Goal: Task Accomplishment & Management: Manage account settings

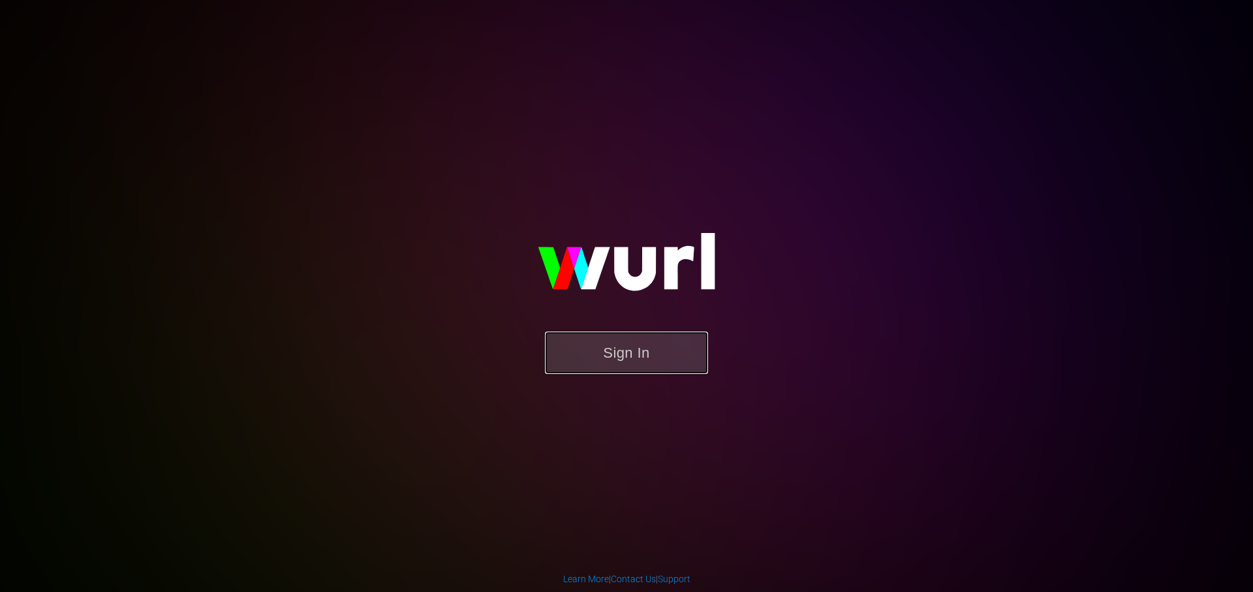
click at [619, 363] on button "Sign In" at bounding box center [626, 352] width 163 height 42
click at [651, 340] on button "Sign In" at bounding box center [626, 352] width 163 height 42
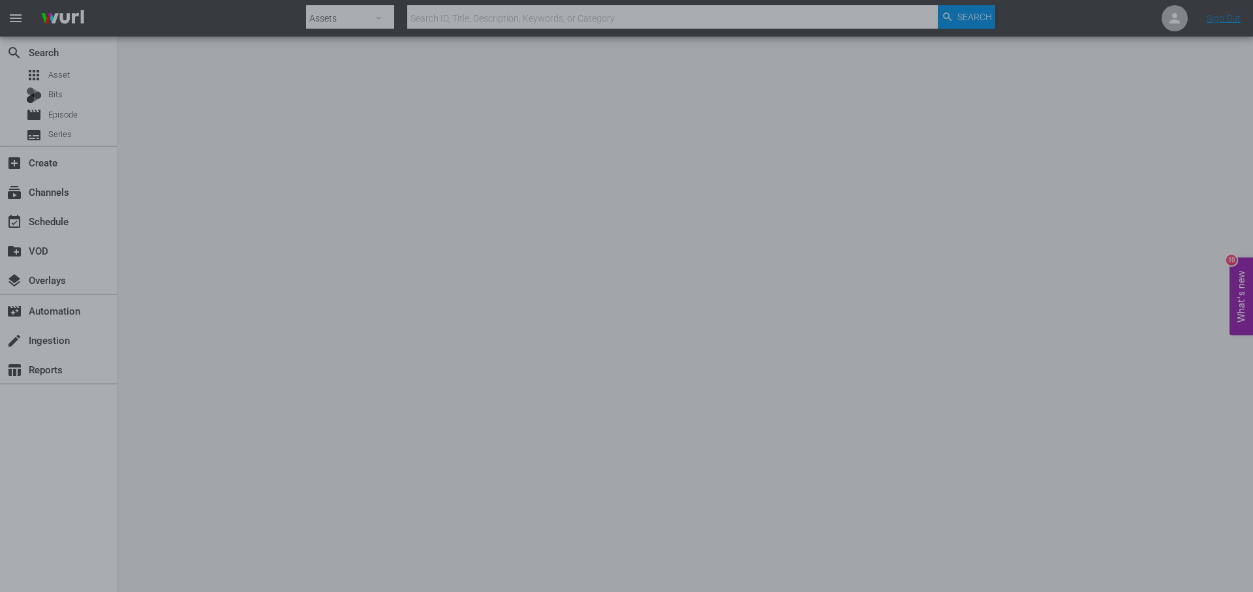
drag, startPoint x: 949, startPoint y: 301, endPoint x: 917, endPoint y: 282, distance: 37.5
click at [949, 302] on div at bounding box center [626, 296] width 1253 height 592
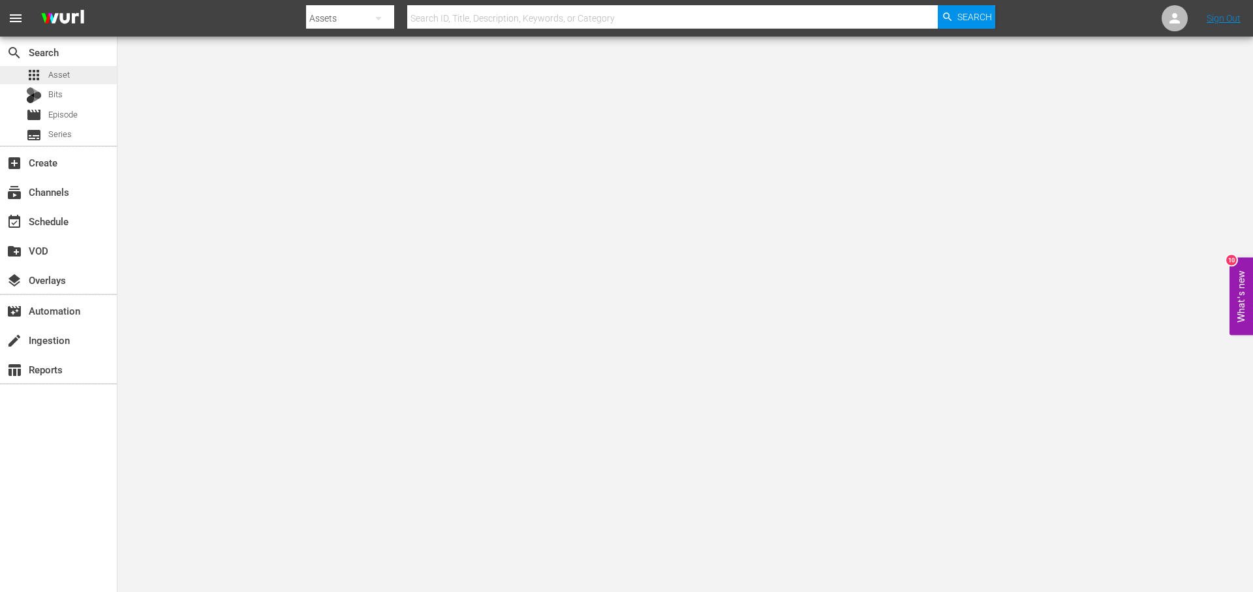
click at [72, 79] on div "apps Asset" at bounding box center [58, 75] width 117 height 18
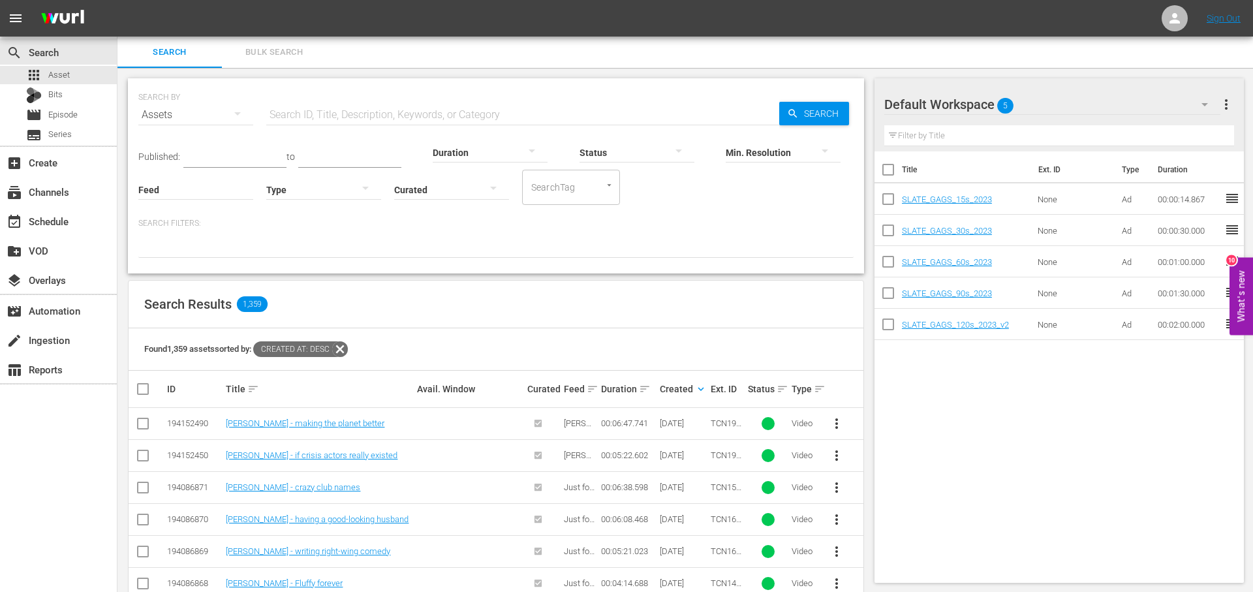
click at [552, 113] on input "text" at bounding box center [522, 114] width 513 height 31
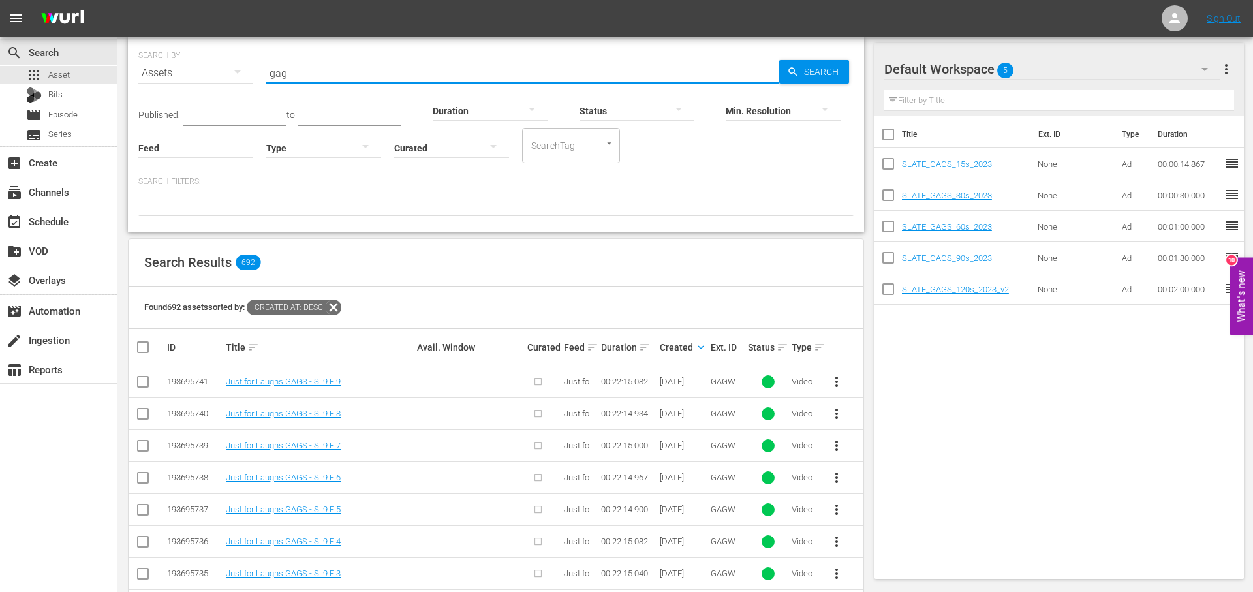
scroll to position [35, 0]
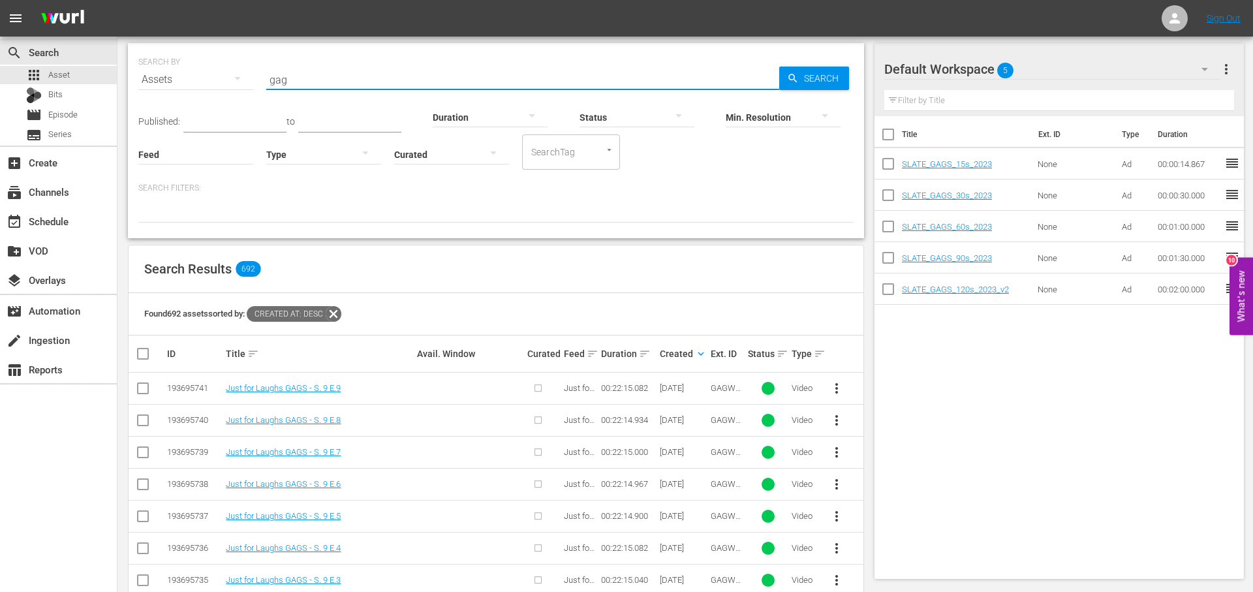
click at [368, 74] on input "gag" at bounding box center [522, 79] width 513 height 31
click at [367, 74] on input "gag" at bounding box center [522, 79] width 513 height 31
type input "g"
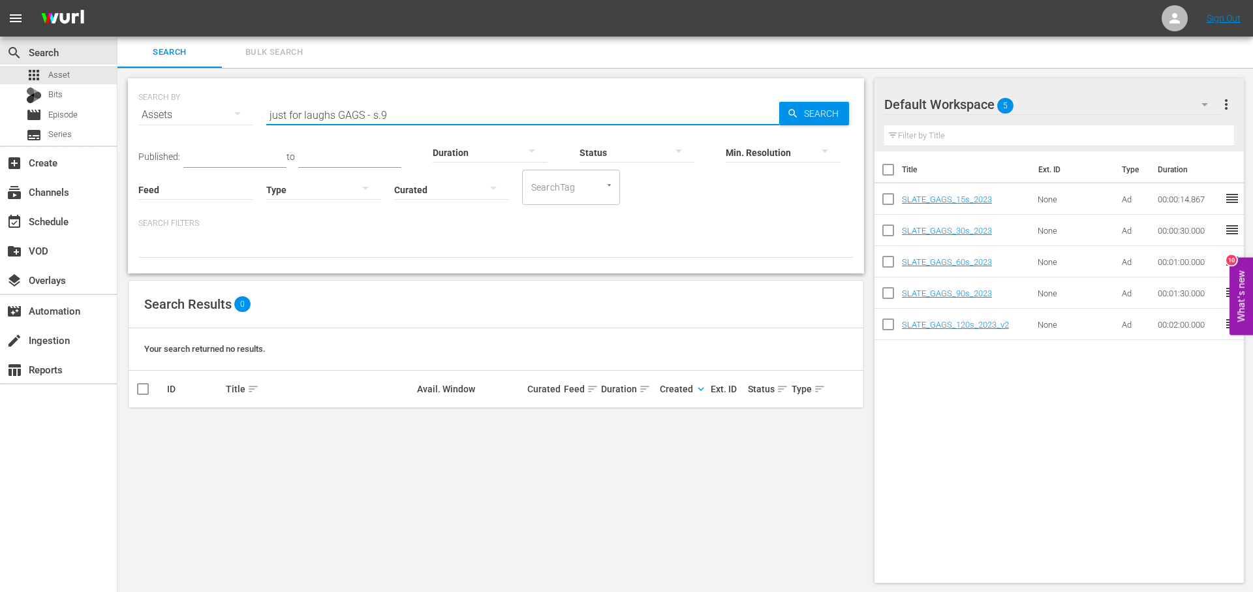
drag, startPoint x: 320, startPoint y: 114, endPoint x: 204, endPoint y: 114, distance: 116.1
click at [204, 114] on div "SEARCH BY Search By Assets Search ID, Title, Description, Keywords, or Category…" at bounding box center [495, 107] width 715 height 47
click at [380, 115] on input "Just for Laughs GAGS - s.9" at bounding box center [522, 114] width 513 height 31
type input "Just for Laughs GAGS - S.9"
drag, startPoint x: 430, startPoint y: 110, endPoint x: 221, endPoint y: 106, distance: 208.8
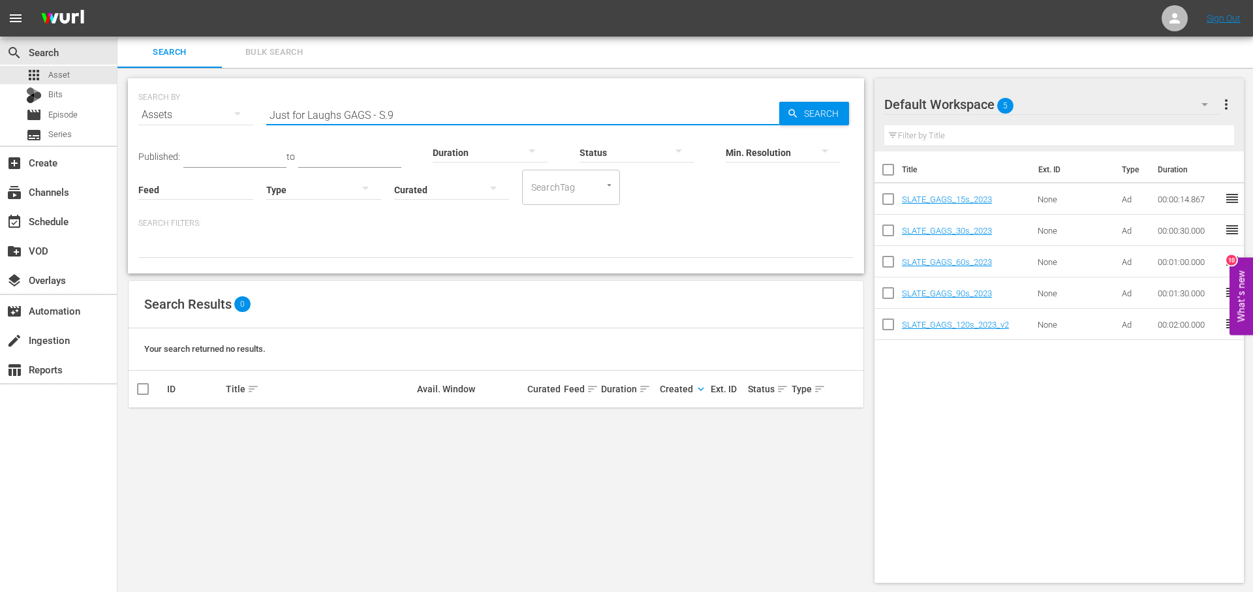
click at [221, 106] on div "SEARCH BY Search By Assets Search ID, Title, Description, Keywords, or Category…" at bounding box center [495, 107] width 715 height 47
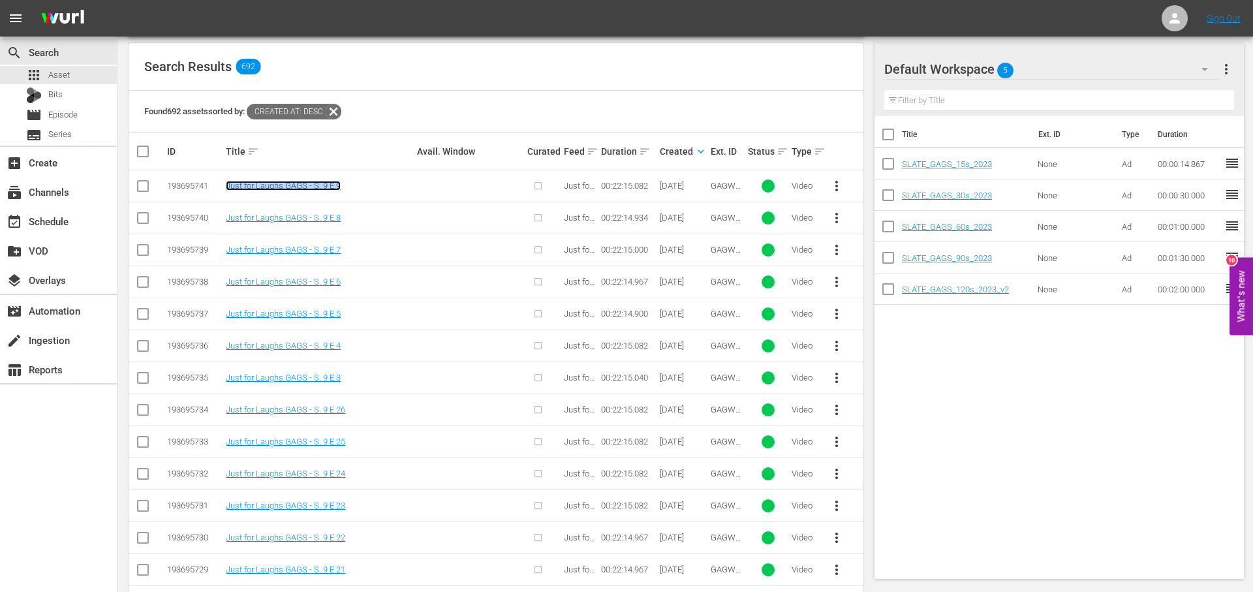
scroll to position [219, 0]
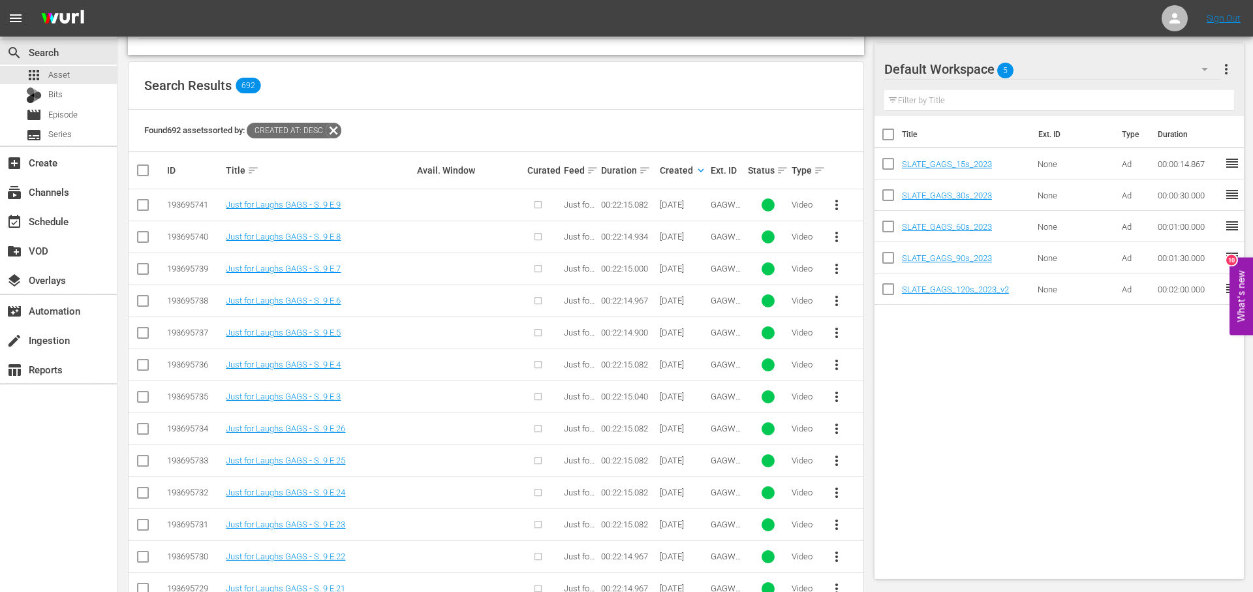
click at [731, 207] on span "GAGW08_113" at bounding box center [726, 210] width 30 height 20
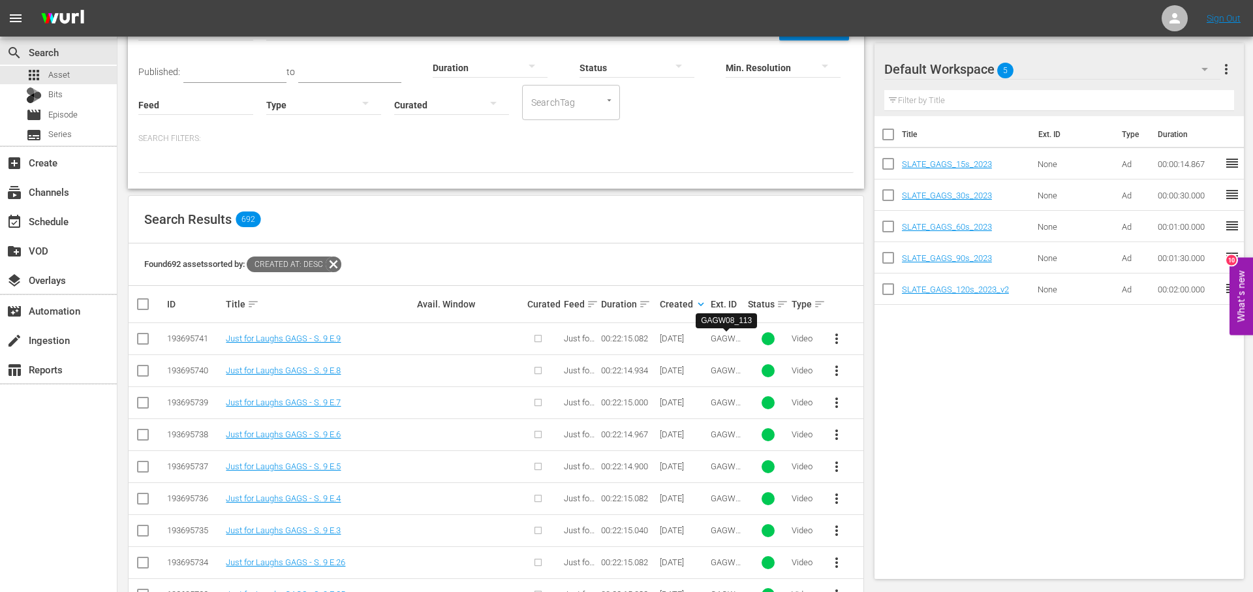
scroll to position [0, 0]
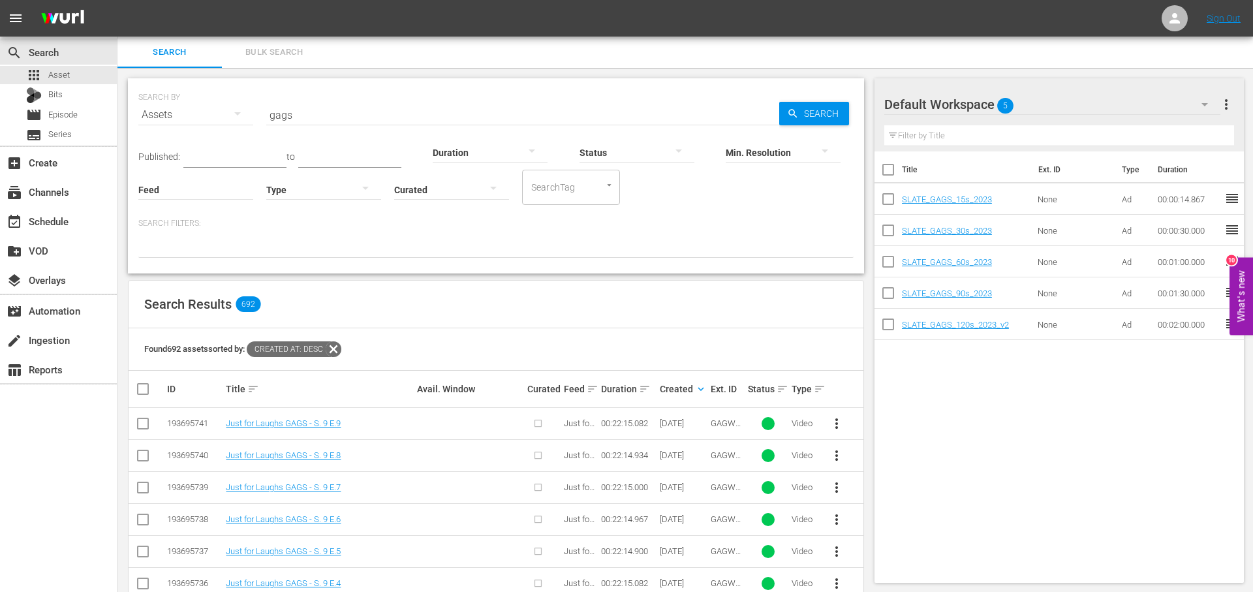
click at [394, 106] on input "gags" at bounding box center [522, 114] width 513 height 31
click at [396, 104] on input "gags" at bounding box center [522, 114] width 513 height 31
type input "GAGW08"
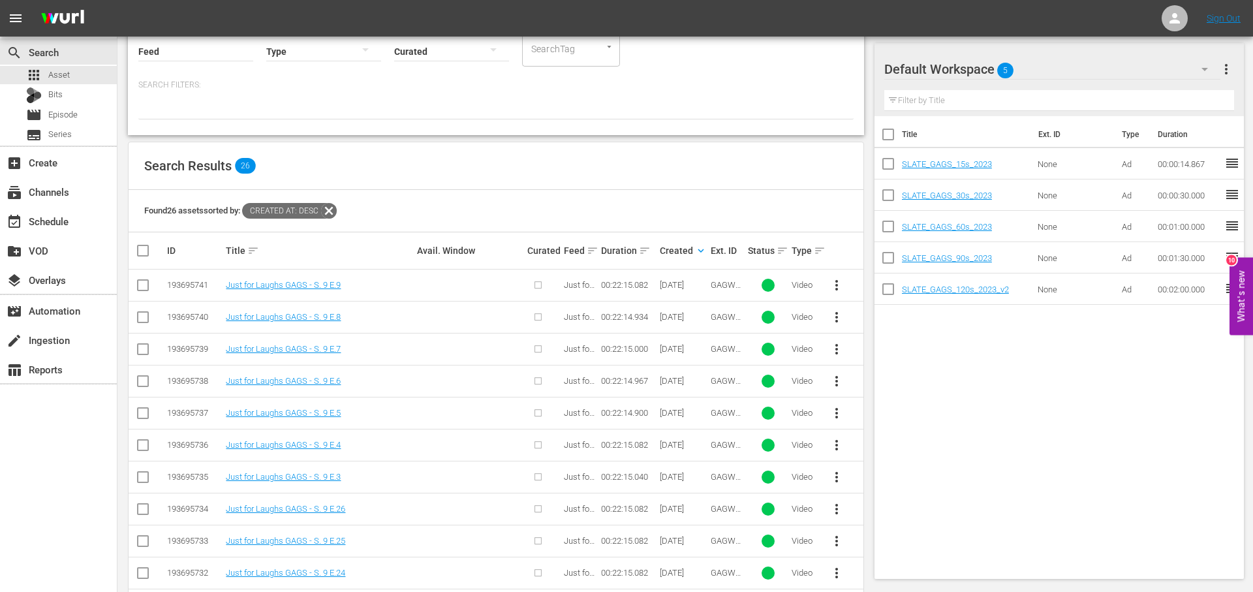
scroll to position [148, 0]
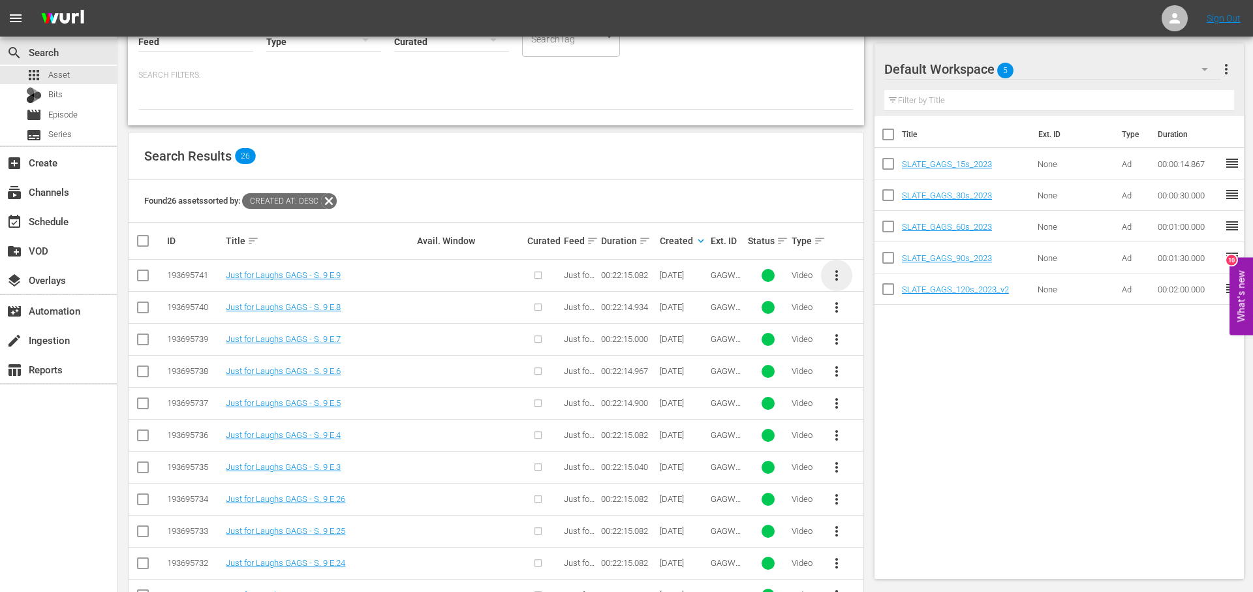
click at [838, 273] on span "more_vert" at bounding box center [837, 276] width 16 height 16
click at [883, 368] on div "Episode" at bounding box center [907, 374] width 89 height 31
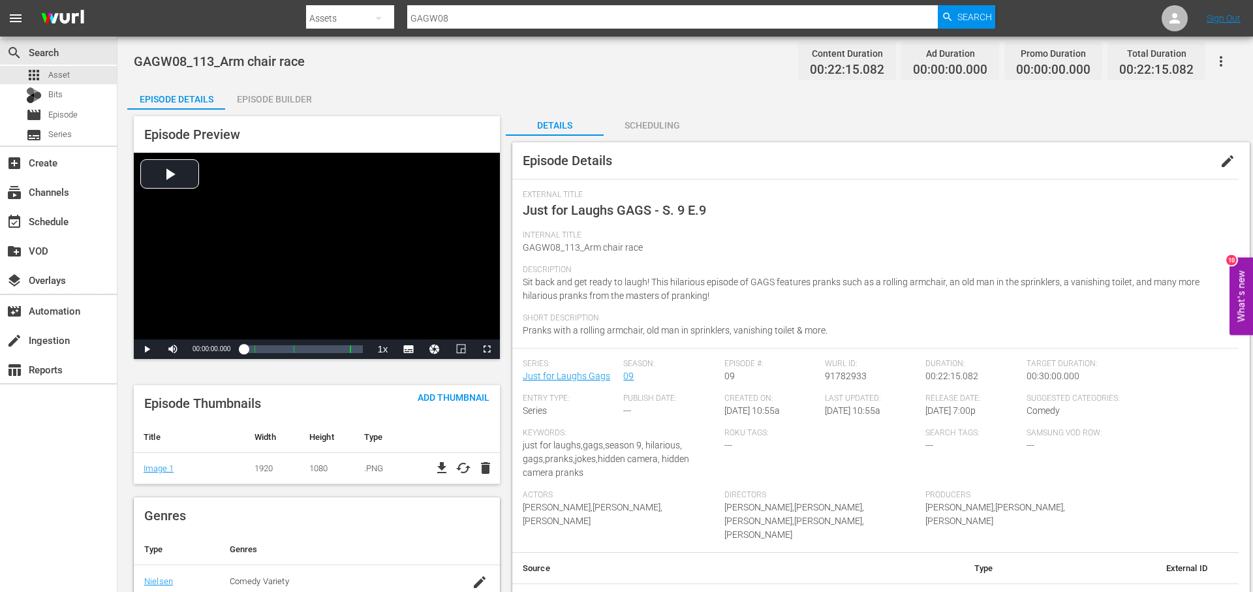
click at [309, 97] on div "Episode Builder" at bounding box center [274, 99] width 98 height 31
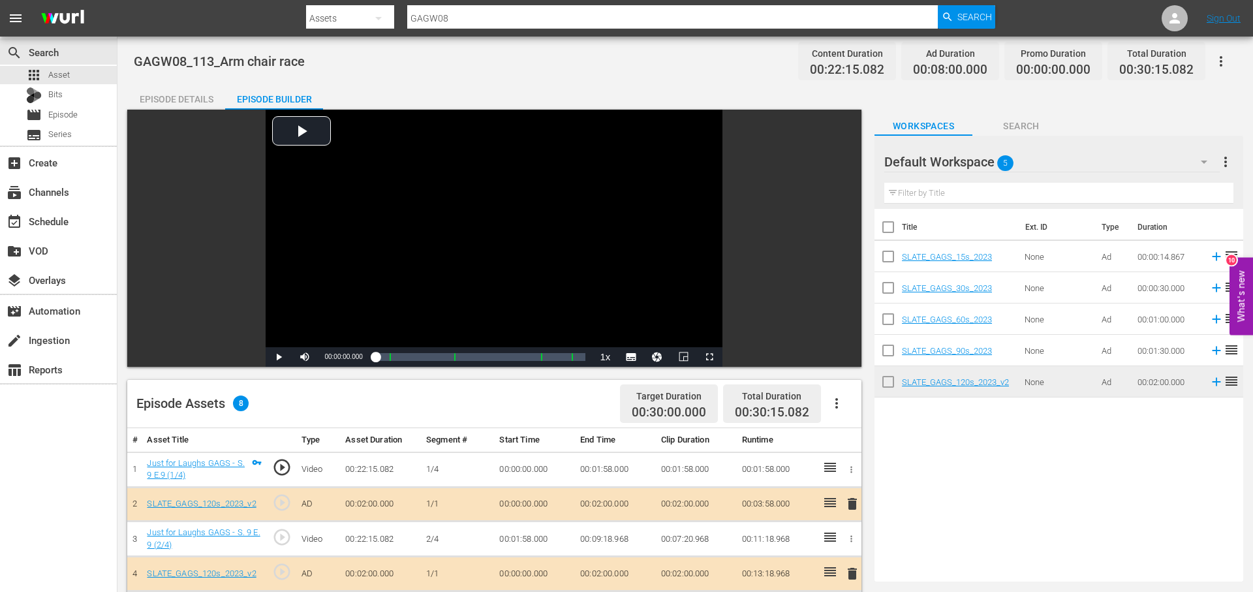
scroll to position [1, 0]
click at [202, 96] on div "Episode Details" at bounding box center [176, 98] width 98 height 31
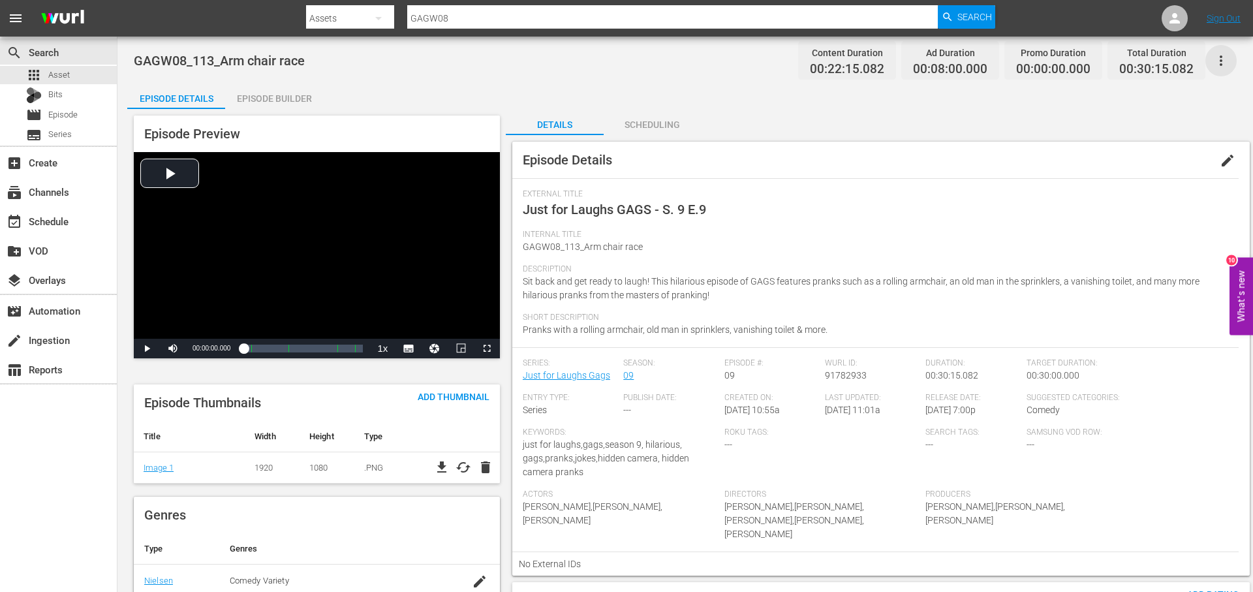
click at [1214, 54] on icon "button" at bounding box center [1221, 61] width 16 height 16
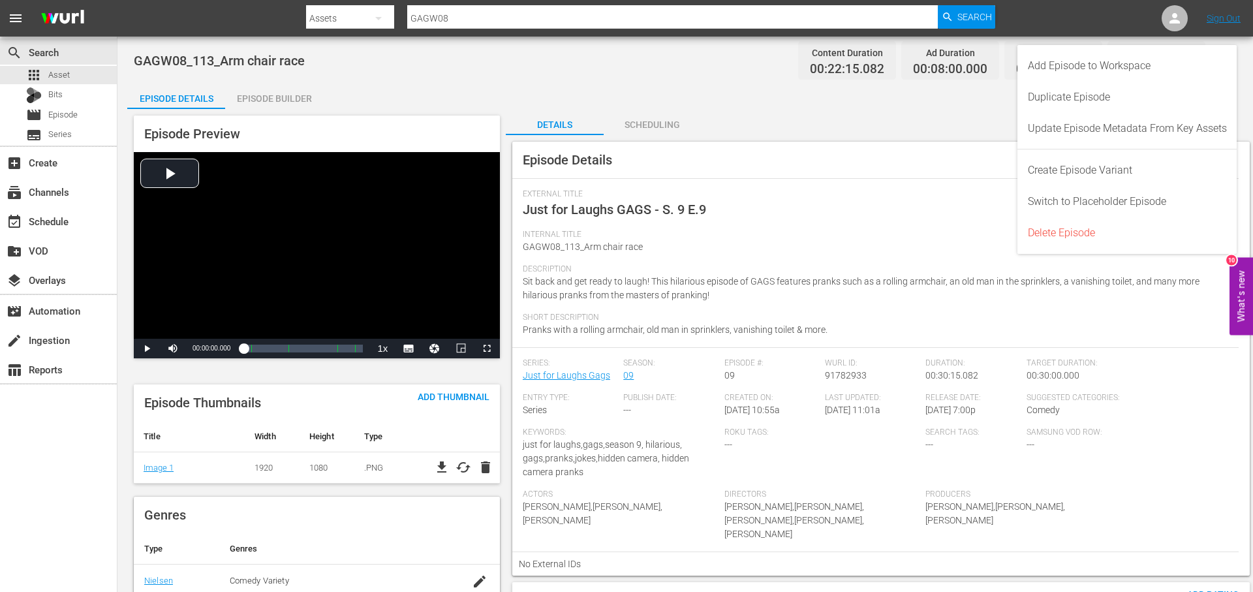
click at [812, 117] on div "Details Scheduling Episode Details edit External Title Just for Laughs GAGS - S…" at bounding box center [874, 566] width 737 height 914
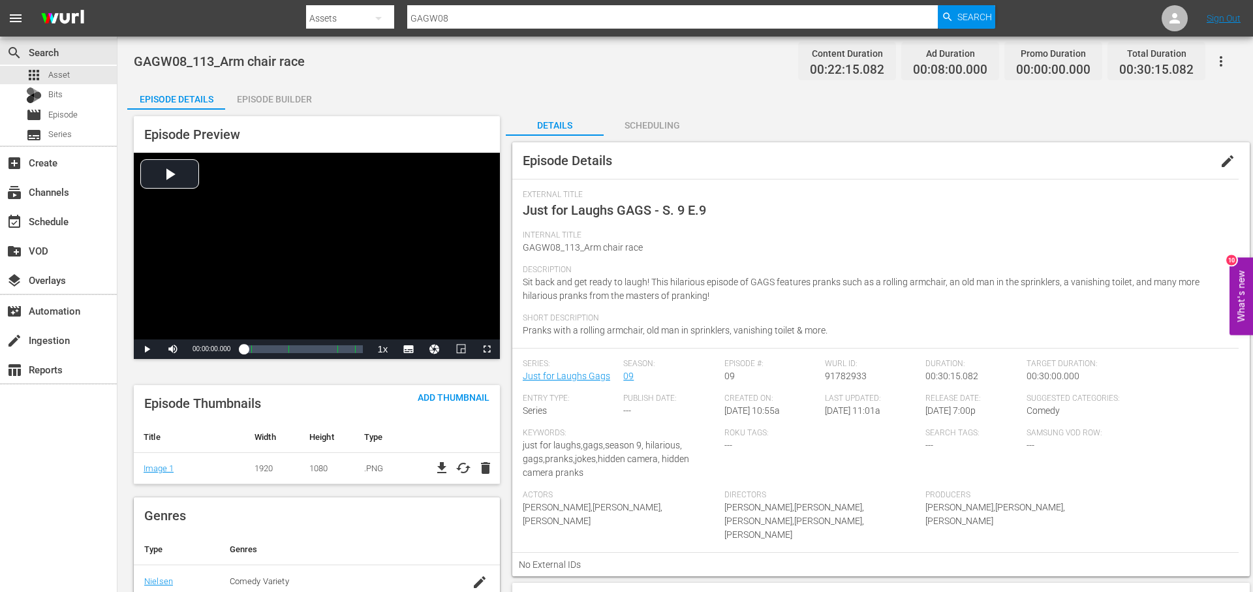
click at [1231, 159] on span "edit" at bounding box center [1227, 161] width 16 height 16
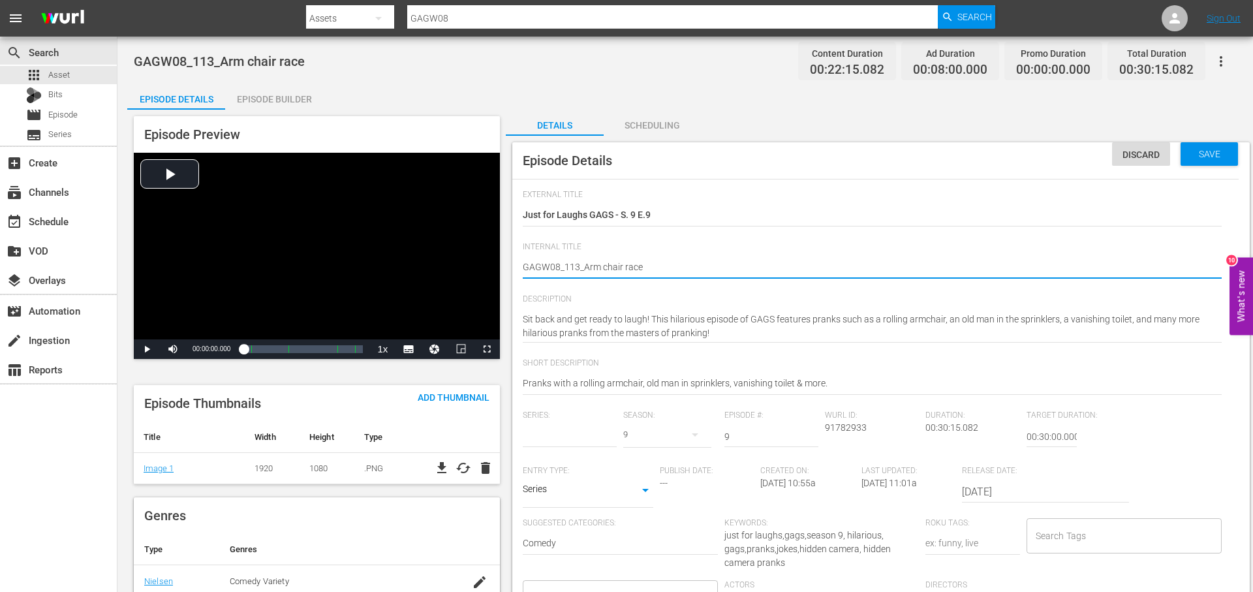
type input "Just for Laughs Gags"
type textarea "GAGW08_113_Arm chair race_"
type textarea "GAGW08_113_Arm chair race_I"
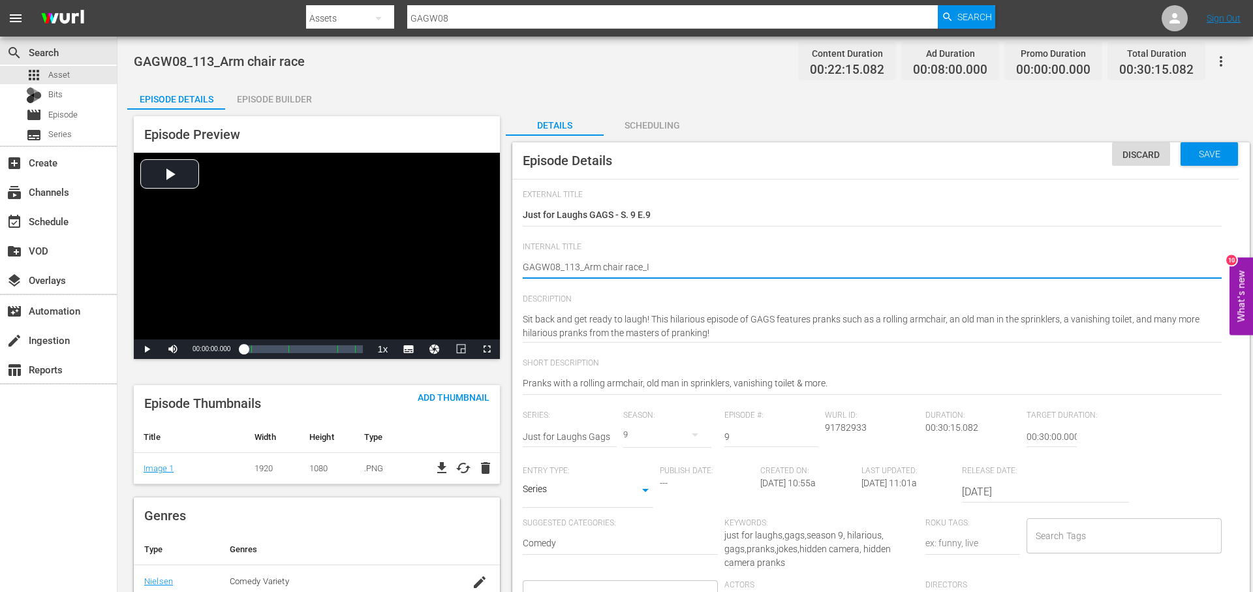
type textarea "GAGW08_113_Arm chair race_IN"
type textarea "GAGW08_113_Arm chair race_INT"
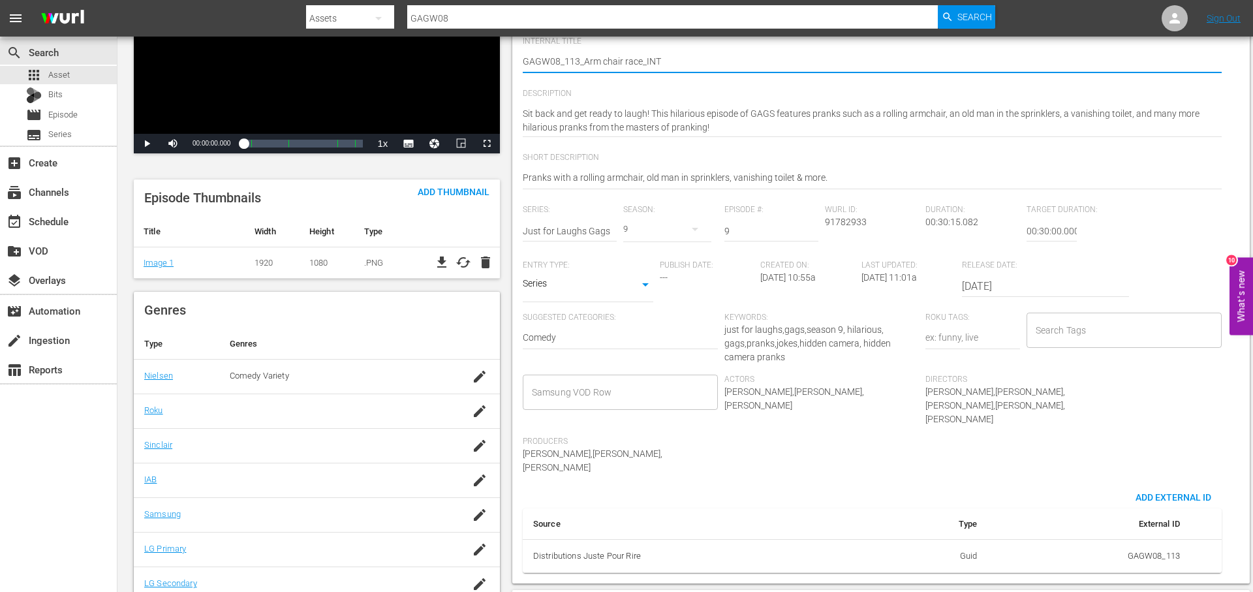
scroll to position [210, 0]
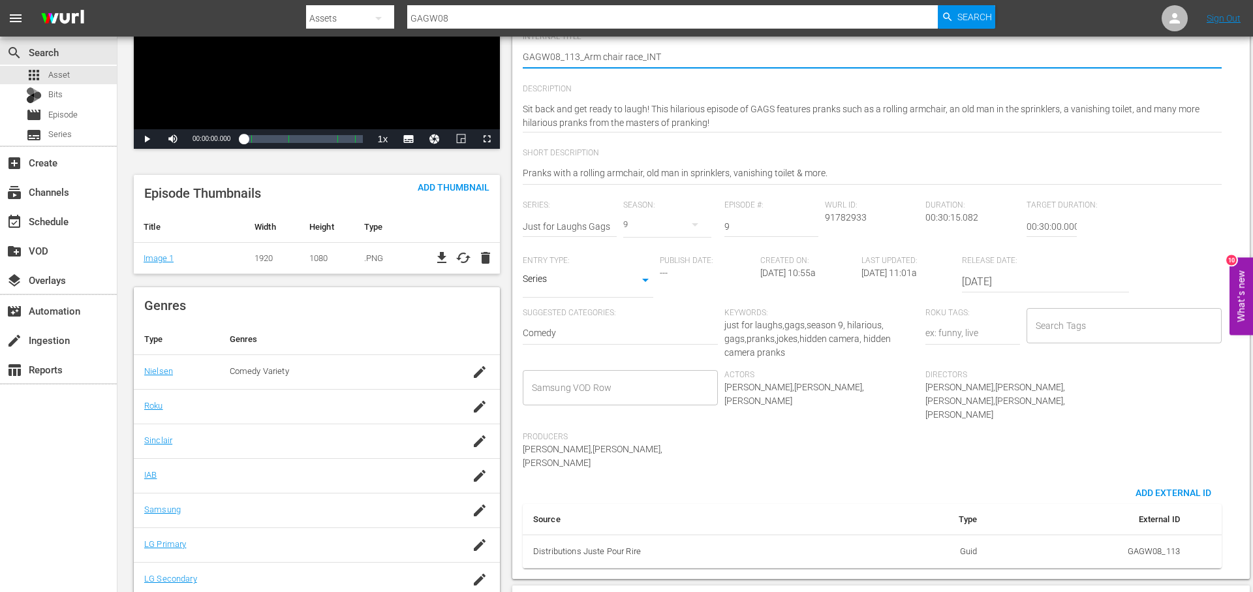
type textarea "GAGW08_113_Arm chair race_INT"
click at [1119, 332] on input "Search Tags" at bounding box center [1114, 325] width 164 height 23
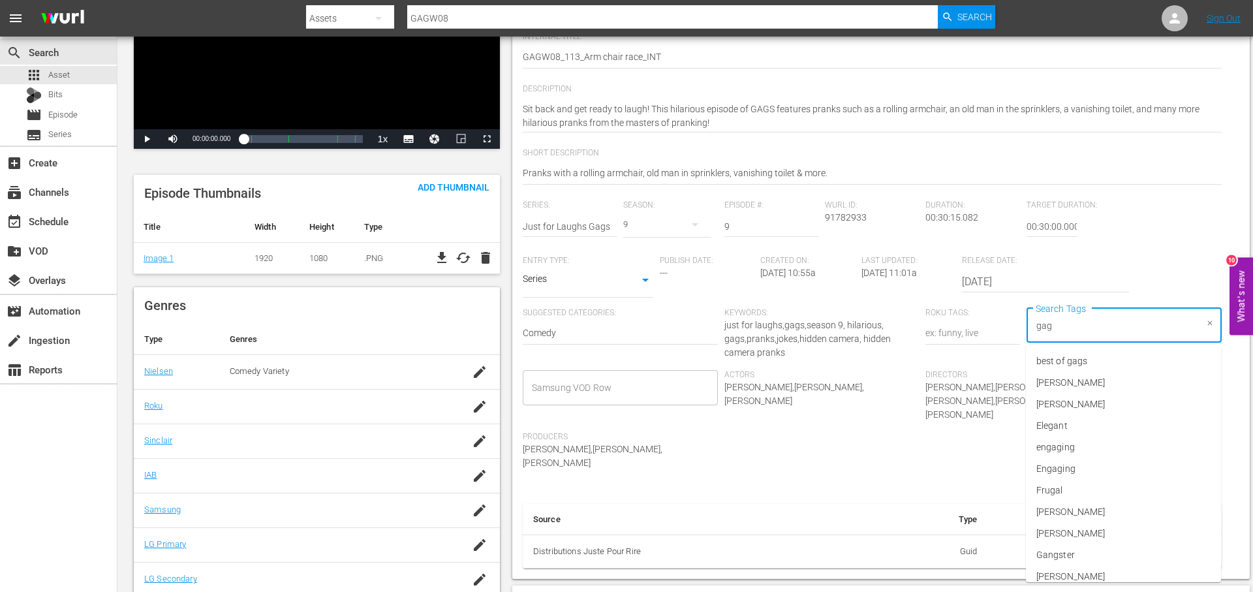
type input "gags"
click at [1098, 380] on li "jflgags" at bounding box center [1123, 383] width 195 height 22
type input "gags"
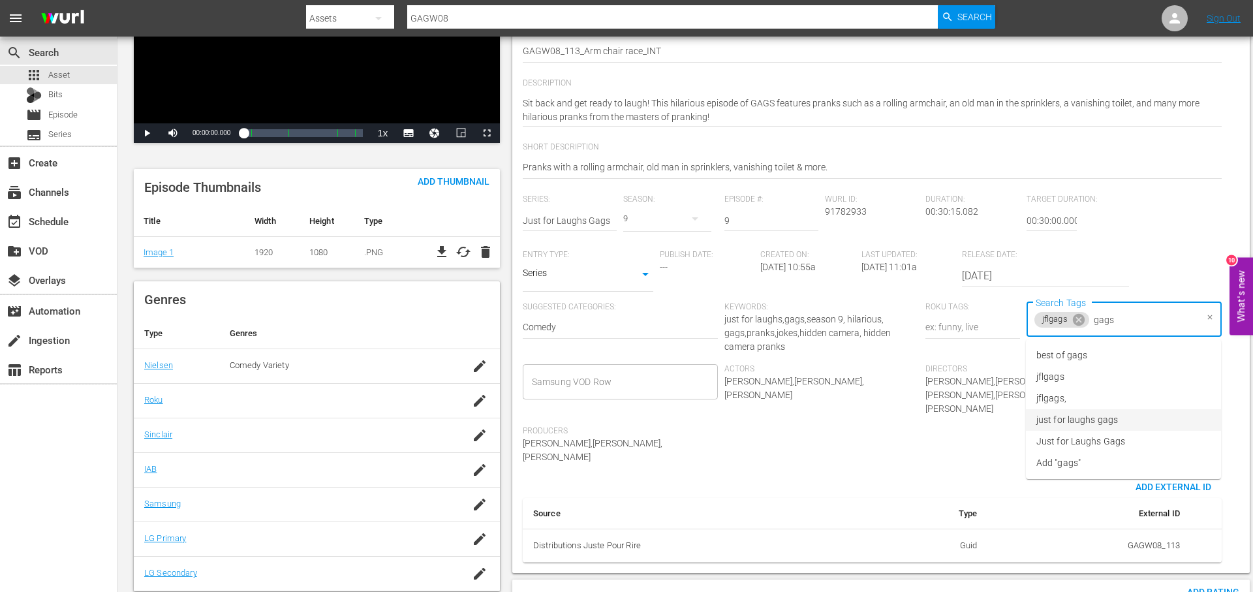
scroll to position [215, 0]
click at [1132, 415] on li "just for laughs gags" at bounding box center [1123, 421] width 195 height 22
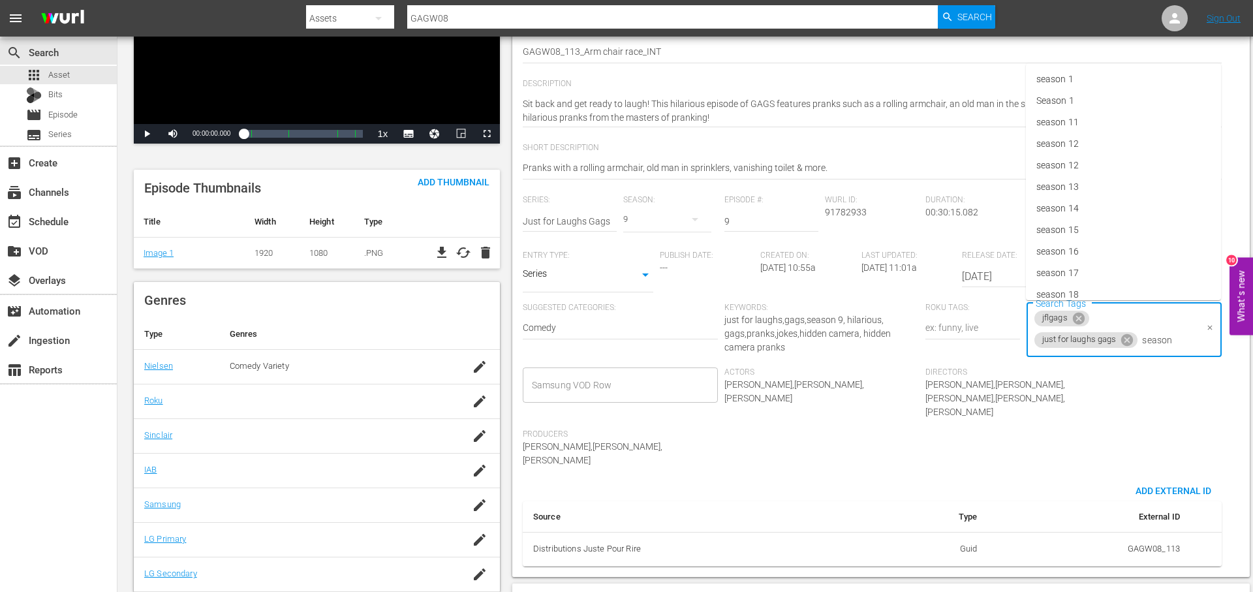
type input "season 9"
click at [1109, 373] on li "season 9" at bounding box center [1123, 376] width 195 height 22
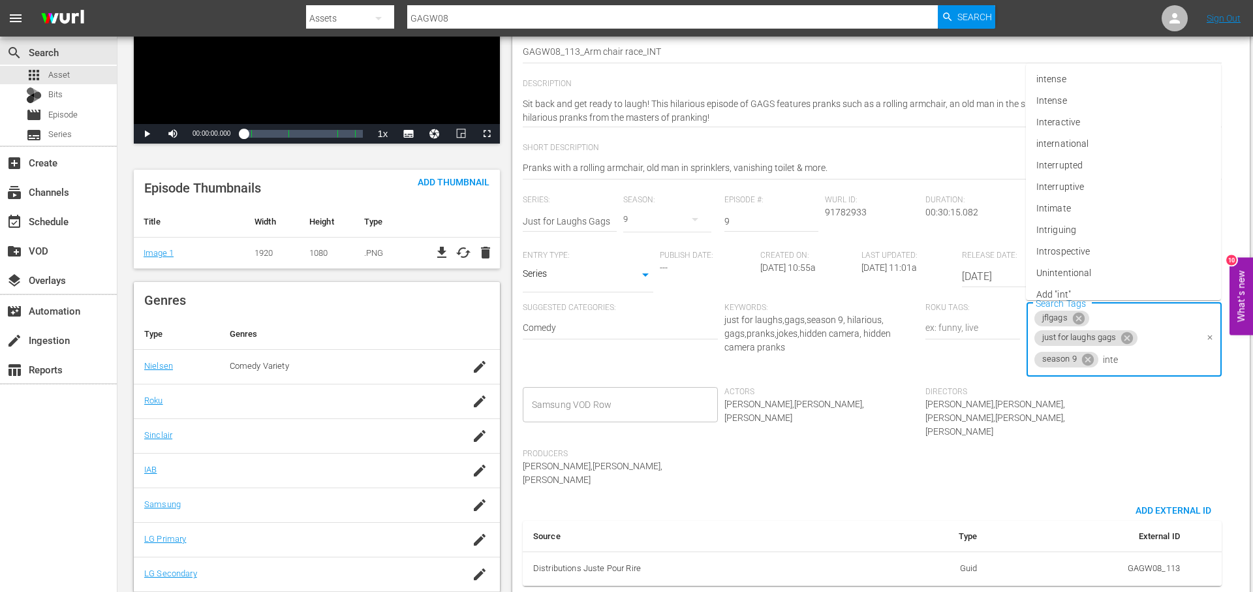
type input "inter"
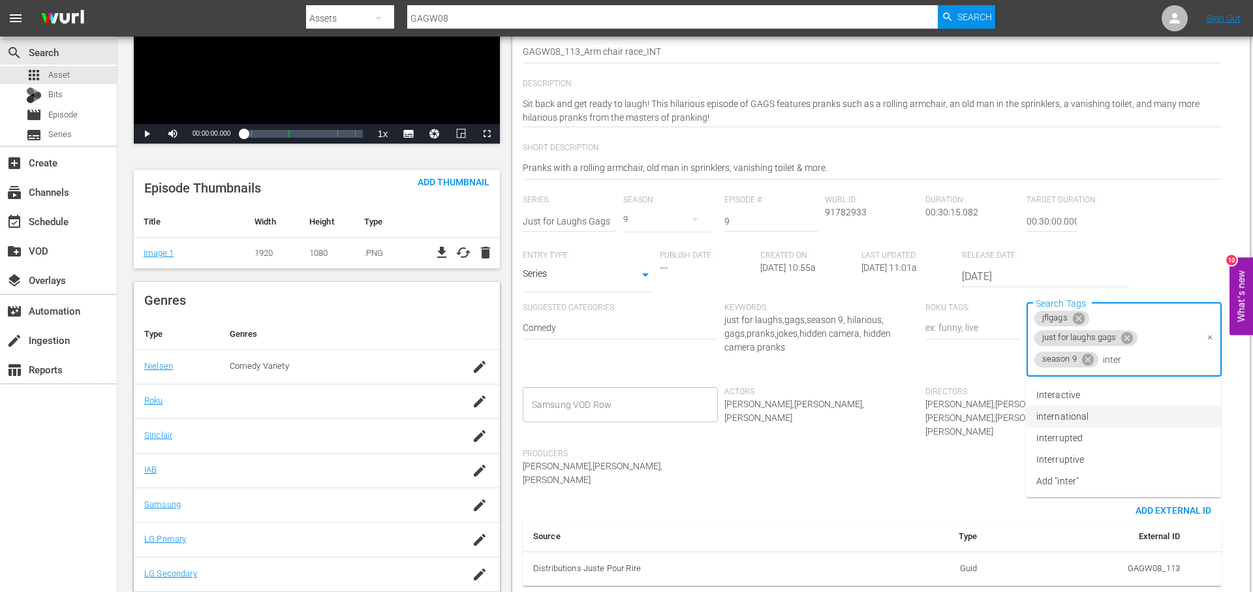
click at [1107, 416] on li "international" at bounding box center [1123, 417] width 195 height 22
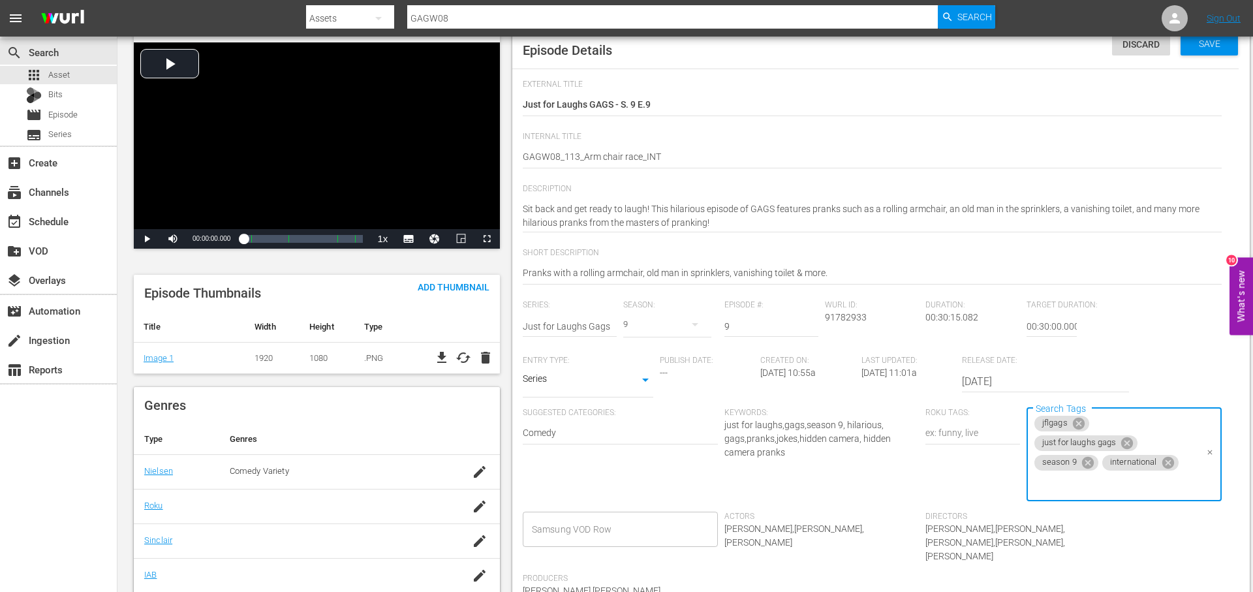
scroll to position [0, 0]
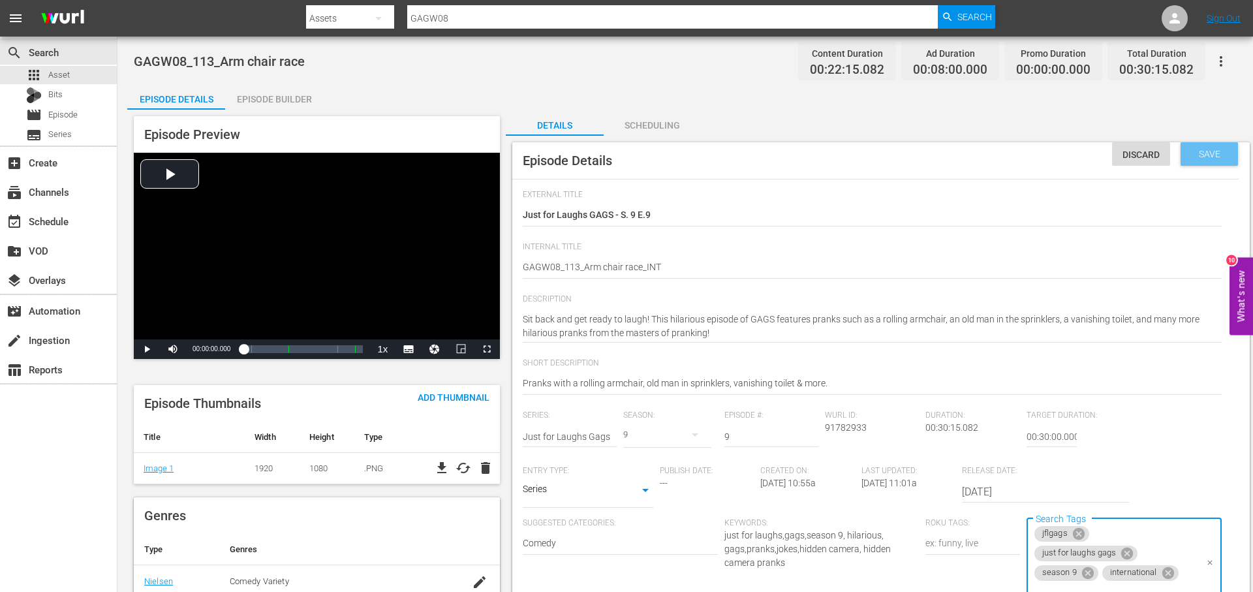
click at [1224, 152] on span "Save" at bounding box center [1209, 154] width 42 height 10
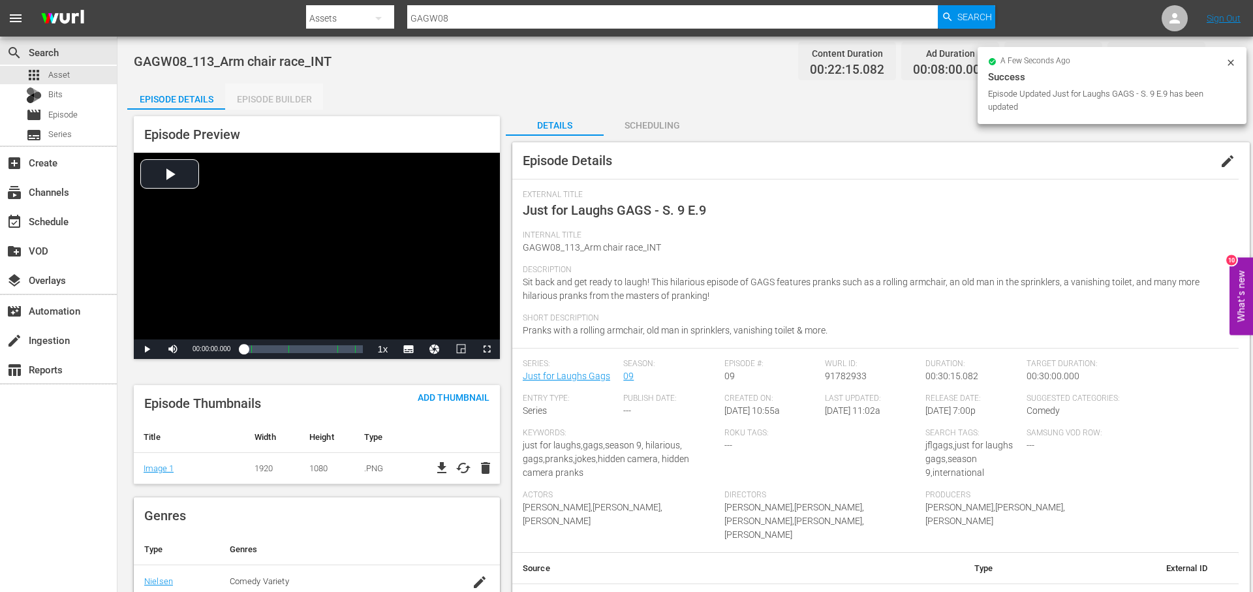
click at [296, 98] on div "Episode Builder" at bounding box center [274, 99] width 98 height 31
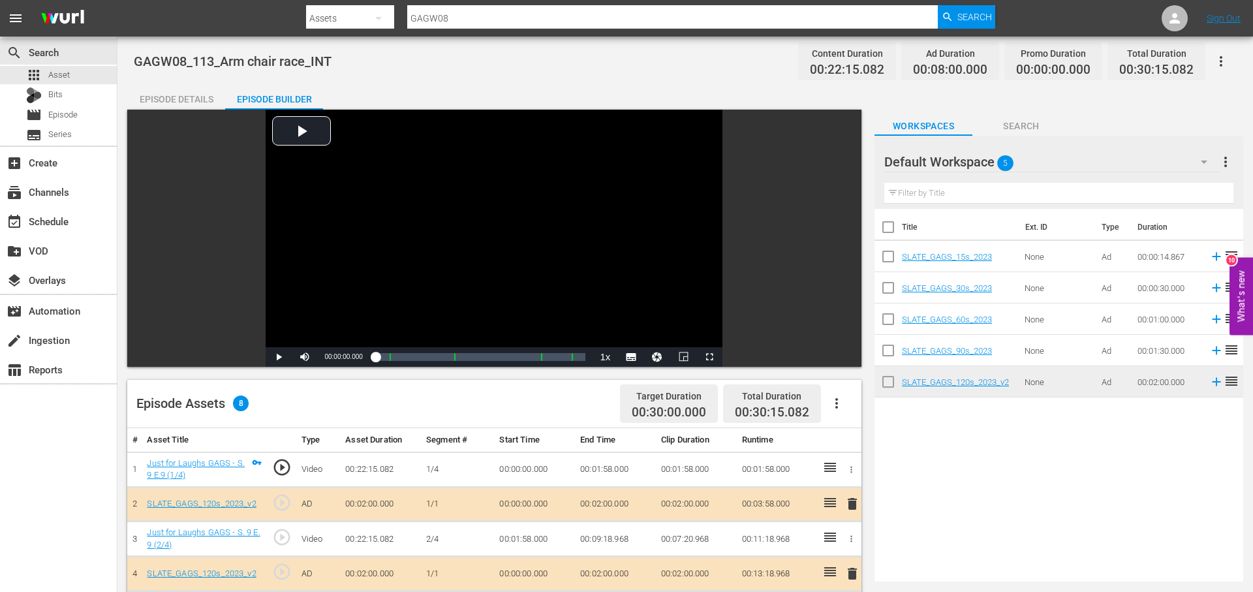
click at [179, 98] on div "Episode Details" at bounding box center [176, 99] width 98 height 31
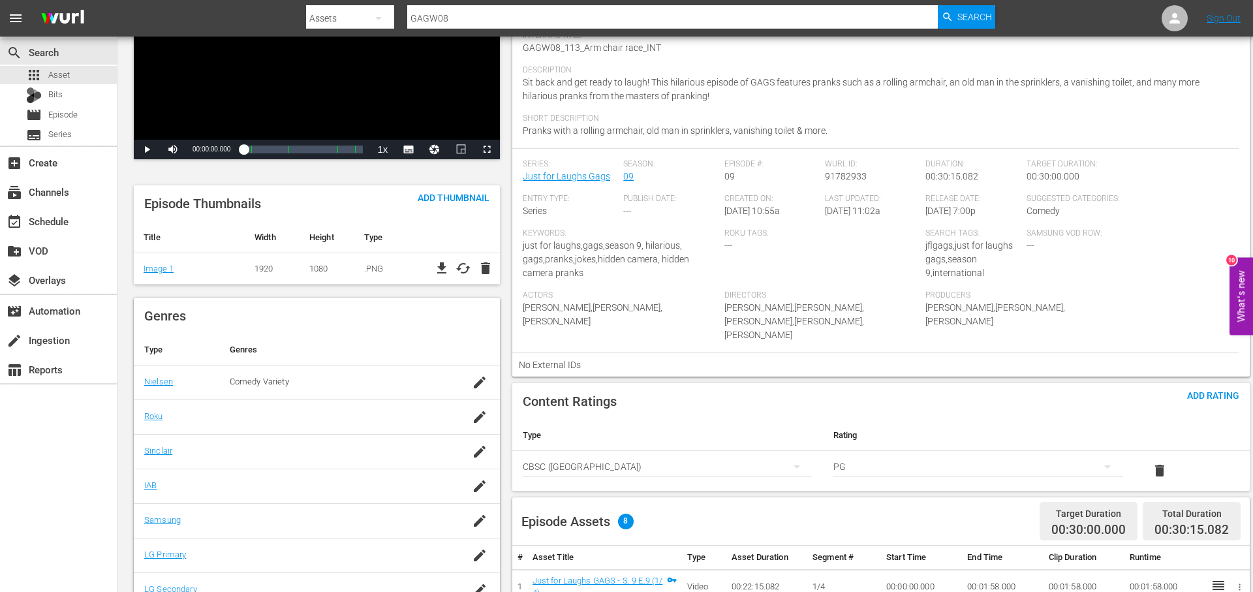
scroll to position [221, 0]
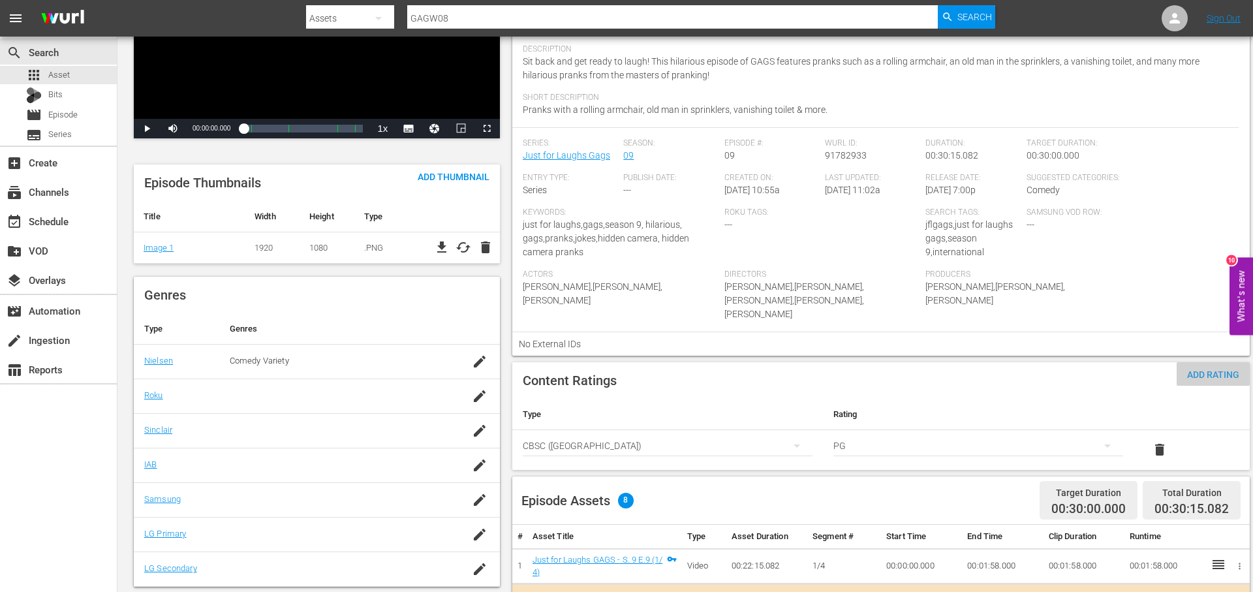
drag, startPoint x: 1208, startPoint y: 360, endPoint x: 1199, endPoint y: 361, distance: 8.6
click at [1208, 369] on span "Add Rating" at bounding box center [1212, 374] width 73 height 10
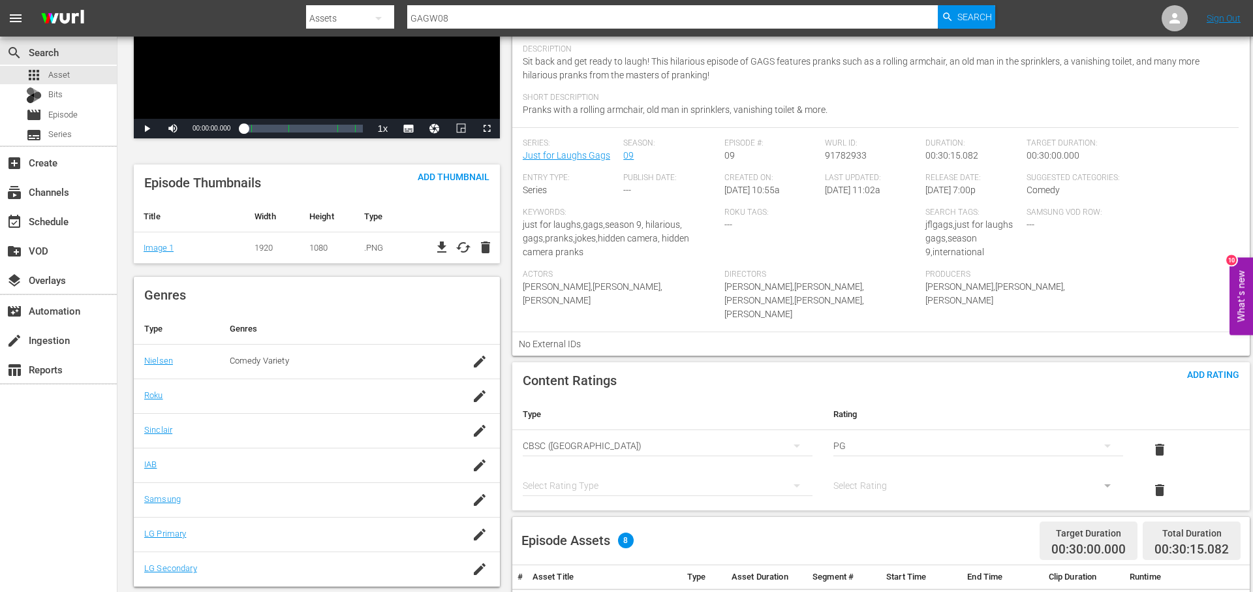
click at [626, 476] on div "simple table" at bounding box center [668, 485] width 290 height 37
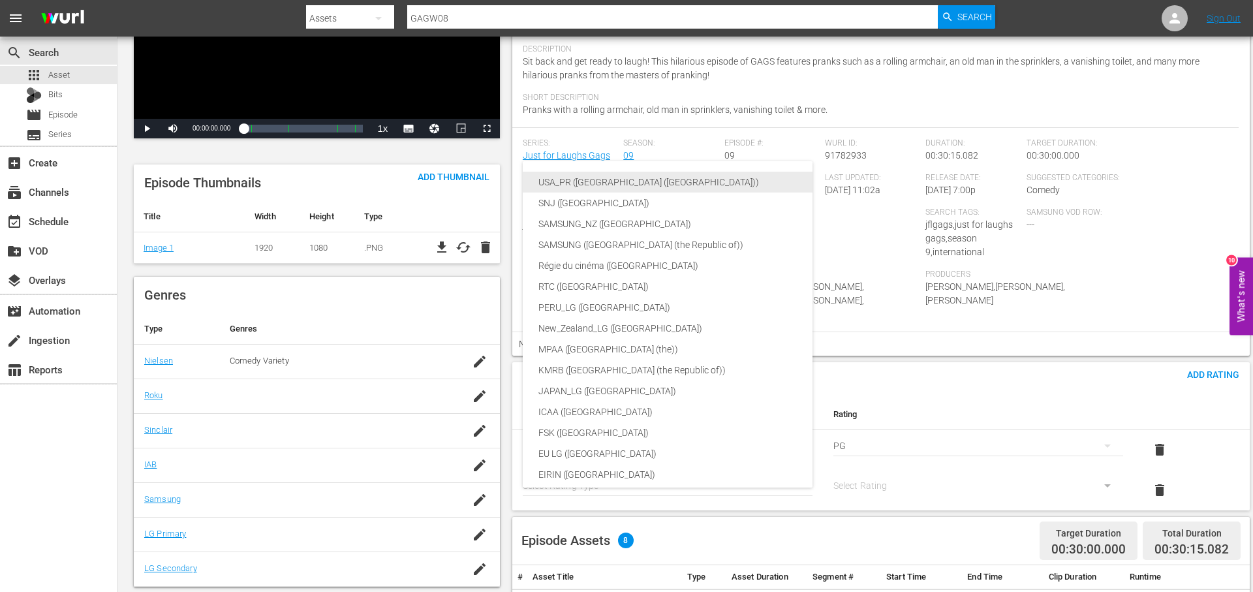
click at [704, 181] on div "USA_PR ([GEOGRAPHIC_DATA] ([GEOGRAPHIC_DATA]))" at bounding box center [698, 182] width 320 height 21
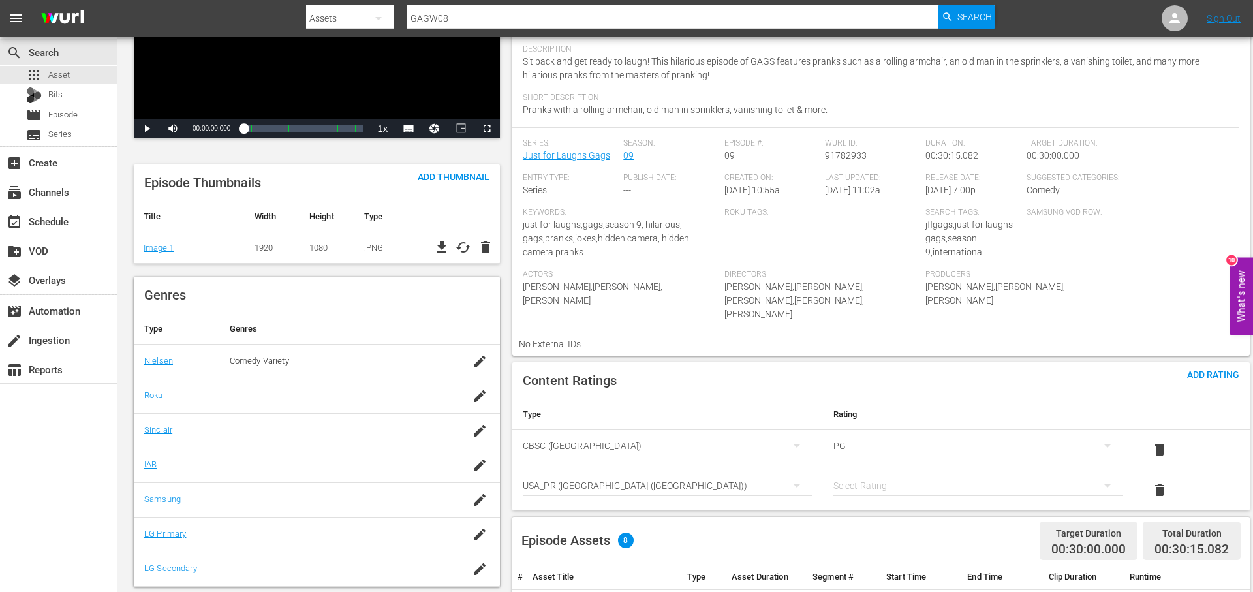
click at [921, 473] on div "simple table" at bounding box center [978, 485] width 290 height 37
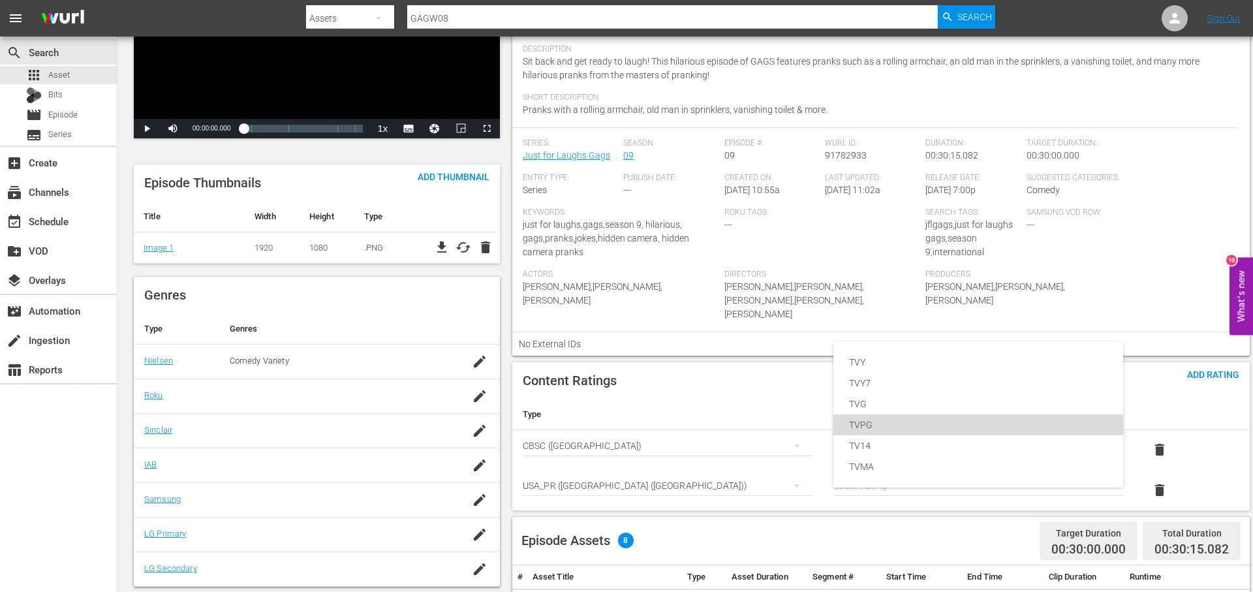
drag, startPoint x: 881, startPoint y: 423, endPoint x: 907, endPoint y: 422, distance: 26.1
click at [881, 423] on div "TVPG" at bounding box center [978, 424] width 258 height 21
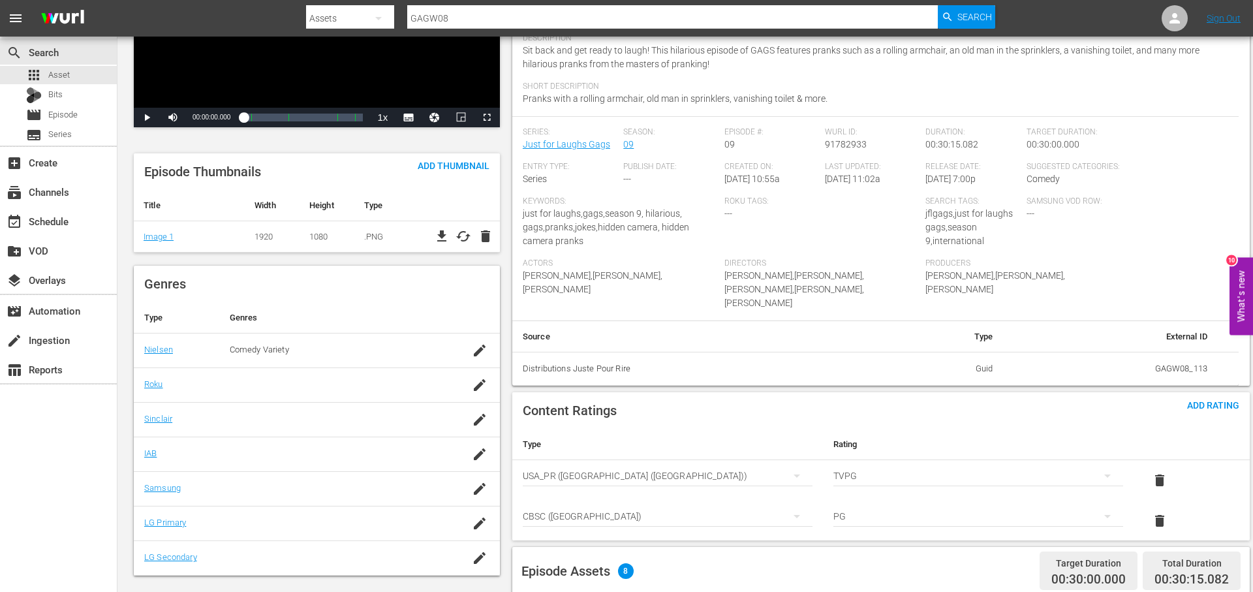
scroll to position [0, 0]
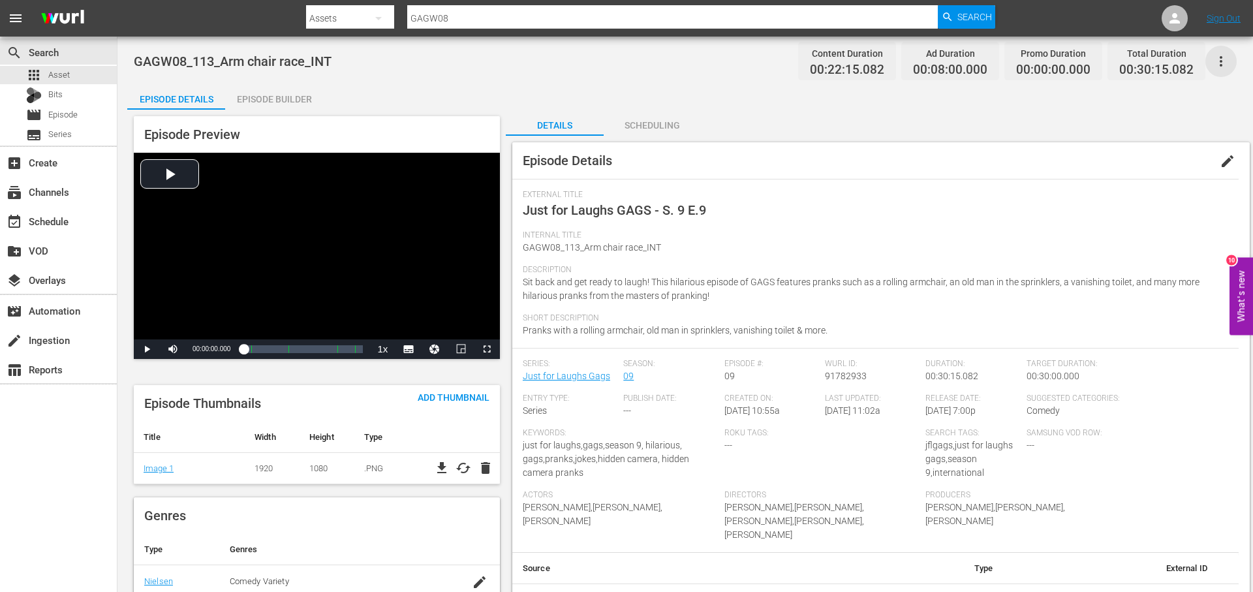
click at [1223, 61] on icon "button" at bounding box center [1221, 62] width 16 height 16
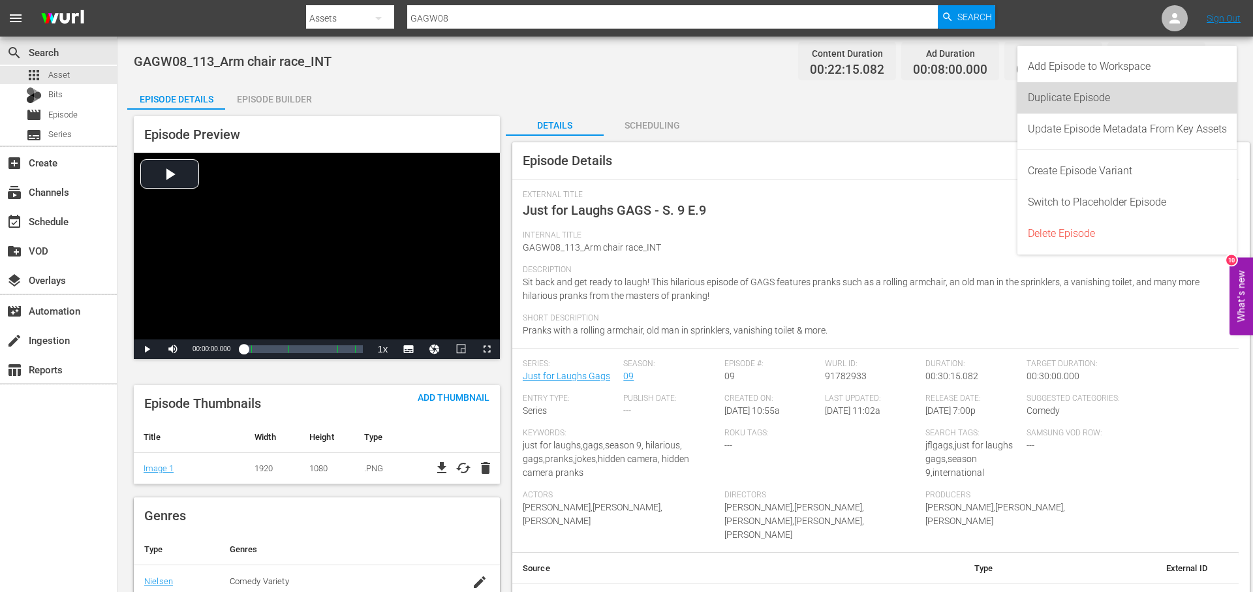
click at [1161, 93] on div "Duplicate Episode" at bounding box center [1127, 97] width 199 height 31
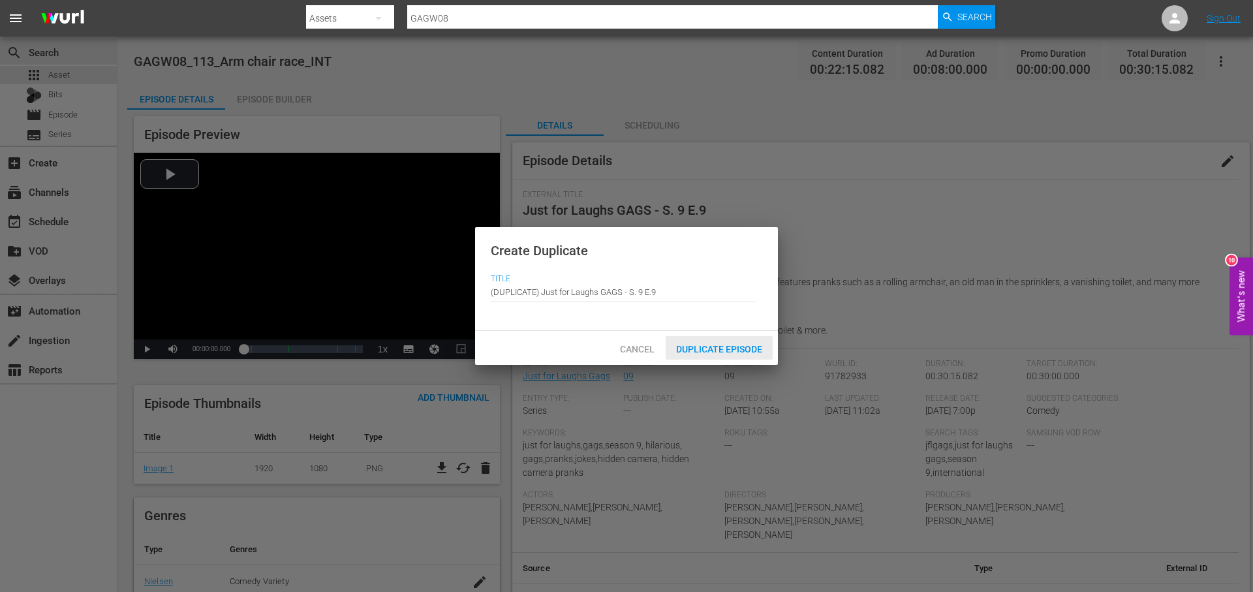
click at [754, 350] on span "Duplicate Episode" at bounding box center [719, 349] width 107 height 10
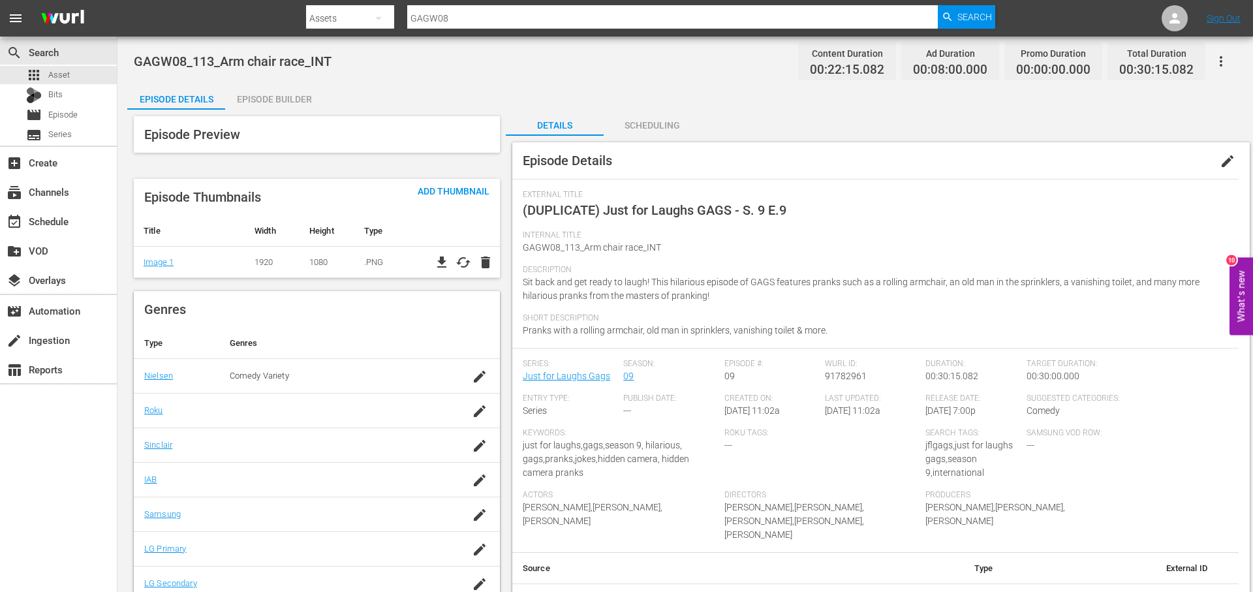
click at [1228, 156] on span "edit" at bounding box center [1227, 161] width 16 height 16
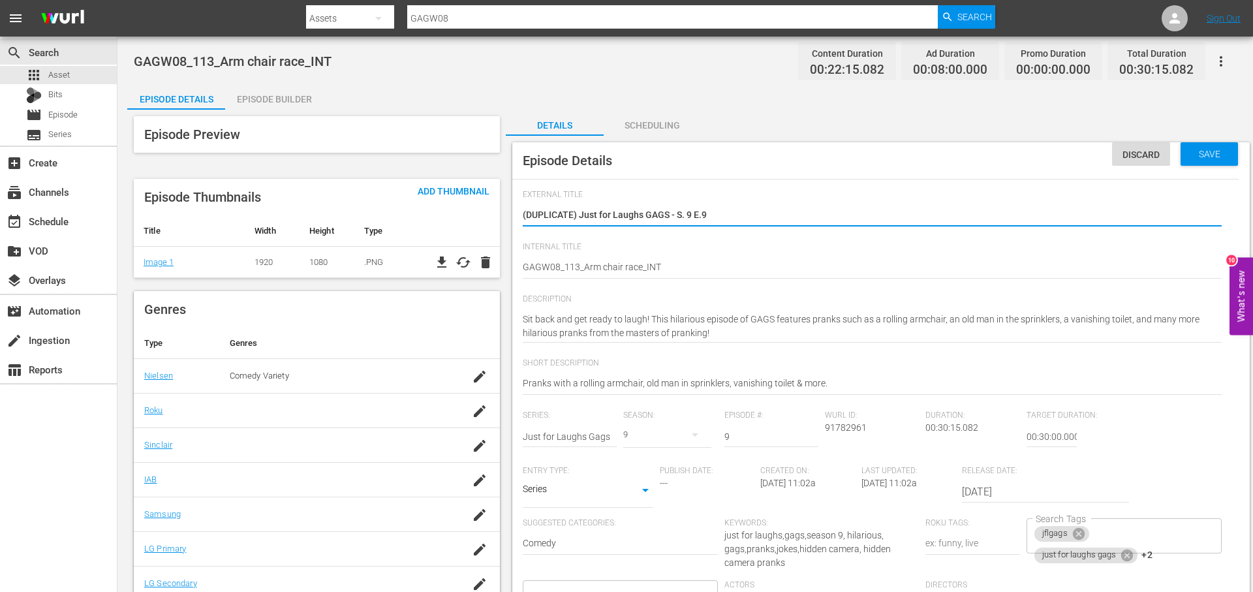
scroll to position [1, 0]
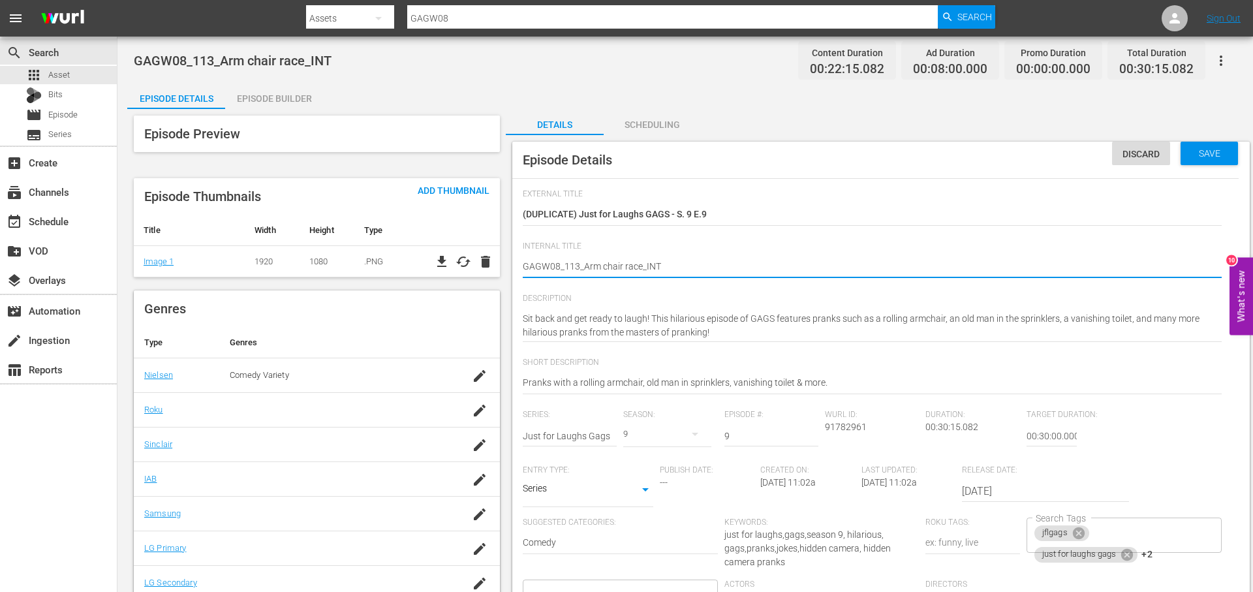
type textarea "GAGW08_113_Arm chair race_IN"
type textarea "GAGW08_113_Arm chair race_I"
type textarea "GAGW08_113_Arm chair race_"
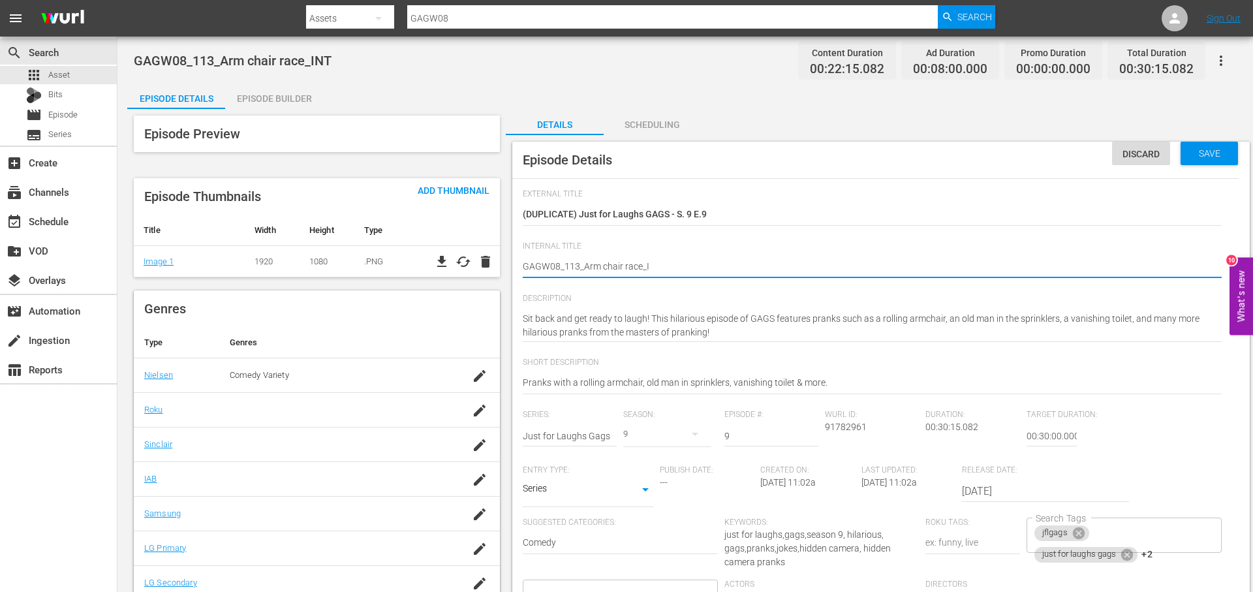
type textarea "GAGW08_113_Arm chair race_"
type textarea "GAGW08_113_Arm chair race_r"
type textarea "GAGW08_113_Arm chair race_ro"
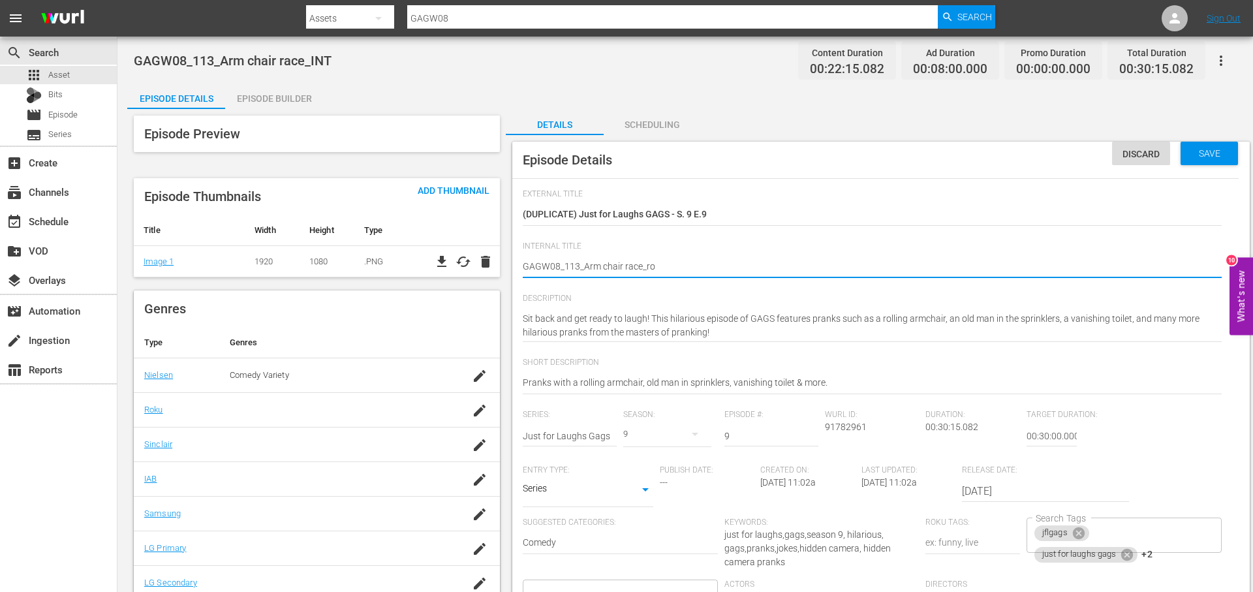
type textarea "GAGW08_113_Arm chair race_rok"
type textarea "GAGW08_113_Arm chair race_ro"
type textarea "GAGW08_113_Arm chair race_r"
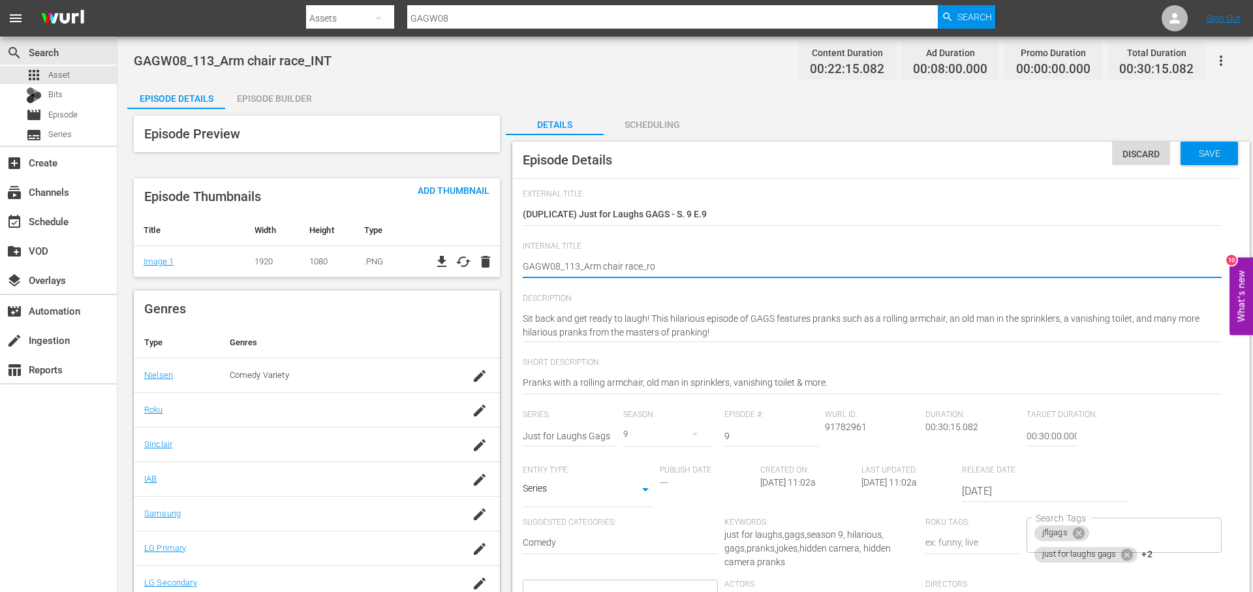
type textarea "GAGW08_113_Arm chair race_r"
type textarea "GAGW08_113_Arm chair race_"
type textarea "GAGW08_113_Arm chair race_R"
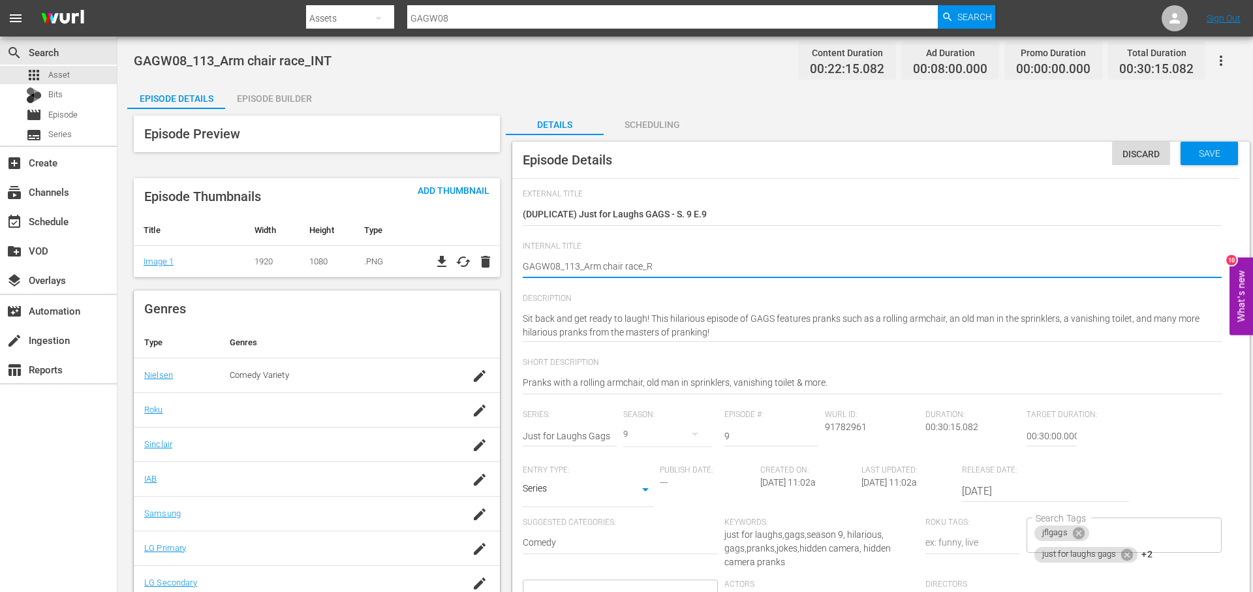
type textarea "GAGW08_113_Arm chair race_RO"
type textarea "GAGW08_113_Arm chair race_ROK"
type textarea "GAGW08_113_Arm chair race_ROKUY"
type textarea "GAGW08_113_Arm chair race_ROKU"
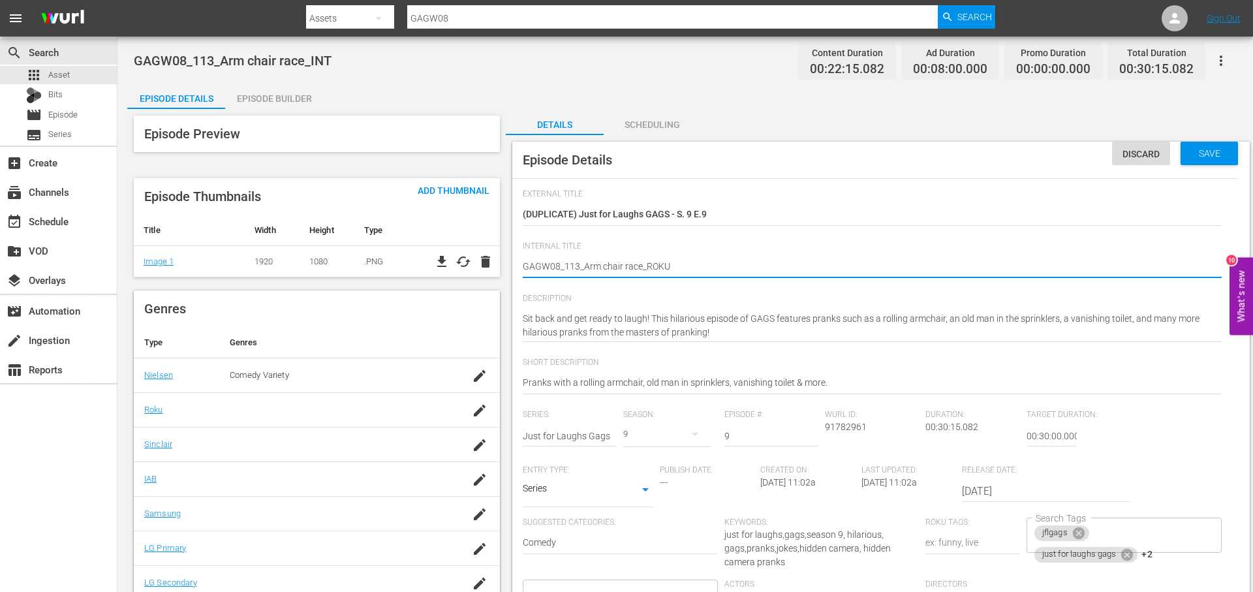
click at [639, 269] on textarea "GAGW08_113_Arm chair race_INT" at bounding box center [872, 268] width 699 height 16
click at [641, 267] on textarea "GAGW08_113_Arm chair race_INT" at bounding box center [872, 268] width 699 height 16
drag, startPoint x: 640, startPoint y: 267, endPoint x: 586, endPoint y: 266, distance: 54.2
click at [586, 266] on textarea "GAGW08_113_Arm chair race_INT" at bounding box center [872, 268] width 699 height 16
type textarea "GAGW08_113_Arm chair race_ROKU"
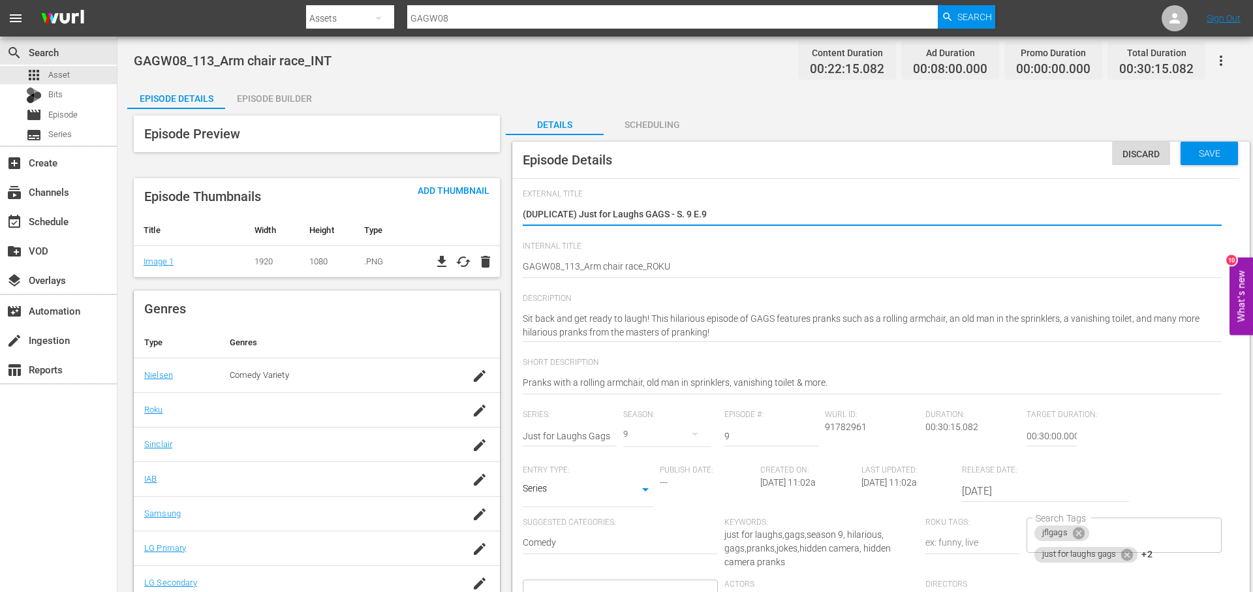
click at [635, 215] on textarea "(DUPLICATE) Just for Laughs GAGS - S. 9 E.9" at bounding box center [872, 215] width 699 height 16
paste textarea "rm chair race"
type textarea "rm chair race"
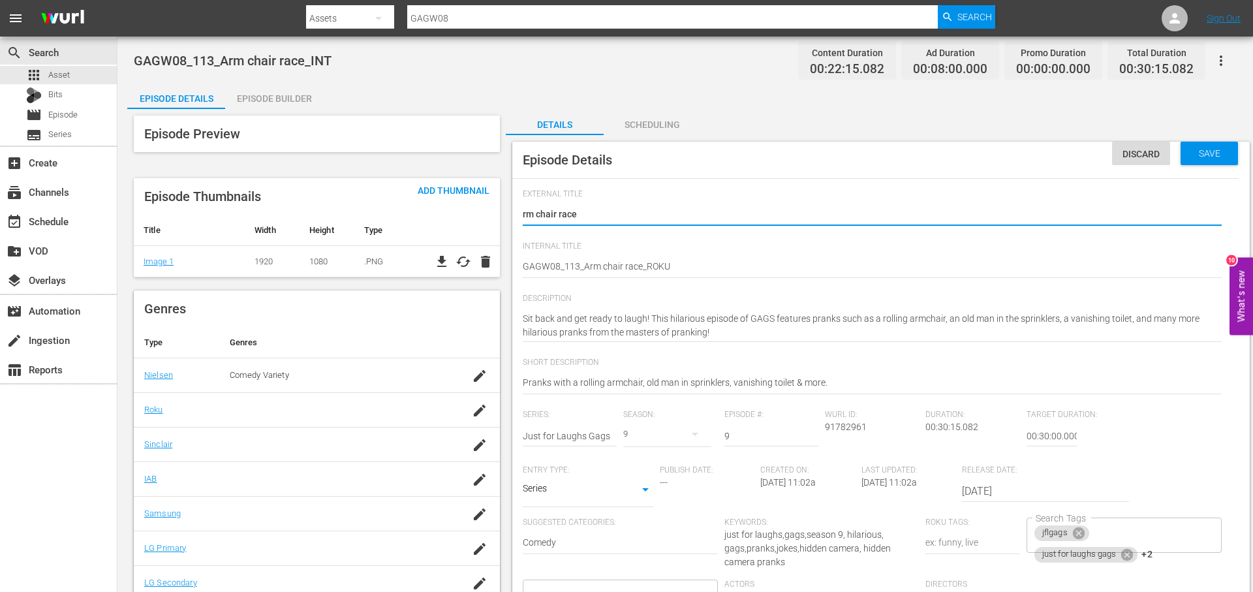
click at [520, 215] on div "External Title (DUPLICATE) Just for Laughs GAGS - S. 9 E.9 (DUPLICATE) Just for…" at bounding box center [875, 483] width 726 height 610
drag, startPoint x: 526, startPoint y: 216, endPoint x: 569, endPoint y: 254, distance: 57.8
type textarea "Arm chair race"
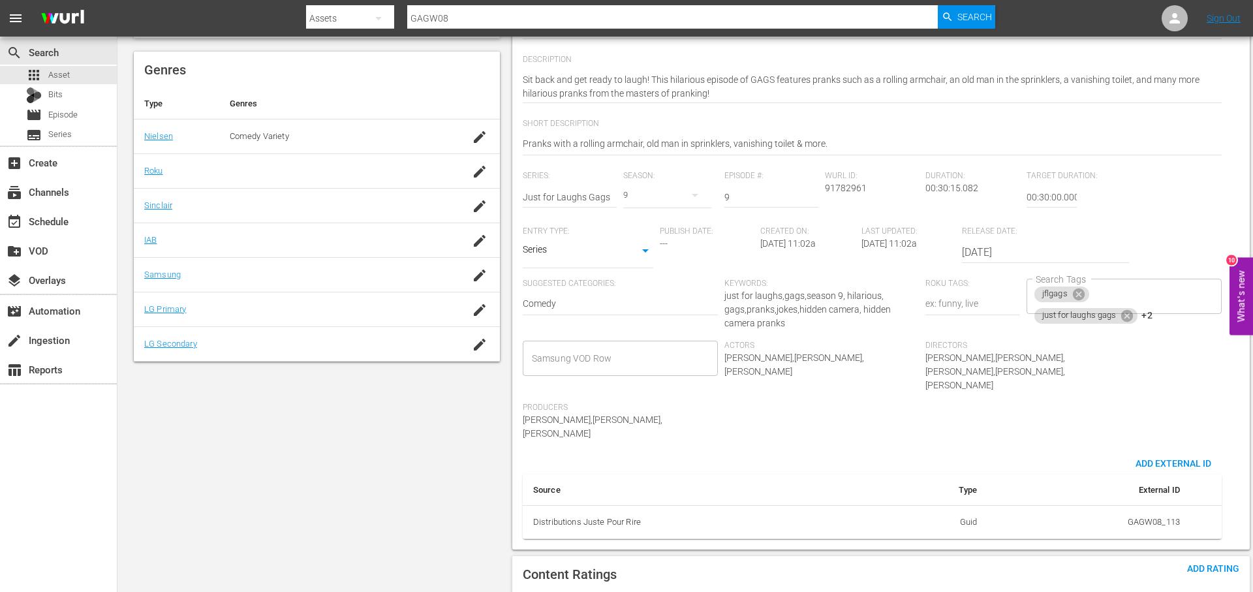
scroll to position [258, 0]
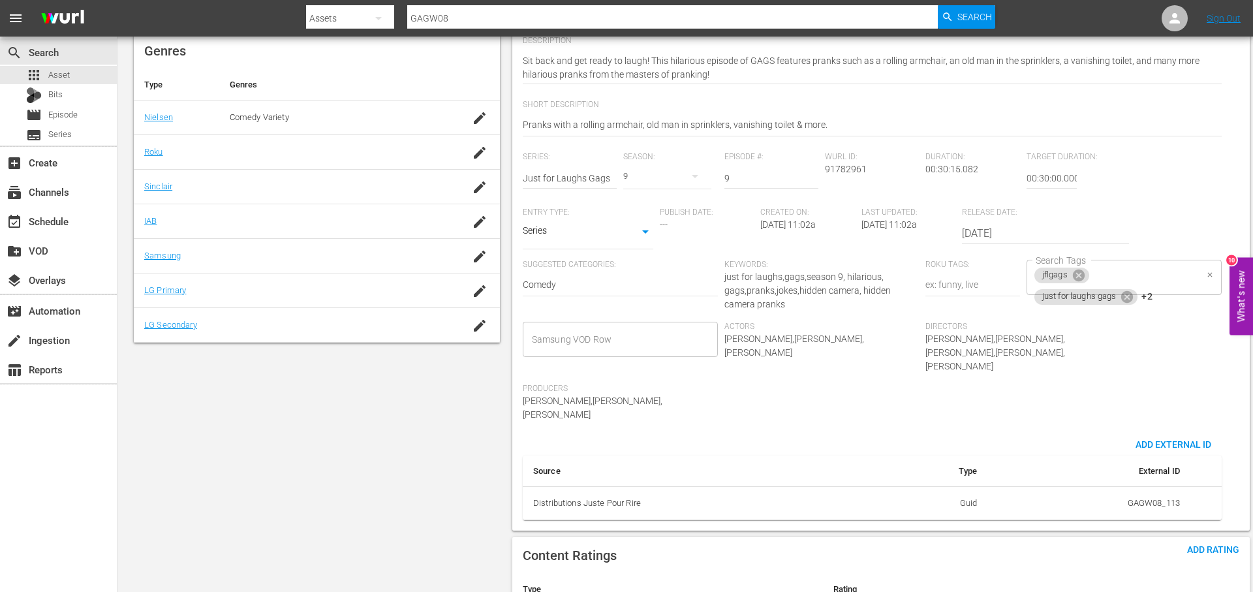
click at [1182, 283] on div "jflgags just for laughs gags +2 Search Tags" at bounding box center [1123, 277] width 195 height 35
type textarea "Arm chair race"
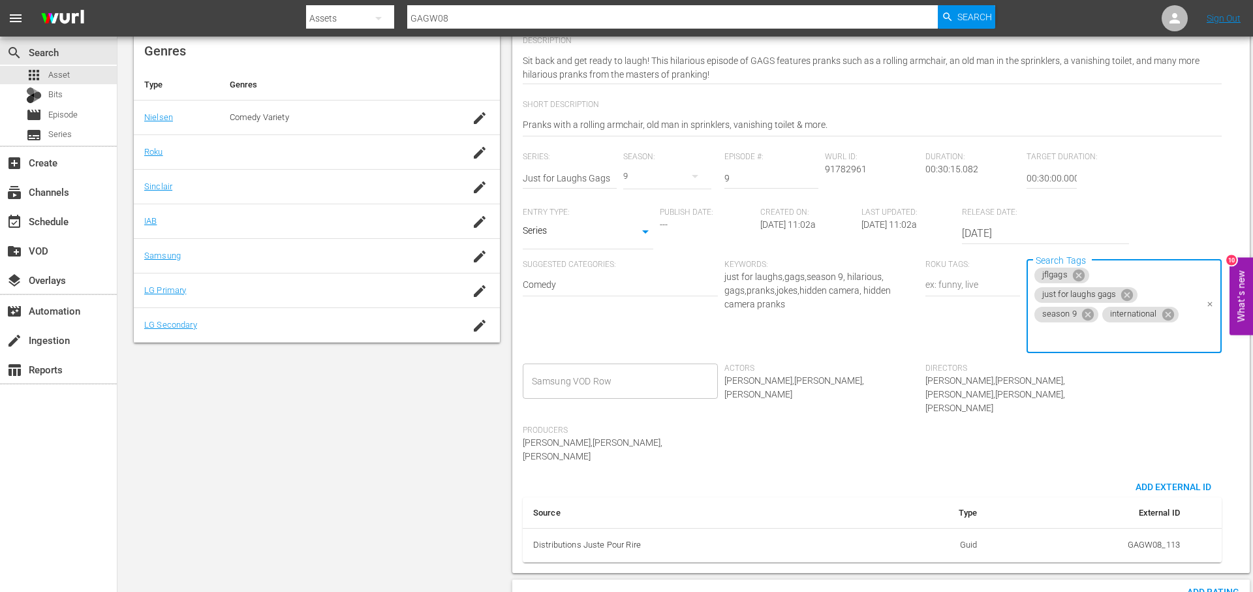
click at [1166, 312] on icon at bounding box center [1168, 314] width 14 height 14
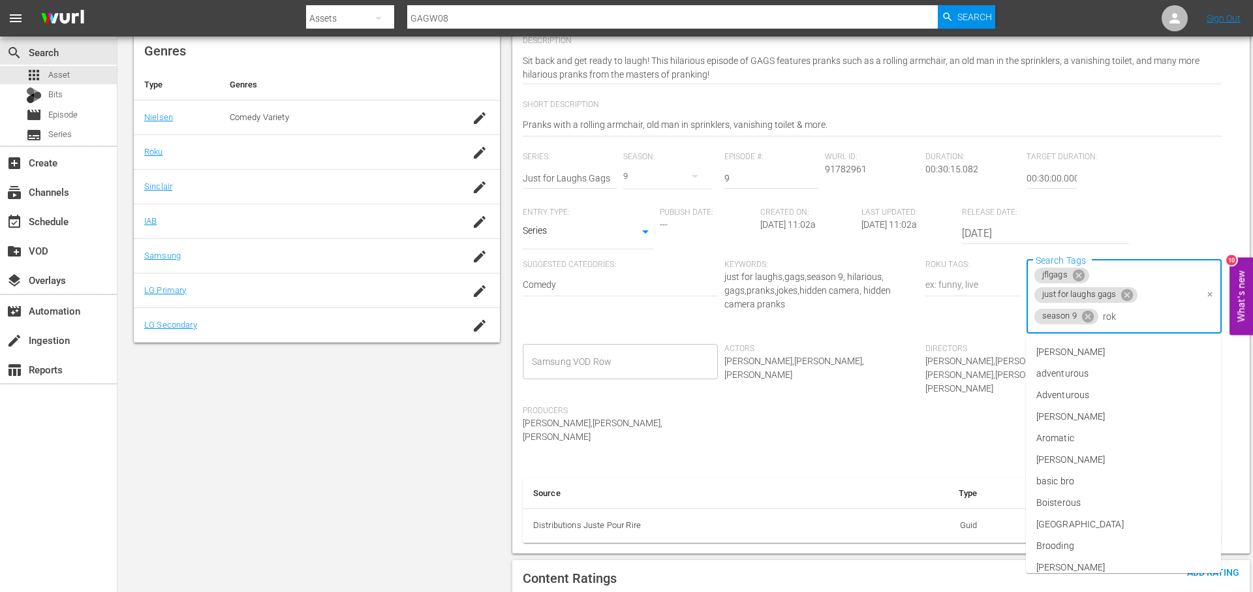
type input "roku"
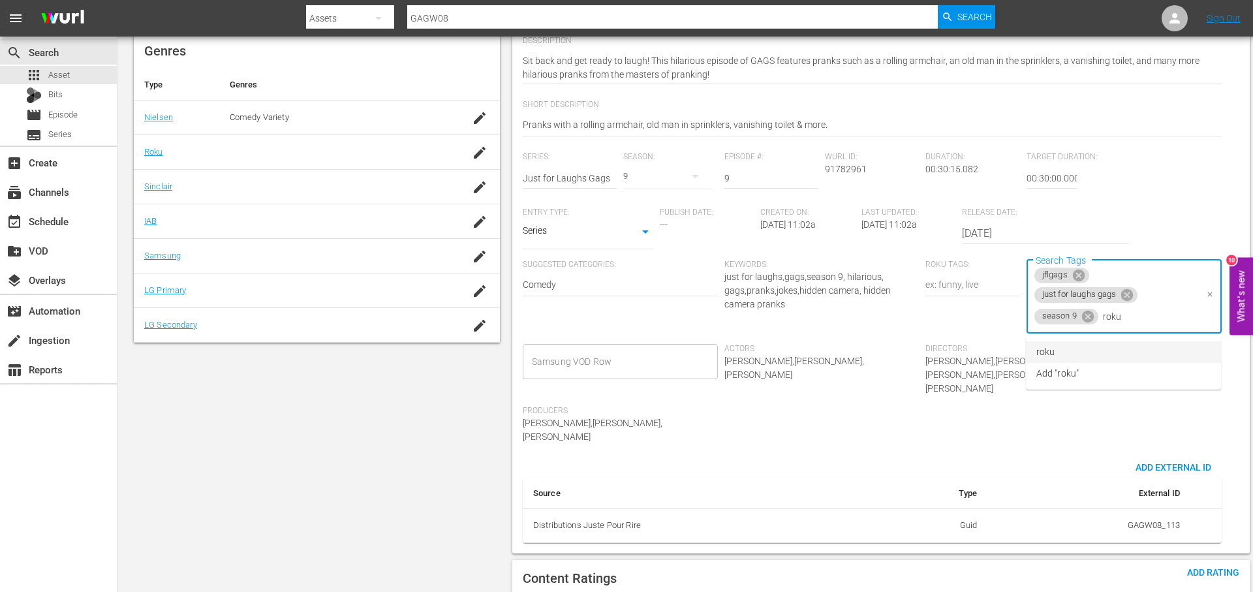
click at [1099, 346] on li "roku" at bounding box center [1123, 352] width 195 height 22
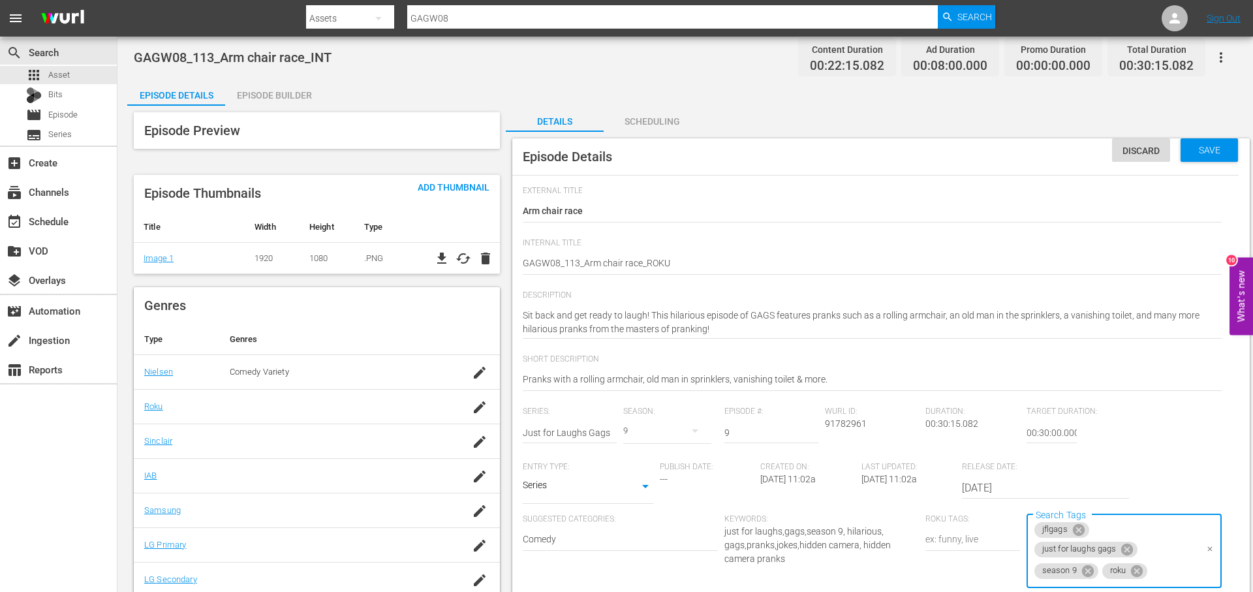
scroll to position [0, 0]
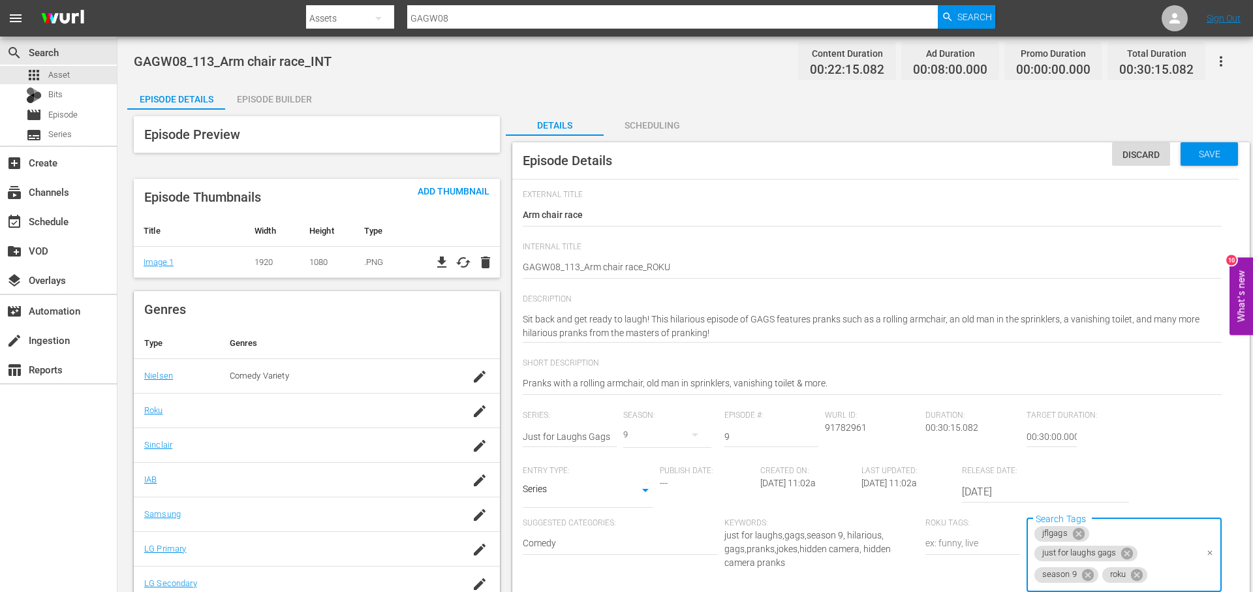
click at [295, 97] on div "Episode Builder" at bounding box center [274, 99] width 98 height 31
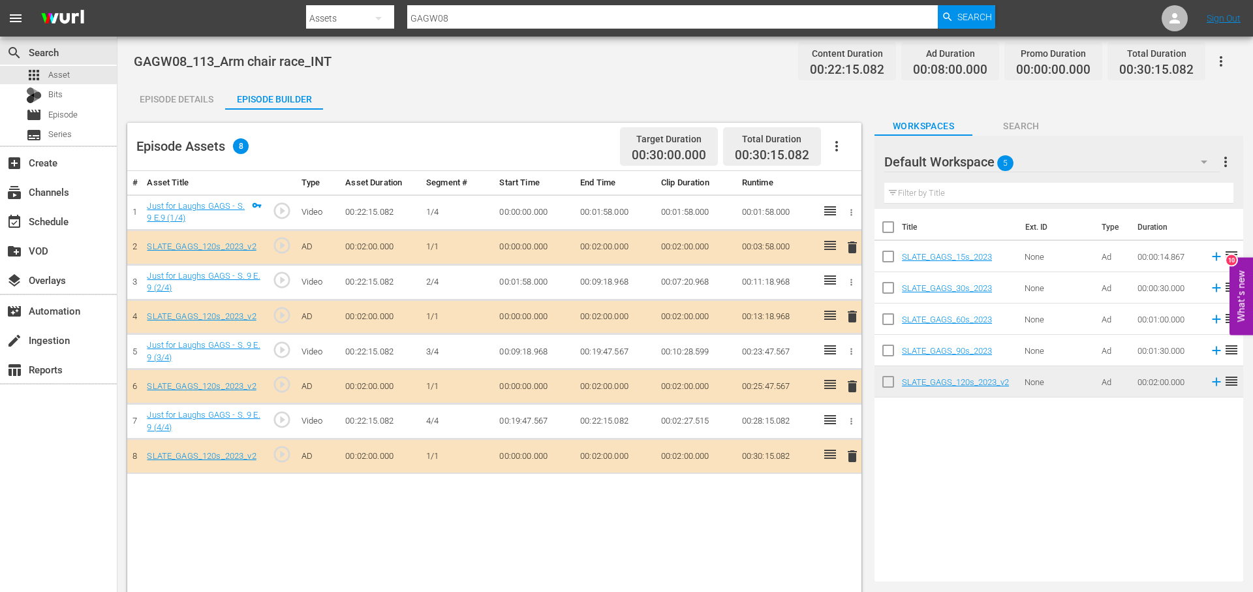
click at [851, 247] on span "delete" at bounding box center [852, 247] width 16 height 16
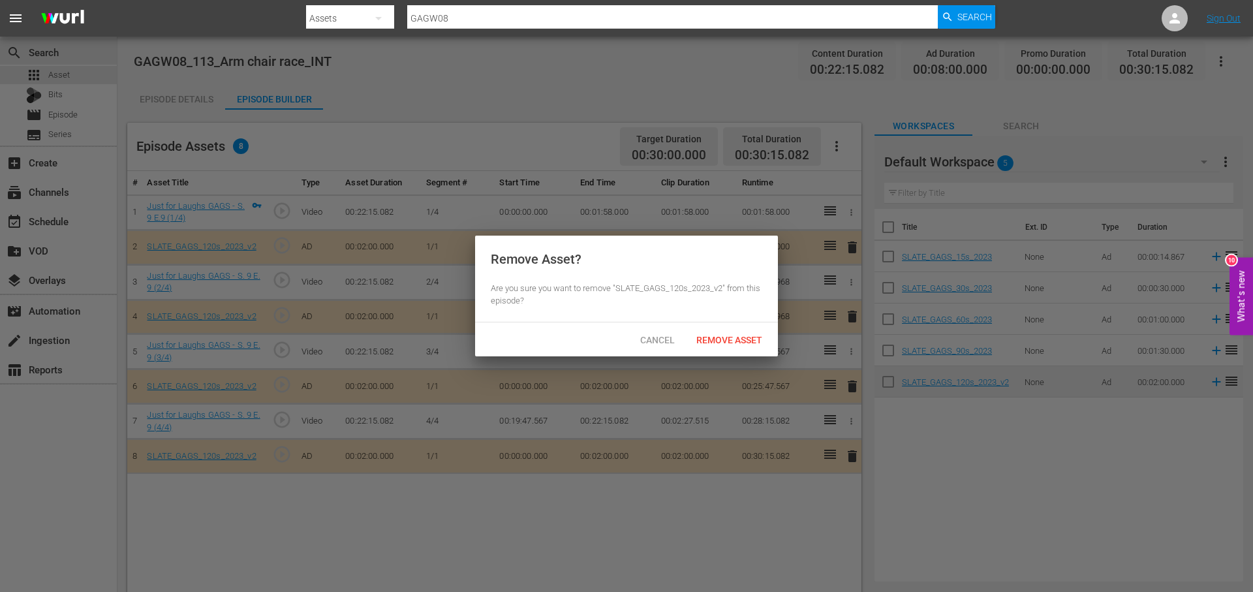
click at [851, 247] on div at bounding box center [626, 296] width 1253 height 592
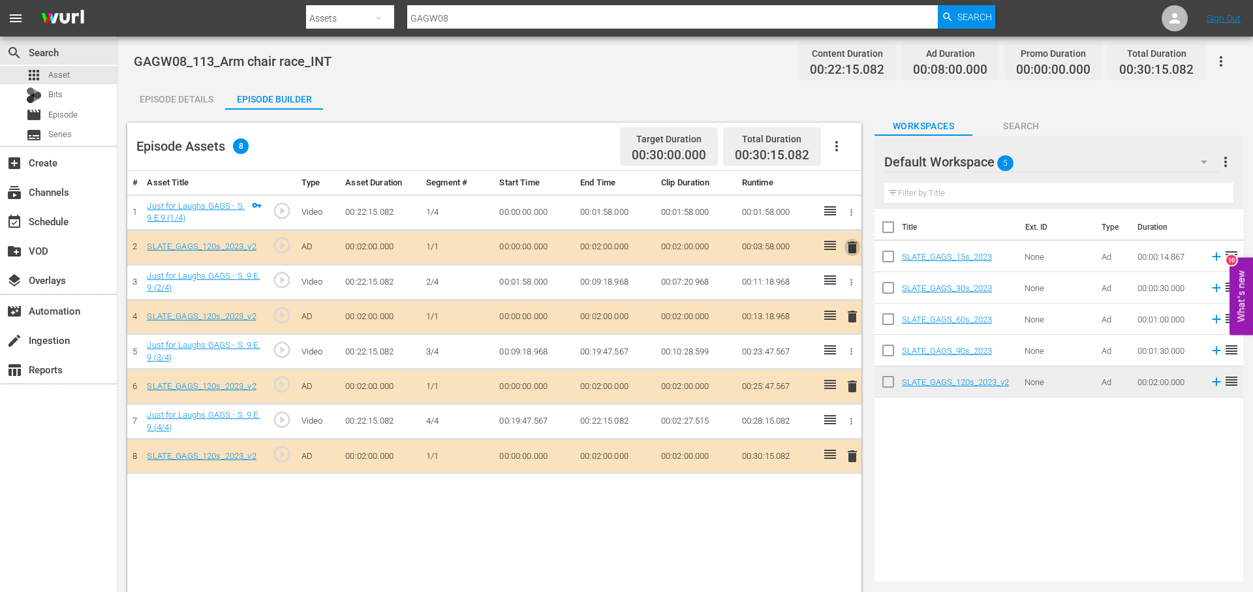
click at [854, 251] on span "delete" at bounding box center [852, 247] width 16 height 16
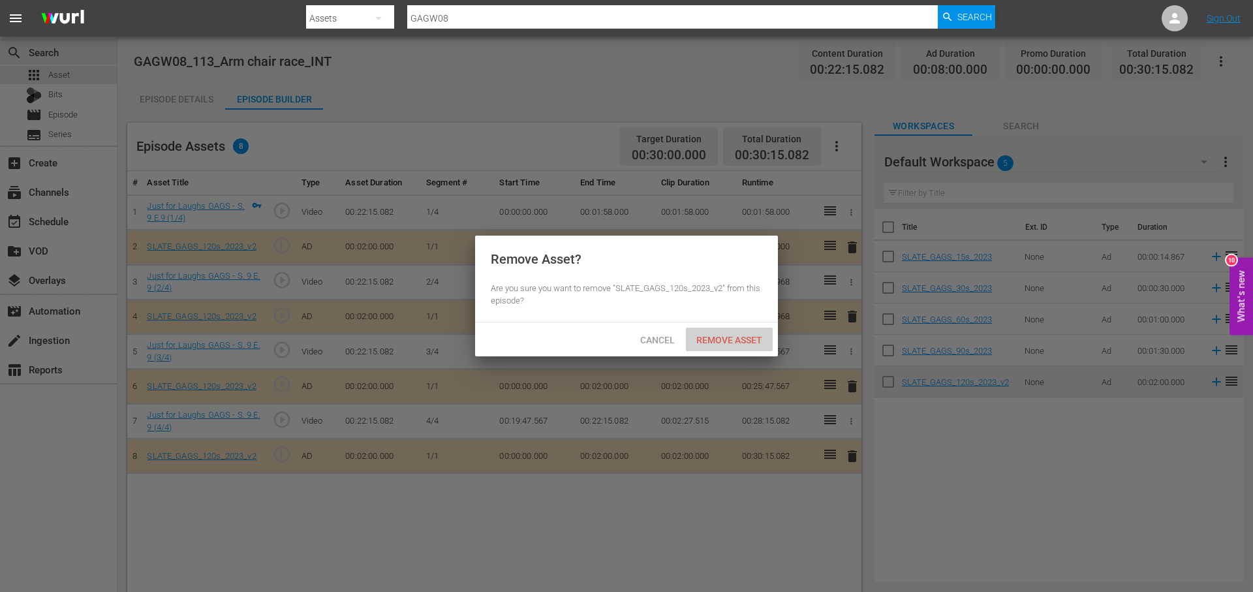
drag, startPoint x: 735, startPoint y: 339, endPoint x: 812, endPoint y: 317, distance: 80.8
click at [735, 339] on span "Remove Asset" at bounding box center [729, 340] width 87 height 10
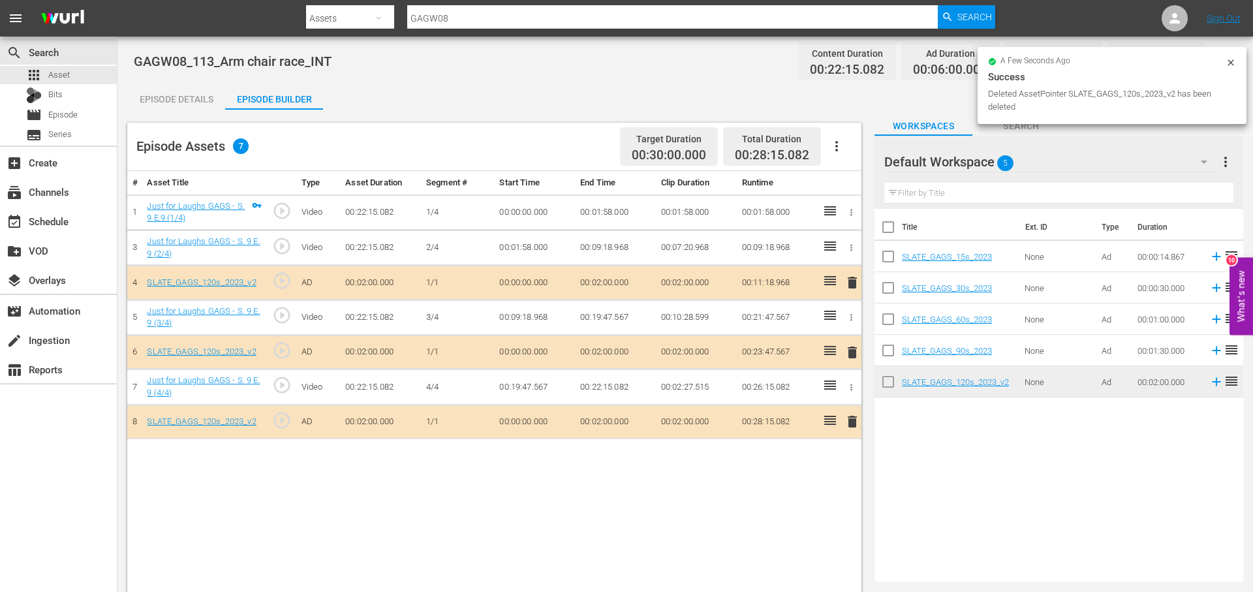
click at [850, 421] on span "delete" at bounding box center [852, 422] width 16 height 16
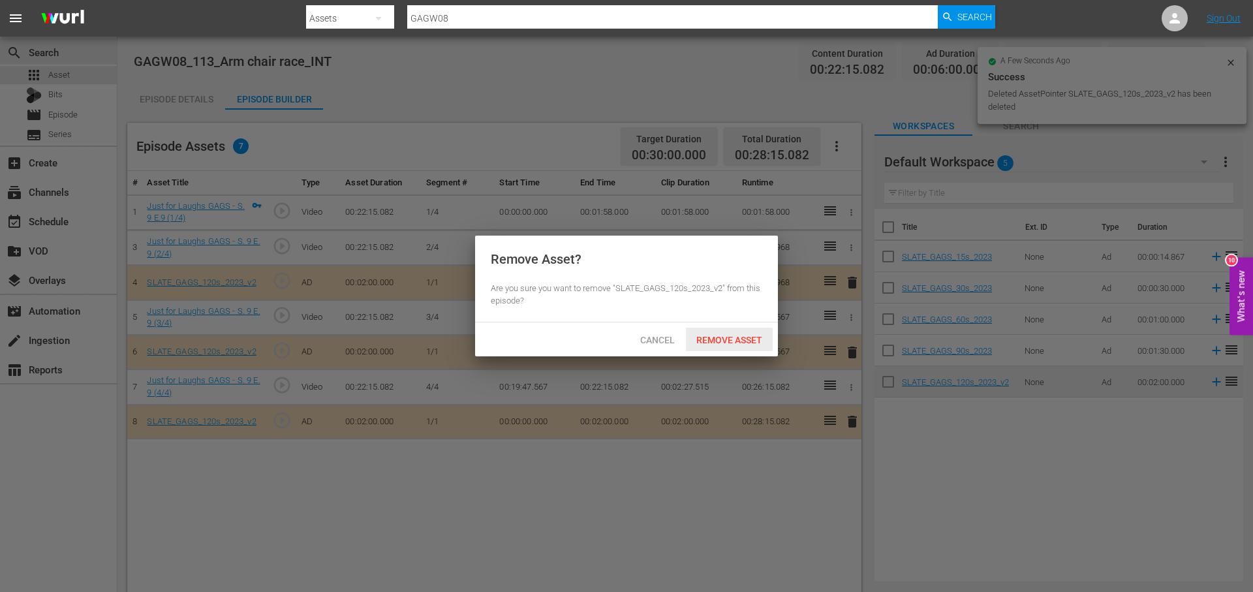
click at [711, 339] on span "Remove Asset" at bounding box center [729, 340] width 87 height 10
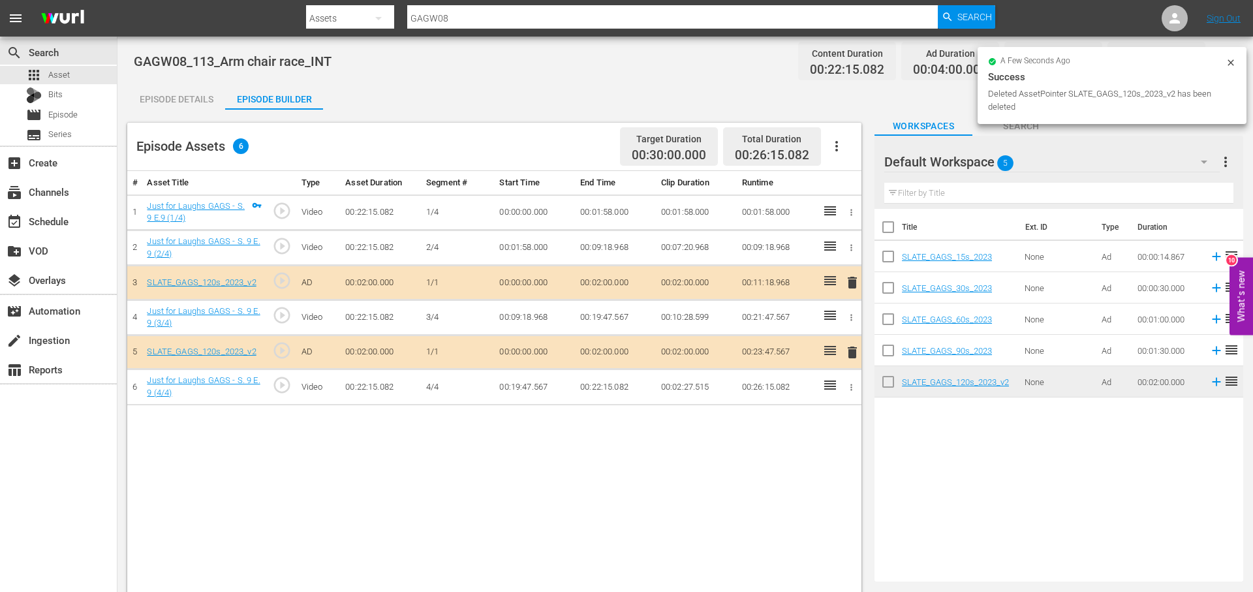
click at [191, 106] on div "Episode Details" at bounding box center [176, 99] width 98 height 31
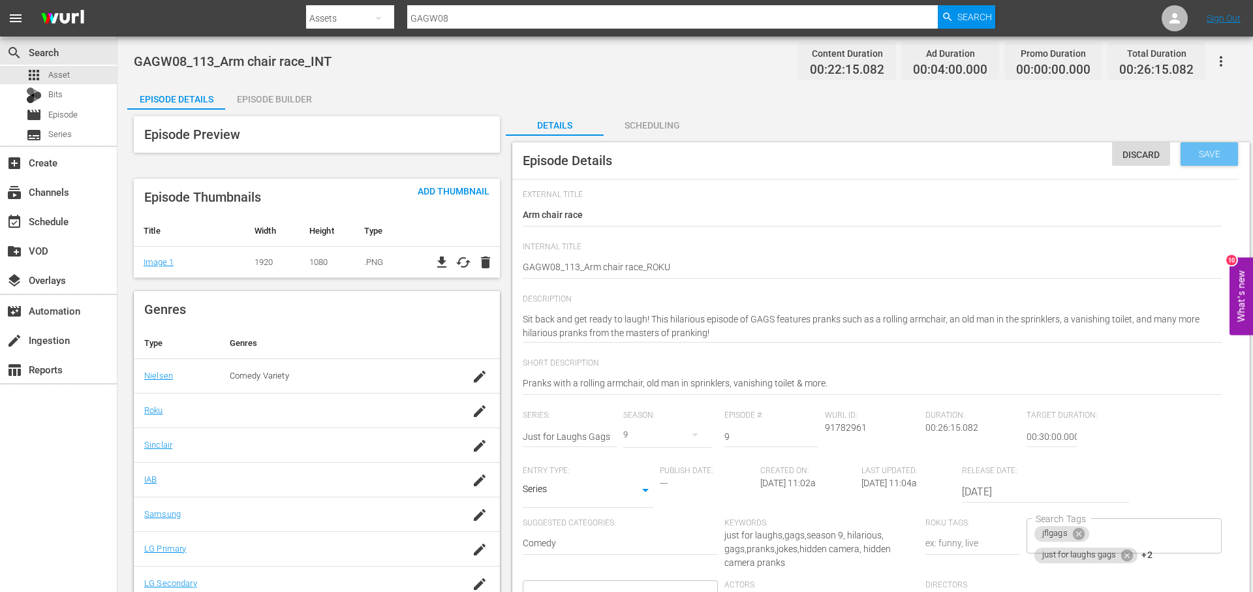
click at [1218, 160] on div "Save" at bounding box center [1208, 153] width 57 height 23
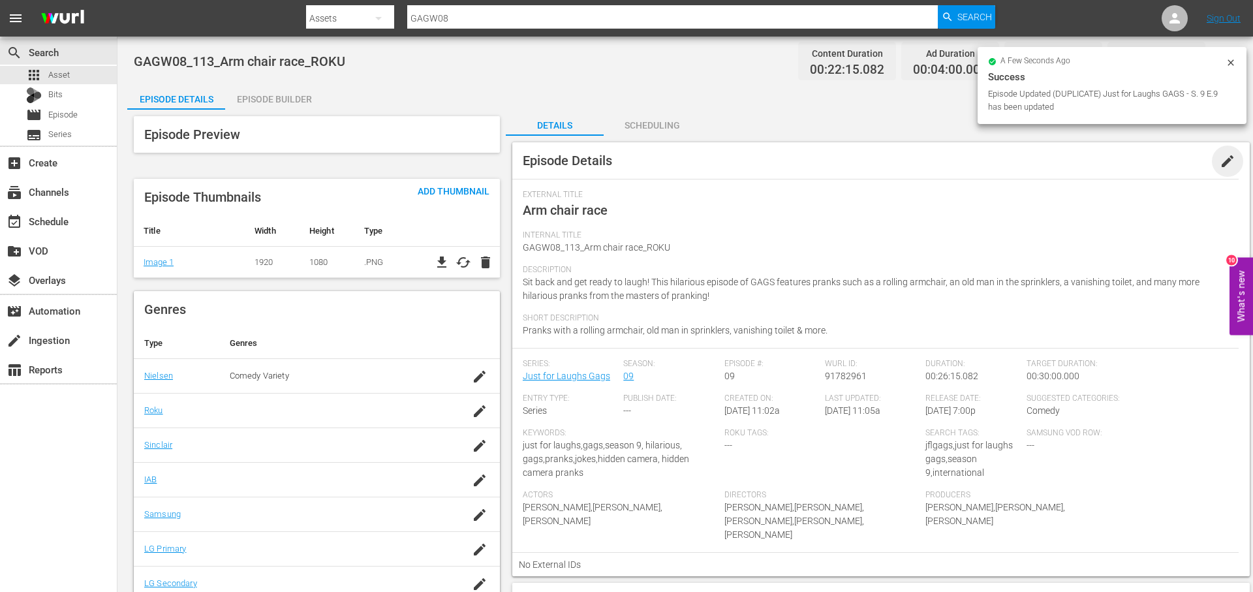
drag, startPoint x: 1223, startPoint y: 159, endPoint x: 1207, endPoint y: 172, distance: 20.4
click at [1223, 159] on span "edit" at bounding box center [1227, 161] width 16 height 16
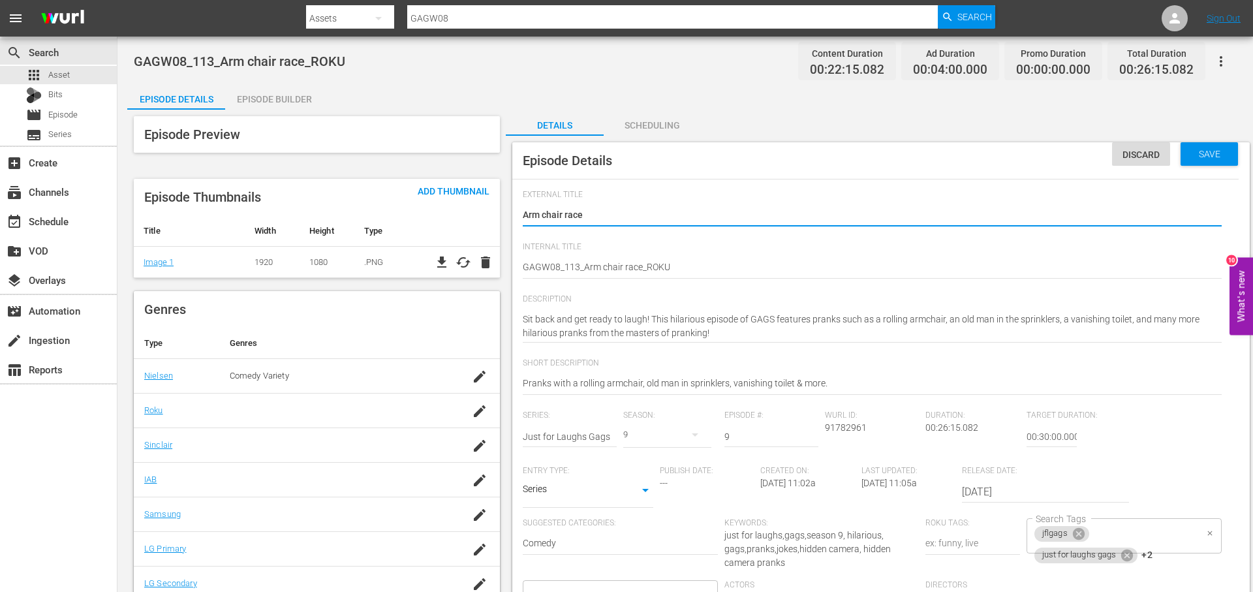
click at [1159, 529] on div "jflgags just for laughs gags +2 Search Tags" at bounding box center [1123, 535] width 195 height 35
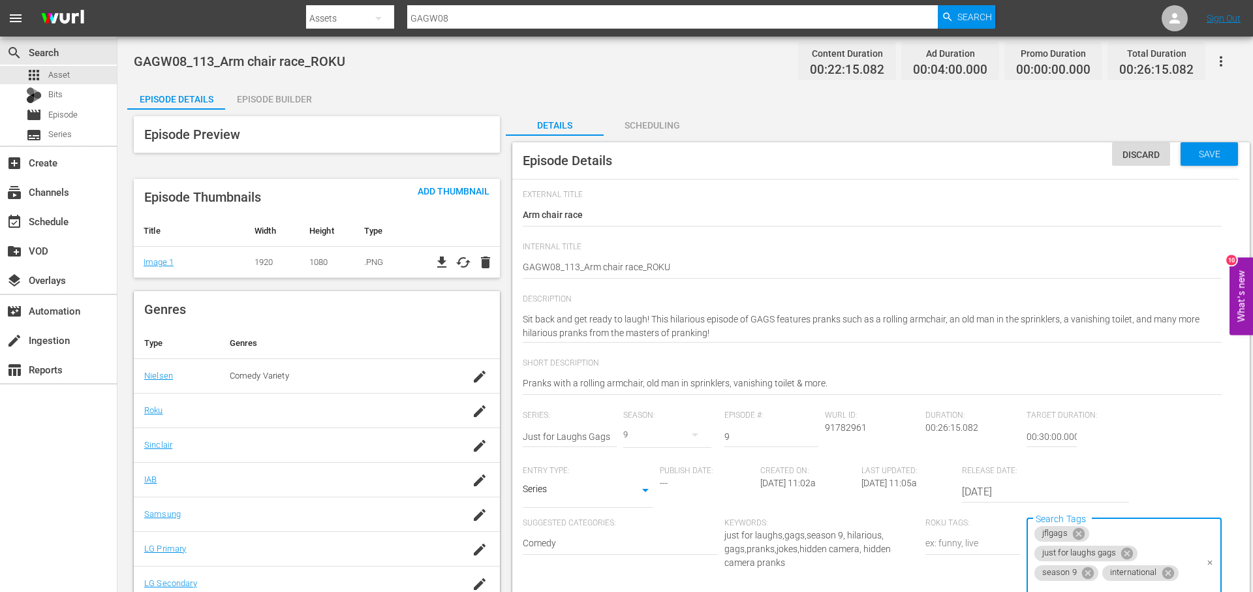
scroll to position [22, 0]
click at [1166, 567] on icon at bounding box center [1167, 573] width 12 height 12
type input "roku"
click at [1079, 453] on li "roku" at bounding box center [1123, 457] width 195 height 22
click at [1201, 157] on span "Save" at bounding box center [1209, 154] width 42 height 10
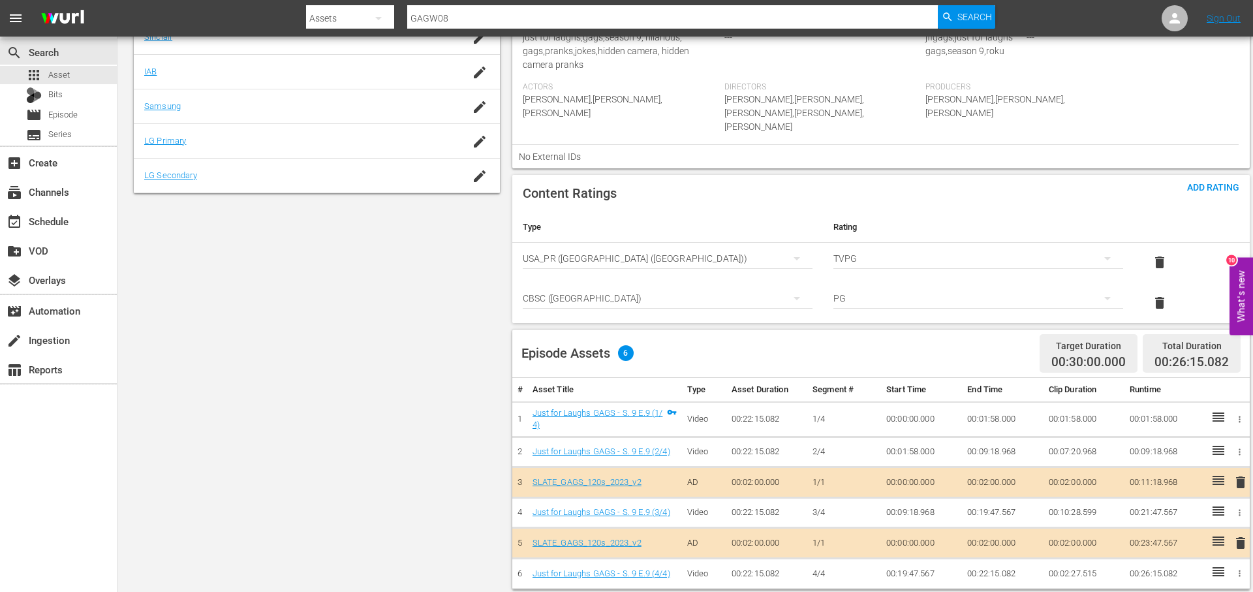
scroll to position [0, 0]
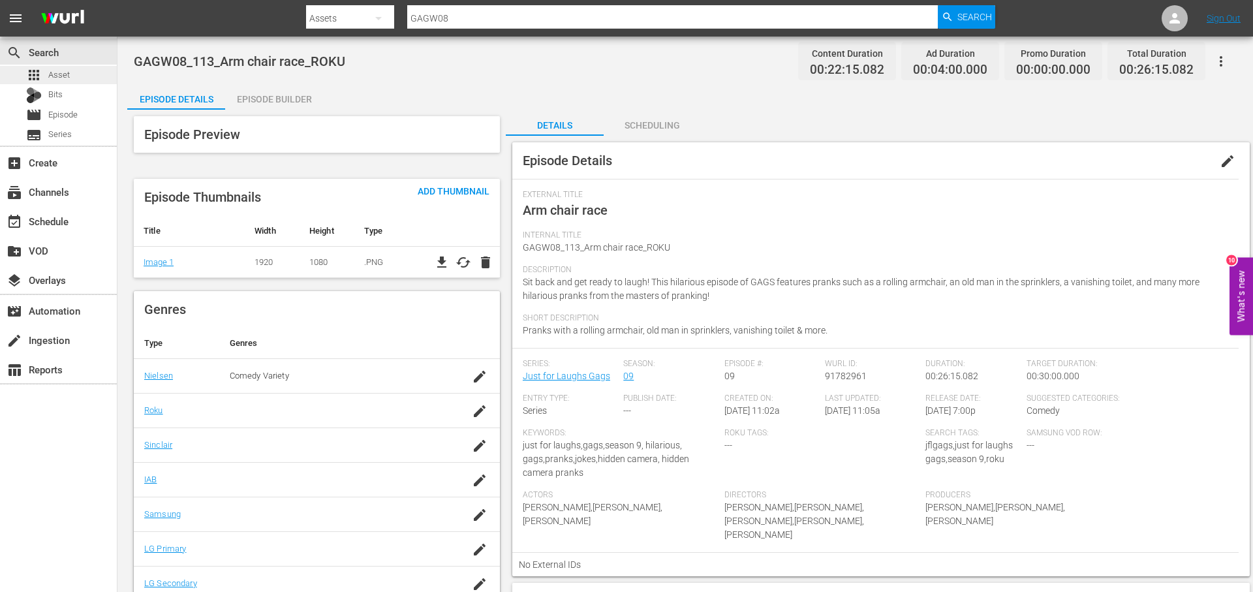
click at [78, 78] on div "apps Asset" at bounding box center [58, 75] width 117 height 18
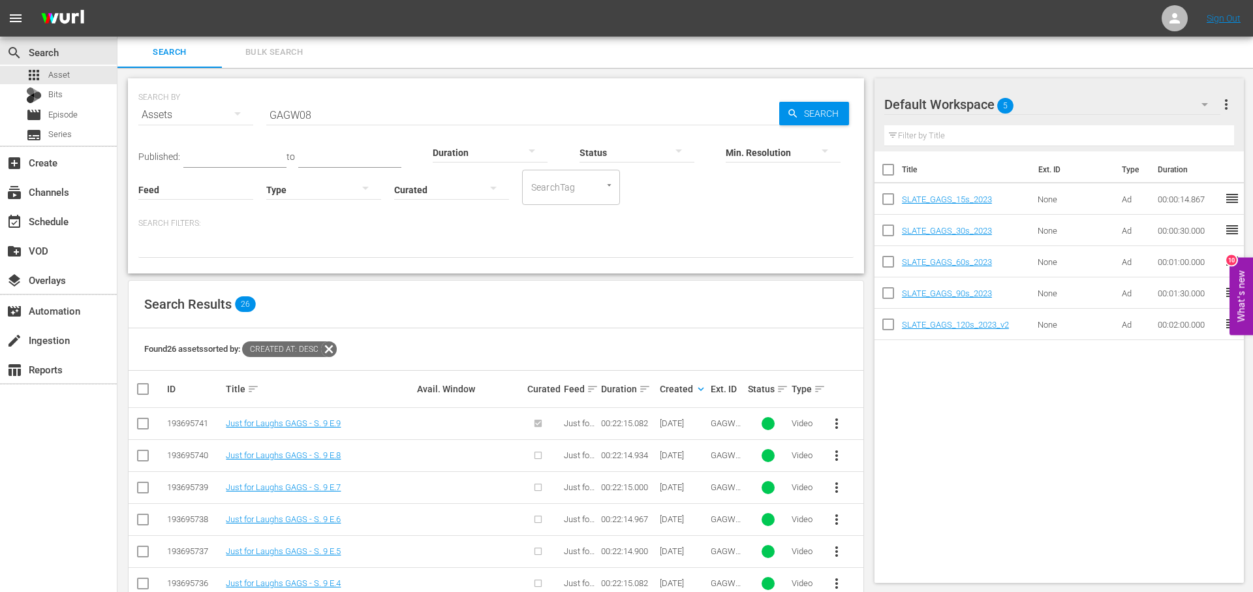
click at [839, 459] on span "more_vert" at bounding box center [837, 456] width 16 height 16
click at [927, 560] on div "Episode" at bounding box center [907, 554] width 89 height 31
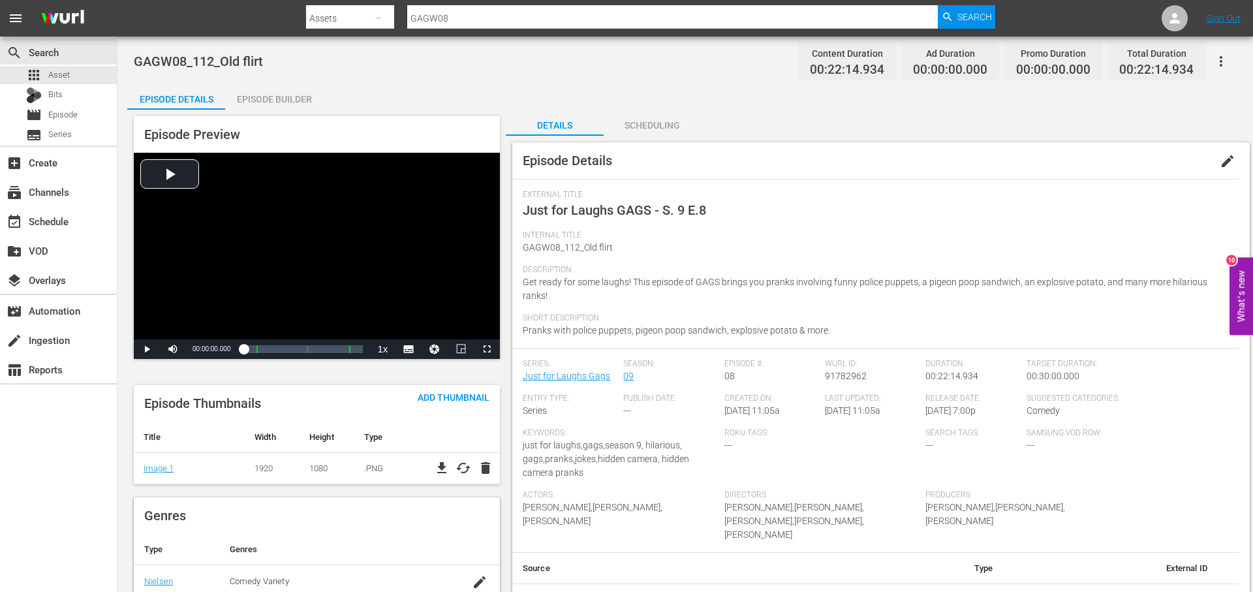
click at [290, 97] on div "Episode Builder" at bounding box center [274, 99] width 98 height 31
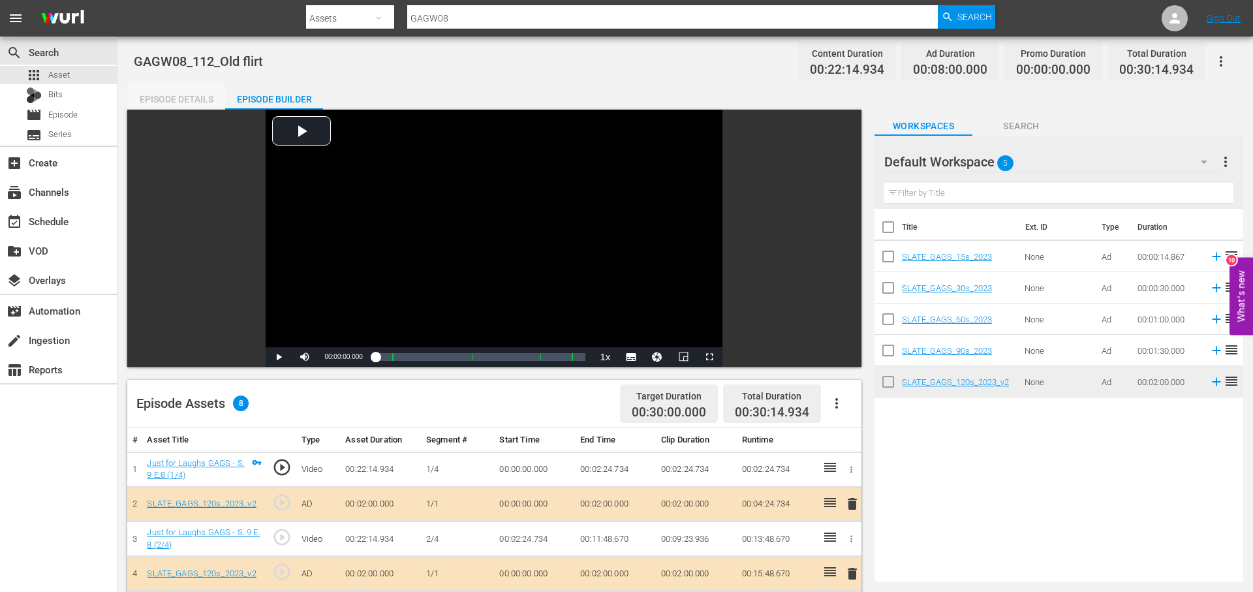
click at [185, 95] on div "Episode Details" at bounding box center [176, 99] width 98 height 31
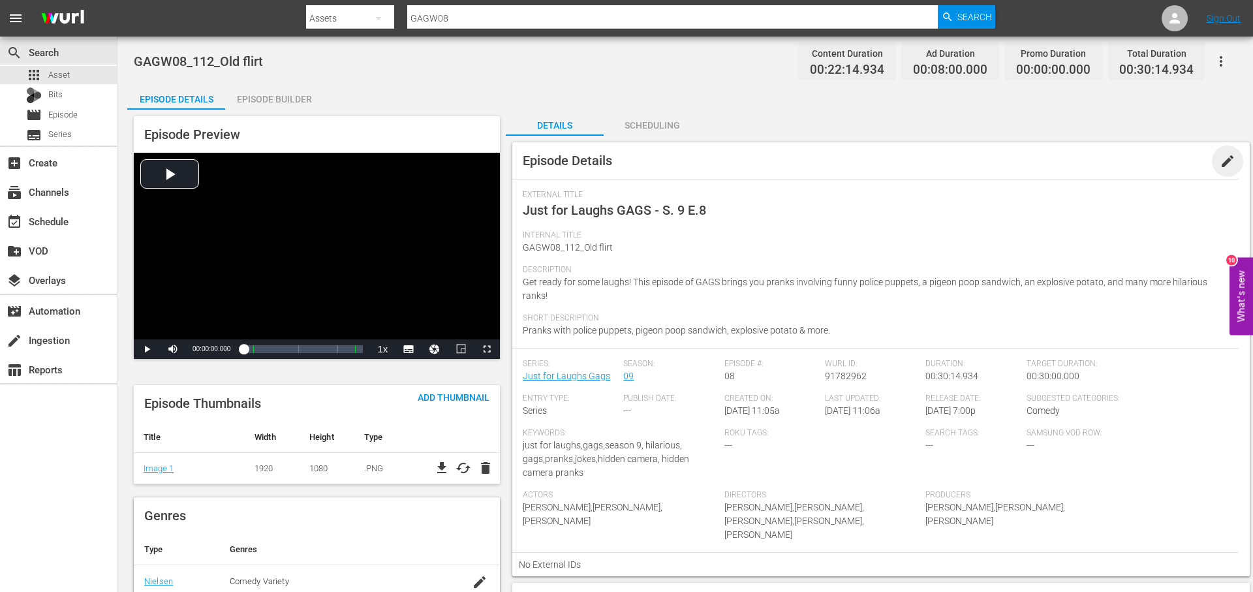
drag, startPoint x: 1226, startPoint y: 159, endPoint x: 908, endPoint y: 288, distance: 343.9
click at [1225, 159] on span "edit" at bounding box center [1227, 161] width 16 height 16
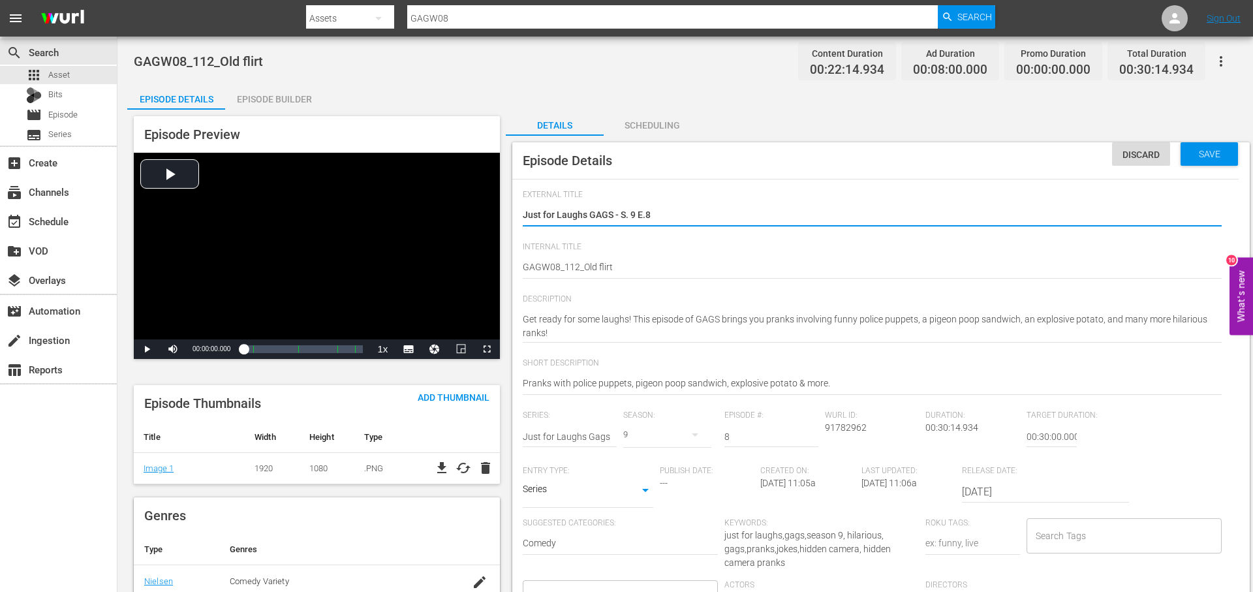
click at [797, 288] on div "Internal Title GAGW08_112_Old flirt GAGW08_112_Old flirt" at bounding box center [875, 268] width 705 height 52
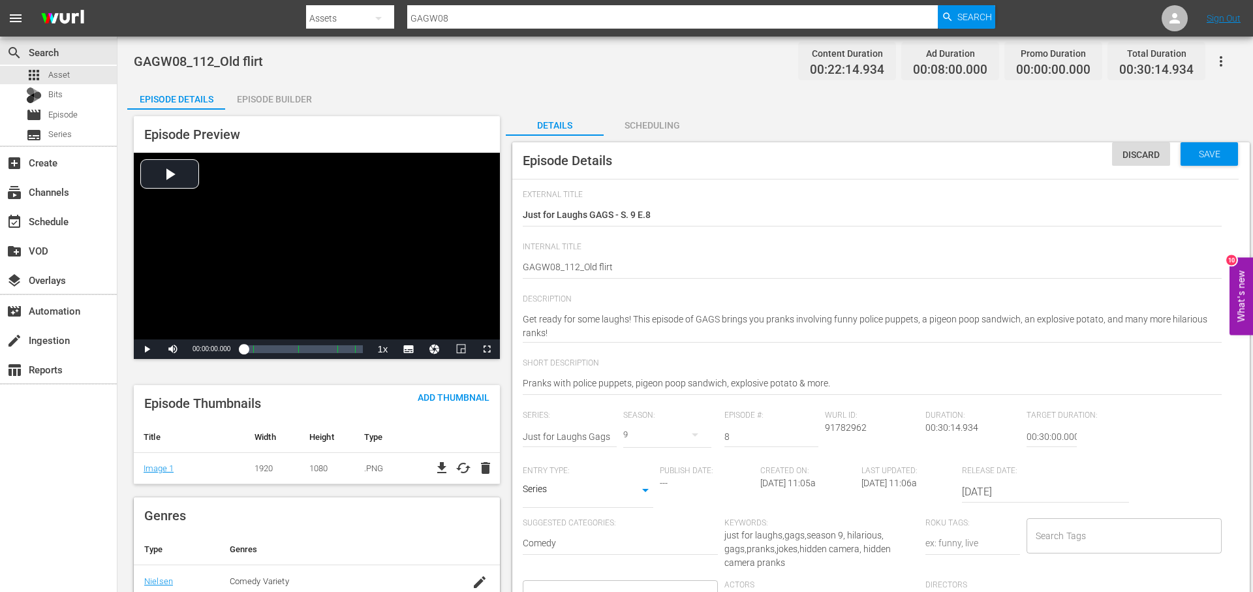
click at [765, 277] on div "GAGW08_112_Old flirt GAGW08_112_Old flirt" at bounding box center [872, 268] width 699 height 31
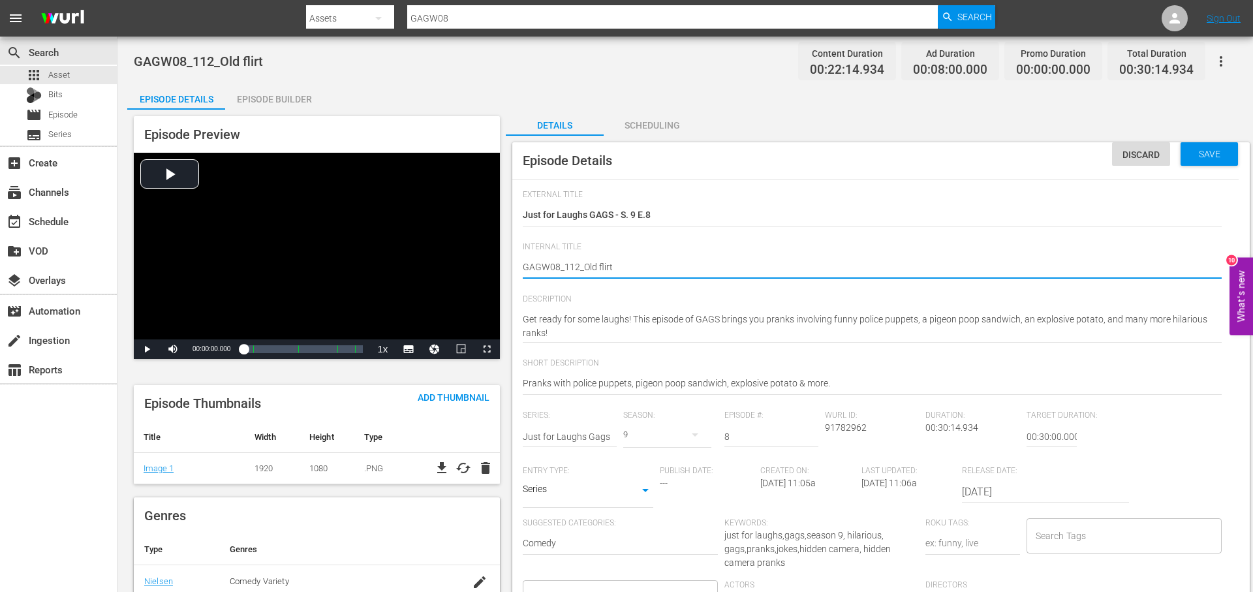
type textarea "GAGW08_112_Old flirt_"
type textarea "GAGW08_112_Old flirt_I"
type textarea "GAGW08_112_Old flirt_IN"
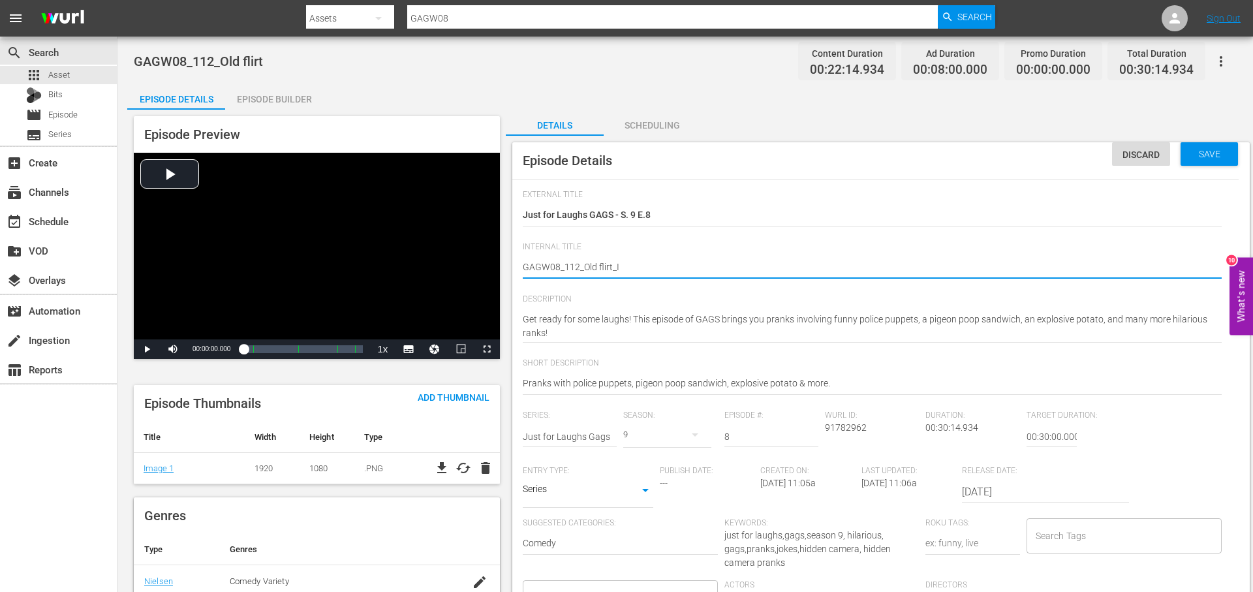
type textarea "GAGW08_112_Old flirt_IN"
type textarea "GAGW08_112_Old flirt_INT"
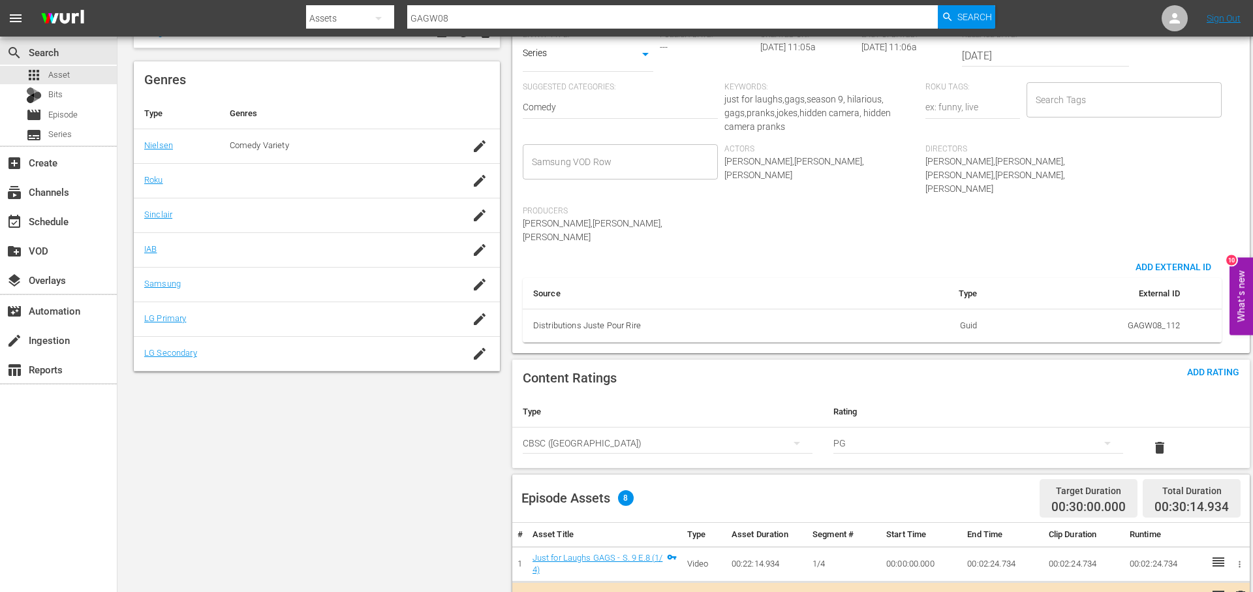
scroll to position [297, 0]
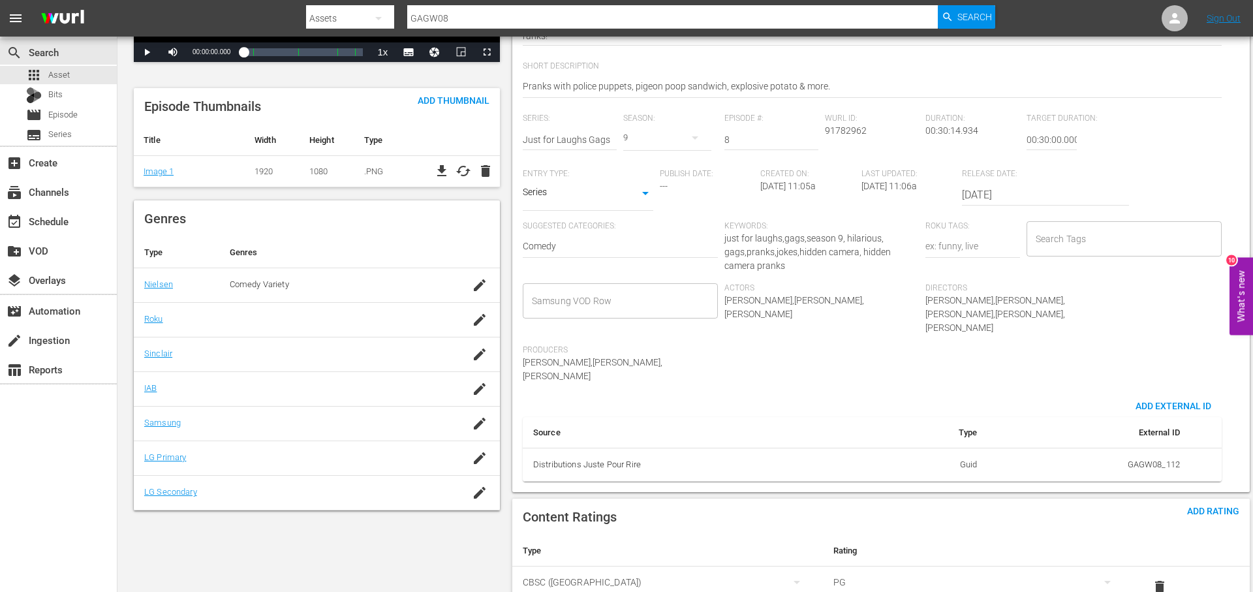
type textarea "GAGW08_112_Old flirt_INT"
click at [1097, 234] on input "Search Tags" at bounding box center [1114, 238] width 164 height 23
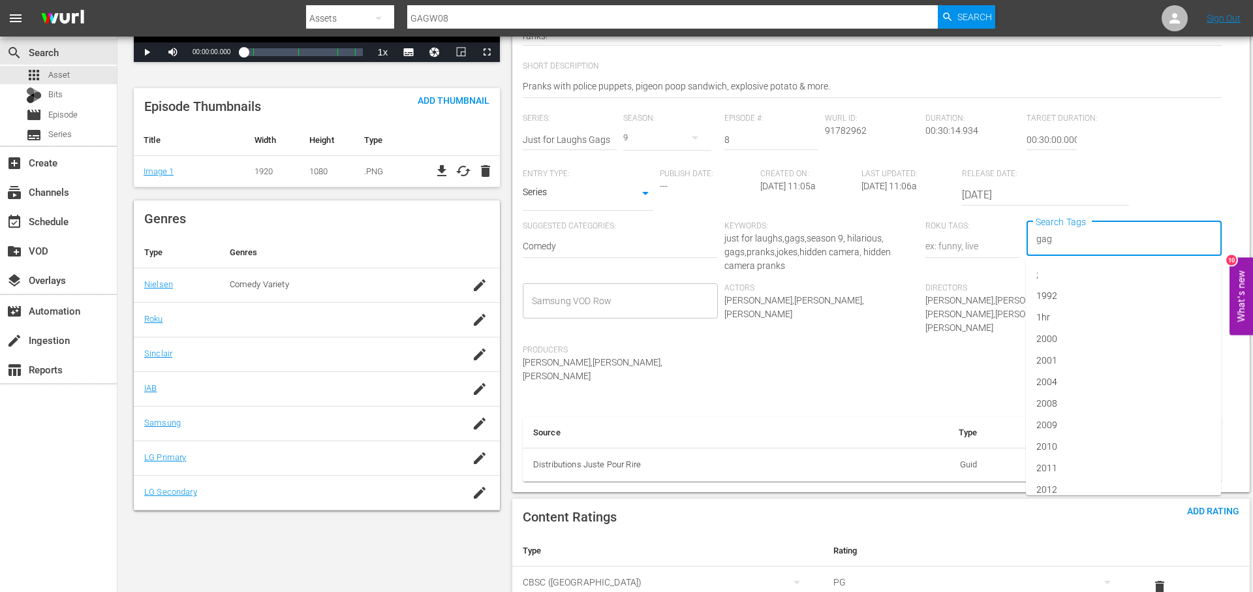
type input "gags"
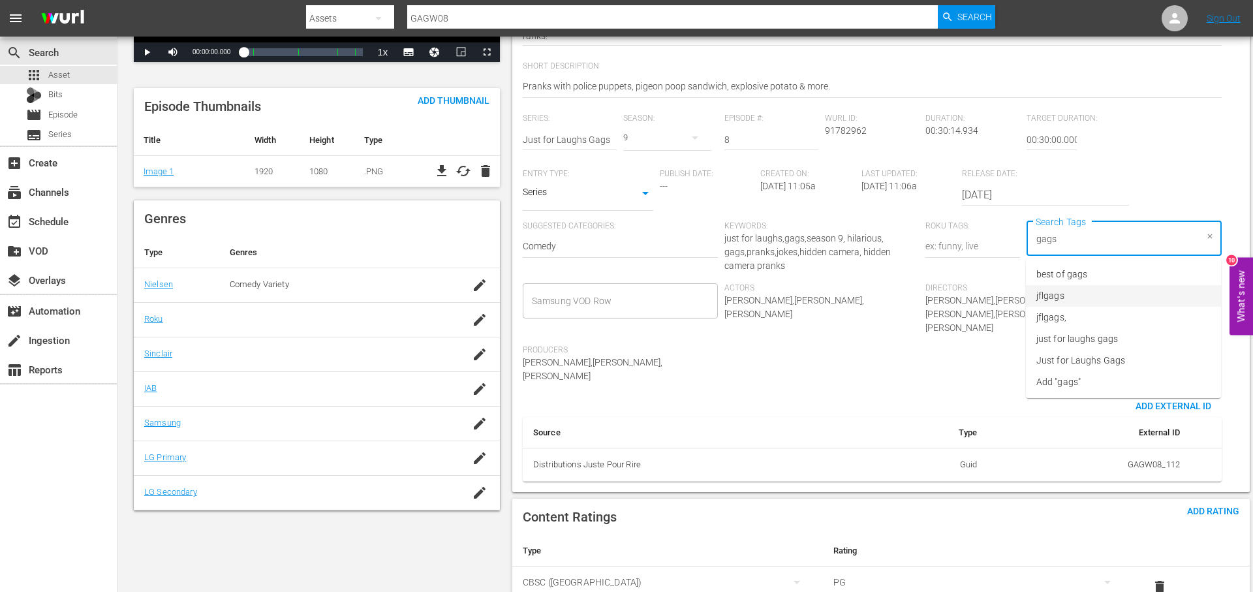
click at [1094, 289] on li "jflgags" at bounding box center [1123, 296] width 195 height 22
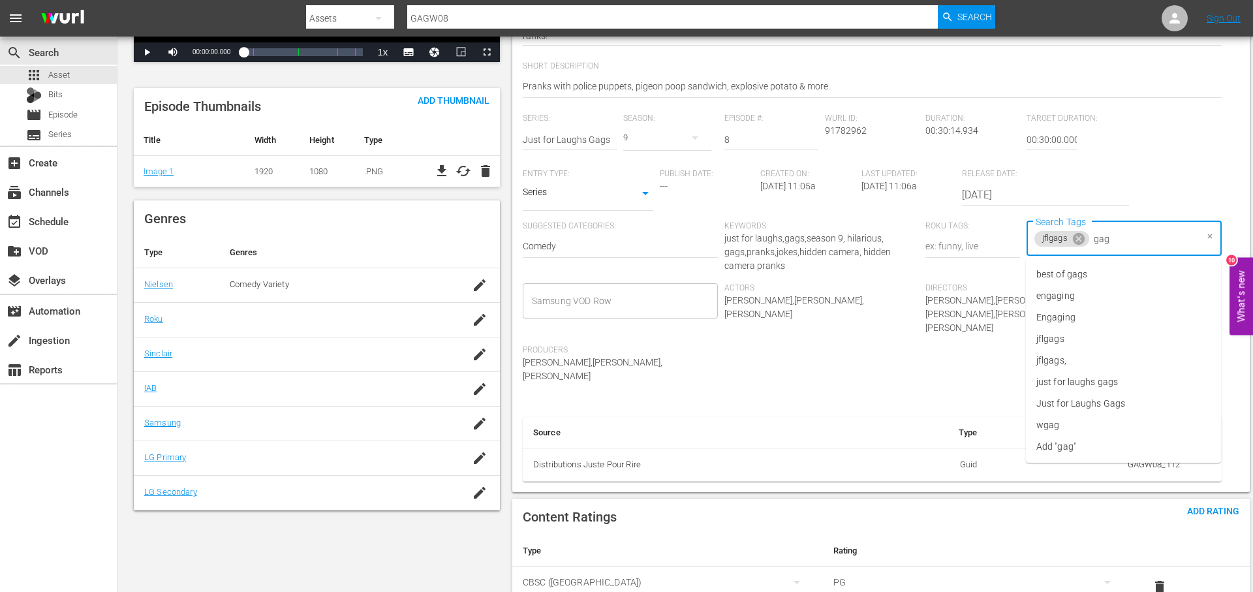
type input "gags"
click at [1101, 336] on span "just for laughs gags" at bounding box center [1077, 339] width 82 height 14
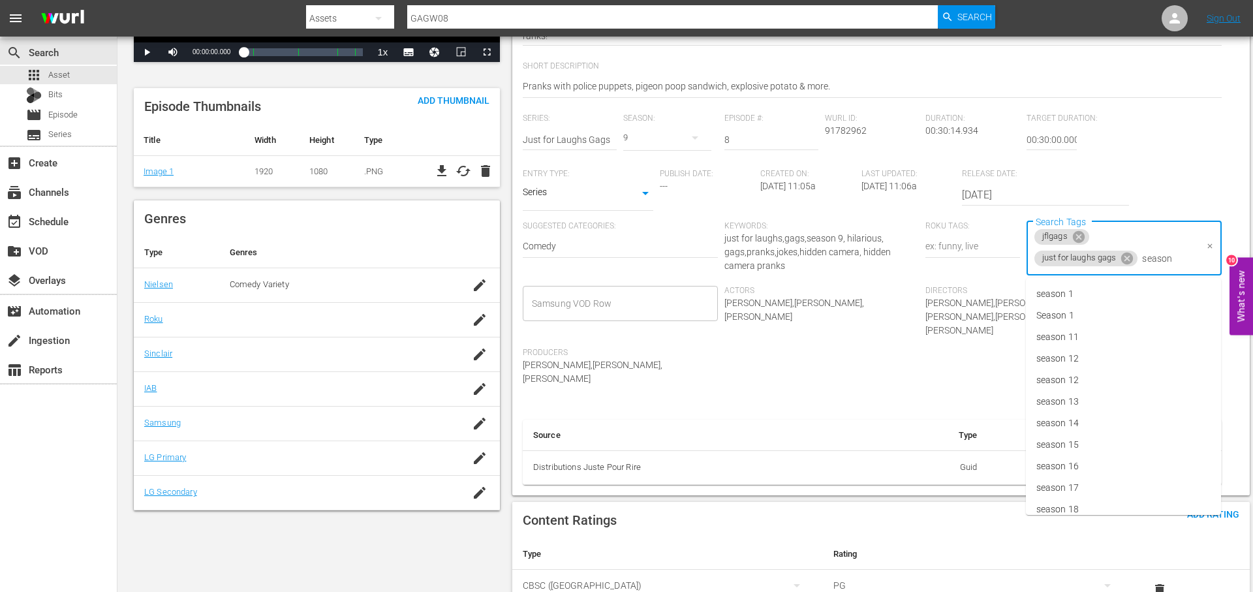
type input "season 9"
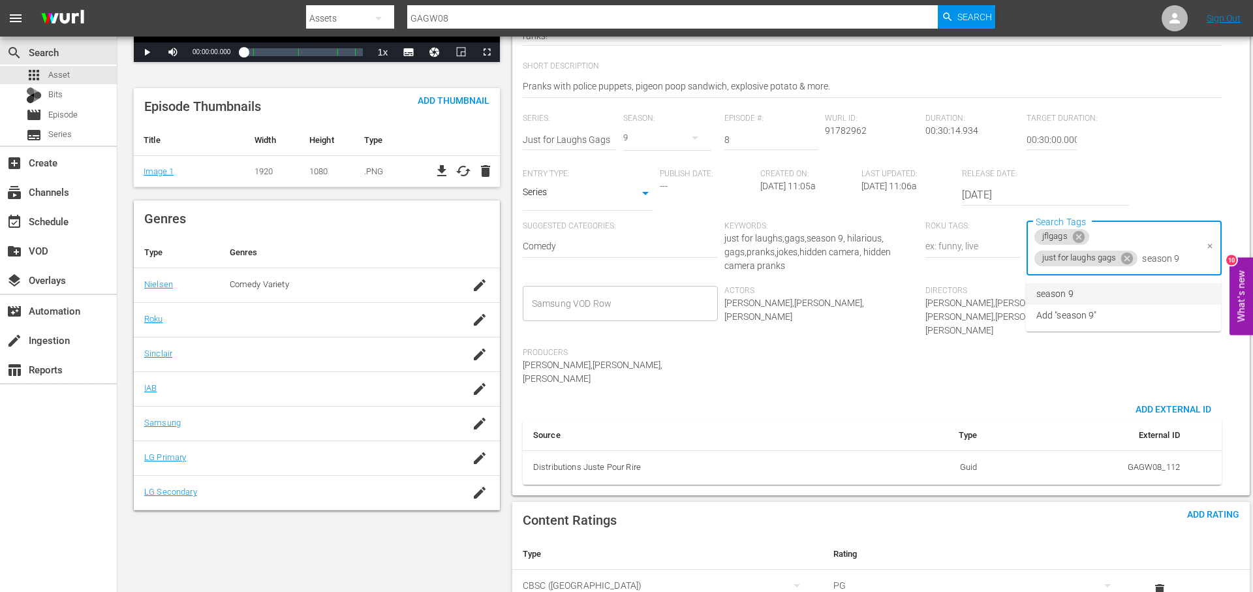
click at [1082, 290] on li "season 9" at bounding box center [1123, 294] width 195 height 22
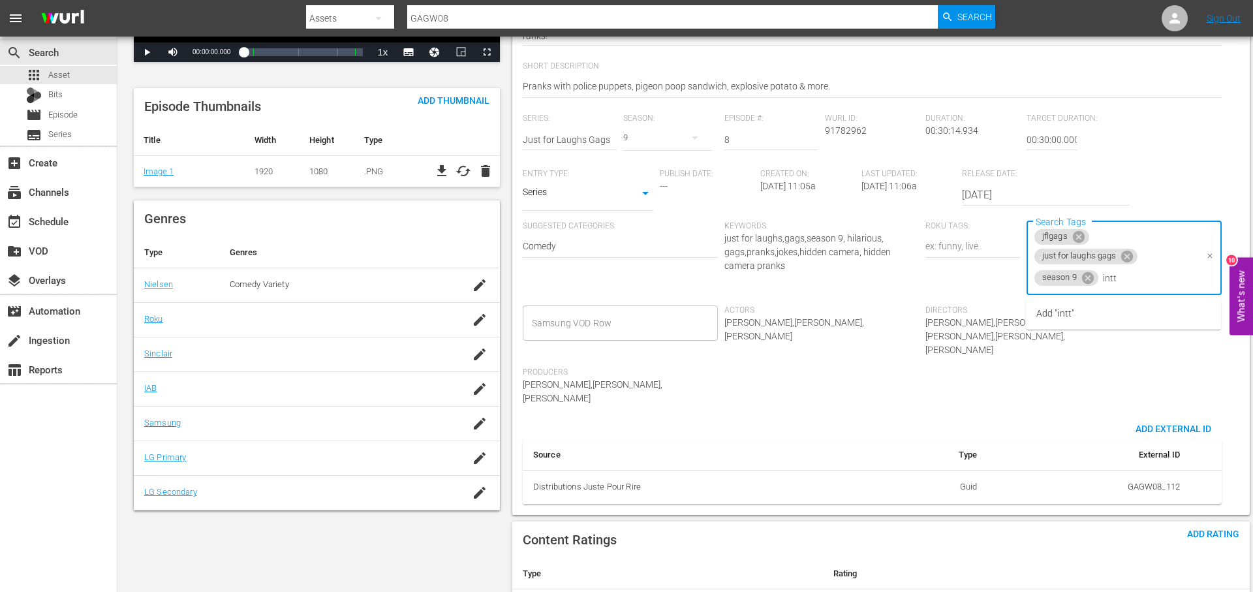
type input "int"
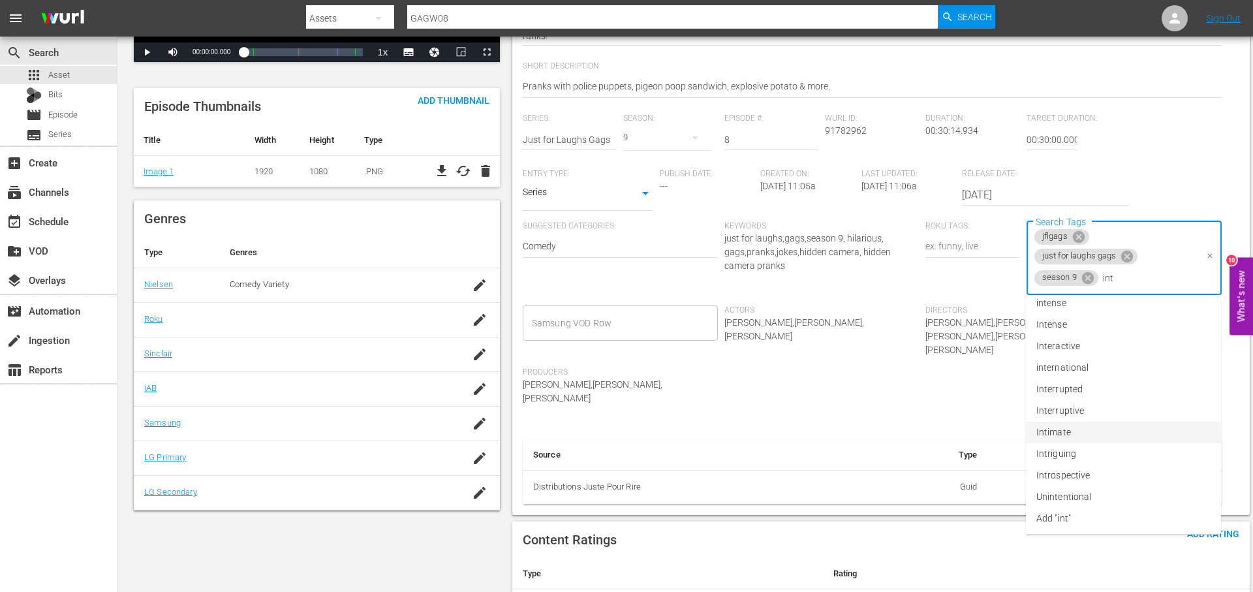
scroll to position [0, 0]
click at [1085, 381] on span "international" at bounding box center [1062, 378] width 52 height 14
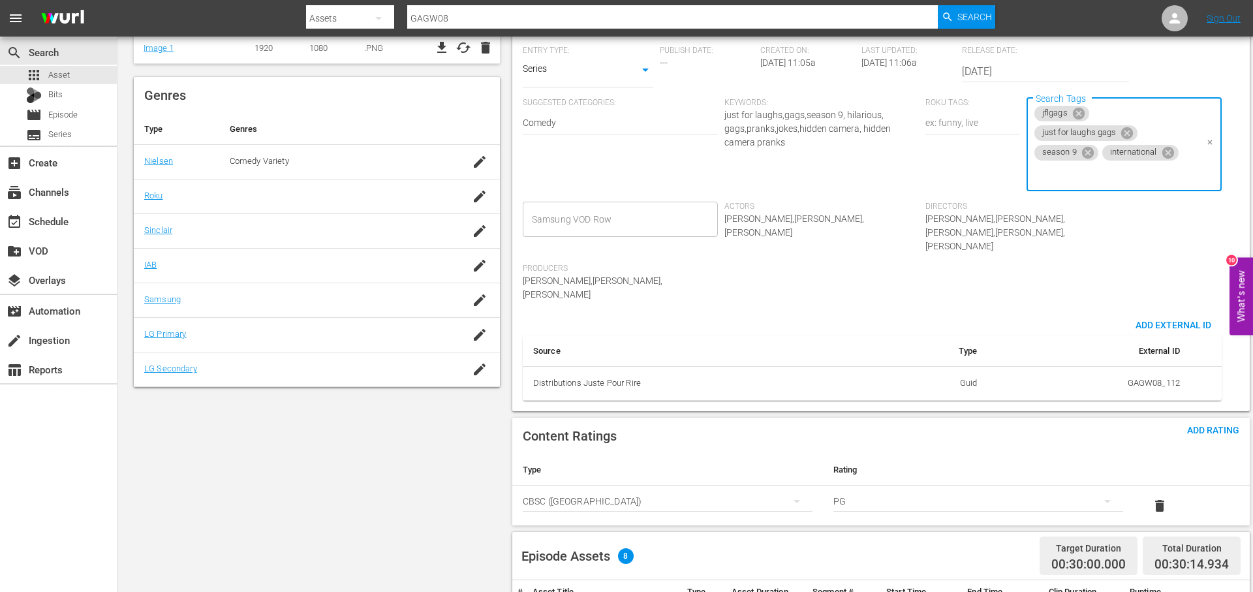
scroll to position [427, 0]
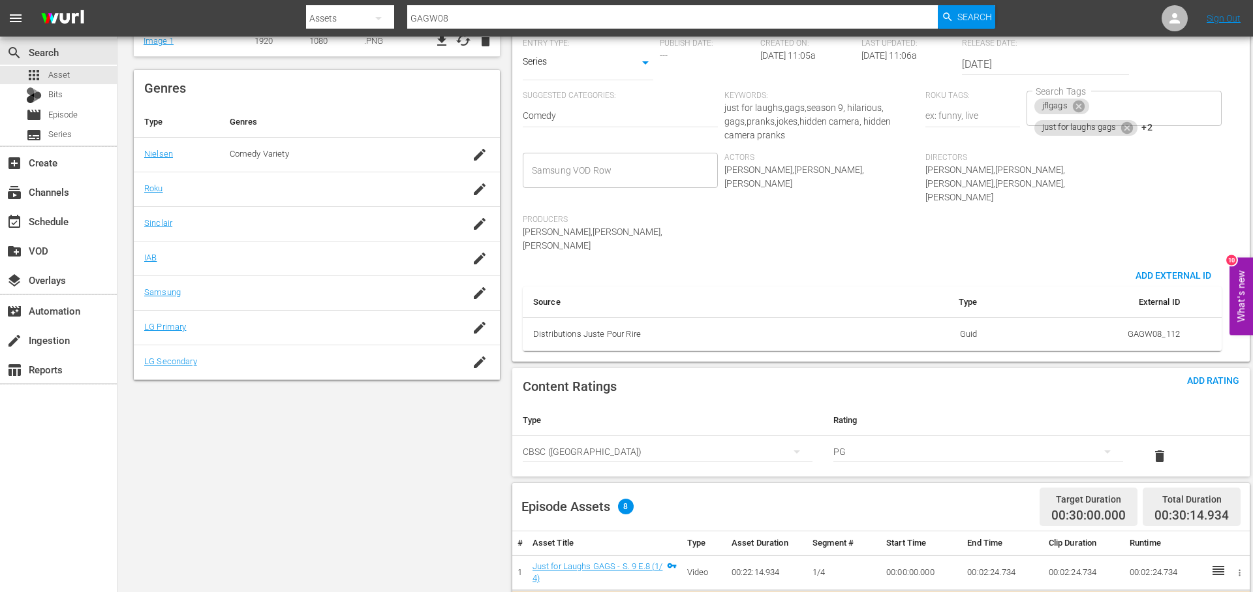
drag, startPoint x: 1205, startPoint y: 385, endPoint x: 846, endPoint y: 419, distance: 360.5
click at [1197, 388] on div "Content Ratings Add Rating Type Rating Select Rating Type CBSC (Canada) Select …" at bounding box center [880, 422] width 737 height 108
drag, startPoint x: 1212, startPoint y: 358, endPoint x: 1200, endPoint y: 364, distance: 13.7
click at [1212, 368] on div "Add Rating" at bounding box center [1212, 380] width 73 height 24
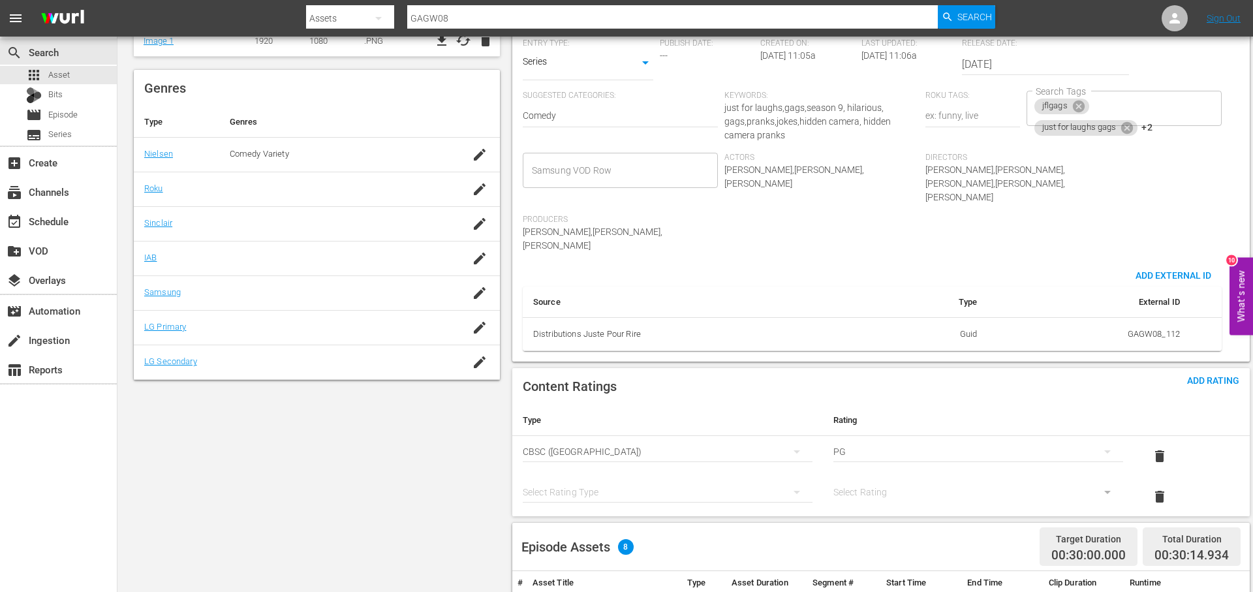
click at [666, 474] on div "simple table" at bounding box center [668, 492] width 290 height 37
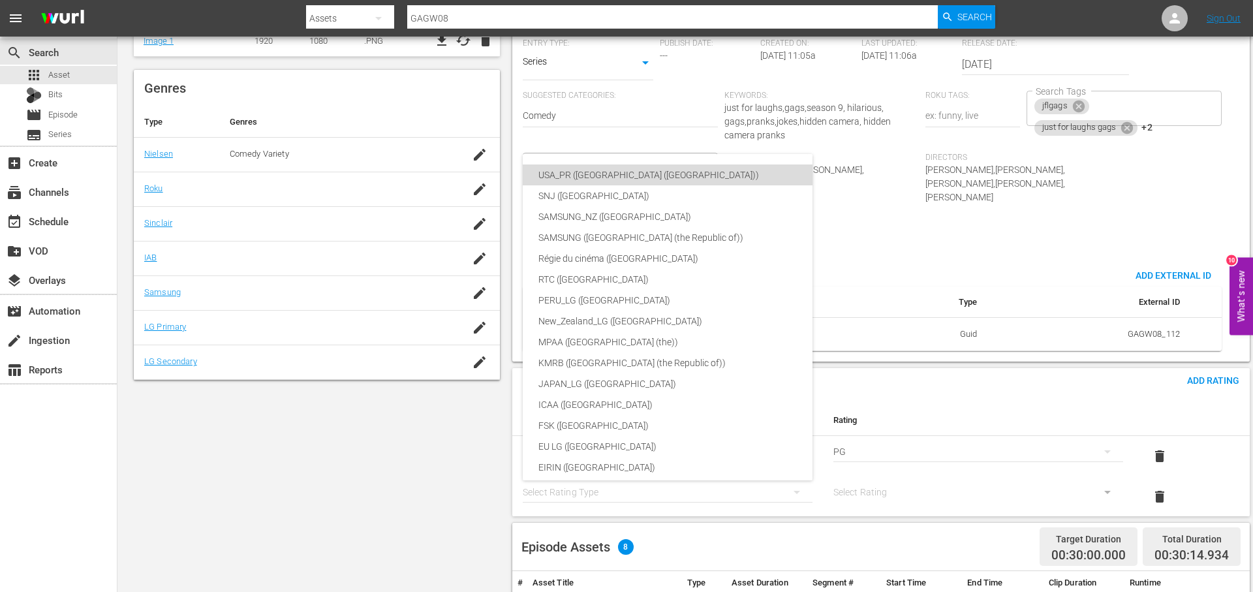
drag, startPoint x: 664, startPoint y: 171, endPoint x: 799, endPoint y: 286, distance: 177.2
click at [664, 171] on div "USA_PR ([GEOGRAPHIC_DATA] ([GEOGRAPHIC_DATA]))" at bounding box center [698, 174] width 320 height 21
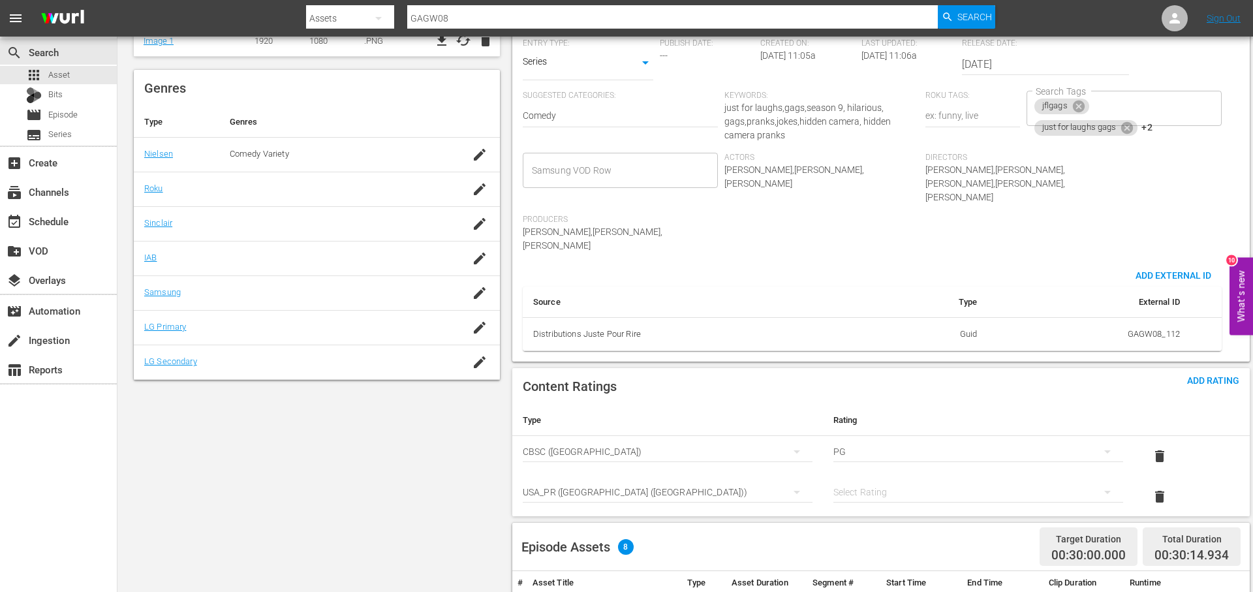
click at [908, 474] on div "simple table" at bounding box center [978, 492] width 290 height 37
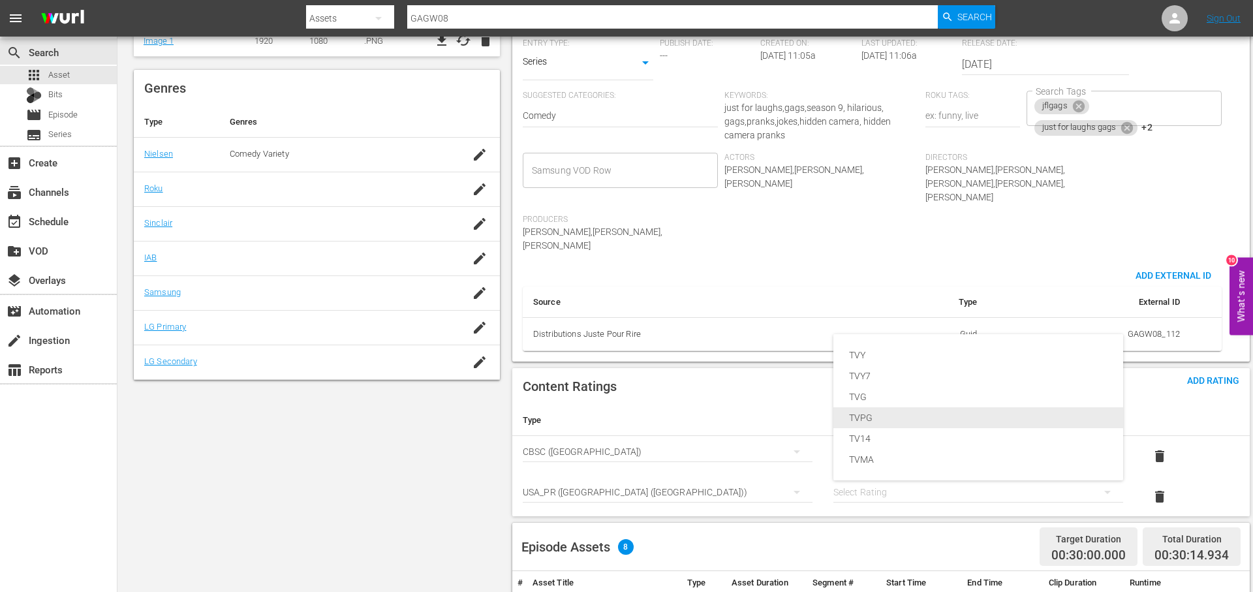
click at [930, 416] on div "TVPG" at bounding box center [978, 417] width 258 height 21
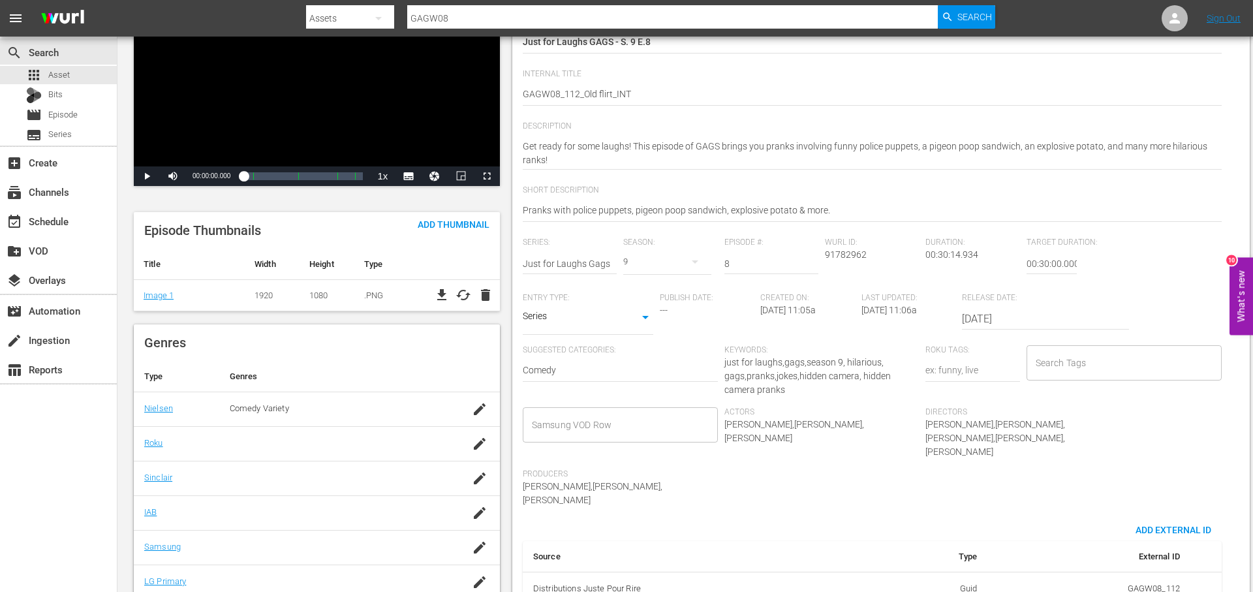
scroll to position [0, 0]
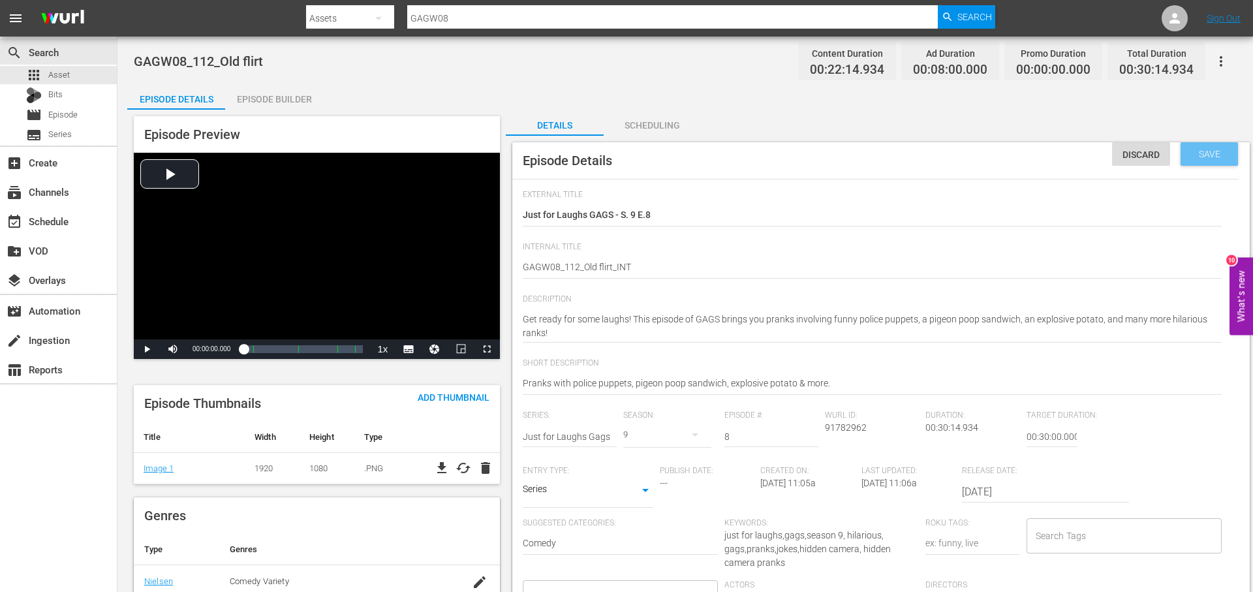
click at [1218, 160] on div "Save" at bounding box center [1208, 153] width 57 height 23
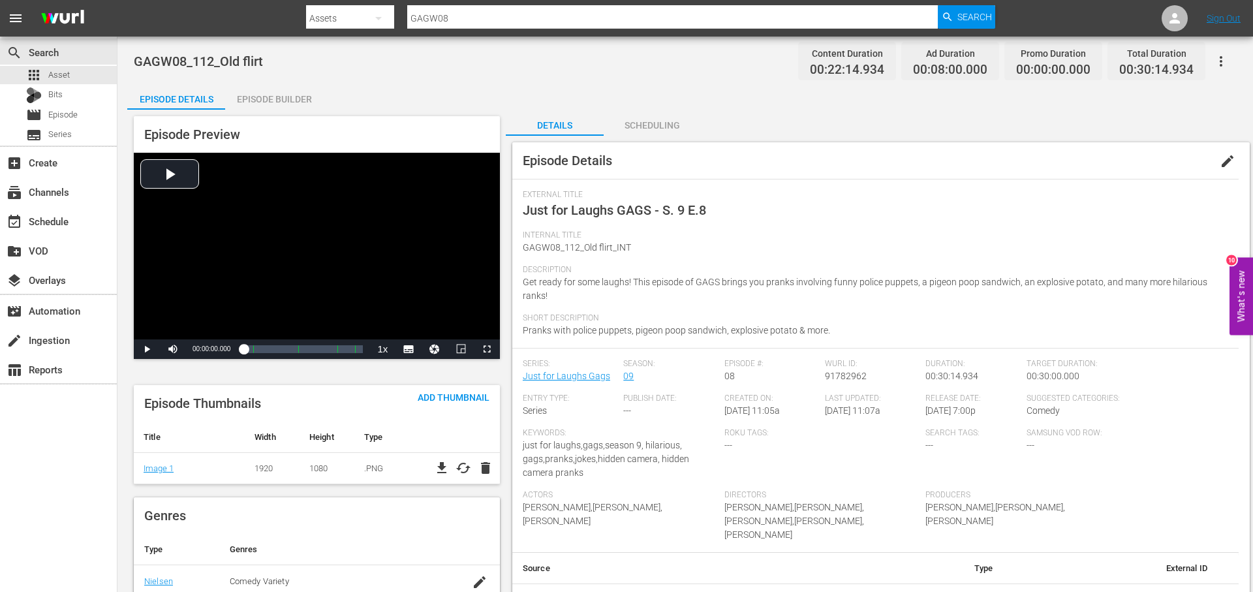
click at [1225, 65] on icon "button" at bounding box center [1221, 62] width 16 height 16
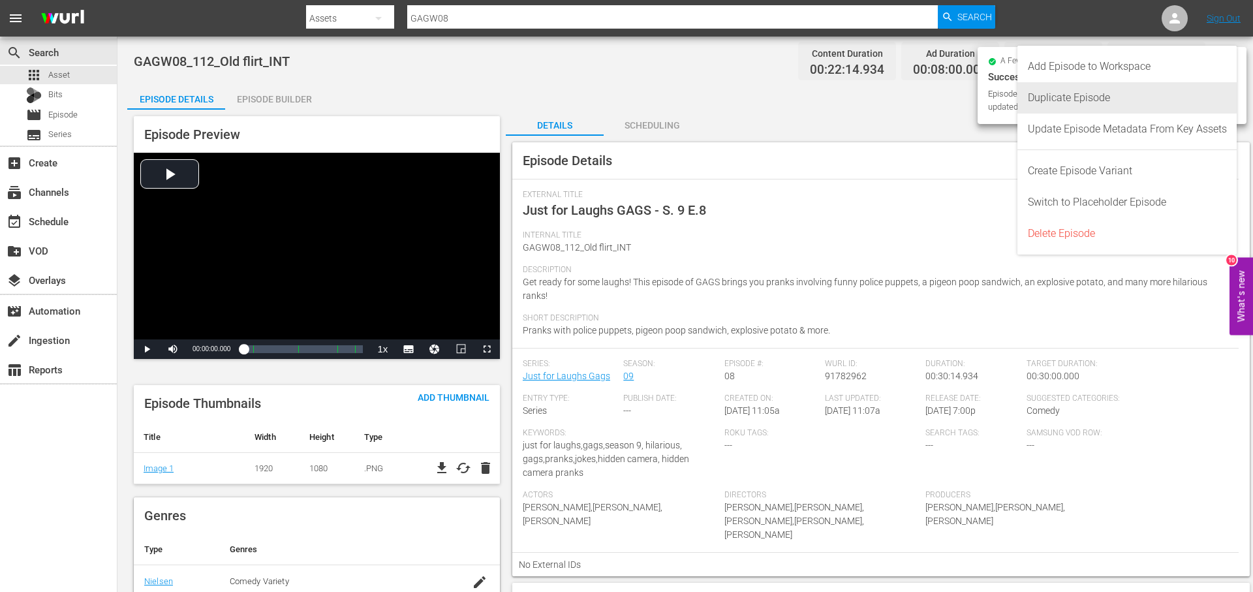
click at [1103, 100] on div "Duplicate Episode" at bounding box center [1127, 97] width 199 height 31
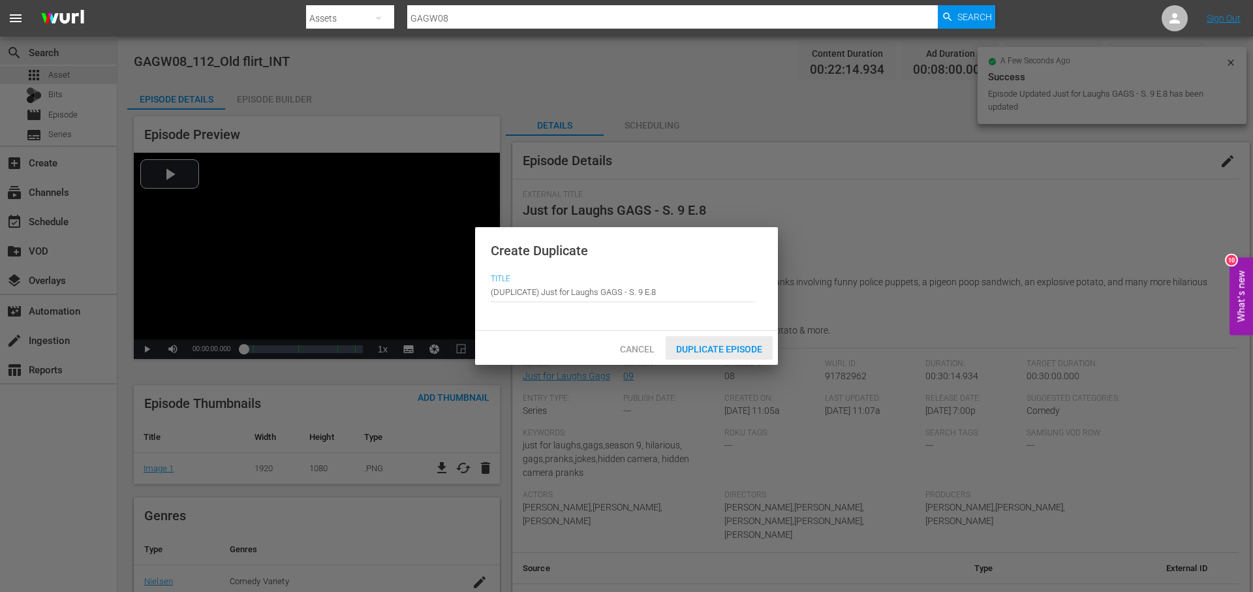
click at [737, 349] on span "Duplicate Episode" at bounding box center [719, 349] width 107 height 10
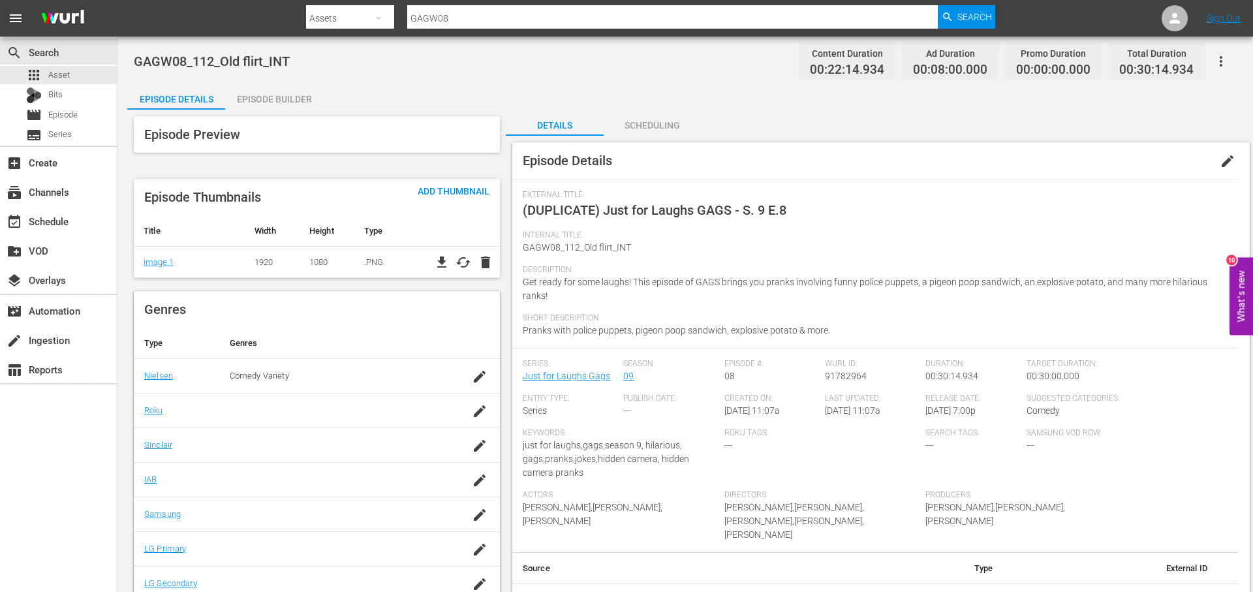
click at [1221, 155] on span "edit" at bounding box center [1227, 161] width 16 height 16
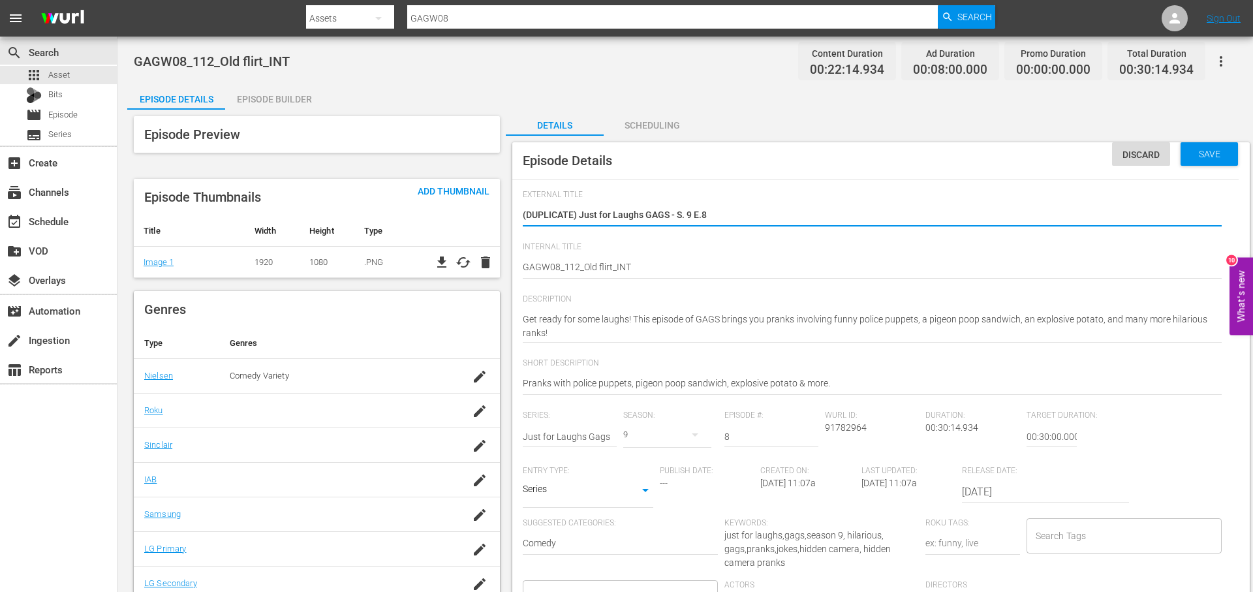
drag, startPoint x: 724, startPoint y: 211, endPoint x: 453, endPoint y: 223, distance: 271.0
click at [627, 216] on textarea "(DUPLICATE) Just for Laughs GAGS - S. 9 E.8" at bounding box center [872, 216] width 699 height 16
click at [626, 216] on textarea "(DUPLICATE) Just for Laughs GAGS - S. 9 E.8" at bounding box center [872, 216] width 699 height 16
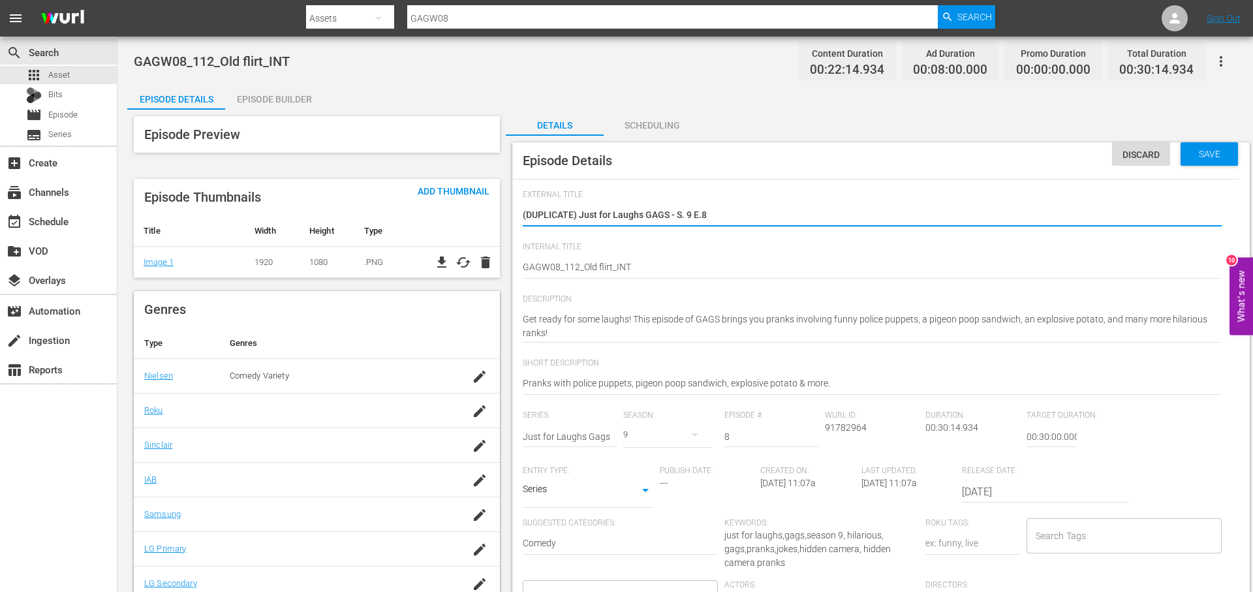
type textarea "O"
type textarea "Ol"
type textarea "Olf"
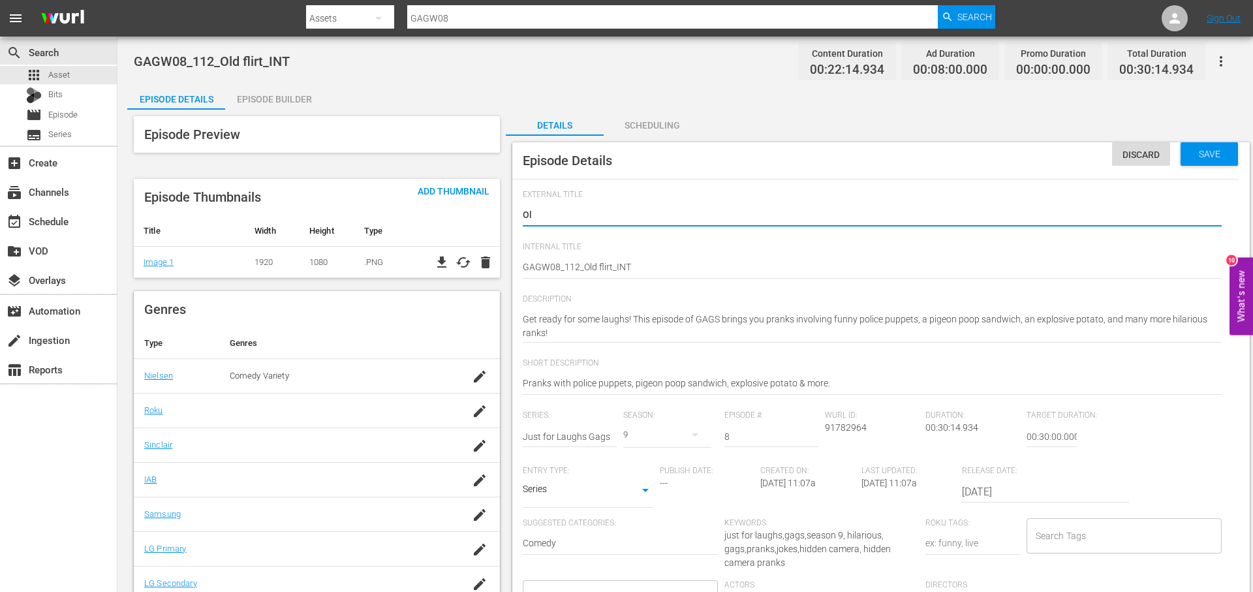
type textarea "Olf"
type textarea "Ol"
type textarea "Old"
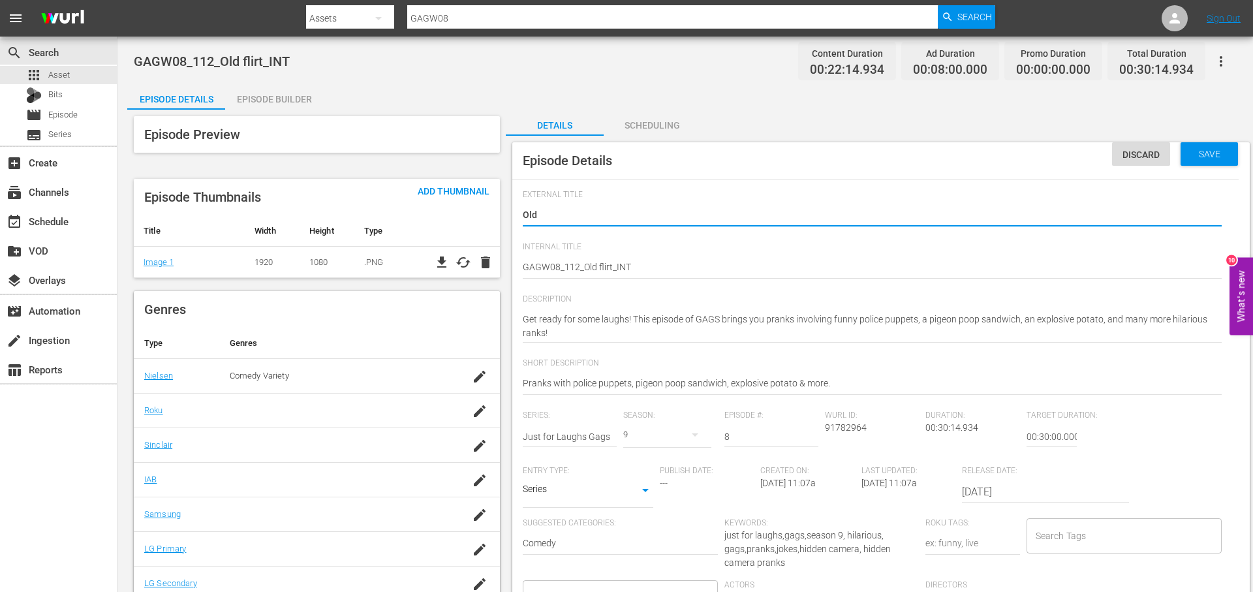
type textarea "Old"
type textarea "Old f"
type textarea "Old fl"
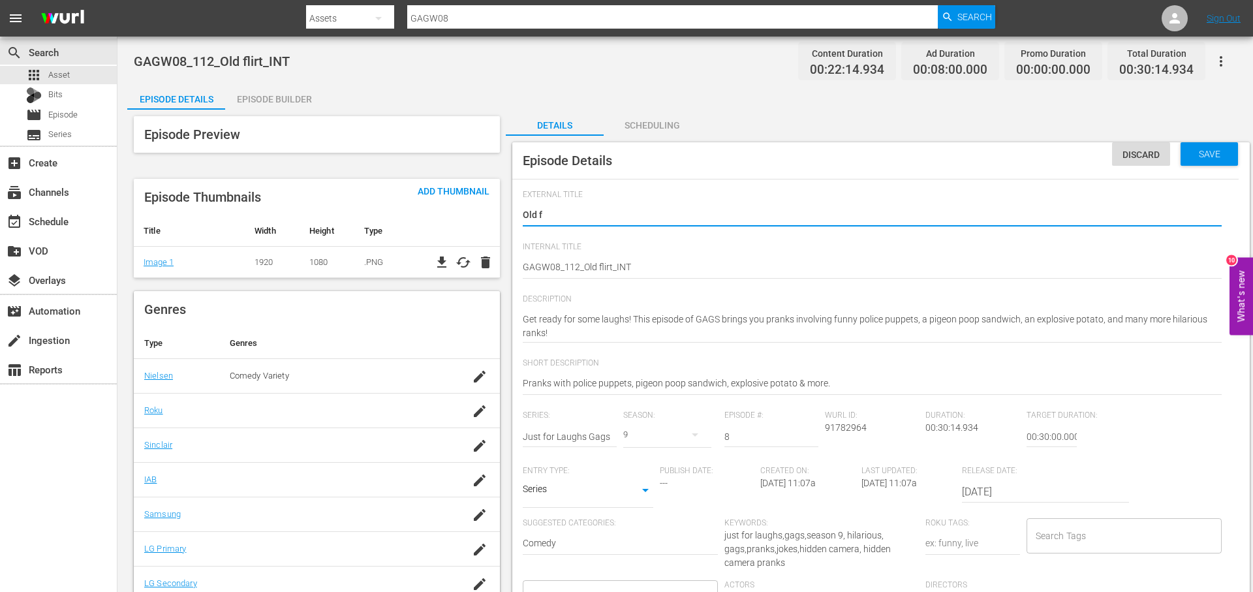
type textarea "Old fl"
type textarea "Old fli"
type textarea "Old flik"
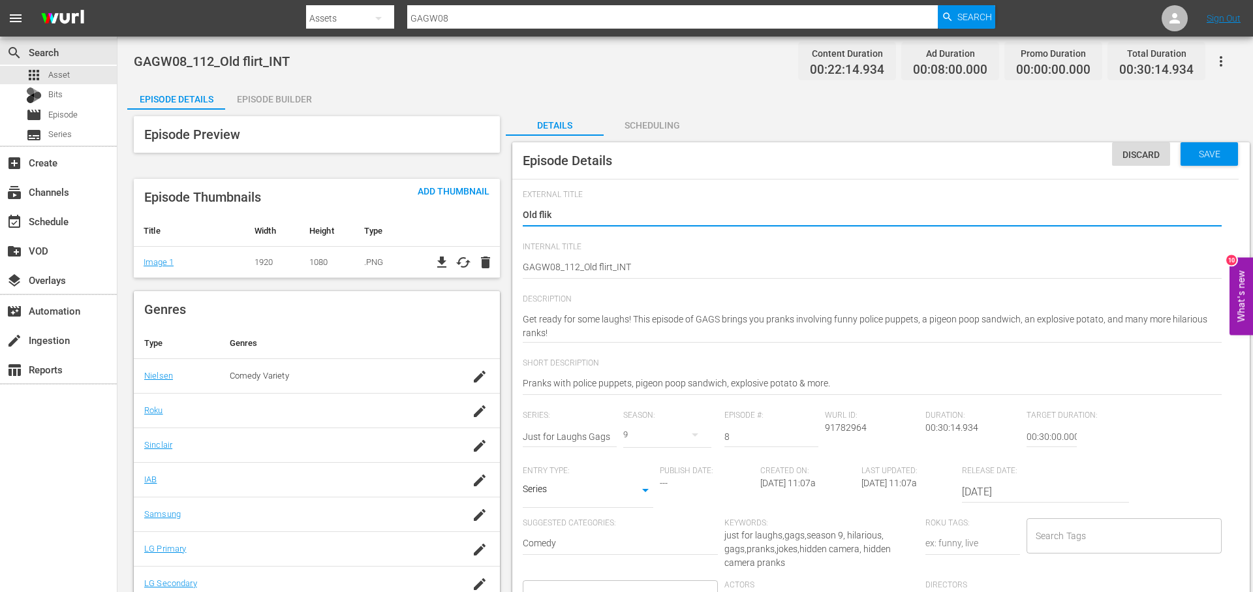
type textarea "Old flikr"
type textarea "Old flikrt"
type textarea "Old flikr"
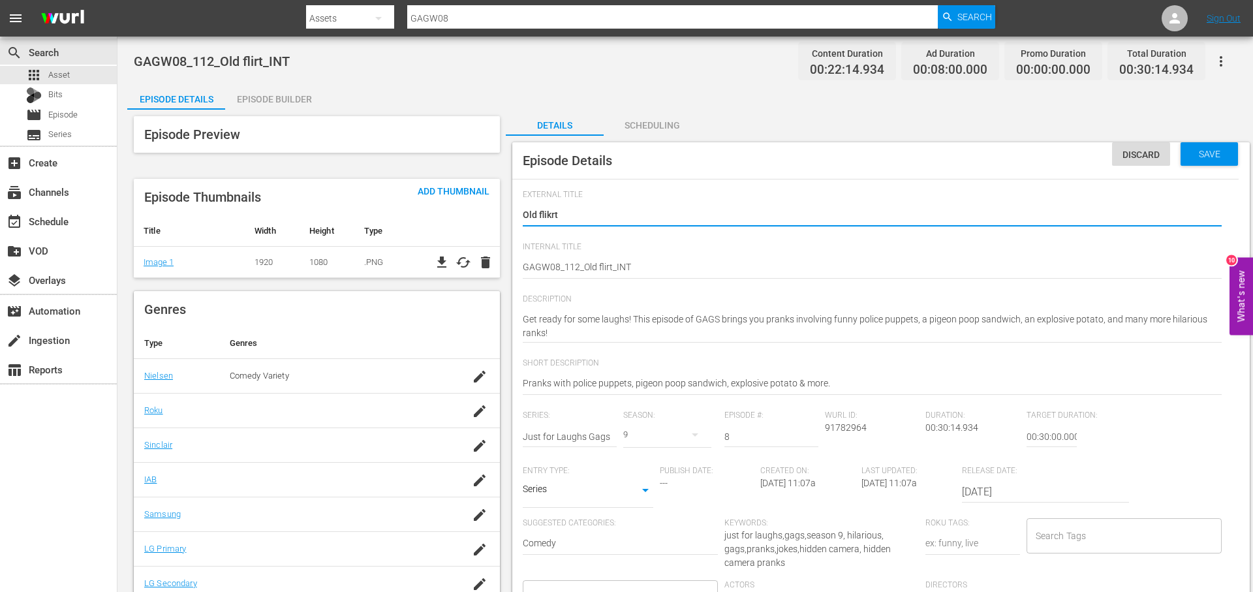
type textarea "Old flikr"
type textarea "Old flik"
type textarea "Old fli"
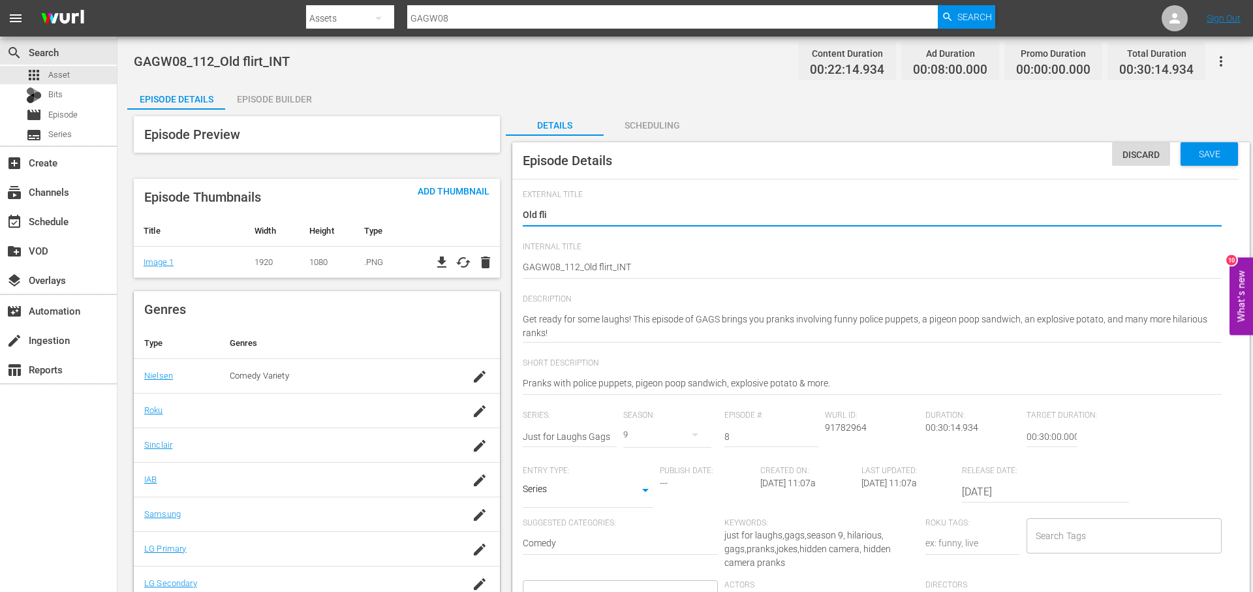
type textarea "Old flit"
type textarea "Old flity"
type textarea "Old flit"
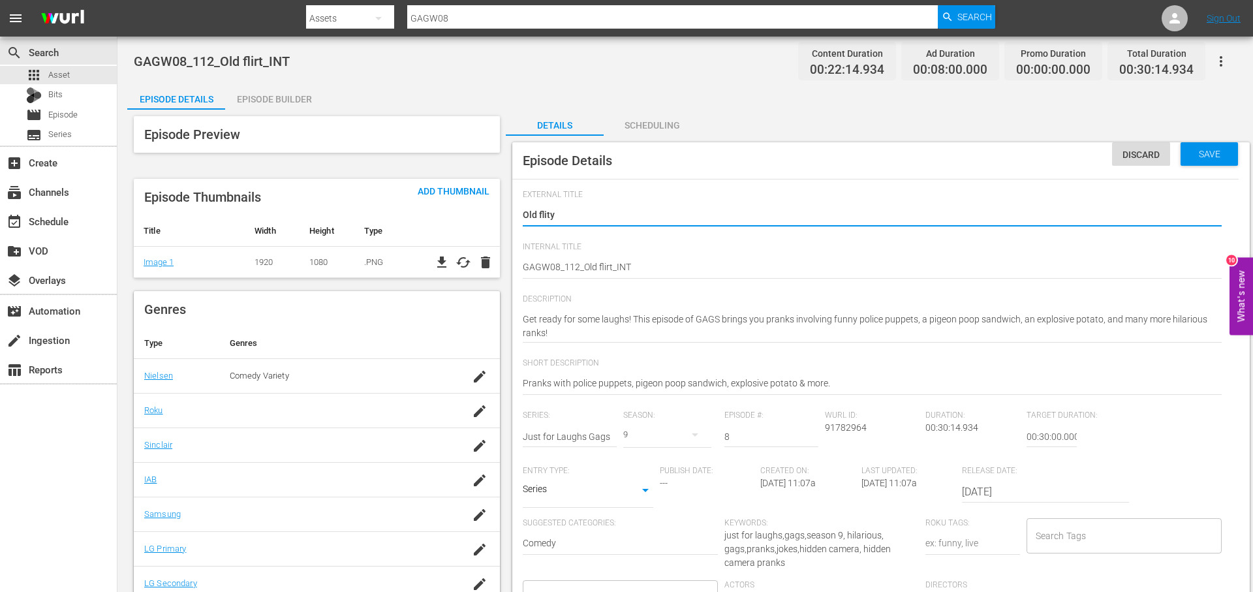
type textarea "Old flit"
type textarea "Old fli"
type textarea "Old flir"
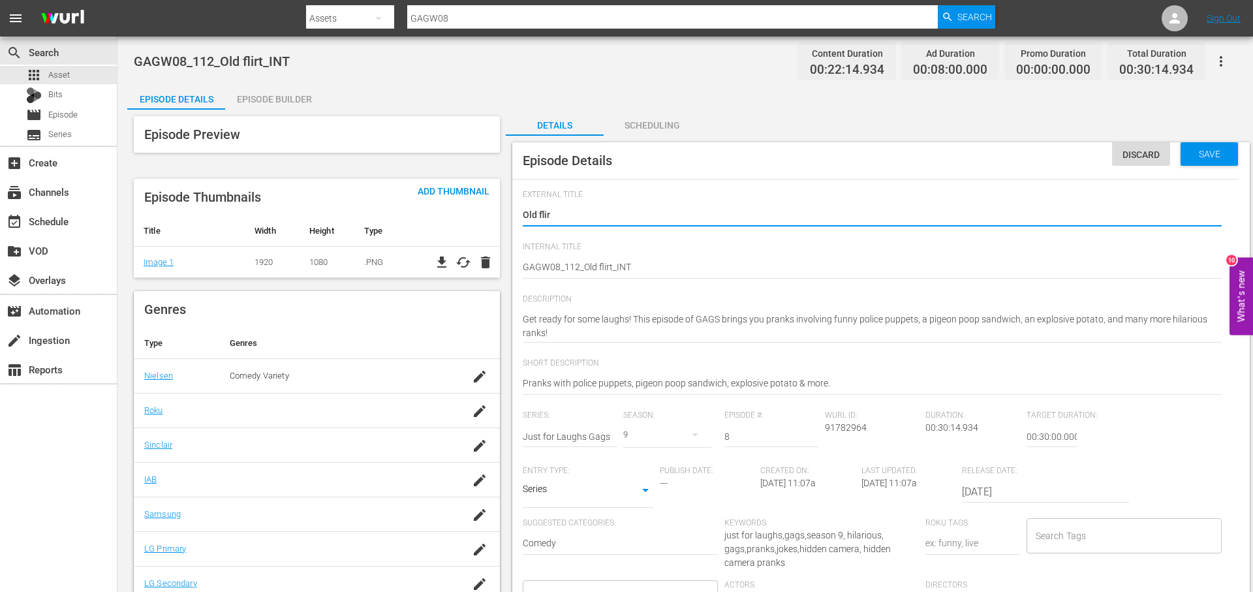
type textarea "Old flirt"
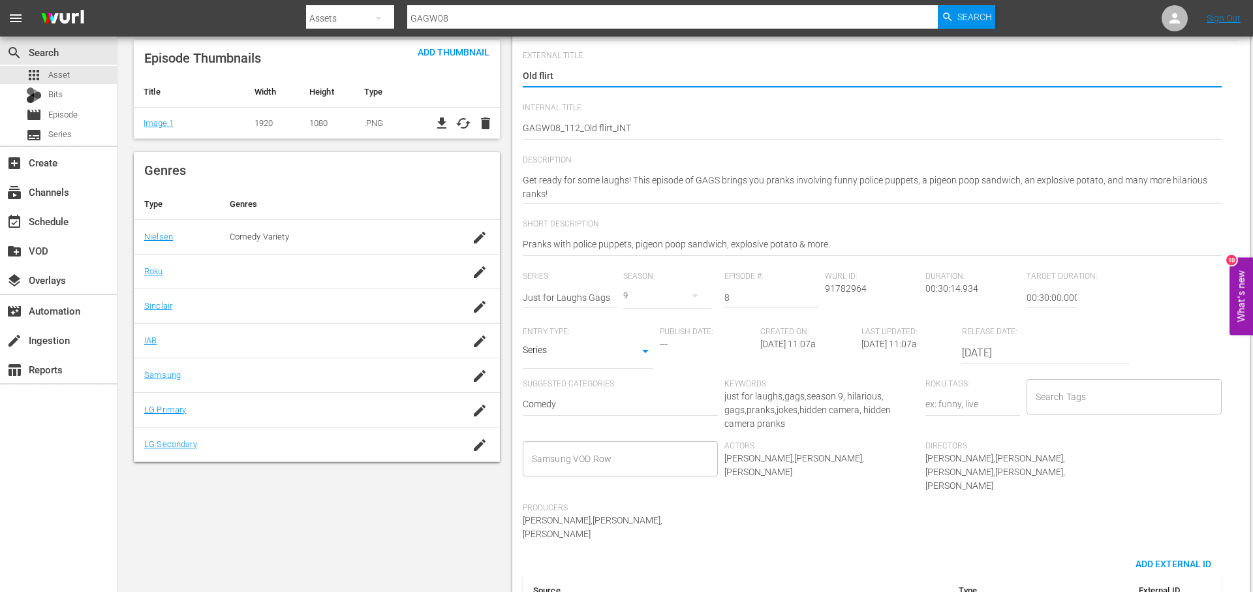
scroll to position [142, 0]
type textarea "Old flirt"
click at [1102, 395] on input "Search Tags" at bounding box center [1114, 393] width 164 height 23
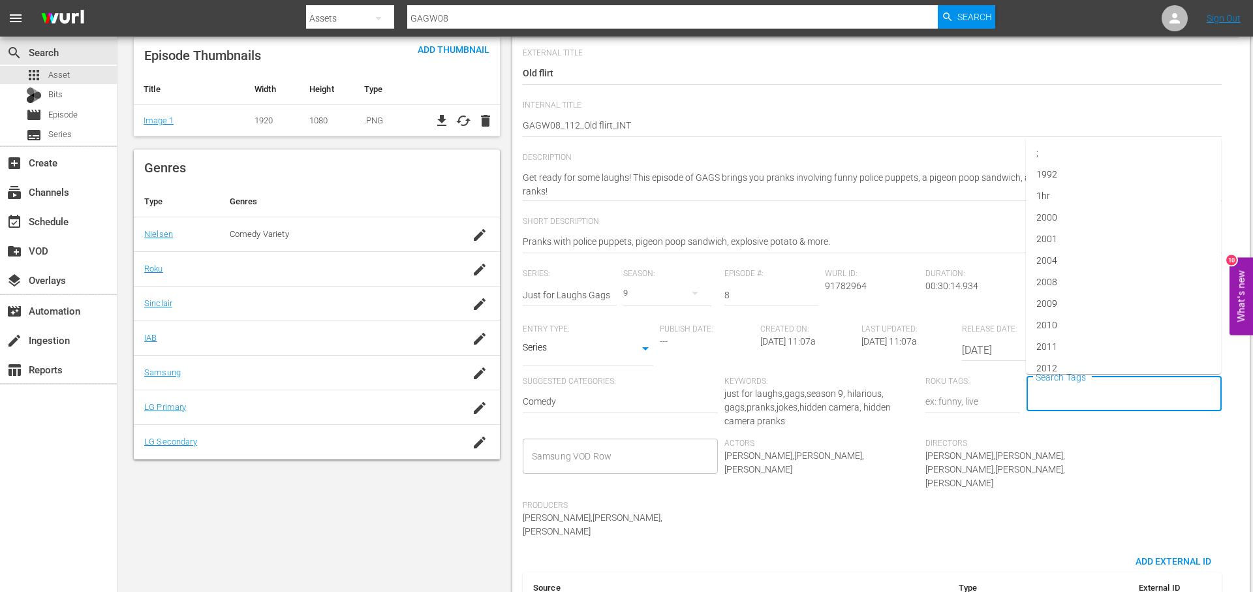
click at [853, 399] on div "Keywords: just for laughs,gags,season 9, hilarious, gags,pranks,jokes,hidden ca…" at bounding box center [825, 407] width 202 height 62
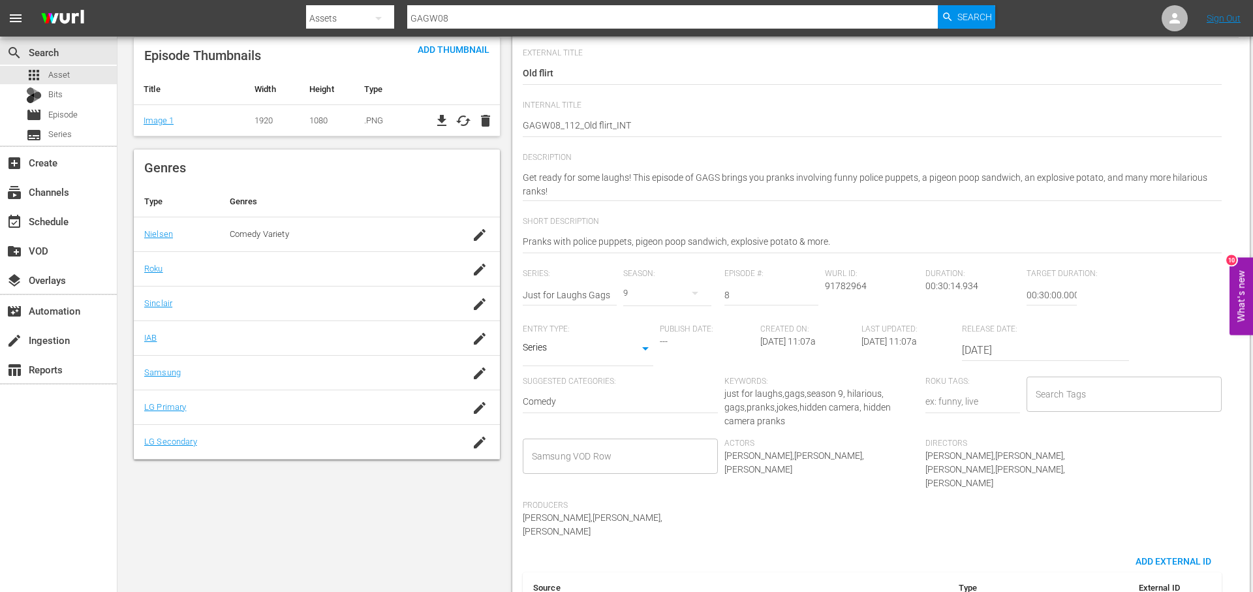
scroll to position [0, 0]
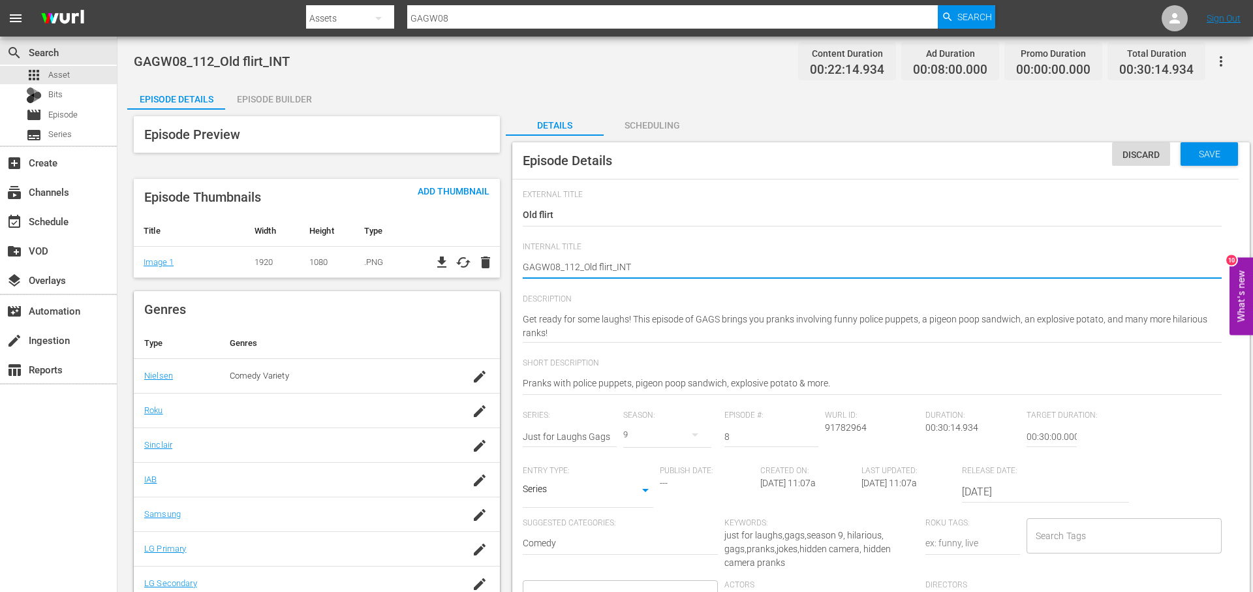
drag, startPoint x: 683, startPoint y: 268, endPoint x: 738, endPoint y: 266, distance: 54.8
type textarea "GAGW08_112_Old flirt_R"
type textarea "GAGW08_112_Old flirt_RO"
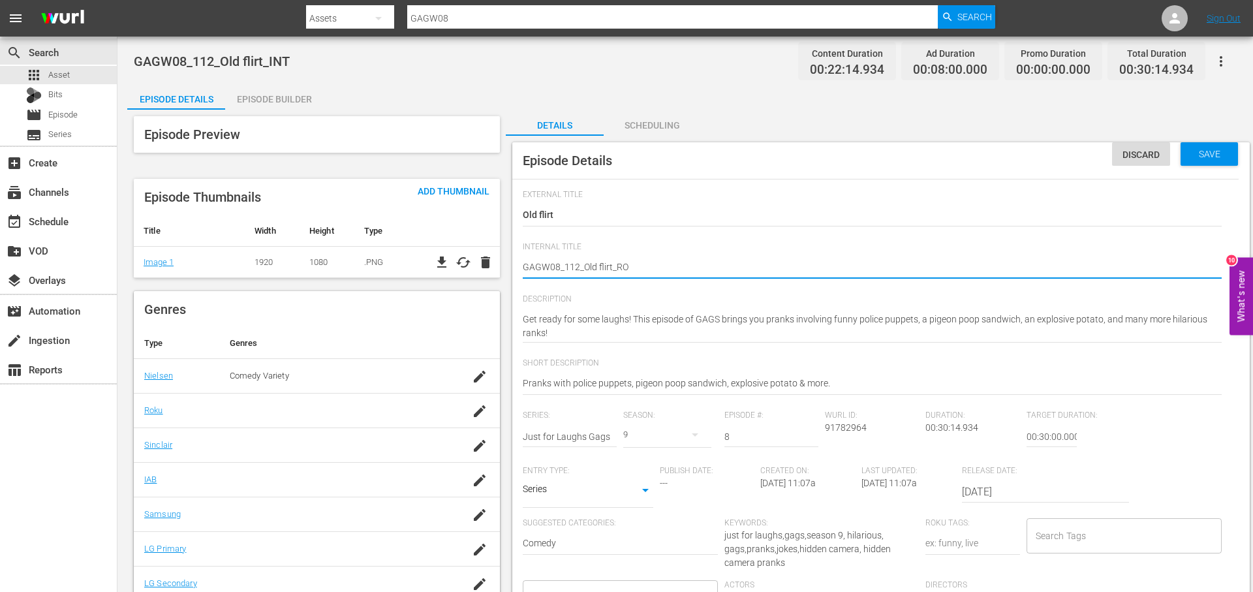
type textarea "GAGW08_112_Old flirt_ROK"
type textarea "GAGW08_112_Old flirt_ROKU"
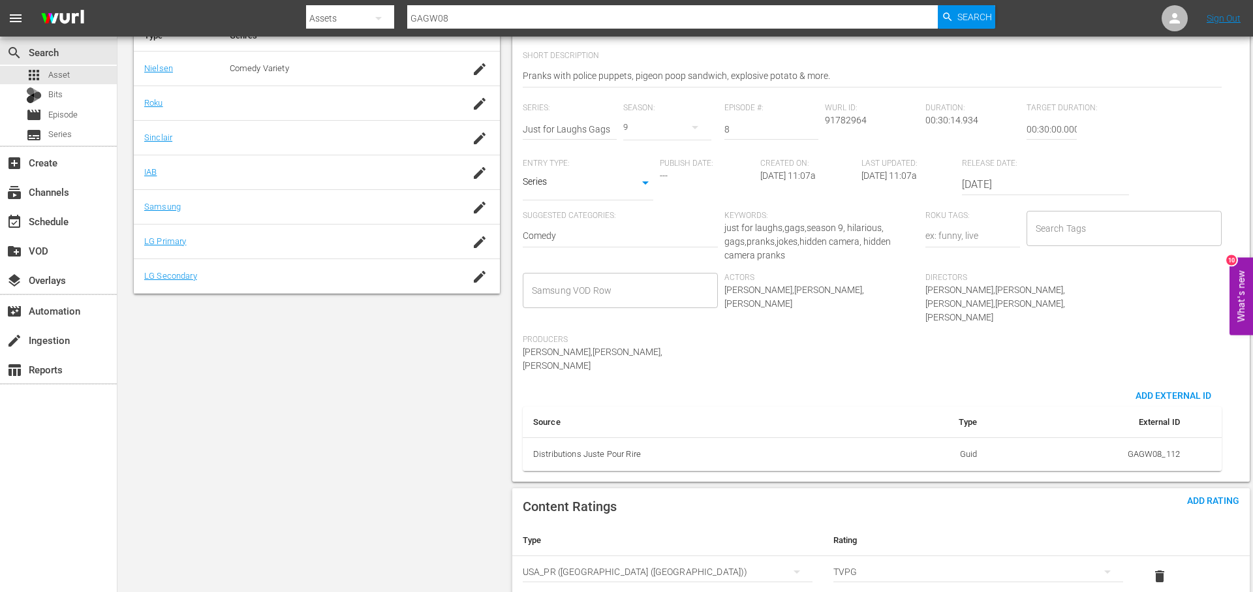
scroll to position [268, 0]
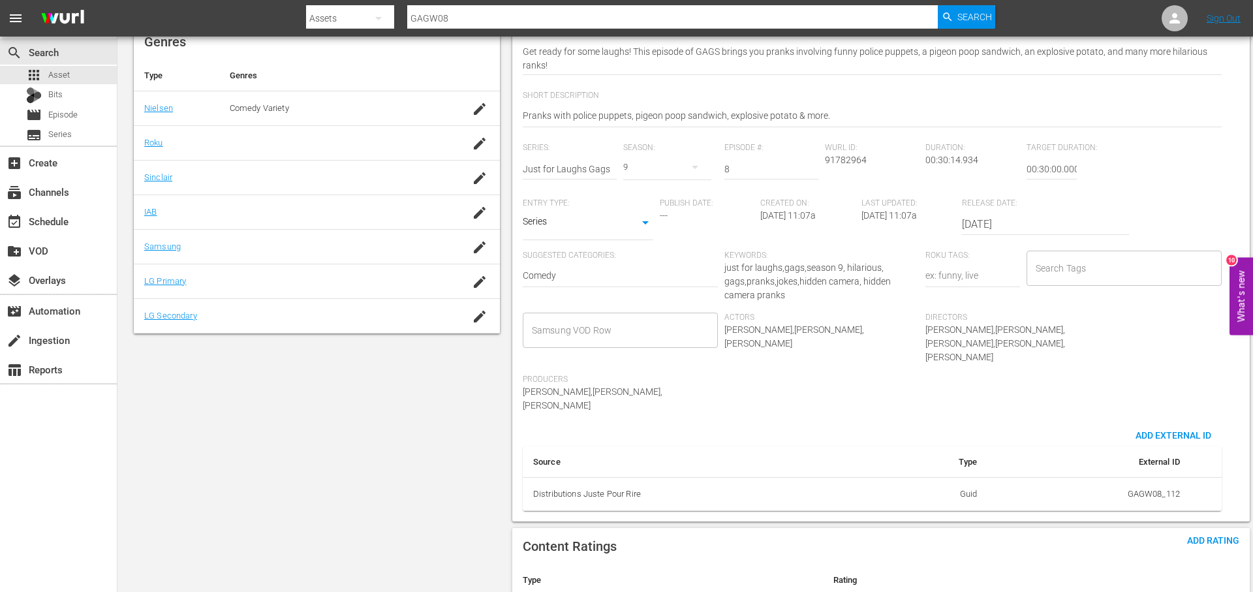
type textarea "GAGW08_112_Old flirt_ROKU"
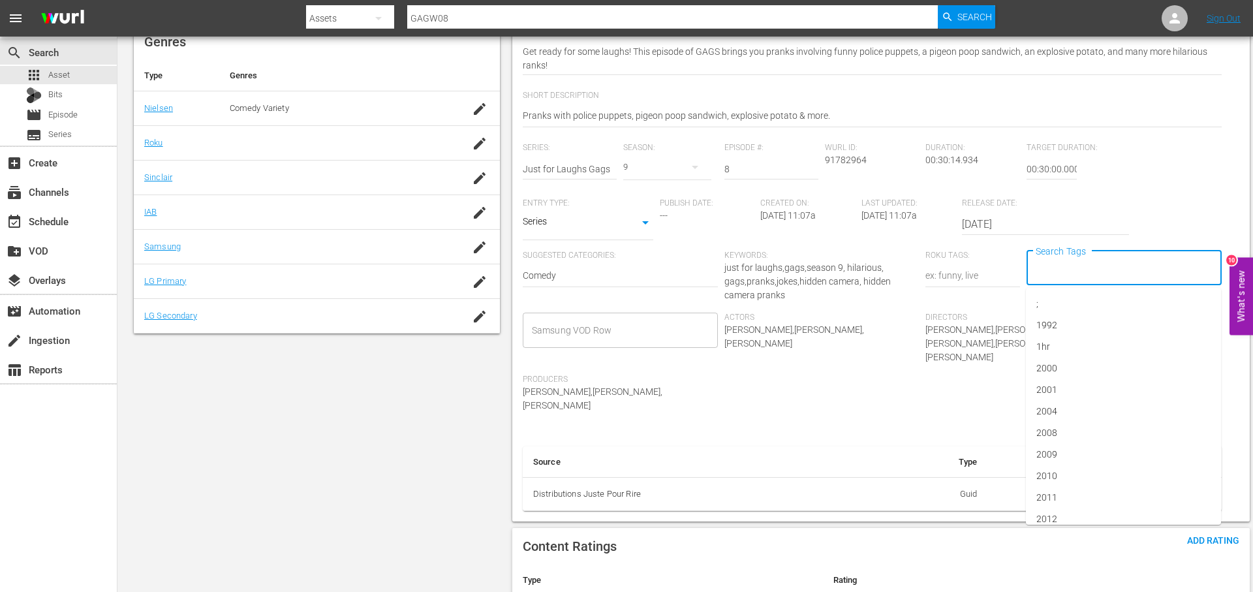
click at [1062, 272] on input "Search Tags" at bounding box center [1114, 267] width 164 height 23
type input "gags"
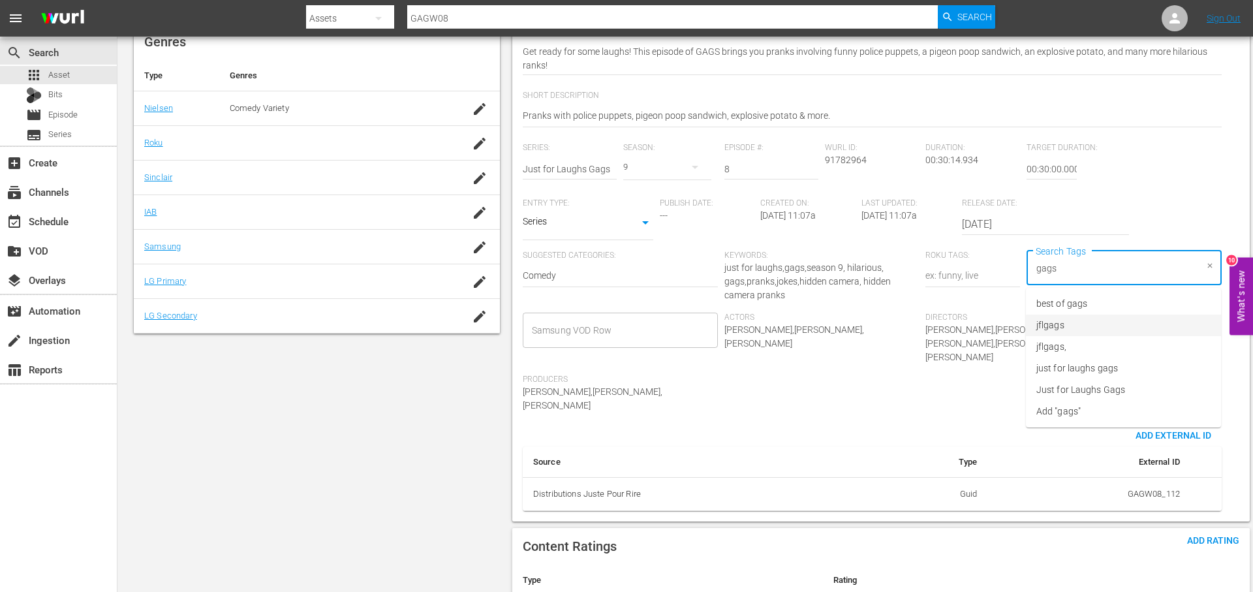
click at [1062, 324] on span "jflgags" at bounding box center [1050, 325] width 28 height 14
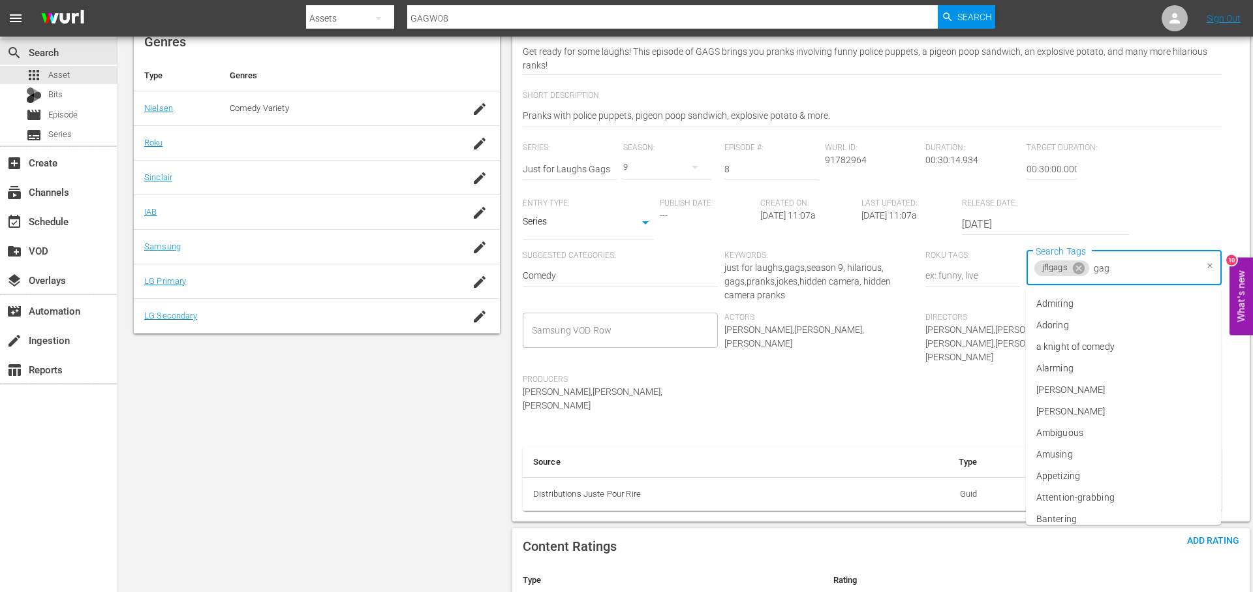
type input "gags"
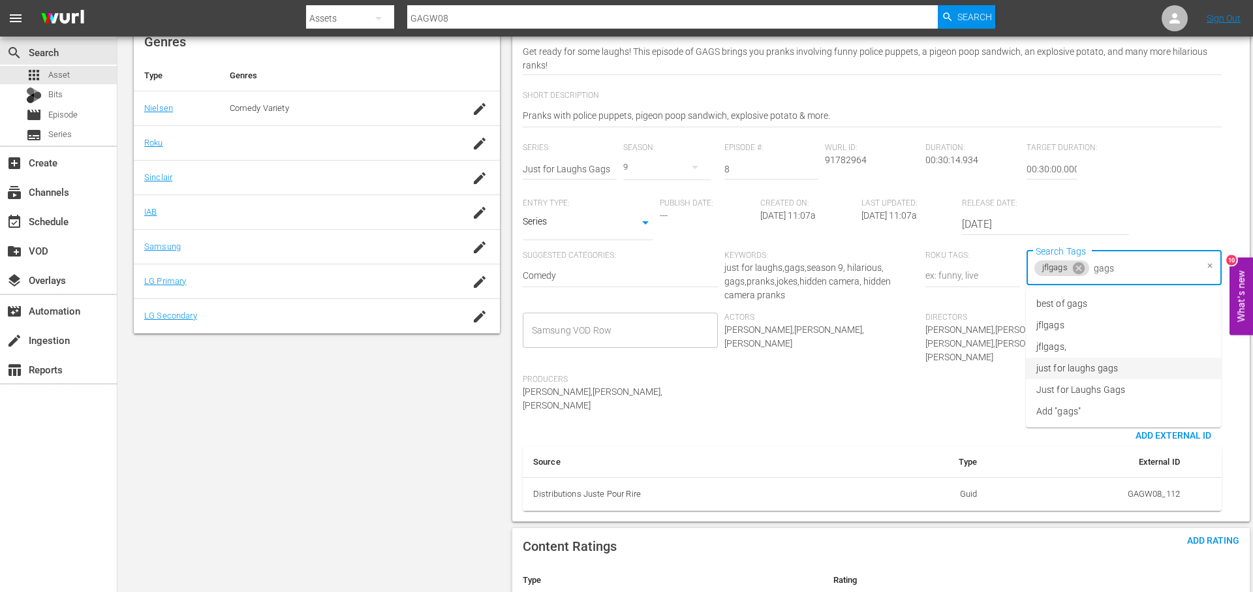
click at [1121, 363] on li "just for laughs gags" at bounding box center [1123, 369] width 195 height 22
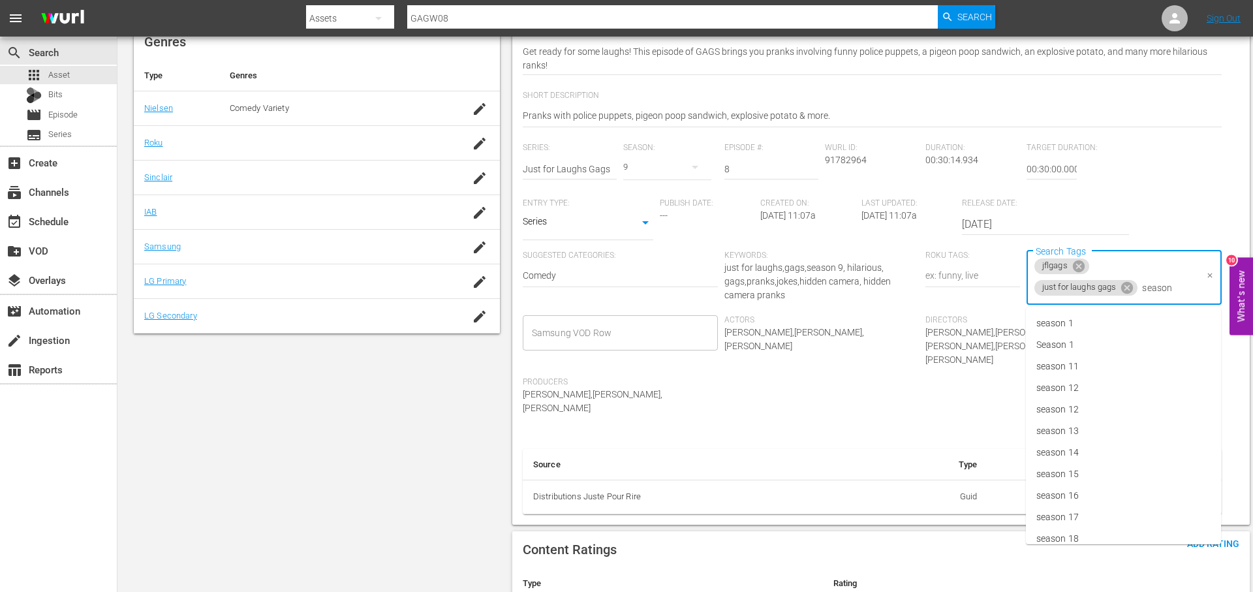
type input "season 9"
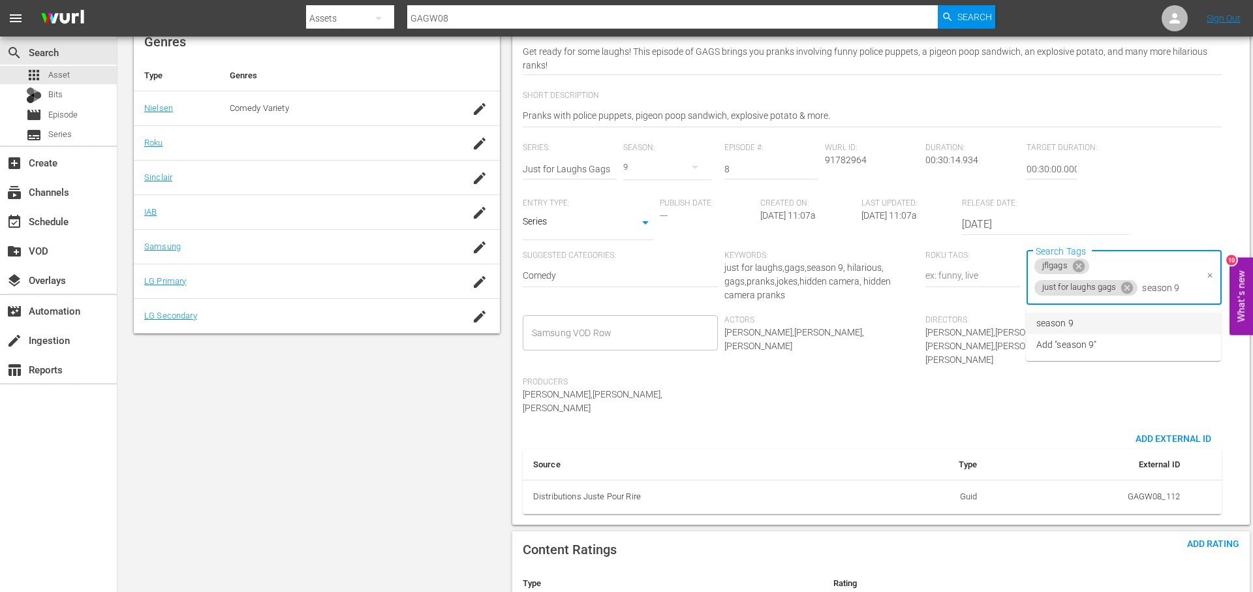
click at [1115, 322] on li "season 9" at bounding box center [1123, 324] width 195 height 22
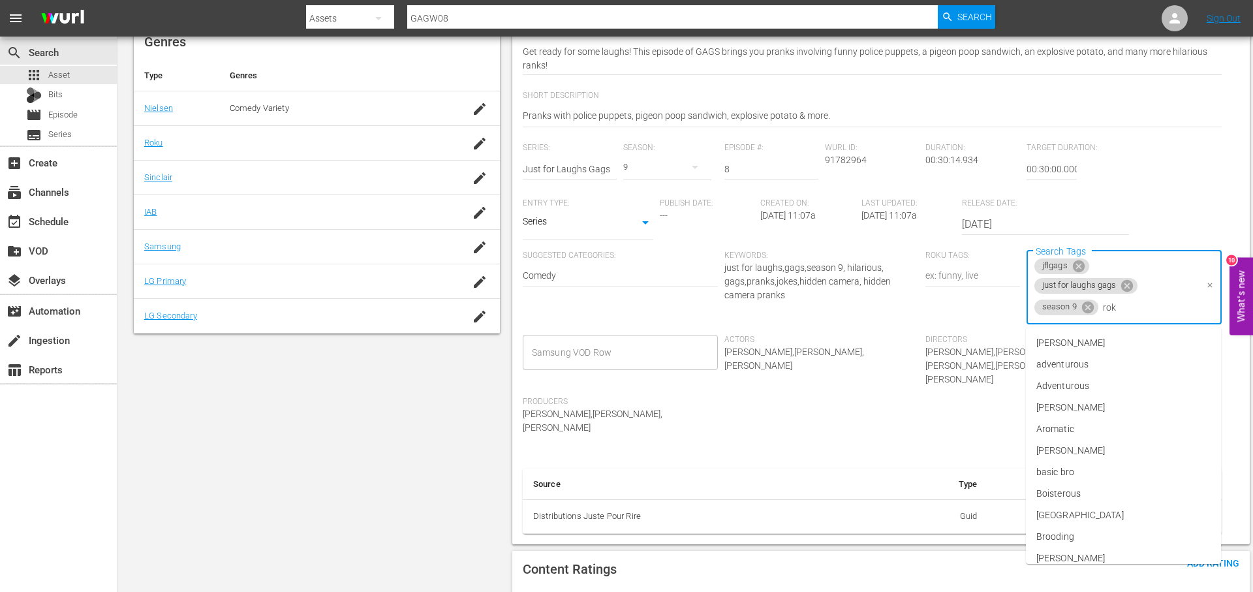
type input "roku"
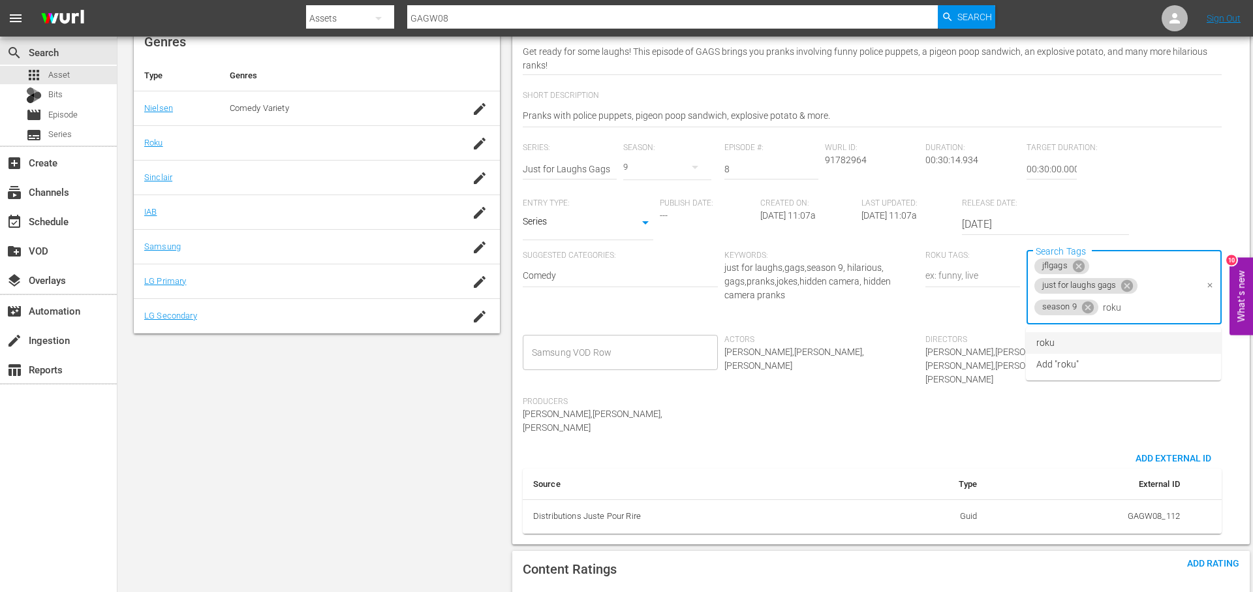
click at [1060, 337] on li "roku" at bounding box center [1123, 343] width 195 height 22
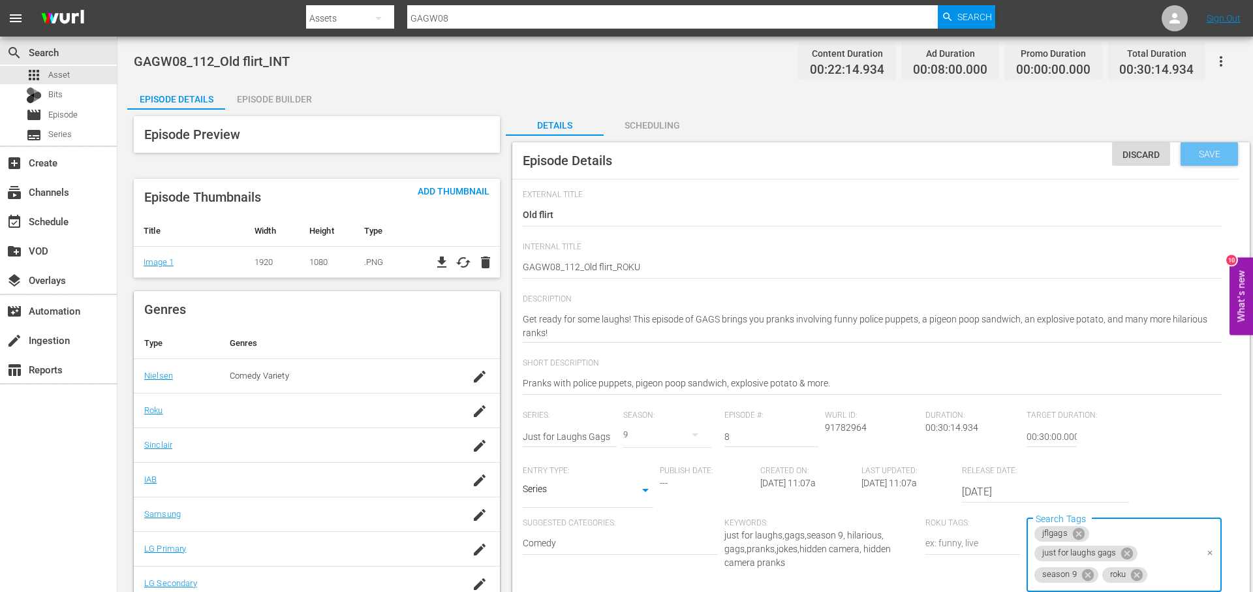
click at [1220, 151] on span "Save" at bounding box center [1209, 154] width 42 height 10
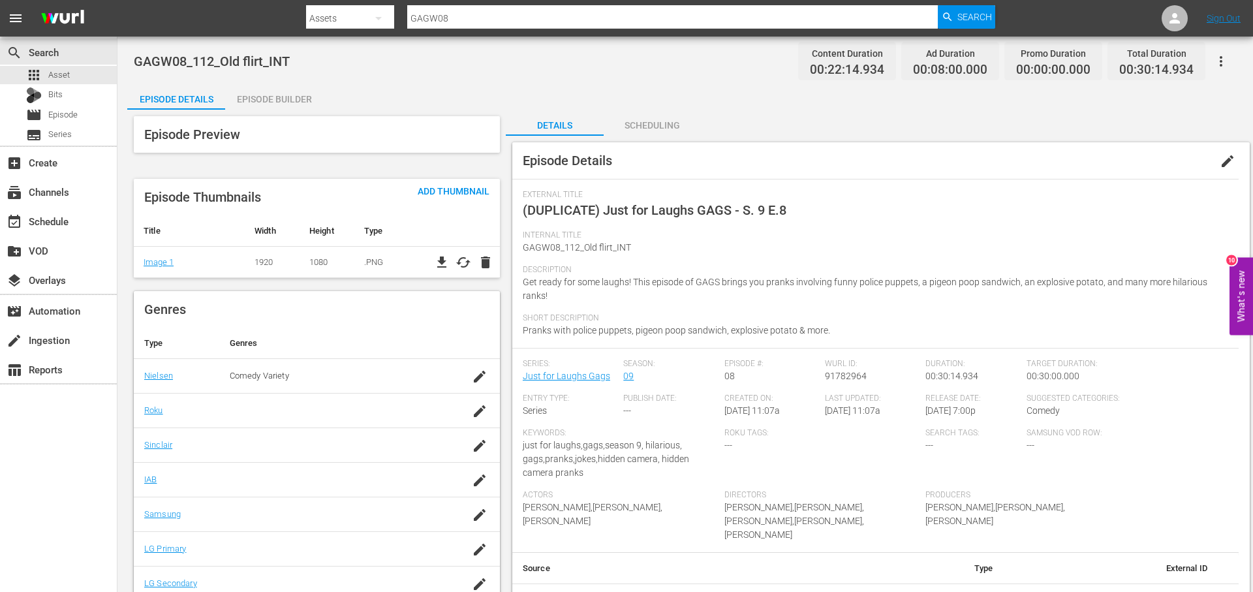
click at [224, 93] on div "Episode Details" at bounding box center [176, 99] width 98 height 31
click at [270, 97] on div "Episode Builder" at bounding box center [274, 99] width 98 height 31
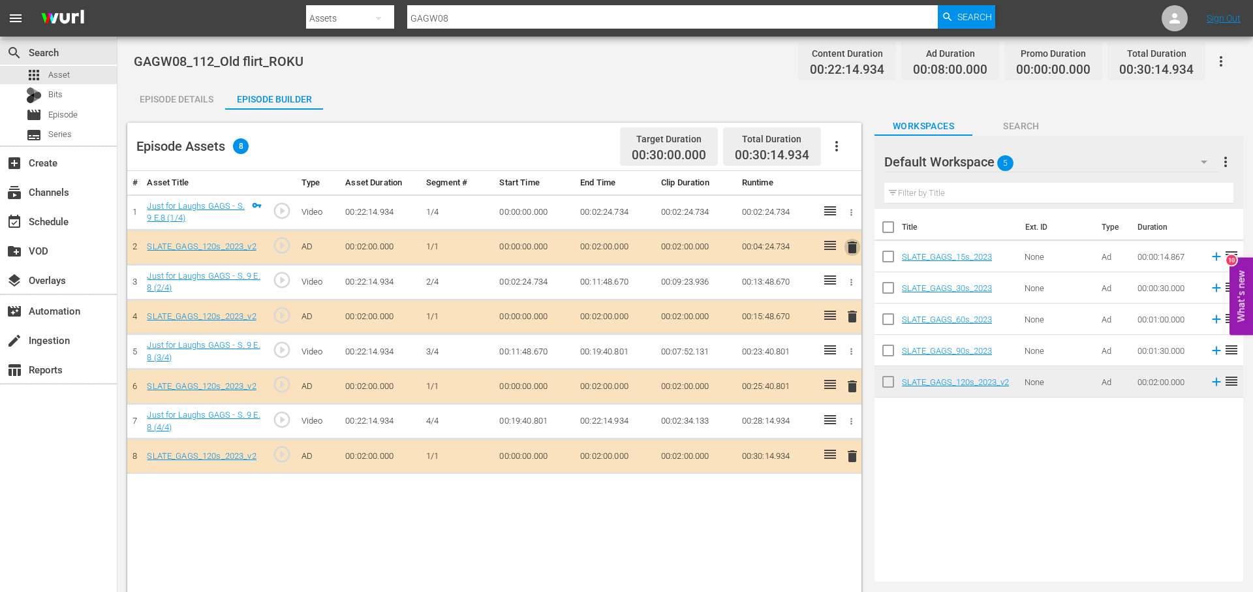
click at [846, 248] on span "delete" at bounding box center [852, 247] width 16 height 16
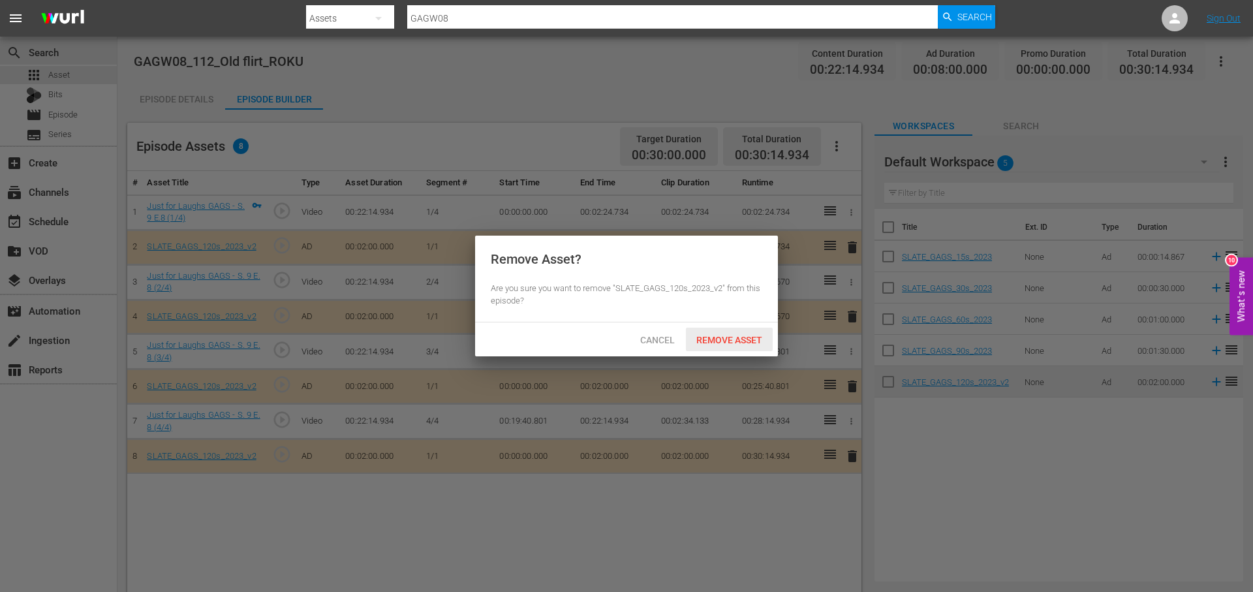
click at [733, 343] on div "Remove Asset" at bounding box center [729, 340] width 87 height 24
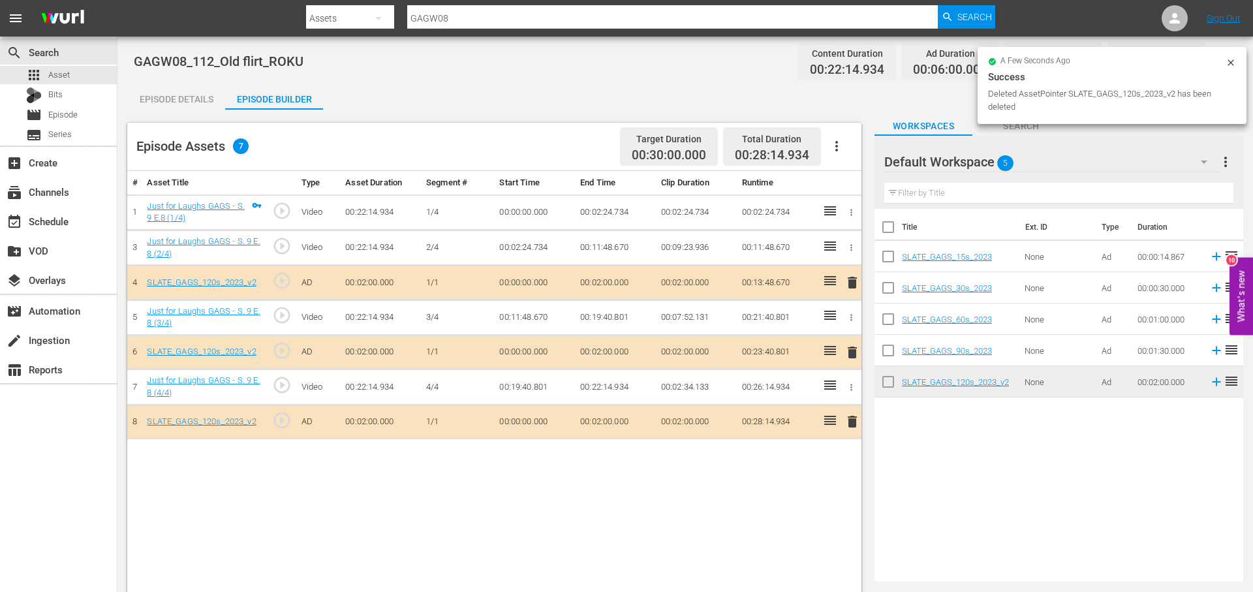
click at [852, 283] on span "delete" at bounding box center [852, 283] width 16 height 16
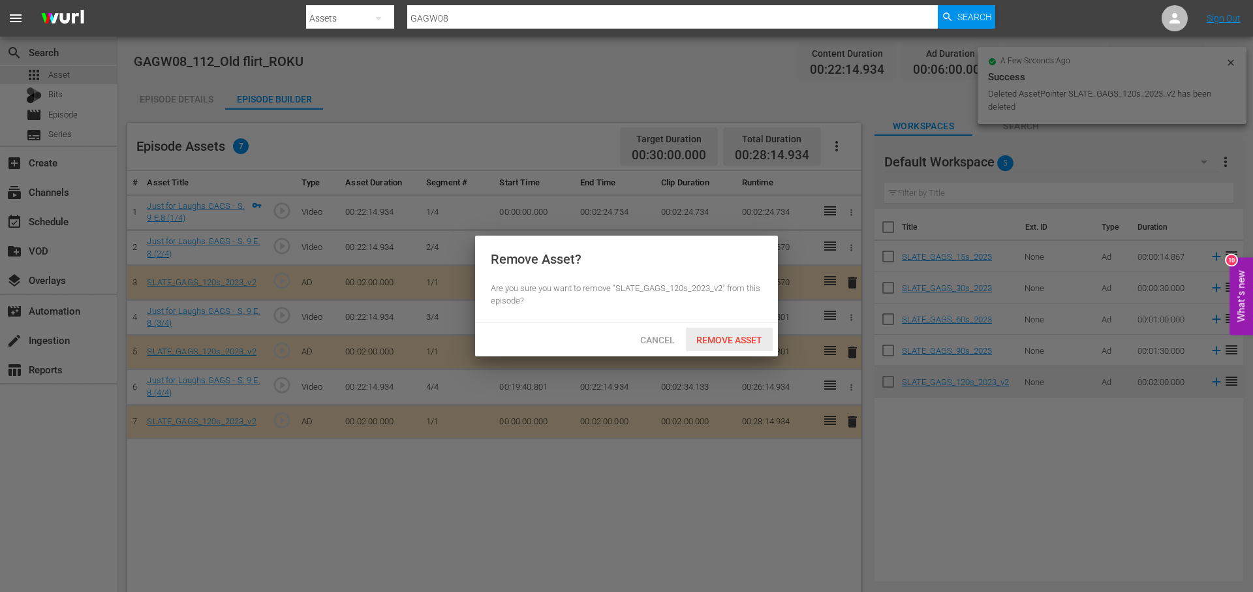
drag, startPoint x: 729, startPoint y: 348, endPoint x: 761, endPoint y: 353, distance: 32.3
click at [729, 348] on div "Remove Asset" at bounding box center [729, 340] width 87 height 24
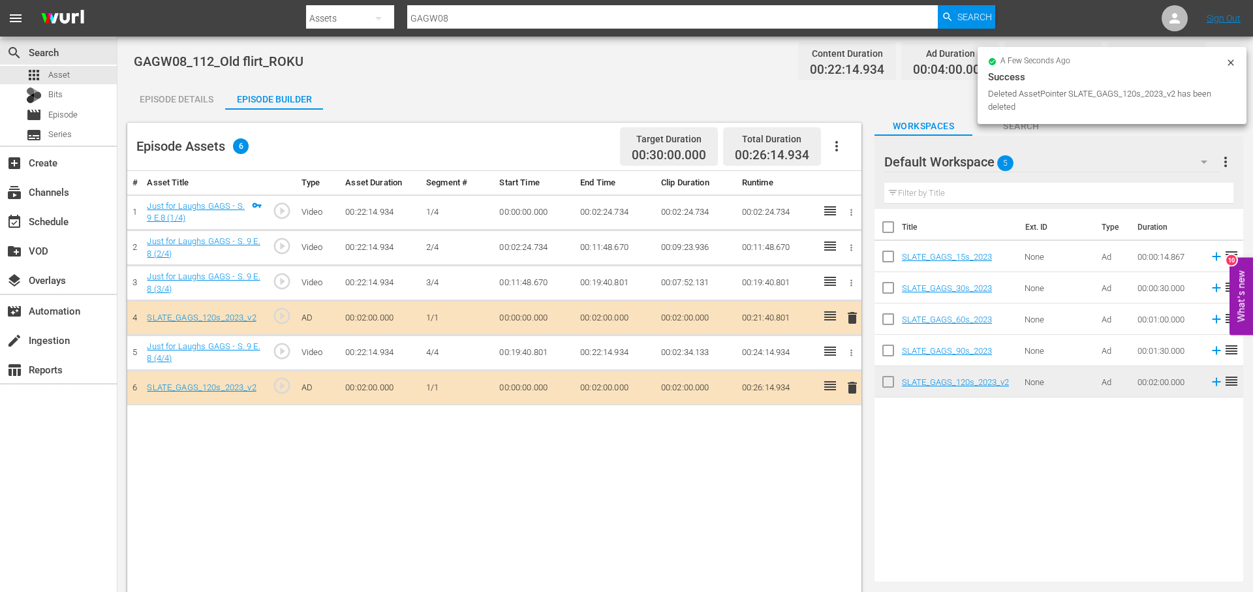
click at [855, 389] on span "delete" at bounding box center [852, 388] width 16 height 16
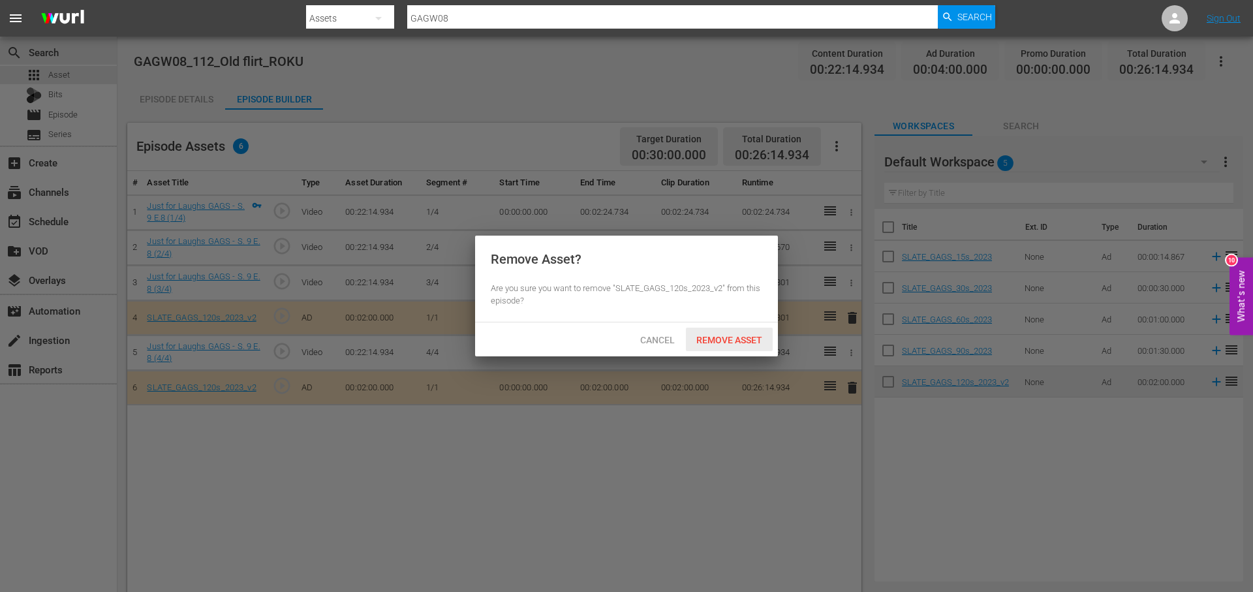
click at [742, 331] on div "Remove Asset" at bounding box center [729, 340] width 87 height 24
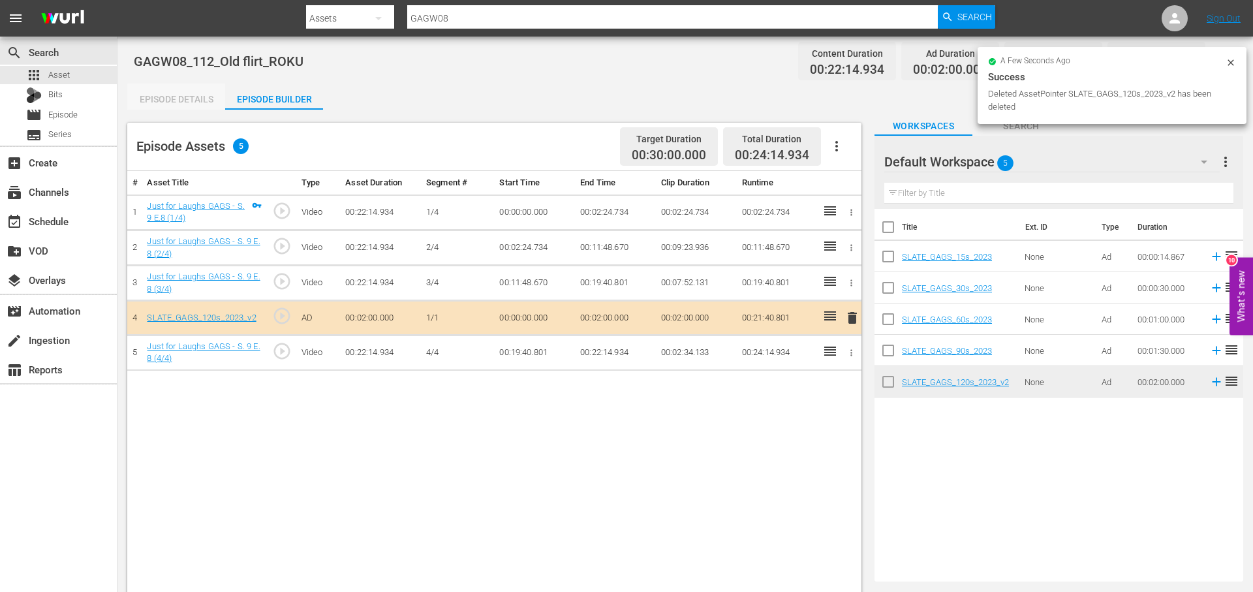
click at [181, 99] on div "Episode Details" at bounding box center [176, 99] width 98 height 31
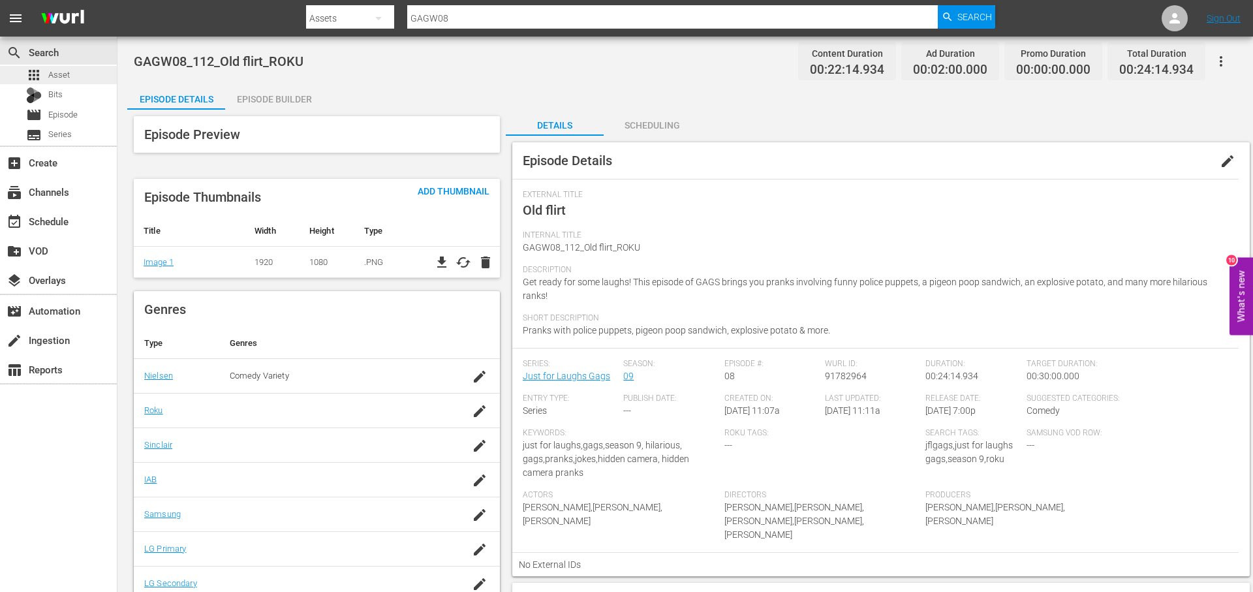
click at [85, 72] on div "apps Asset" at bounding box center [58, 75] width 117 height 18
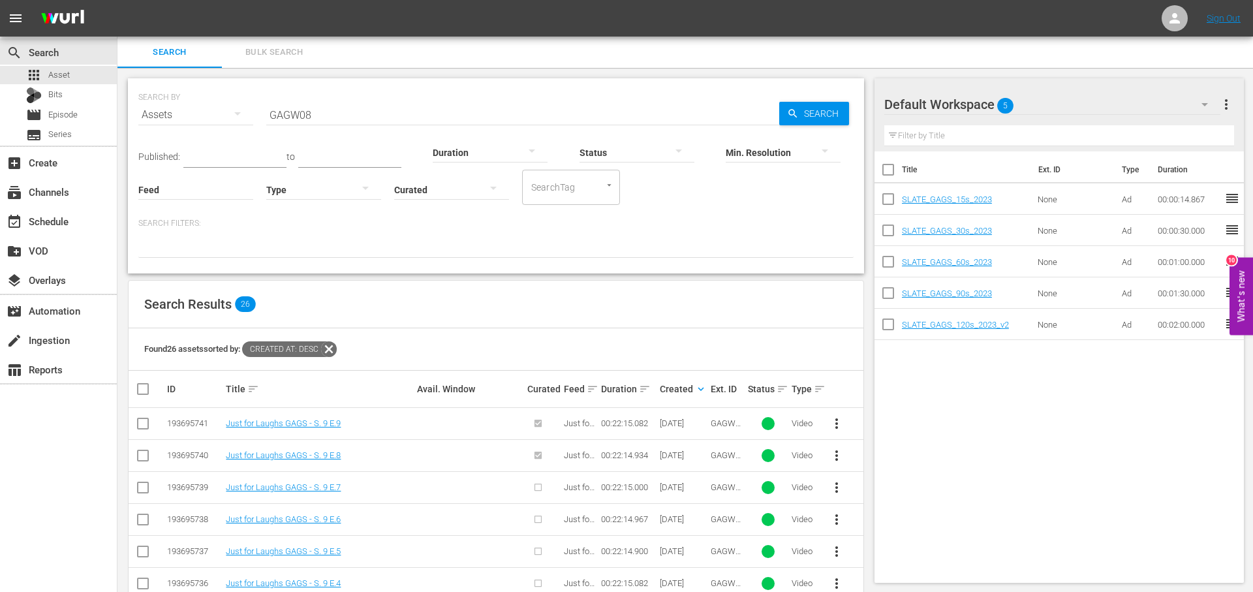
scroll to position [31, 0]
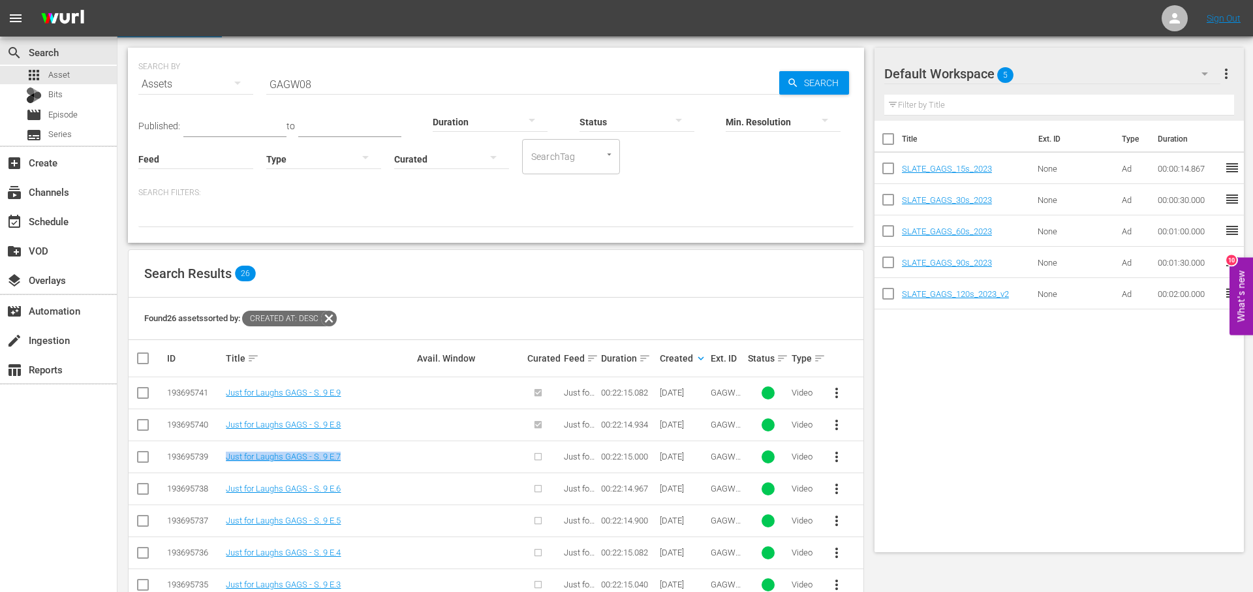
click at [835, 456] on span "more_vert" at bounding box center [837, 457] width 16 height 16
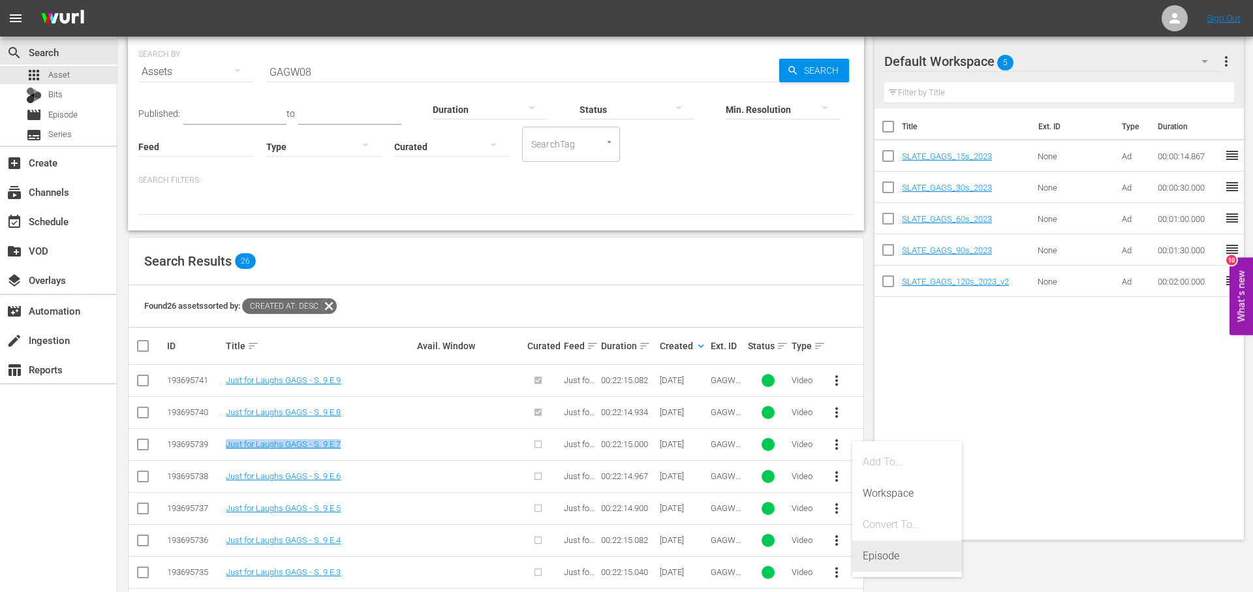
scroll to position [45, 0]
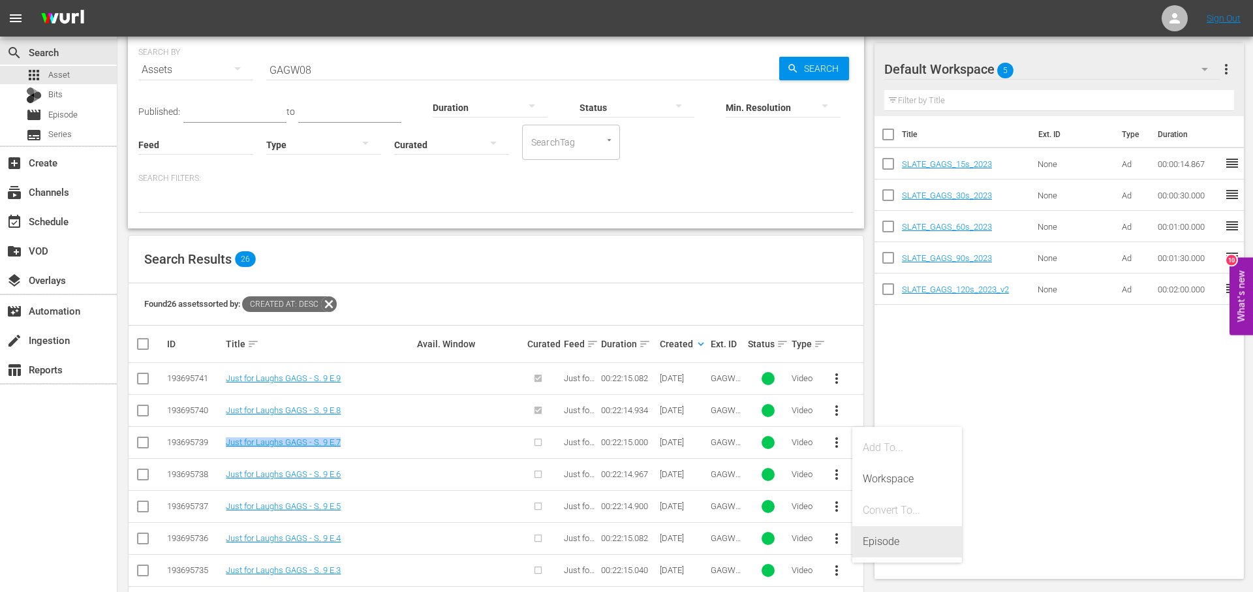
click at [899, 551] on div "Episode" at bounding box center [907, 541] width 89 height 31
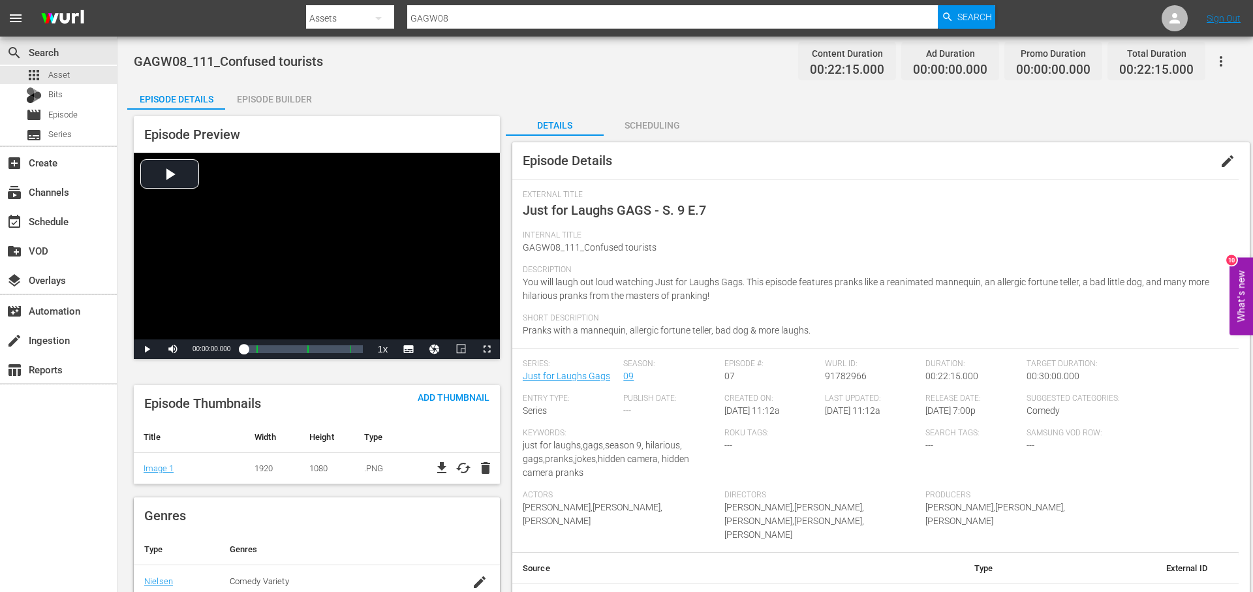
click at [1227, 162] on span "edit" at bounding box center [1227, 161] width 16 height 16
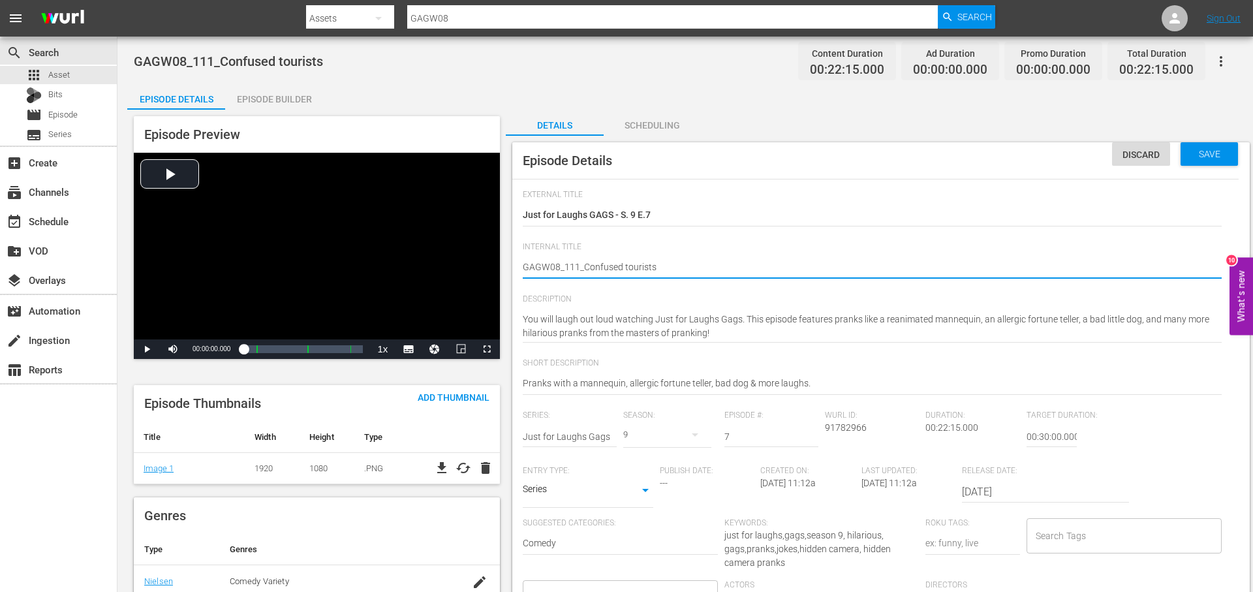
type textarea "GAGW08_111_Confused tourists_"
type textarea "GAGW08_111_Confused tourists_I"
type textarea "GAGW08_111_Confused tourists_IN"
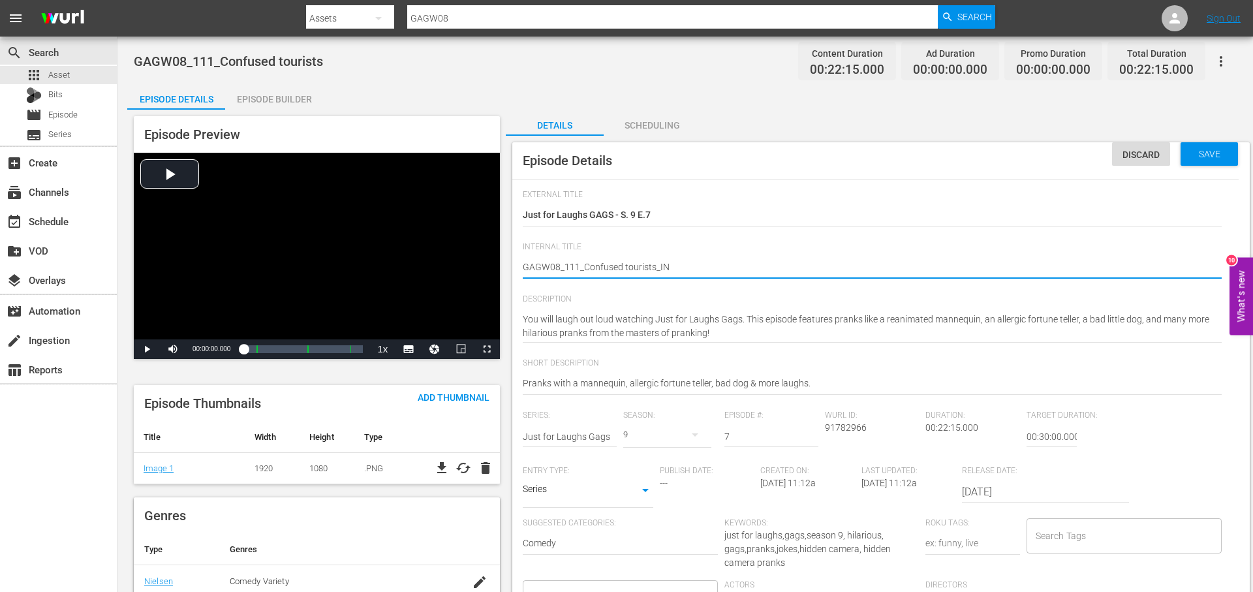
type textarea "GAGW08_111_Confused tourists_INT"
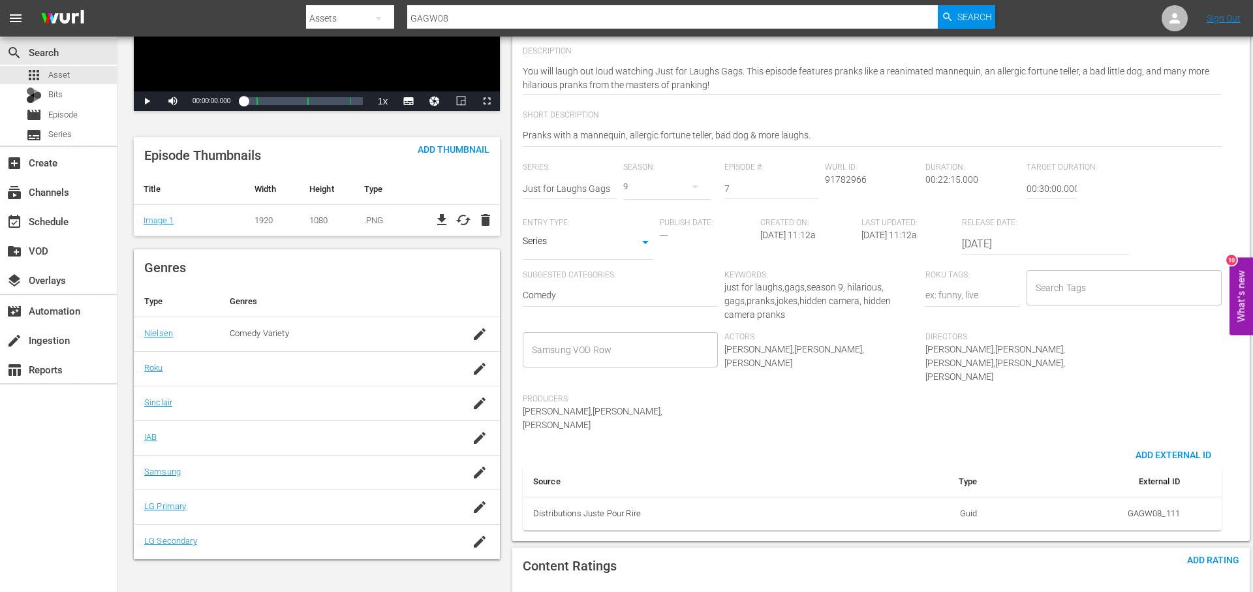
scroll to position [287, 0]
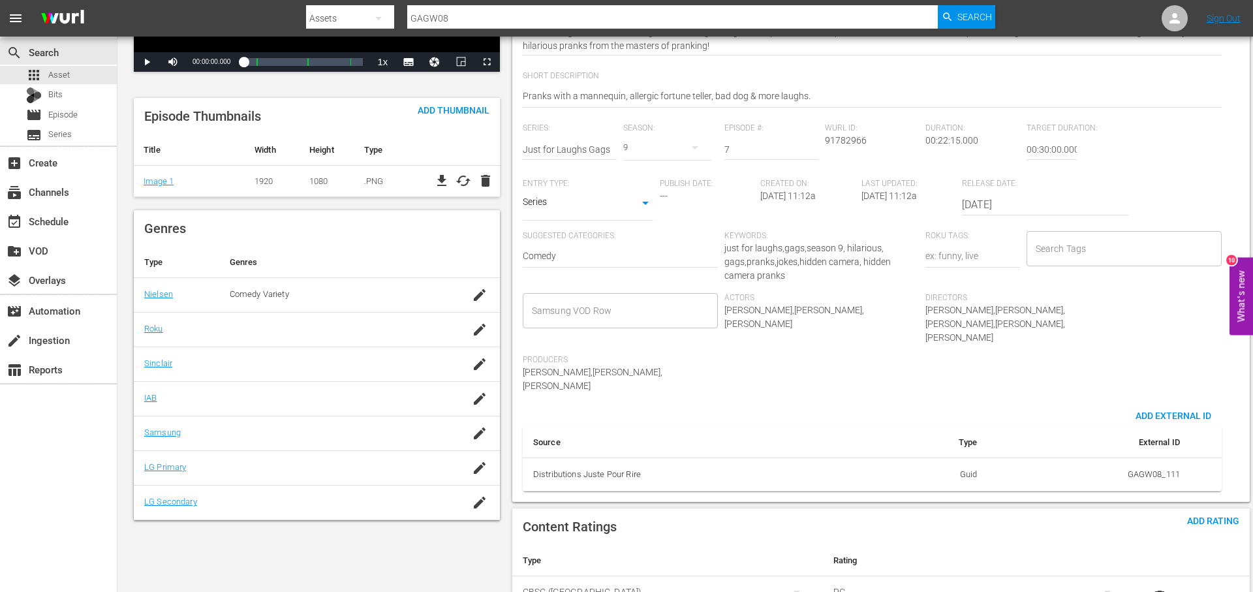
type textarea "GAGW08_111_Confused tourists_INT"
click at [1084, 246] on input "Search Tags" at bounding box center [1114, 248] width 164 height 23
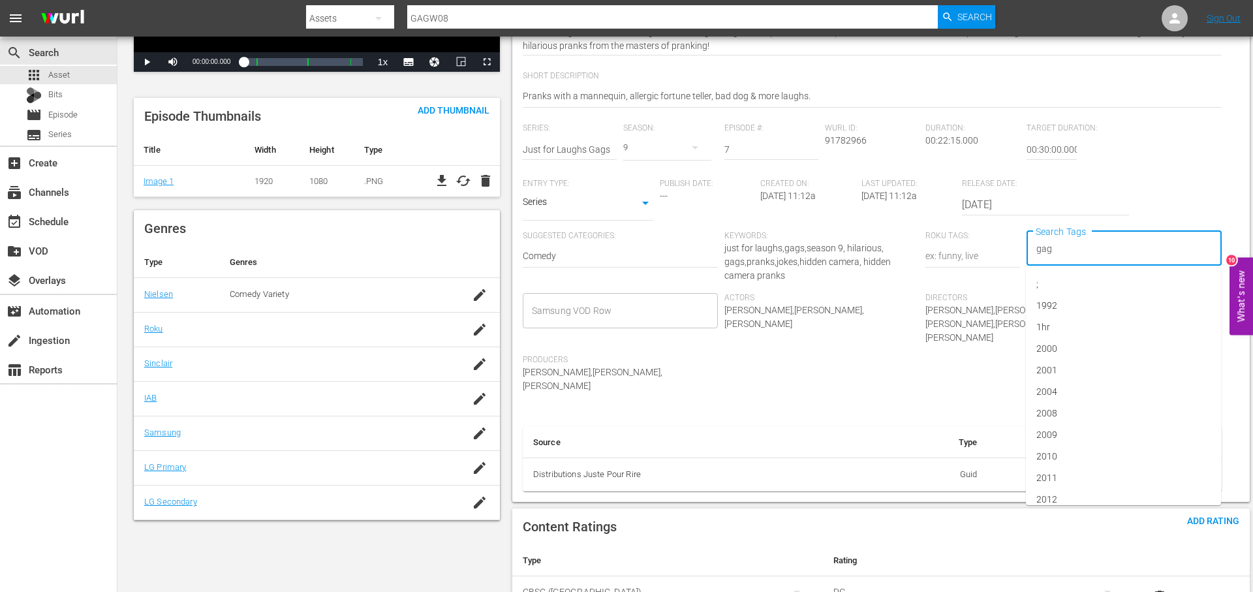
type input "gags"
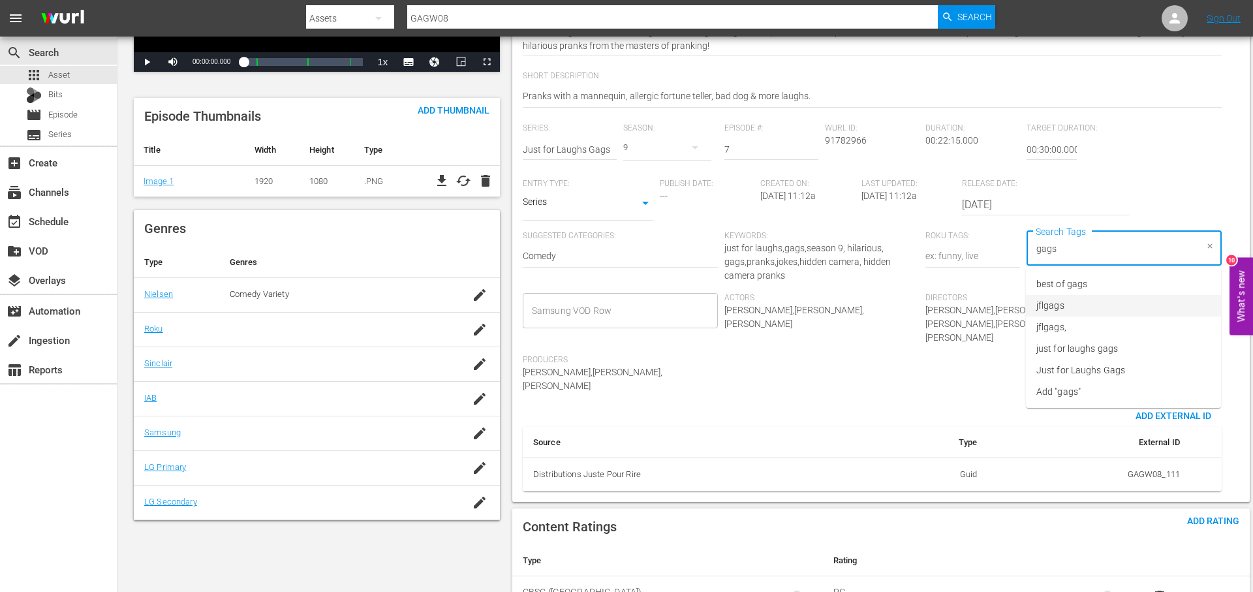
click at [1085, 298] on li "jflgags" at bounding box center [1123, 306] width 195 height 22
type input "gags"
click at [1105, 342] on span "just for laughs gags" at bounding box center [1077, 349] width 82 height 14
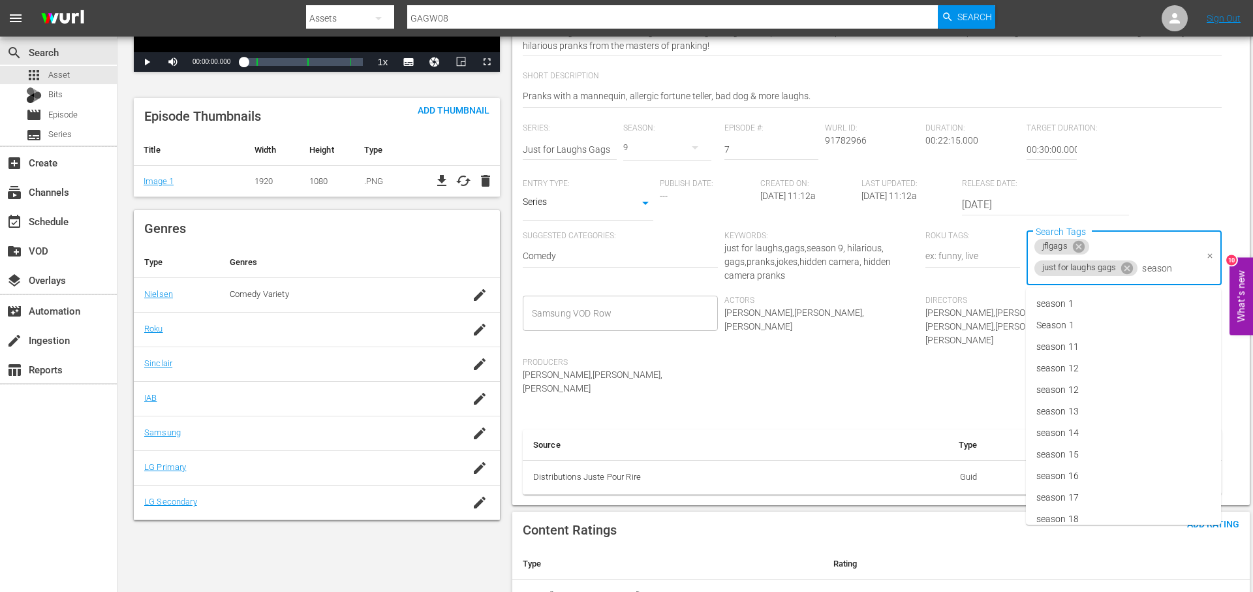
type input "season 9"
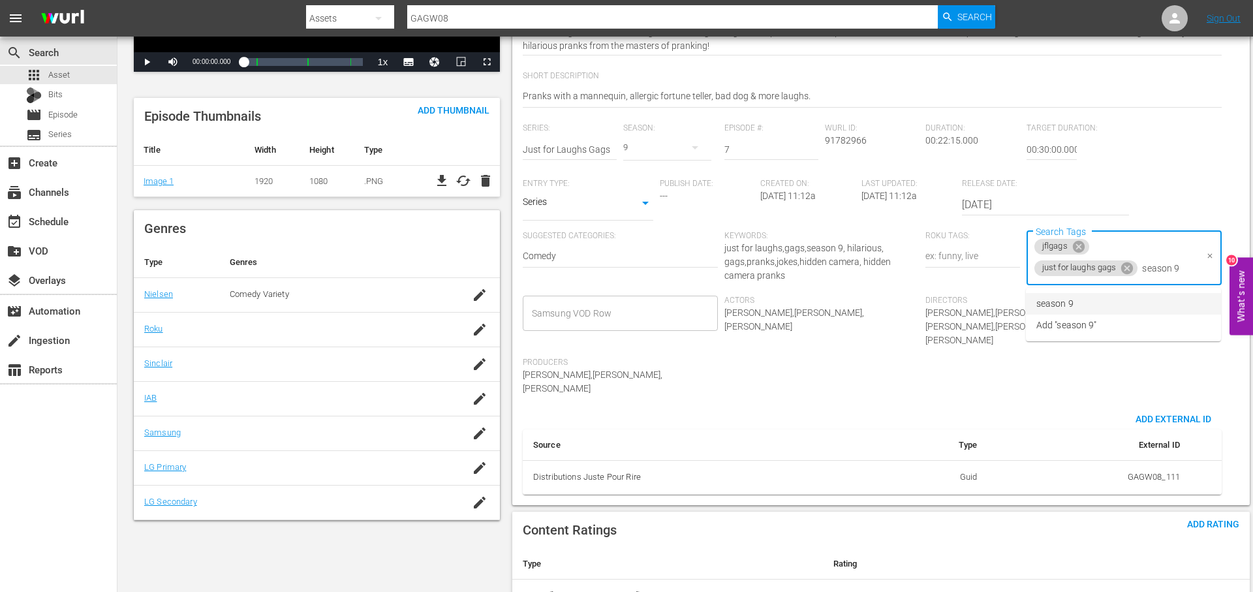
click at [1093, 304] on li "season 9" at bounding box center [1123, 304] width 195 height 22
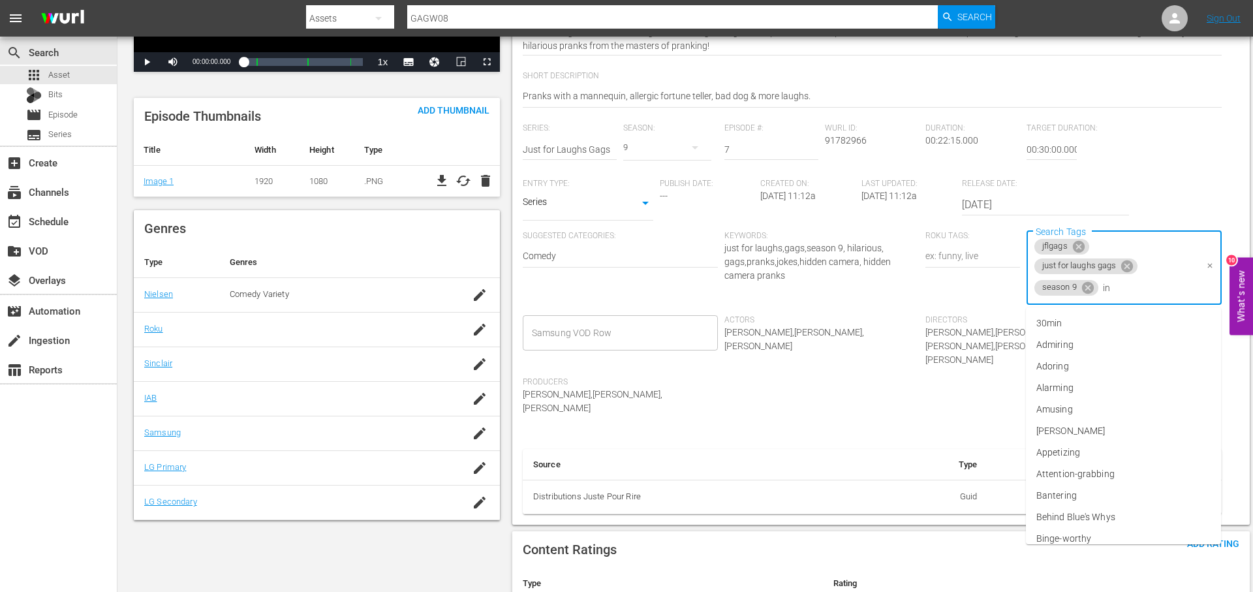
type input "int"
drag, startPoint x: 1100, startPoint y: 385, endPoint x: 1075, endPoint y: 381, distance: 25.1
click at [1100, 385] on li "international" at bounding box center [1123, 388] width 195 height 22
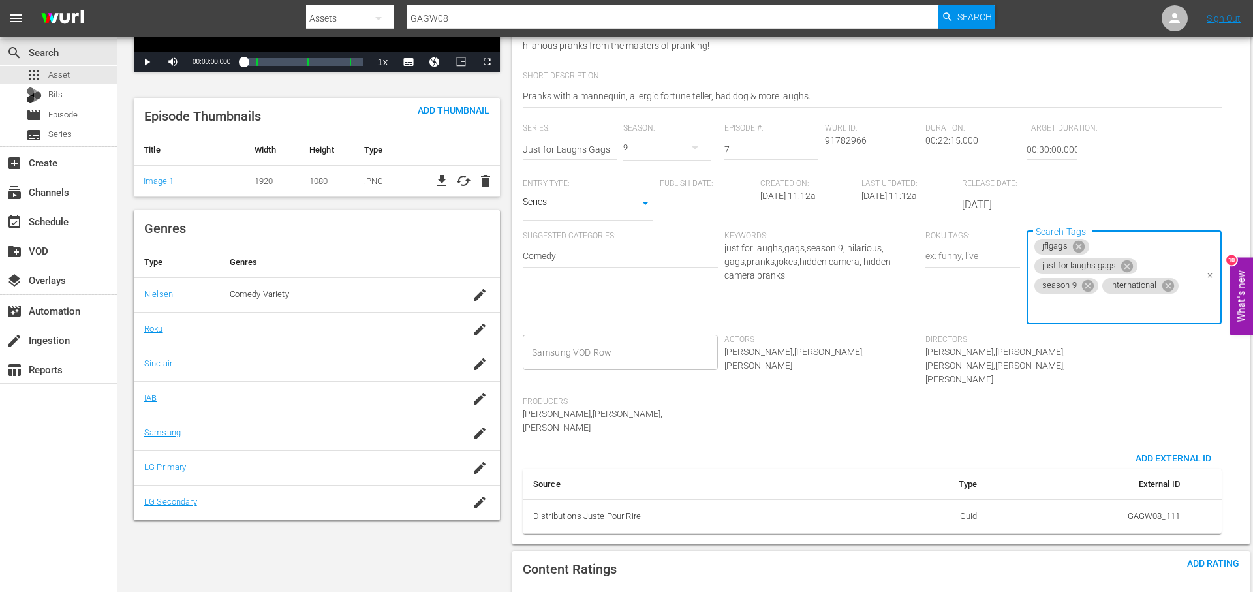
scroll to position [548, 0]
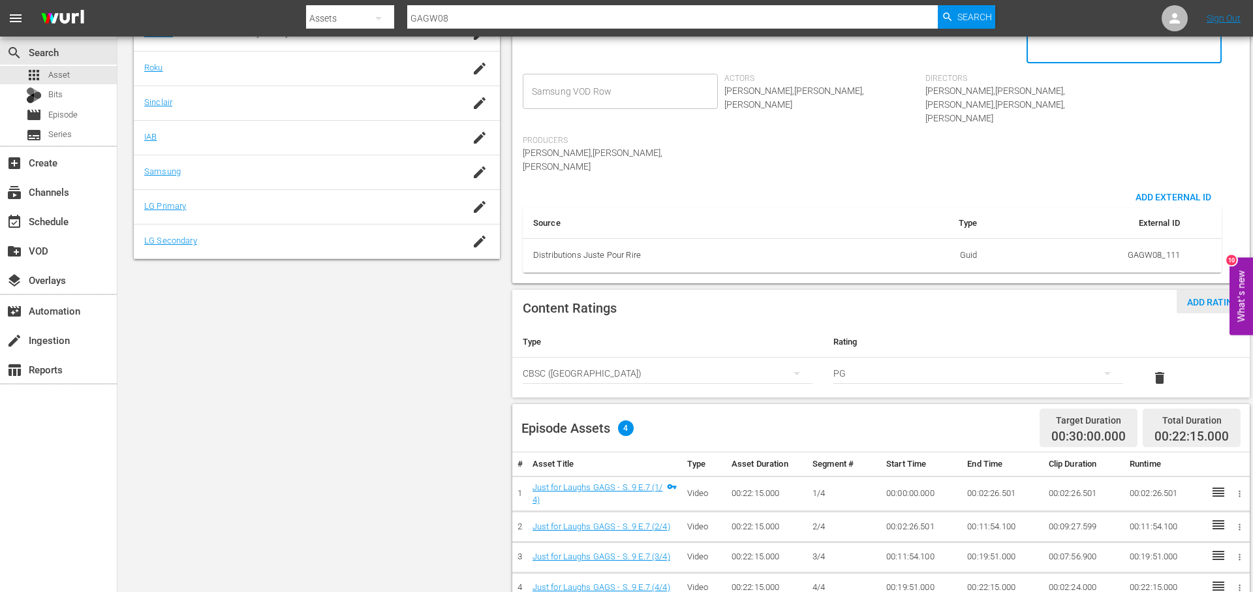
click at [1215, 297] on span "Add Rating" at bounding box center [1212, 302] width 73 height 10
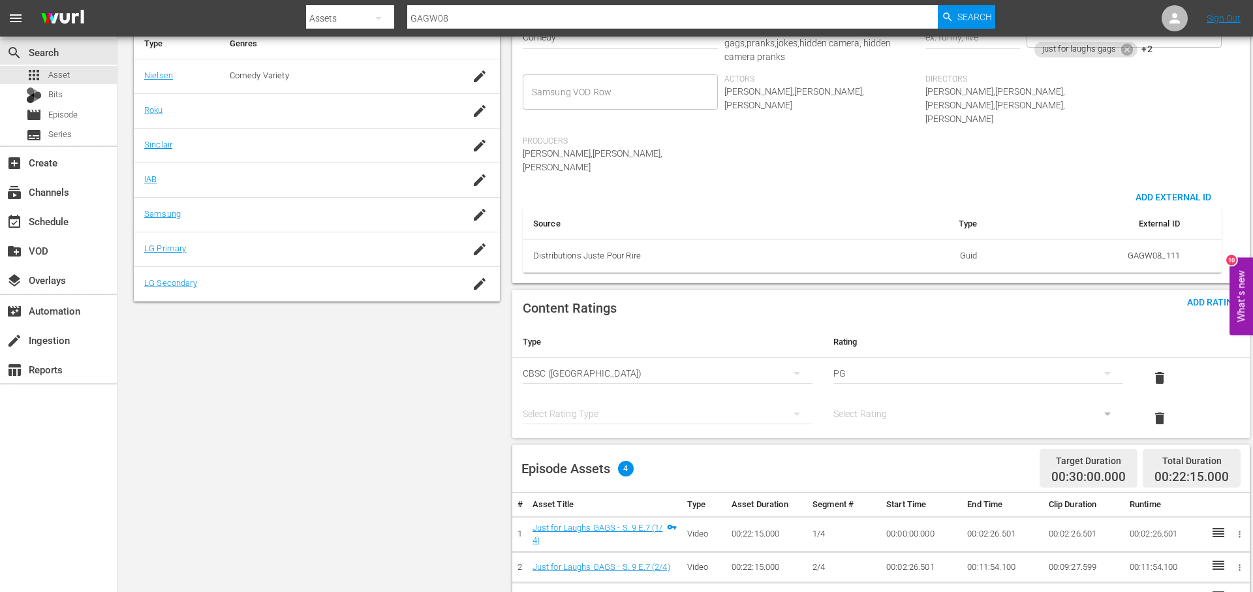
click at [627, 395] on div "simple table" at bounding box center [668, 413] width 290 height 37
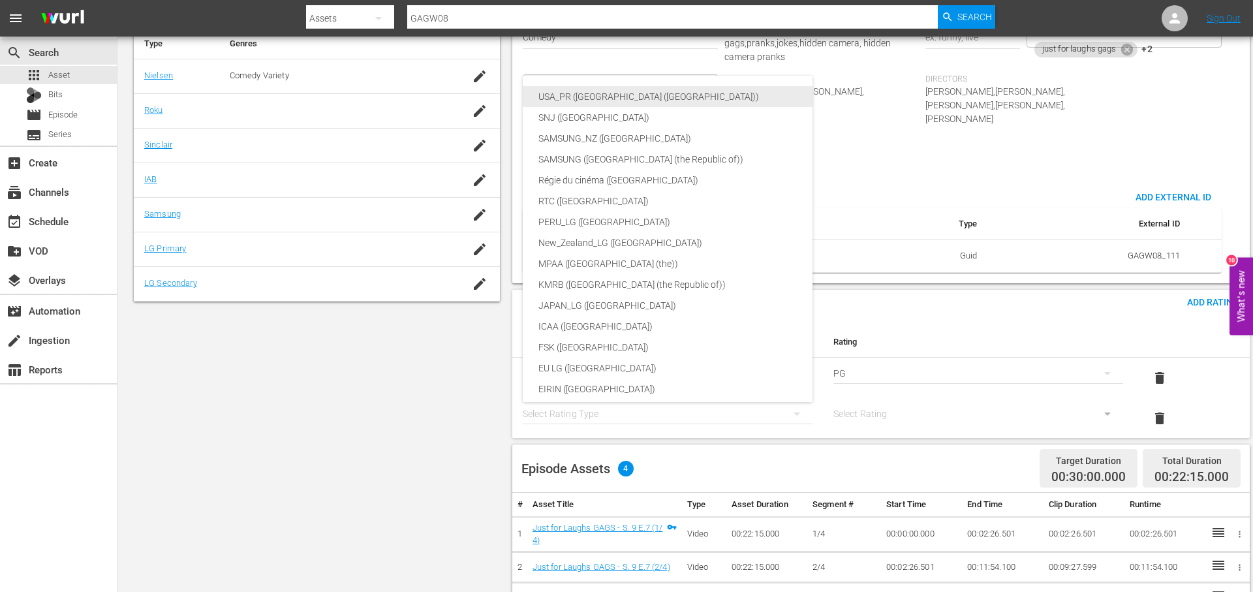
click at [664, 94] on div "USA_PR ([GEOGRAPHIC_DATA] ([GEOGRAPHIC_DATA]))" at bounding box center [698, 96] width 320 height 21
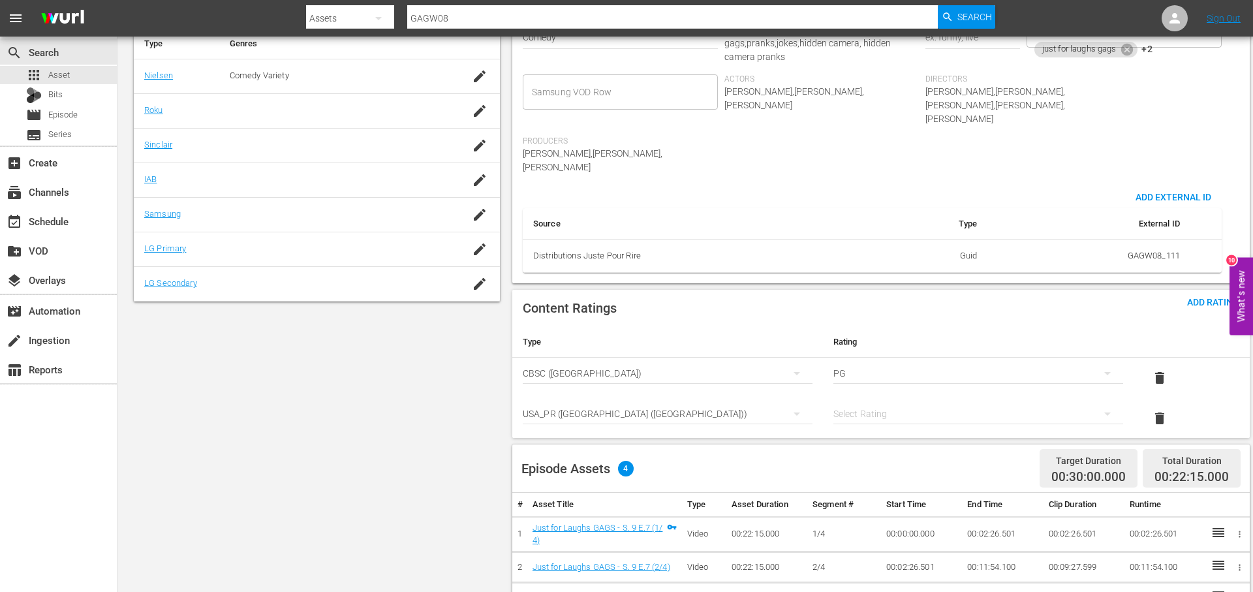
click at [885, 395] on div "simple table" at bounding box center [978, 413] width 290 height 37
drag, startPoint x: 889, startPoint y: 448, endPoint x: 923, endPoint y: 396, distance: 62.6
click at [889, 448] on div "TVPG" at bounding box center [978, 454] width 258 height 21
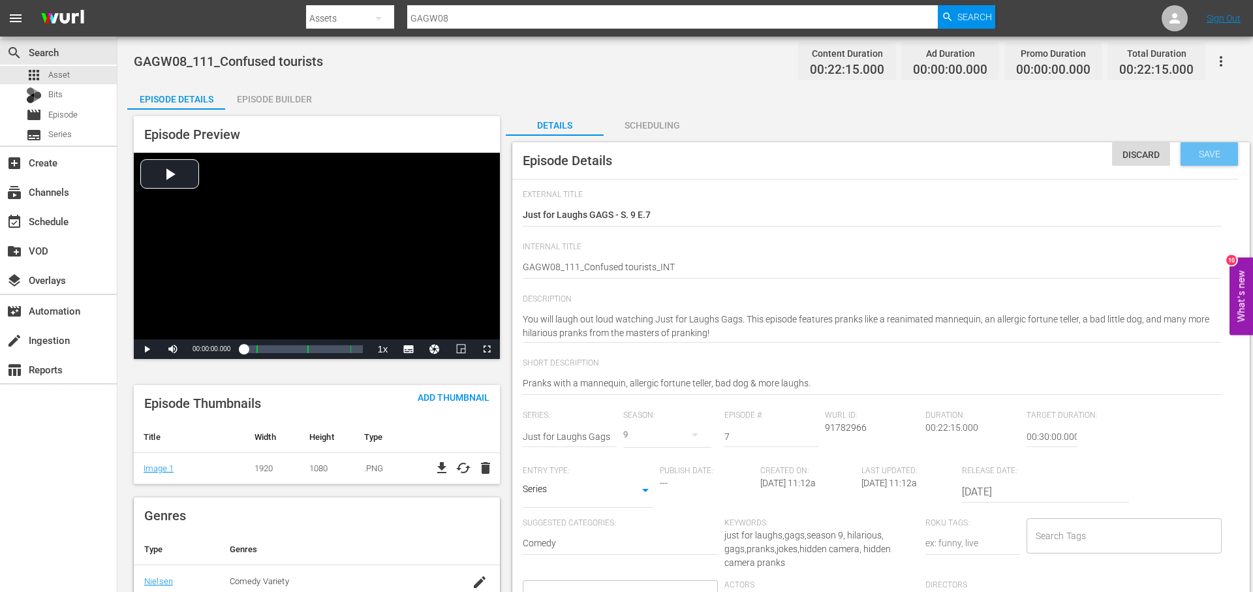
drag, startPoint x: 1203, startPoint y: 154, endPoint x: 1191, endPoint y: 152, distance: 11.9
click at [1203, 154] on span "Save" at bounding box center [1209, 154] width 42 height 10
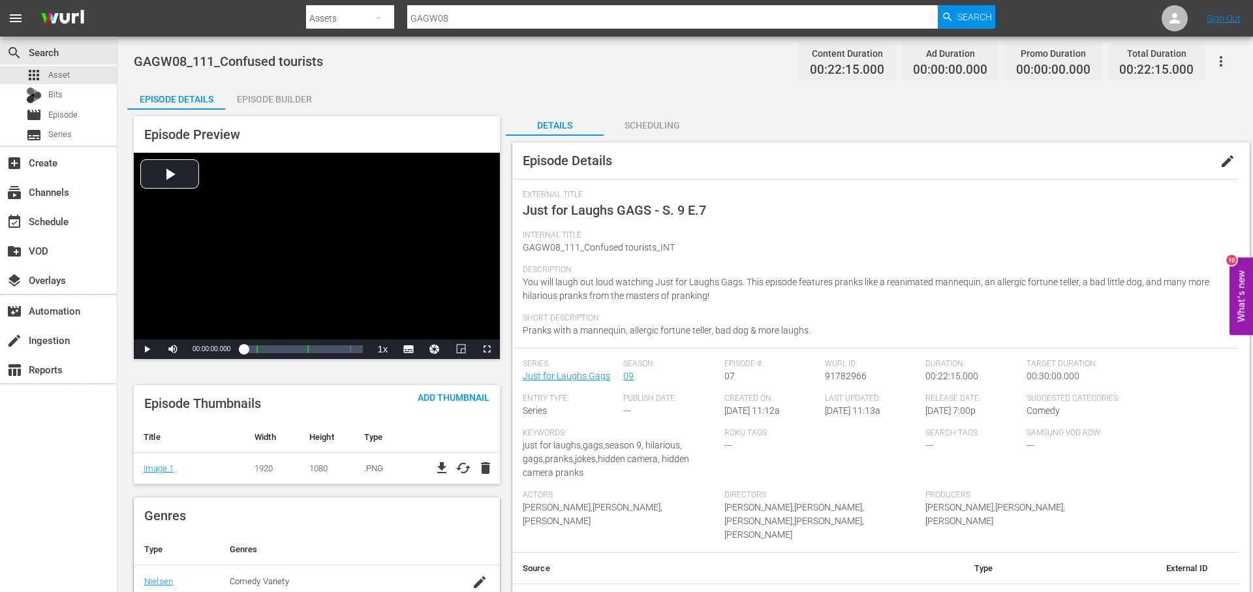
click at [296, 98] on div "Episode Builder" at bounding box center [274, 99] width 98 height 31
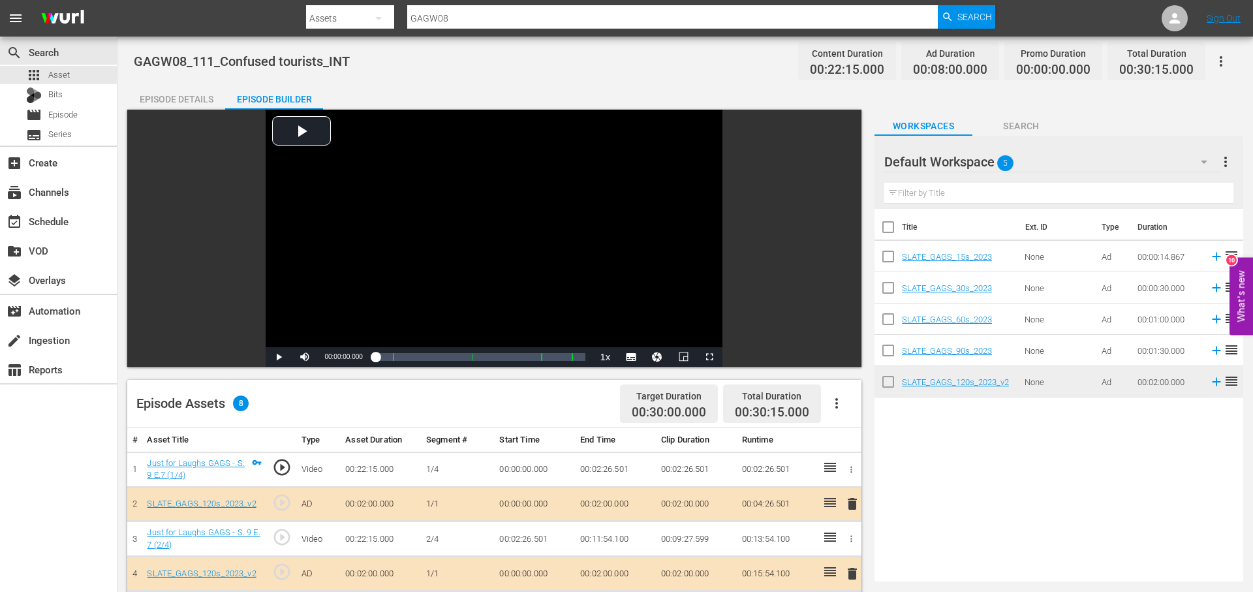
click at [190, 94] on div "Episode Details" at bounding box center [176, 99] width 98 height 31
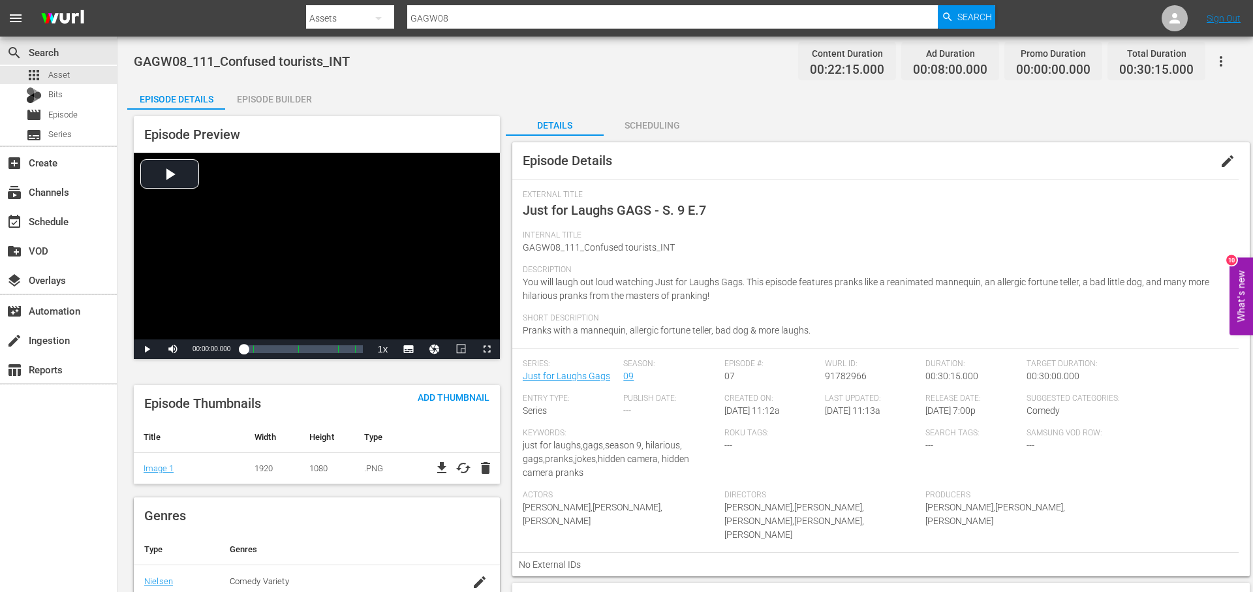
click at [1219, 60] on icon "button" at bounding box center [1220, 61] width 3 height 10
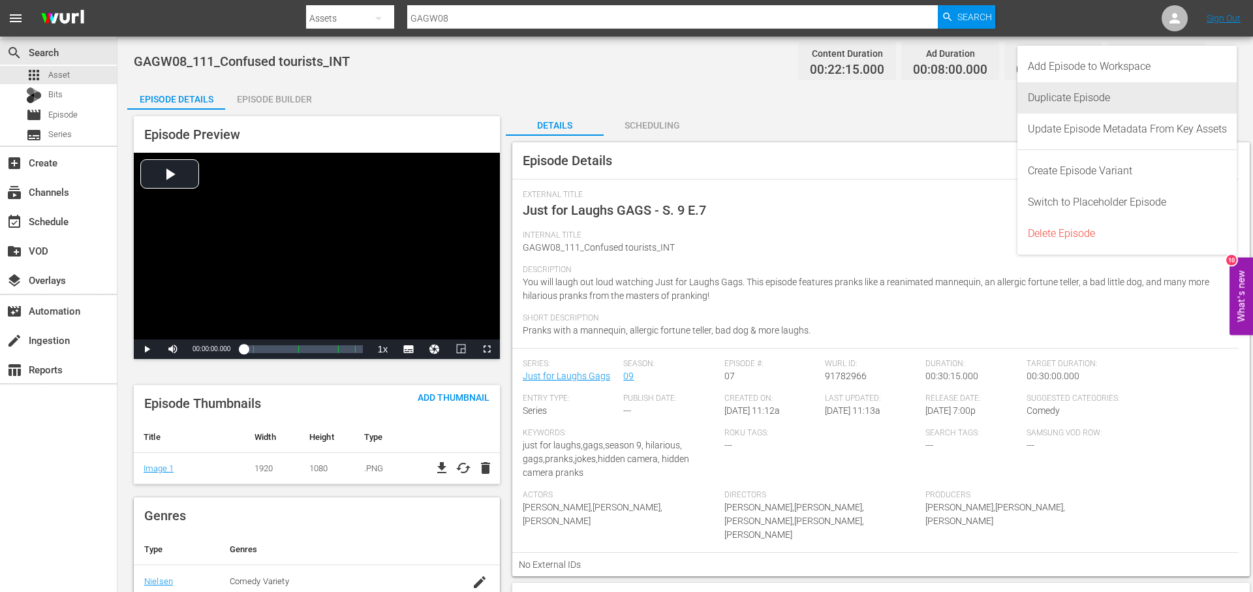
click at [1146, 87] on div "Duplicate Episode" at bounding box center [1127, 97] width 199 height 31
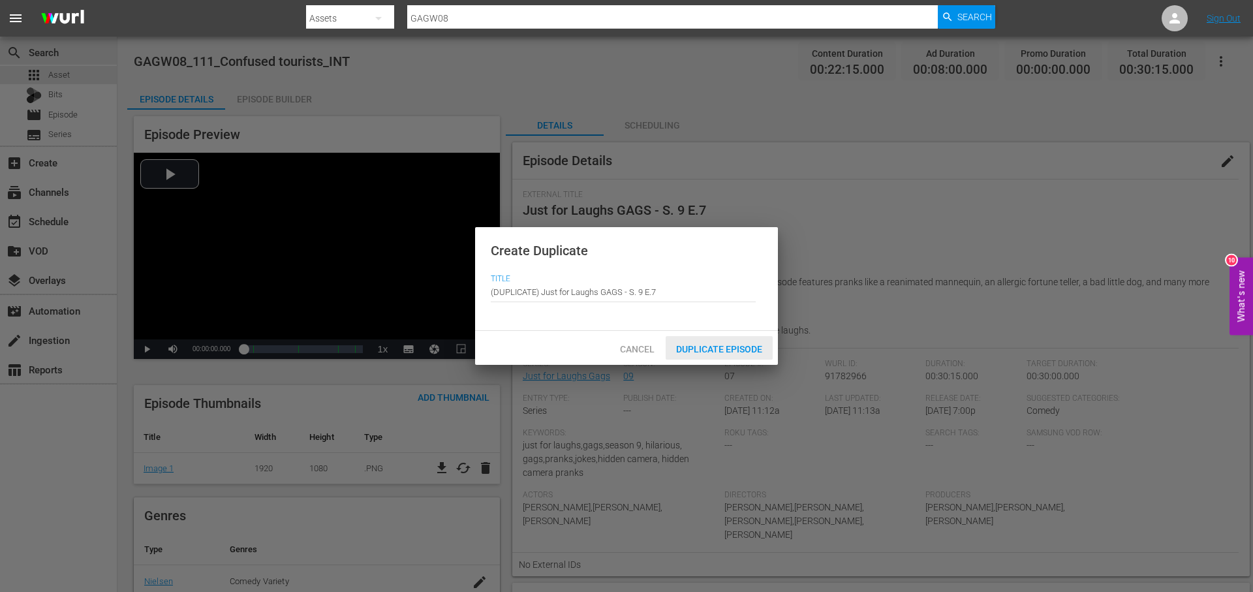
click at [748, 337] on div "Duplicate Episode" at bounding box center [719, 348] width 107 height 24
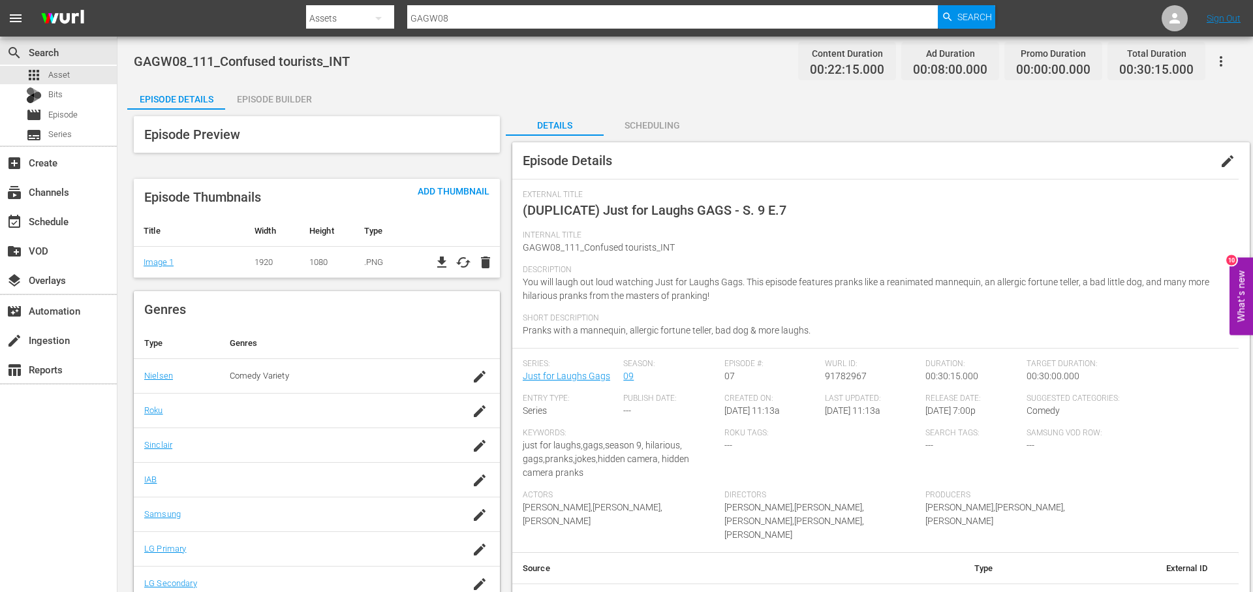
drag, startPoint x: 1227, startPoint y: 158, endPoint x: 1126, endPoint y: 170, distance: 101.9
click at [1226, 159] on span "edit" at bounding box center [1227, 161] width 16 height 16
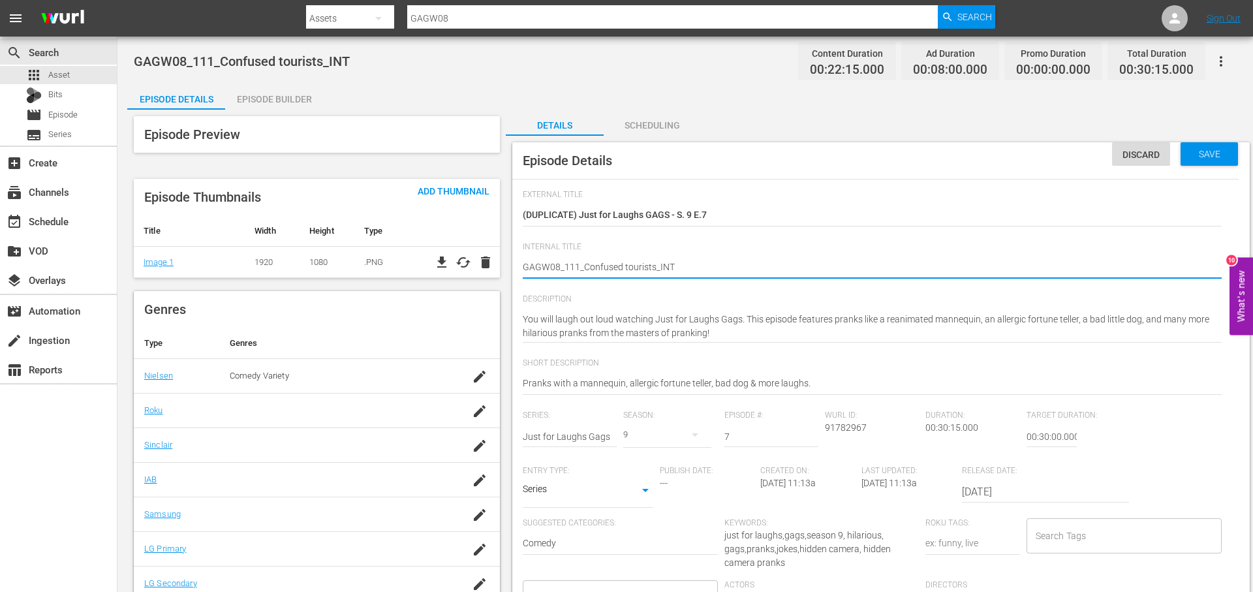
type textarea "GAGW08_111_Confused tourists_R"
type textarea "GAGW08_111_Confused tourists_RO"
type textarea "GAGW08_111_Confused tourists_ROK"
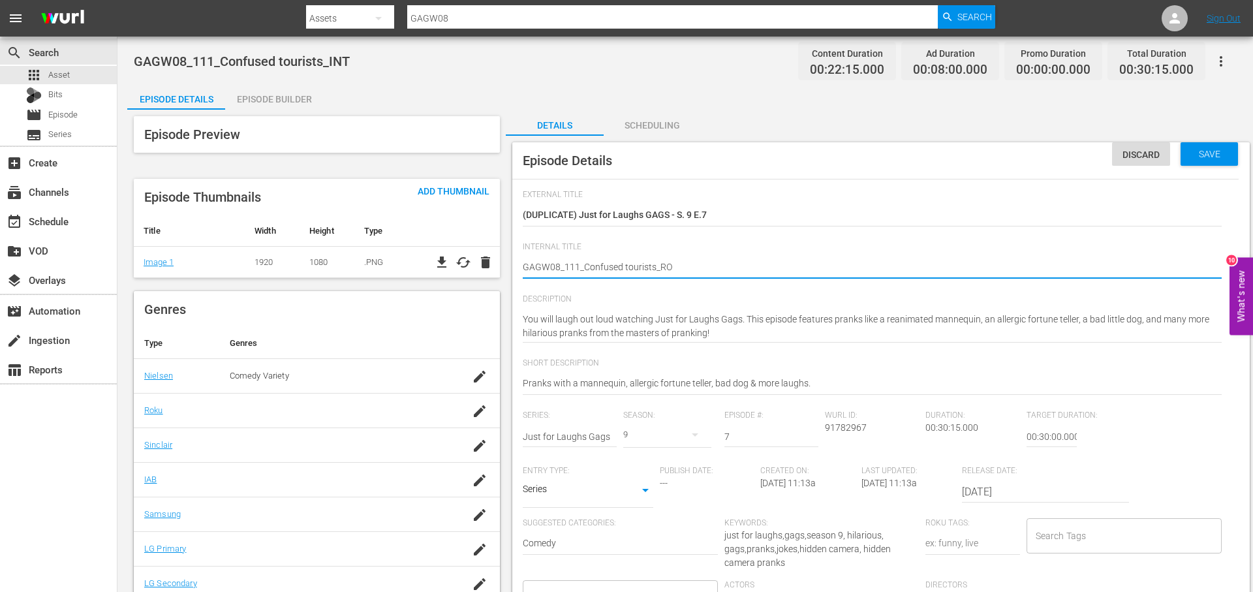
type textarea "GAGW08_111_Confused tourists_ROK"
type textarea "GAGW08_111_Confused tourists_ROKU"
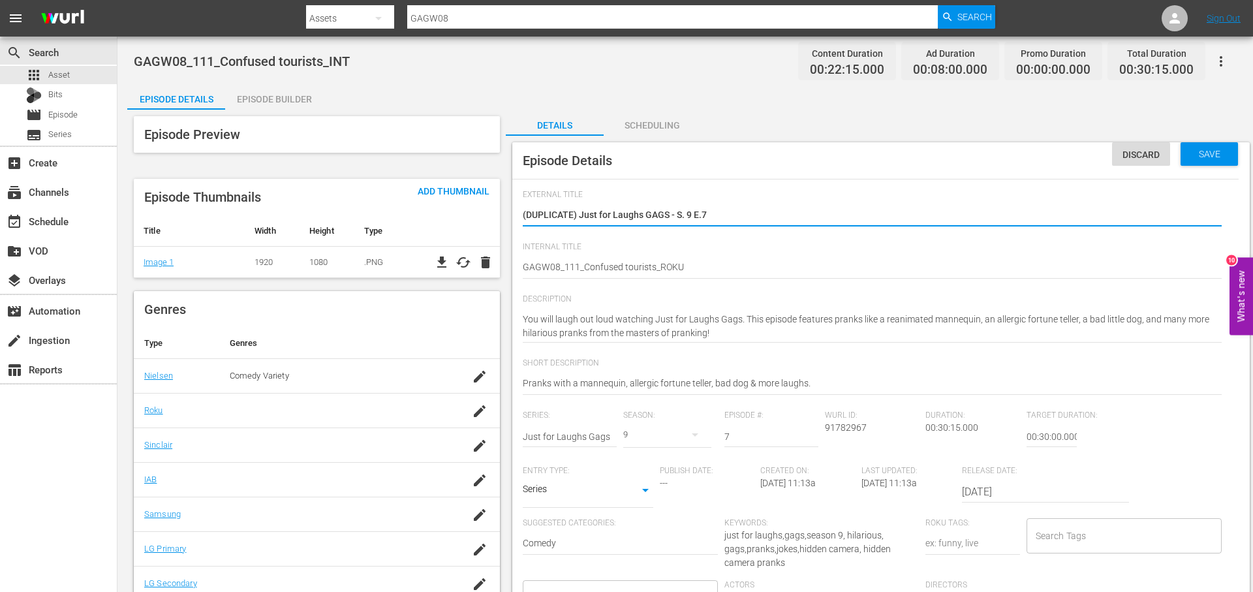
drag, startPoint x: 702, startPoint y: 215, endPoint x: 525, endPoint y: 221, distance: 177.6
type textarea "("
type textarea "C"
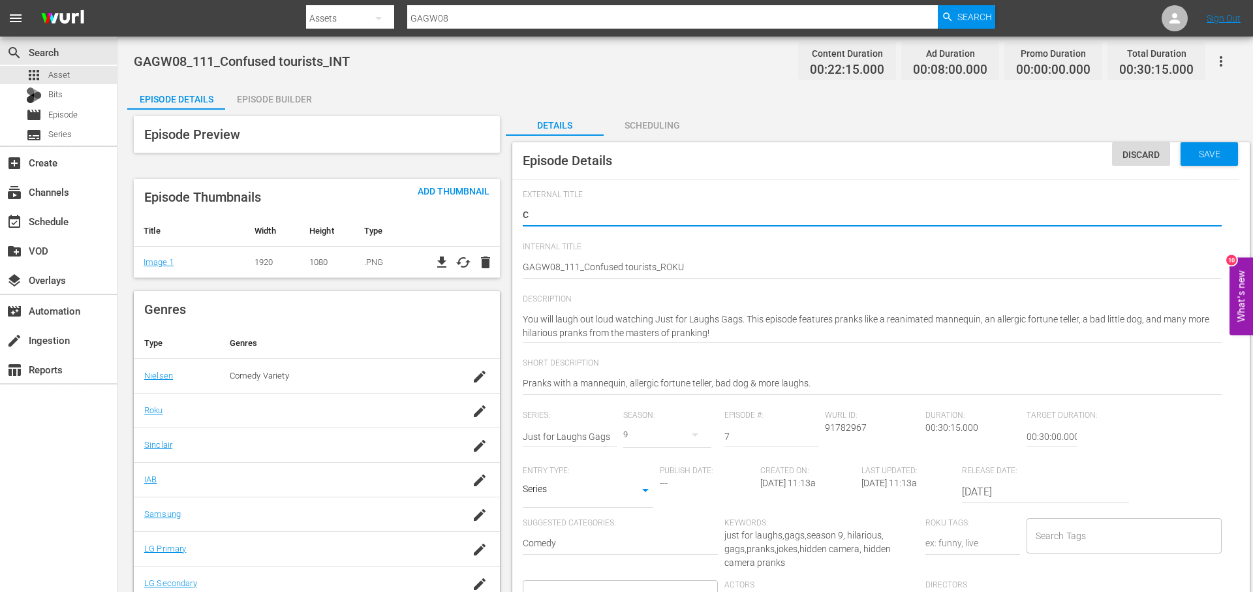
type textarea "Co"
type textarea "Con"
type textarea "Conf"
type textarea "Confu"
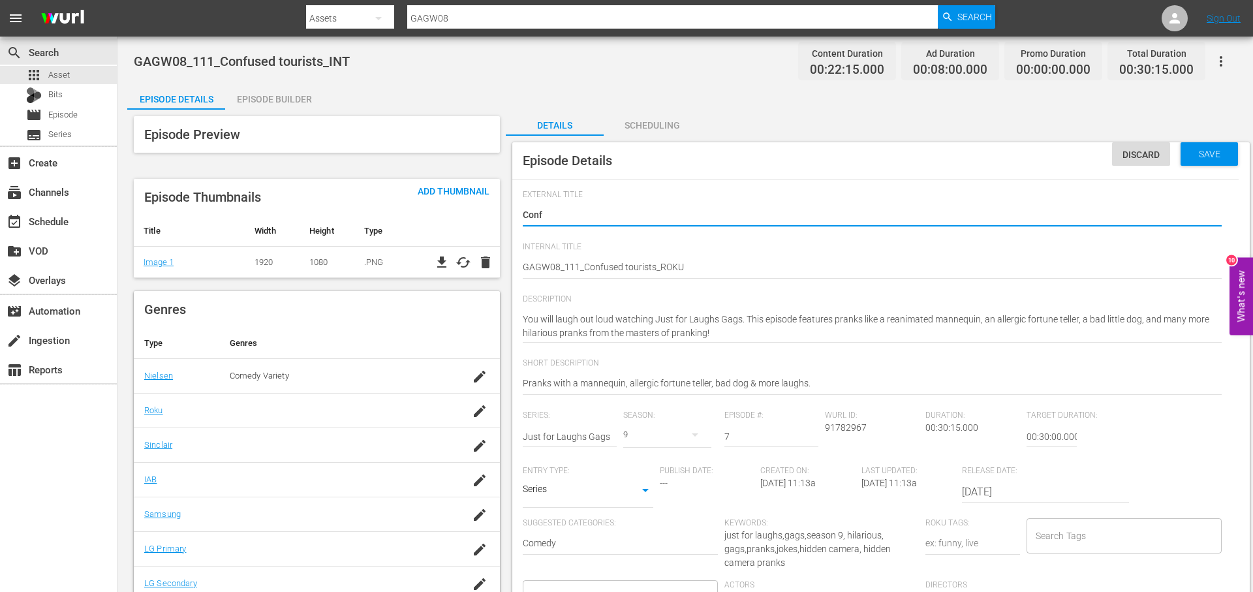
type textarea "Confu"
type textarea "Confus"
type textarea "Confuse"
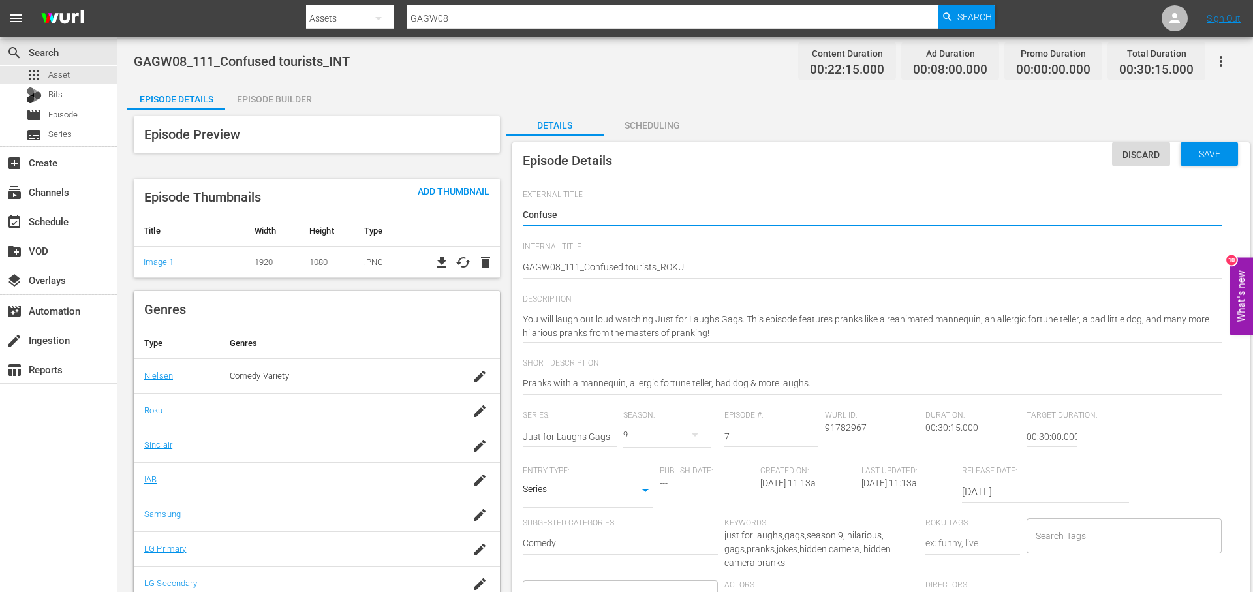
type textarea "Confused"
type textarea "Confused T"
type textarea "Confused To"
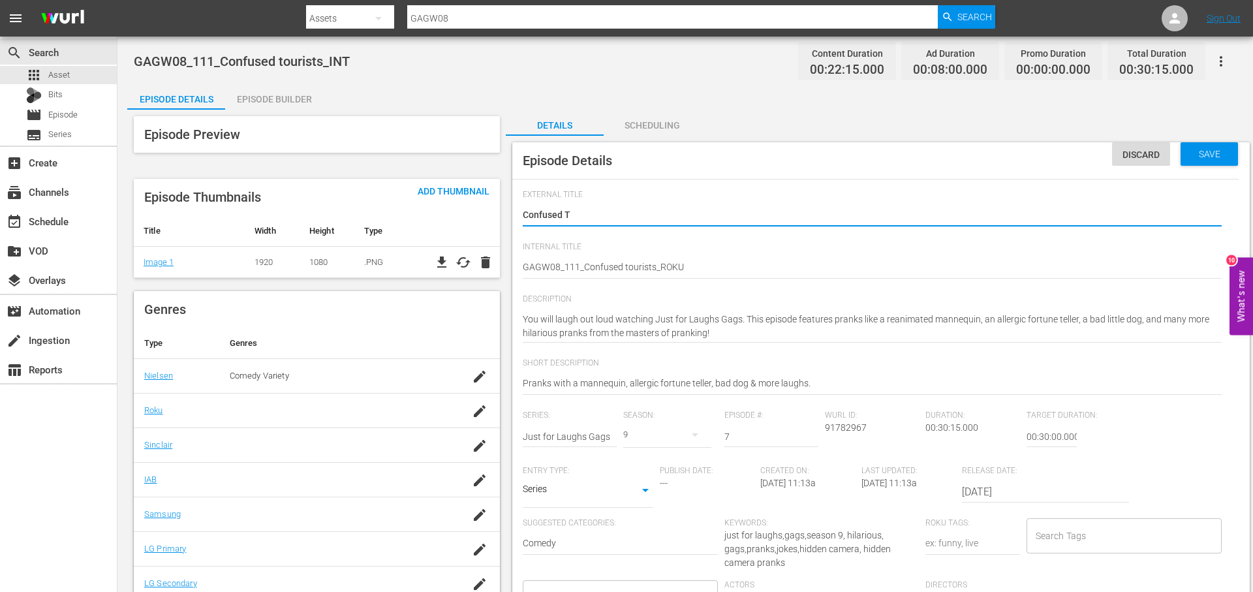
type textarea "Confused To"
type textarea "Confused Tou"
type textarea "Confused Tour"
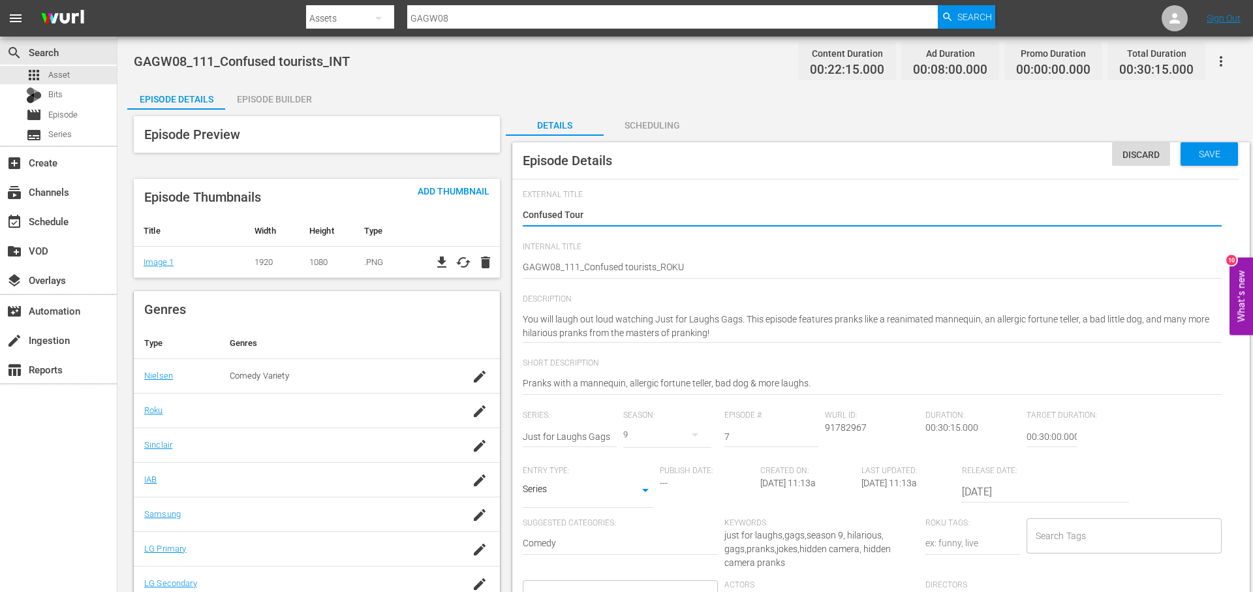
type textarea "Confused Tou"
type textarea "Confused To"
type textarea "Confused T"
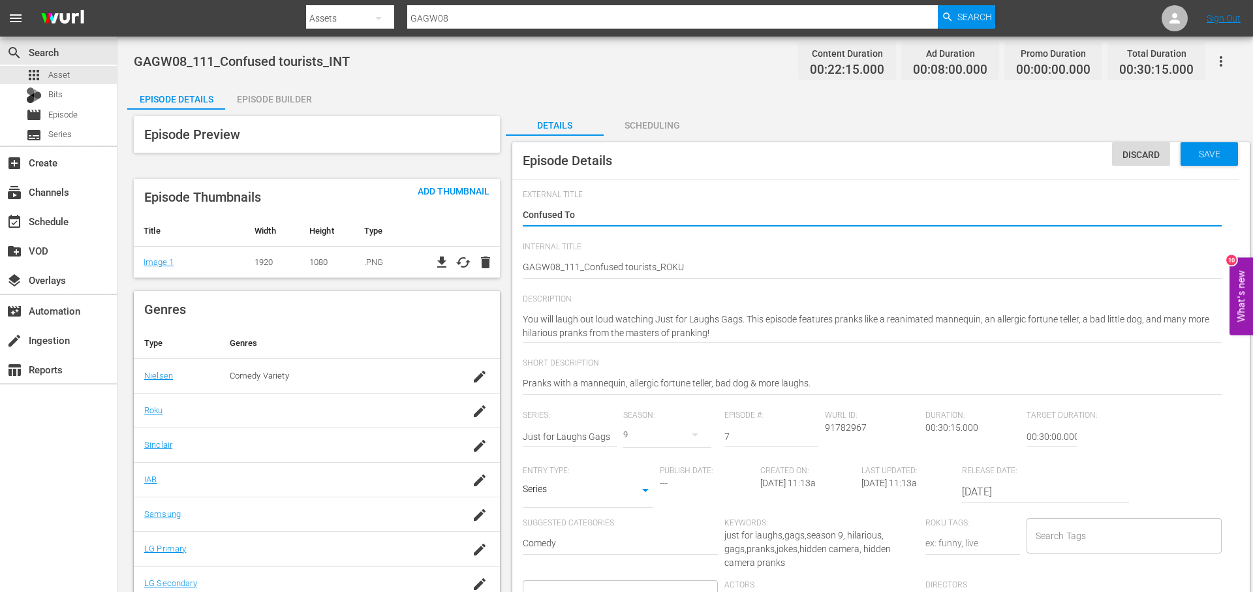
type textarea "Confused T"
type textarea "Confused"
type textarea "Confused t"
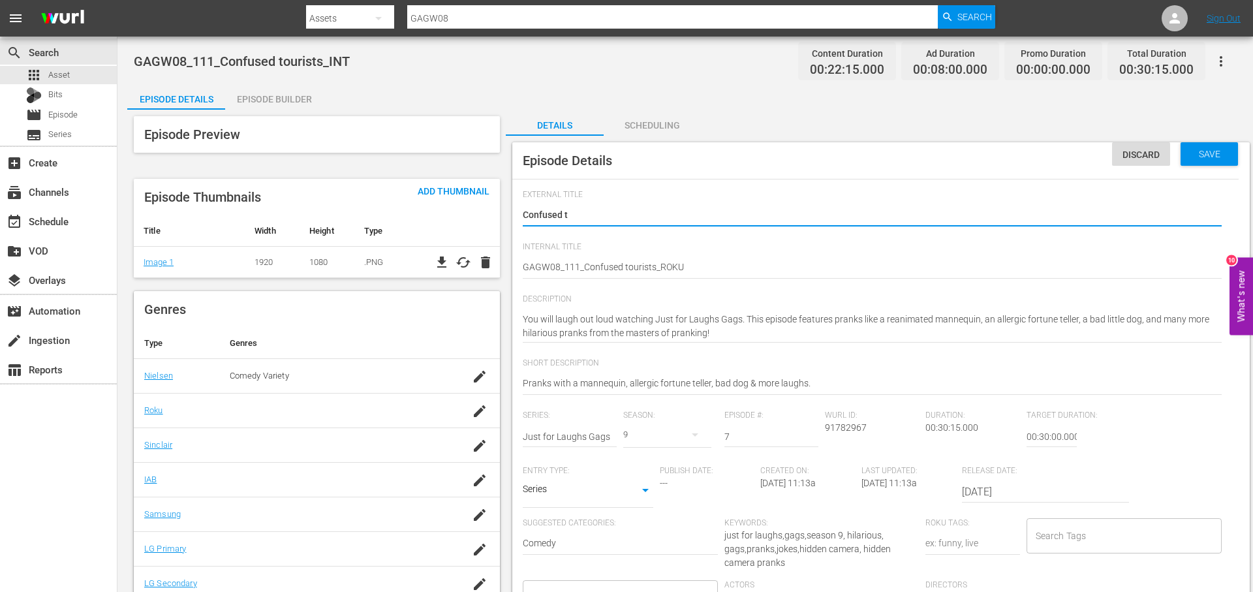
type textarea "Confused to"
type textarea "Confused tou"
type textarea "Confused tour"
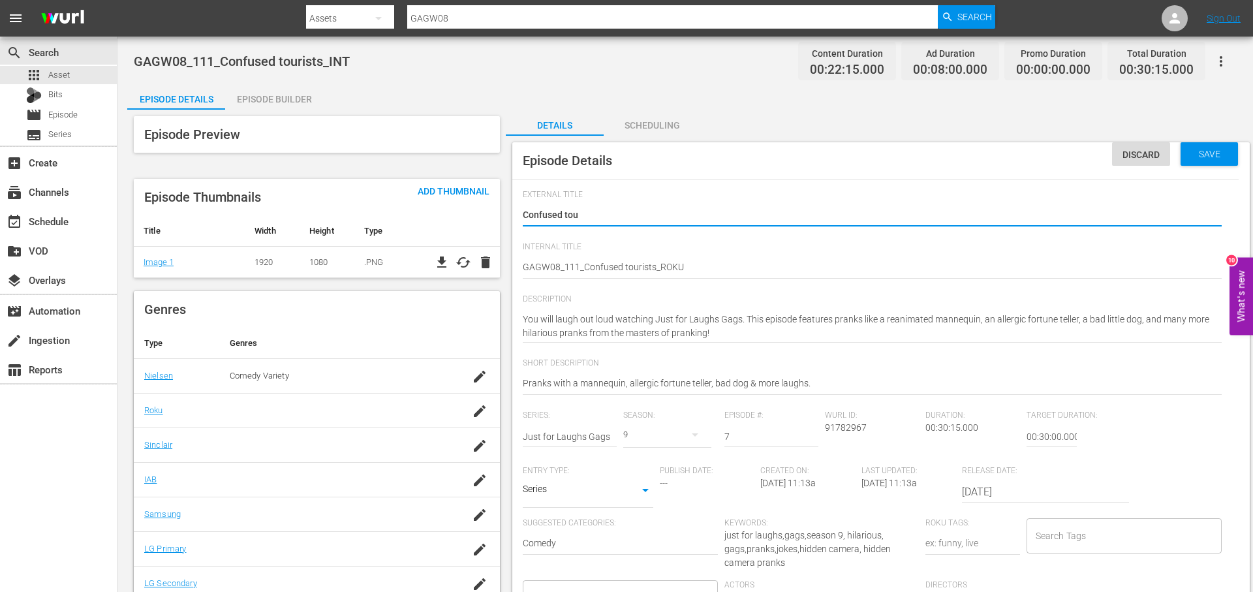
type textarea "Confused tour"
type textarea "Confused touri"
type textarea "Confused touris"
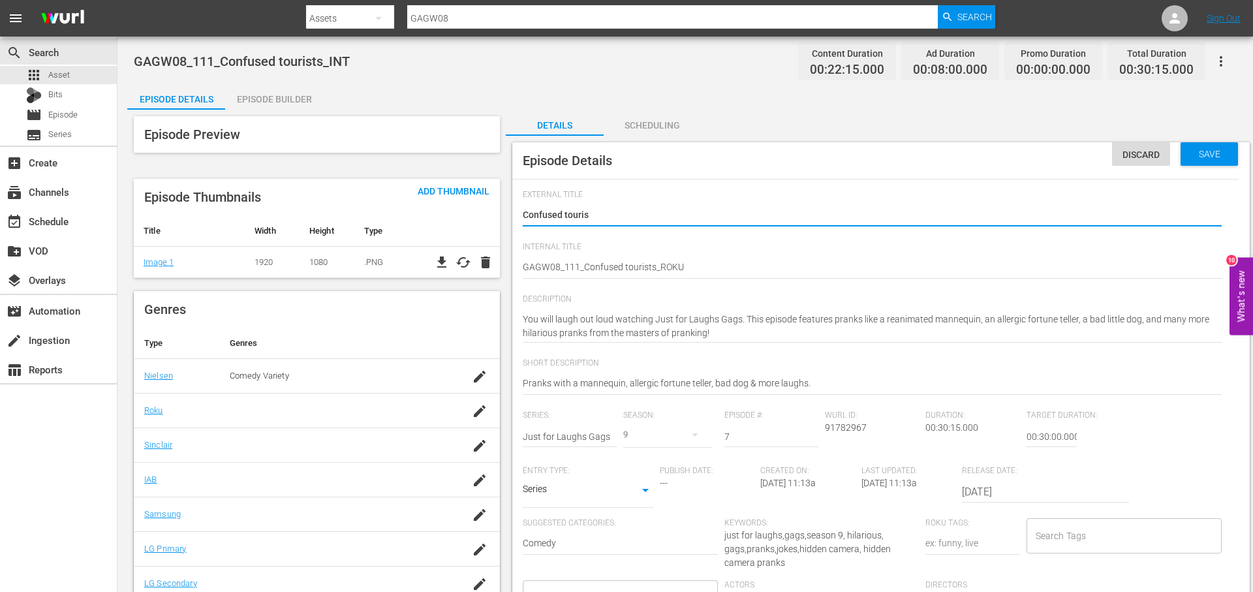
type textarea "Confused tourist"
type textarea "Confused tourists"
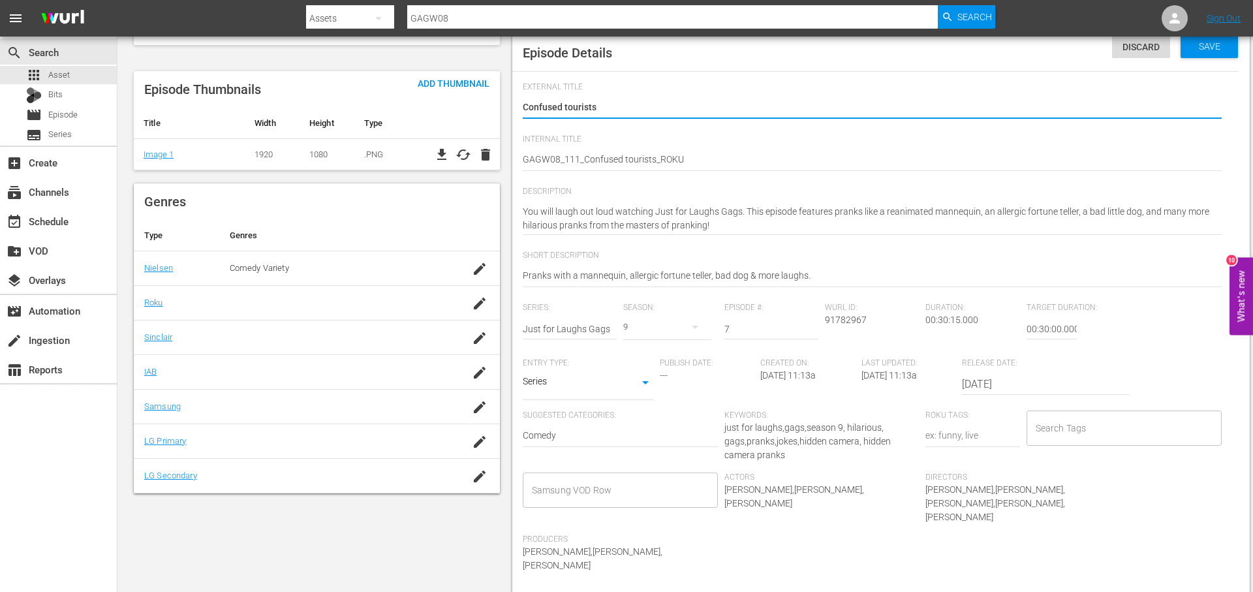
scroll to position [120, 0]
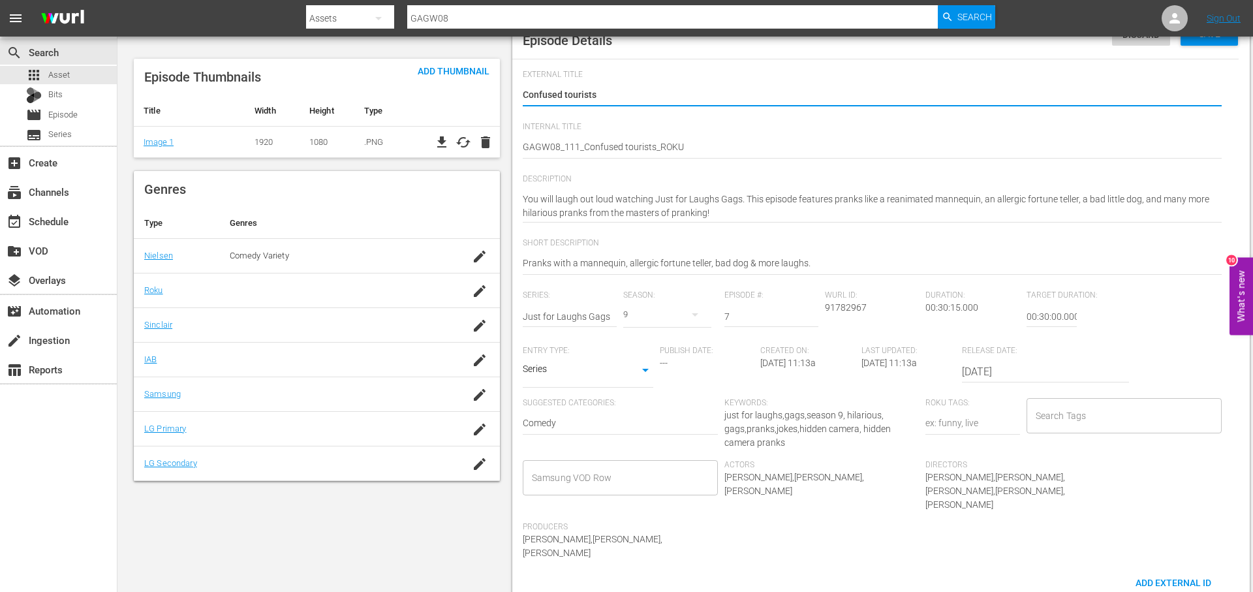
type textarea "Confused tourists"
click at [1097, 423] on input "Search Tags" at bounding box center [1114, 415] width 164 height 23
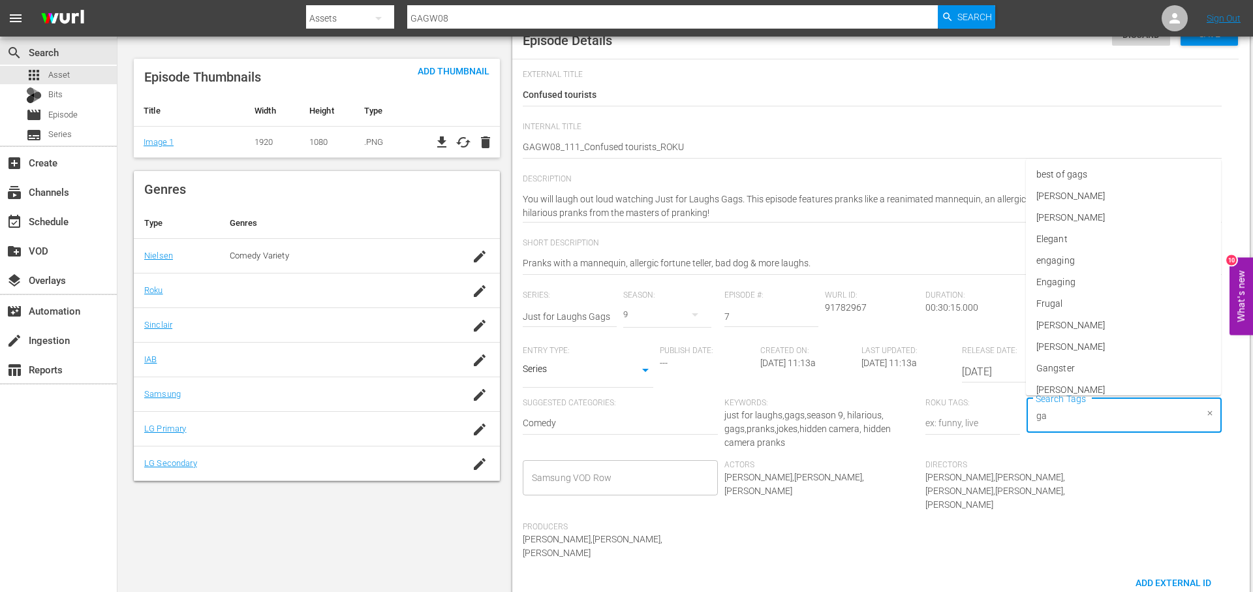
type input "gag"
click at [1096, 275] on li "jflgags" at bounding box center [1123, 272] width 195 height 22
type input "gags"
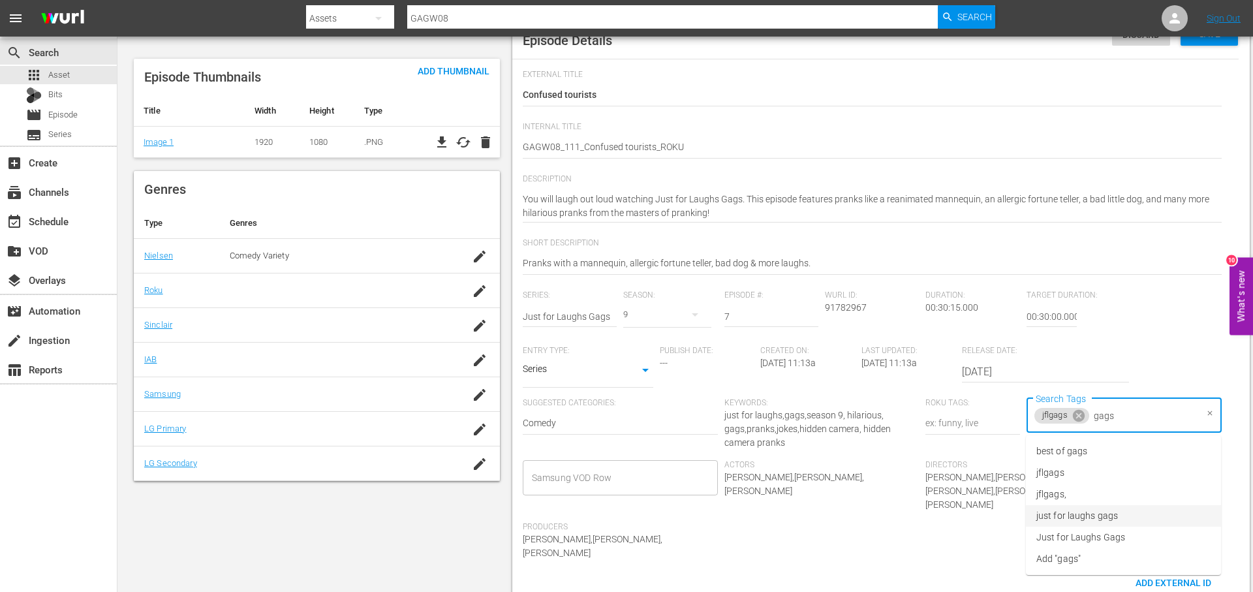
click at [1148, 521] on li "just for laughs gags" at bounding box center [1123, 516] width 195 height 22
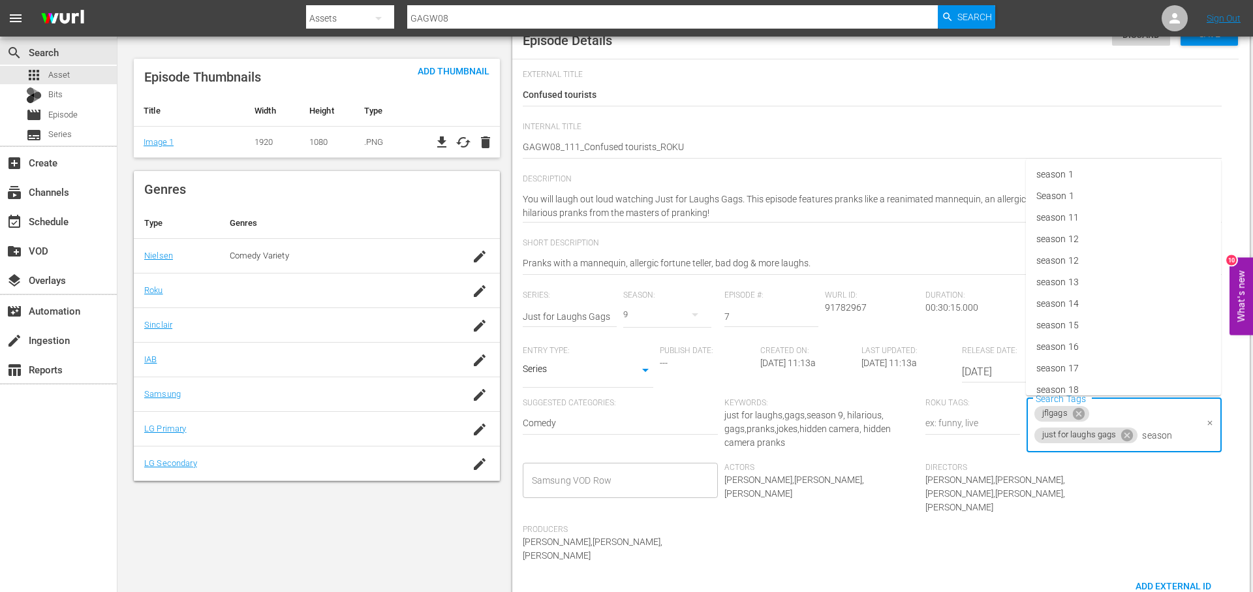
type input "season 9"
click at [1117, 465] on li "season 9" at bounding box center [1123, 471] width 195 height 22
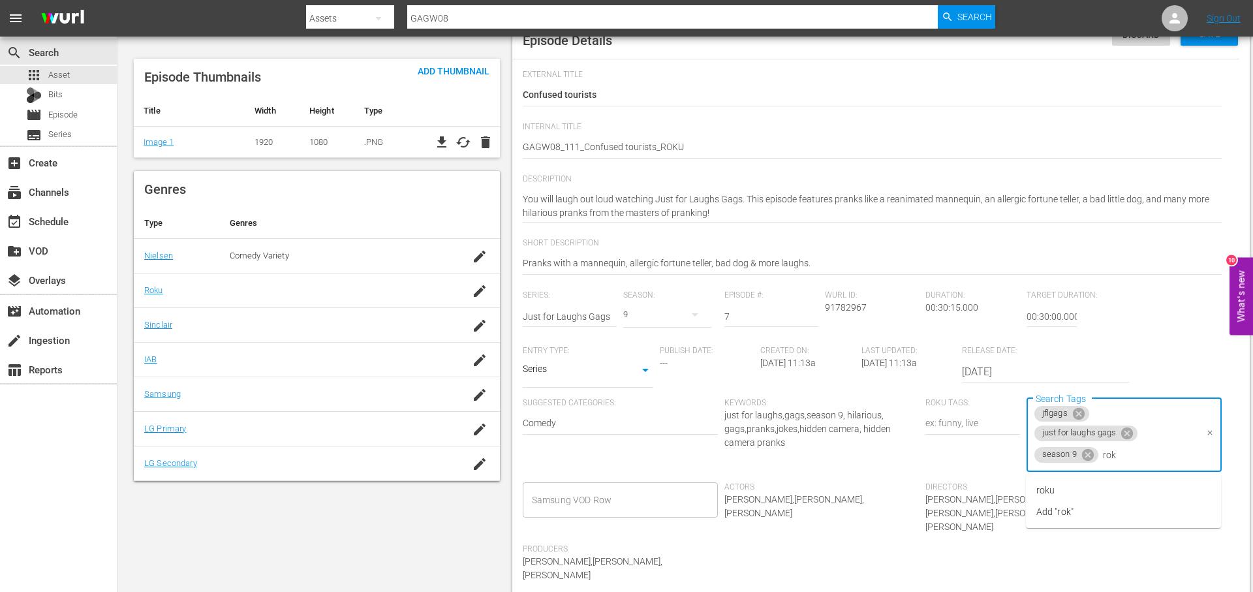
type input "roku"
click at [1120, 487] on li "roku" at bounding box center [1123, 491] width 195 height 22
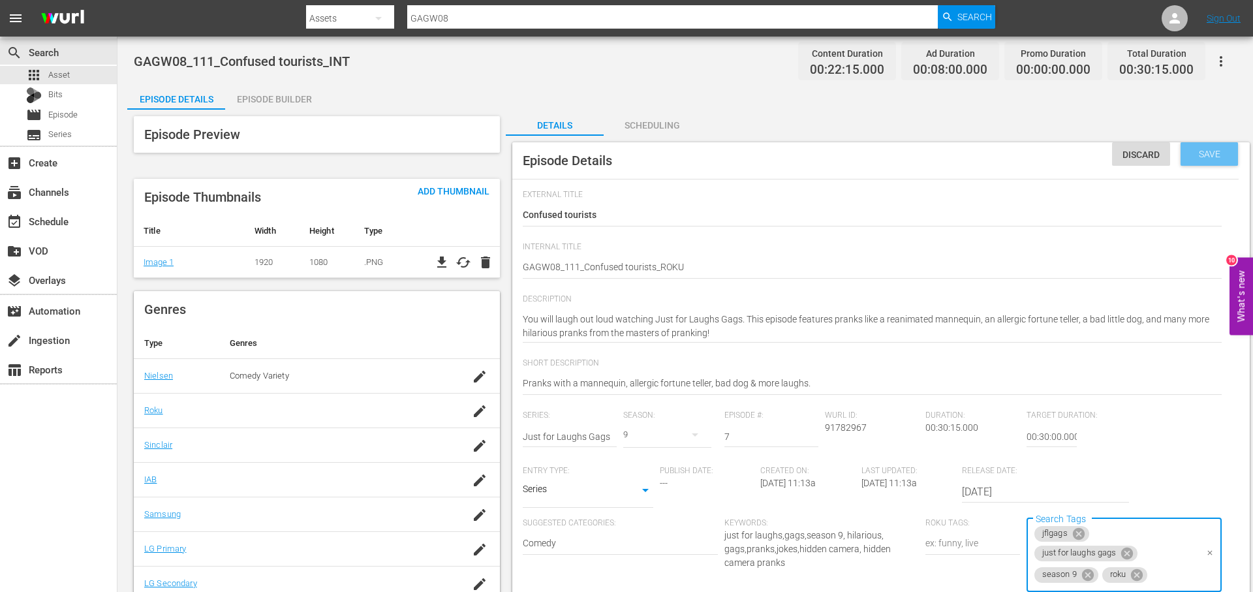
click at [1202, 159] on div "Save" at bounding box center [1208, 153] width 57 height 23
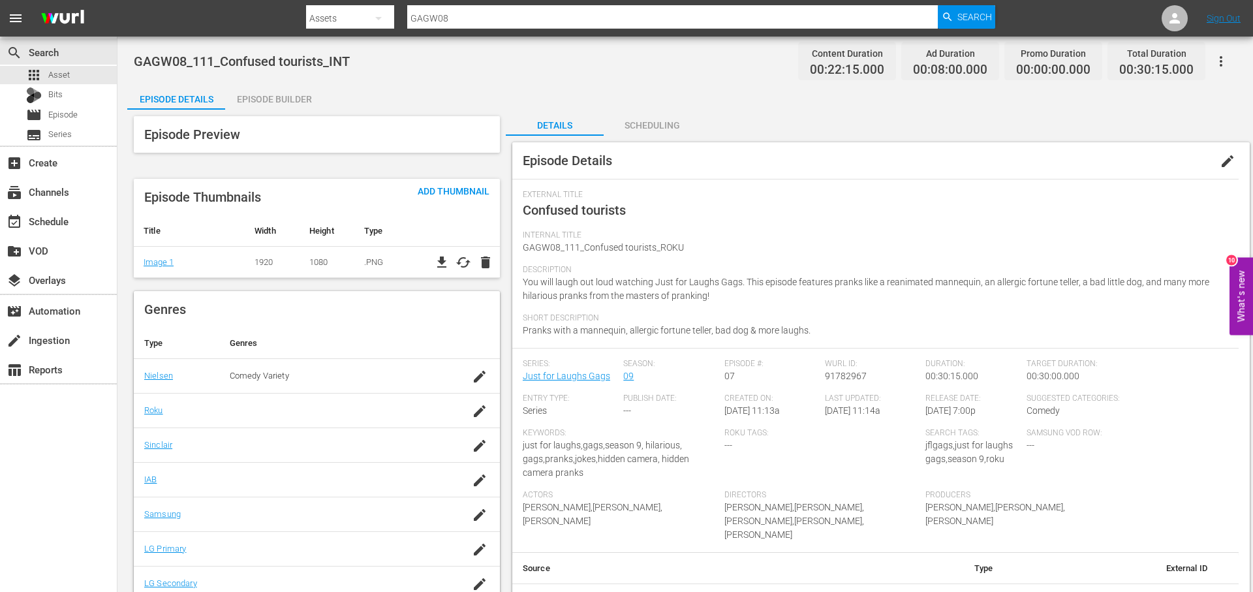
click at [305, 97] on div "Episode Builder" at bounding box center [274, 99] width 98 height 31
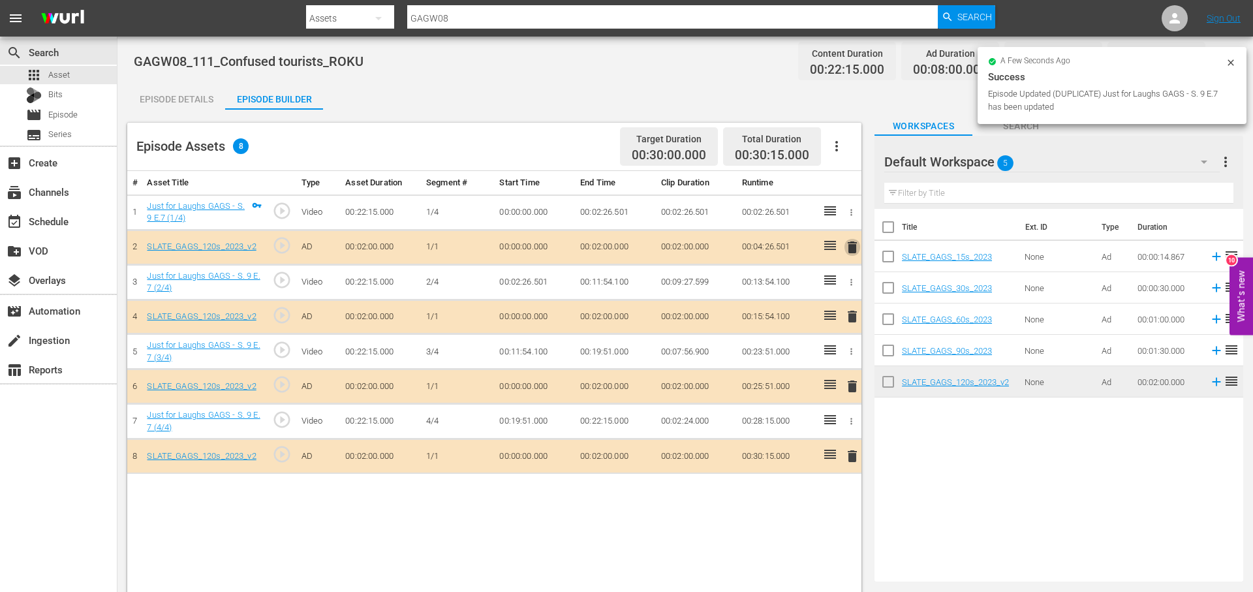
click at [851, 249] on span "delete" at bounding box center [852, 247] width 16 height 16
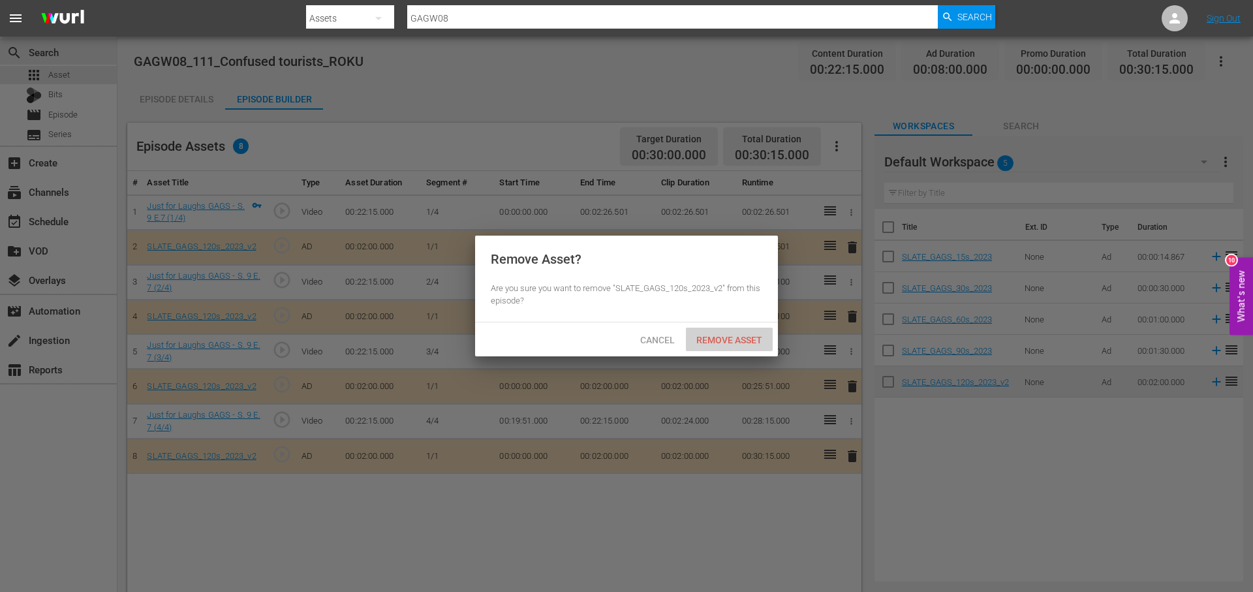
click at [757, 332] on div "Remove Asset" at bounding box center [729, 340] width 87 height 24
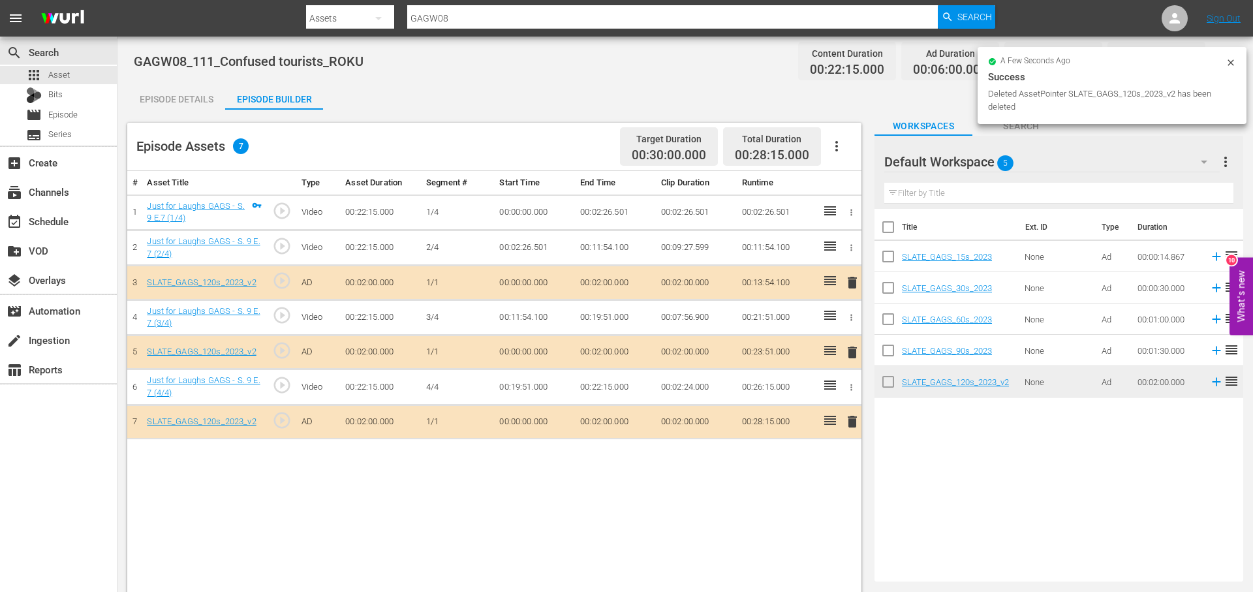
click at [847, 422] on span "delete" at bounding box center [852, 422] width 16 height 16
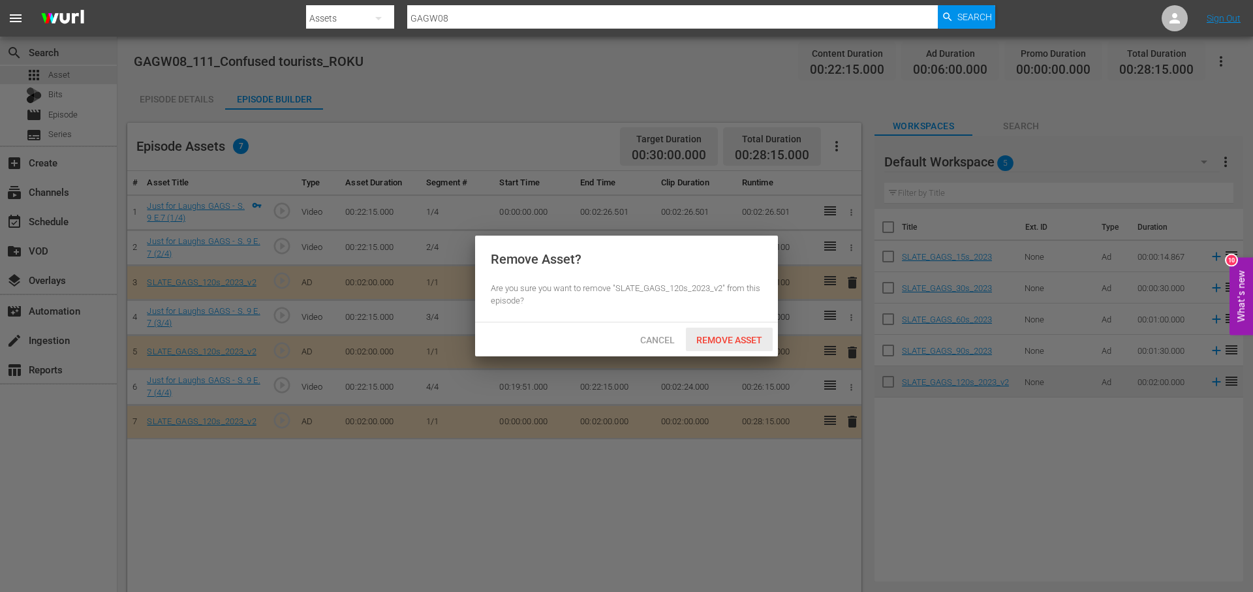
click at [756, 345] on span "Remove Asset" at bounding box center [729, 340] width 87 height 10
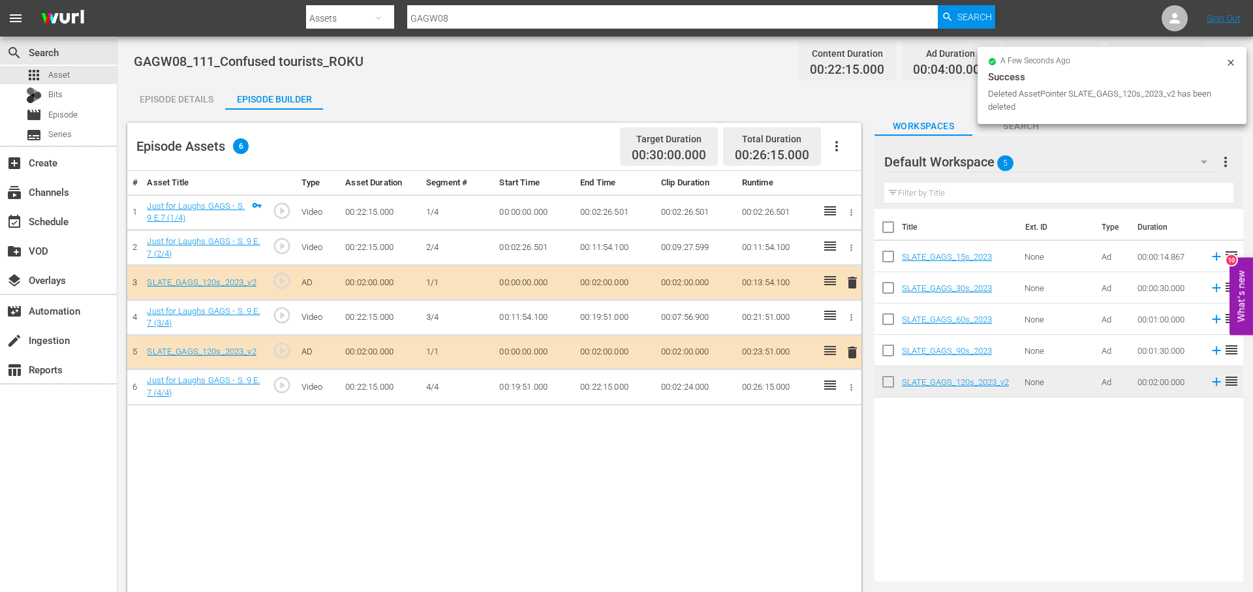
click at [187, 107] on div "Episode Details" at bounding box center [176, 99] width 98 height 31
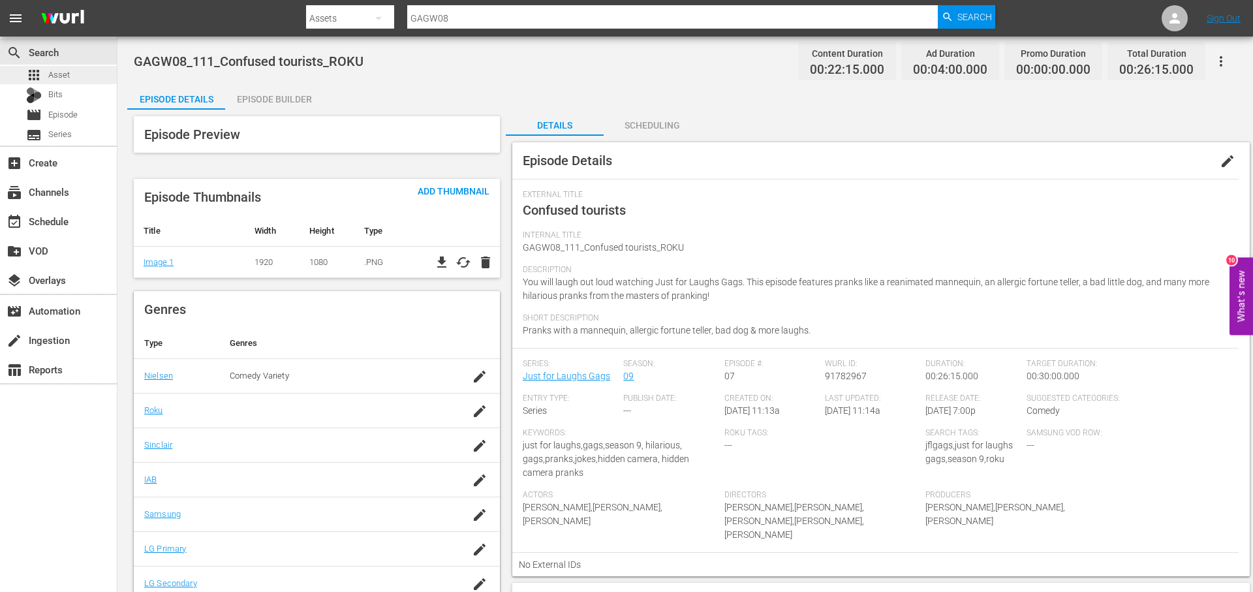
click at [79, 74] on div "apps Asset" at bounding box center [58, 75] width 117 height 18
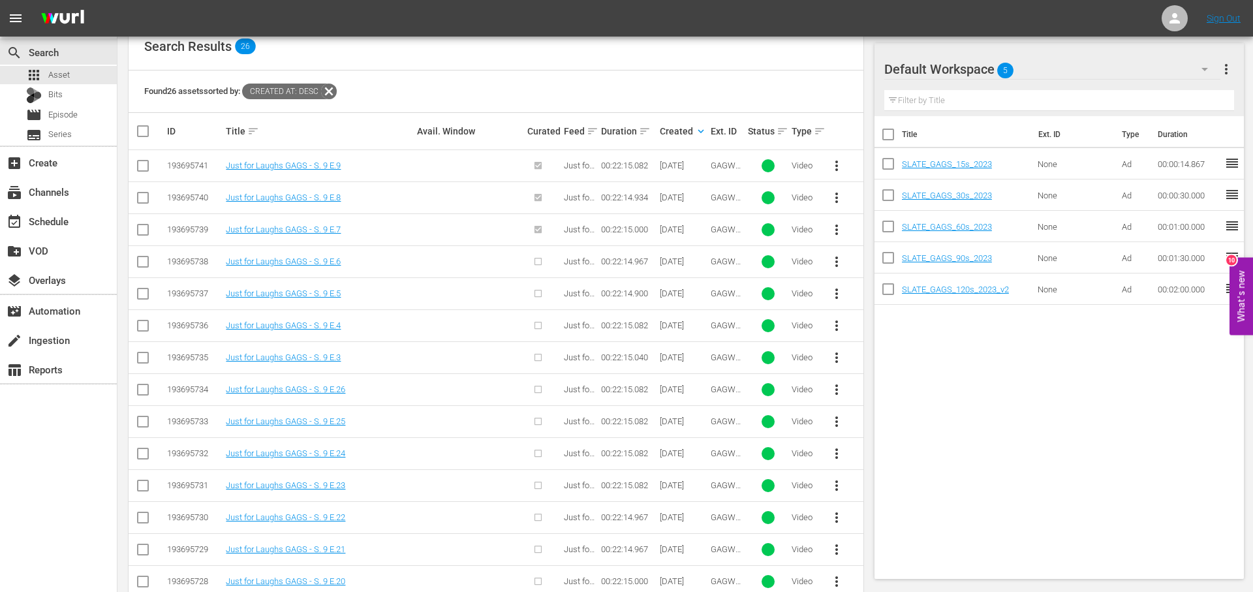
scroll to position [268, 0]
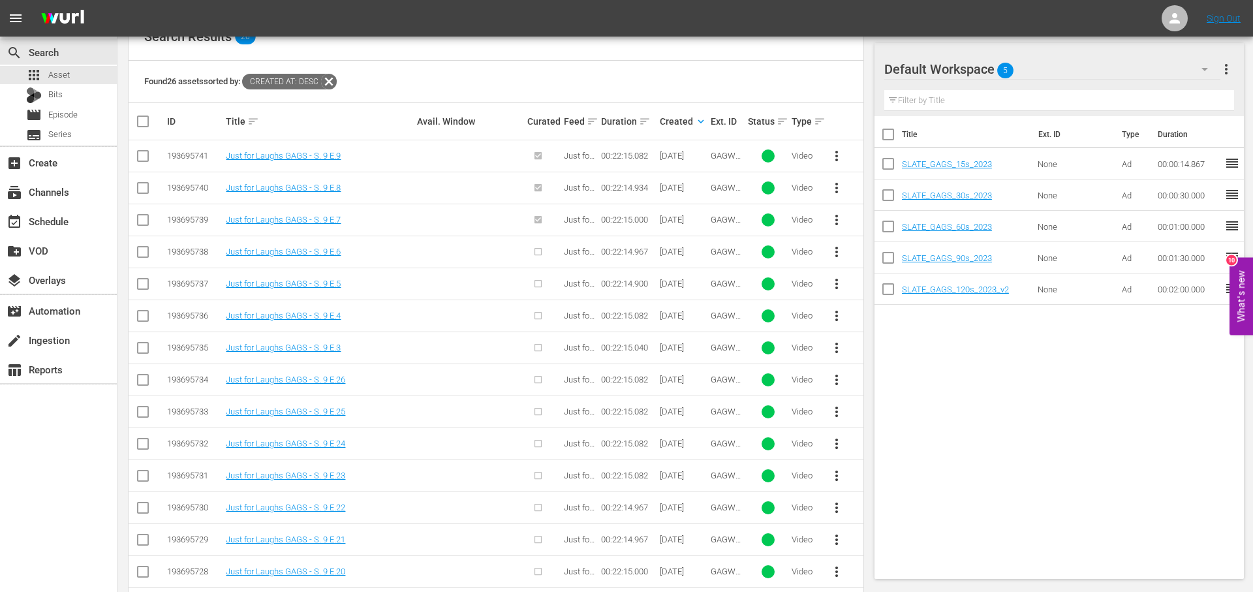
click at [836, 250] on span "more_vert" at bounding box center [837, 252] width 16 height 16
click at [901, 349] on div "Episode" at bounding box center [907, 350] width 89 height 31
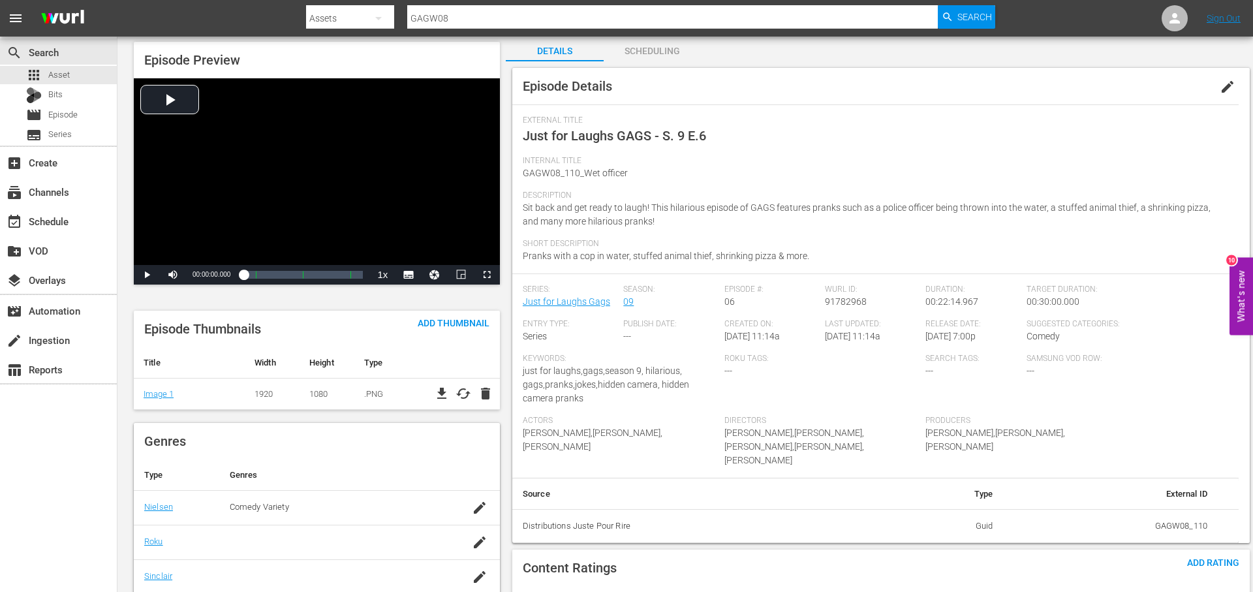
scroll to position [79, 0]
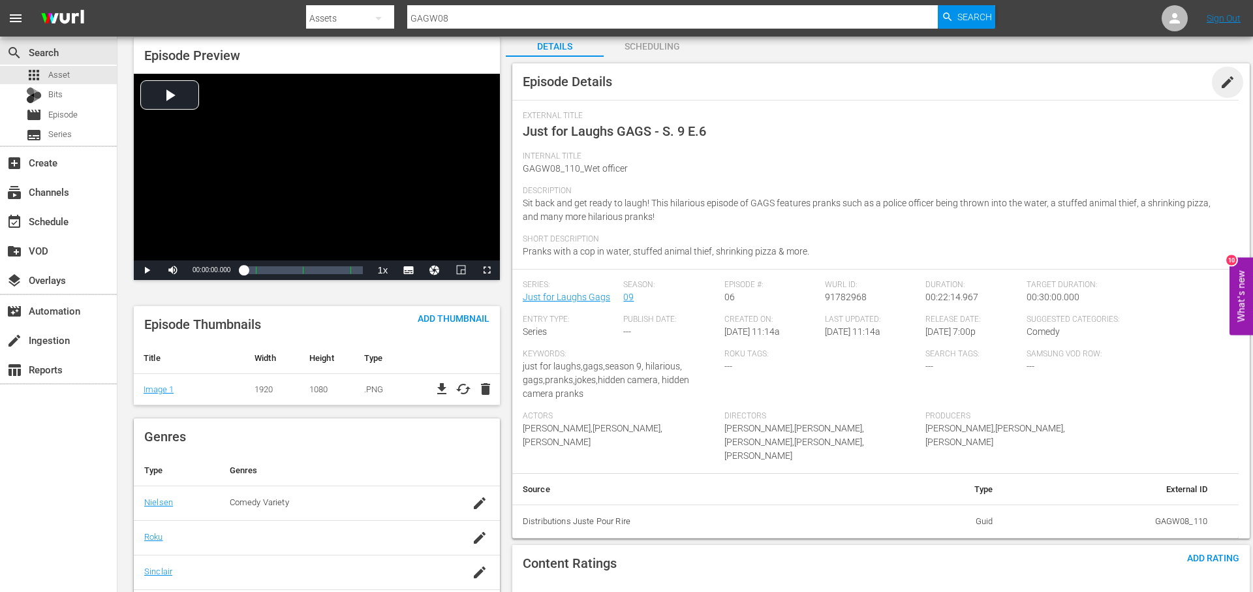
drag, startPoint x: 1223, startPoint y: 84, endPoint x: 1172, endPoint y: 98, distance: 52.1
click at [1221, 84] on span "edit" at bounding box center [1227, 82] width 16 height 16
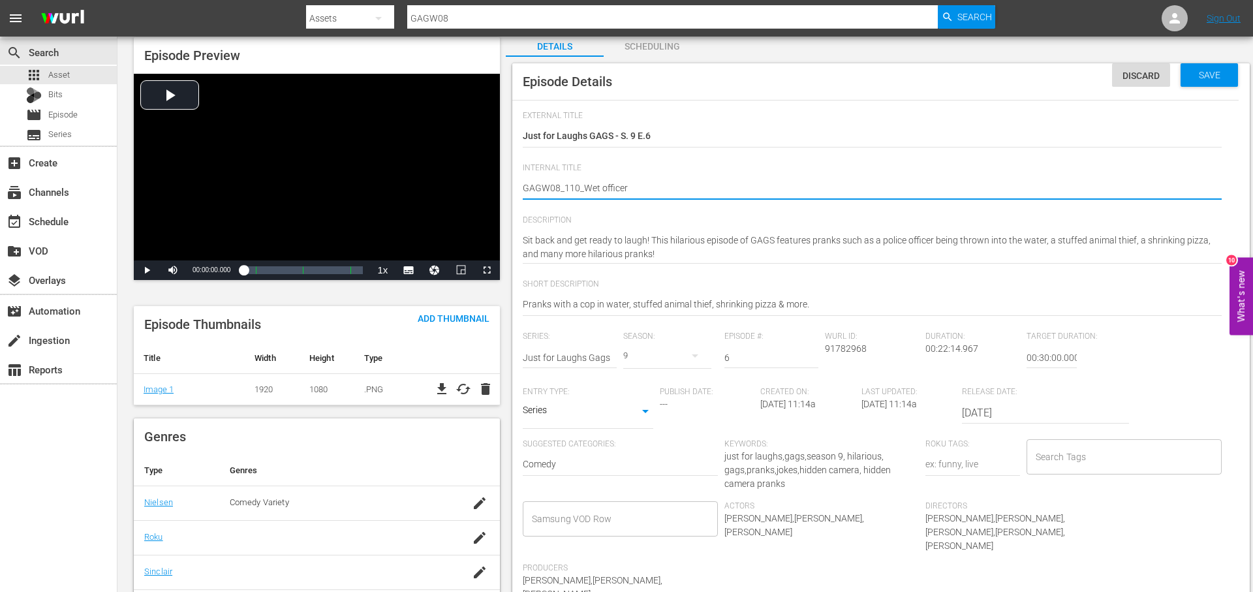
type textarea "GAGW08_110_Wet officer_"
type textarea "GAGW08_110_Wet officer_I"
type textarea "GAGW08_110_Wet officer_IN"
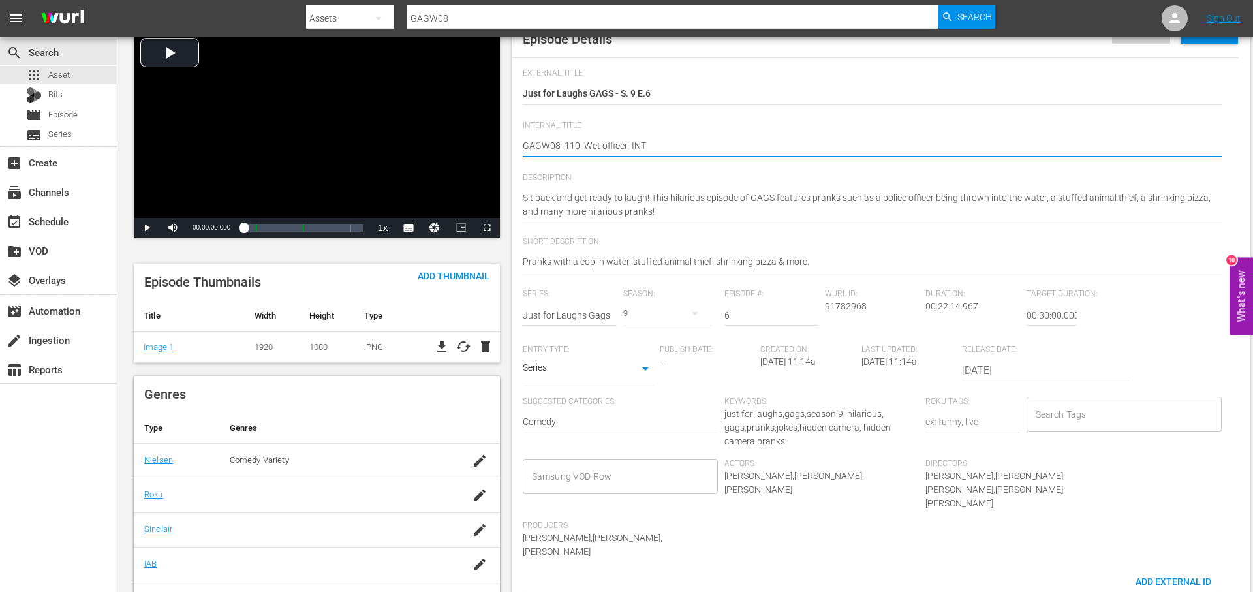
scroll to position [129, 0]
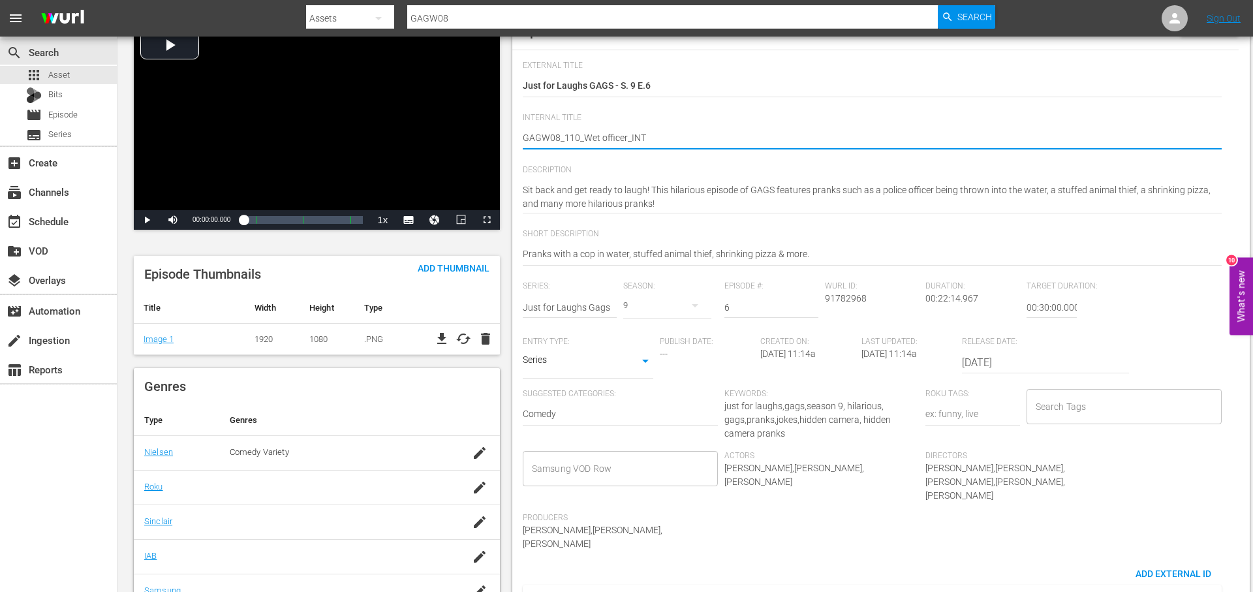
click at [1089, 408] on input "Search Tags" at bounding box center [1114, 406] width 164 height 23
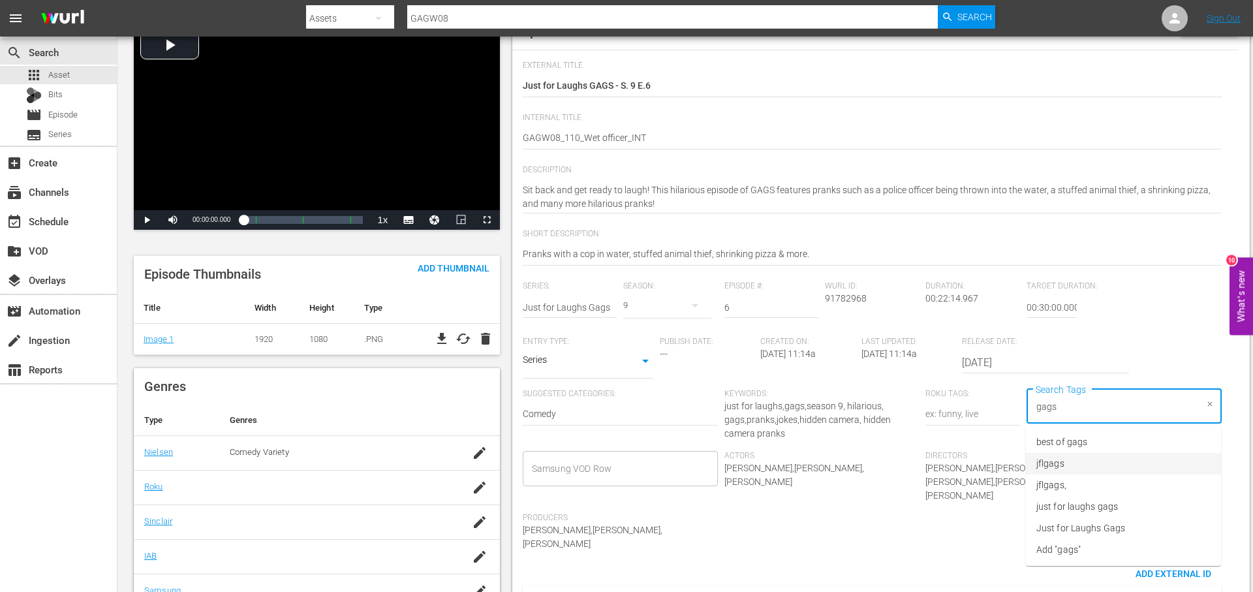
click at [1089, 454] on li "jflgags" at bounding box center [1123, 464] width 195 height 22
drag, startPoint x: 1142, startPoint y: 498, endPoint x: 1152, endPoint y: 472, distance: 27.5
click at [1142, 497] on li "just for laughs gags" at bounding box center [1123, 507] width 195 height 22
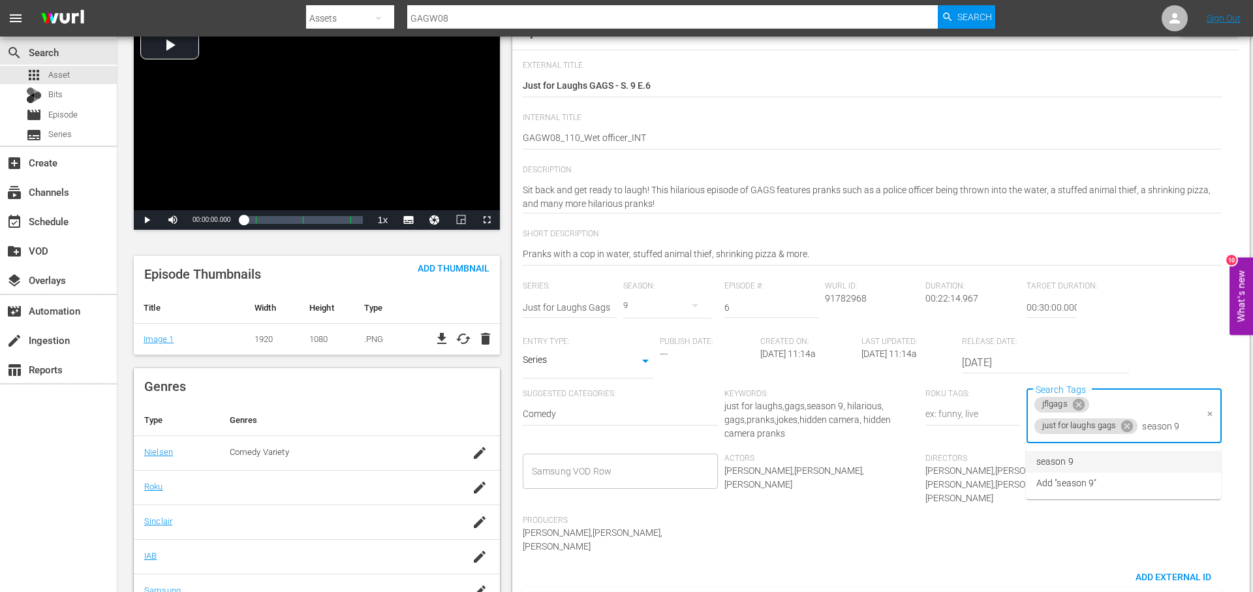
click at [1110, 461] on li "season 9" at bounding box center [1123, 462] width 195 height 22
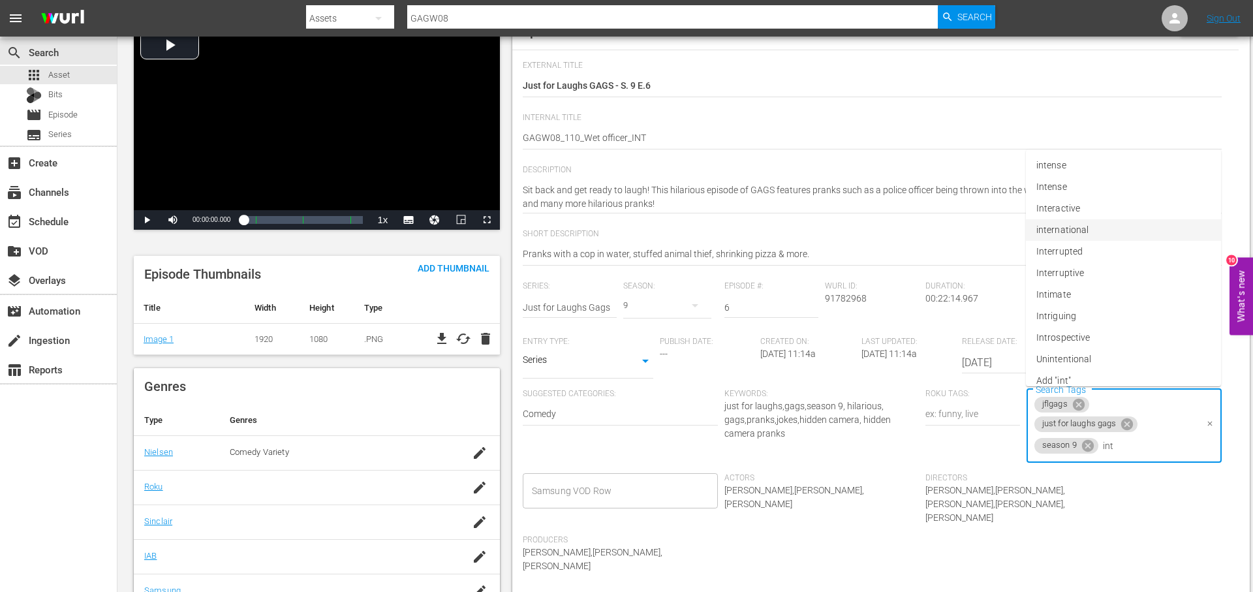
click at [1133, 236] on li "international" at bounding box center [1123, 230] width 195 height 22
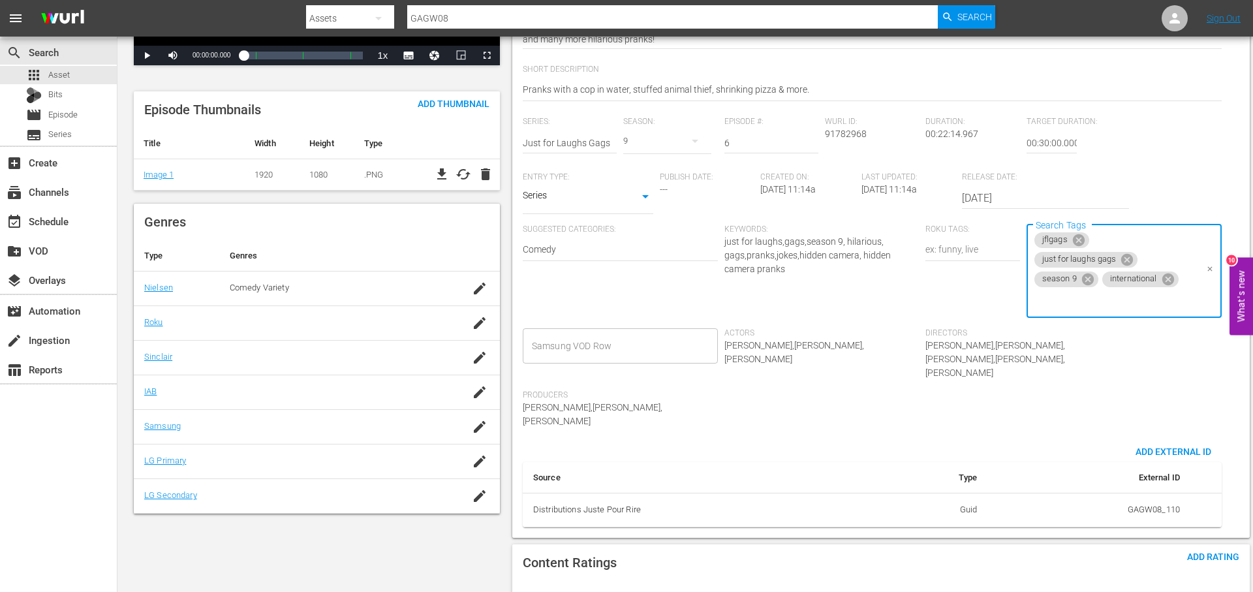
scroll to position [495, 0]
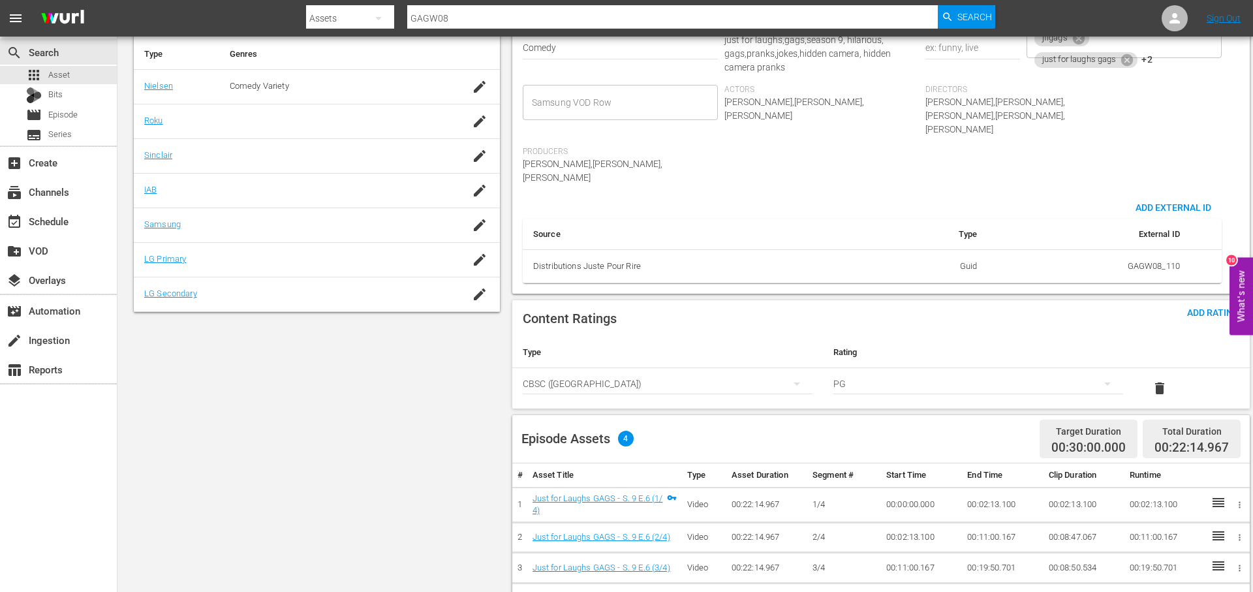
click at [1204, 324] on div "Content Ratings Add Rating Type Rating Select Rating Type CBSC (Canada) Select …" at bounding box center [880, 354] width 737 height 108
drag, startPoint x: 1217, startPoint y: 288, endPoint x: 1186, endPoint y: 298, distance: 33.0
click at [1217, 307] on span "Add Rating" at bounding box center [1212, 312] width 73 height 10
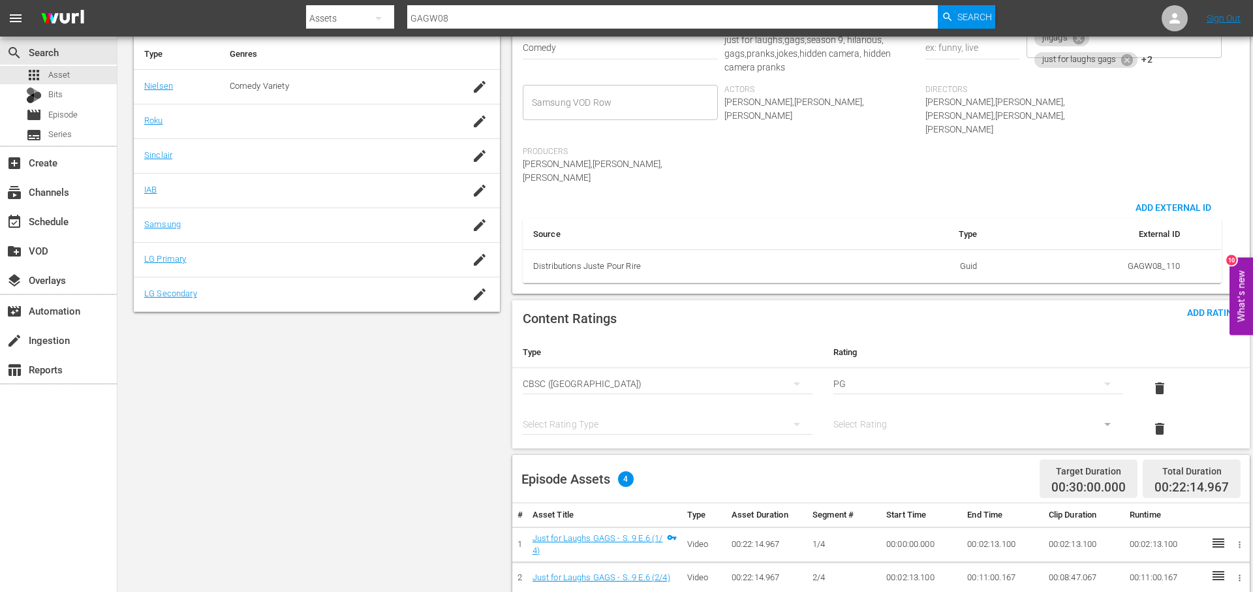
click at [644, 406] on div "simple table" at bounding box center [668, 424] width 290 height 37
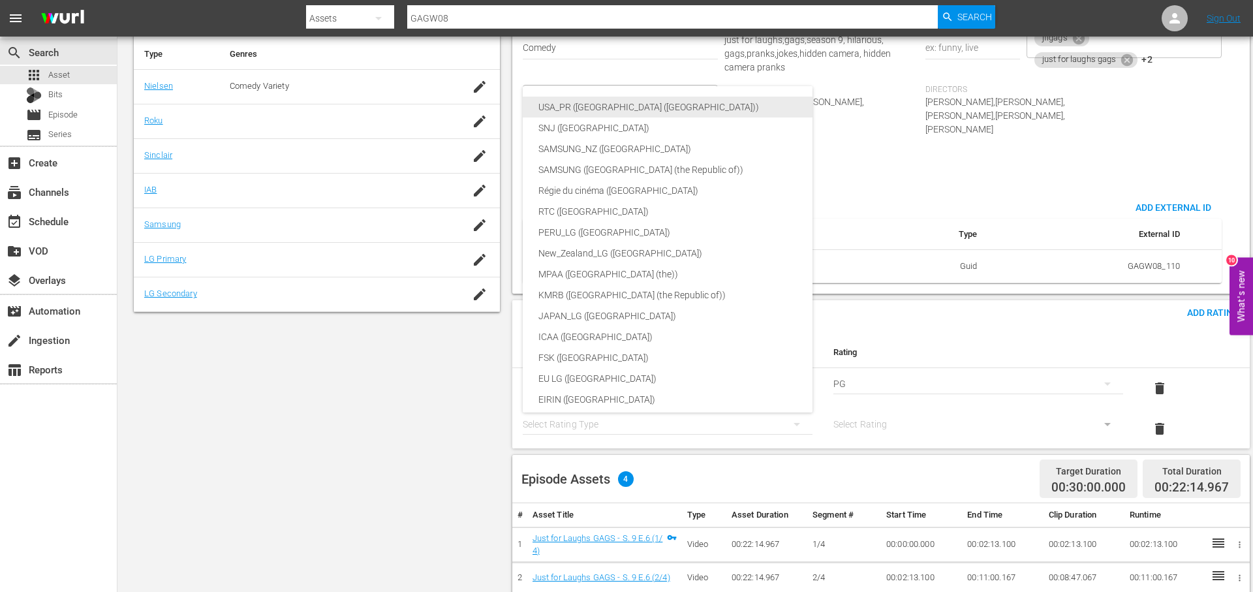
click at [658, 98] on div "USA_PR ([GEOGRAPHIC_DATA] ([GEOGRAPHIC_DATA]))" at bounding box center [698, 107] width 320 height 21
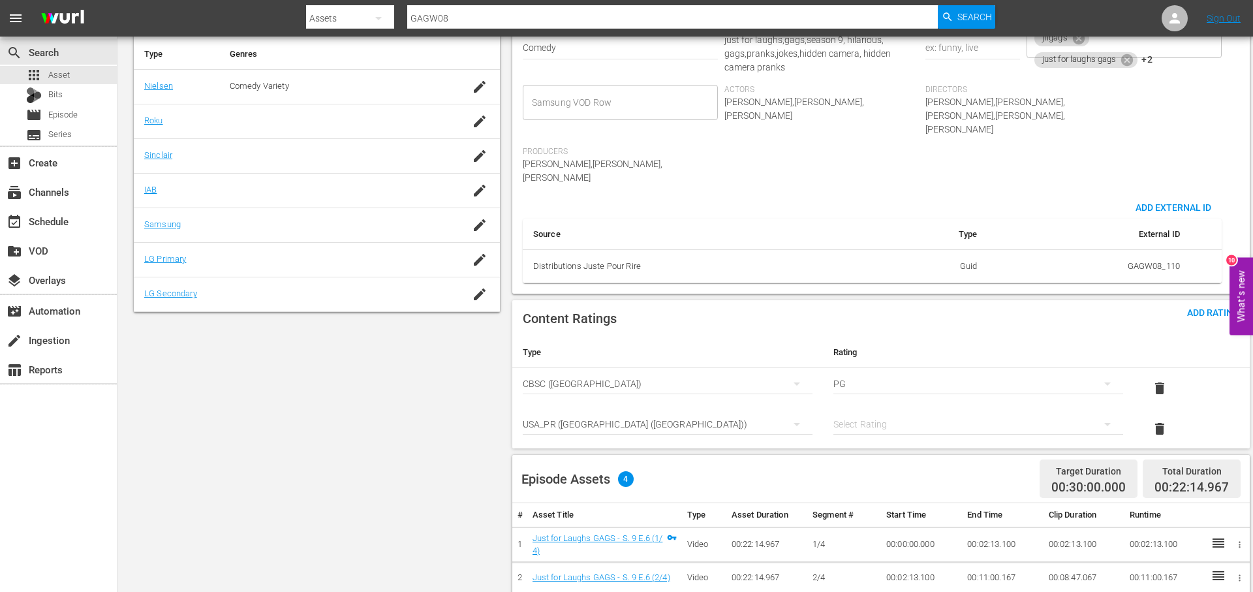
click at [934, 406] on div "simple table" at bounding box center [978, 424] width 290 height 37
drag, startPoint x: 917, startPoint y: 463, endPoint x: 737, endPoint y: 443, distance: 181.2
click at [917, 463] on div "TVPG" at bounding box center [978, 464] width 258 height 21
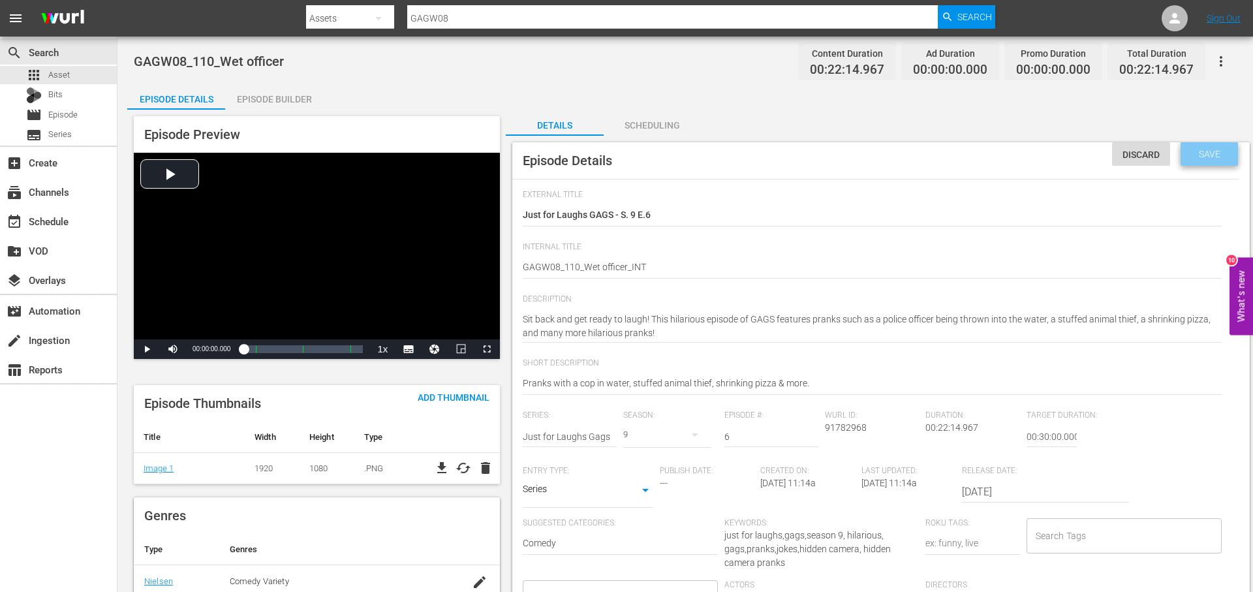
click at [1216, 154] on span "Save" at bounding box center [1209, 154] width 42 height 10
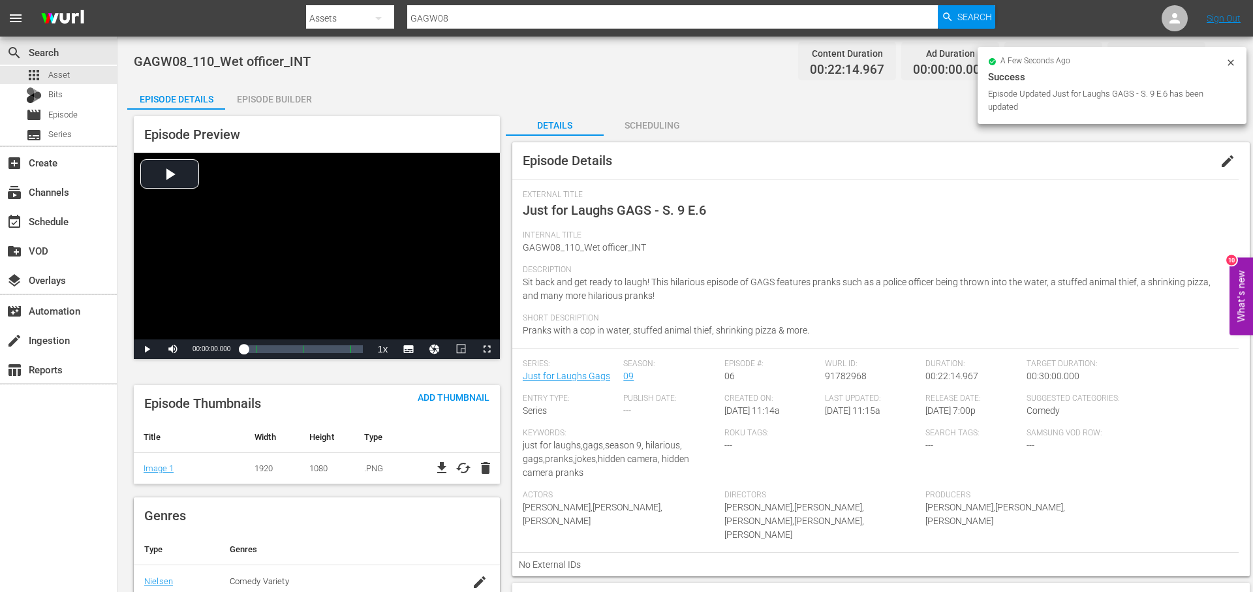
click at [284, 99] on div "Episode Builder" at bounding box center [274, 99] width 98 height 31
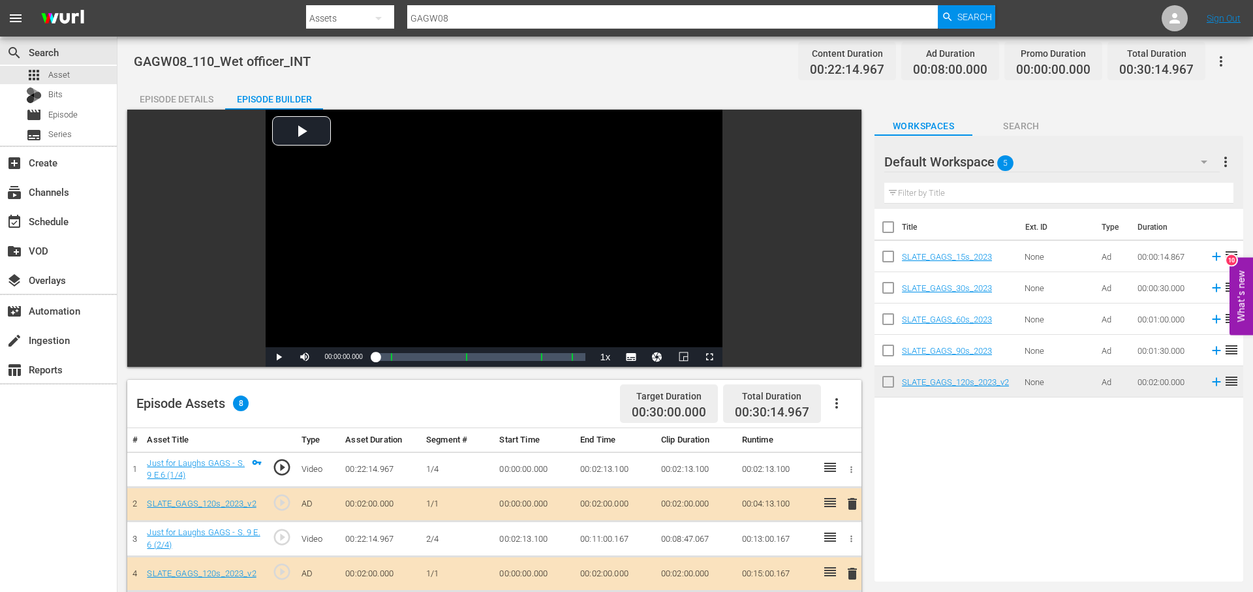
drag, startPoint x: 191, startPoint y: 93, endPoint x: 214, endPoint y: 95, distance: 23.6
click at [192, 93] on div "Episode Details" at bounding box center [176, 99] width 98 height 31
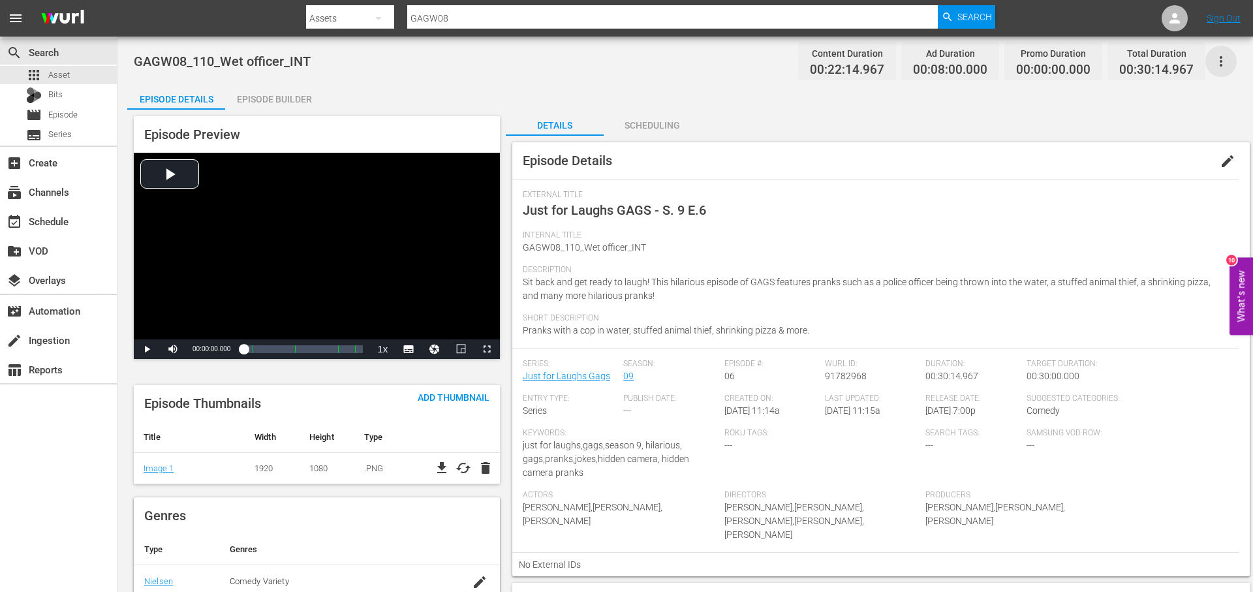
click at [1221, 65] on icon "button" at bounding box center [1220, 61] width 3 height 10
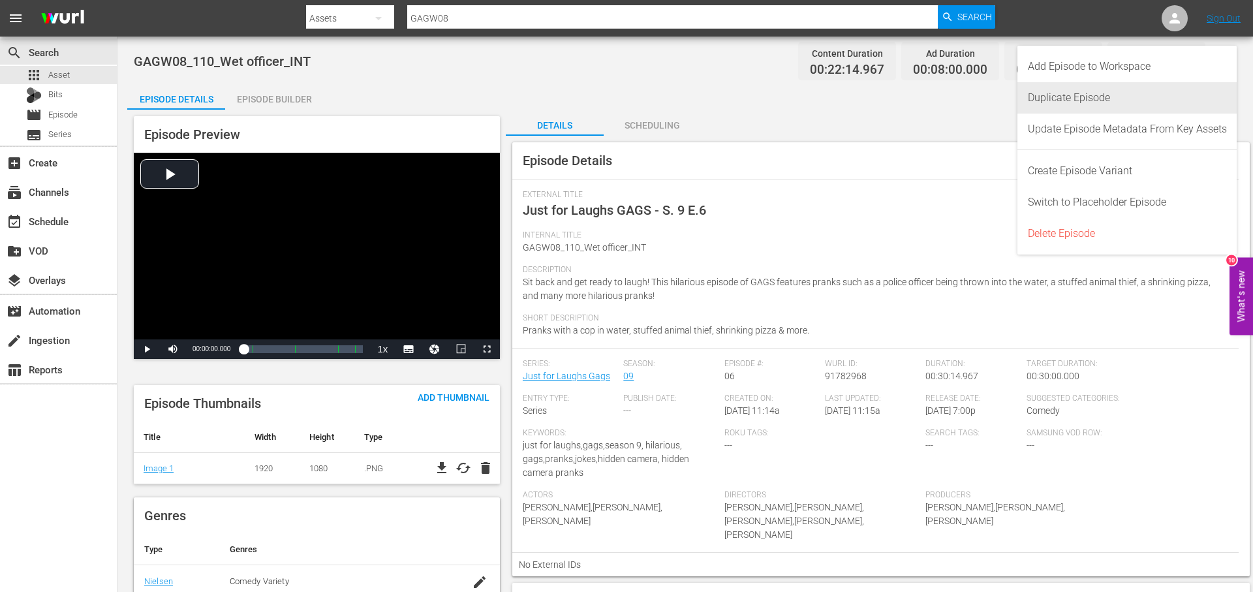
click at [1080, 98] on div "Duplicate Episode" at bounding box center [1127, 97] width 199 height 31
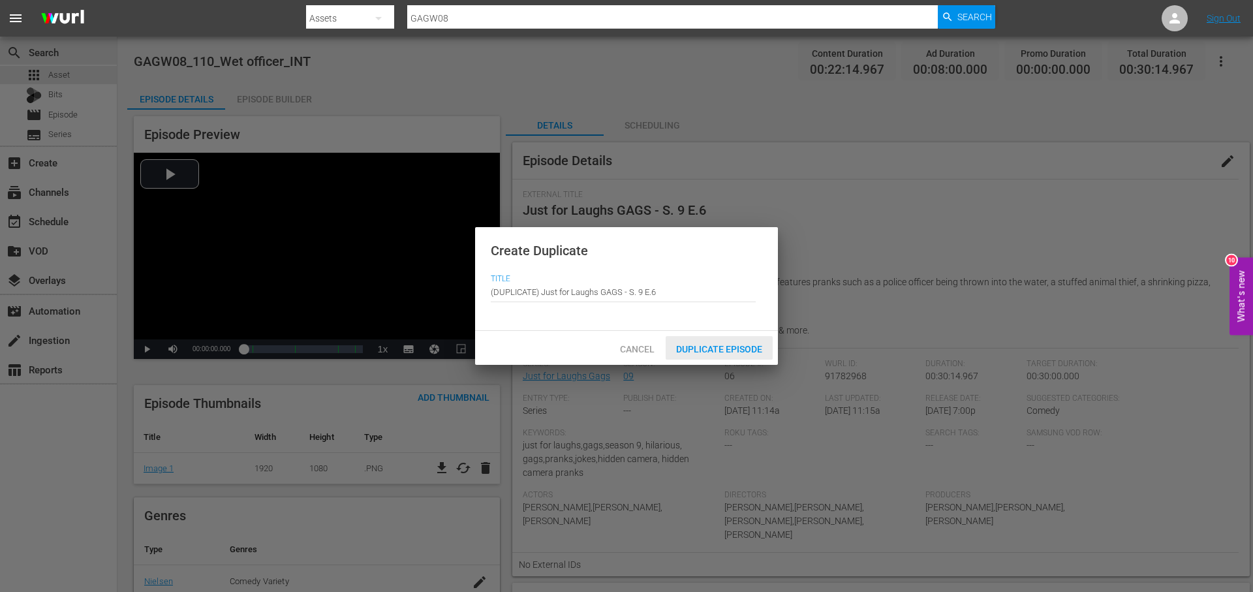
click at [731, 346] on span "Duplicate Episode" at bounding box center [719, 349] width 107 height 10
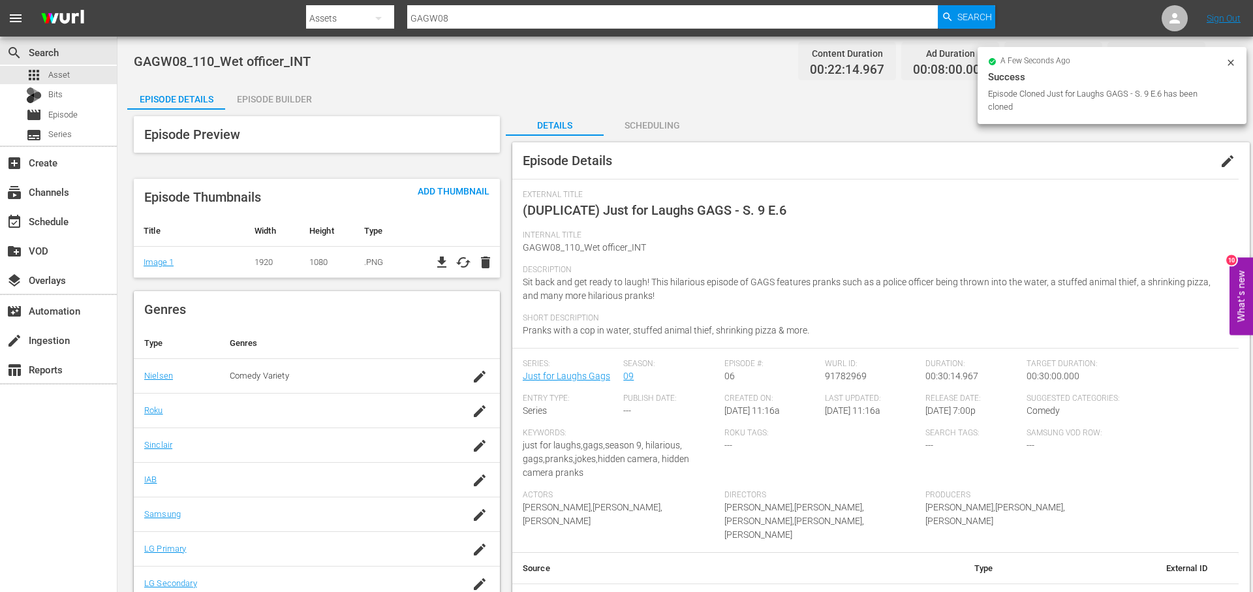
click at [1229, 161] on span "edit" at bounding box center [1227, 161] width 16 height 16
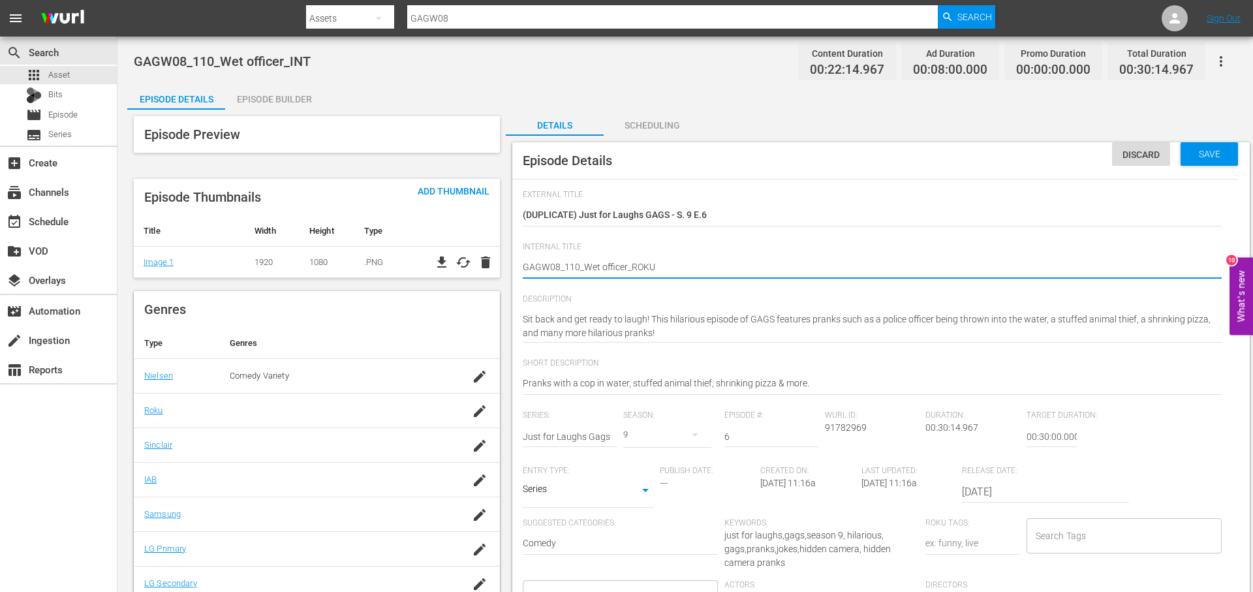
scroll to position [1, 0]
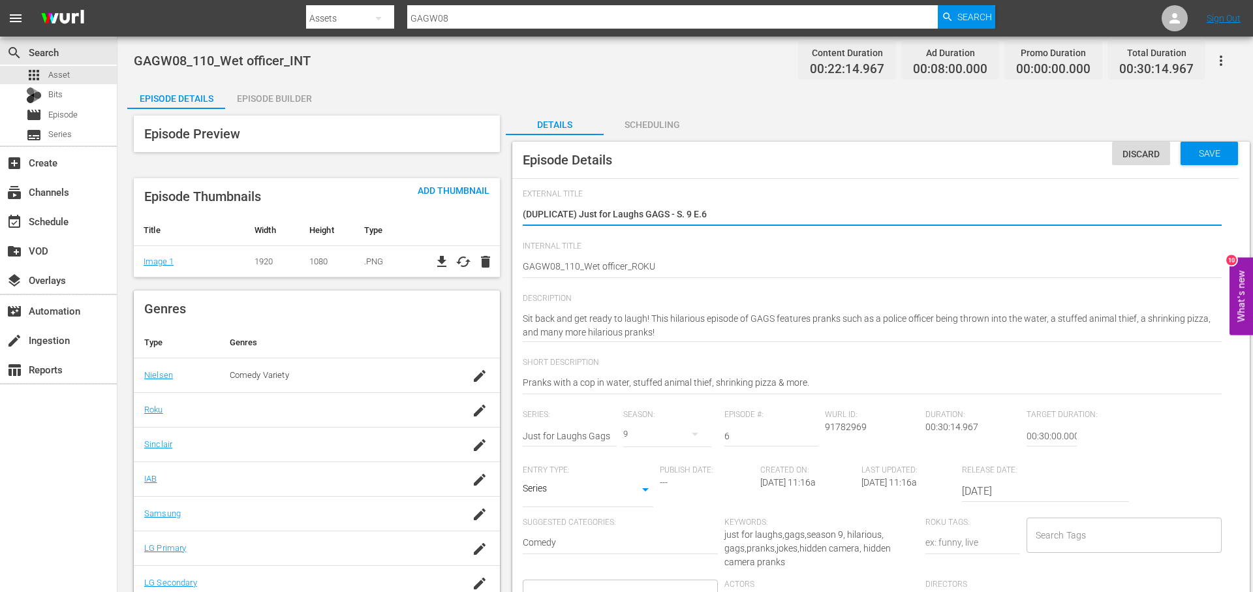
drag, startPoint x: 721, startPoint y: 209, endPoint x: 469, endPoint y: 217, distance: 252.0
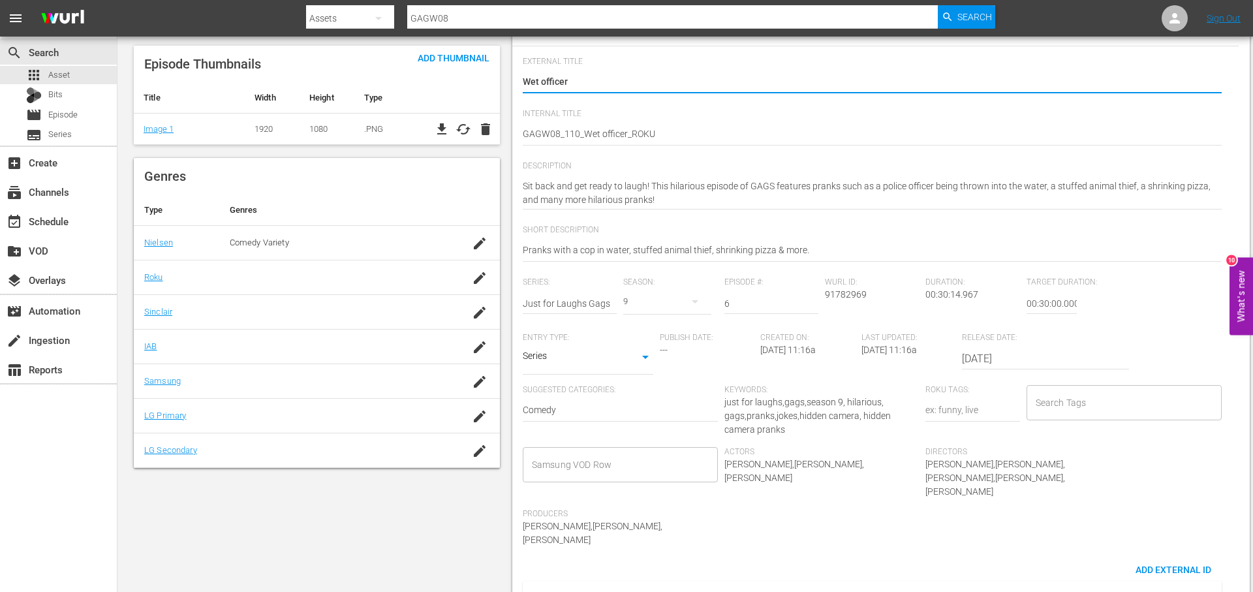
scroll to position [136, 0]
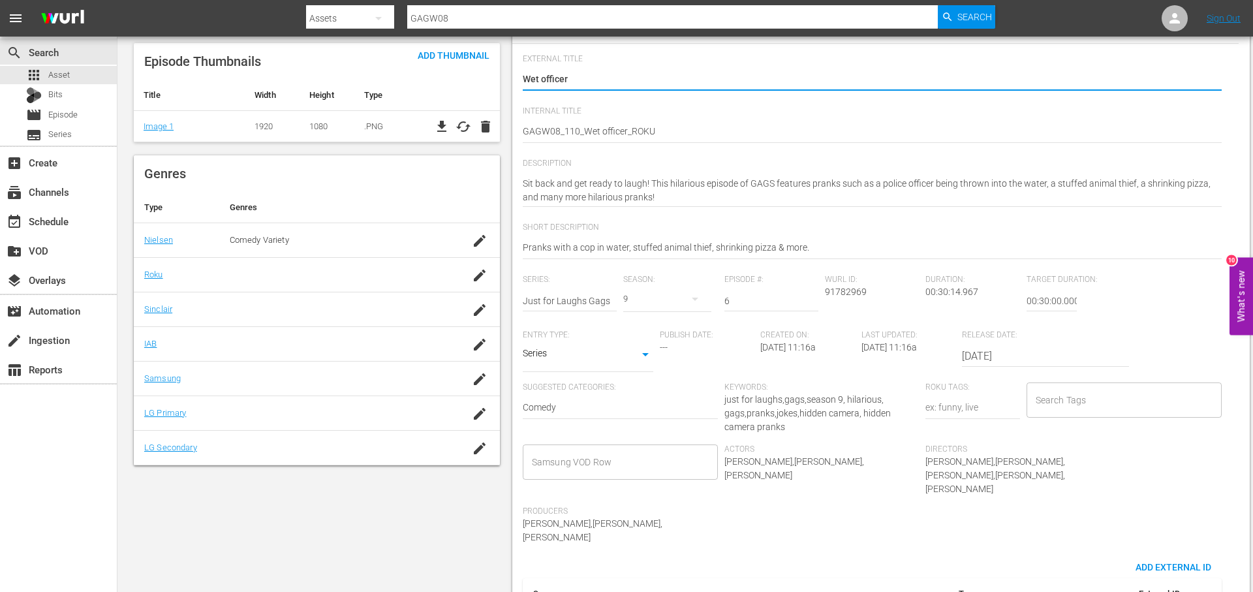
click at [1102, 409] on input "Search Tags" at bounding box center [1114, 399] width 164 height 23
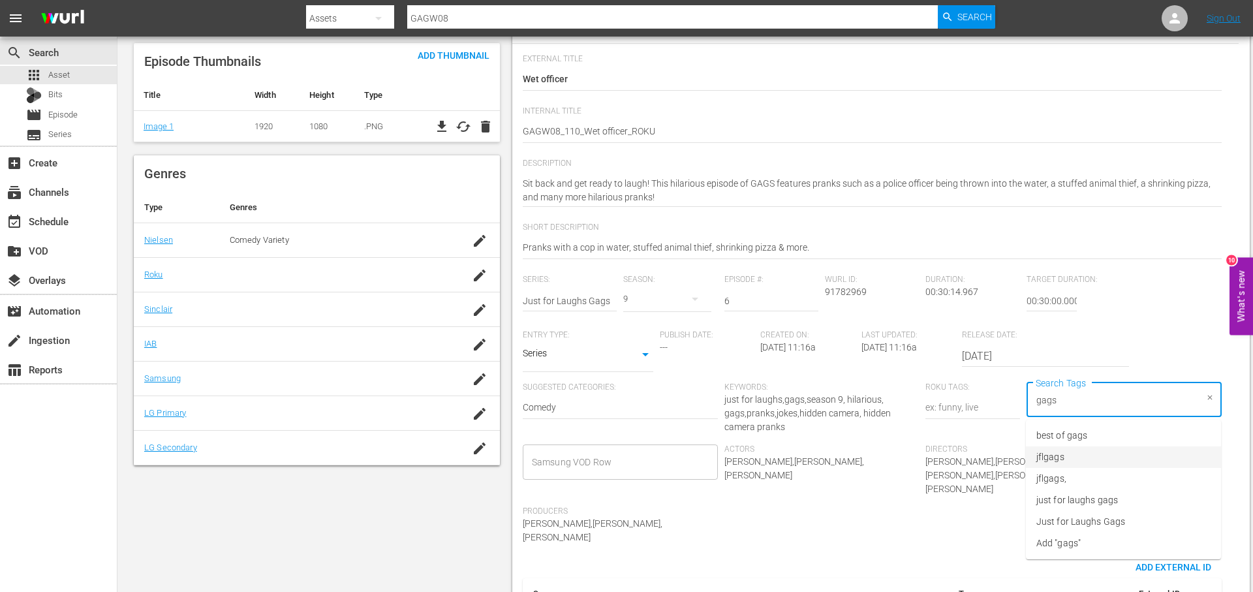
click at [1101, 455] on li "jflgags" at bounding box center [1123, 457] width 195 height 22
click at [1102, 492] on li "just for laughs gags" at bounding box center [1123, 500] width 195 height 22
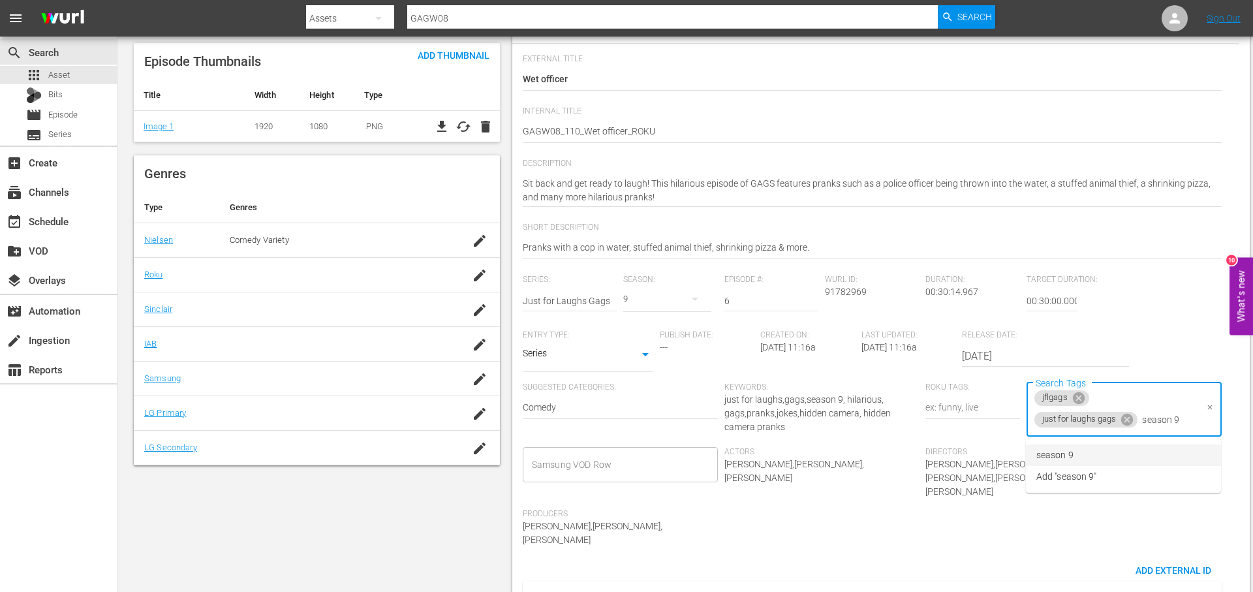
click at [1075, 448] on li "season 9" at bounding box center [1123, 455] width 195 height 22
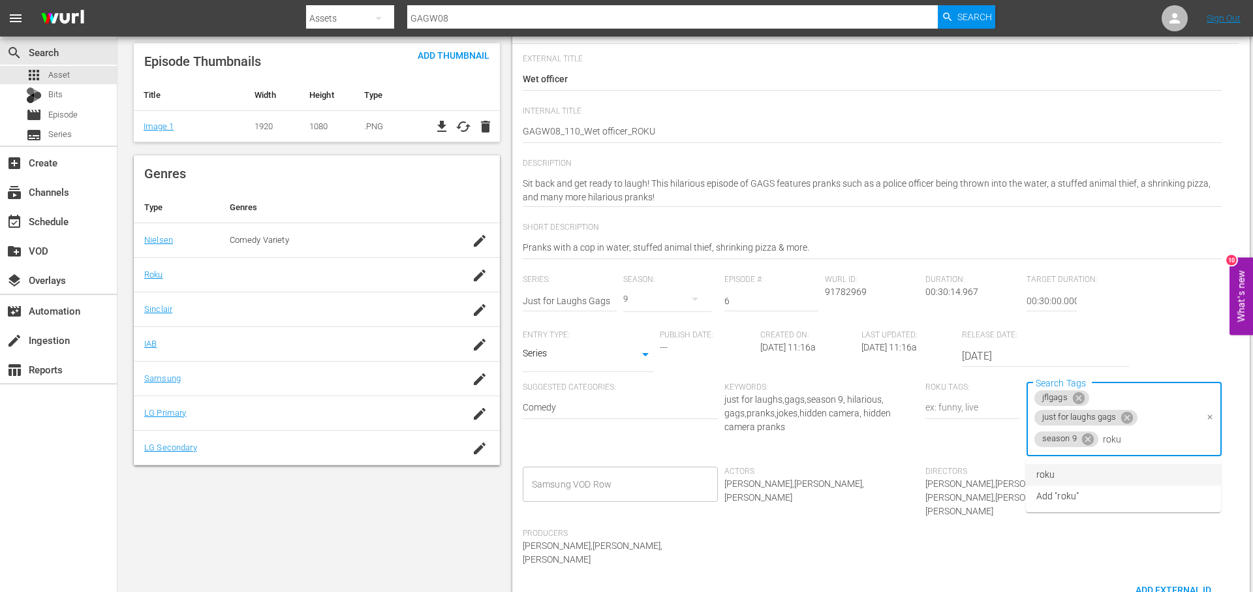
click at [1073, 468] on li "roku" at bounding box center [1123, 475] width 195 height 22
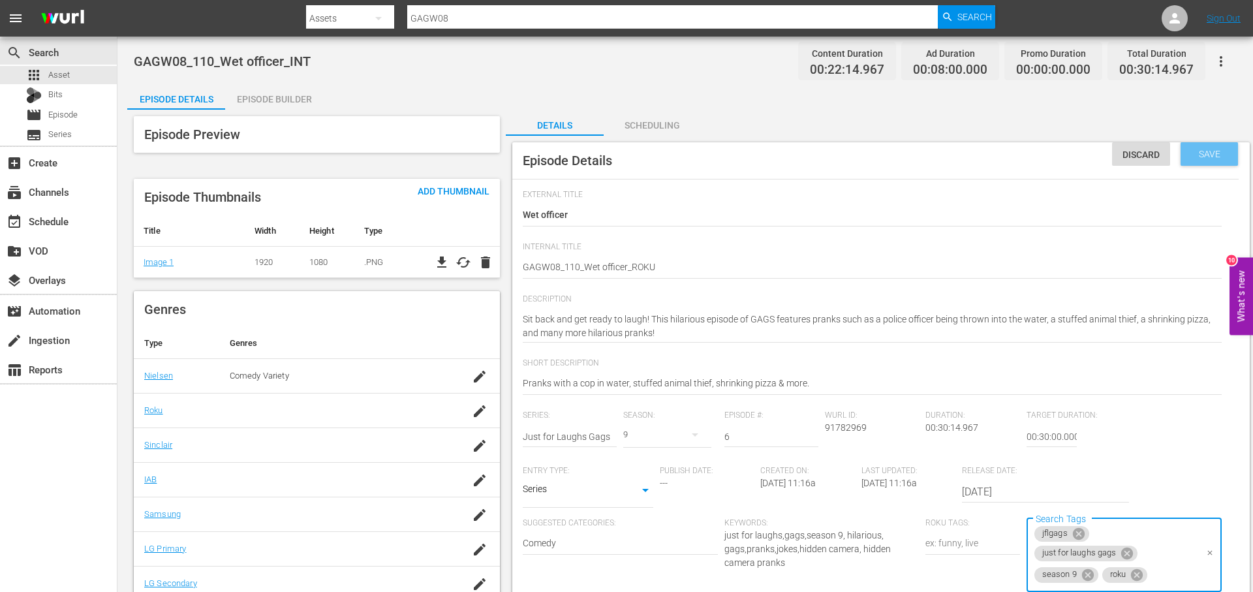
drag, startPoint x: 1218, startPoint y: 159, endPoint x: 1202, endPoint y: 159, distance: 16.3
click at [1218, 159] on div "Save" at bounding box center [1208, 153] width 57 height 23
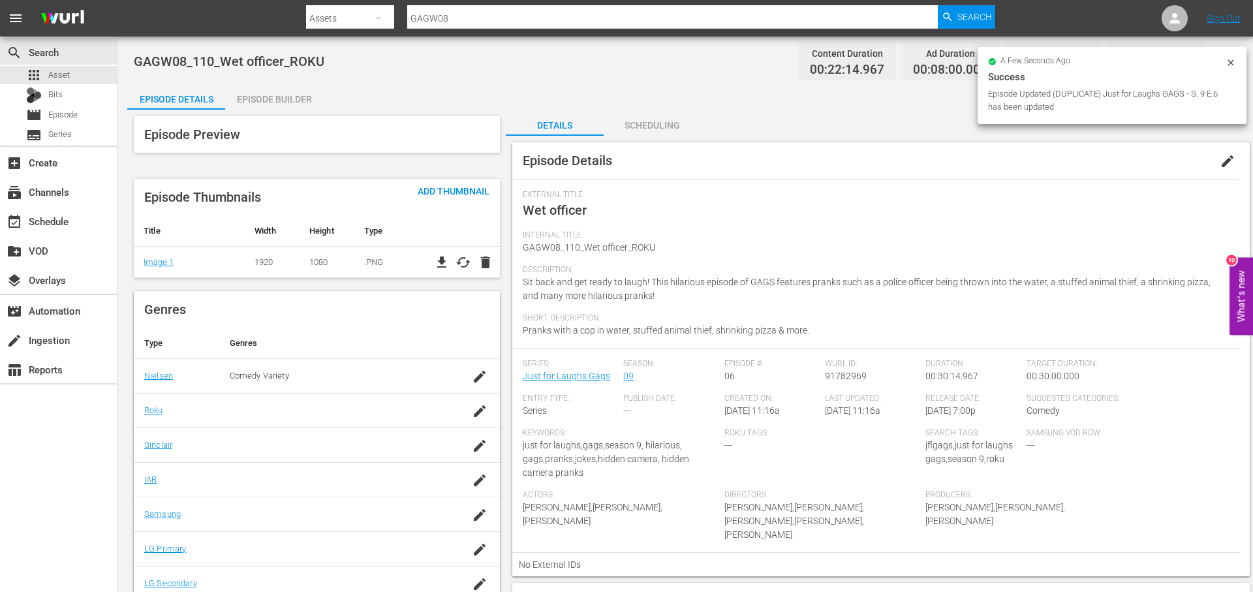
click at [292, 104] on div "Episode Builder" at bounding box center [274, 99] width 98 height 31
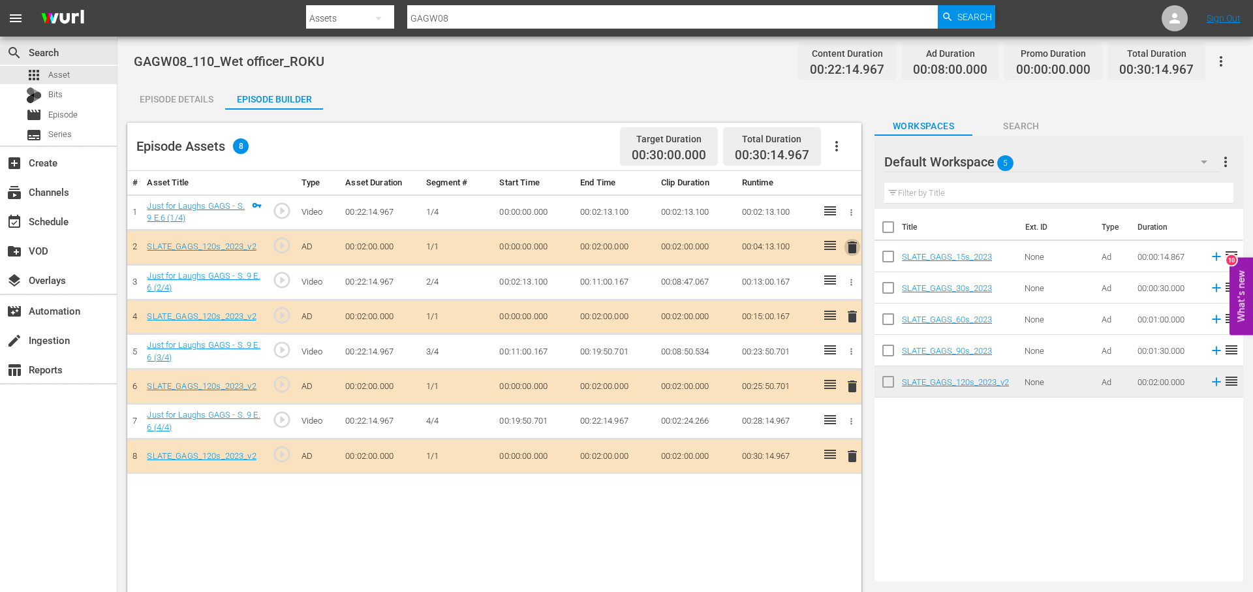
click at [856, 248] on span "delete" at bounding box center [852, 247] width 16 height 16
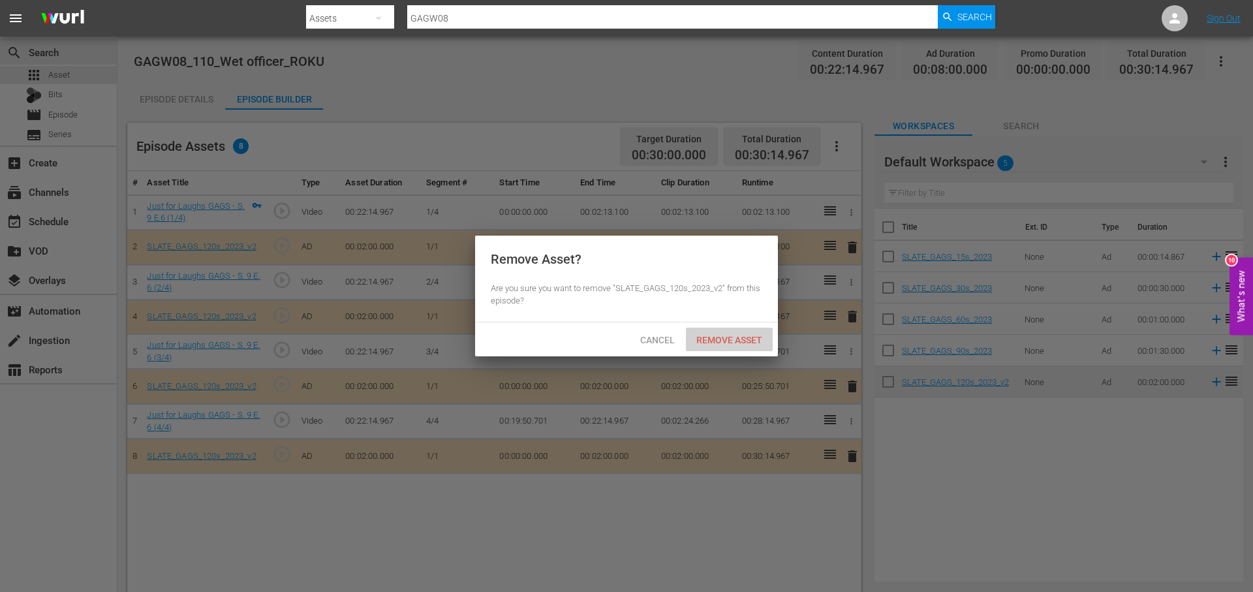
click at [767, 335] on span "Remove Asset" at bounding box center [729, 340] width 87 height 10
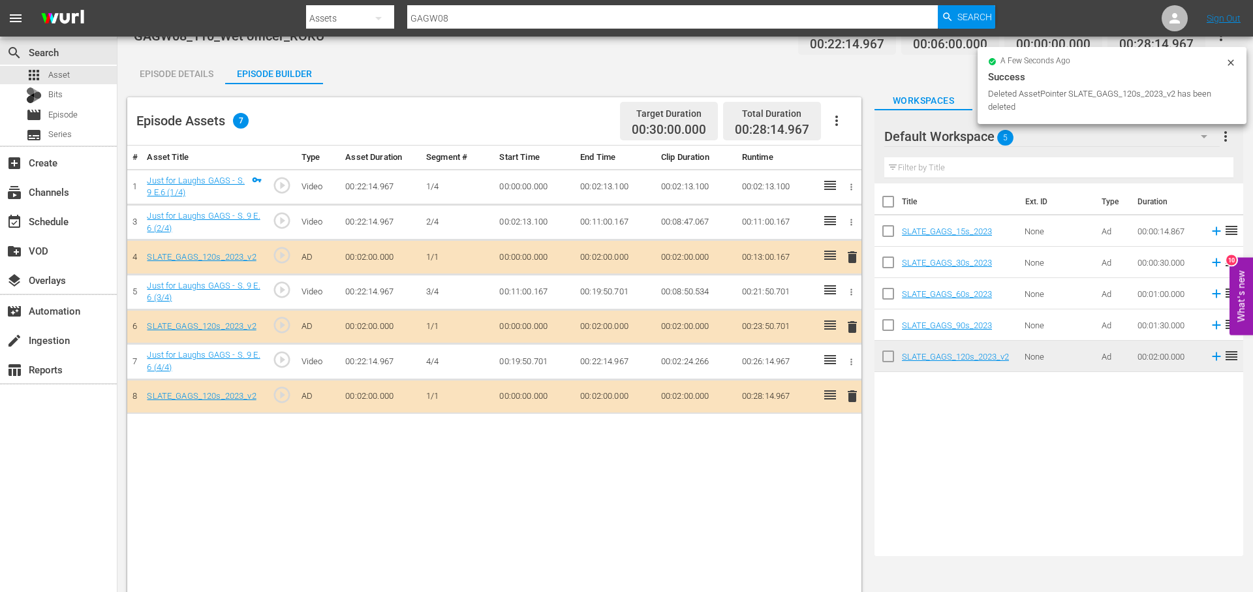
scroll to position [27, 0]
click at [853, 253] on span "delete" at bounding box center [852, 256] width 16 height 16
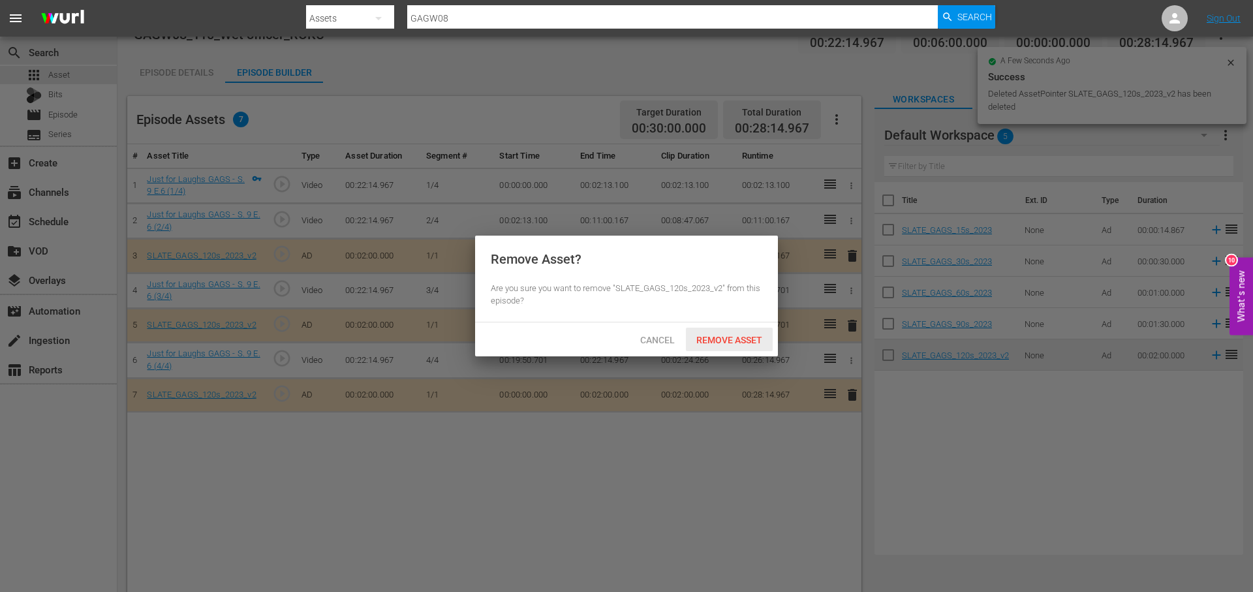
drag, startPoint x: 756, startPoint y: 336, endPoint x: 820, endPoint y: 313, distance: 67.9
click at [756, 336] on span "Remove Asset" at bounding box center [729, 340] width 87 height 10
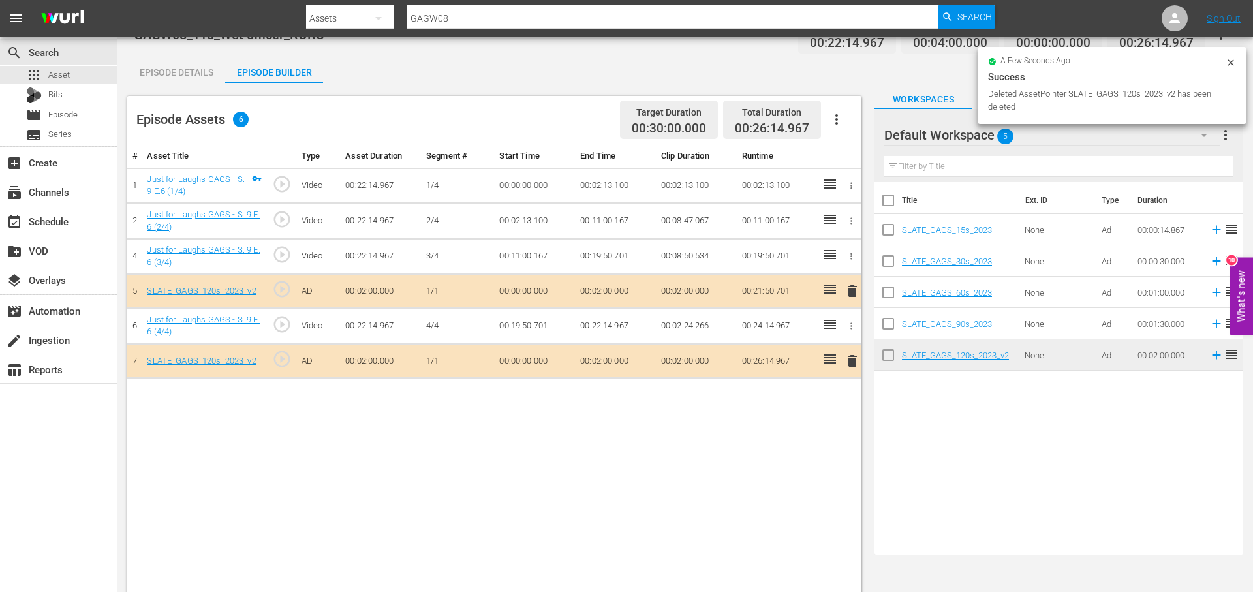
click at [855, 360] on span "delete" at bounding box center [852, 361] width 16 height 16
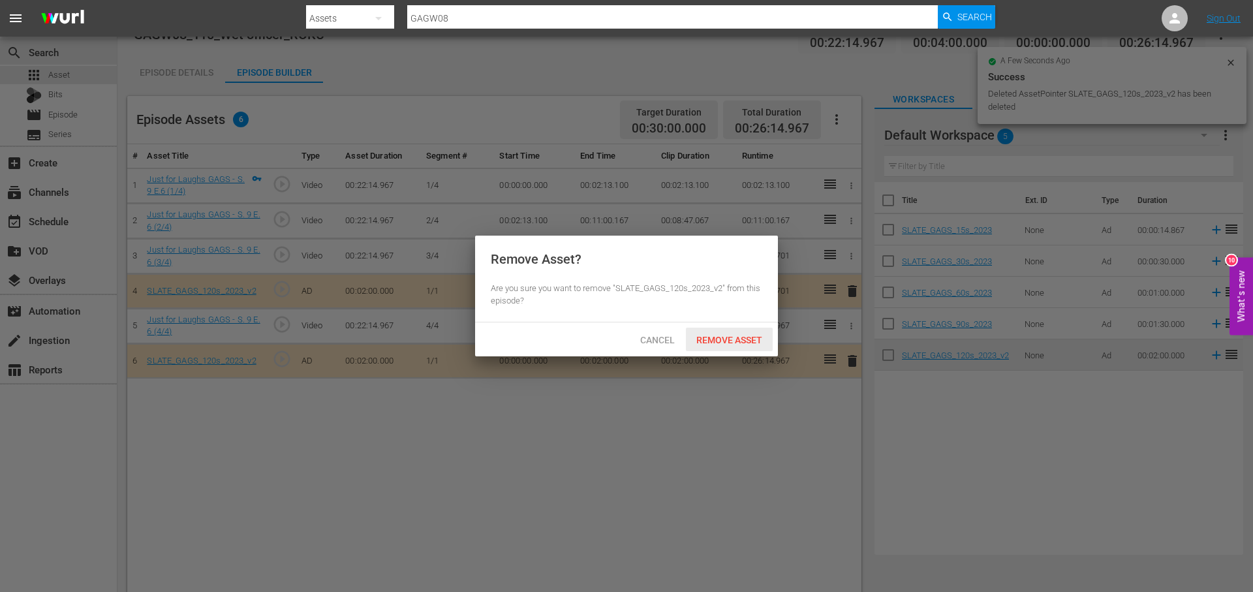
click at [744, 336] on span "Remove Asset" at bounding box center [729, 340] width 87 height 10
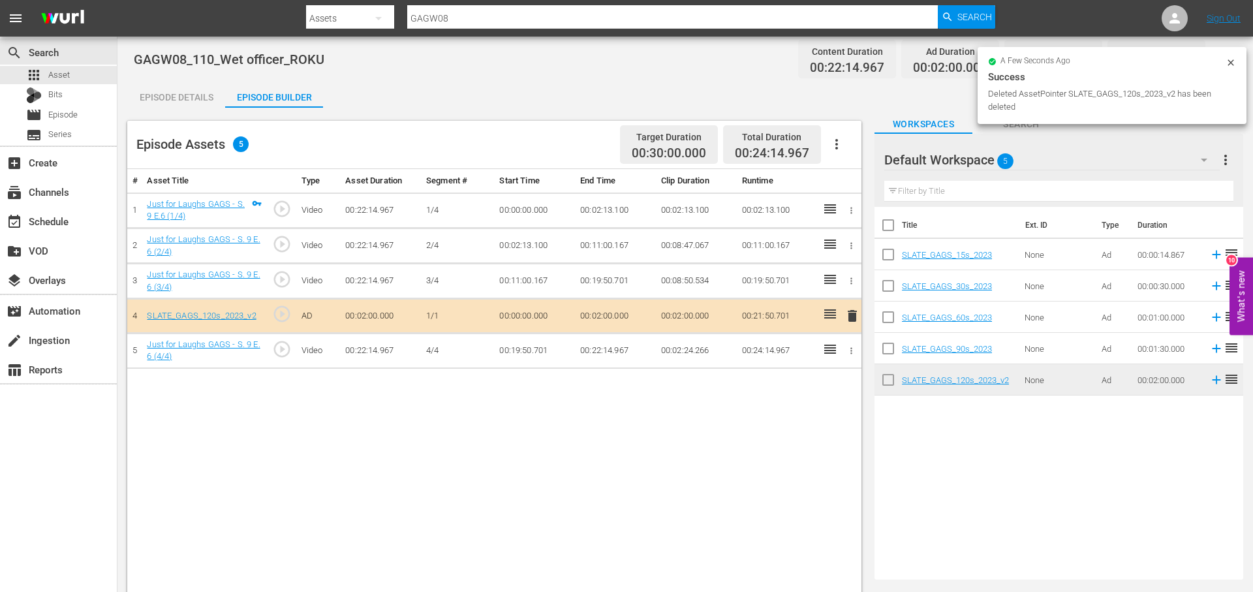
scroll to position [0, 0]
click at [184, 99] on div "Episode Details" at bounding box center [176, 99] width 98 height 31
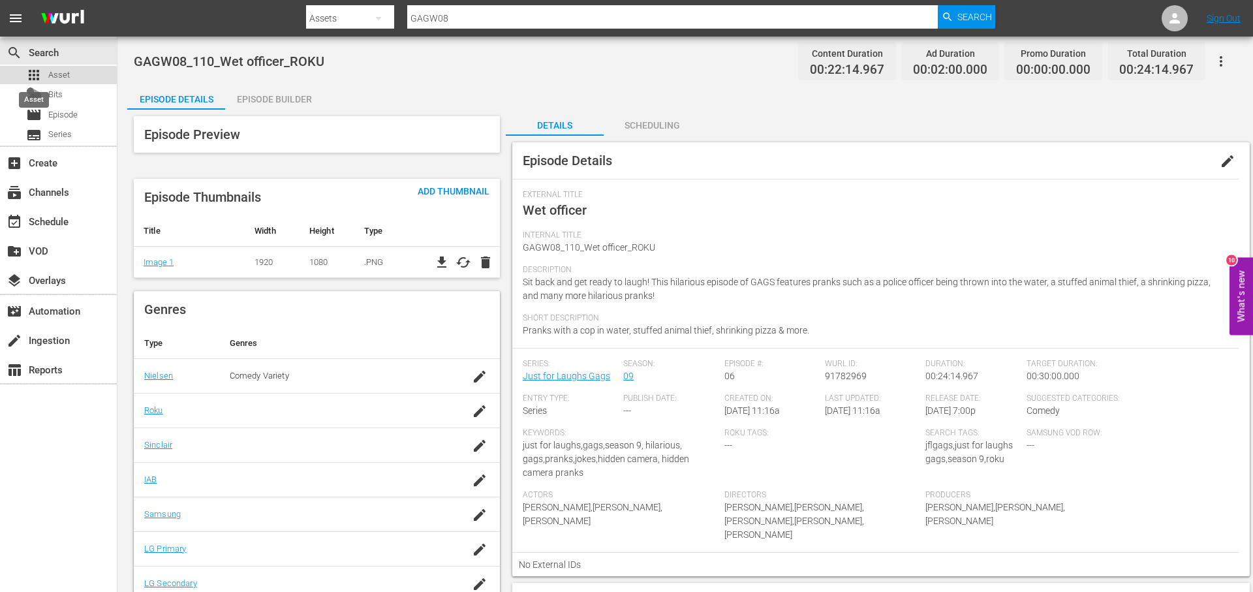
click at [40, 73] on span "apps" at bounding box center [34, 75] width 16 height 16
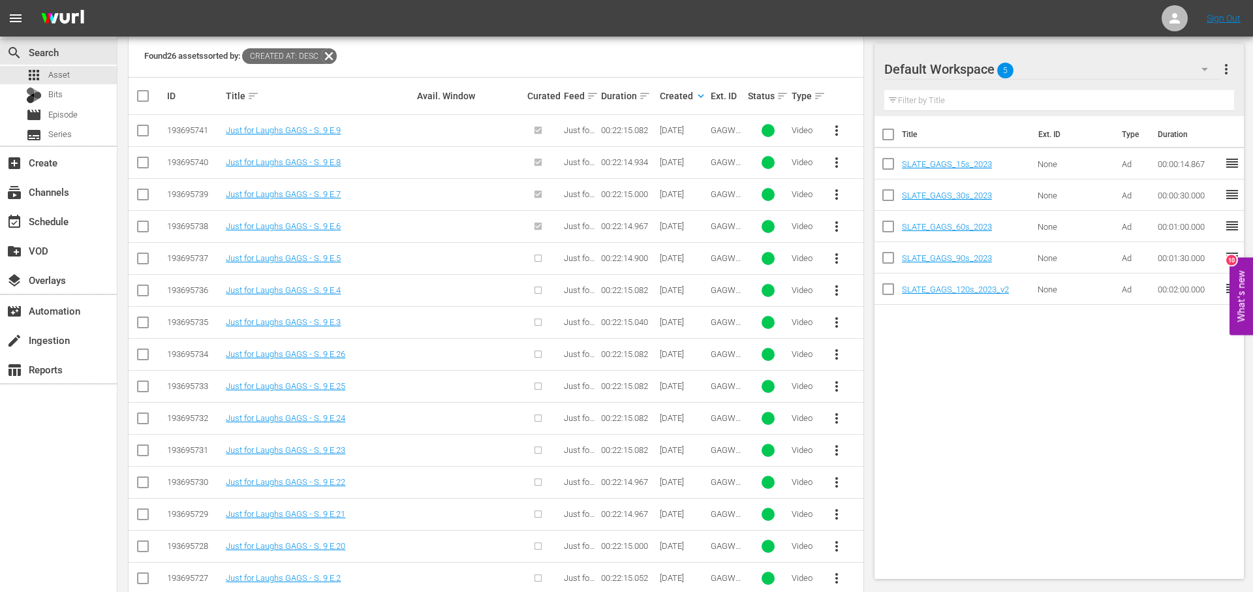
scroll to position [327, 0]
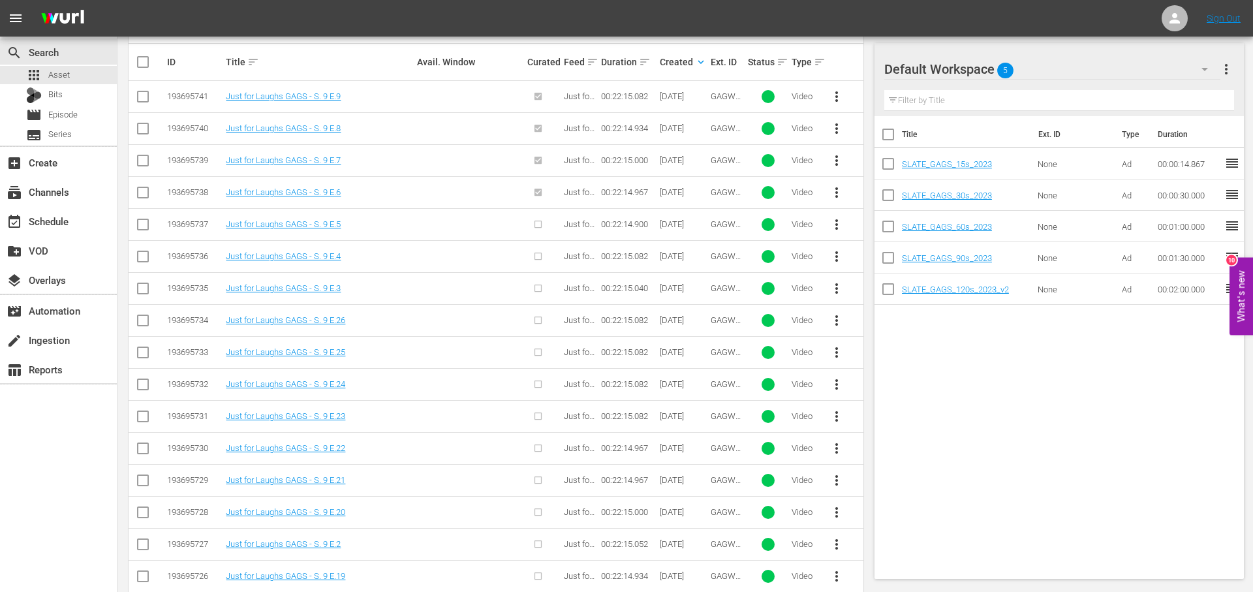
click at [843, 226] on span "more_vert" at bounding box center [837, 225] width 16 height 16
click at [920, 320] on div "Episode" at bounding box center [907, 323] width 89 height 31
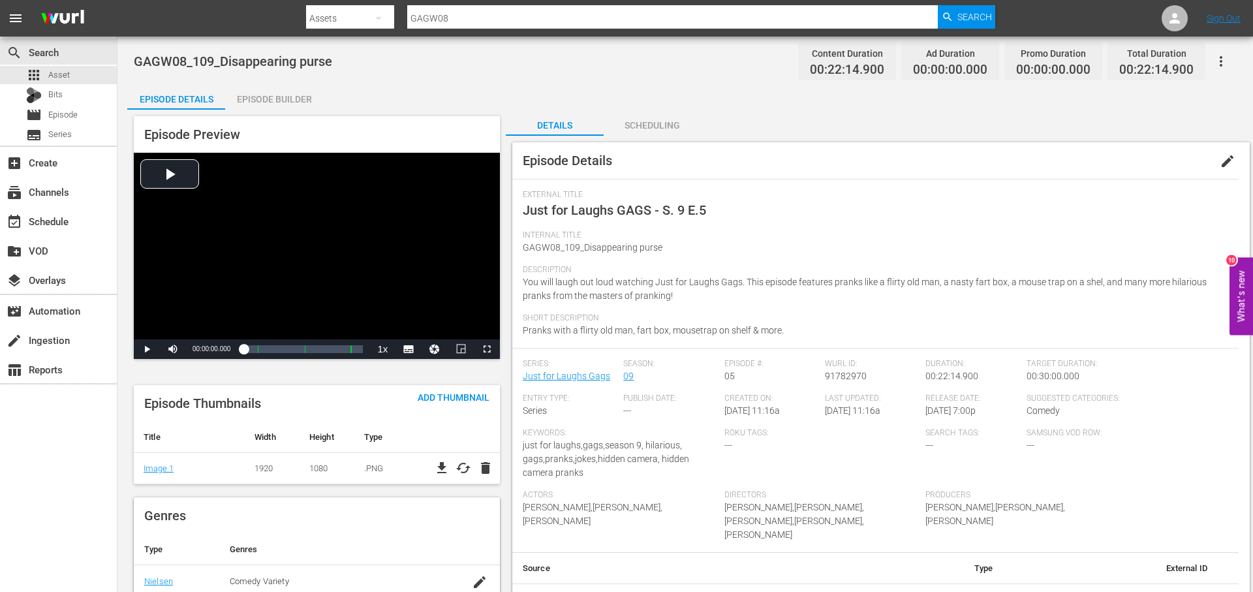
drag, startPoint x: 1223, startPoint y: 161, endPoint x: 1218, endPoint y: 168, distance: 8.9
click at [1223, 161] on span "edit" at bounding box center [1227, 161] width 16 height 16
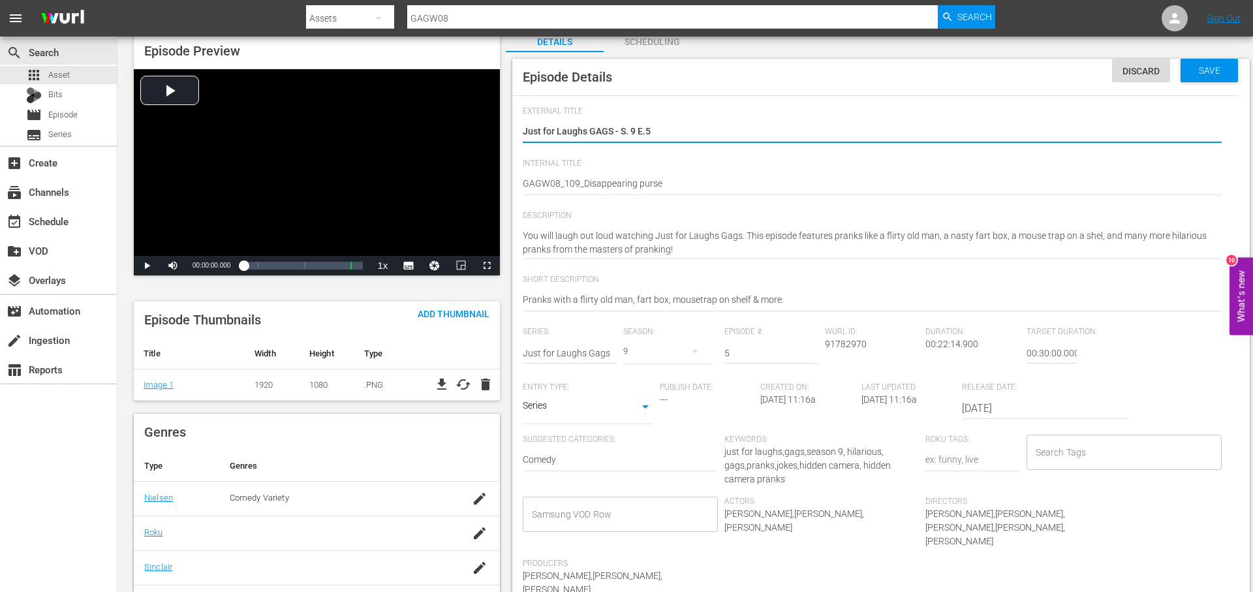
scroll to position [198, 0]
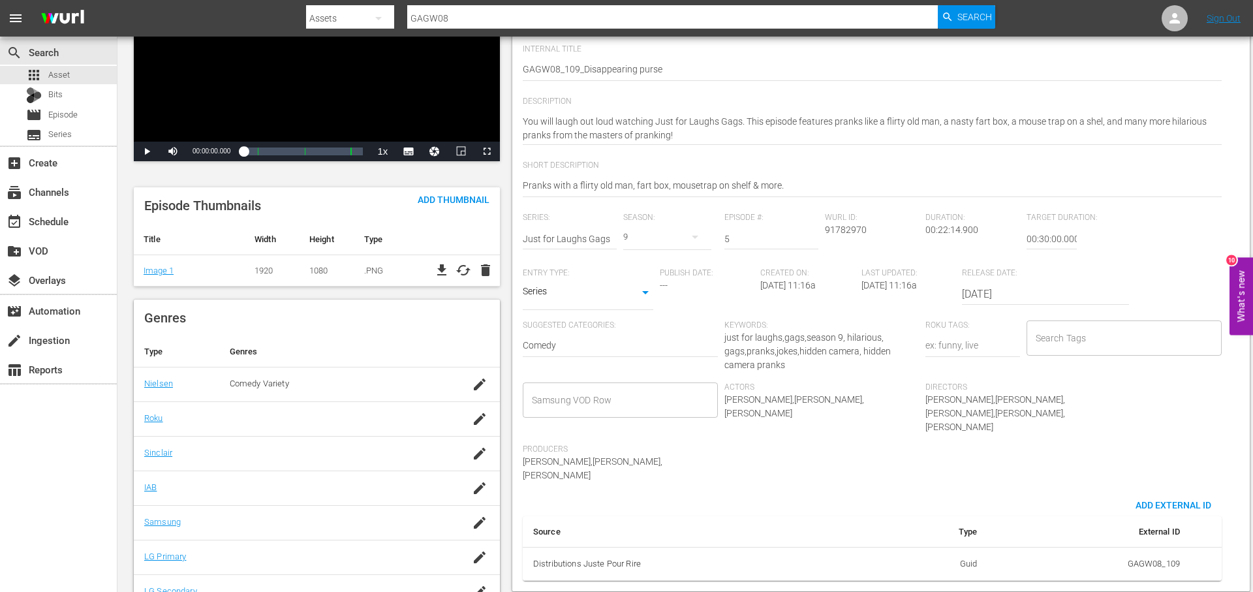
click at [1106, 335] on input "Search Tags" at bounding box center [1114, 337] width 164 height 23
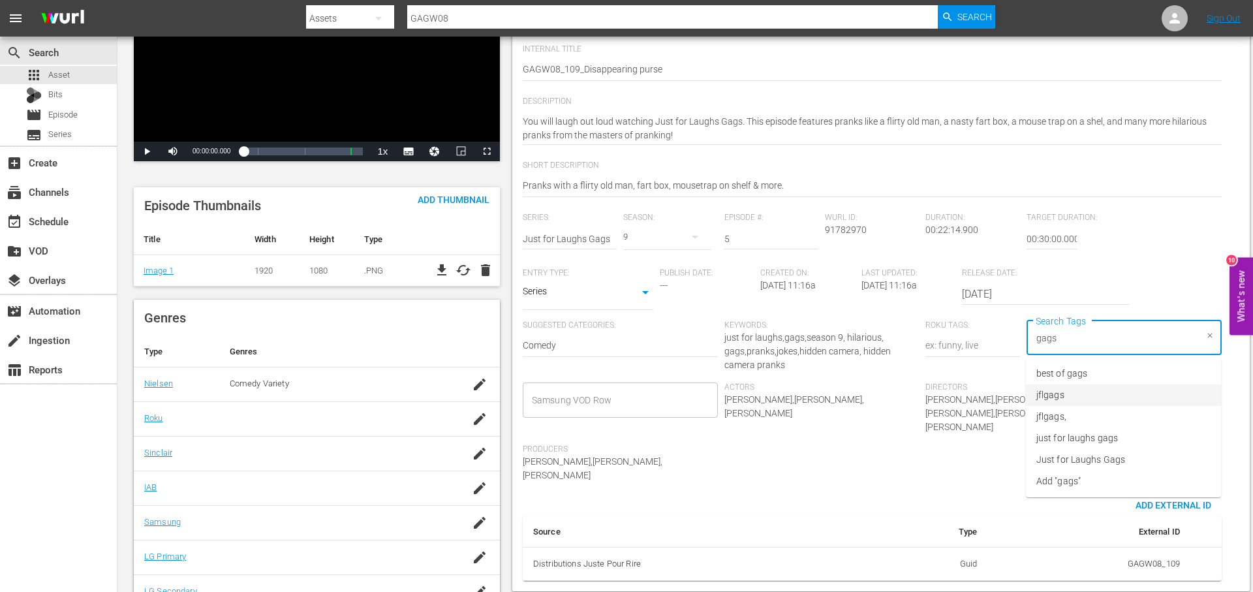
click at [1120, 391] on li "jflgags" at bounding box center [1123, 395] width 195 height 22
drag, startPoint x: 1129, startPoint y: 437, endPoint x: 1133, endPoint y: 414, distance: 23.1
click at [1129, 436] on li "just for laughs gags" at bounding box center [1123, 438] width 195 height 22
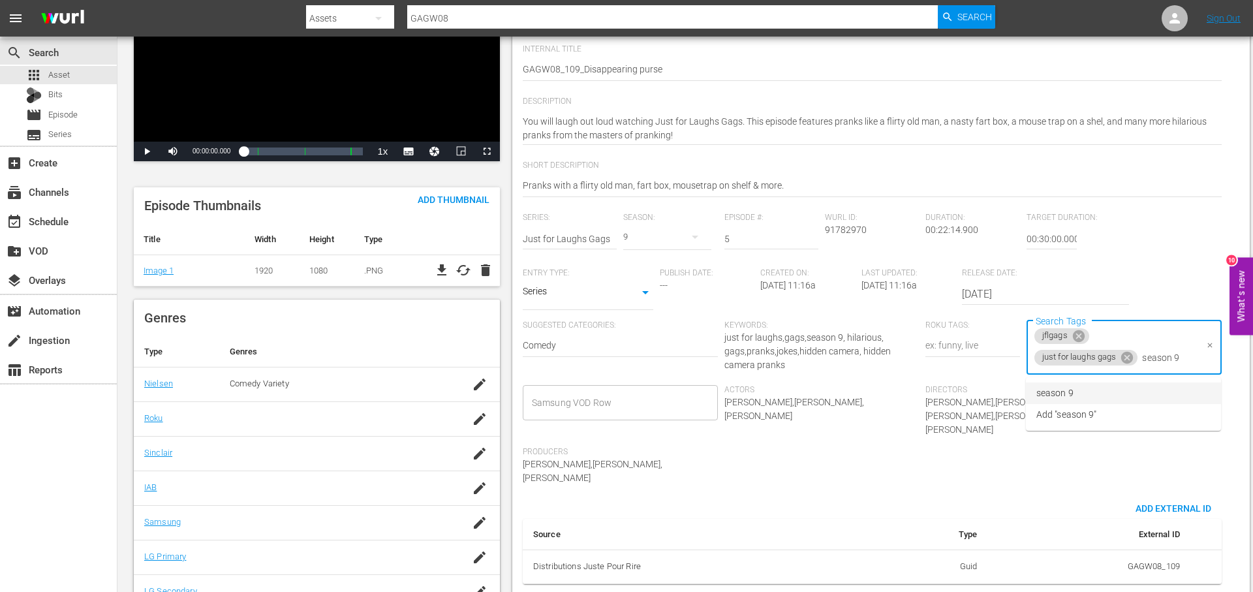
click at [1129, 388] on li "season 9" at bounding box center [1123, 393] width 195 height 22
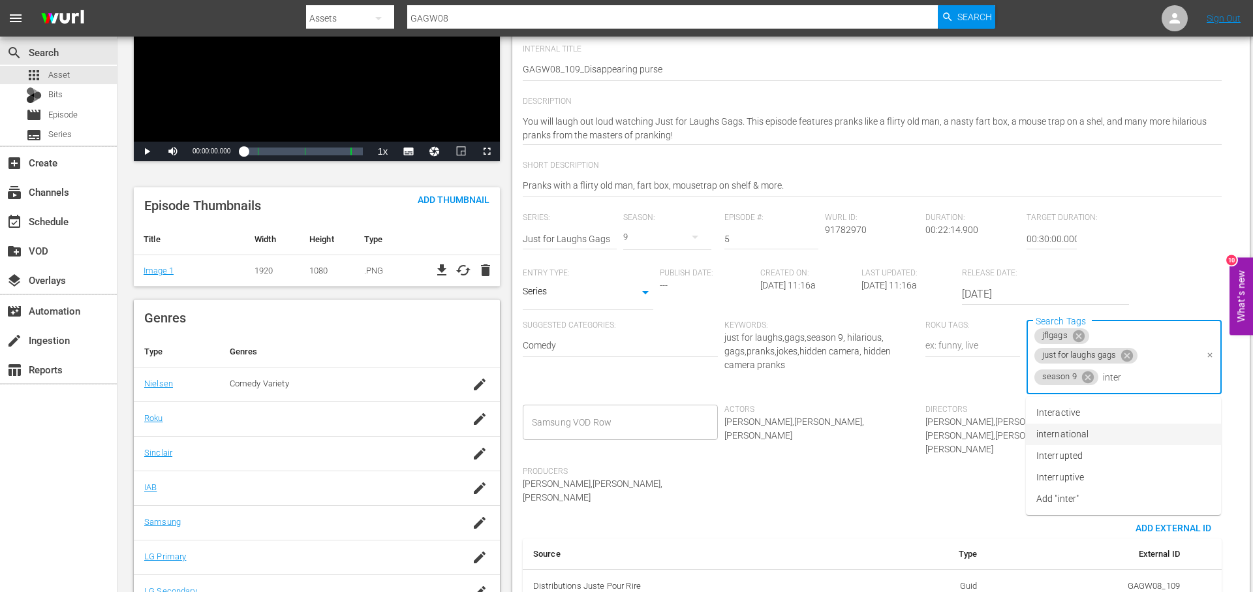
click at [1132, 437] on li "international" at bounding box center [1123, 434] width 195 height 22
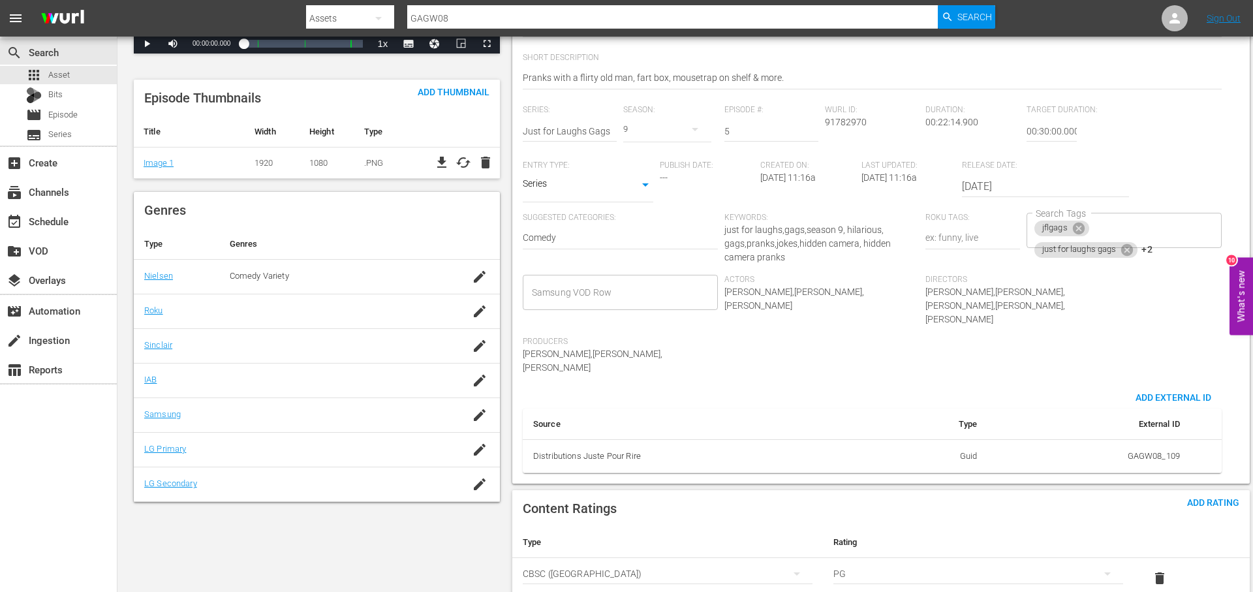
scroll to position [420, 0]
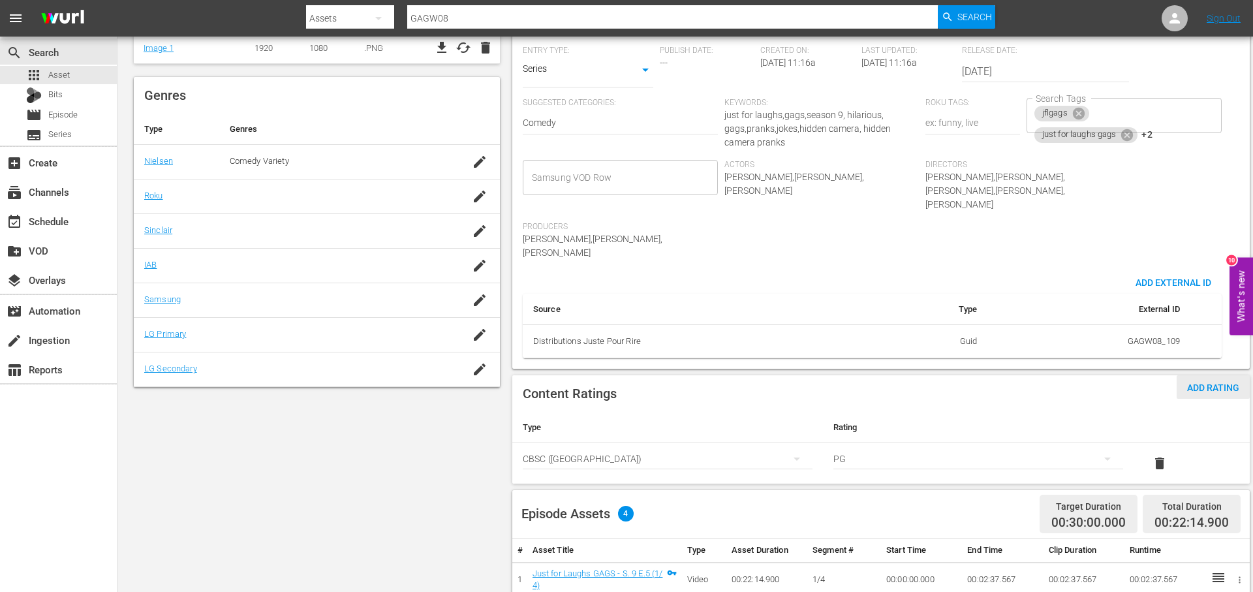
click at [1214, 382] on span "Add Rating" at bounding box center [1212, 387] width 73 height 10
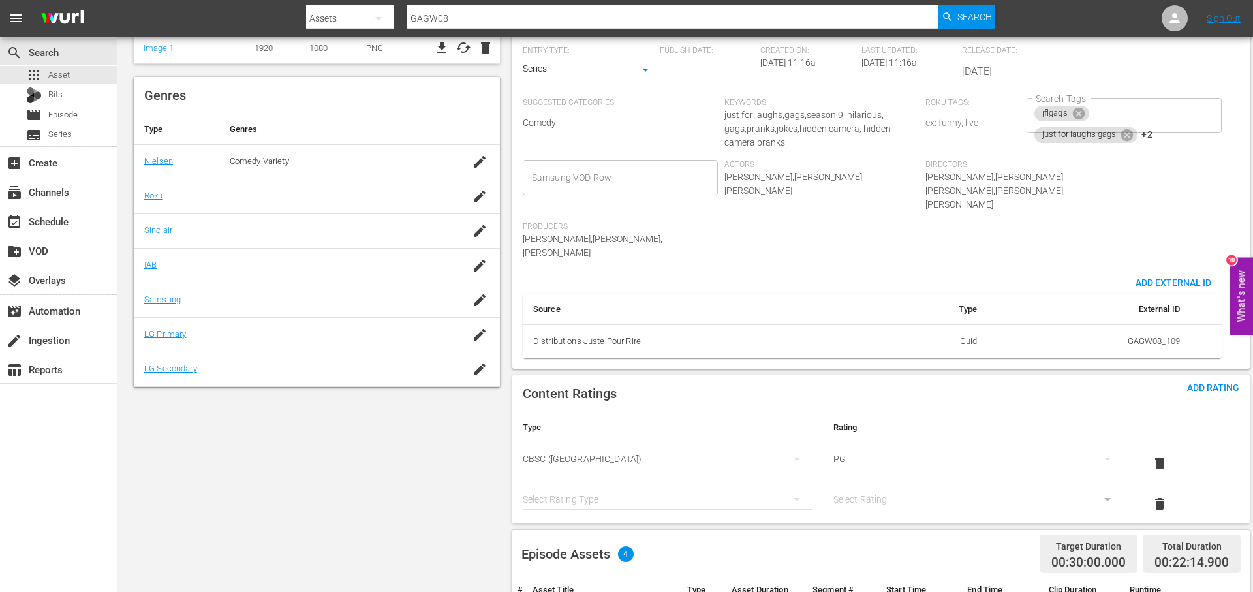
click at [651, 481] on div "simple table" at bounding box center [668, 499] width 290 height 37
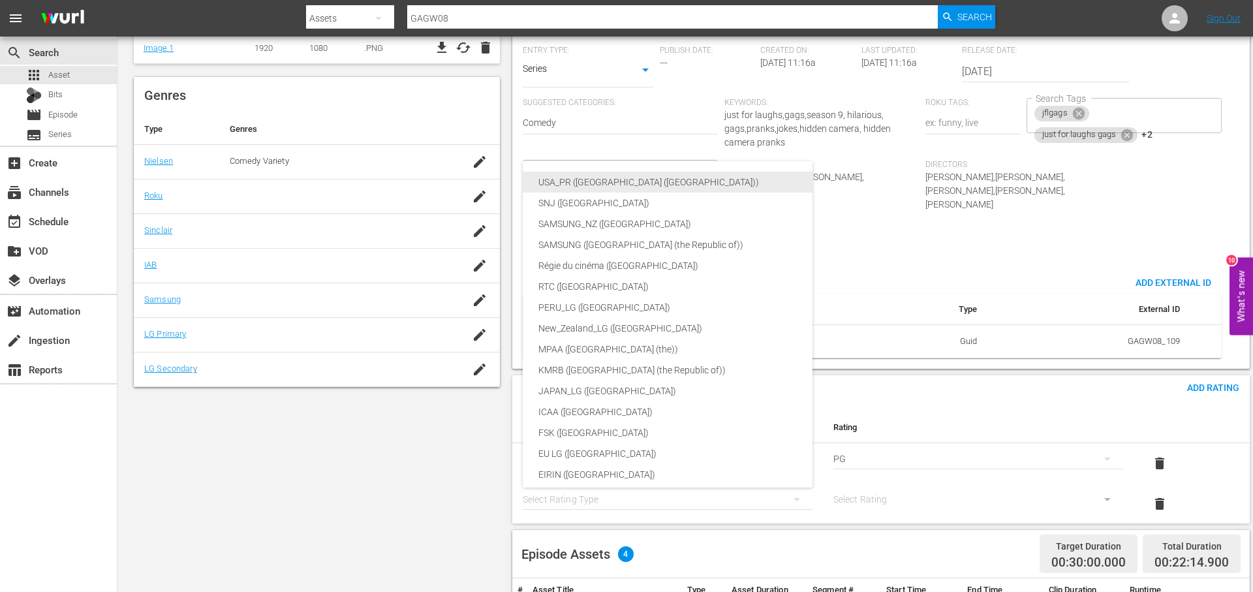
drag, startPoint x: 592, startPoint y: 184, endPoint x: 598, endPoint y: 187, distance: 6.7
click at [593, 185] on div "USA_PR ([GEOGRAPHIC_DATA] ([GEOGRAPHIC_DATA]))" at bounding box center [698, 182] width 320 height 21
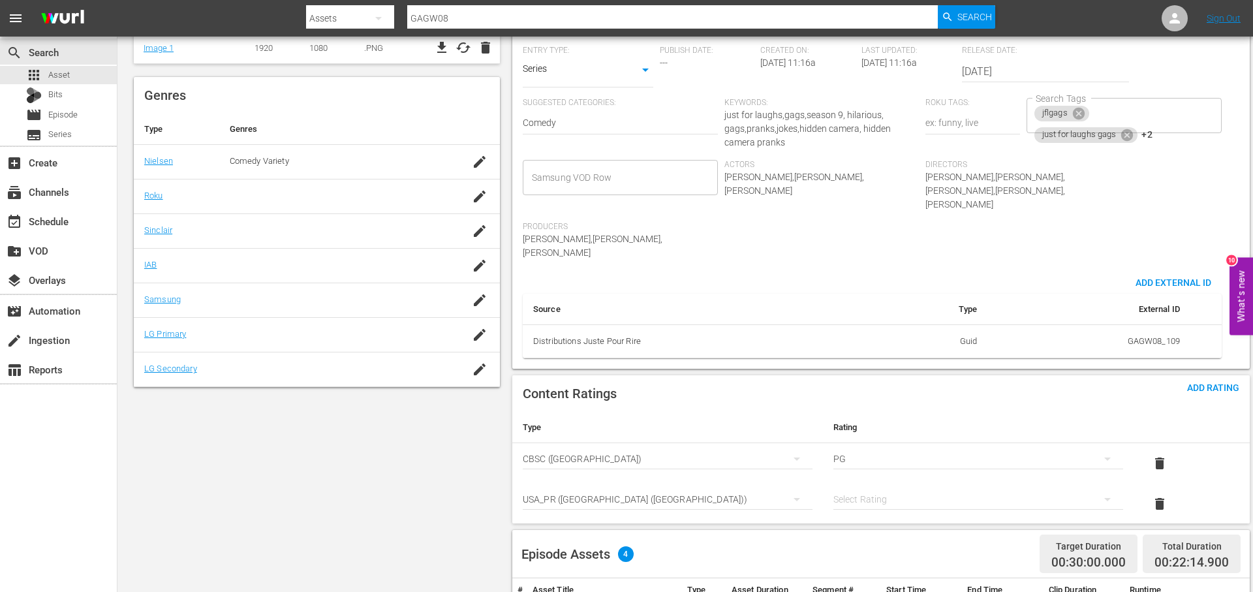
click at [927, 481] on div "simple table" at bounding box center [978, 499] width 290 height 37
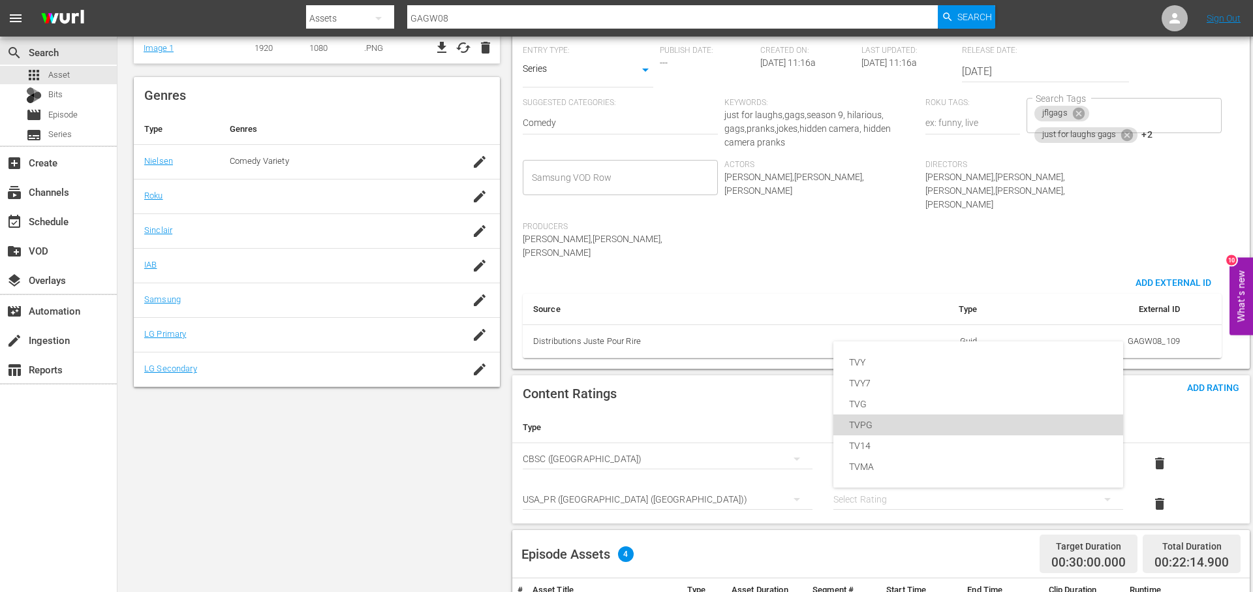
drag, startPoint x: 944, startPoint y: 421, endPoint x: 1017, endPoint y: 405, distance: 74.2
click at [943, 421] on div "TVPG" at bounding box center [978, 424] width 258 height 21
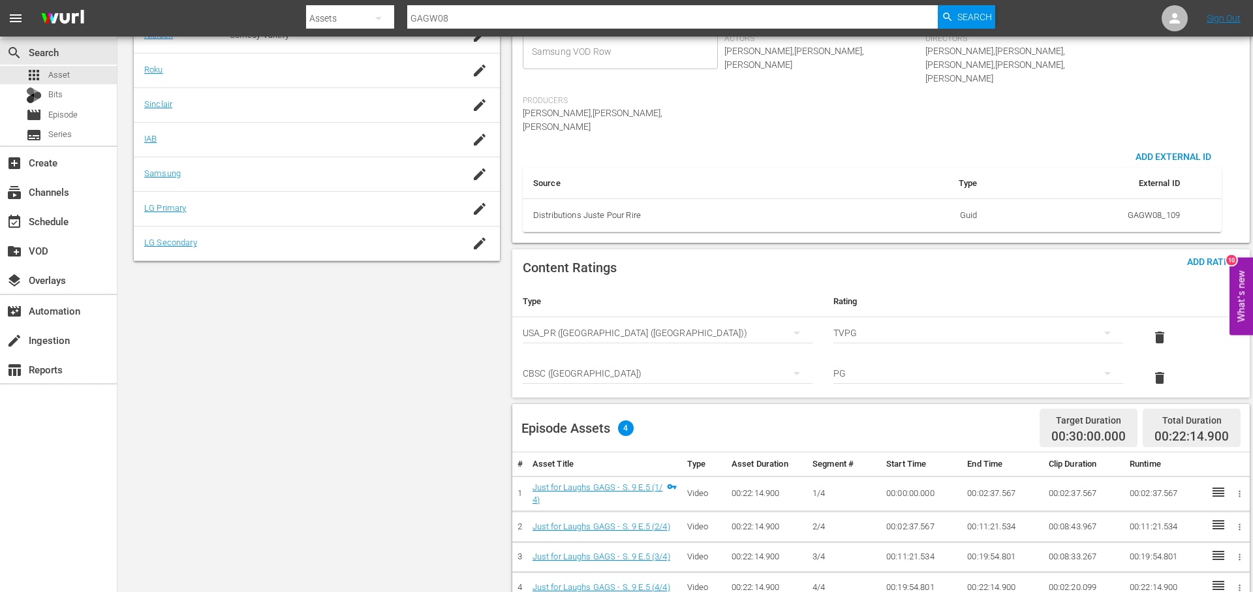
scroll to position [0, 0]
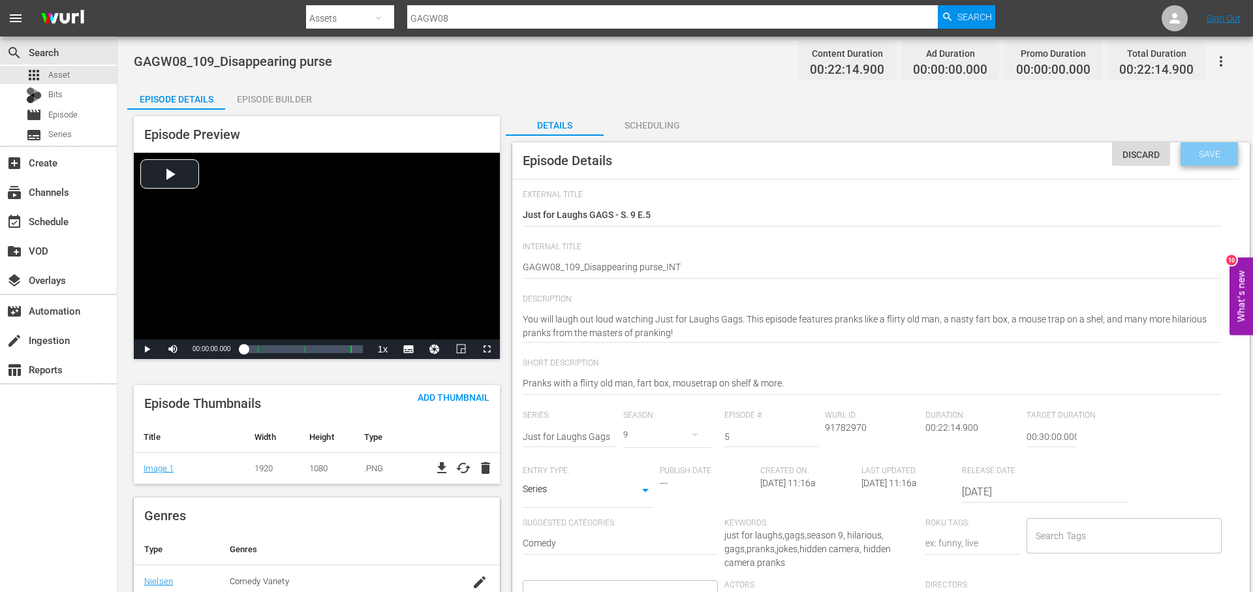
click at [1211, 149] on span "Save" at bounding box center [1209, 154] width 42 height 10
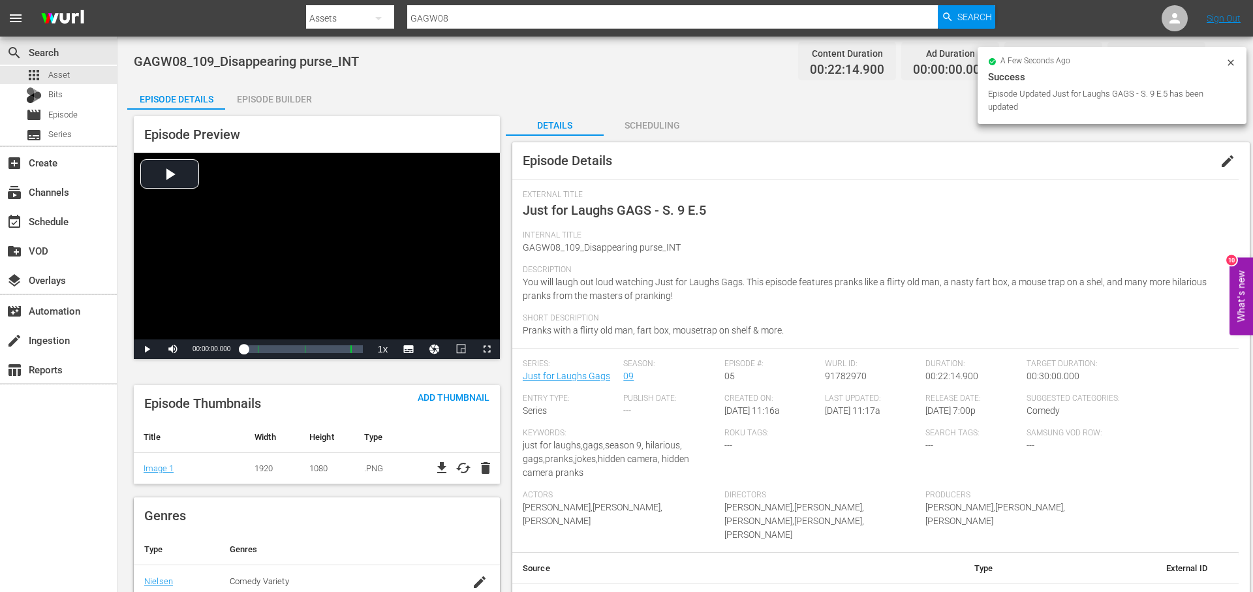
click at [292, 93] on div "Episode Builder" at bounding box center [274, 99] width 98 height 31
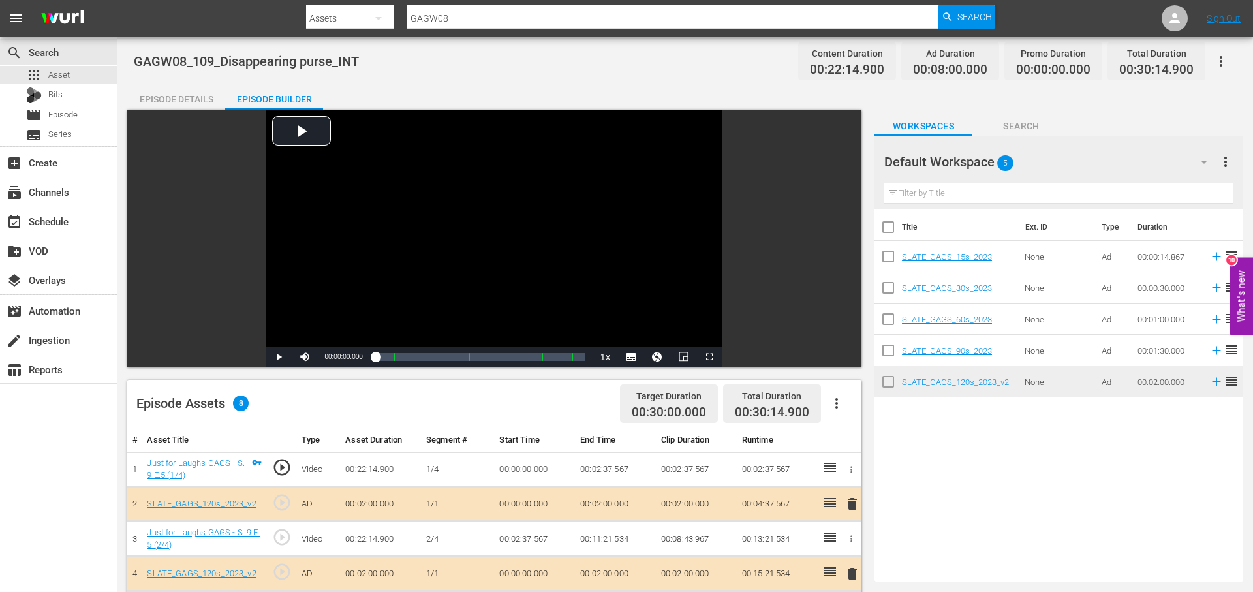
click at [182, 95] on div "Episode Details" at bounding box center [176, 99] width 98 height 31
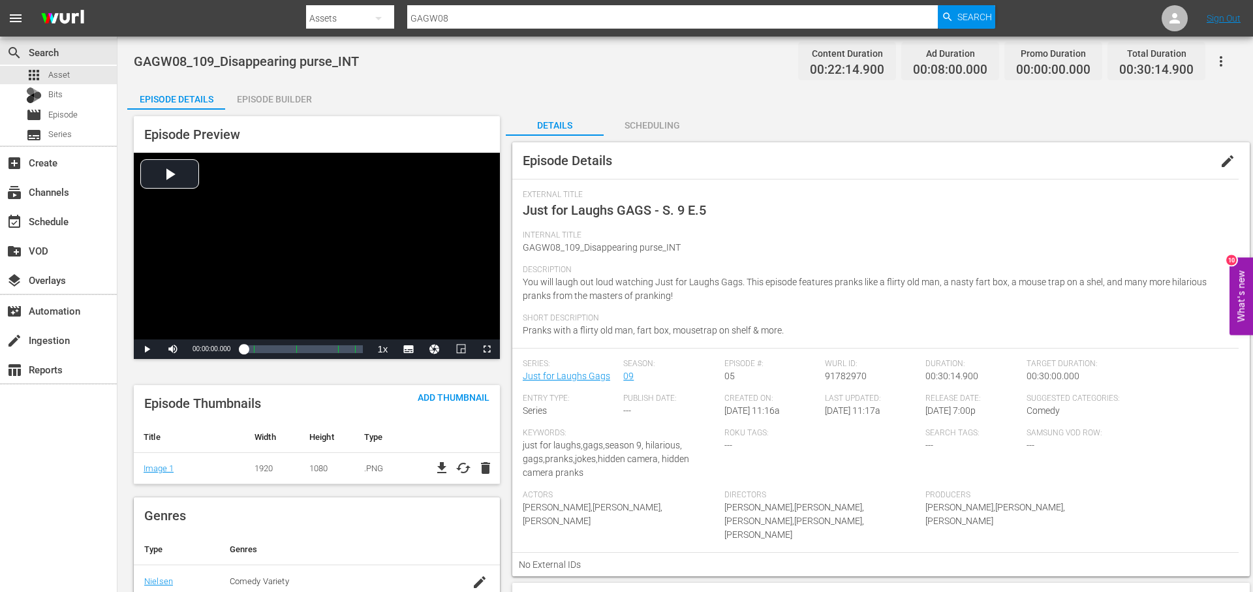
click at [1225, 163] on span "edit" at bounding box center [1227, 161] width 16 height 16
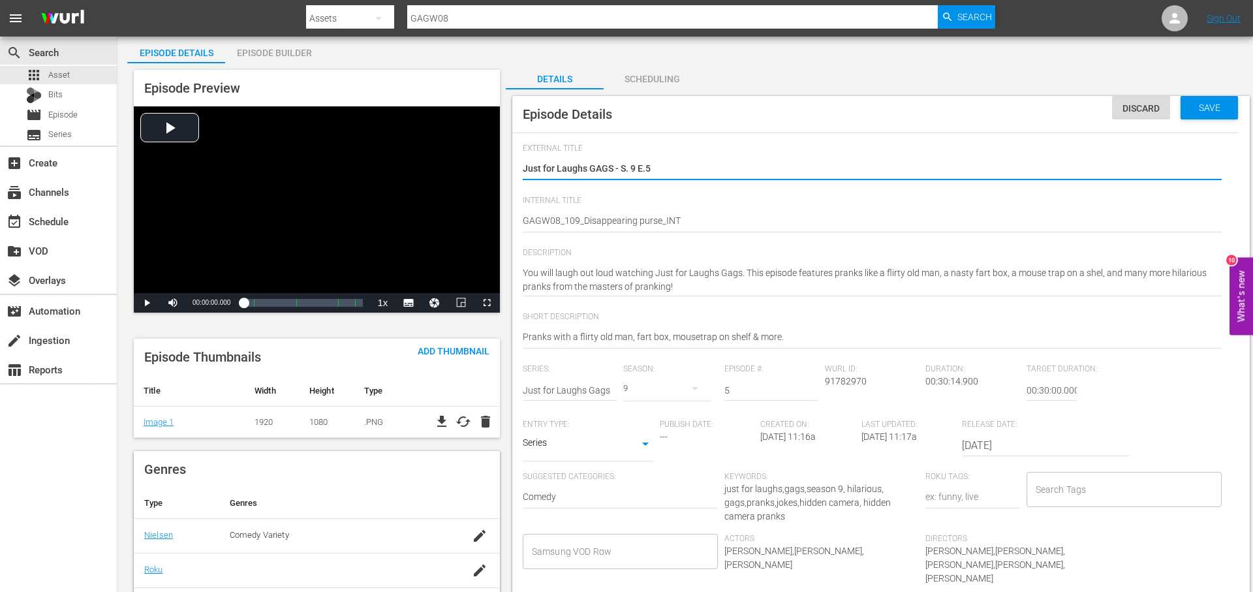
scroll to position [67, 0]
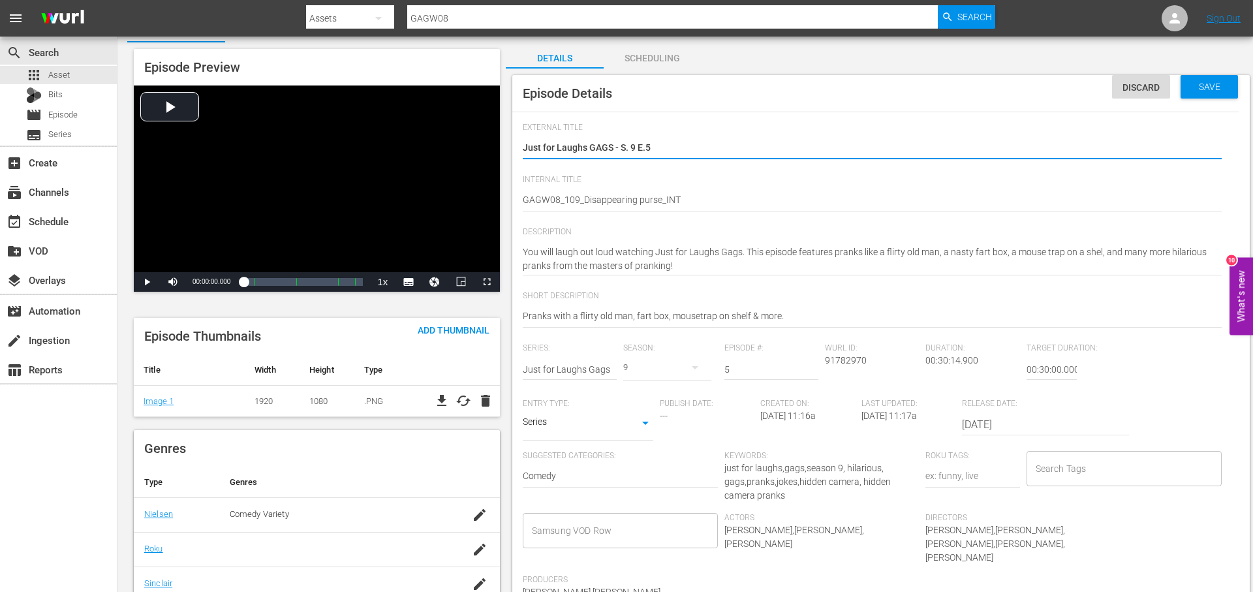
click at [1131, 471] on input "Search Tags" at bounding box center [1114, 468] width 164 height 23
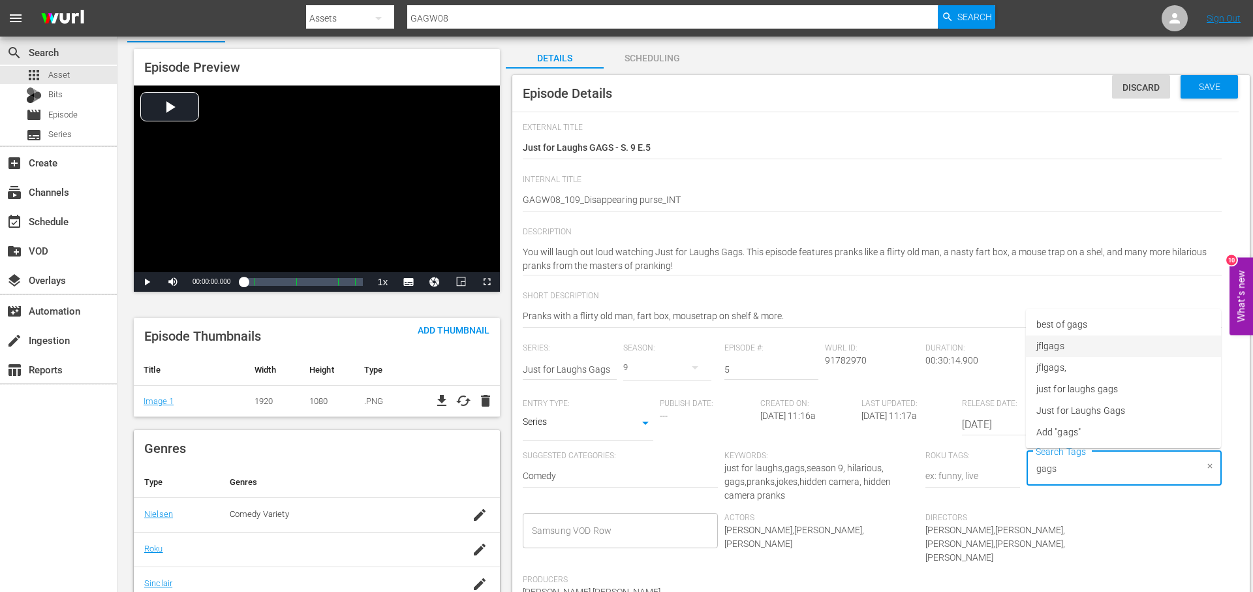
click at [1121, 348] on li "jflgags" at bounding box center [1123, 346] width 195 height 22
click at [1131, 388] on li "just for laughs gags" at bounding box center [1123, 389] width 195 height 22
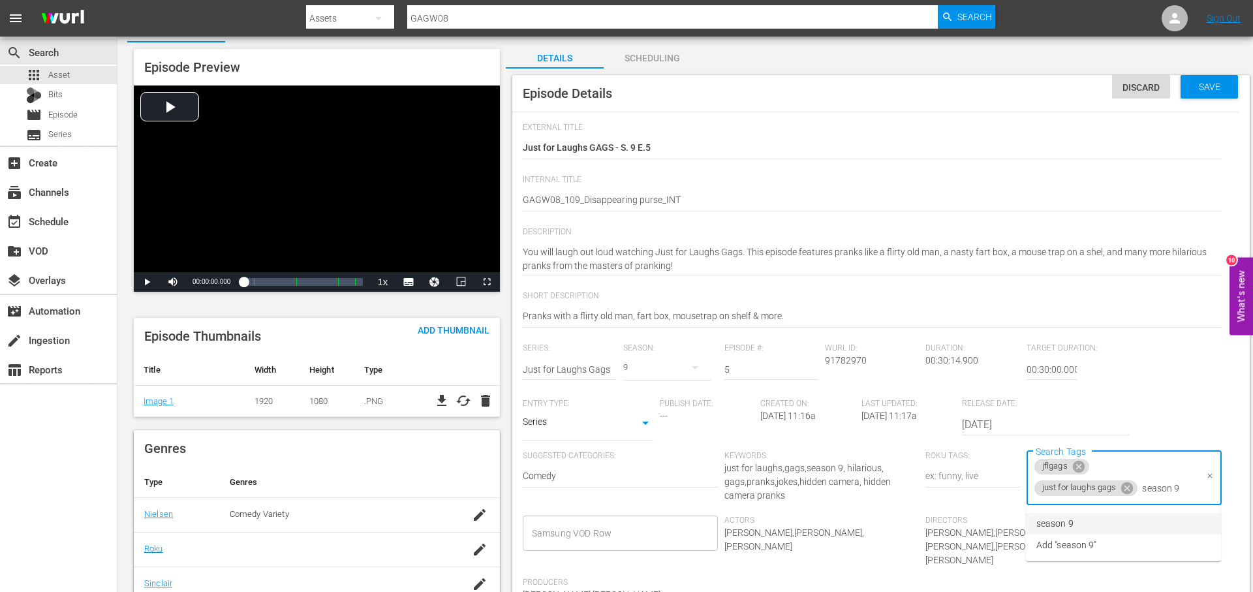
click at [1135, 525] on li "season 9" at bounding box center [1123, 524] width 195 height 22
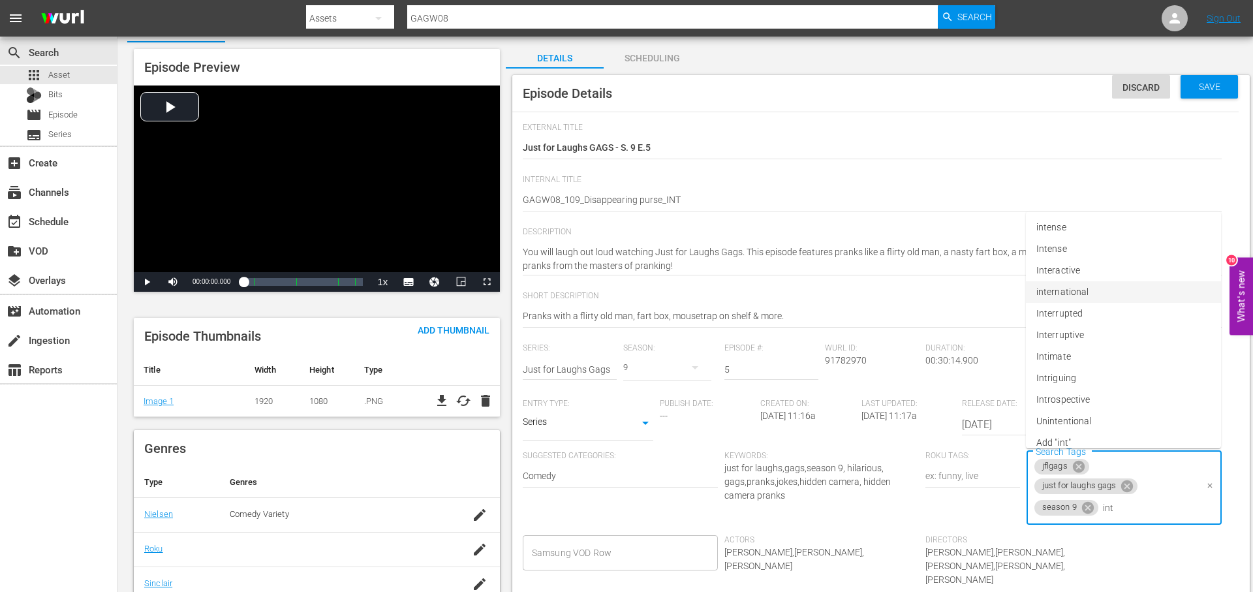
click at [1146, 293] on li "international" at bounding box center [1123, 292] width 195 height 22
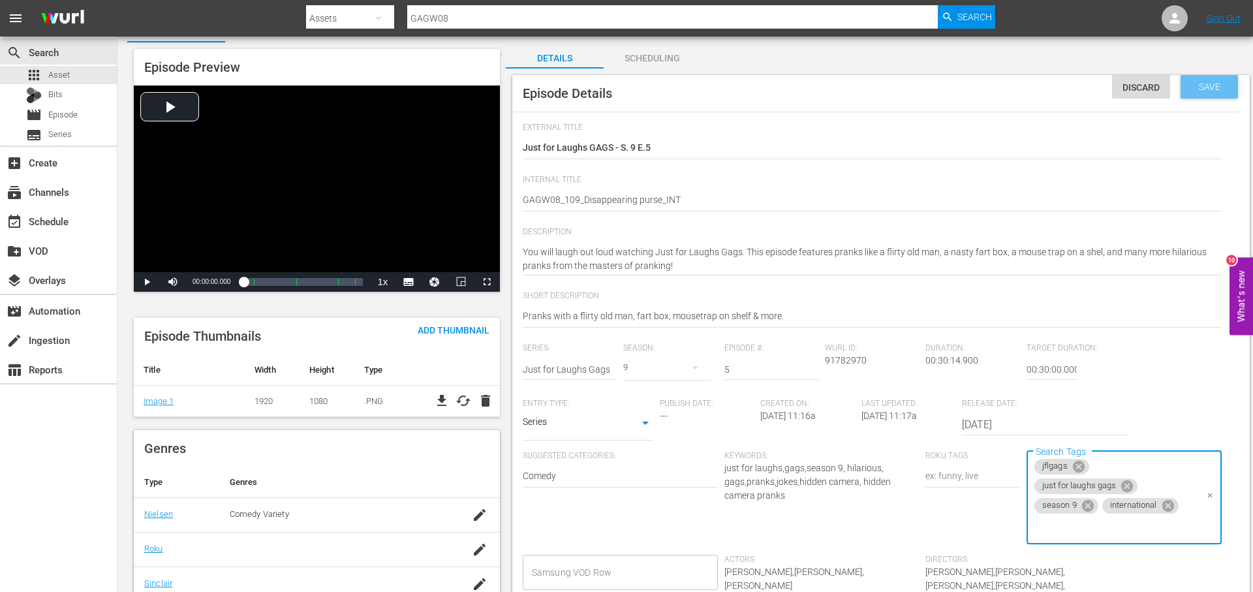
click at [1216, 93] on div "Save" at bounding box center [1208, 86] width 57 height 23
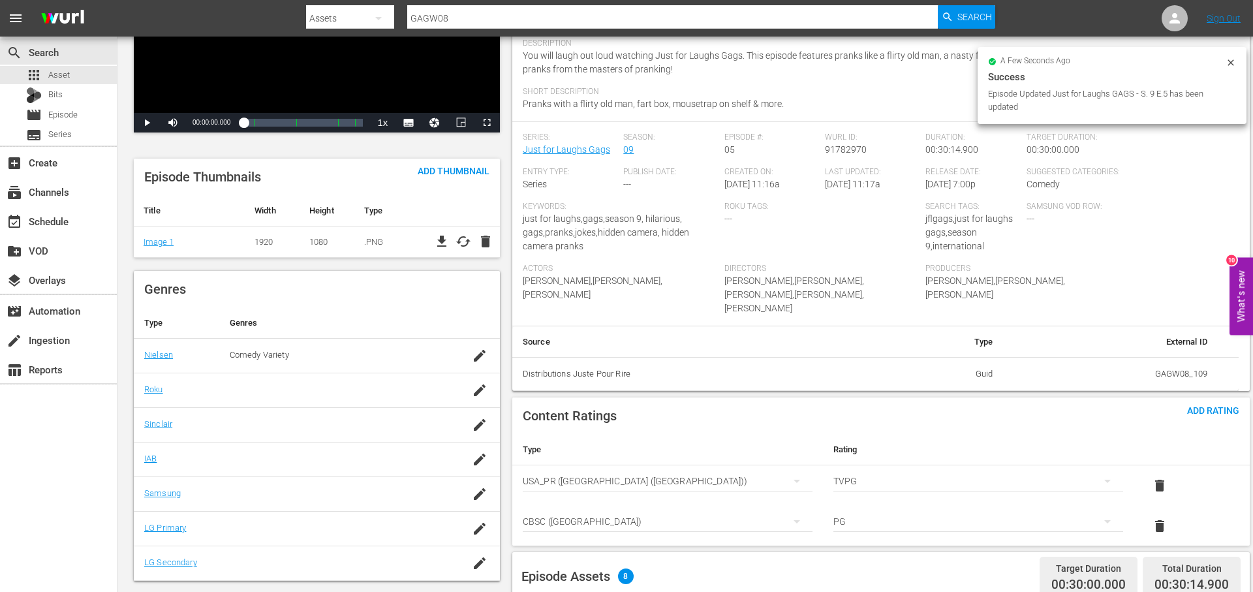
scroll to position [0, 0]
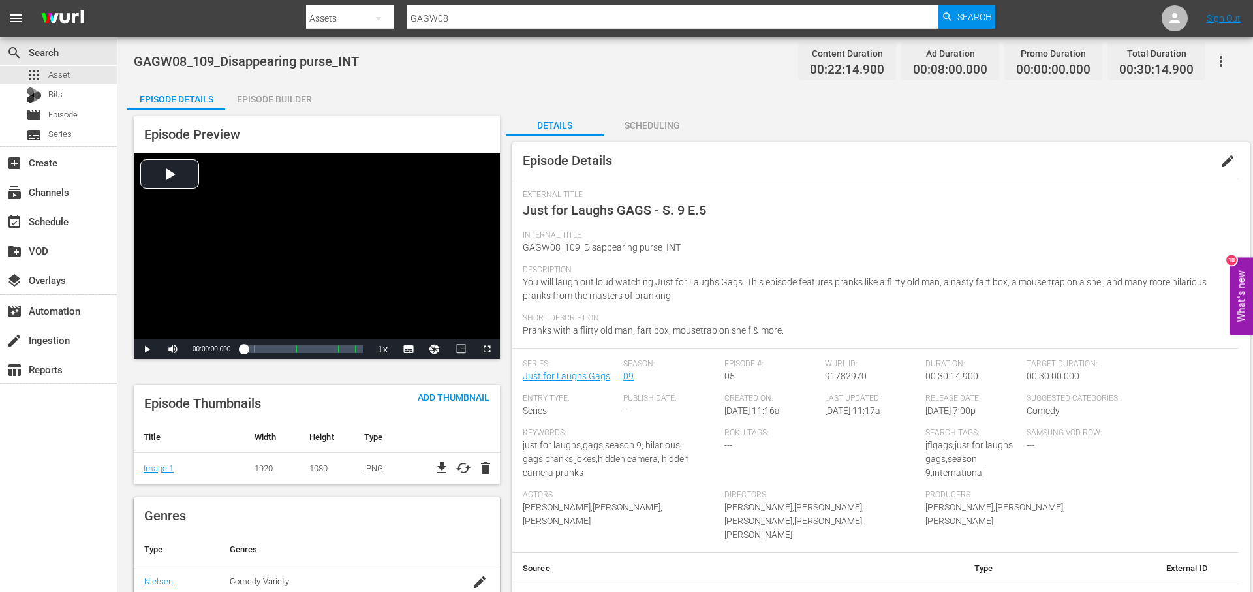
click at [1223, 56] on icon "button" at bounding box center [1221, 62] width 16 height 16
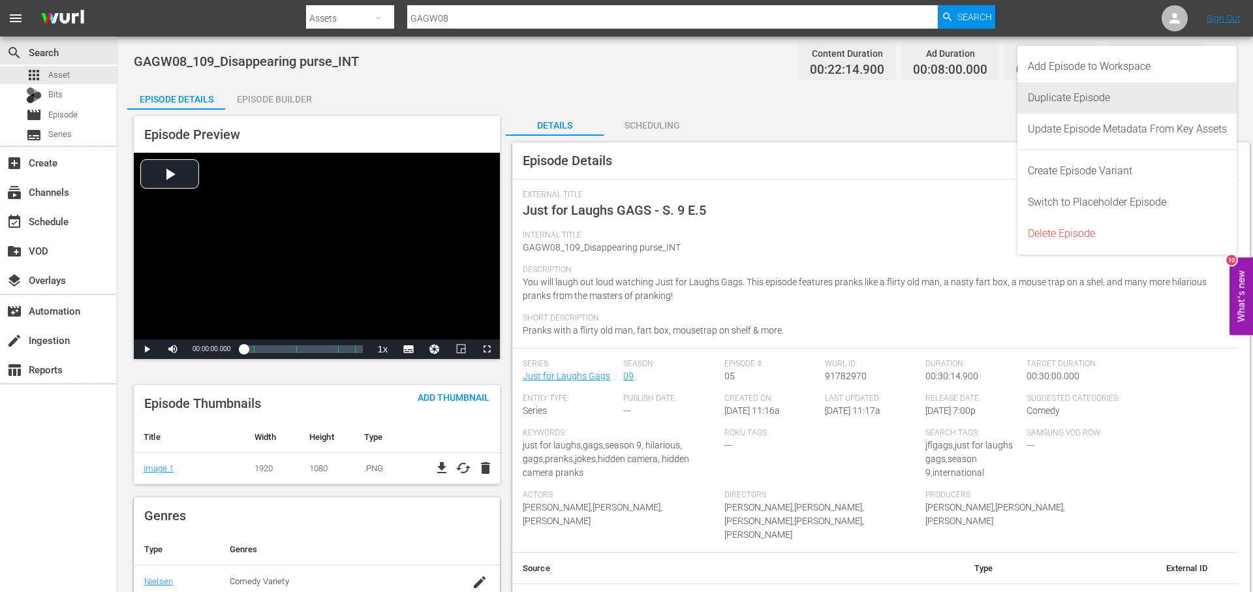
click at [1085, 85] on div "Duplicate Episode" at bounding box center [1127, 97] width 199 height 31
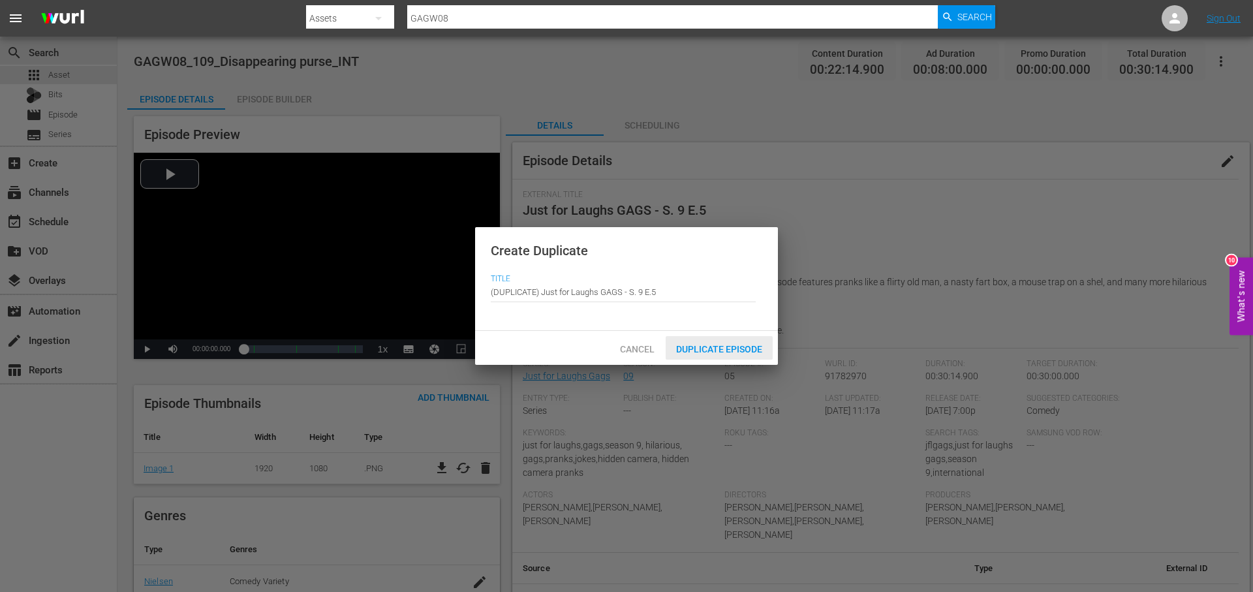
click at [730, 343] on div "Duplicate Episode" at bounding box center [719, 348] width 107 height 24
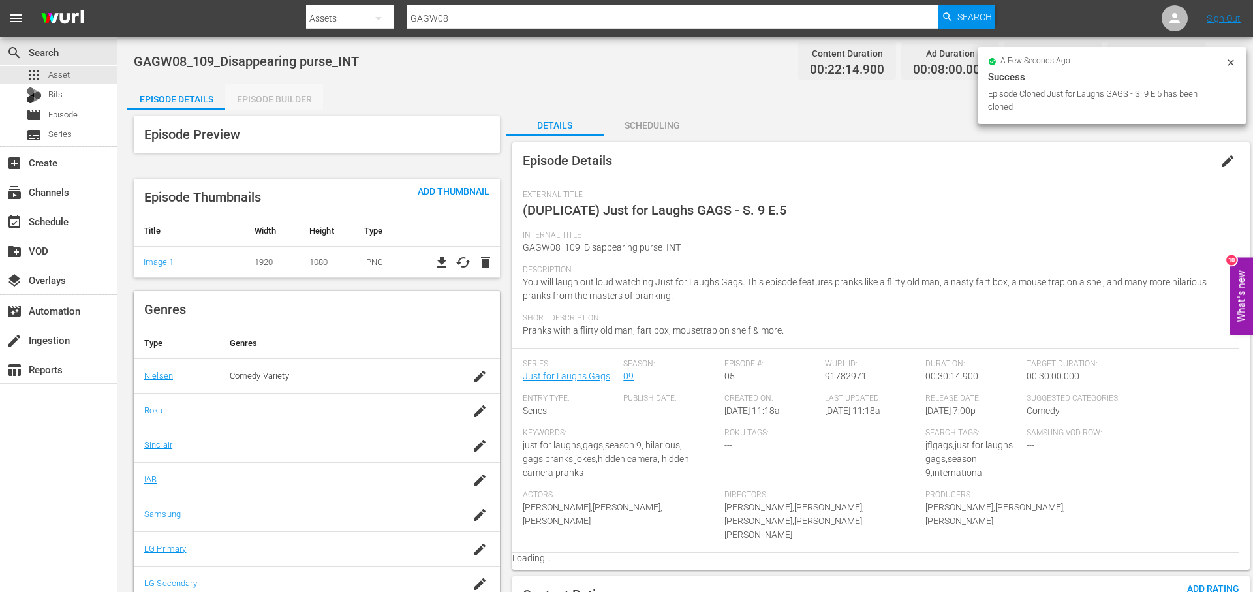
drag, startPoint x: 291, startPoint y: 103, endPoint x: 437, endPoint y: 117, distance: 146.1
click at [293, 104] on div "Episode Builder" at bounding box center [274, 99] width 98 height 31
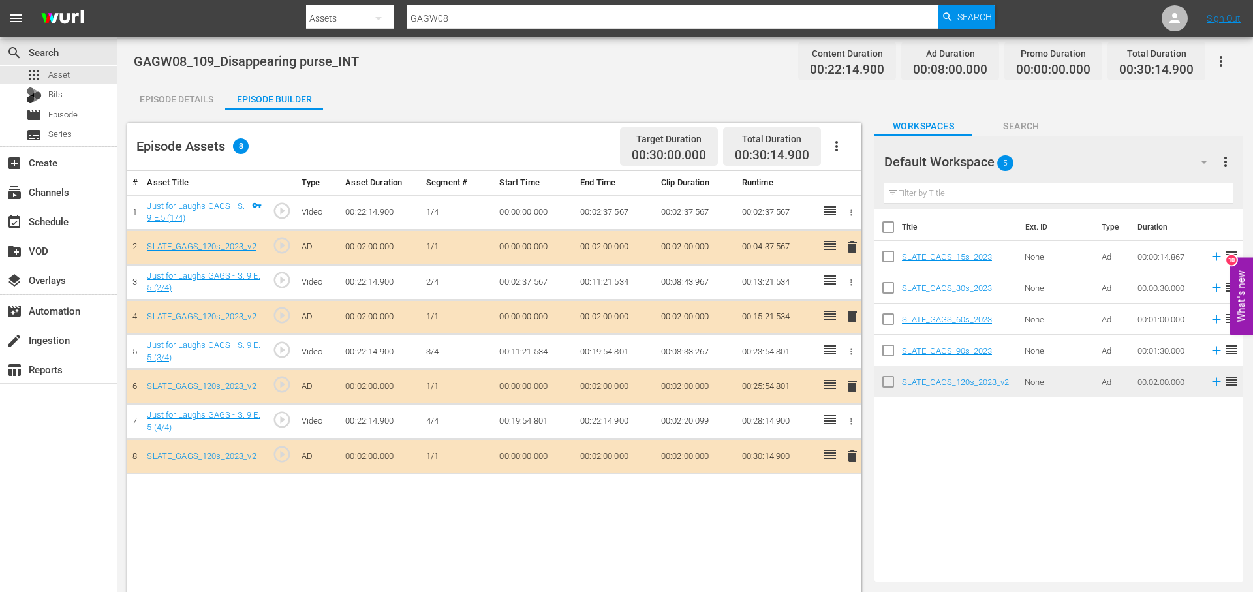
click at [853, 246] on span "delete" at bounding box center [852, 247] width 16 height 16
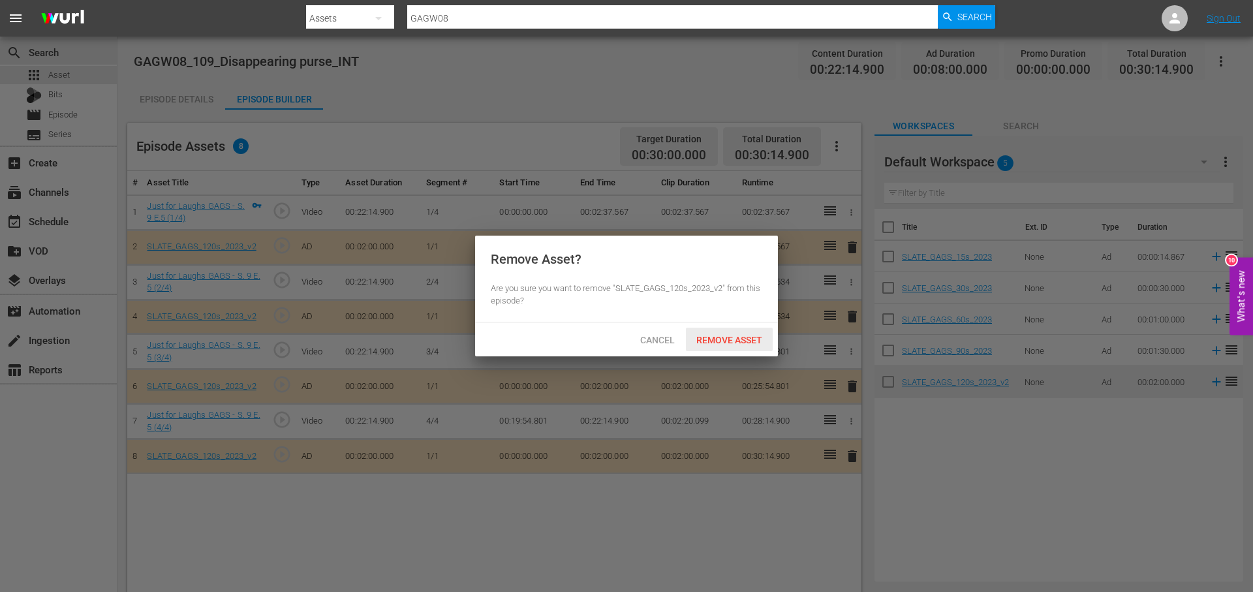
drag, startPoint x: 719, startPoint y: 345, endPoint x: 790, endPoint y: 353, distance: 71.5
click at [719, 345] on div "Remove Asset" at bounding box center [729, 340] width 87 height 24
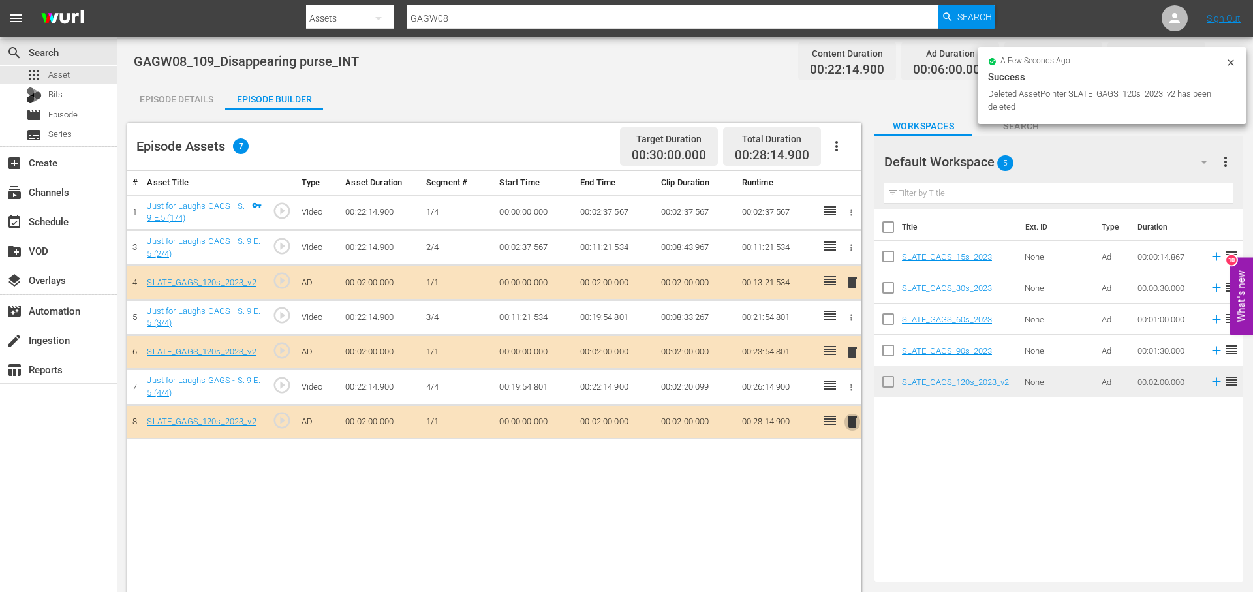
click at [853, 424] on span "delete" at bounding box center [852, 422] width 16 height 16
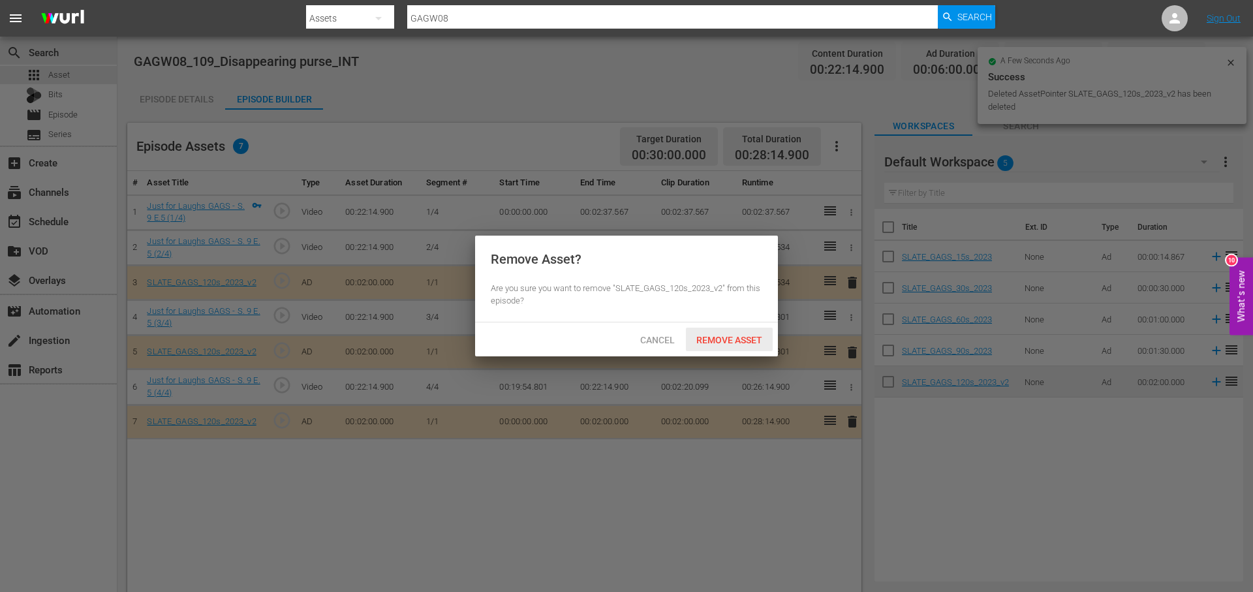
drag, startPoint x: 741, startPoint y: 339, endPoint x: 667, endPoint y: 208, distance: 150.5
click at [741, 339] on span "Remove Asset" at bounding box center [729, 340] width 87 height 10
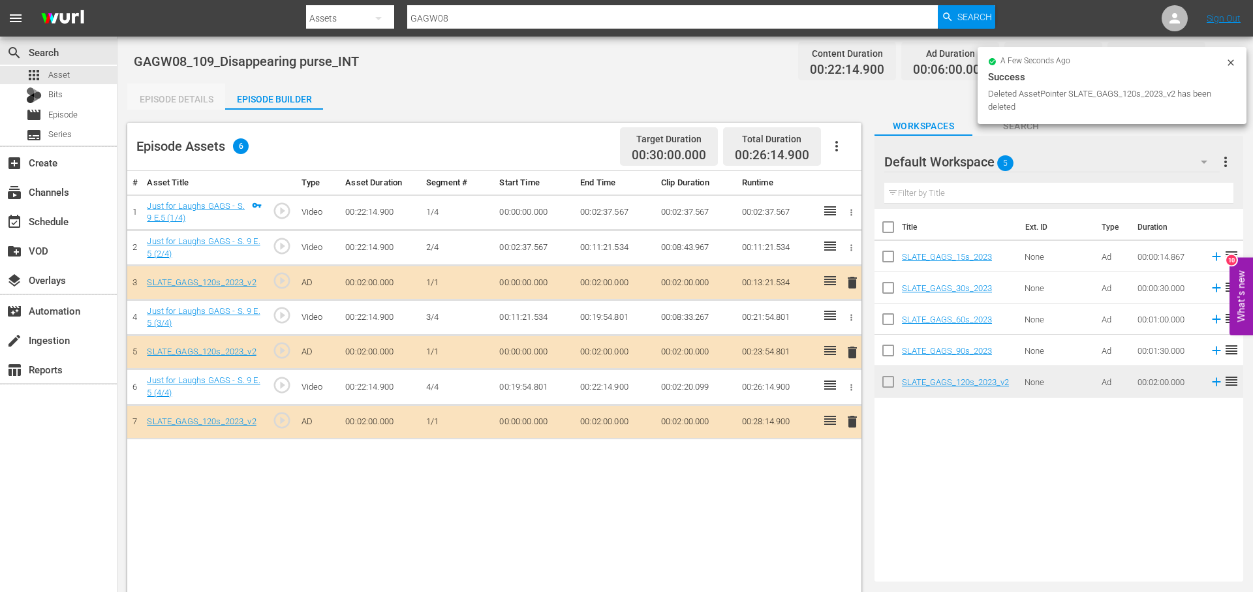
click at [170, 91] on div "Episode Details" at bounding box center [176, 99] width 98 height 31
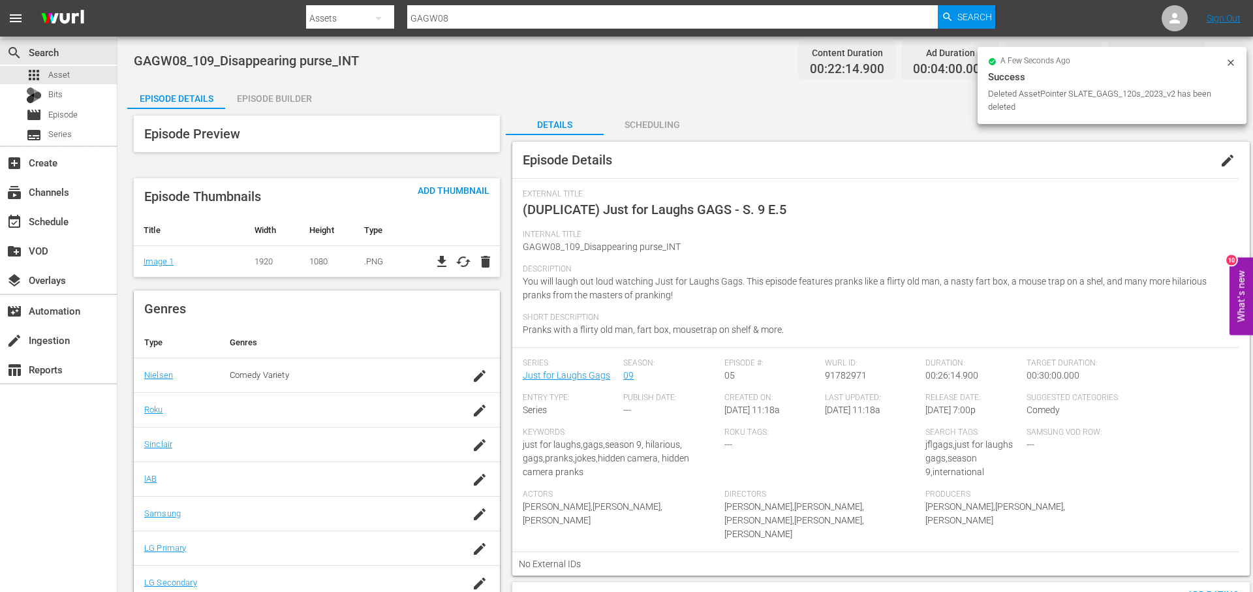
click at [1226, 155] on span "edit" at bounding box center [1227, 161] width 16 height 16
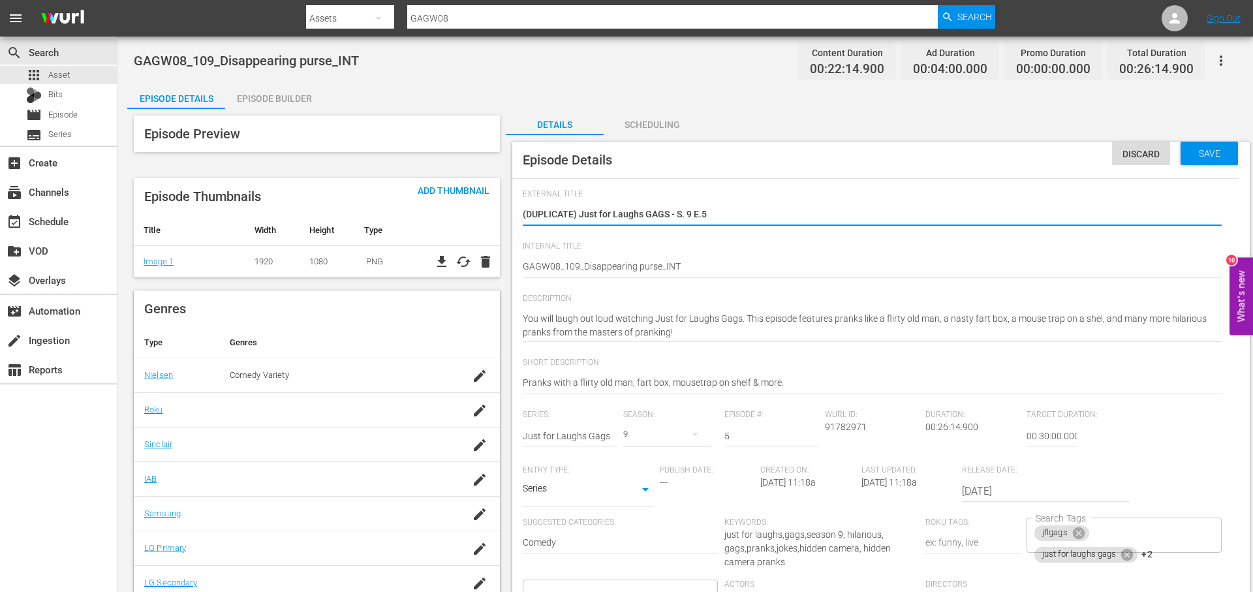
scroll to position [0, 0]
click at [1176, 544] on div "jflgags just for laughs gags +2 Search Tags" at bounding box center [1123, 534] width 195 height 35
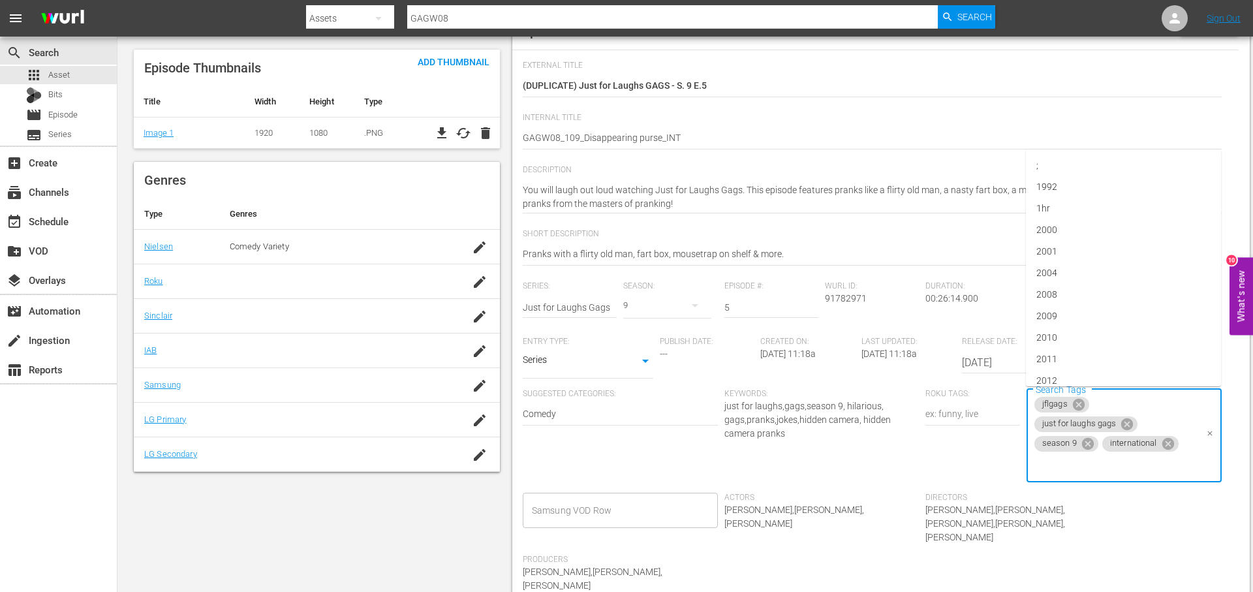
scroll to position [184, 0]
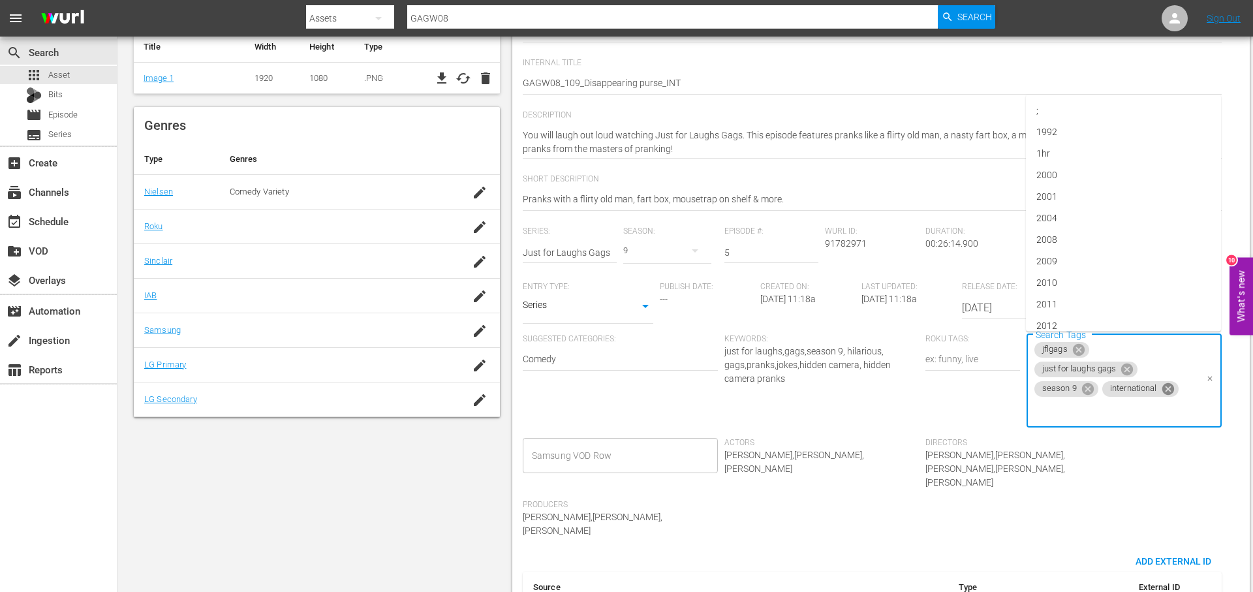
click at [1168, 387] on icon at bounding box center [1167, 389] width 12 height 12
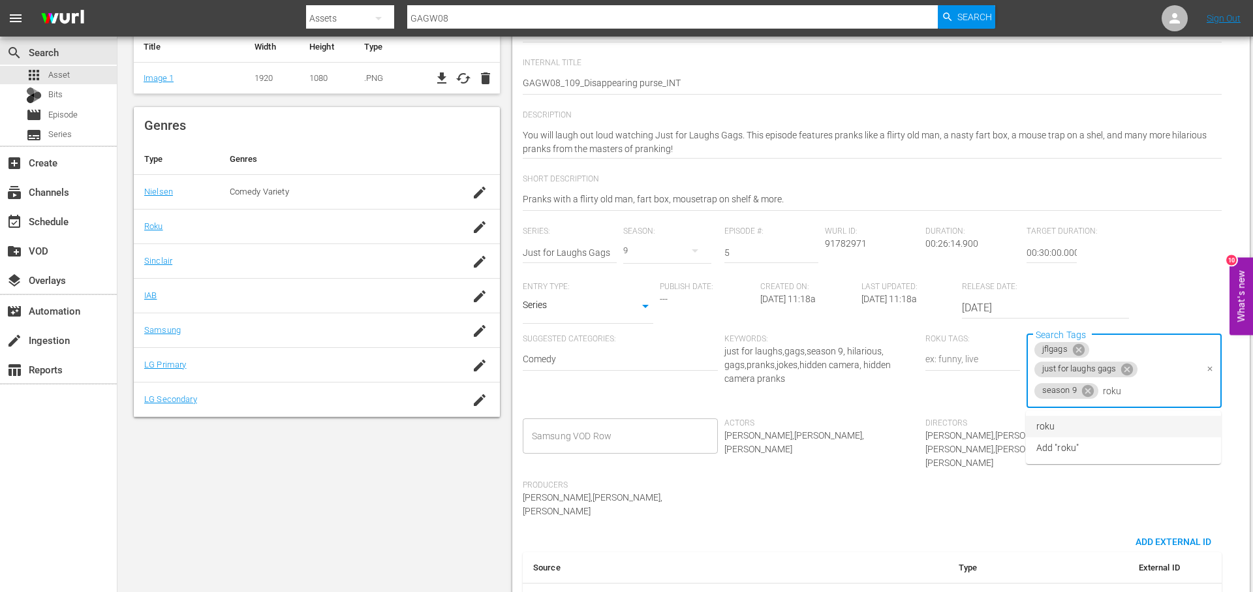
drag, startPoint x: 1163, startPoint y: 418, endPoint x: 1154, endPoint y: 419, distance: 9.2
click at [1163, 418] on li "roku" at bounding box center [1123, 427] width 195 height 22
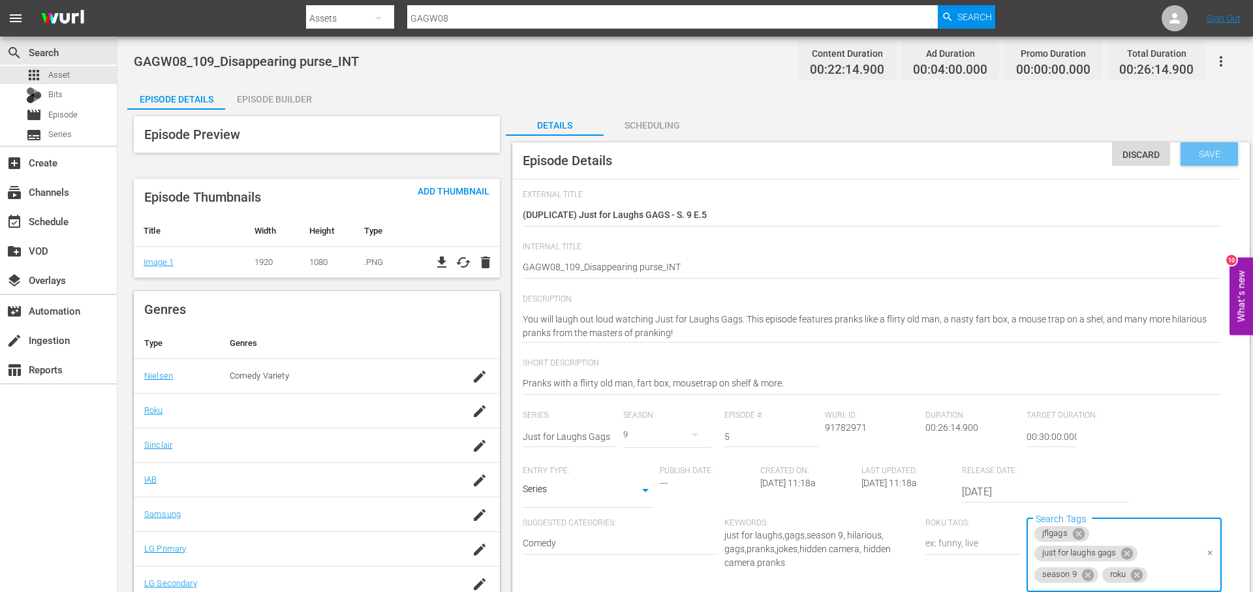
click at [1219, 144] on div "Save" at bounding box center [1208, 153] width 57 height 23
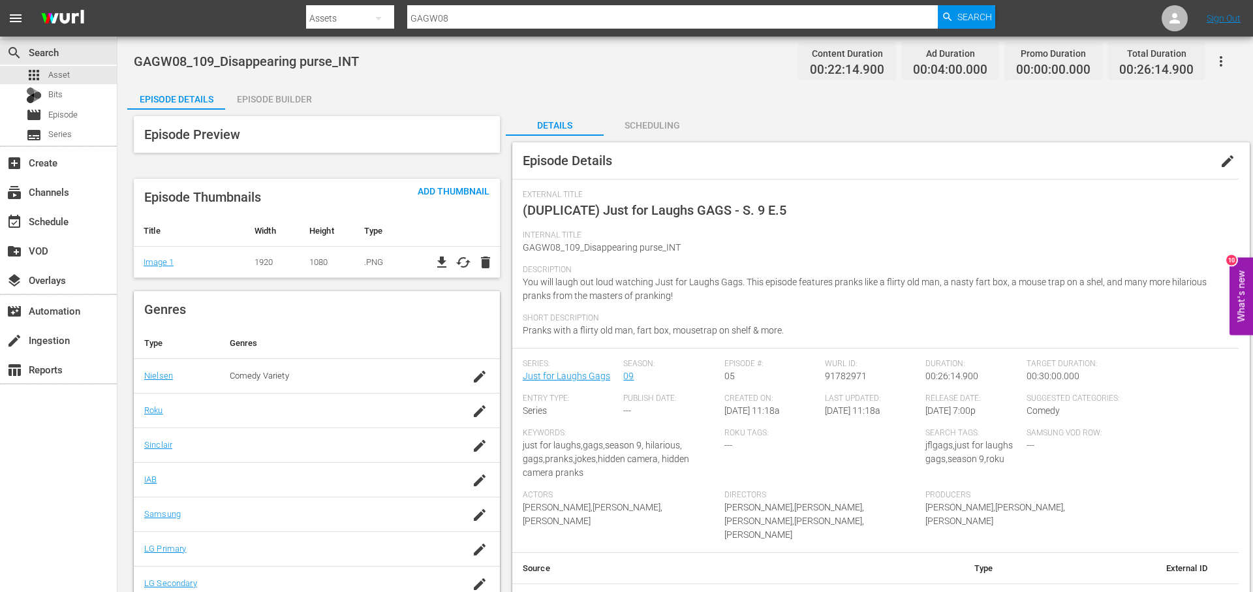
drag, startPoint x: 1225, startPoint y: 158, endPoint x: 1201, endPoint y: 166, distance: 25.4
click at [1223, 159] on span "edit" at bounding box center [1227, 161] width 16 height 16
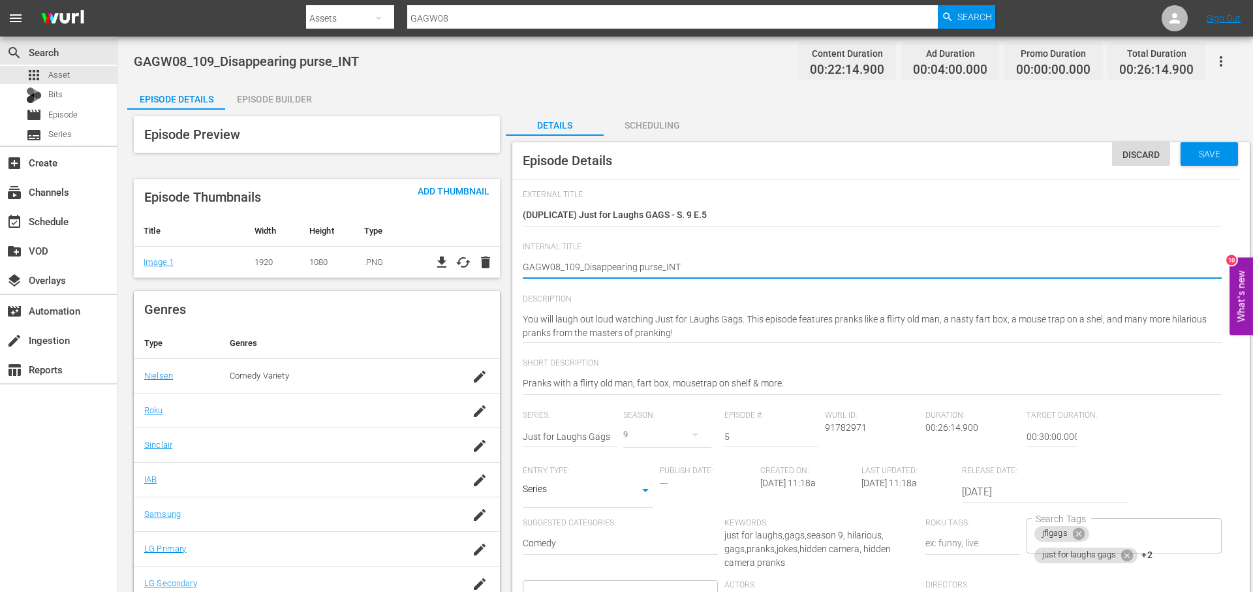
drag, startPoint x: 620, startPoint y: 267, endPoint x: 585, endPoint y: 269, distance: 35.3
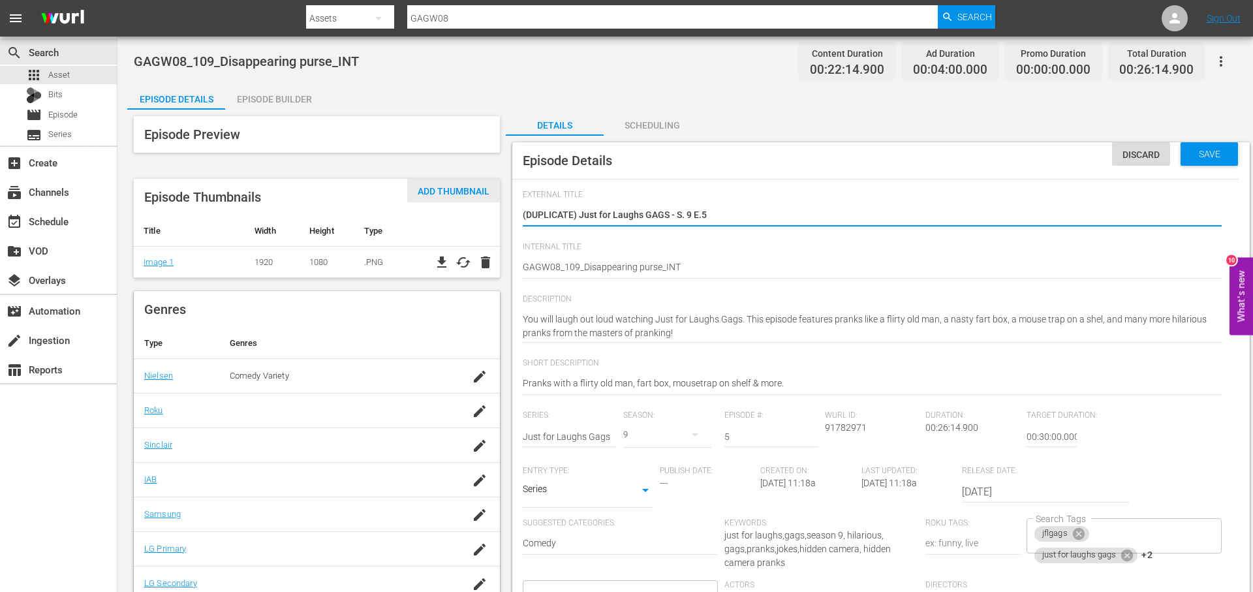
drag, startPoint x: 773, startPoint y: 214, endPoint x: 429, endPoint y: 200, distance: 344.1
paste textarea "Disappearing purse"
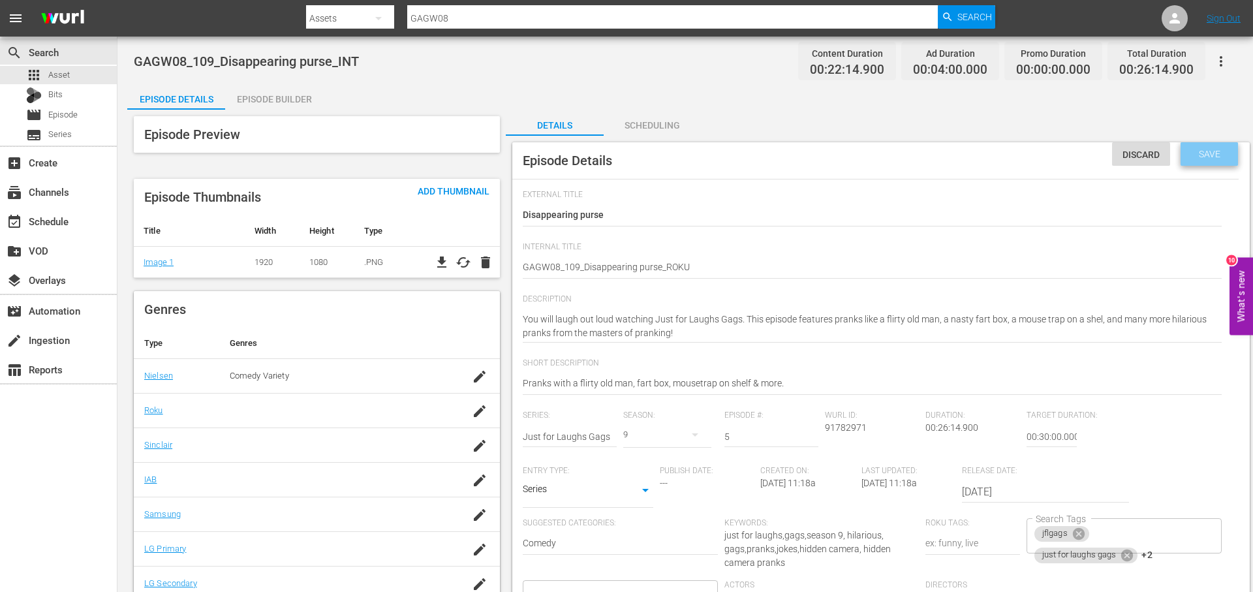
drag, startPoint x: 1234, startPoint y: 148, endPoint x: 1218, endPoint y: 141, distance: 17.8
click at [1231, 147] on div "Save" at bounding box center [1208, 153] width 57 height 23
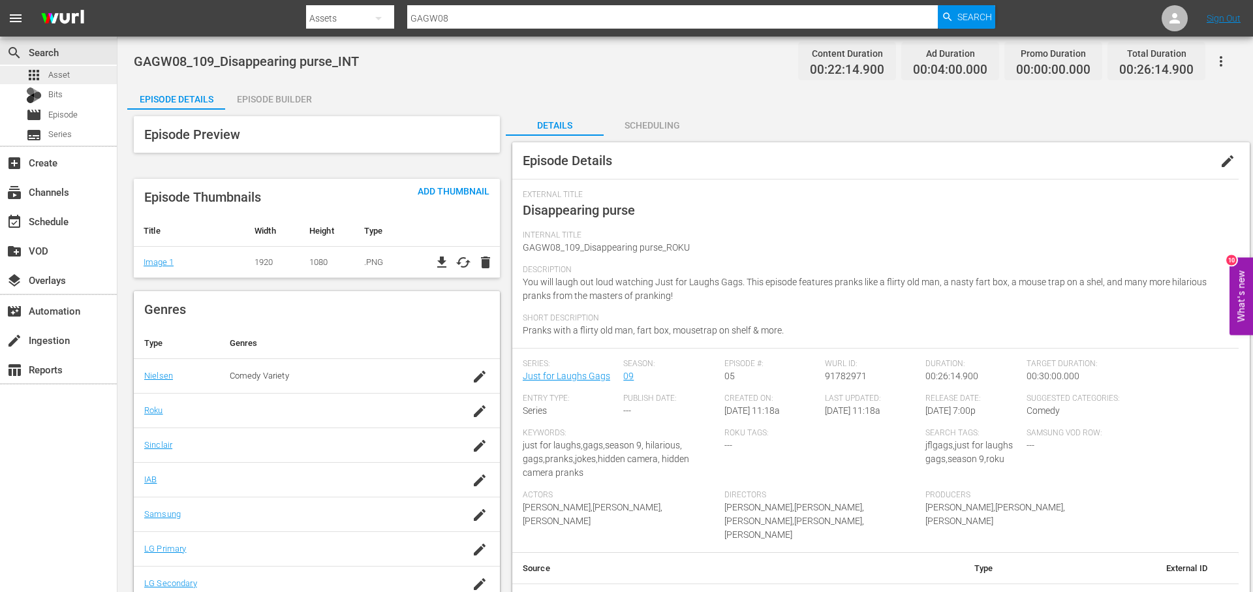
click at [76, 74] on div "apps Asset" at bounding box center [58, 75] width 117 height 18
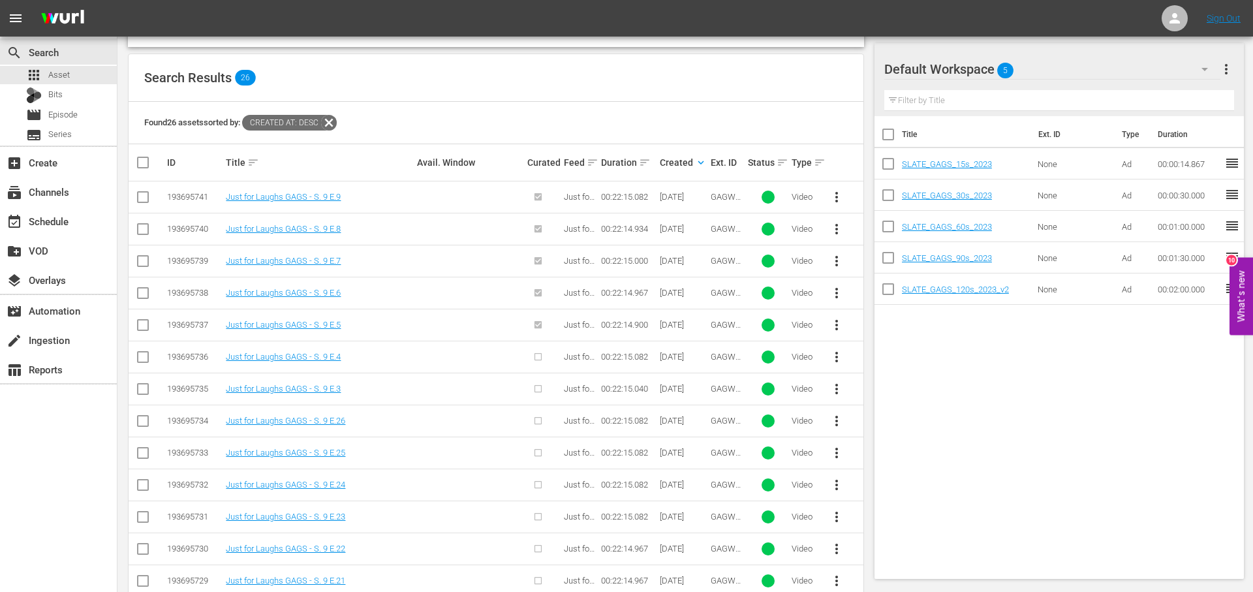
scroll to position [236, 0]
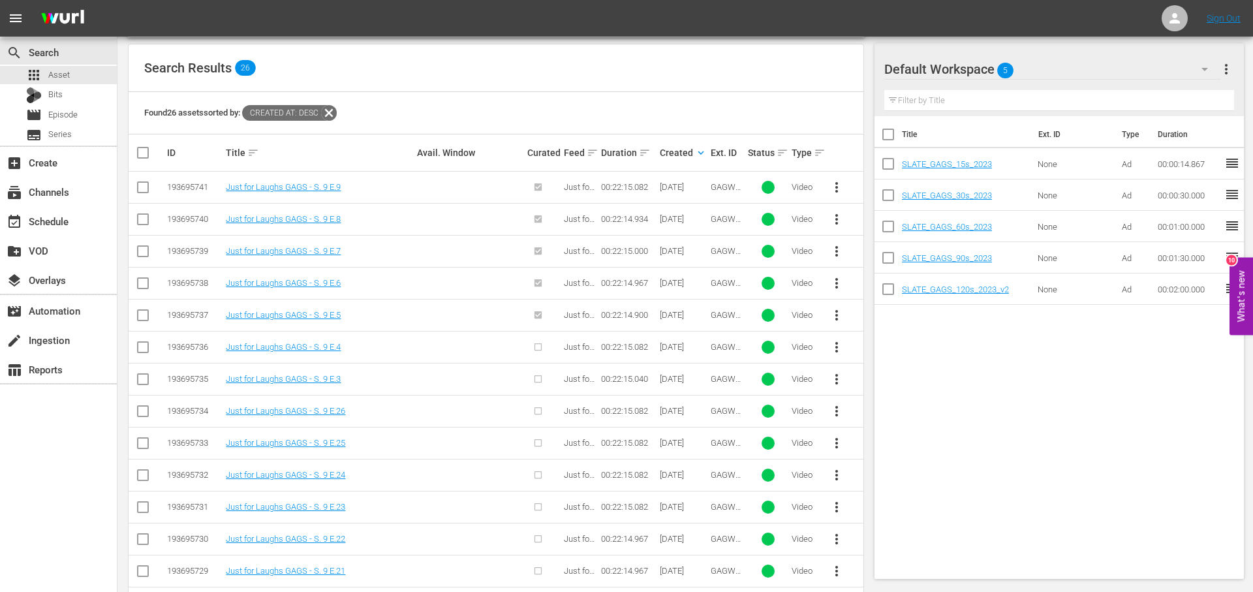
click at [838, 346] on span "more_vert" at bounding box center [837, 347] width 16 height 16
click at [917, 448] on div "Episode" at bounding box center [907, 446] width 89 height 31
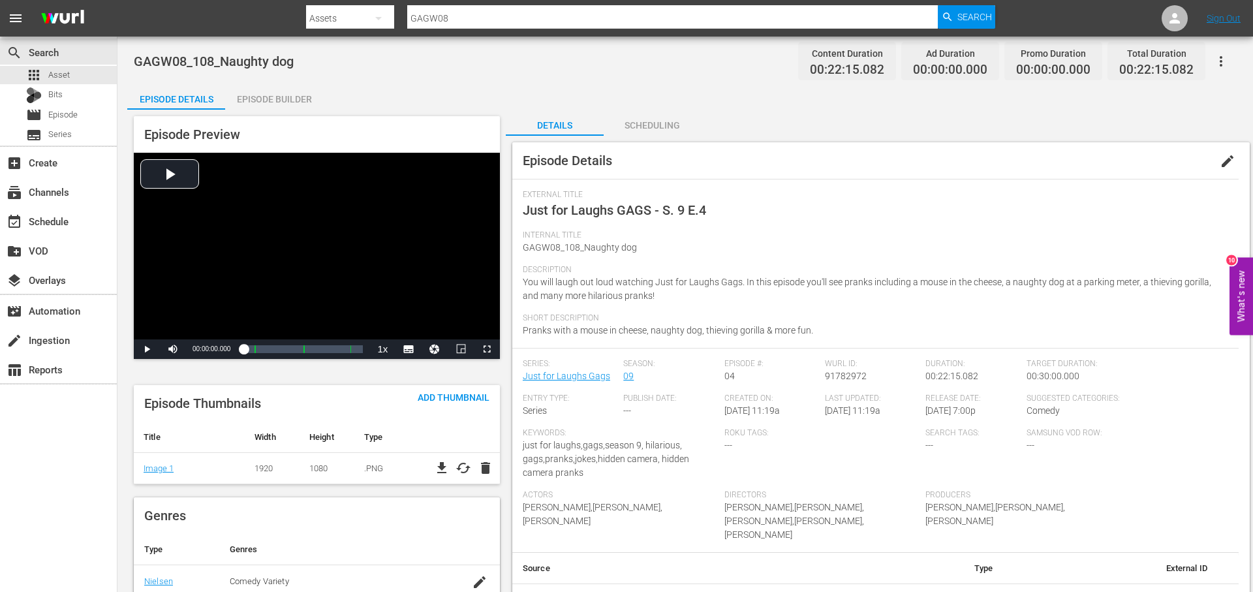
click at [1220, 159] on span "edit" at bounding box center [1227, 161] width 16 height 16
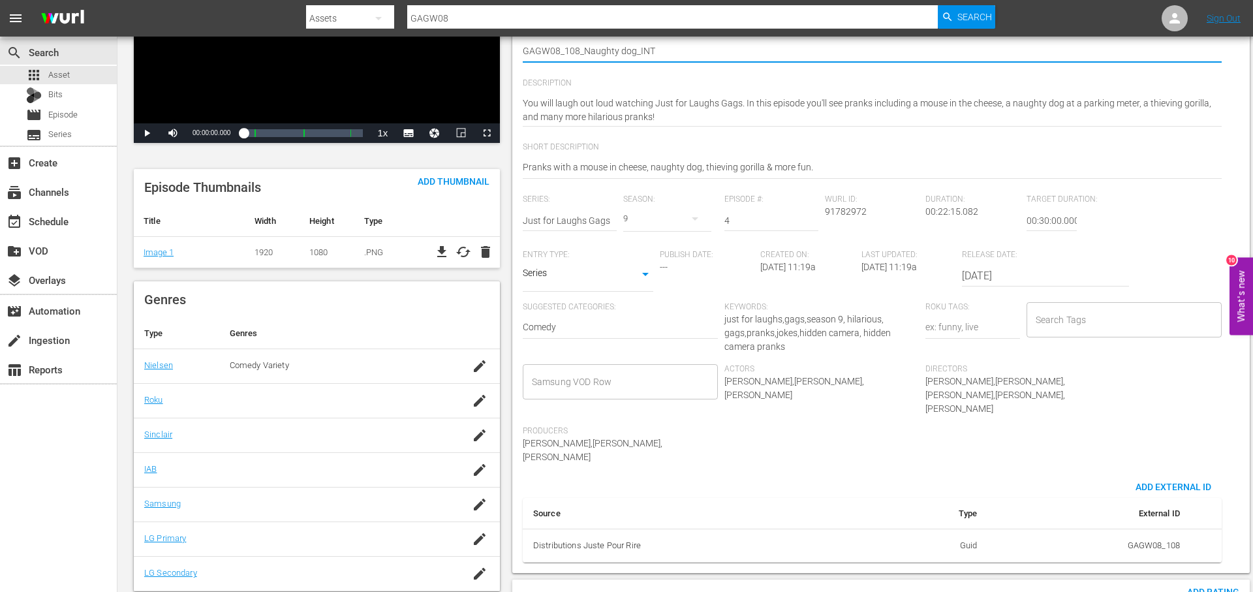
scroll to position [232, 0]
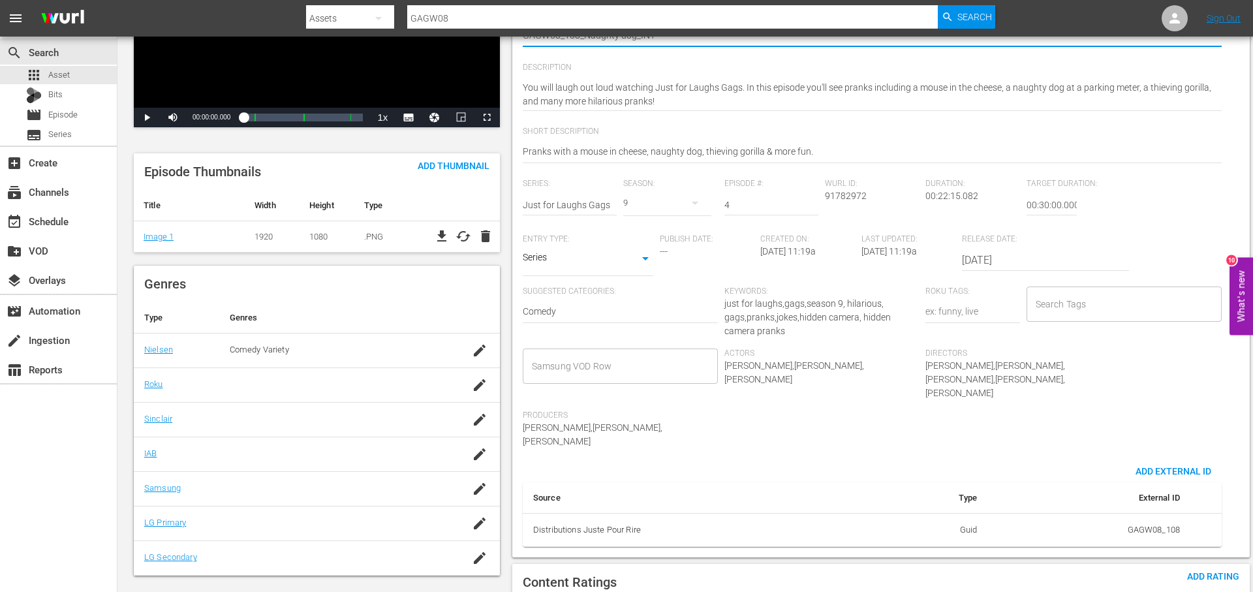
click at [1112, 299] on input "Search Tags" at bounding box center [1114, 303] width 164 height 23
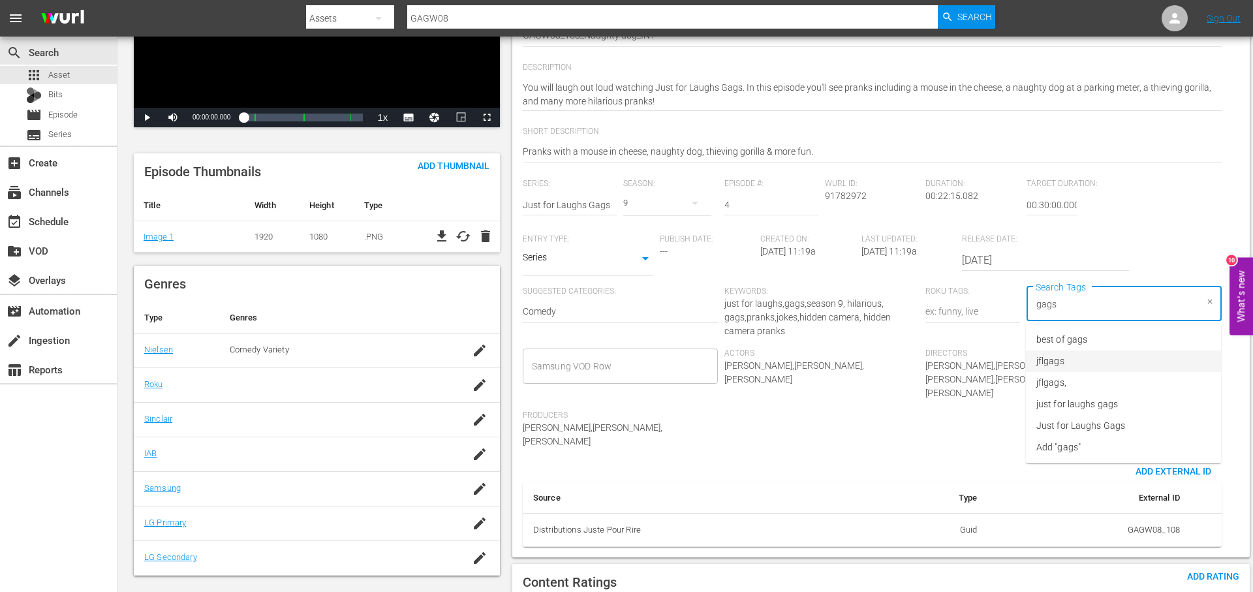
click at [1134, 352] on li "jflgags" at bounding box center [1123, 361] width 195 height 22
click at [1135, 410] on li "just for laughs gags" at bounding box center [1123, 404] width 195 height 22
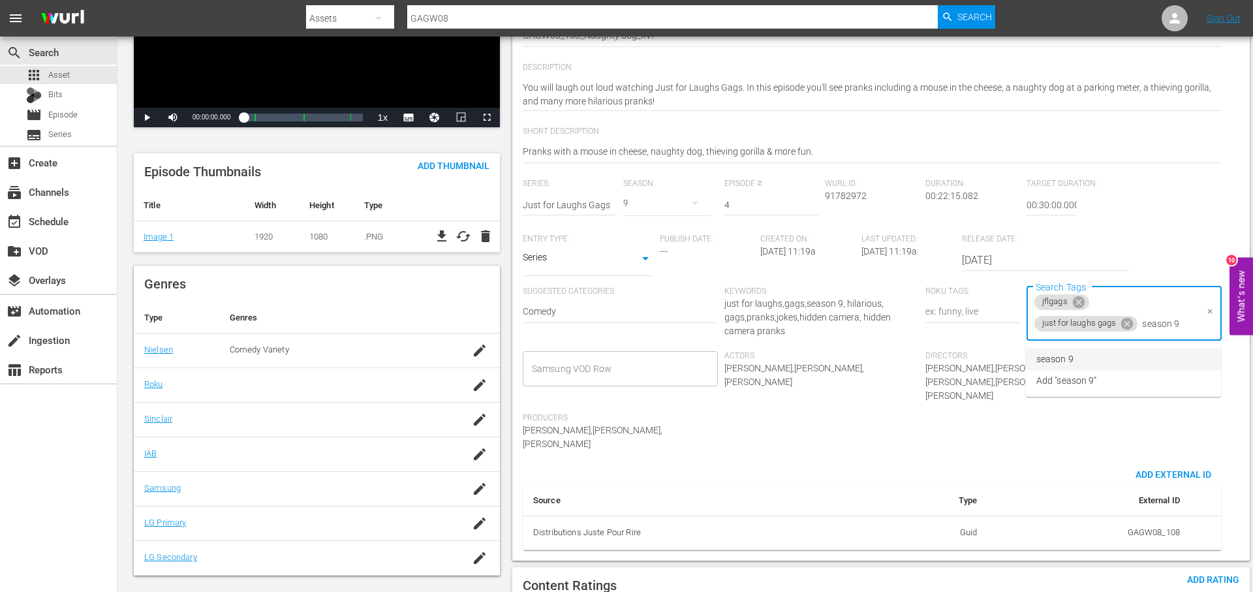
click at [1096, 354] on li "season 9" at bounding box center [1123, 359] width 195 height 22
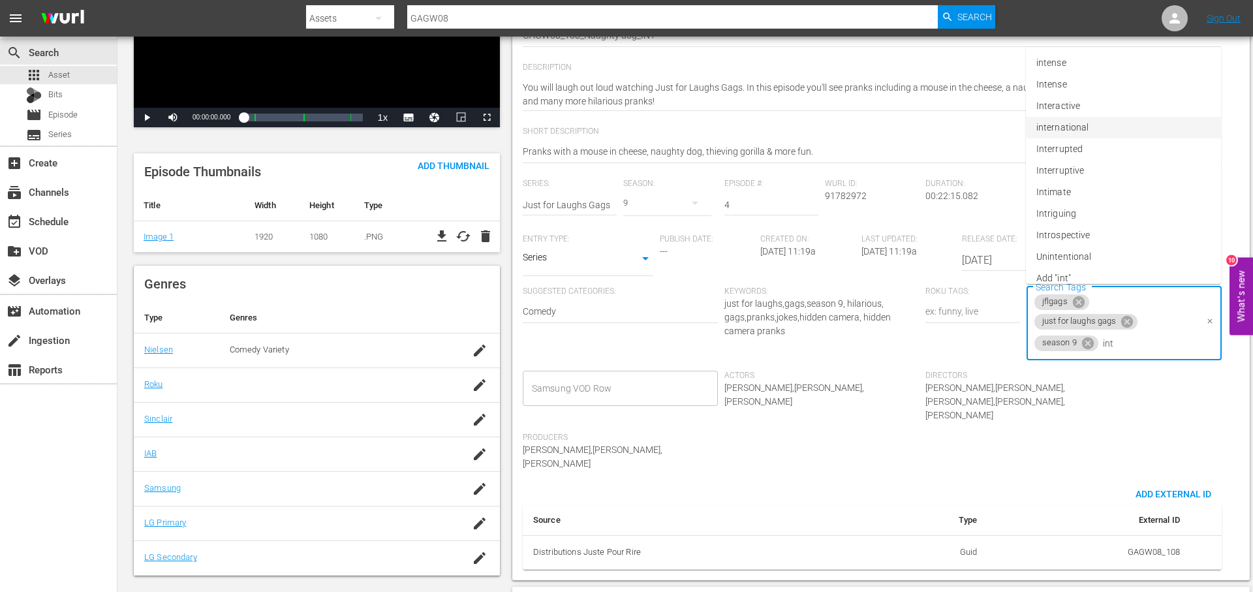
click at [1159, 121] on li "international" at bounding box center [1123, 128] width 195 height 22
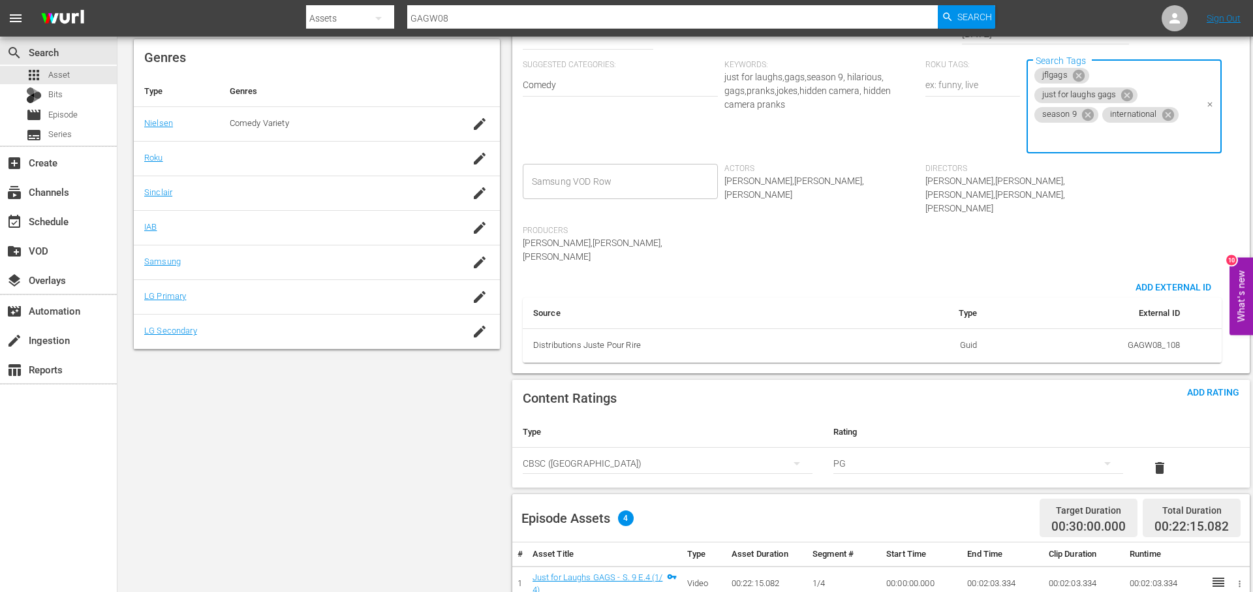
scroll to position [548, 0]
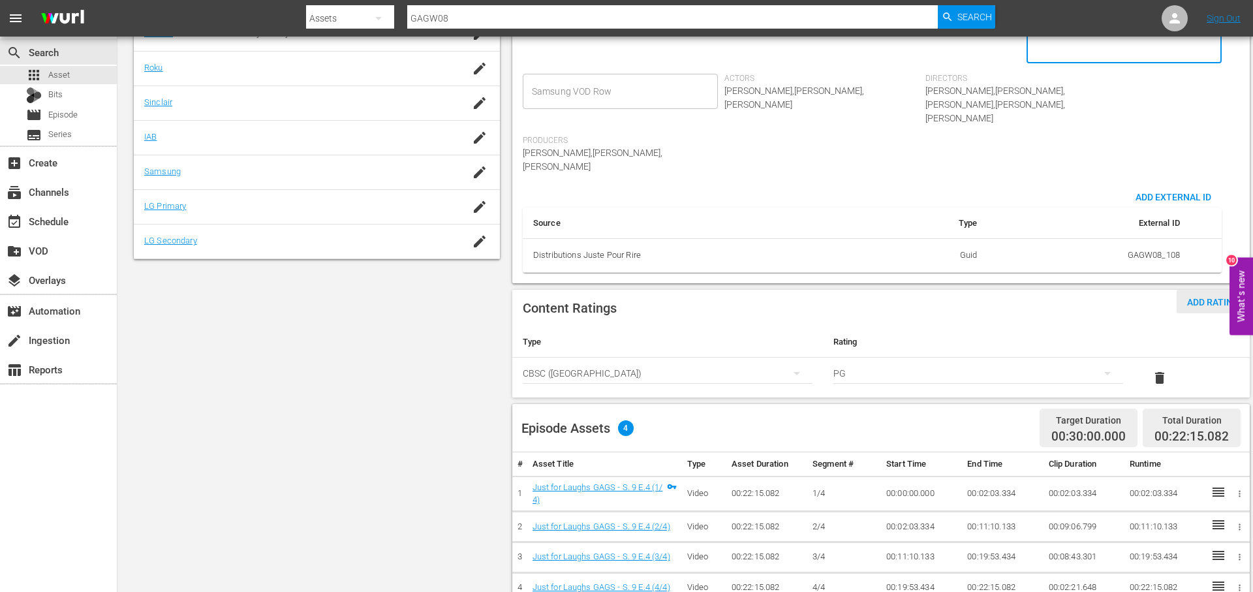
drag, startPoint x: 1193, startPoint y: 272, endPoint x: 1182, endPoint y: 272, distance: 11.7
click at [1193, 297] on span "Add Rating" at bounding box center [1212, 302] width 73 height 10
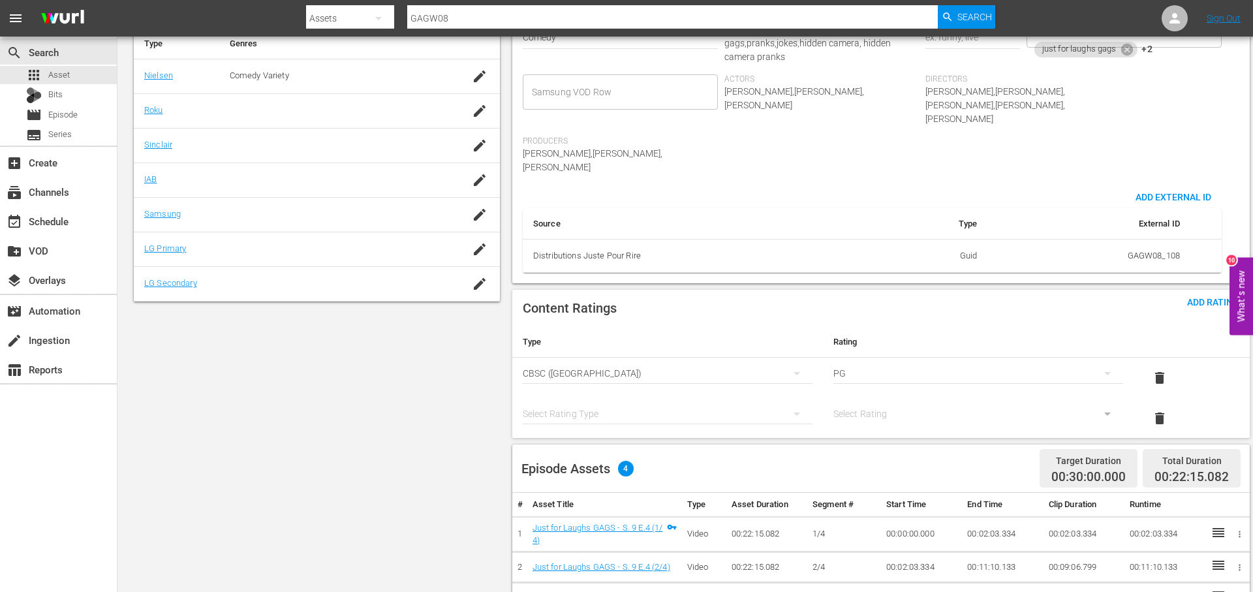
click at [615, 395] on div "simple table" at bounding box center [668, 413] width 290 height 37
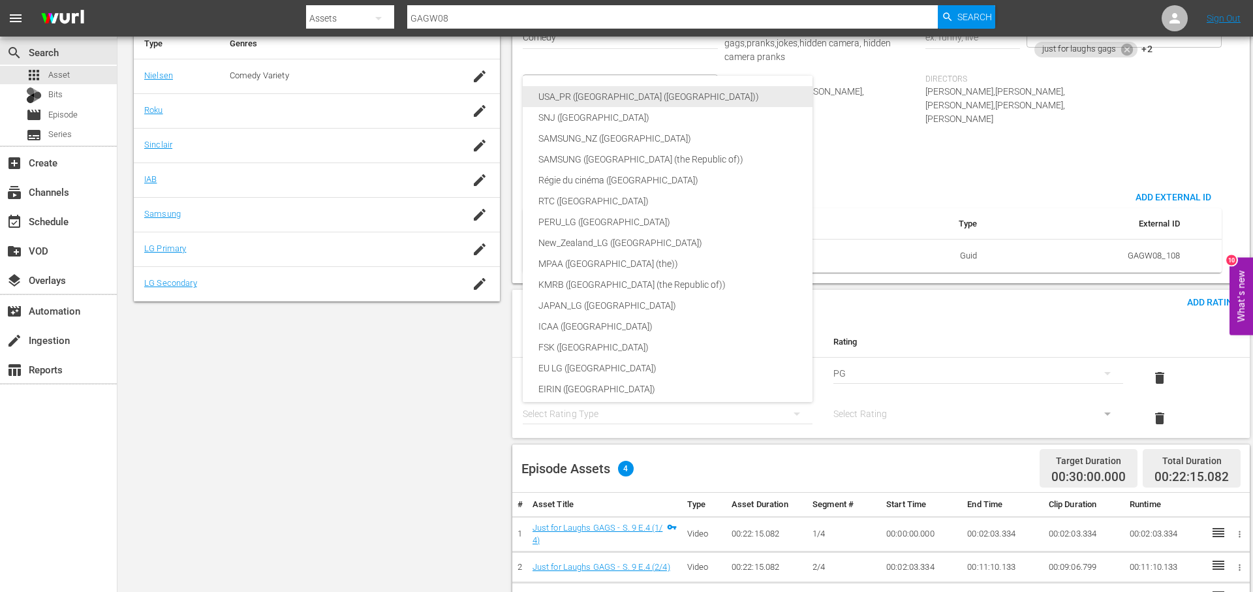
drag, startPoint x: 648, startPoint y: 89, endPoint x: 701, endPoint y: 118, distance: 60.1
click at [648, 89] on div "USA_PR ([GEOGRAPHIC_DATA] ([GEOGRAPHIC_DATA]))" at bounding box center [698, 96] width 320 height 21
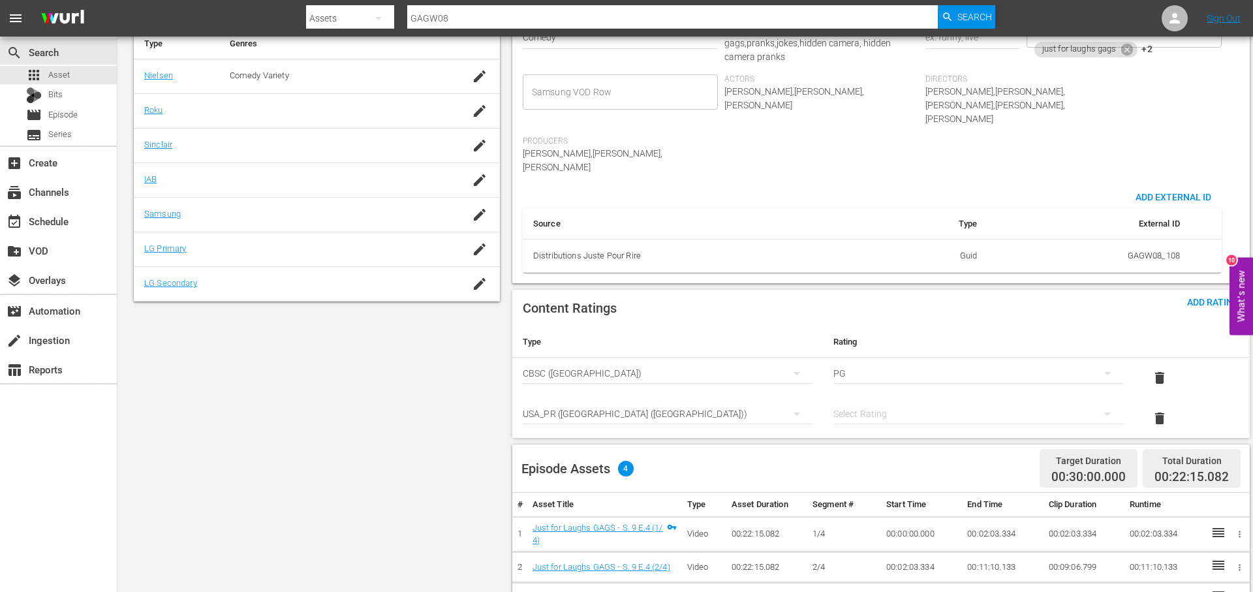
click at [922, 395] on div "simple table" at bounding box center [978, 413] width 290 height 37
click at [921, 454] on div "TVPG" at bounding box center [978, 454] width 258 height 21
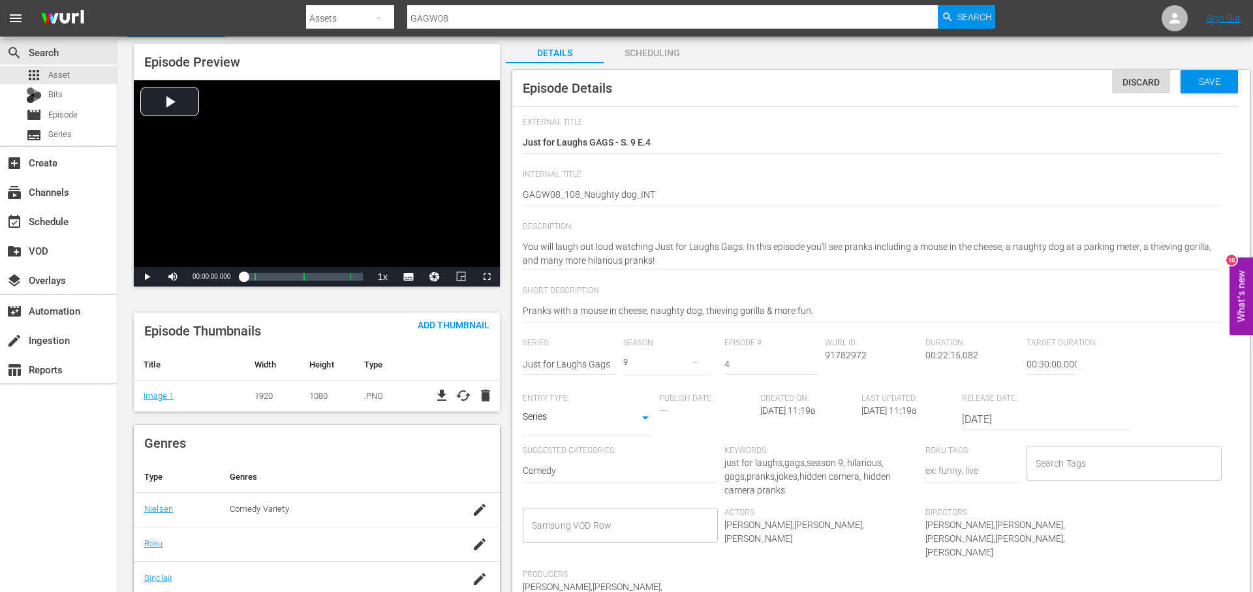
scroll to position [90, 0]
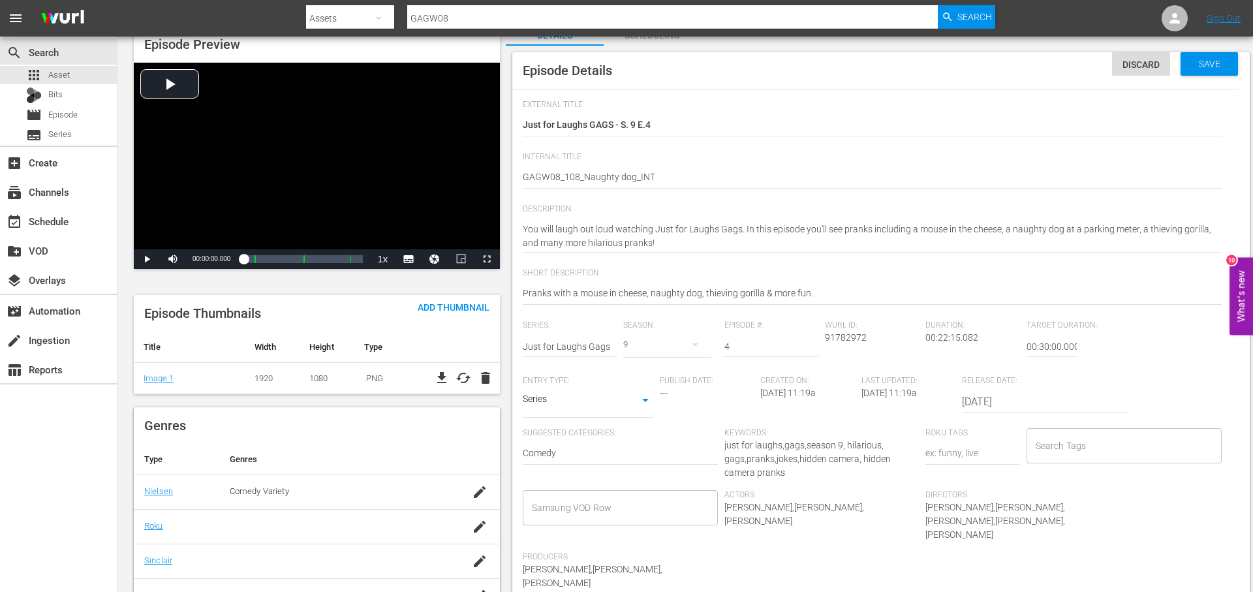
click at [1133, 450] on input "Search Tags" at bounding box center [1114, 445] width 164 height 23
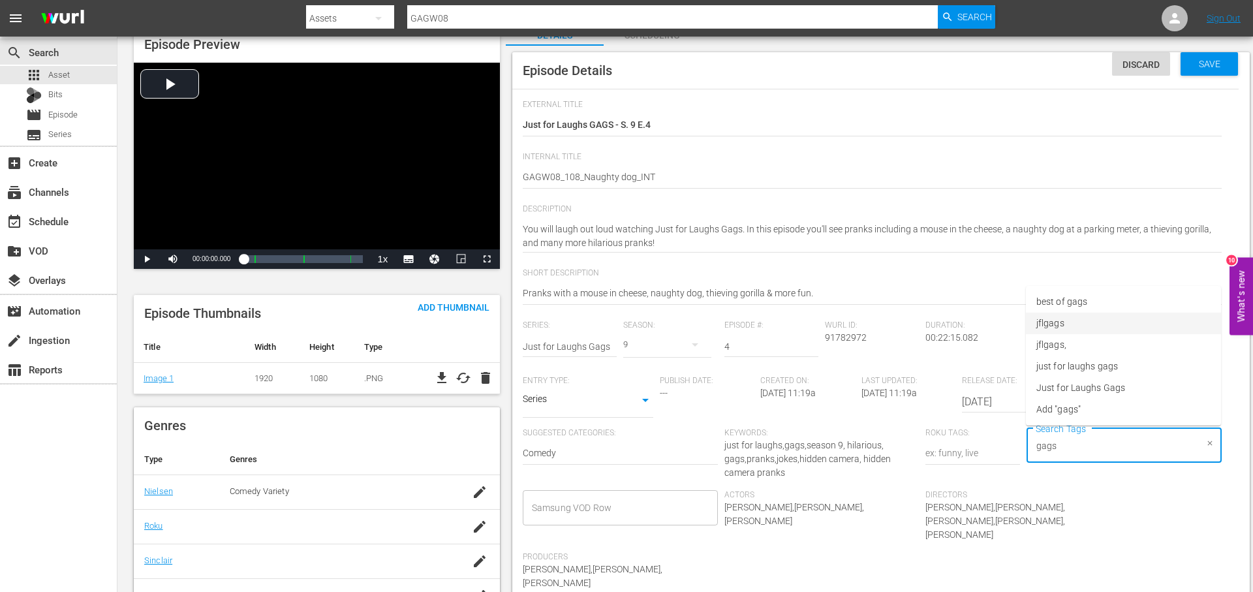
click at [1109, 322] on li "jflgags" at bounding box center [1123, 324] width 195 height 22
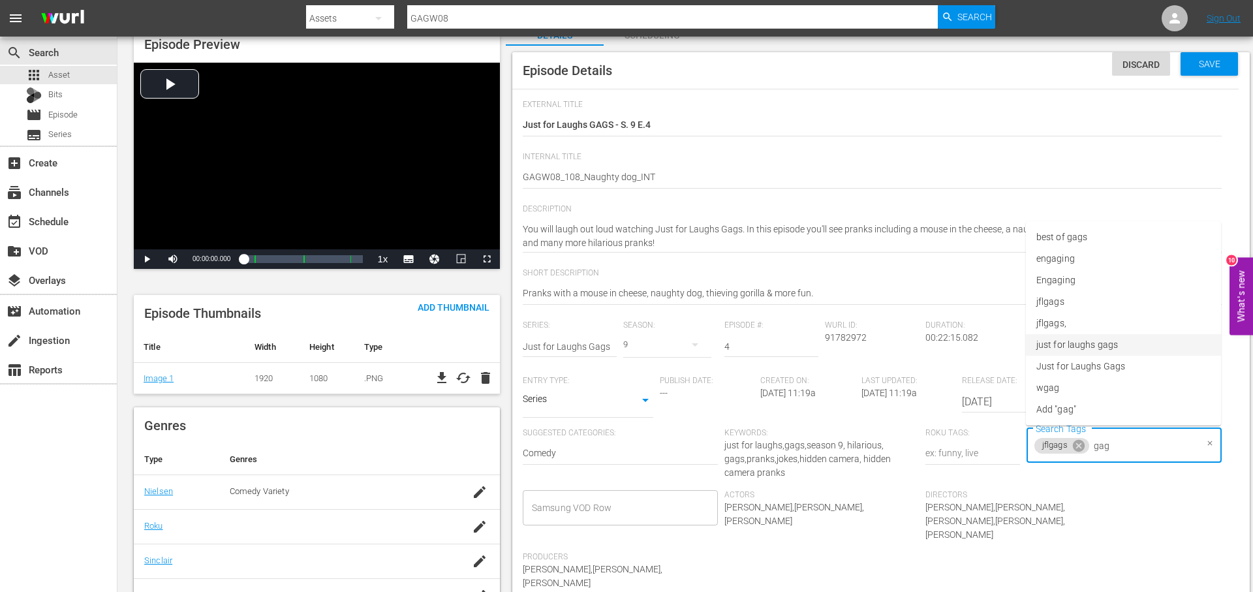
click at [1112, 344] on span "just for laughs gags" at bounding box center [1077, 345] width 82 height 14
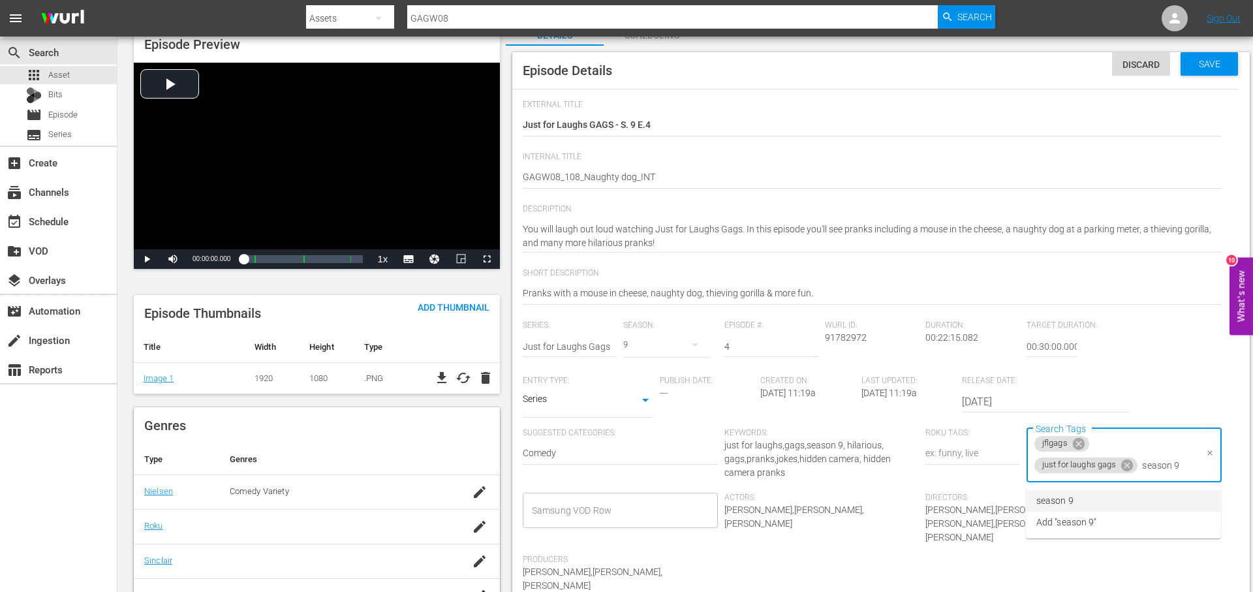
click at [1121, 502] on li "season 9" at bounding box center [1123, 501] width 195 height 22
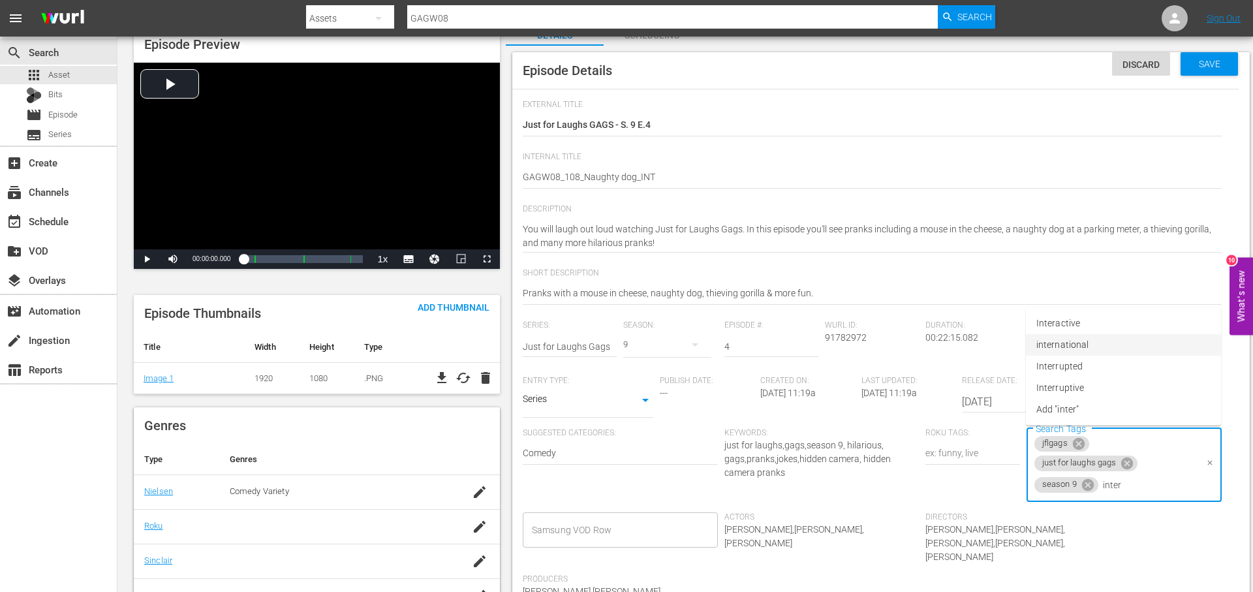
click at [1099, 348] on li "international" at bounding box center [1123, 345] width 195 height 22
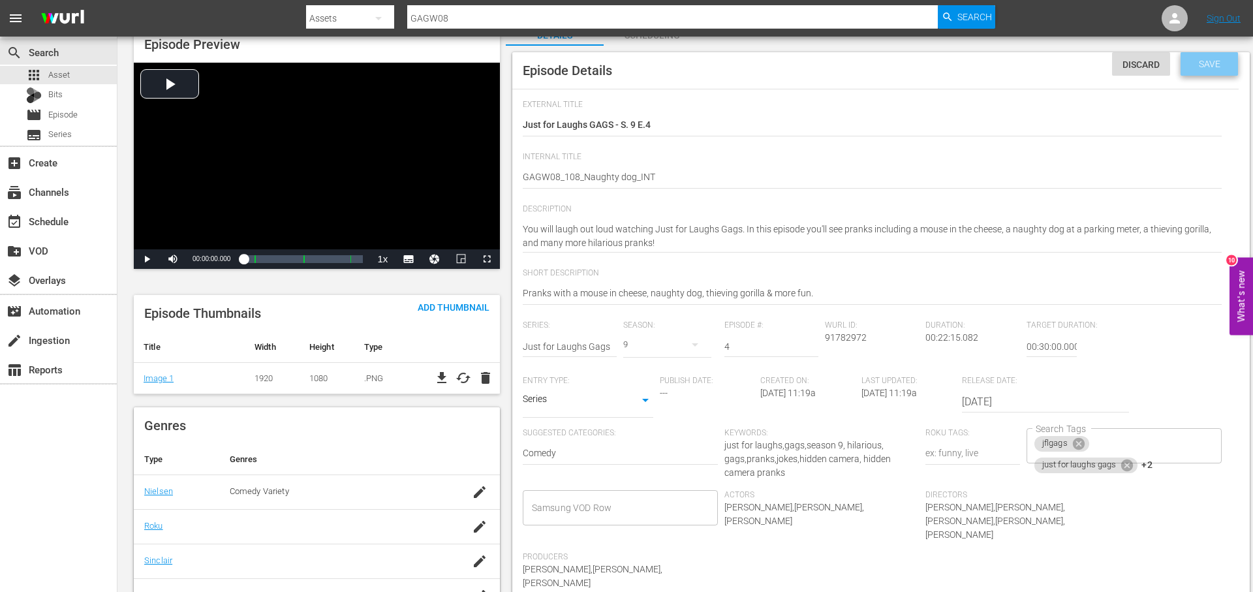
click at [1214, 64] on span "Save" at bounding box center [1209, 64] width 42 height 10
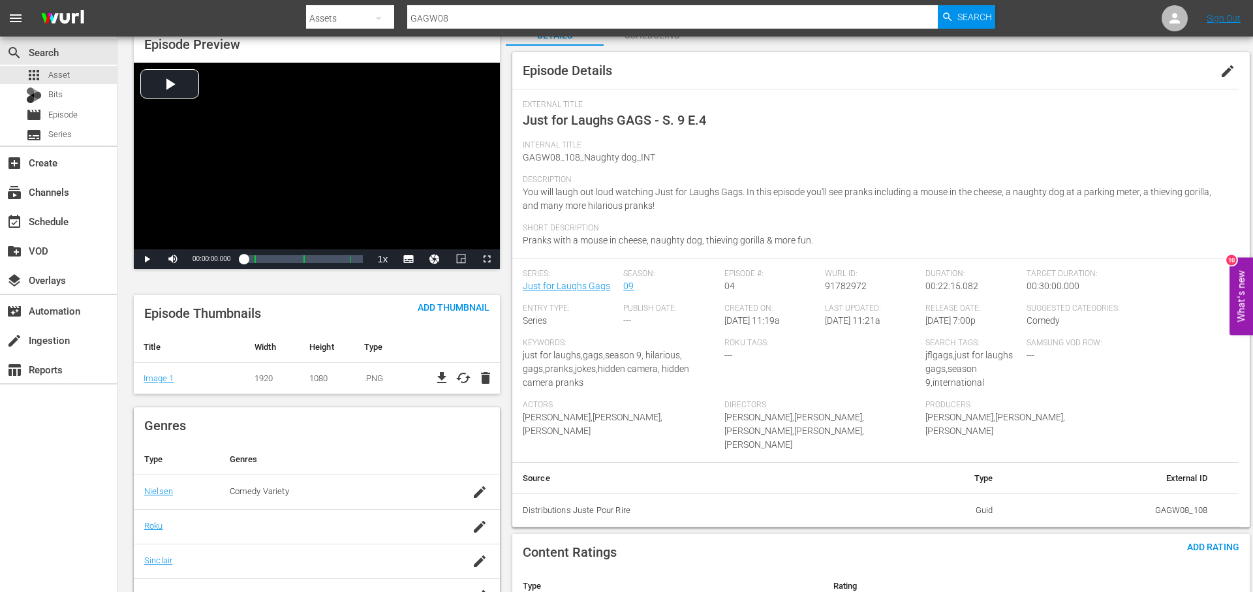
scroll to position [0, 0]
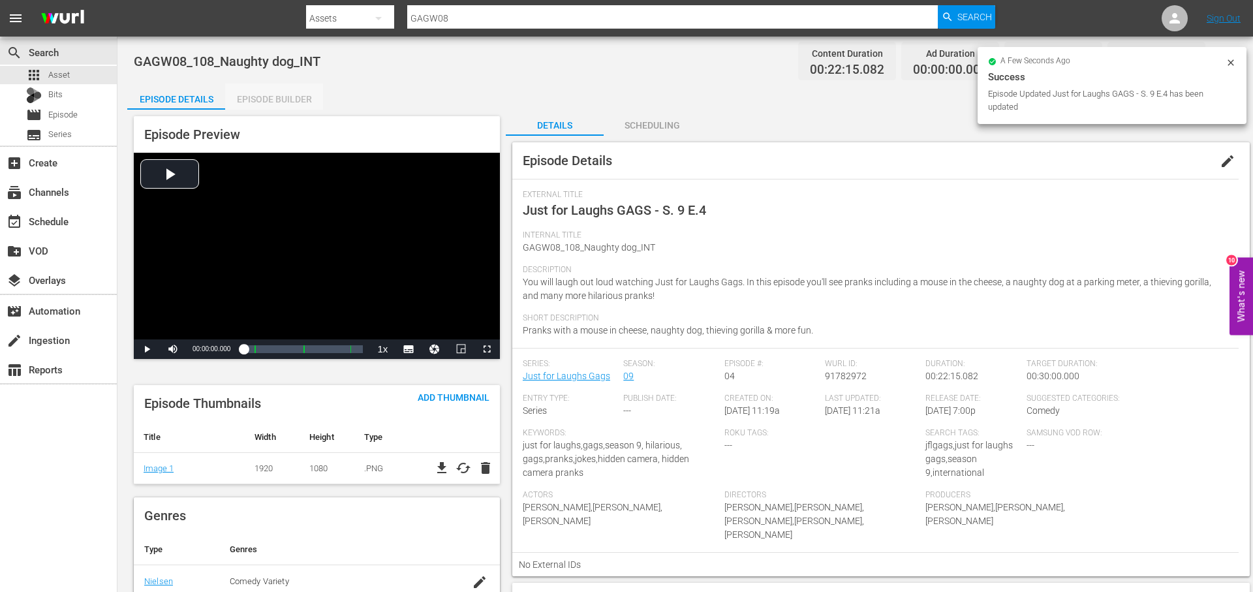
click at [294, 96] on div "Episode Builder" at bounding box center [274, 99] width 98 height 31
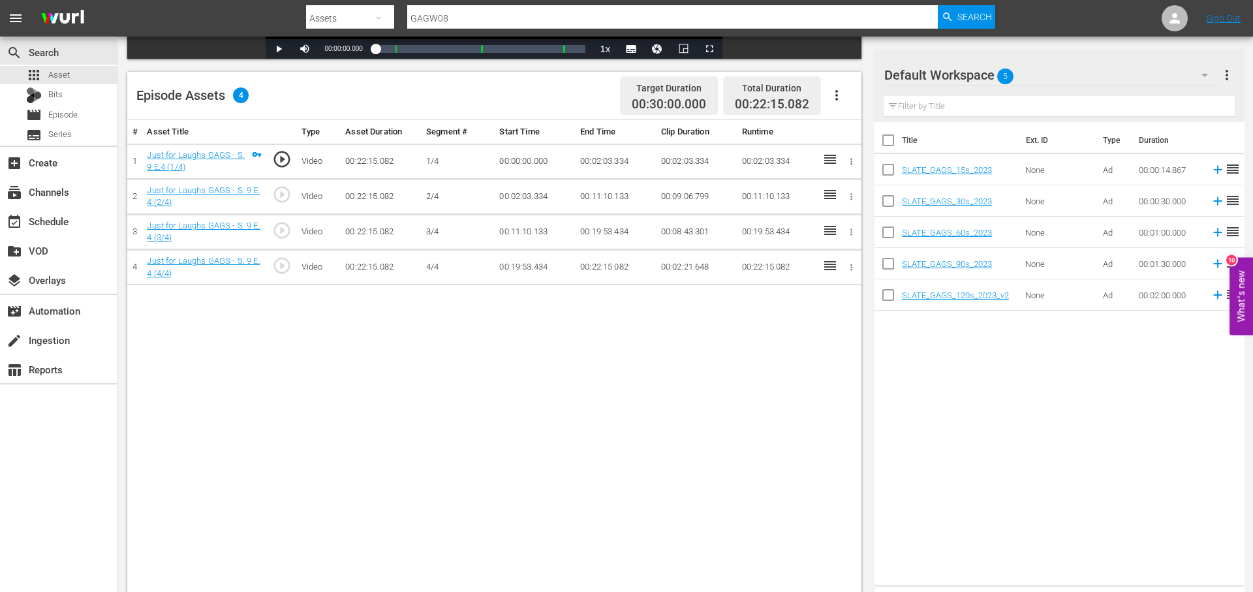
scroll to position [311, 0]
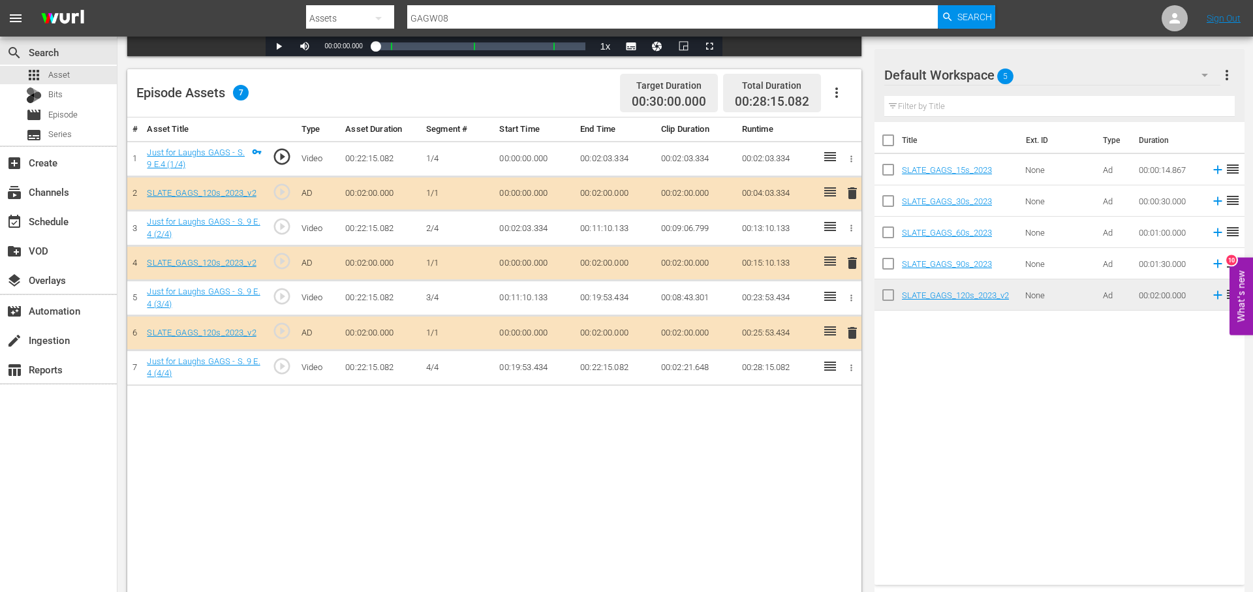
drag, startPoint x: 1036, startPoint y: 412, endPoint x: 1034, endPoint y: 395, distance: 17.1
click at [1036, 412] on div "Title Ext. ID Type Duration SLATE_GAGS_15s_2023 None Ad 00:00:14.867 reorder SL…" at bounding box center [1059, 350] width 370 height 457
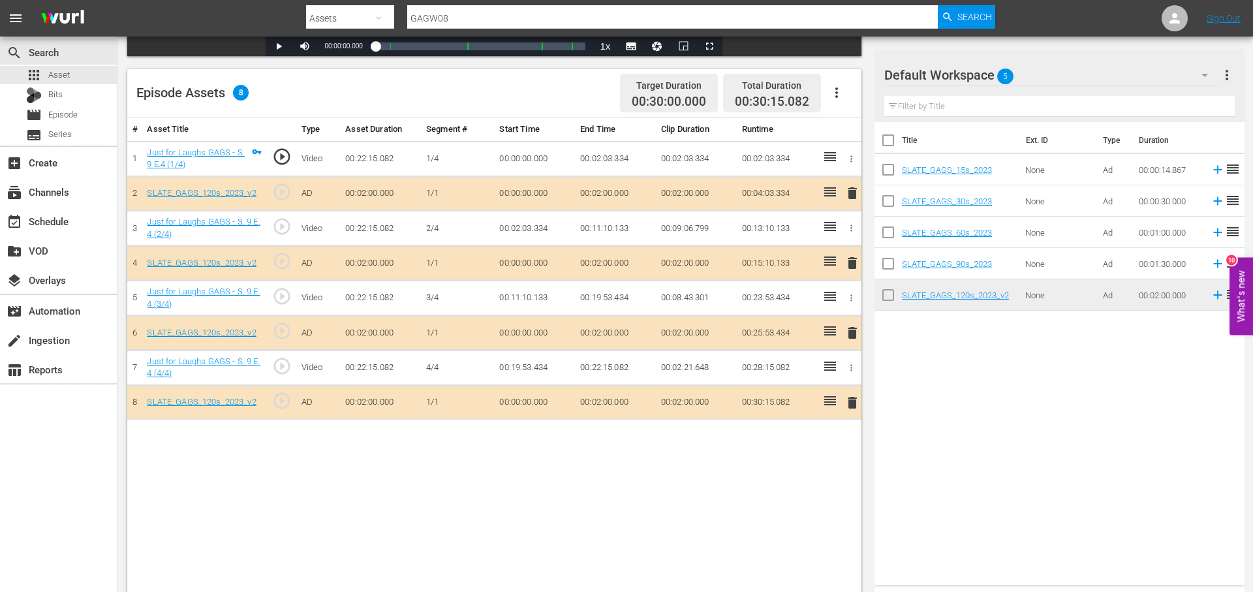
scroll to position [0, 0]
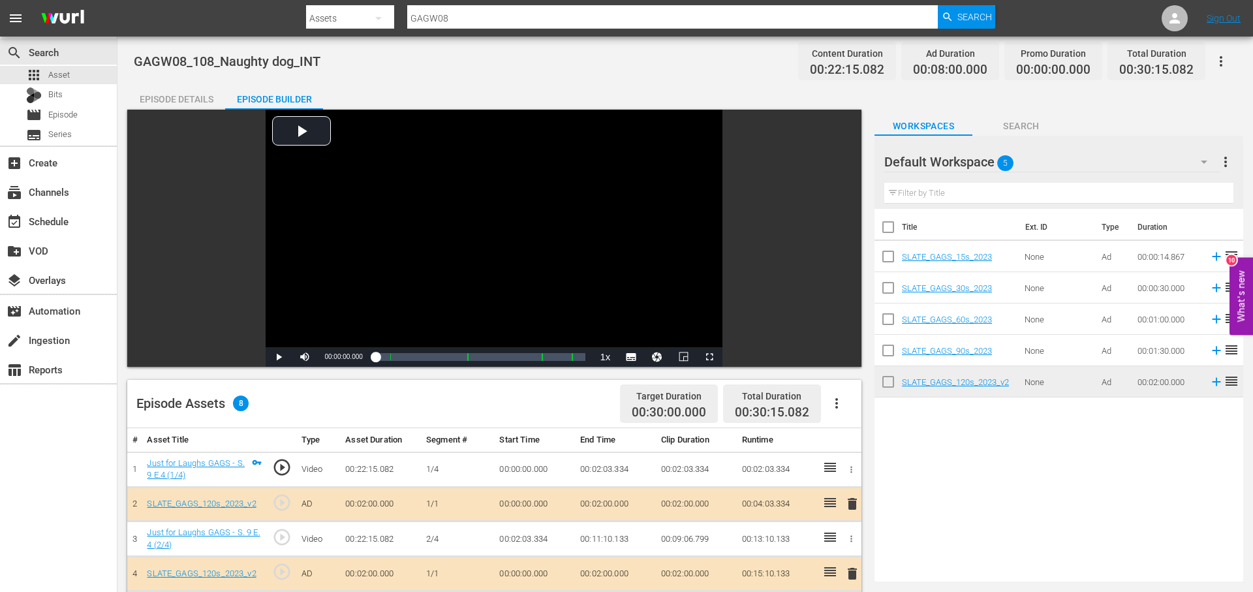
click at [196, 91] on div "Episode Details" at bounding box center [176, 99] width 98 height 31
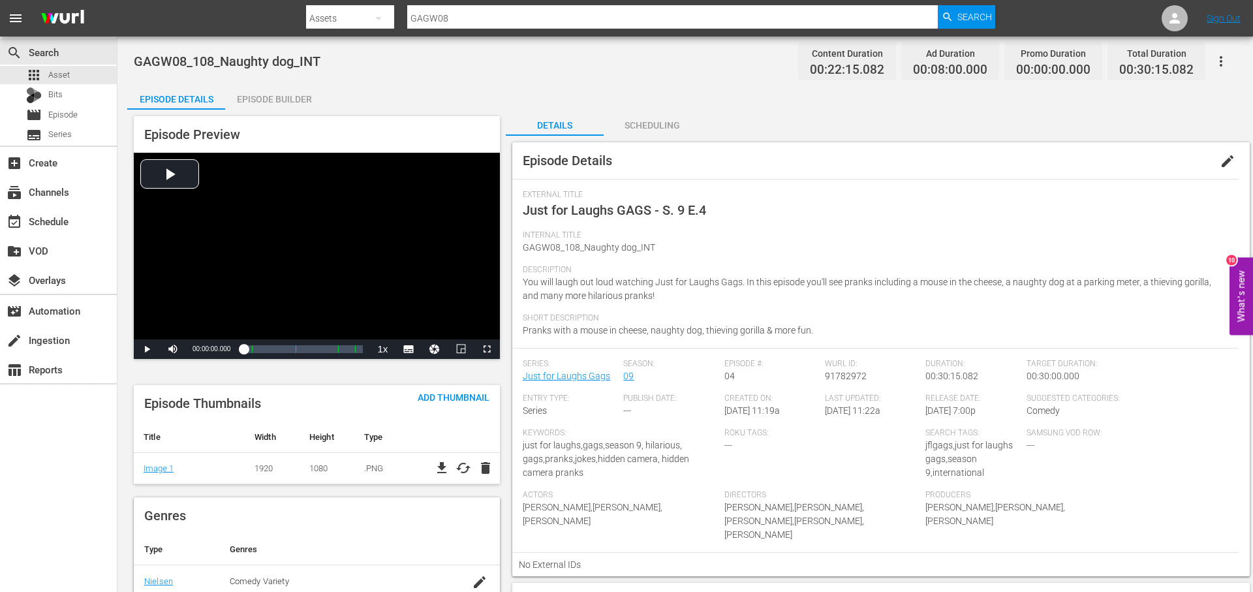
click at [1218, 63] on icon "button" at bounding box center [1221, 62] width 16 height 16
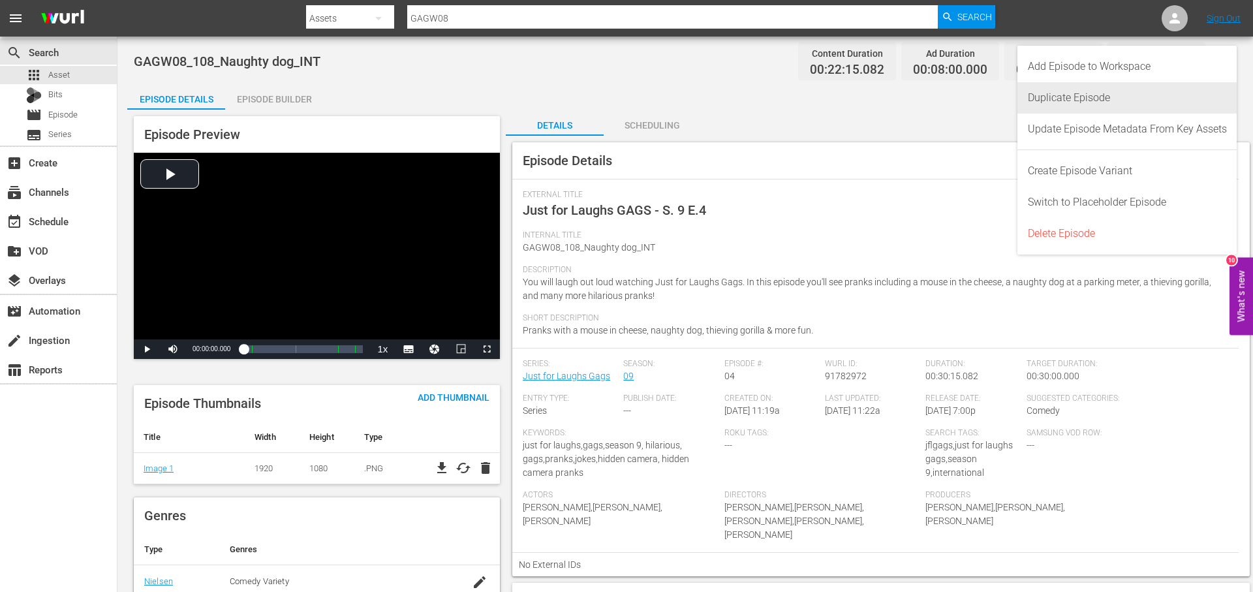
click at [1118, 102] on div "Duplicate Episode" at bounding box center [1127, 97] width 199 height 31
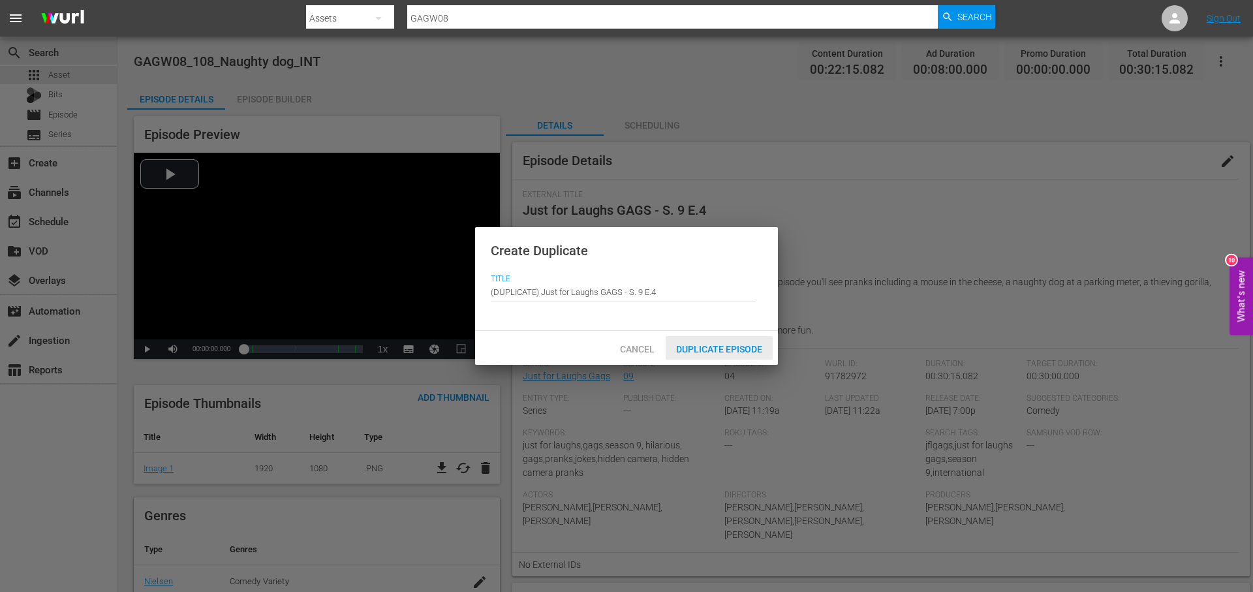
click at [744, 352] on span "Duplicate Episode" at bounding box center [719, 349] width 107 height 10
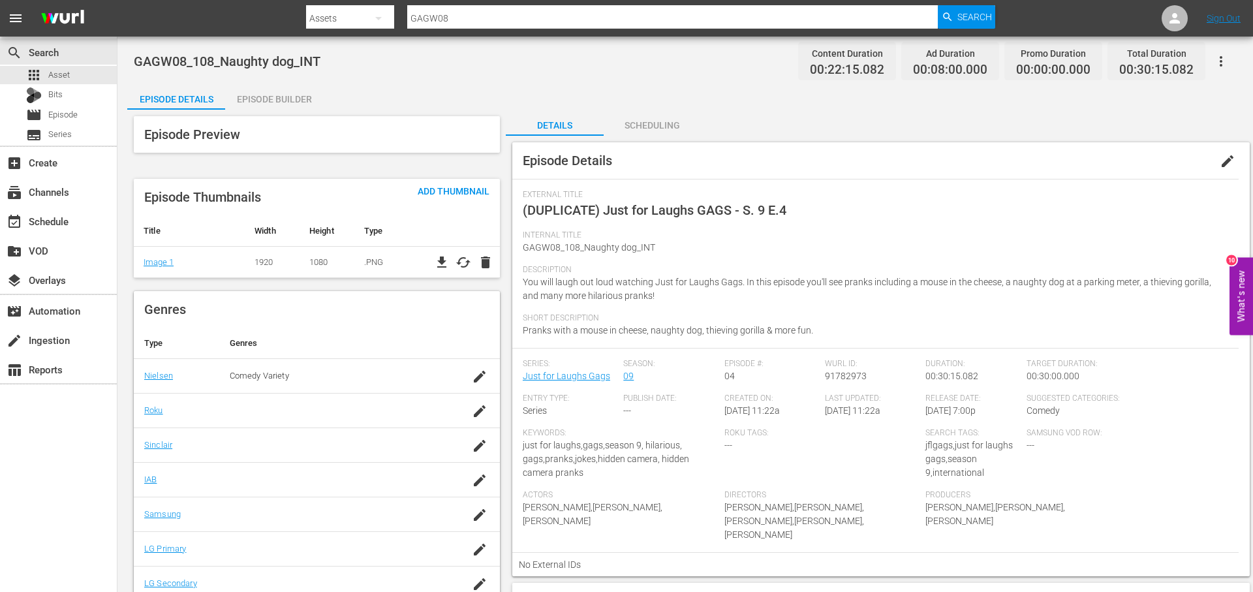
drag, startPoint x: 1226, startPoint y: 156, endPoint x: 1052, endPoint y: 166, distance: 173.9
click at [1226, 156] on span "edit" at bounding box center [1227, 161] width 16 height 16
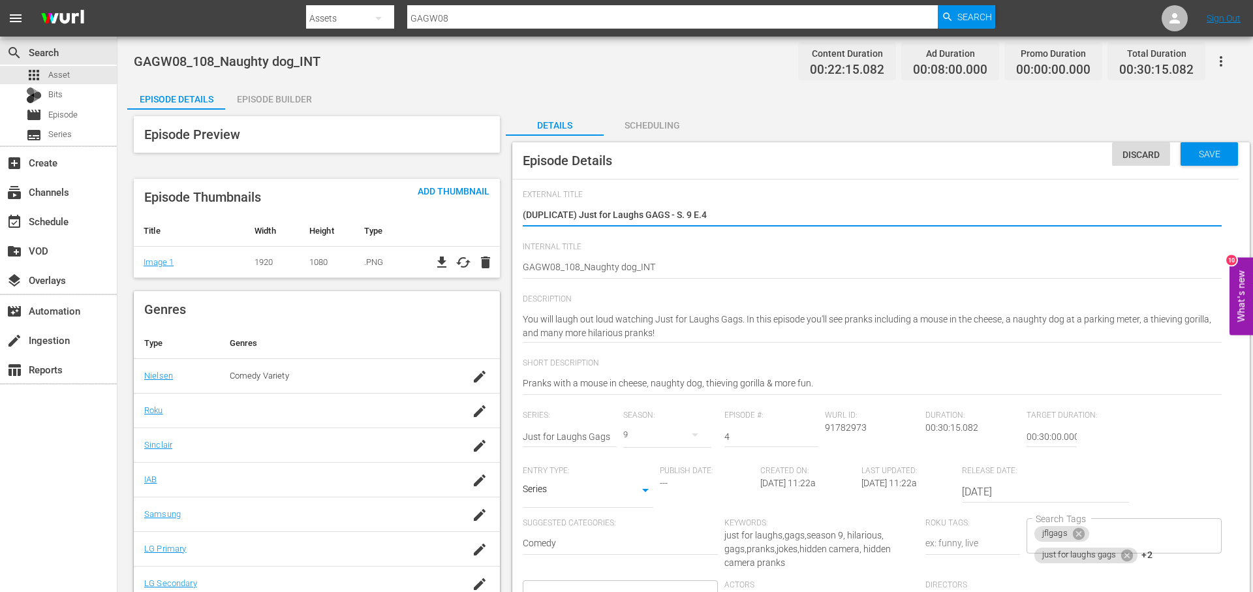
click at [695, 257] on div "GAGW08_108_Naughty dog_INT GAGW08_108_Naughty dog_INT" at bounding box center [872, 268] width 699 height 31
drag, startPoint x: 591, startPoint y: 218, endPoint x: 487, endPoint y: 219, distance: 103.8
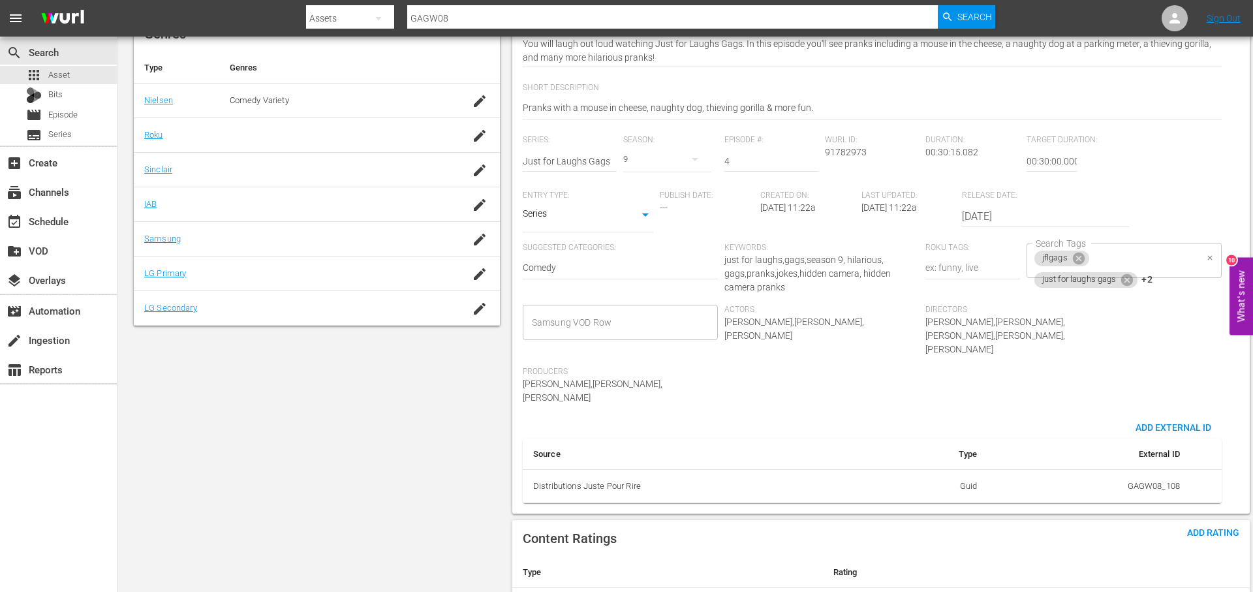
scroll to position [275, 0]
click at [1171, 260] on div "jflgags just for laughs gags +2 Search Tags" at bounding box center [1123, 260] width 195 height 35
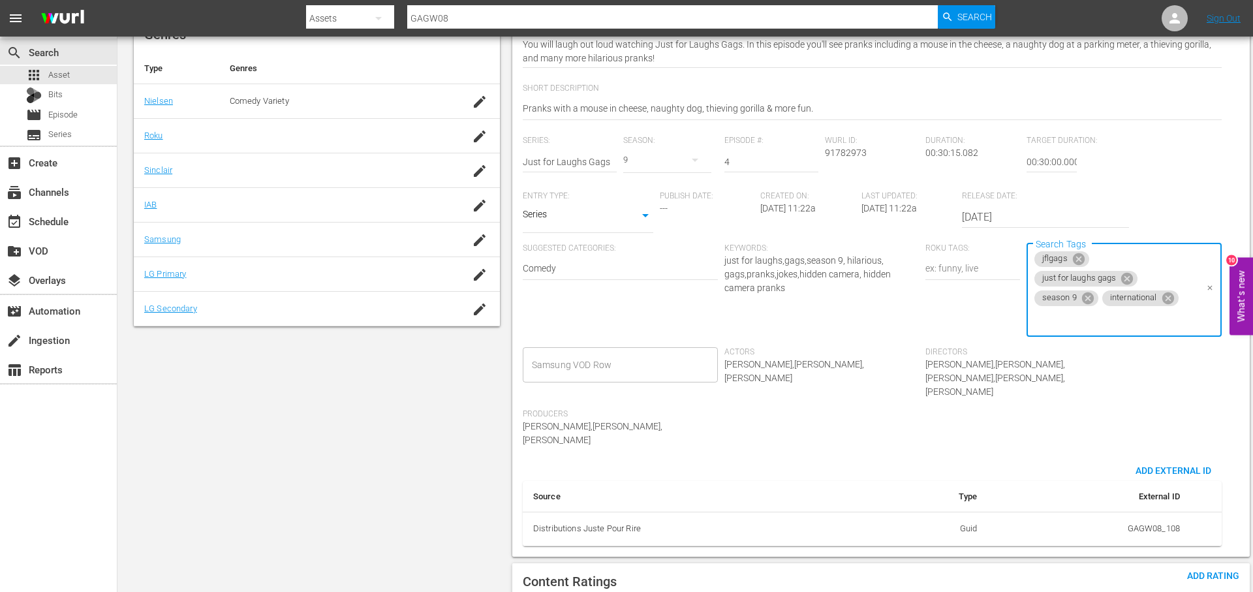
click at [1165, 298] on icon at bounding box center [1167, 298] width 12 height 12
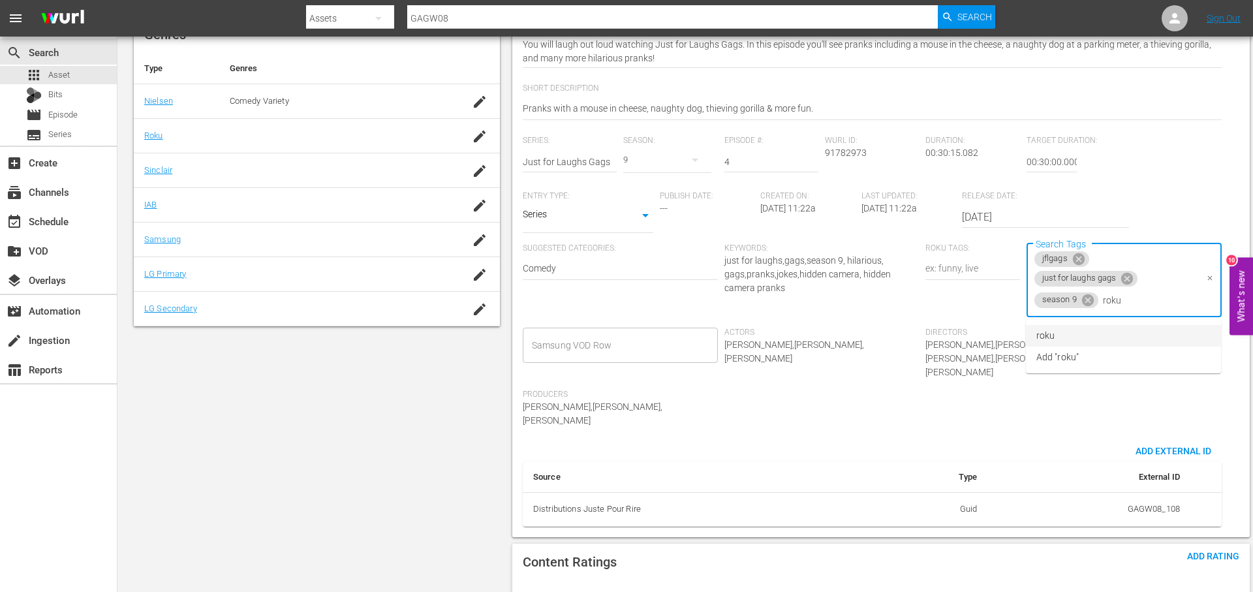
click at [1146, 329] on li "roku" at bounding box center [1123, 336] width 195 height 22
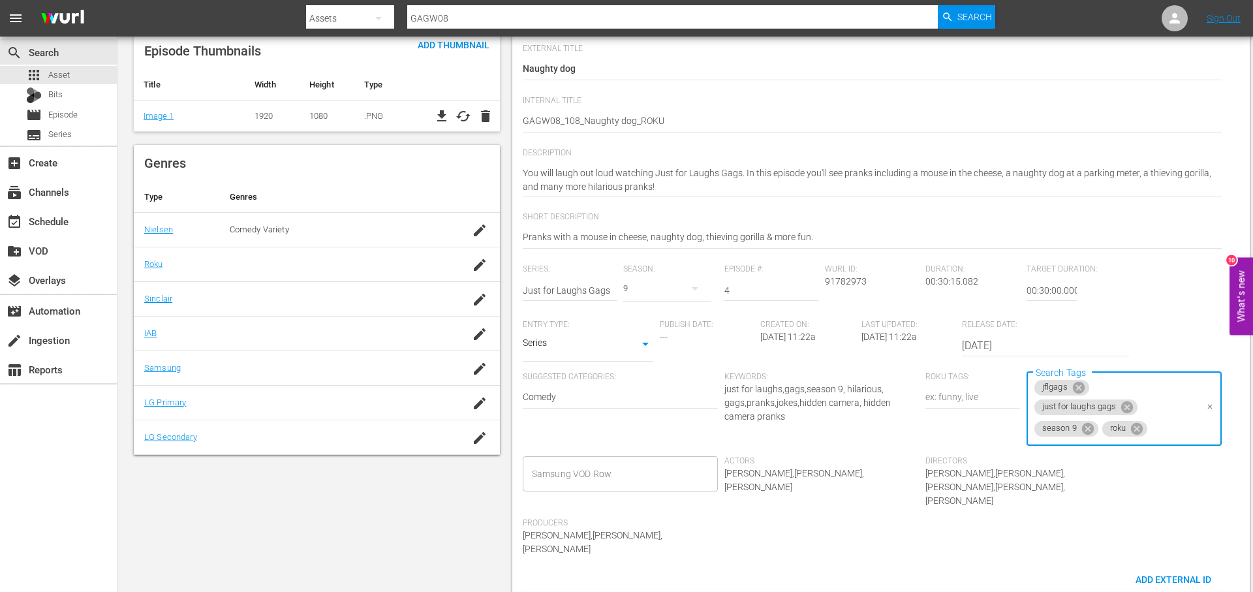
scroll to position [0, 0]
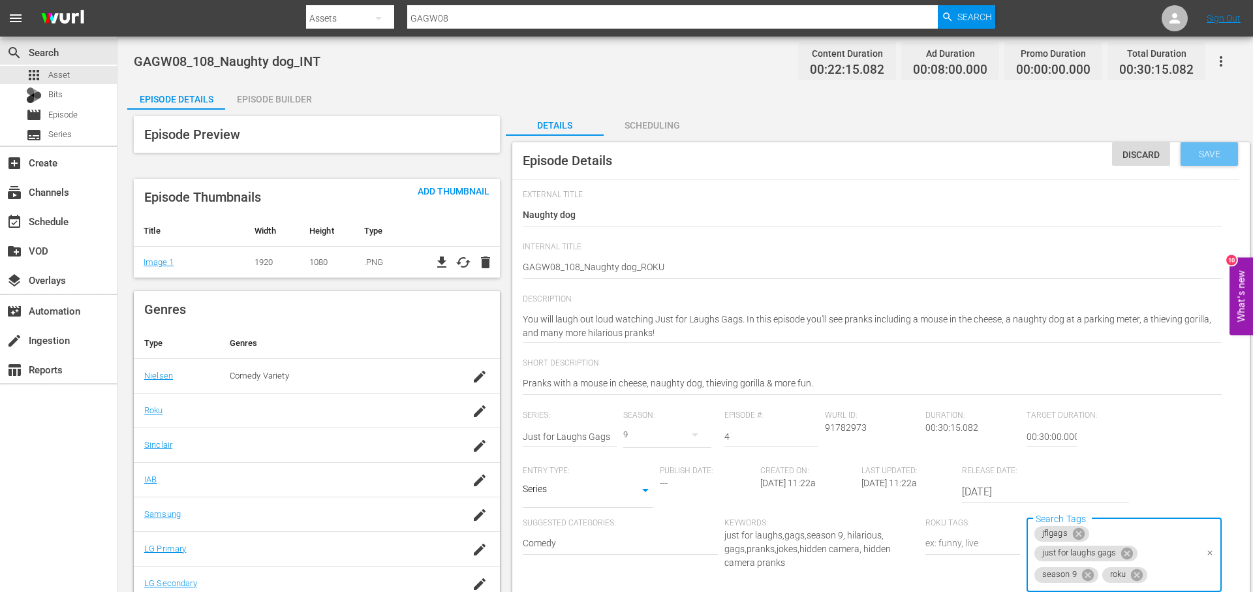
click at [1231, 154] on div "Save" at bounding box center [1208, 153] width 57 height 23
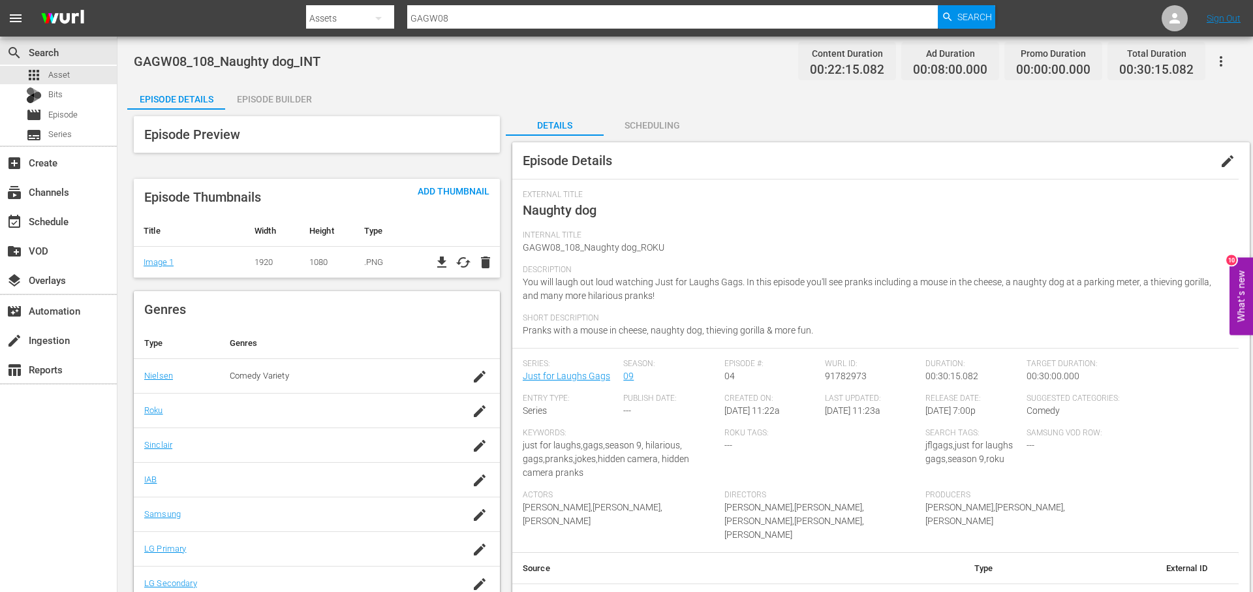
drag, startPoint x: 300, startPoint y: 103, endPoint x: 309, endPoint y: 104, distance: 8.6
click at [301, 103] on div "Episode Builder" at bounding box center [274, 99] width 98 height 31
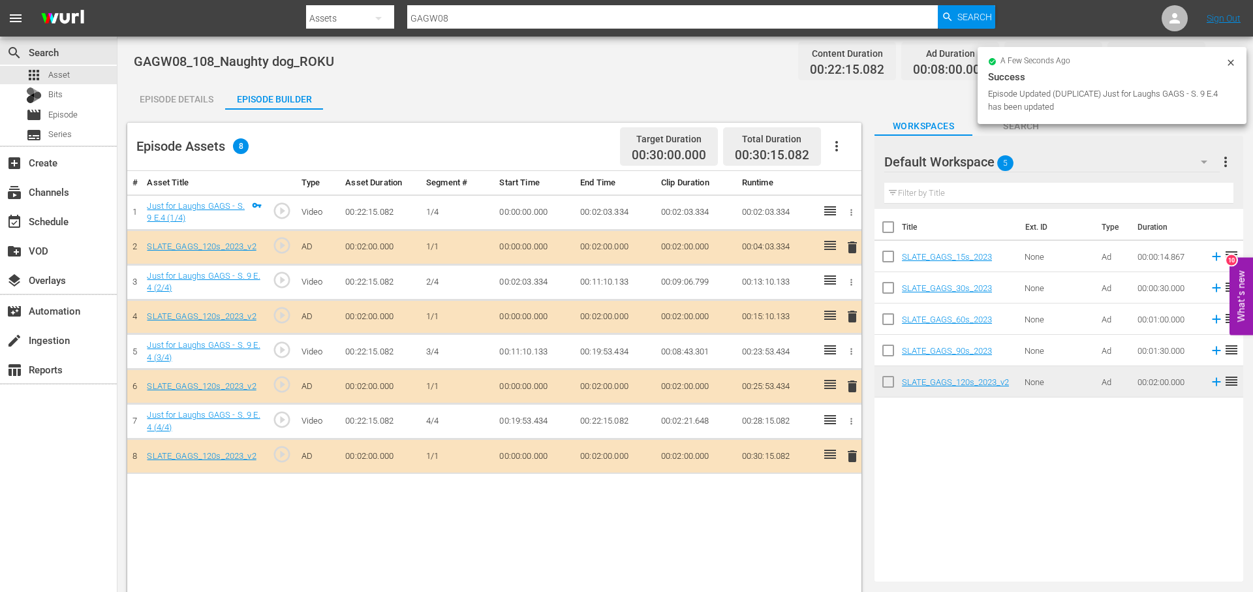
click at [857, 245] on span "delete" at bounding box center [852, 247] width 16 height 16
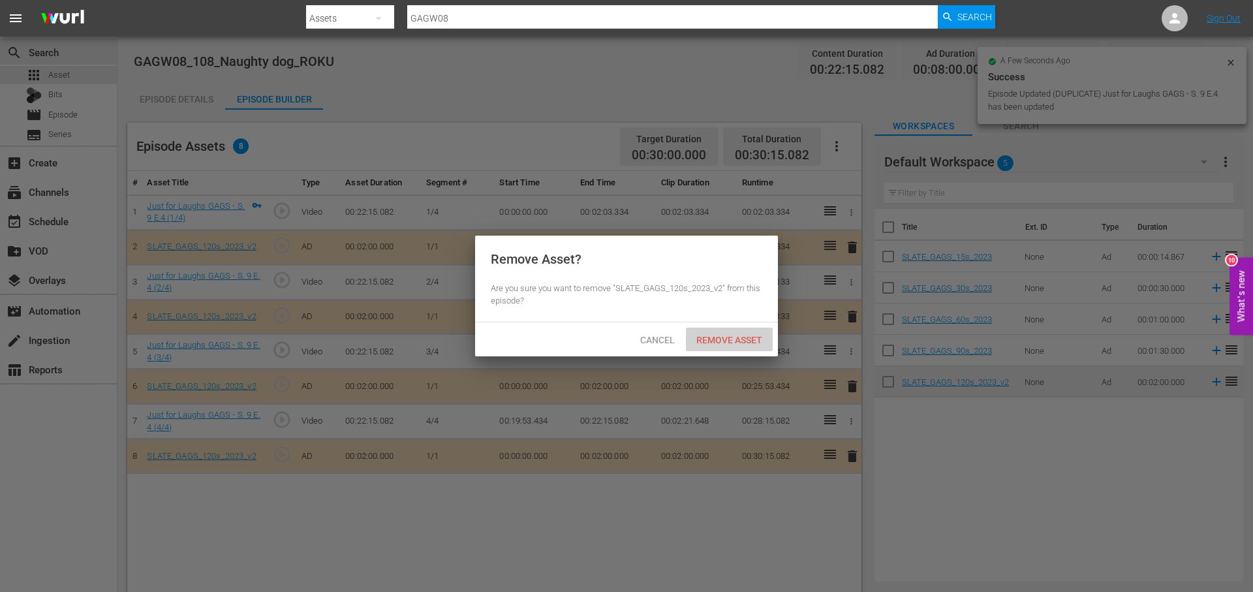
click at [742, 336] on span "Remove Asset" at bounding box center [729, 340] width 87 height 10
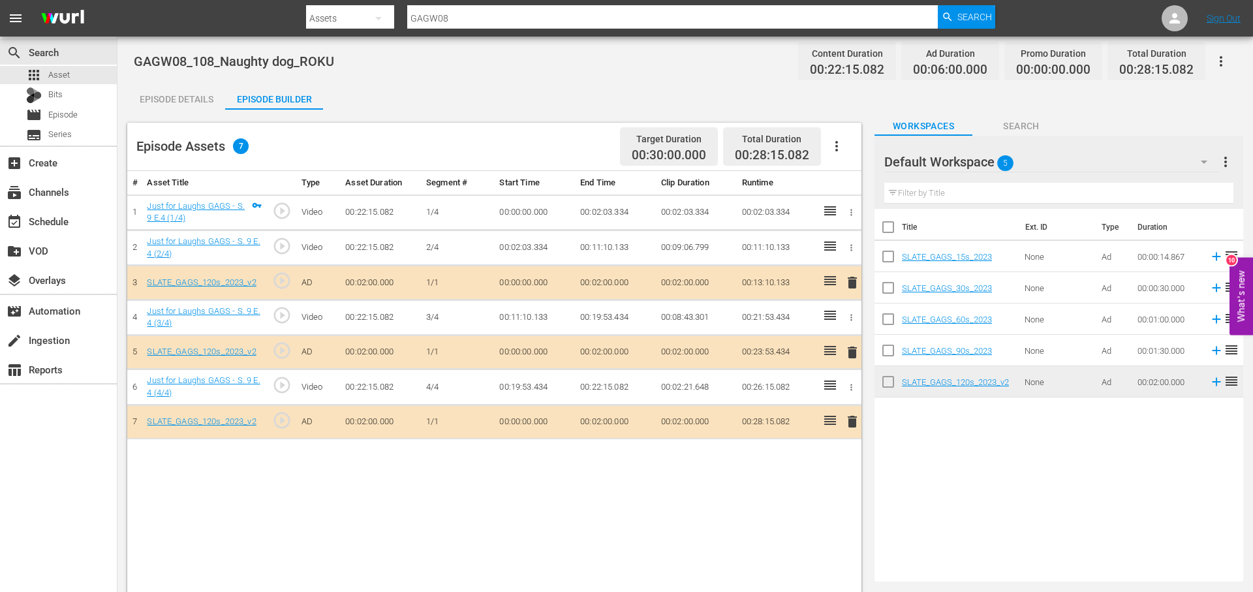
click at [855, 423] on span "delete" at bounding box center [852, 422] width 16 height 16
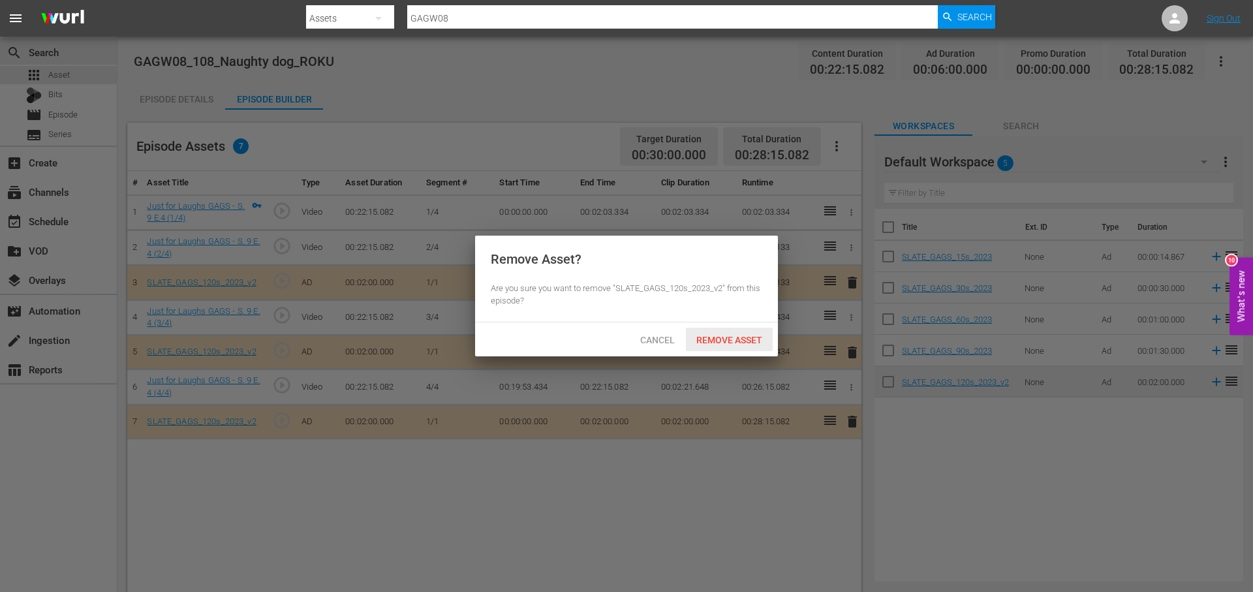
click at [737, 346] on div "Remove Asset" at bounding box center [729, 340] width 87 height 24
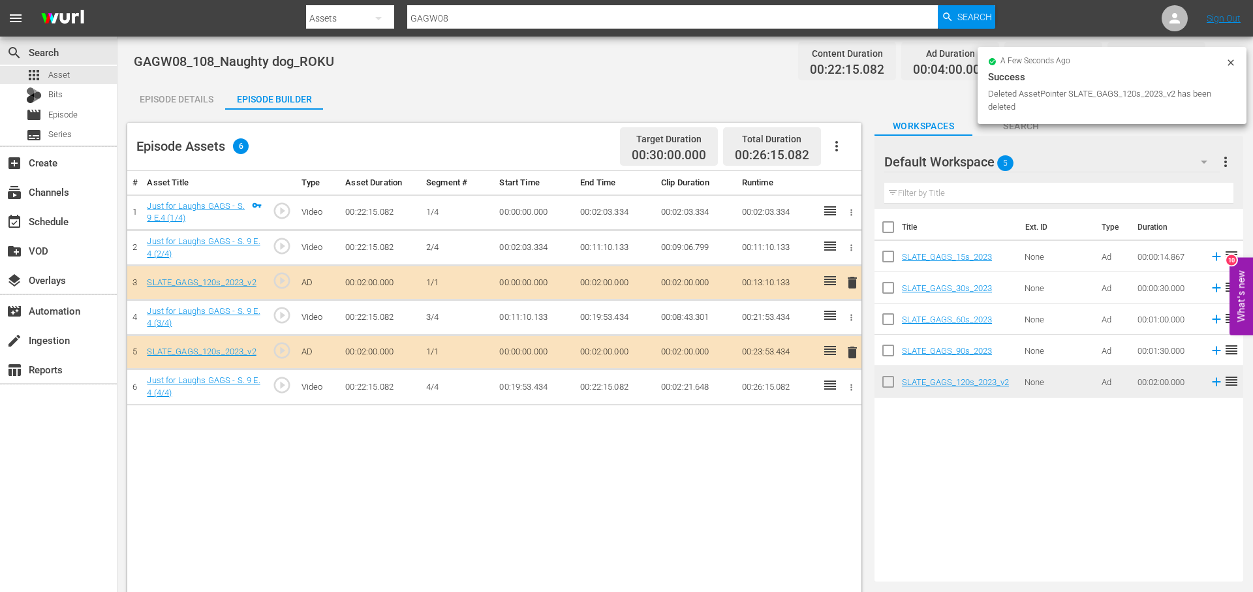
click at [179, 91] on div "Episode Details" at bounding box center [176, 99] width 98 height 31
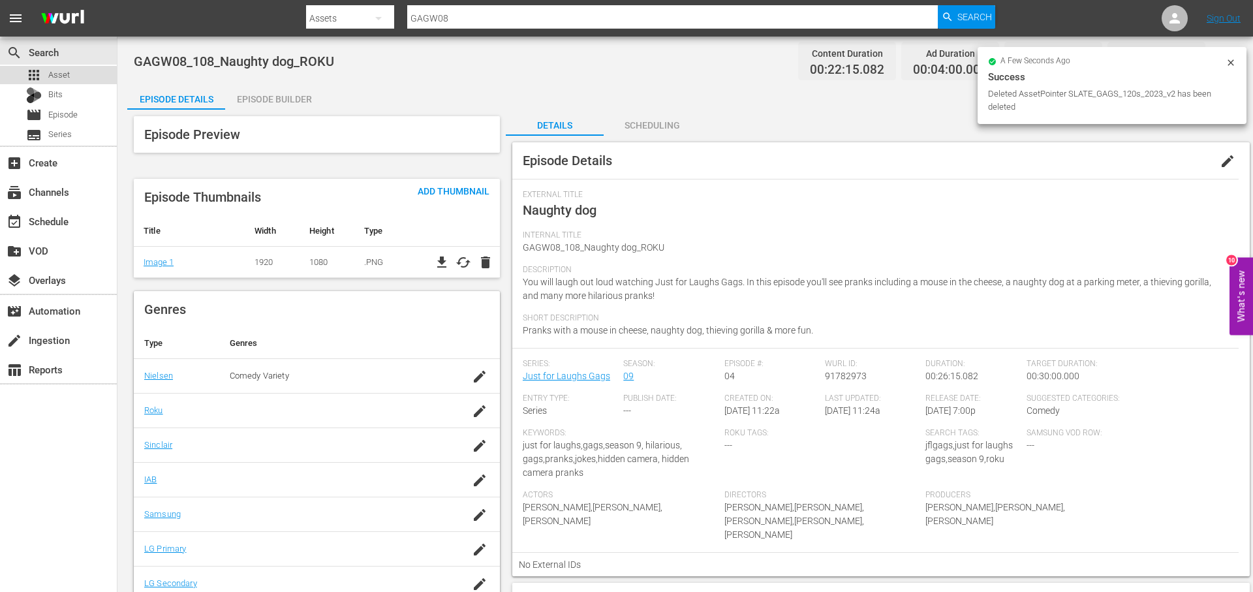
click at [57, 80] on span "Asset" at bounding box center [59, 75] width 22 height 13
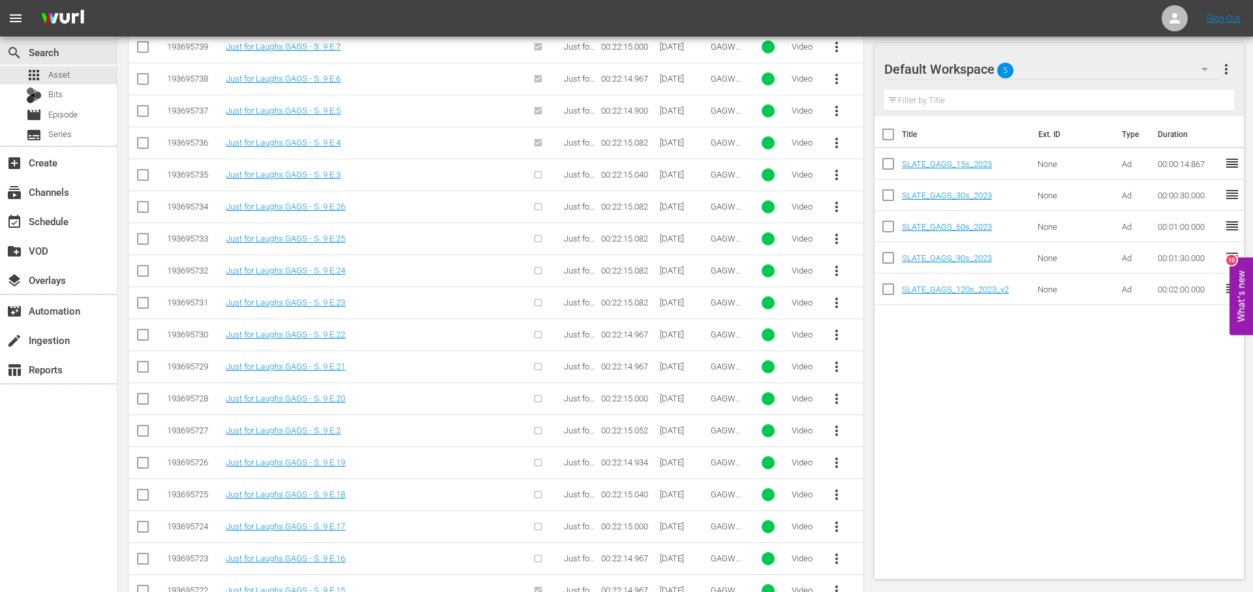
scroll to position [445, 0]
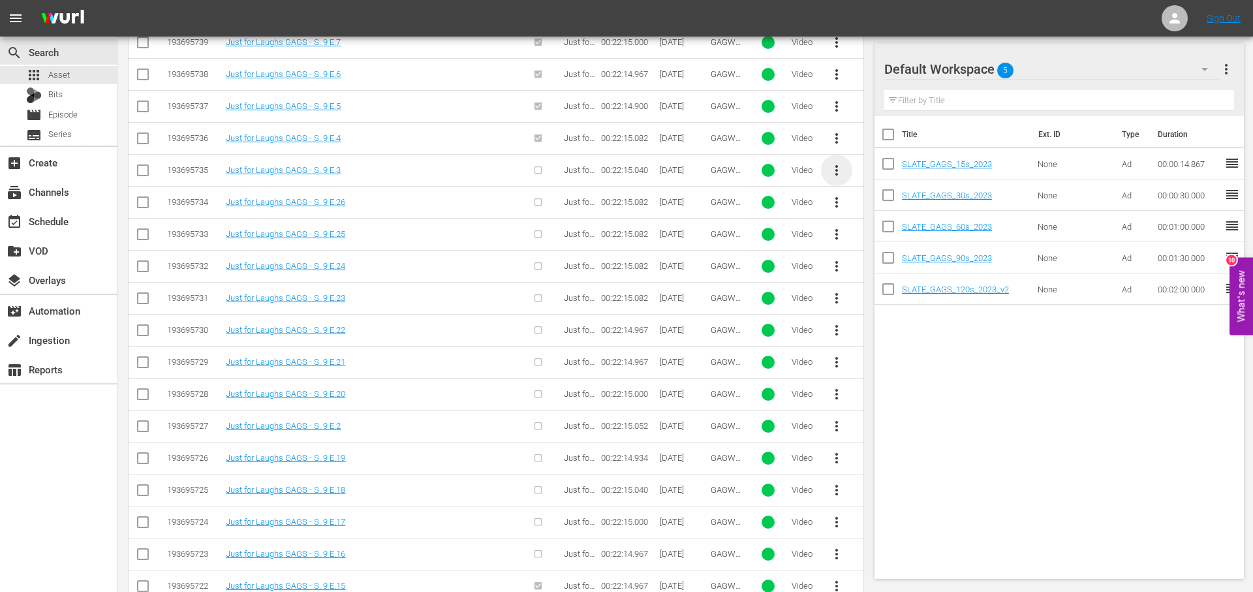
click at [838, 170] on span "more_vert" at bounding box center [837, 170] width 16 height 16
click at [908, 267] on div "Episode" at bounding box center [907, 269] width 89 height 31
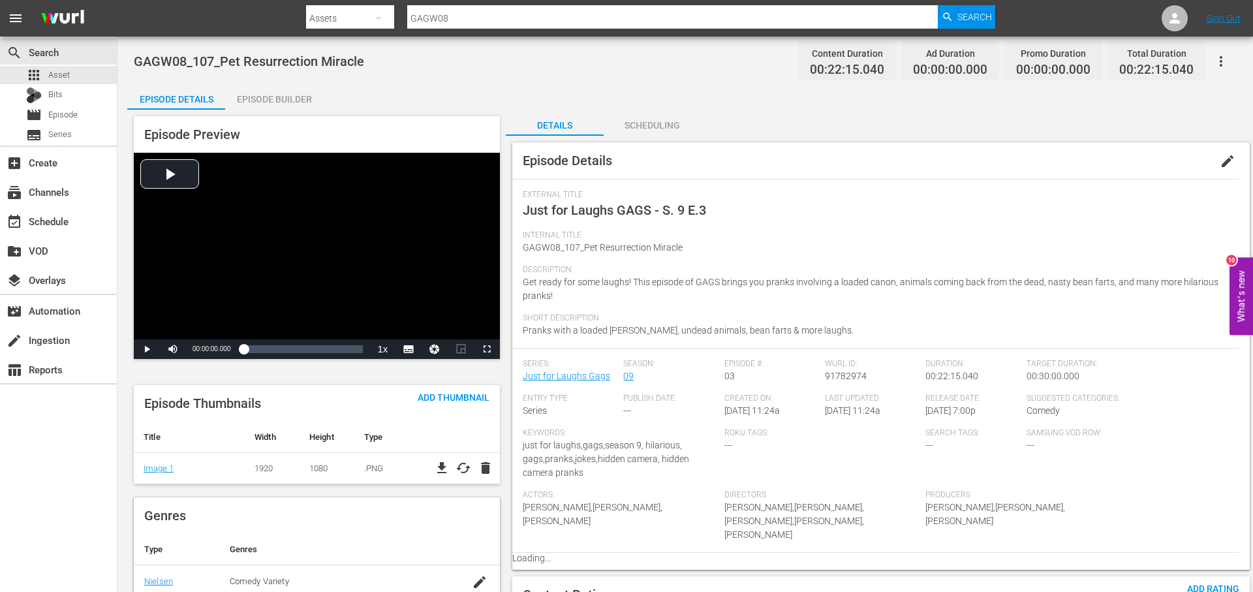
click at [295, 98] on div "Episode Builder" at bounding box center [274, 99] width 98 height 31
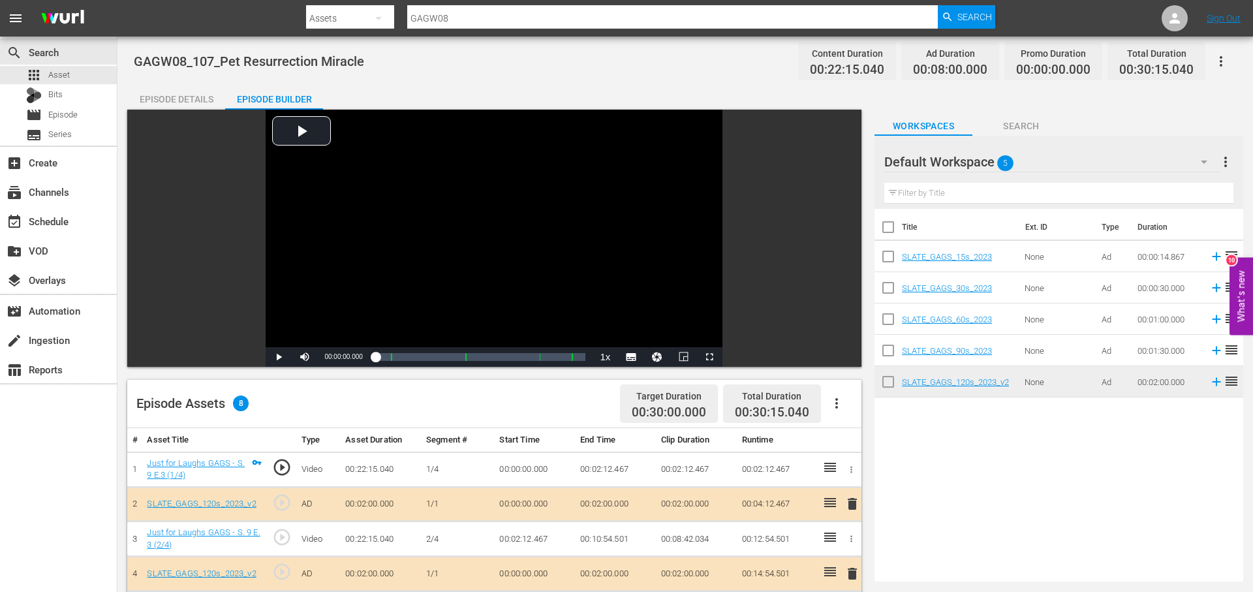
click at [187, 92] on div "Episode Details" at bounding box center [176, 99] width 98 height 31
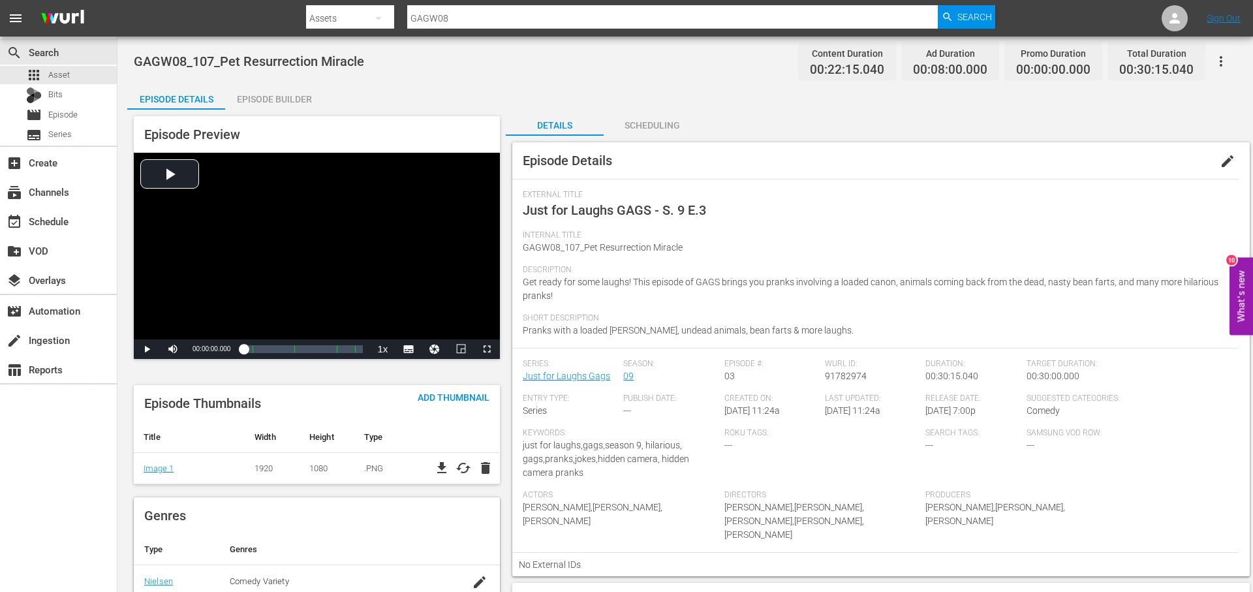
scroll to position [40, 0]
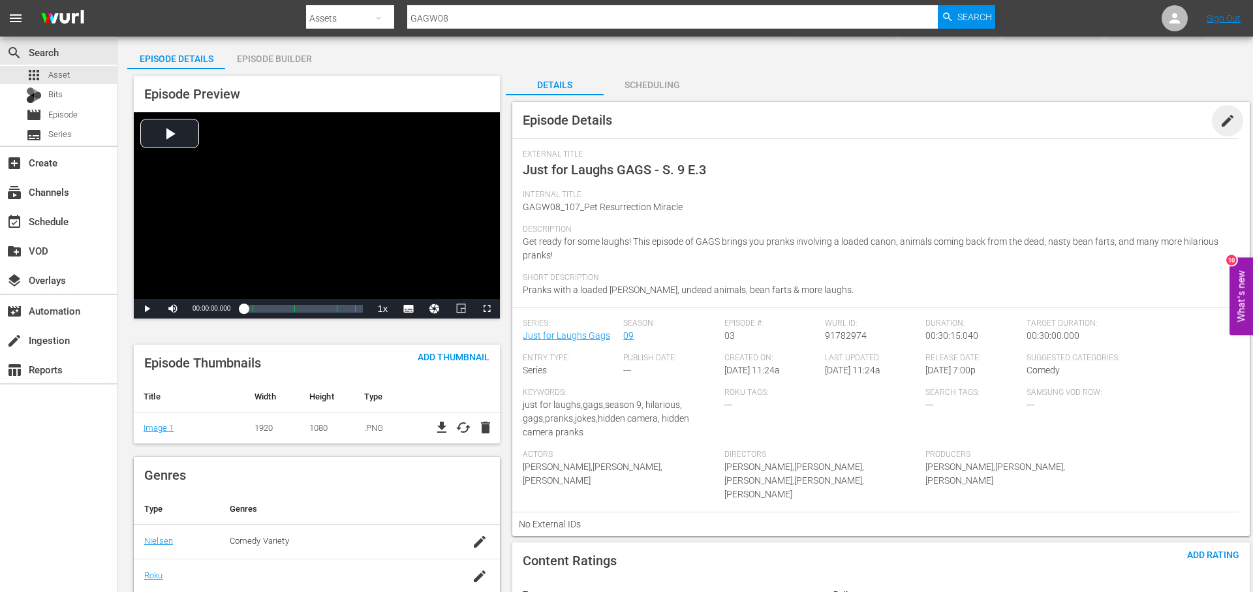
drag, startPoint x: 1233, startPoint y: 121, endPoint x: 1058, endPoint y: 152, distance: 176.9
click at [1233, 121] on span "edit" at bounding box center [1227, 121] width 16 height 16
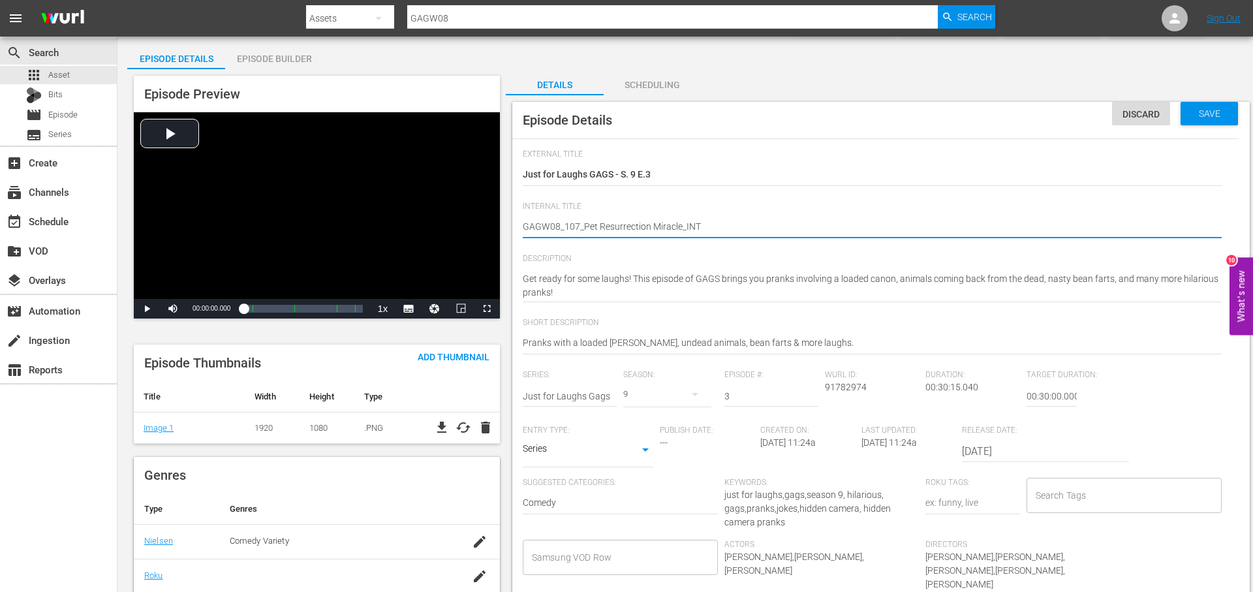
click at [1124, 493] on input "Search Tags" at bounding box center [1114, 494] width 164 height 23
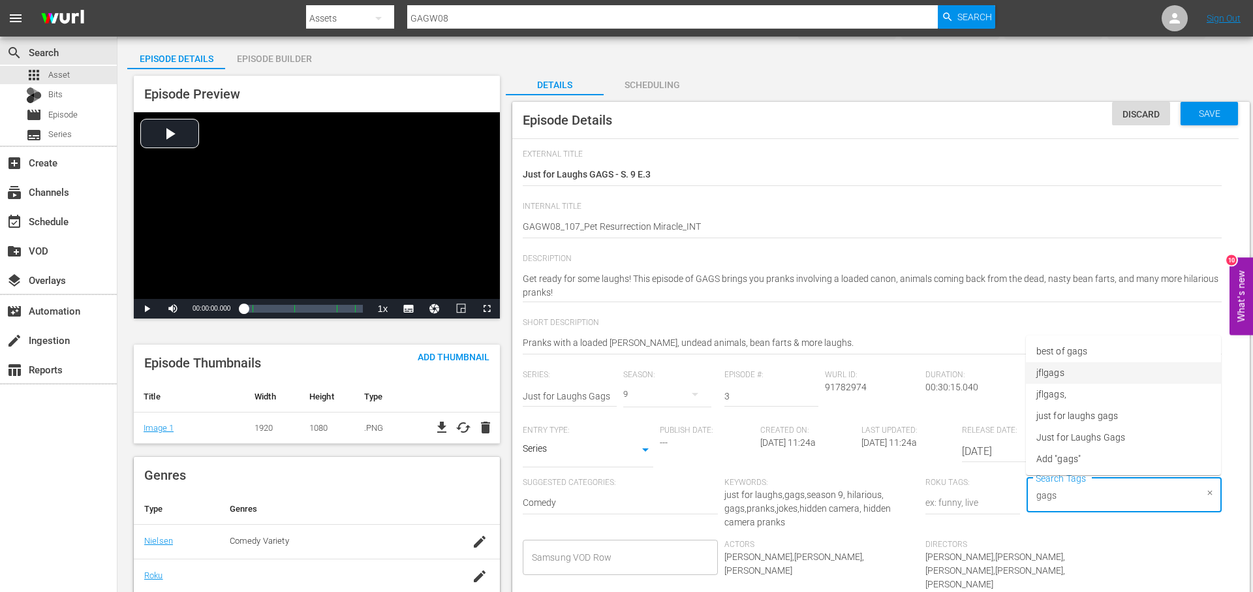
drag, startPoint x: 1118, startPoint y: 376, endPoint x: 1116, endPoint y: 393, distance: 17.8
click at [1118, 376] on li "jflgags" at bounding box center [1123, 373] width 195 height 22
click at [1134, 406] on li "just for laughs gags" at bounding box center [1123, 416] width 195 height 22
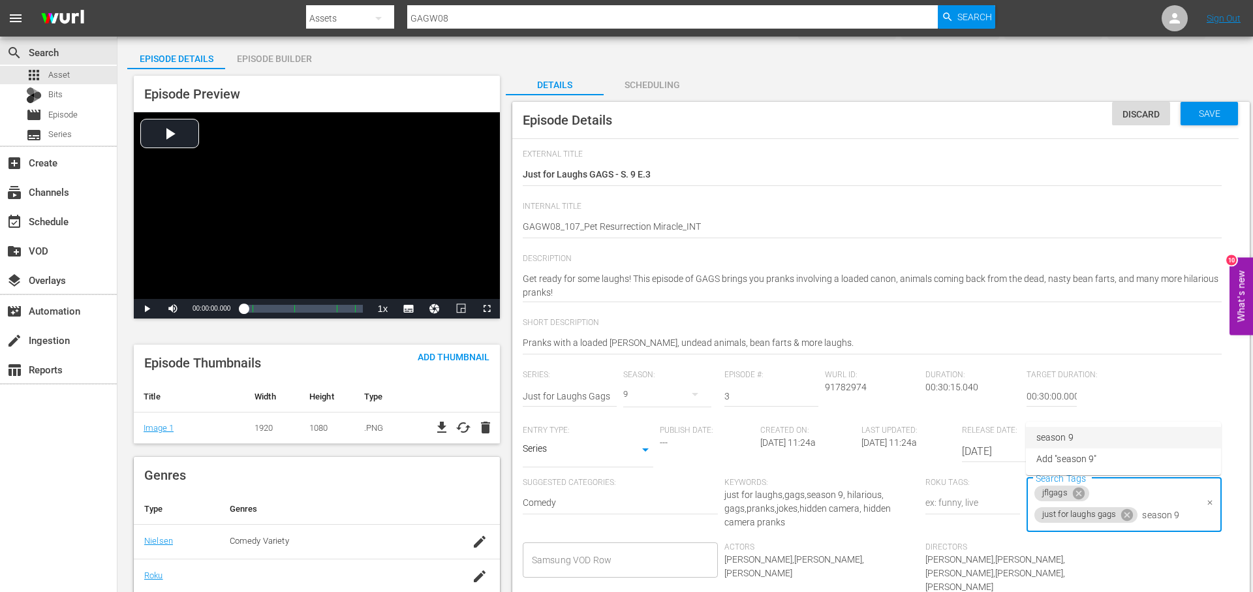
click at [1123, 427] on li "season 9" at bounding box center [1123, 438] width 195 height 22
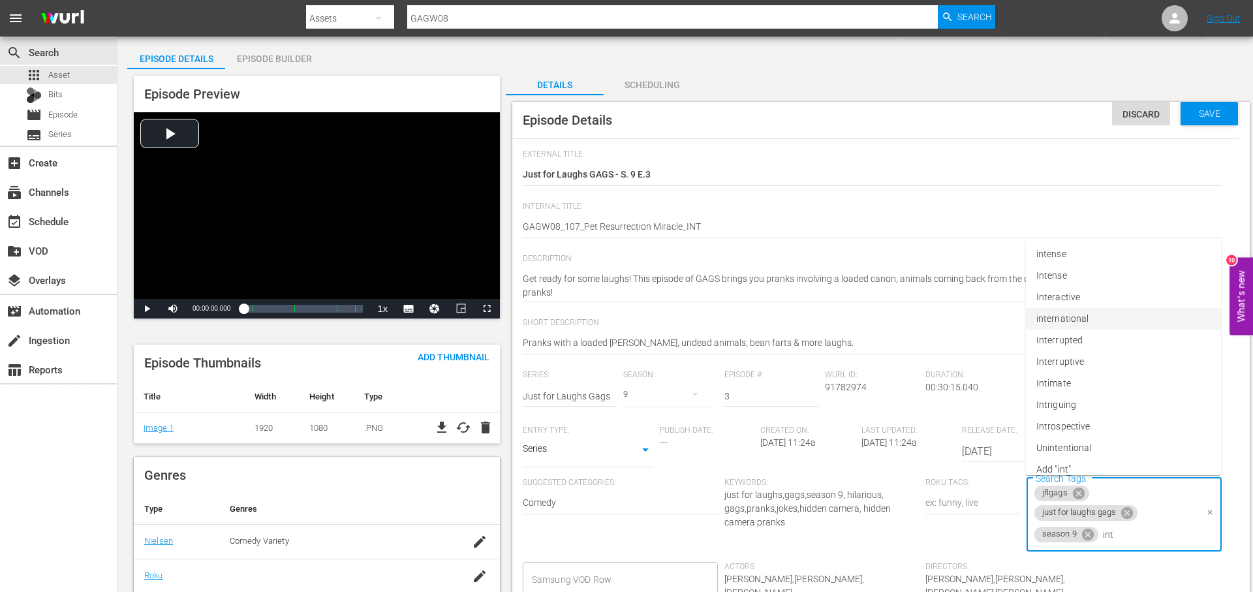
click at [1119, 309] on li "international" at bounding box center [1123, 319] width 195 height 22
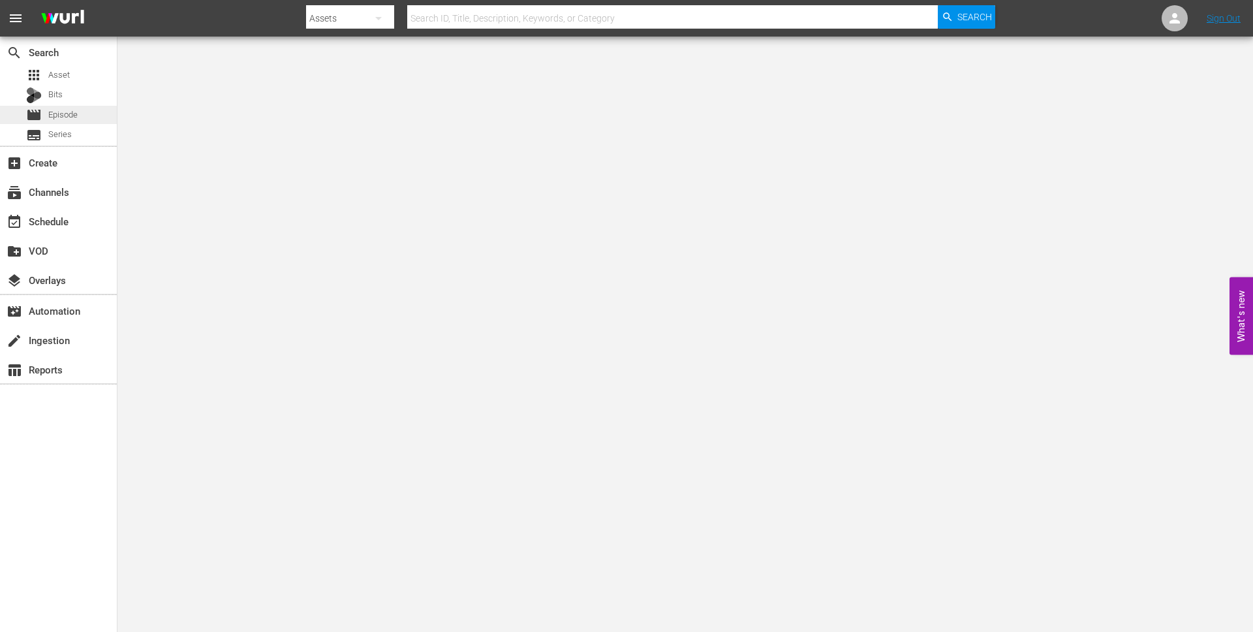
click at [76, 119] on span "Episode" at bounding box center [62, 114] width 29 height 13
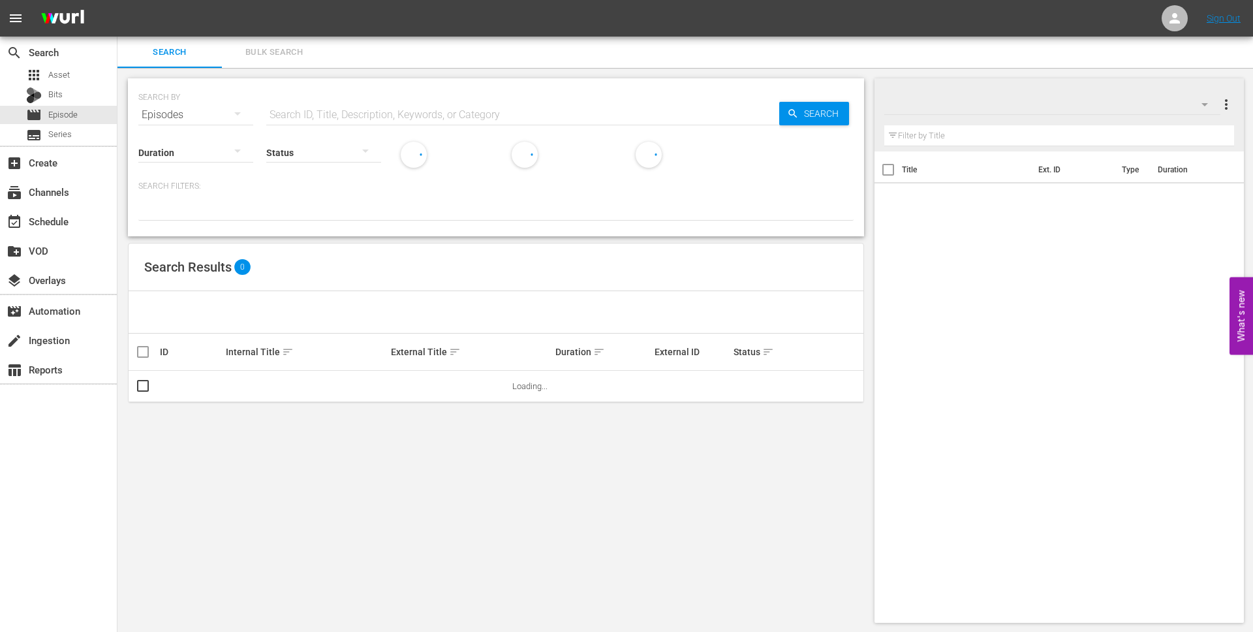
click at [416, 102] on input "text" at bounding box center [522, 114] width 513 height 31
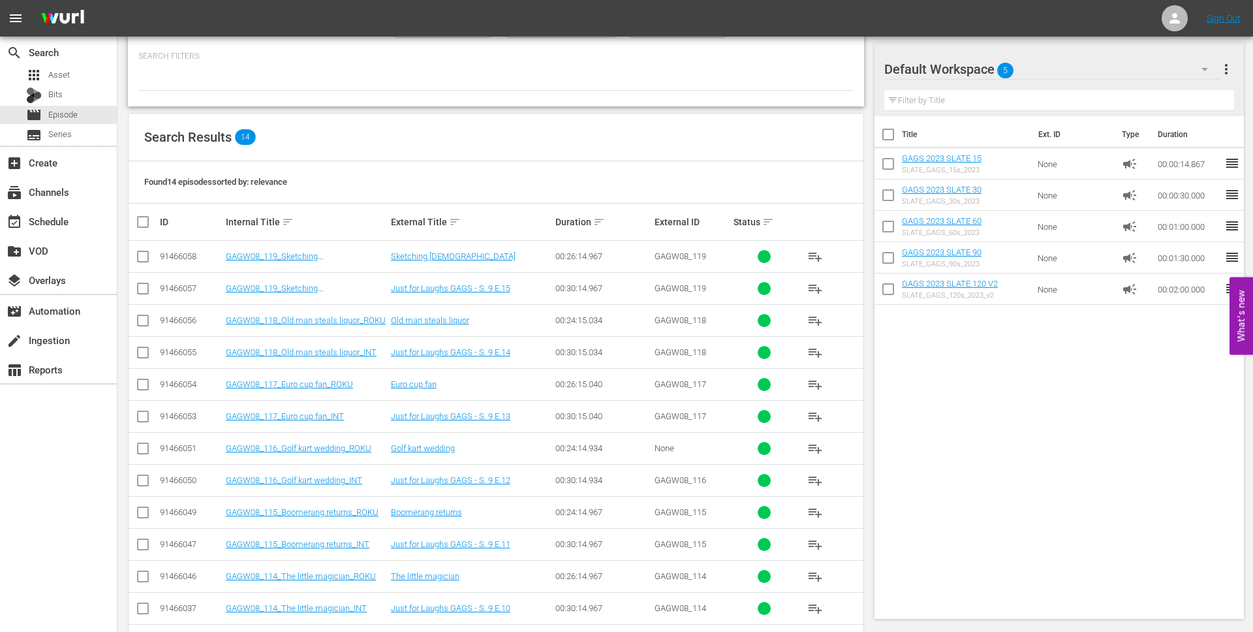
scroll to position [211, 0]
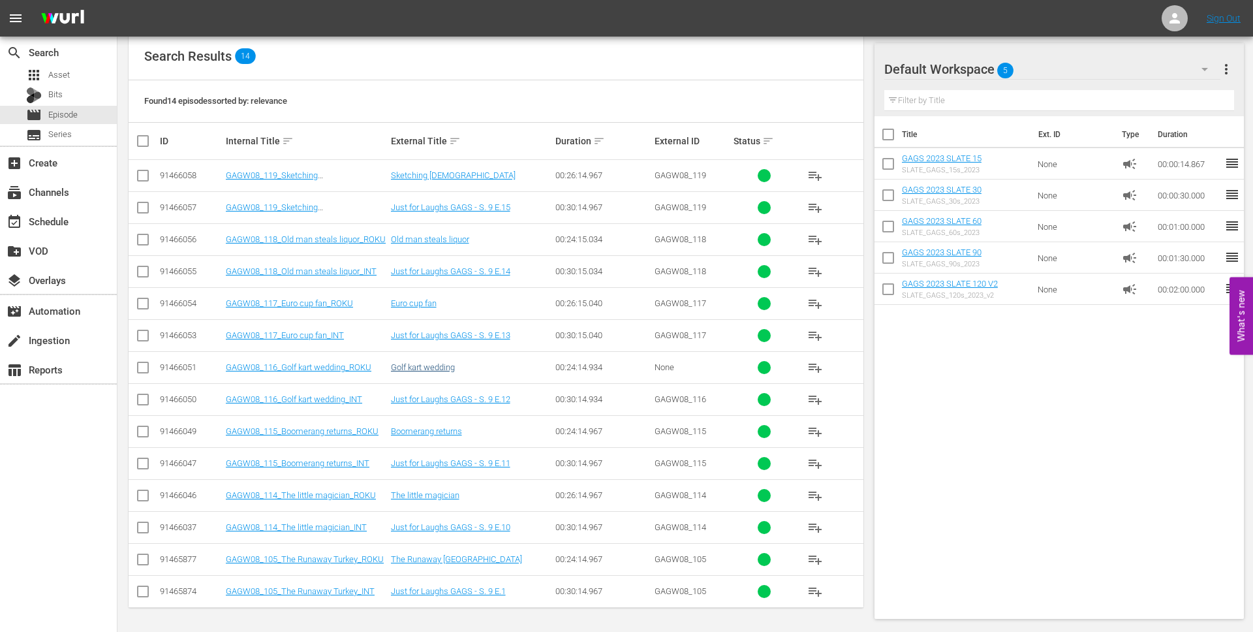
type input "gagw08"
drag, startPoint x: 680, startPoint y: 397, endPoint x: 709, endPoint y: 397, distance: 29.4
click at [714, 398] on td "GAGW08_116" at bounding box center [691, 399] width 79 height 32
copy span "GAGW08_116"
drag, startPoint x: 654, startPoint y: 397, endPoint x: 717, endPoint y: 399, distance: 63.3
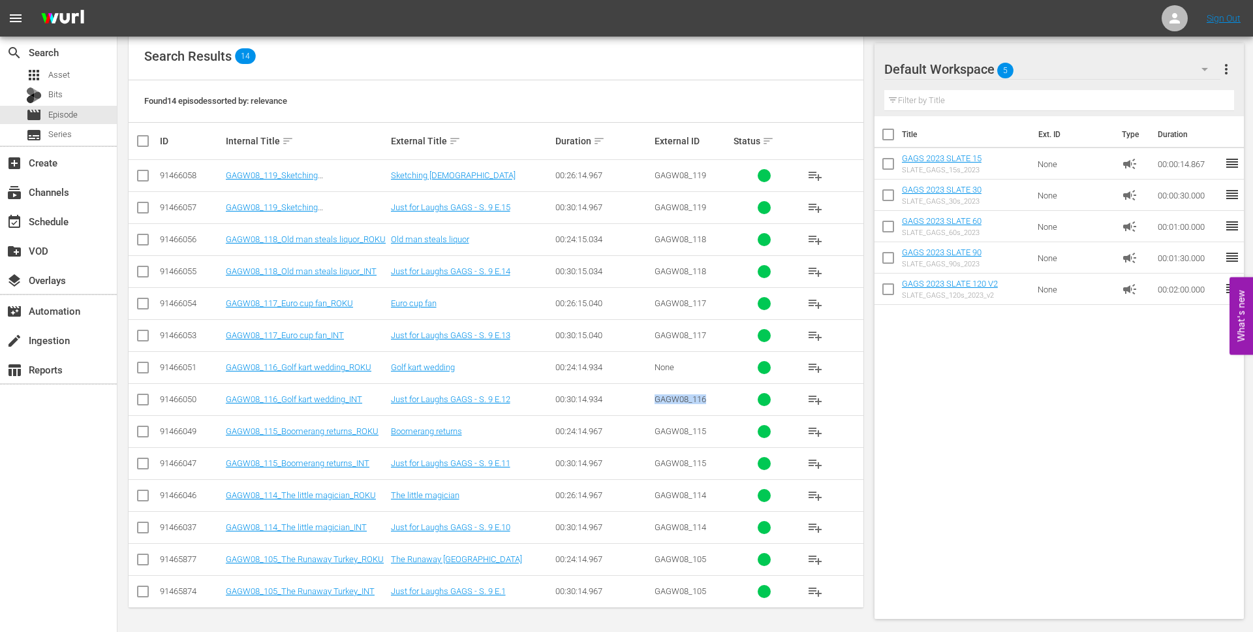
click at [717, 399] on div "GAGW08_116" at bounding box center [691, 399] width 75 height 10
copy span "GAGW08_116"
drag, startPoint x: 534, startPoint y: 183, endPoint x: 553, endPoint y: 183, distance: 18.9
click at [534, 183] on td "Sketching lady" at bounding box center [471, 176] width 165 height 32
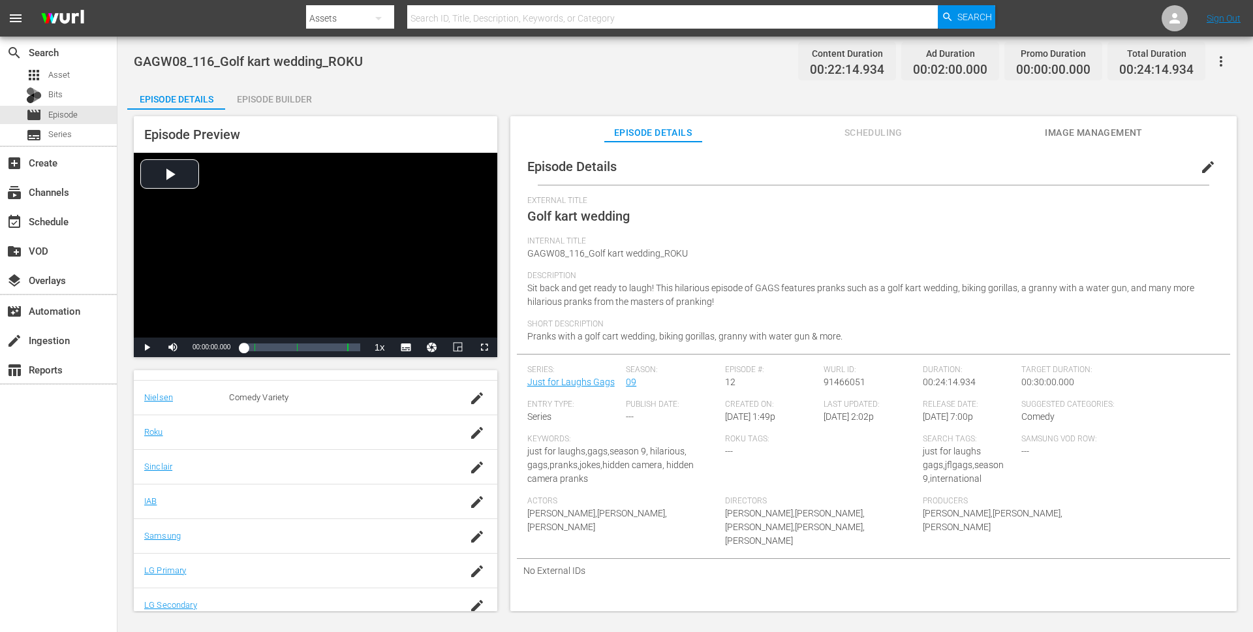
scroll to position [267, 0]
drag, startPoint x: 1200, startPoint y: 164, endPoint x: 1171, endPoint y: 189, distance: 37.9
click at [1200, 164] on span "edit" at bounding box center [1208, 167] width 16 height 16
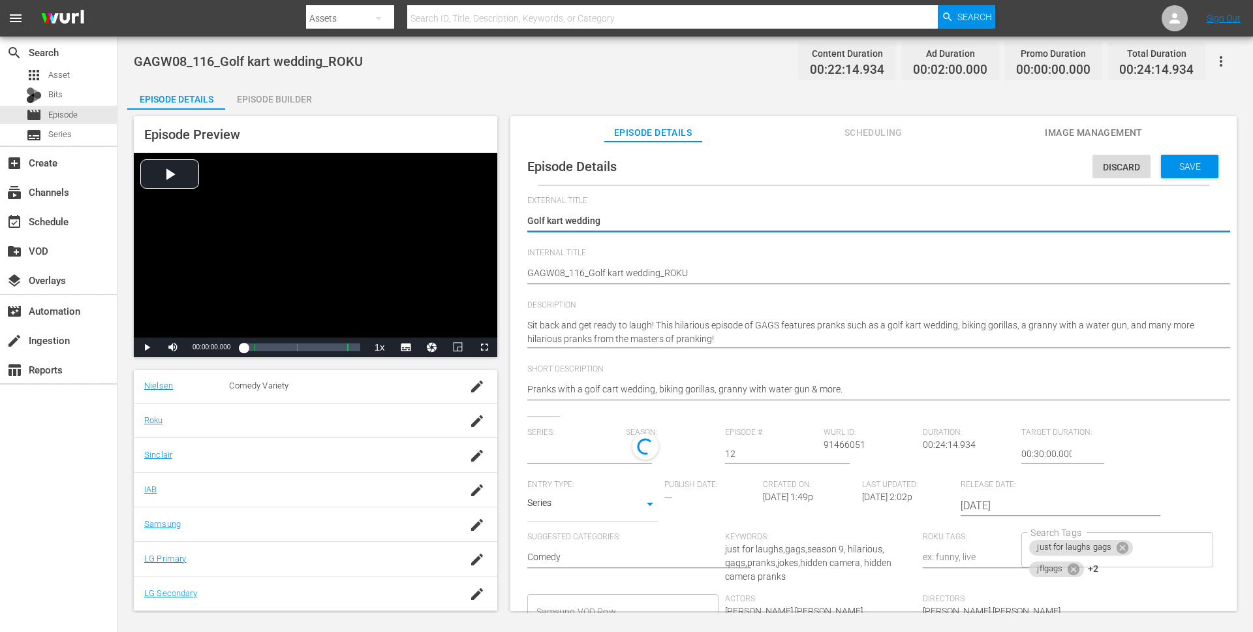
scroll to position [17, 0]
type input "Just for Laughs Gags"
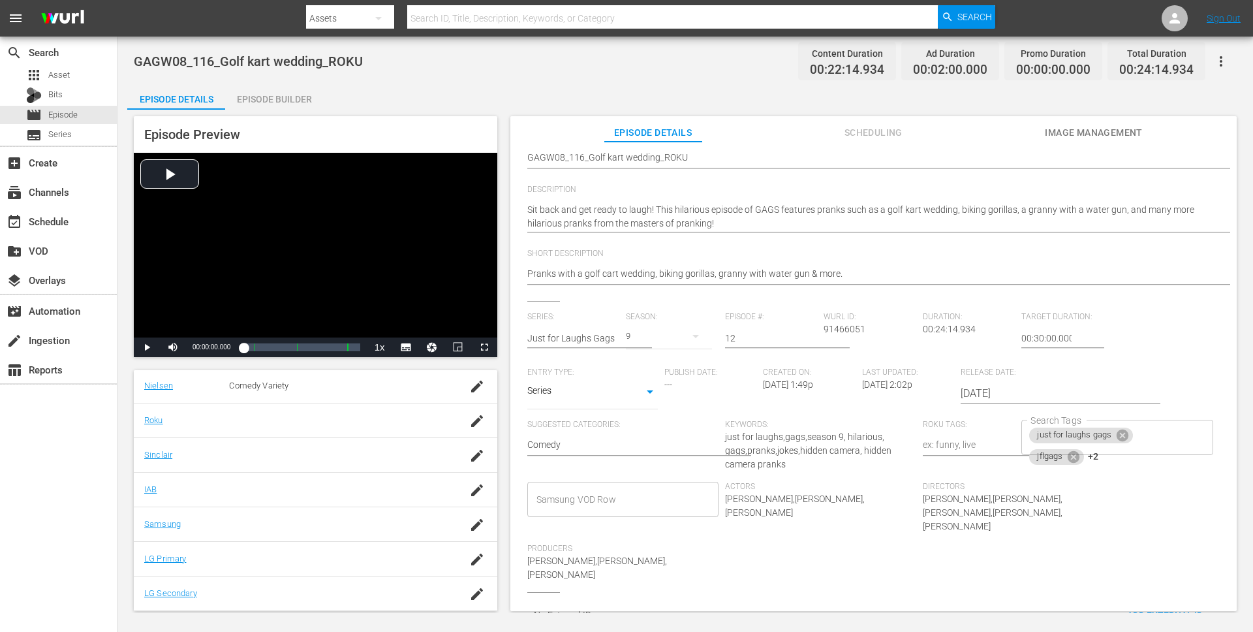
scroll to position [119, 0]
drag, startPoint x: 1166, startPoint y: 577, endPoint x: 1141, endPoint y: 579, distance: 24.8
click at [1163, 607] on span "Add External Id" at bounding box center [1164, 612] width 97 height 10
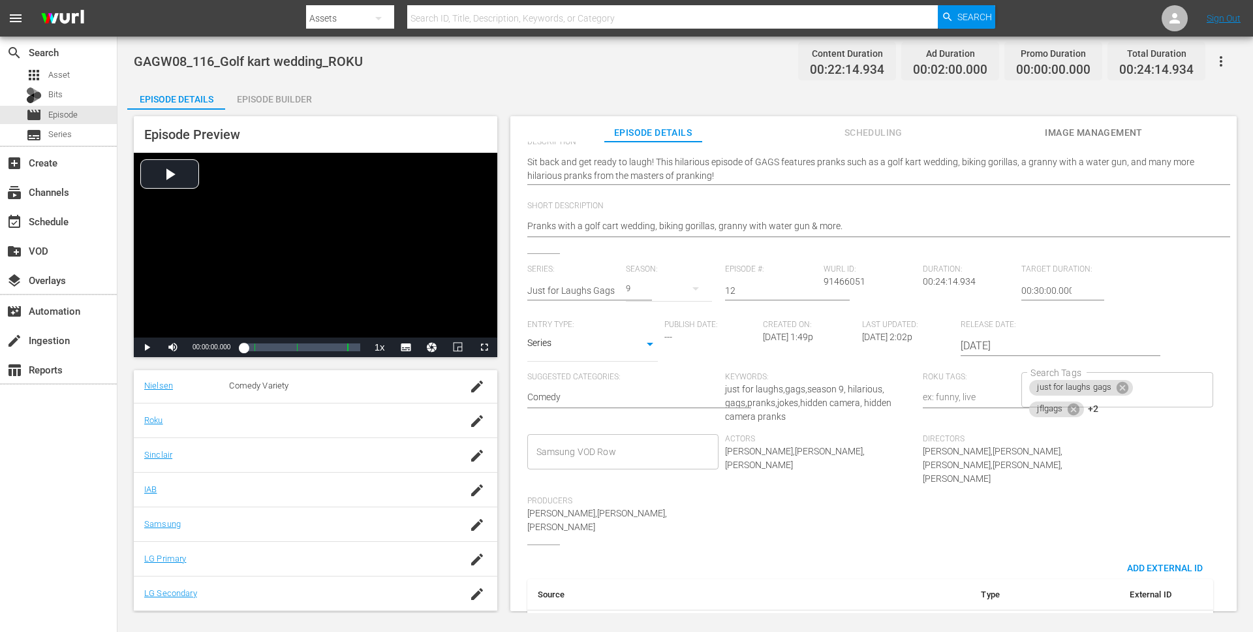
scroll to position [191, 0]
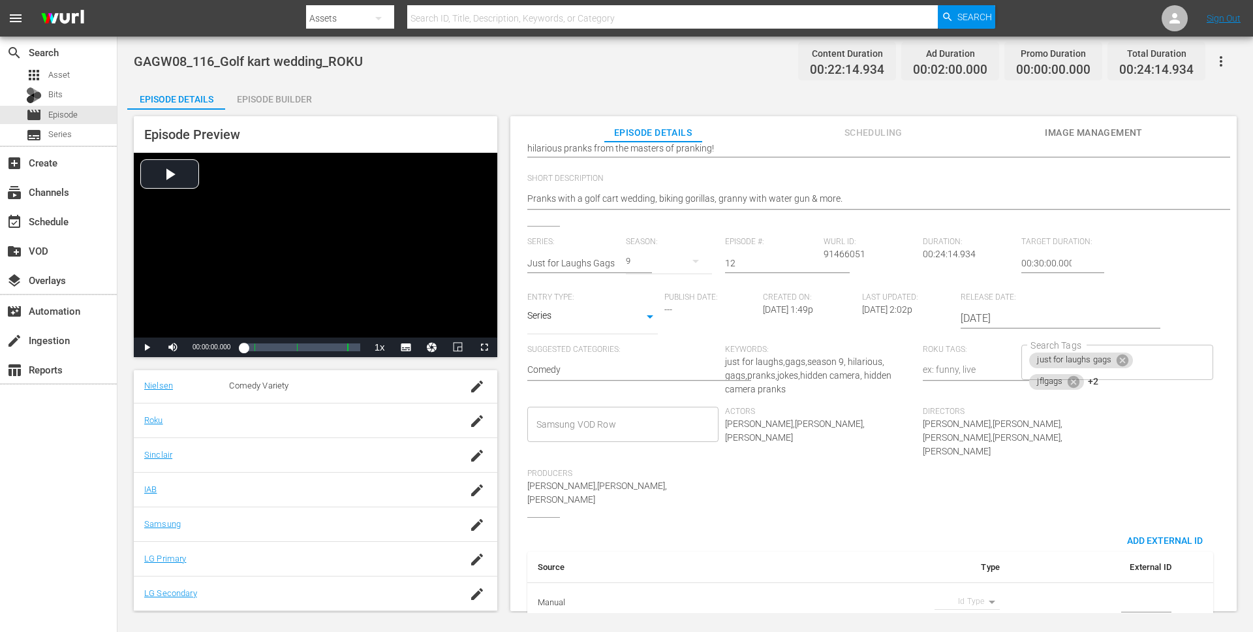
click at [609, 582] on th "Manual" at bounding box center [586, 602] width 118 height 41
click at [964, 571] on body "menu Search By Assets Search ID, Title, Description, Keywords, or Category Sear…" at bounding box center [626, 316] width 1253 height 632
drag, startPoint x: 1165, startPoint y: 570, endPoint x: 1141, endPoint y: 584, distance: 27.2
click at [1162, 572] on div at bounding box center [626, 316] width 1253 height 632
click at [1135, 593] on input "simple table" at bounding box center [1146, 603] width 50 height 20
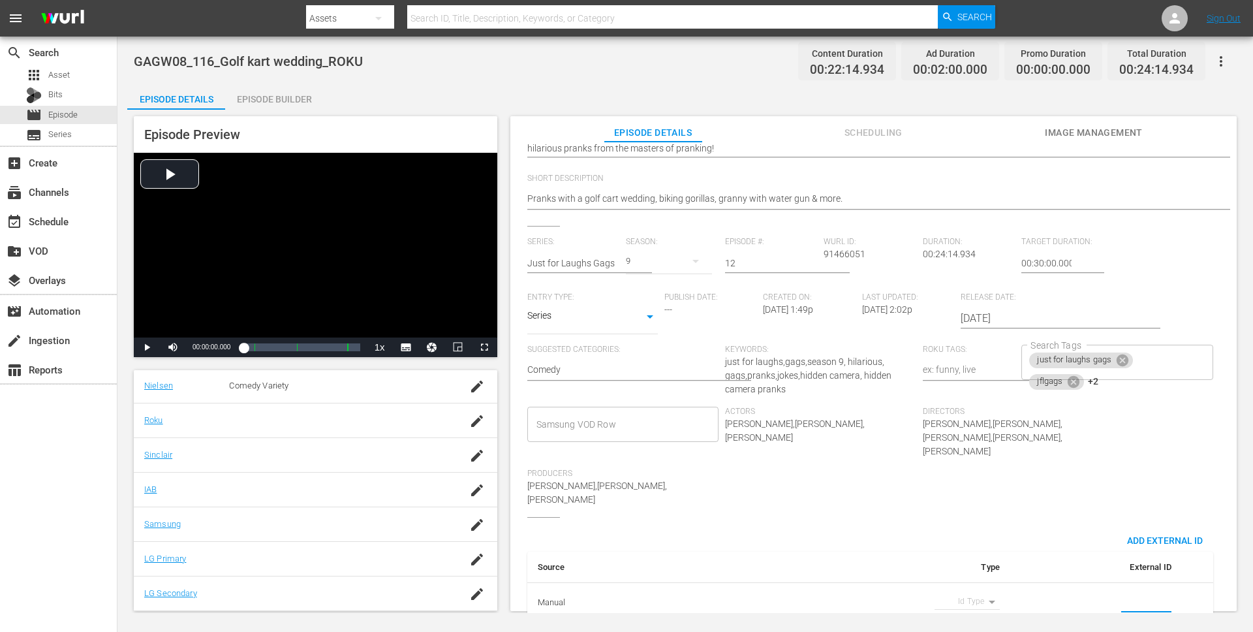
paste input "https://youtu.be/_RTmpHOuzdU"
type input "https://youtu.be/_RTmpHOuzdU"
drag, startPoint x: 1148, startPoint y: 579, endPoint x: 1067, endPoint y: 582, distance: 80.9
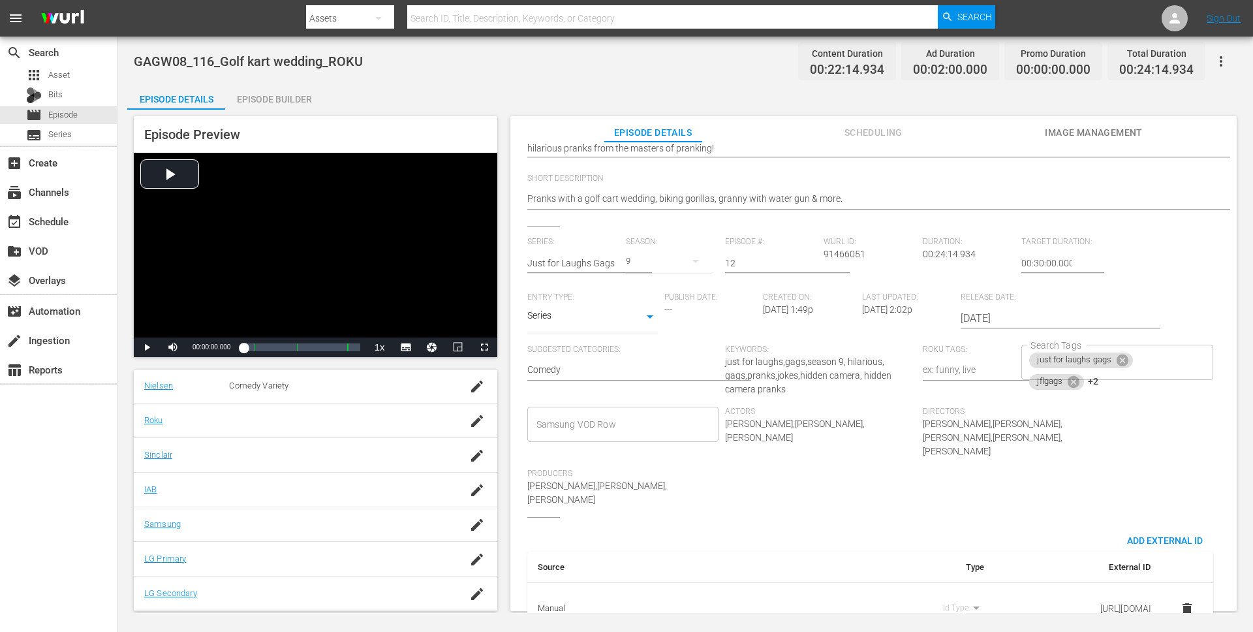
click at [1067, 582] on td "https://youtu.be/_RTmpHOuzdU" at bounding box center [1077, 608] width 166 height 53
click at [1179, 601] on span "delete" at bounding box center [1187, 609] width 16 height 16
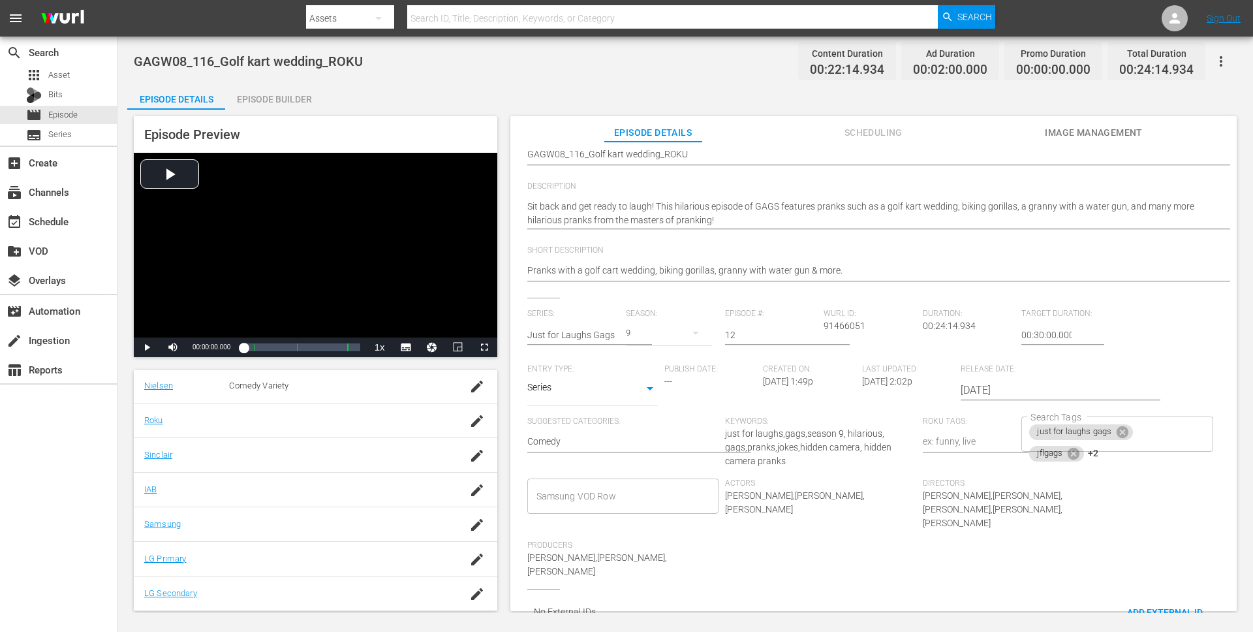
click at [1157, 607] on span "Add External Id" at bounding box center [1164, 612] width 97 height 10
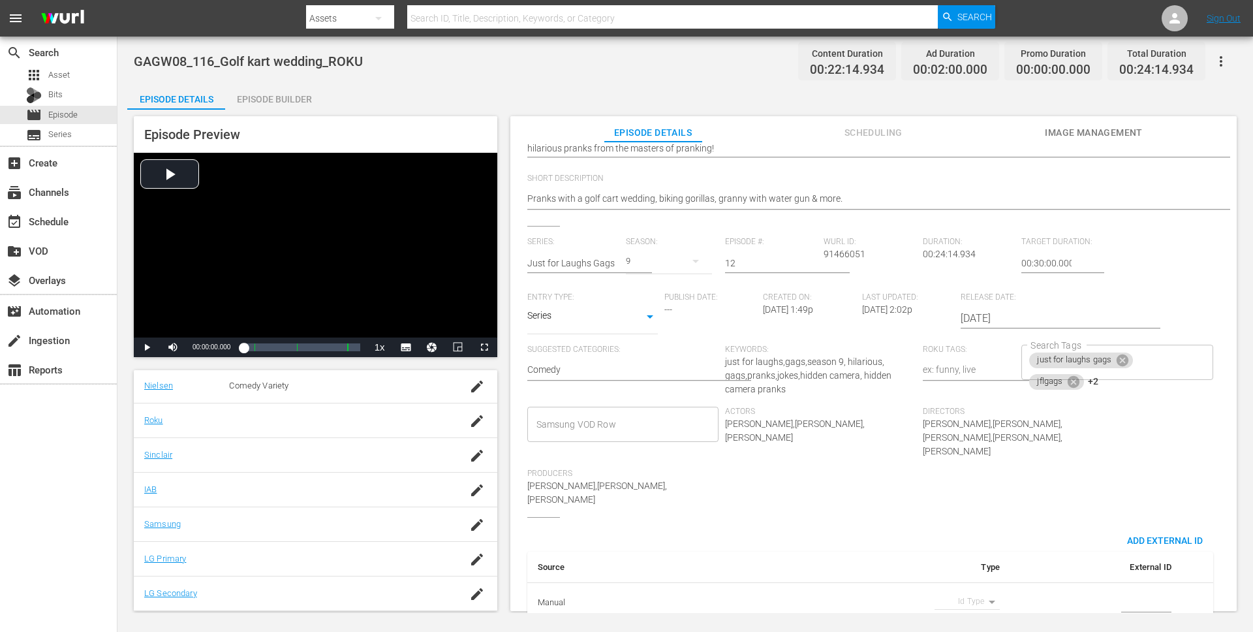
click at [1133, 593] on input "simple table" at bounding box center [1146, 603] width 50 height 20
paste input "GAGW08_116"
type input "GAGW08_116"
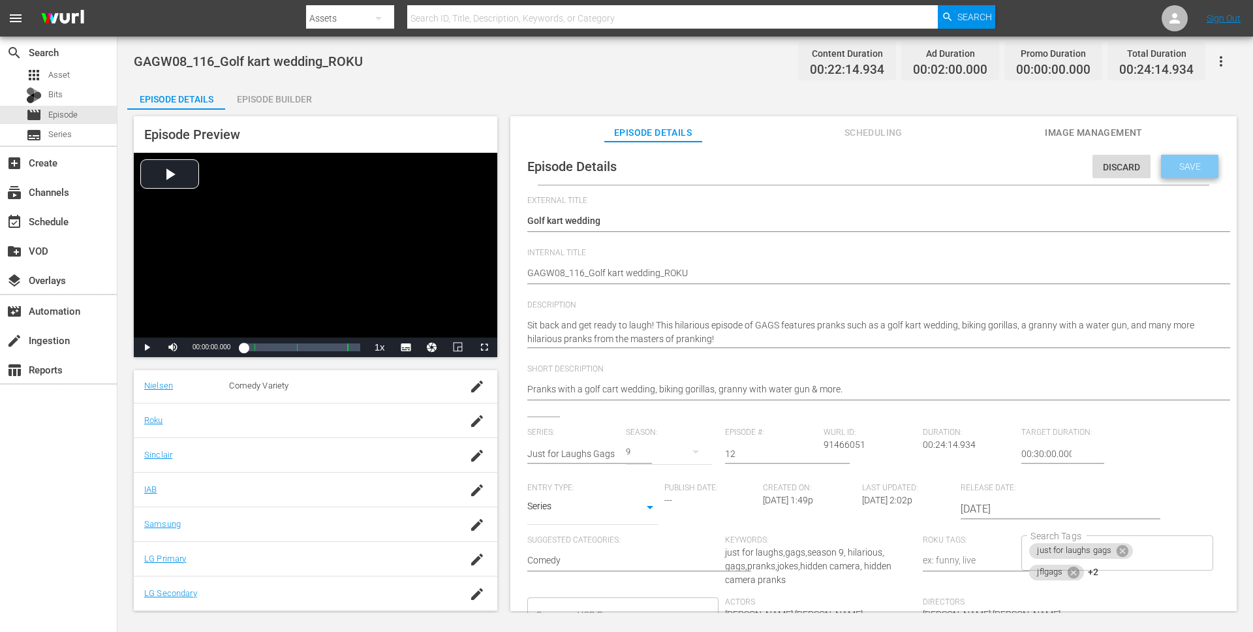
click at [1176, 166] on span "Save" at bounding box center [1190, 166] width 42 height 10
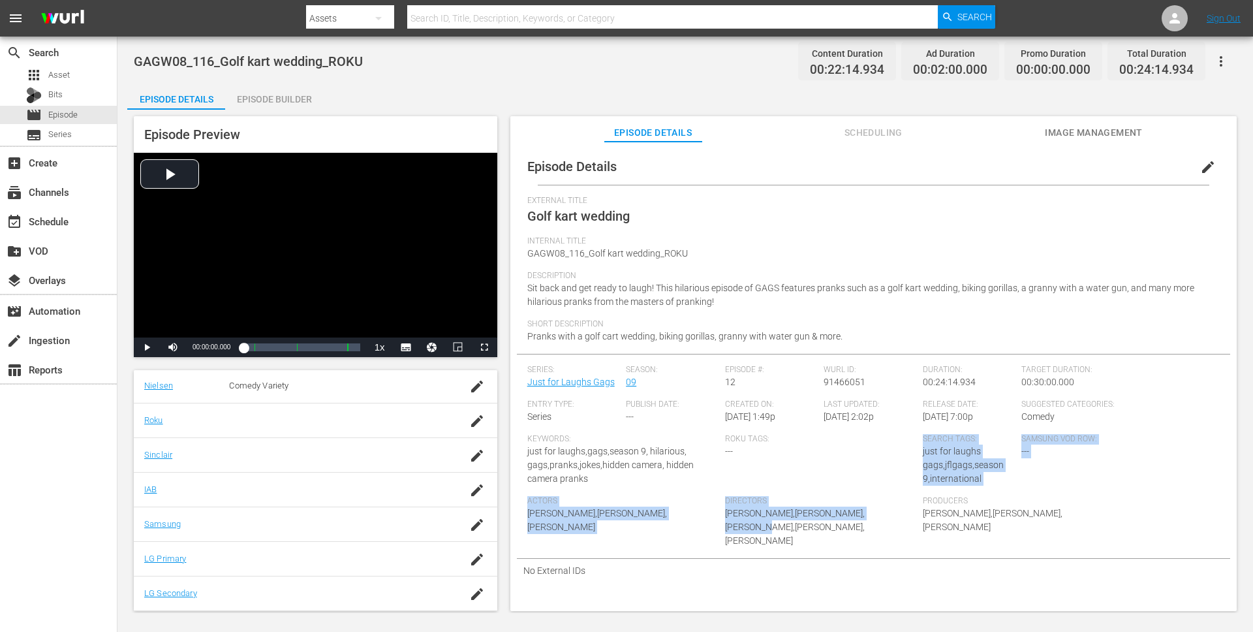
click at [914, 468] on div "Series: Just for Laughs Gags Season: 09 Episode #: 12 Wurl ID: 91466051 Duratio…" at bounding box center [873, 461] width 692 height 193
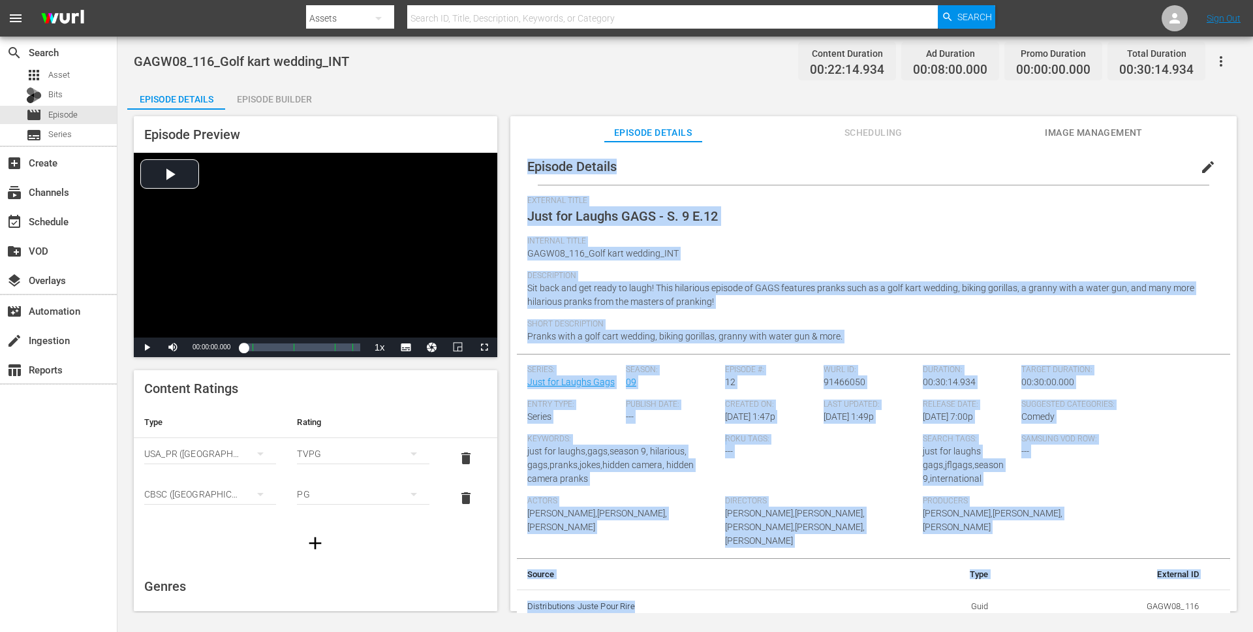
drag, startPoint x: 640, startPoint y: 591, endPoint x: 498, endPoint y: 595, distance: 141.6
click at [497, 595] on div "Episode Preview Video Player is loading. Play Video Play Mute Current Time 00:0…" at bounding box center [685, 366] width 1116 height 512
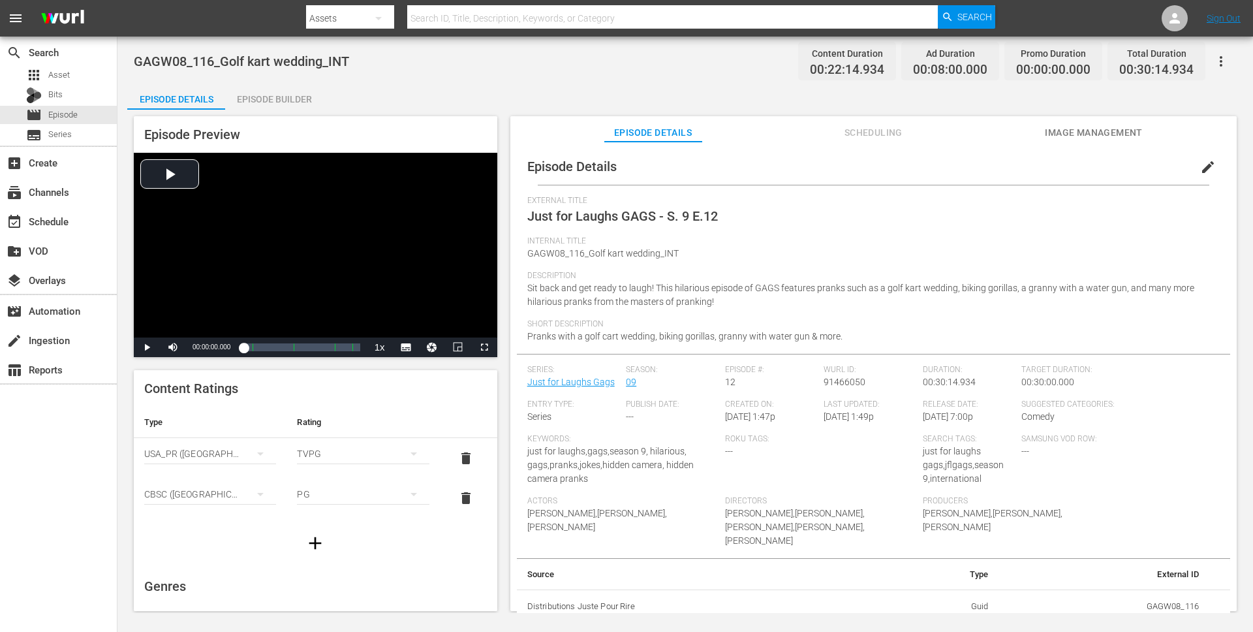
click at [581, 596] on th "Distributions Juste Pour Rire" at bounding box center [701, 606] width 369 height 34
copy th "Distributions Juste Pour Rire"
click at [1206, 166] on button "edit" at bounding box center [1207, 166] width 31 height 31
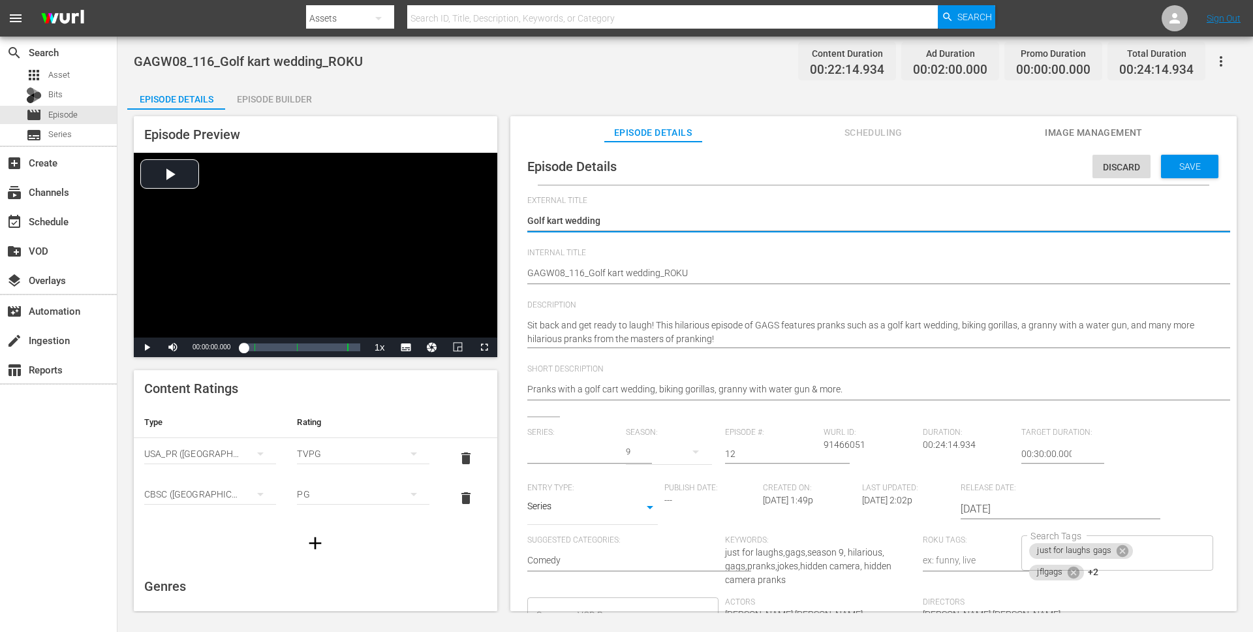
scroll to position [10, 0]
type input "Just for Laughs Gags"
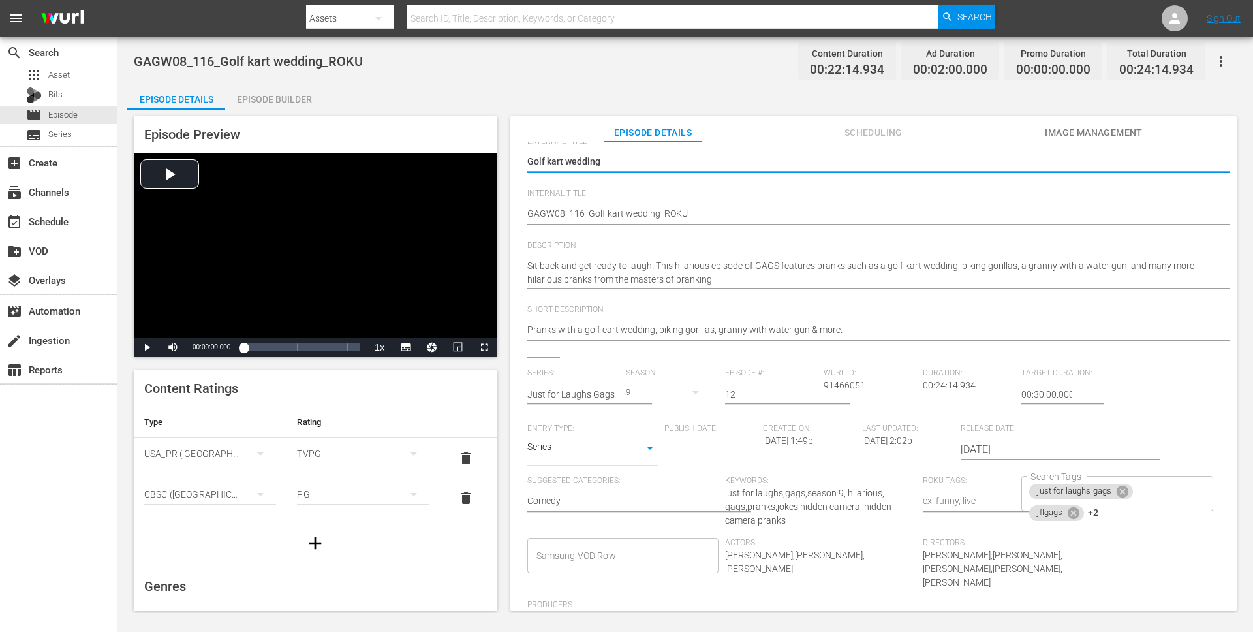
scroll to position [119, 0]
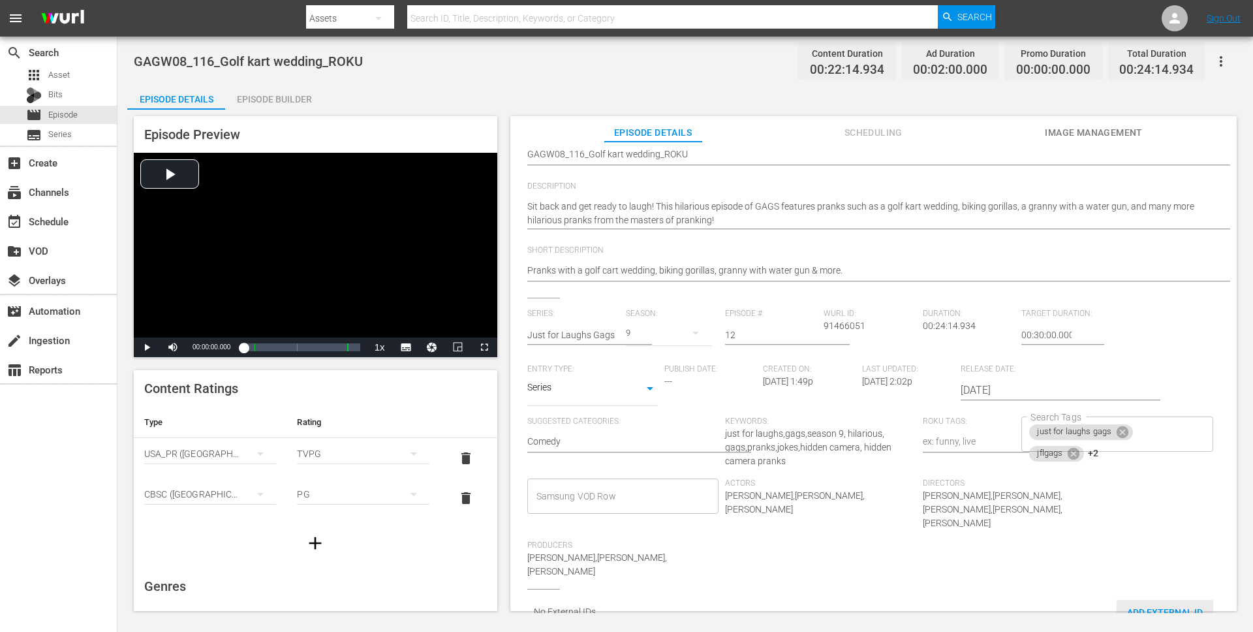
click at [1127, 607] on span "Add External Id" at bounding box center [1164, 612] width 97 height 10
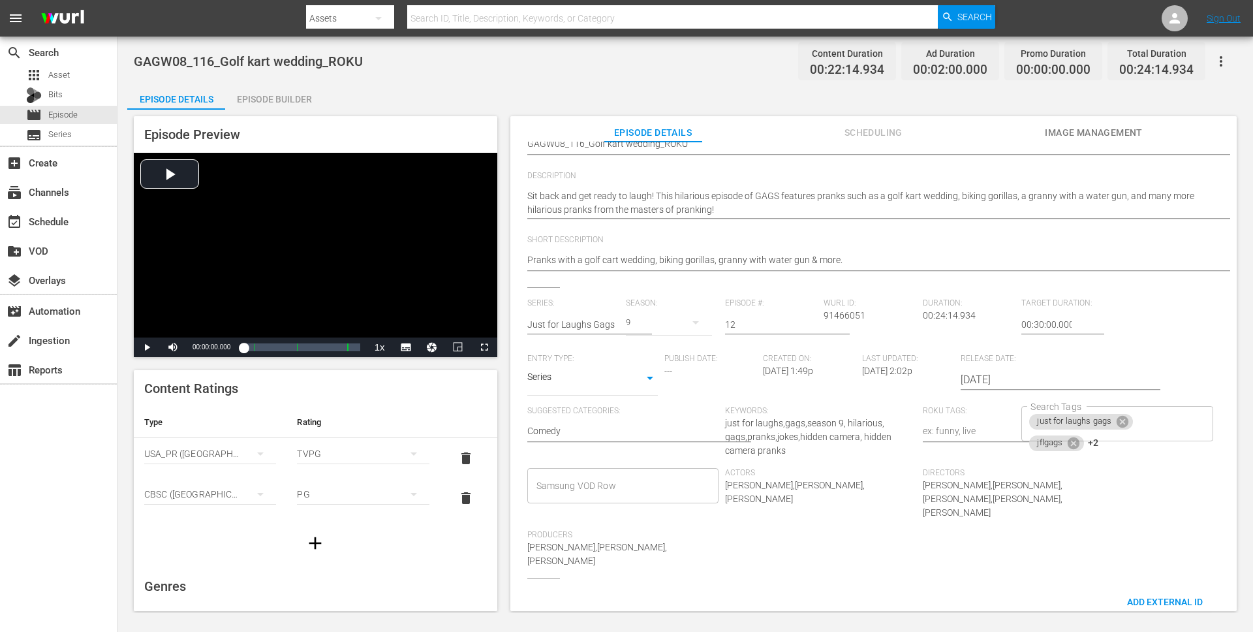
scroll to position [191, 0]
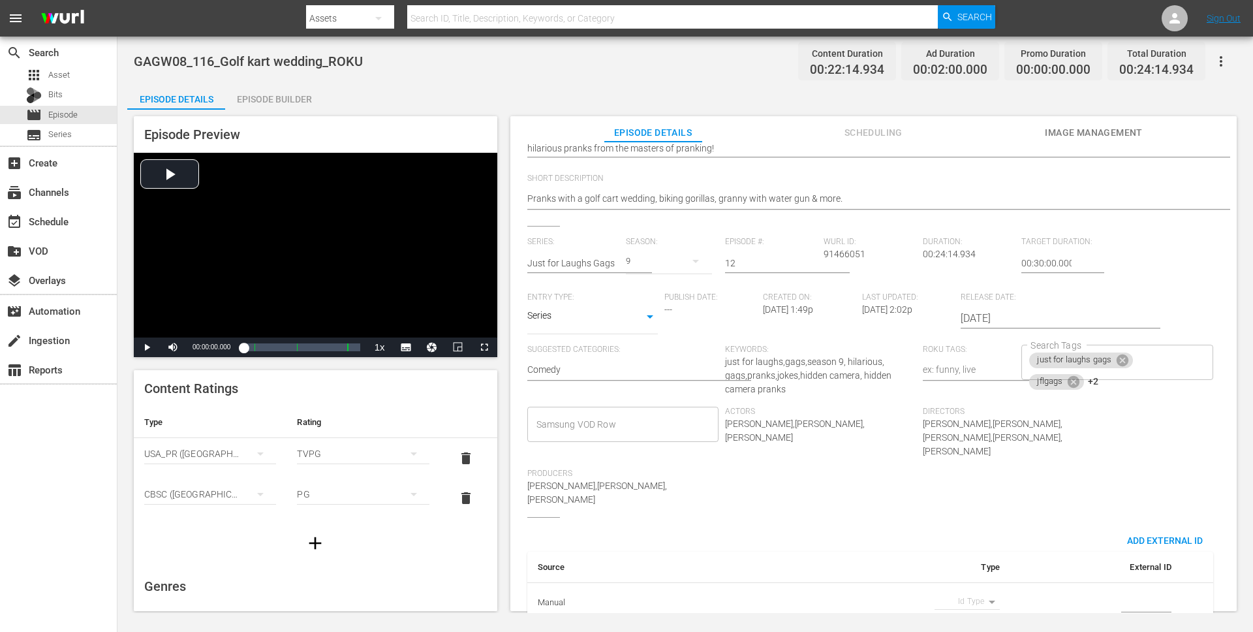
drag, startPoint x: 605, startPoint y: 581, endPoint x: 575, endPoint y: 575, distance: 30.7
click at [600, 582] on th "Manual" at bounding box center [586, 602] width 118 height 41
click at [547, 582] on th "Manual" at bounding box center [586, 602] width 118 height 41
drag, startPoint x: 549, startPoint y: 574, endPoint x: 592, endPoint y: 572, distance: 43.1
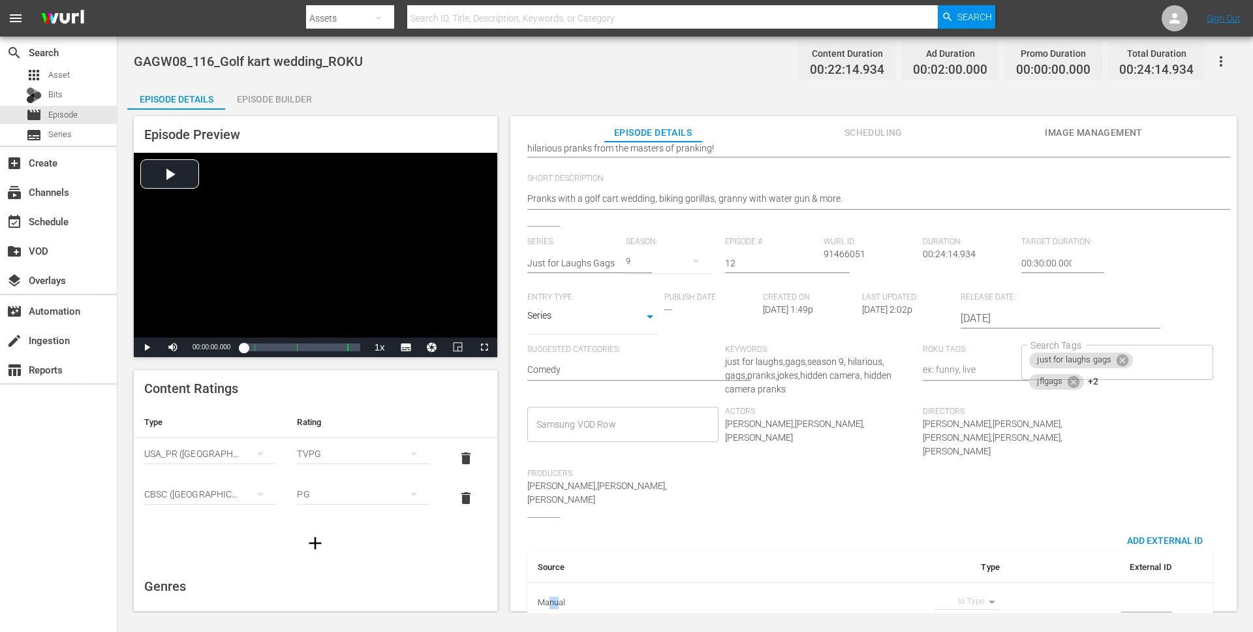
click at [582, 582] on th "Manual" at bounding box center [586, 602] width 118 height 41
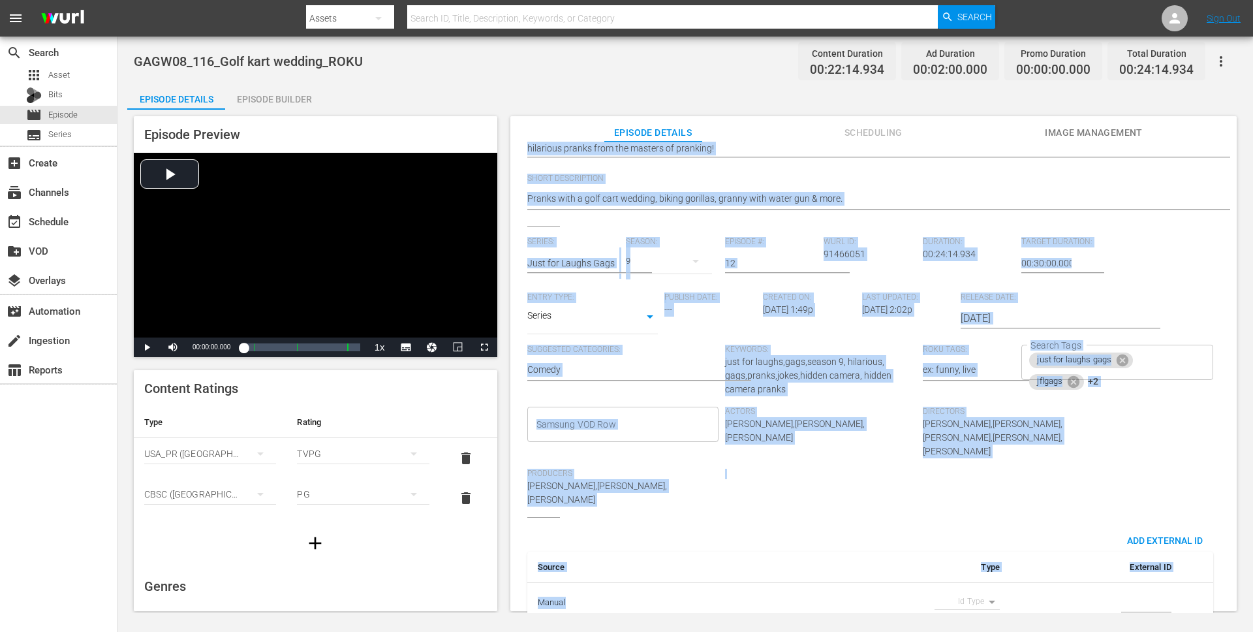
drag, startPoint x: 575, startPoint y: 574, endPoint x: 596, endPoint y: 567, distance: 21.5
click at [506, 571] on div "Episode Preview Video Player is loading. Play Video Play Mute Current Time 00:0…" at bounding box center [685, 366] width 1116 height 512
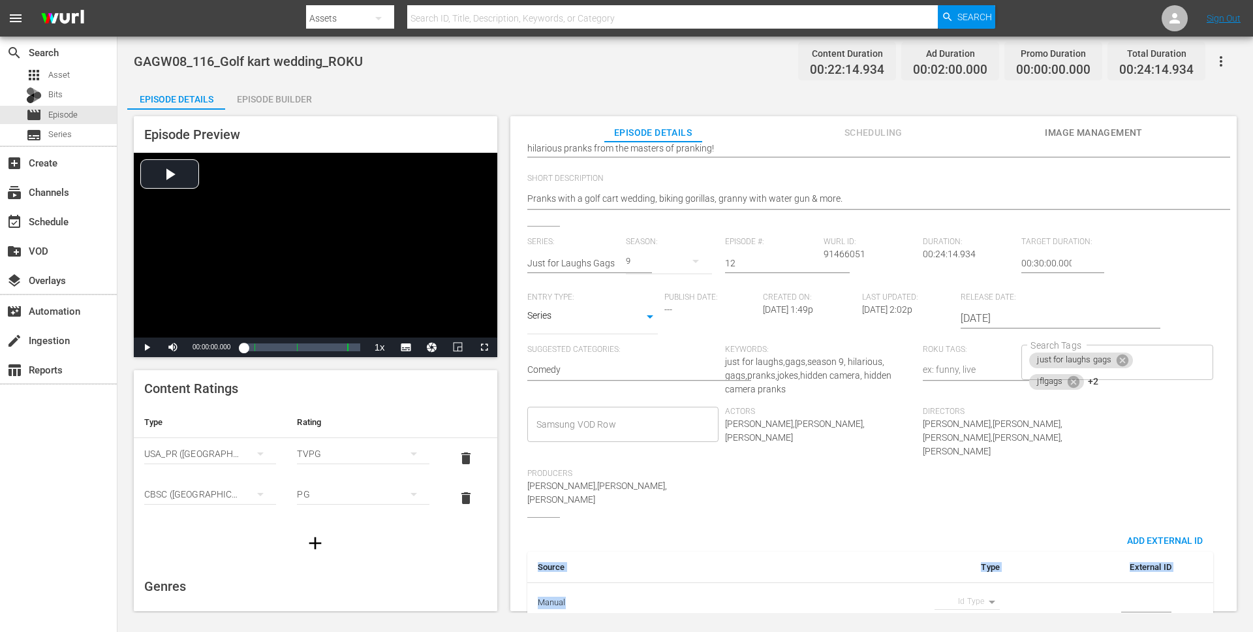
click at [977, 572] on body "menu Search By Assets Search ID, Title, Description, Keywords, or Category Sear…" at bounding box center [626, 316] width 1253 height 632
click at [979, 577] on li "Tms Id" at bounding box center [960, 584] width 65 height 22
click at [978, 572] on body "menu Search By Assets Search ID, Title, Description, Keywords, or Category Sear…" at bounding box center [626, 316] width 1253 height 632
click at [968, 595] on li "Guid" at bounding box center [960, 597] width 65 height 22
type input "guid"
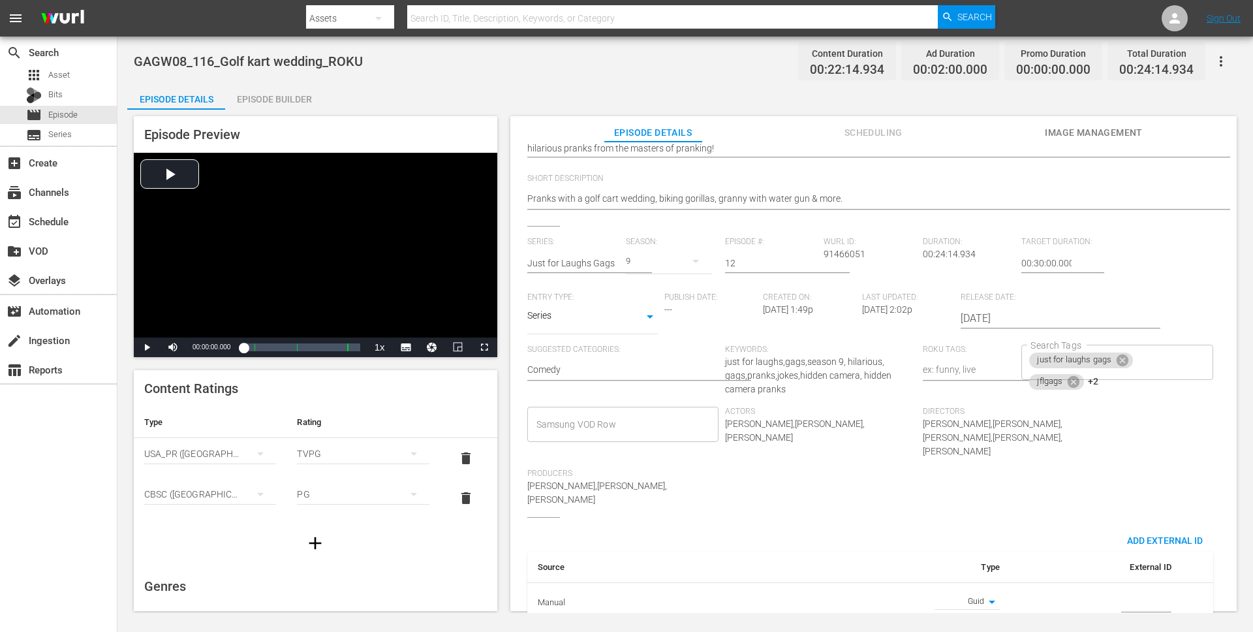
click at [1126, 593] on input "simple table" at bounding box center [1146, 603] width 50 height 20
click at [1152, 593] on input "simple table" at bounding box center [1146, 603] width 50 height 20
paste input "Distributions Juste Pour Rire"
type input "Distributions Juste Pour Rire"
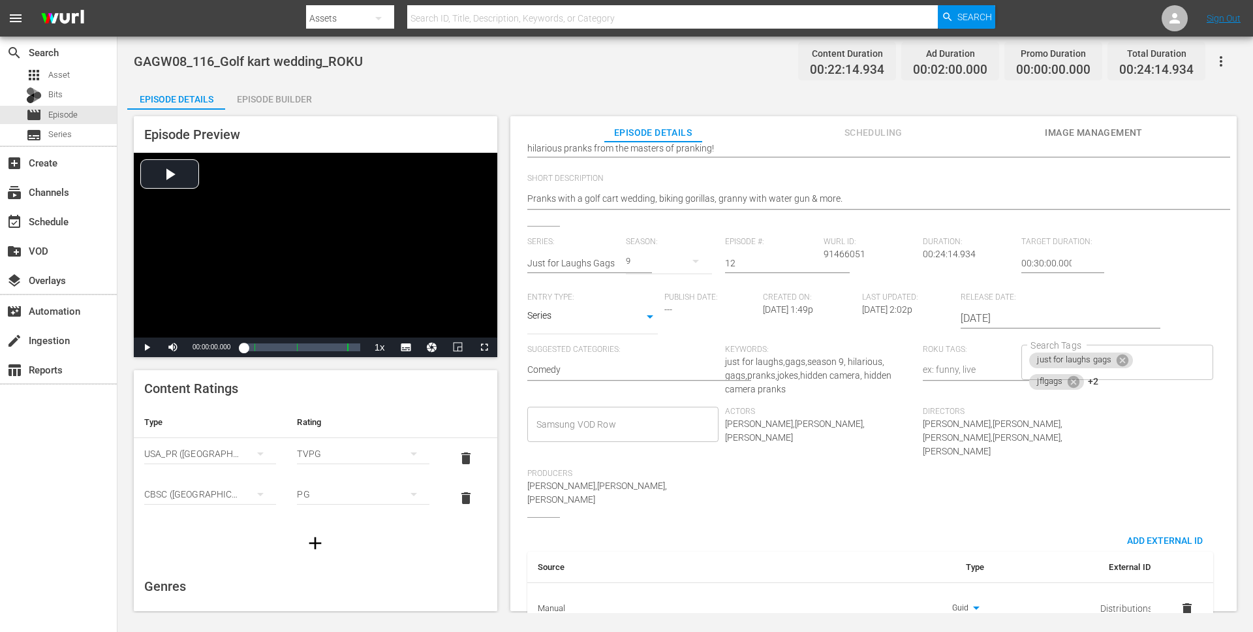
drag, startPoint x: 1125, startPoint y: 579, endPoint x: 1016, endPoint y: 581, distance: 109.0
click at [1016, 582] on td "Distributions Juste Pour Rire" at bounding box center [1077, 608] width 166 height 53
paste input "GAGW08_116"
type input "GAGW08_116"
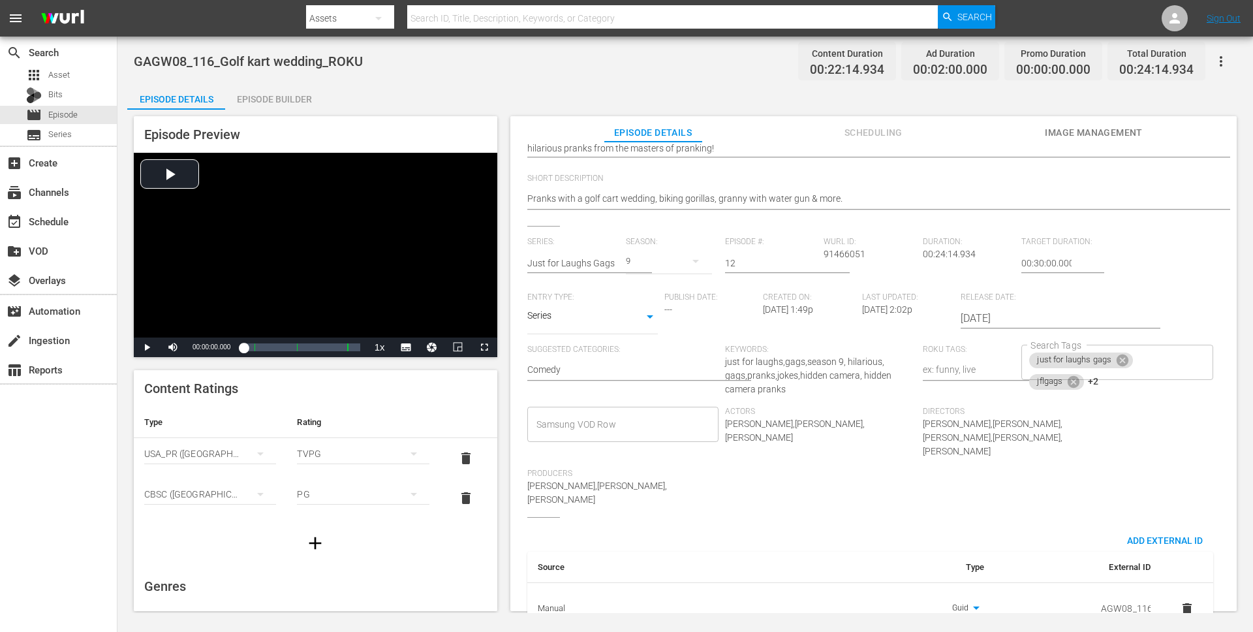
scroll to position [0, 0]
click at [559, 582] on th "Manual" at bounding box center [584, 608] width 114 height 53
click at [1161, 528] on div "Add External Id" at bounding box center [1164, 540] width 97 height 24
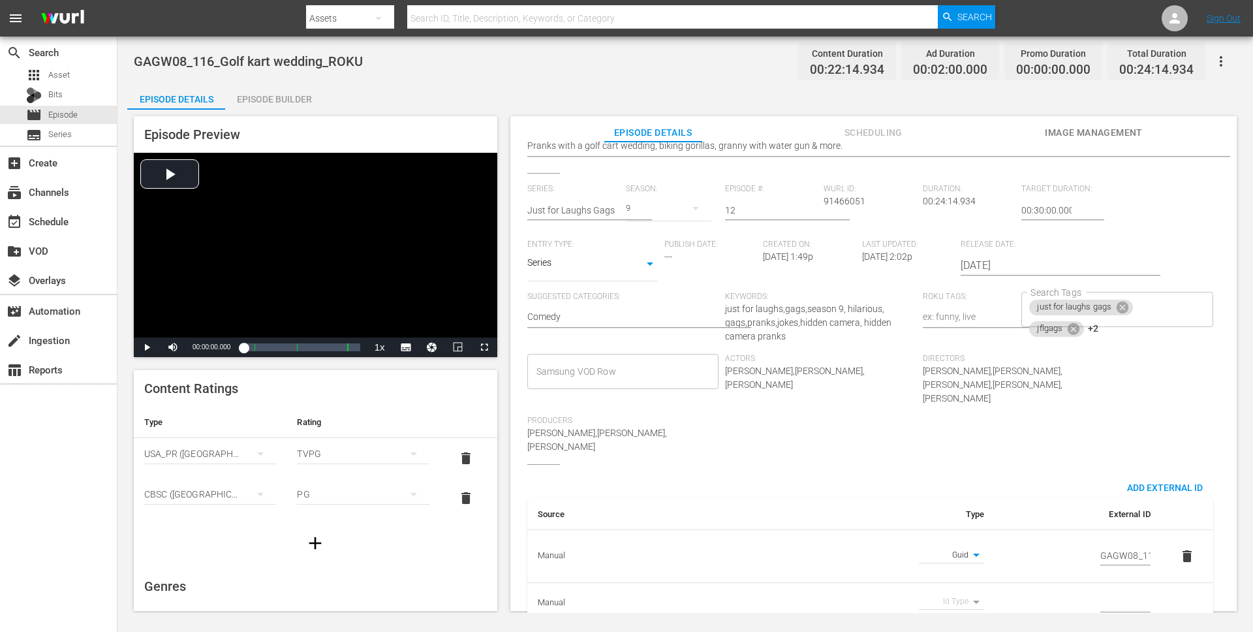
drag, startPoint x: 1180, startPoint y: 575, endPoint x: 1161, endPoint y: 574, distance: 19.0
click at [1178, 582] on td "simple table" at bounding box center [1187, 602] width 52 height 41
click at [842, 475] on div "Source Type External ID Manual Guid guid GAGW08_116 delete Manual Id Type" at bounding box center [870, 549] width 686 height 149
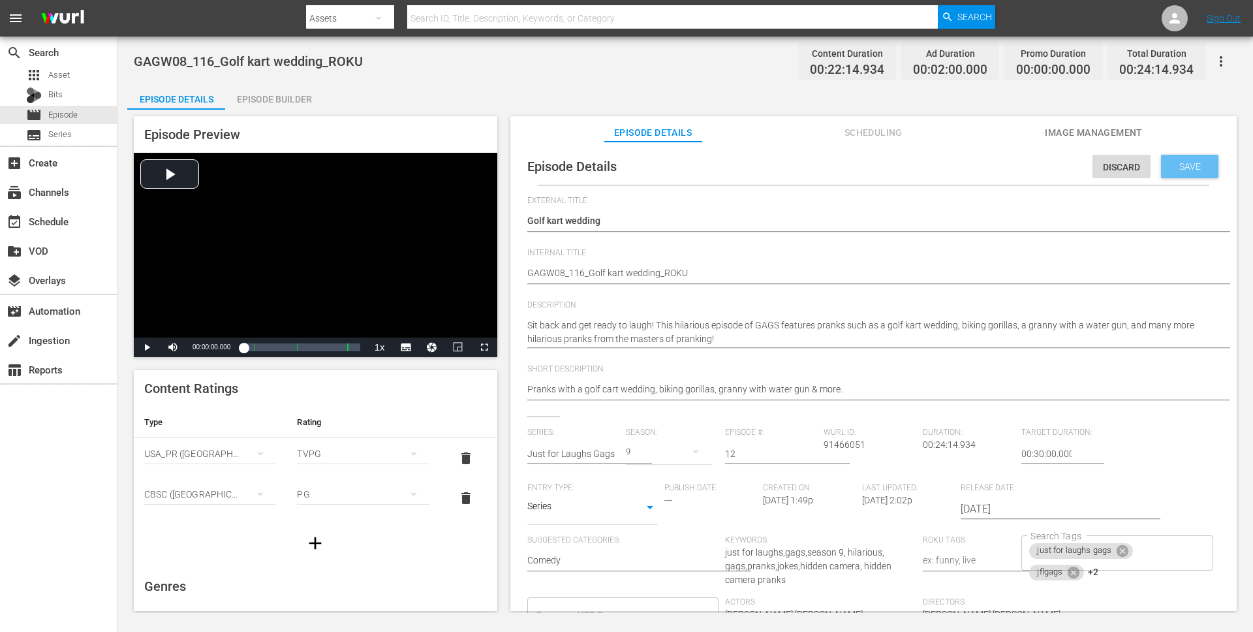
click at [1189, 157] on div "Save" at bounding box center [1189, 166] width 57 height 23
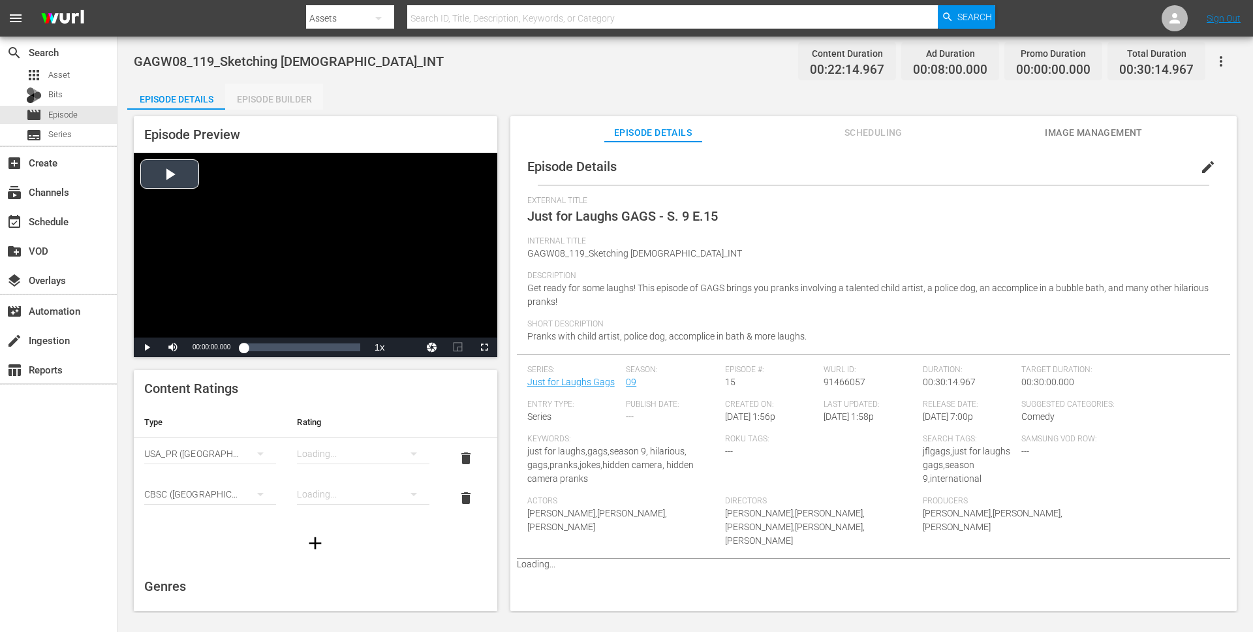
drag, startPoint x: 281, startPoint y: 102, endPoint x: 457, endPoint y: 100, distance: 175.5
click at [281, 102] on div "Episode Builder" at bounding box center [274, 99] width 98 height 31
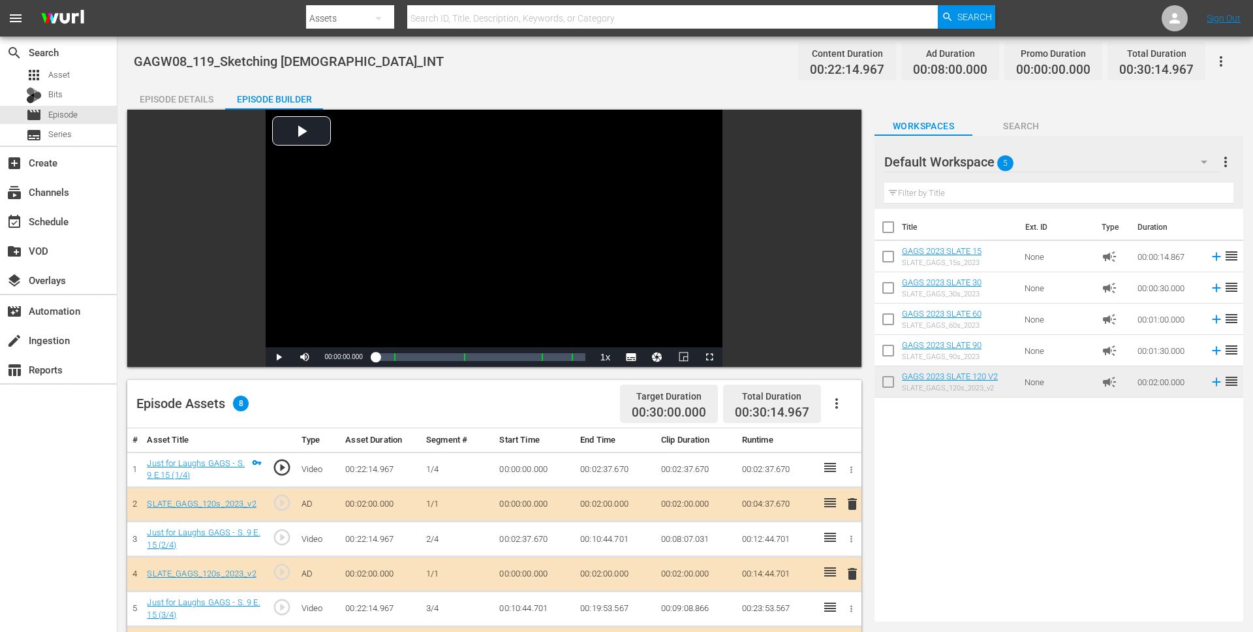
click at [182, 98] on div "Episode Details" at bounding box center [176, 99] width 98 height 31
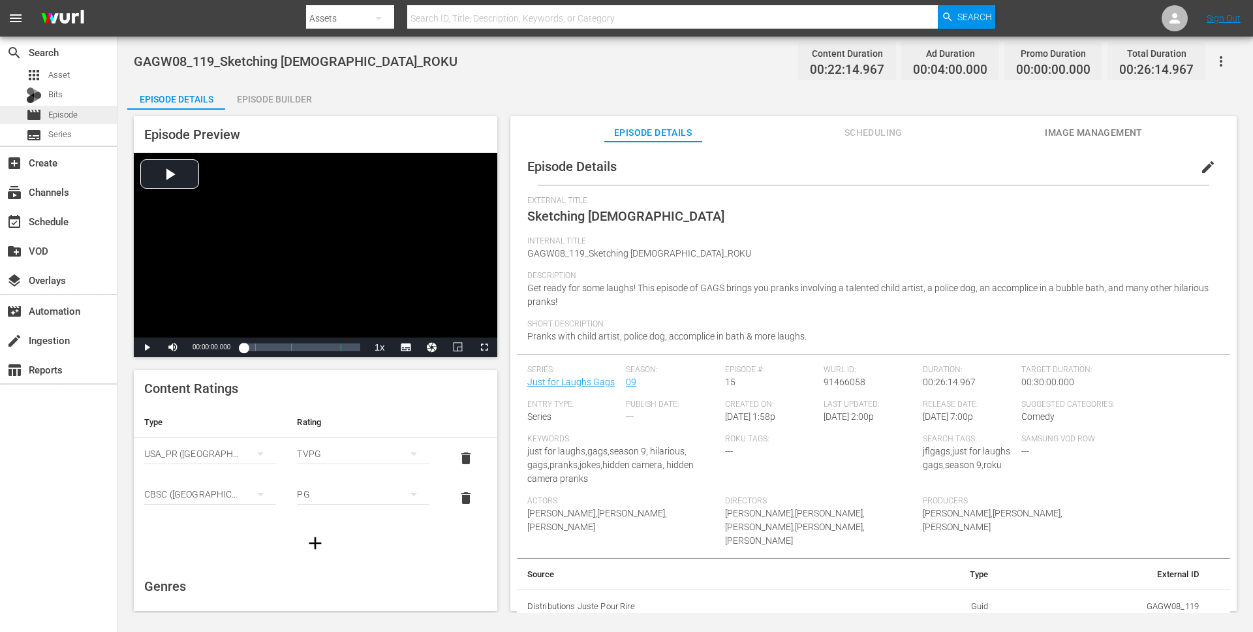
click at [89, 116] on div "movie Episode" at bounding box center [58, 115] width 117 height 18
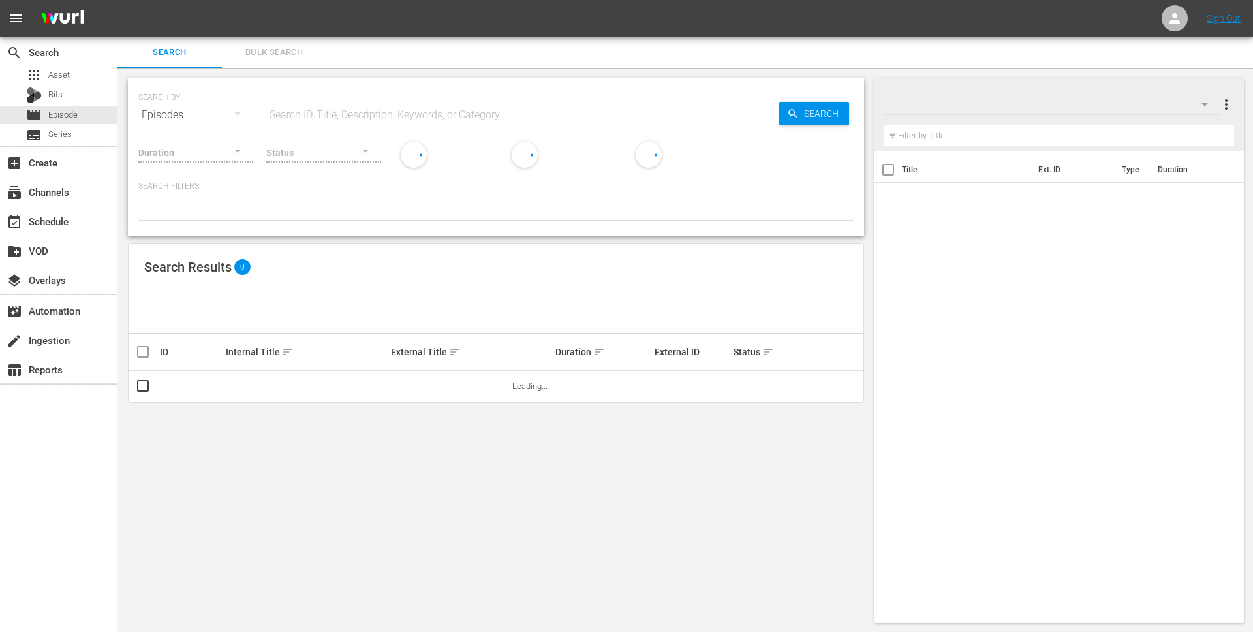
scroll to position [1, 0]
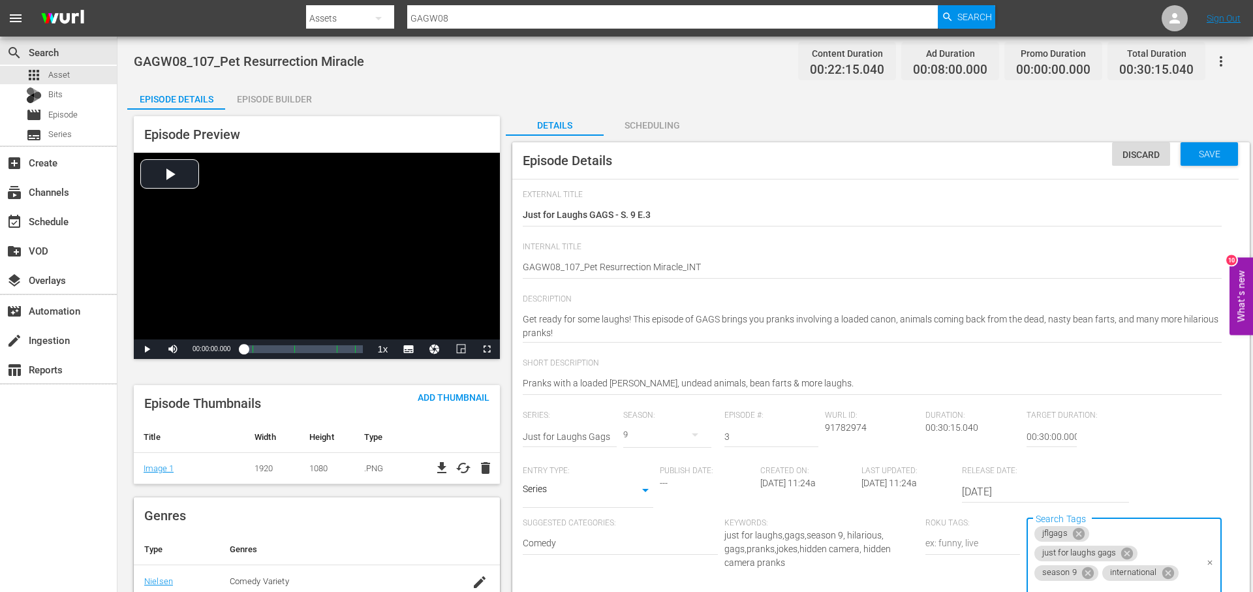
scroll to position [40, 0]
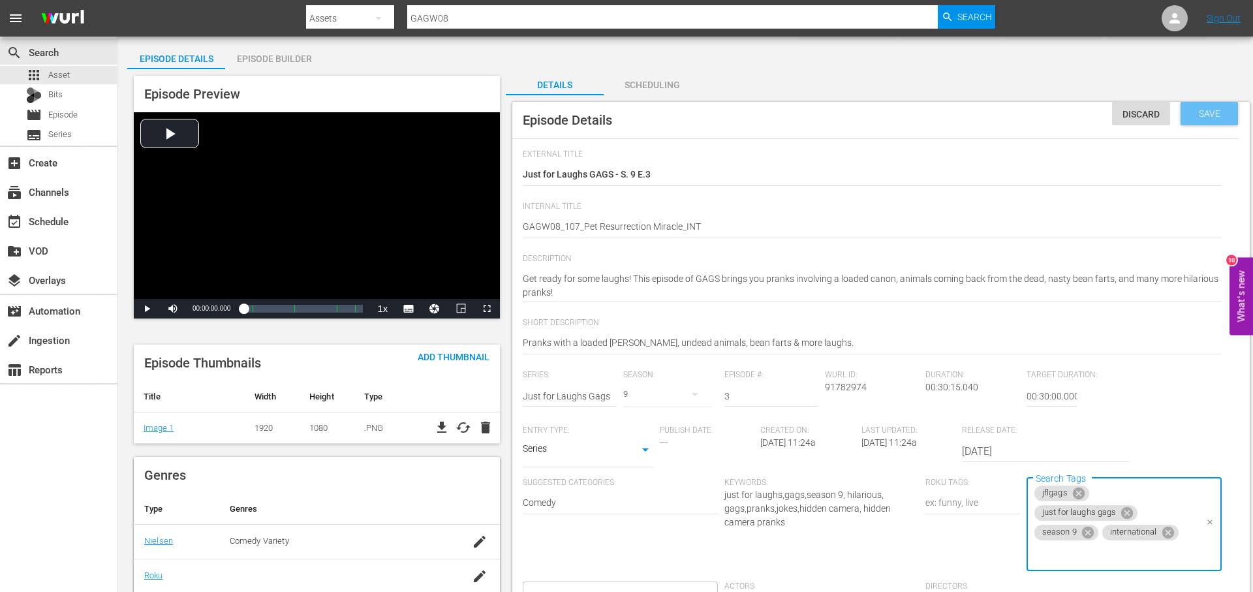
drag, startPoint x: 1209, startPoint y: 121, endPoint x: 1163, endPoint y: 229, distance: 117.8
click at [1209, 121] on div "Save" at bounding box center [1208, 113] width 57 height 23
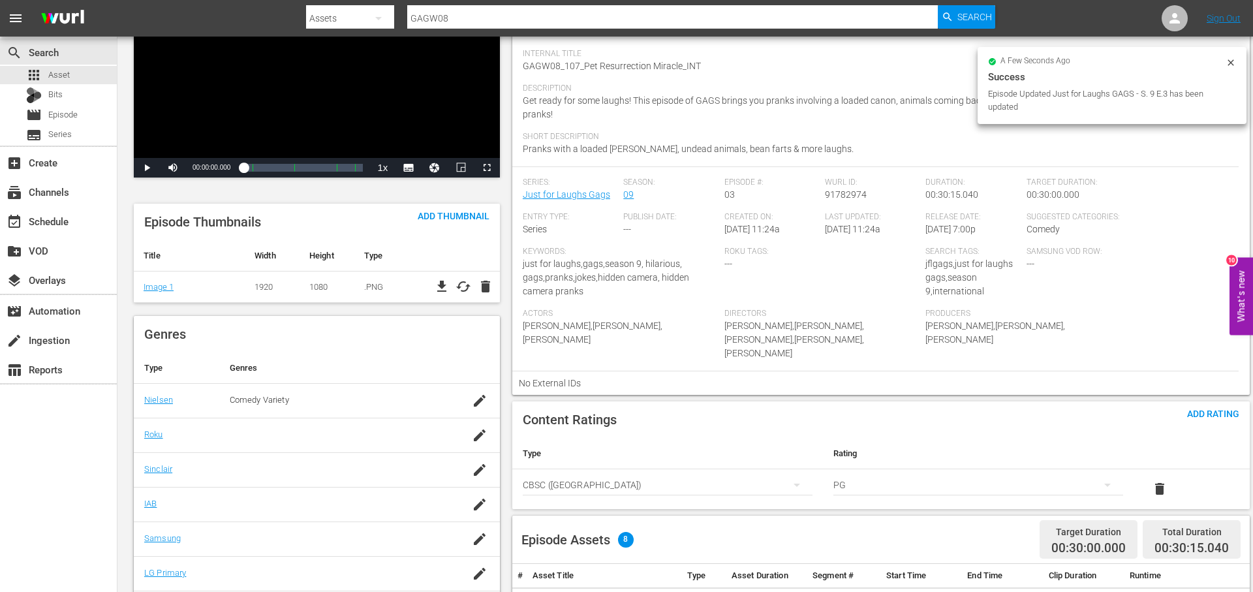
scroll to position [182, 0]
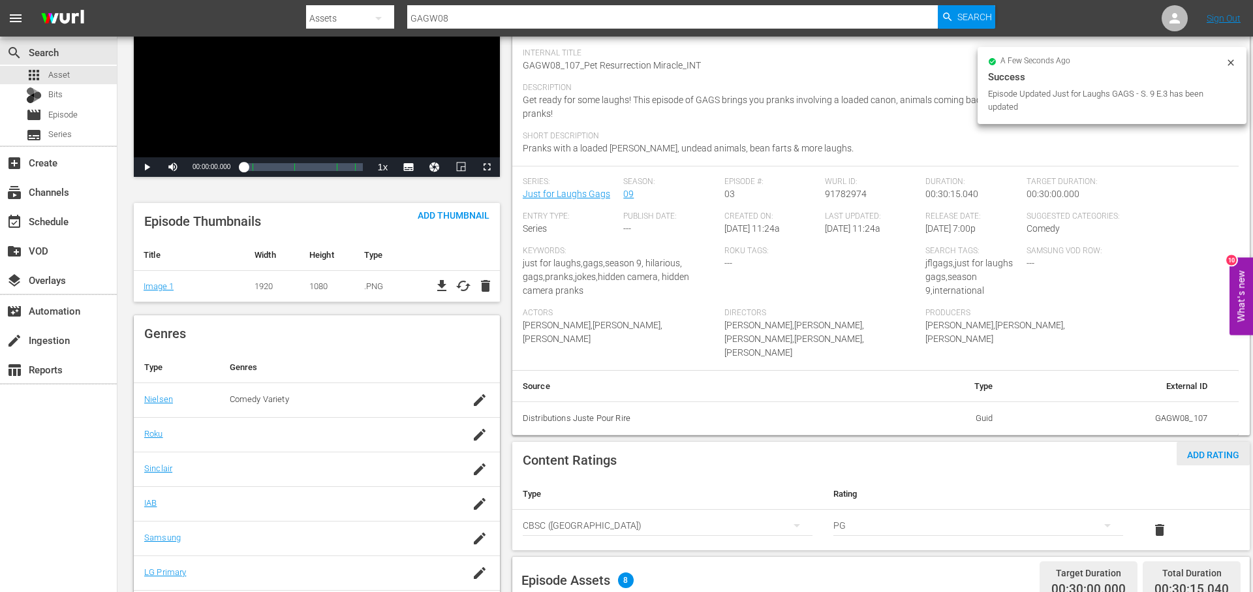
click at [1194, 450] on span "Add Rating" at bounding box center [1212, 455] width 73 height 10
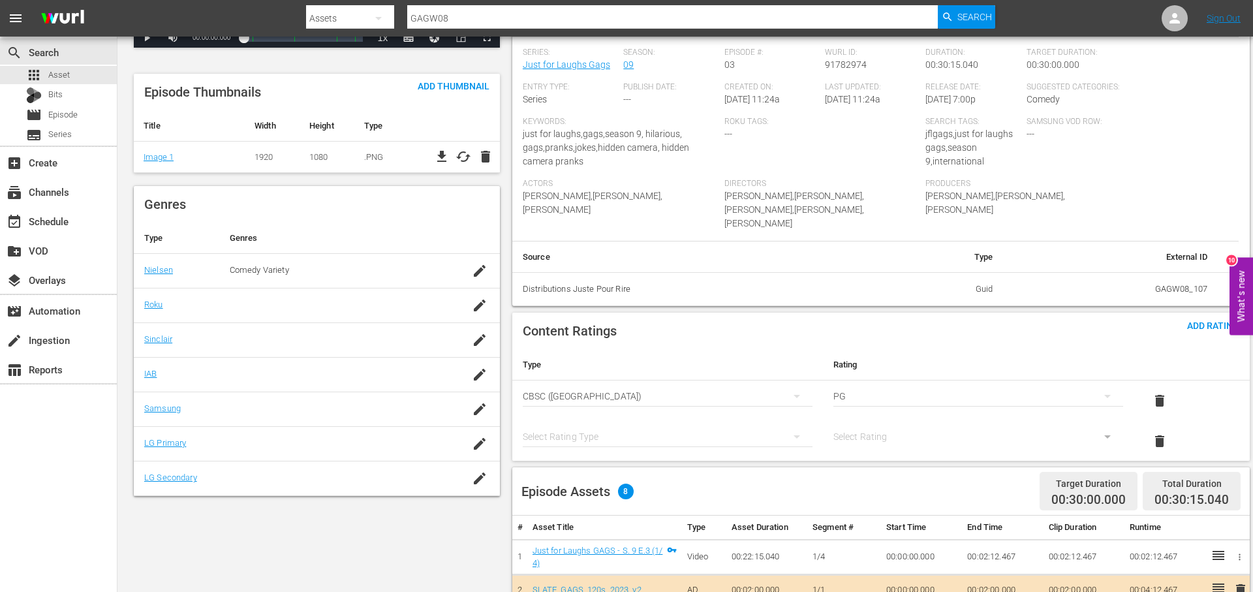
scroll to position [320, 0]
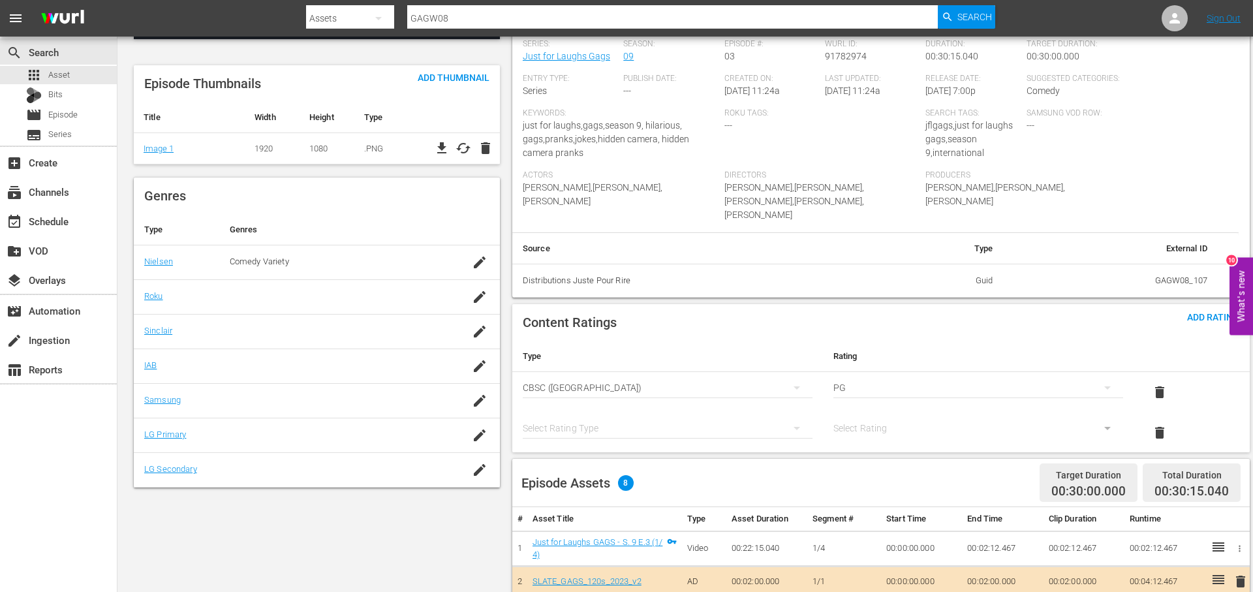
click at [683, 417] on div "simple table" at bounding box center [668, 428] width 290 height 37
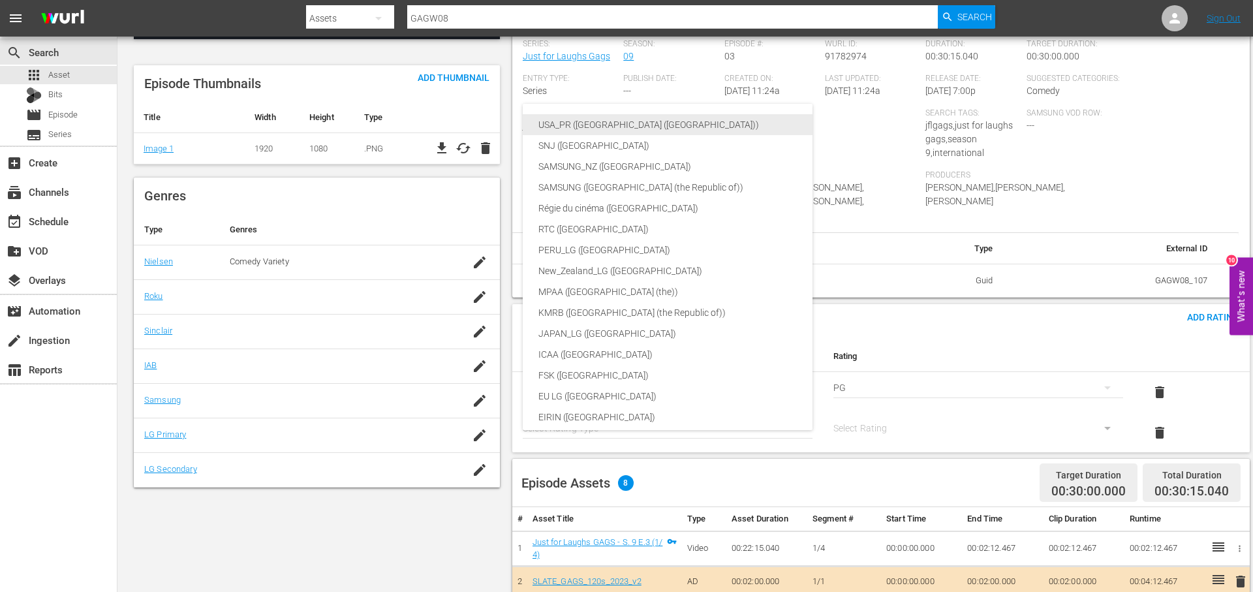
click at [615, 124] on div "USA_PR ([GEOGRAPHIC_DATA] ([GEOGRAPHIC_DATA]))" at bounding box center [698, 124] width 320 height 21
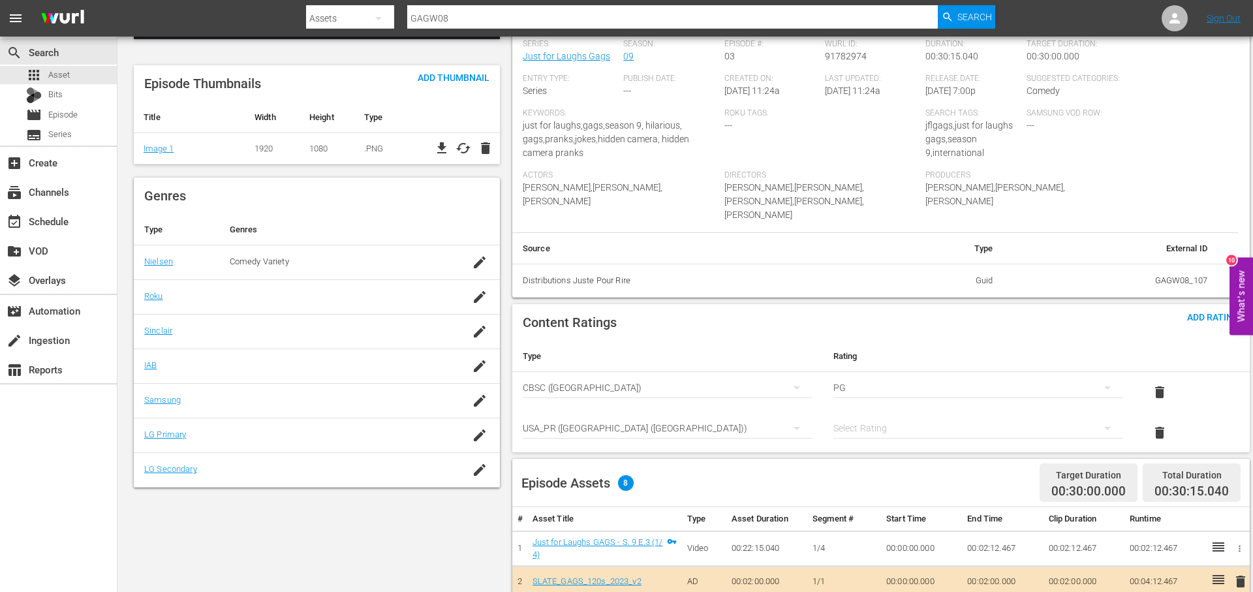
click at [885, 416] on div "simple table" at bounding box center [978, 428] width 290 height 37
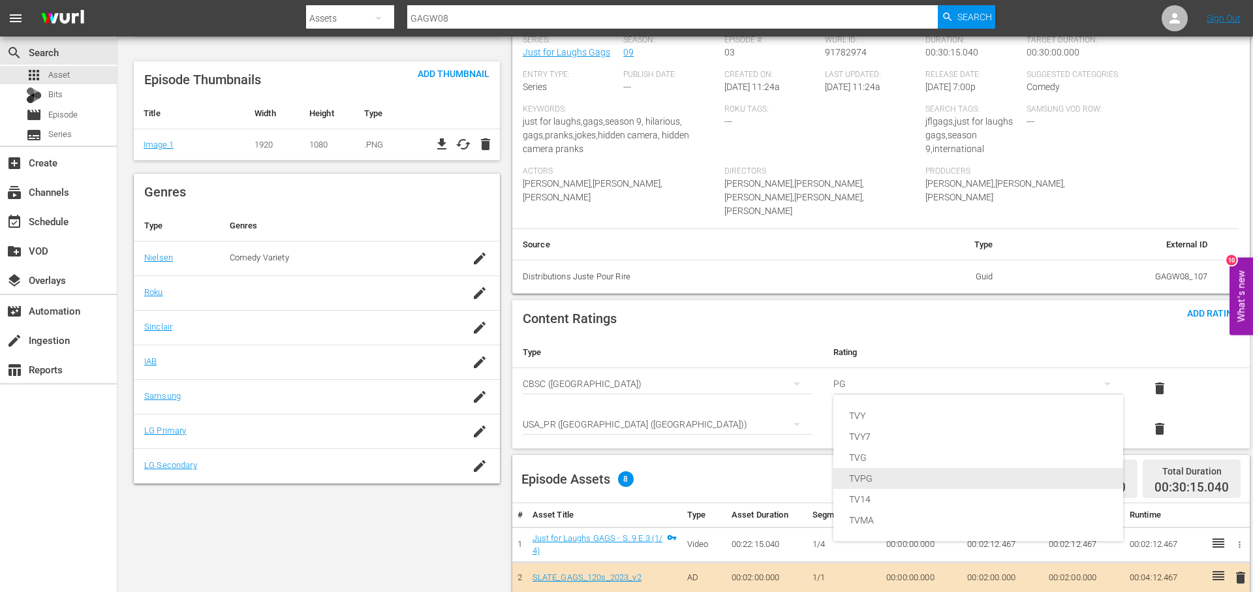
scroll to position [320, 0]
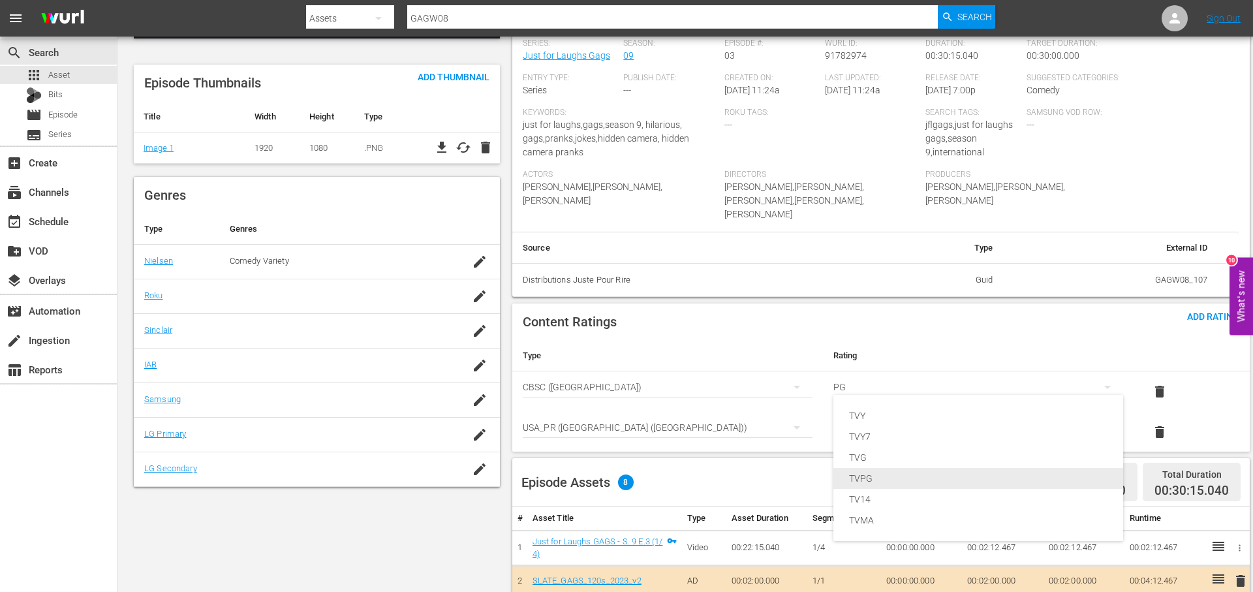
click at [940, 479] on div "TVPG" at bounding box center [978, 478] width 258 height 21
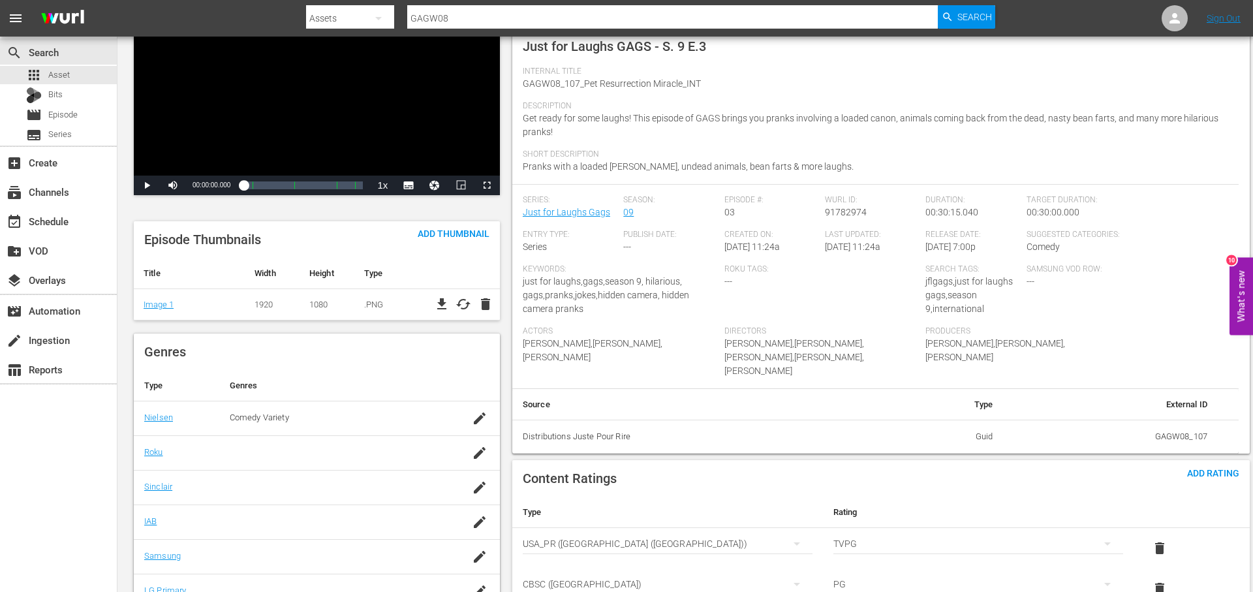
scroll to position [0, 0]
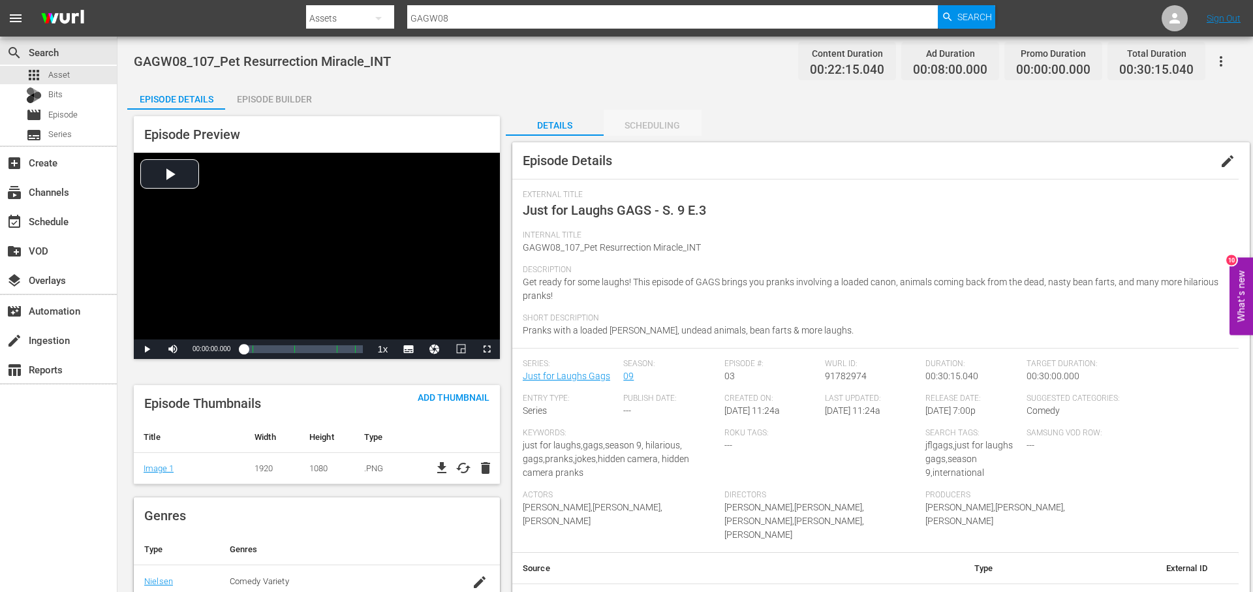
drag, startPoint x: 649, startPoint y: 115, endPoint x: 547, endPoint y: 130, distance: 103.5
click at [648, 115] on div "Scheduling" at bounding box center [653, 125] width 98 height 31
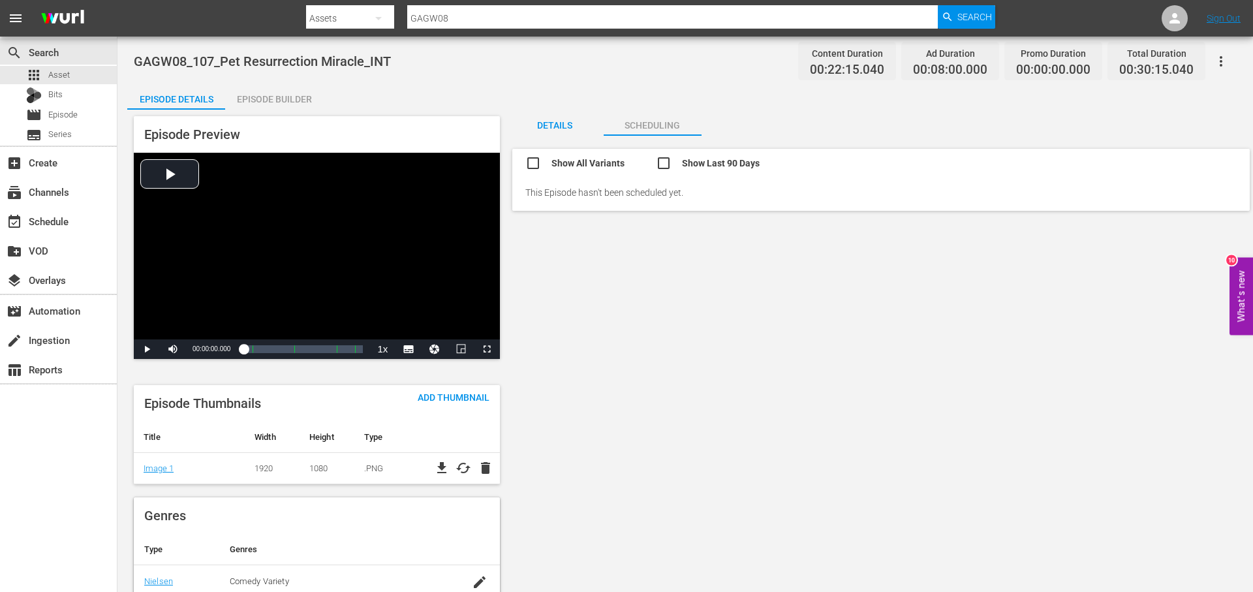
click at [520, 132] on div "Details" at bounding box center [555, 125] width 98 height 31
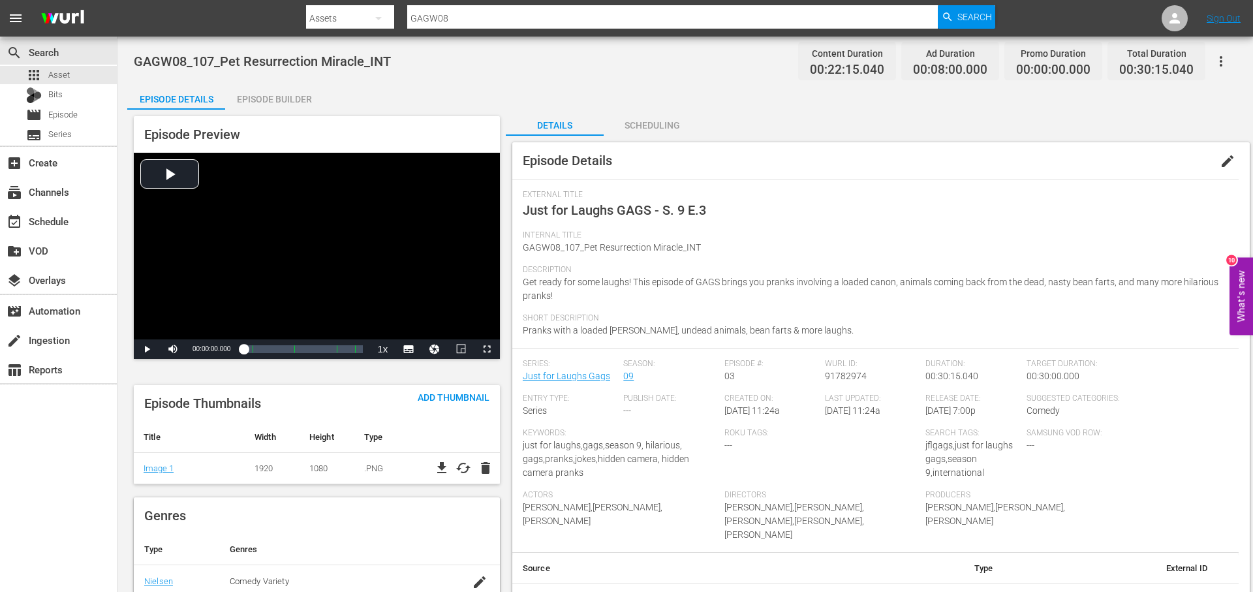
drag, startPoint x: 296, startPoint y: 104, endPoint x: 288, endPoint y: 104, distance: 7.8
click at [294, 104] on div "Episode Builder" at bounding box center [274, 99] width 98 height 31
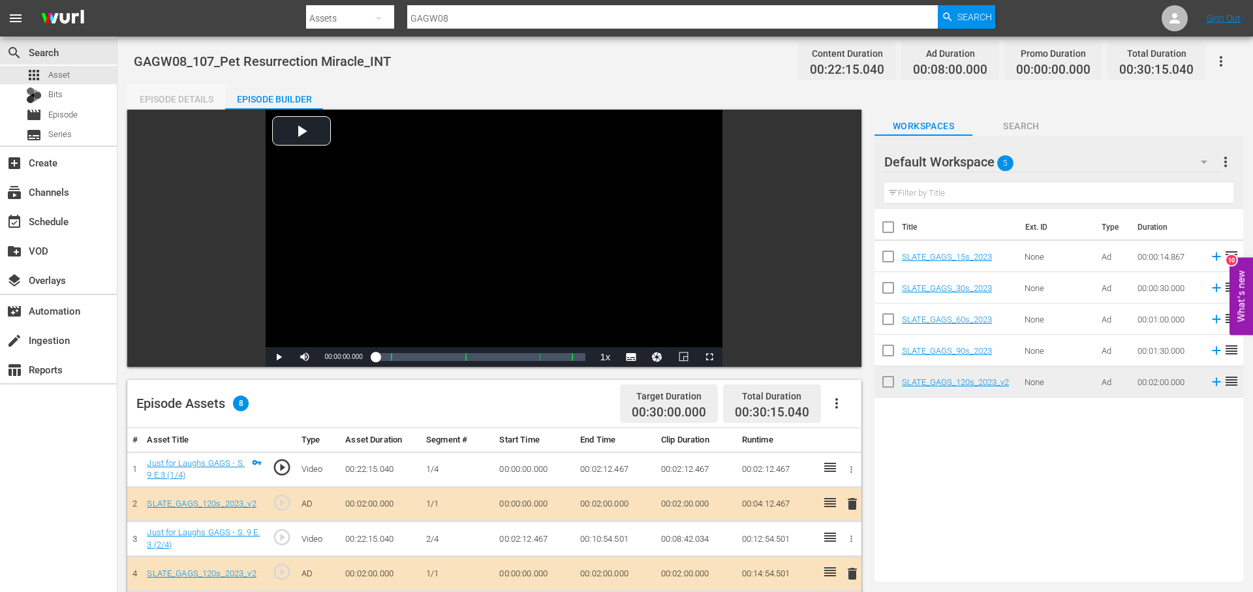
click at [170, 96] on div "Episode Details" at bounding box center [176, 99] width 98 height 31
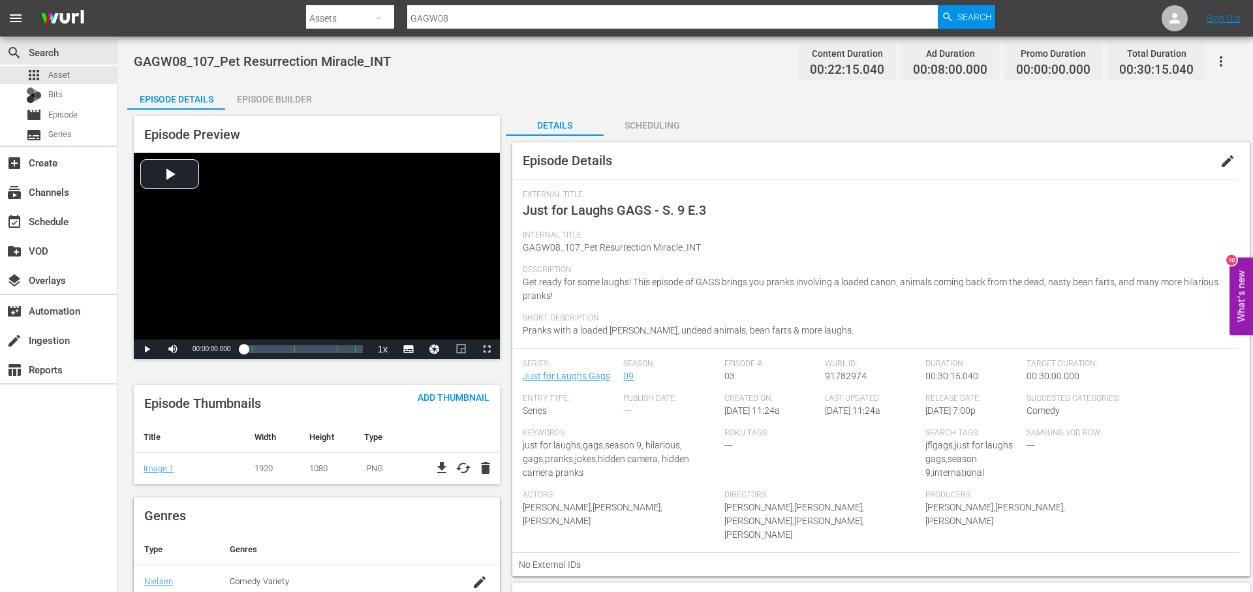
click at [1221, 55] on icon "button" at bounding box center [1221, 62] width 16 height 16
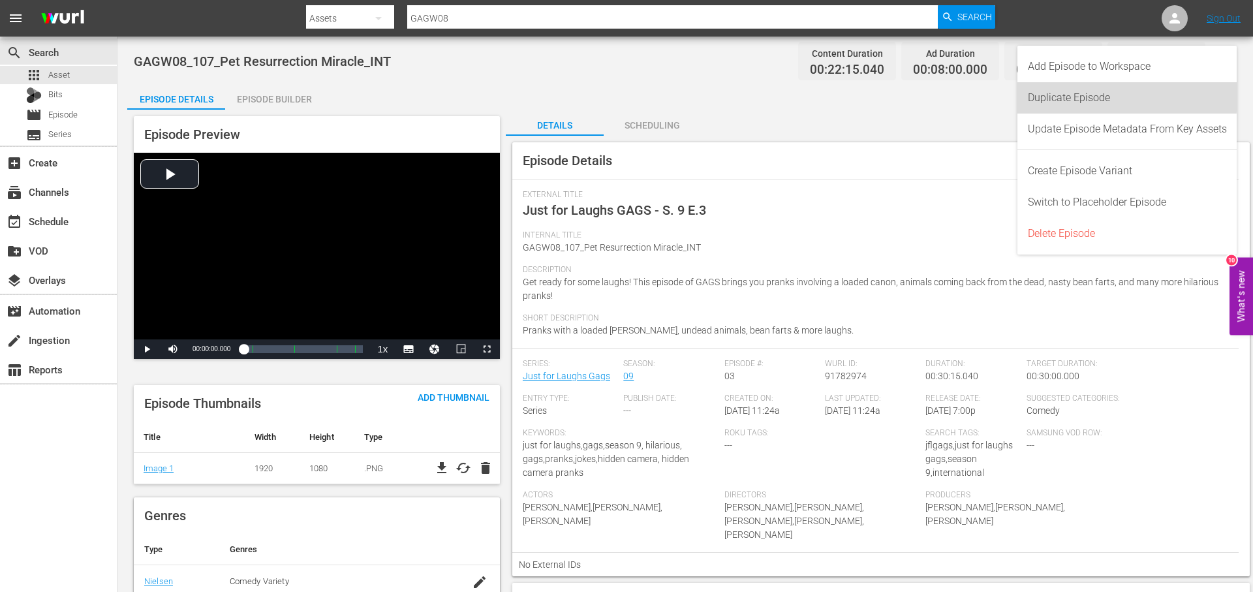
click at [1082, 97] on div "Duplicate Episode" at bounding box center [1127, 97] width 199 height 31
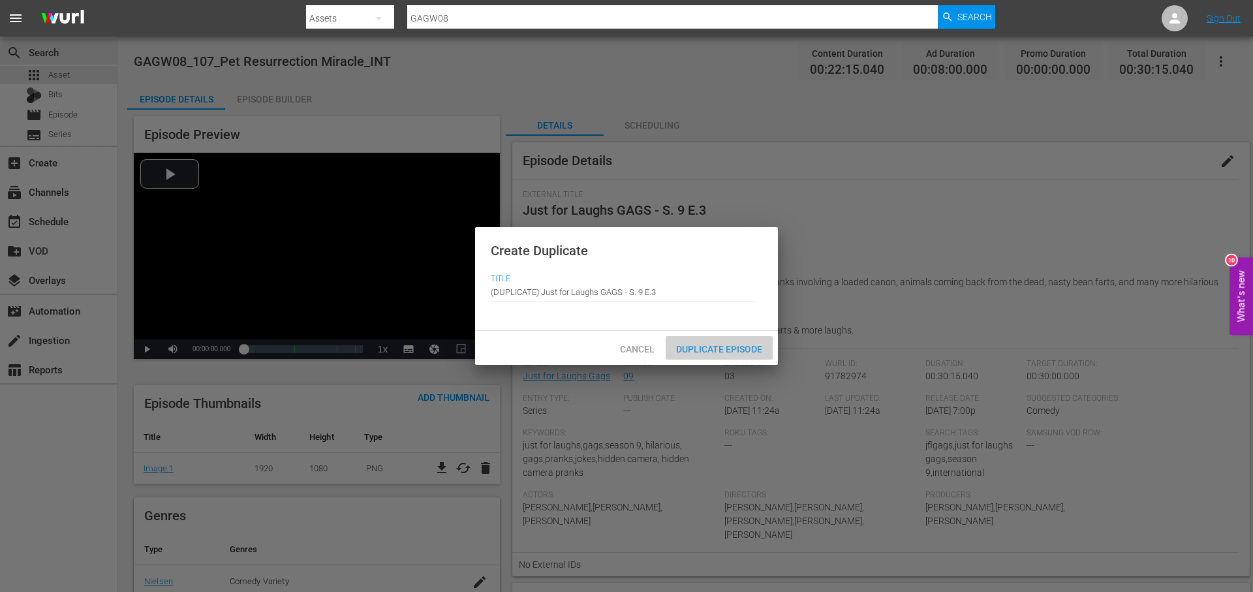
drag, startPoint x: 726, startPoint y: 339, endPoint x: 890, endPoint y: 299, distance: 168.7
click at [727, 339] on div "Duplicate Episode" at bounding box center [719, 348] width 107 height 24
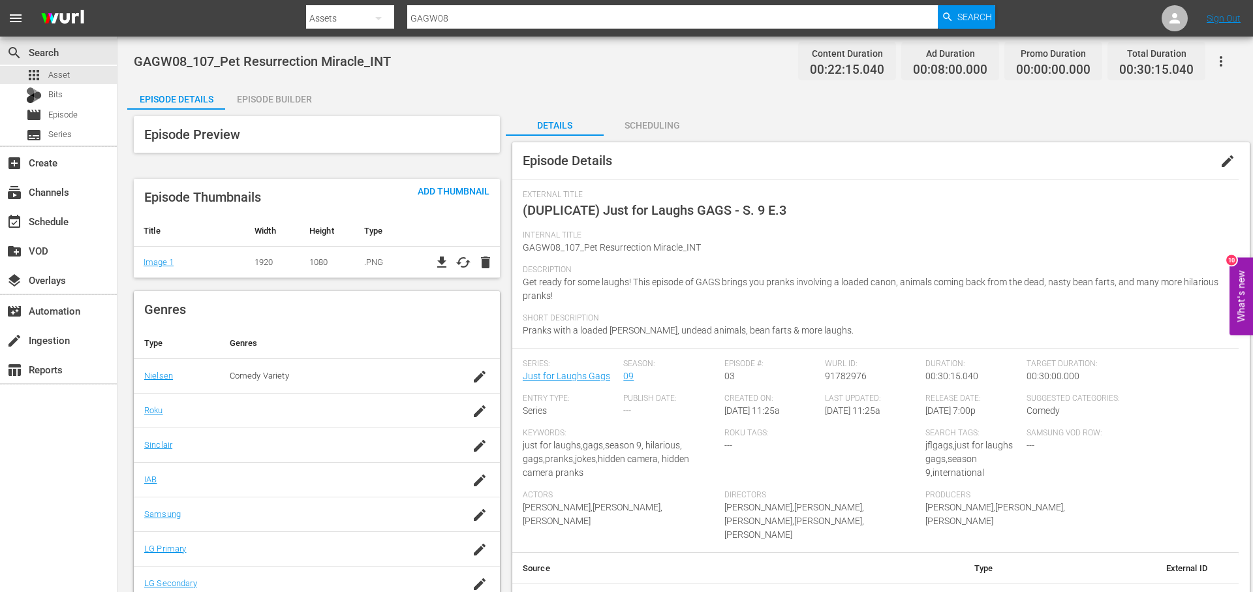
drag, startPoint x: 1225, startPoint y: 160, endPoint x: 1203, endPoint y: 176, distance: 26.6
click at [1225, 161] on span "edit" at bounding box center [1227, 161] width 16 height 16
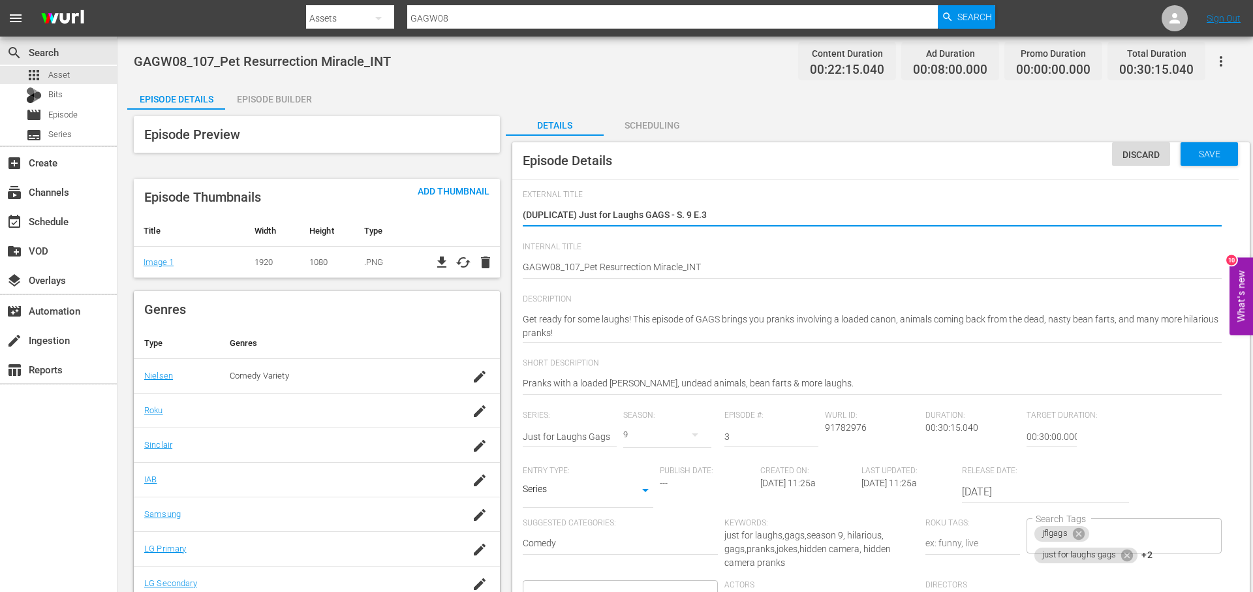
drag, startPoint x: 694, startPoint y: 214, endPoint x: 496, endPoint y: 211, distance: 197.7
type textarea "P"
type textarea "Pe"
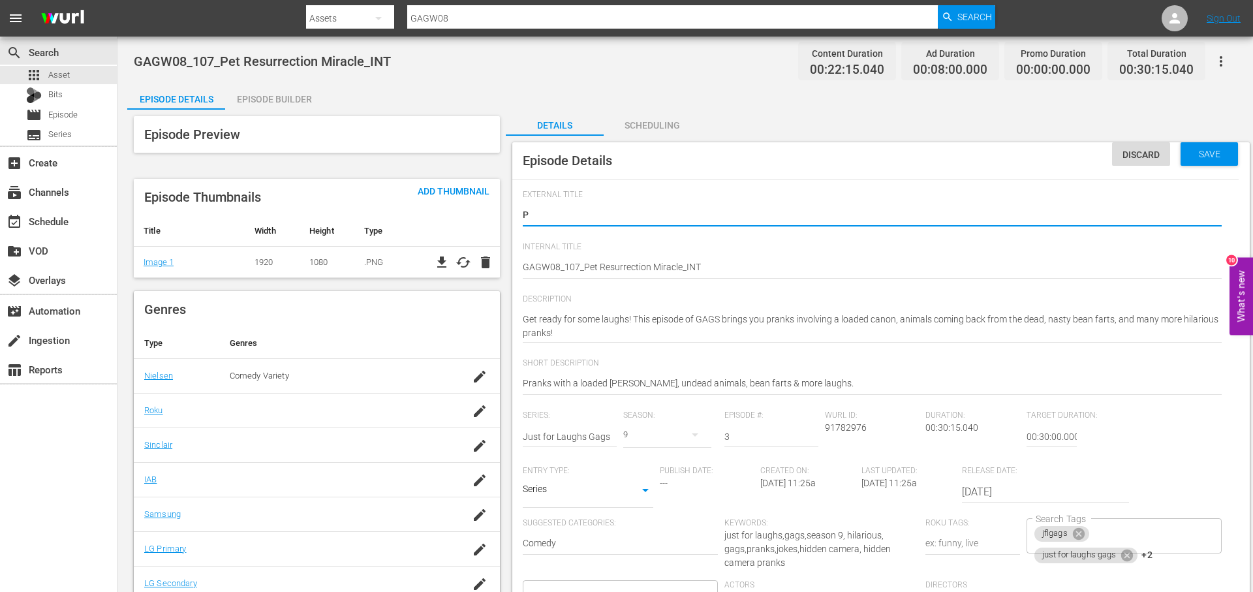
type textarea "Pe"
type textarea "Pet"
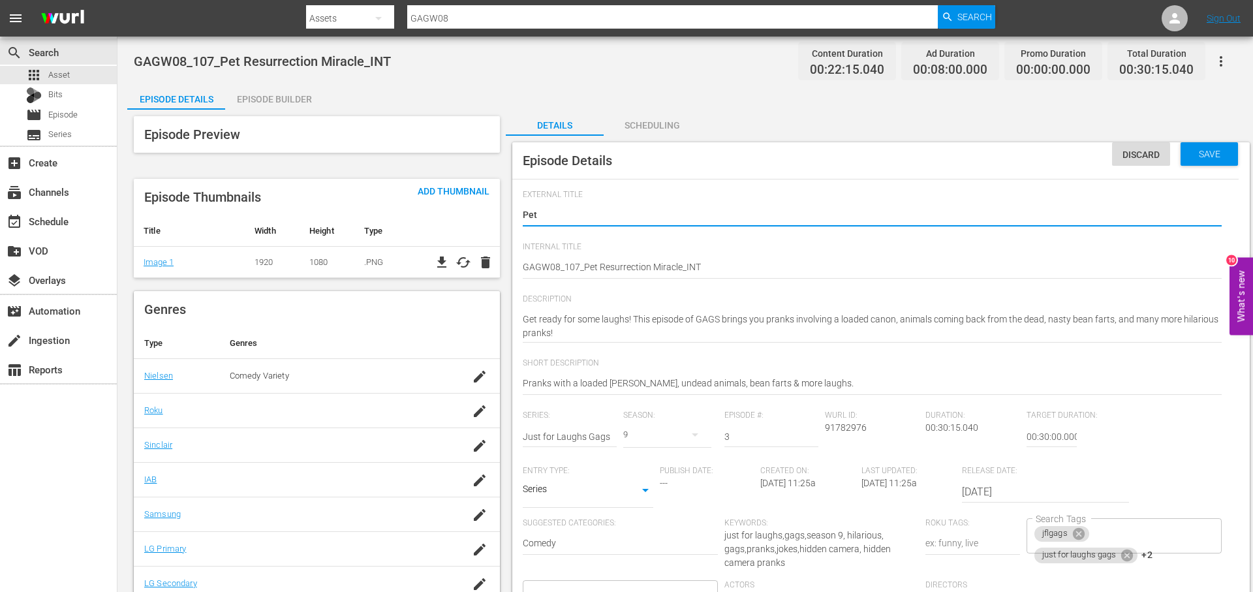
type textarea "Pet R"
type textarea "Pet Re"
type textarea "Pet Res"
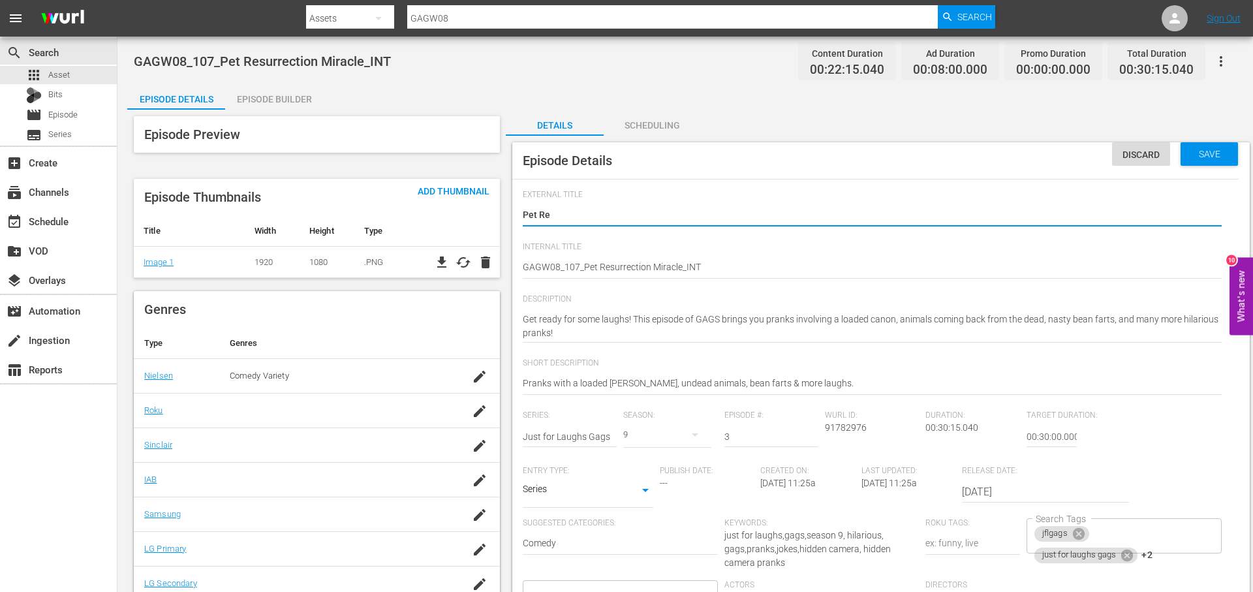
type textarea "Pet Res"
type textarea "Pet Resu"
type textarea "Pet Resur"
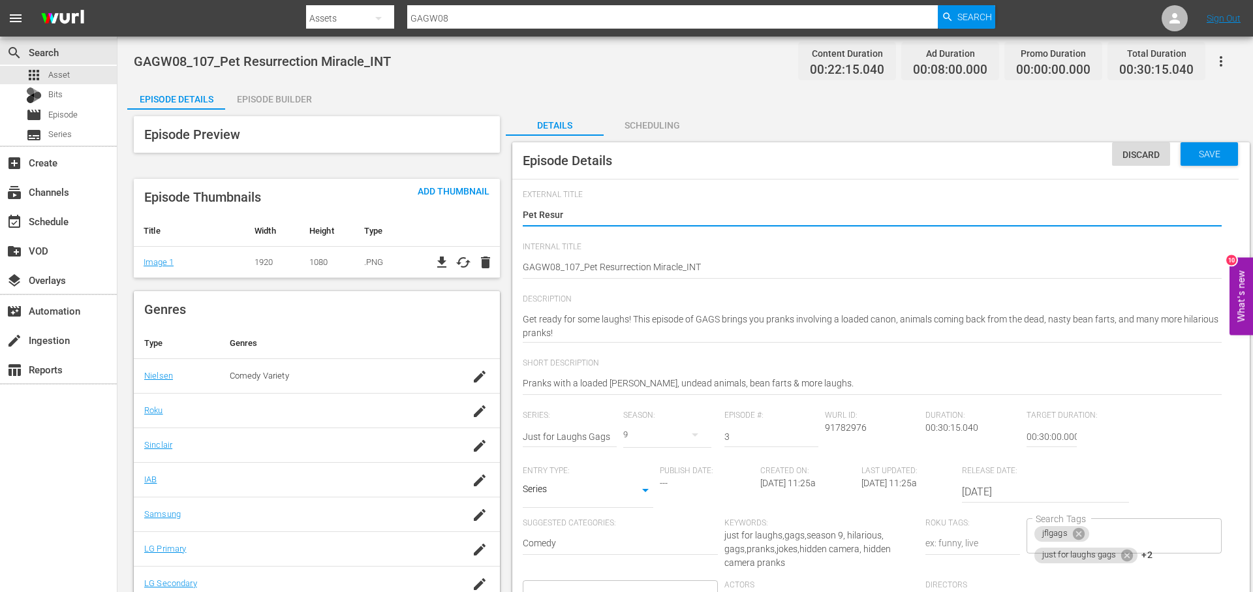
type textarea "Pet Resurr"
type textarea "Pet Resurre"
type textarea "Pet Resurrec"
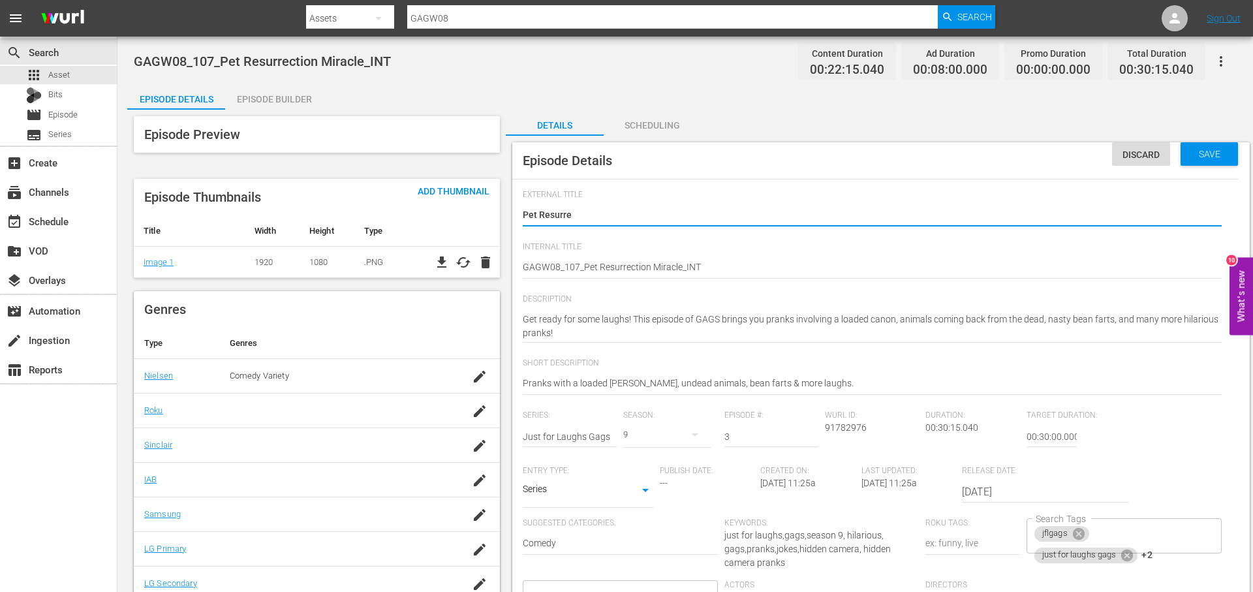
type textarea "Pet Resurrec"
type textarea "Pet Resurrect"
type textarea "Pet Resurrecti"
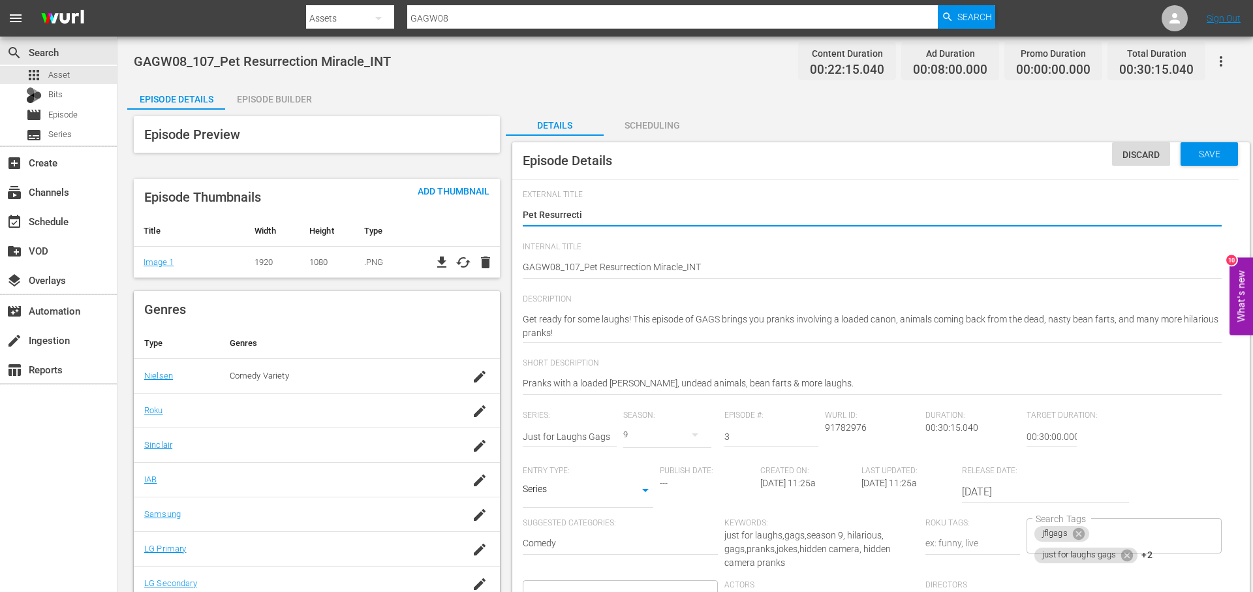
type textarea "Pet Resurrectio"
type textarea "Pet Resurrection"
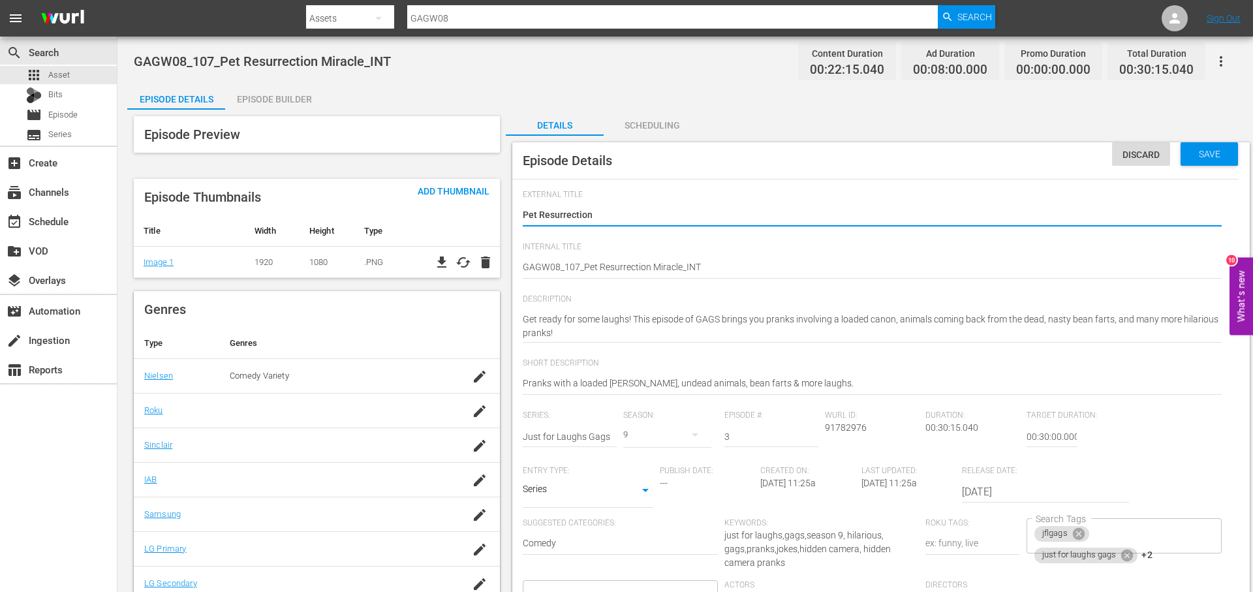
type textarea "Pet Resurrection"
type textarea "Pet Resurrection M"
type textarea "Pet Resurrection Mi"
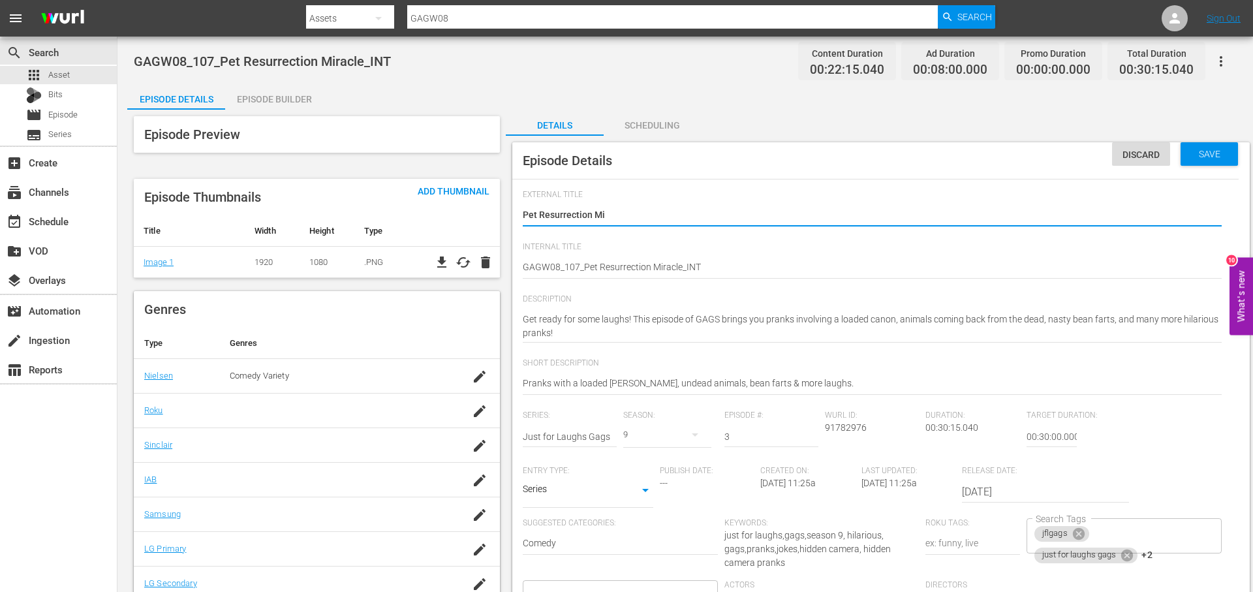
type textarea "Pet Resurrection Mir"
type textarea "Pet Resurrection Mira"
type textarea "Pet Resurrection Mirac"
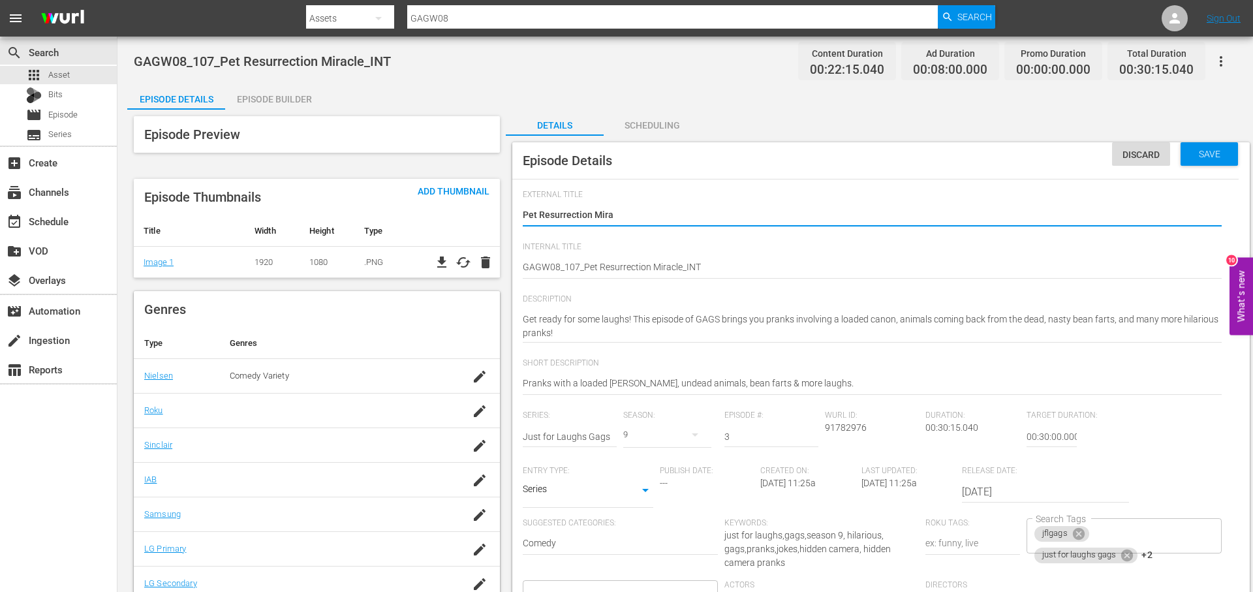
type textarea "Pet Resurrection Mirac"
type textarea "Pet Resurrection Mirace"
type textarea "Pet Resurrection Mirac"
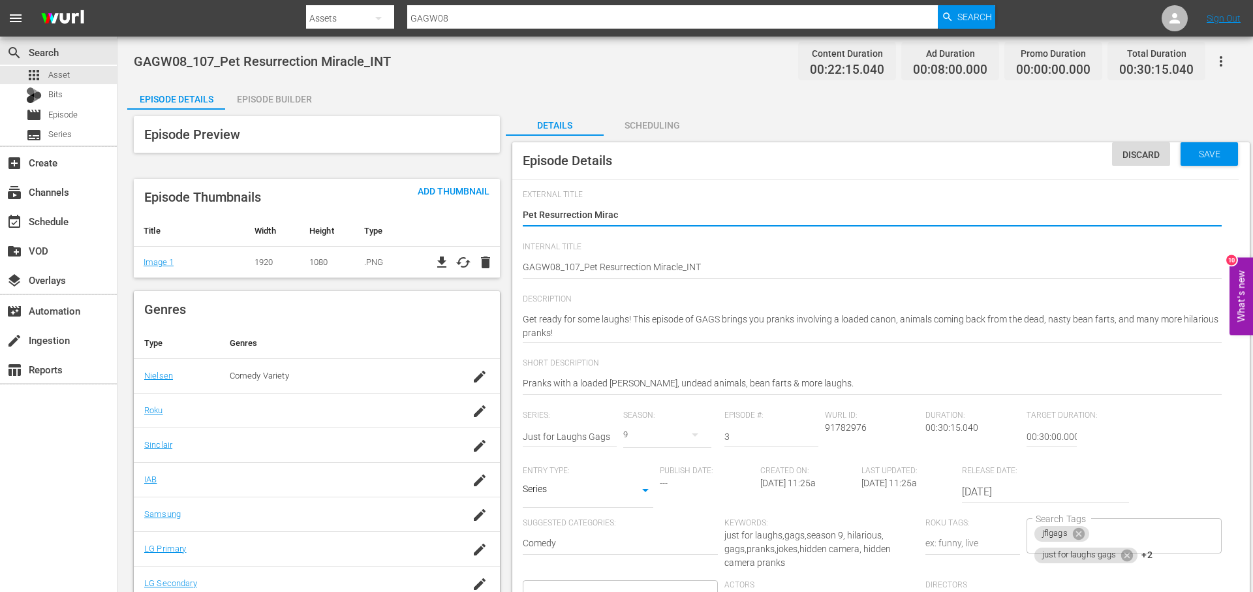
type textarea "Pet Resurrection Miracl"
type textarea "Pet Resurrection Miracle"
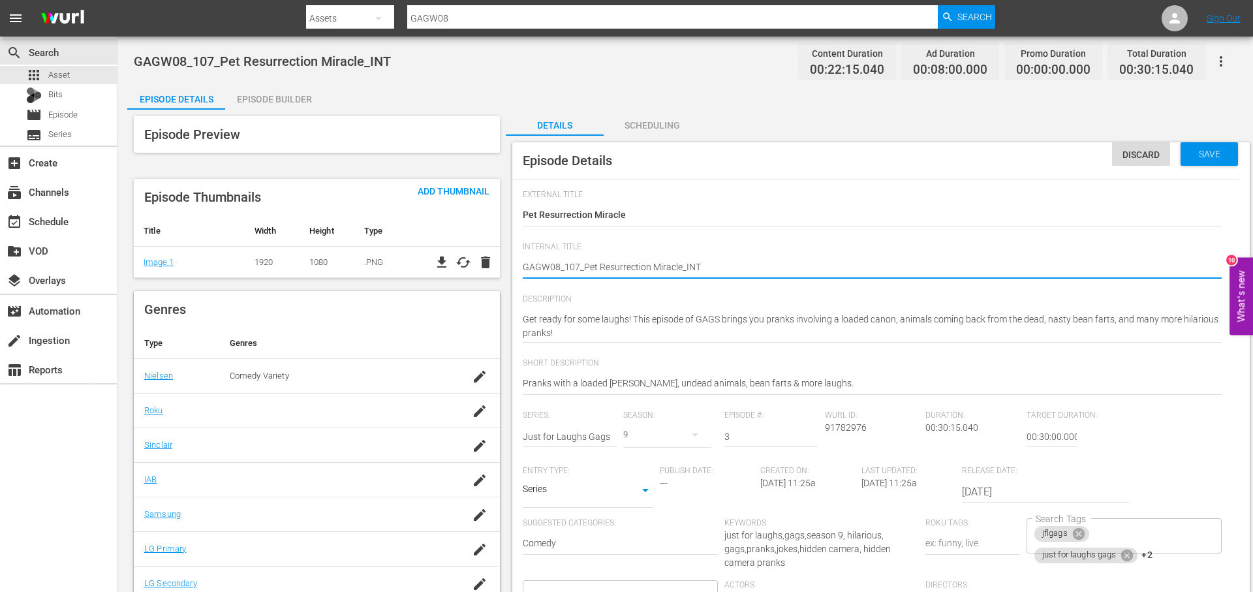
type textarea "GAGW08_107_Pet Resurrection Miracle_IN"
type textarea "GAGW08_107_Pet Resurrection Miracle_I"
type textarea "GAGW08_107_Pet Resurrection Miracle_"
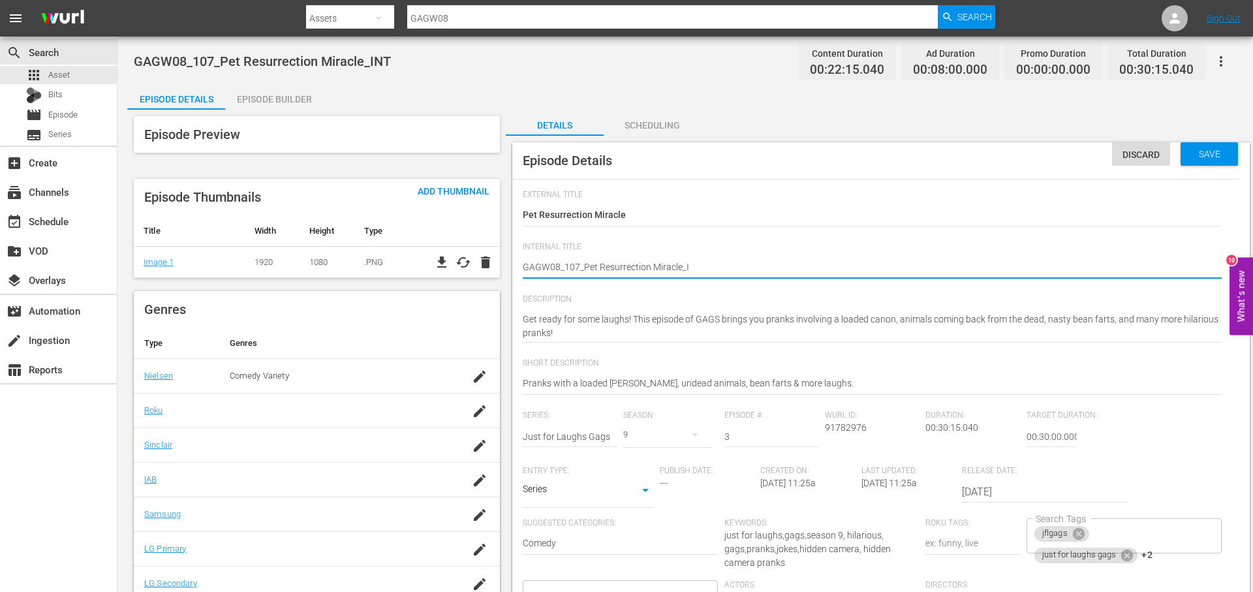
type textarea "GAGW08_107_Pet Resurrection Miracle_"
type textarea "GAGW08_107_Pet Resurrection Miracle_R"
type textarea "GAGW08_107_Pet Resurrection Miracle_RO"
type textarea "GAGW08_107_Pet Resurrection Miracle_ROJ"
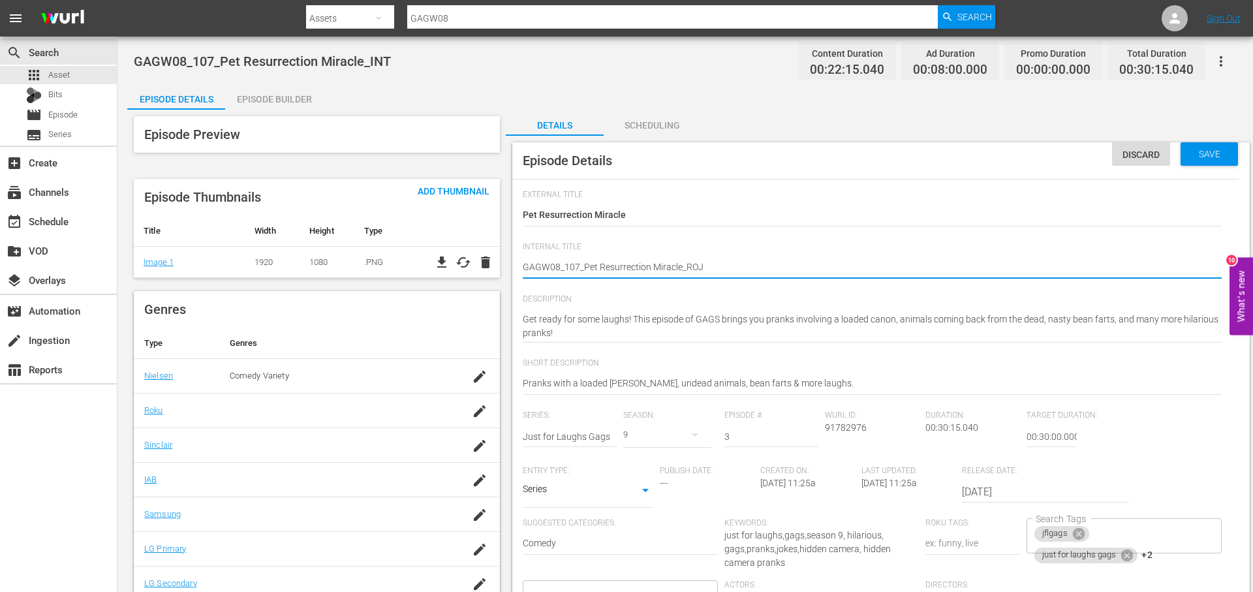
type textarea "GAGW08_107_Pet Resurrection Miracle_ROJU"
type textarea "GAGW08_107_Pet Resurrection Miracle_ROJ"
type textarea "GAGW08_107_Pet Resurrection Miracle_RO"
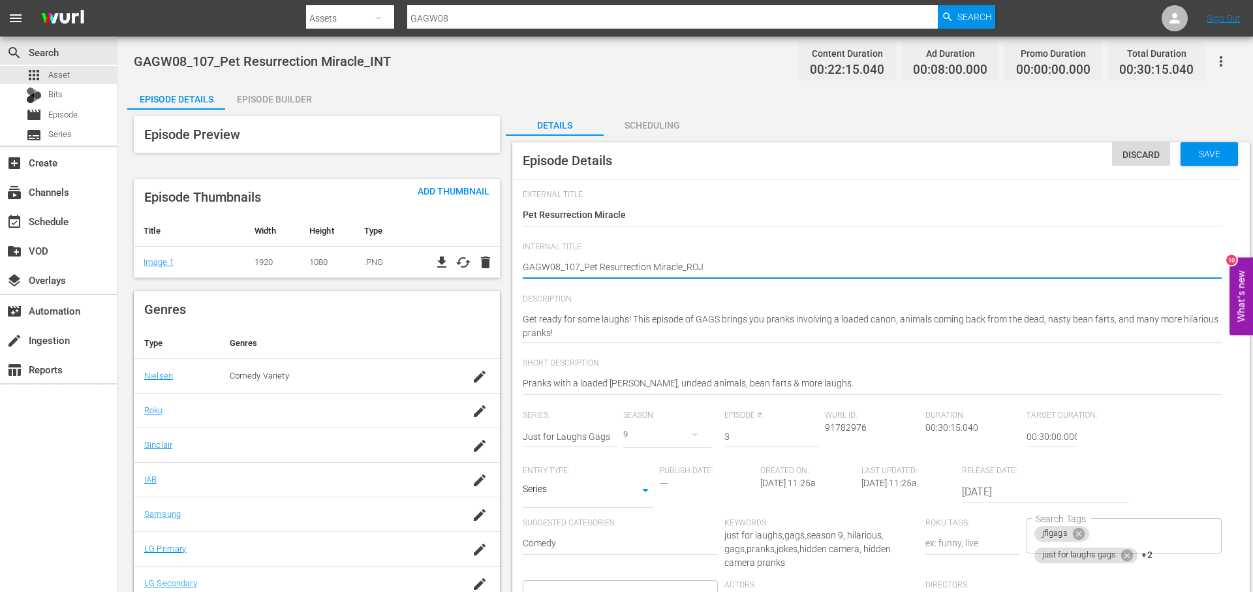
type textarea "GAGW08_107_Pet Resurrection Miracle_RO"
type textarea "GAGW08_107_Pet Resurrection Miracle_ROK"
type textarea "GAGW08_107_Pet Resurrection Miracle_ROKU"
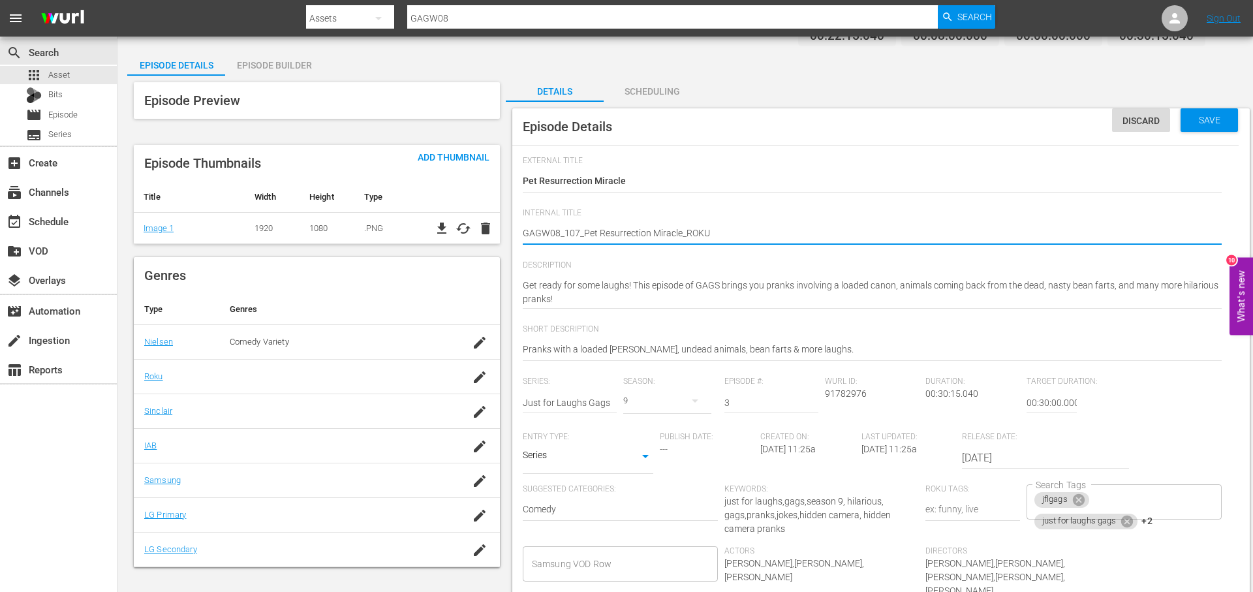
scroll to position [71, 0]
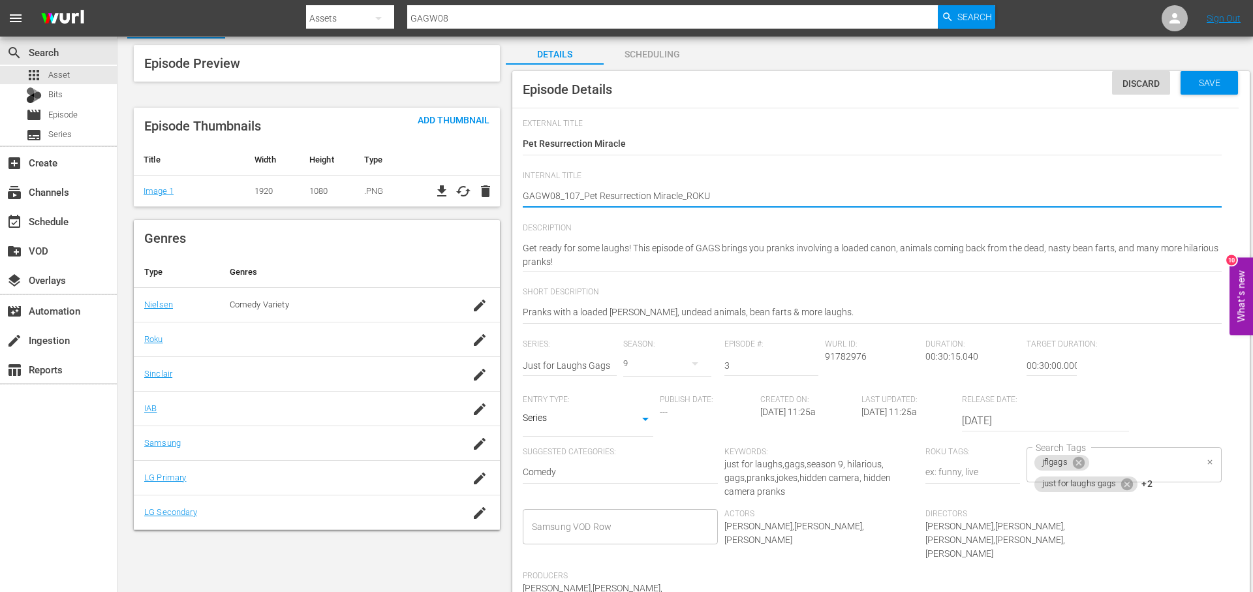
click at [1184, 470] on div "jflgags just for laughs gags +2 Search Tags" at bounding box center [1123, 464] width 195 height 35
type textarea "GAGW08_107_Pet Resurrection Miracle_ROKU"
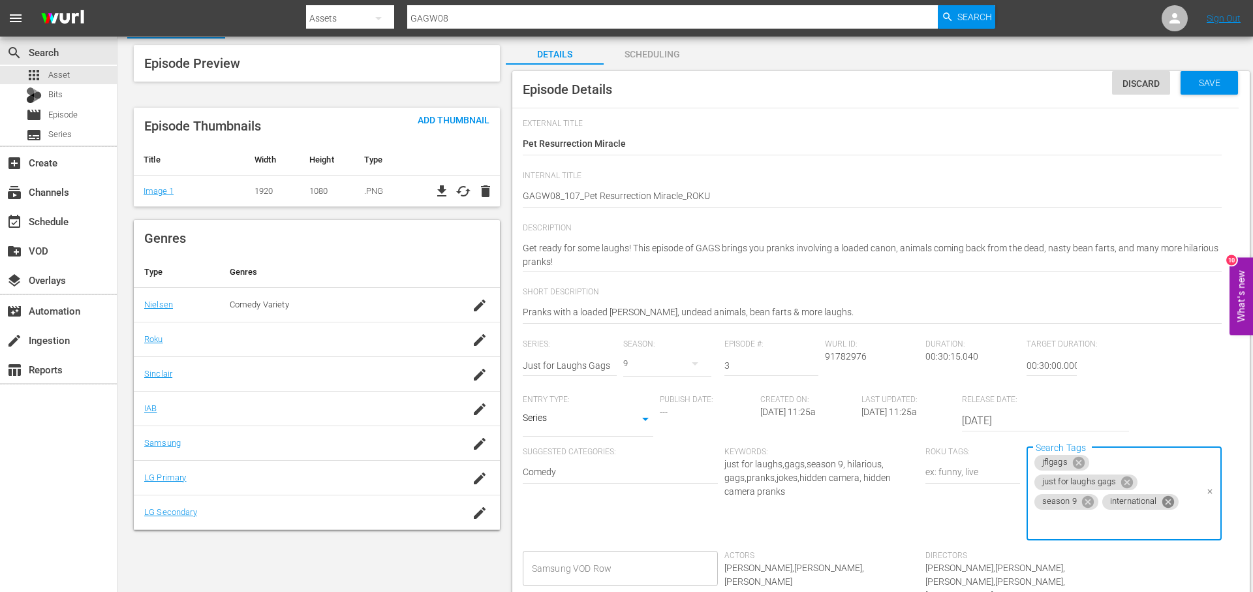
click at [1165, 502] on icon at bounding box center [1167, 502] width 12 height 12
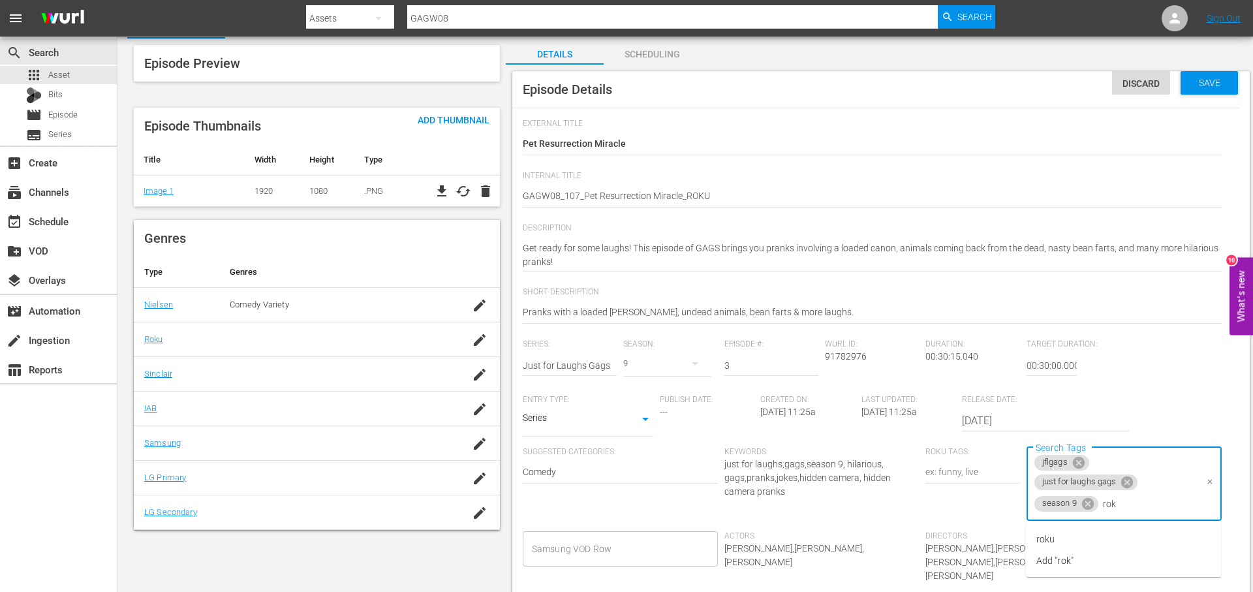
type input "roku"
click at [1142, 536] on li "roku" at bounding box center [1123, 540] width 195 height 22
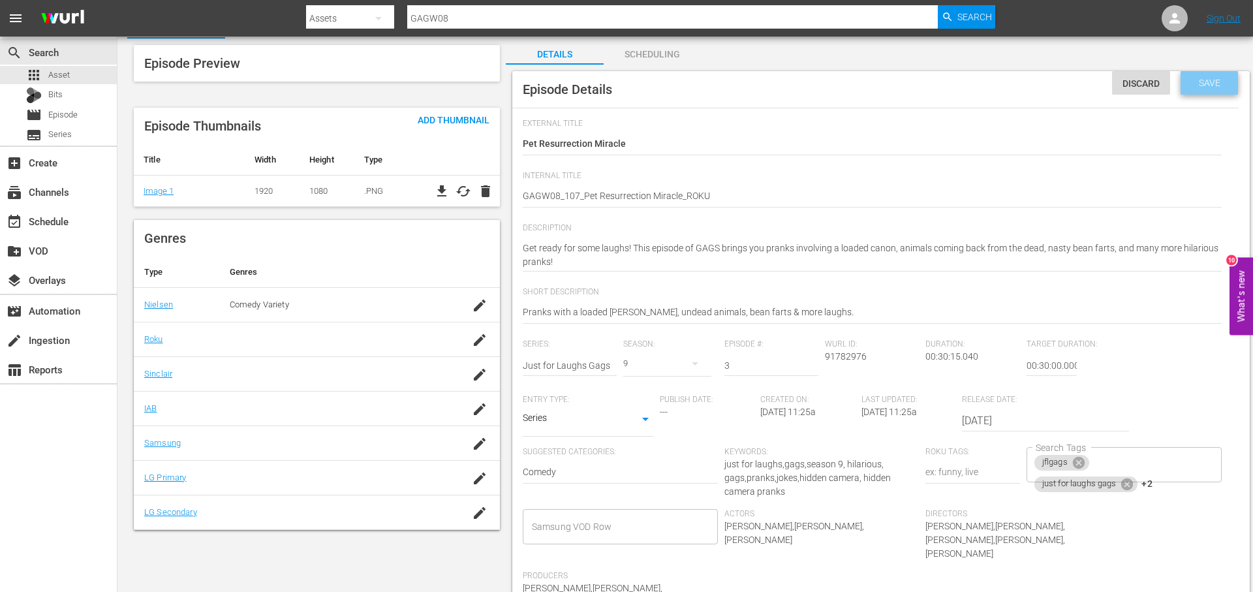
drag, startPoint x: 1207, startPoint y: 84, endPoint x: 1163, endPoint y: 91, distance: 44.3
click at [1204, 84] on span "Save" at bounding box center [1209, 83] width 42 height 10
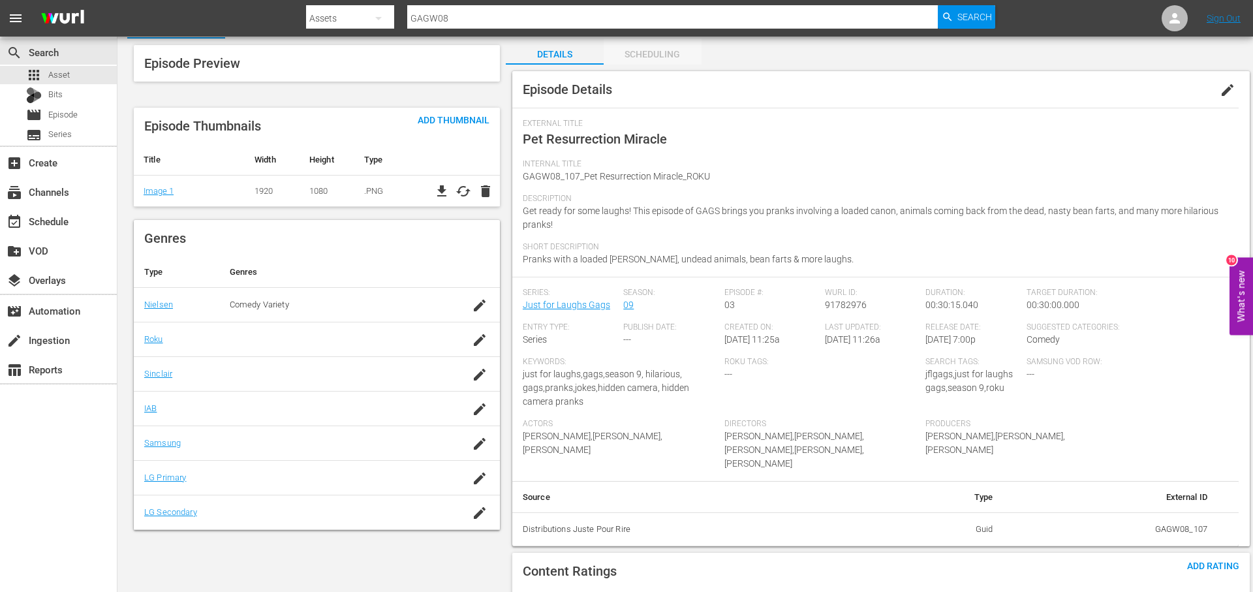
click at [669, 55] on div "Scheduling" at bounding box center [653, 53] width 98 height 31
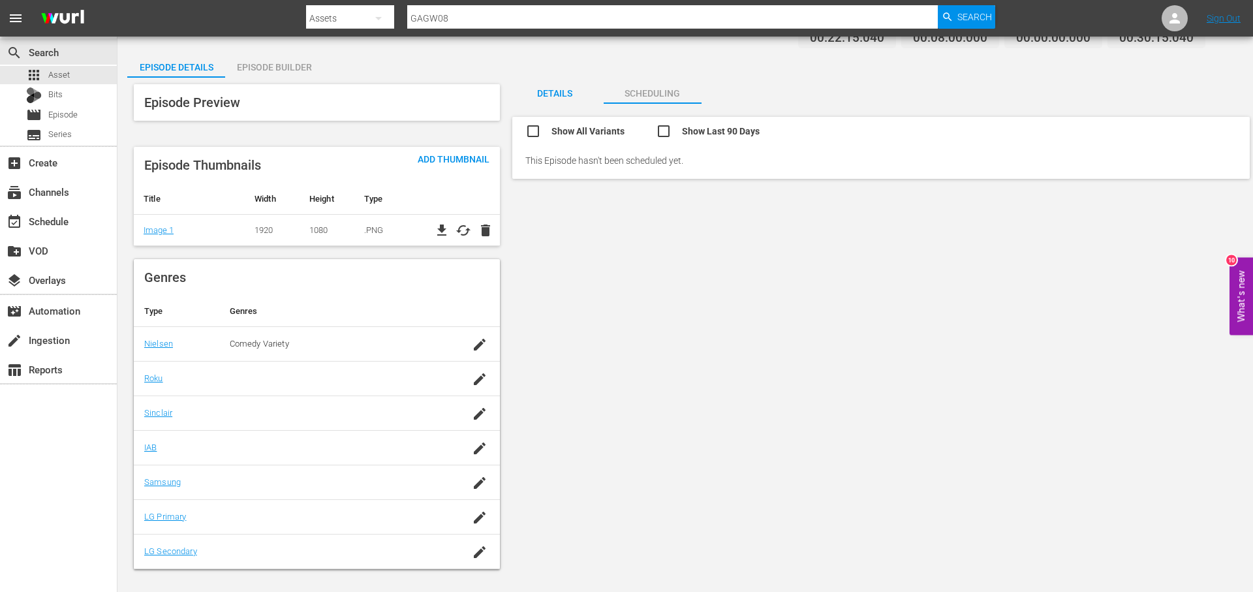
click at [253, 78] on div "Episode Preview Episode Thumbnails Add Thumbnail Title Width Height Type Image …" at bounding box center [313, 330] width 372 height 504
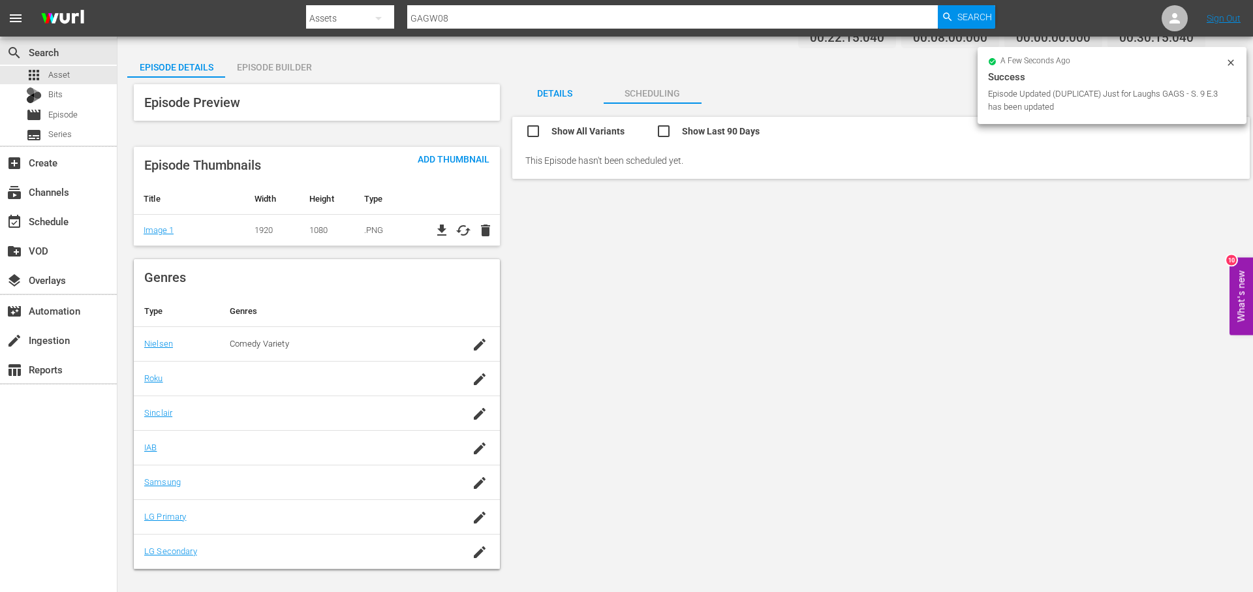
click at [261, 63] on div "Episode Builder" at bounding box center [274, 67] width 98 height 31
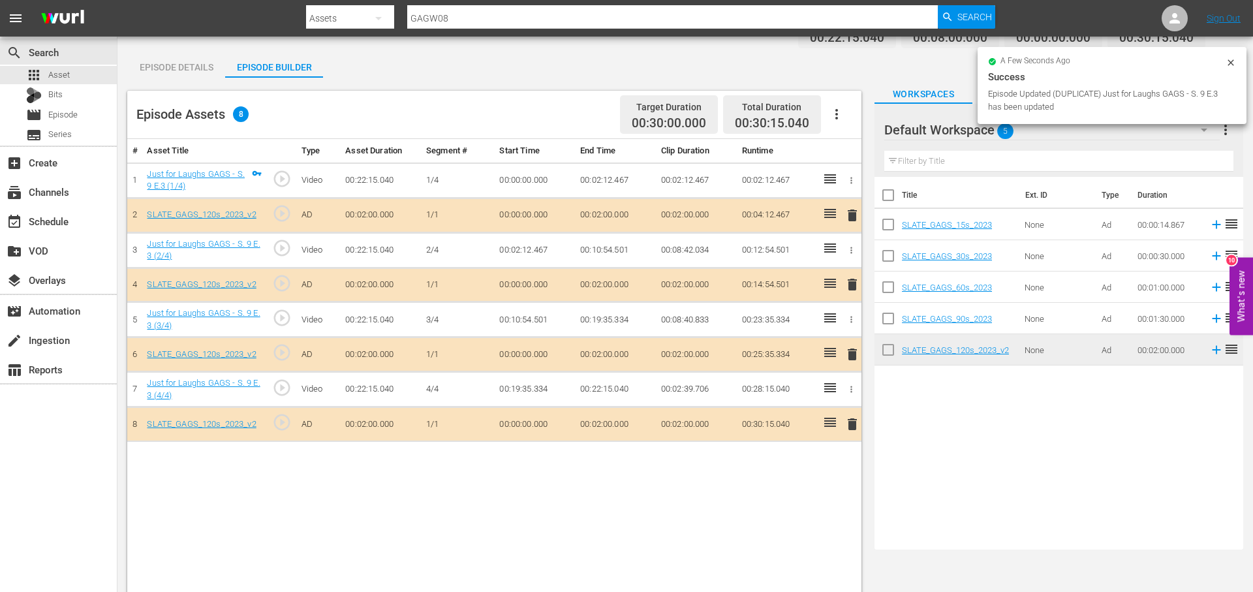
click at [852, 217] on span "delete" at bounding box center [852, 215] width 16 height 16
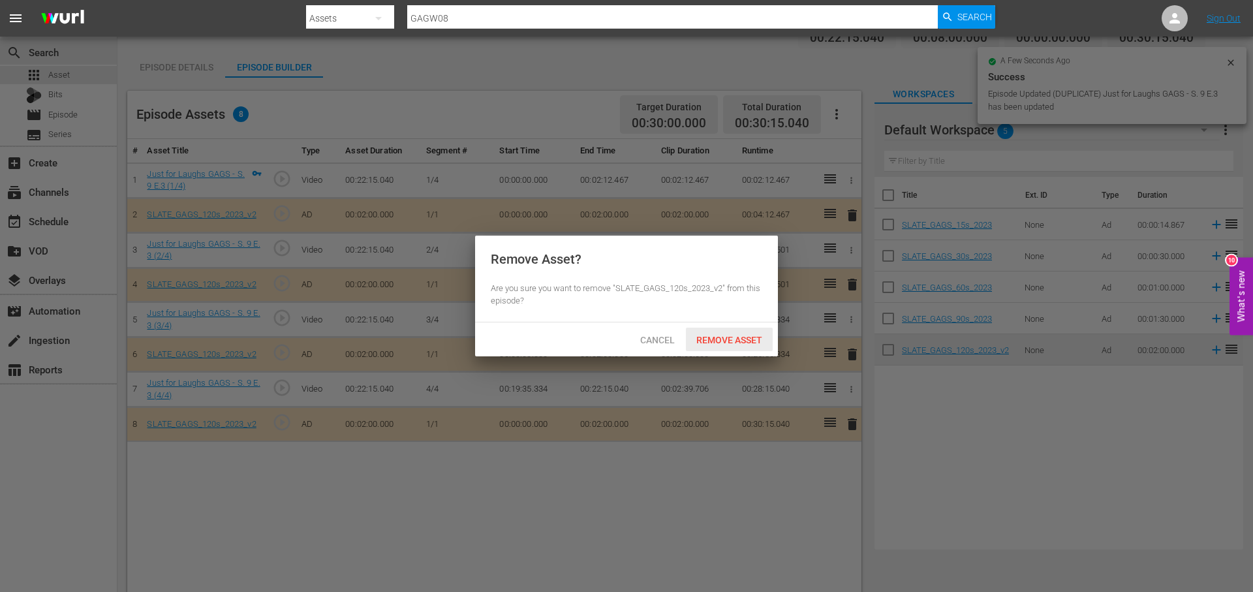
click at [720, 348] on div "Remove Asset" at bounding box center [729, 340] width 87 height 24
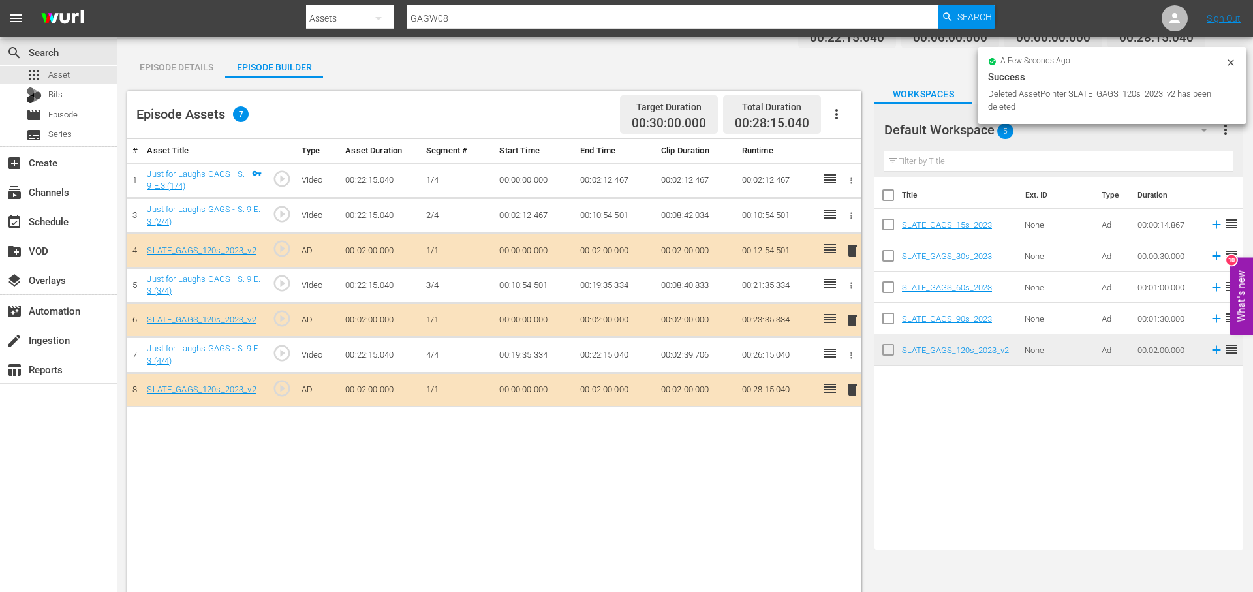
click at [852, 386] on span "delete" at bounding box center [852, 390] width 16 height 16
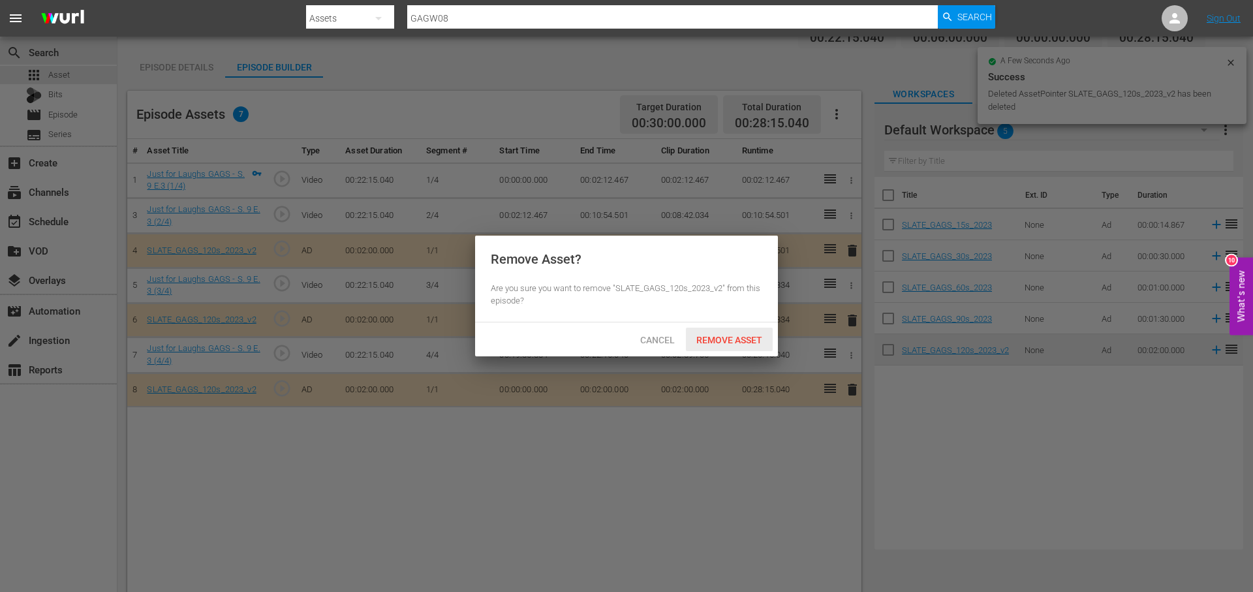
click at [759, 346] on div "Remove Asset" at bounding box center [729, 340] width 87 height 24
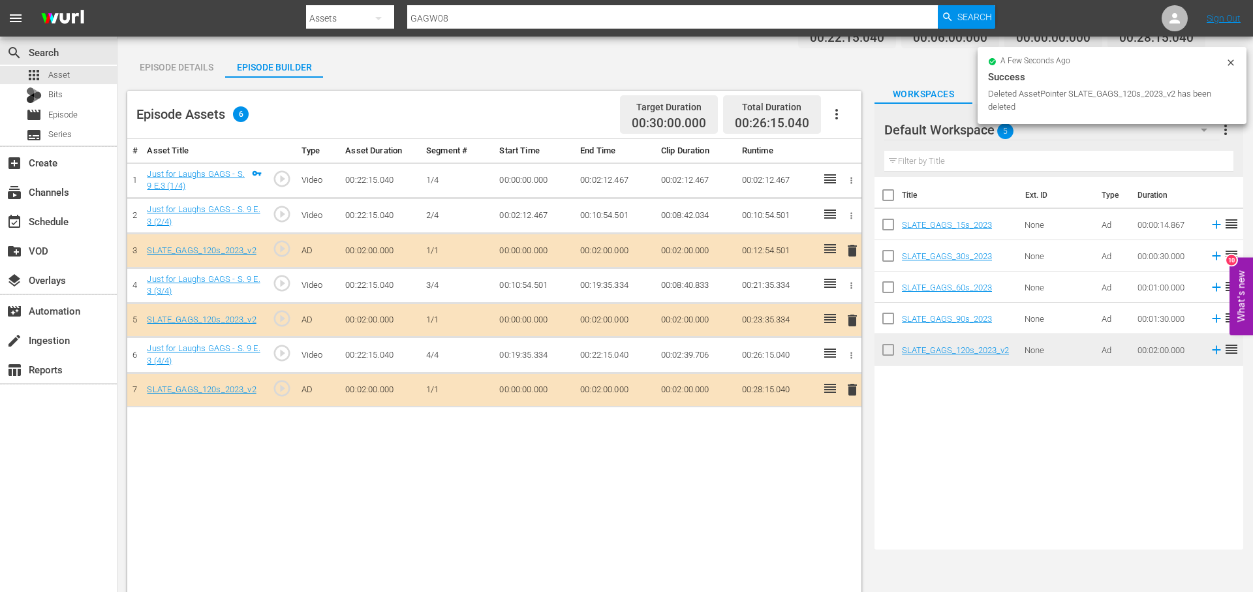
click at [853, 319] on span "delete" at bounding box center [852, 321] width 16 height 16
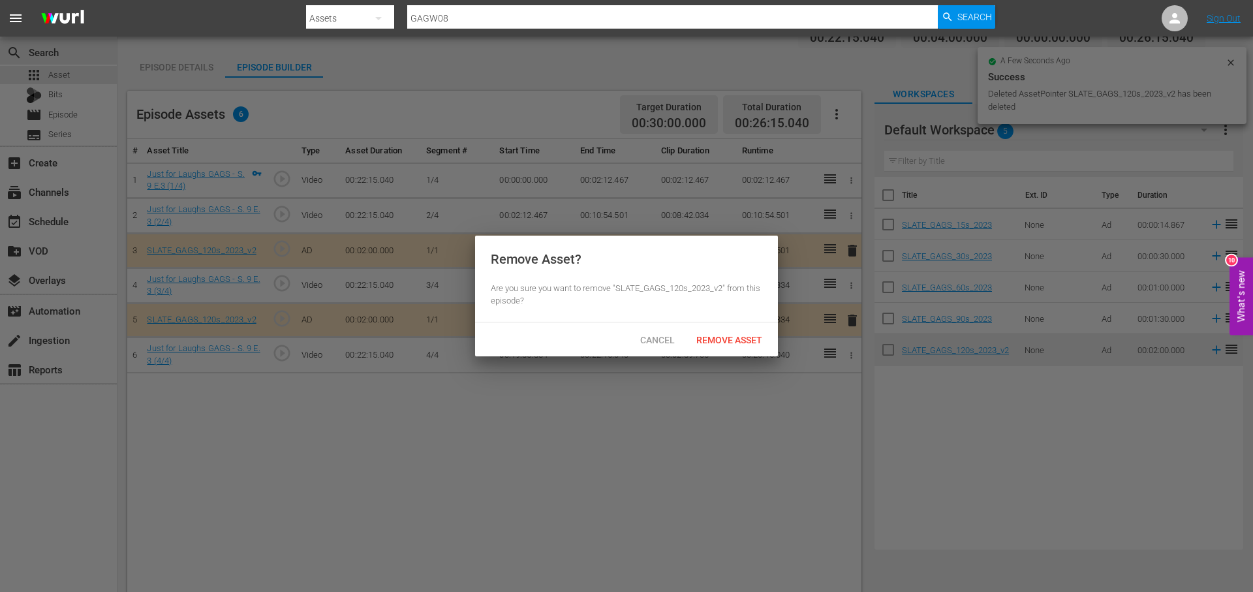
click at [745, 456] on div at bounding box center [626, 296] width 1253 height 592
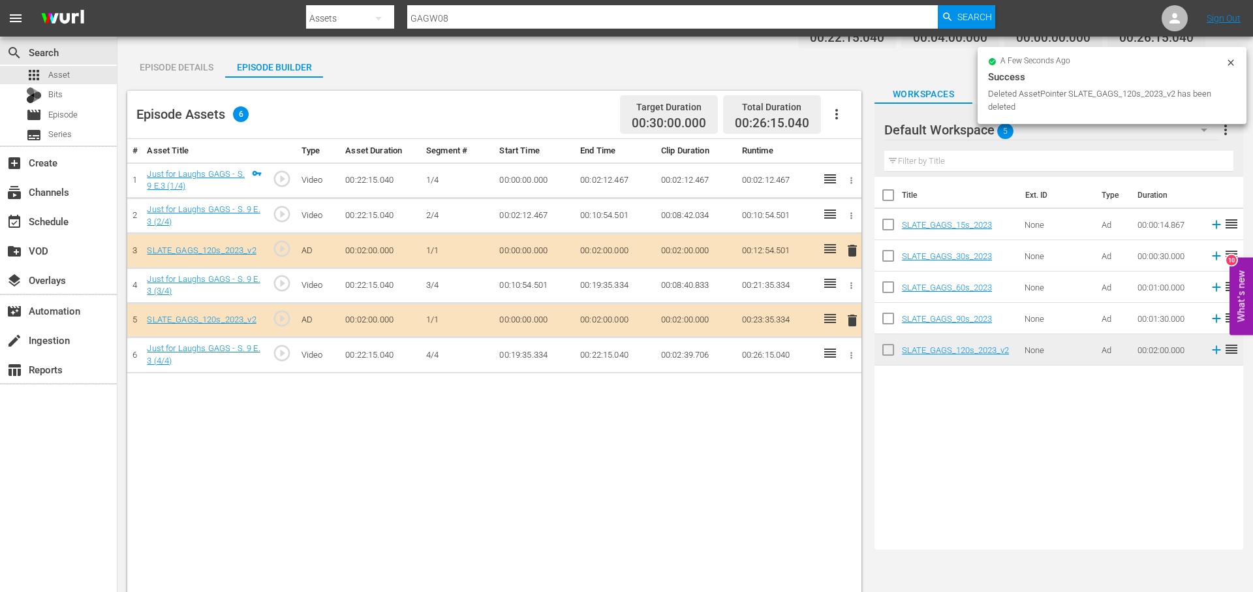
click at [853, 326] on span "delete" at bounding box center [852, 321] width 16 height 16
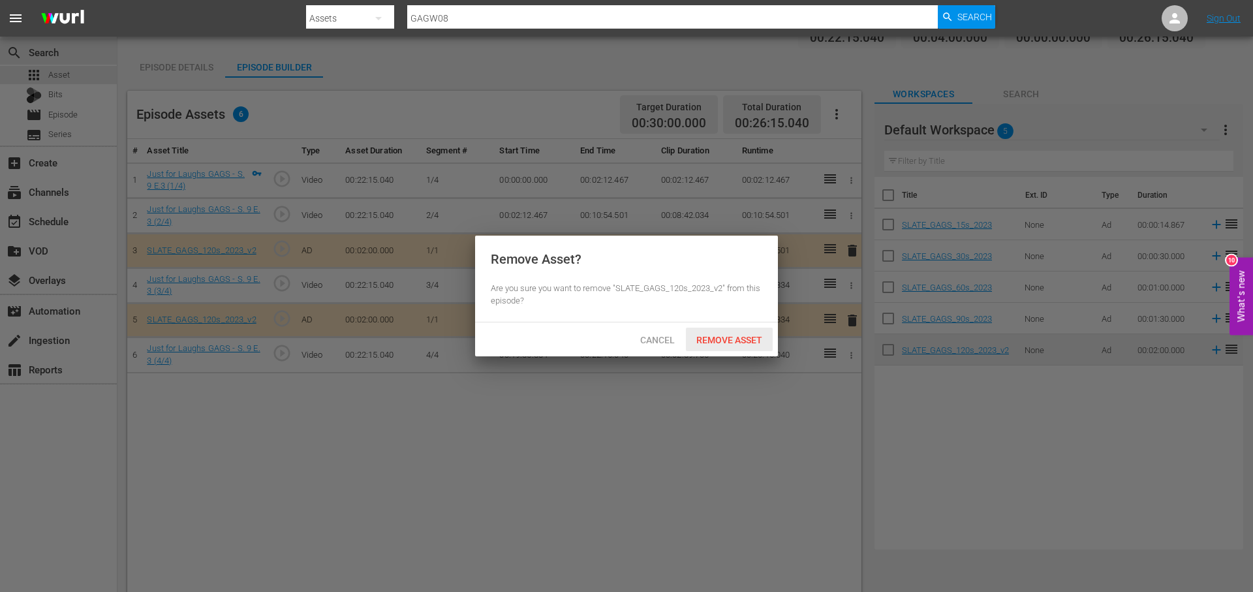
click at [745, 336] on span "Remove Asset" at bounding box center [729, 340] width 87 height 10
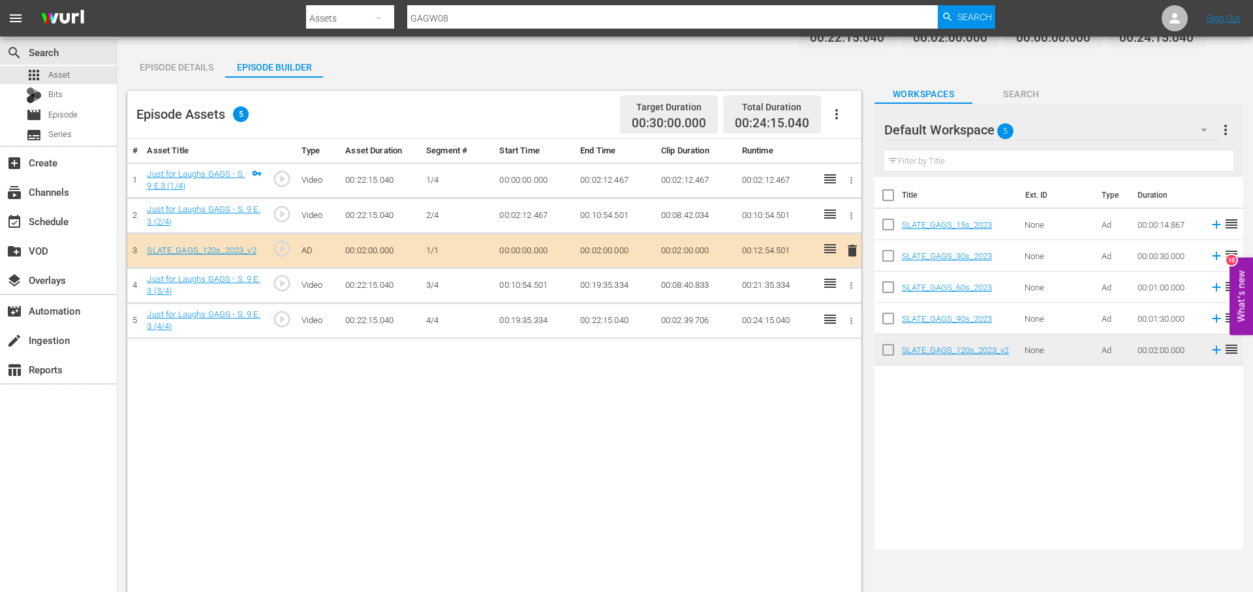
click at [179, 63] on div "Episode Details" at bounding box center [176, 67] width 98 height 31
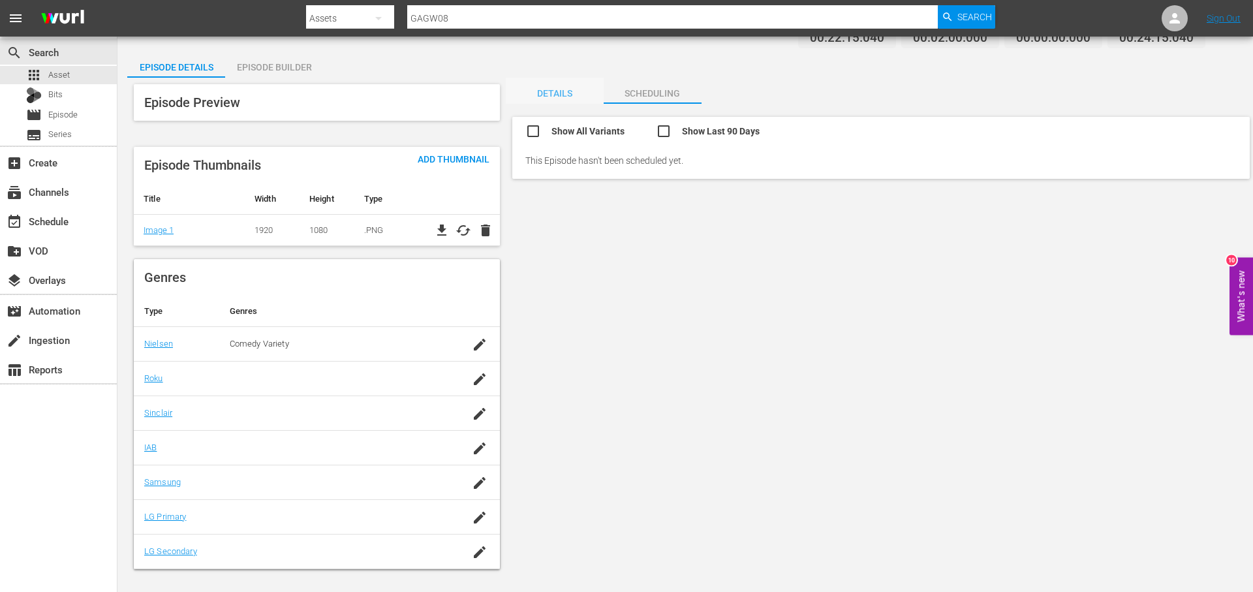
click at [564, 97] on div "Details" at bounding box center [555, 93] width 98 height 31
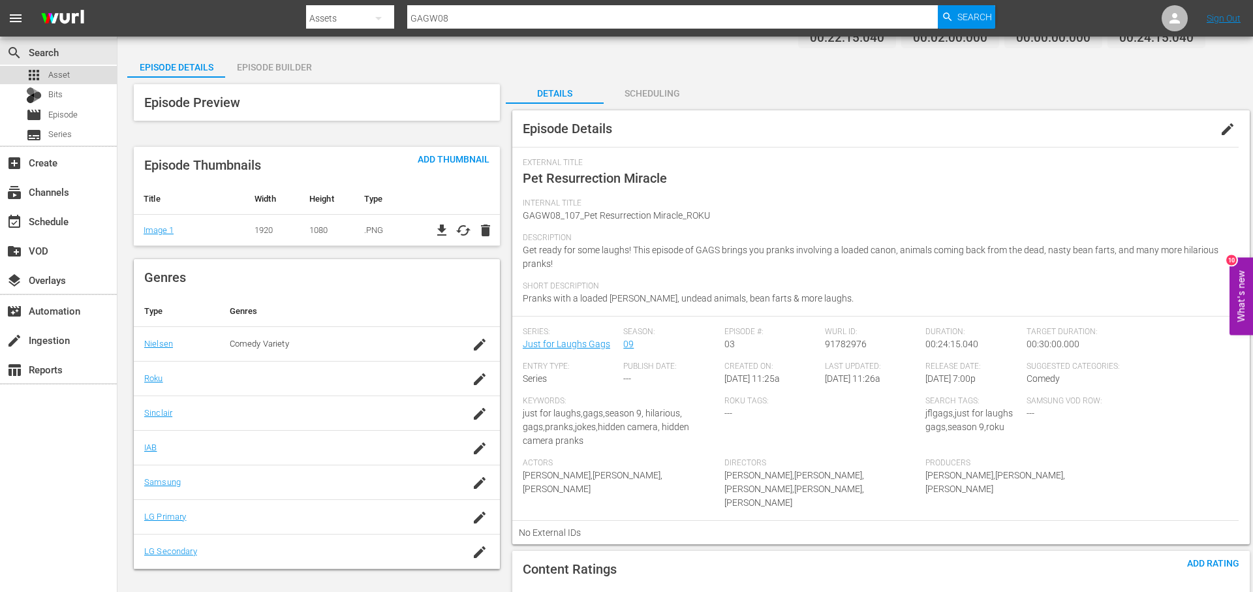
click at [85, 72] on div "apps Asset" at bounding box center [58, 75] width 117 height 18
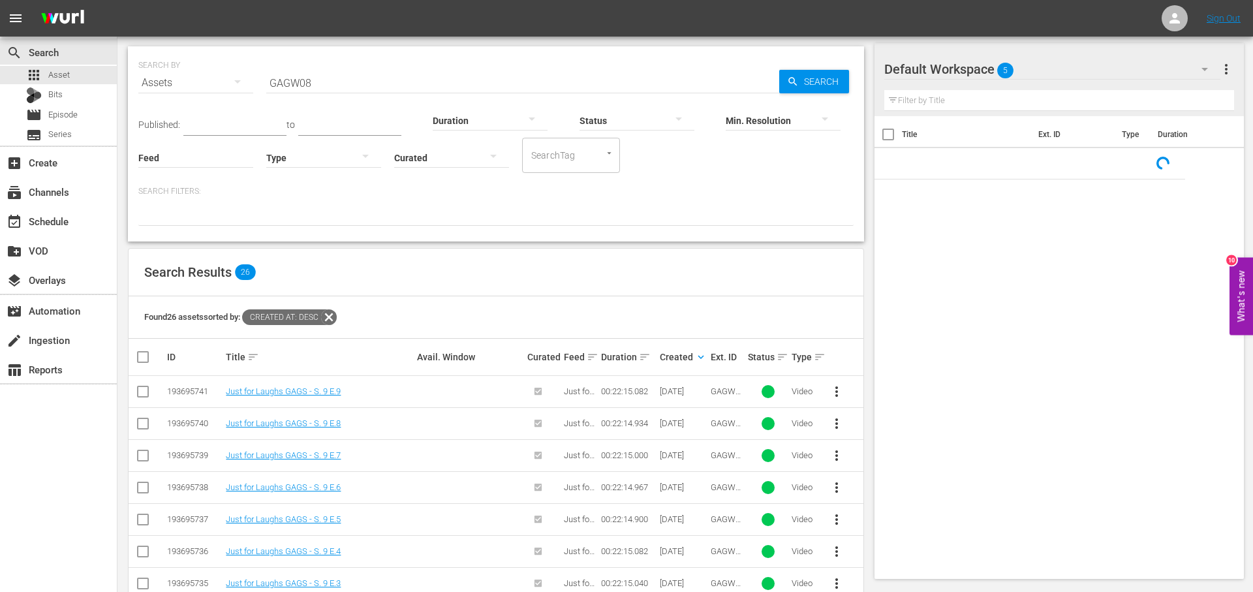
scroll to position [511, 0]
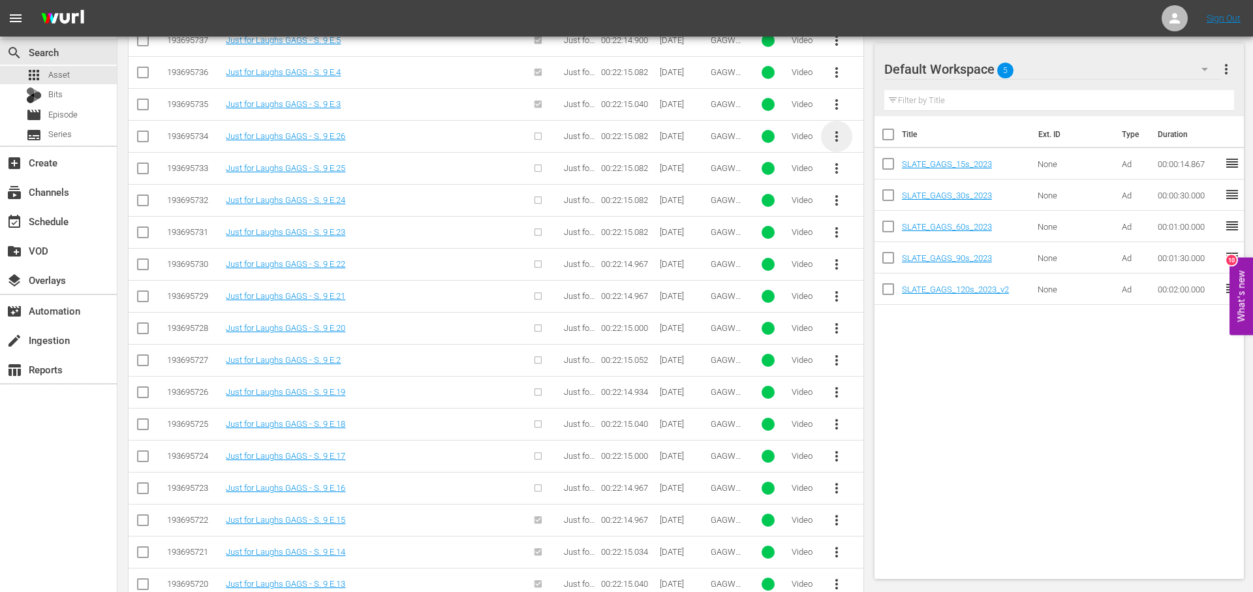
click at [835, 130] on span "more_vert" at bounding box center [837, 137] width 16 height 16
click at [906, 238] on div "Episode" at bounding box center [907, 235] width 89 height 31
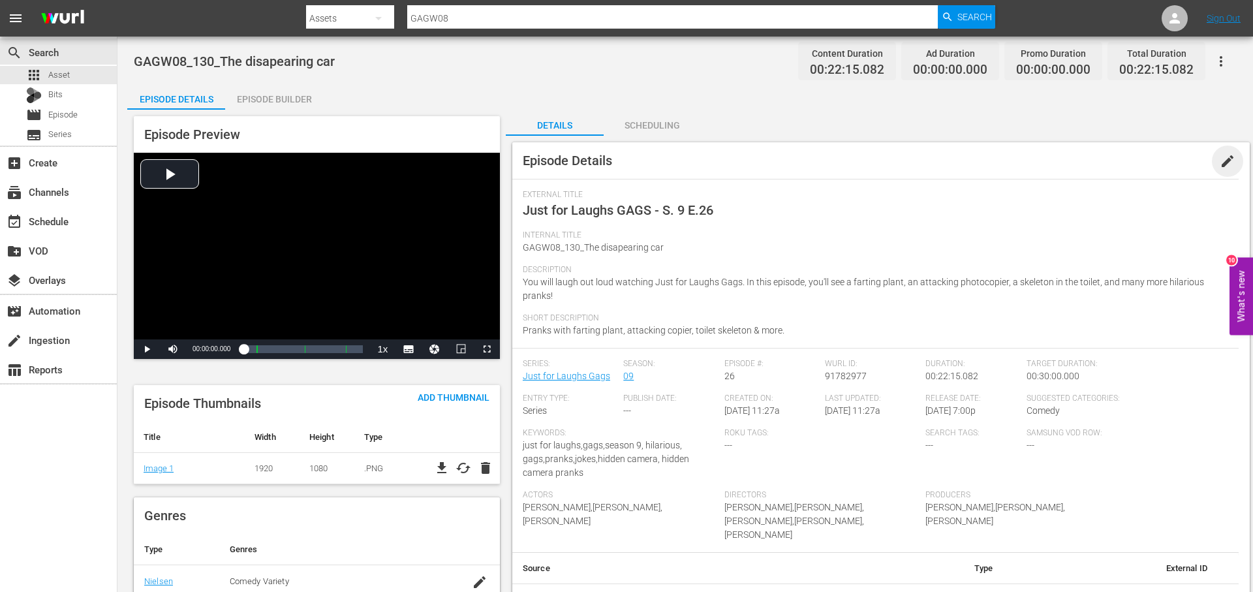
click at [1233, 161] on span "edit" at bounding box center [1227, 161] width 16 height 16
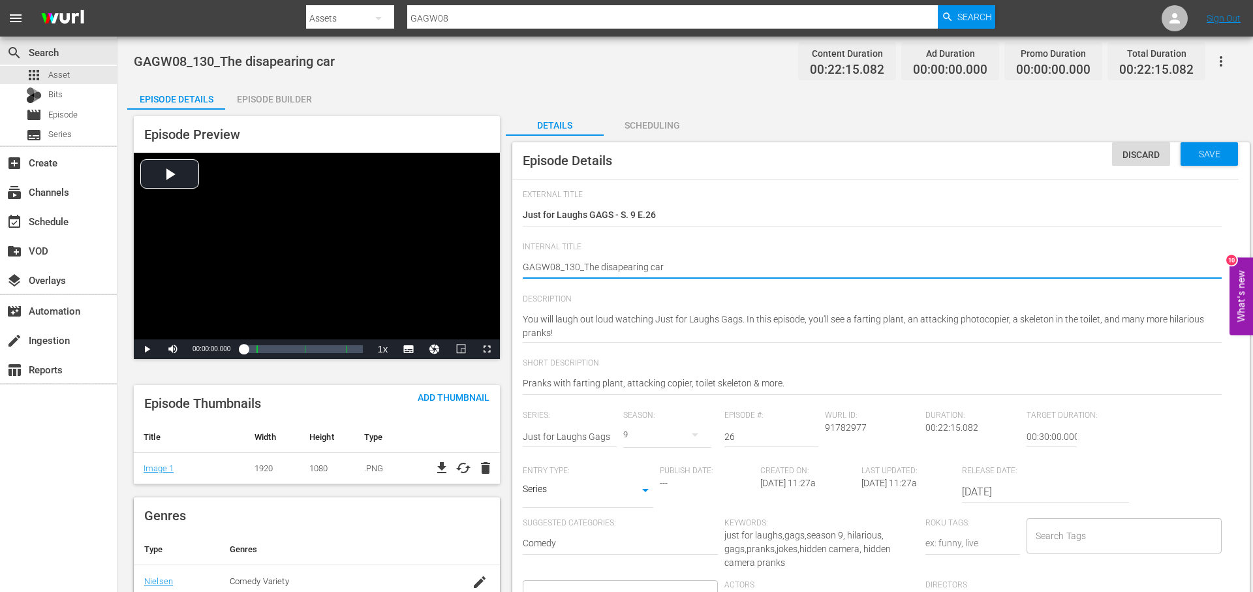
type textarea "GAGW08_130_The disapearing car_"
type textarea "GAGW08_130_The disapearing car_I"
type textarea "GAGW08_130_The disapearing car_IN"
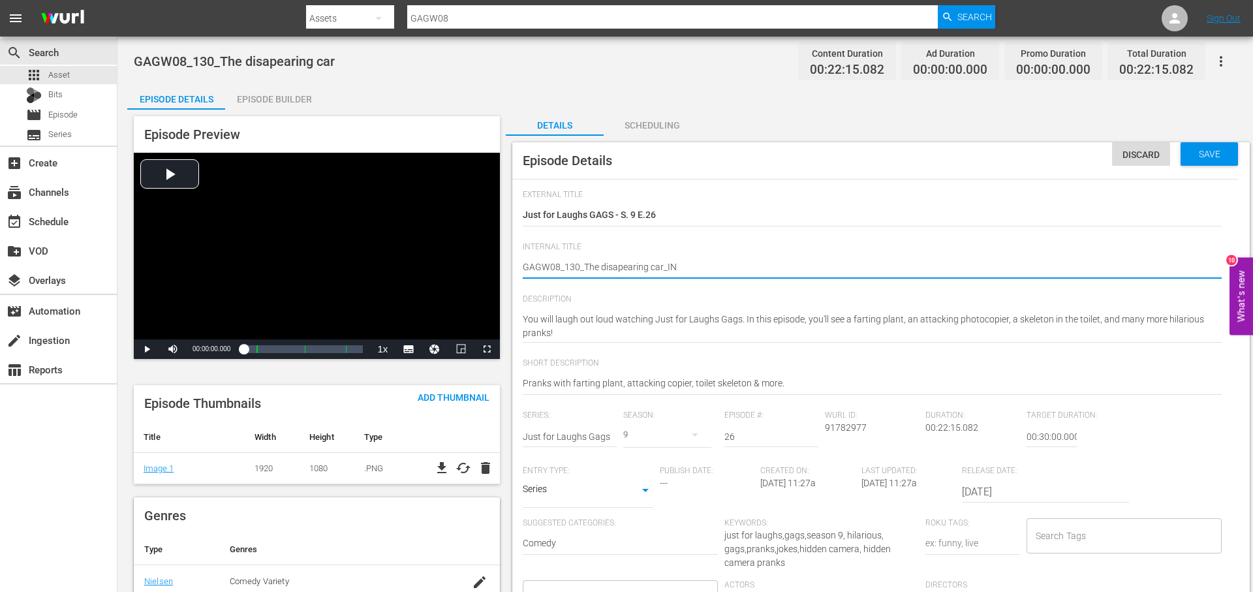
type textarea "GAGW08_130_The disapearing car_INT"
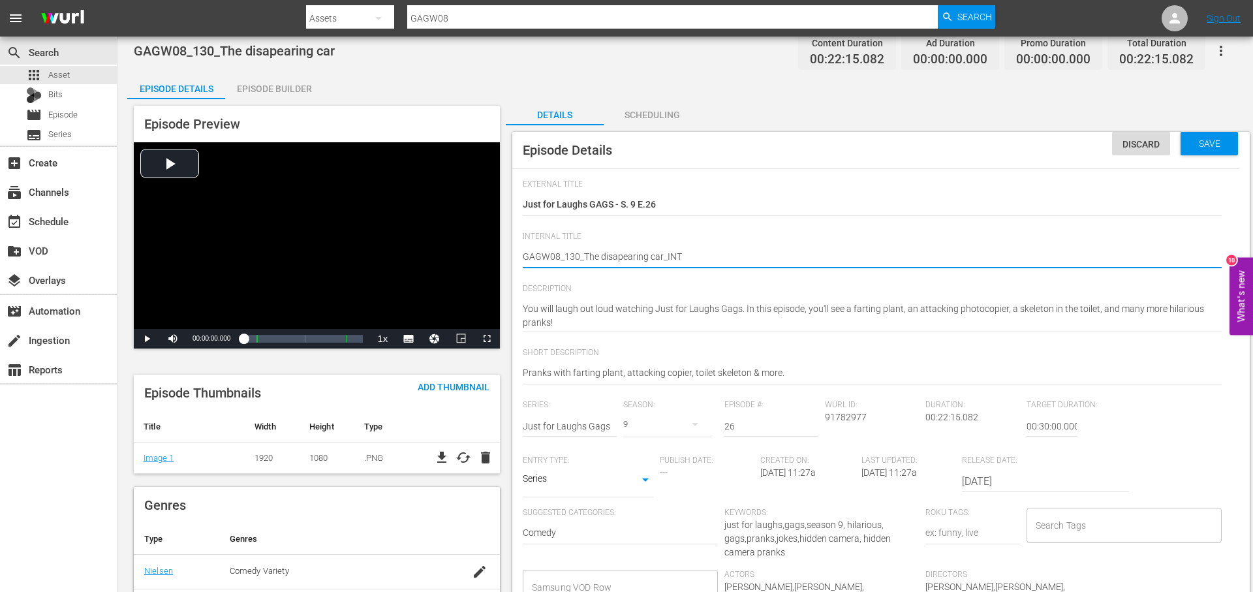
type textarea "GAGW08_130_The disapearing car_INT"
click at [1125, 518] on input "Search Tags" at bounding box center [1114, 524] width 164 height 23
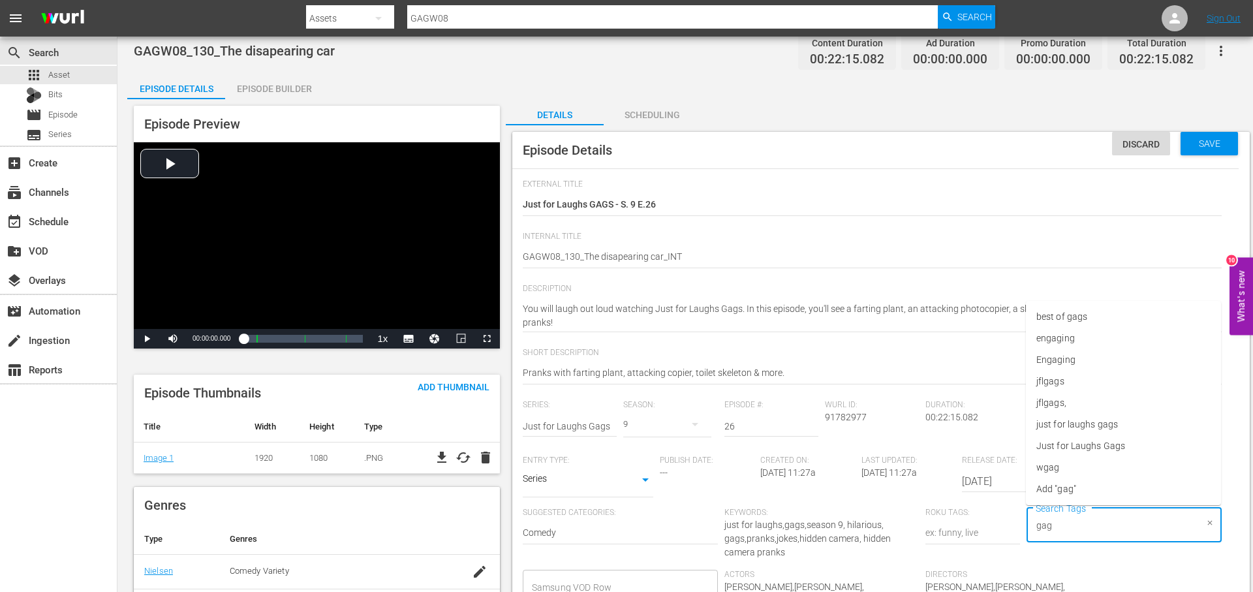
type input "gags"
click at [1111, 401] on li "jflgags" at bounding box center [1123, 403] width 195 height 22
type input "gags"
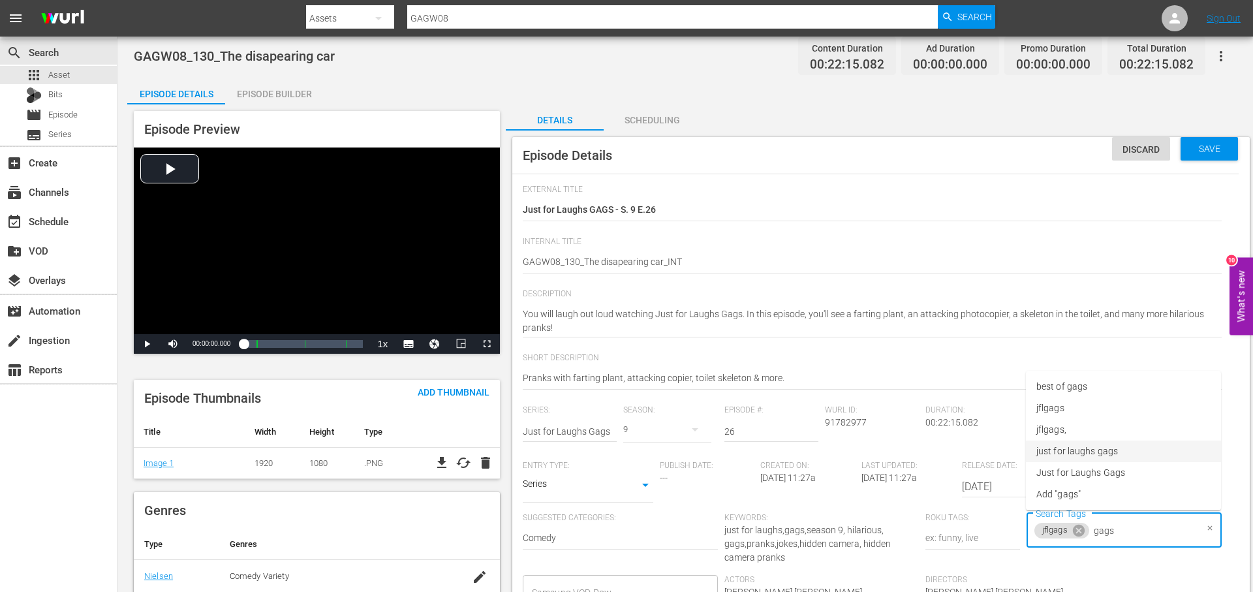
click at [1143, 448] on li "just for laughs gags" at bounding box center [1123, 451] width 195 height 22
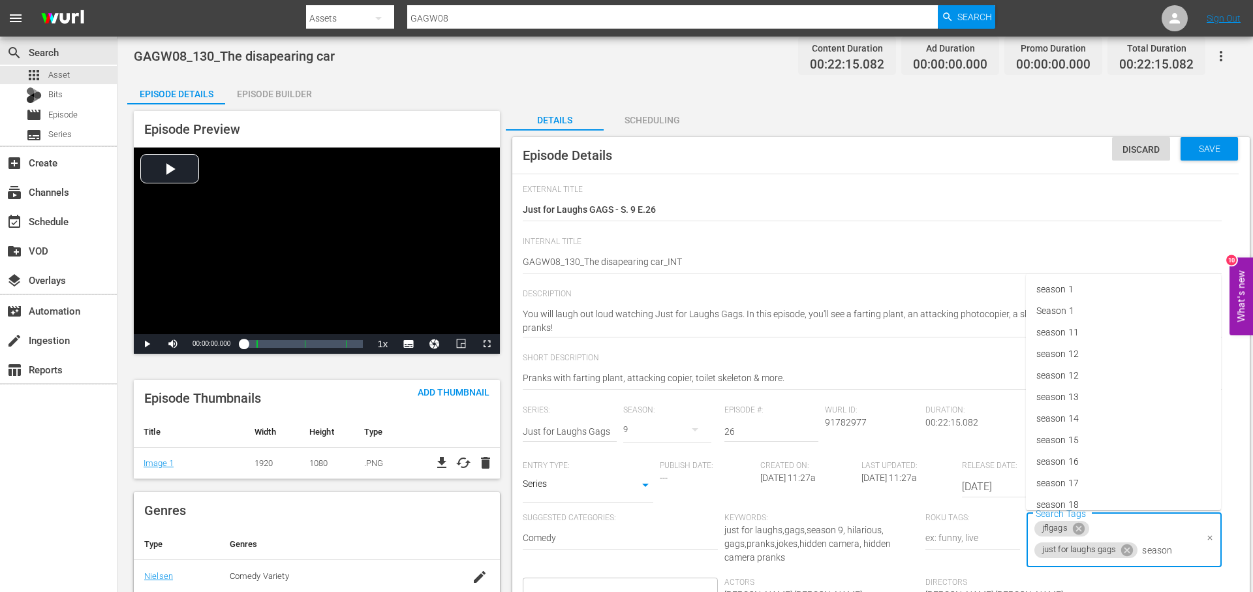
type input "season 9"
drag, startPoint x: 1097, startPoint y: 470, endPoint x: 1129, endPoint y: 489, distance: 36.6
click at [1097, 470] on li "season 9" at bounding box center [1123, 473] width 195 height 22
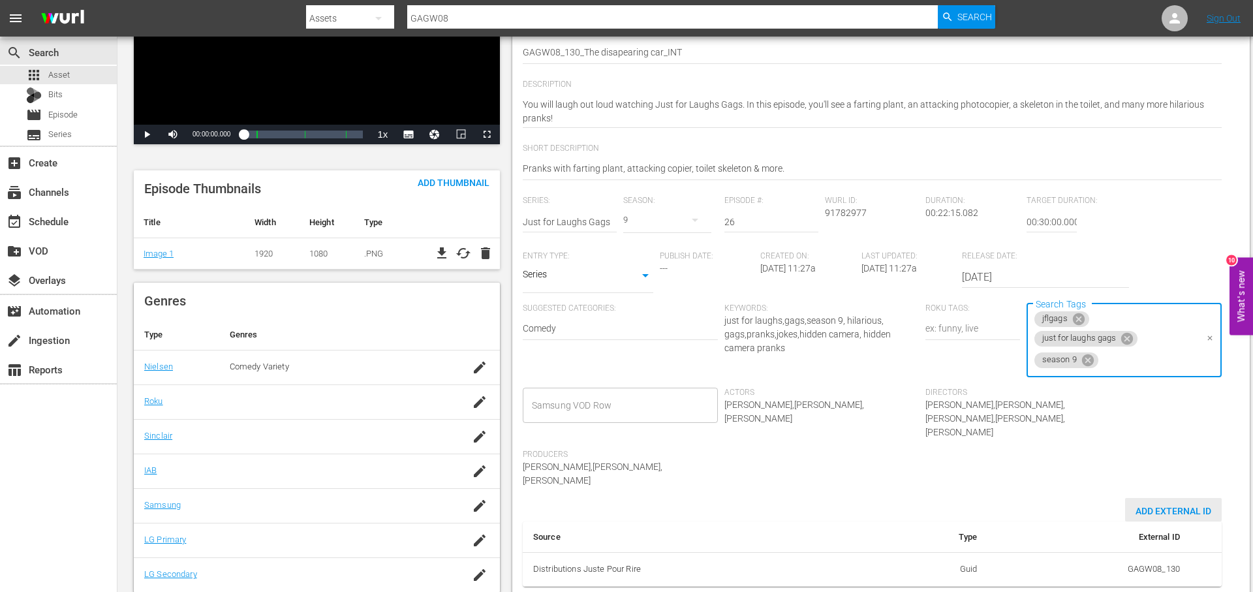
scroll to position [216, 0]
type input "int"
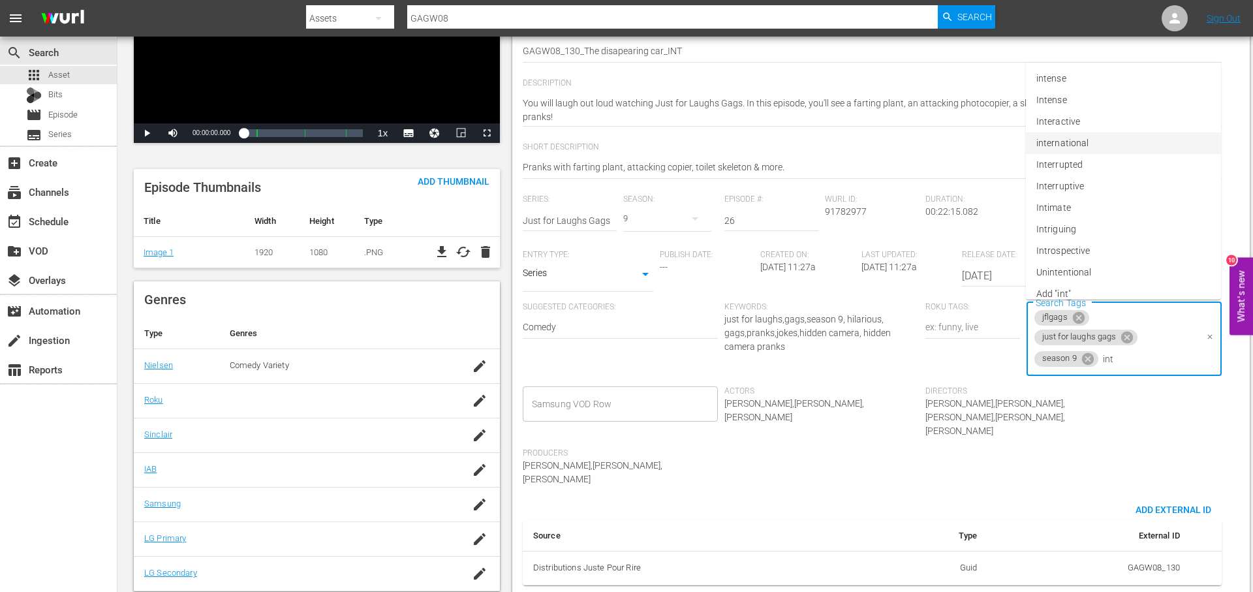
click at [1102, 146] on li "international" at bounding box center [1123, 143] width 195 height 22
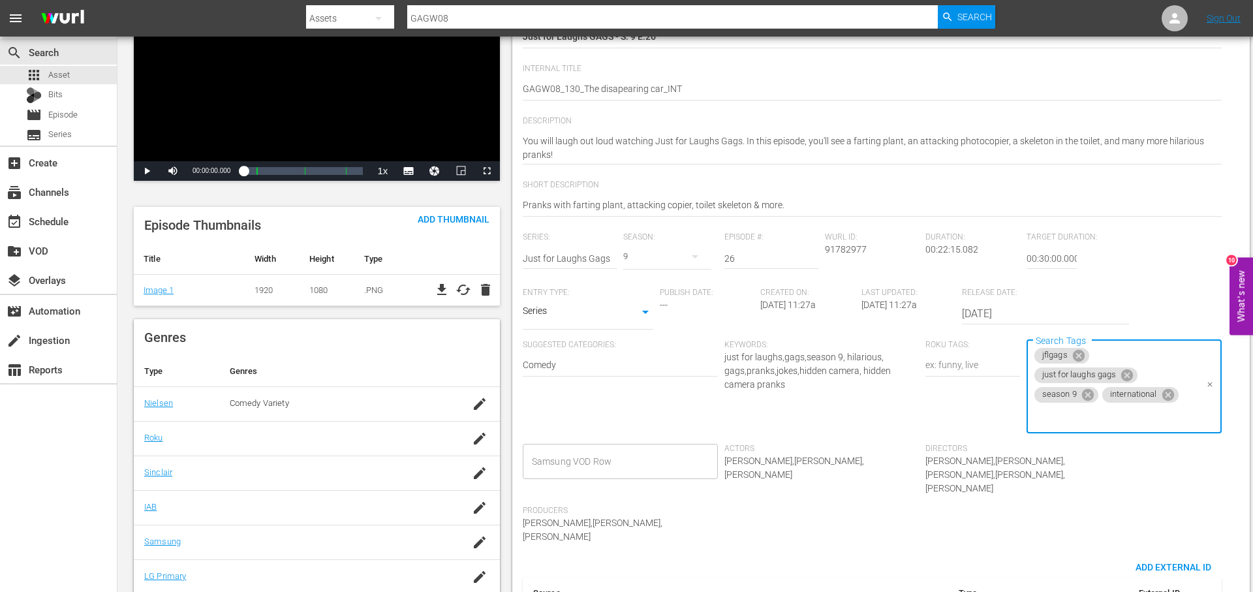
scroll to position [0, 0]
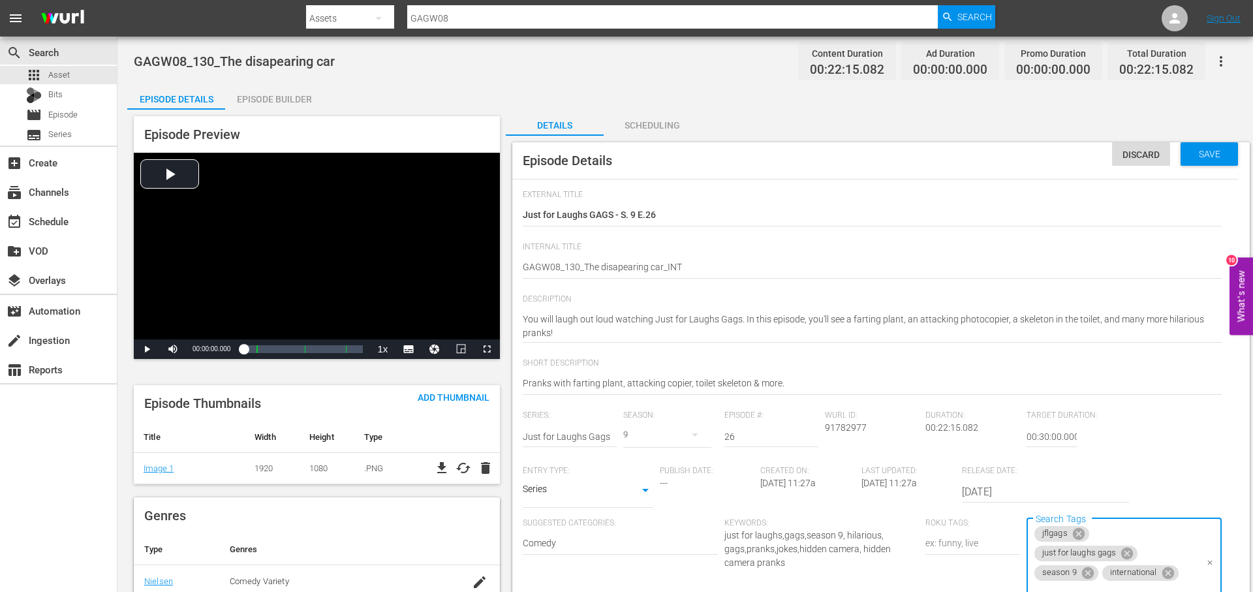
click at [665, 127] on div "Scheduling" at bounding box center [653, 125] width 98 height 31
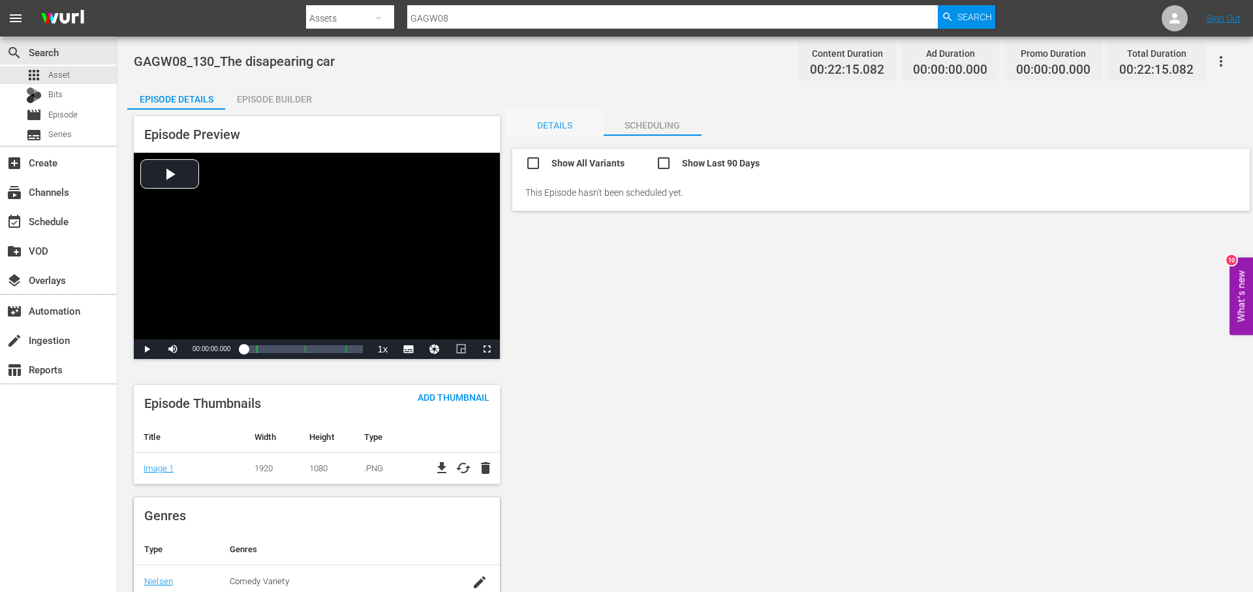
drag, startPoint x: 563, startPoint y: 118, endPoint x: 405, endPoint y: 114, distance: 158.6
click at [563, 117] on div "Details" at bounding box center [555, 125] width 98 height 31
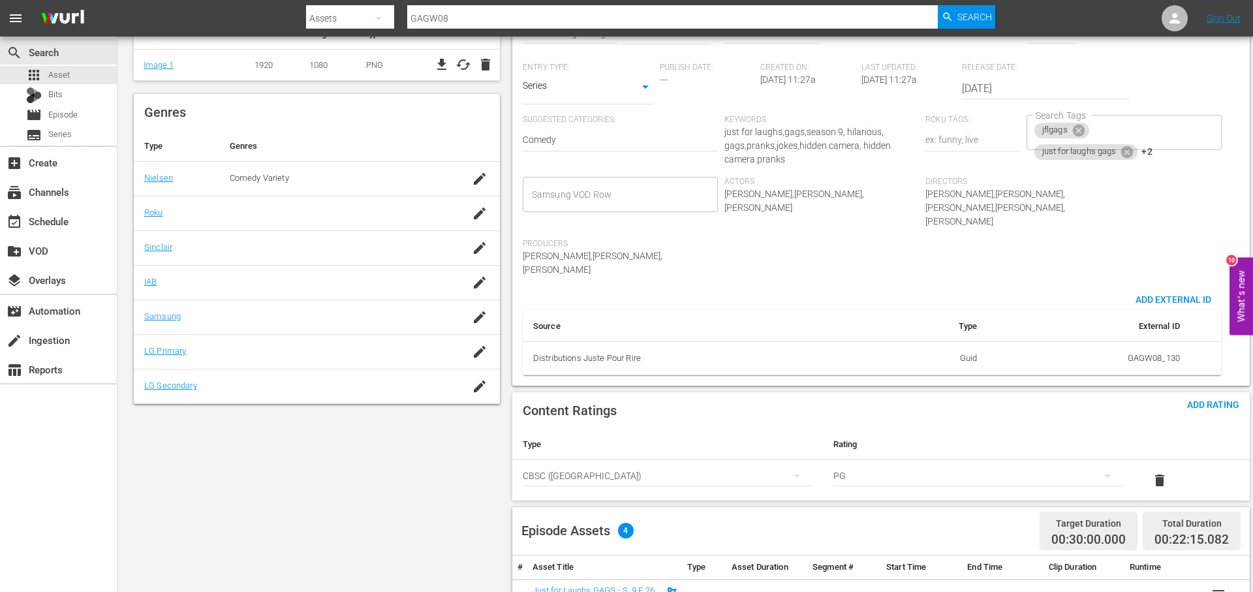
scroll to position [434, 0]
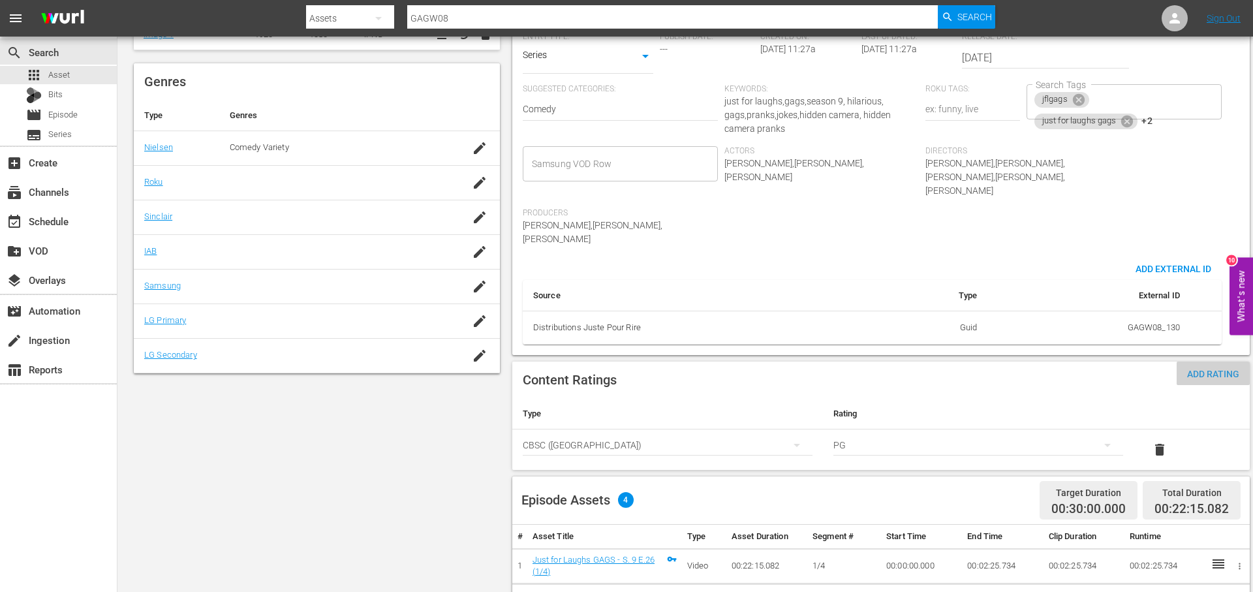
drag, startPoint x: 1199, startPoint y: 345, endPoint x: 997, endPoint y: 364, distance: 202.6
click at [1199, 369] on span "Add Rating" at bounding box center [1212, 374] width 73 height 10
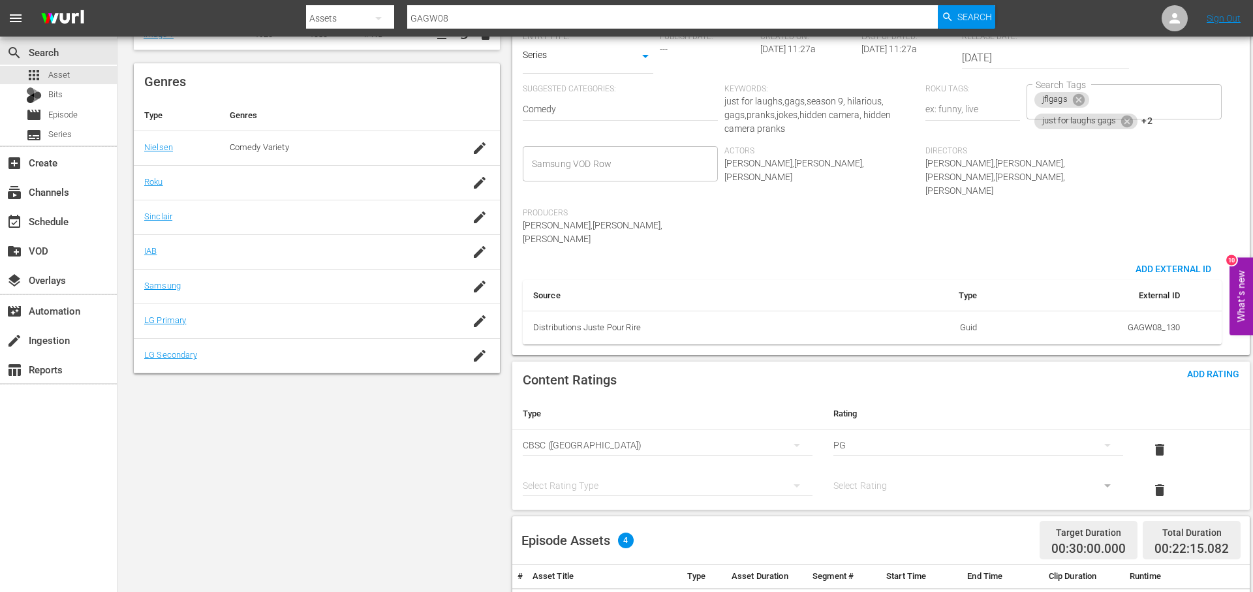
click at [607, 467] on div "simple table" at bounding box center [668, 485] width 290 height 37
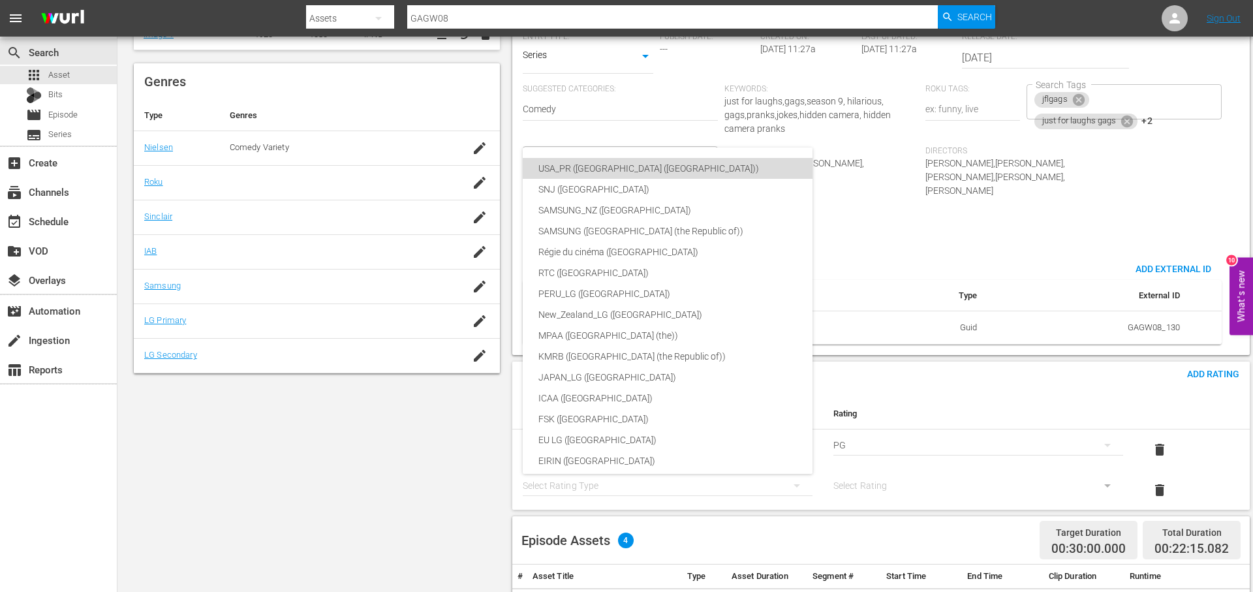
drag, startPoint x: 637, startPoint y: 165, endPoint x: 740, endPoint y: 191, distance: 106.3
click at [637, 165] on div "USA_PR ([GEOGRAPHIC_DATA] ([GEOGRAPHIC_DATA]))" at bounding box center [698, 168] width 320 height 21
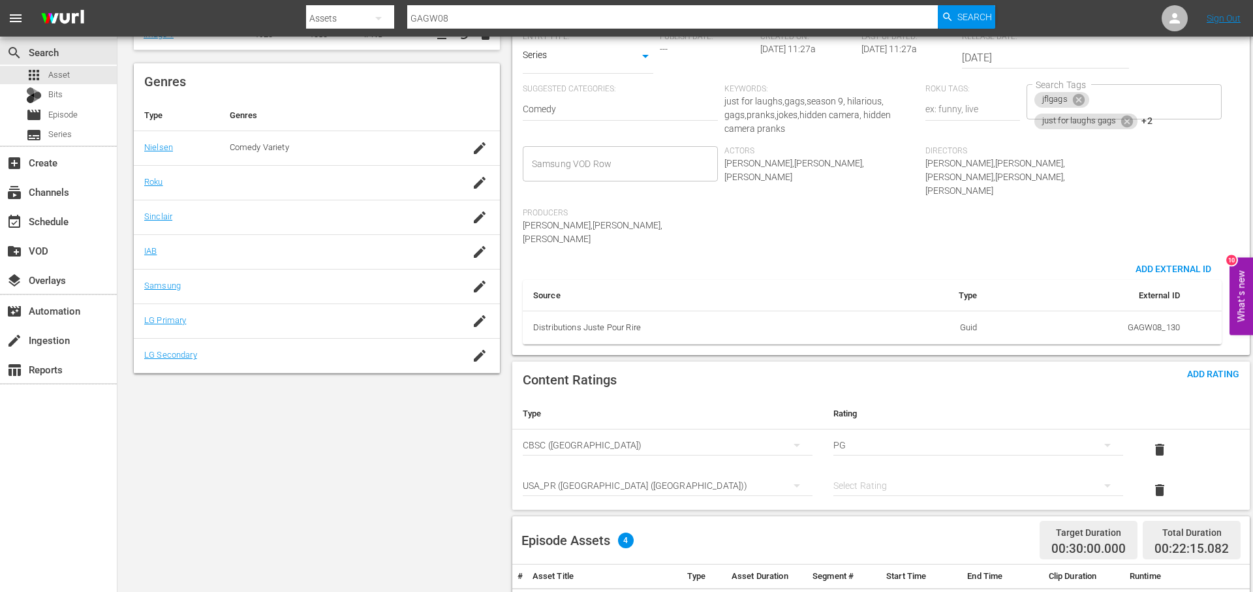
click at [910, 467] on div "simple table" at bounding box center [978, 485] width 290 height 37
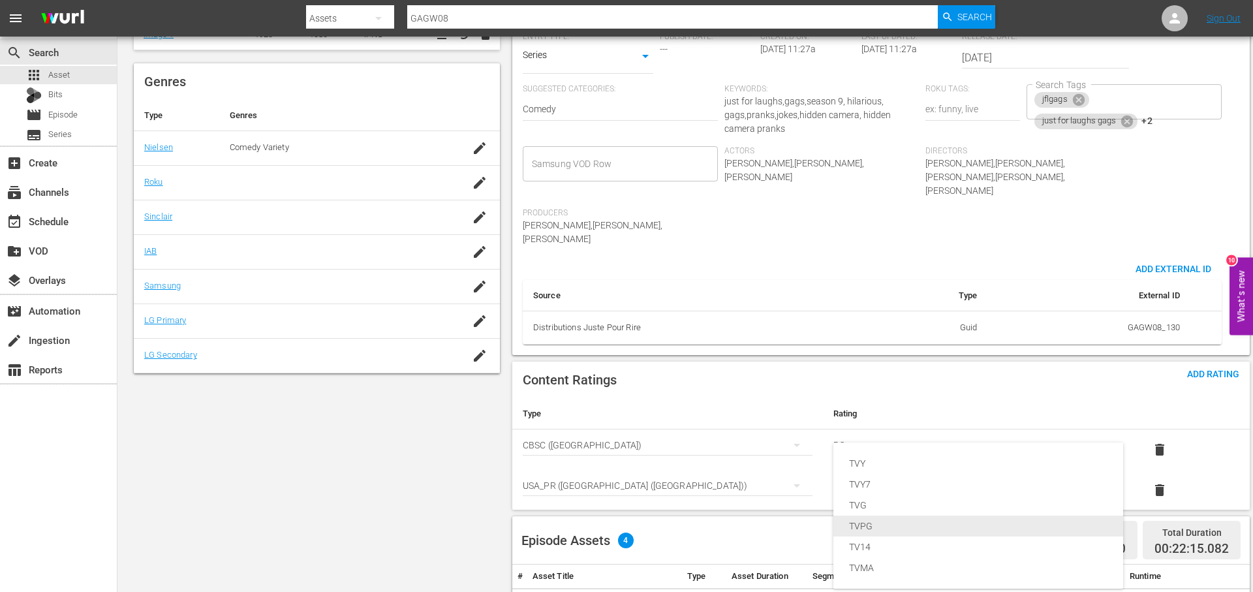
click at [878, 524] on div "TVPG" at bounding box center [978, 525] width 258 height 21
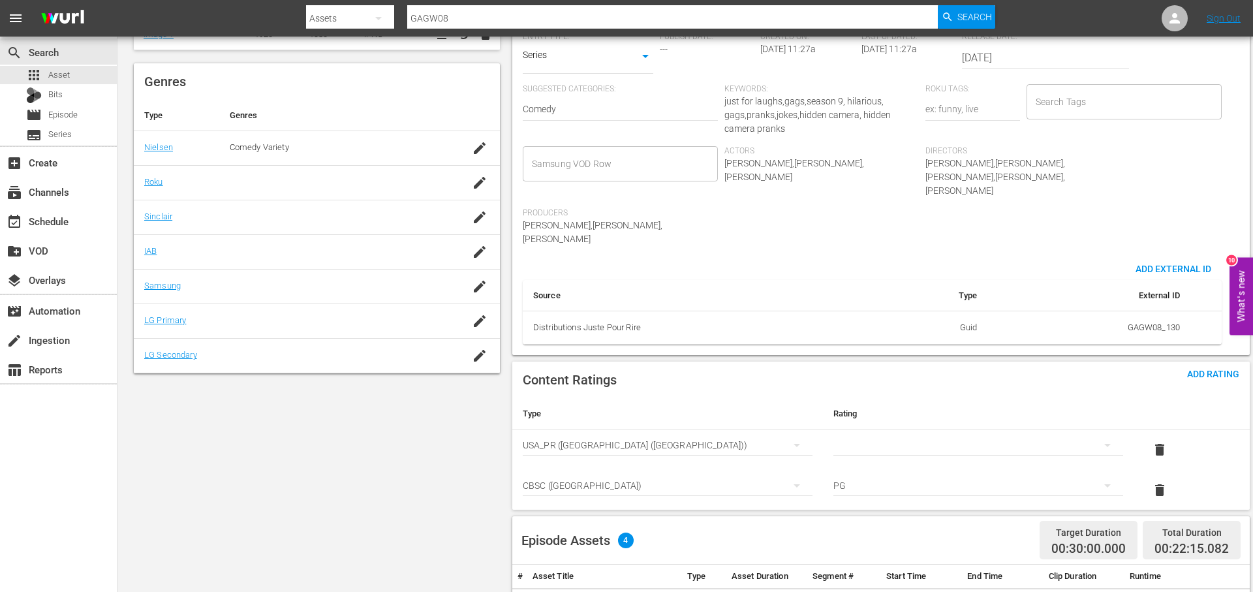
scroll to position [0, 0]
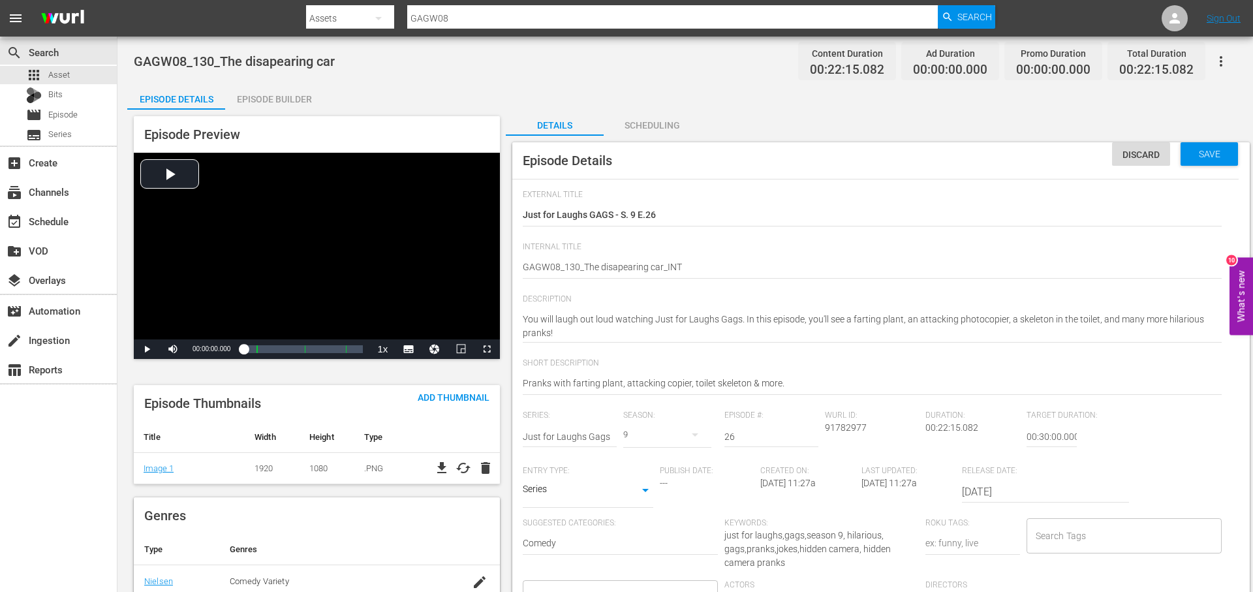
click at [271, 100] on div "Episode Builder" at bounding box center [274, 99] width 98 height 31
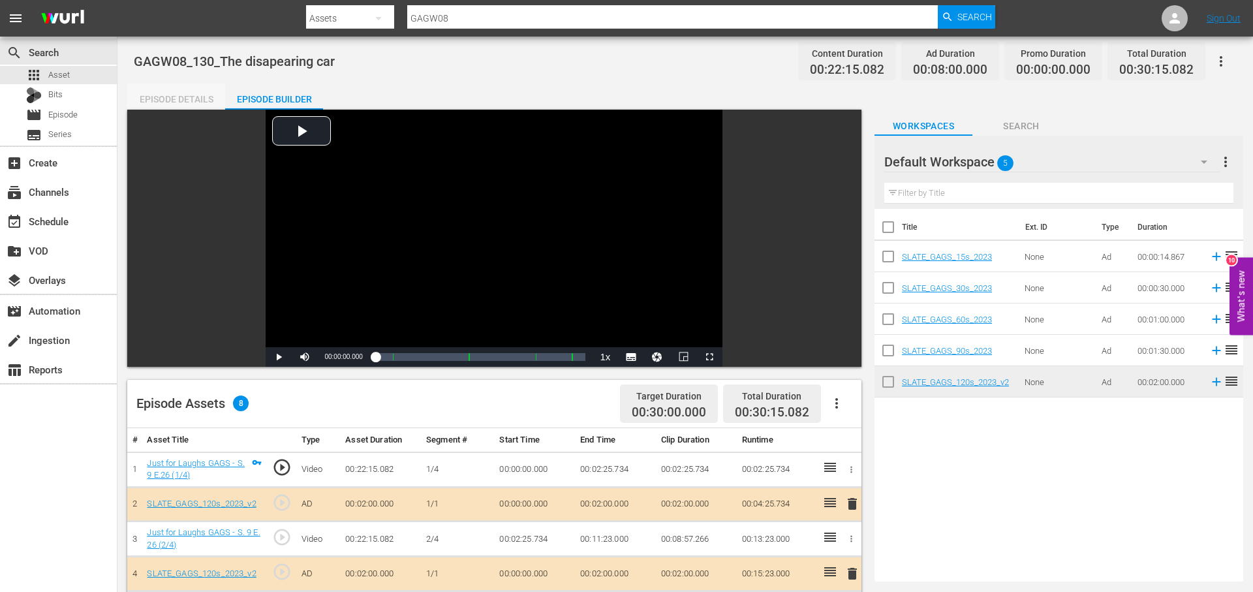
drag, startPoint x: 181, startPoint y: 97, endPoint x: 218, endPoint y: 94, distance: 37.3
click at [181, 97] on div "Episode Details" at bounding box center [176, 99] width 98 height 31
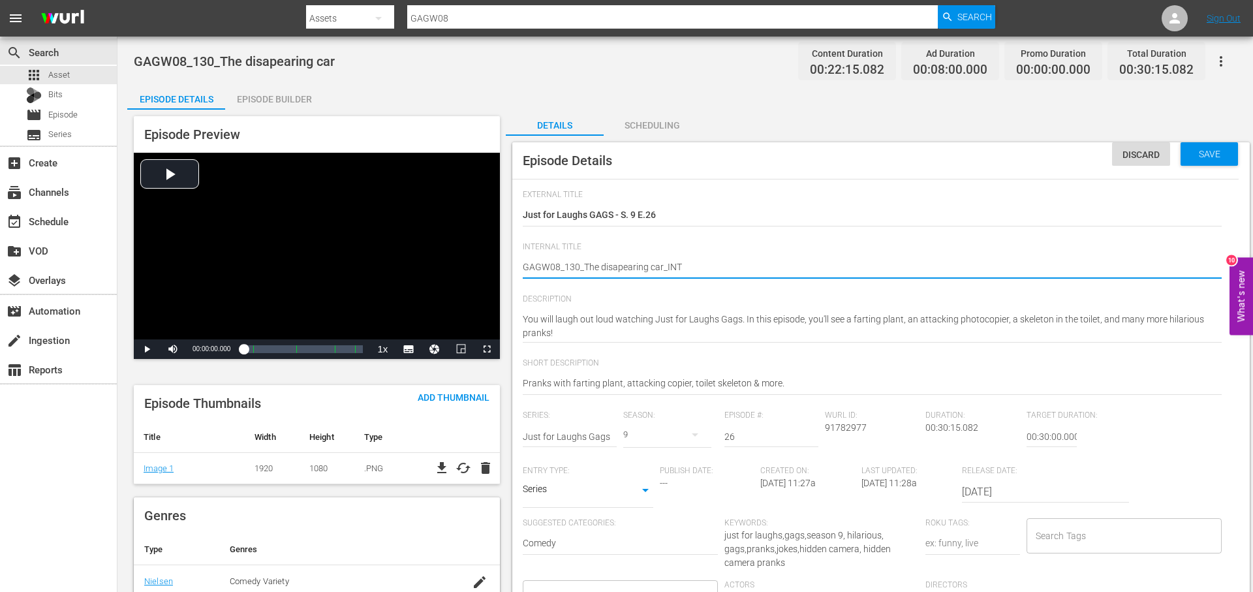
type textarea "GAGW08_130_The disappearing car_INT"
click at [1211, 159] on div "Save" at bounding box center [1208, 153] width 57 height 23
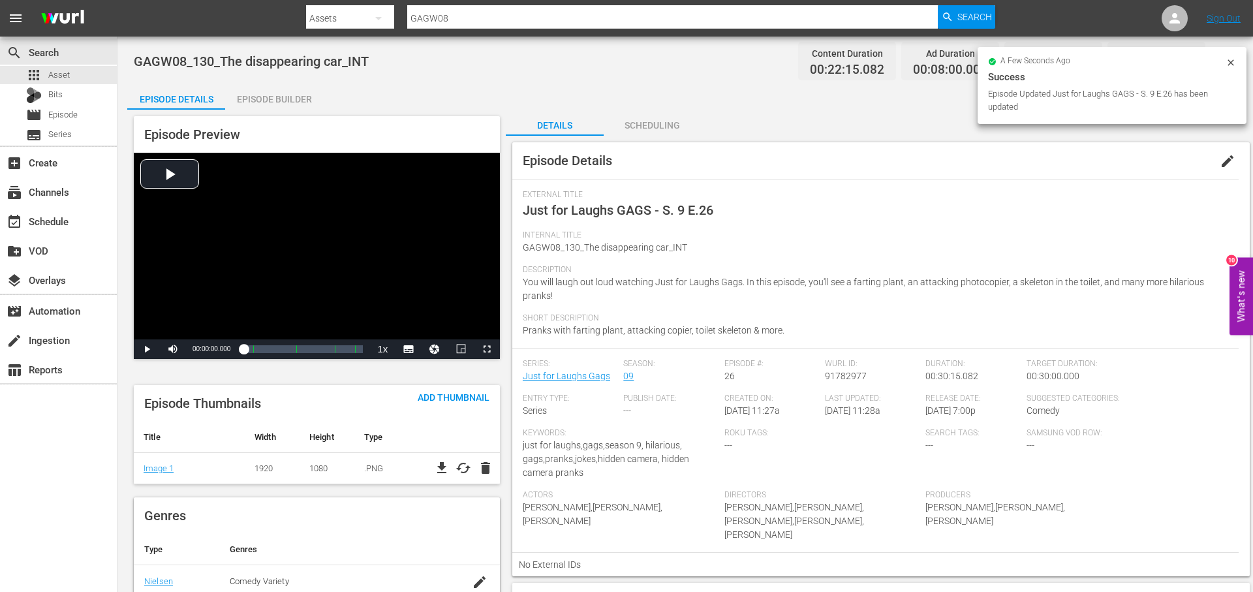
click at [1230, 63] on icon at bounding box center [1230, 62] width 10 height 10
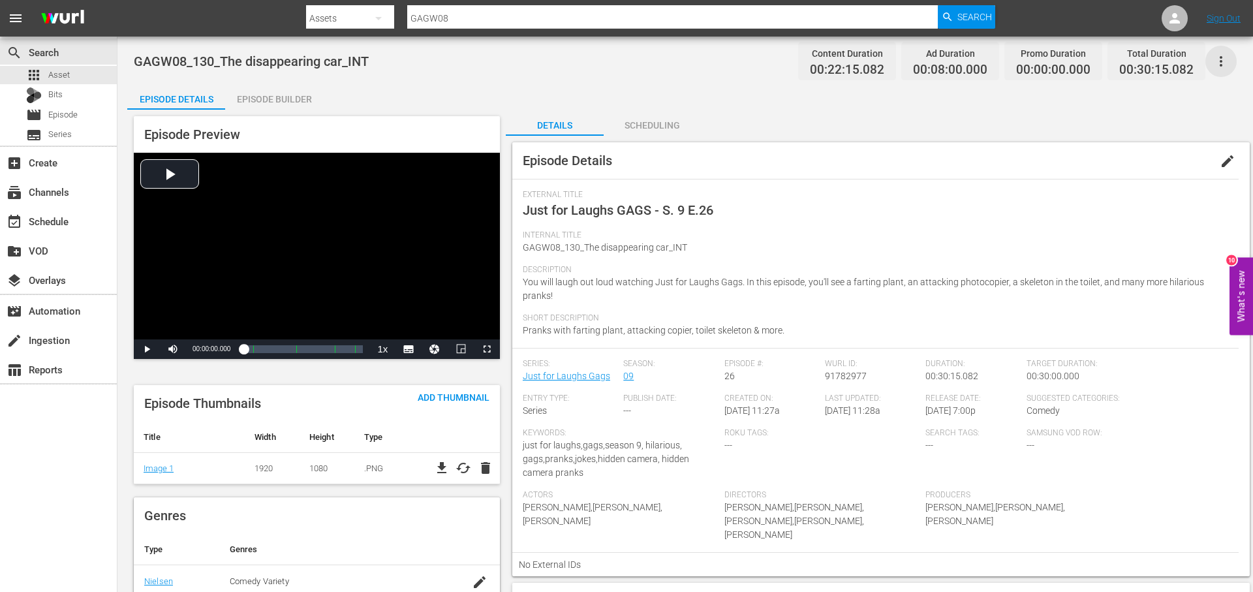
click at [1219, 56] on icon "button" at bounding box center [1220, 61] width 3 height 10
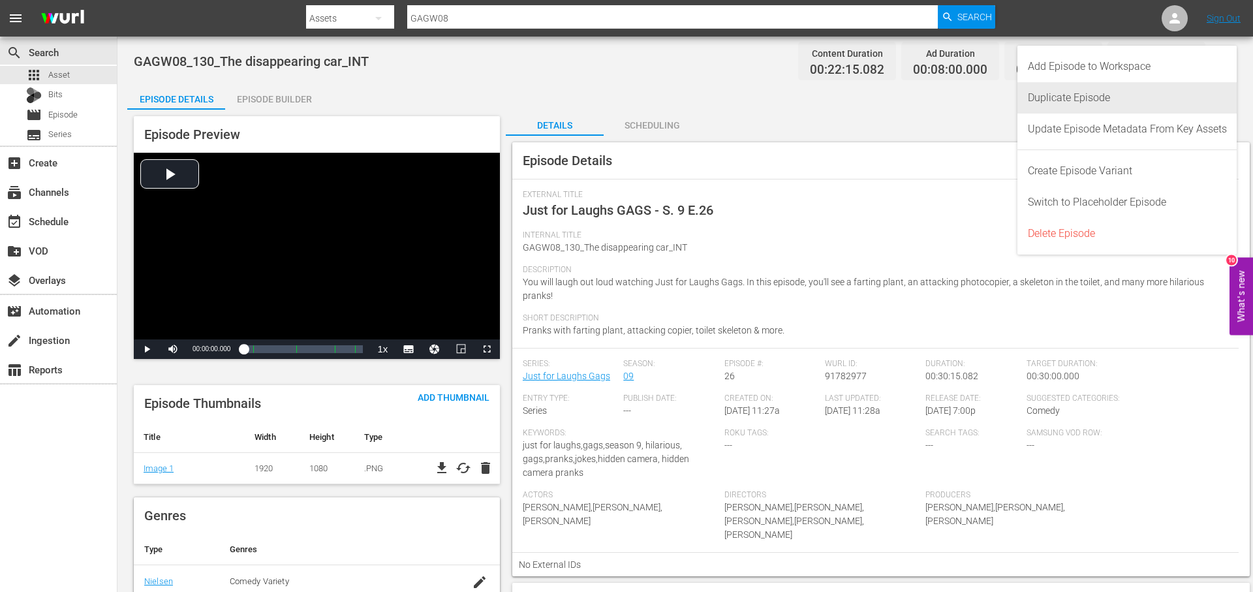
click at [1169, 95] on div "Duplicate Episode" at bounding box center [1127, 97] width 199 height 31
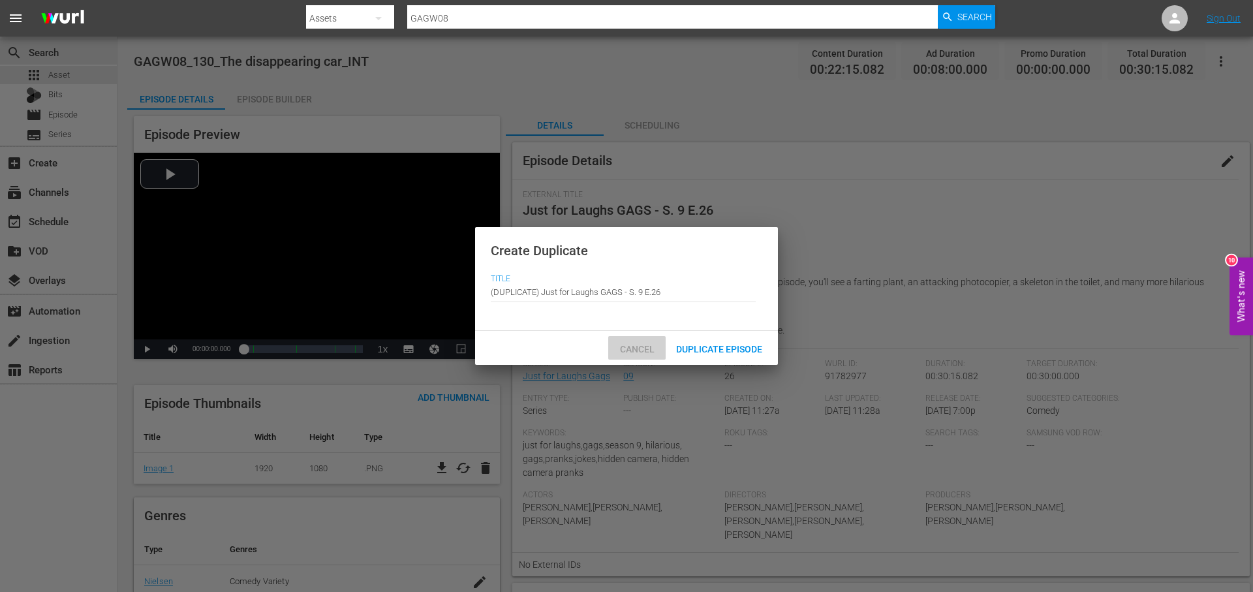
drag, startPoint x: 637, startPoint y: 346, endPoint x: 914, endPoint y: 296, distance: 281.3
click at [638, 346] on span "Cancel" at bounding box center [636, 349] width 55 height 10
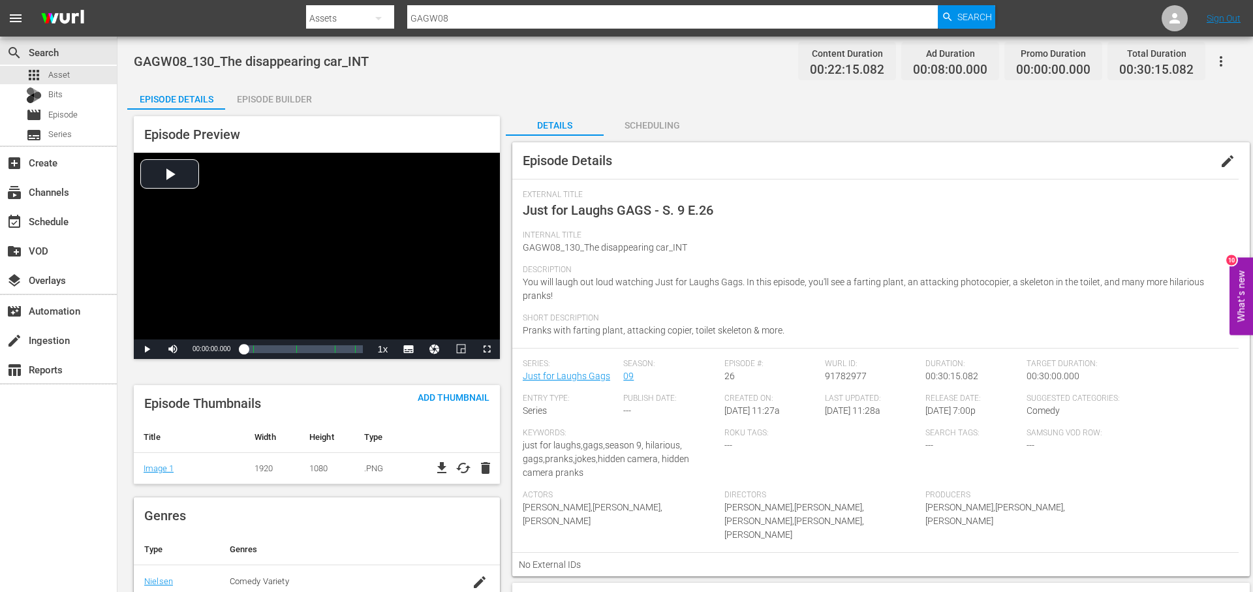
click at [1225, 162] on span "edit" at bounding box center [1227, 161] width 16 height 16
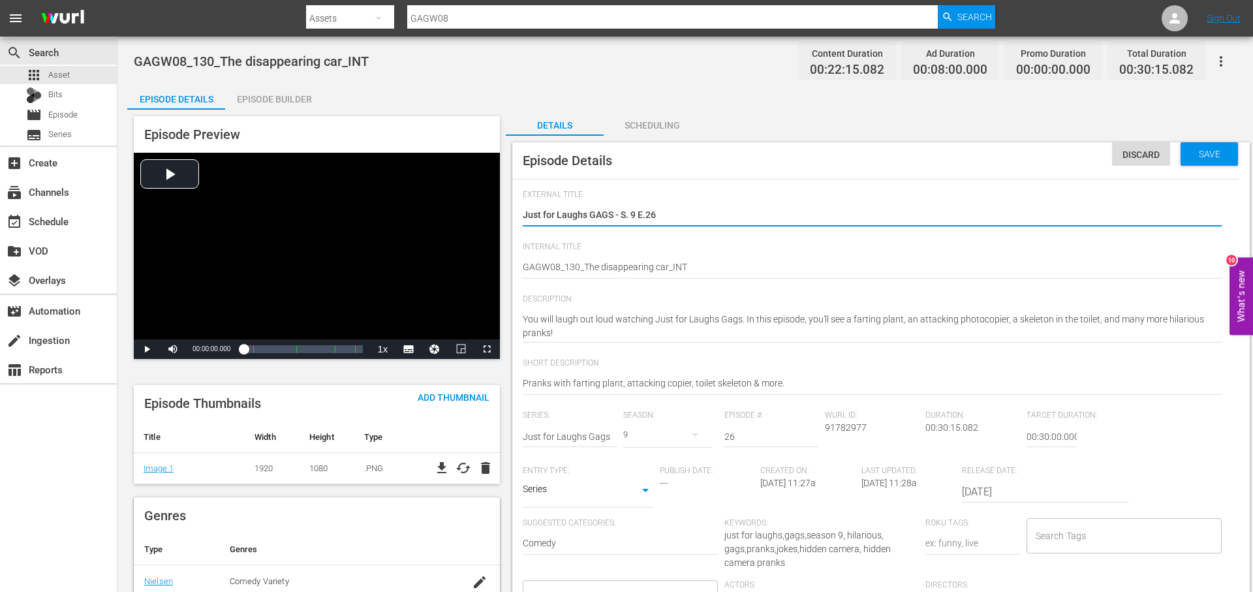
scroll to position [22, 0]
click at [1105, 524] on input "Search Tags" at bounding box center [1114, 535] width 164 height 23
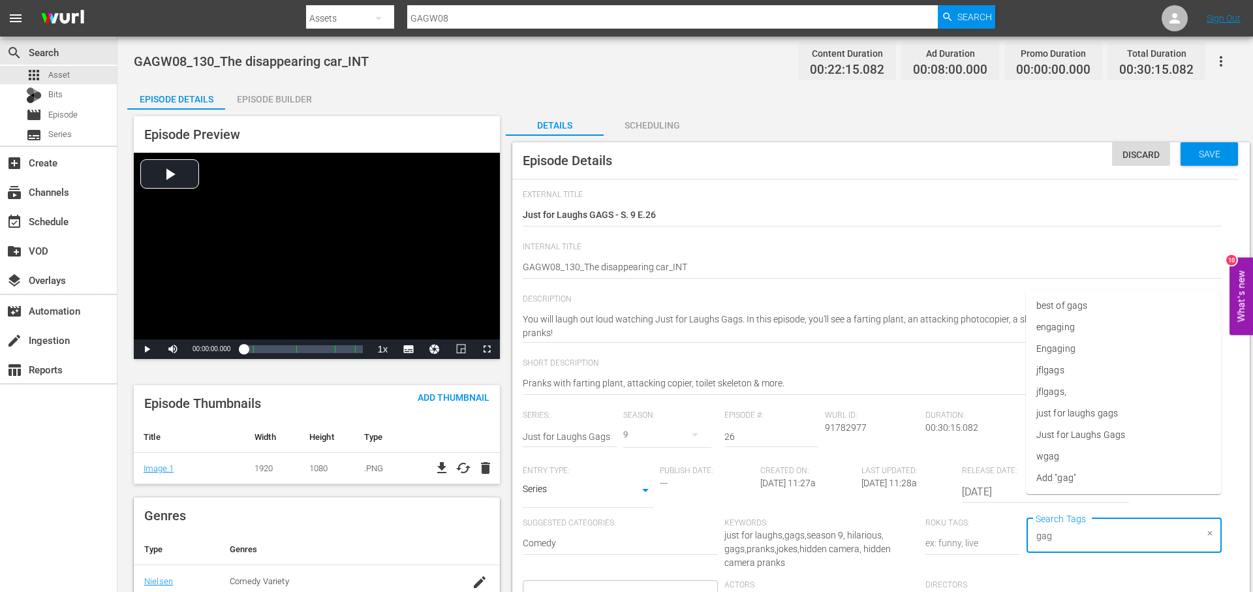
type input "gags"
click at [1080, 385] on li "jflgags" at bounding box center [1123, 392] width 195 height 22
type input "gags"
click at [1150, 428] on li "just for laughs gags" at bounding box center [1123, 435] width 195 height 22
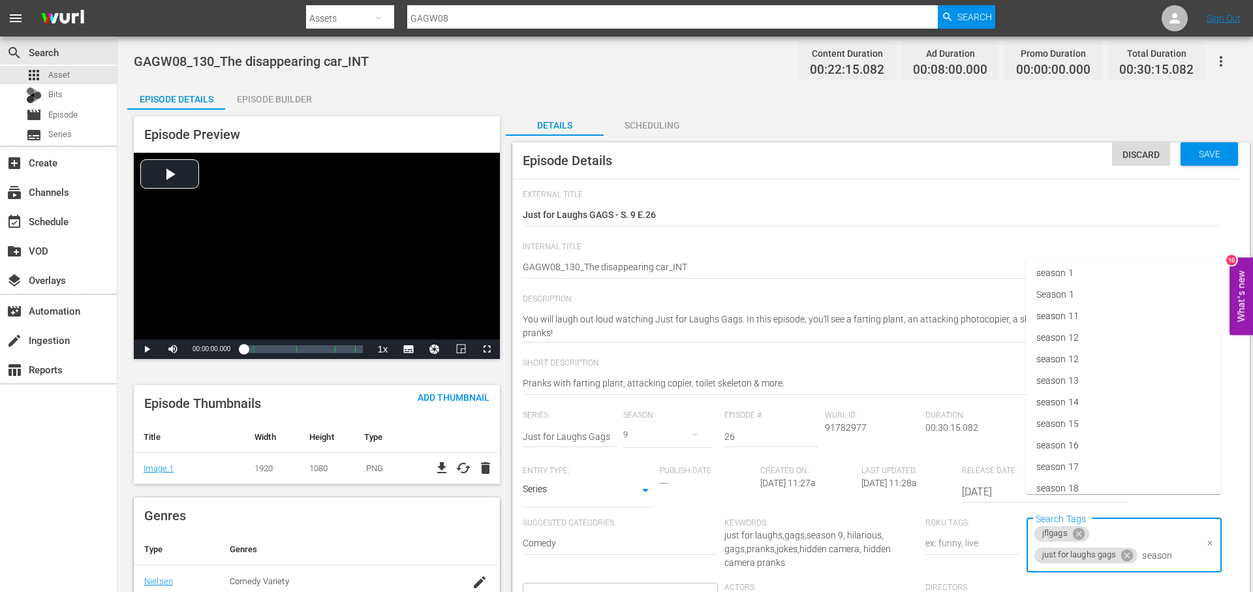
type input "season 9"
click at [1105, 450] on li "season 9" at bounding box center [1123, 457] width 195 height 22
type input "int"
click at [1122, 338] on li "international" at bounding box center [1123, 338] width 195 height 22
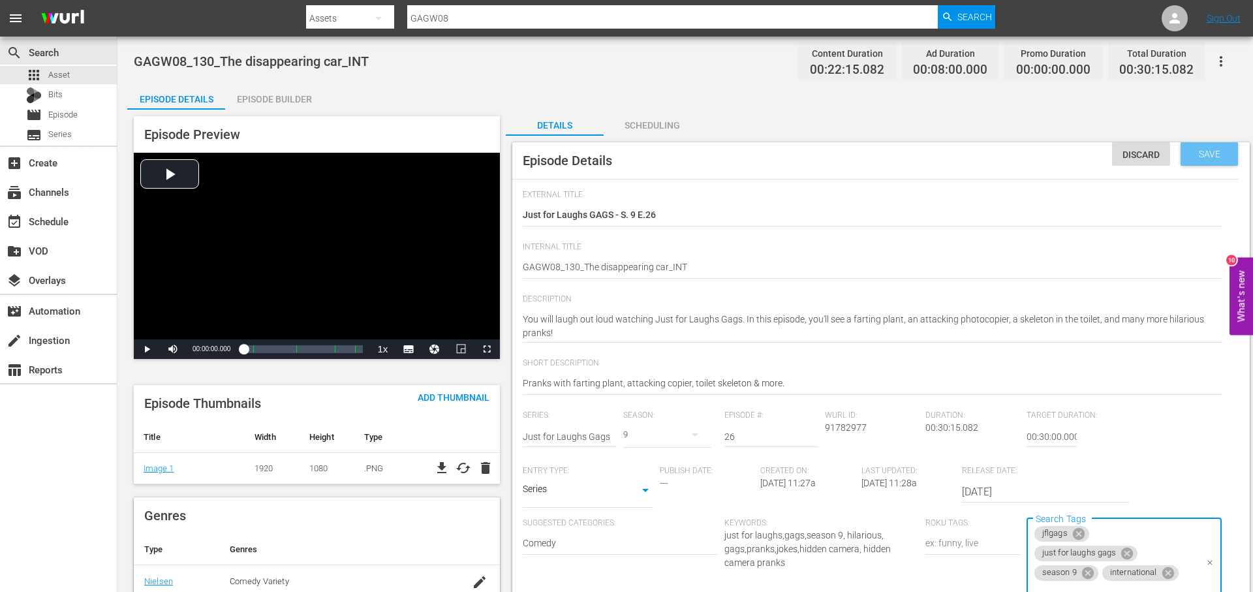
click at [1210, 153] on span "Save" at bounding box center [1209, 154] width 42 height 10
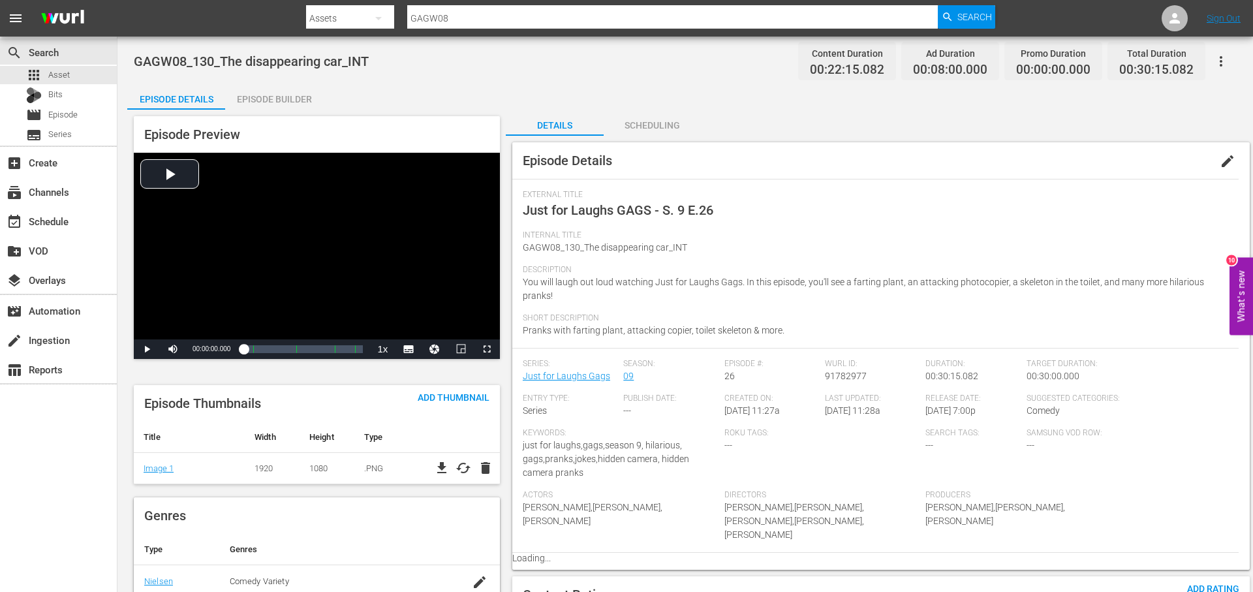
scroll to position [0, 0]
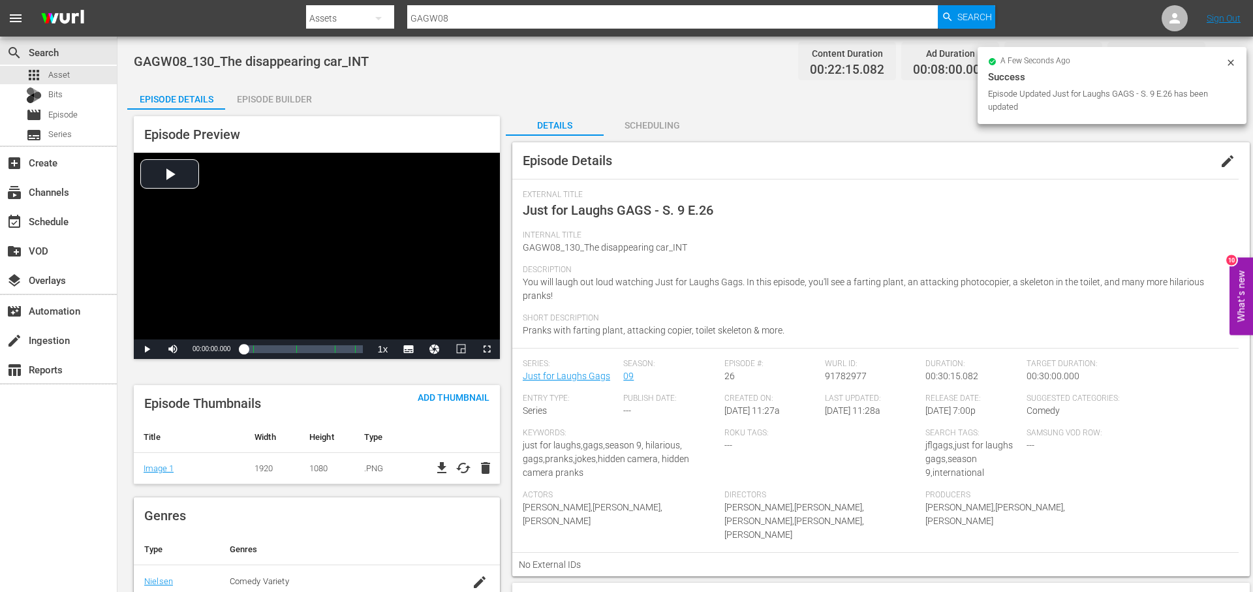
drag, startPoint x: 1229, startPoint y: 61, endPoint x: 1220, endPoint y: 63, distance: 9.5
click at [1229, 61] on icon at bounding box center [1230, 62] width 6 height 6
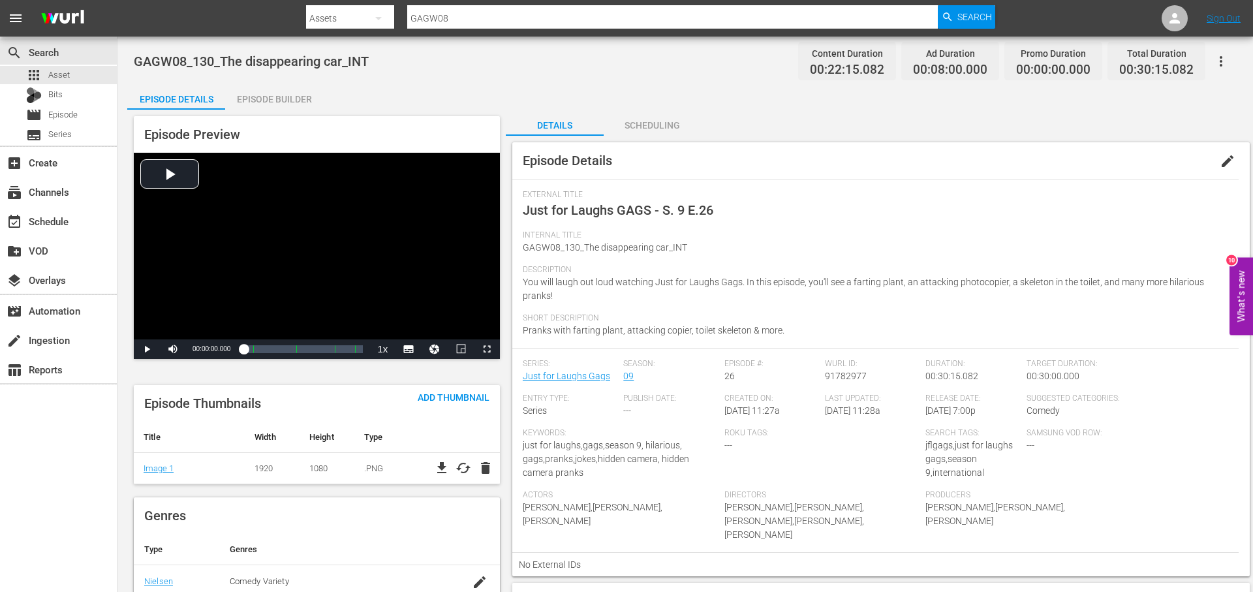
click at [1222, 63] on icon "button" at bounding box center [1221, 62] width 16 height 16
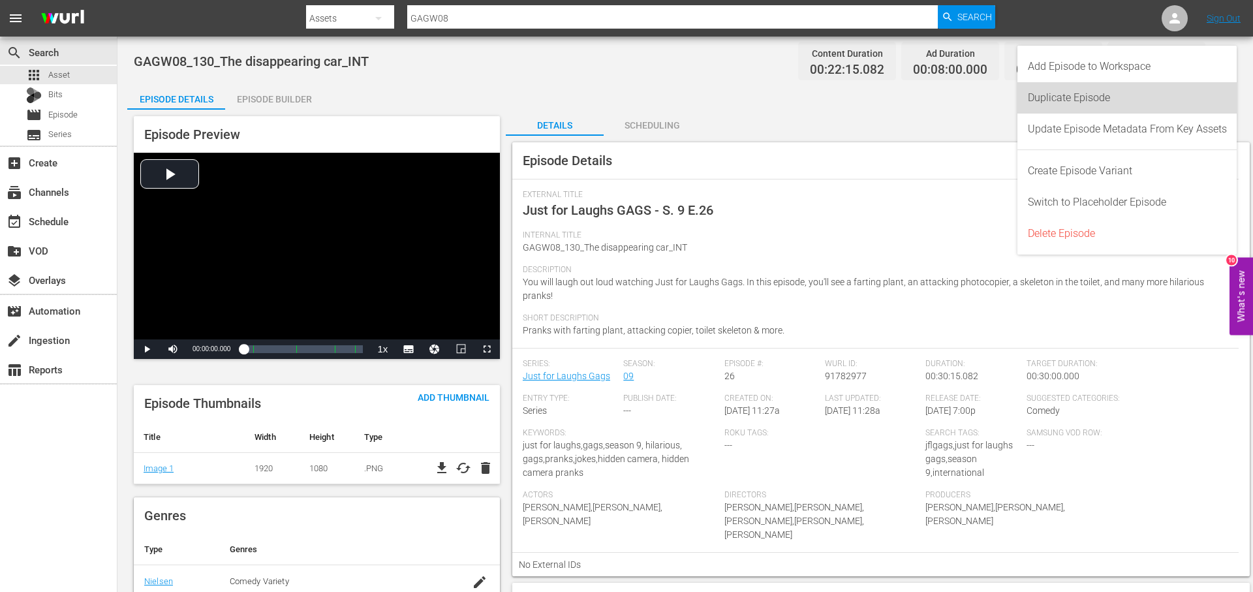
click at [1086, 94] on div "Duplicate Episode" at bounding box center [1127, 97] width 199 height 31
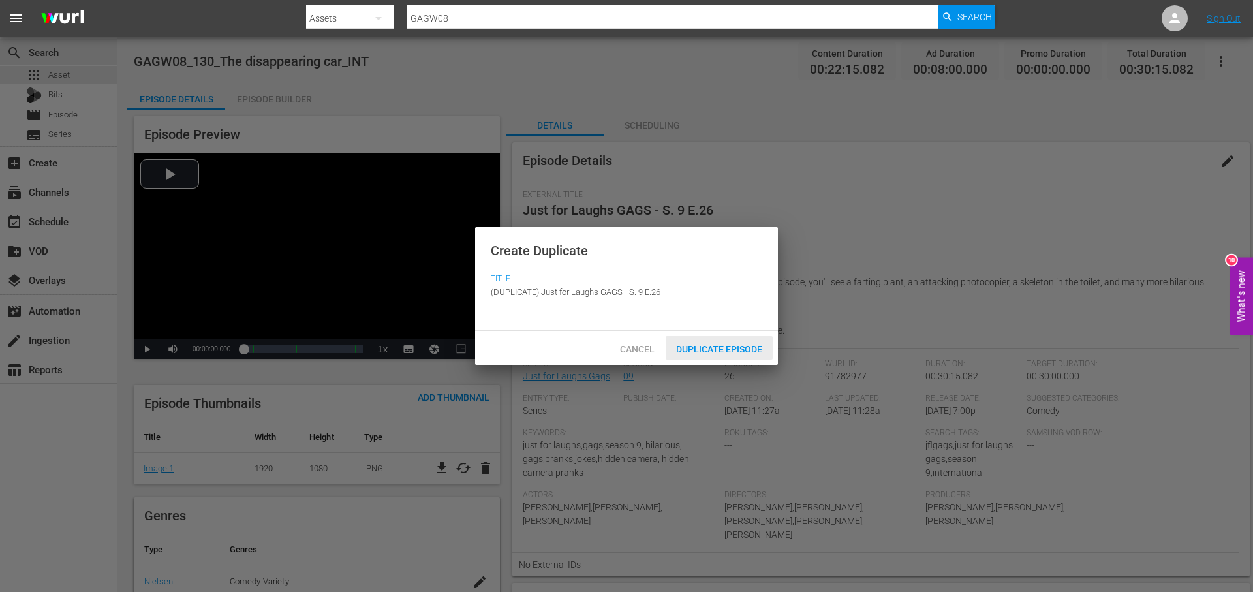
click at [707, 346] on span "Duplicate Episode" at bounding box center [719, 349] width 107 height 10
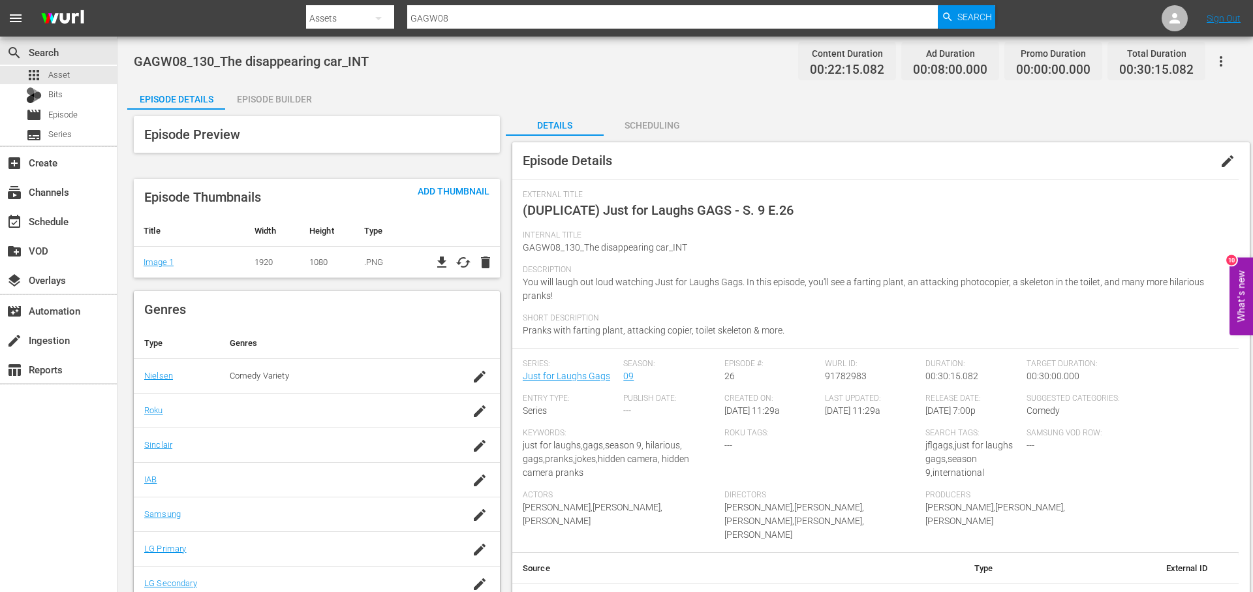
click at [1232, 161] on span "edit" at bounding box center [1227, 161] width 16 height 16
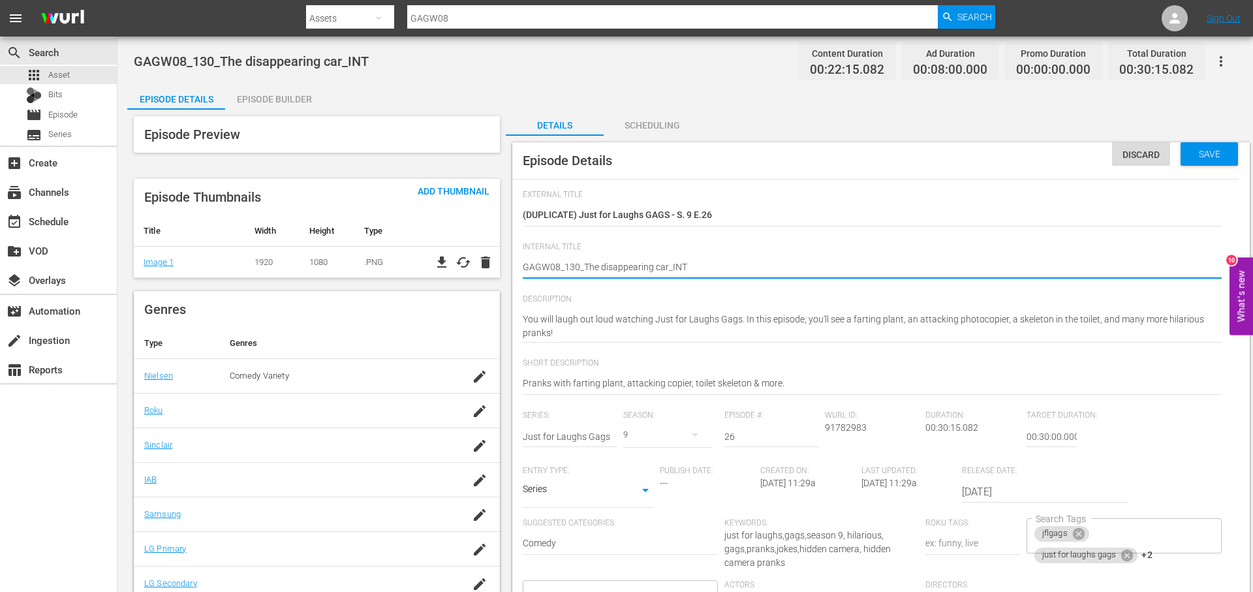
drag, startPoint x: 660, startPoint y: 266, endPoint x: 583, endPoint y: 269, distance: 76.4
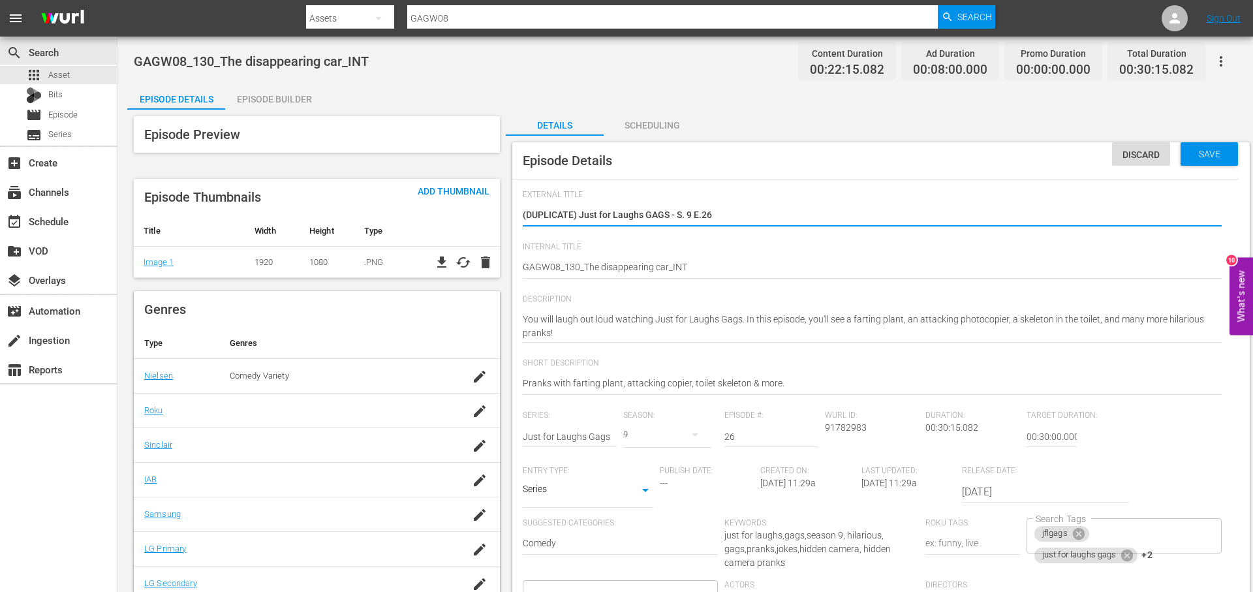
click at [656, 215] on textarea "(DUPLICATE) Just for Laughs GAGS - S. 9 E.26" at bounding box center [872, 216] width 699 height 16
paste textarea "The disappearing car"
type textarea "The disappearing car"
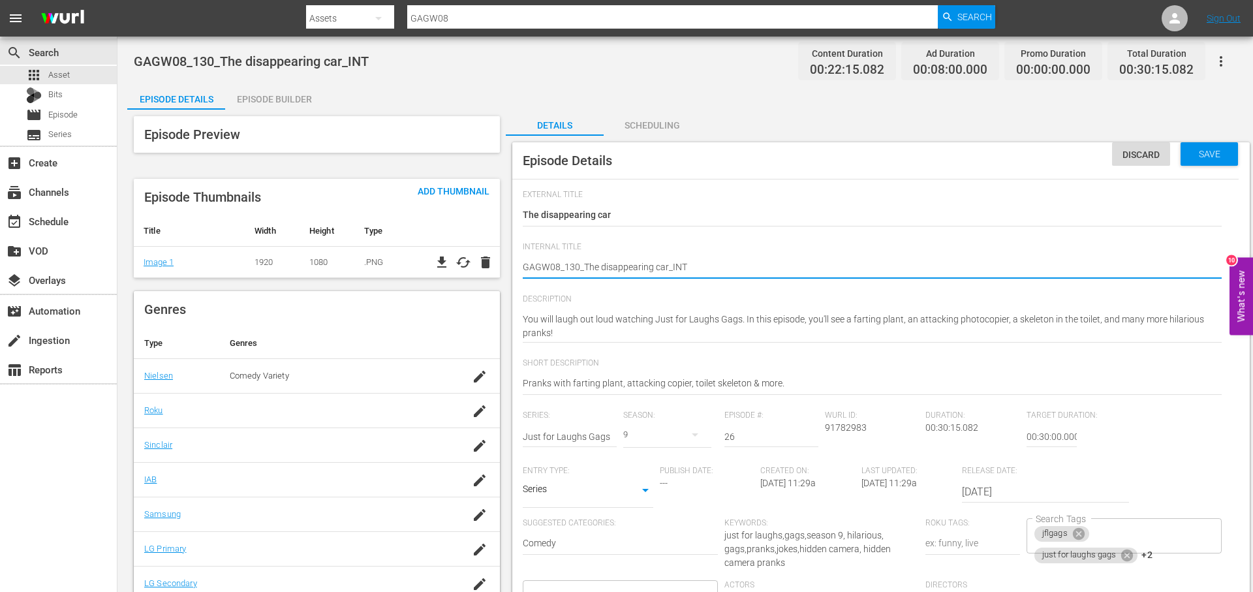
type textarea "GAGW08_130_The disappearing car_IN"
type textarea "GAGW08_130_The disappearing car_I"
type textarea "GAGW08_130_The disappearing car_"
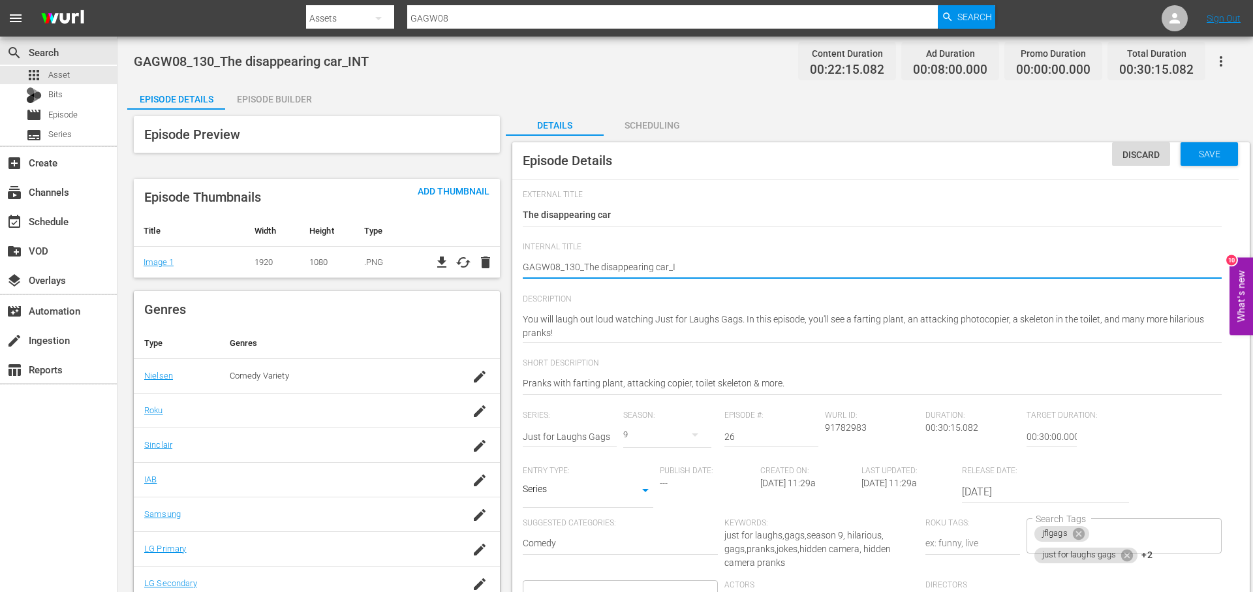
type textarea "GAGW08_130_The disappearing car_"
type textarea "GAGW08_130_The disappearing car_R"
type textarea "GAGW08_130_The disappearing car_RO"
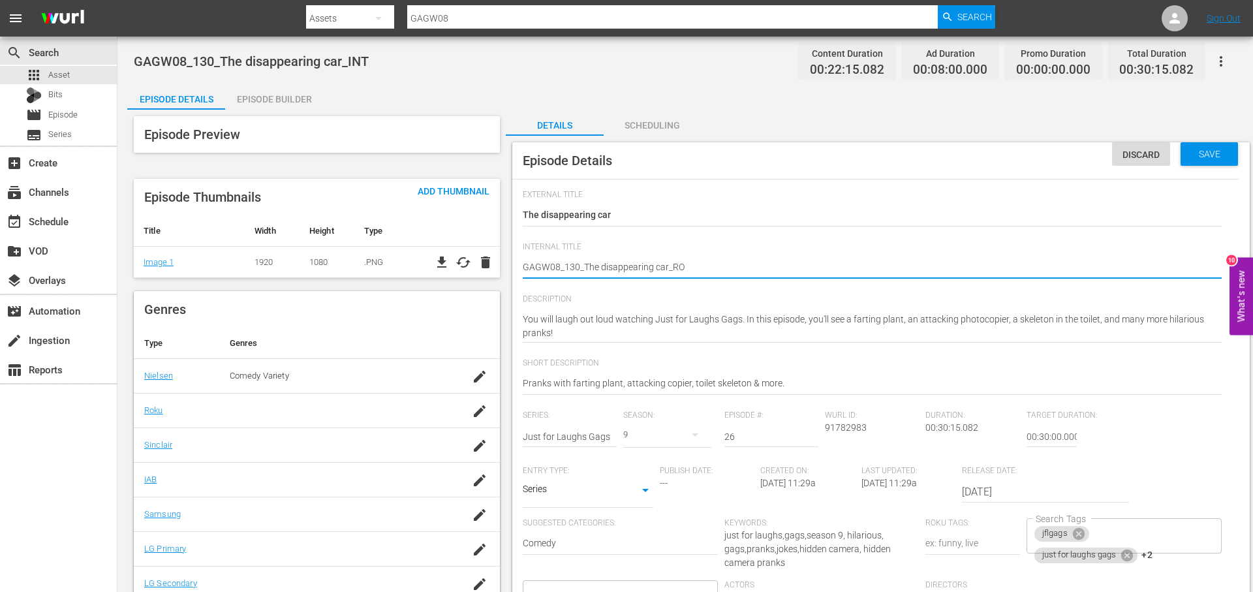
type textarea "GAGW08_130_The disappearing car_ROK"
type textarea "GAGW08_130_The disappearing car_ROKU"
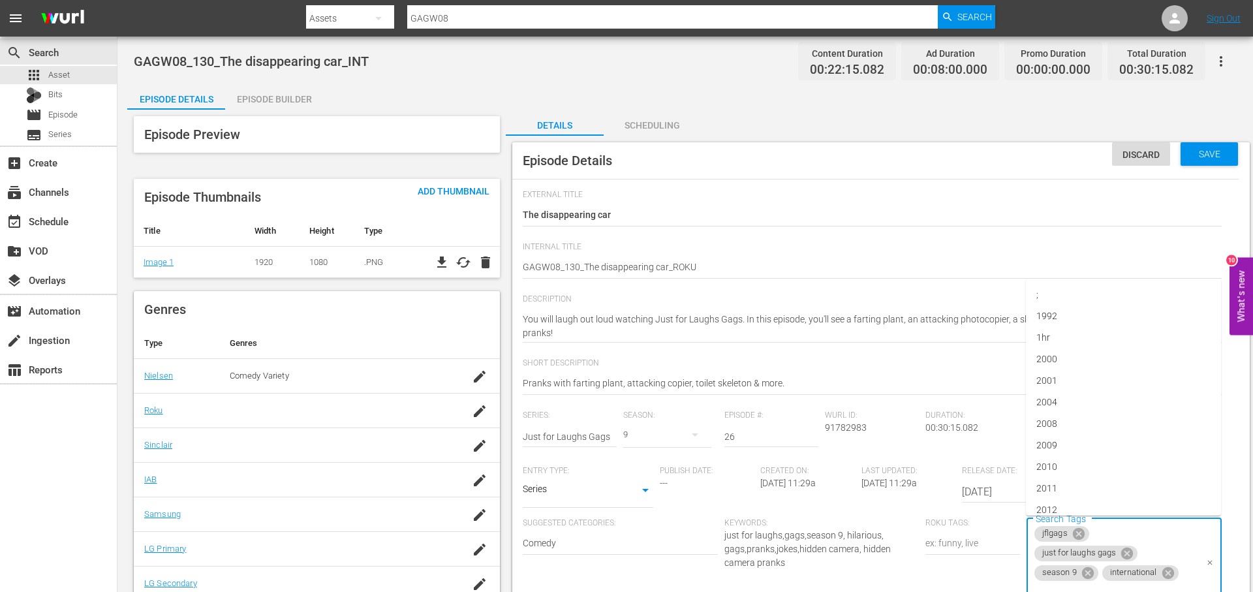
click at [1180, 548] on div "jflgags just for laughs gags season 9 international Search Tags" at bounding box center [1123, 565] width 195 height 94
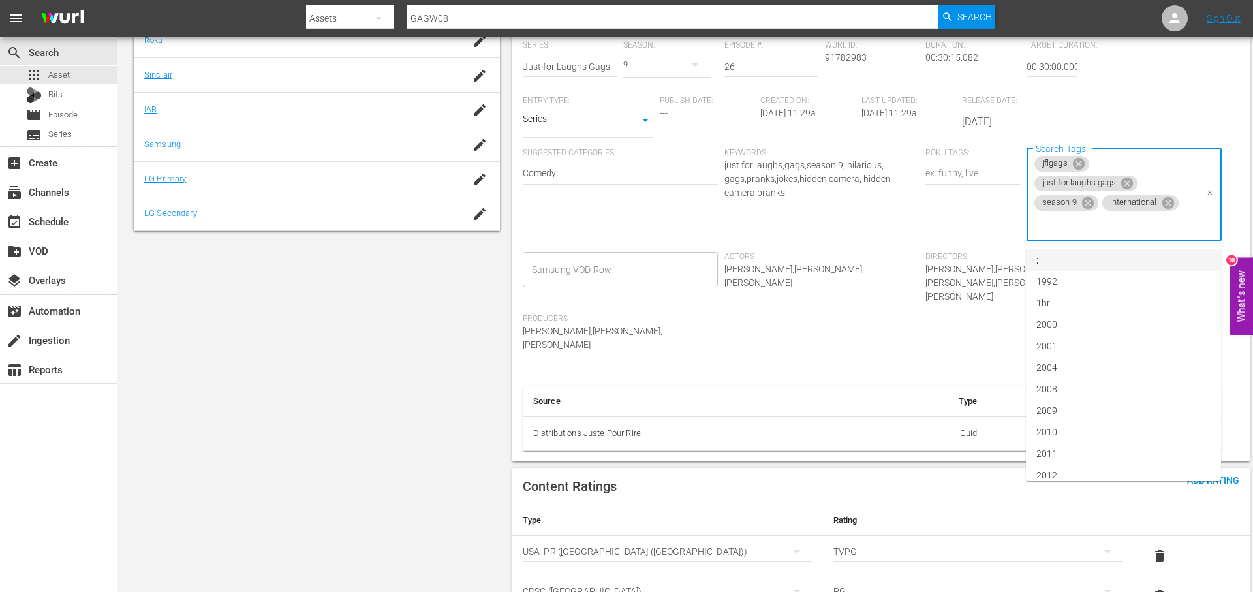
scroll to position [366, 0]
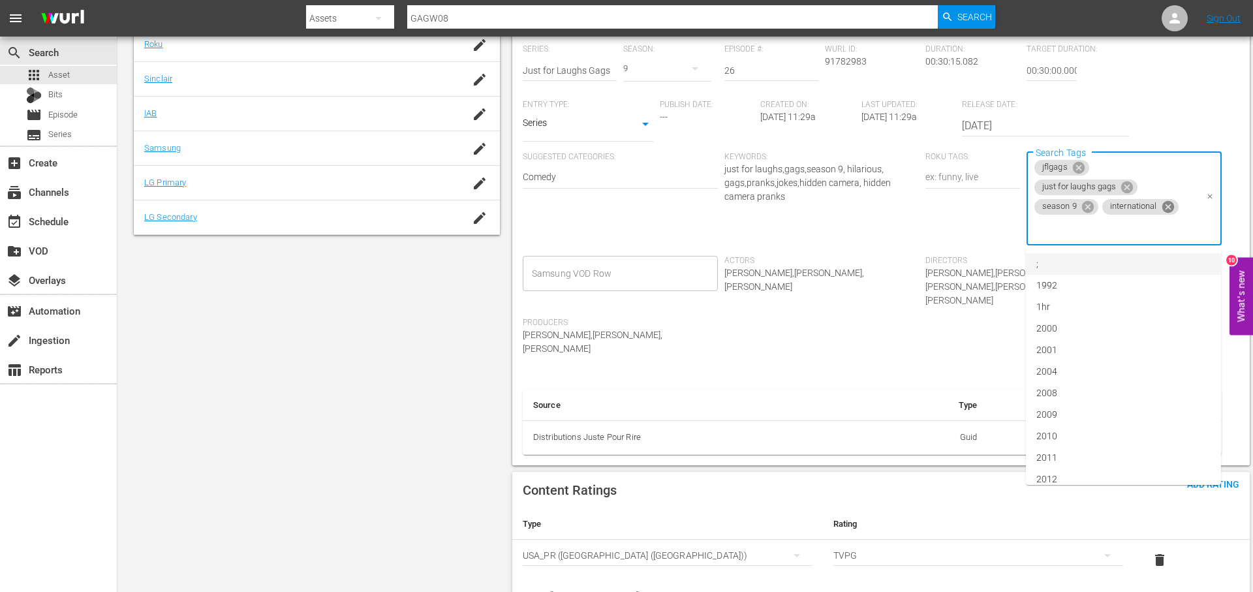
click at [1172, 209] on icon at bounding box center [1167, 207] width 12 height 12
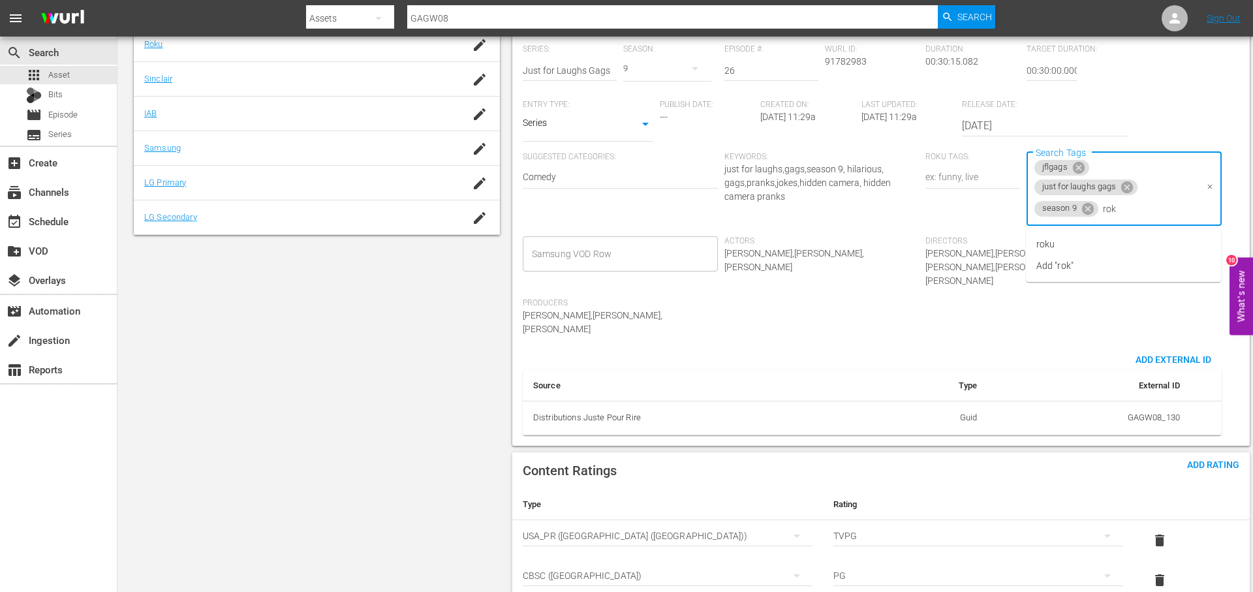
type input "roku"
click at [1129, 247] on li "roku" at bounding box center [1123, 245] width 195 height 22
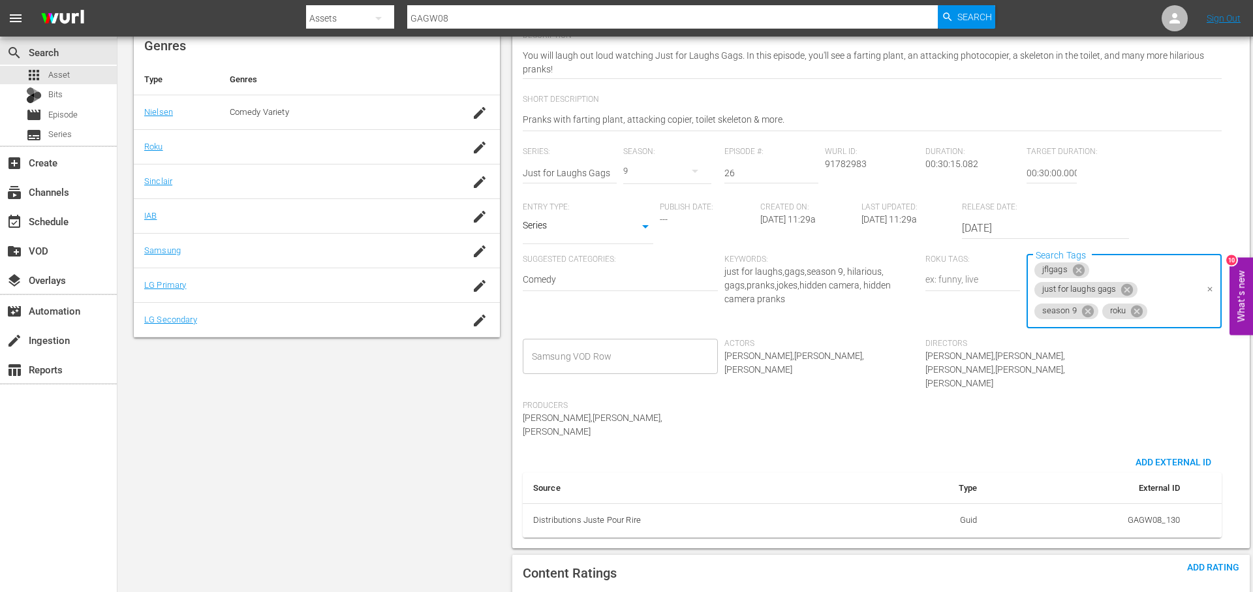
scroll to position [0, 0]
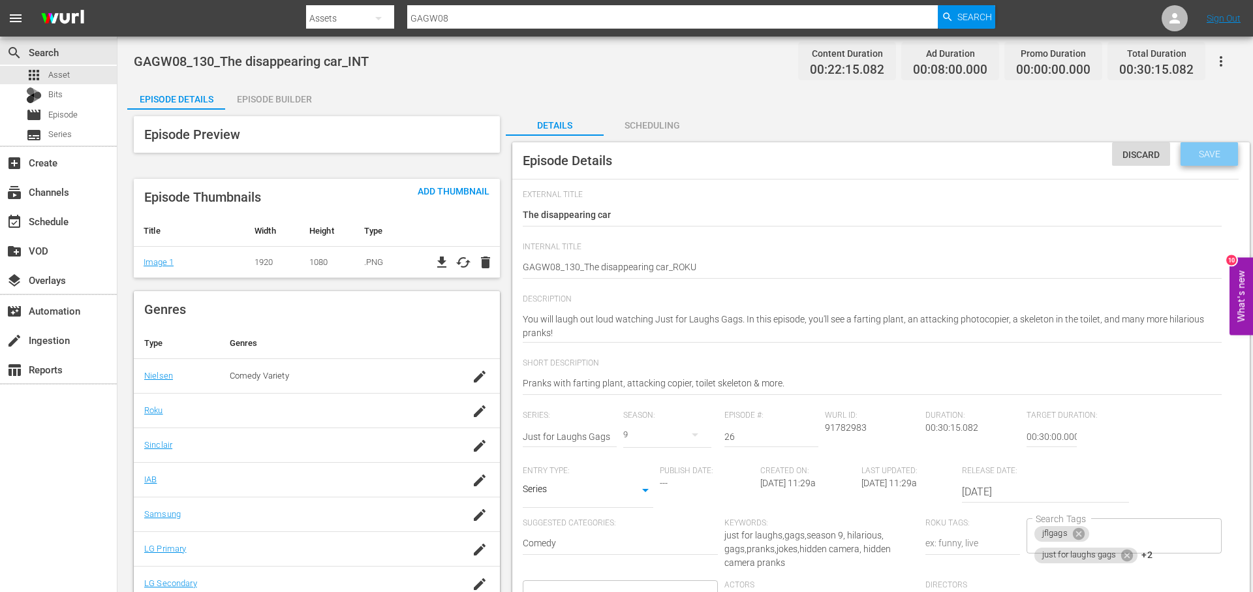
drag, startPoint x: 1212, startPoint y: 157, endPoint x: 1184, endPoint y: 155, distance: 27.5
click at [1203, 157] on span "Save" at bounding box center [1209, 154] width 42 height 10
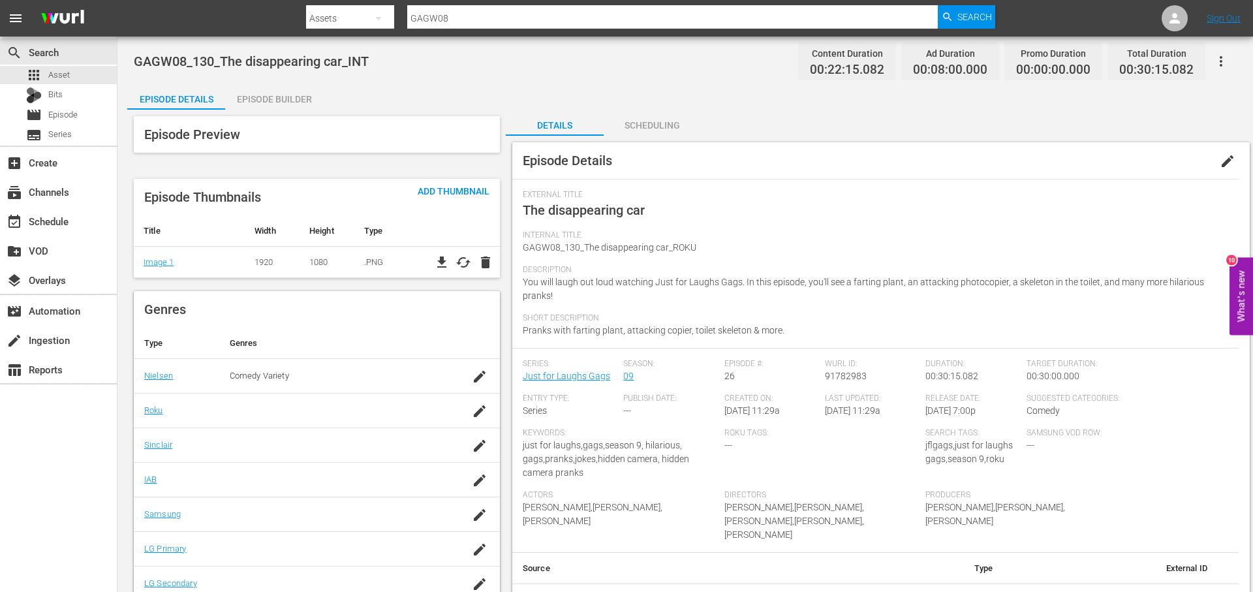
drag, startPoint x: 284, startPoint y: 96, endPoint x: 303, endPoint y: 95, distance: 18.9
click at [286, 97] on div "Episode Builder" at bounding box center [274, 99] width 98 height 31
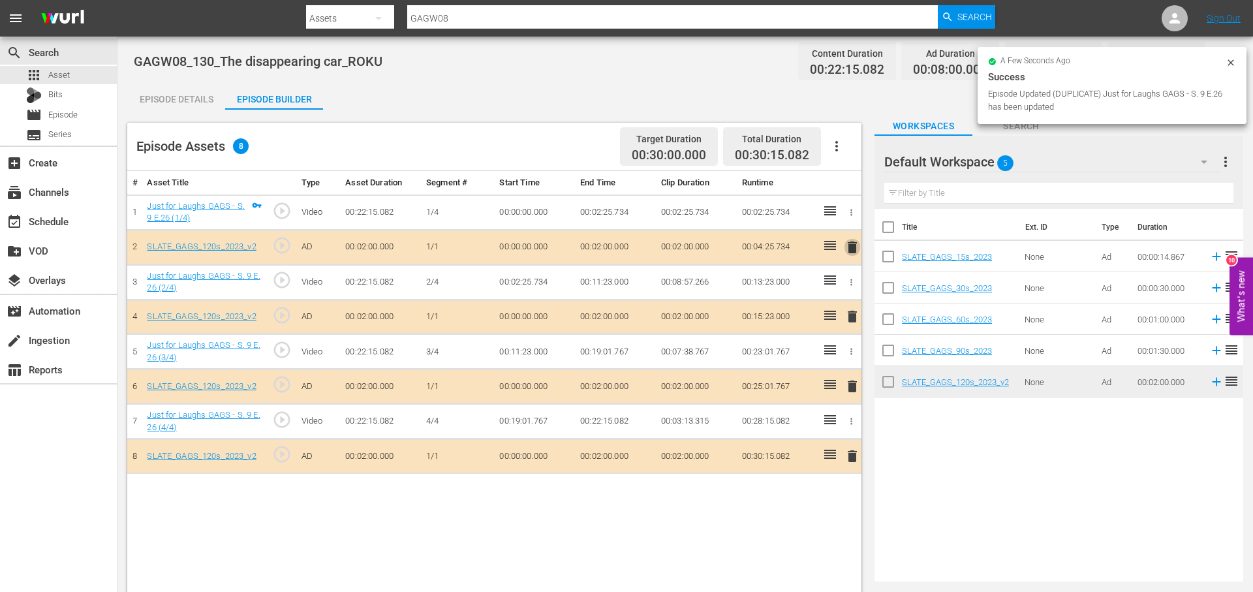
click at [851, 242] on span "delete" at bounding box center [852, 247] width 16 height 16
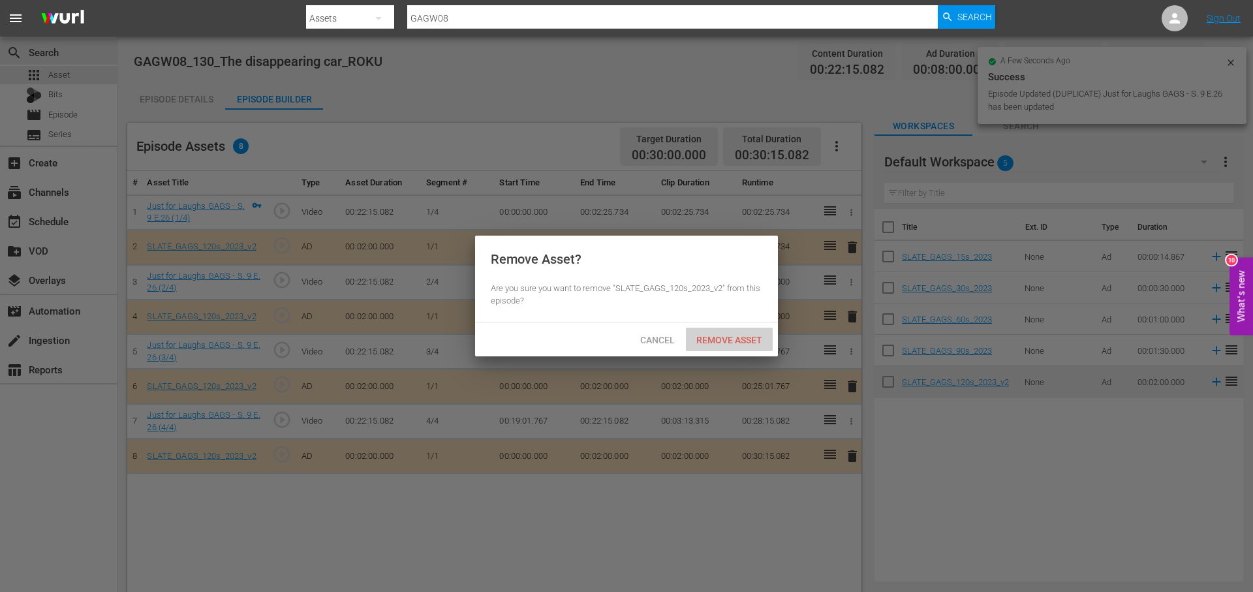
drag, startPoint x: 747, startPoint y: 336, endPoint x: 794, endPoint y: 335, distance: 47.0
click at [747, 336] on span "Remove Asset" at bounding box center [729, 340] width 87 height 10
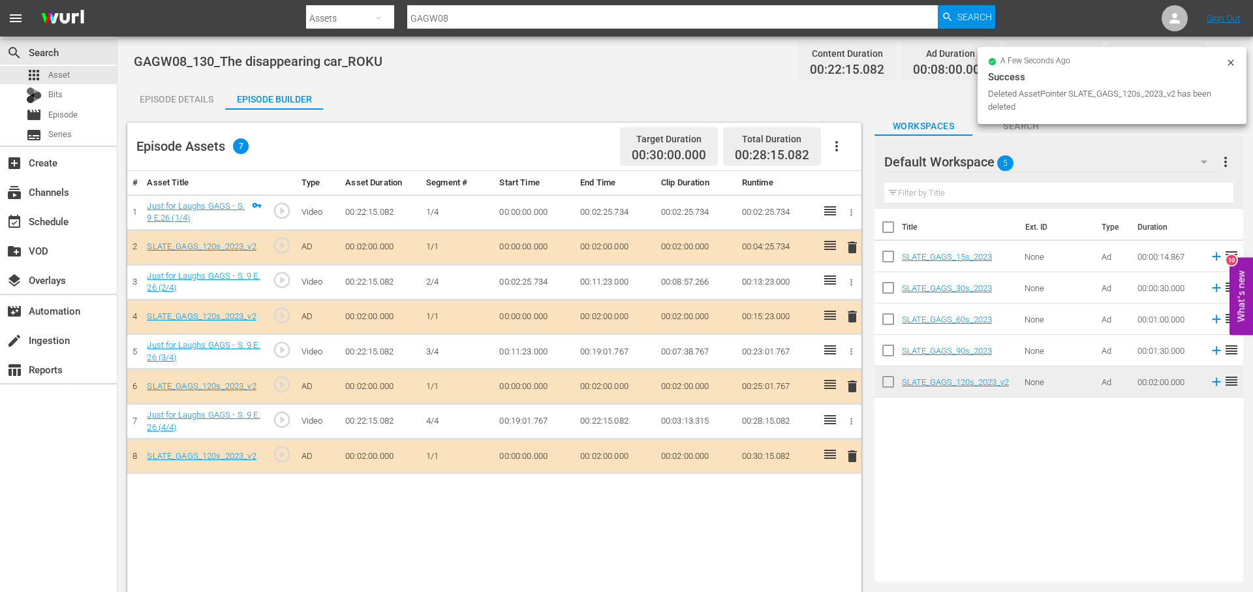
drag, startPoint x: 851, startPoint y: 455, endPoint x: 855, endPoint y: 425, distance: 30.3
click at [852, 455] on span "delete" at bounding box center [852, 456] width 16 height 16
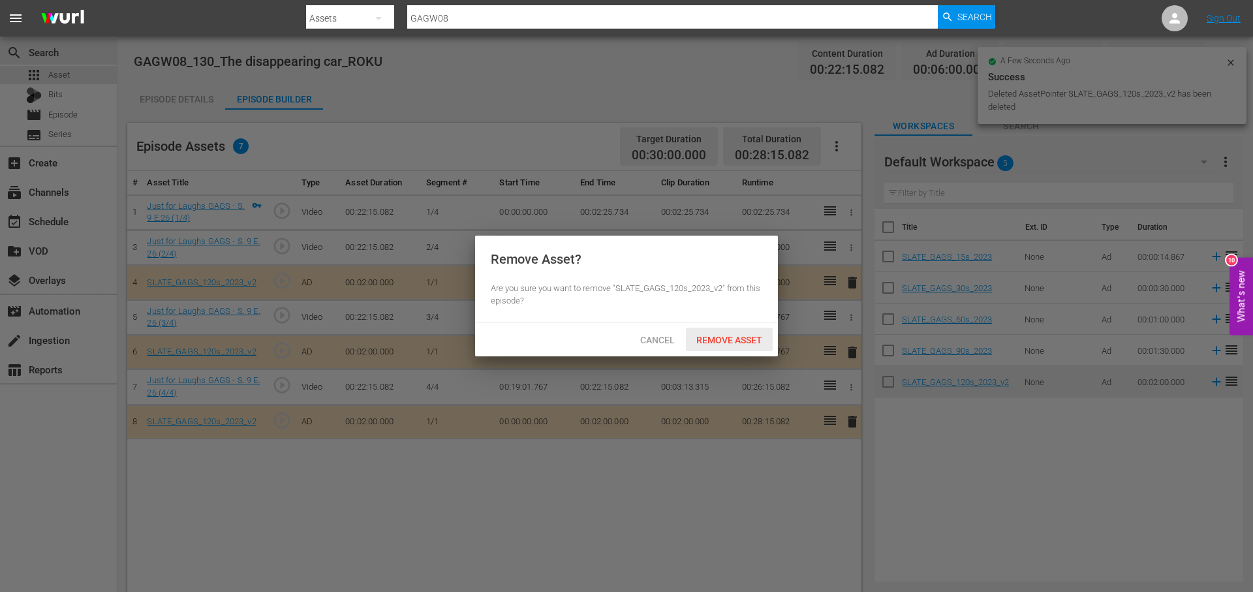
drag, startPoint x: 726, startPoint y: 343, endPoint x: 754, endPoint y: 420, distance: 81.3
click at [726, 343] on span "Remove Asset" at bounding box center [729, 340] width 87 height 10
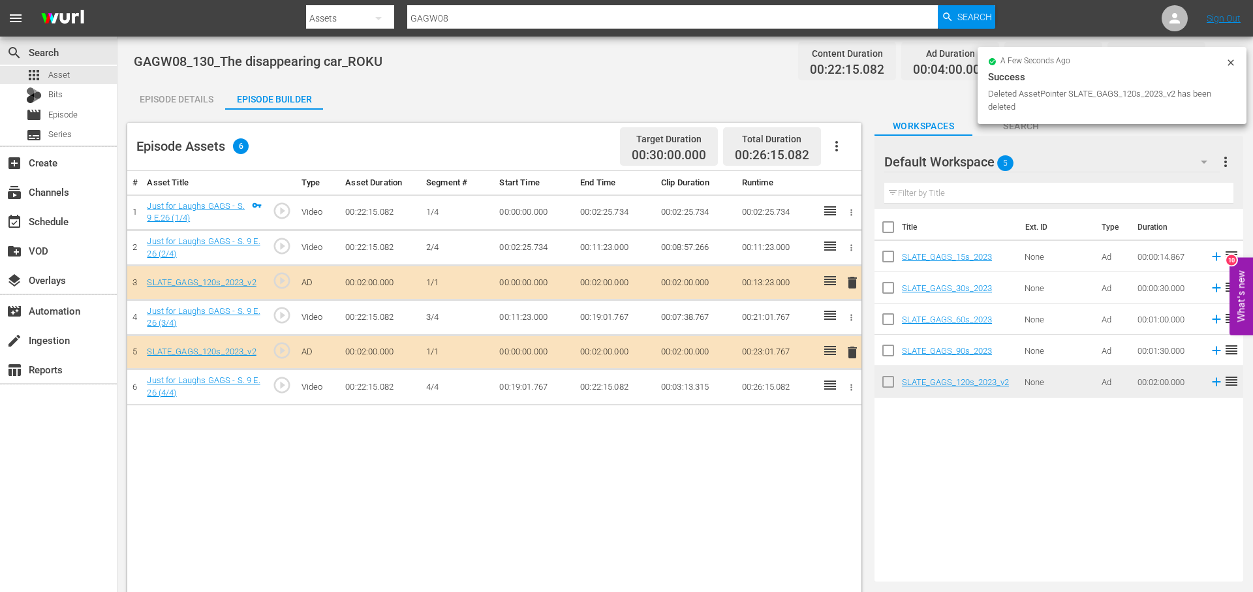
click at [851, 351] on span "delete" at bounding box center [852, 353] width 16 height 16
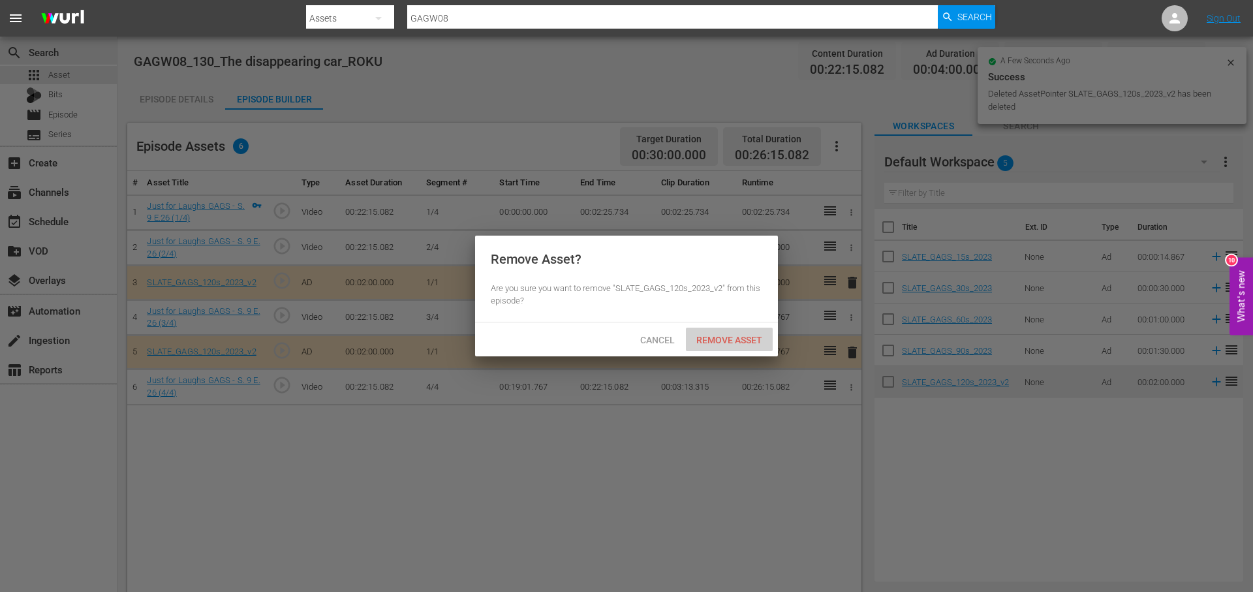
click at [753, 345] on span "Remove Asset" at bounding box center [729, 340] width 87 height 10
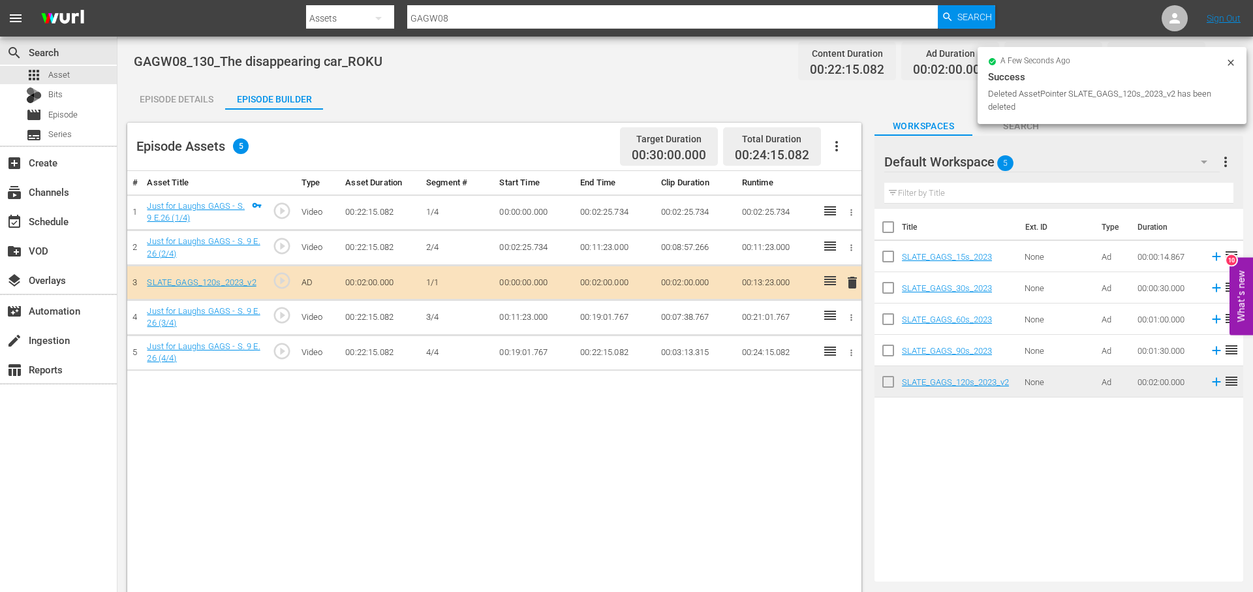
drag, startPoint x: 180, startPoint y: 98, endPoint x: 174, endPoint y: 97, distance: 6.6
click at [180, 98] on div "Episode Details" at bounding box center [176, 99] width 98 height 31
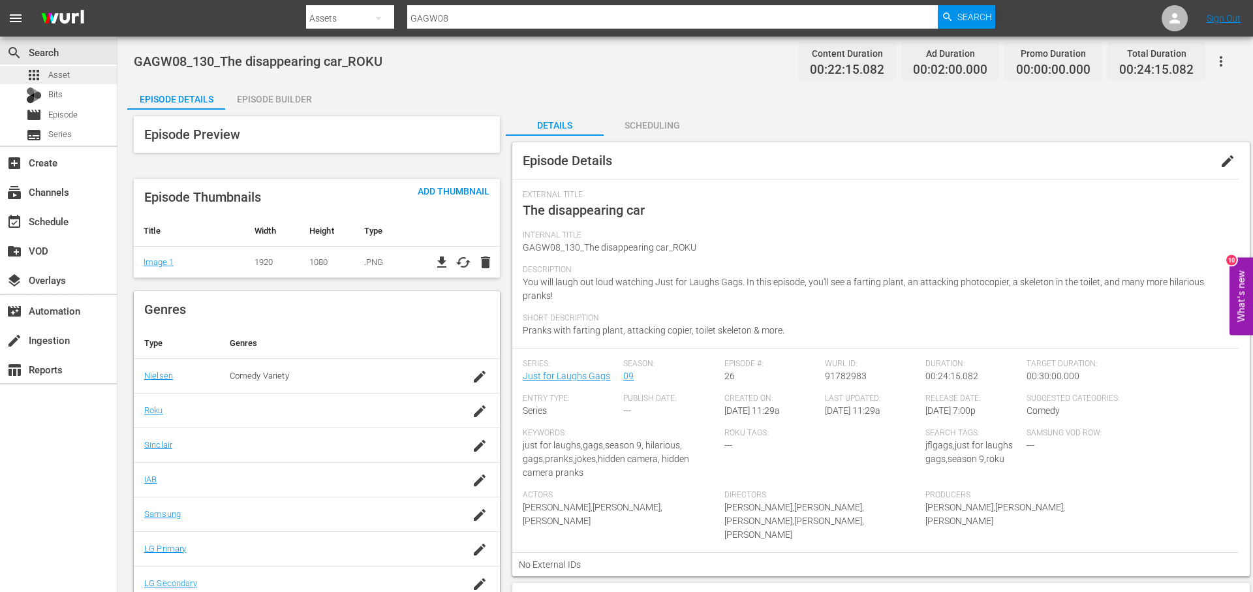
click at [72, 72] on div "apps Asset" at bounding box center [58, 75] width 117 height 18
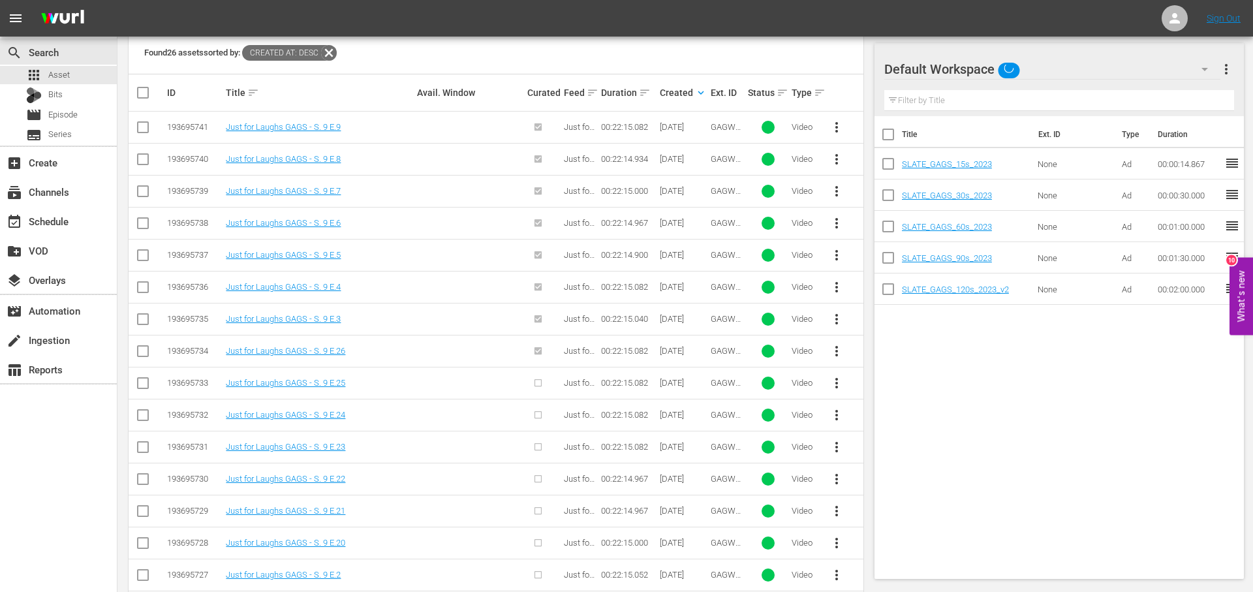
scroll to position [511, 0]
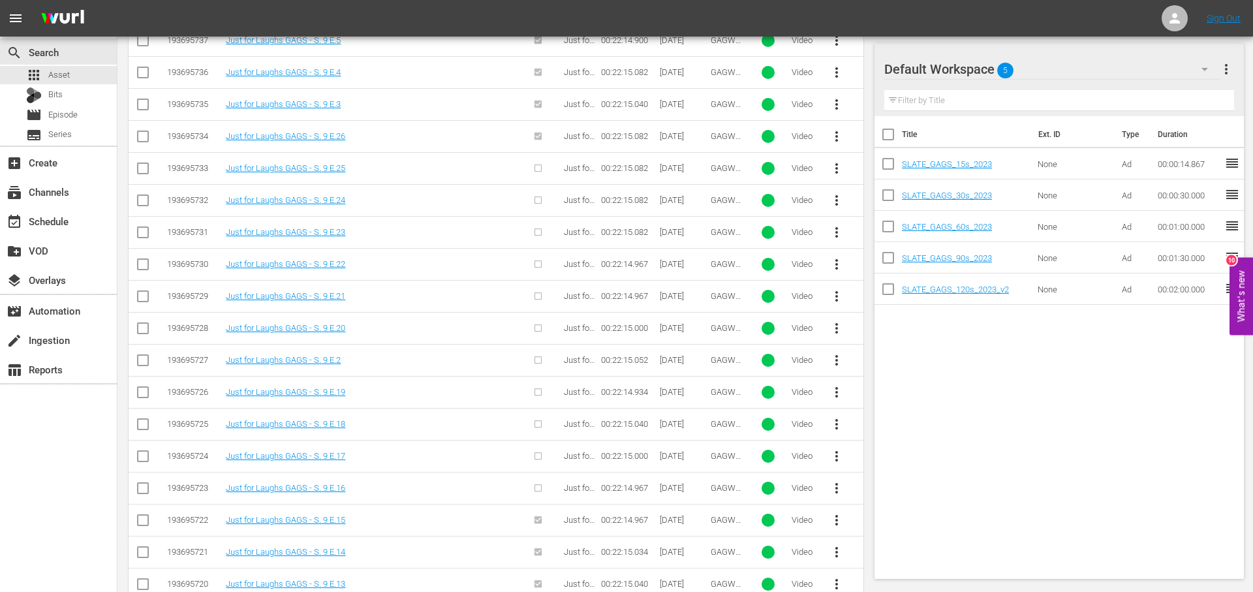
click at [835, 166] on span "more_vert" at bounding box center [837, 169] width 16 height 16
click at [907, 264] on div "Episode" at bounding box center [907, 267] width 89 height 31
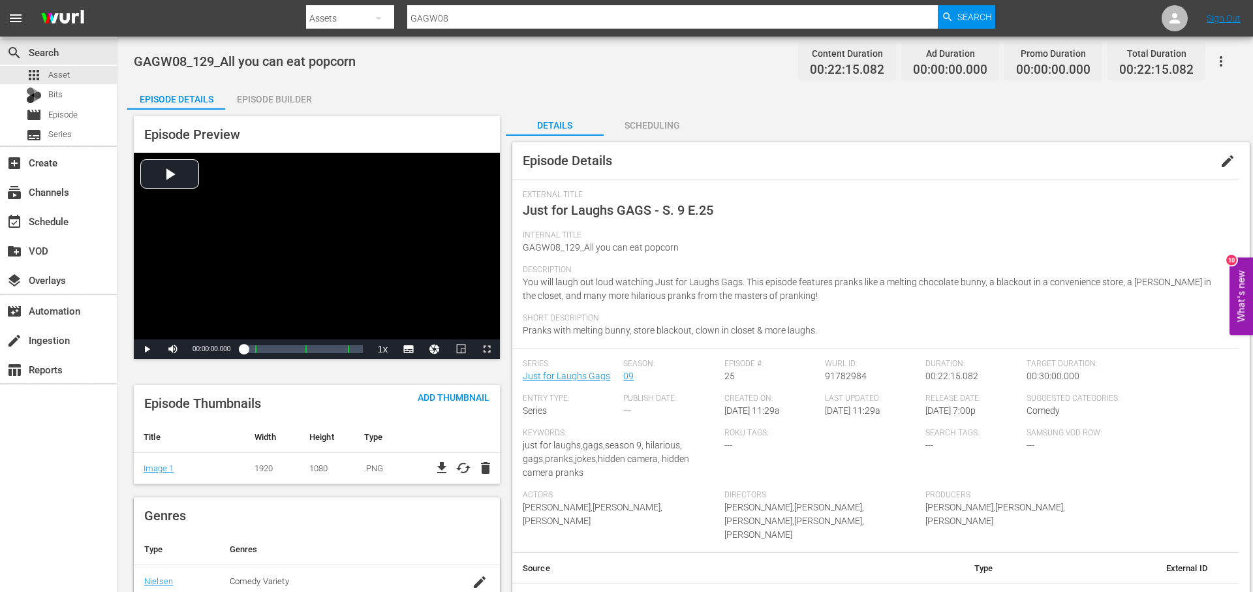
click at [1233, 157] on span "edit" at bounding box center [1227, 161] width 16 height 16
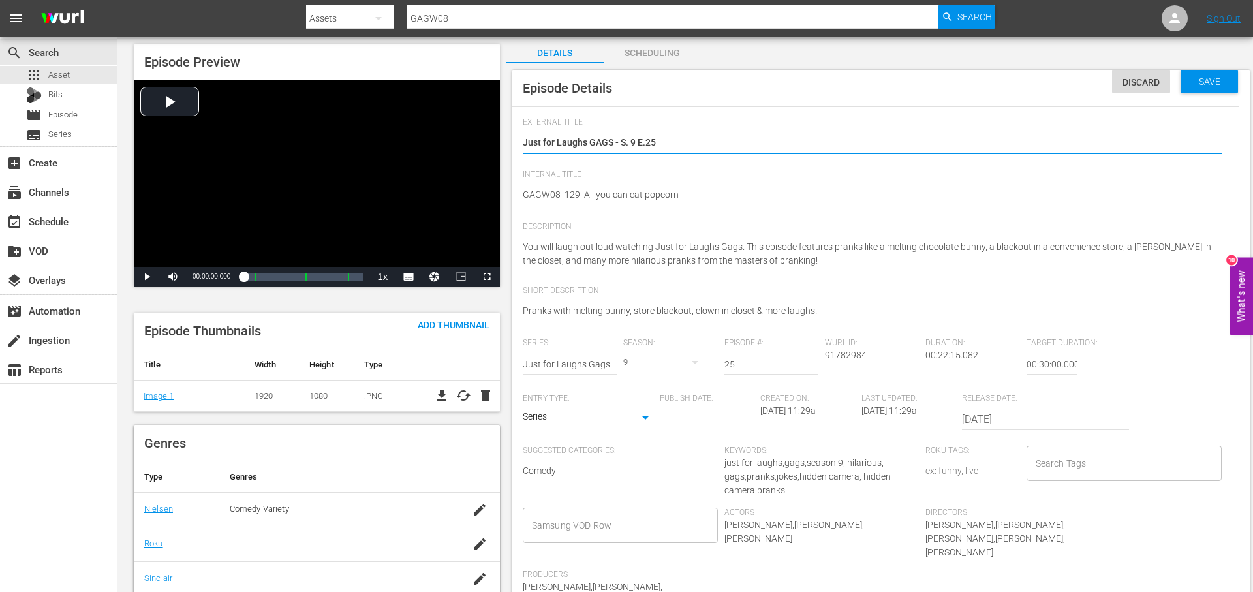
scroll to position [95, 0]
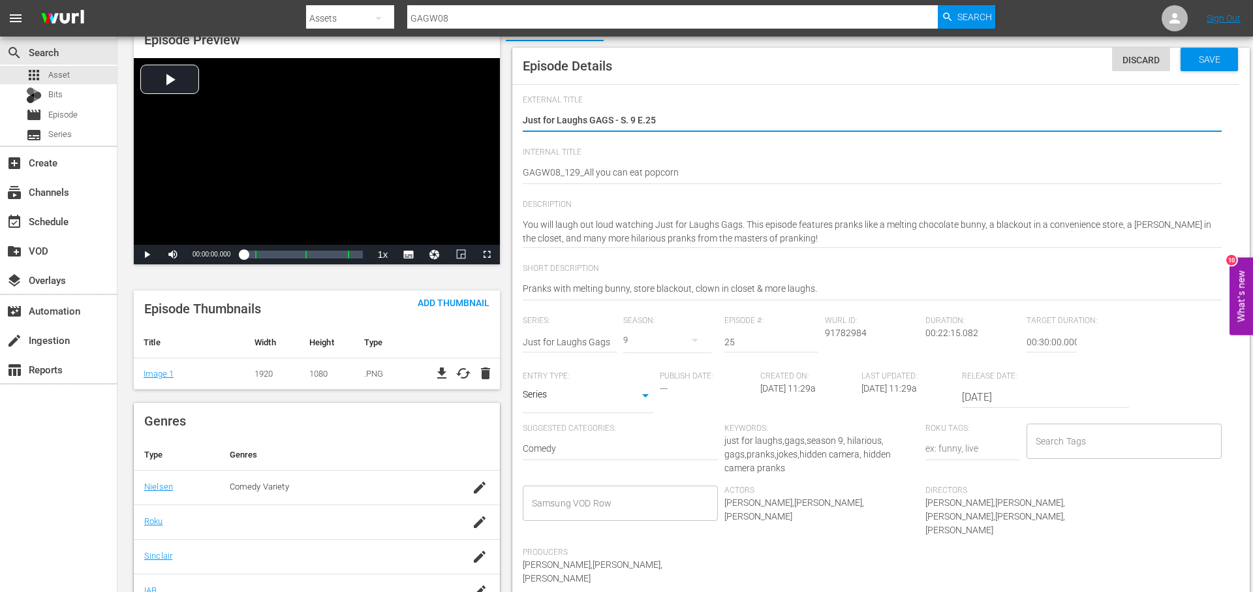
click at [1088, 431] on input "Search Tags" at bounding box center [1114, 440] width 164 height 23
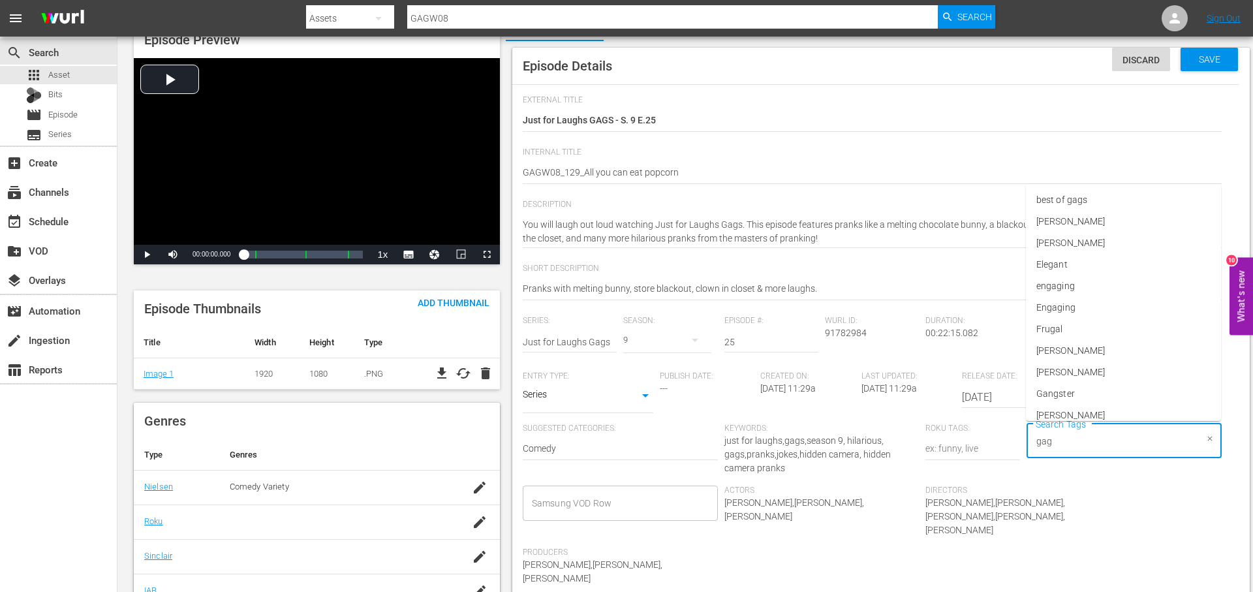
type input "gags"
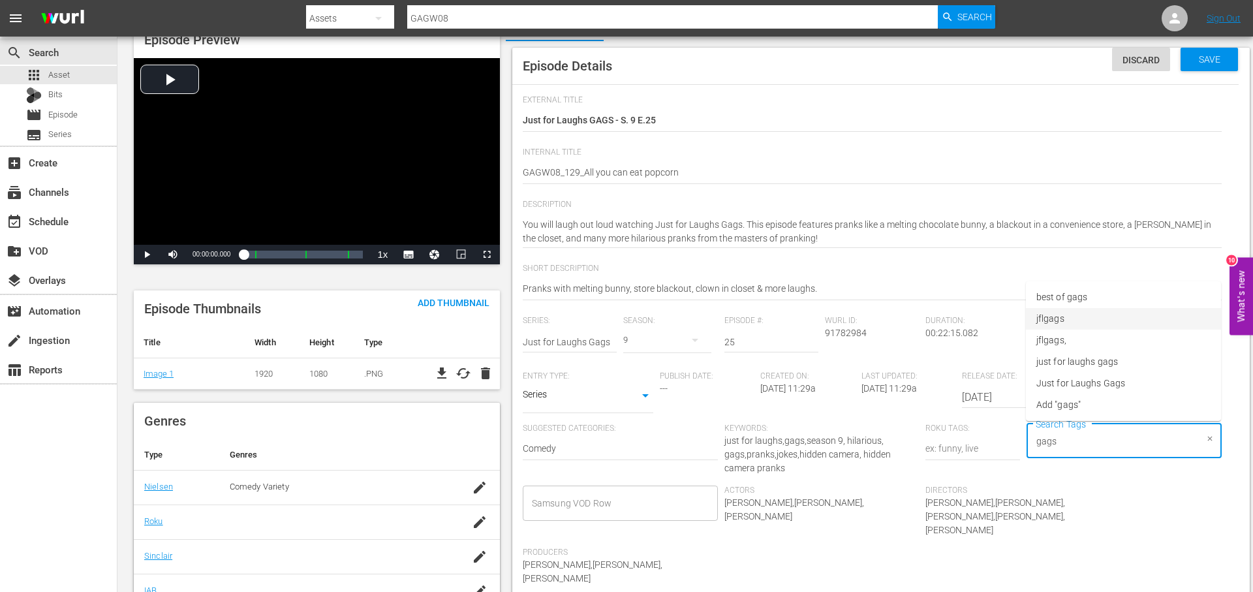
click at [1092, 316] on li "jflgags" at bounding box center [1123, 319] width 195 height 22
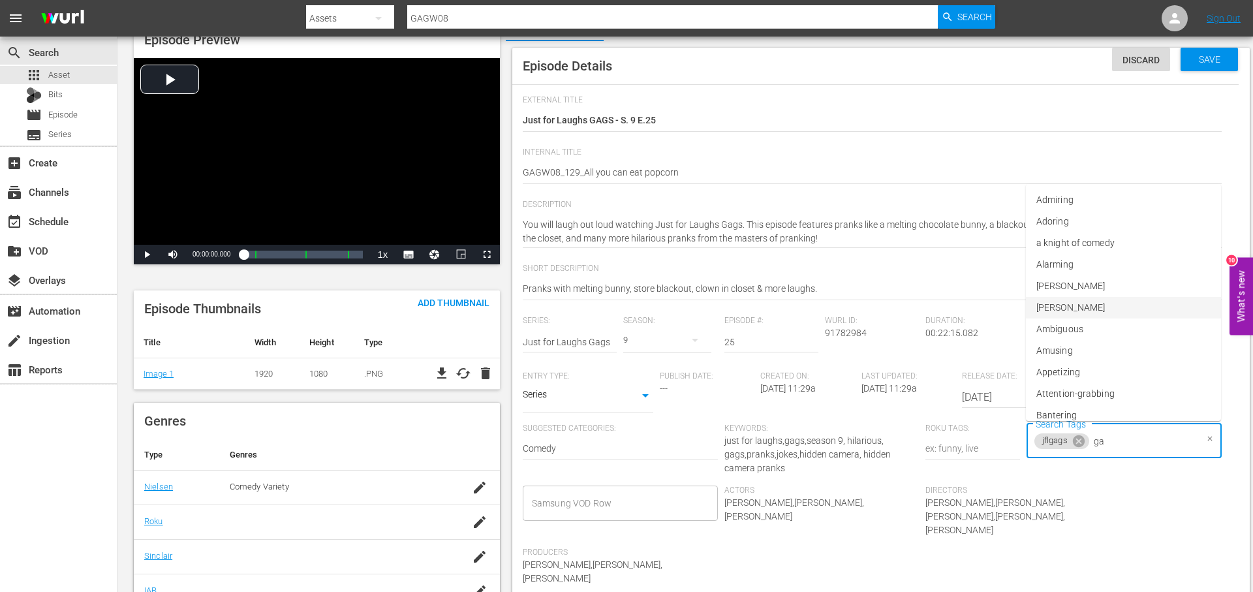
type input "gag"
click at [1125, 339] on li "just for laughs gags" at bounding box center [1123, 341] width 195 height 22
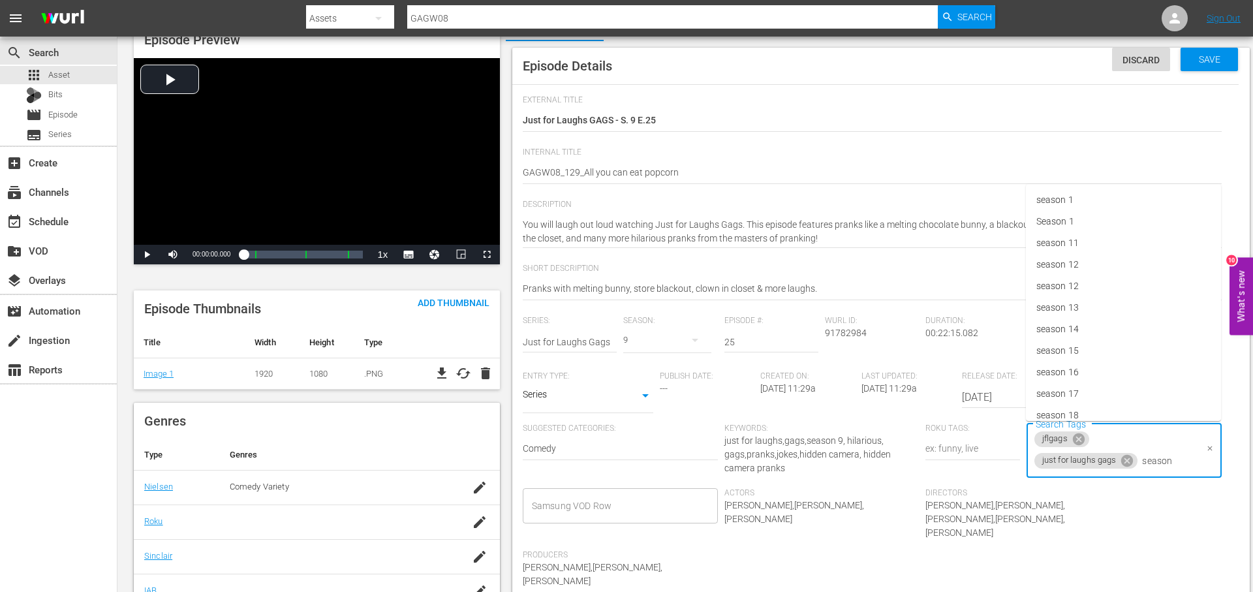
type input "season 9"
click at [1096, 504] on li "season 9" at bounding box center [1123, 496] width 195 height 22
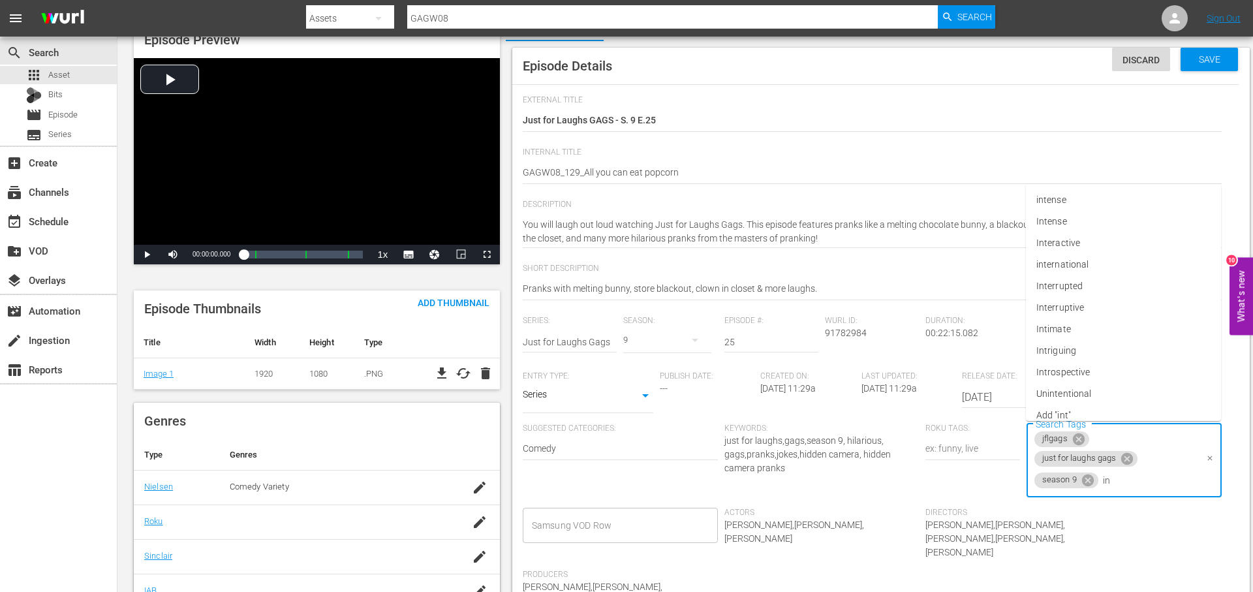
type input "int"
drag, startPoint x: 1103, startPoint y: 266, endPoint x: 880, endPoint y: 231, distance: 226.6
click at [1099, 266] on li "international" at bounding box center [1123, 265] width 195 height 22
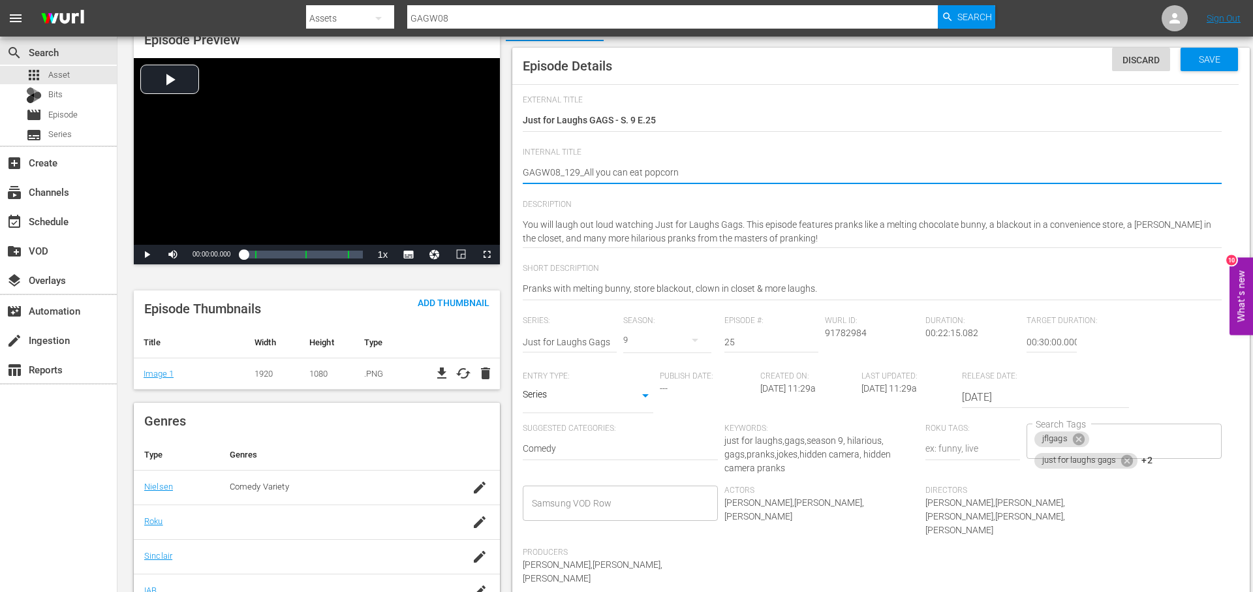
type textarea "GAGW08_129_All you can eat popcorn_"
type textarea "GAGW08_129_All you can eat popcorn_I"
type textarea "GAGW08_129_All you can eat popcorn_IN"
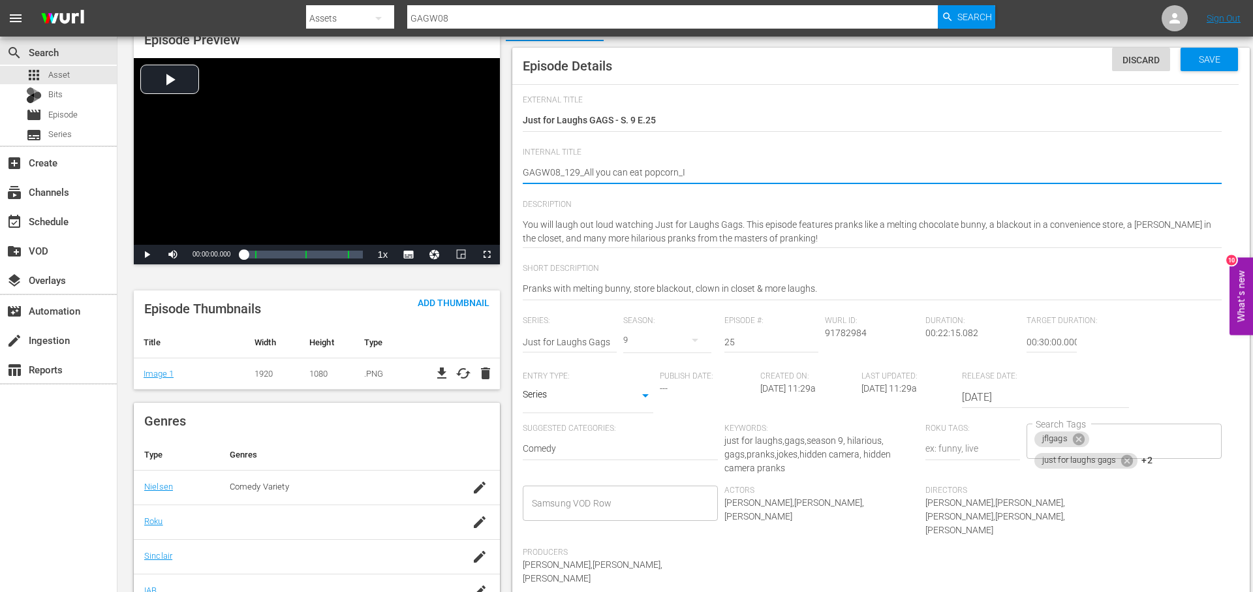
type textarea "GAGW08_129_All you can eat popcorn_IN"
type textarea "GAGW08_129_All you can eat popcorn_INT"
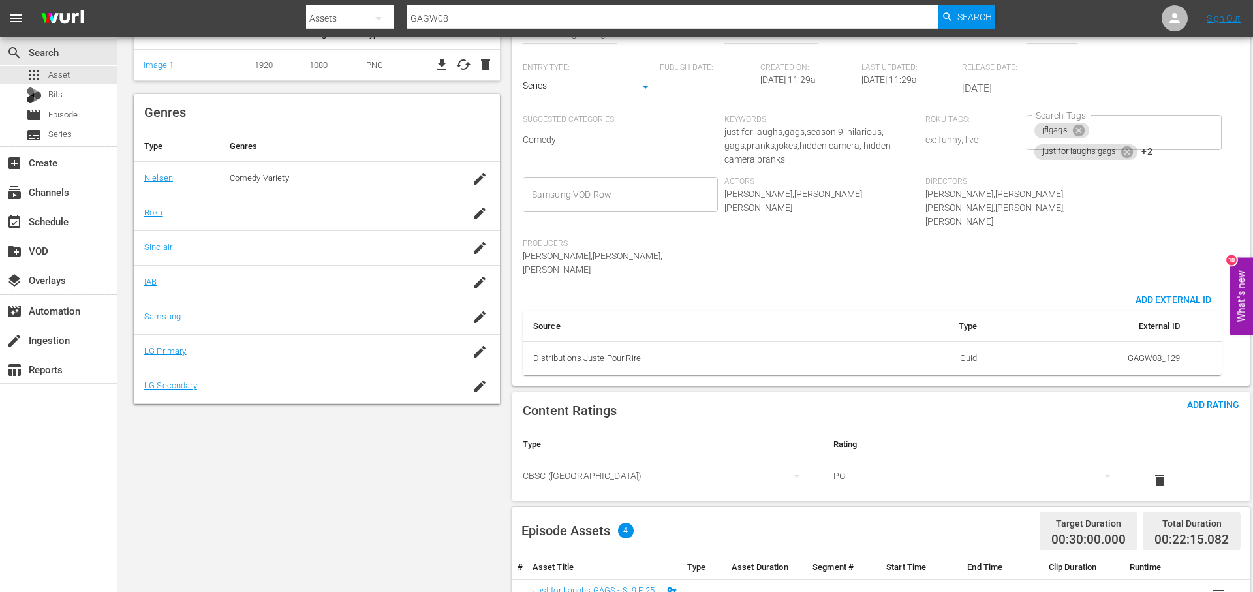
scroll to position [414, 0]
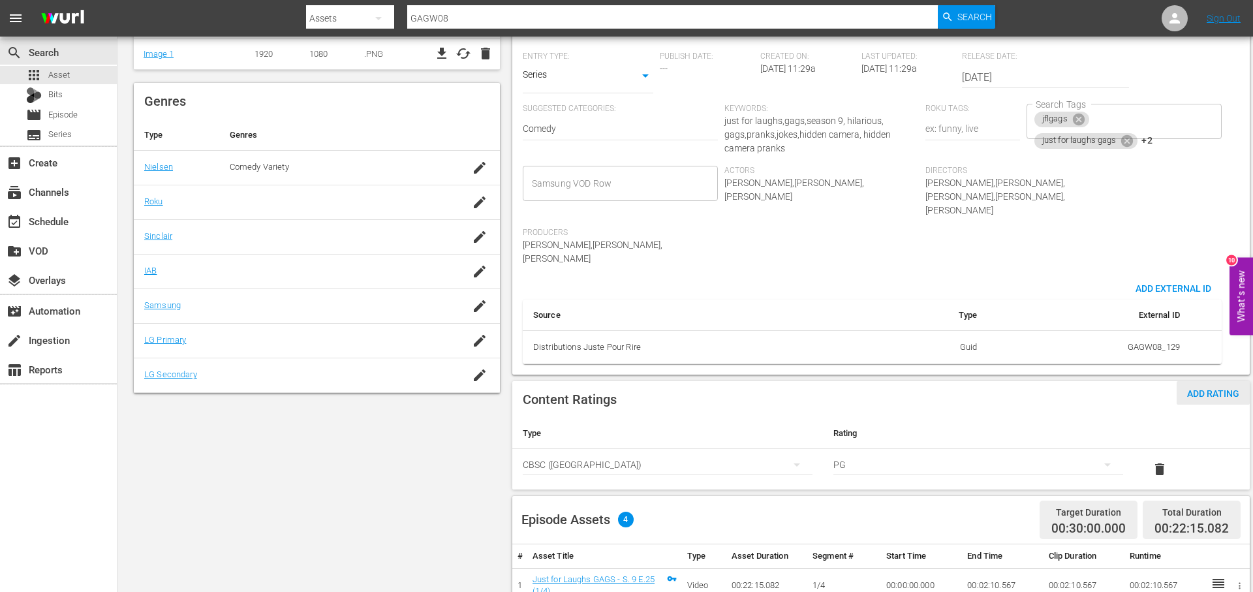
type textarea "GAGW08_129_All you can eat popcorn_INT"
drag, startPoint x: 1210, startPoint y: 363, endPoint x: 1195, endPoint y: 365, distance: 14.5
click at [1210, 388] on span "Add Rating" at bounding box center [1212, 393] width 73 height 10
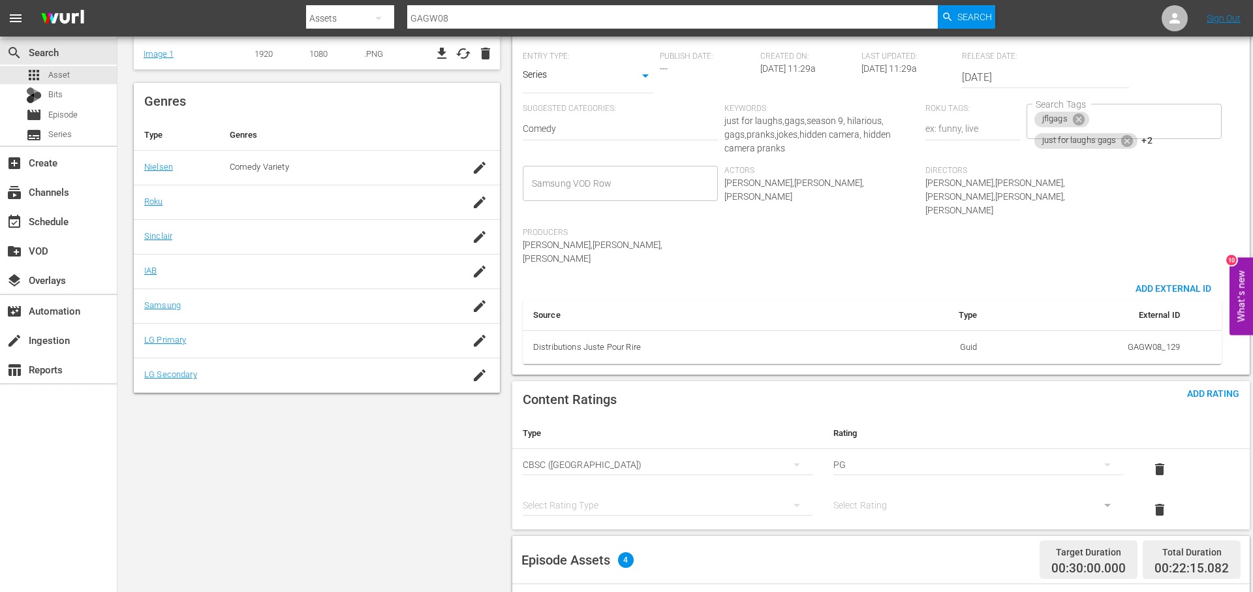
click at [688, 487] on div "simple table" at bounding box center [668, 505] width 290 height 37
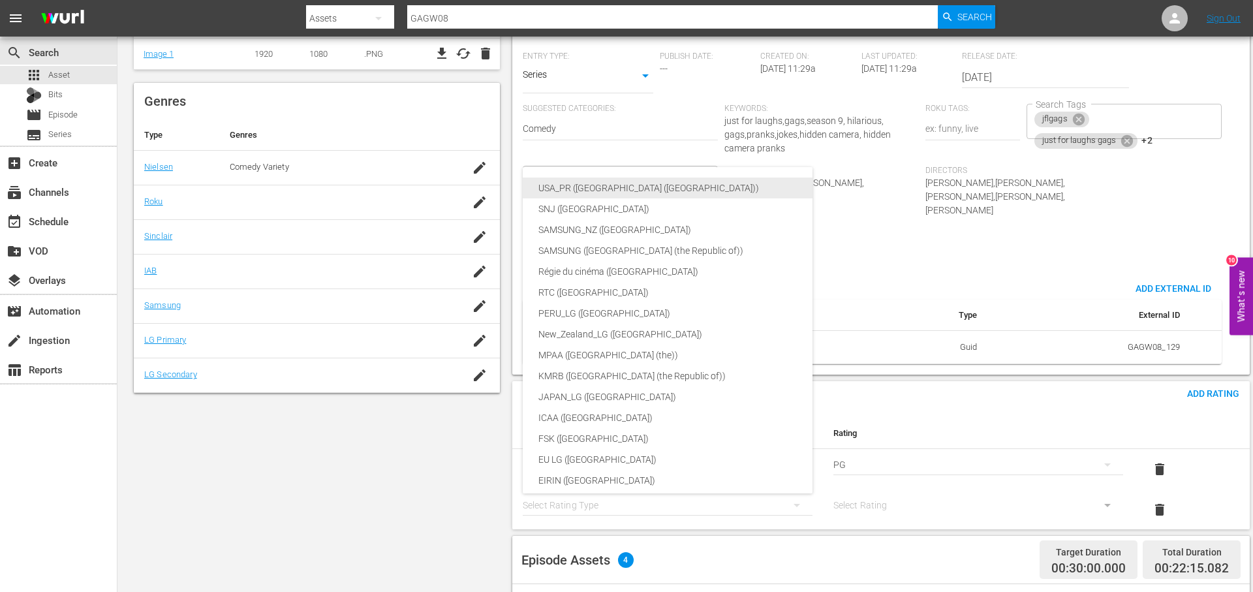
drag, startPoint x: 707, startPoint y: 185, endPoint x: 746, endPoint y: 206, distance: 43.8
click at [709, 186] on div "USA_PR ([GEOGRAPHIC_DATA] ([GEOGRAPHIC_DATA]))" at bounding box center [698, 187] width 320 height 21
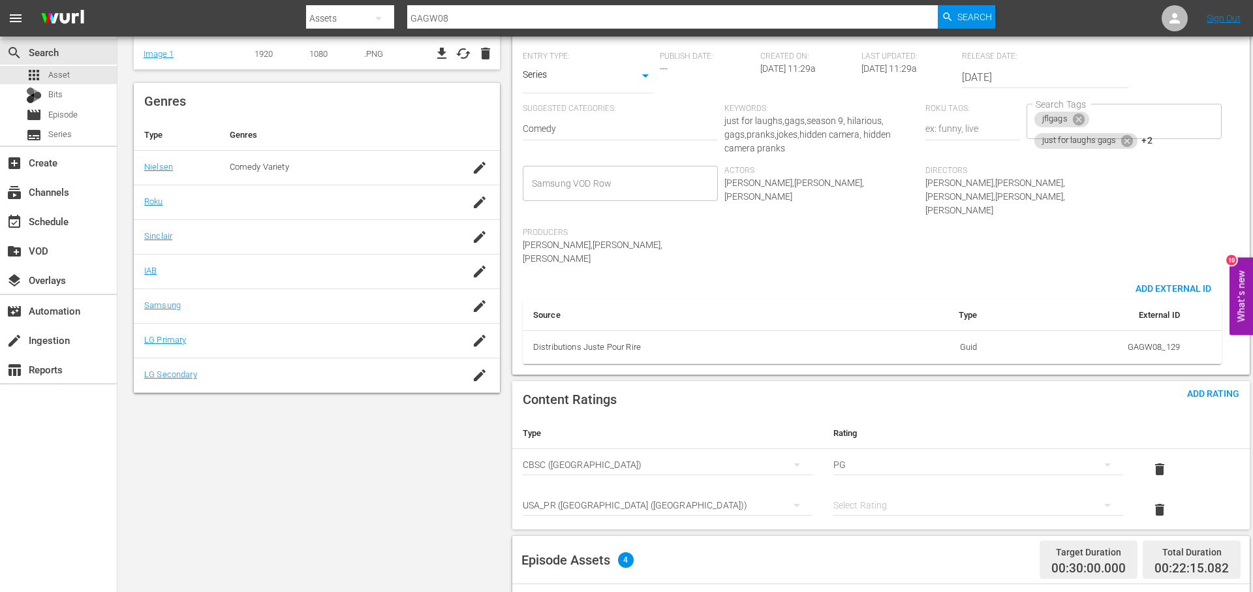
click at [906, 487] on div "simple table" at bounding box center [978, 505] width 290 height 37
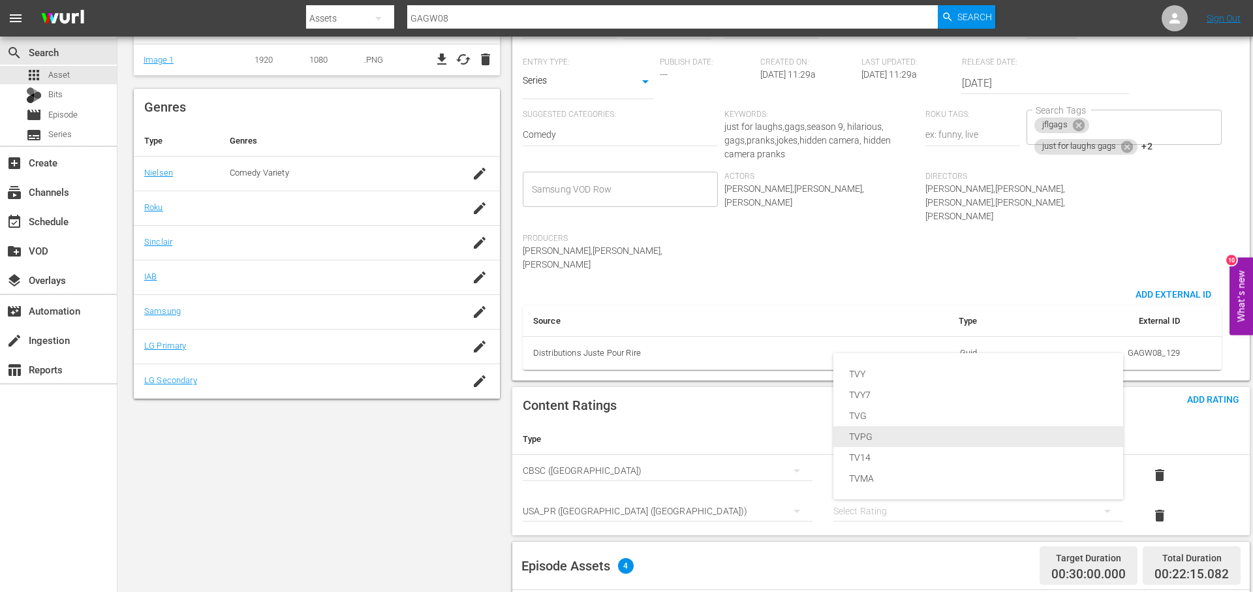
scroll to position [407, 0]
click at [913, 438] on div "TVPG" at bounding box center [978, 436] width 258 height 21
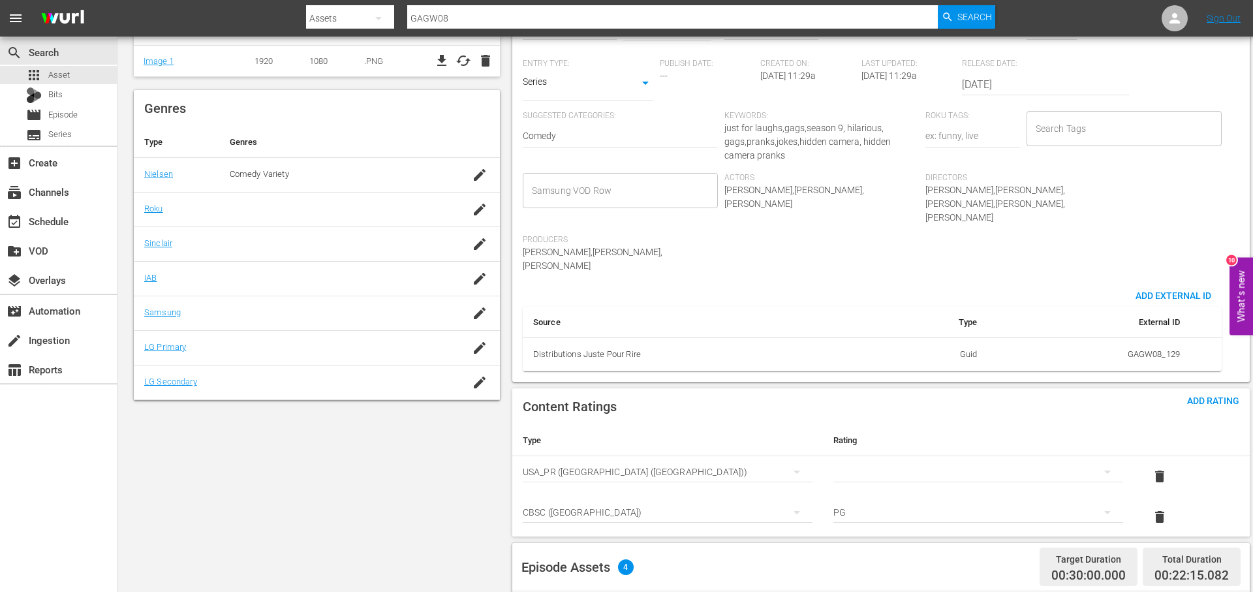
scroll to position [0, 0]
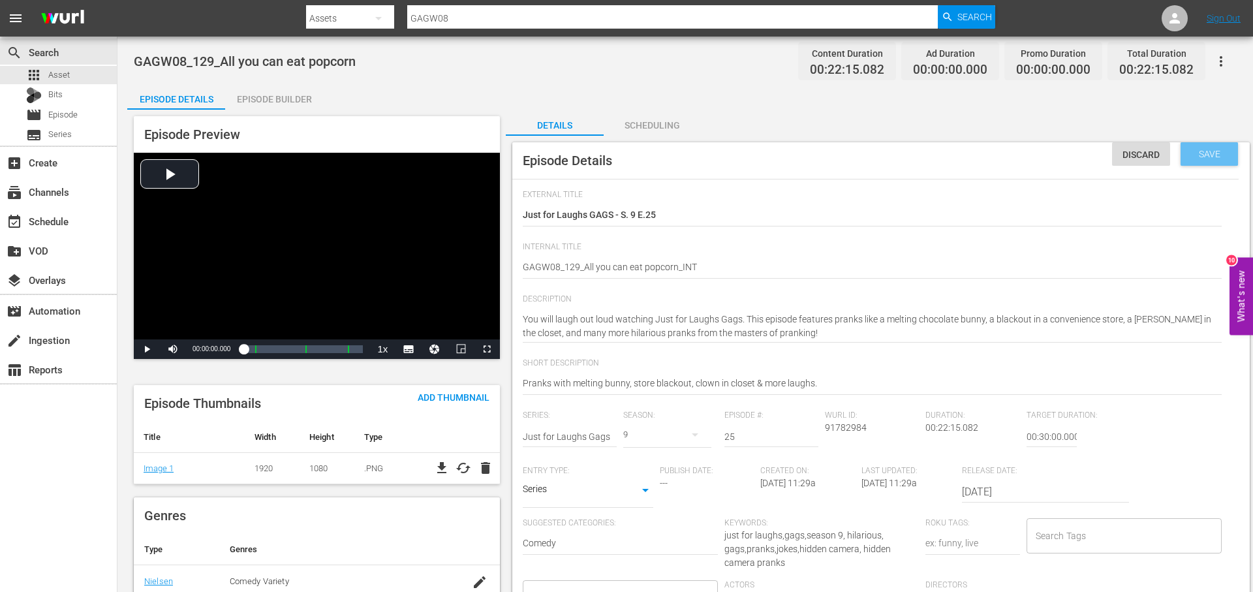
click at [1203, 151] on span "Save" at bounding box center [1209, 154] width 42 height 10
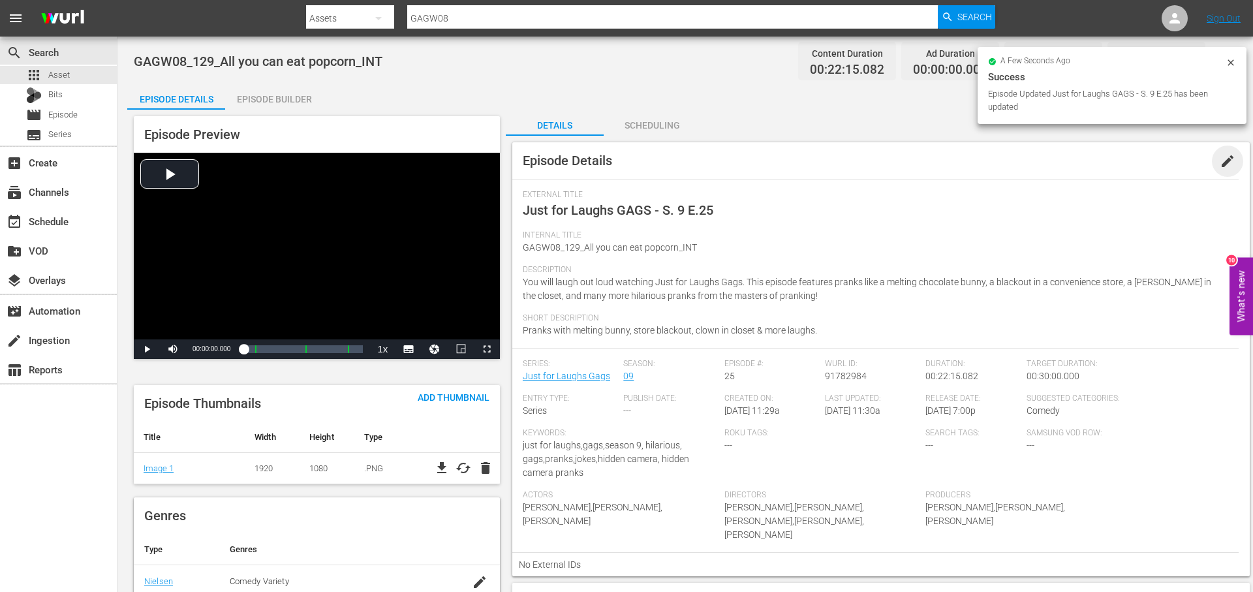
drag, startPoint x: 1224, startPoint y: 159, endPoint x: 1208, endPoint y: 168, distance: 18.1
click at [1220, 161] on span "edit" at bounding box center [1227, 161] width 16 height 16
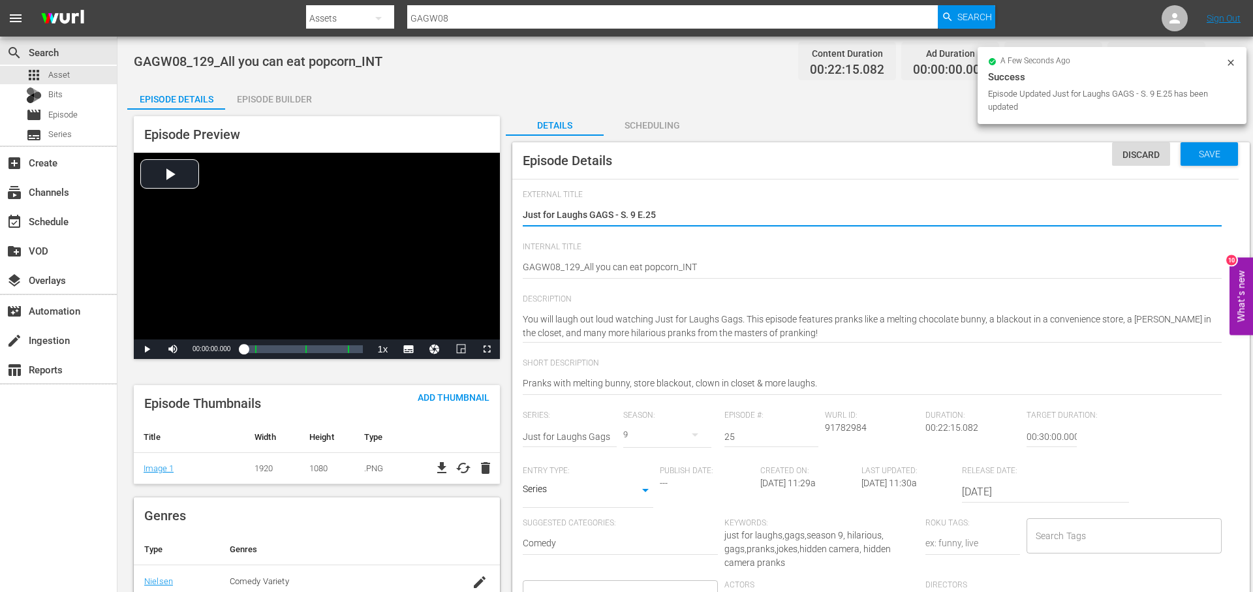
click at [1096, 544] on input "Search Tags" at bounding box center [1114, 535] width 164 height 23
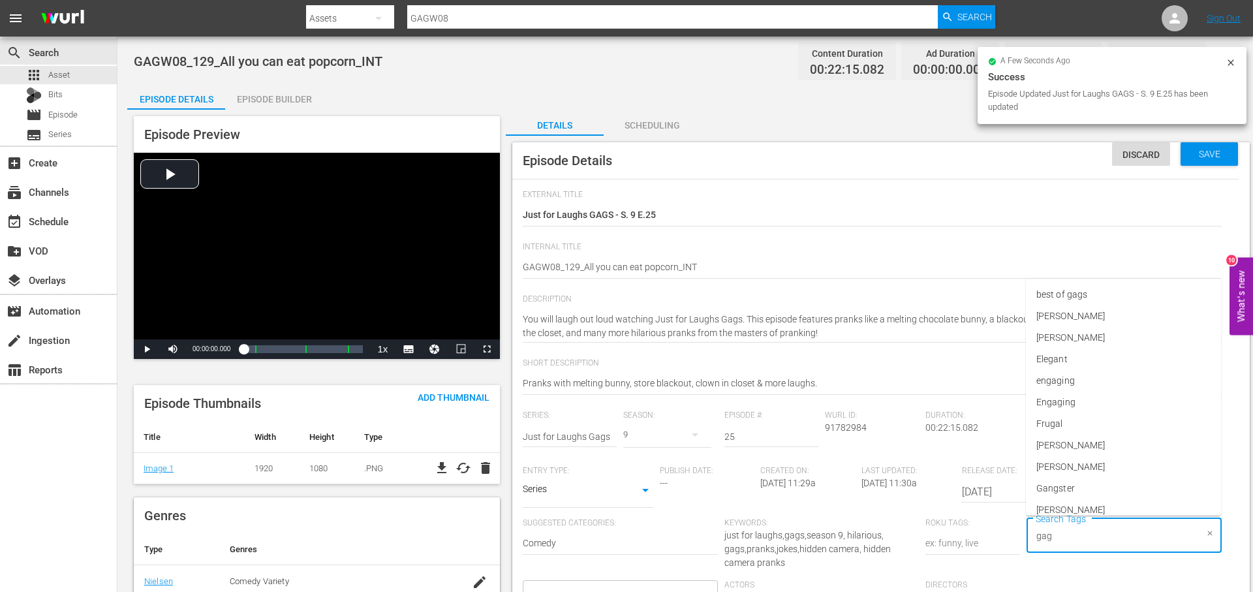
type input "gags"
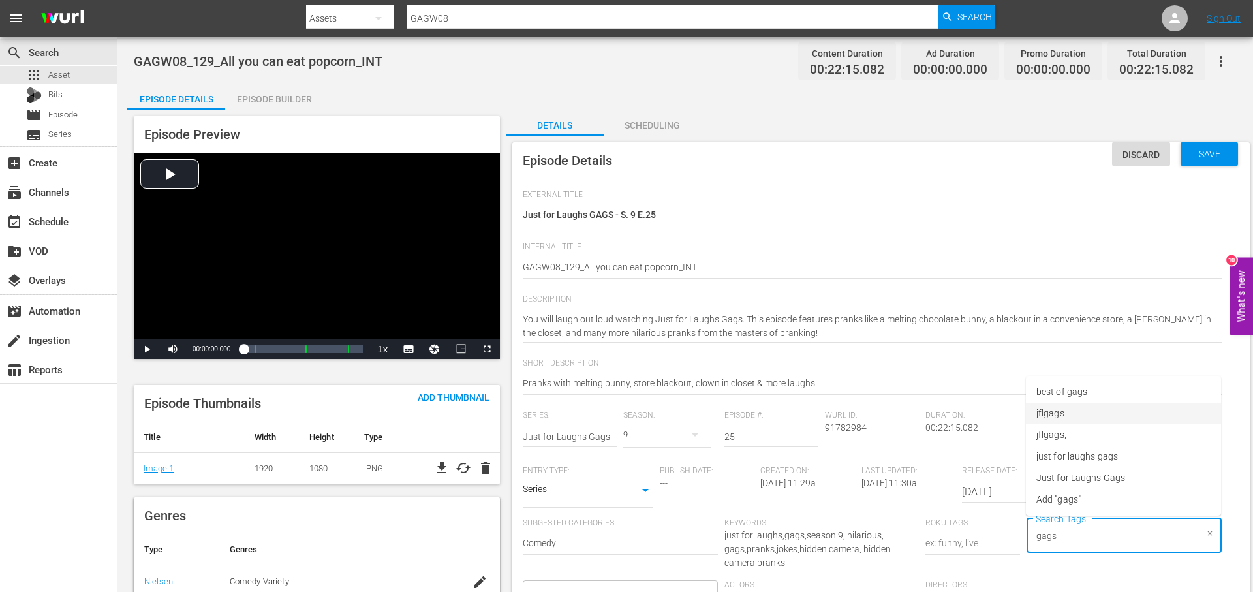
click at [1084, 407] on li "jflgags" at bounding box center [1123, 414] width 195 height 22
type input "gags"
click at [1146, 457] on li "just for laughs gags" at bounding box center [1123, 457] width 195 height 22
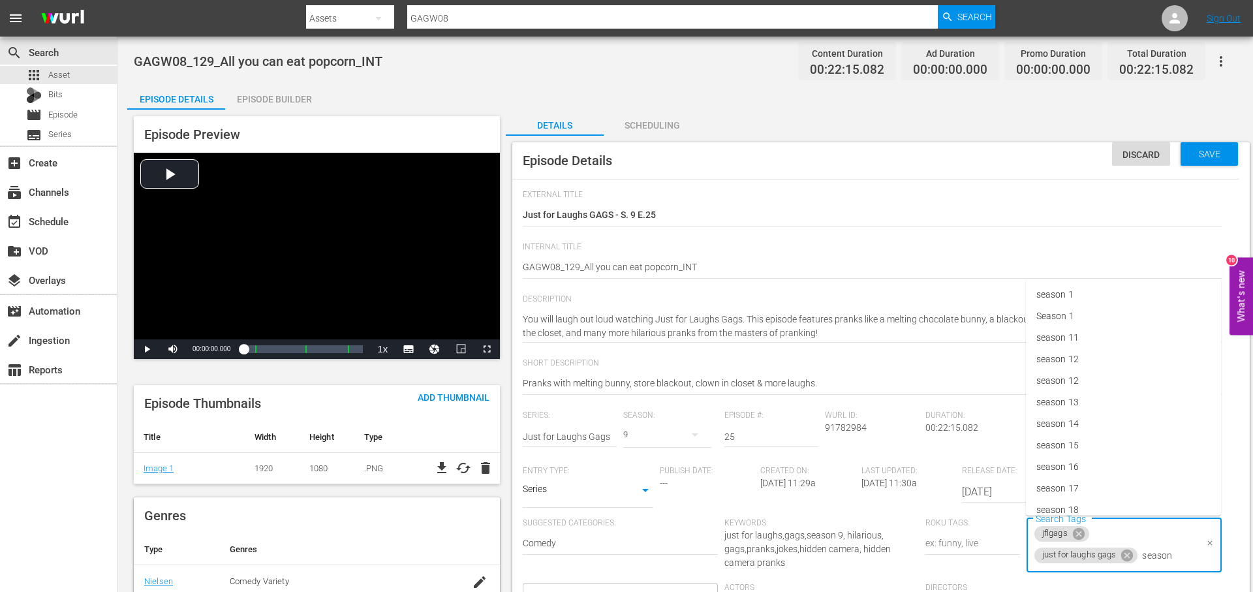
type input "season 9"
click at [1118, 481] on li "season 9" at bounding box center [1123, 478] width 195 height 22
type input "int"
click at [1186, 355] on li "international" at bounding box center [1123, 359] width 195 height 22
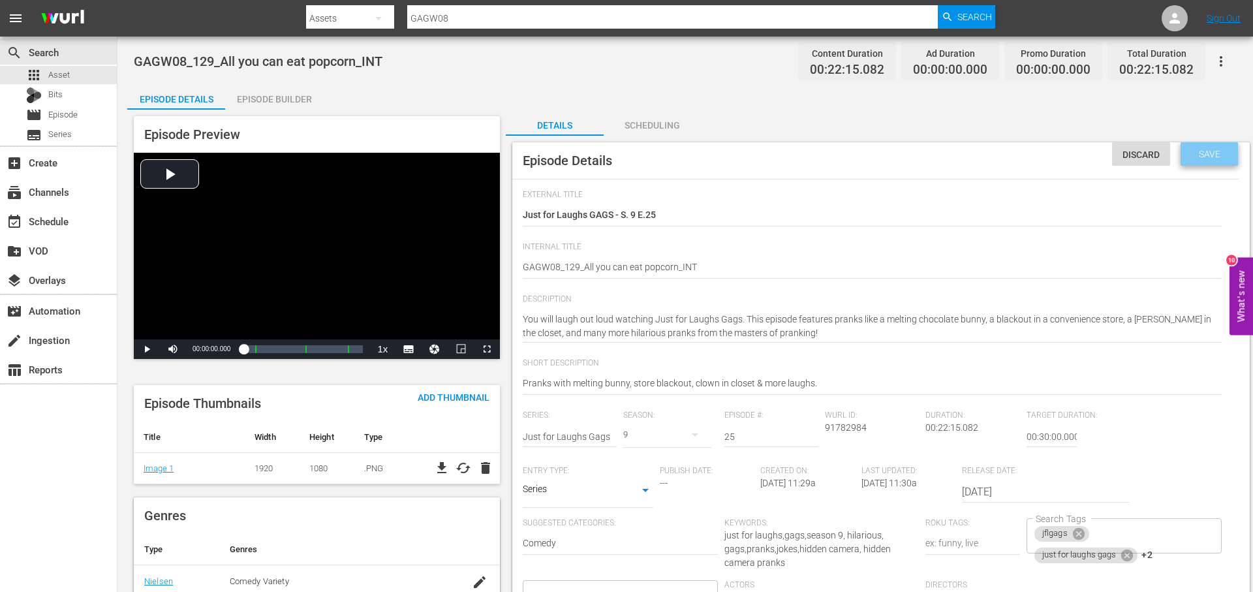
click at [1217, 157] on span "Save" at bounding box center [1209, 154] width 42 height 10
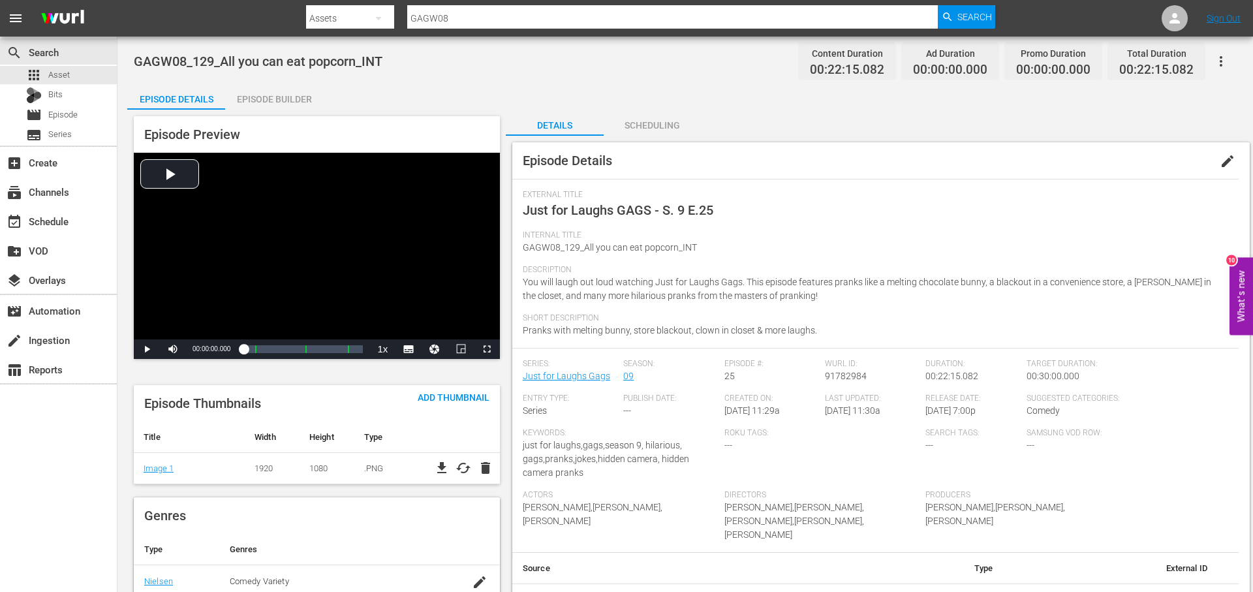
click at [279, 101] on div "Episode Builder" at bounding box center [274, 99] width 98 height 31
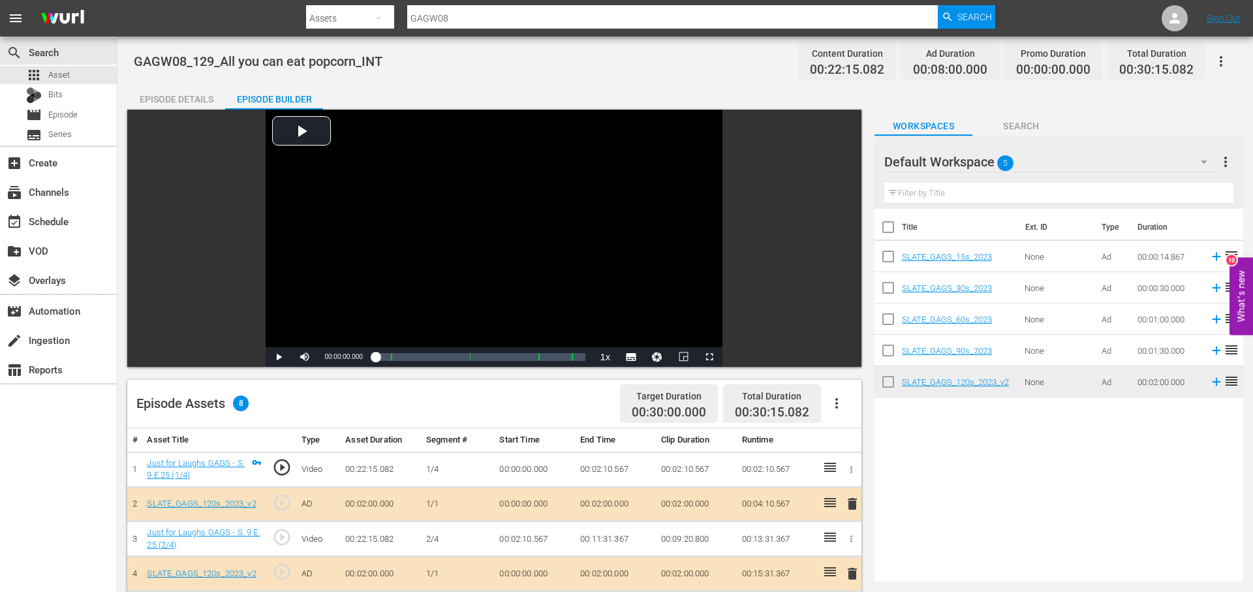
drag, startPoint x: 171, startPoint y: 95, endPoint x: 336, endPoint y: 98, distance: 165.1
click at [171, 95] on div "Episode Details" at bounding box center [176, 99] width 98 height 31
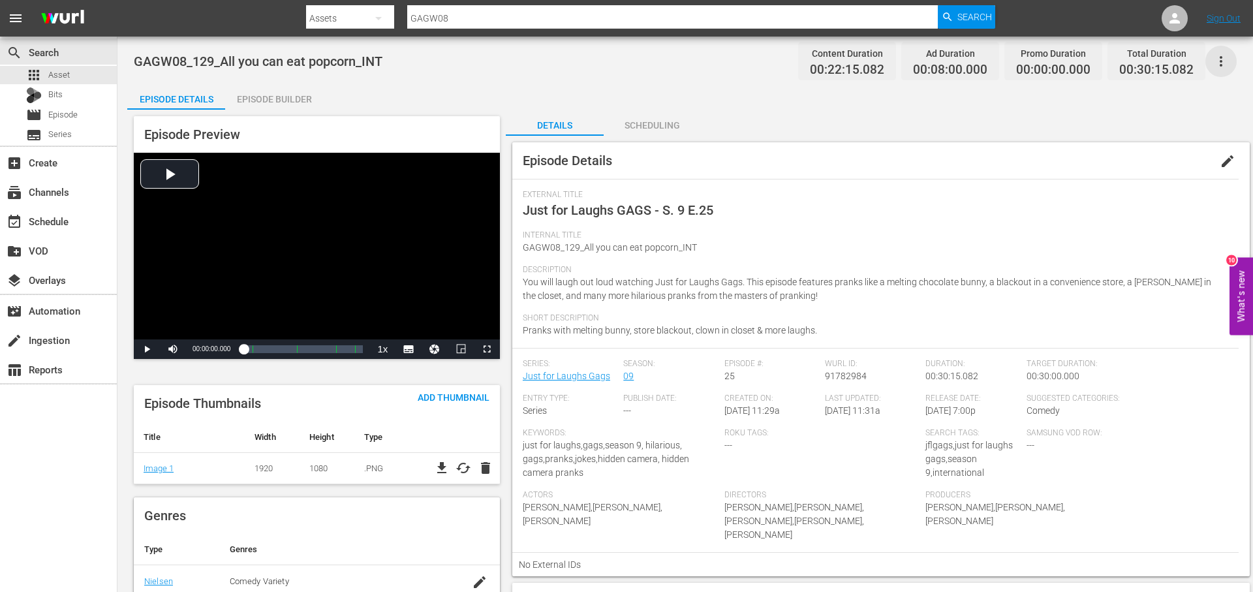
click at [1223, 58] on icon "button" at bounding box center [1221, 62] width 16 height 16
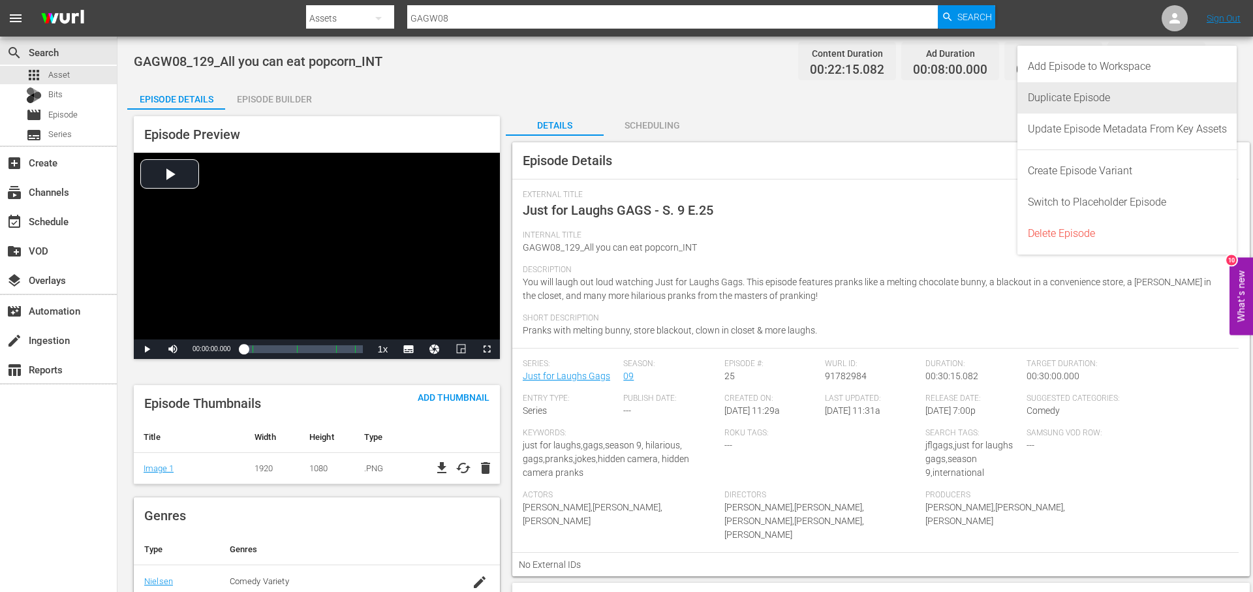
click at [1144, 94] on div "Duplicate Episode" at bounding box center [1127, 97] width 199 height 31
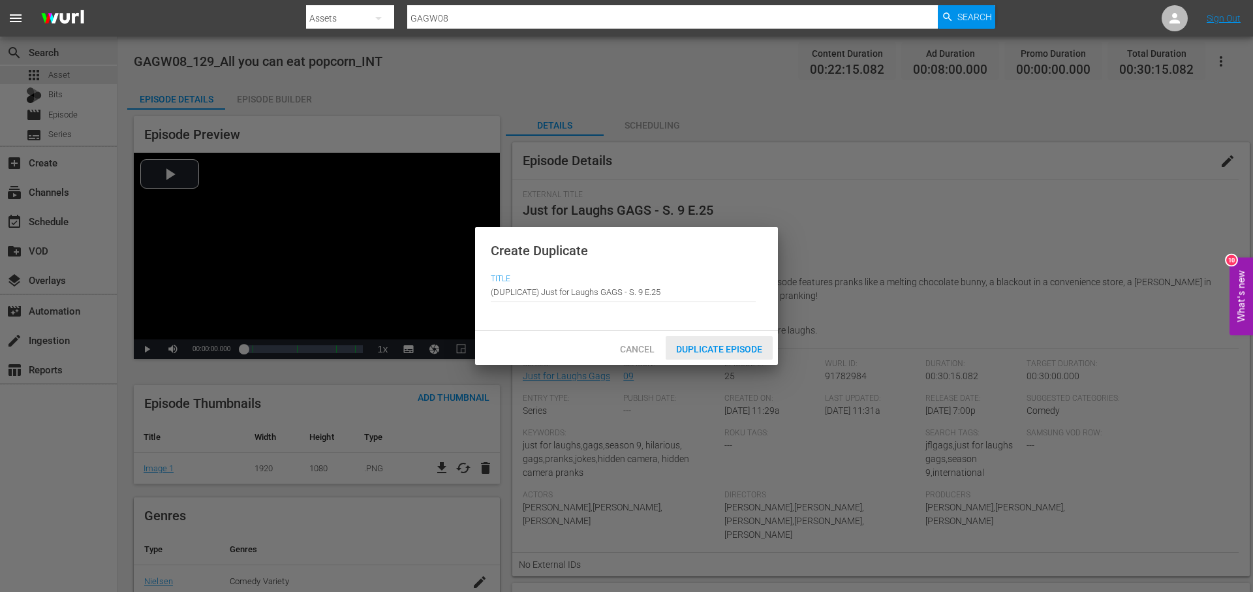
click at [734, 347] on span "Duplicate Episode" at bounding box center [719, 349] width 107 height 10
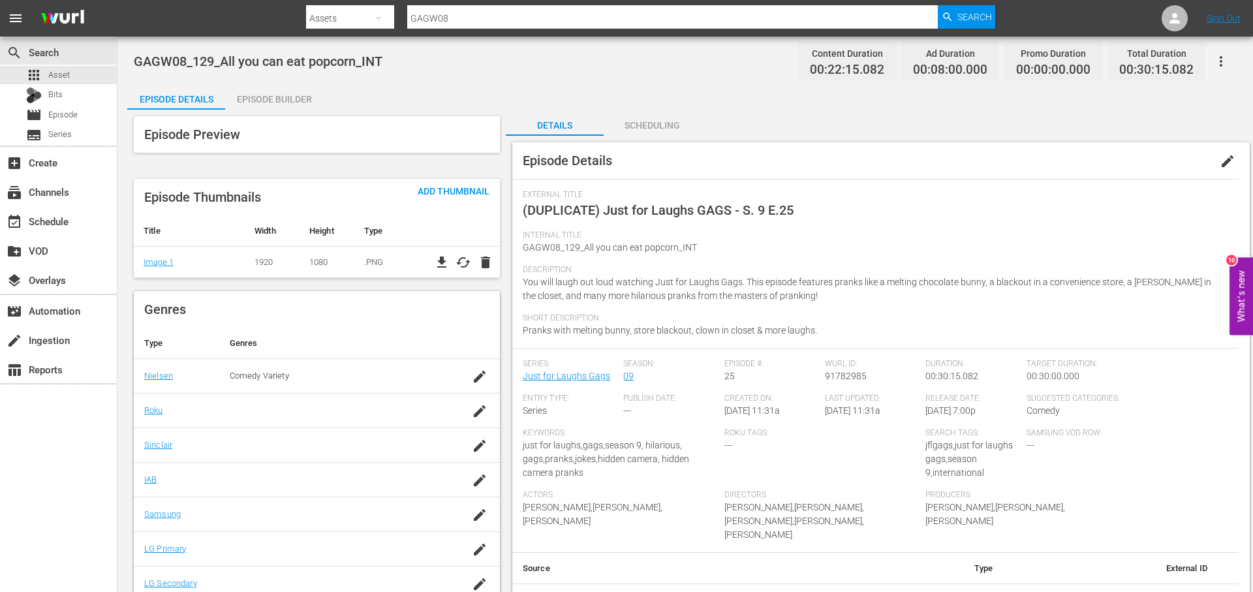
click at [1227, 157] on span "edit" at bounding box center [1227, 161] width 16 height 16
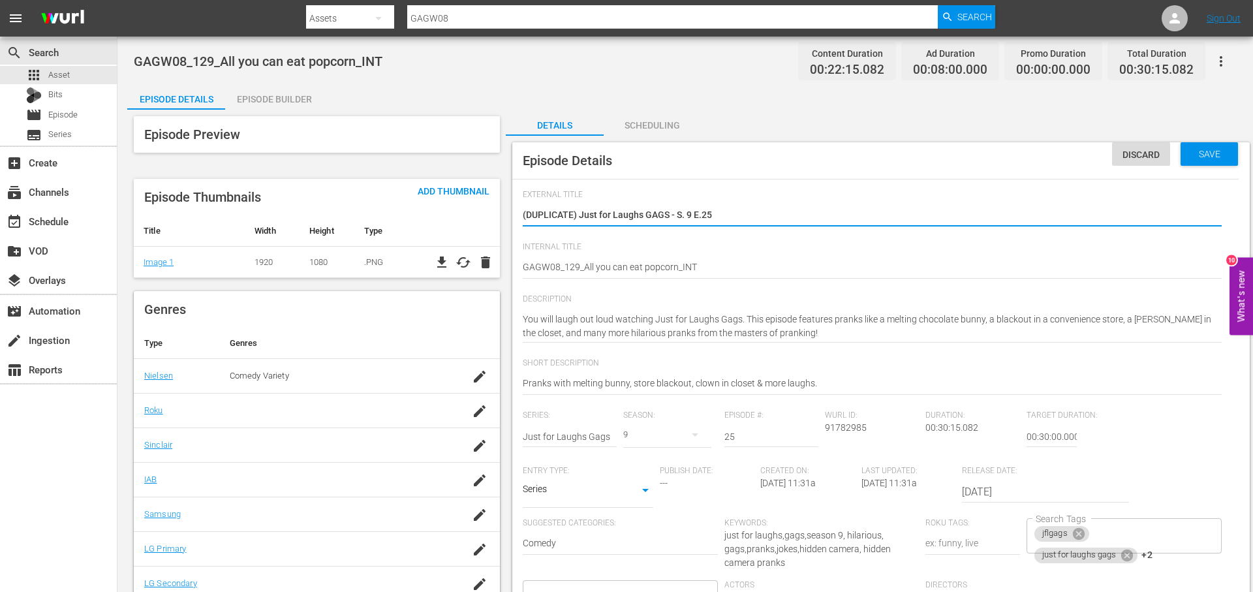
scroll to position [1, 0]
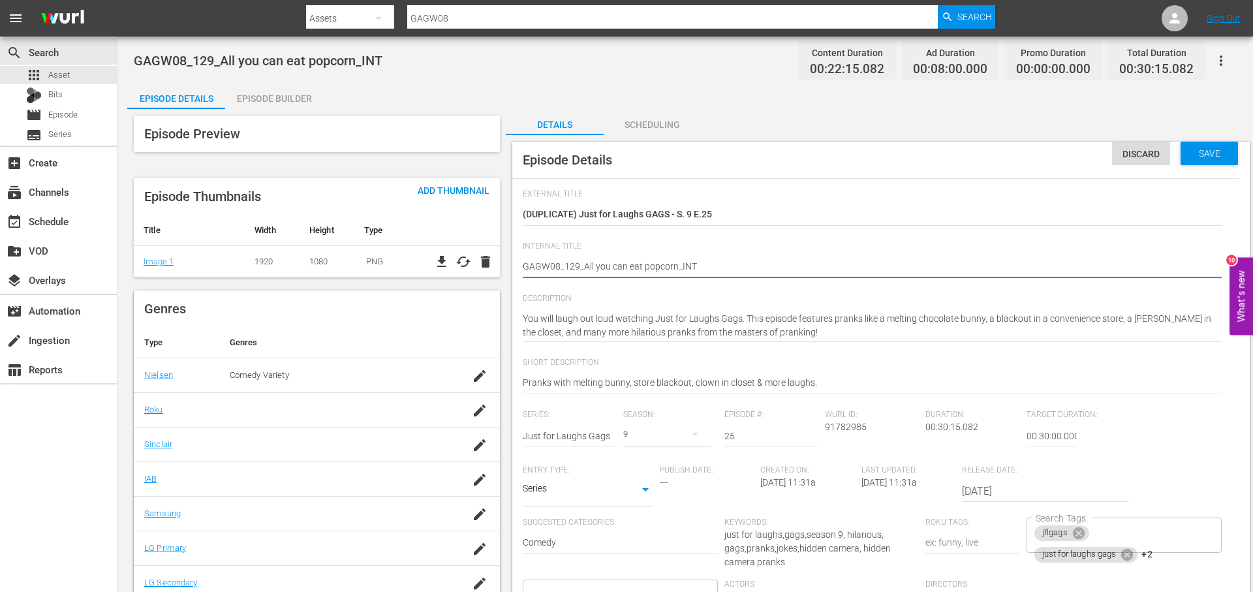
drag, startPoint x: 674, startPoint y: 266, endPoint x: 581, endPoint y: 271, distance: 92.8
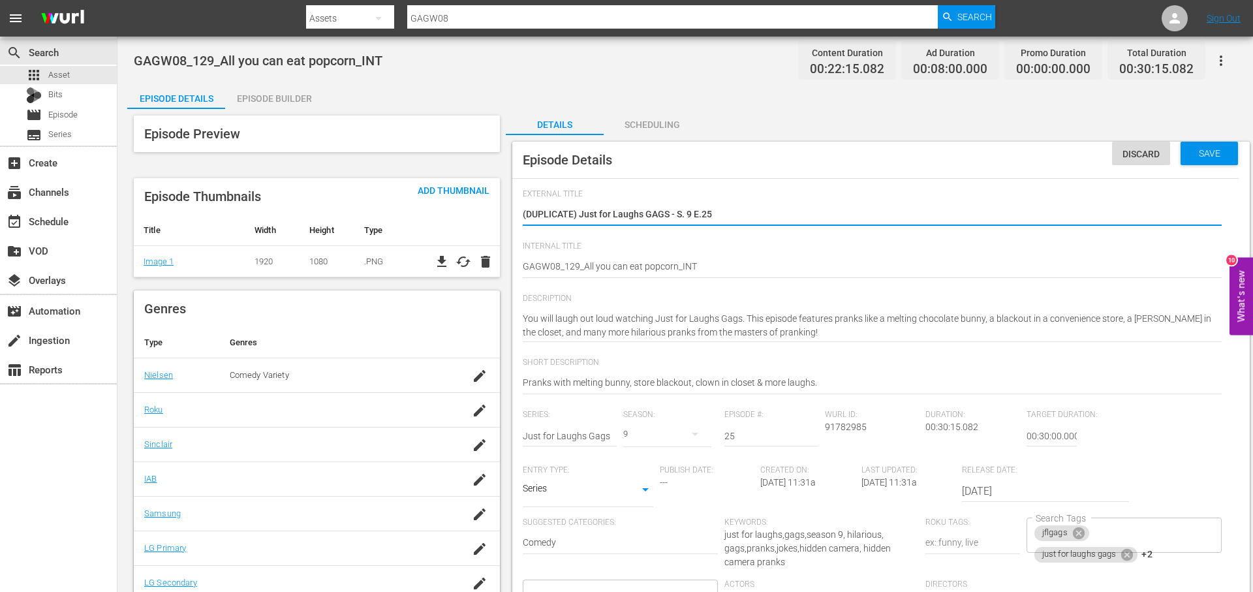
drag, startPoint x: 732, startPoint y: 213, endPoint x: 412, endPoint y: 221, distance: 319.8
paste textarea "All you can eat popcorn"
type textarea "All you can eat popcorn"
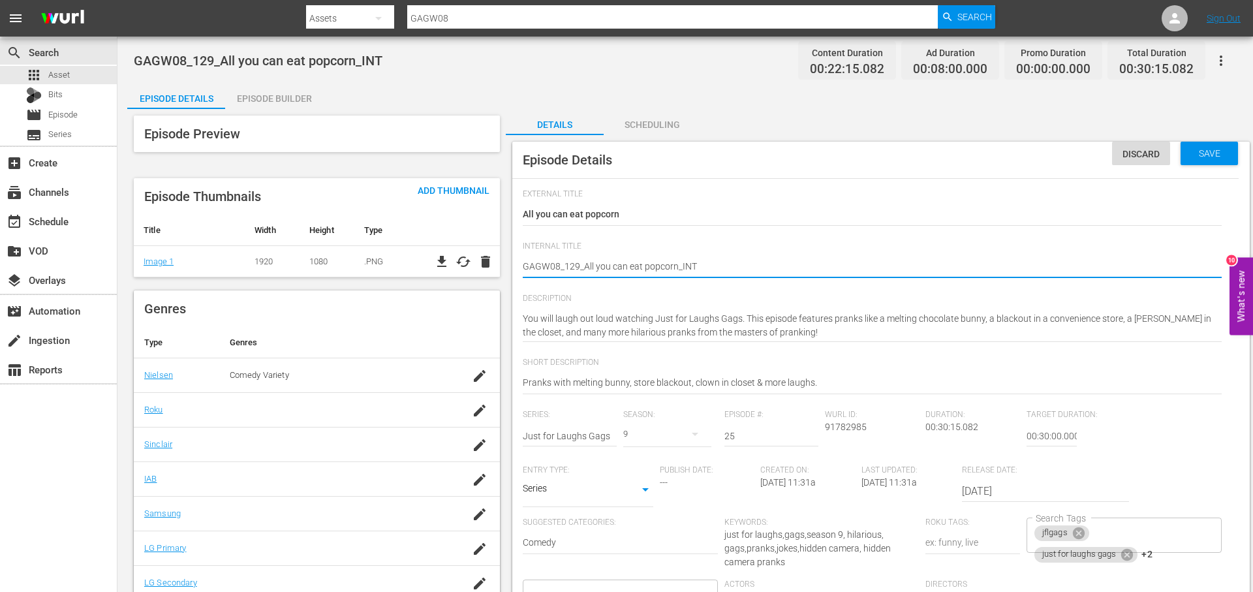
type textarea "GAGW08_129_All you can eat popcorn_IN"
type textarea "GAGW08_129_All you can eat popcorn_I"
type textarea "GAGW08_129_All you can eat popcorn_"
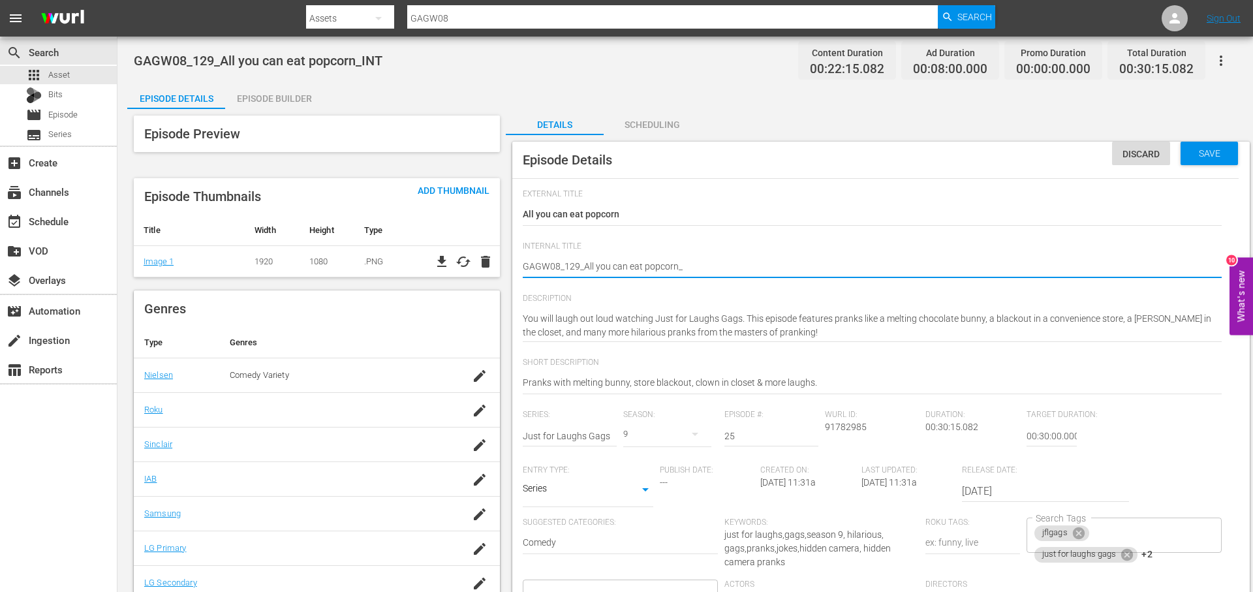
type textarea "GAGW08_129_All you can eat popcorn_R"
type textarea "GAGW08_129_All you can eat popcorn_RO"
type textarea "GAGW08_129_All you can eat popcorn_ROk"
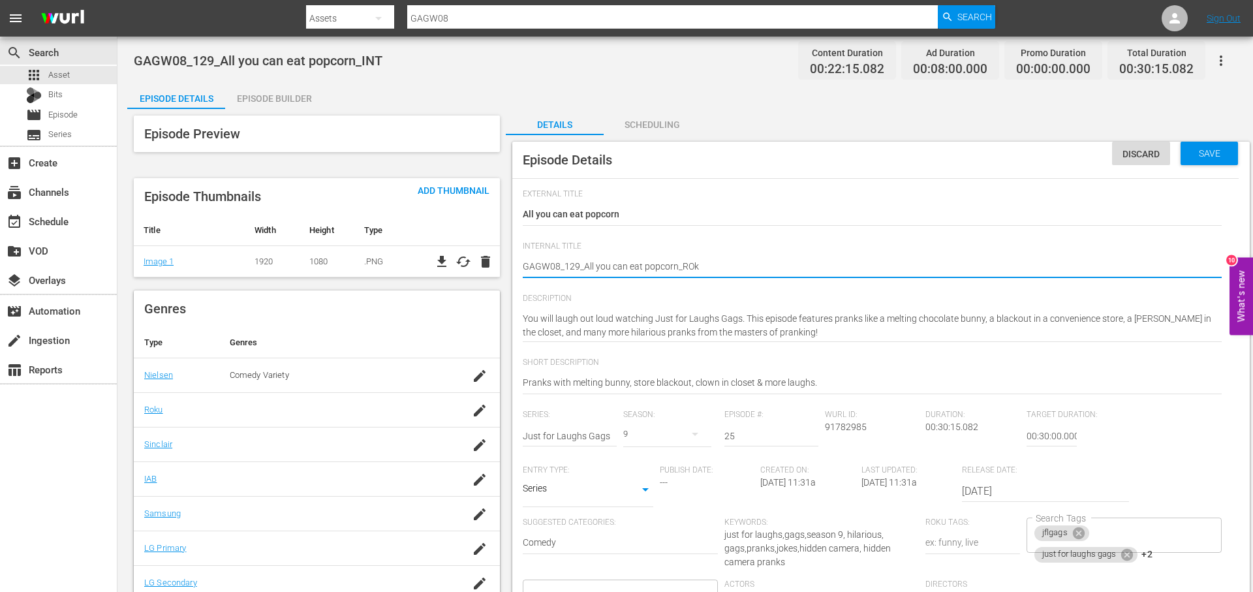
type textarea "GAGW08_129_All you can eat popcorn_ROku"
type textarea "GAGW08_129_All you can eat popcorn_ROk"
type textarea "GAGW08_129_All you can eat popcorn_RO"
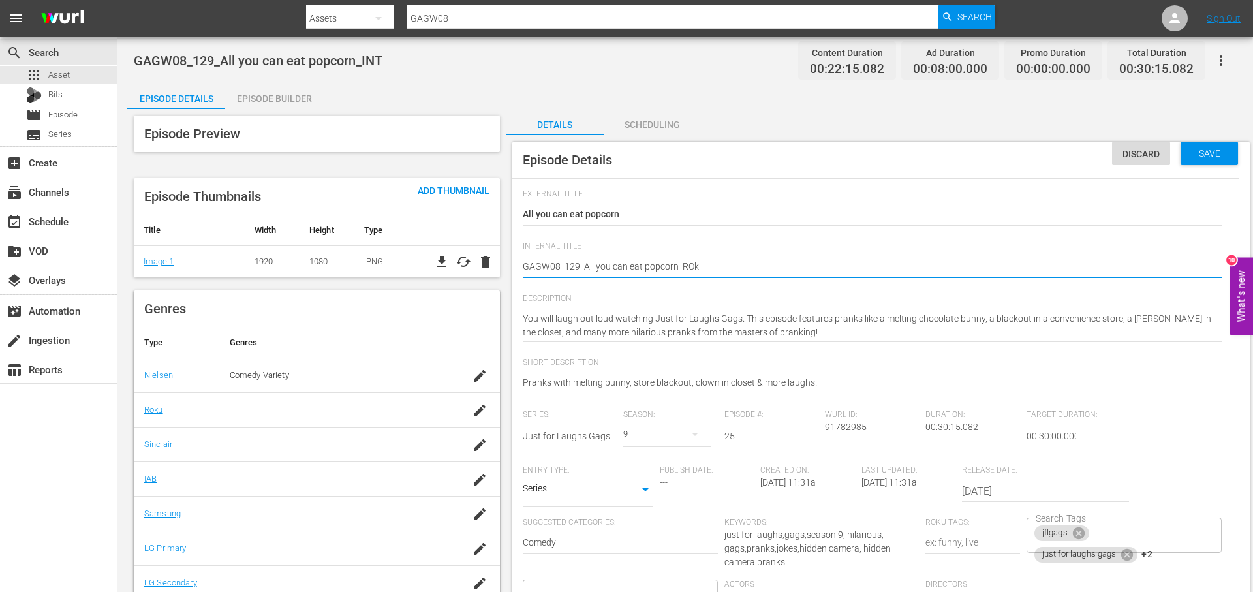
type textarea "GAGW08_129_All you can eat popcorn_RO"
type textarea "GAGW08_129_All you can eat popcorn_ROJ"
type textarea "GAGW08_129_All you can eat popcorn_RO"
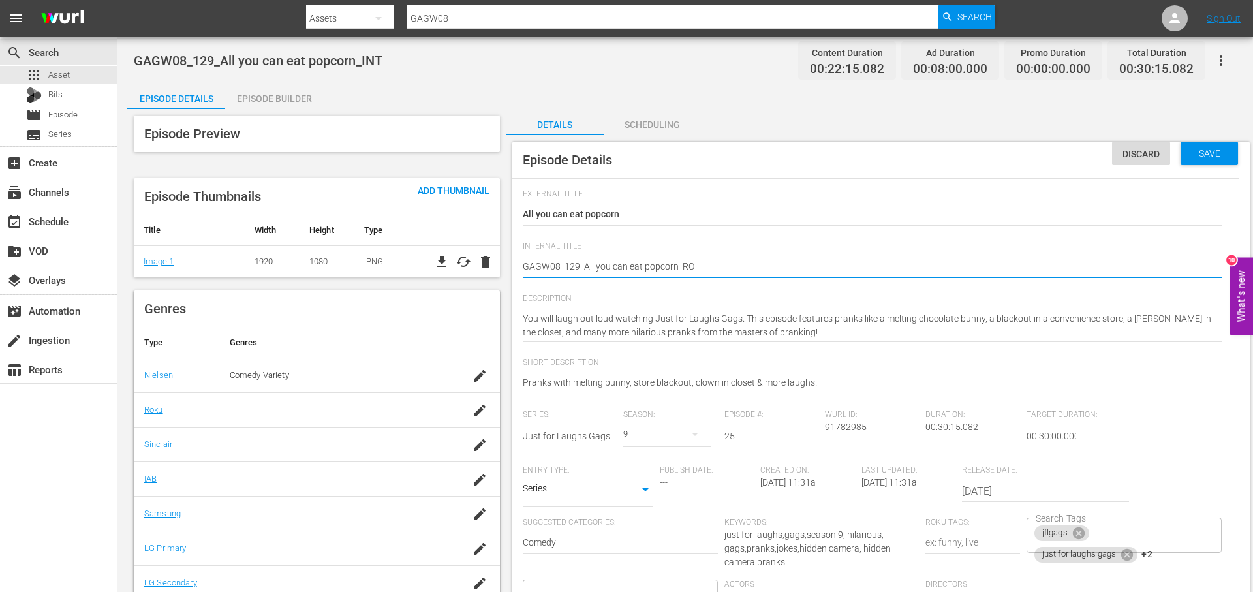
type textarea "GAGW08_129_All you can eat popcorn_ROK"
type textarea "GAGW08_129_All you can eat popcorn_ROKU"
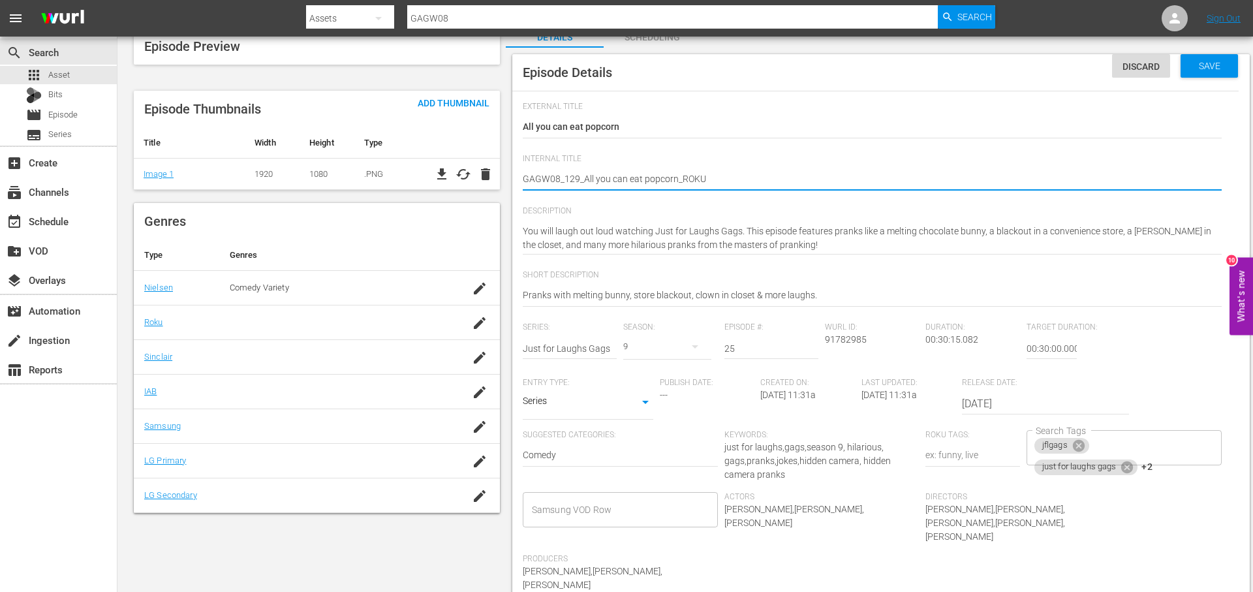
scroll to position [123, 0]
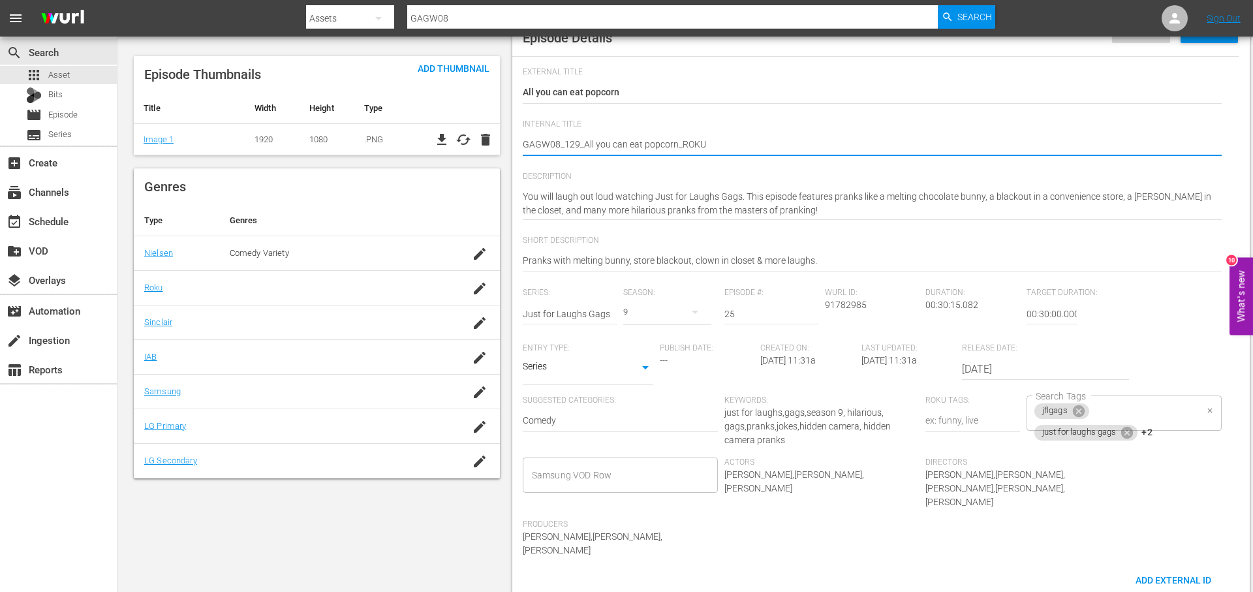
drag, startPoint x: 1174, startPoint y: 410, endPoint x: 1173, endPoint y: 399, distance: 11.1
click at [1173, 404] on div "jflgags just for laughs gags +2 Search Tags" at bounding box center [1123, 412] width 195 height 35
type textarea "GAGW08_129_All you can eat popcorn_ROKU"
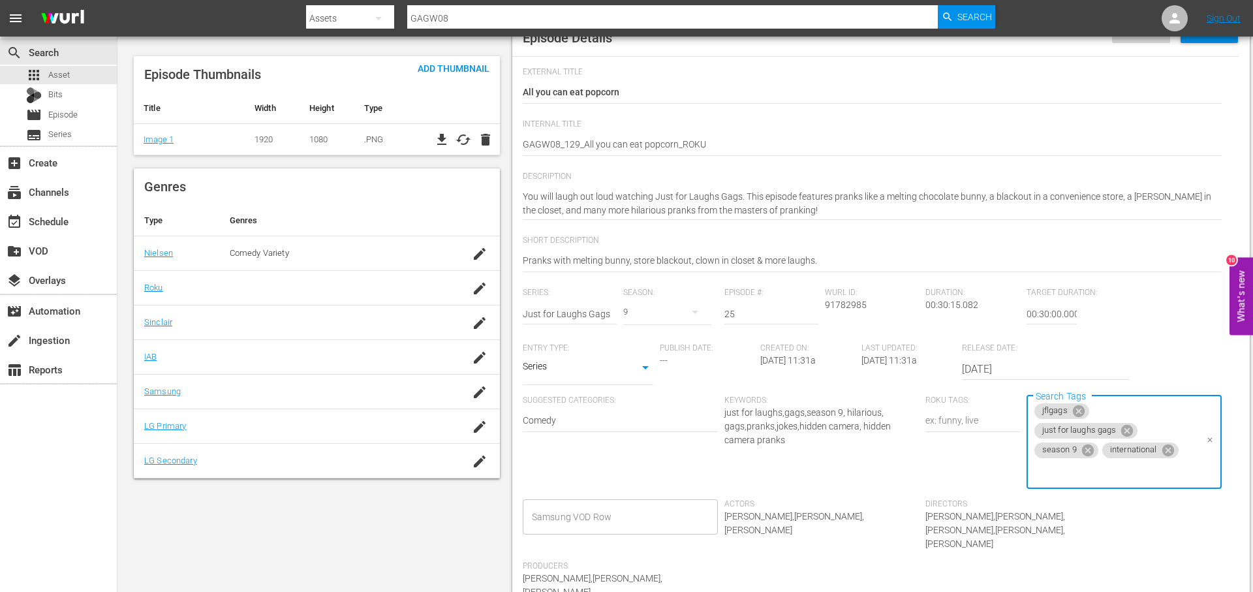
click at [1168, 452] on icon at bounding box center [1167, 450] width 12 height 12
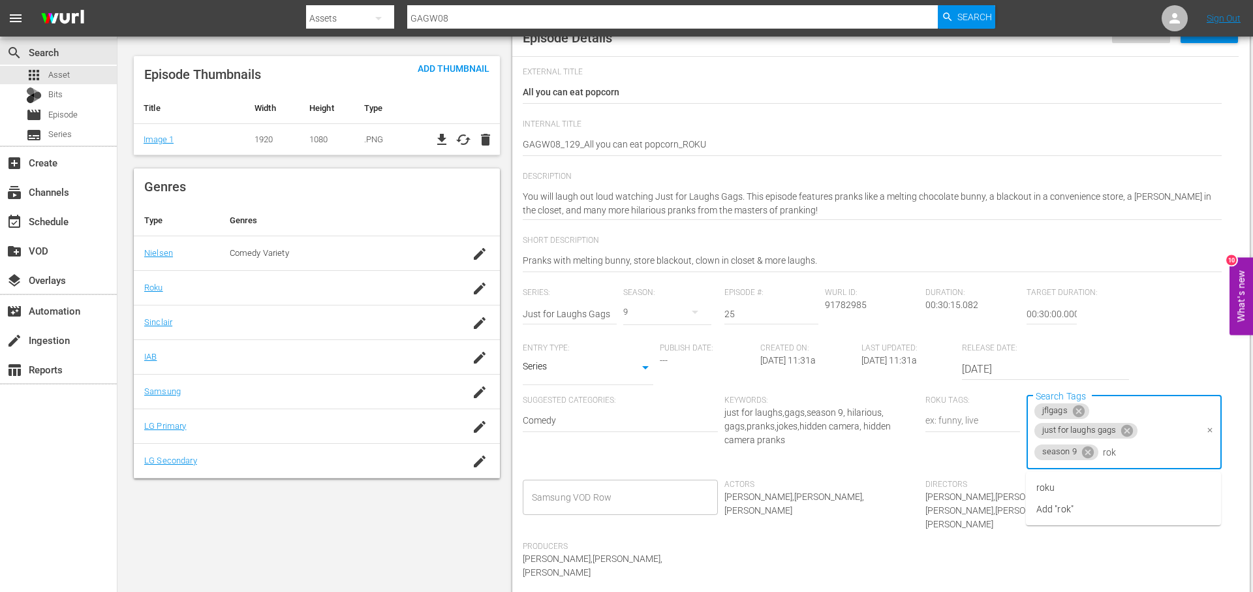
type input "roku"
click at [1077, 485] on li "roku" at bounding box center [1123, 488] width 195 height 22
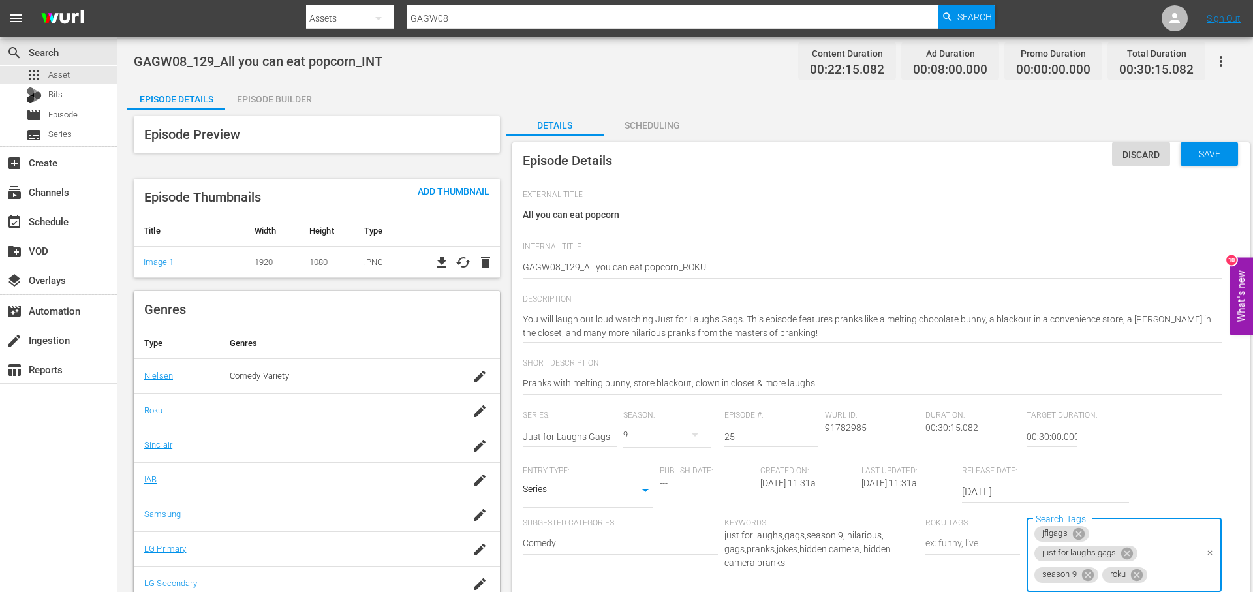
click at [246, 102] on div "Episode Builder" at bounding box center [274, 99] width 98 height 31
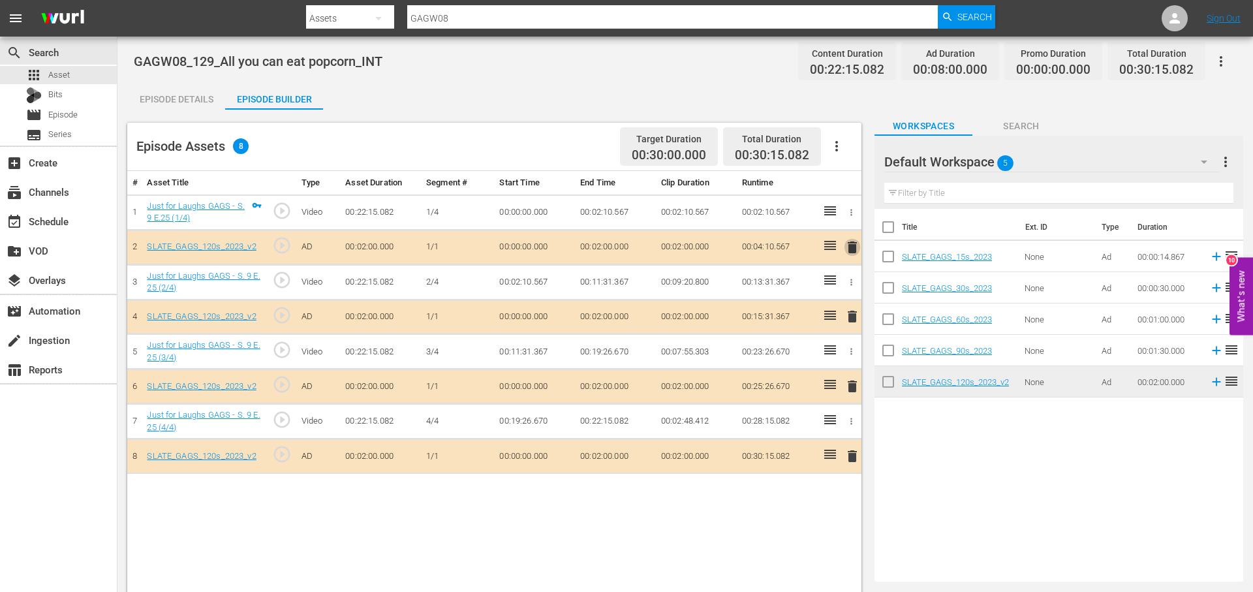
click at [851, 248] on span "delete" at bounding box center [852, 247] width 16 height 16
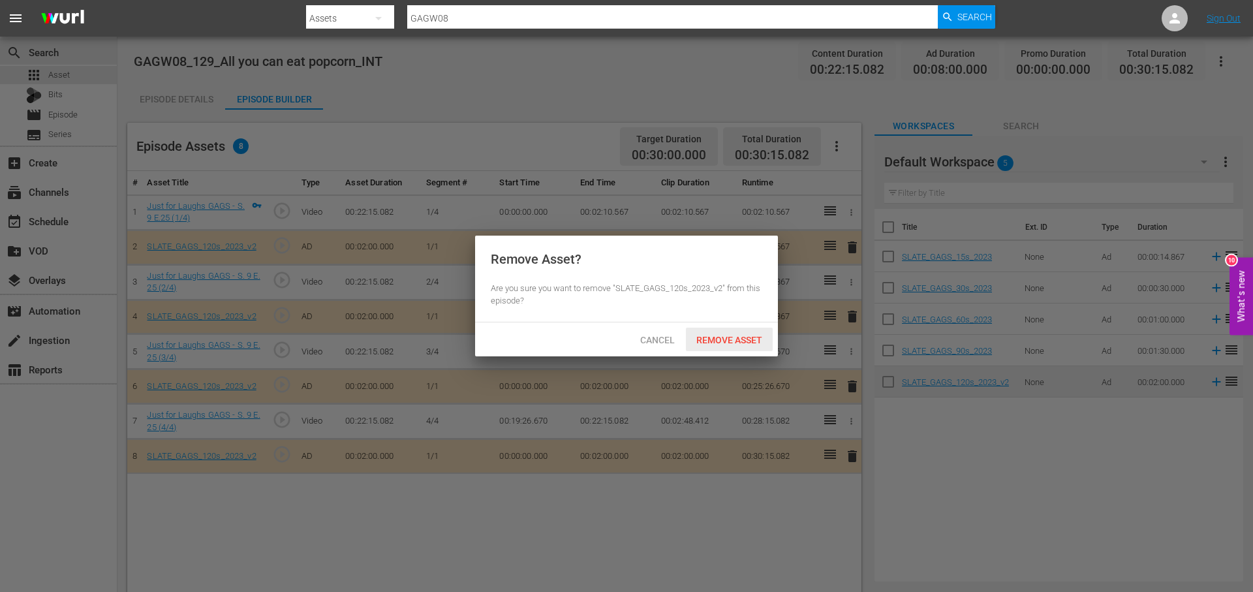
click at [741, 335] on span "Remove Asset" at bounding box center [729, 340] width 87 height 10
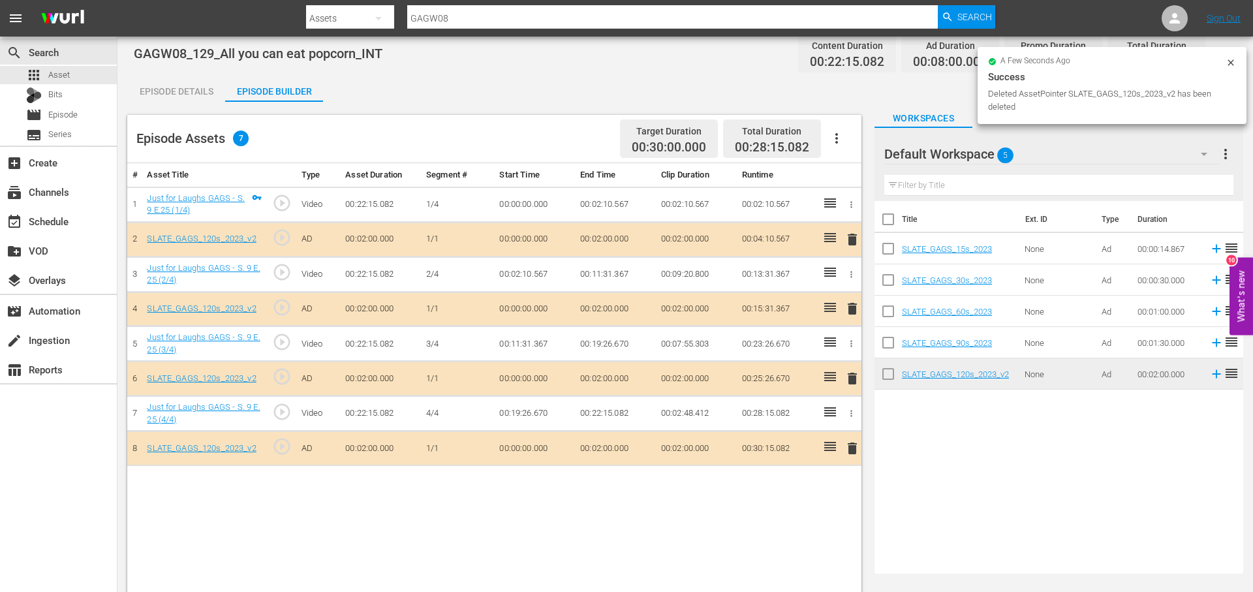
scroll to position [11, 0]
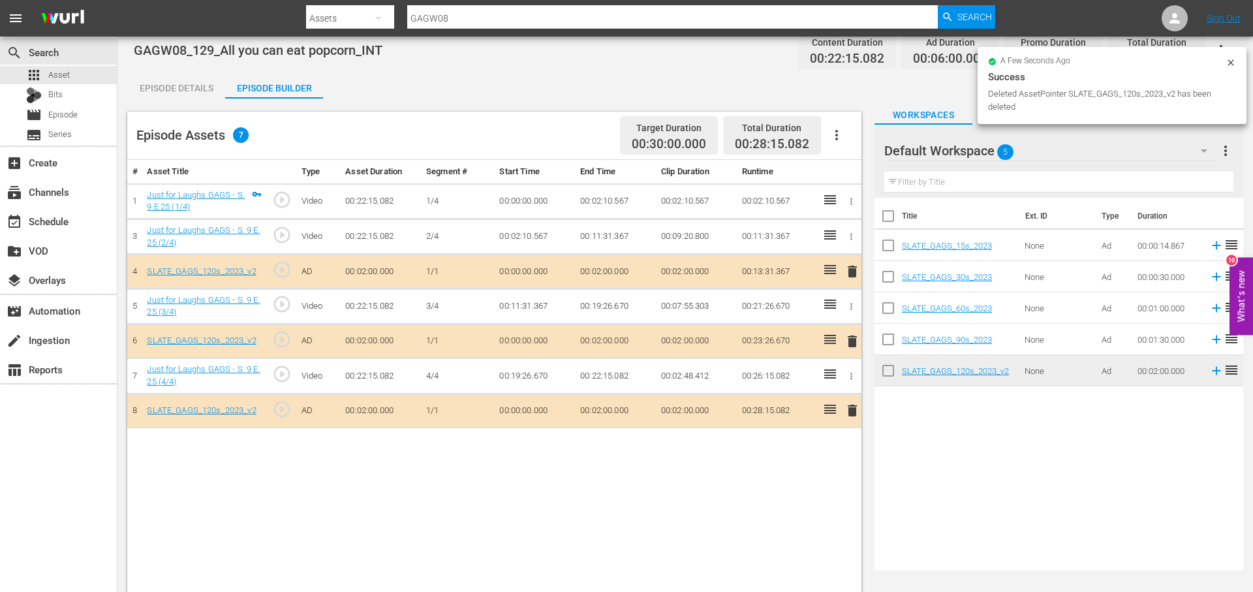
click at [855, 411] on span "delete" at bounding box center [852, 411] width 16 height 16
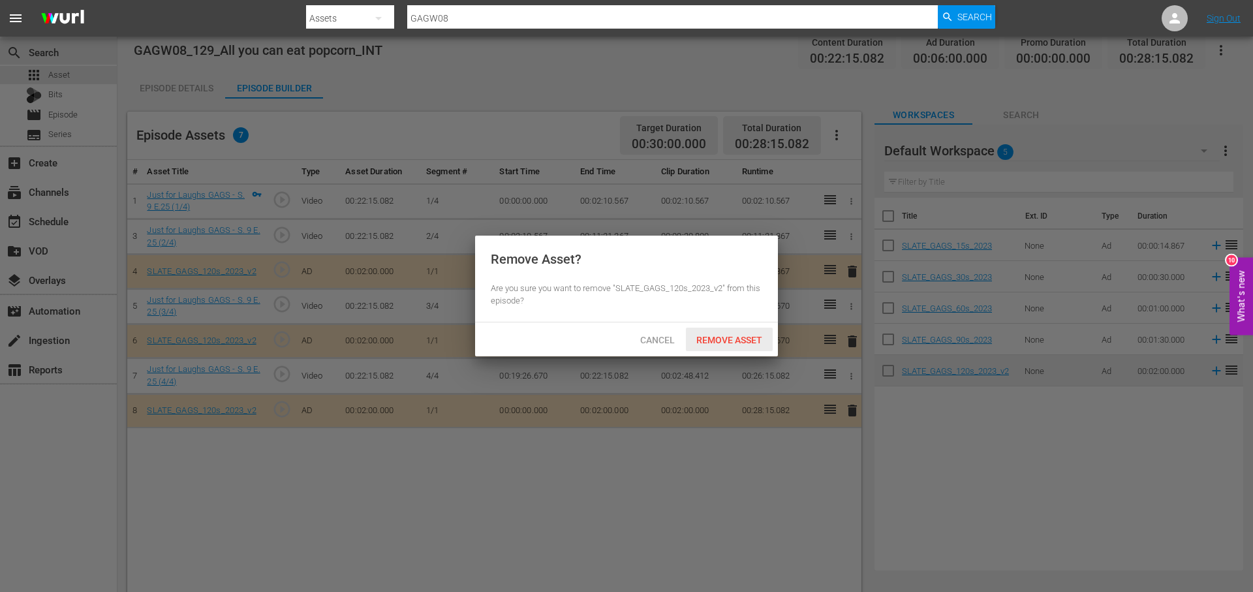
click at [731, 339] on span "Remove Asset" at bounding box center [729, 340] width 87 height 10
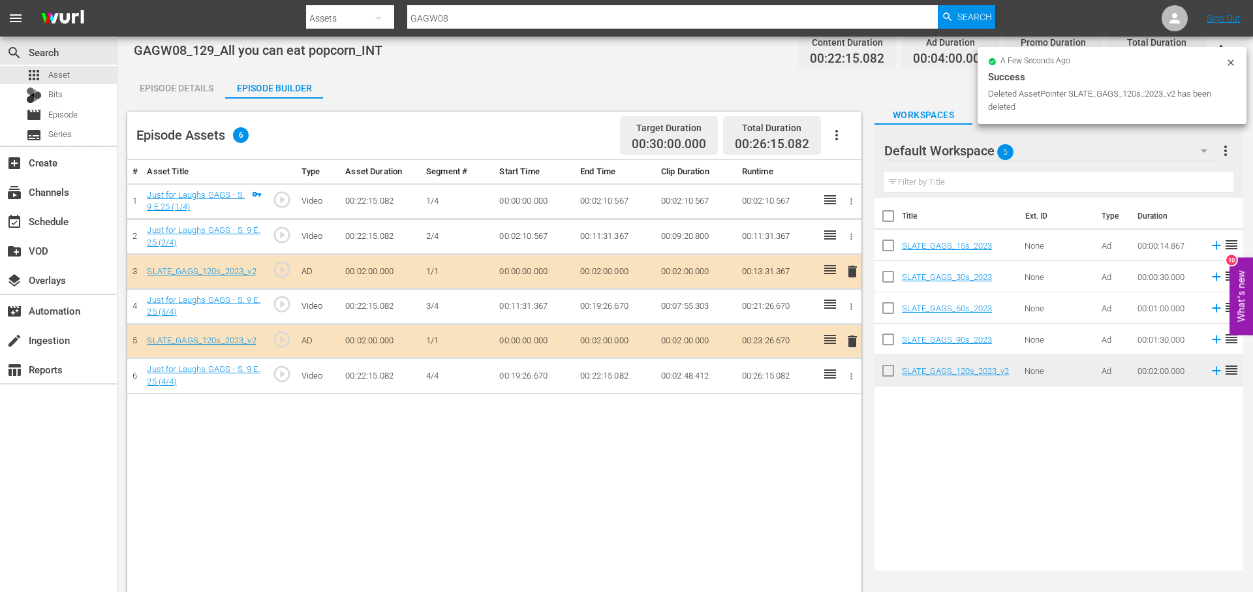
scroll to position [0, 0]
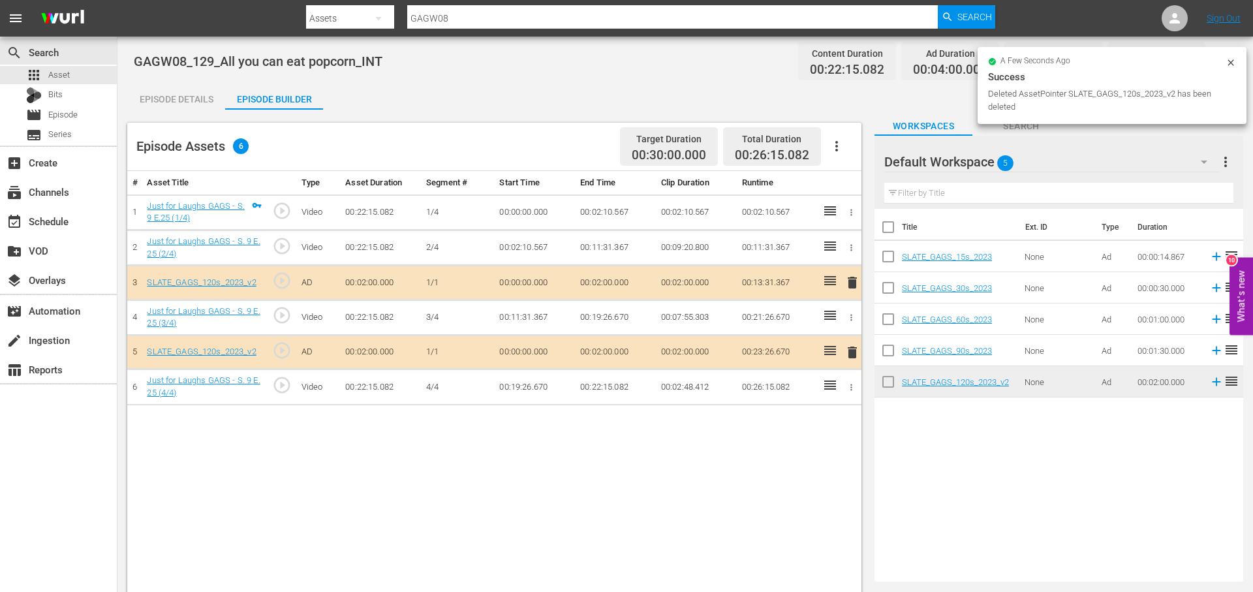
click at [177, 99] on div "Episode Details" at bounding box center [176, 99] width 98 height 31
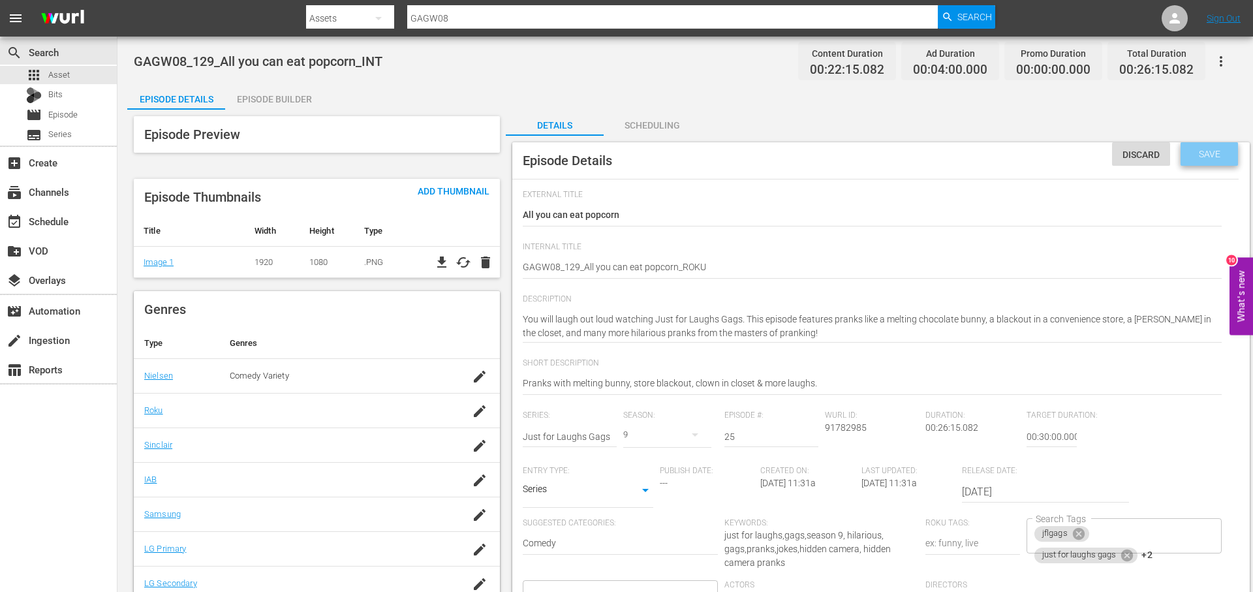
drag, startPoint x: 1209, startPoint y: 158, endPoint x: 1203, endPoint y: 161, distance: 7.3
click at [1209, 158] on span "Save" at bounding box center [1209, 154] width 42 height 10
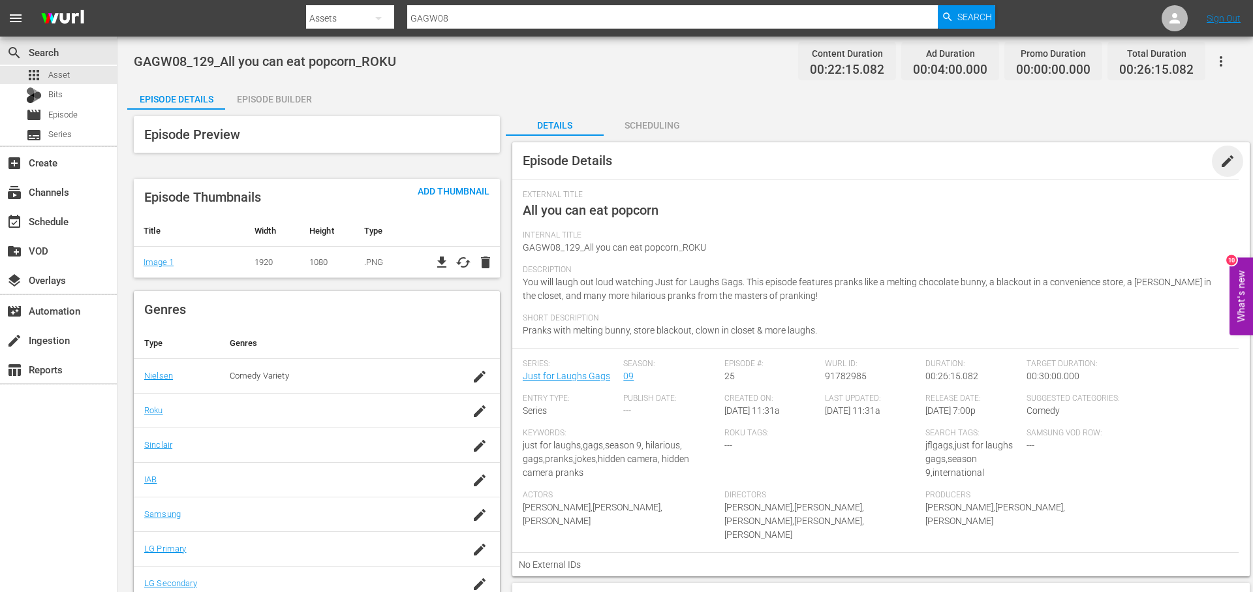
drag, startPoint x: 1220, startPoint y: 157, endPoint x: 1221, endPoint y: 189, distance: 32.0
click at [1221, 157] on span "edit" at bounding box center [1227, 161] width 16 height 16
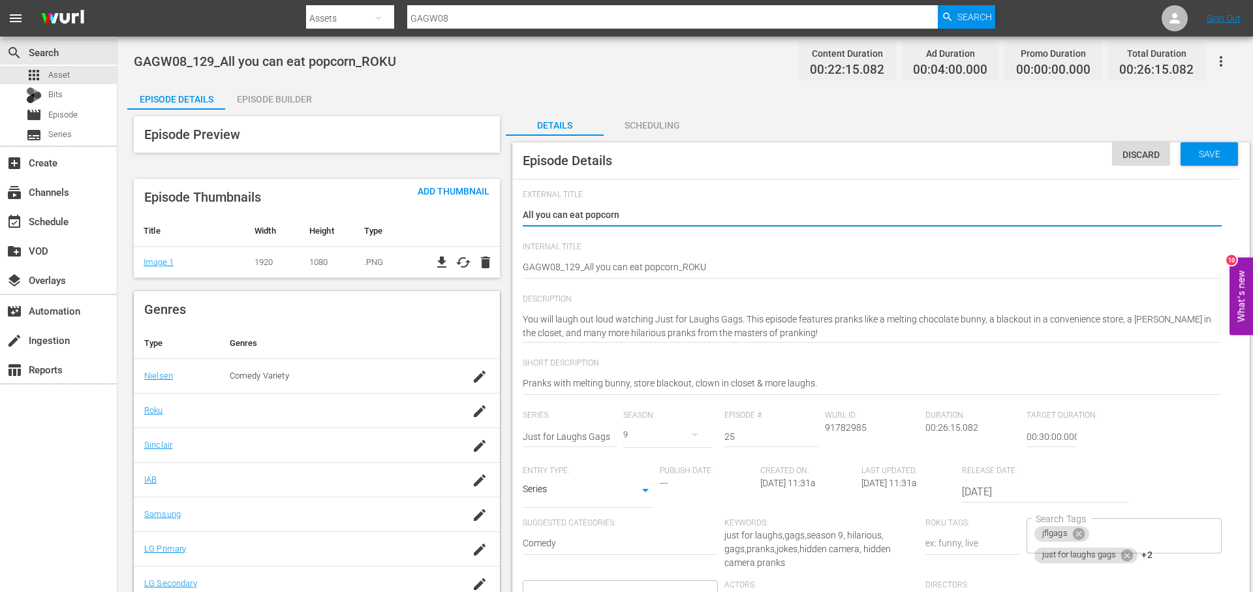
scroll to position [22, 0]
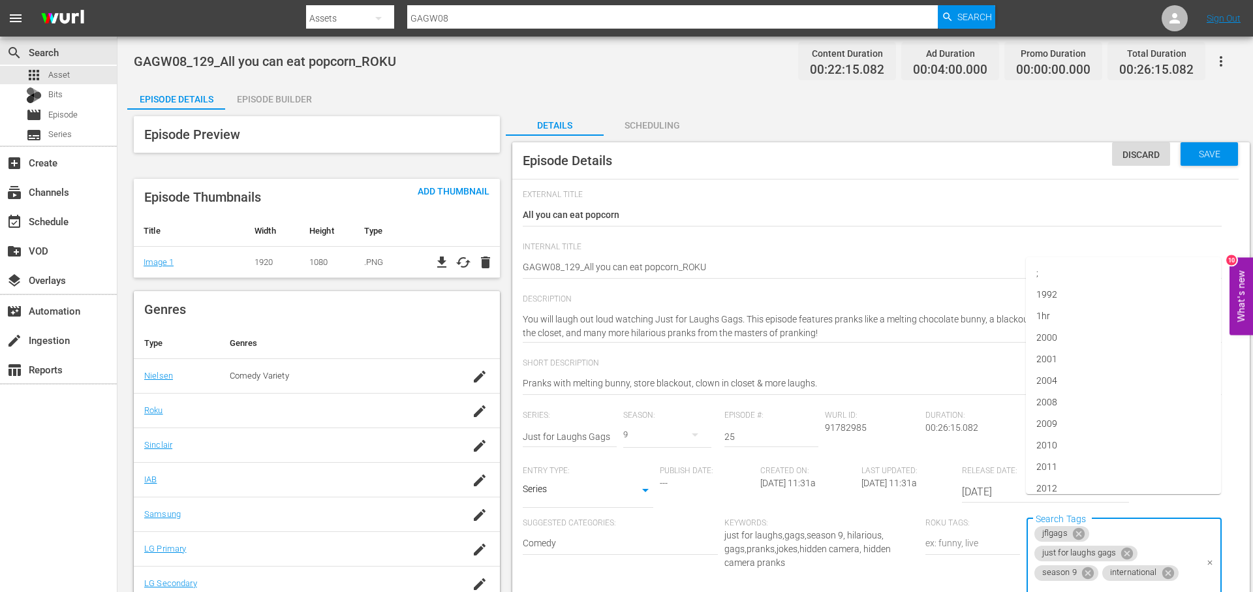
click at [1186, 521] on div "jflgags just for laughs gags season 9 international Search Tags" at bounding box center [1123, 565] width 195 height 94
click at [1171, 567] on icon at bounding box center [1167, 573] width 12 height 12
type input "roku"
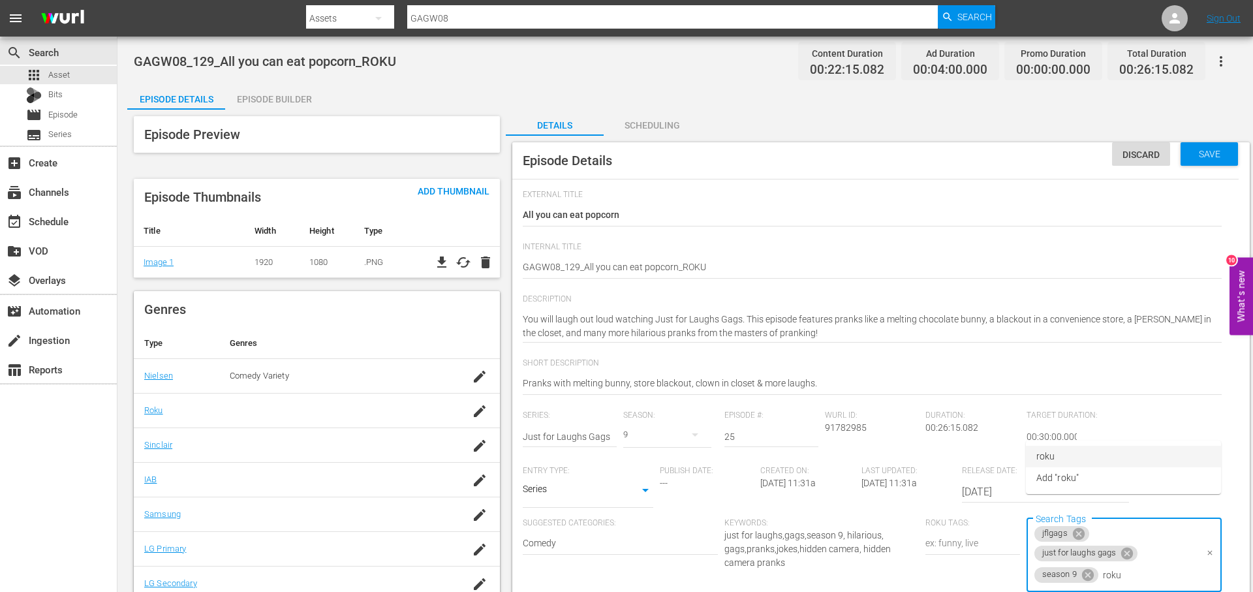
click at [1074, 449] on li "roku" at bounding box center [1123, 457] width 195 height 22
click at [1218, 151] on span "Save" at bounding box center [1209, 154] width 42 height 10
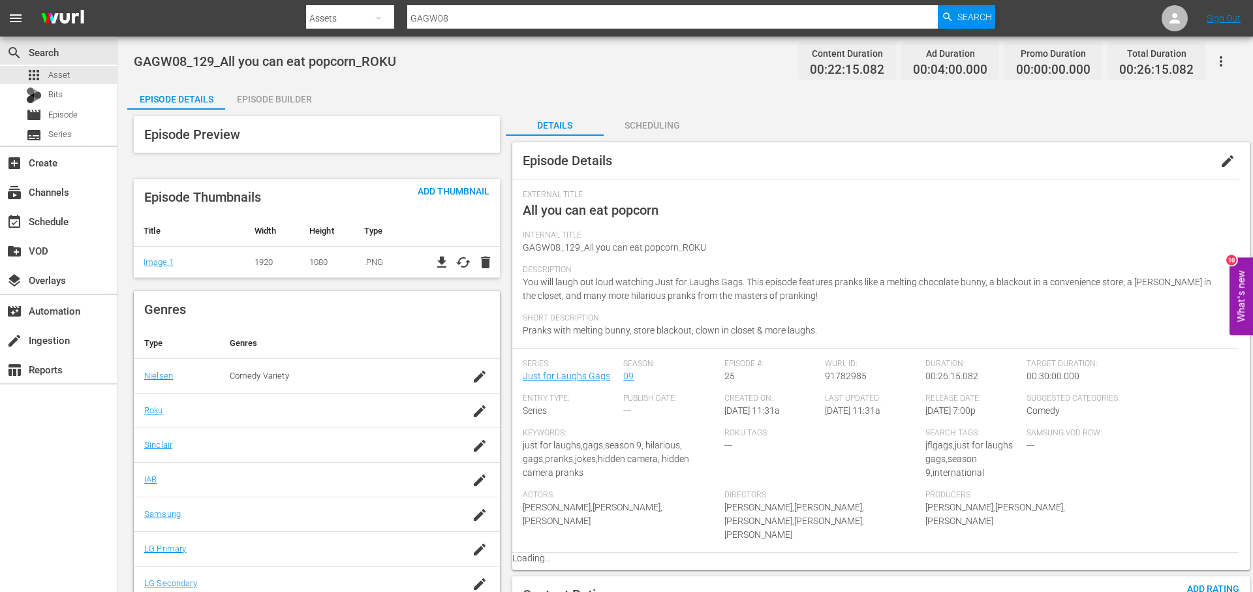
scroll to position [0, 0]
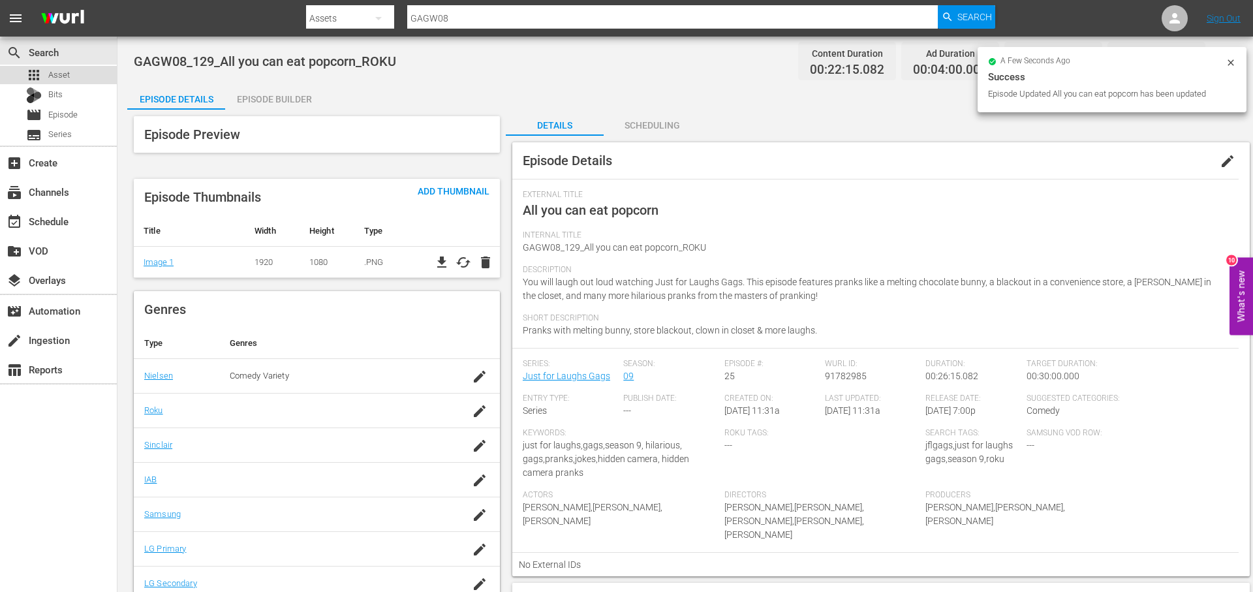
click at [80, 73] on div "apps Asset" at bounding box center [58, 75] width 117 height 18
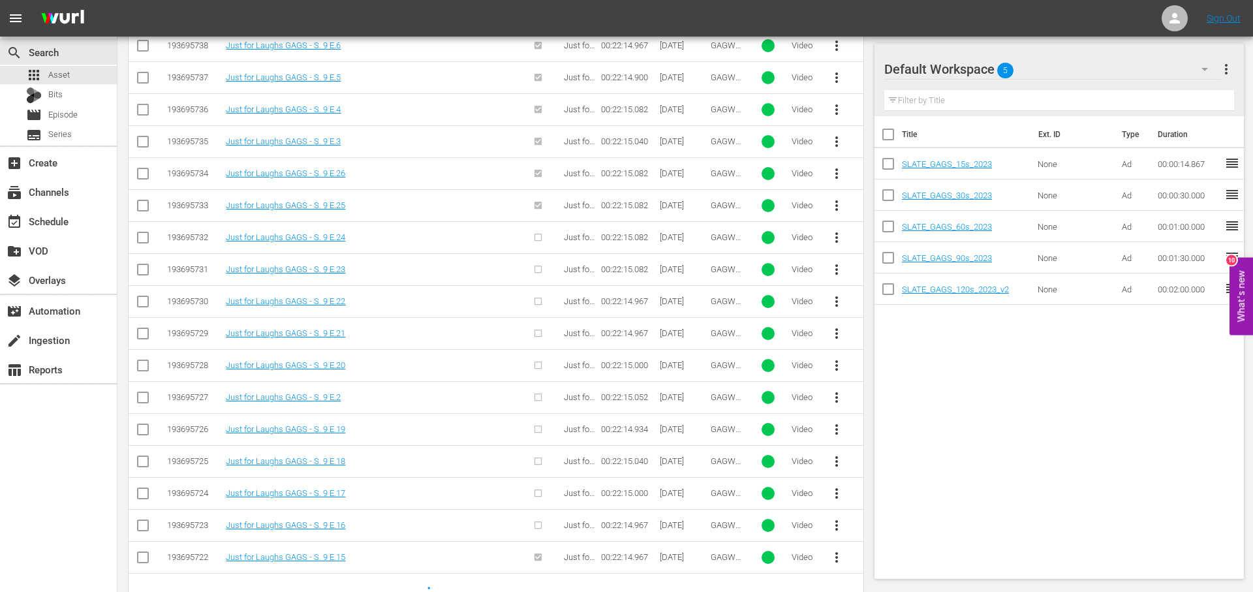
scroll to position [492, 0]
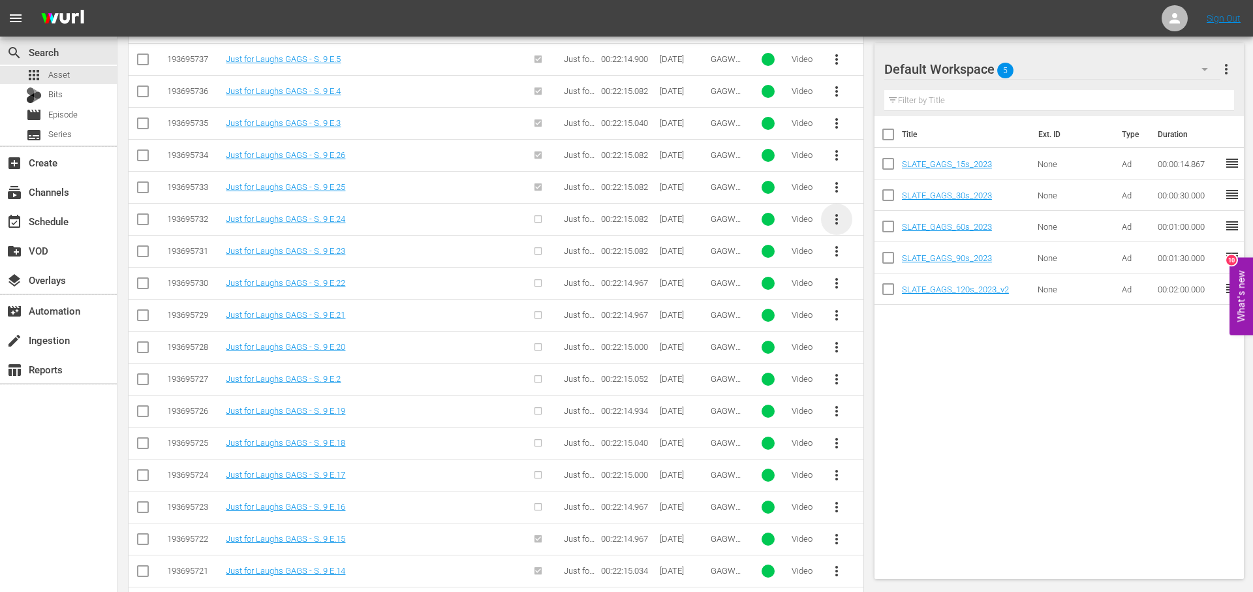
click at [836, 215] on span "more_vert" at bounding box center [837, 219] width 16 height 16
click at [897, 316] on div "Episode" at bounding box center [907, 318] width 89 height 31
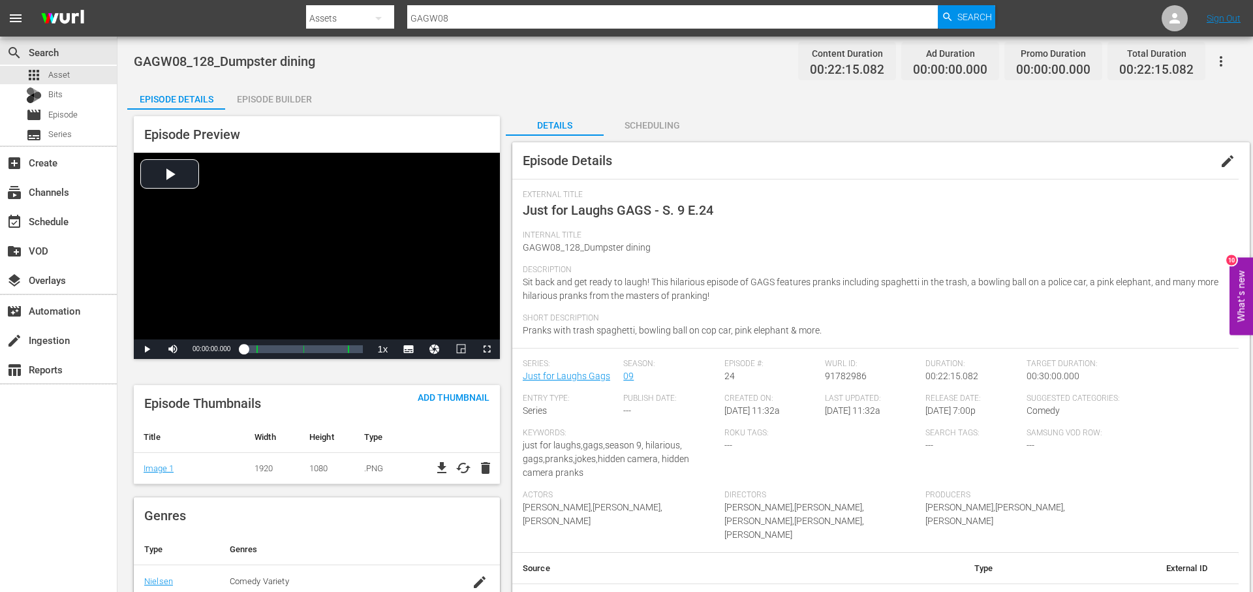
drag, startPoint x: 1228, startPoint y: 157, endPoint x: 1083, endPoint y: 196, distance: 150.2
click at [1227, 157] on span "edit" at bounding box center [1227, 161] width 16 height 16
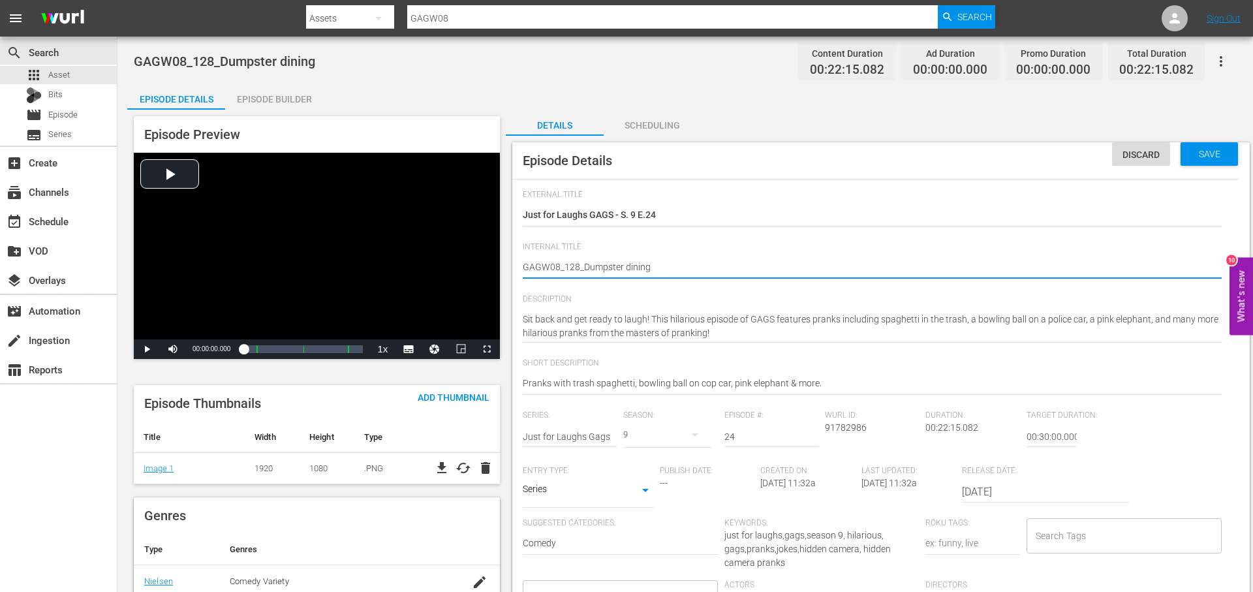
type textarea "GAGW08_128_Dumpster dining_"
type textarea "GAGW08_128_Dumpster dining_I"
type textarea "GAGW08_128_Dumpster dining_IN"
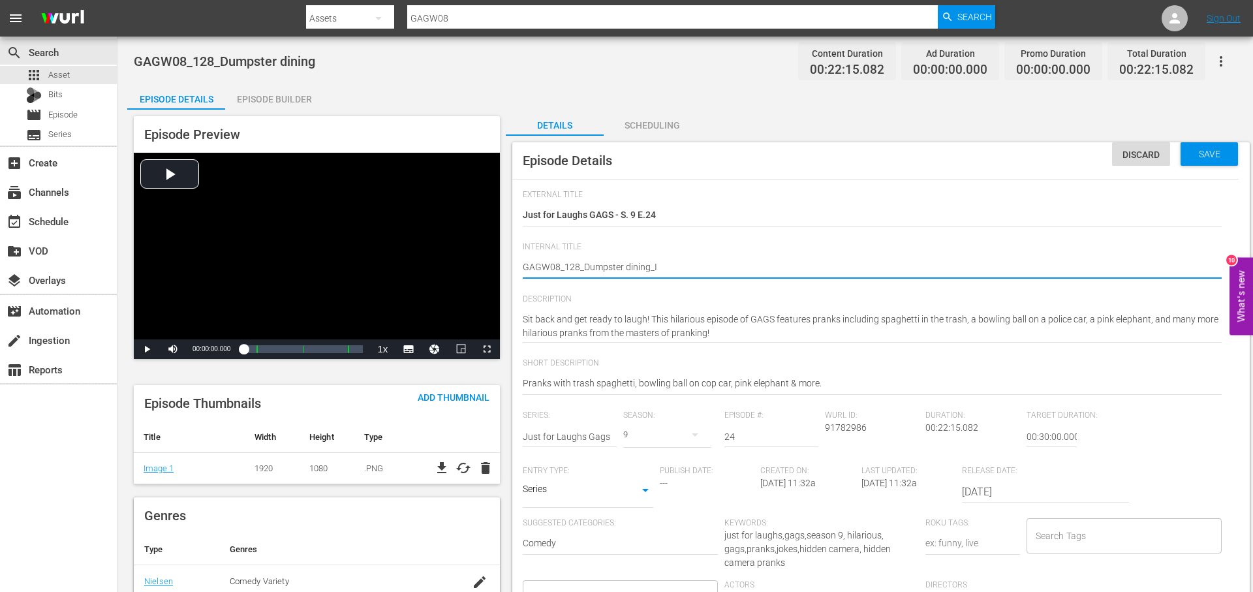
type textarea "GAGW08_128_Dumpster dining_IN"
type textarea "GAGW08_128_Dumpster dining_INT"
click at [1069, 544] on input "Search Tags" at bounding box center [1114, 535] width 164 height 23
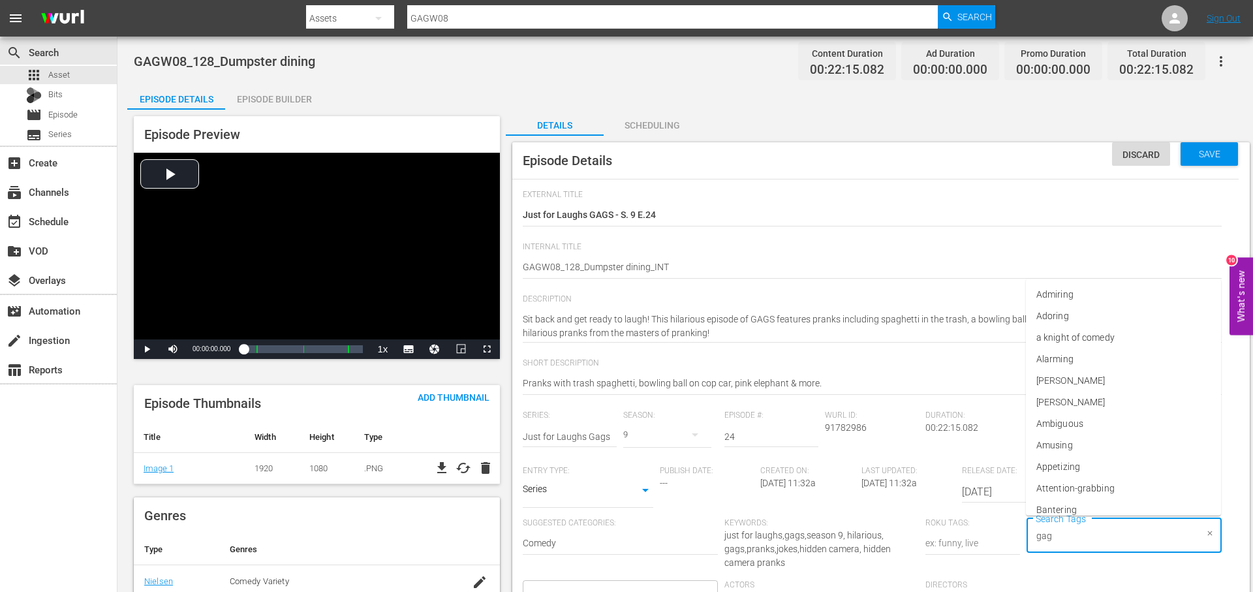
type input "gags"
click at [1129, 412] on li "jflgags" at bounding box center [1123, 414] width 195 height 22
type input "gags"
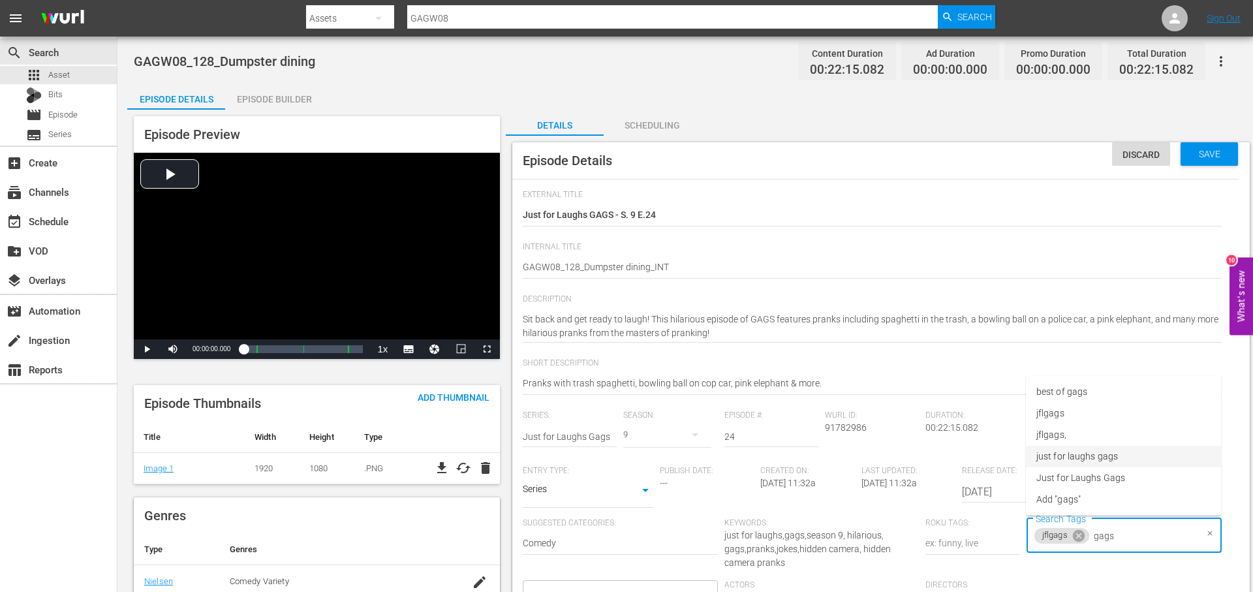
click at [1126, 453] on li "just for laughs gags" at bounding box center [1123, 457] width 195 height 22
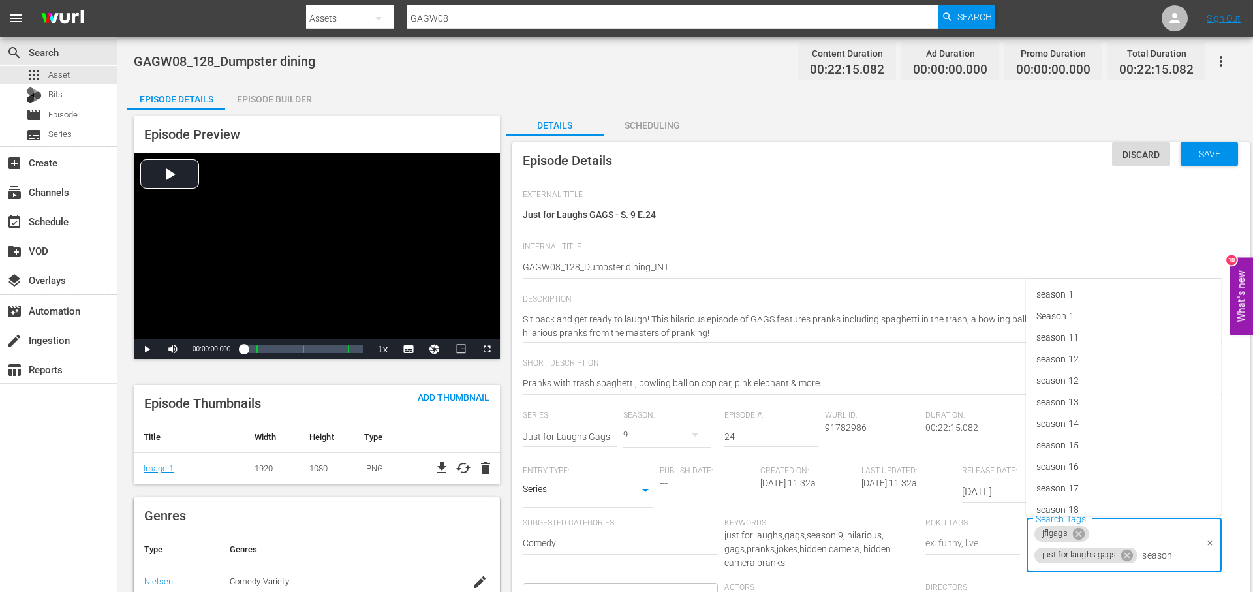
type input "season 9"
click at [1113, 473] on li "season 9" at bounding box center [1123, 478] width 195 height 22
type input "int"
click at [1131, 345] on li "Interactive" at bounding box center [1123, 338] width 195 height 22
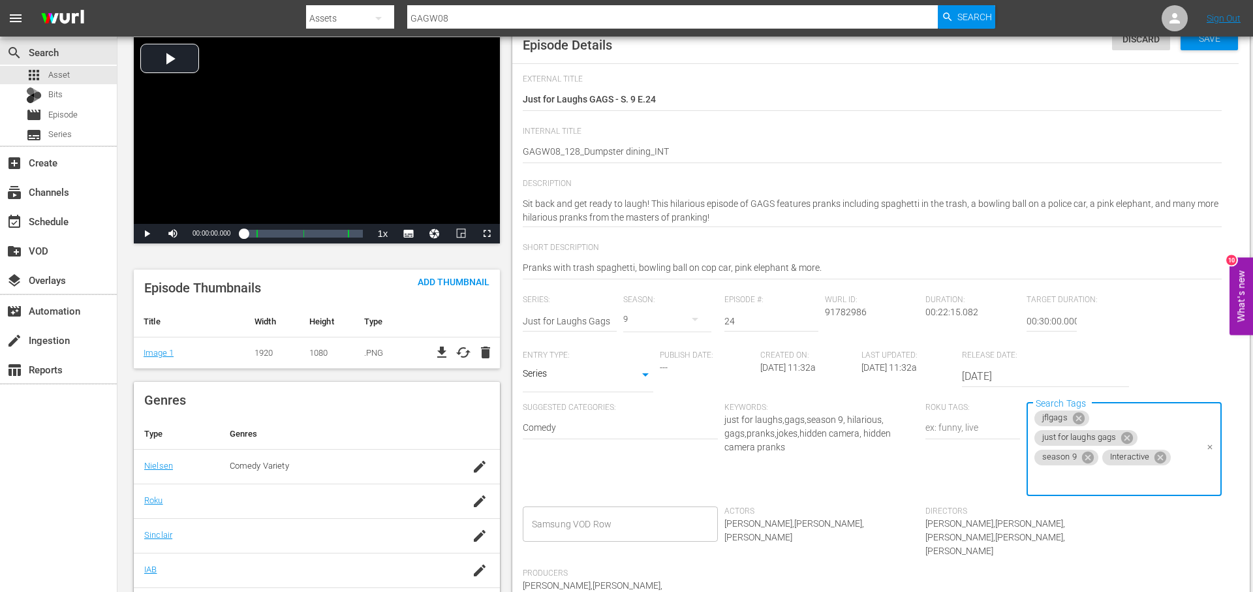
scroll to position [125, 0]
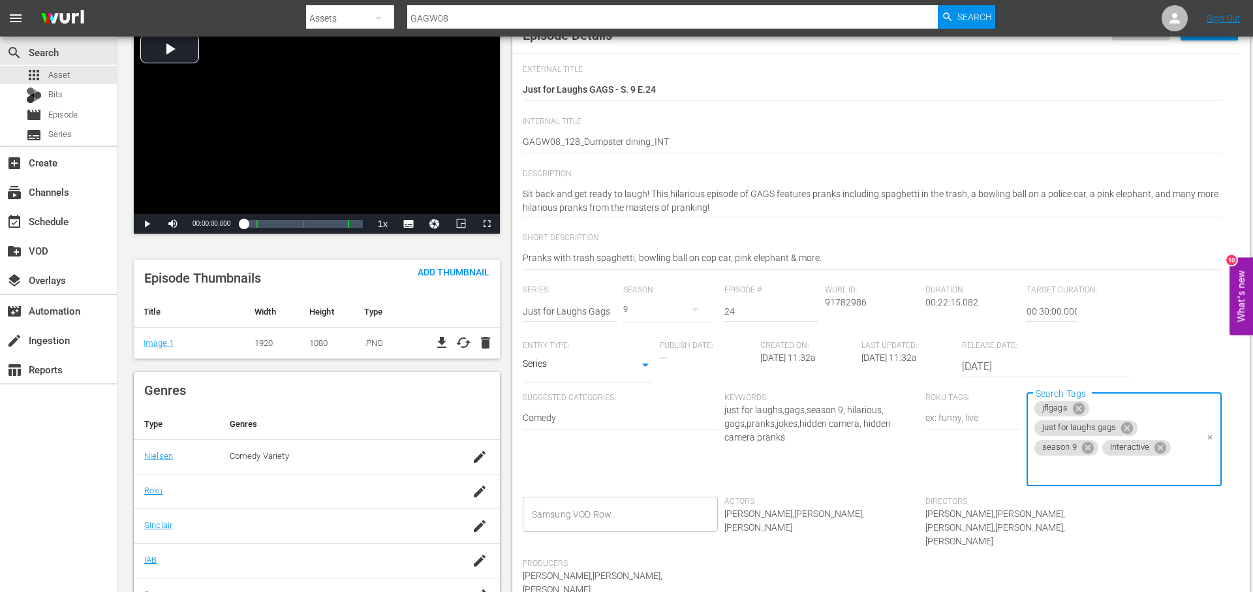
click at [1159, 450] on icon at bounding box center [1160, 448] width 12 height 12
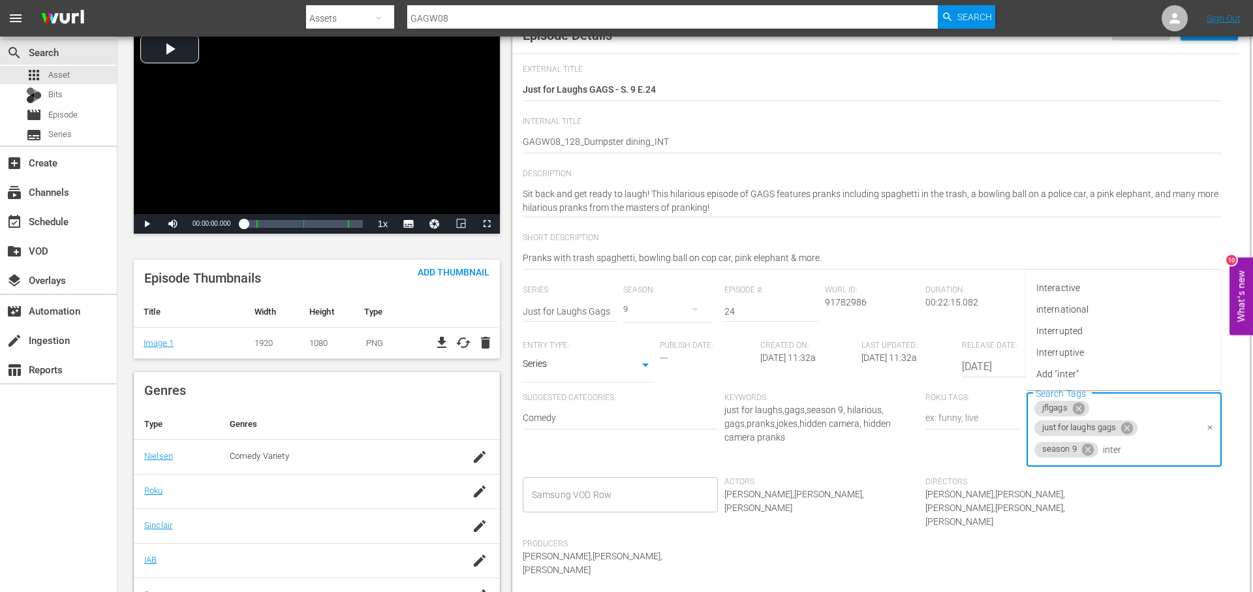
type input "intern"
click at [1128, 489] on li "international" at bounding box center [1123, 485] width 195 height 22
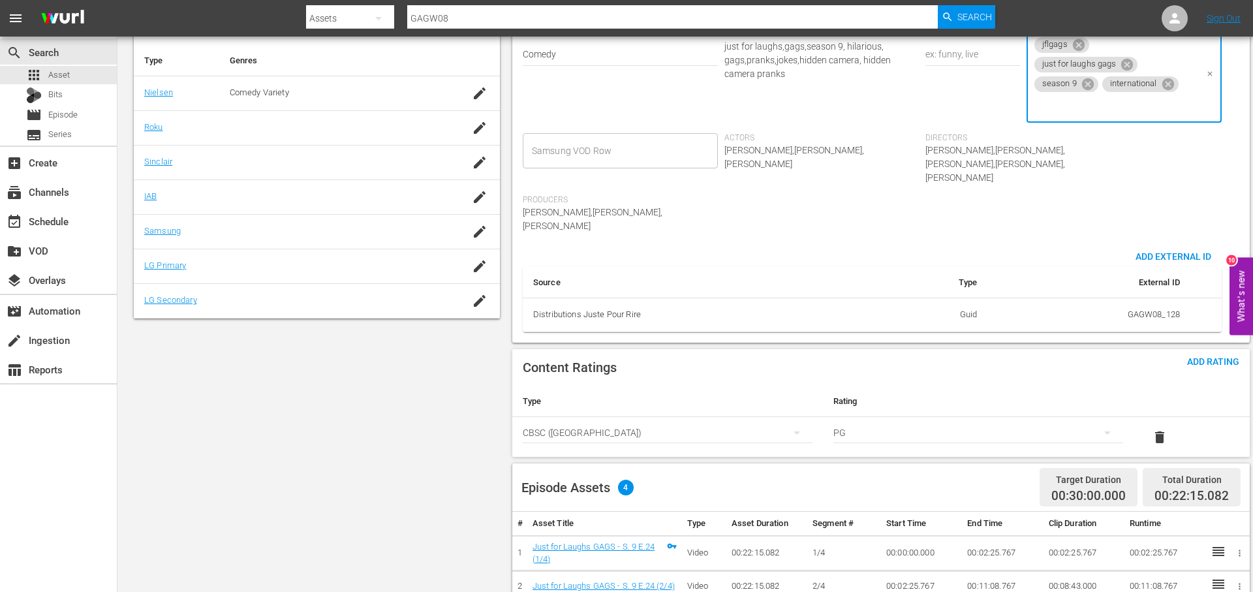
scroll to position [425, 0]
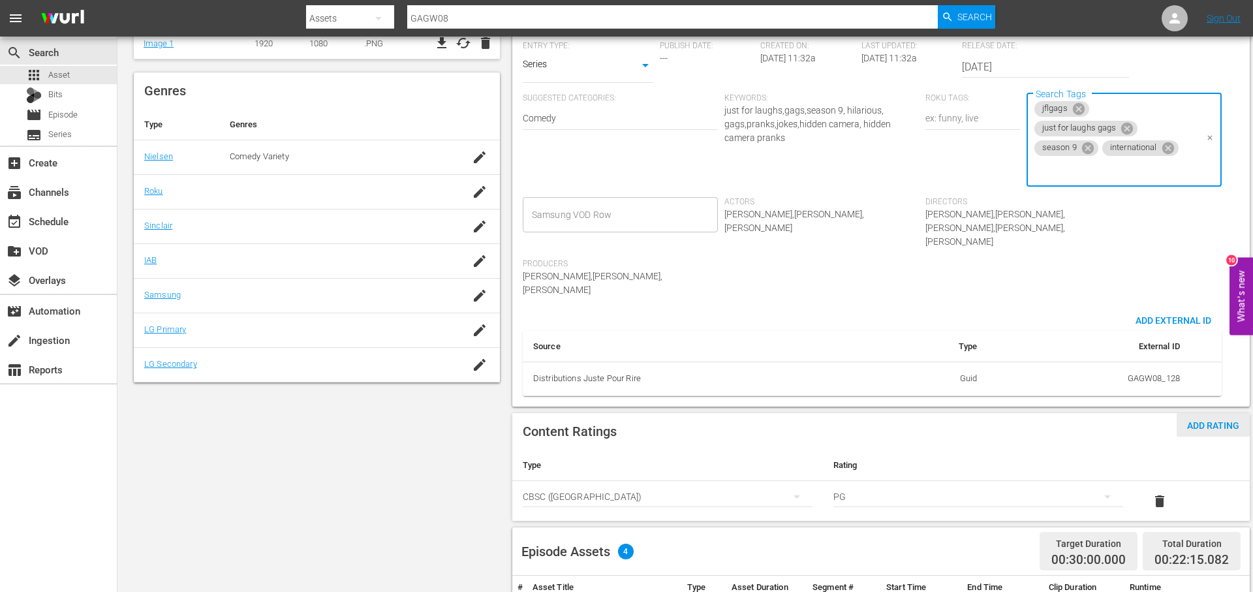
click at [1199, 413] on div "Content Ratings Add Rating Type Rating Select Rating Type CBSC (Canada) Select …" at bounding box center [880, 467] width 737 height 108
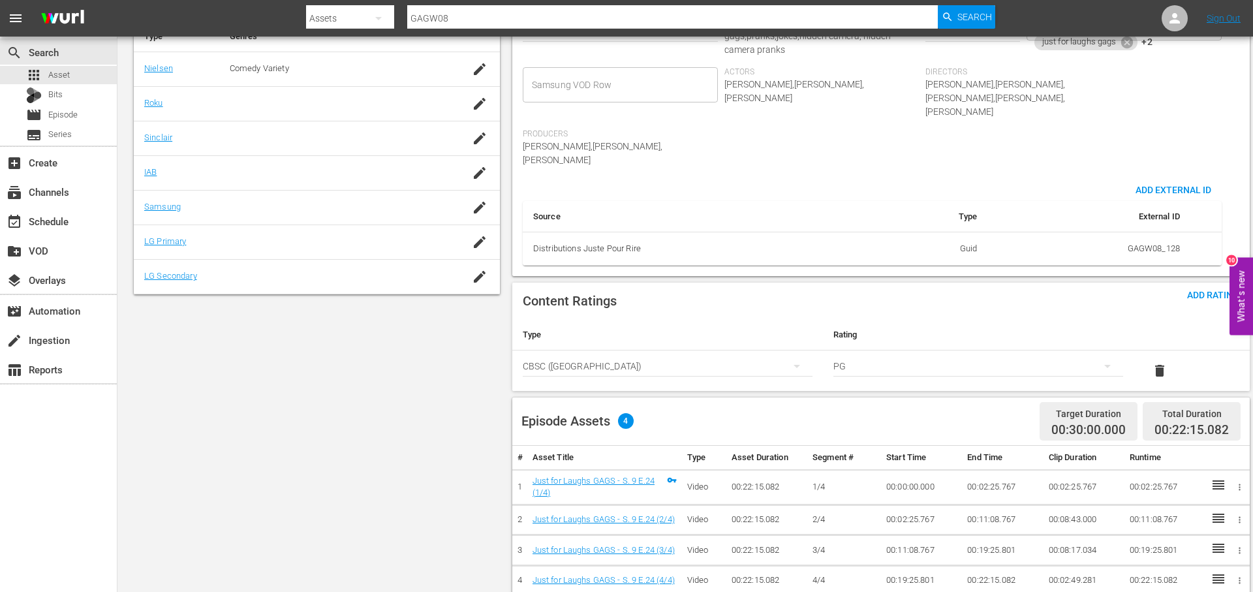
scroll to position [521, 0]
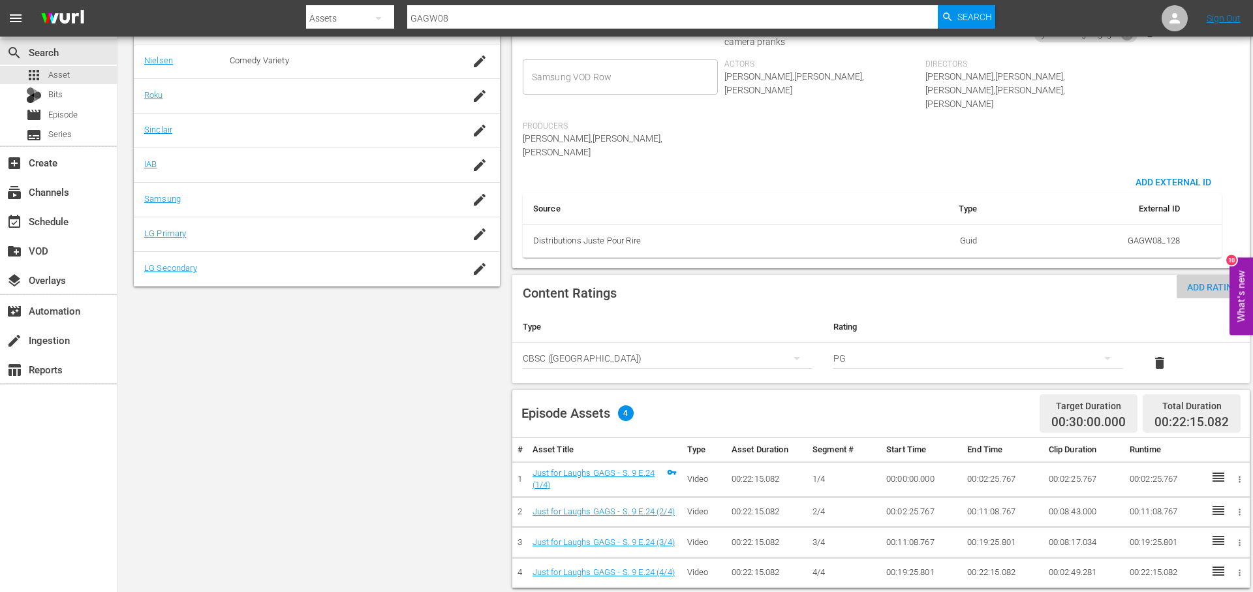
drag, startPoint x: 1204, startPoint y: 258, endPoint x: 1198, endPoint y: 259, distance: 6.6
click at [1204, 282] on span "Add Rating" at bounding box center [1212, 287] width 73 height 10
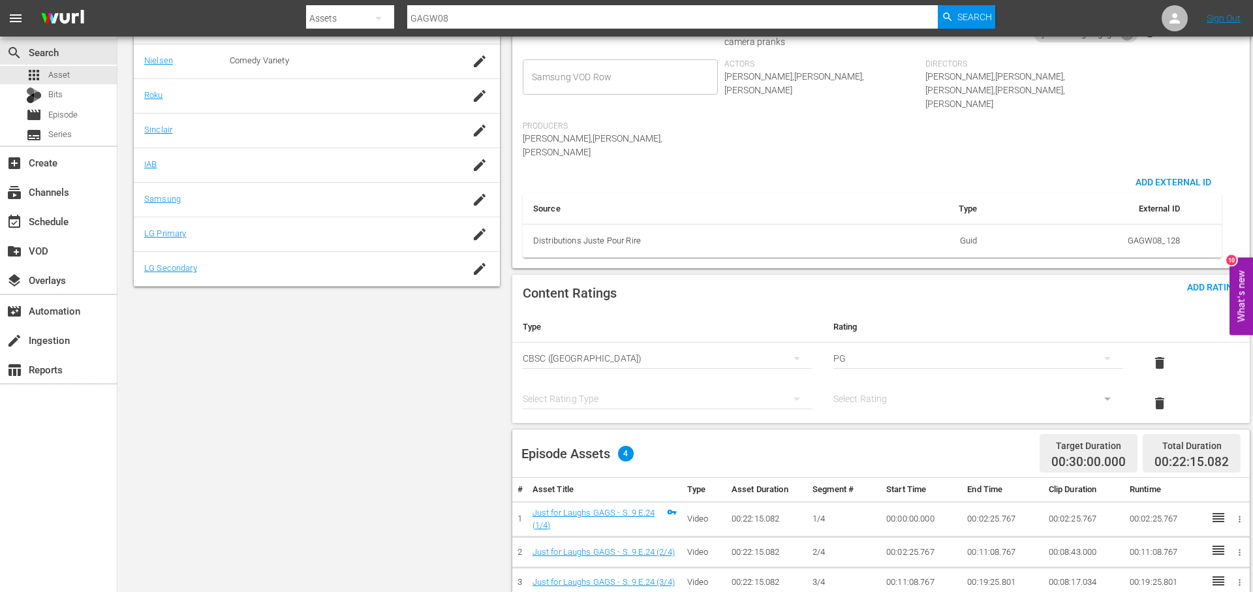
click at [675, 383] on div "Select Rating Type" at bounding box center [668, 398] width 290 height 31
click at [647, 380] on div "simple table" at bounding box center [668, 398] width 290 height 37
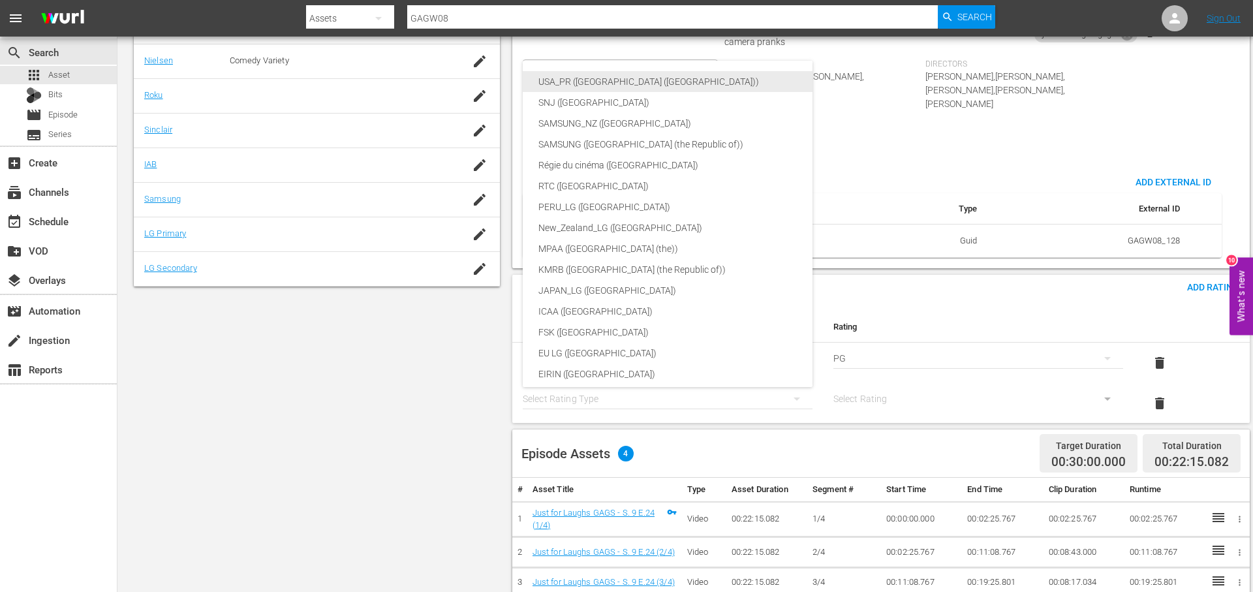
click at [664, 73] on div "USA_PR ([GEOGRAPHIC_DATA] ([GEOGRAPHIC_DATA]))" at bounding box center [698, 81] width 320 height 21
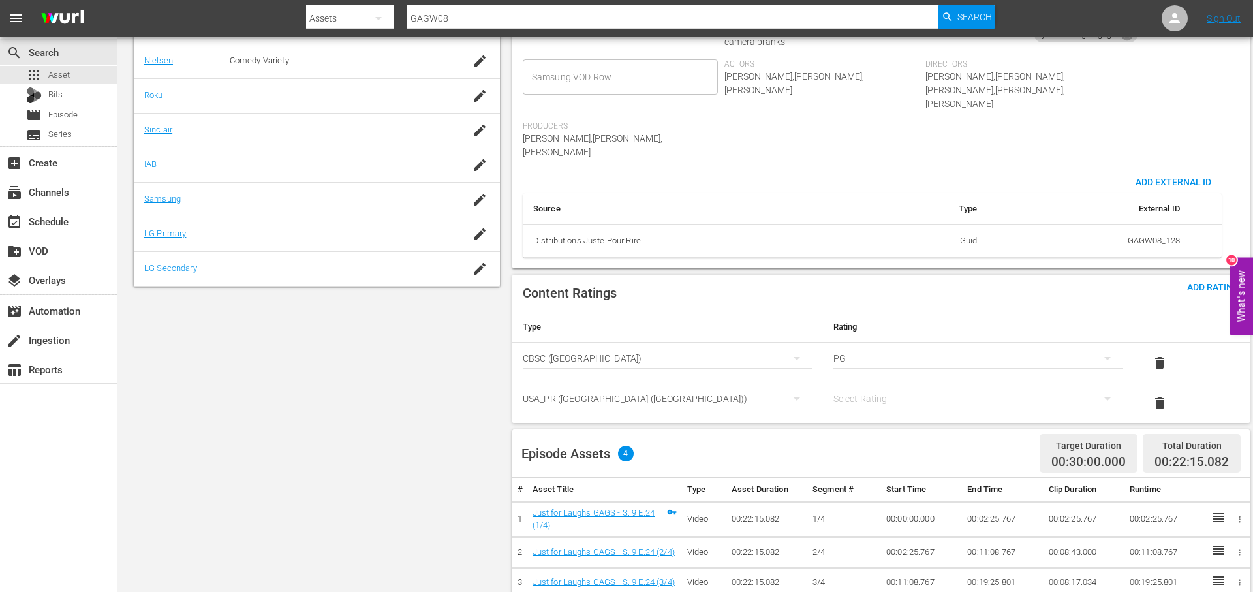
click at [873, 380] on div "simple table" at bounding box center [978, 398] width 290 height 37
drag, startPoint x: 914, startPoint y: 436, endPoint x: 781, endPoint y: 414, distance: 134.9
click at [912, 435] on div "TVPG" at bounding box center [978, 439] width 258 height 21
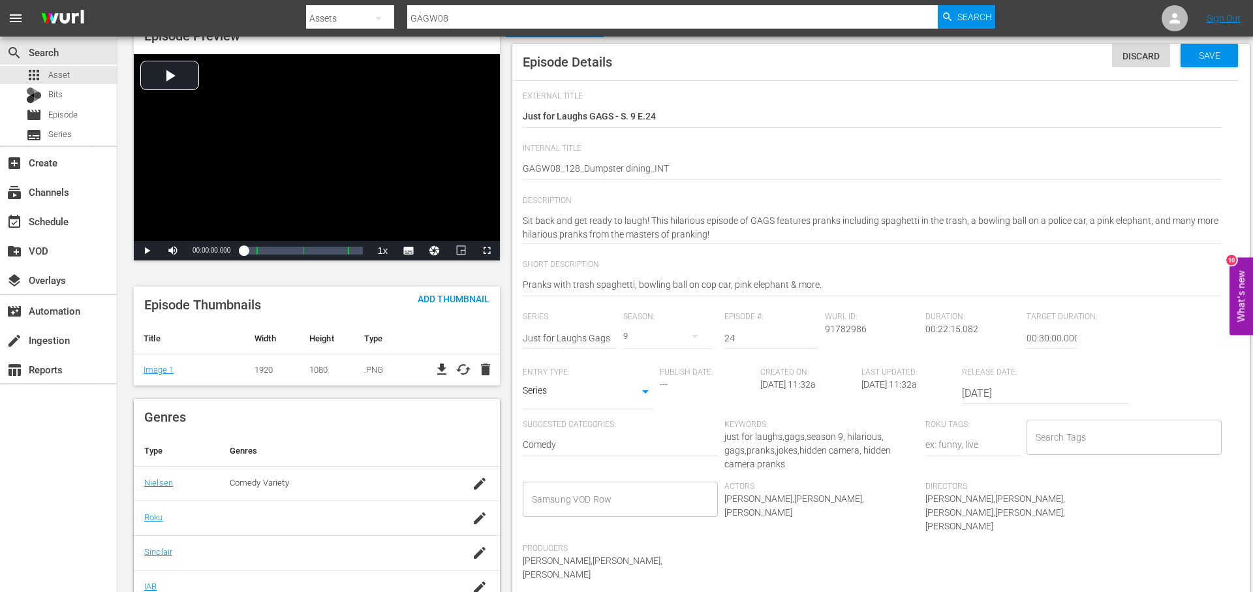
scroll to position [189, 0]
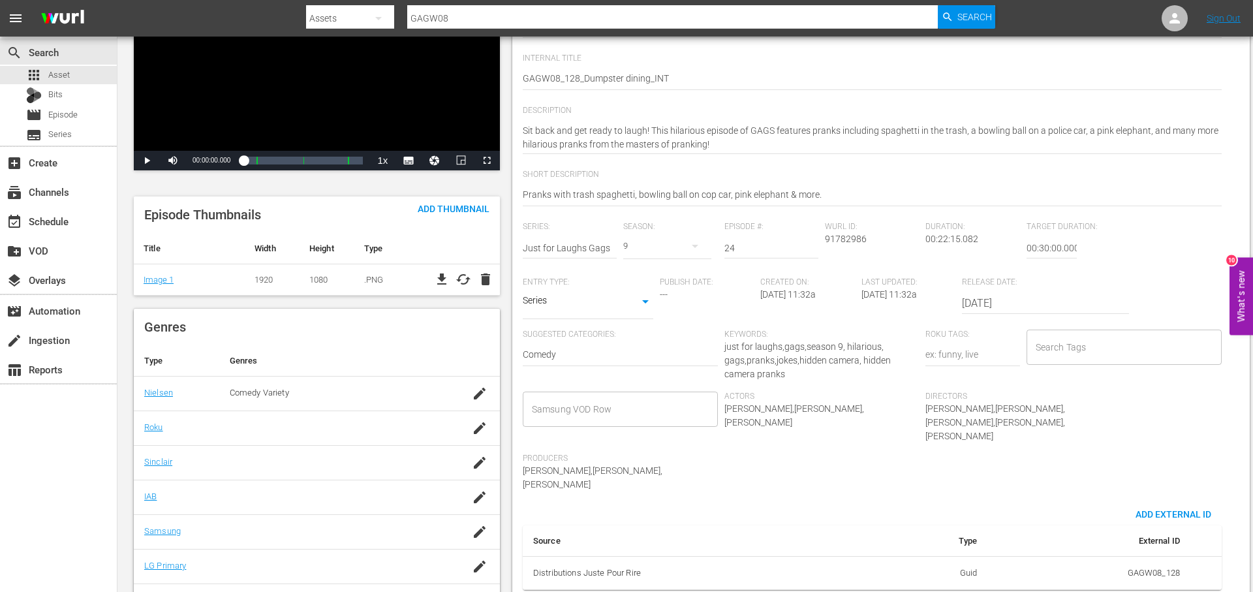
click at [1096, 343] on input "Search Tags" at bounding box center [1114, 346] width 164 height 23
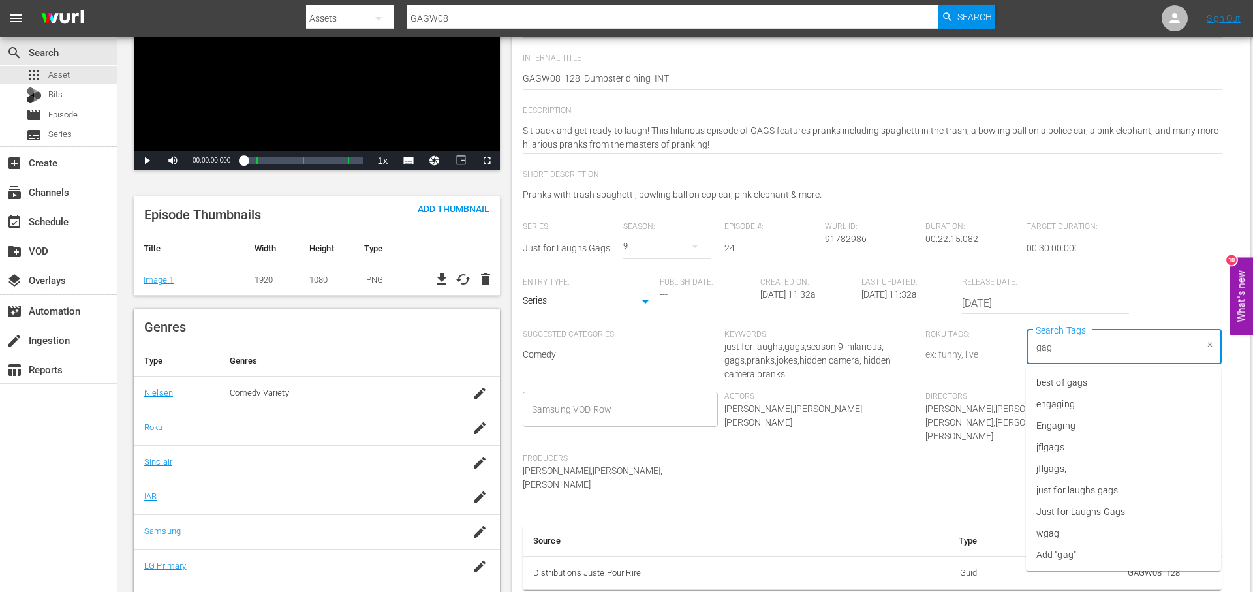
type input "gags"
click at [1073, 405] on li "jflgags" at bounding box center [1123, 404] width 195 height 22
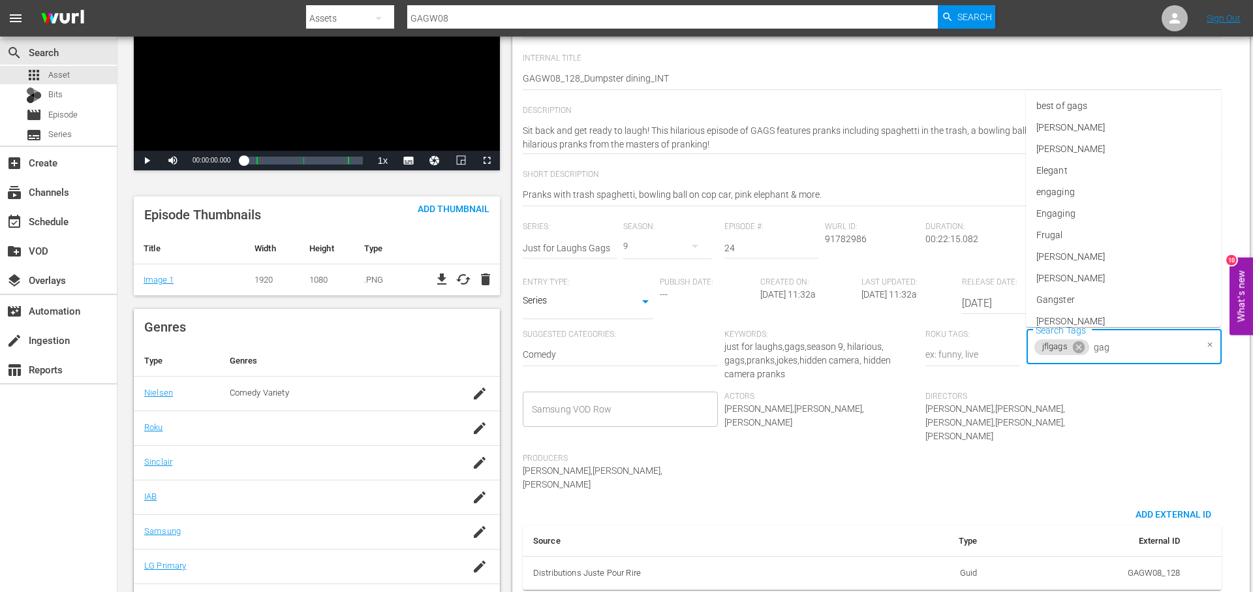
type input "gags"
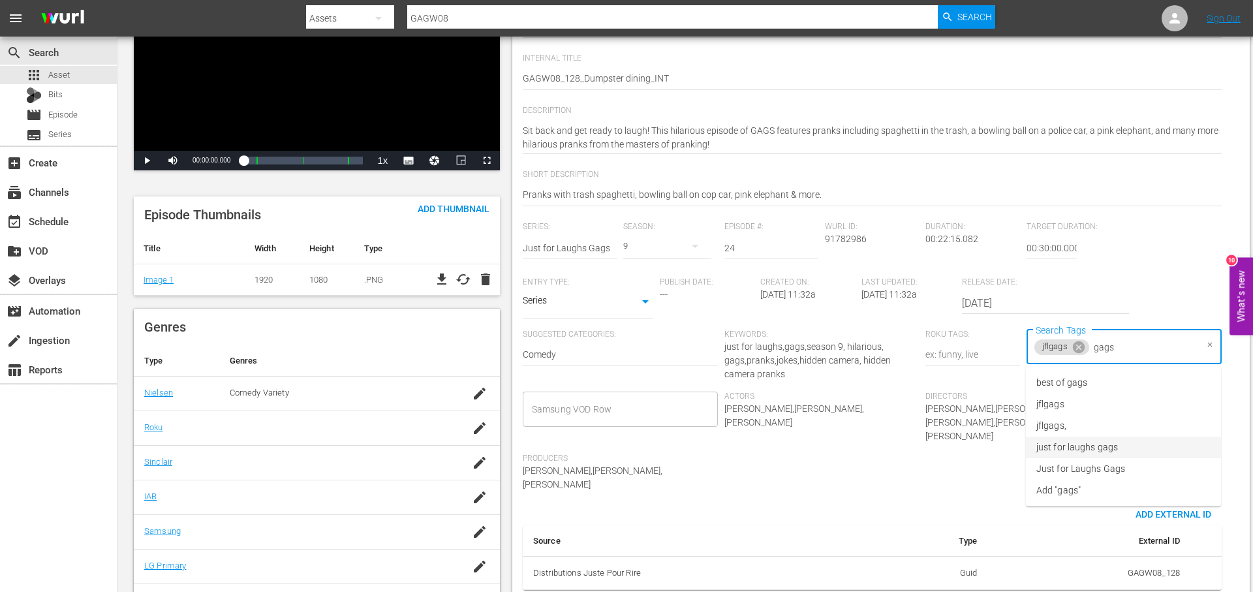
click at [1113, 440] on span "just for laughs gags" at bounding box center [1077, 447] width 82 height 14
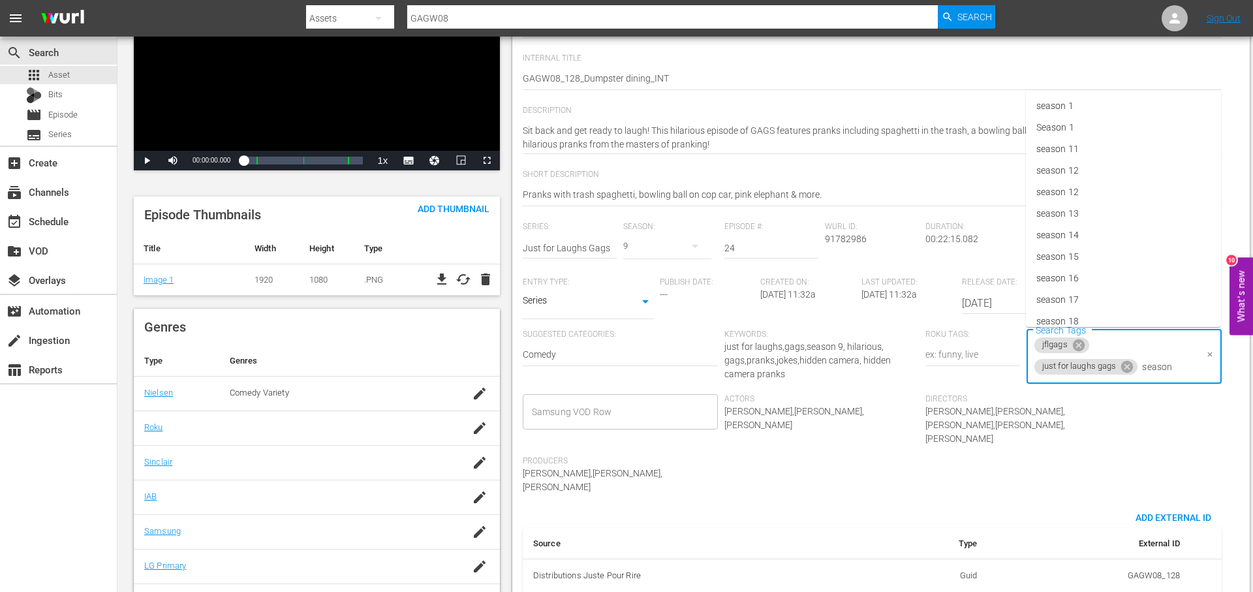
type input "season 9"
click at [1115, 399] on li "season 9" at bounding box center [1123, 402] width 195 height 22
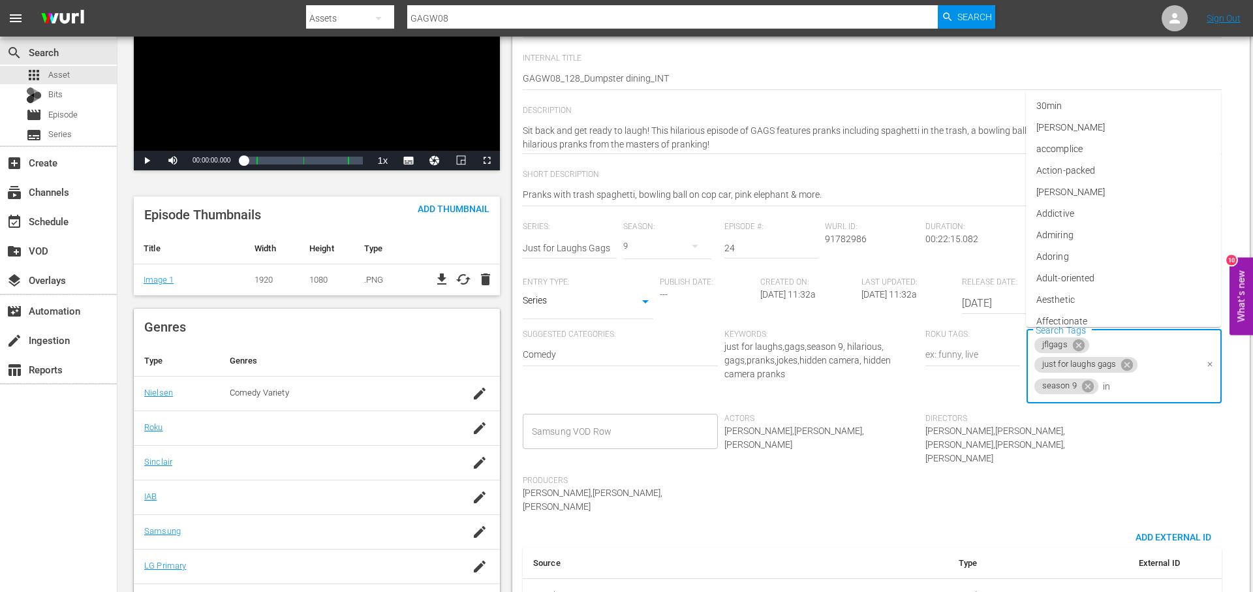
type input "int"
drag, startPoint x: 1095, startPoint y: 166, endPoint x: 729, endPoint y: 175, distance: 365.5
click at [1091, 166] on li "international" at bounding box center [1123, 171] width 195 height 22
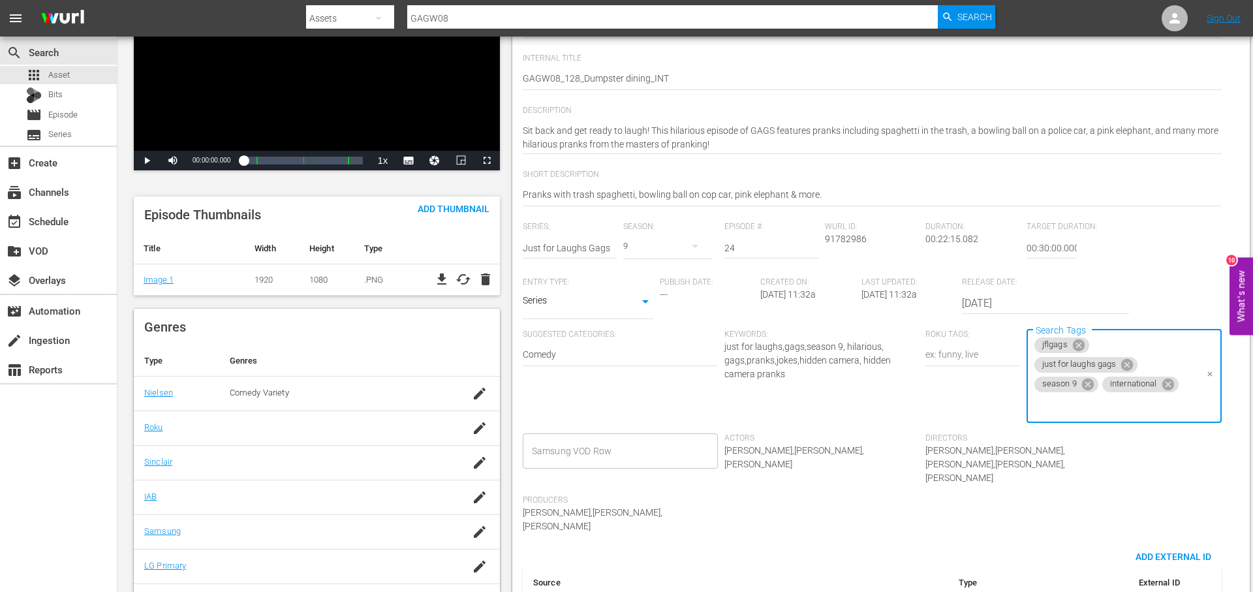
scroll to position [0, 0]
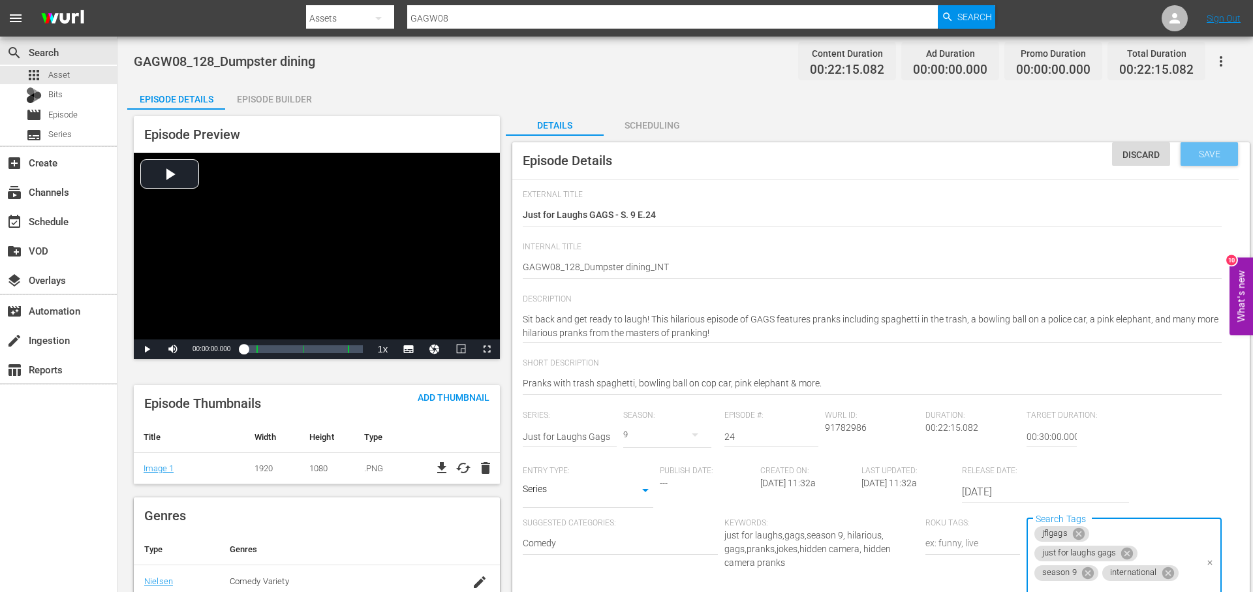
drag, startPoint x: 1217, startPoint y: 155, endPoint x: 1086, endPoint y: 151, distance: 130.6
click at [1217, 155] on span "Save" at bounding box center [1209, 154] width 42 height 10
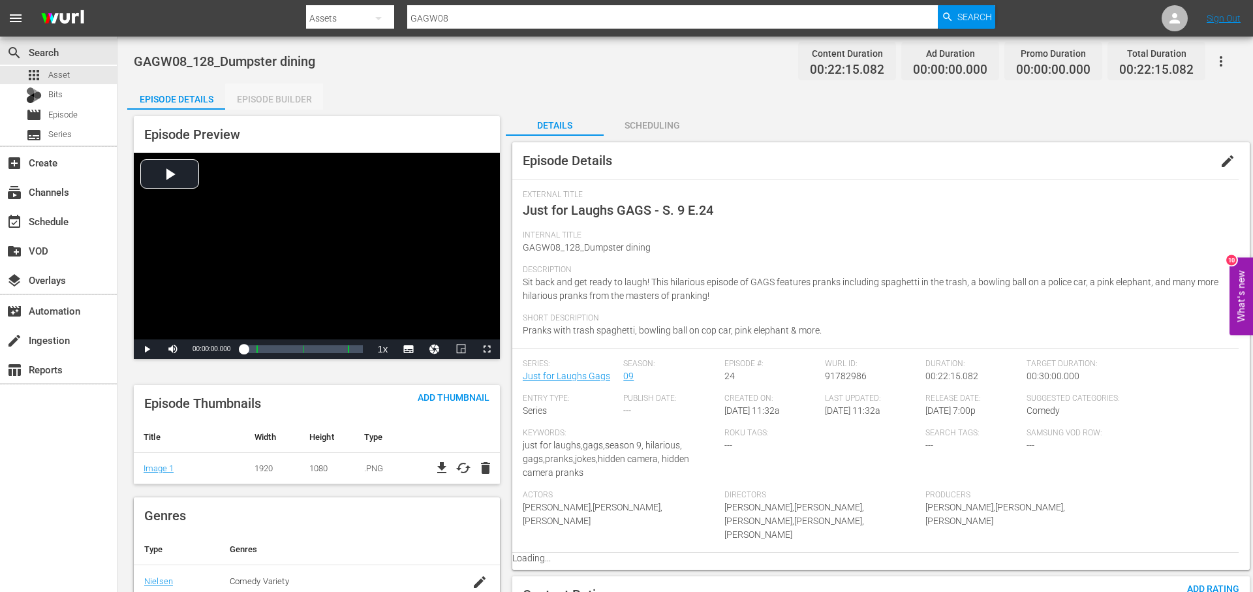
click at [286, 108] on div "Episode Builder" at bounding box center [274, 99] width 98 height 31
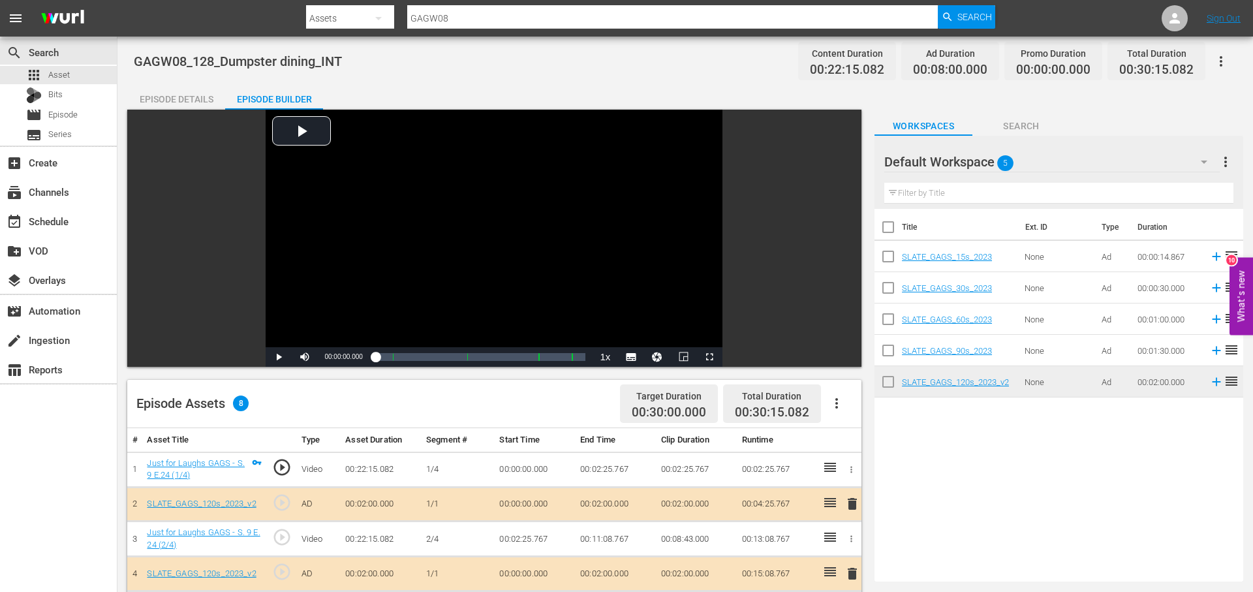
click at [185, 100] on div "Episode Details" at bounding box center [176, 99] width 98 height 31
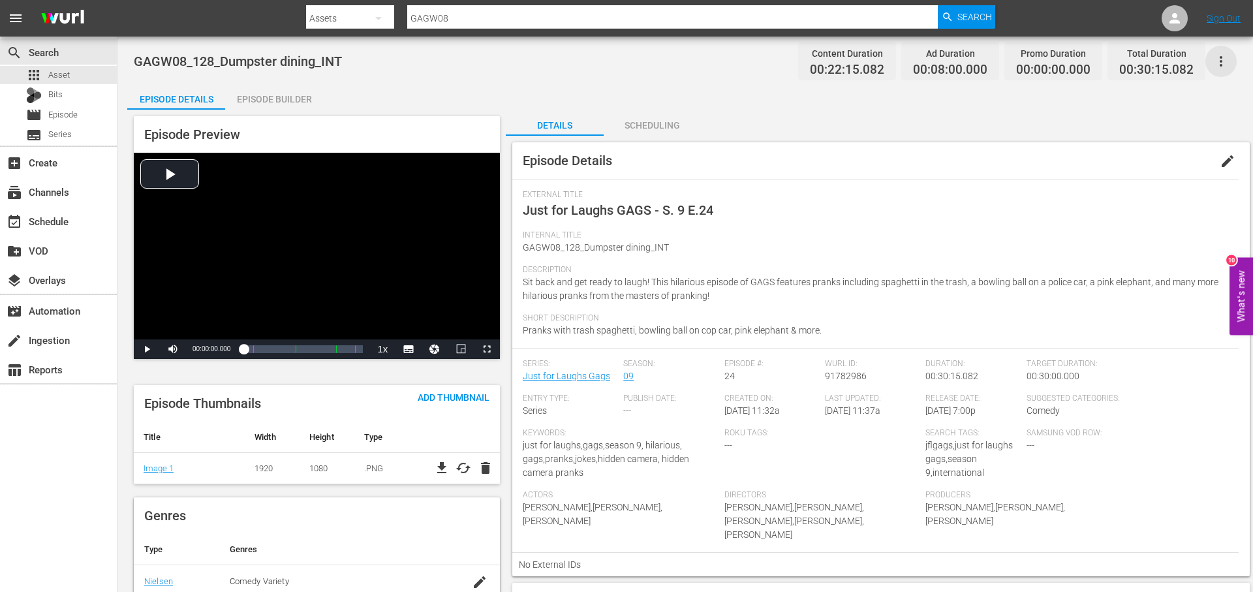
click at [1223, 57] on icon "button" at bounding box center [1221, 62] width 16 height 16
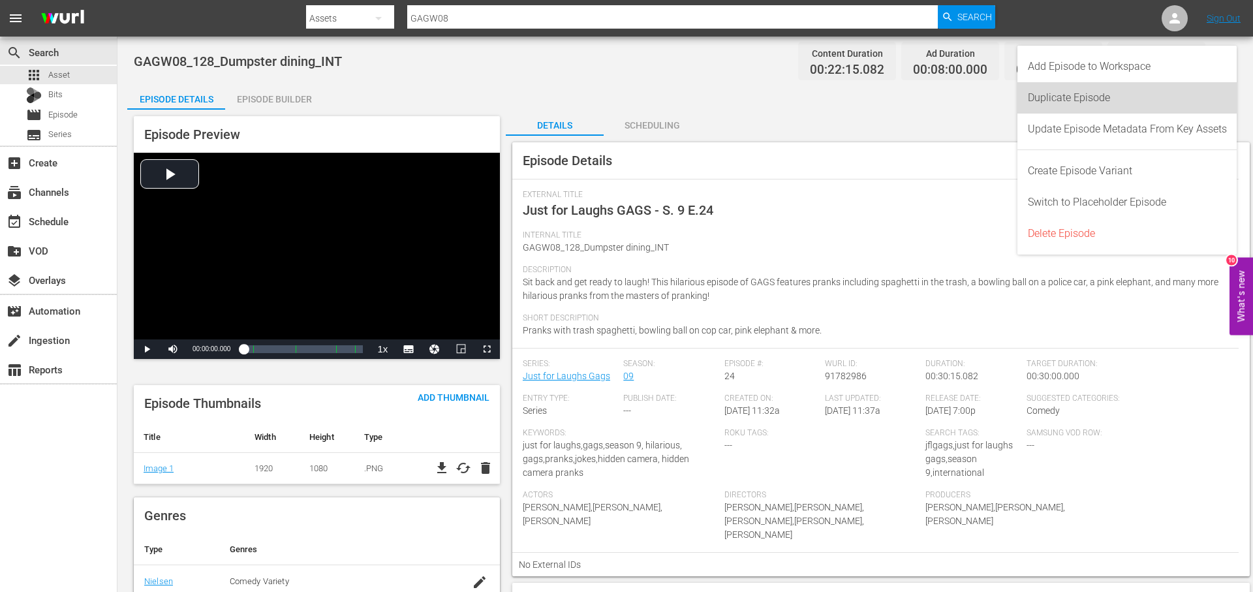
drag, startPoint x: 1097, startPoint y: 93, endPoint x: 1039, endPoint y: 112, distance: 61.5
click at [1095, 95] on div "Duplicate Episode" at bounding box center [1127, 97] width 199 height 31
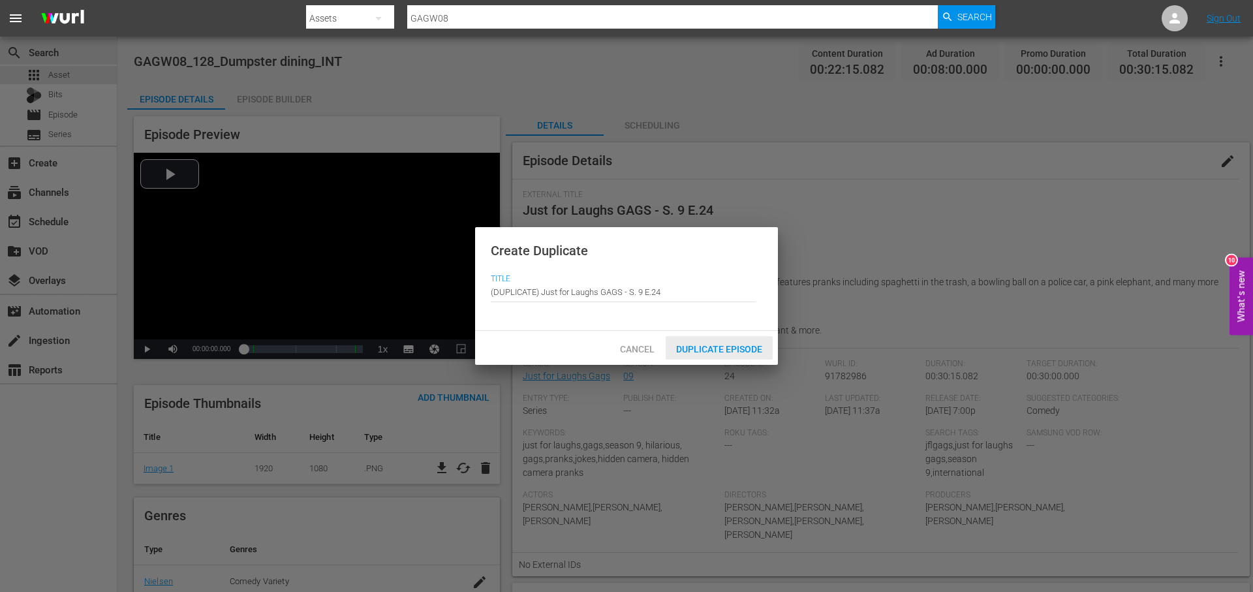
drag, startPoint x: 708, startPoint y: 352, endPoint x: 651, endPoint y: 399, distance: 74.2
click at [706, 353] on span "Duplicate Episode" at bounding box center [719, 349] width 107 height 10
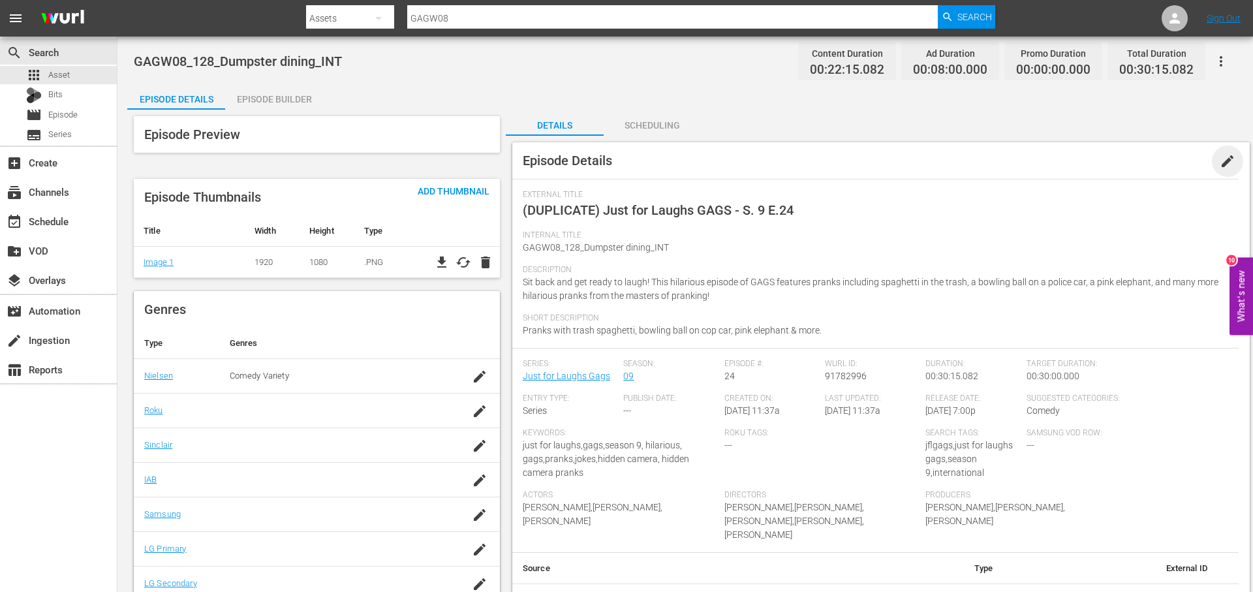
drag, startPoint x: 1225, startPoint y: 158, endPoint x: 1045, endPoint y: 176, distance: 180.4
click at [1224, 158] on span "edit" at bounding box center [1227, 161] width 16 height 16
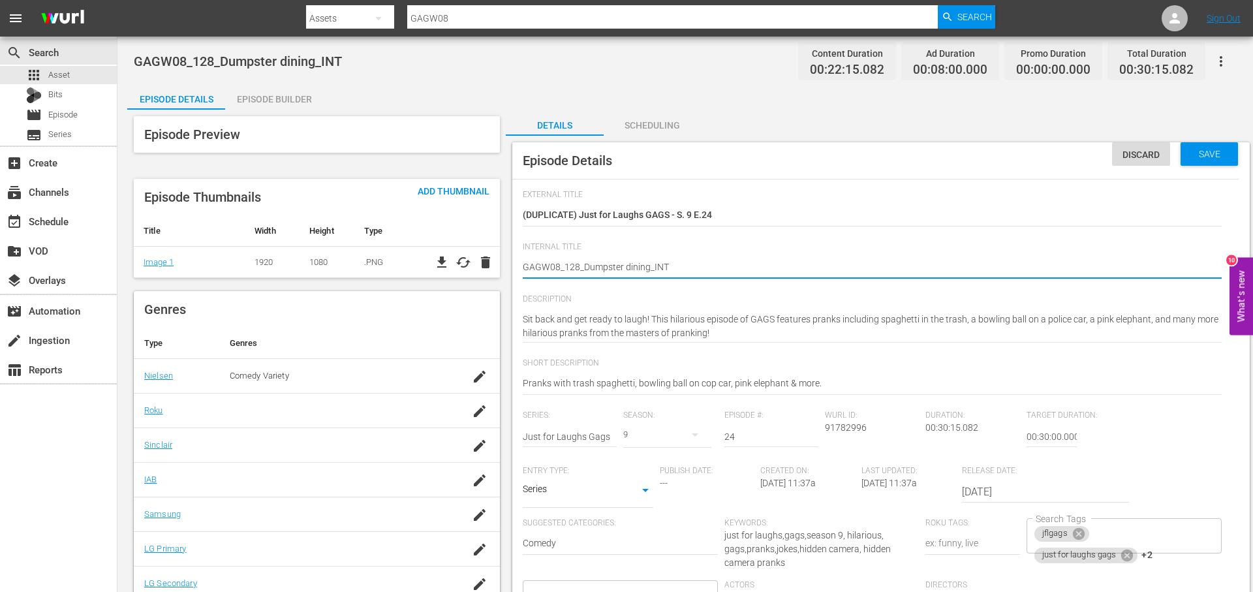
drag, startPoint x: 645, startPoint y: 268, endPoint x: 584, endPoint y: 271, distance: 60.8
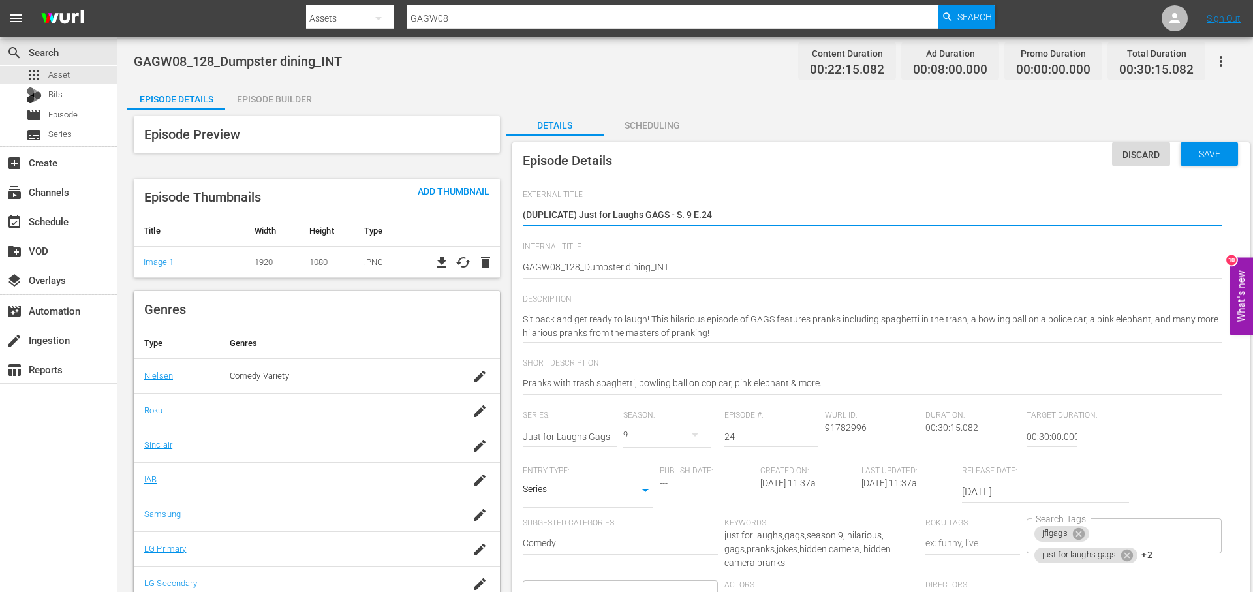
click at [734, 214] on textarea "(DUPLICATE) Just for Laughs GAGS - S. 9 E.24" at bounding box center [872, 216] width 699 height 16
paste textarea "Dumpster dining"
type textarea "Dumpster dining"
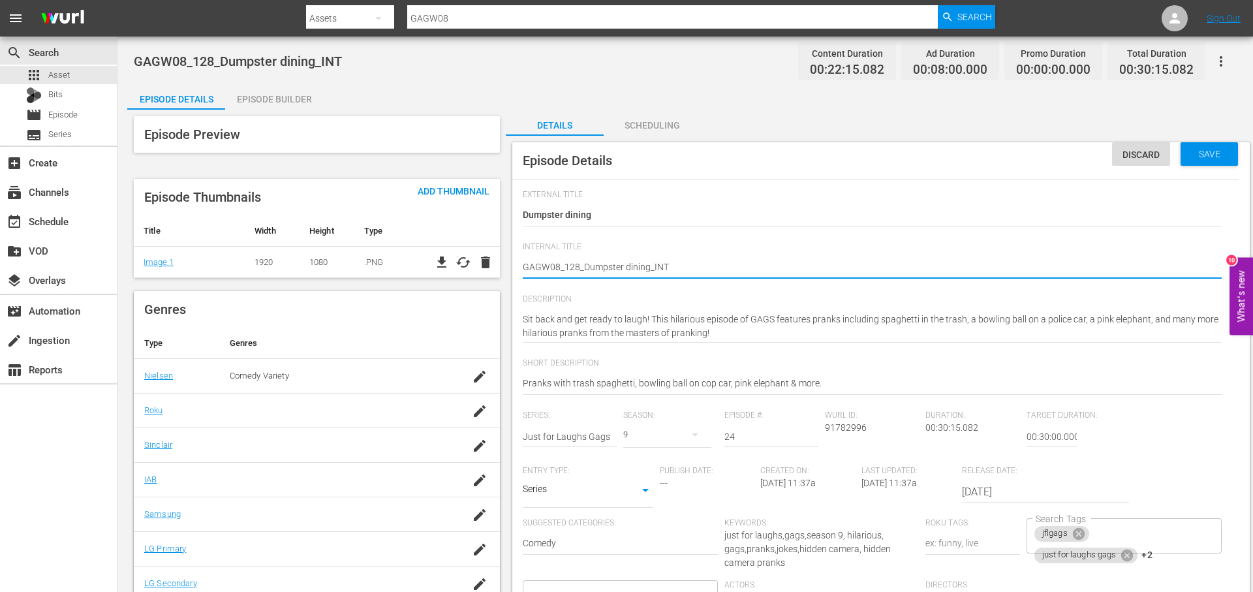
type textarea "GAGW08_128_Dumpster dining_IN"
type textarea "GAGW08_128_Dumpster dining_I"
type textarea "GAGW08_128_Dumpster dining_"
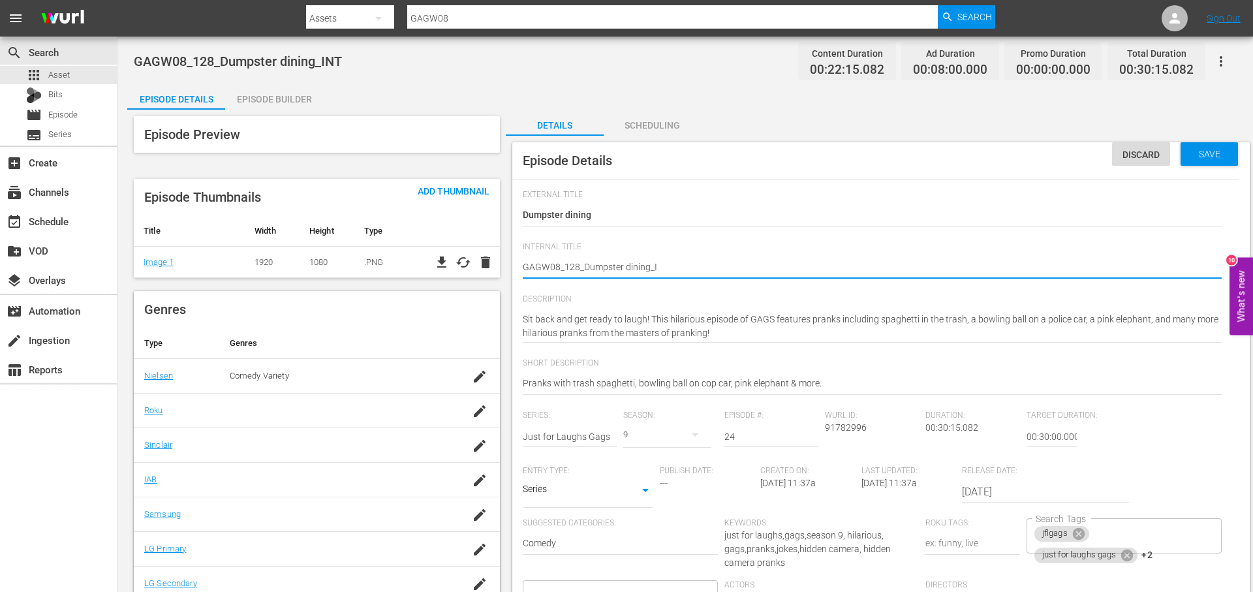
type textarea "GAGW08_128_Dumpster dining_"
type textarea "GAGW08_128_Dumpster dining_R"
type textarea "GAGW08_128_Dumpster dining_RO"
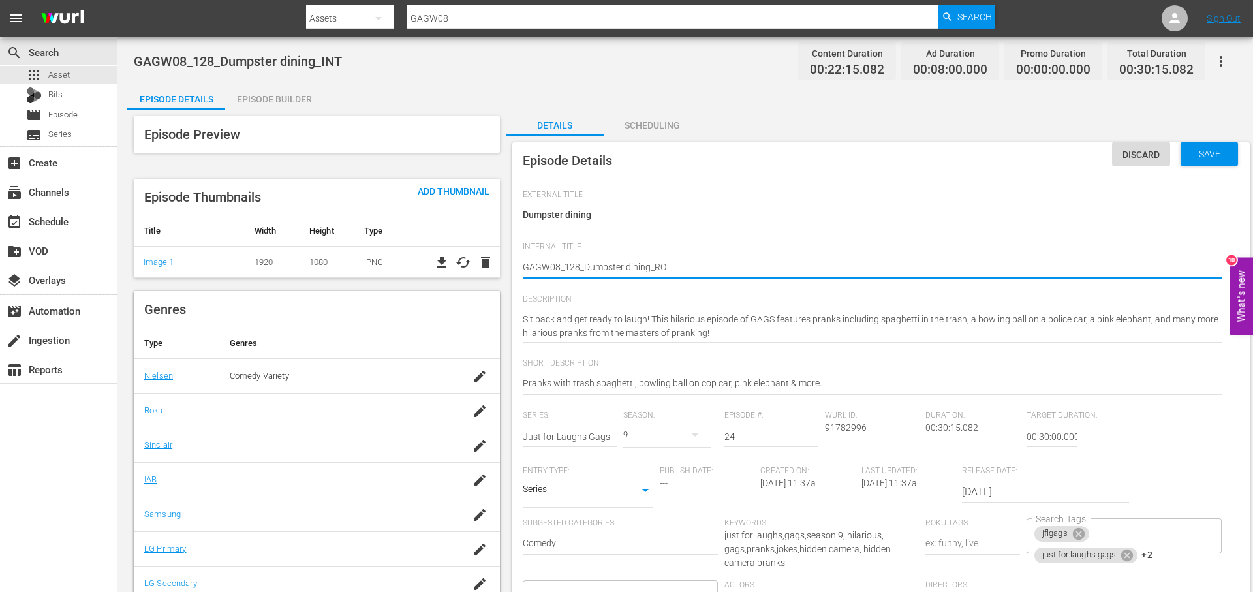
type textarea "GAGW08_128_Dumpster dining_ROK"
type textarea "GAGW08_128_Dumpster dining_ROKY"
type textarea "GAGW08_128_Dumpster dining_ROK"
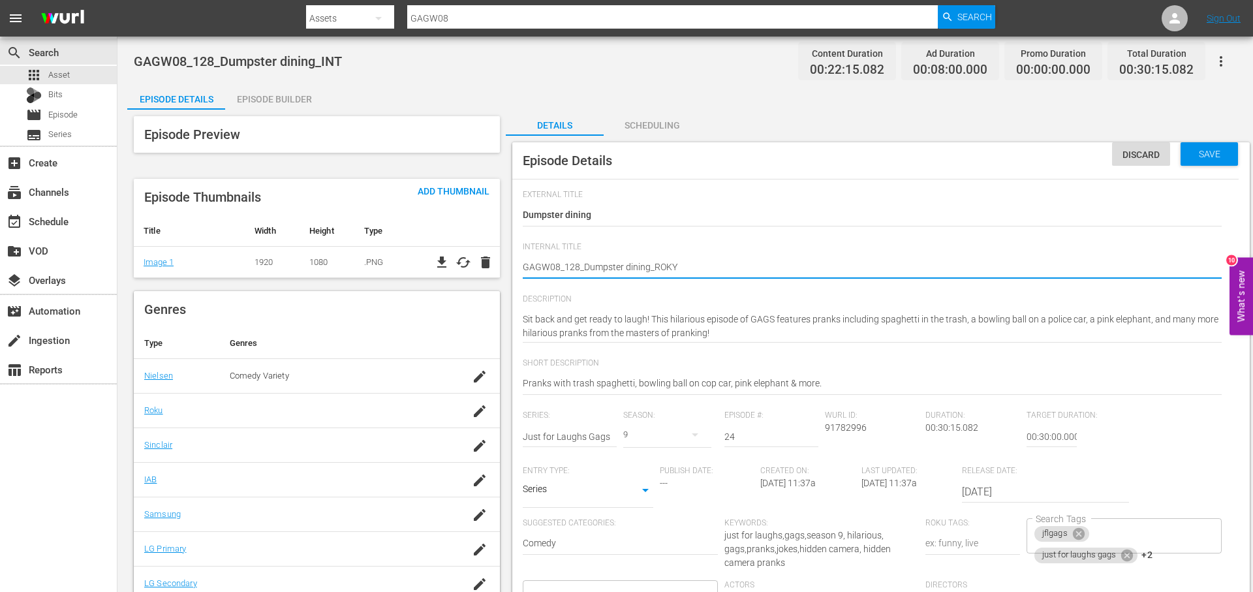
type textarea "GAGW08_128_Dumpster dining_ROK"
type textarea "GAGW08_128_Dumpster dining_ROKU"
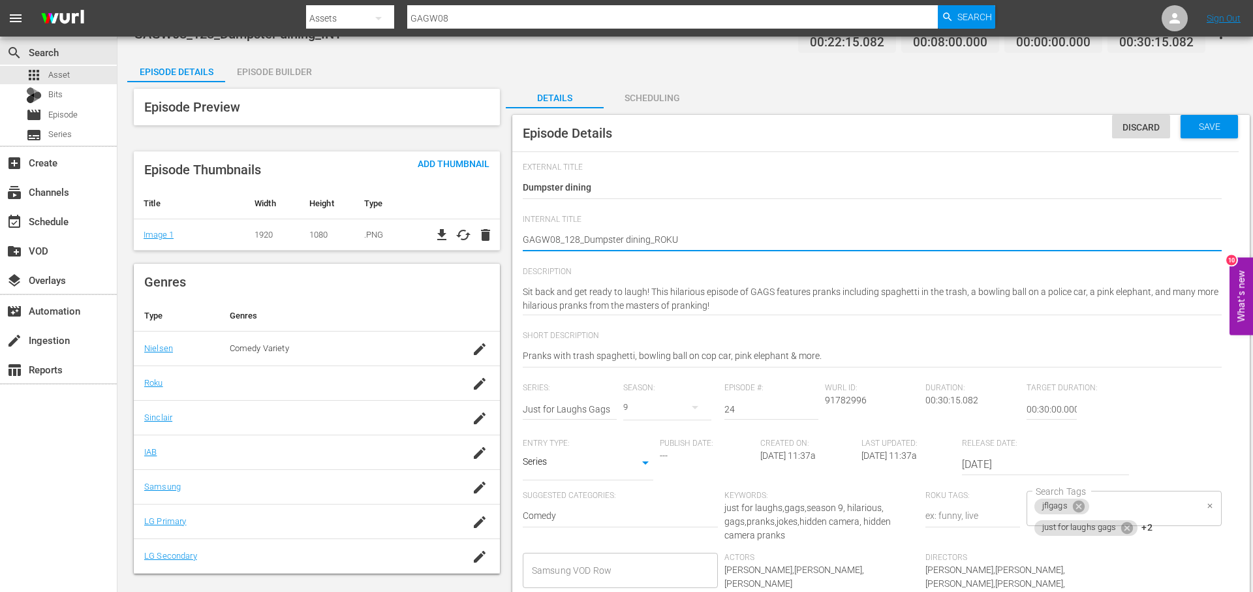
type textarea "GAGW08_128_Dumpster dining_ROKU"
click at [1167, 517] on div "jflgags just for laughs gags +2 Search Tags" at bounding box center [1123, 508] width 195 height 35
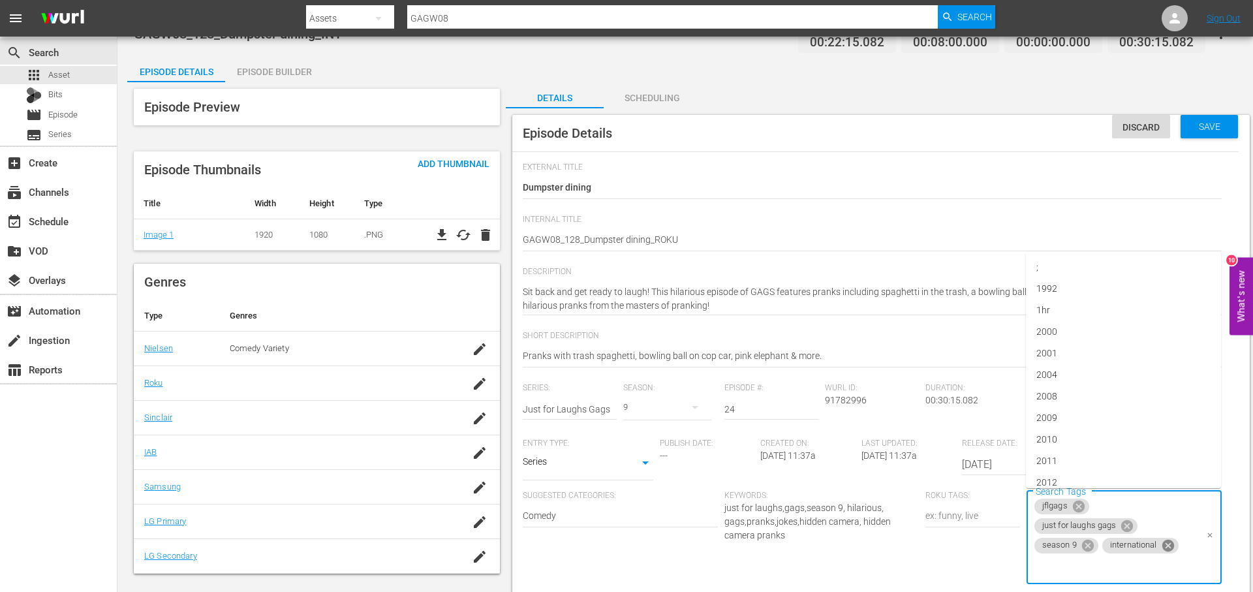
click at [1167, 547] on icon at bounding box center [1167, 546] width 12 height 12
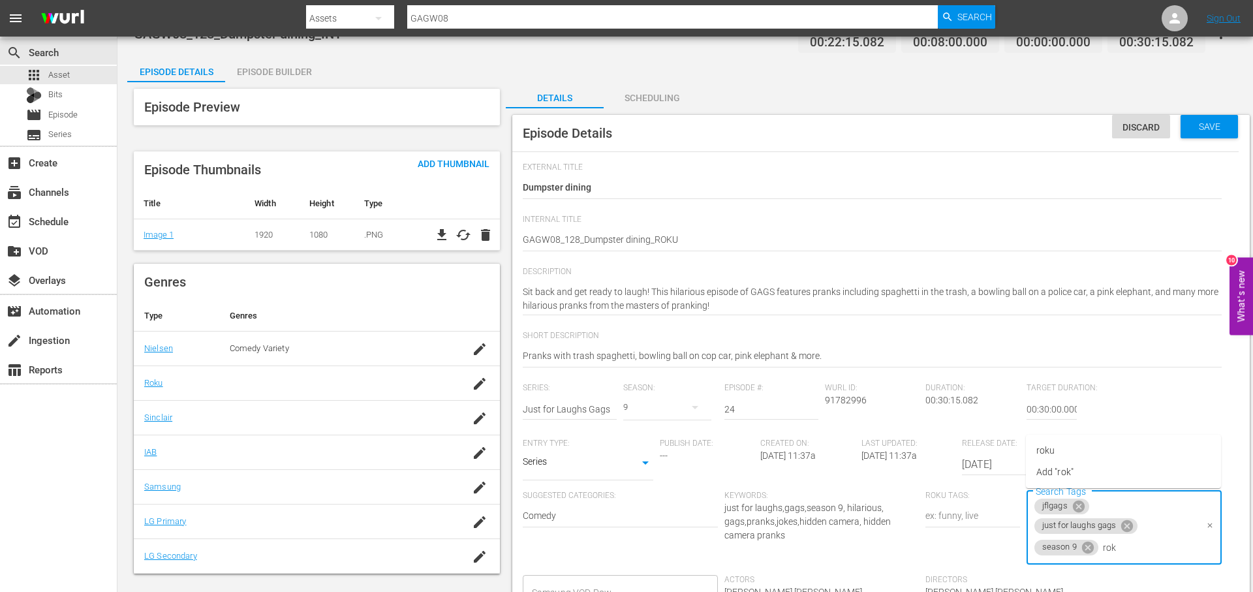
type input "roku"
click at [1096, 453] on li "roku" at bounding box center [1123, 451] width 195 height 22
click at [1208, 122] on span "Save" at bounding box center [1209, 126] width 42 height 10
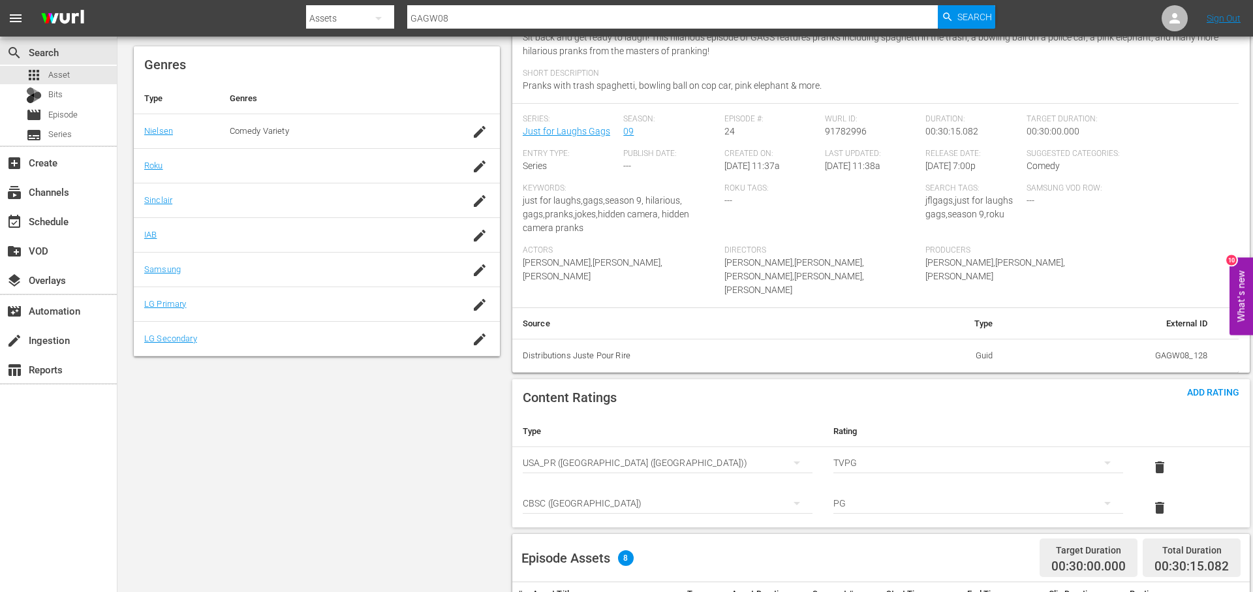
scroll to position [0, 0]
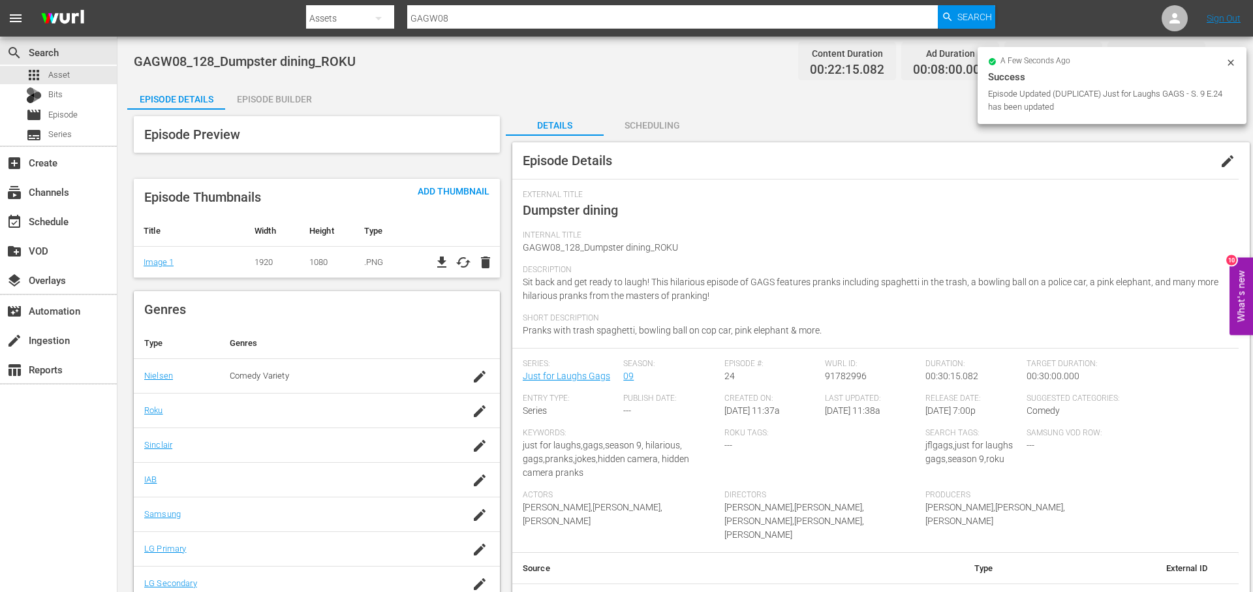
click at [268, 95] on div "Episode Builder" at bounding box center [274, 99] width 98 height 31
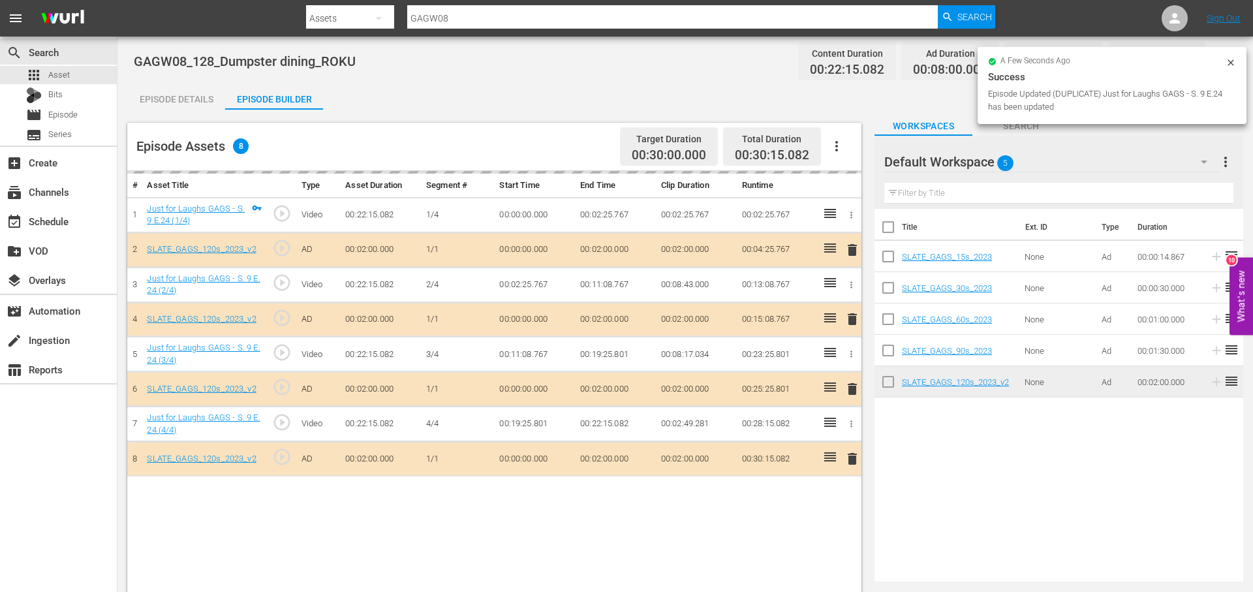
click at [853, 249] on div "delete" at bounding box center [850, 249] width 12 height 19
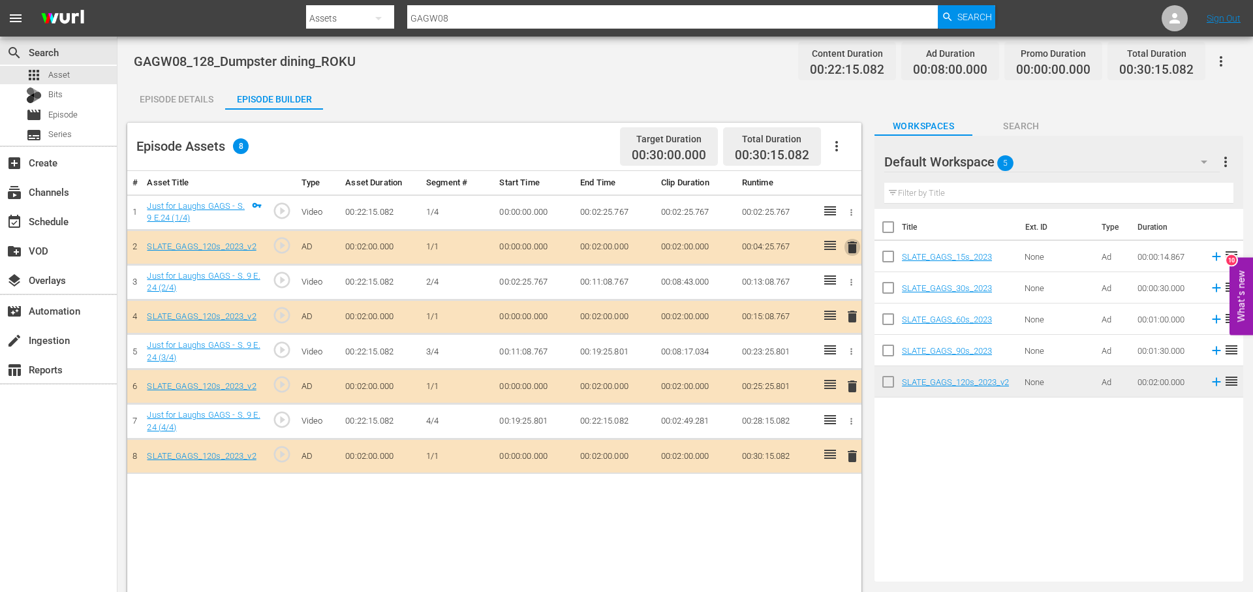
click at [852, 243] on span "delete" at bounding box center [852, 247] width 16 height 16
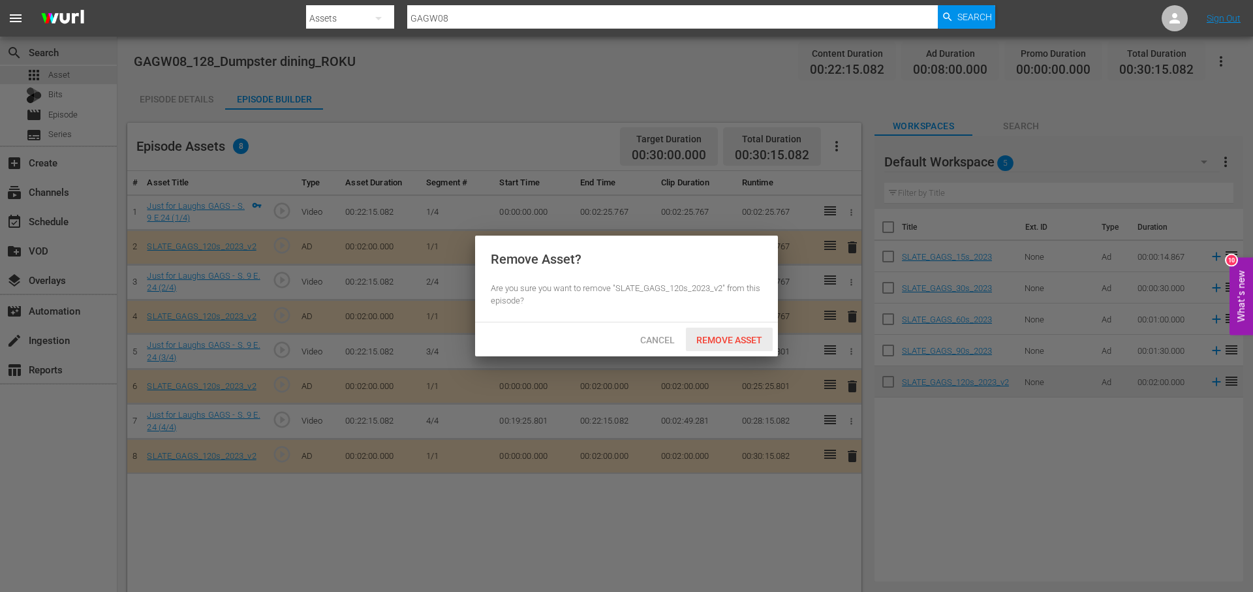
drag, startPoint x: 752, startPoint y: 337, endPoint x: 767, endPoint y: 335, distance: 15.1
click at [754, 337] on span "Remove Asset" at bounding box center [729, 340] width 87 height 10
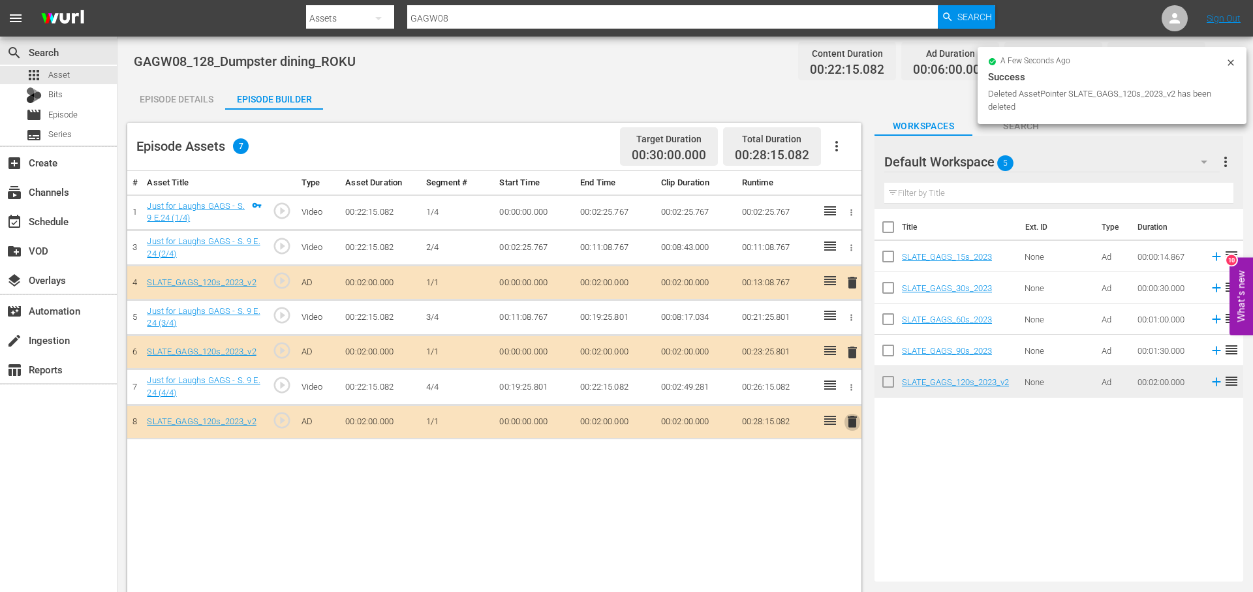
click at [849, 420] on span "delete" at bounding box center [852, 422] width 16 height 16
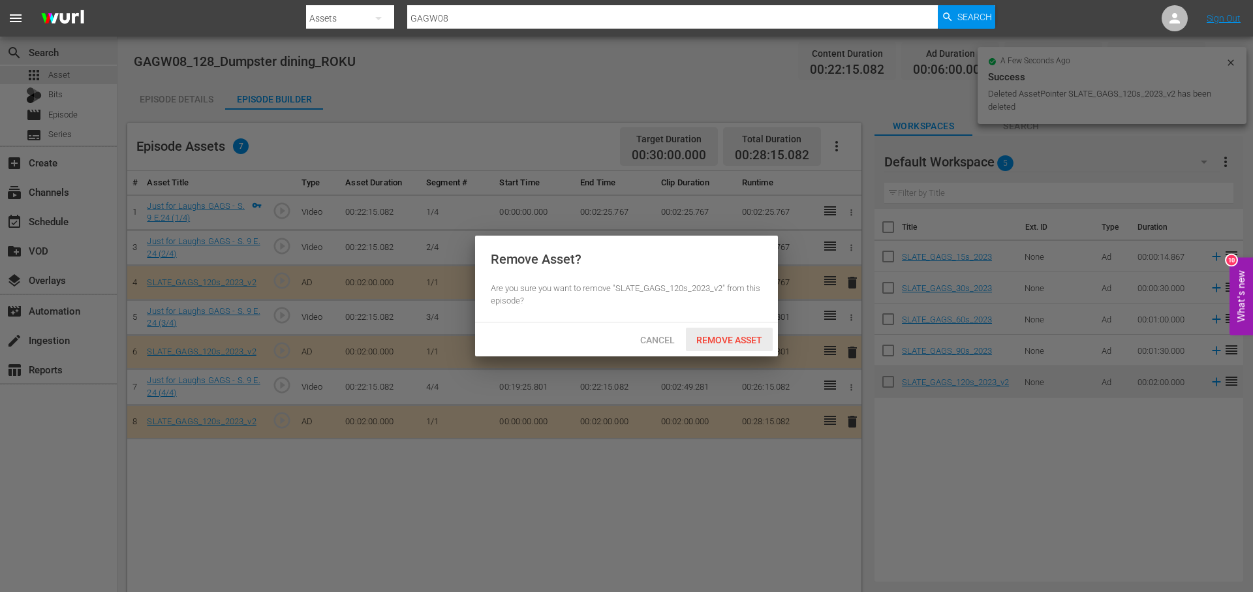
click at [721, 340] on span "Remove Asset" at bounding box center [729, 340] width 87 height 10
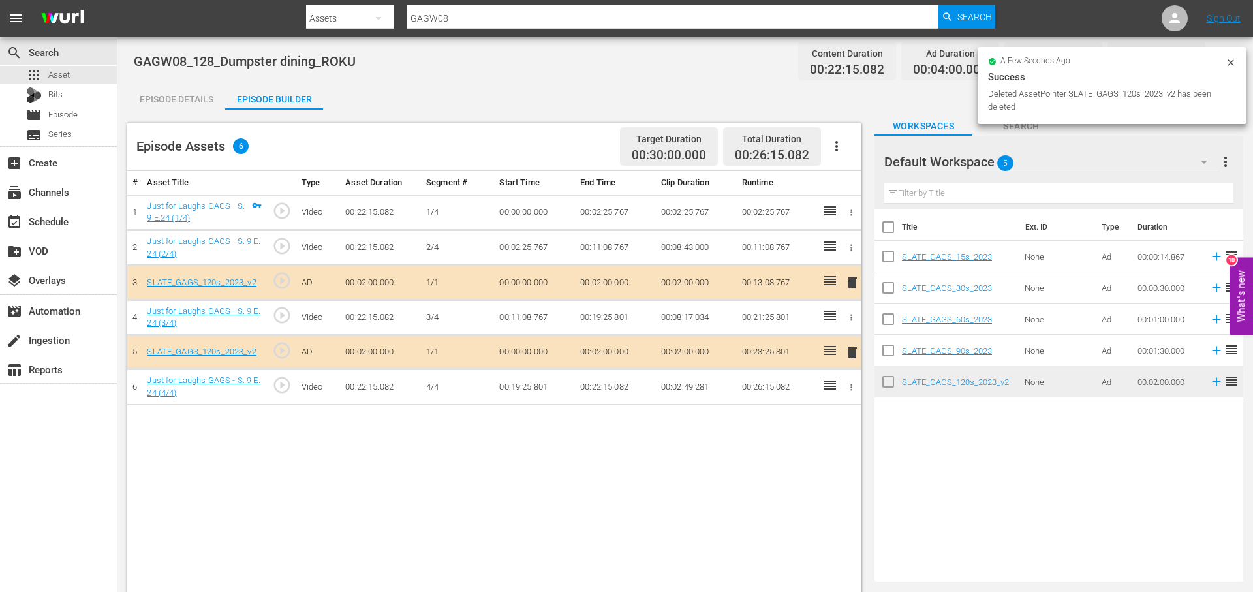
click at [851, 355] on span "delete" at bounding box center [852, 353] width 16 height 16
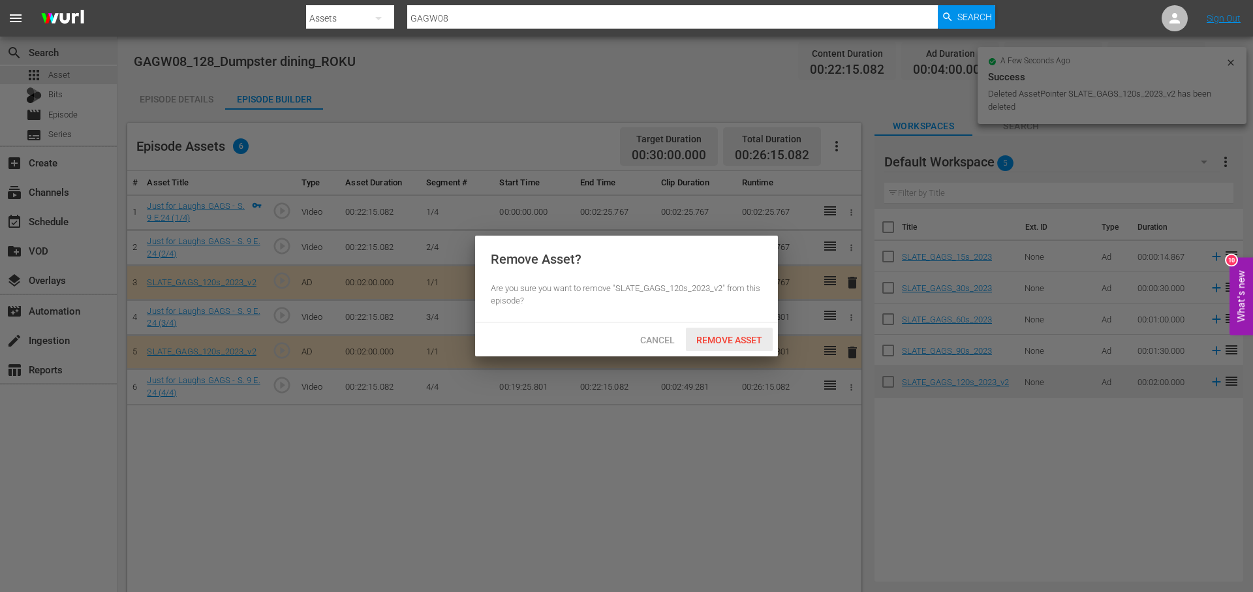
click at [761, 342] on span "Remove Asset" at bounding box center [729, 340] width 87 height 10
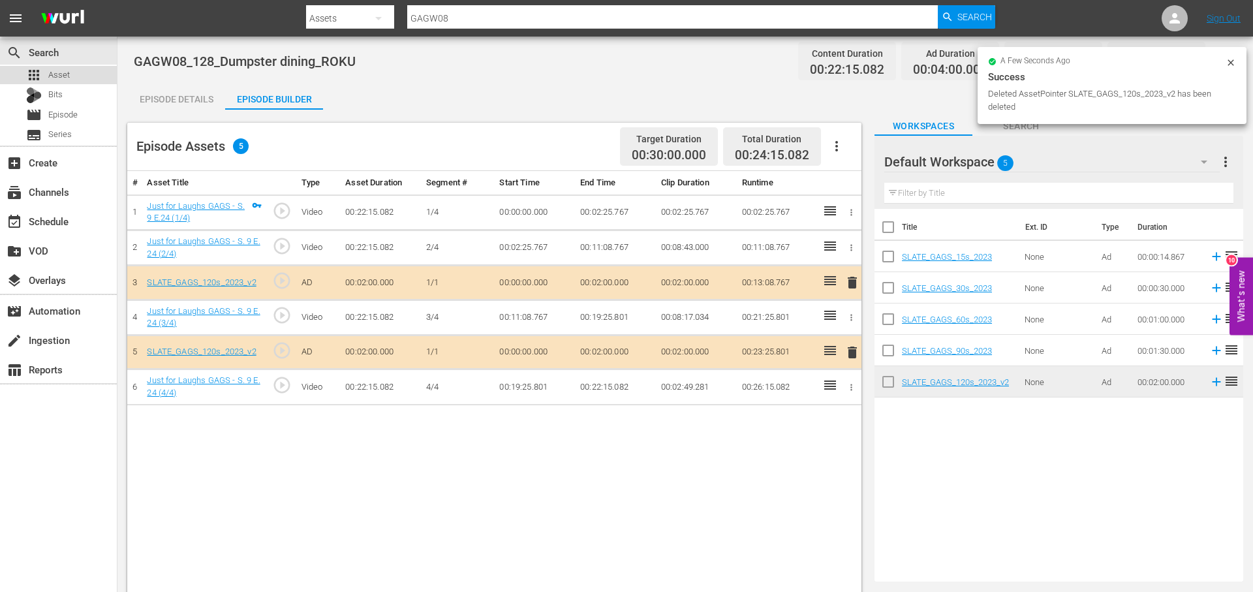
click at [75, 74] on div "apps Asset" at bounding box center [58, 75] width 117 height 18
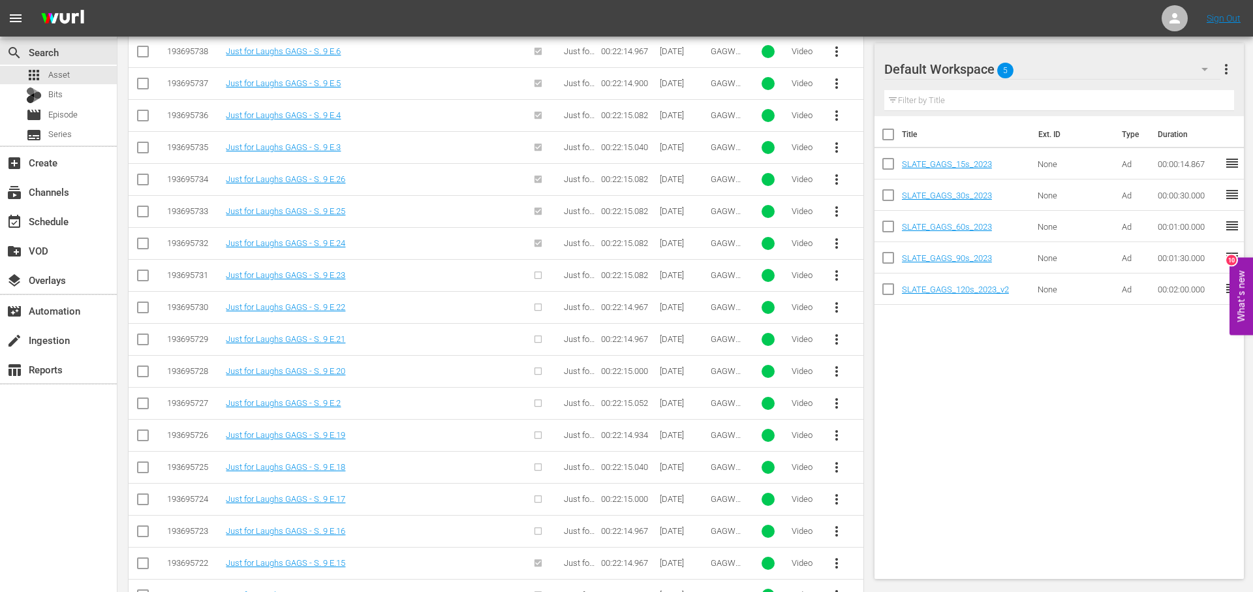
scroll to position [465, 0]
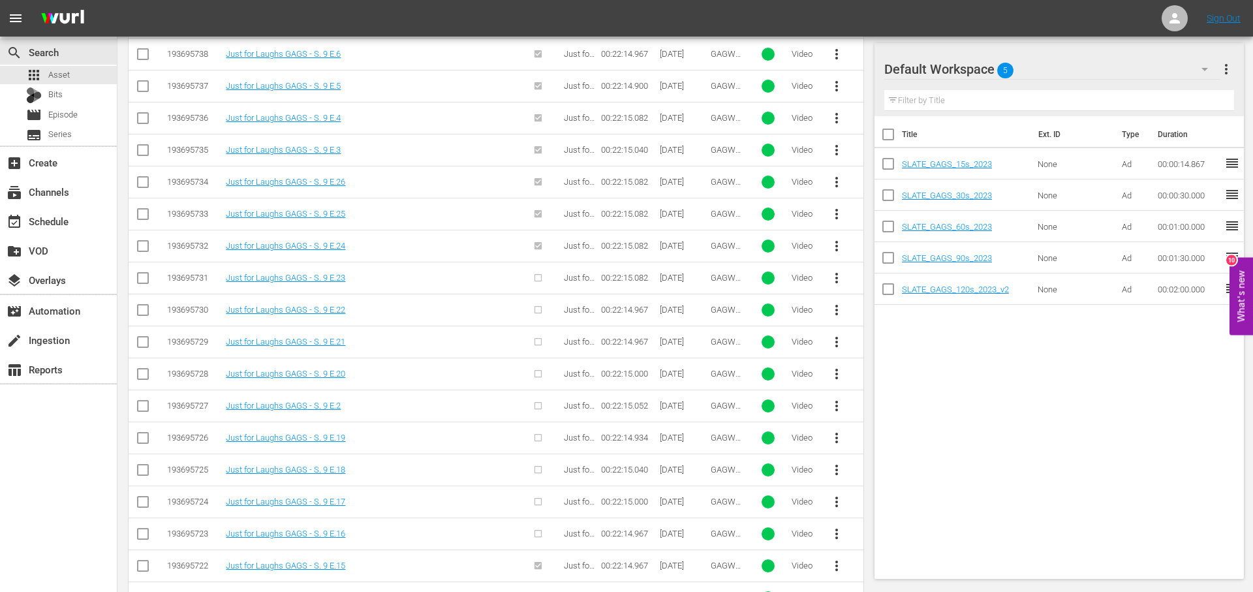
click at [833, 279] on span "more_vert" at bounding box center [837, 278] width 16 height 16
click at [906, 369] on div "Episode" at bounding box center [907, 376] width 89 height 31
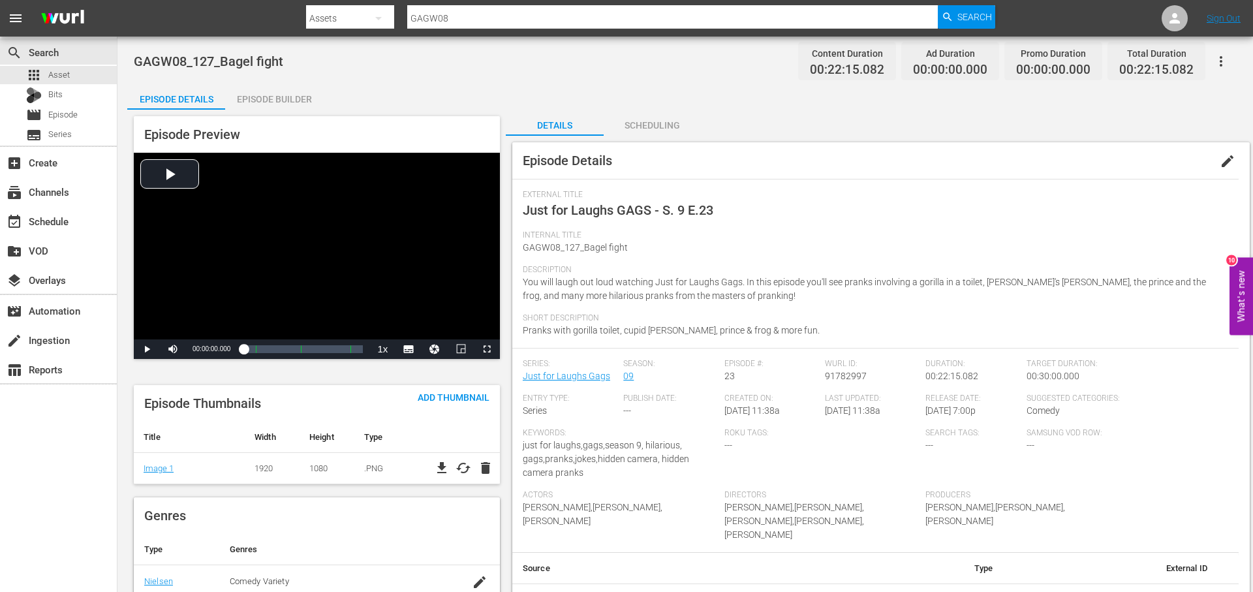
drag, startPoint x: 1218, startPoint y: 159, endPoint x: 1152, endPoint y: 192, distance: 74.4
click at [1218, 160] on button "edit" at bounding box center [1227, 161] width 31 height 31
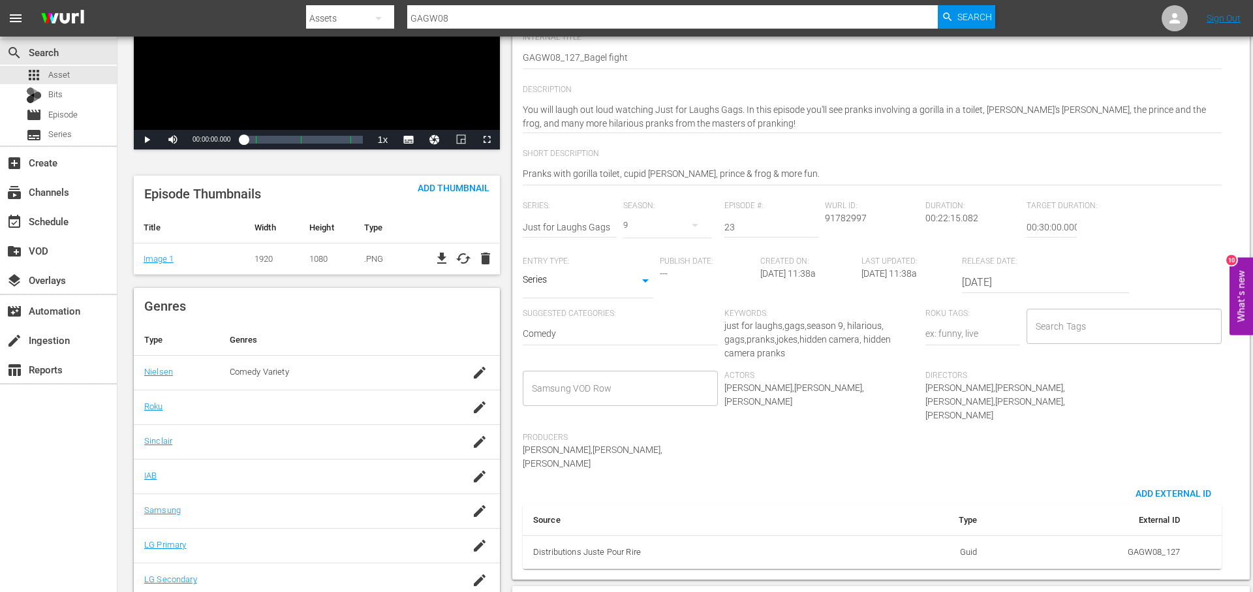
scroll to position [212, 0]
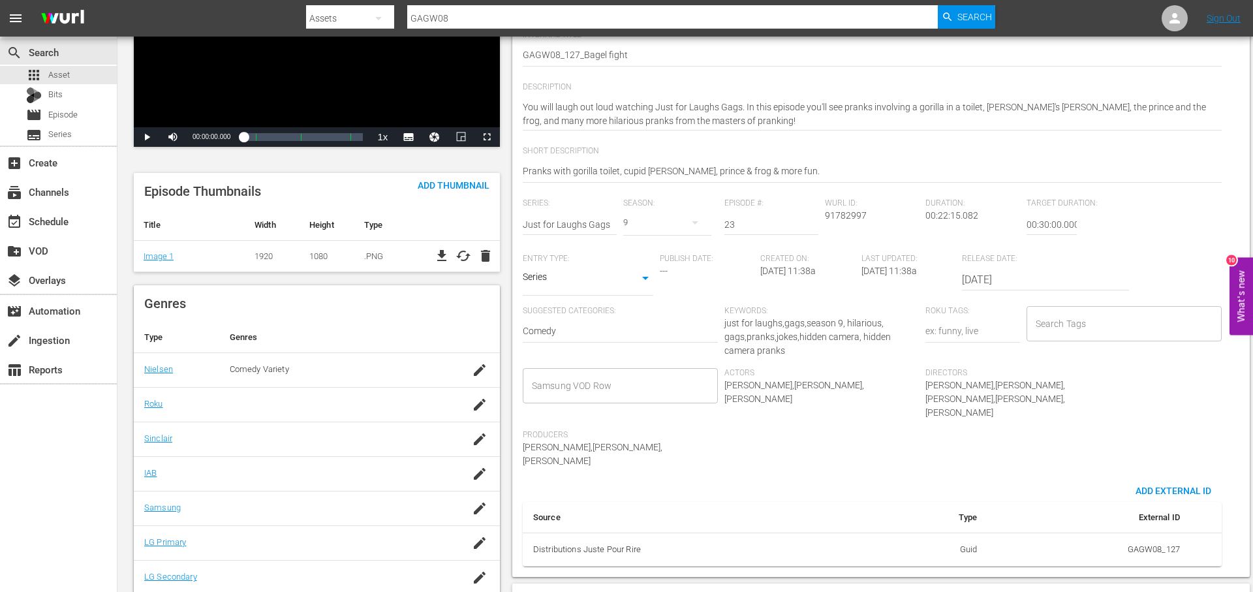
click at [1088, 330] on input "Search Tags" at bounding box center [1114, 323] width 164 height 23
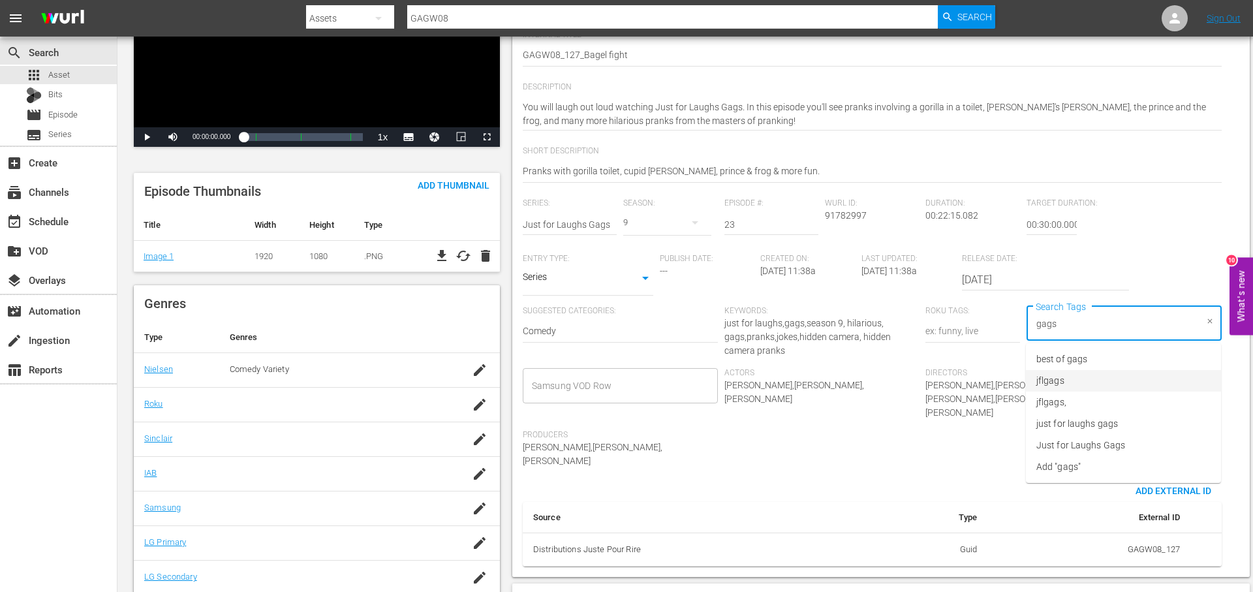
drag, startPoint x: 1092, startPoint y: 376, endPoint x: 1096, endPoint y: 354, distance: 22.4
click at [1092, 373] on li "jflgags" at bounding box center [1123, 381] width 195 height 22
drag, startPoint x: 1123, startPoint y: 429, endPoint x: 1122, endPoint y: 423, distance: 6.6
click at [1123, 427] on li "just for laughs gags" at bounding box center [1123, 424] width 195 height 22
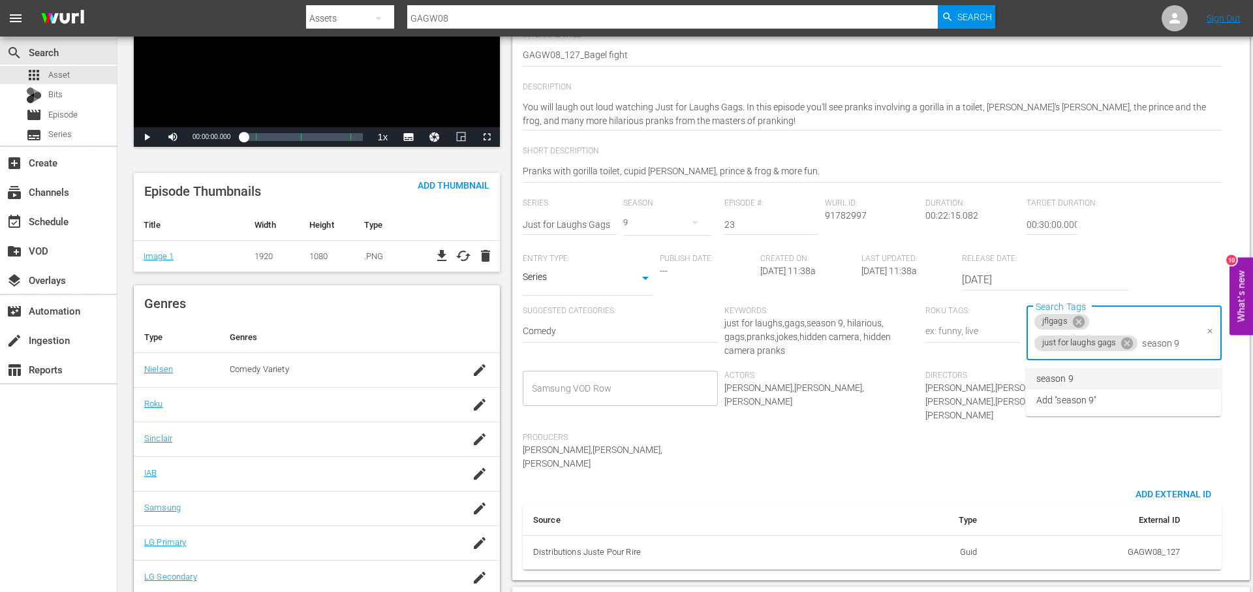
click at [1107, 376] on li "season 9" at bounding box center [1123, 379] width 195 height 22
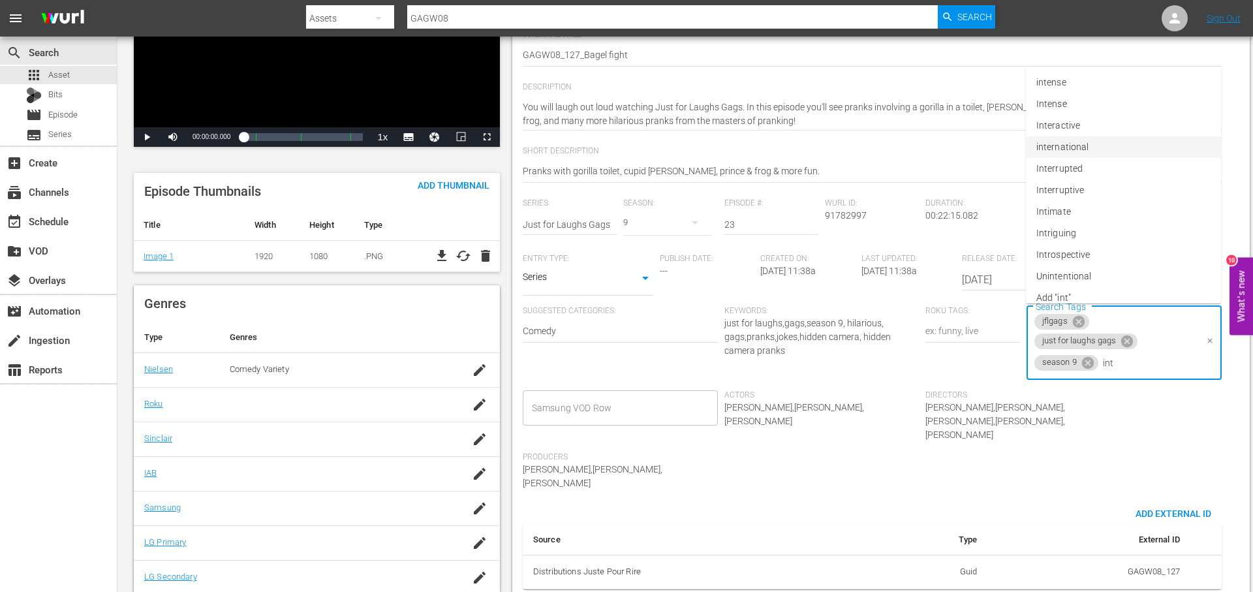
click at [1103, 141] on li "international" at bounding box center [1123, 147] width 195 height 22
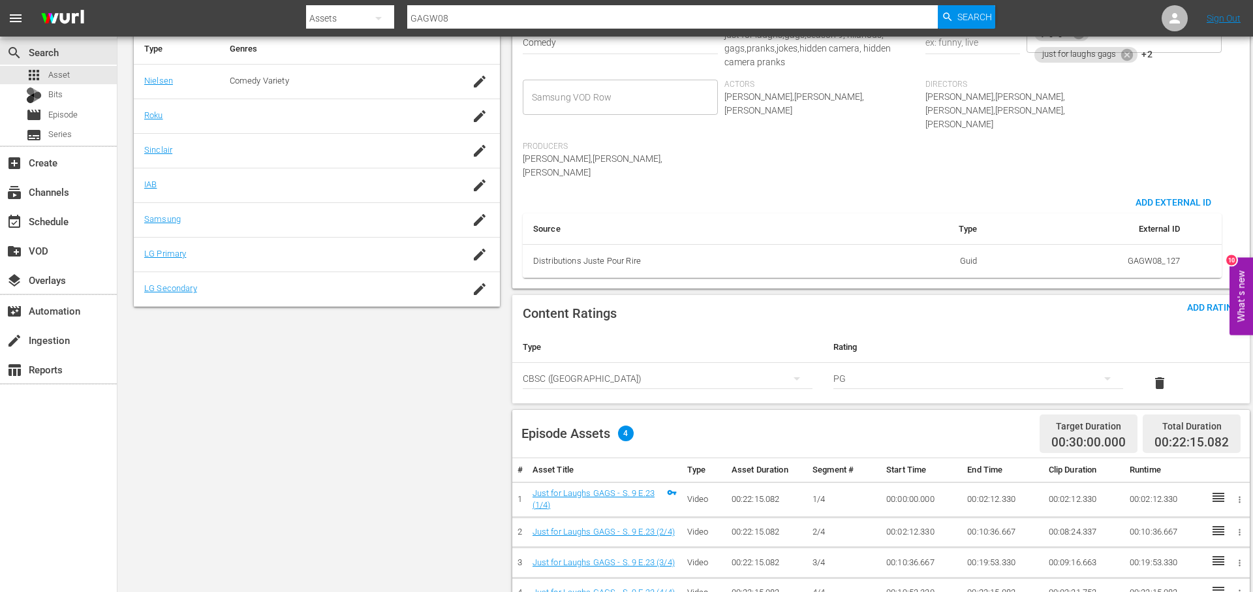
scroll to position [521, 0]
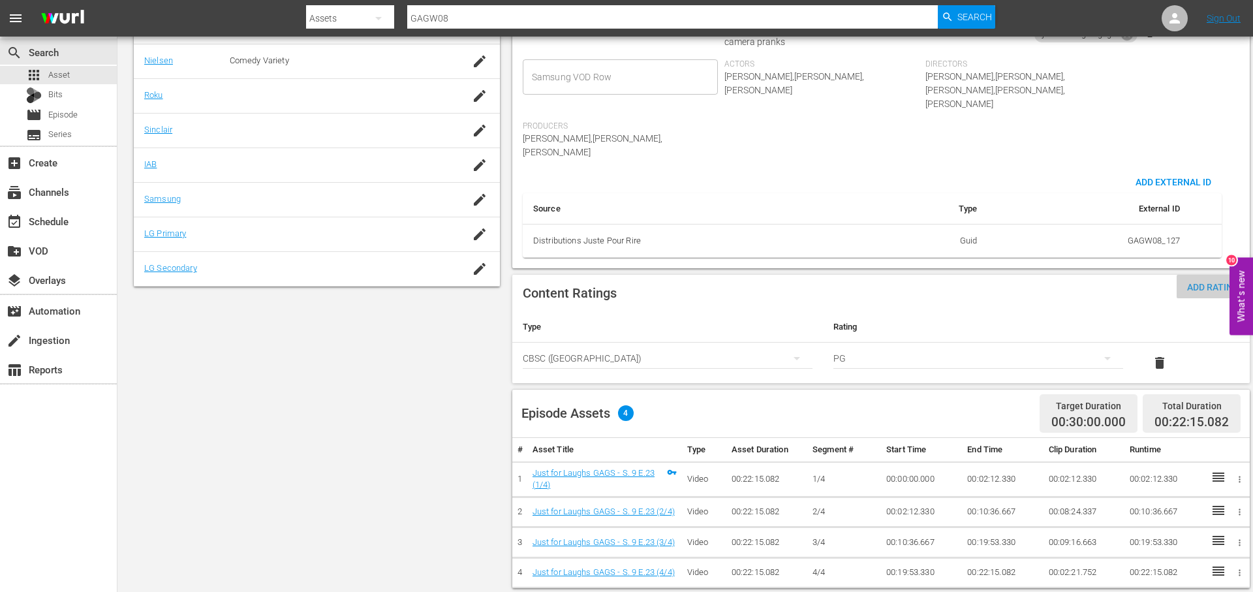
drag, startPoint x: 1191, startPoint y: 258, endPoint x: 1138, endPoint y: 279, distance: 57.4
click at [1191, 282] on span "Add Rating" at bounding box center [1212, 287] width 73 height 10
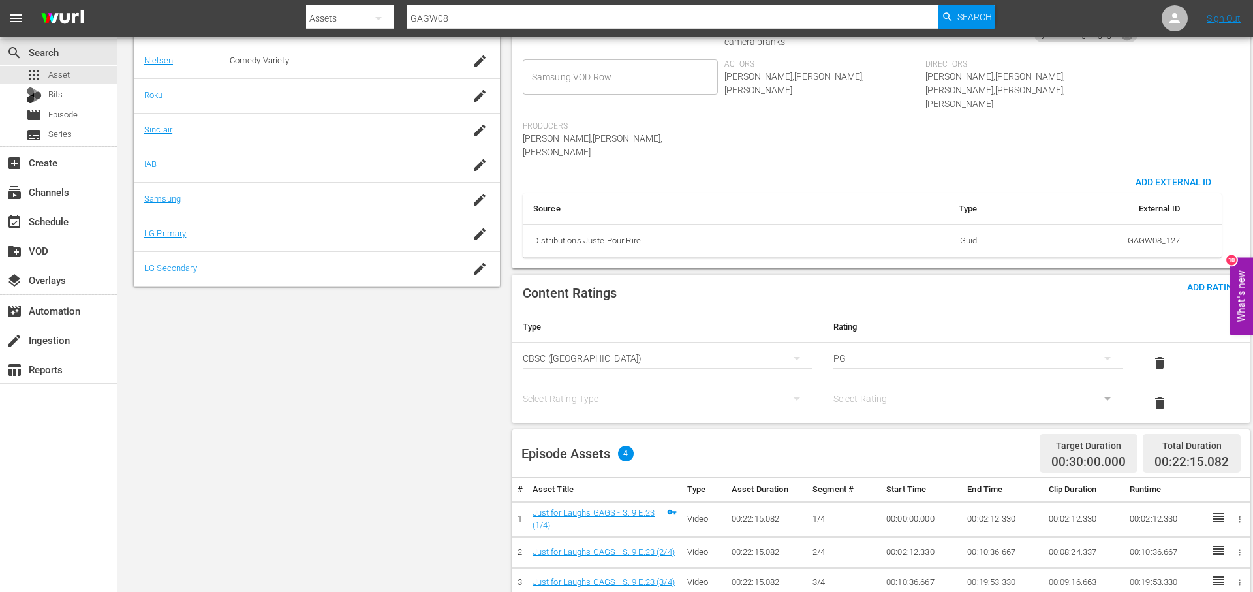
click at [731, 380] on div "simple table" at bounding box center [668, 398] width 290 height 37
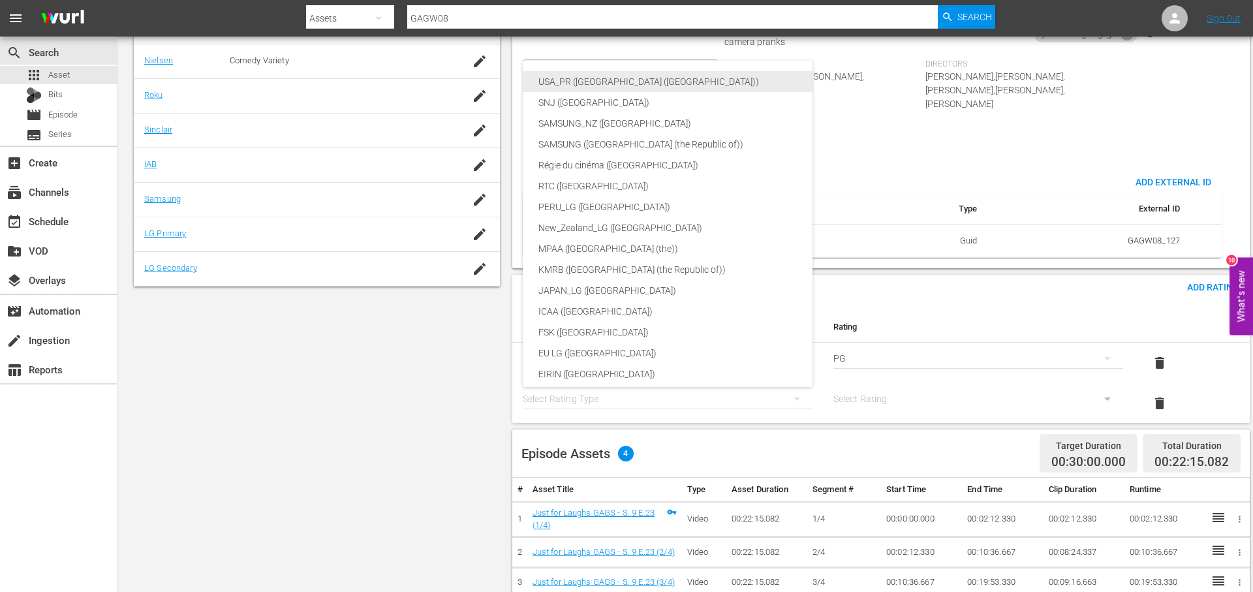
click at [705, 82] on div "USA_PR ([GEOGRAPHIC_DATA] ([GEOGRAPHIC_DATA]))" at bounding box center [698, 81] width 320 height 21
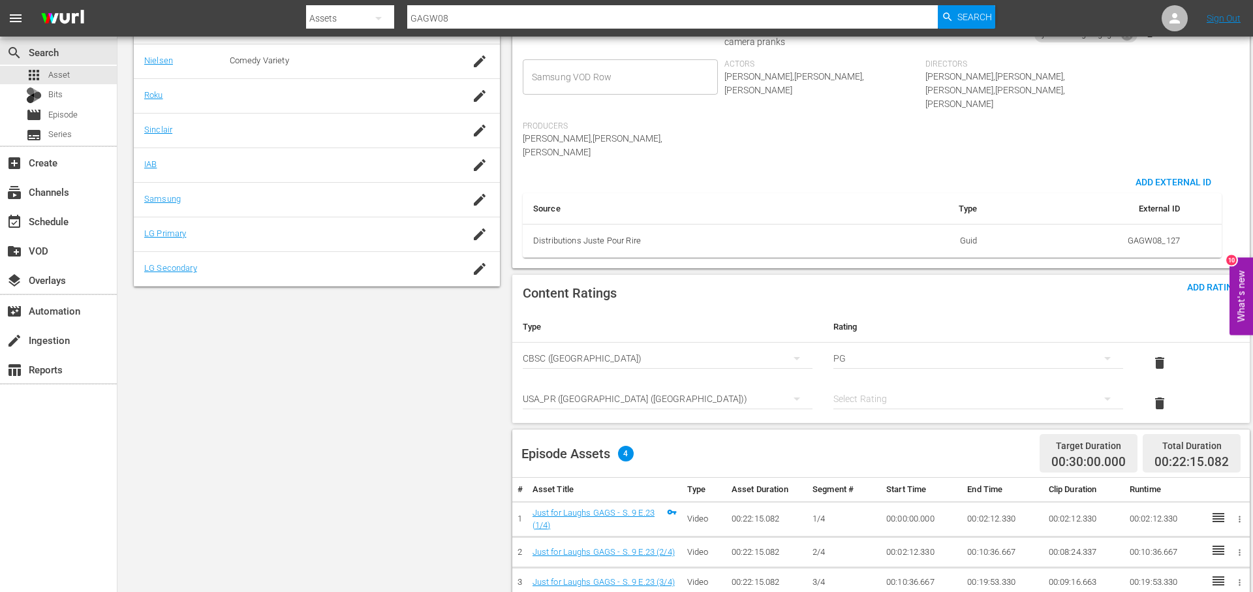
click at [883, 380] on div "simple table" at bounding box center [978, 398] width 290 height 37
click at [890, 433] on div "TVPG" at bounding box center [978, 439] width 258 height 21
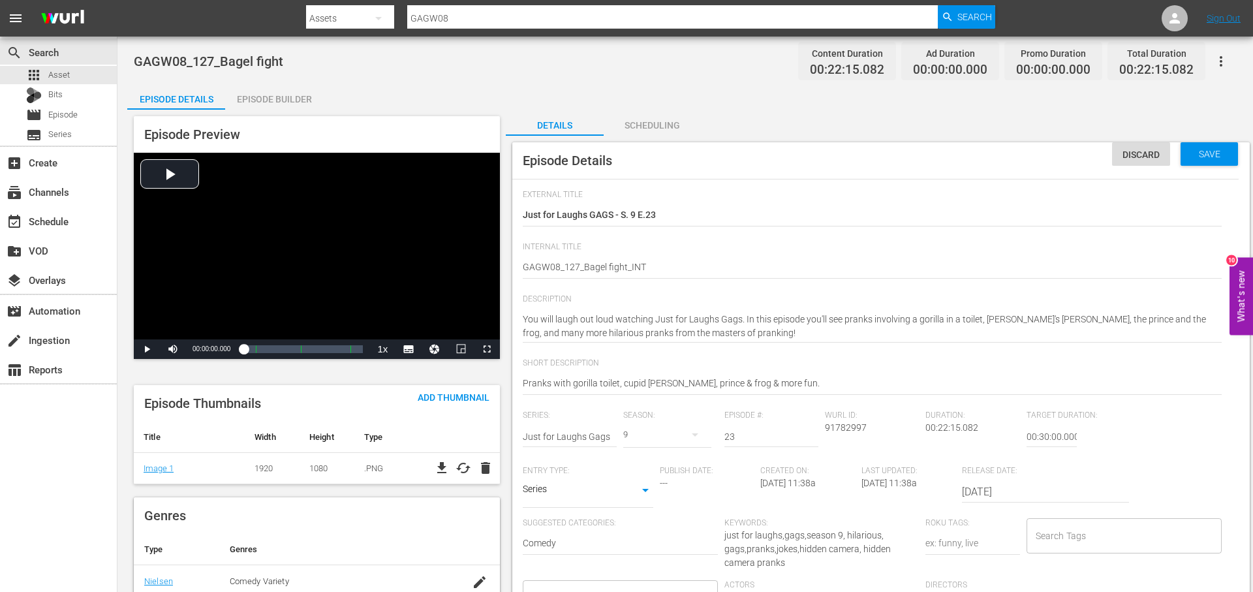
click at [279, 104] on div "Episode Builder" at bounding box center [274, 99] width 98 height 31
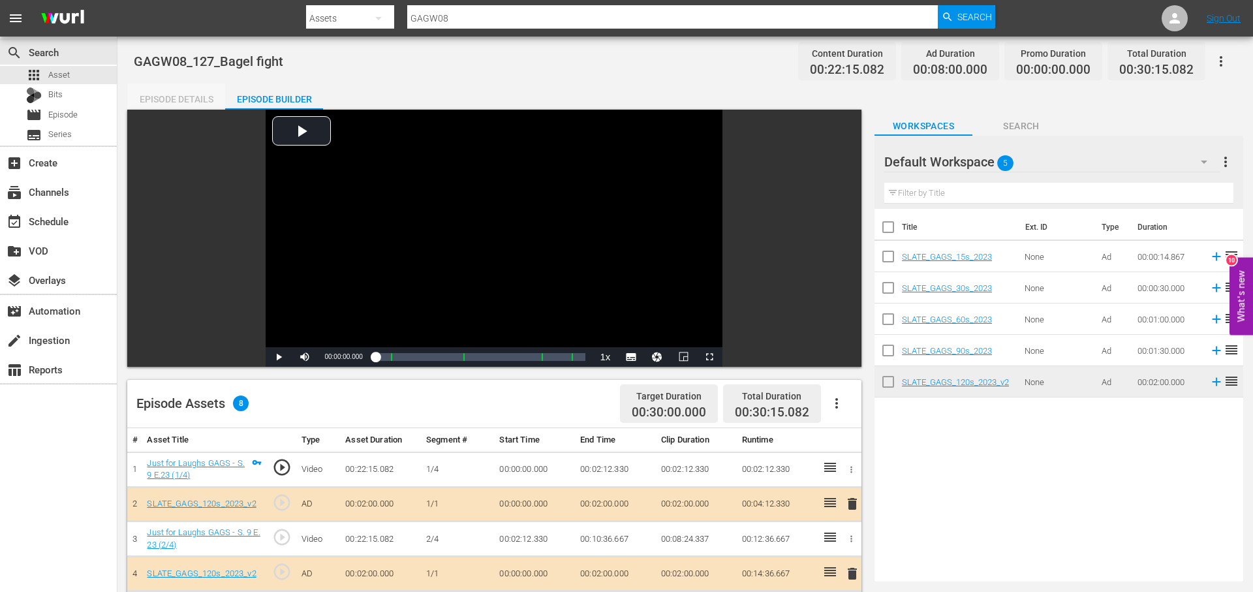
click at [180, 104] on div "Episode Details" at bounding box center [176, 99] width 98 height 31
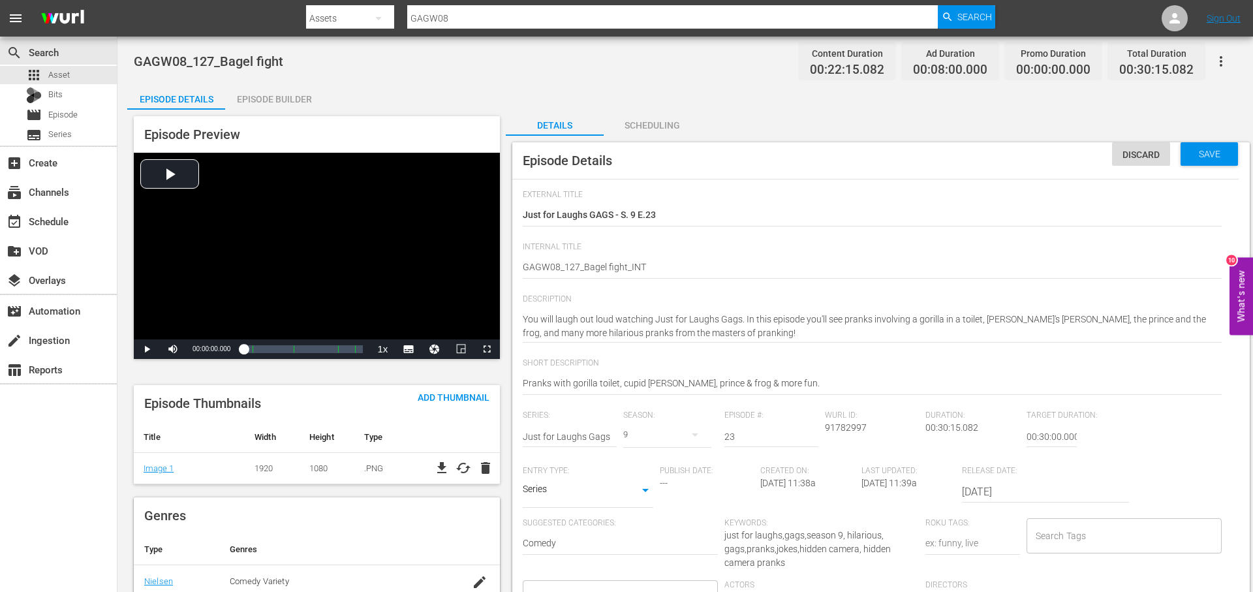
click at [1222, 55] on icon "button" at bounding box center [1221, 62] width 16 height 16
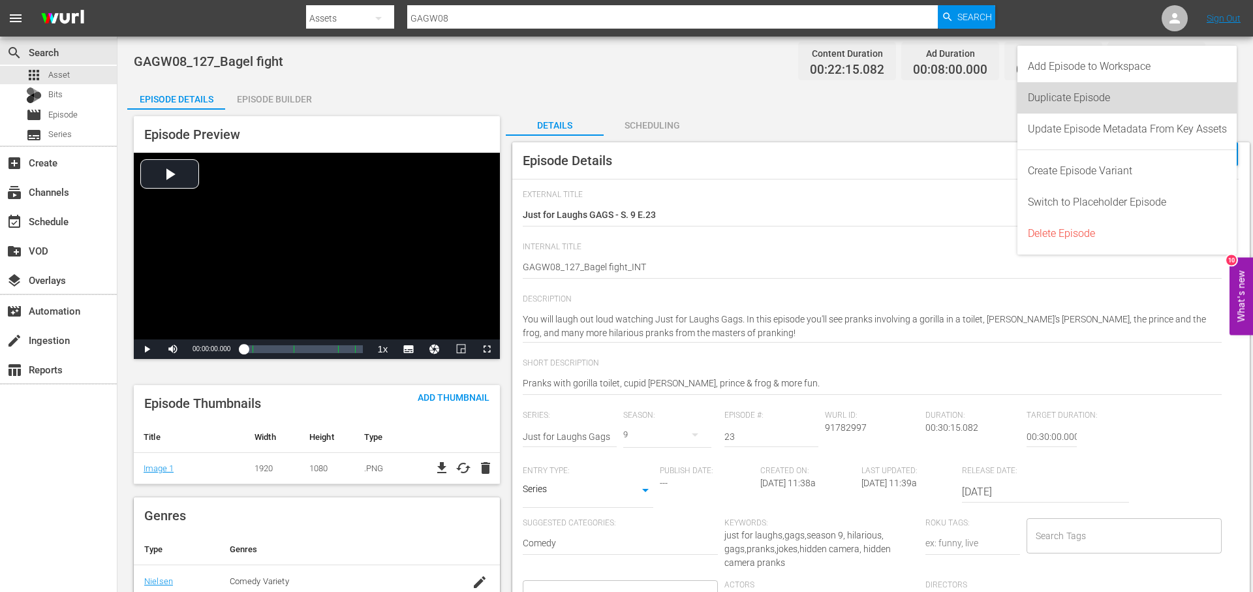
click at [1056, 99] on div "Duplicate Episode" at bounding box center [1127, 97] width 199 height 31
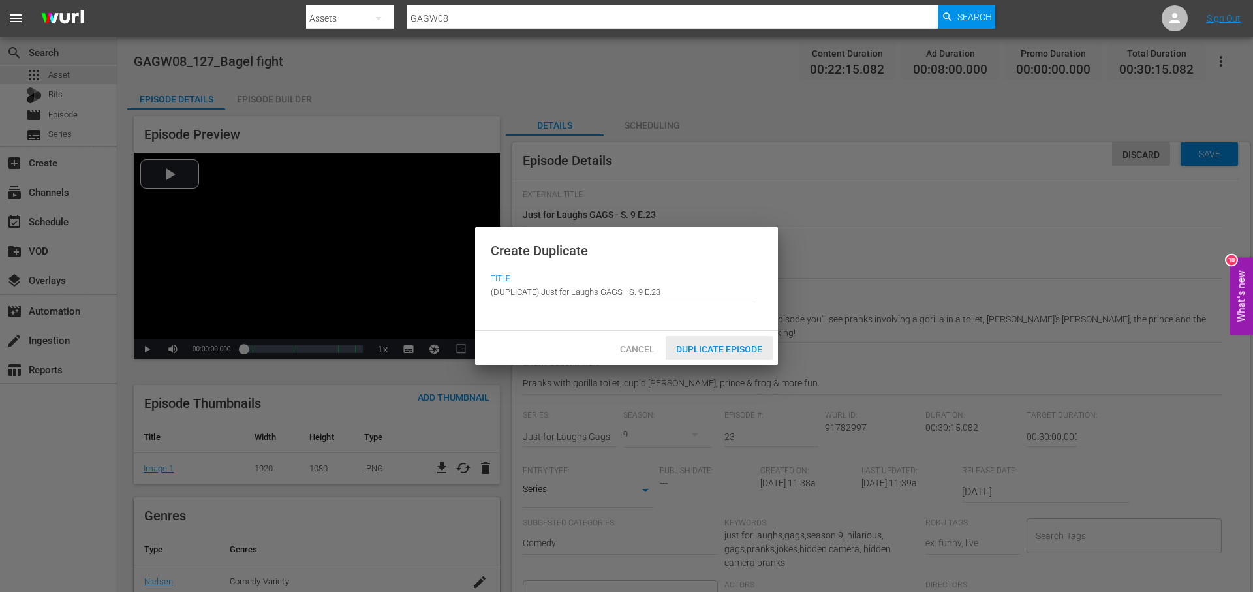
click at [748, 344] on span "Duplicate Episode" at bounding box center [719, 349] width 107 height 10
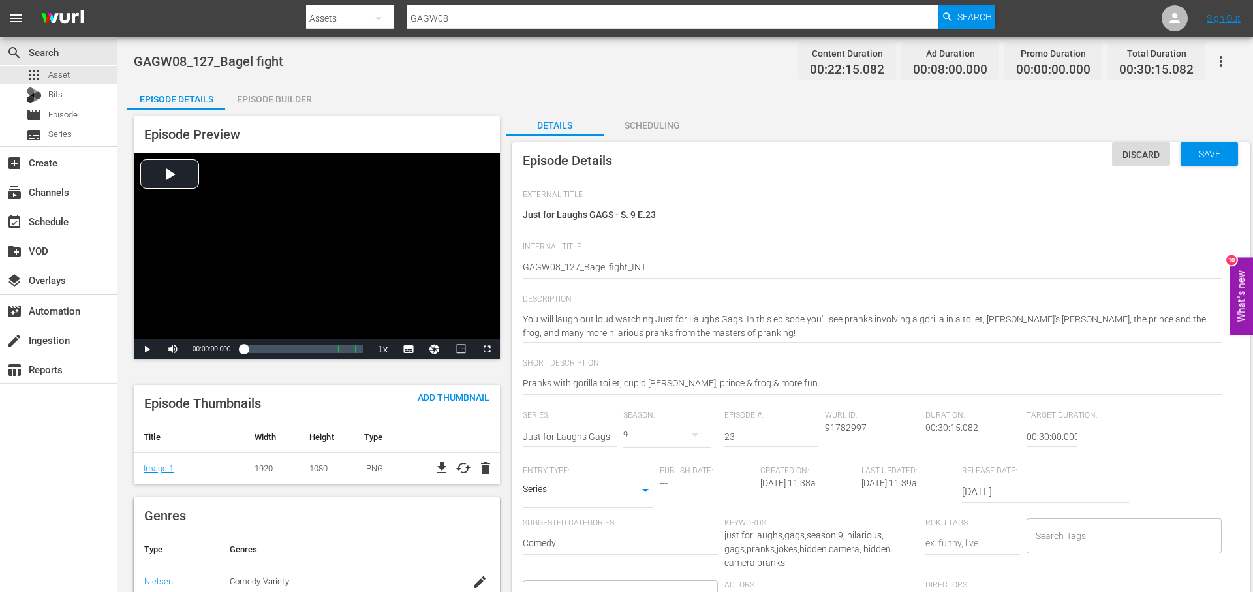
scroll to position [4, 0]
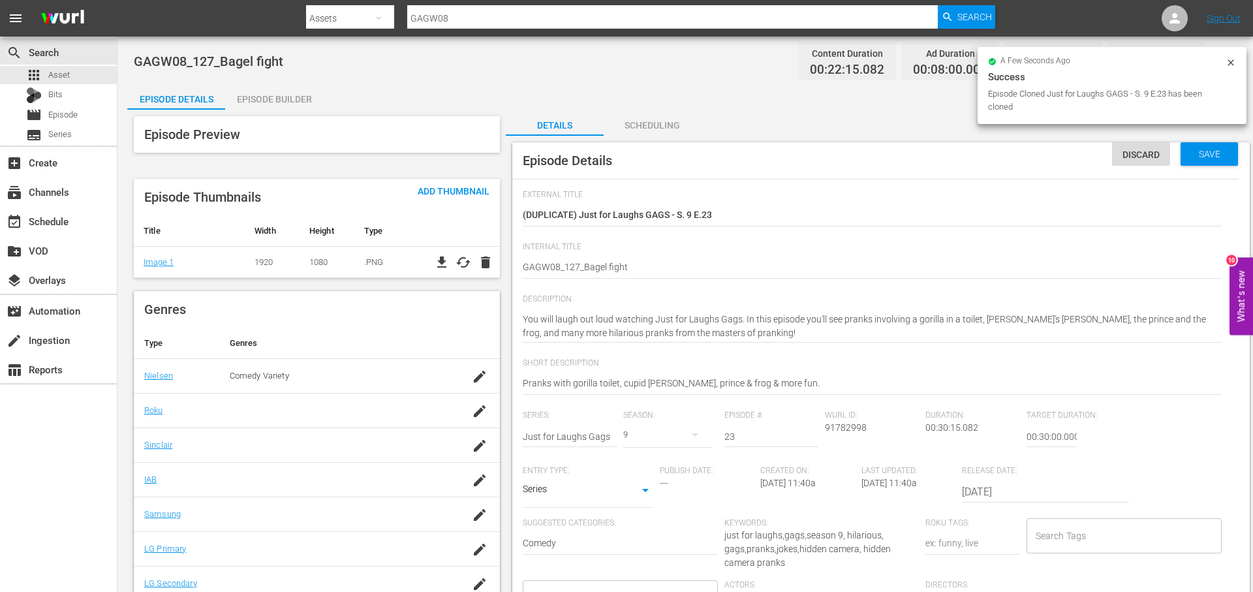
click at [289, 102] on div "Episode Builder" at bounding box center [274, 99] width 98 height 31
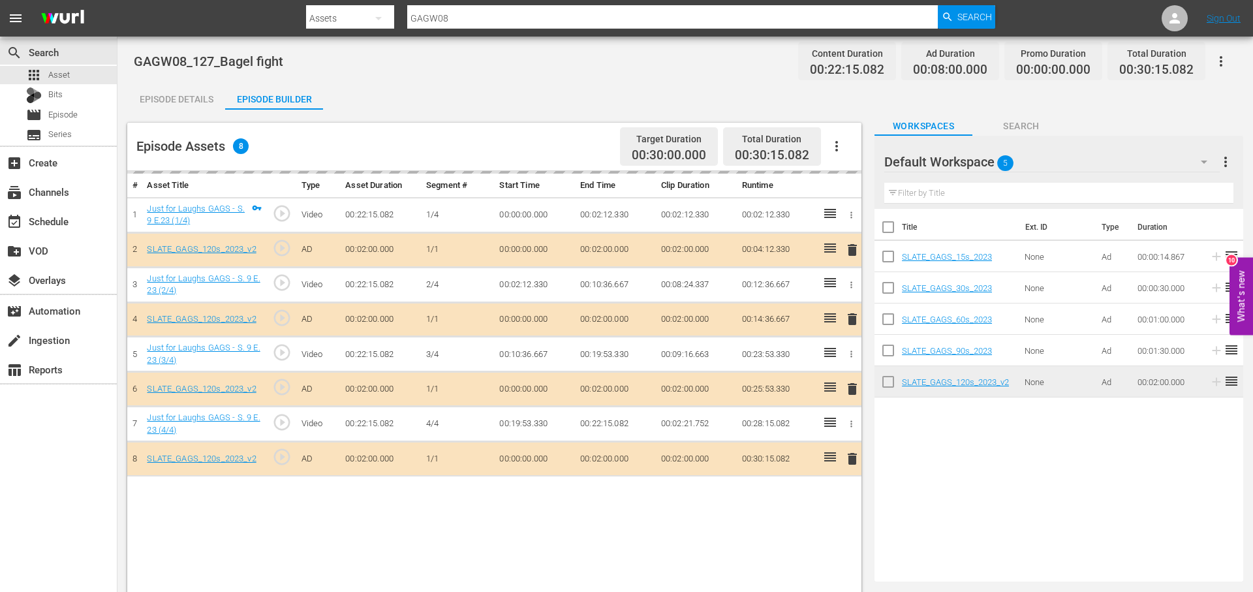
click at [853, 245] on div "delete" at bounding box center [850, 249] width 12 height 19
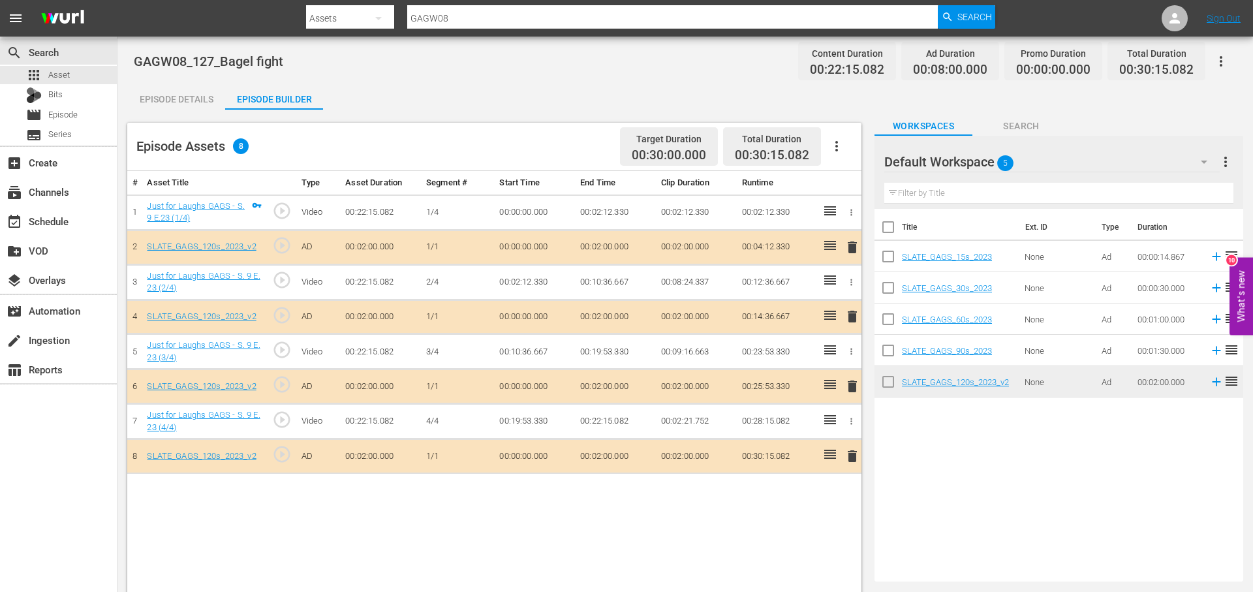
click at [855, 249] on span "delete" at bounding box center [852, 247] width 16 height 16
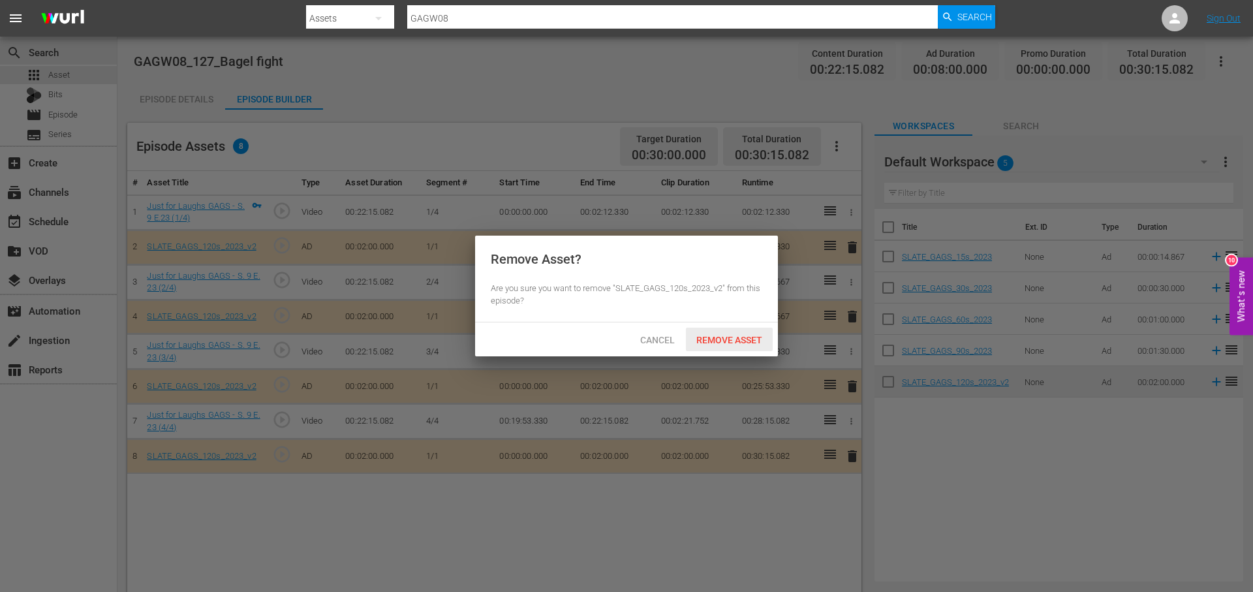
click at [728, 337] on span "Remove Asset" at bounding box center [729, 340] width 87 height 10
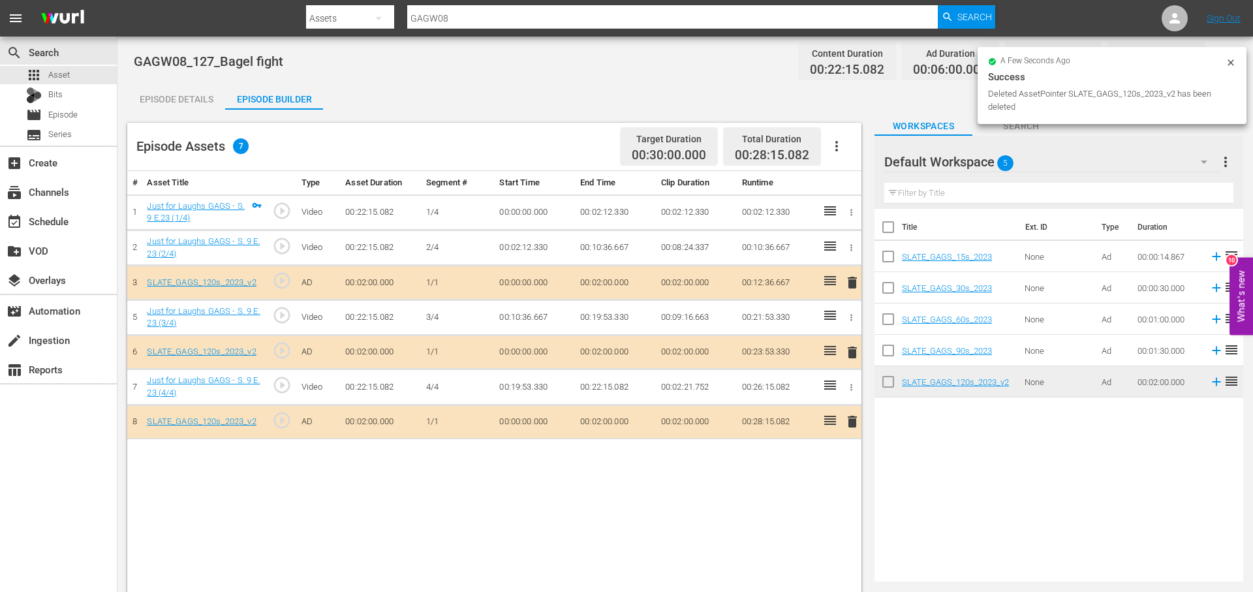
click at [852, 418] on span "delete" at bounding box center [852, 422] width 16 height 16
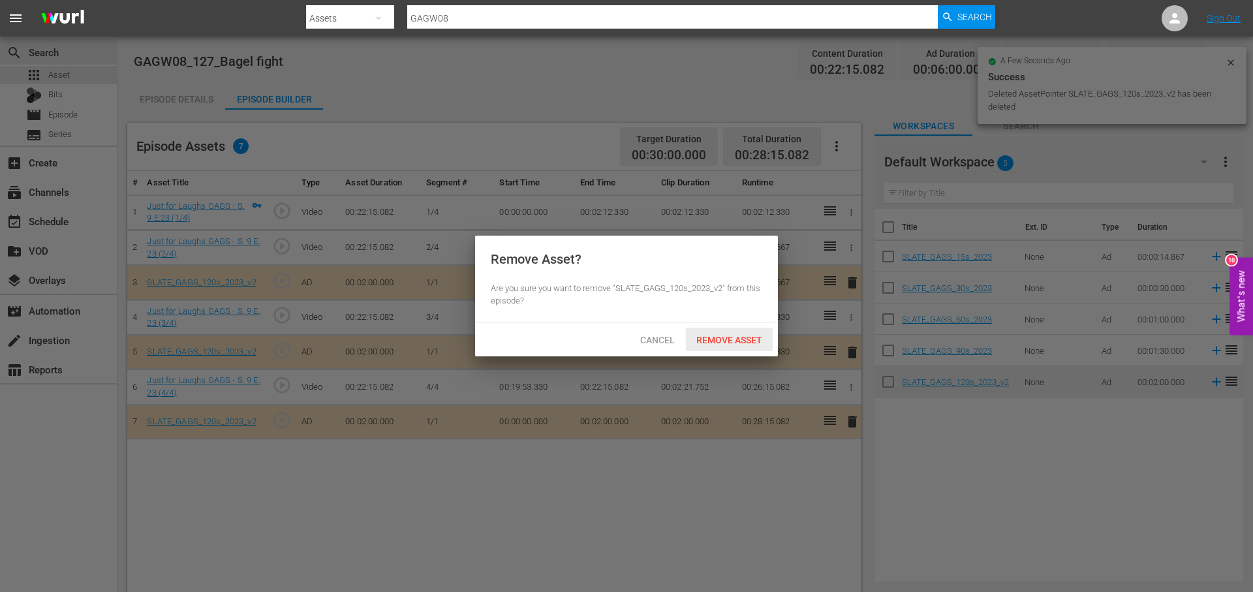
click at [739, 341] on span "Remove Asset" at bounding box center [729, 340] width 87 height 10
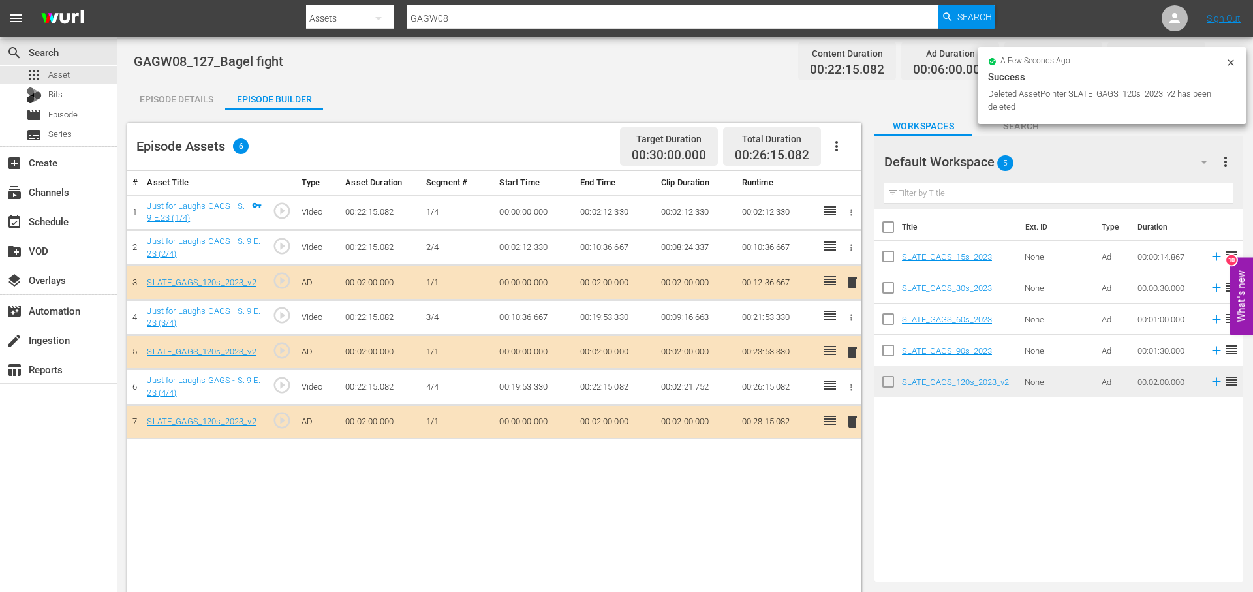
click at [201, 100] on div "Episode Details" at bounding box center [176, 99] width 98 height 31
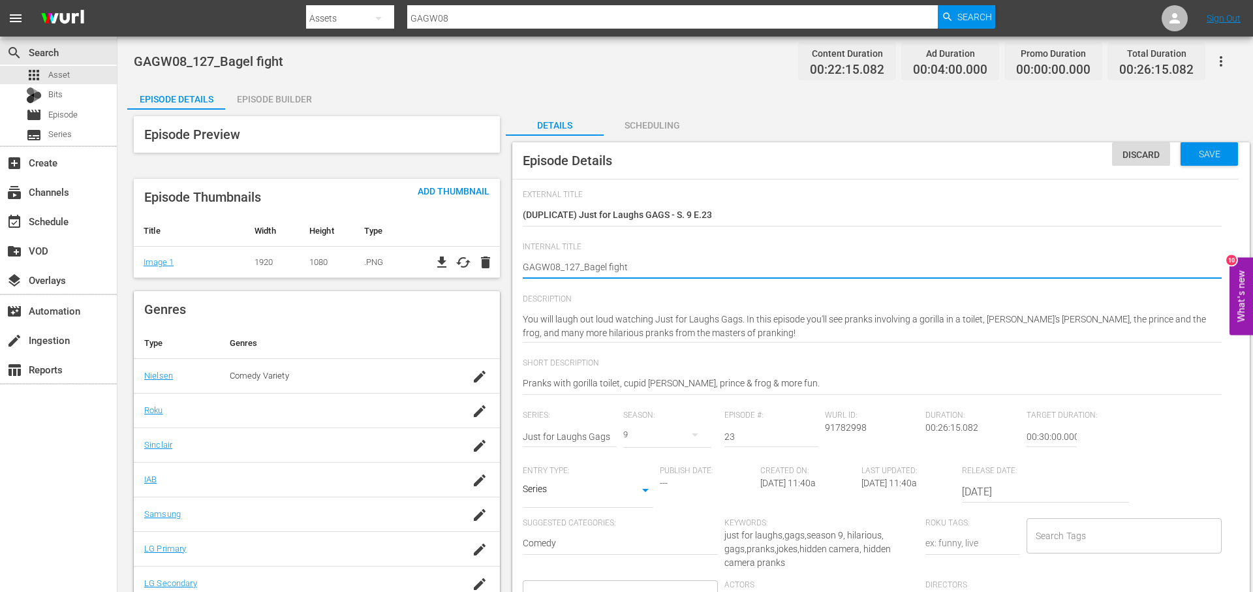
drag, startPoint x: 633, startPoint y: 267, endPoint x: 582, endPoint y: 271, distance: 51.0
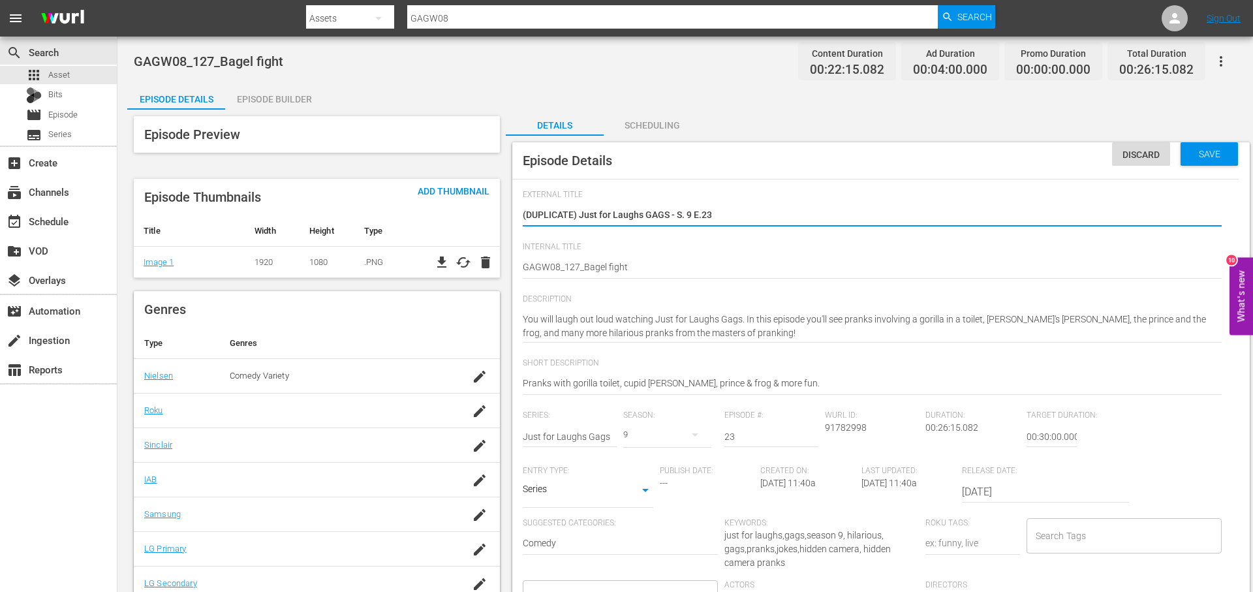
drag, startPoint x: 592, startPoint y: 219, endPoint x: 501, endPoint y: 219, distance: 90.7
paste textarea "Bagel fight"
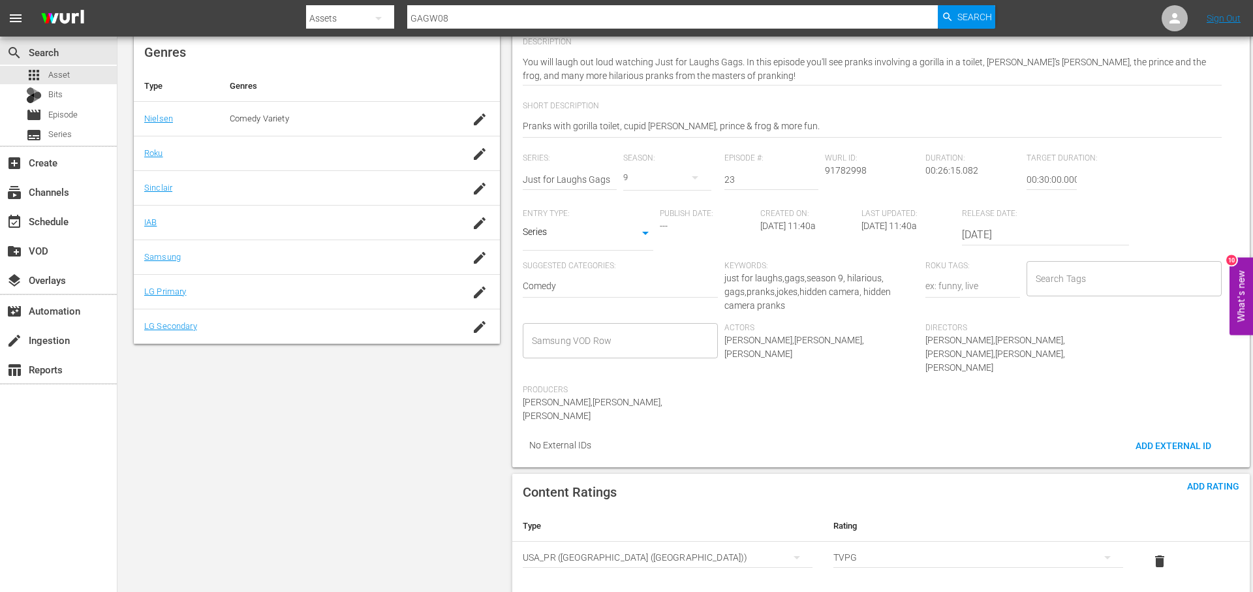
scroll to position [258, 0]
click at [1150, 266] on input "Search Tags" at bounding box center [1114, 277] width 164 height 23
click at [1107, 310] on li "jflgags" at bounding box center [1123, 314] width 195 height 22
click at [1134, 350] on li "just for laughs gags" at bounding box center [1123, 357] width 195 height 22
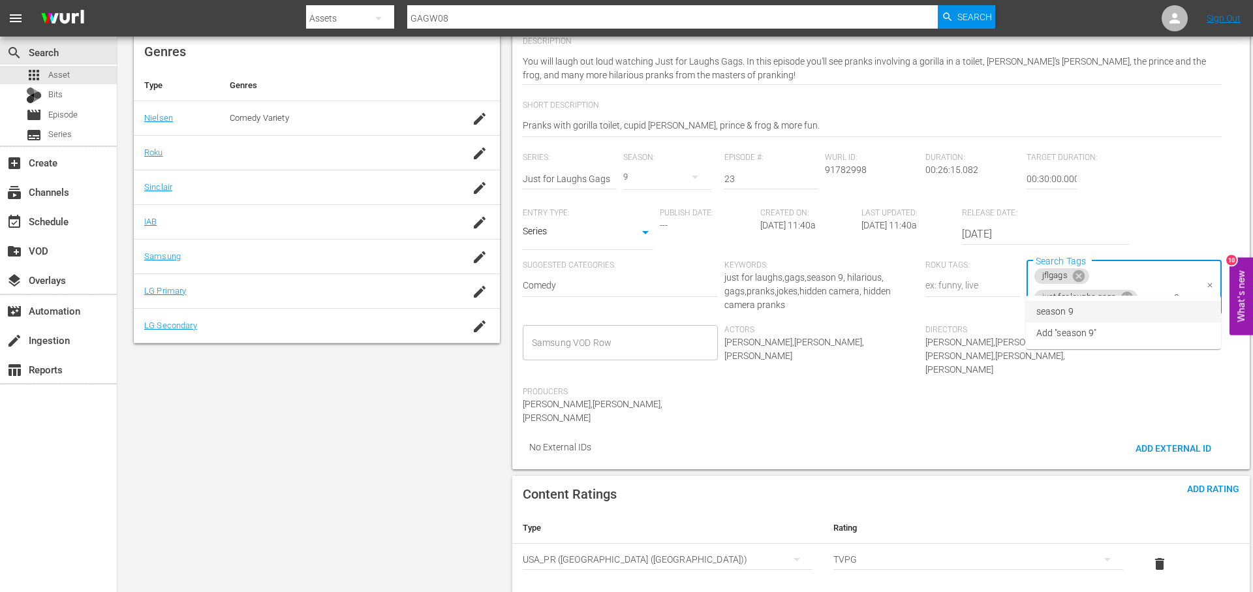
click at [1103, 301] on li "season 9" at bounding box center [1123, 312] width 195 height 22
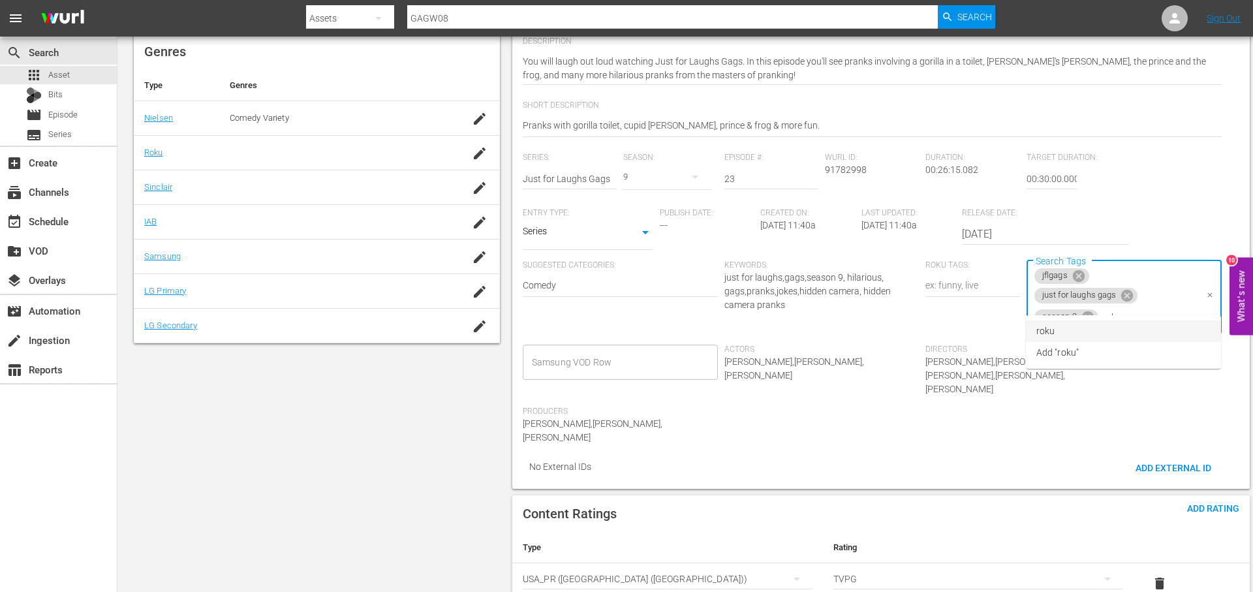
drag, startPoint x: 1101, startPoint y: 332, endPoint x: 882, endPoint y: 308, distance: 220.6
click at [1101, 331] on li "roku" at bounding box center [1123, 331] width 195 height 22
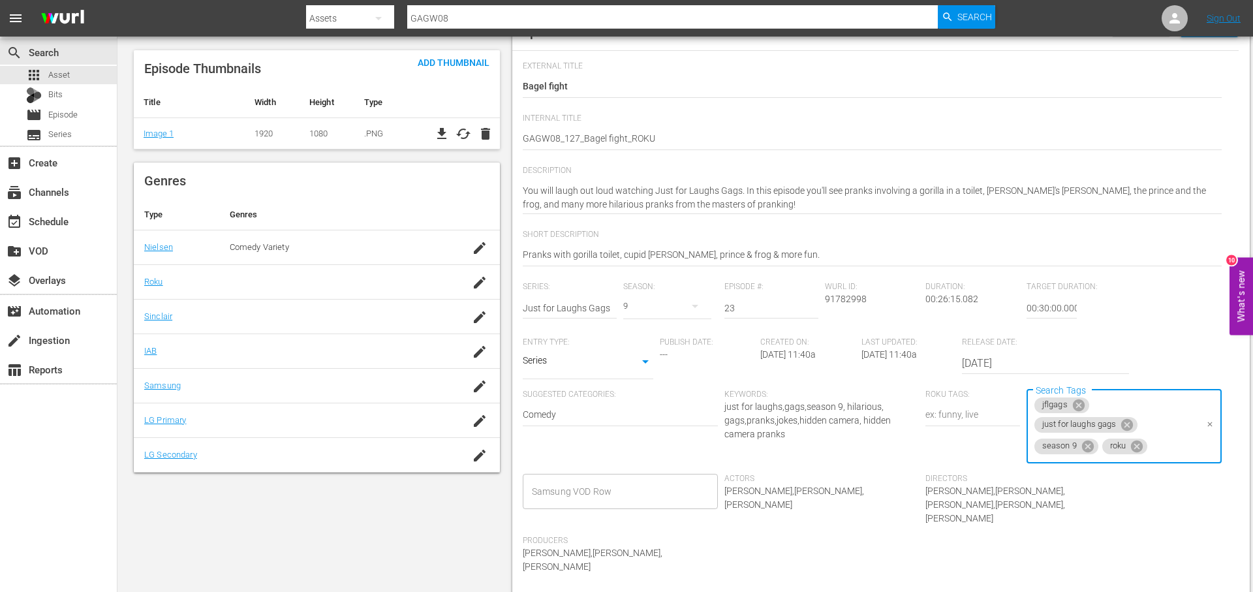
scroll to position [0, 0]
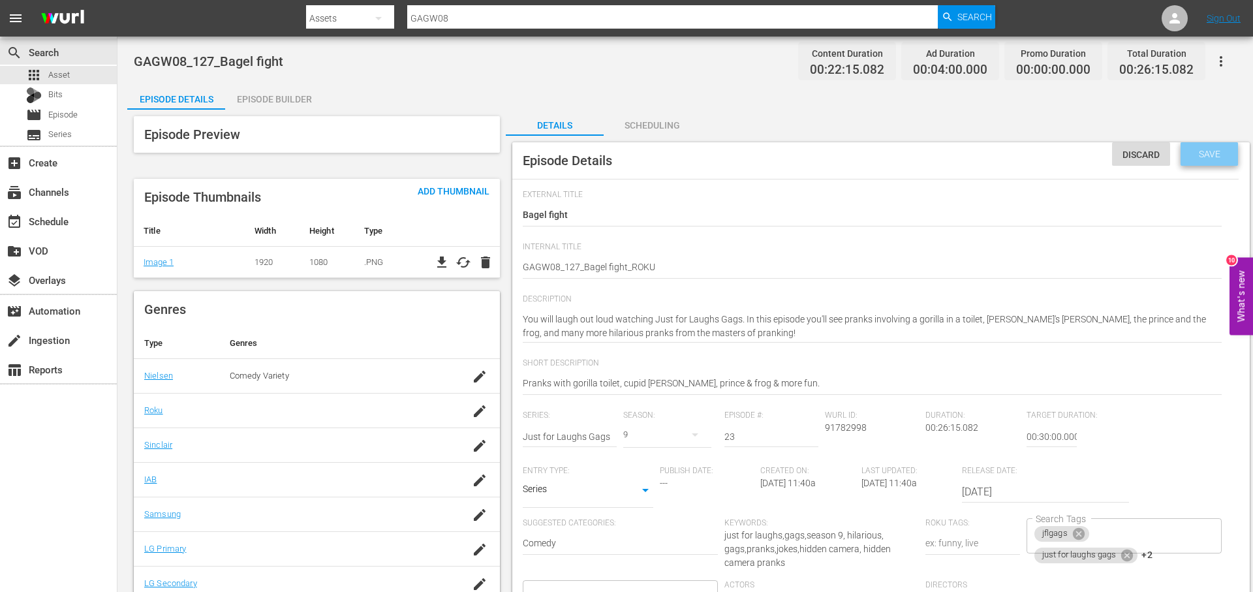
click at [1216, 161] on div "Save" at bounding box center [1208, 153] width 57 height 23
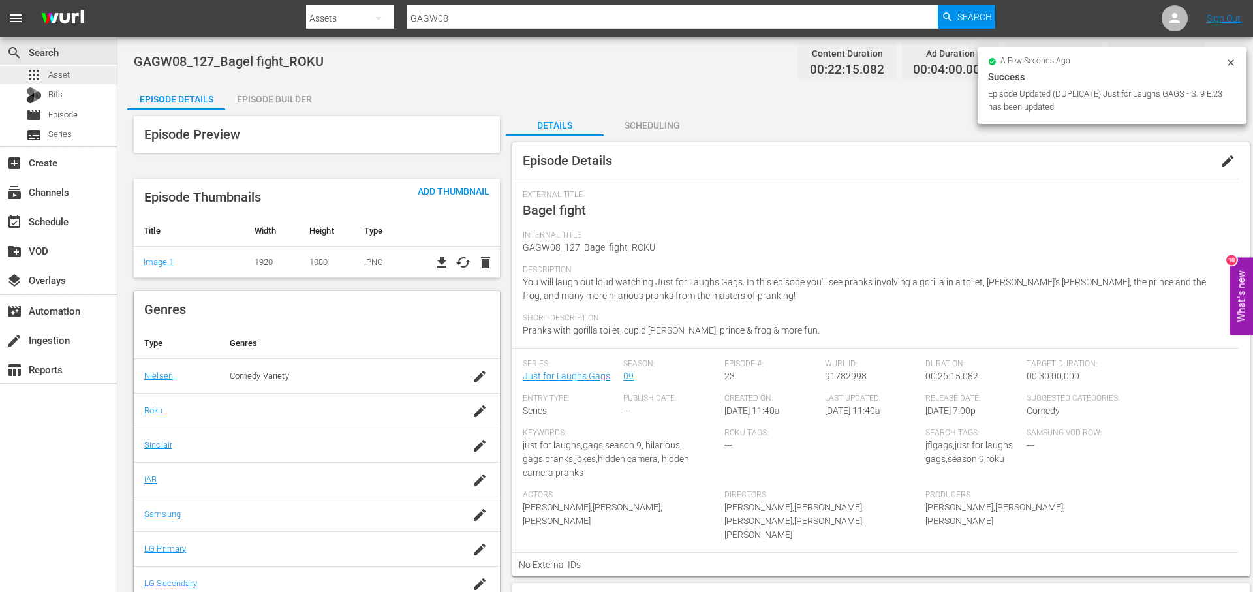
click at [79, 77] on div "apps Asset" at bounding box center [58, 75] width 117 height 18
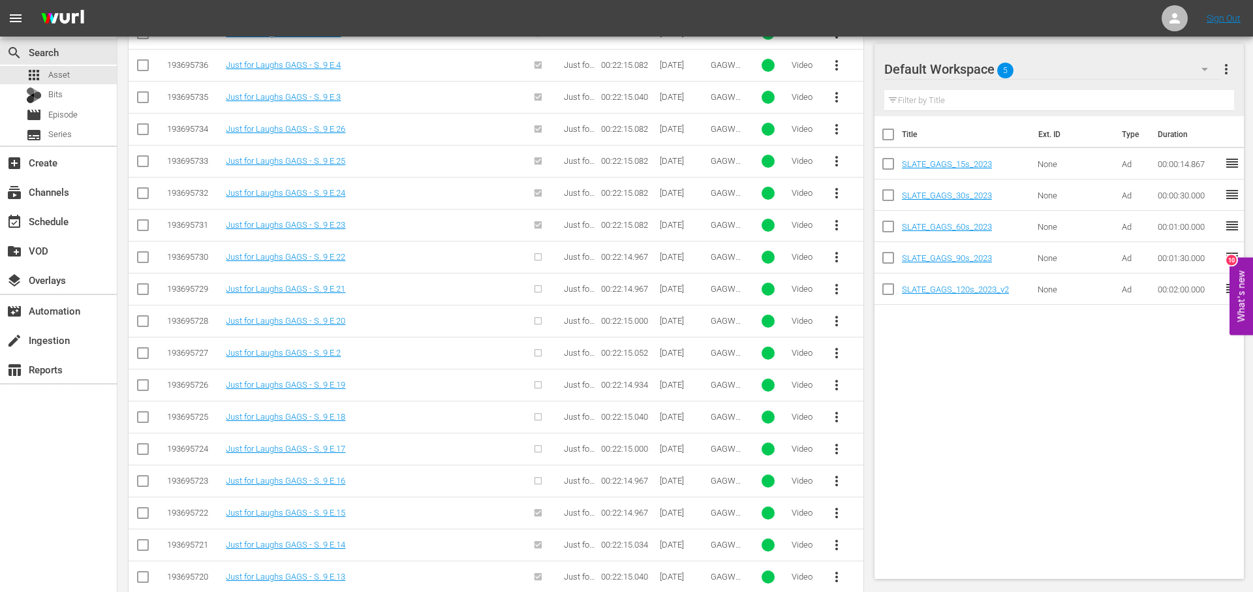
scroll to position [521, 0]
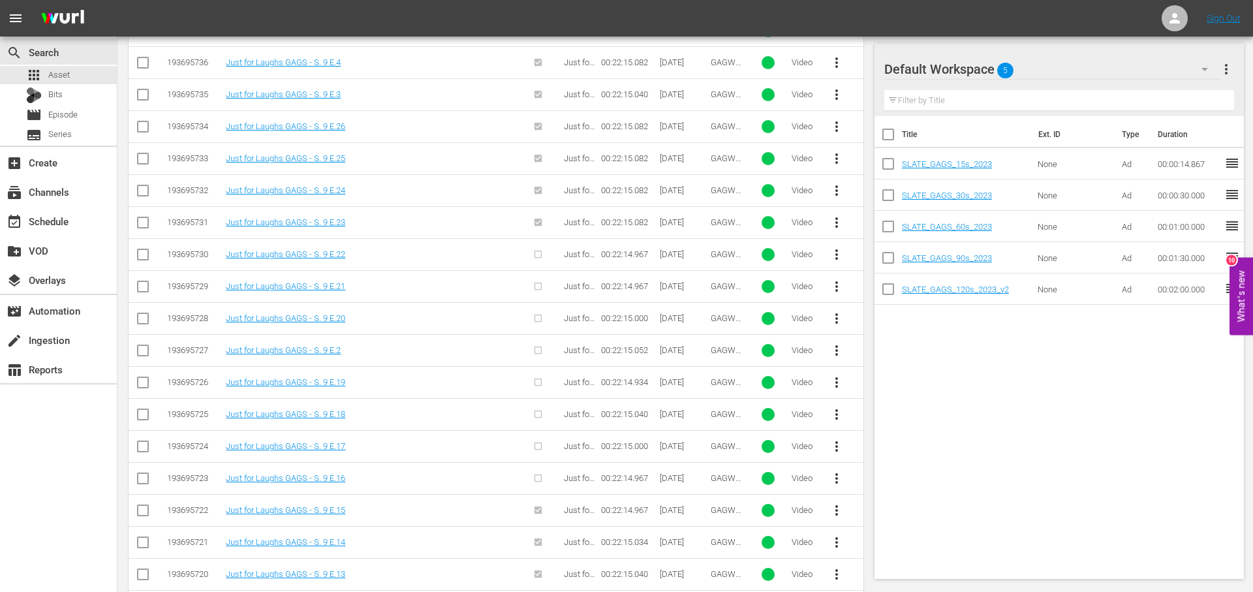
click at [836, 253] on span "more_vert" at bounding box center [837, 255] width 16 height 16
click at [921, 354] on div "Episode" at bounding box center [907, 353] width 89 height 31
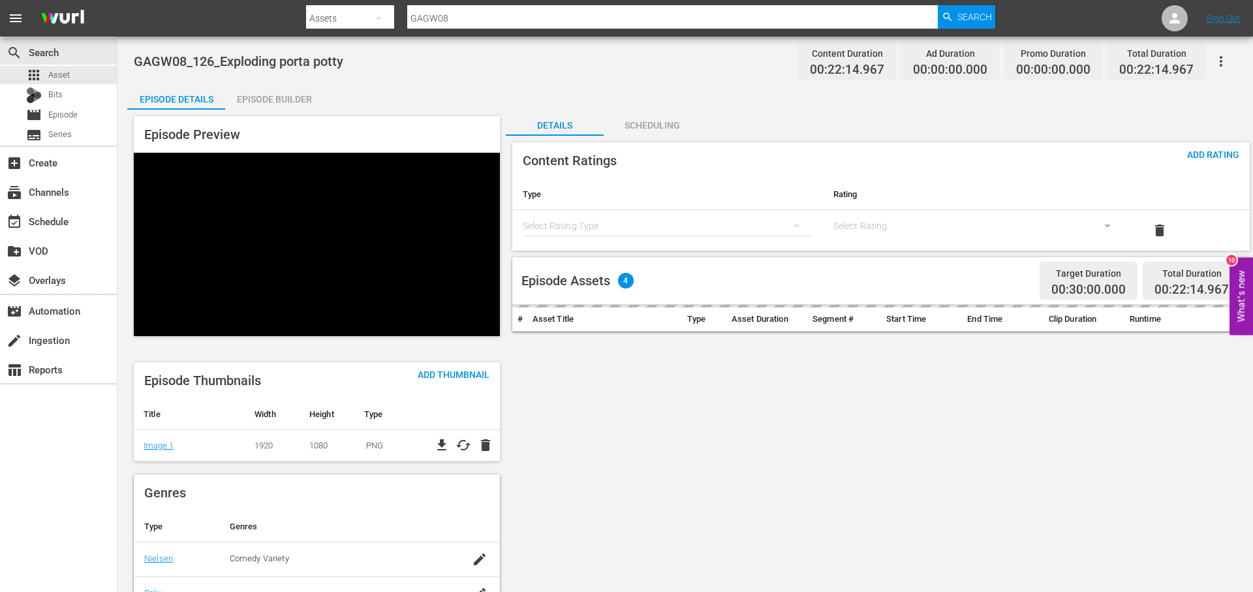
drag, startPoint x: 293, startPoint y: 97, endPoint x: 325, endPoint y: 97, distance: 32.0
click at [293, 97] on div "Episode Builder" at bounding box center [274, 99] width 98 height 31
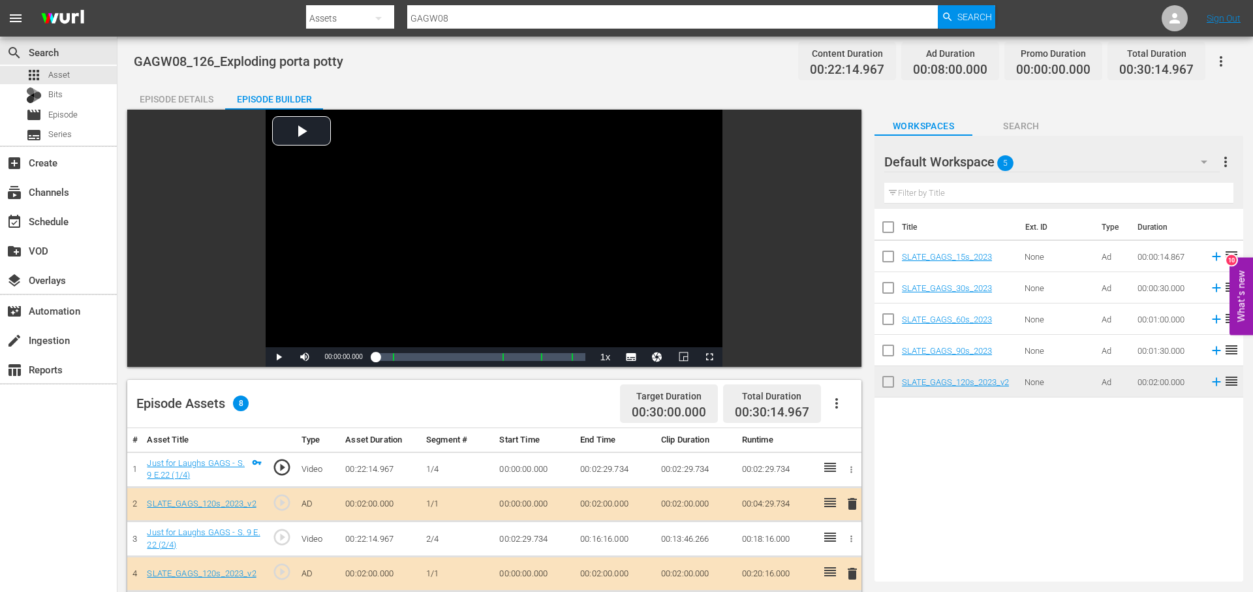
click at [200, 95] on div "Episode Details" at bounding box center [176, 99] width 98 height 31
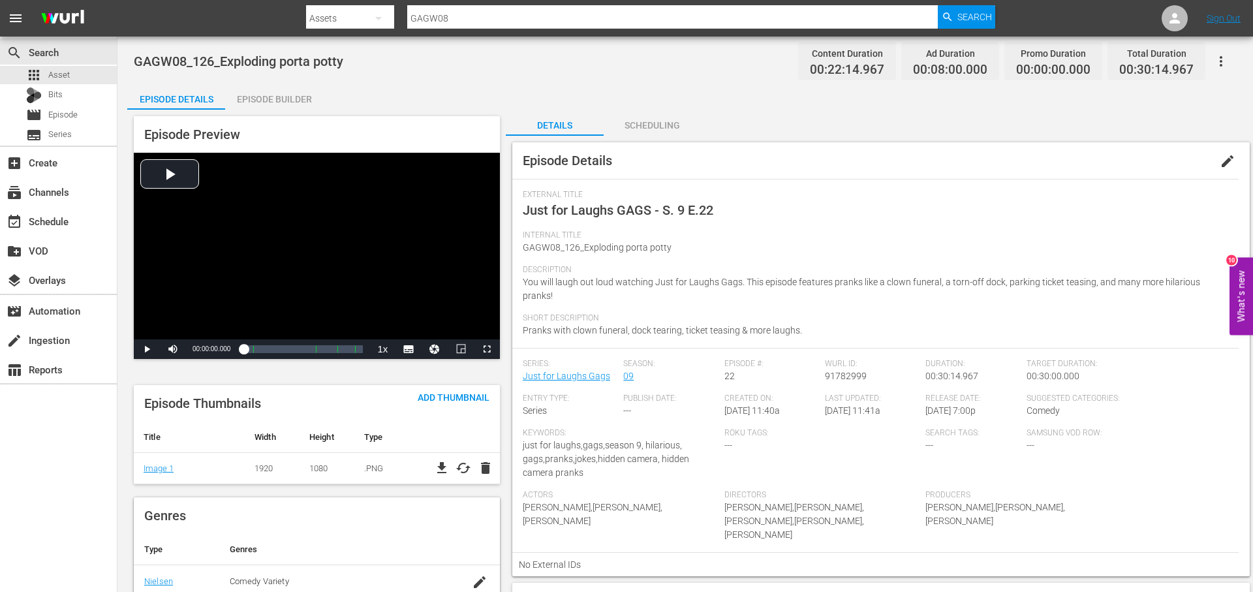
drag, startPoint x: 1228, startPoint y: 157, endPoint x: 977, endPoint y: 198, distance: 254.0
click at [1223, 158] on span "edit" at bounding box center [1227, 161] width 16 height 16
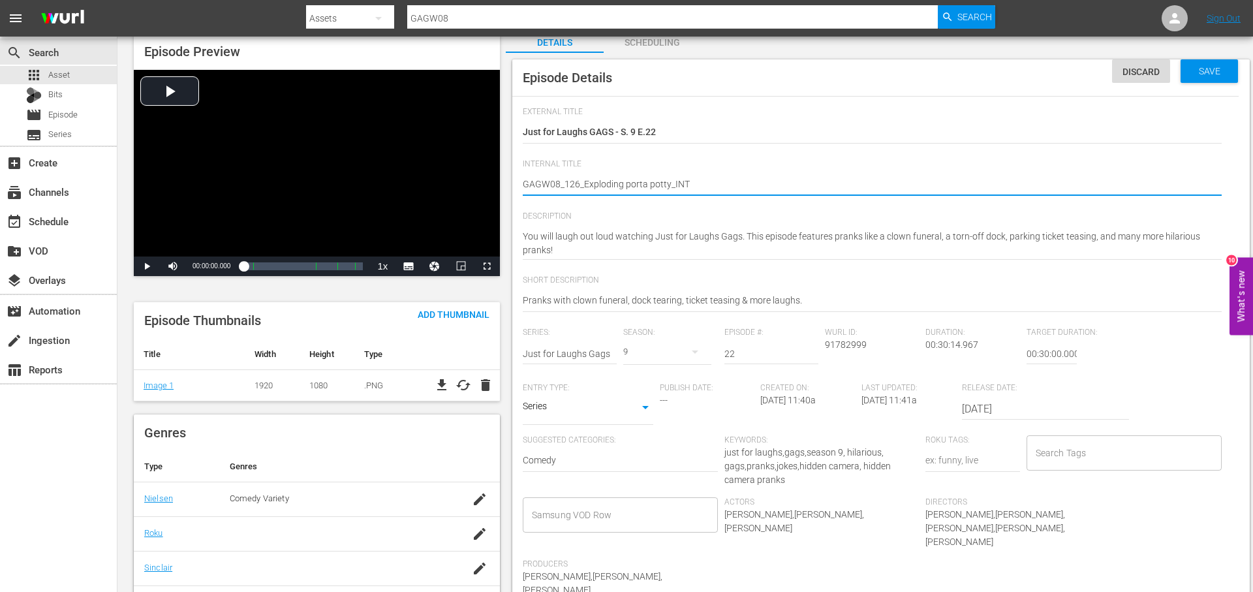
scroll to position [89, 0]
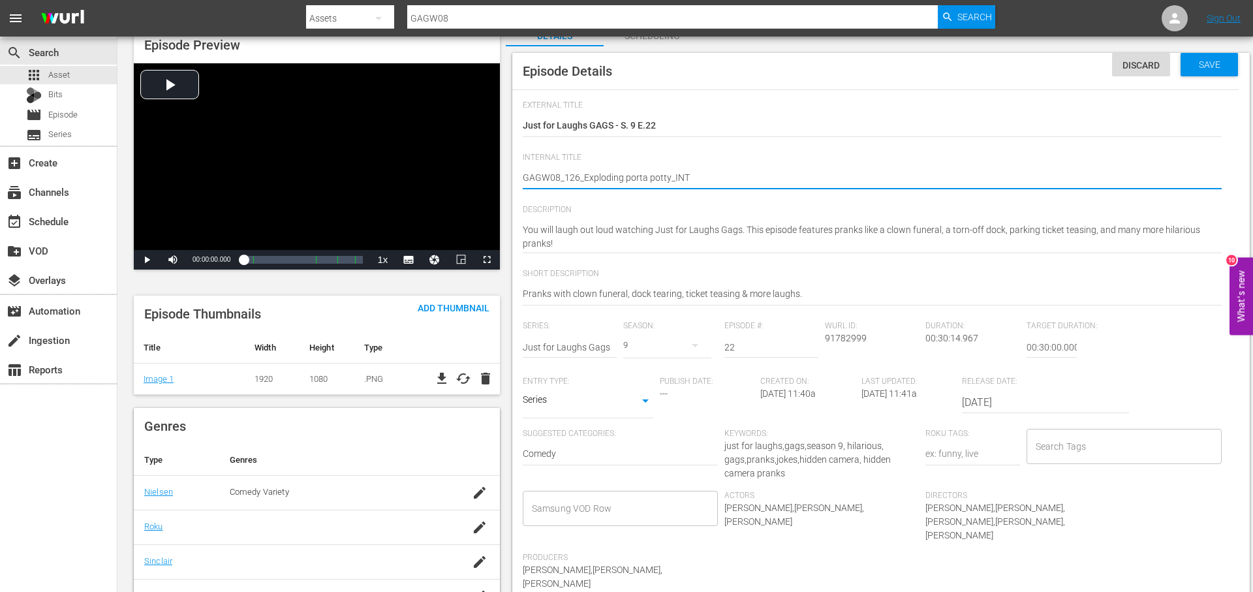
click at [1086, 444] on input "Search Tags" at bounding box center [1114, 446] width 164 height 23
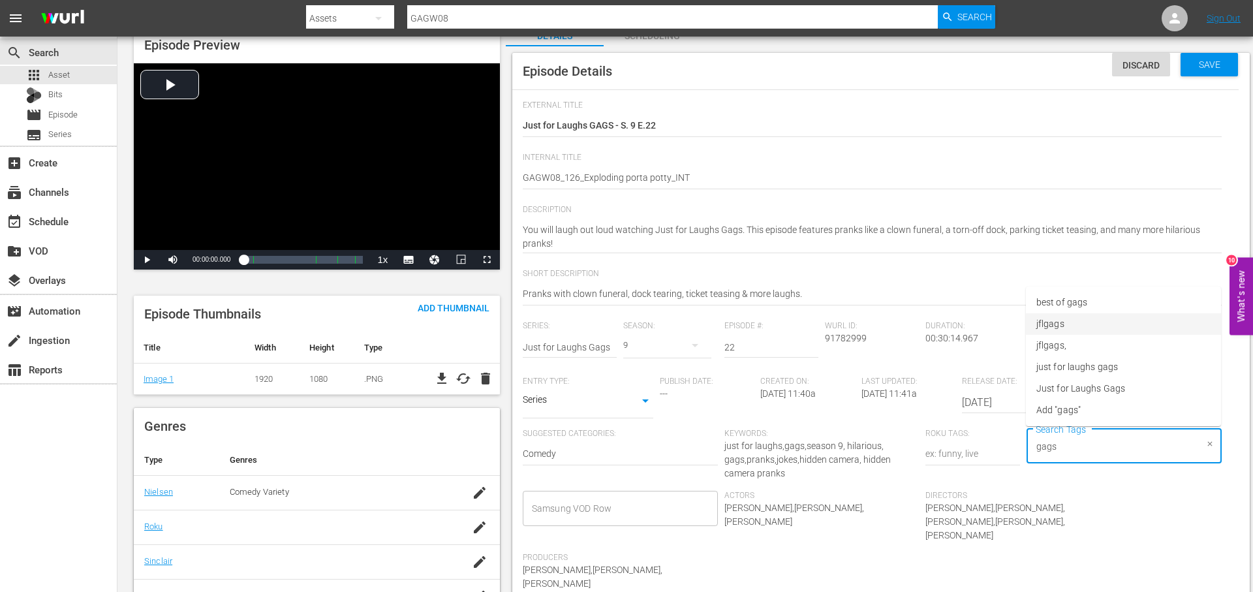
click at [1086, 324] on li "jflgags" at bounding box center [1123, 324] width 195 height 22
click at [1117, 367] on li "just for laughs gags" at bounding box center [1123, 367] width 195 height 22
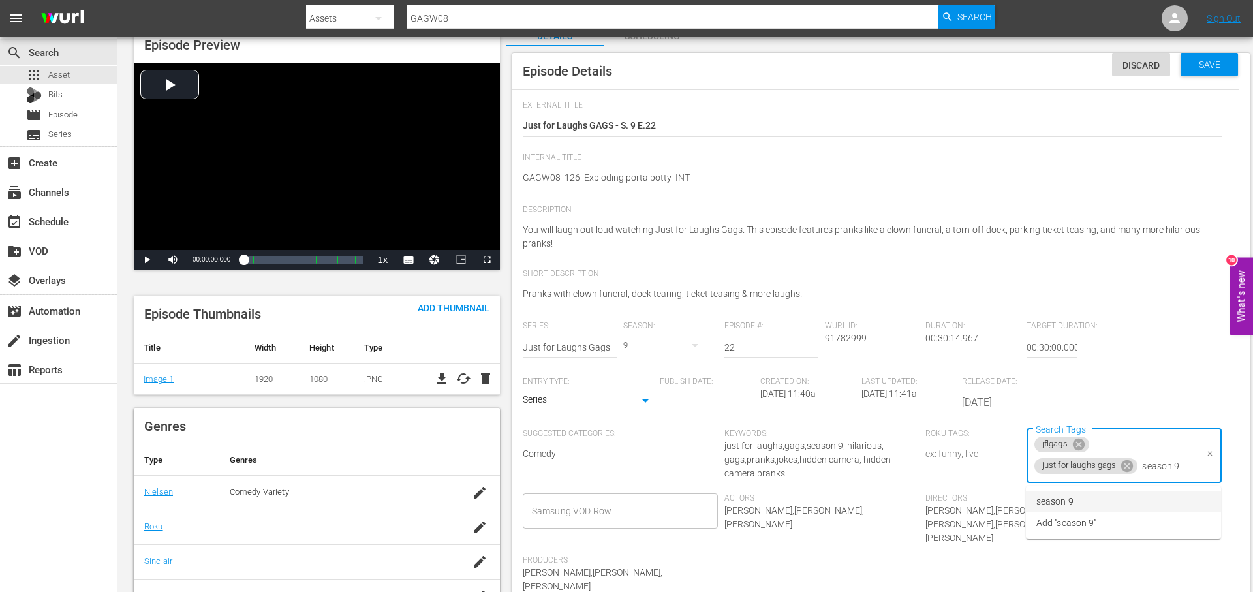
click at [1108, 495] on li "season 9" at bounding box center [1123, 502] width 195 height 22
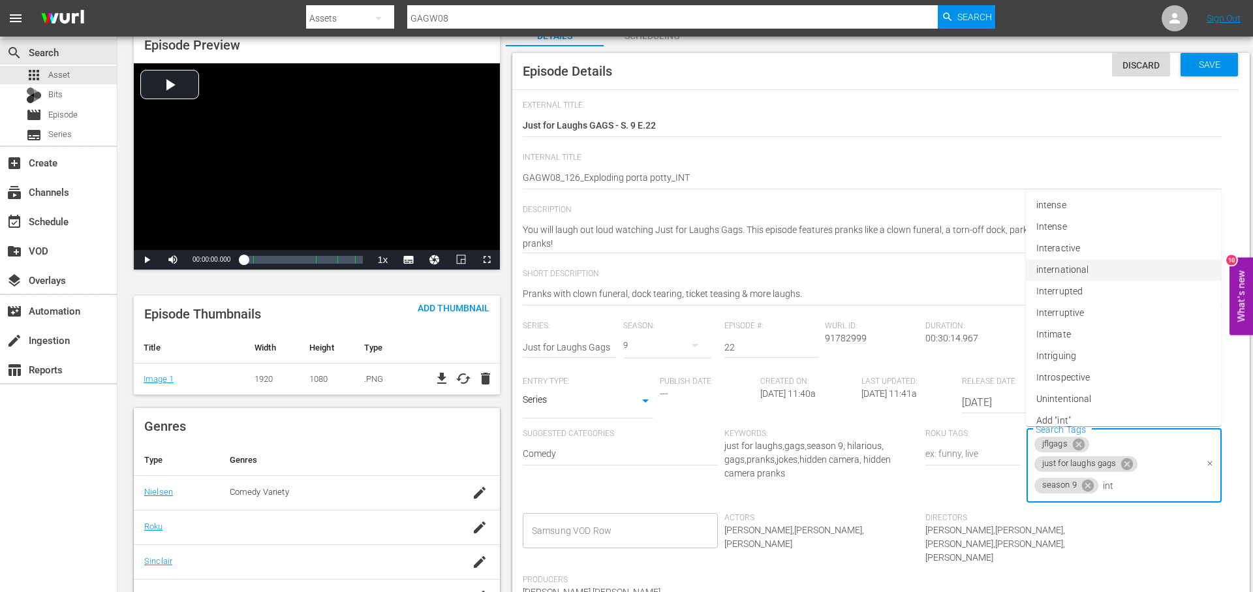
drag, startPoint x: 1124, startPoint y: 264, endPoint x: 1116, endPoint y: 279, distance: 16.9
click at [1124, 262] on li "international" at bounding box center [1123, 270] width 195 height 22
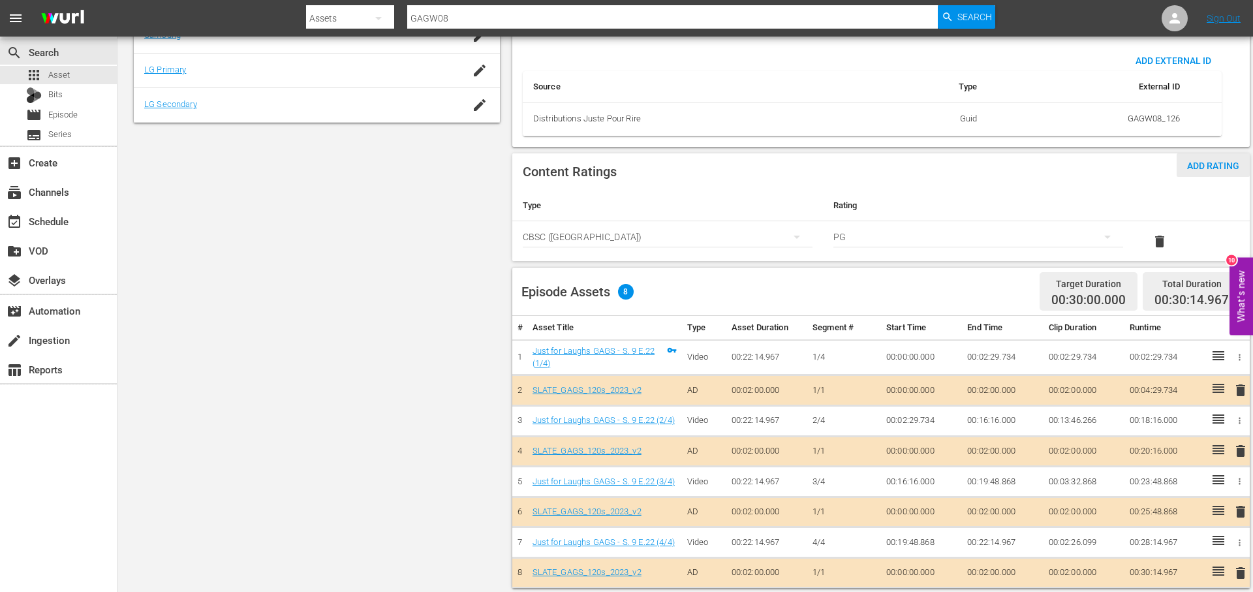
scroll to position [642, 0]
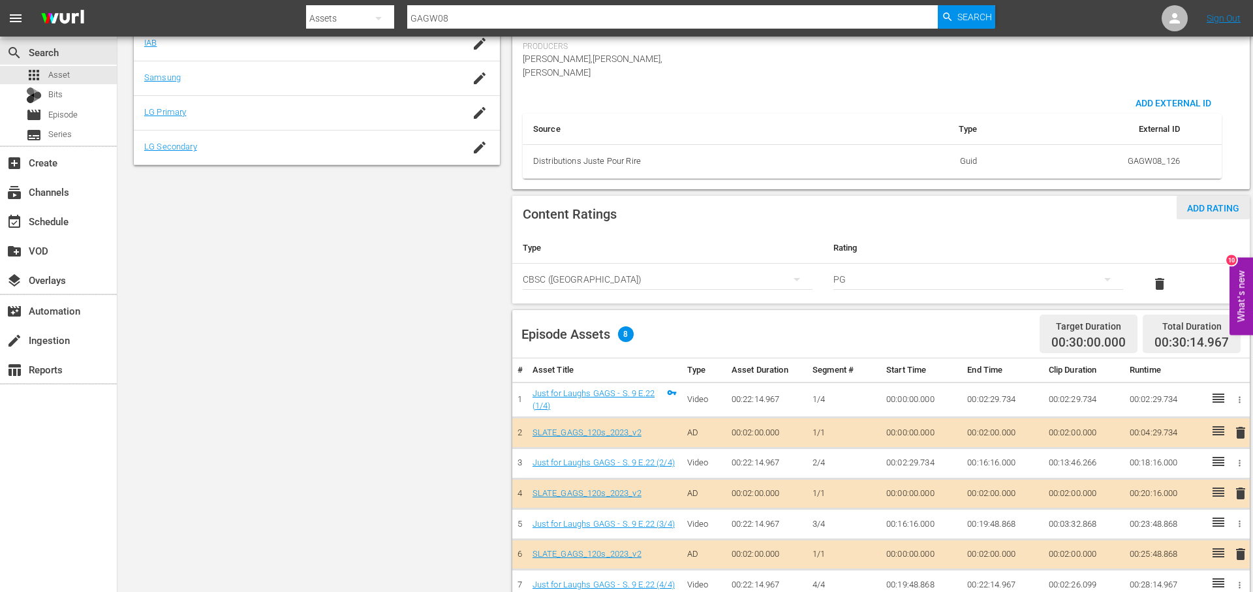
click at [1211, 203] on span "Add Rating" at bounding box center [1212, 208] width 73 height 10
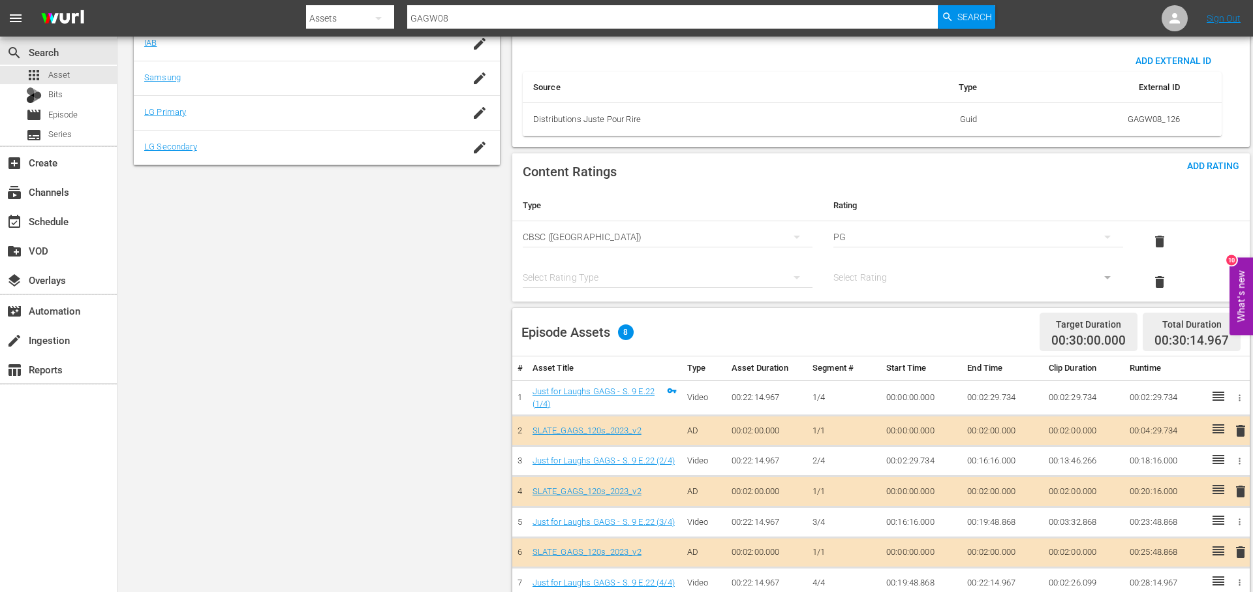
click at [673, 259] on div "simple table" at bounding box center [668, 277] width 290 height 37
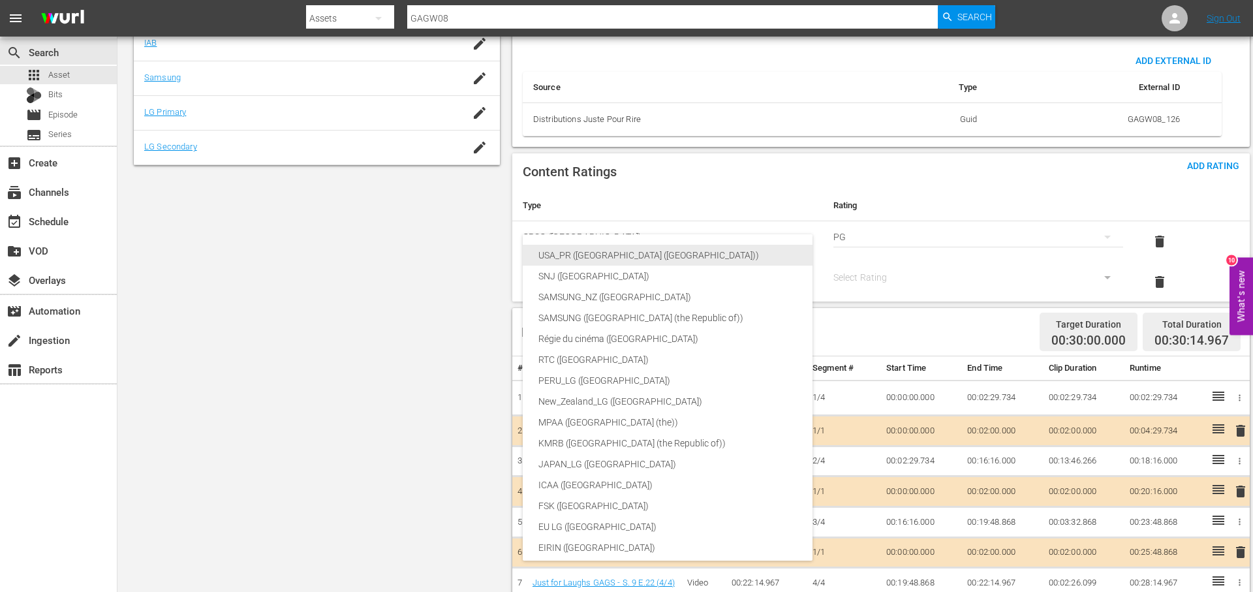
drag, startPoint x: 671, startPoint y: 258, endPoint x: 688, endPoint y: 258, distance: 17.0
click at [675, 258] on div "USA_PR ([GEOGRAPHIC_DATA] ([GEOGRAPHIC_DATA]))" at bounding box center [698, 255] width 320 height 21
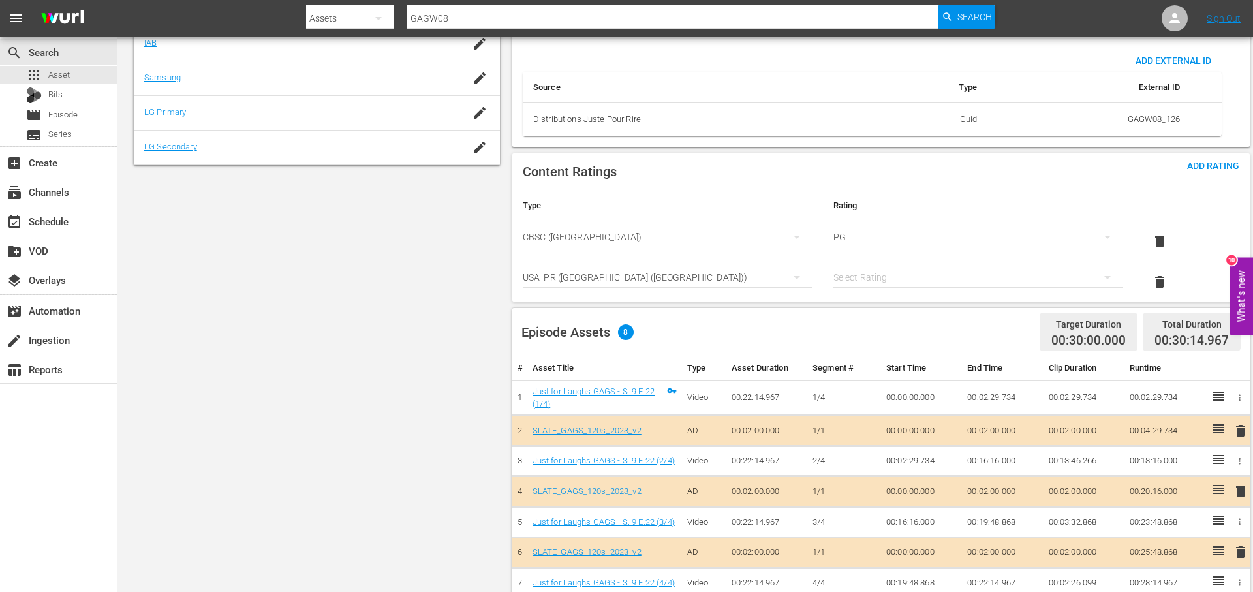
click at [853, 250] on div "USA_PR (United States of America (the)) SNJ (Brazil) SAMSUNG_NZ (New Zealand) S…" at bounding box center [626, 296] width 1253 height 592
click at [853, 259] on div "simple table" at bounding box center [978, 277] width 290 height 37
click at [897, 307] on div "TVPG" at bounding box center [978, 317] width 258 height 21
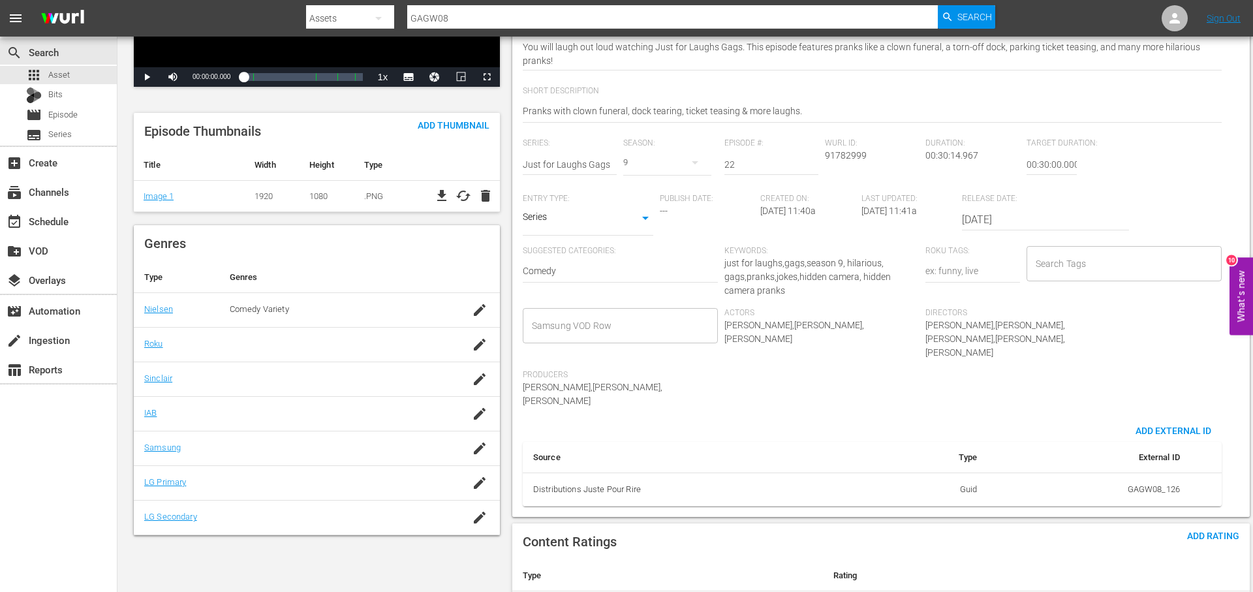
scroll to position [276, 0]
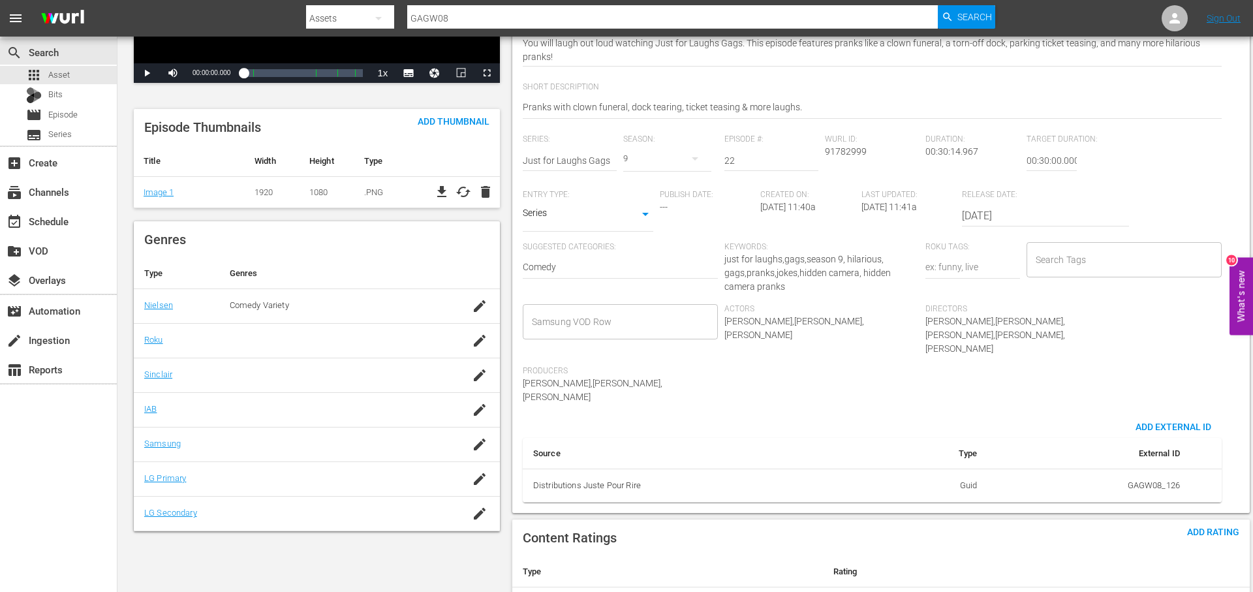
click at [1150, 273] on div "Search Tags" at bounding box center [1123, 259] width 195 height 35
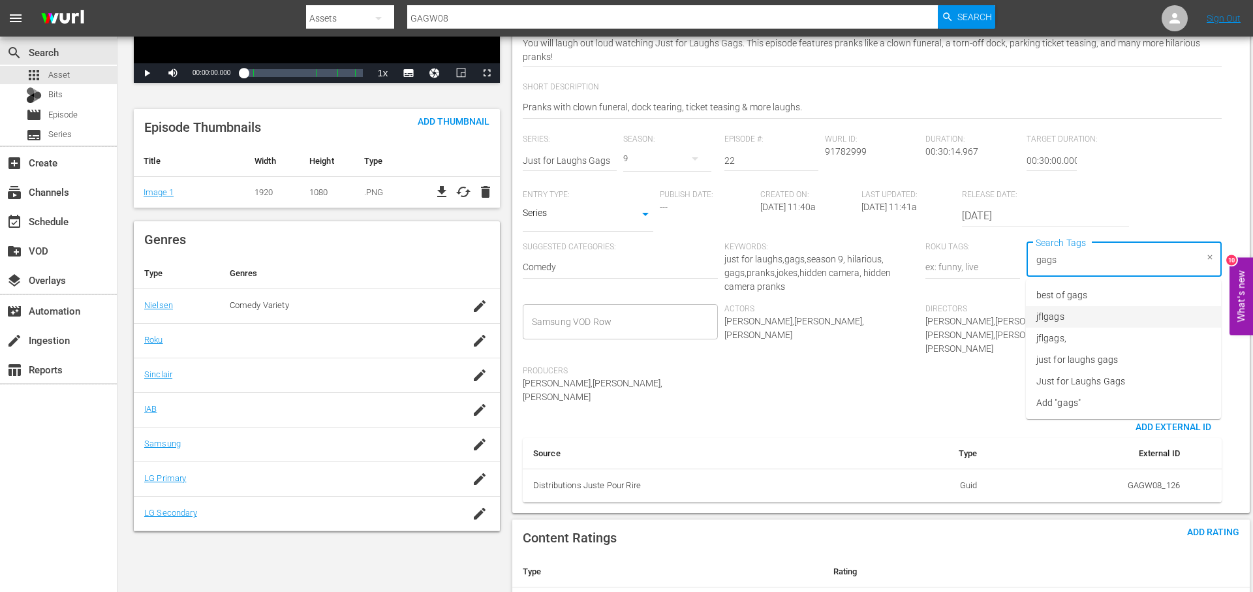
click at [1127, 318] on li "jflgags" at bounding box center [1123, 317] width 195 height 22
click at [1120, 358] on li "just for laughs gags" at bounding box center [1123, 360] width 195 height 22
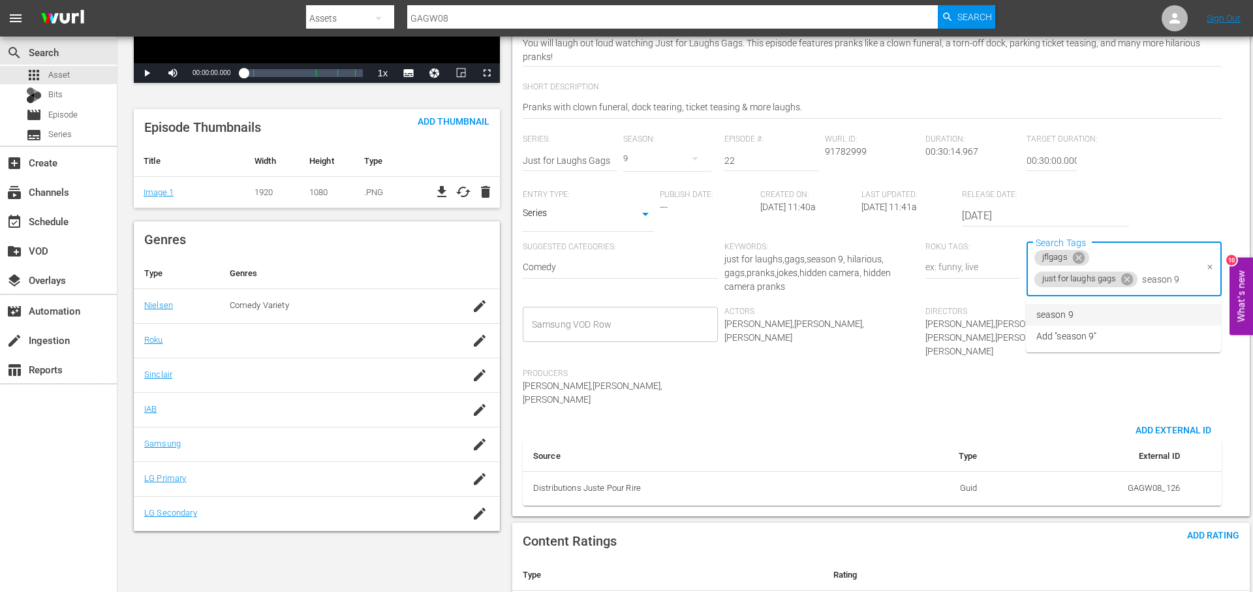
click at [1151, 312] on li "season 9" at bounding box center [1123, 315] width 195 height 22
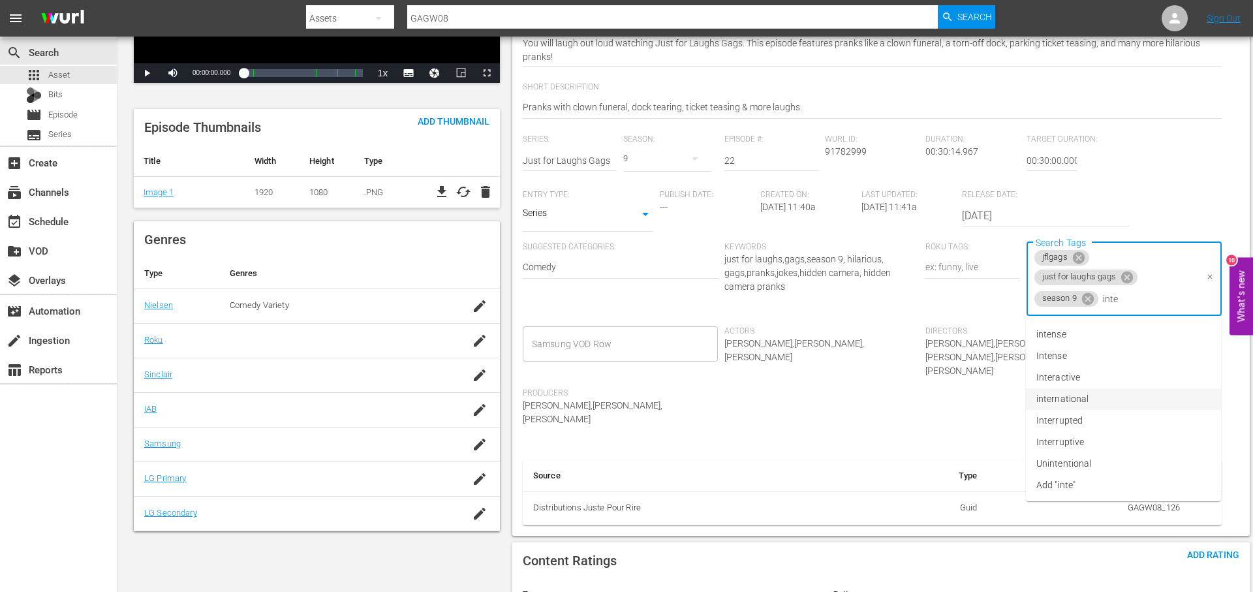
click at [1127, 390] on li "international" at bounding box center [1123, 399] width 195 height 22
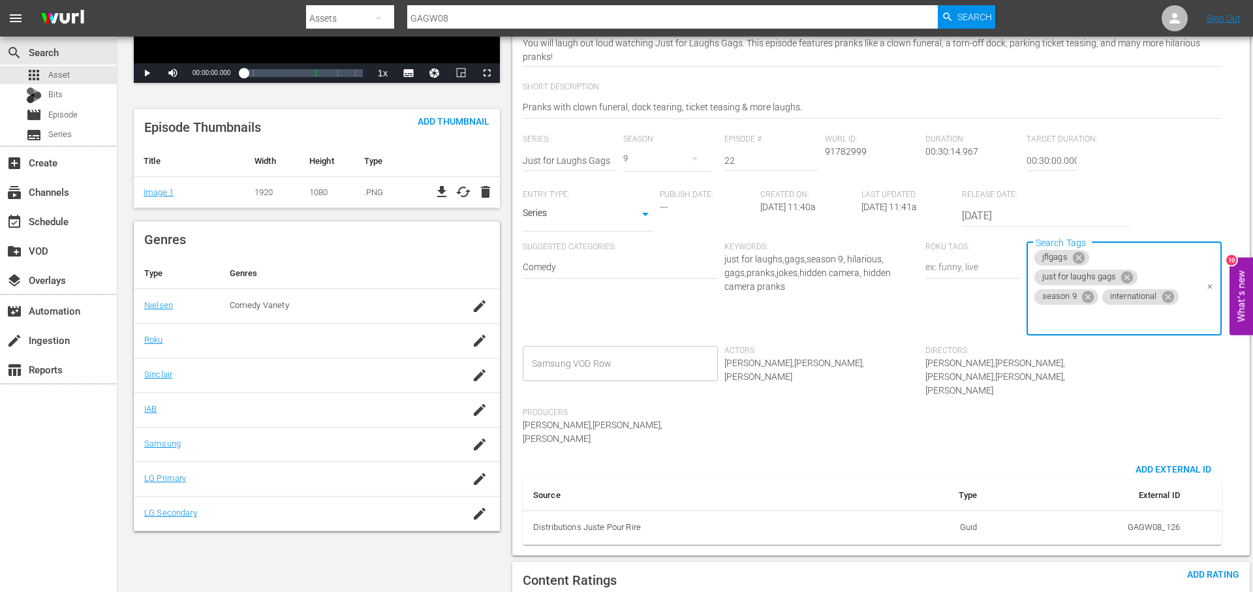
scroll to position [0, 0]
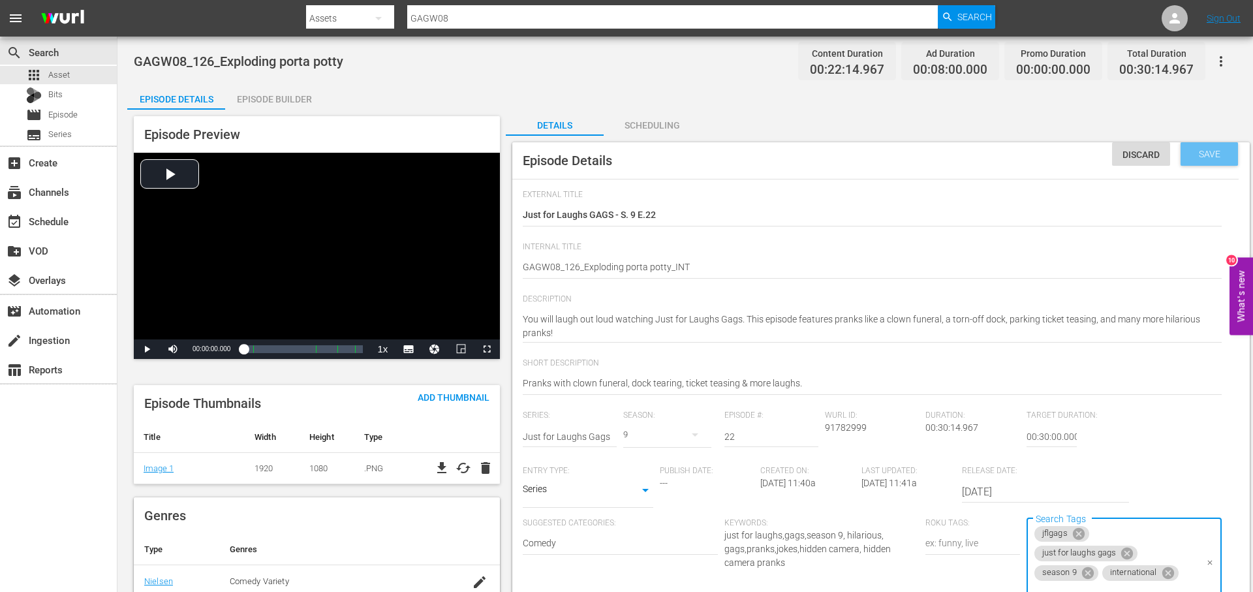
click at [1201, 157] on span "Save" at bounding box center [1209, 154] width 42 height 10
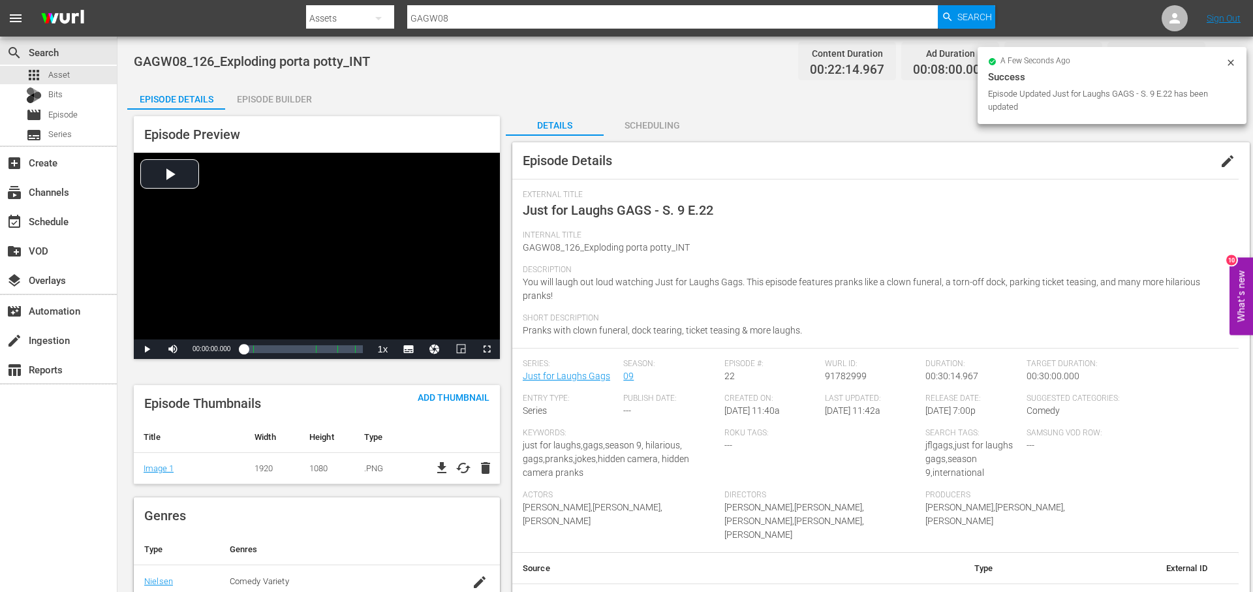
click at [1234, 64] on icon at bounding box center [1230, 62] width 10 height 10
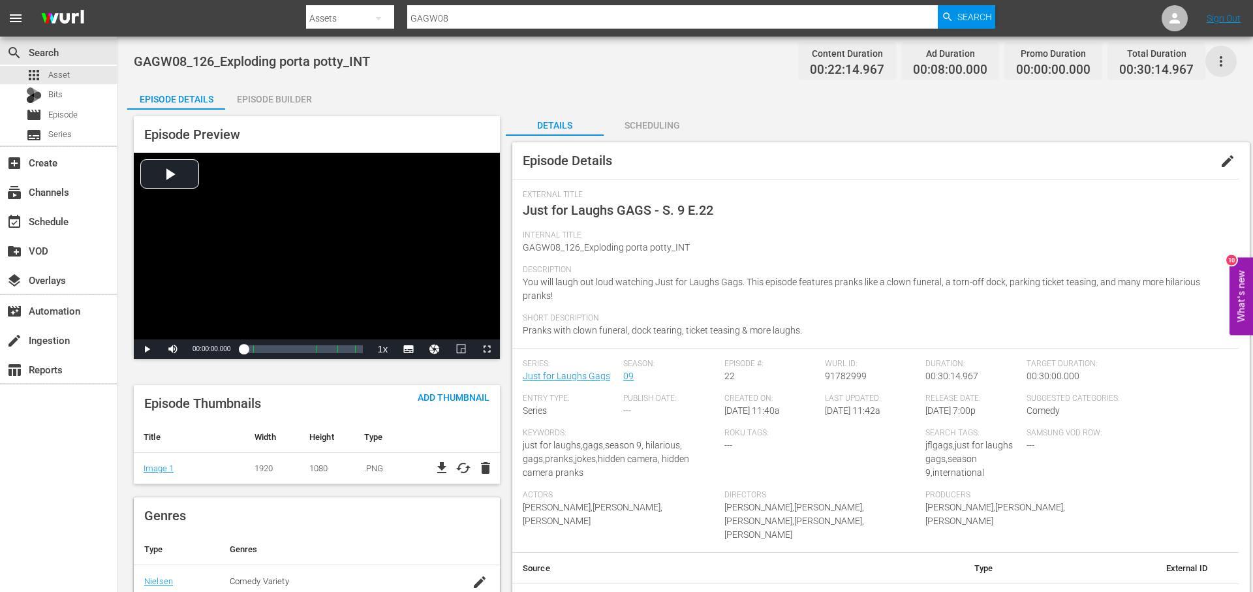
click at [1225, 57] on icon "button" at bounding box center [1221, 62] width 16 height 16
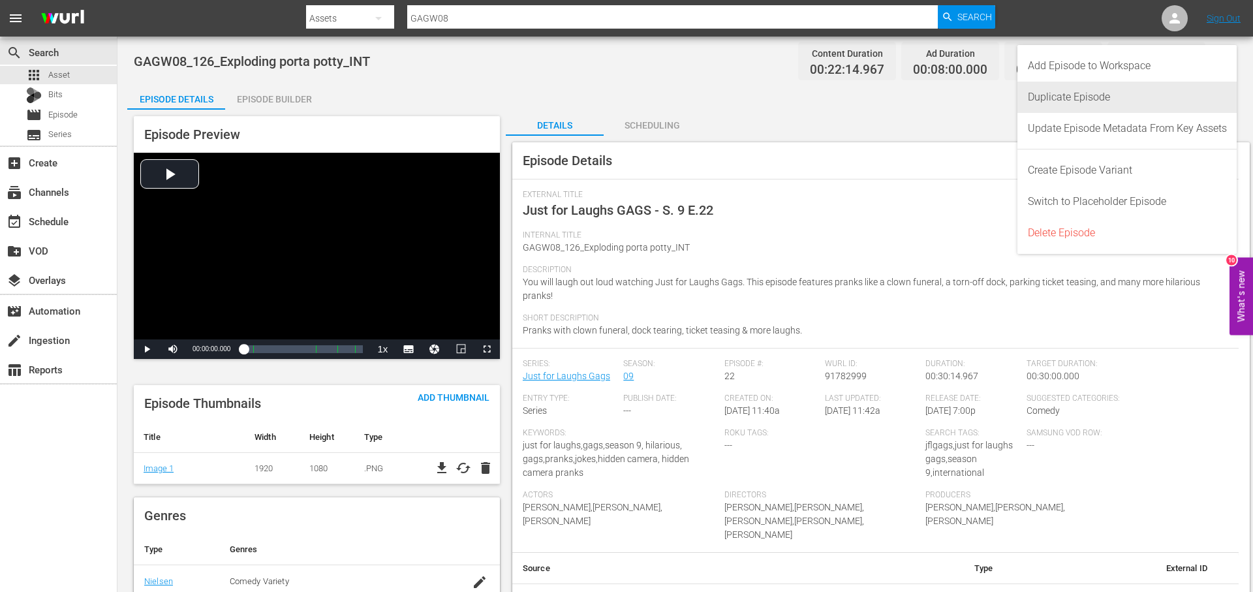
scroll to position [2, 0]
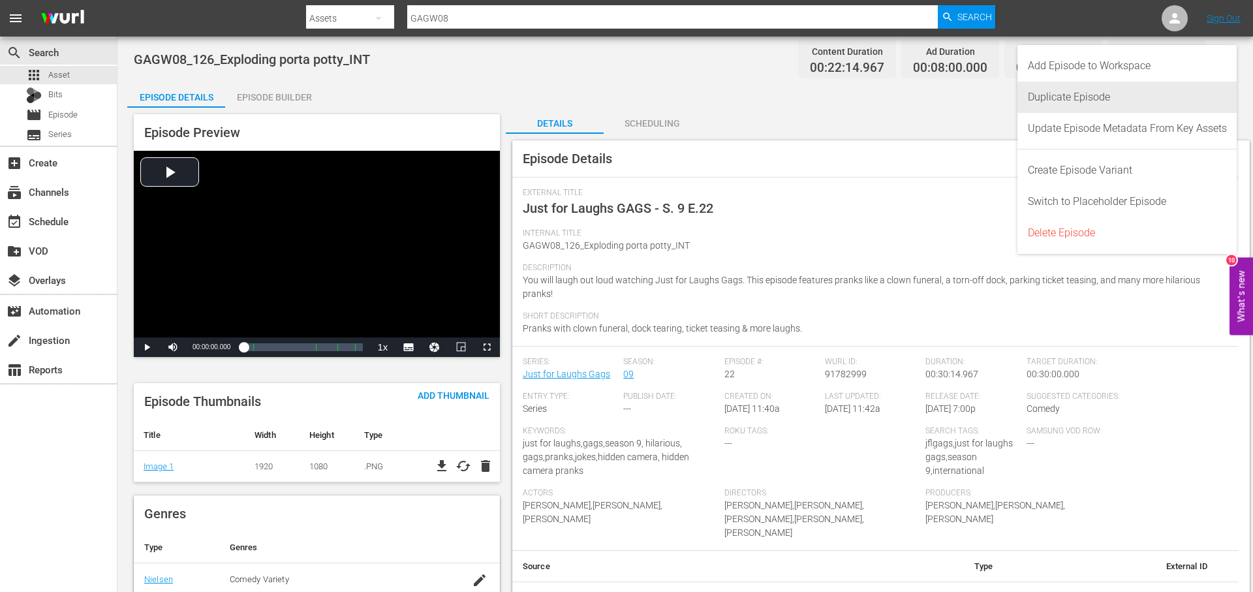
click at [1105, 104] on div "Duplicate Episode" at bounding box center [1127, 97] width 199 height 31
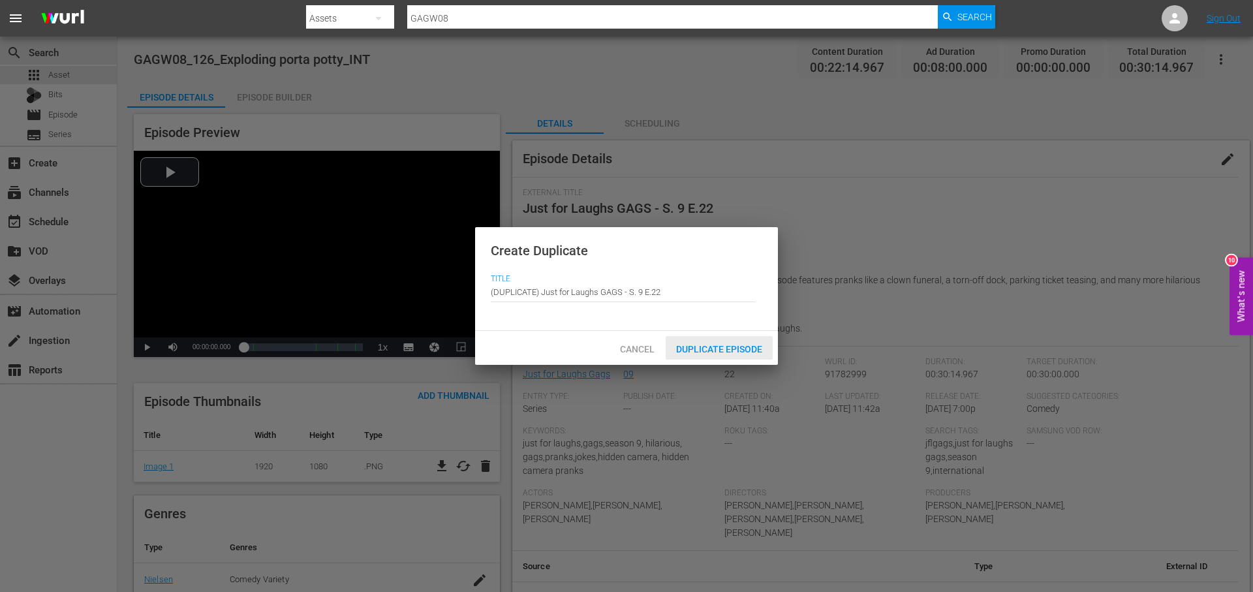
drag, startPoint x: 736, startPoint y: 349, endPoint x: 723, endPoint y: 348, distance: 13.1
click at [735, 350] on span "Duplicate Episode" at bounding box center [719, 349] width 107 height 10
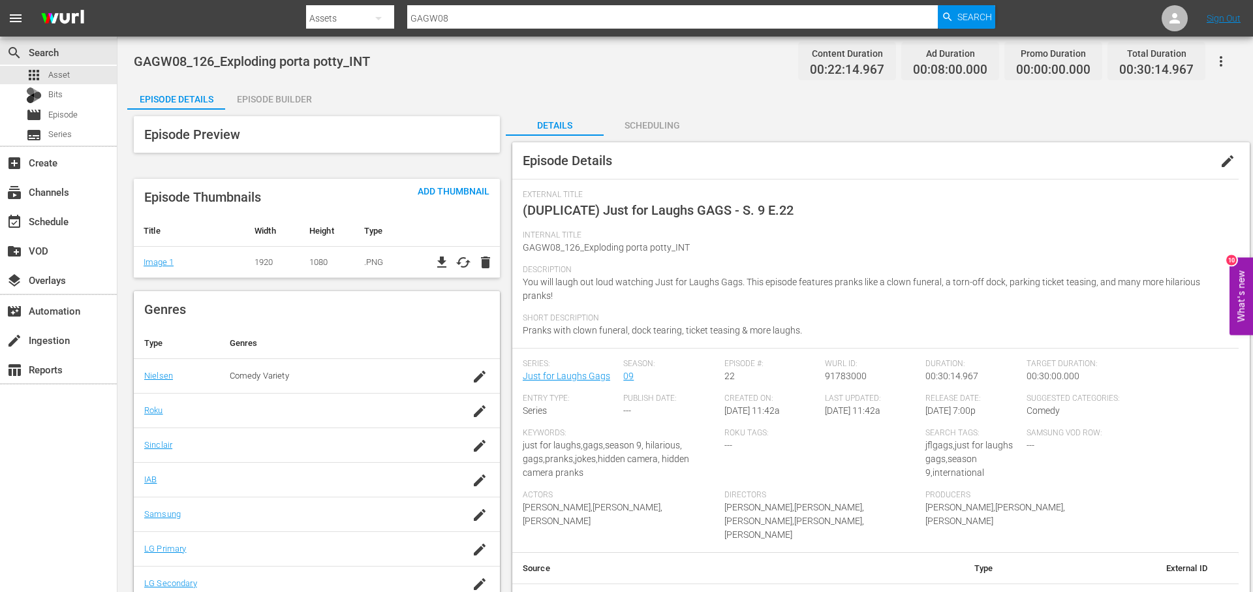
drag, startPoint x: 1223, startPoint y: 159, endPoint x: 1141, endPoint y: 179, distance: 84.0
click at [1222, 159] on span "edit" at bounding box center [1227, 161] width 16 height 16
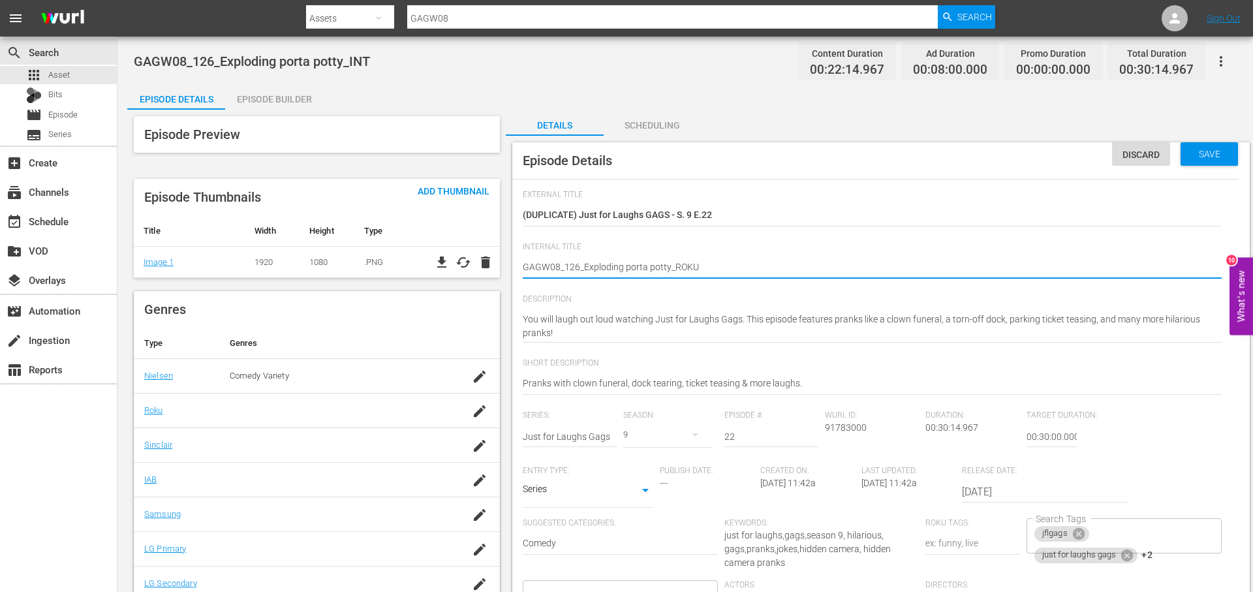
drag, startPoint x: 666, startPoint y: 265, endPoint x: 581, endPoint y: 270, distance: 84.3
click at [583, 271] on textarea "GAGW08_126_Exploding porta potty_INT" at bounding box center [872, 268] width 699 height 16
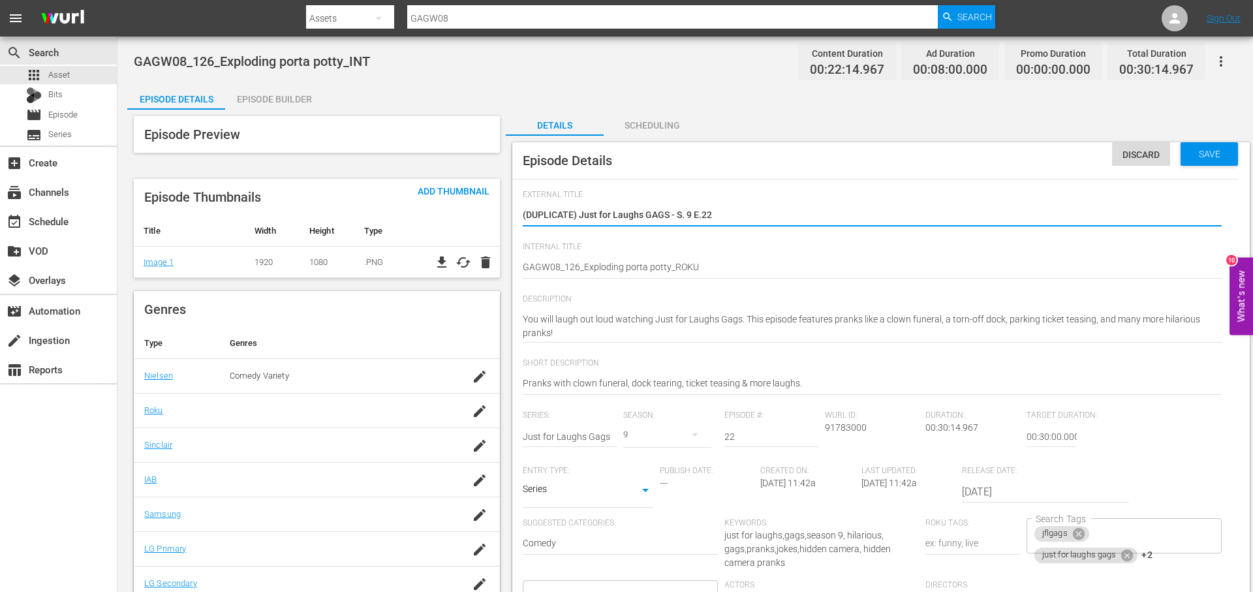
click at [739, 211] on textarea "(DUPLICATE) Just for Laughs GAGS - S. 9 E.22" at bounding box center [872, 216] width 699 height 16
click at [739, 212] on textarea "(DUPLICATE) Just for Laughs GAGS - S. 9 E.22" at bounding box center [872, 216] width 699 height 16
paste textarea "Exploding porta potty"
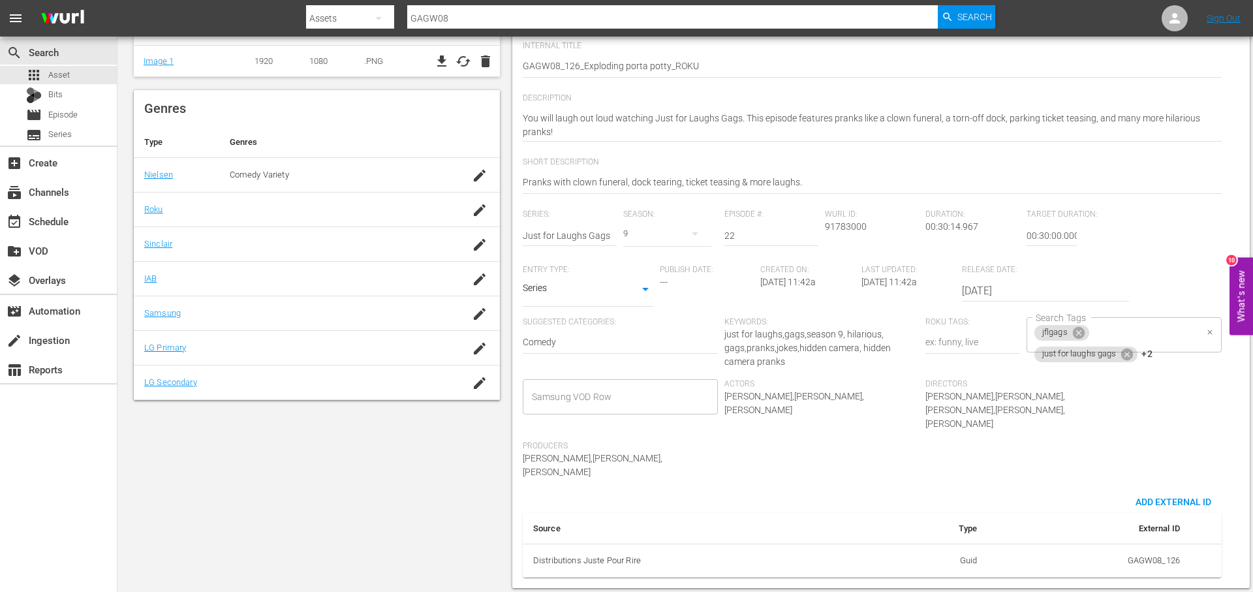
scroll to position [212, 0]
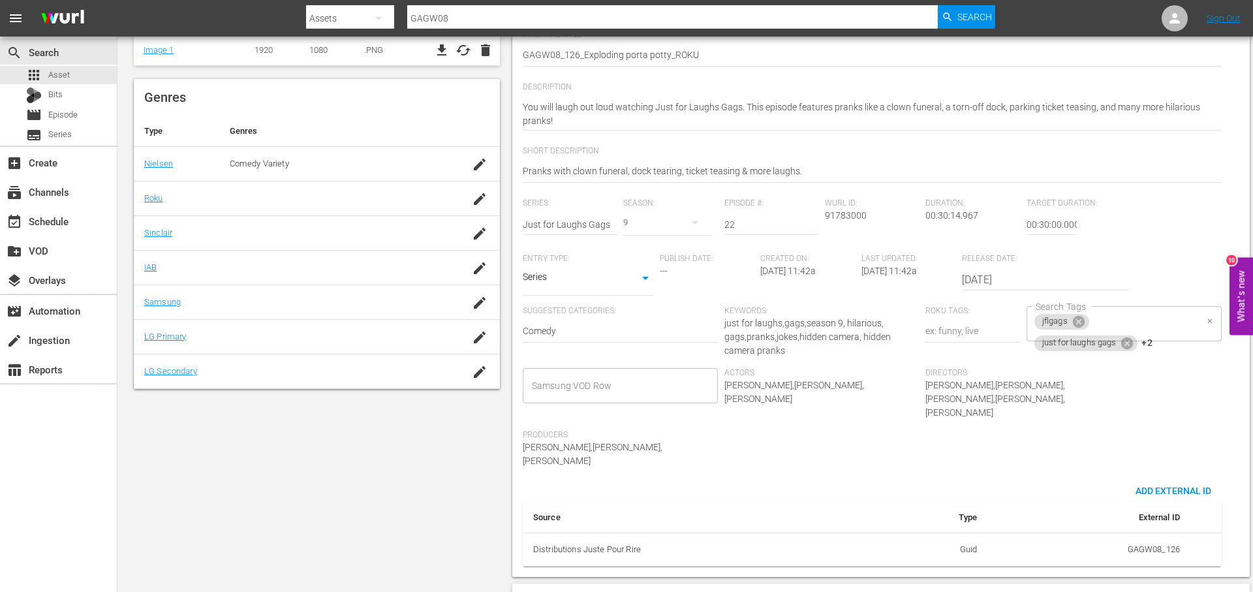
click at [1179, 333] on div "jflgags just for laughs gags +2 Search Tags" at bounding box center [1123, 323] width 195 height 35
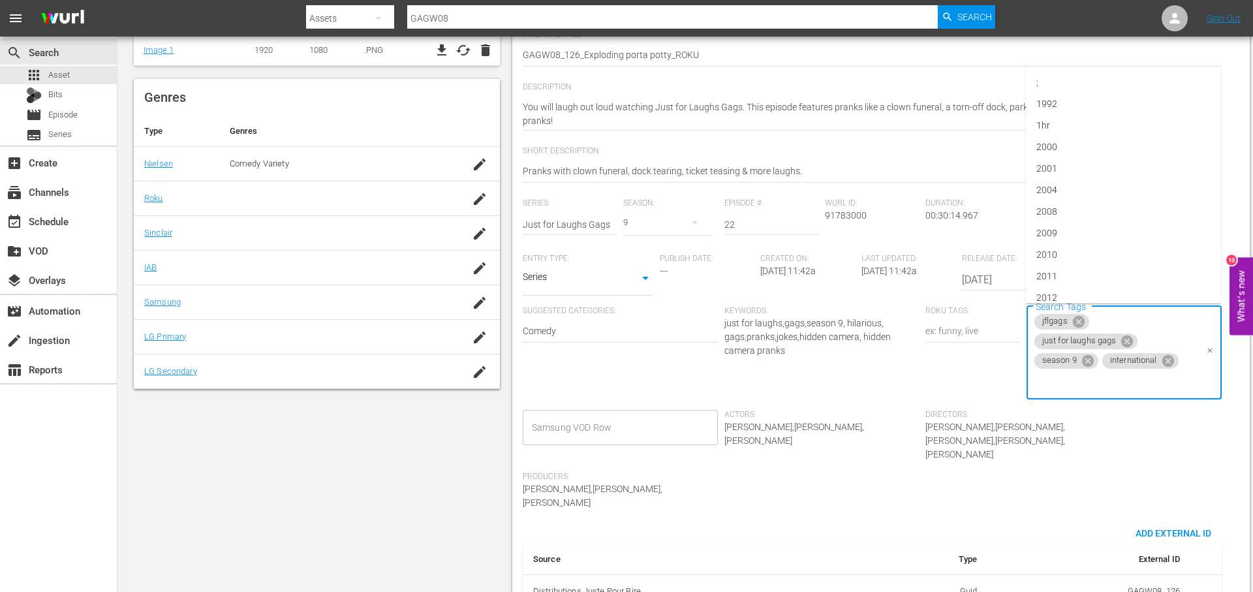
drag, startPoint x: 1171, startPoint y: 361, endPoint x: 1180, endPoint y: 361, distance: 8.5
click at [1171, 361] on icon at bounding box center [1167, 361] width 12 height 12
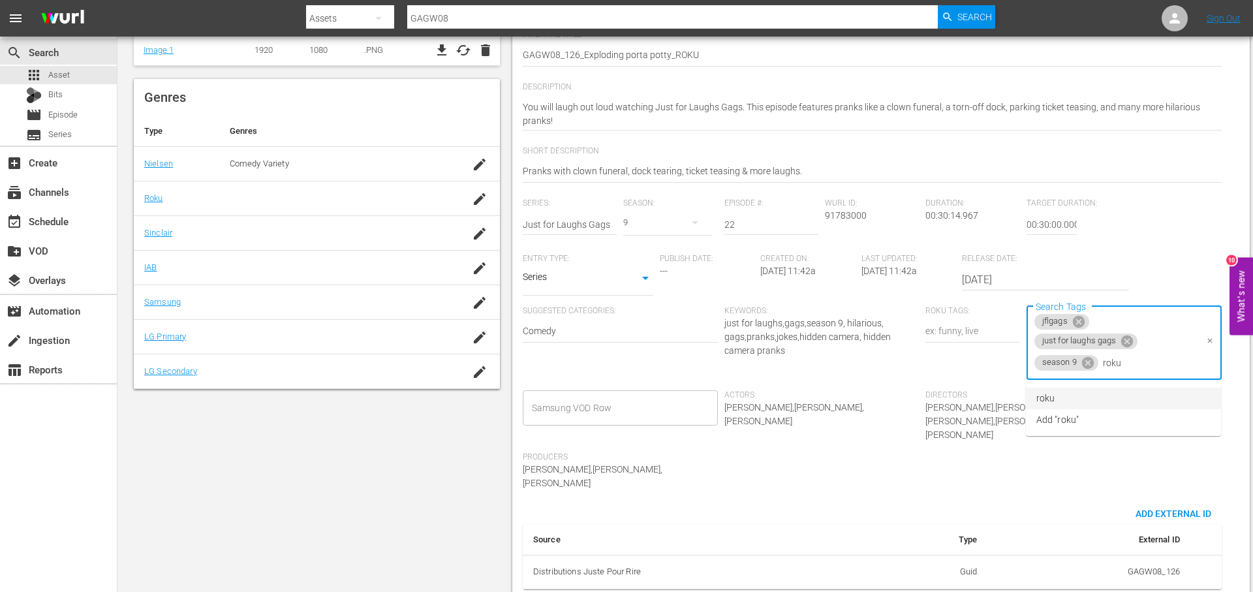
click at [1064, 399] on li "roku" at bounding box center [1123, 399] width 195 height 22
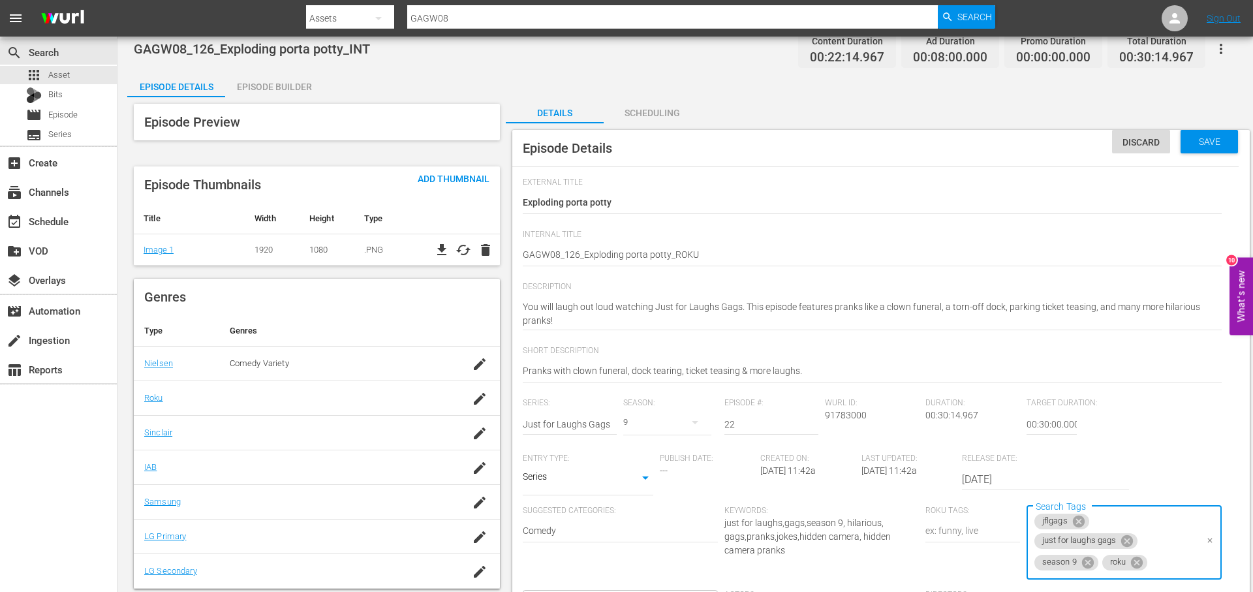
scroll to position [0, 0]
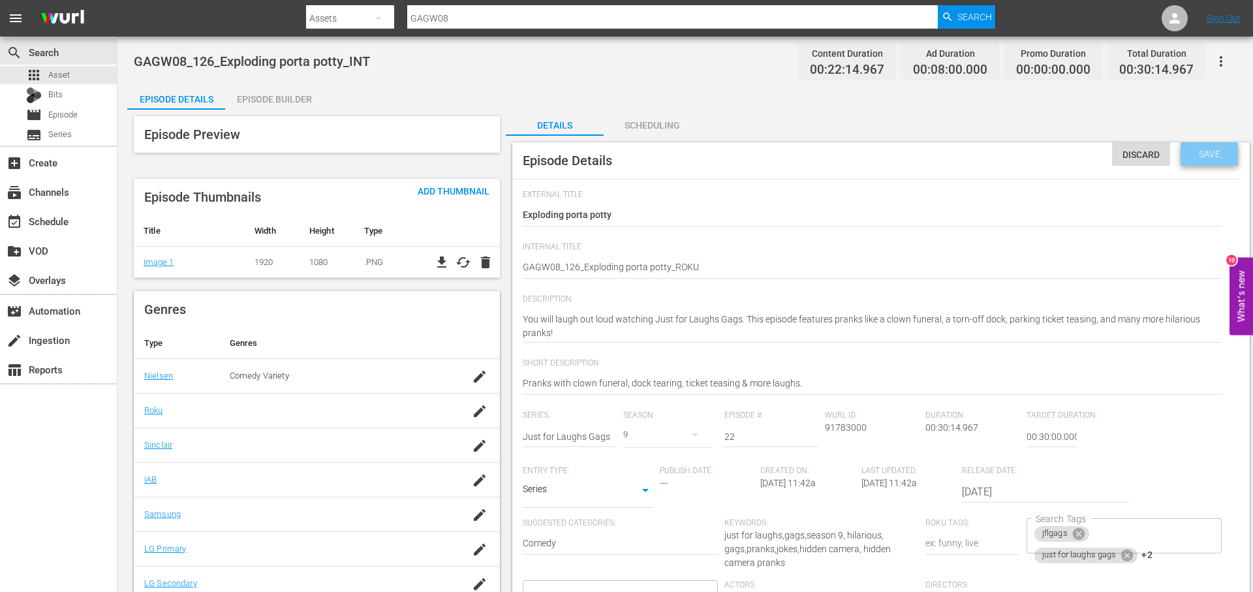
click at [1203, 157] on span "Save" at bounding box center [1209, 154] width 42 height 10
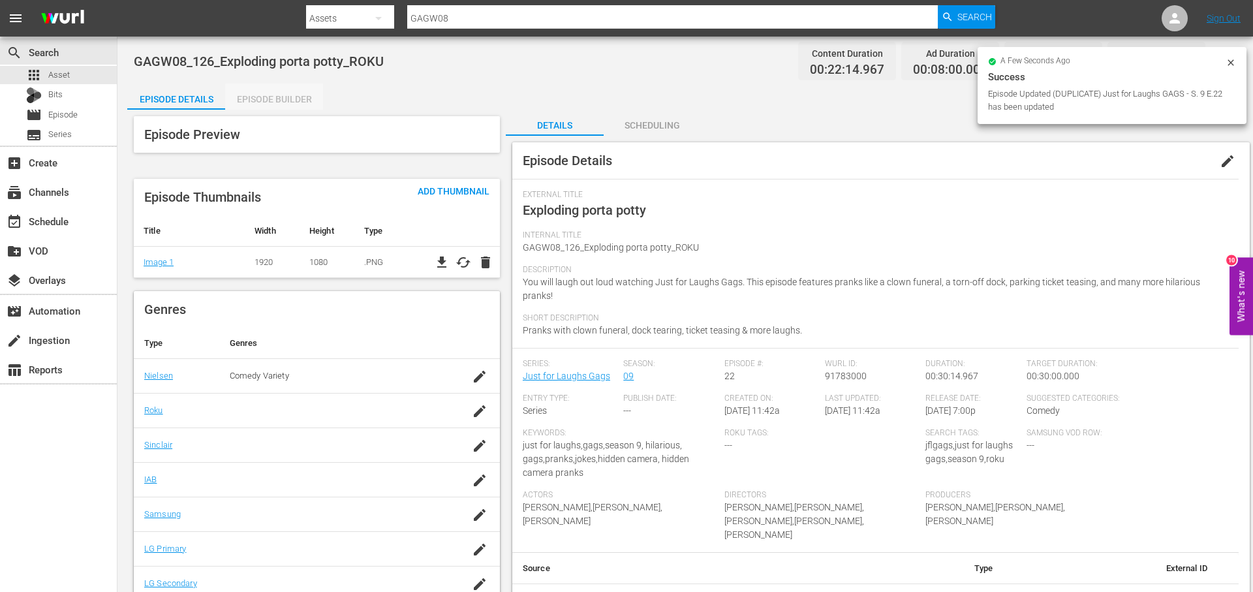
drag, startPoint x: 289, startPoint y: 105, endPoint x: 316, endPoint y: 108, distance: 26.9
click at [289, 105] on div "Episode Builder" at bounding box center [274, 99] width 98 height 31
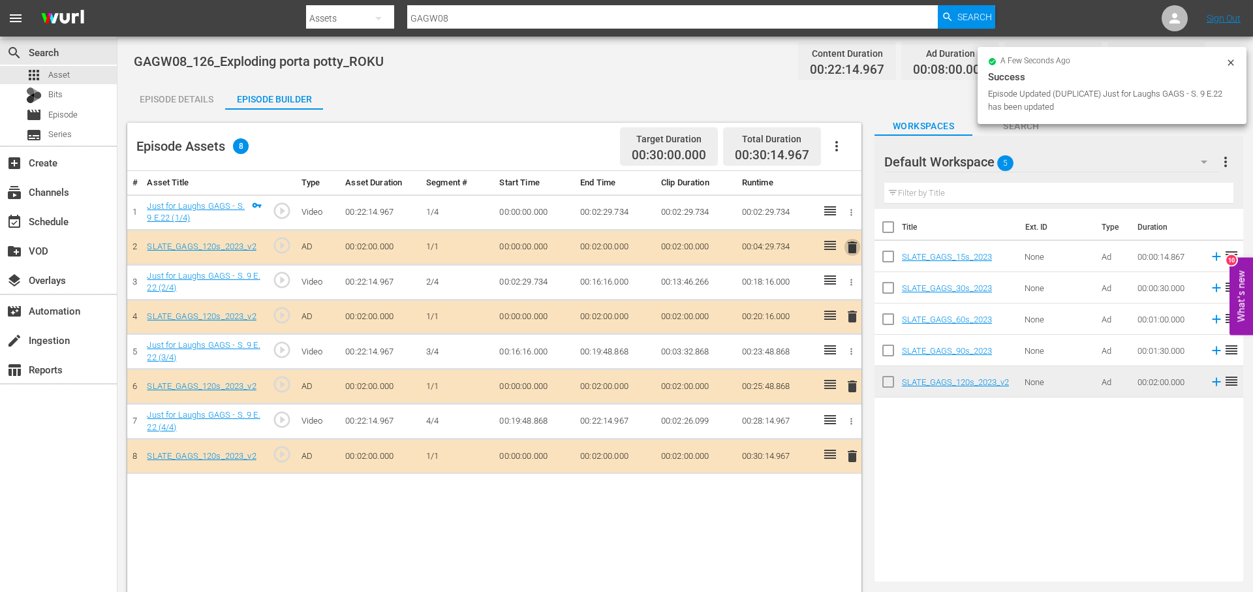
click at [853, 245] on span "delete" at bounding box center [852, 247] width 16 height 16
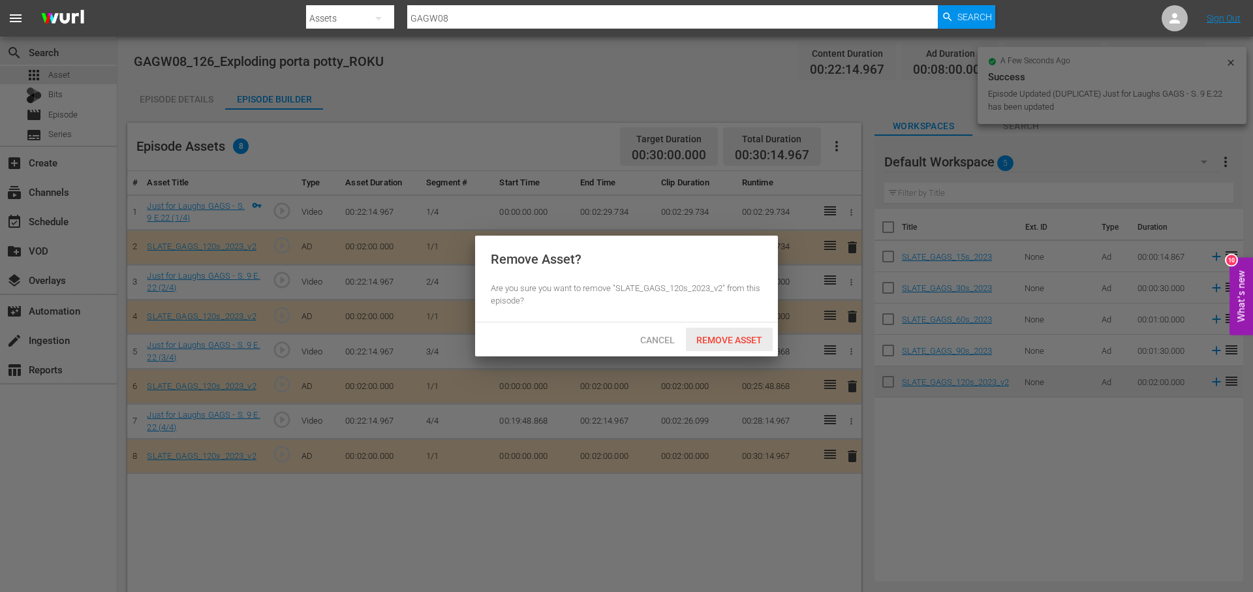
drag, startPoint x: 731, startPoint y: 342, endPoint x: 757, endPoint y: 338, distance: 26.4
click at [731, 342] on span "Remove Asset" at bounding box center [729, 340] width 87 height 10
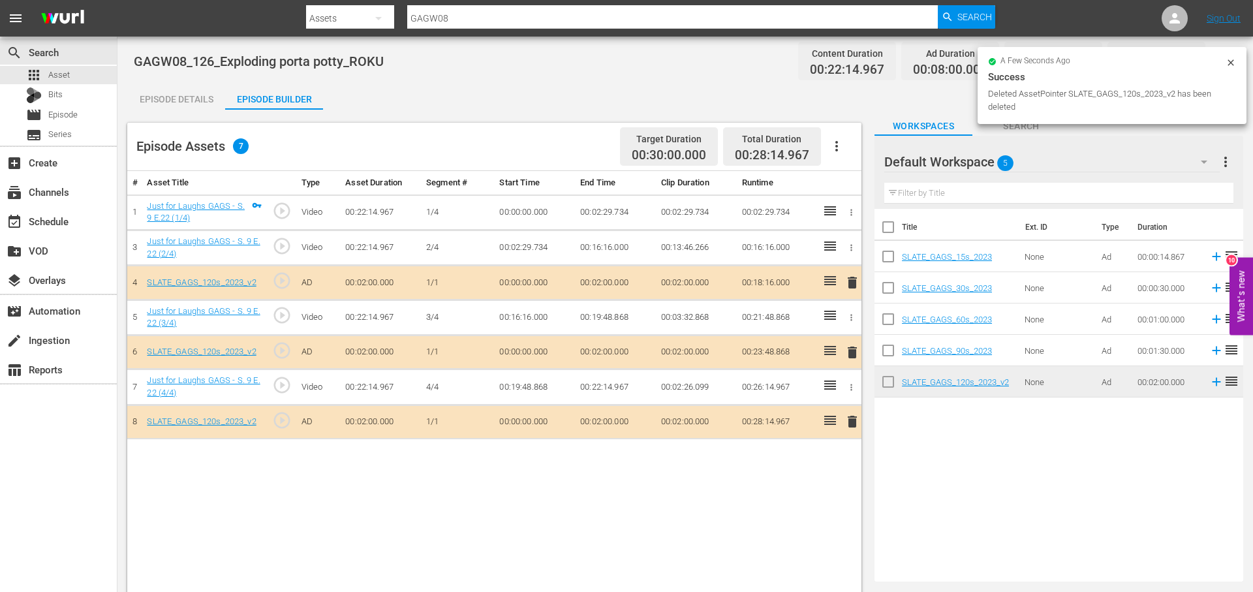
click at [851, 426] on span "delete" at bounding box center [852, 422] width 16 height 16
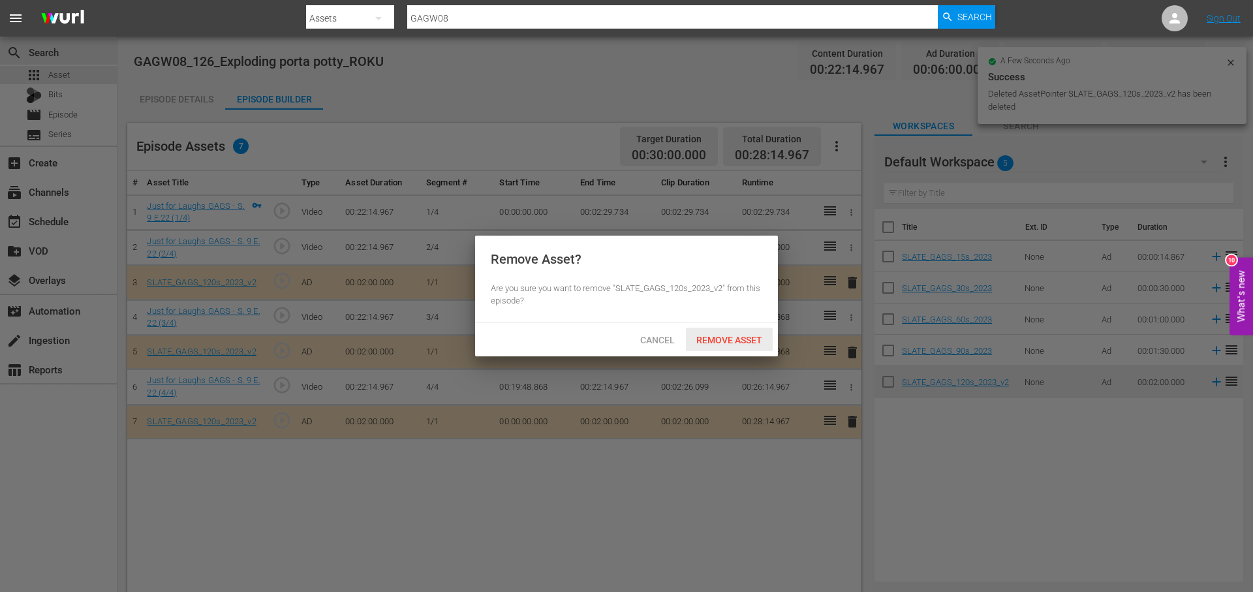
click at [750, 345] on div "Remove Asset" at bounding box center [729, 340] width 87 height 24
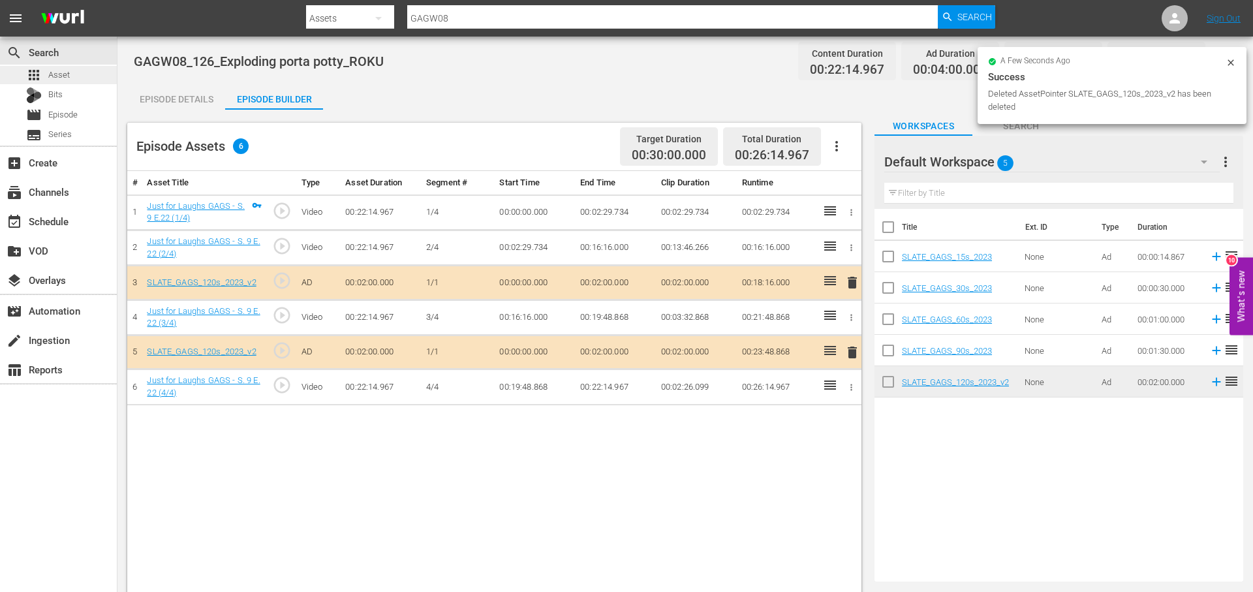
click at [93, 76] on div "apps Asset" at bounding box center [58, 75] width 117 height 18
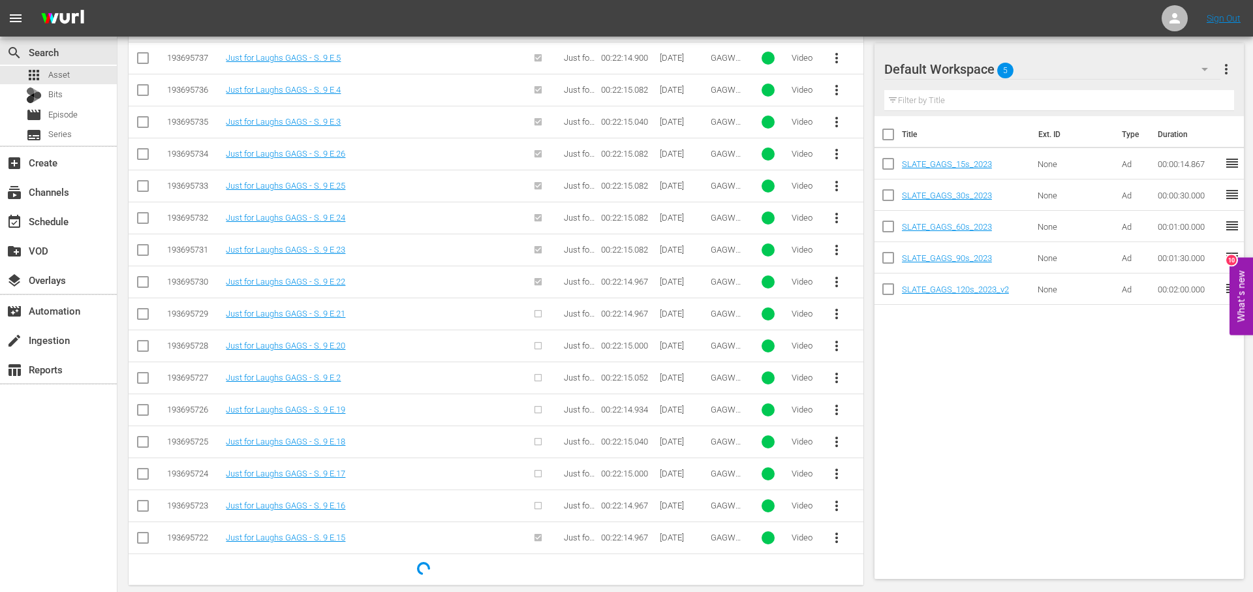
scroll to position [511, 0]
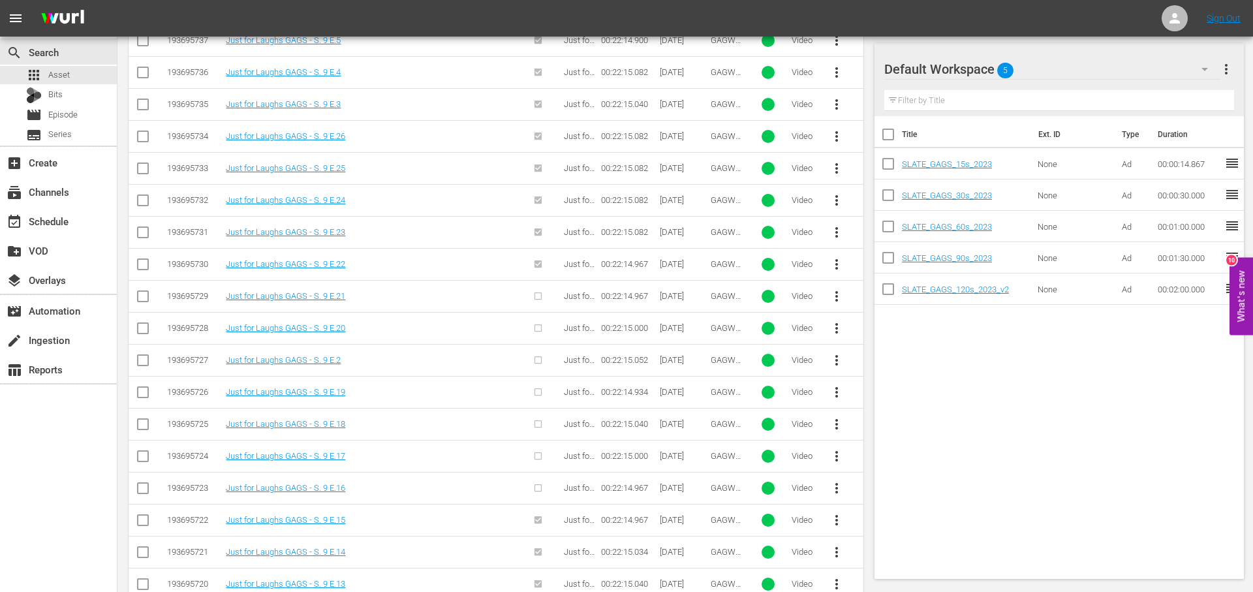
click at [837, 296] on span "more_vert" at bounding box center [837, 296] width 16 height 16
click at [887, 399] on div "Episode" at bounding box center [907, 395] width 89 height 31
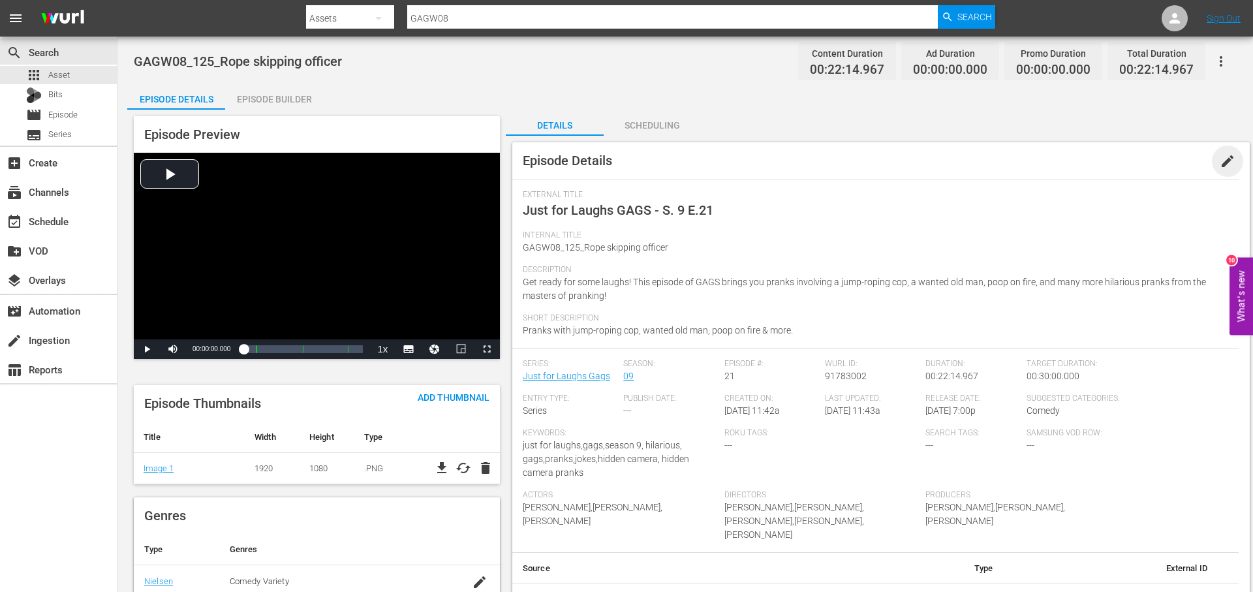
drag, startPoint x: 1234, startPoint y: 157, endPoint x: 1063, endPoint y: 168, distance: 172.0
click at [1227, 155] on span "edit" at bounding box center [1227, 161] width 16 height 16
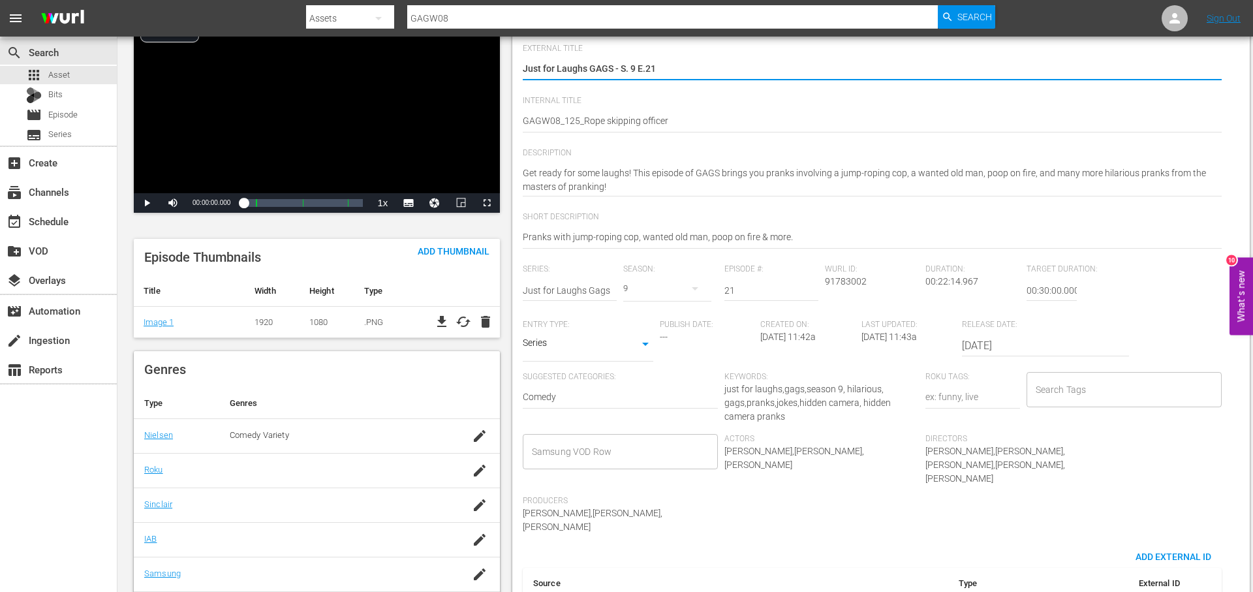
scroll to position [159, 0]
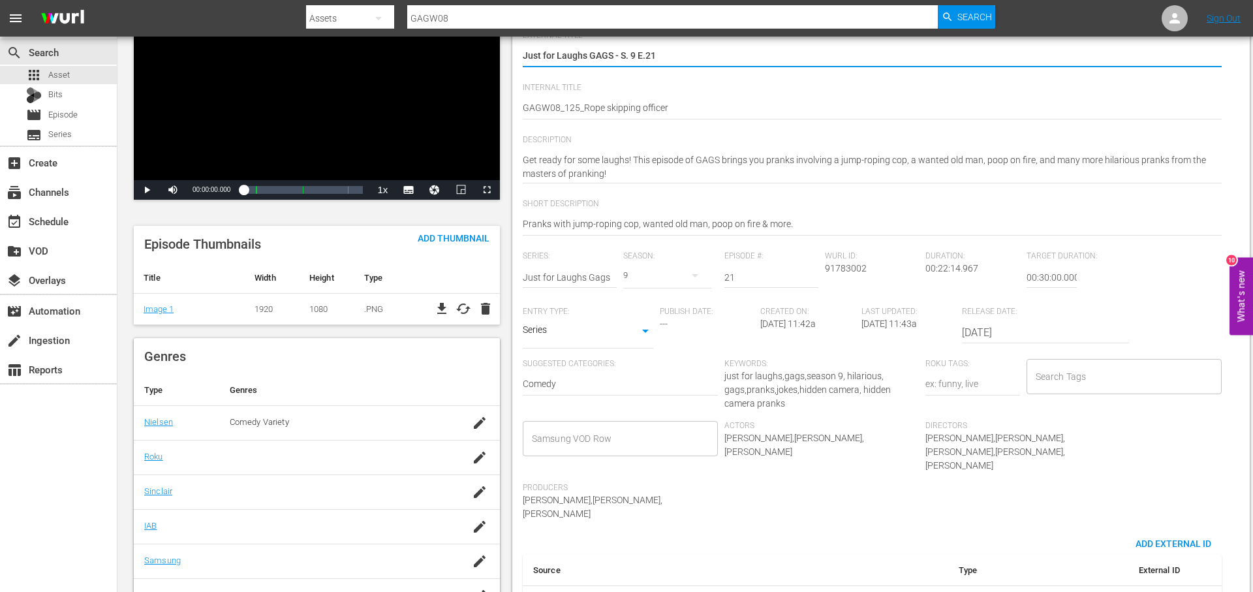
click at [1134, 387] on input "Search Tags" at bounding box center [1114, 376] width 164 height 23
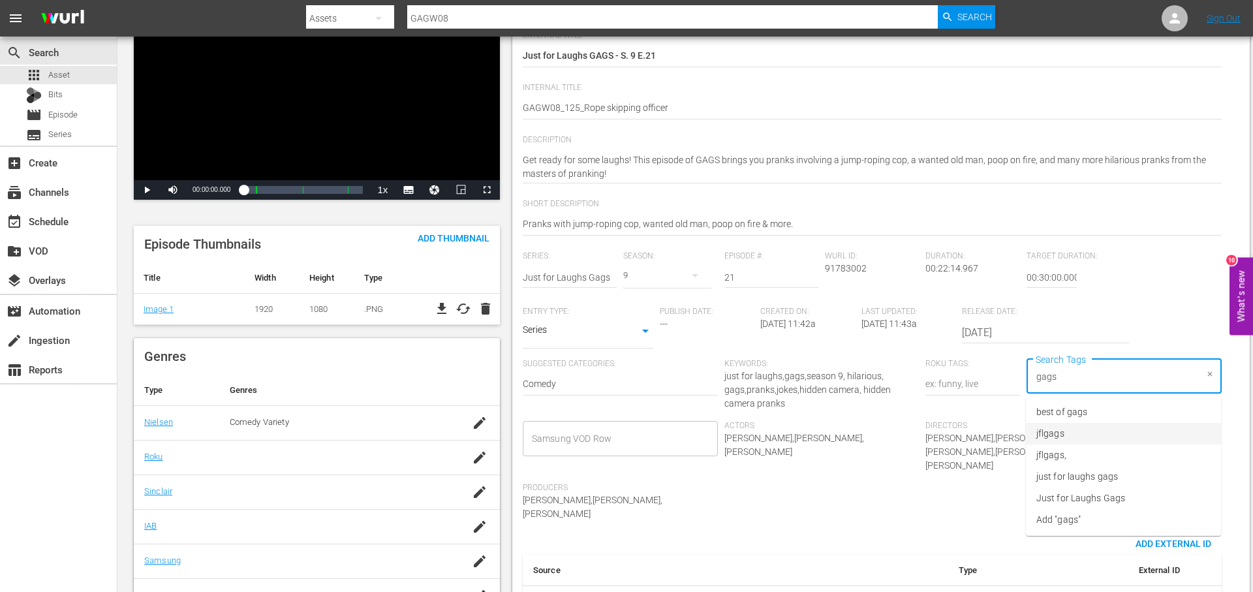
drag, startPoint x: 1101, startPoint y: 433, endPoint x: 1120, endPoint y: 416, distance: 25.0
click at [1101, 433] on li "jflgags" at bounding box center [1123, 434] width 195 height 22
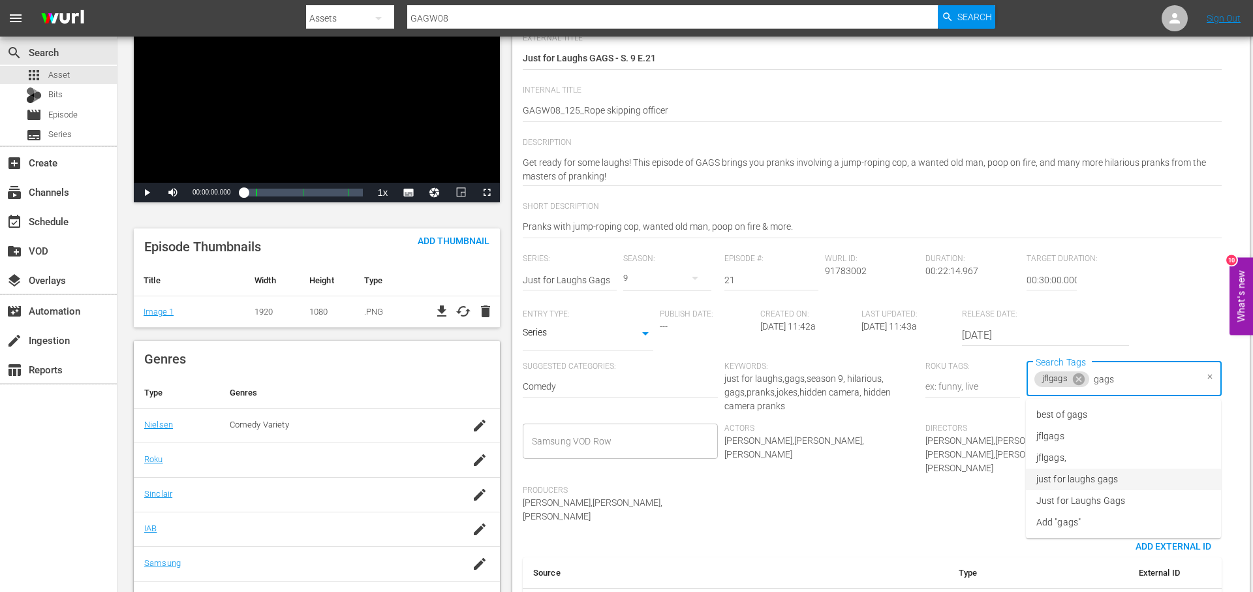
drag, startPoint x: 1122, startPoint y: 472, endPoint x: 1141, endPoint y: 435, distance: 42.0
click at [1122, 472] on li "just for laughs gags" at bounding box center [1123, 479] width 195 height 22
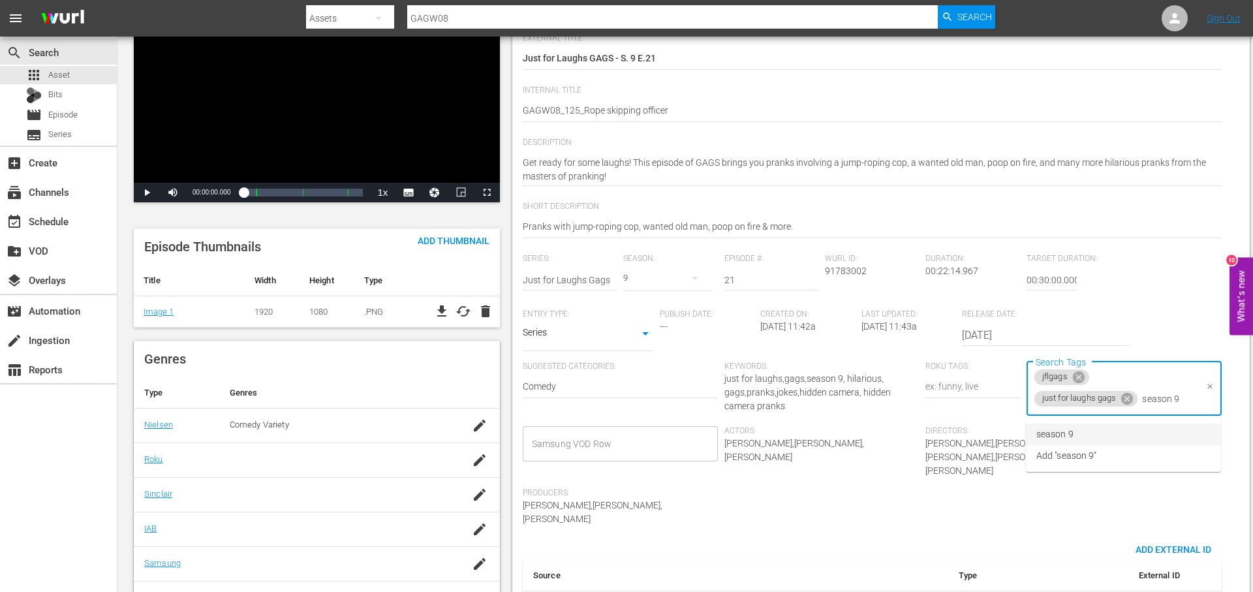
click at [1141, 426] on li "season 9" at bounding box center [1123, 434] width 195 height 22
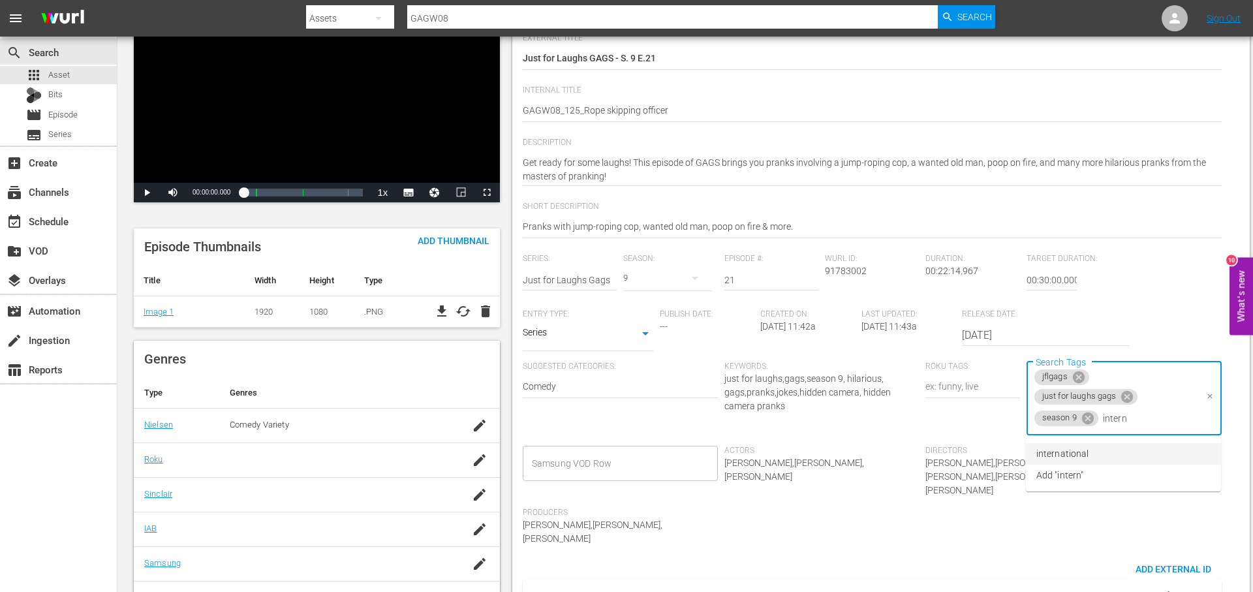
click at [1124, 459] on li "international" at bounding box center [1123, 454] width 195 height 22
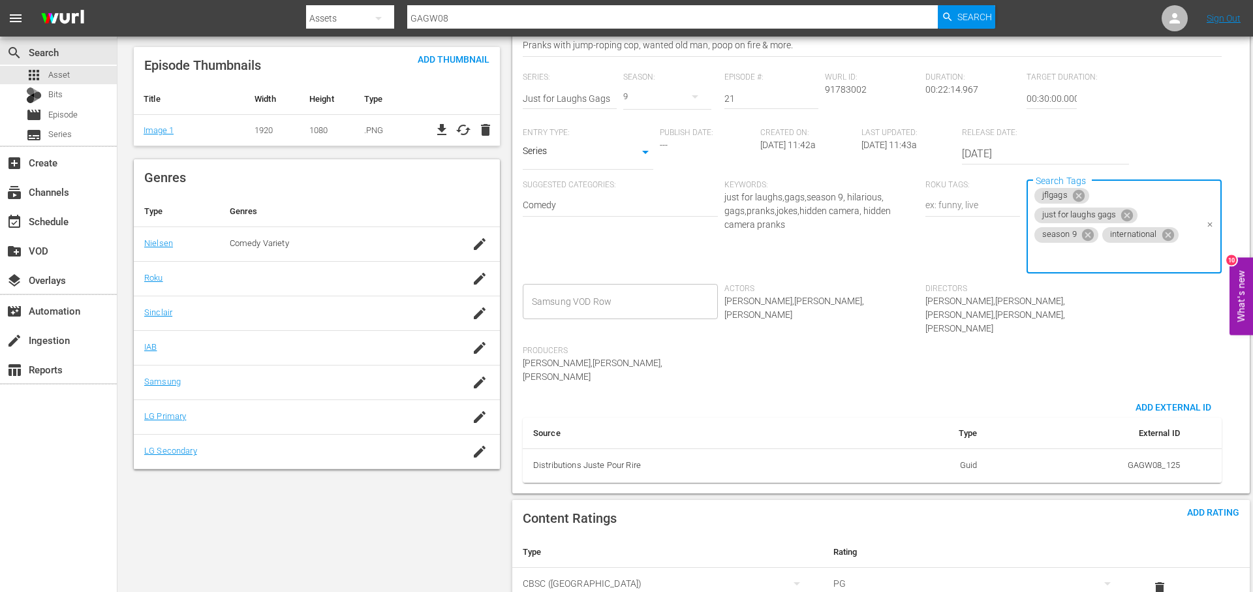
scroll to position [339, 0]
click at [1217, 499] on div "Content Ratings Add Rating Type Rating Select Rating Type CBSC (Canada) Select …" at bounding box center [880, 553] width 737 height 108
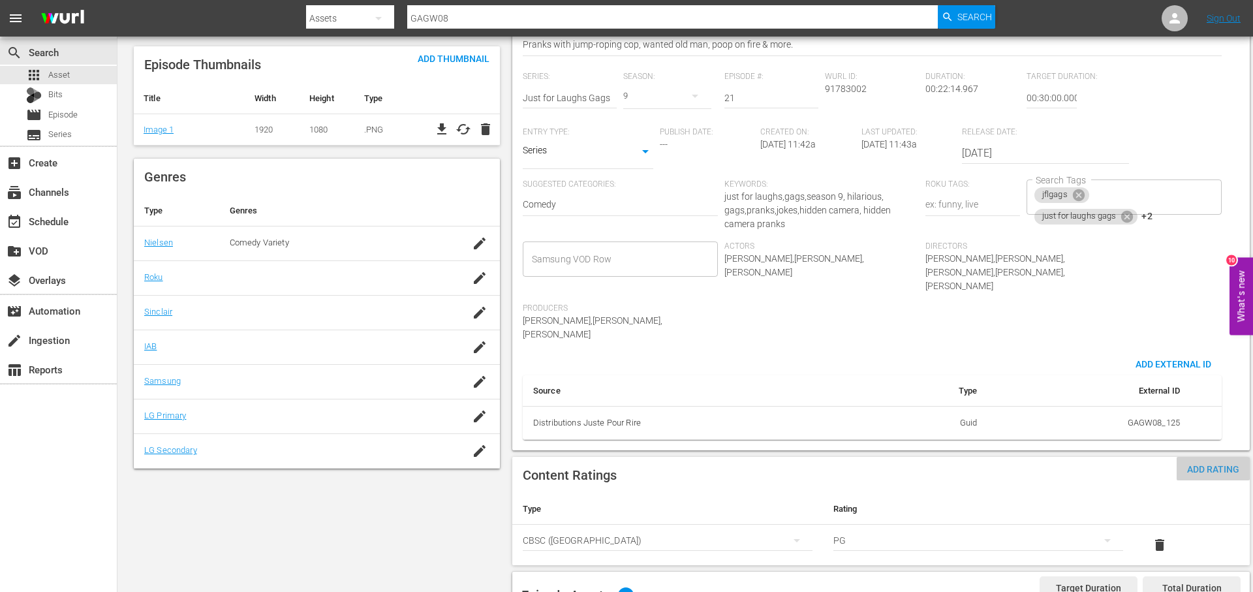
click at [1209, 464] on span "Add Rating" at bounding box center [1212, 469] width 73 height 10
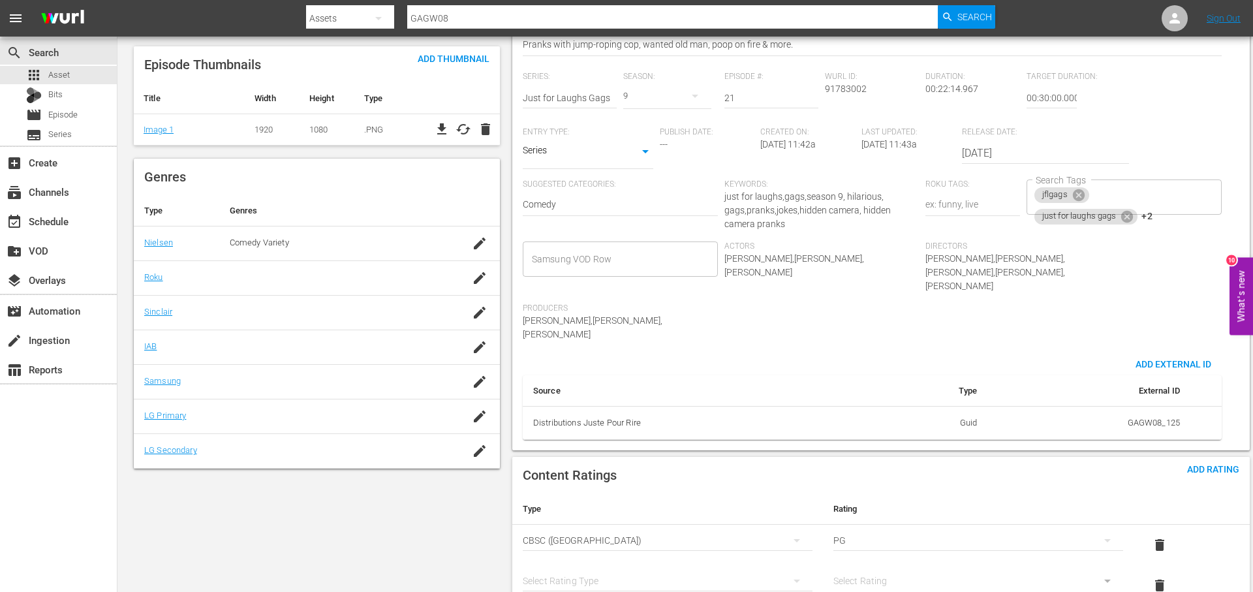
click at [709, 562] on div "simple table" at bounding box center [668, 580] width 290 height 37
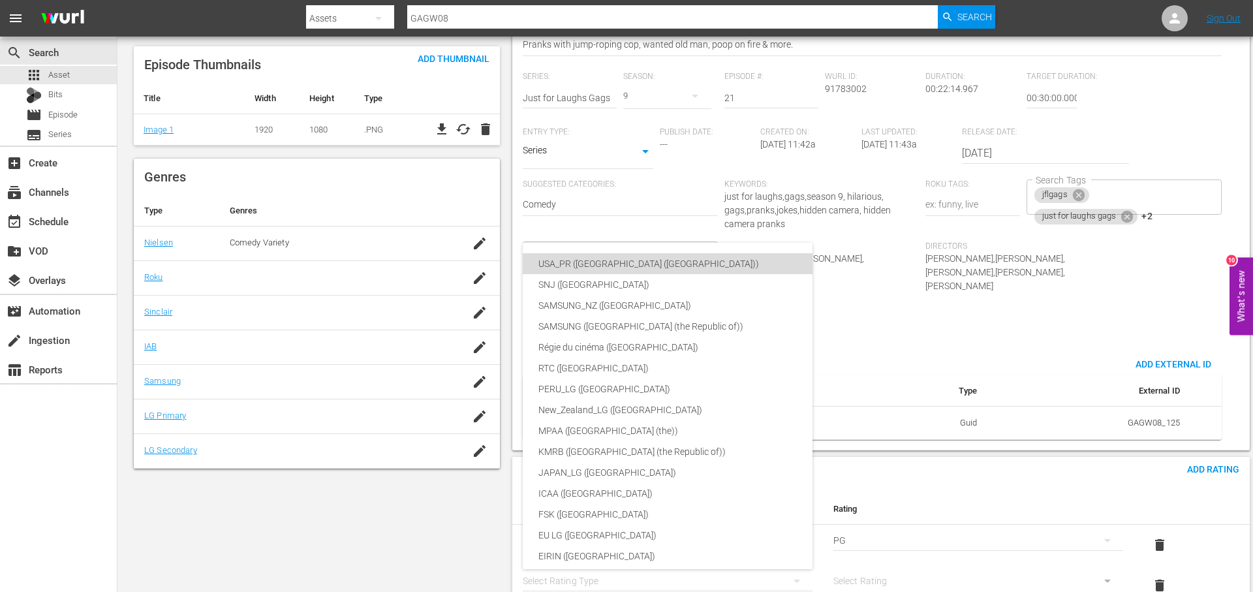
click at [671, 266] on div "USA_PR ([GEOGRAPHIC_DATA] ([GEOGRAPHIC_DATA]))" at bounding box center [698, 263] width 320 height 21
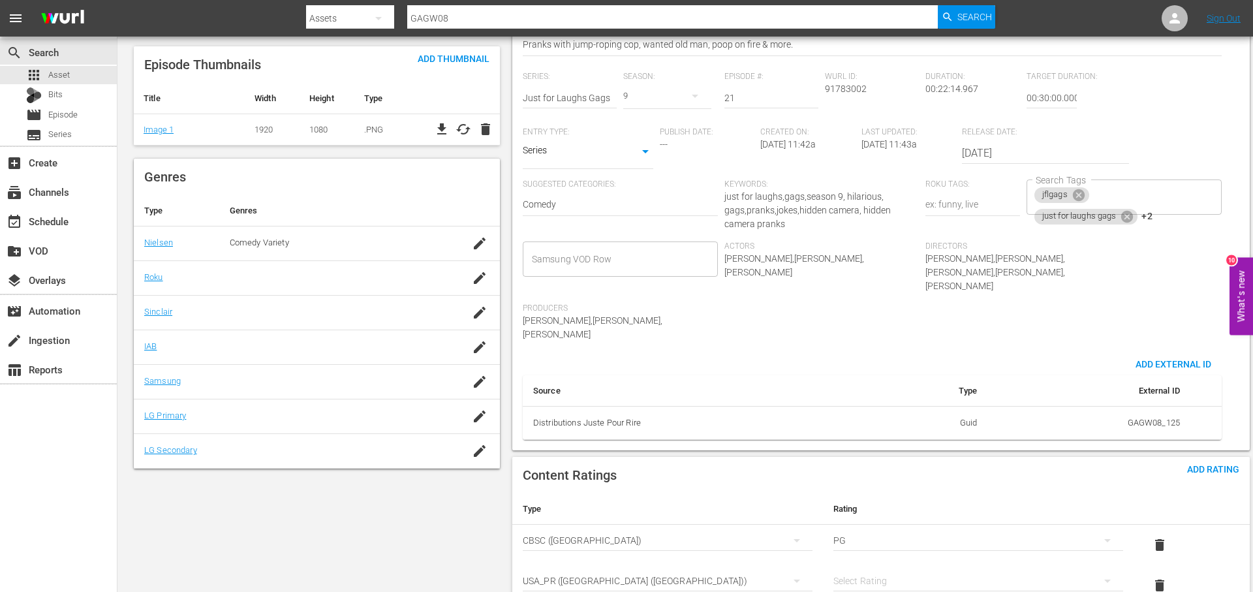
click at [883, 562] on div "simple table" at bounding box center [978, 580] width 290 height 37
click at [923, 502] on div "TVPG" at bounding box center [978, 506] width 258 height 21
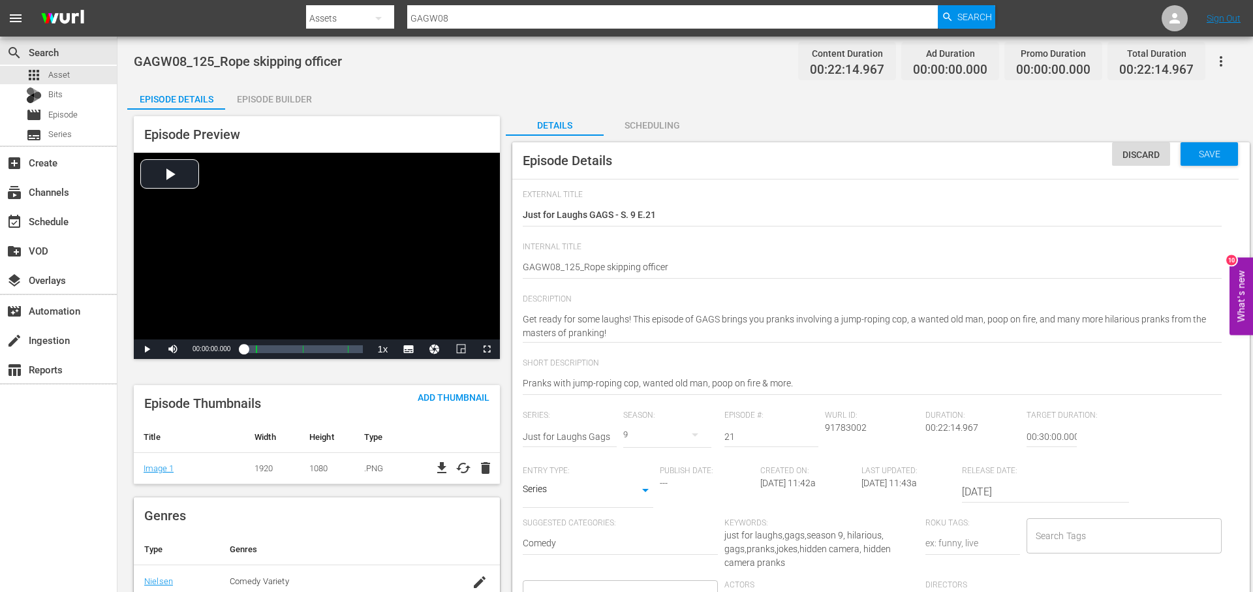
scroll to position [8, 0]
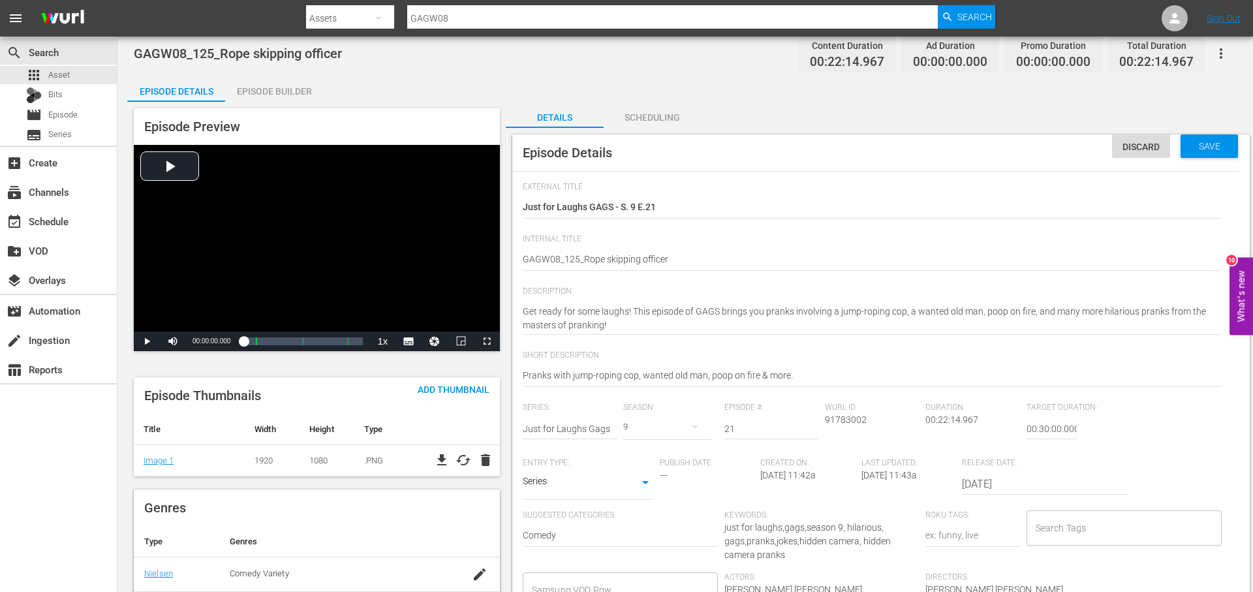
click at [1094, 529] on input "Search Tags" at bounding box center [1114, 527] width 164 height 23
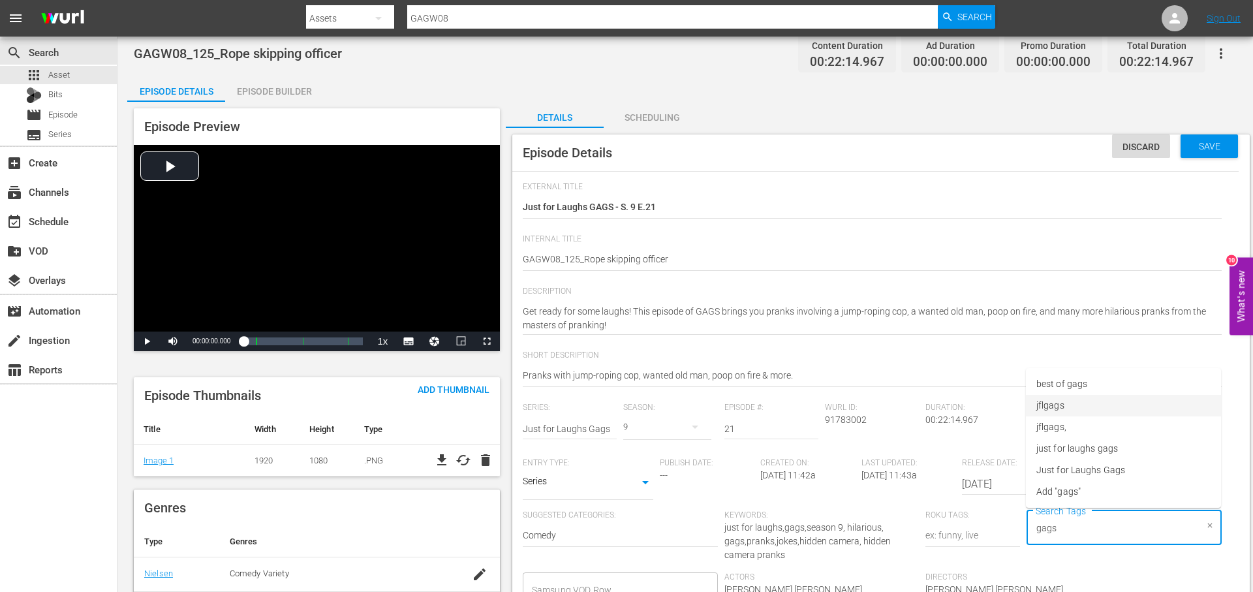
click at [1080, 402] on li "jflgags" at bounding box center [1123, 406] width 195 height 22
click at [1101, 443] on span "just for laughs gags" at bounding box center [1077, 449] width 82 height 14
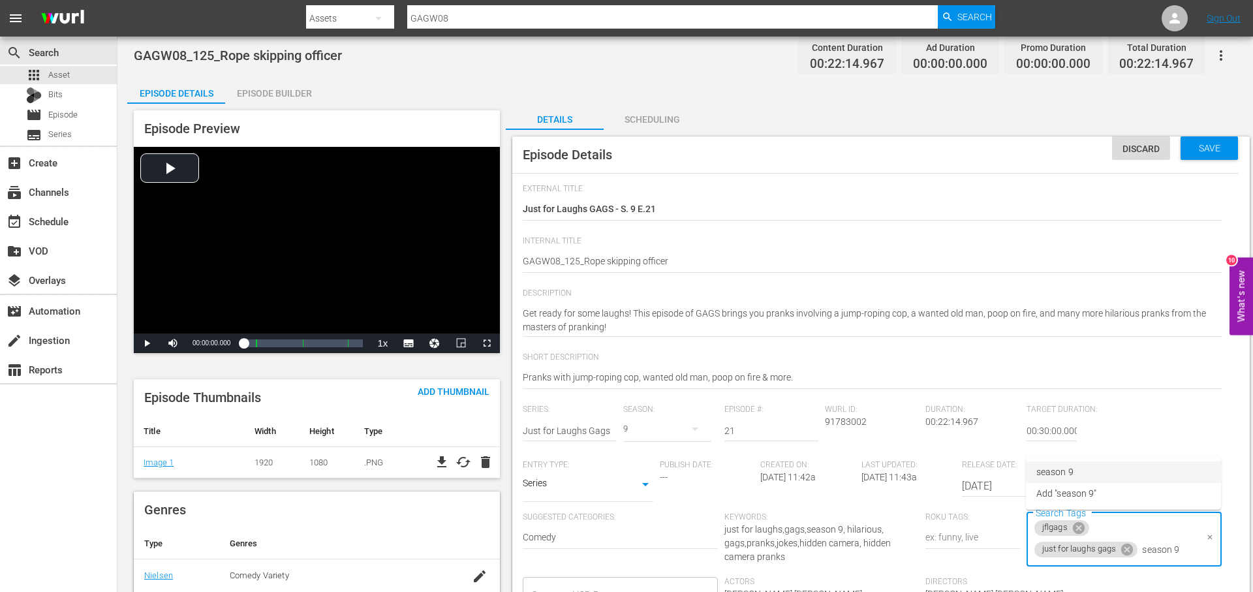
click at [1113, 468] on li "season 9" at bounding box center [1123, 472] width 195 height 22
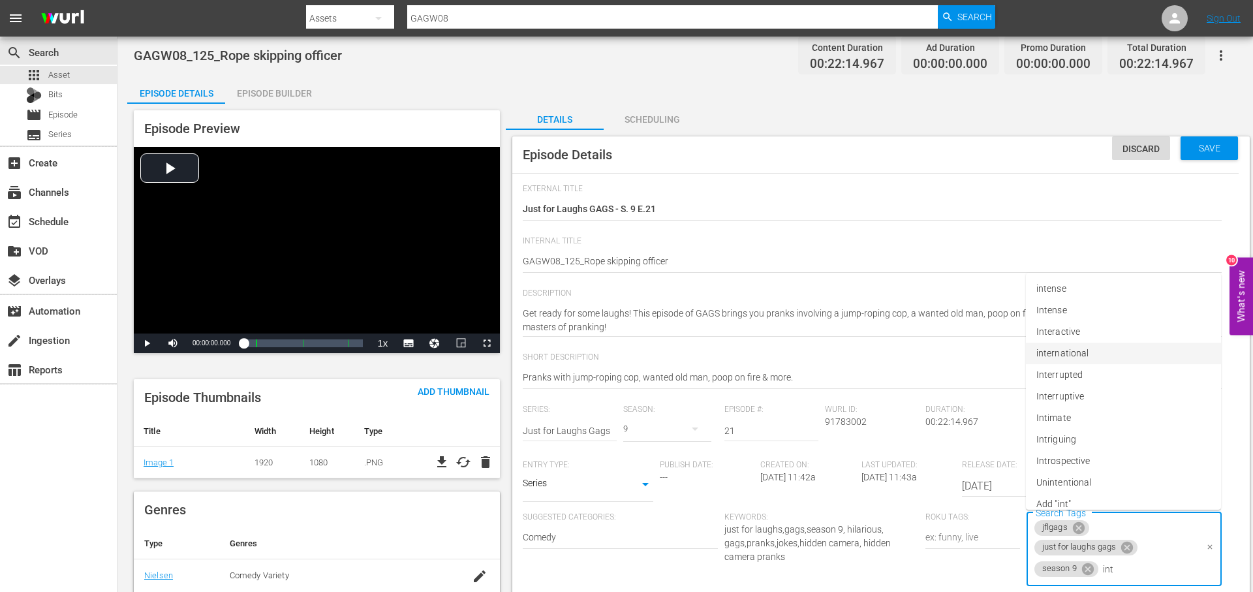
drag, startPoint x: 1133, startPoint y: 358, endPoint x: 1127, endPoint y: 363, distance: 8.8
click at [1133, 358] on li "international" at bounding box center [1123, 354] width 195 height 22
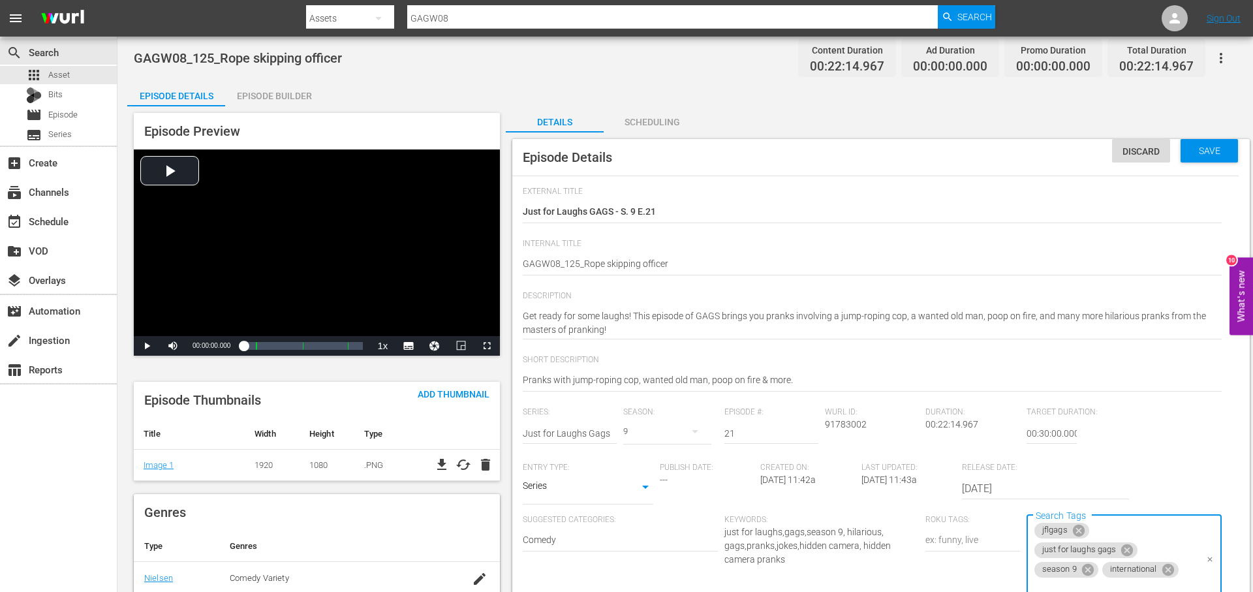
scroll to position [0, 0]
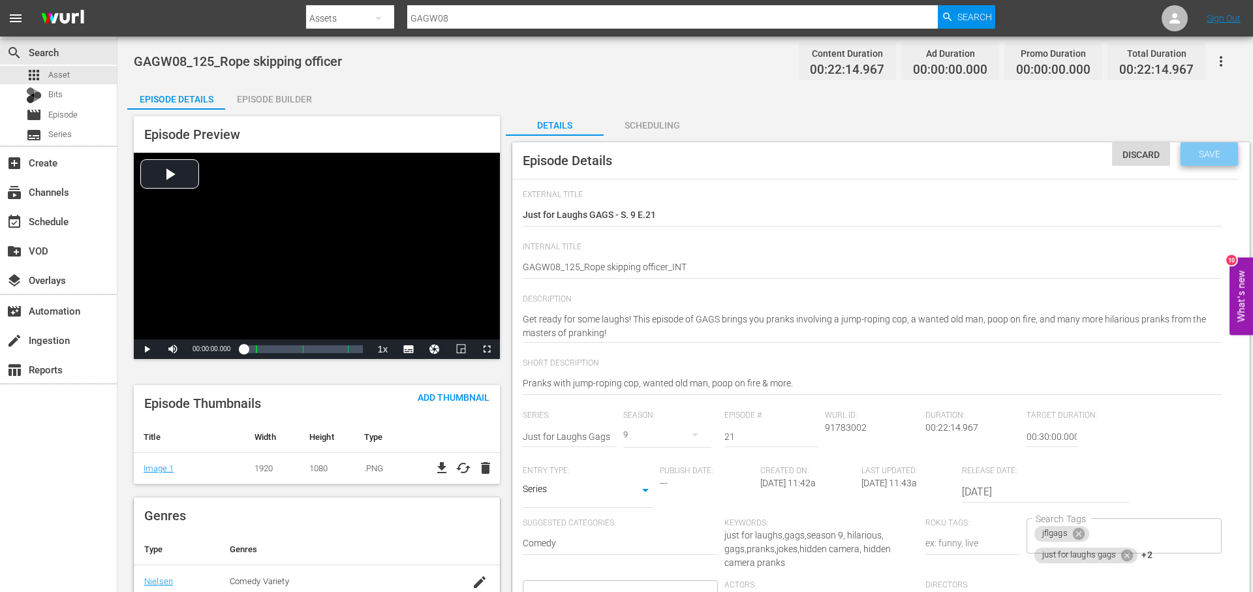
drag, startPoint x: 1224, startPoint y: 155, endPoint x: 1244, endPoint y: 279, distance: 126.3
click at [1224, 157] on span "Save" at bounding box center [1209, 154] width 42 height 10
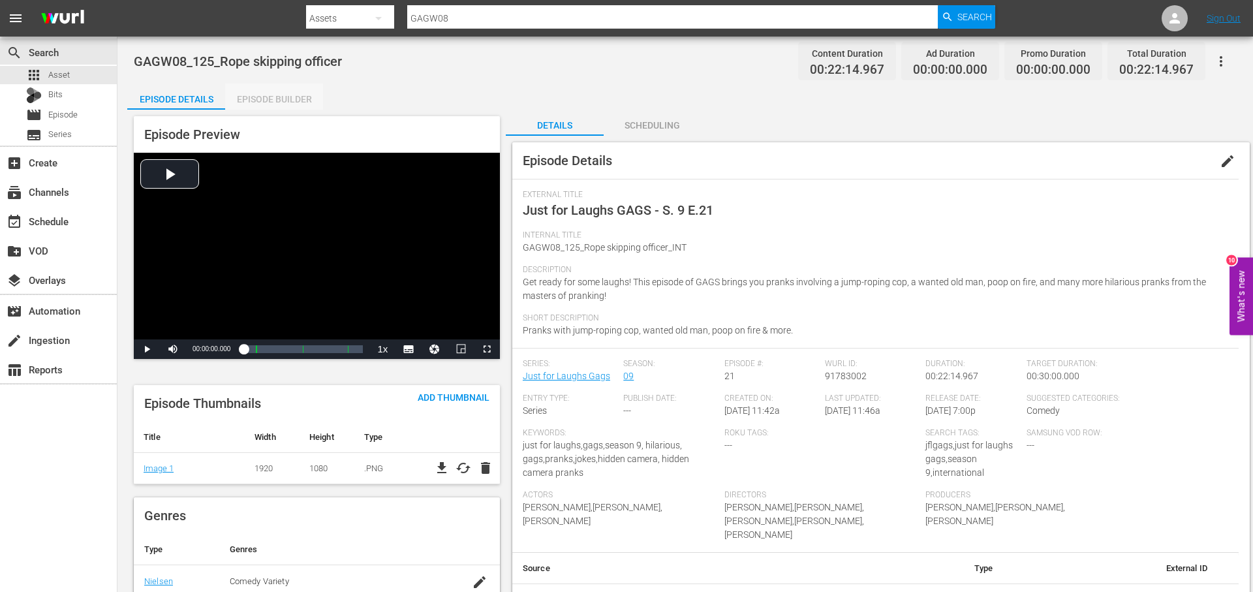
click at [288, 100] on div "Episode Builder" at bounding box center [274, 99] width 98 height 31
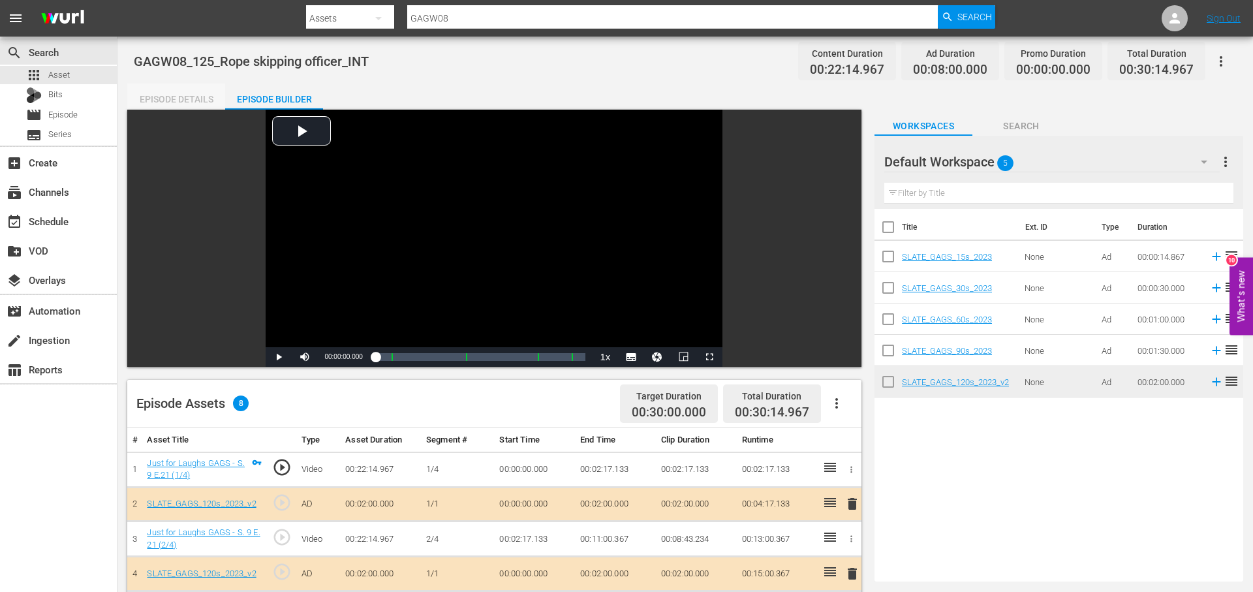
click at [200, 99] on div "Episode Details" at bounding box center [176, 99] width 98 height 31
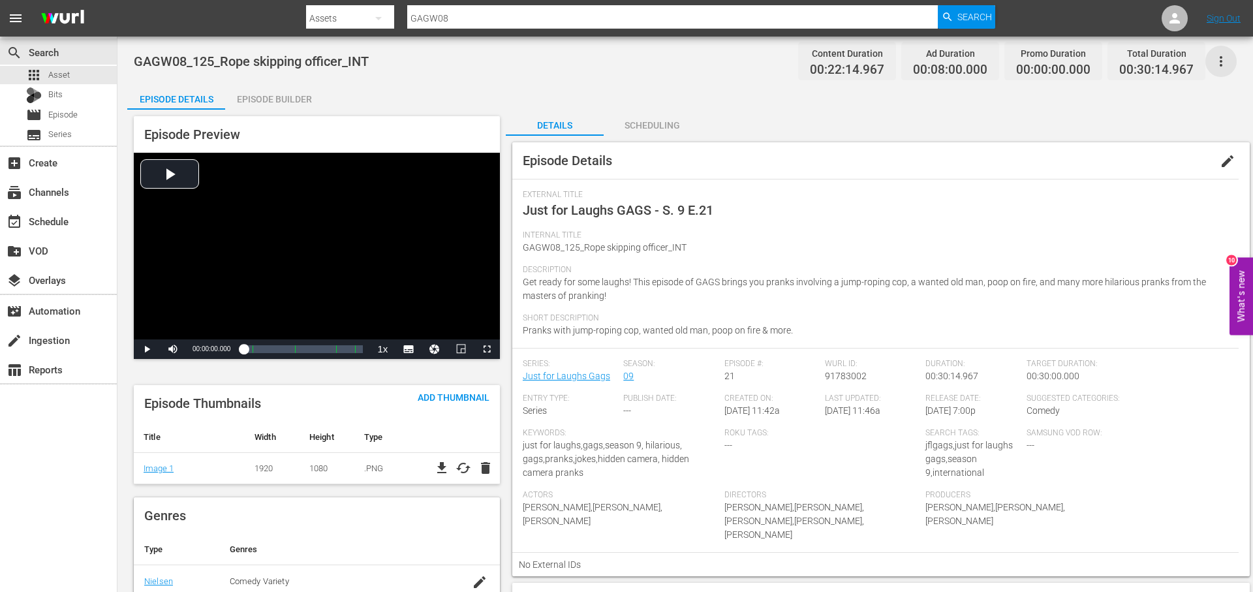
click at [1222, 63] on icon "button" at bounding box center [1221, 62] width 16 height 16
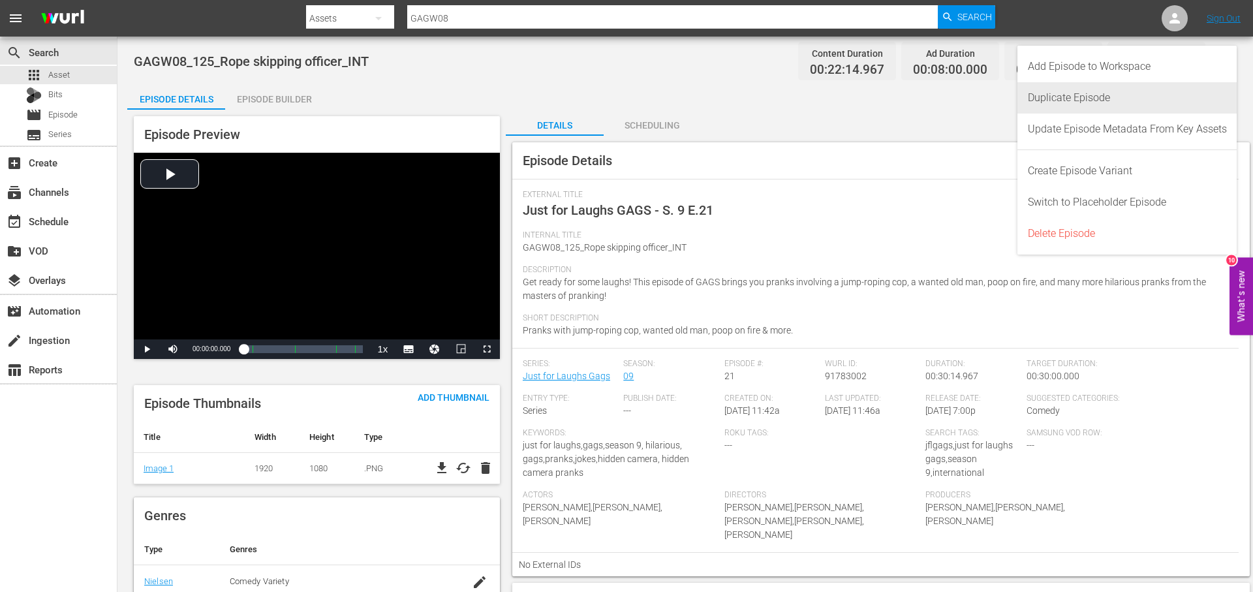
click at [1120, 97] on div "Duplicate Episode" at bounding box center [1127, 97] width 199 height 31
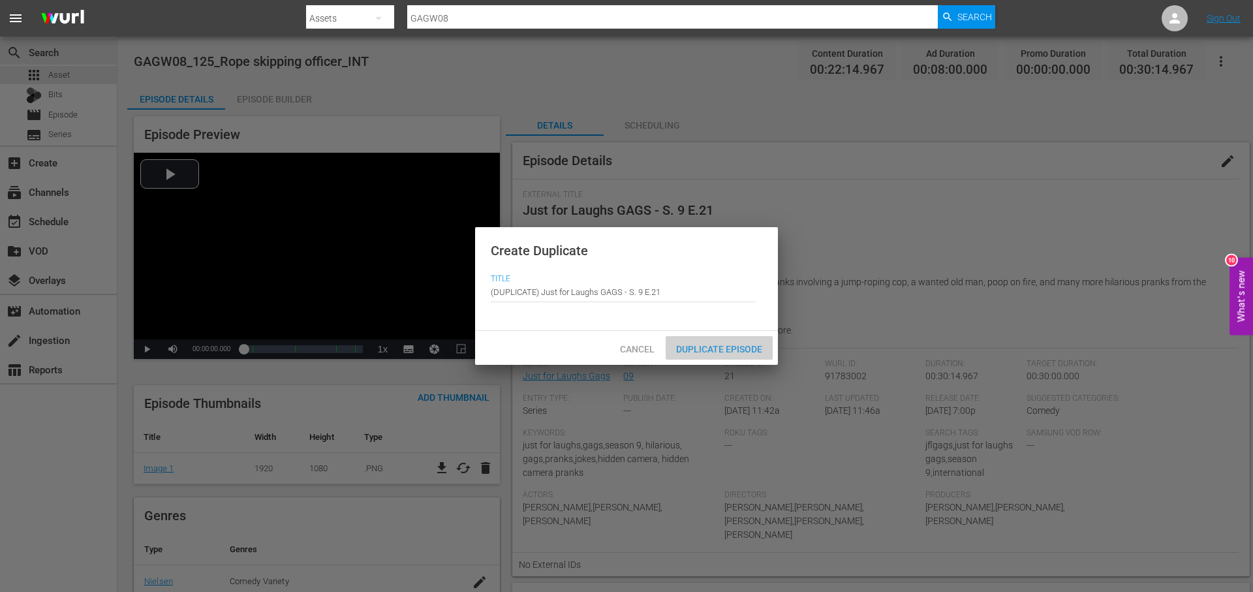
click at [742, 347] on span "Duplicate Episode" at bounding box center [719, 349] width 107 height 10
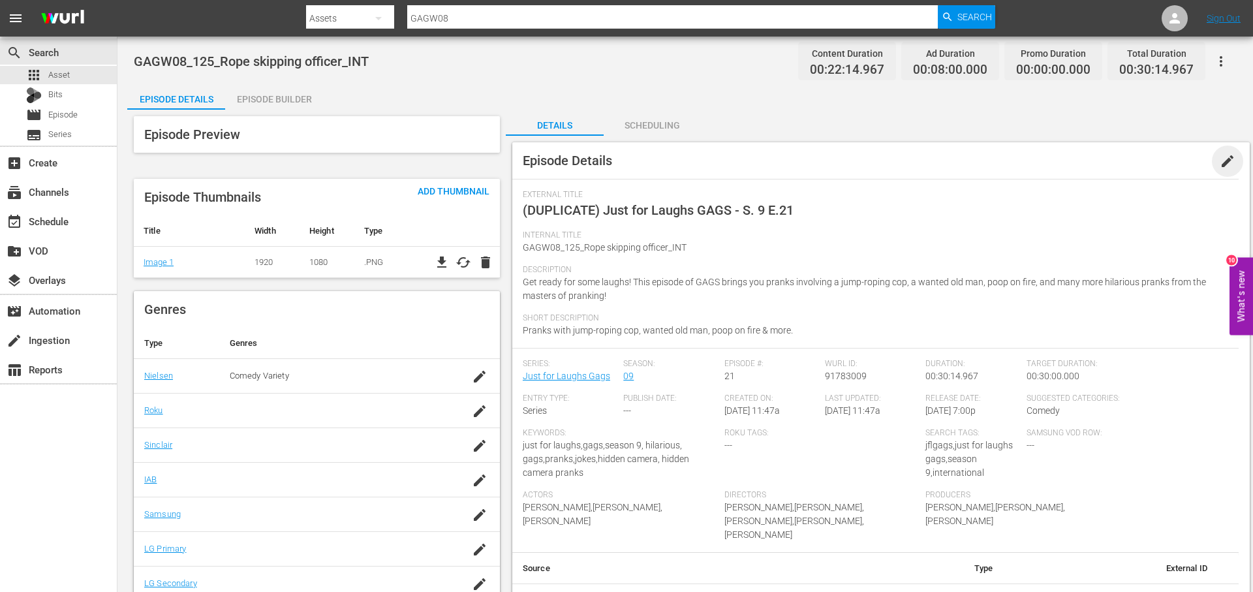
drag, startPoint x: 1227, startPoint y: 154, endPoint x: 842, endPoint y: 198, distance: 387.4
click at [1226, 154] on span "edit" at bounding box center [1227, 161] width 16 height 16
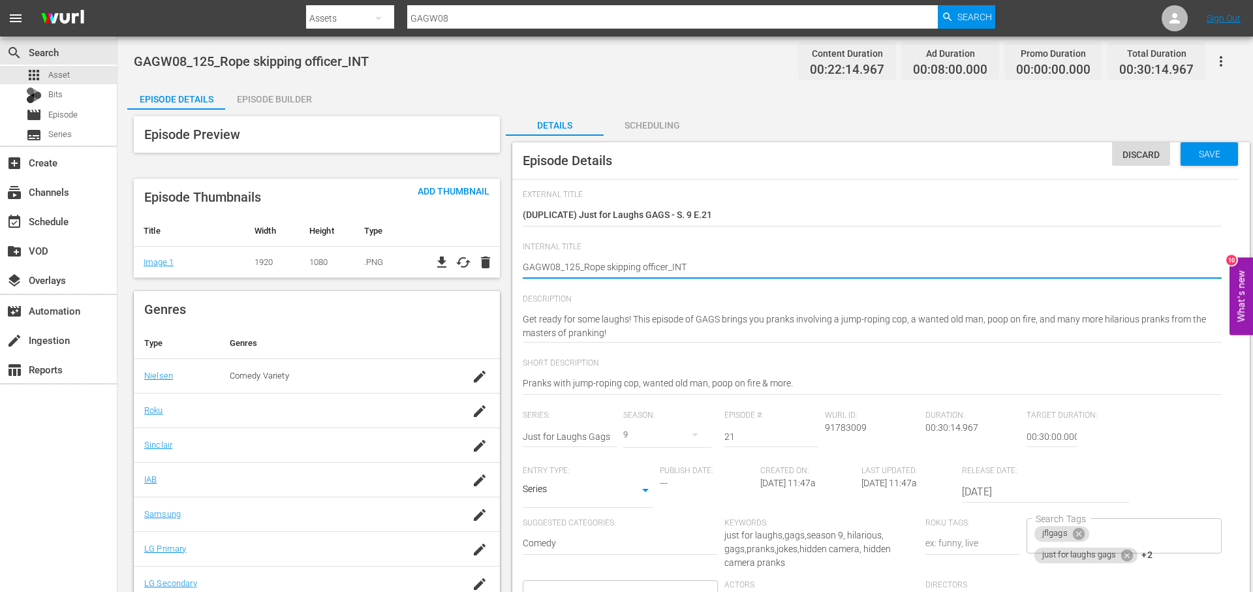
drag, startPoint x: 666, startPoint y: 266, endPoint x: 583, endPoint y: 269, distance: 82.9
click at [754, 219] on textarea "(DUPLICATE) Just for Laughs GAGS - S. 9 E.21" at bounding box center [872, 216] width 699 height 16
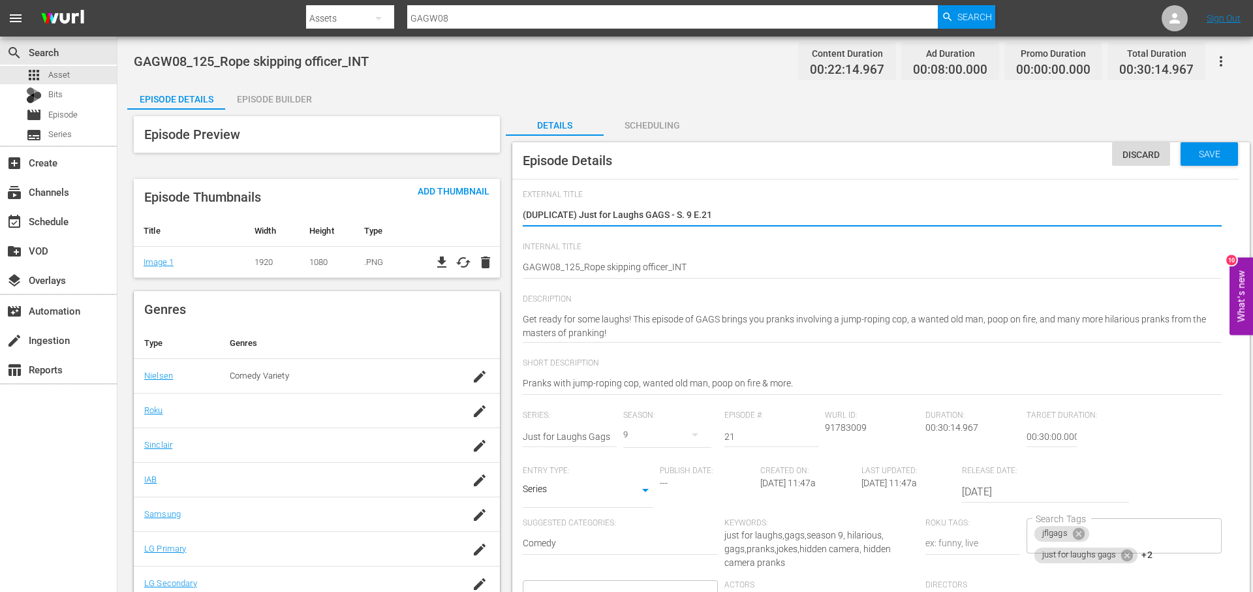
click at [754, 219] on textarea "(DUPLICATE) Just for Laughs GAGS - S. 9 E.21" at bounding box center [872, 216] width 699 height 16
paste textarea "Rope skipping officer"
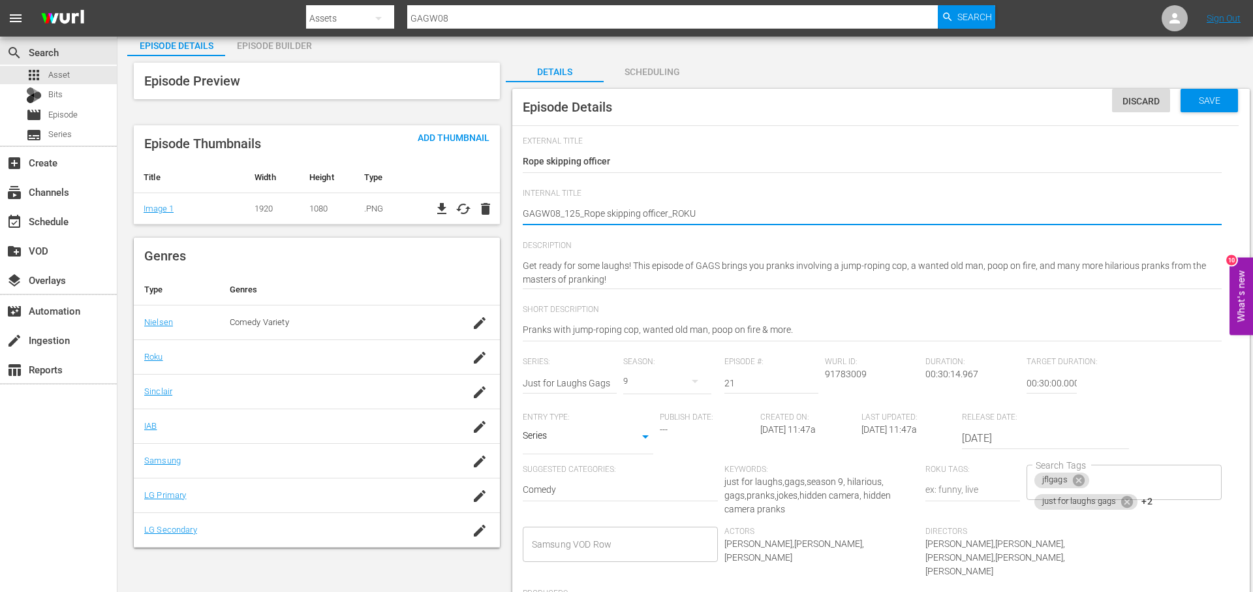
scroll to position [57, 0]
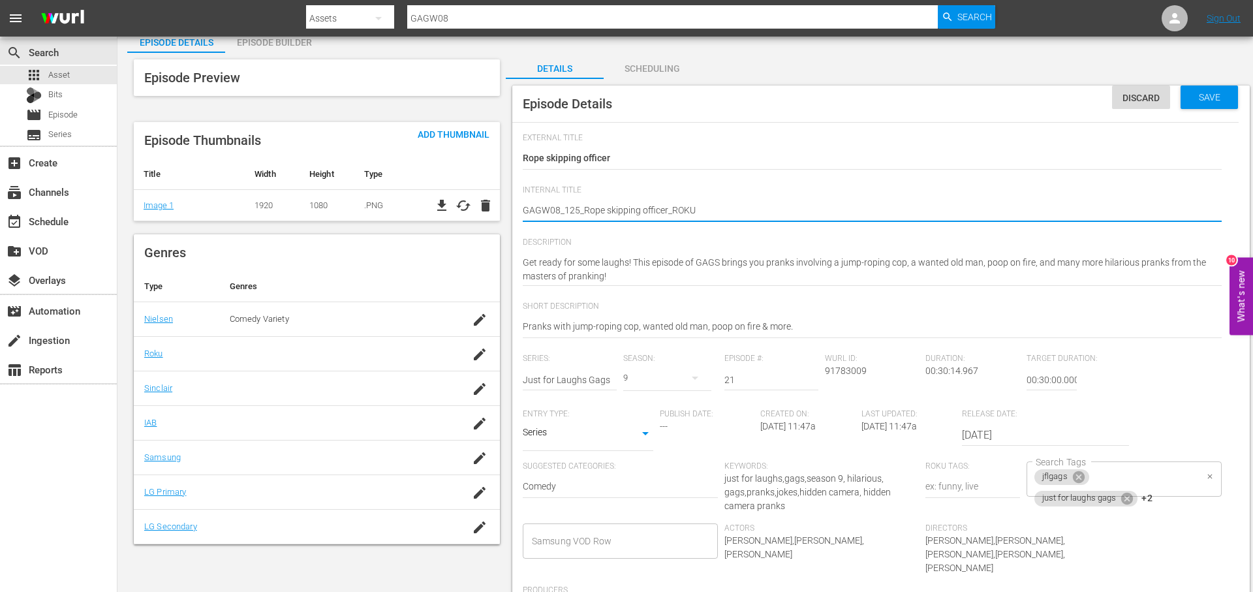
click at [1174, 493] on div "jflgags just for laughs gags +2 Search Tags" at bounding box center [1123, 478] width 195 height 35
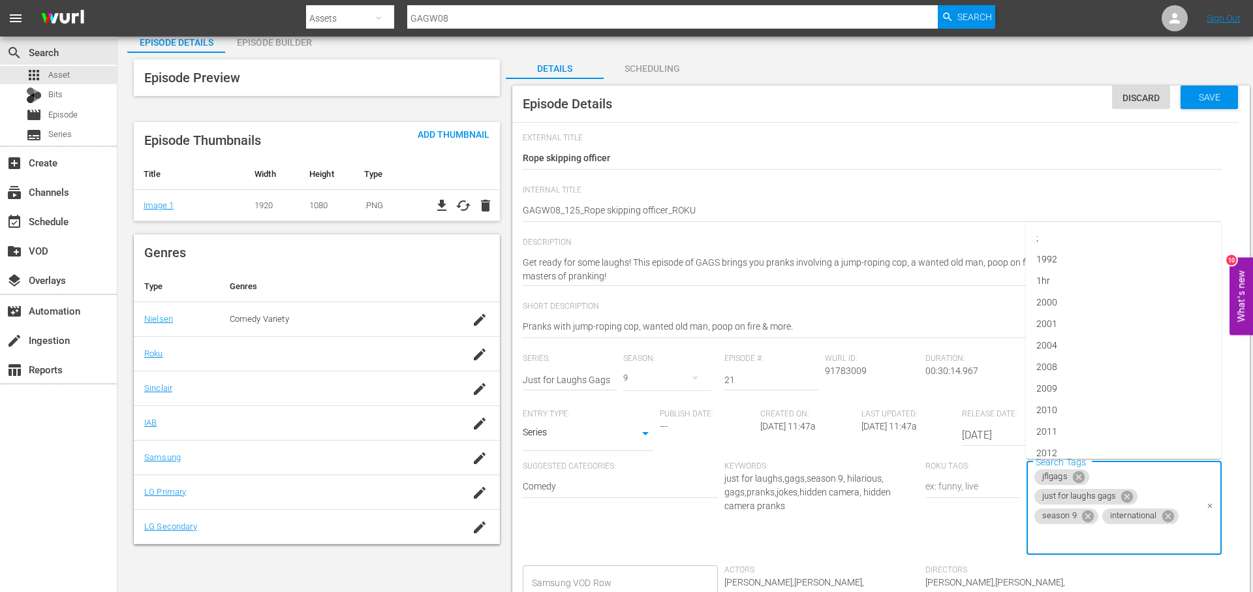
click at [1171, 516] on icon at bounding box center [1167, 516] width 12 height 12
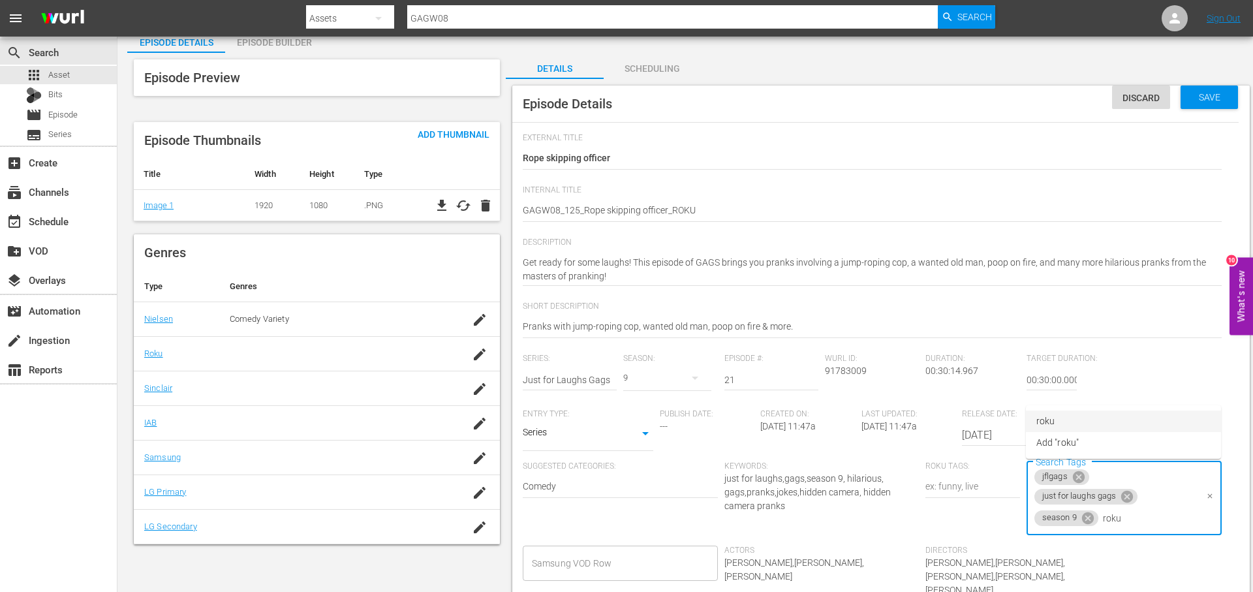
click at [1107, 421] on li "roku" at bounding box center [1123, 421] width 195 height 22
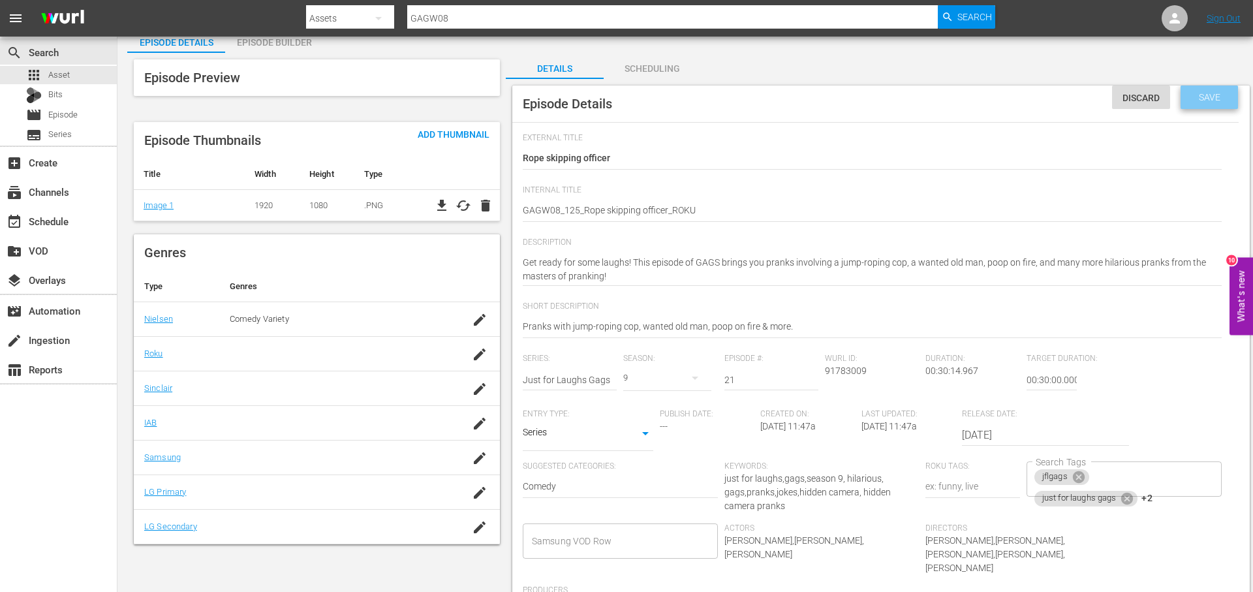
drag, startPoint x: 1227, startPoint y: 97, endPoint x: 841, endPoint y: 99, distance: 386.3
click at [1222, 97] on span "Save" at bounding box center [1209, 97] width 42 height 10
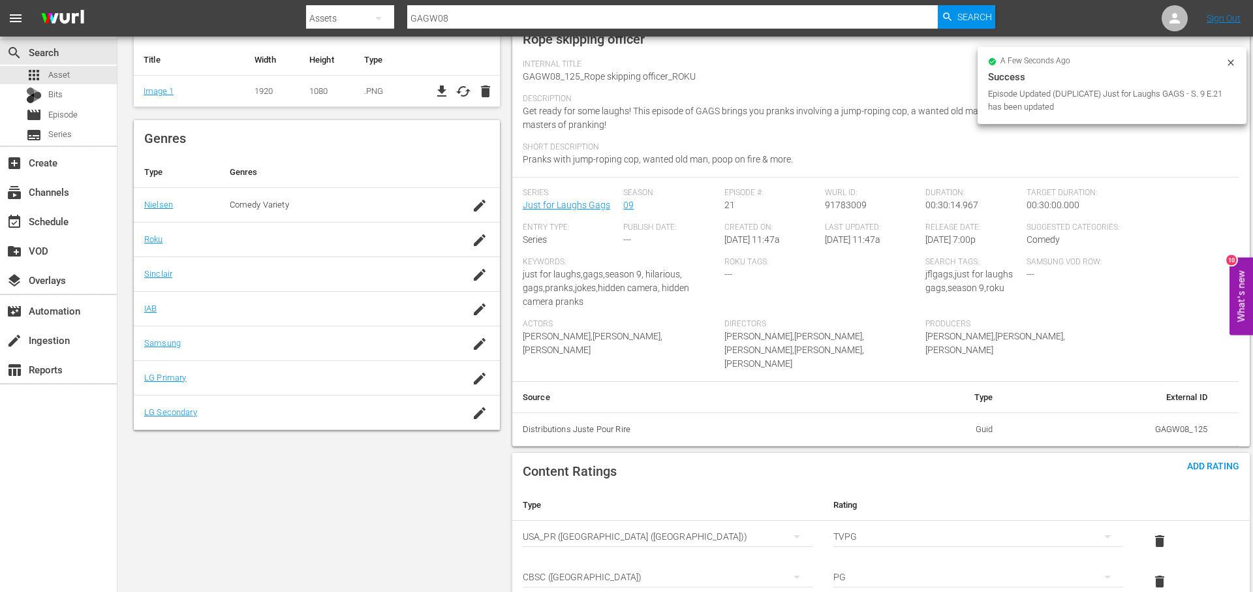
scroll to position [0, 0]
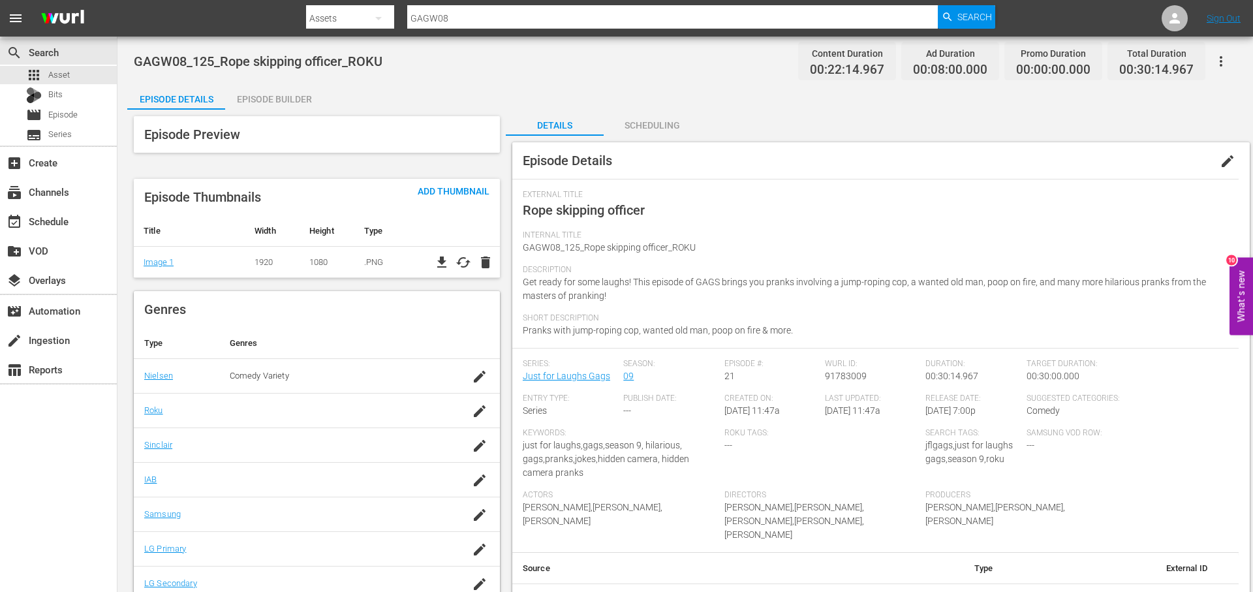
click at [263, 94] on div "Episode Builder" at bounding box center [274, 99] width 98 height 31
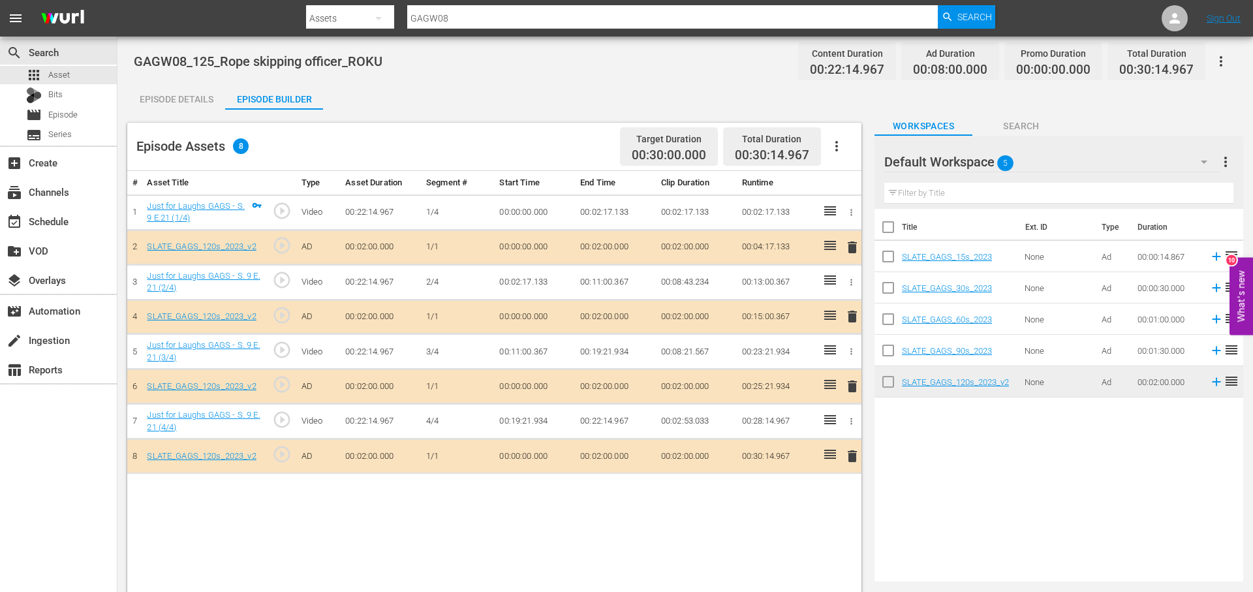
click at [852, 249] on span "delete" at bounding box center [852, 247] width 16 height 16
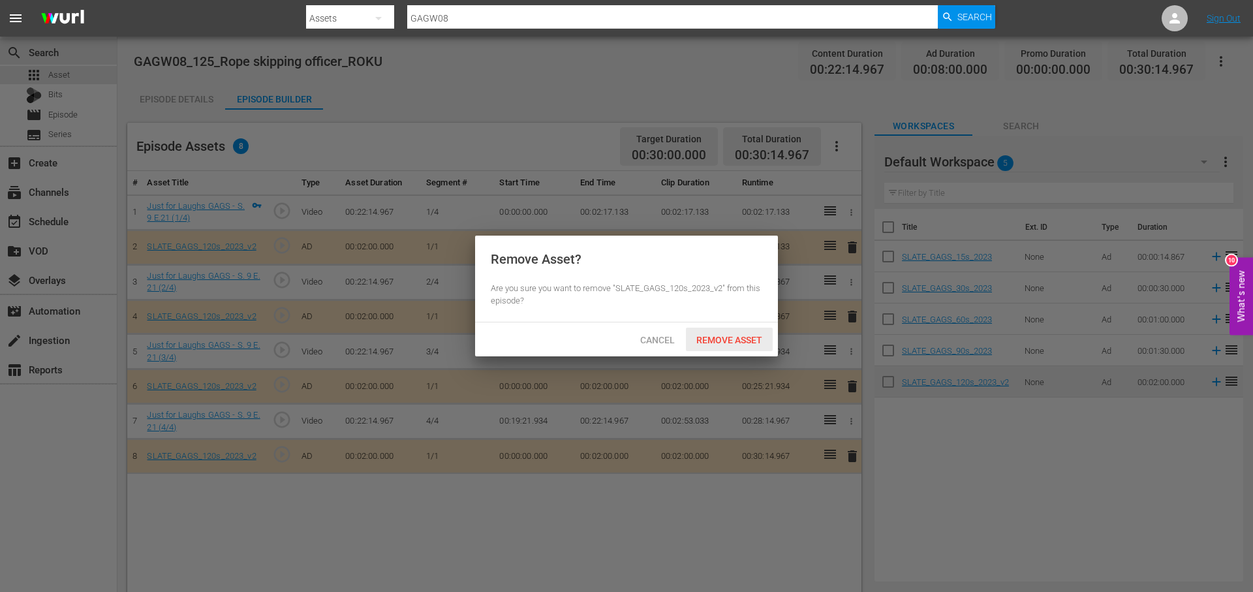
click at [748, 342] on span "Remove Asset" at bounding box center [729, 340] width 87 height 10
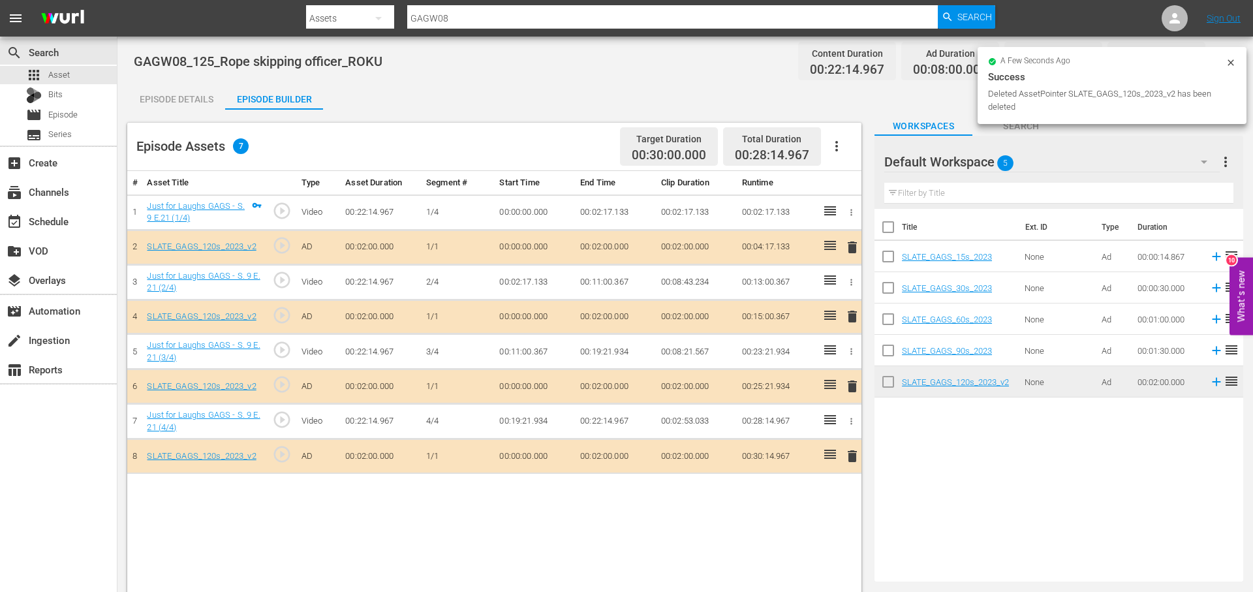
click at [853, 461] on span "delete" at bounding box center [852, 456] width 16 height 16
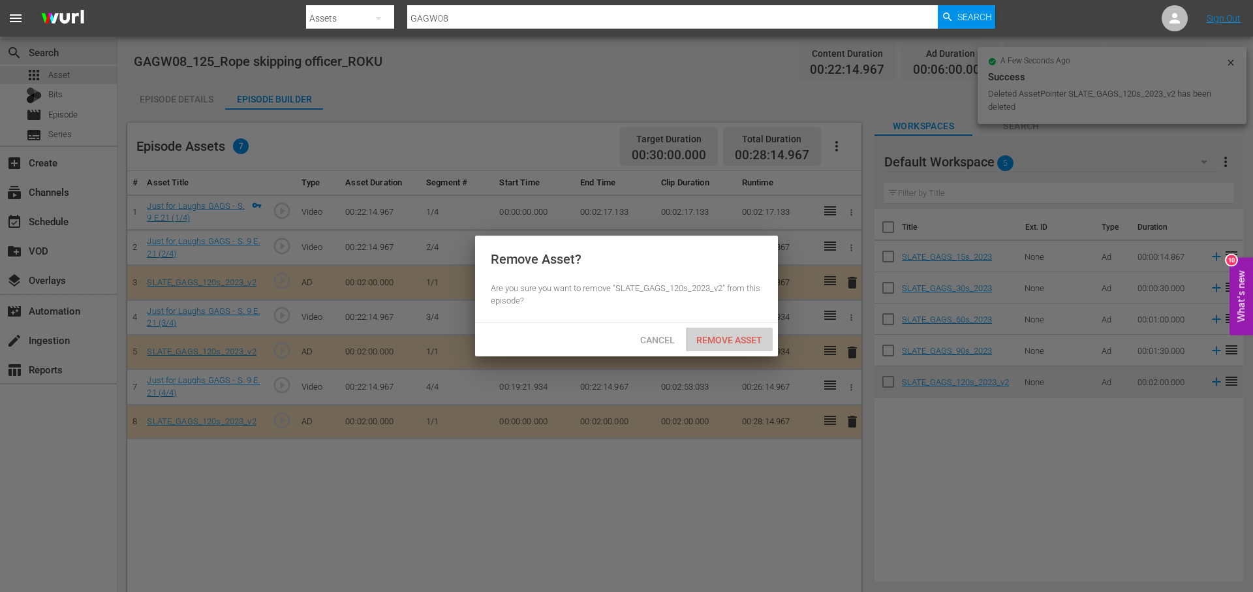
click at [722, 343] on span "Remove Asset" at bounding box center [729, 340] width 87 height 10
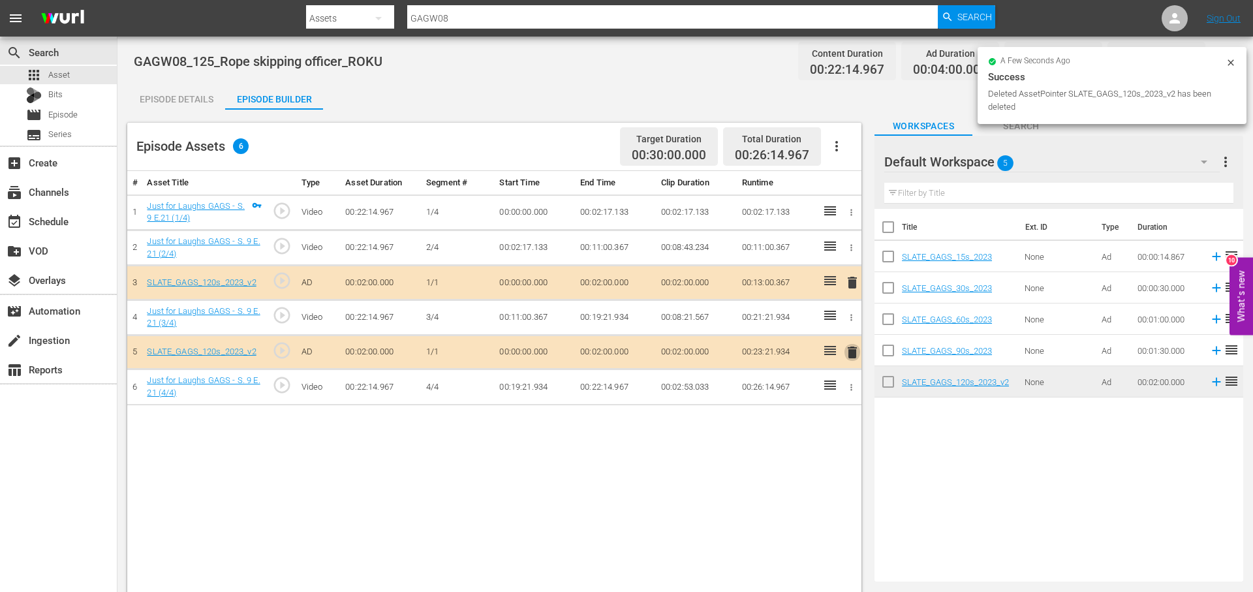
click at [850, 350] on span "delete" at bounding box center [852, 353] width 16 height 16
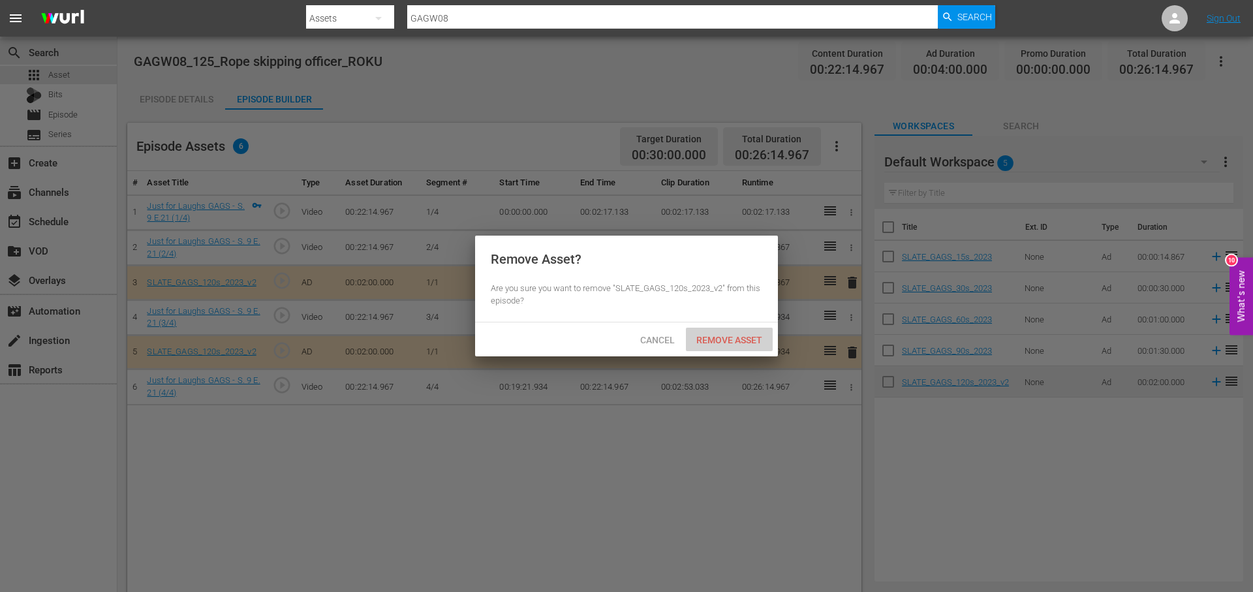
click at [717, 331] on div "Remove Asset" at bounding box center [729, 340] width 87 height 24
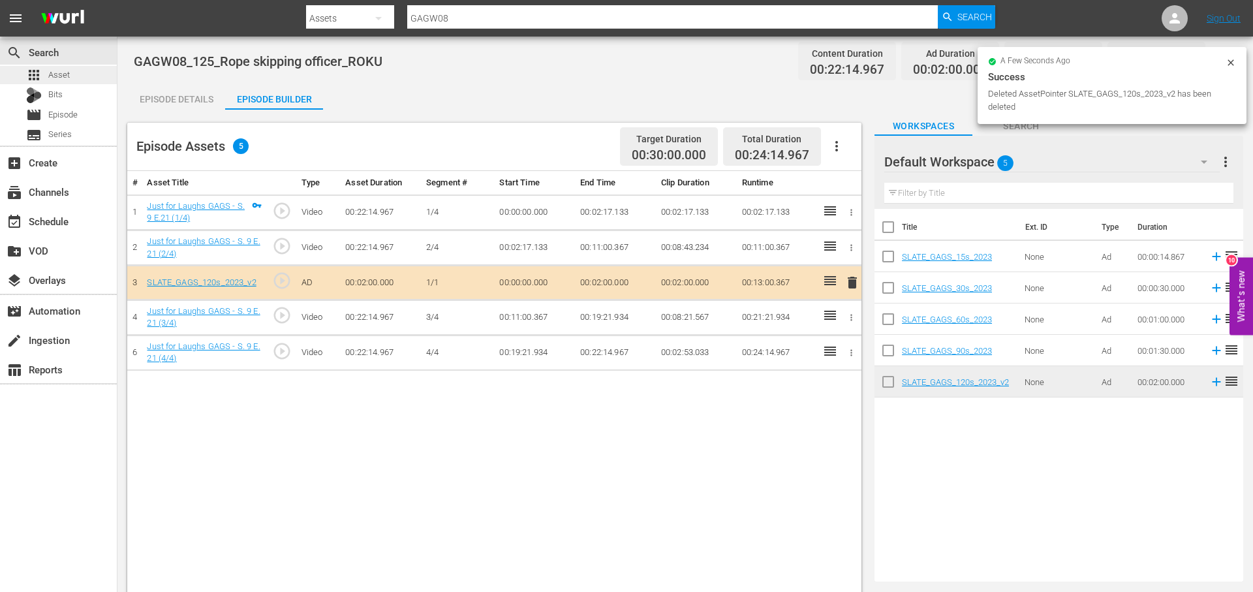
click at [59, 73] on span "Asset" at bounding box center [59, 75] width 22 height 13
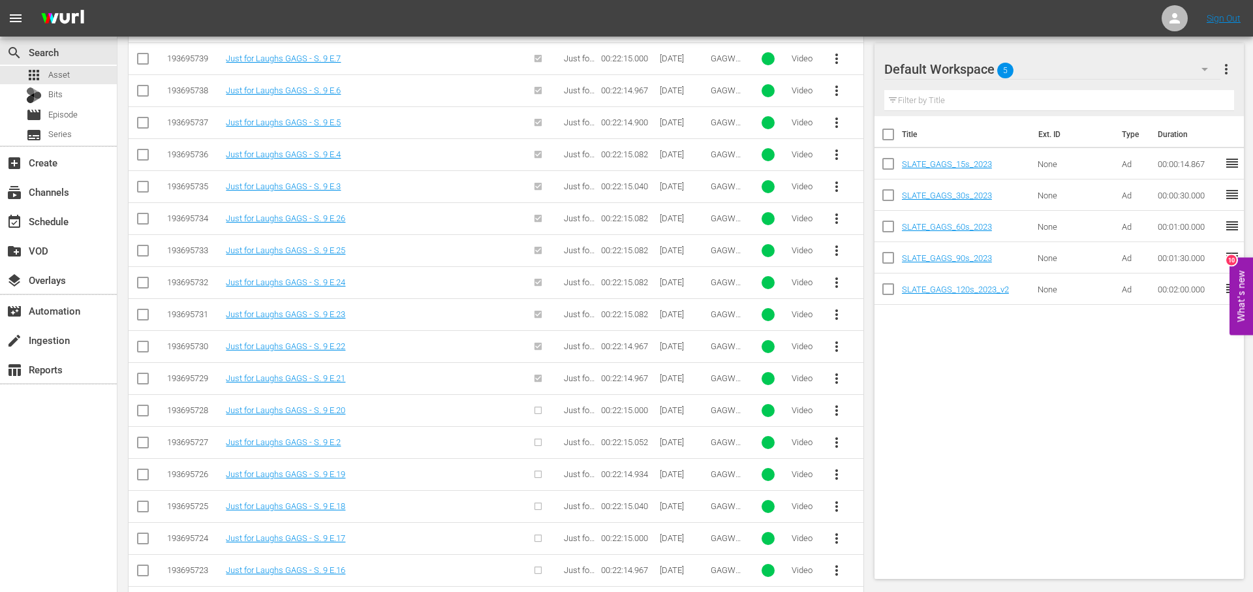
scroll to position [511, 0]
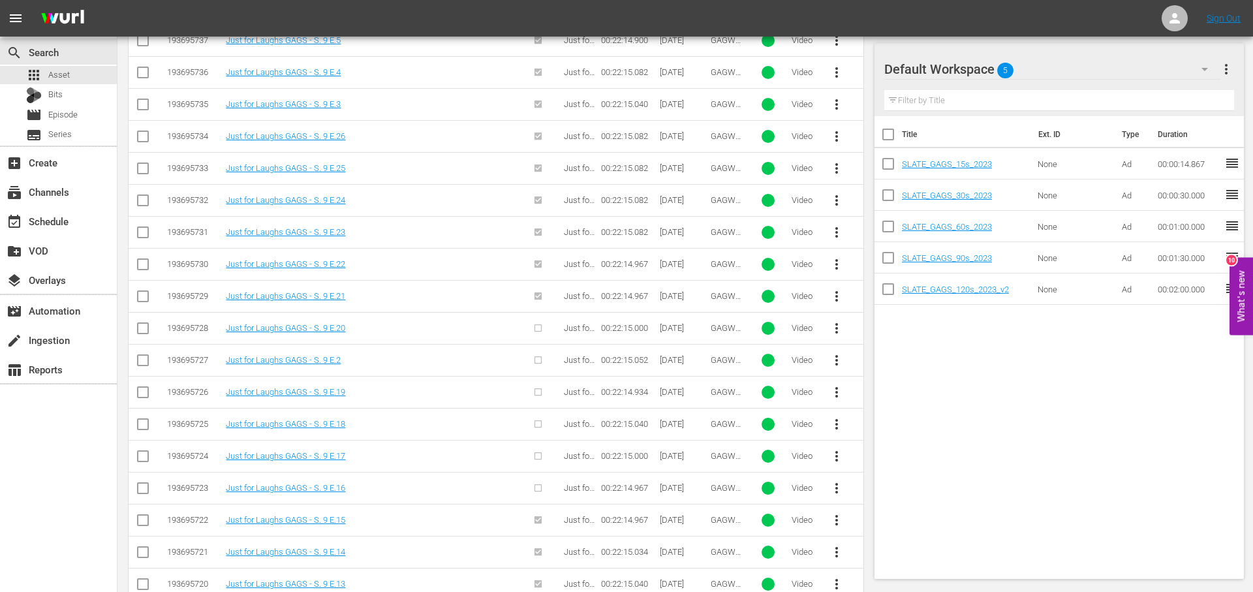
click at [835, 324] on span "more_vert" at bounding box center [837, 328] width 16 height 16
click at [911, 421] on div "Episode" at bounding box center [907, 427] width 89 height 31
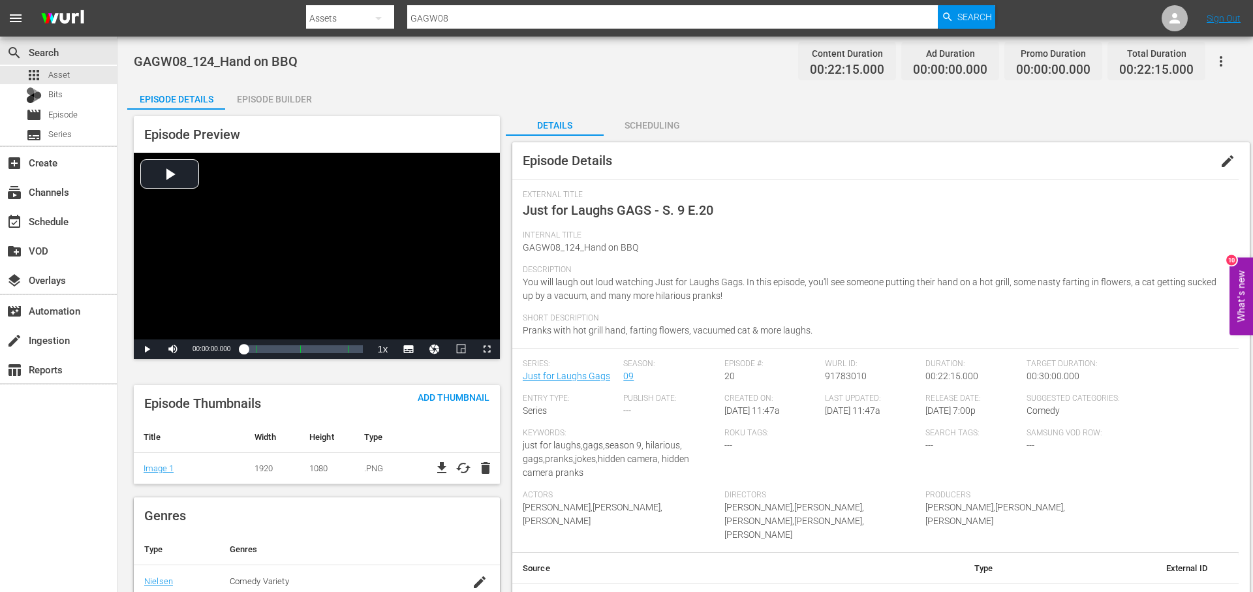
drag, startPoint x: 1227, startPoint y: 157, endPoint x: 1160, endPoint y: 193, distance: 76.2
click at [1227, 157] on span "edit" at bounding box center [1227, 161] width 16 height 16
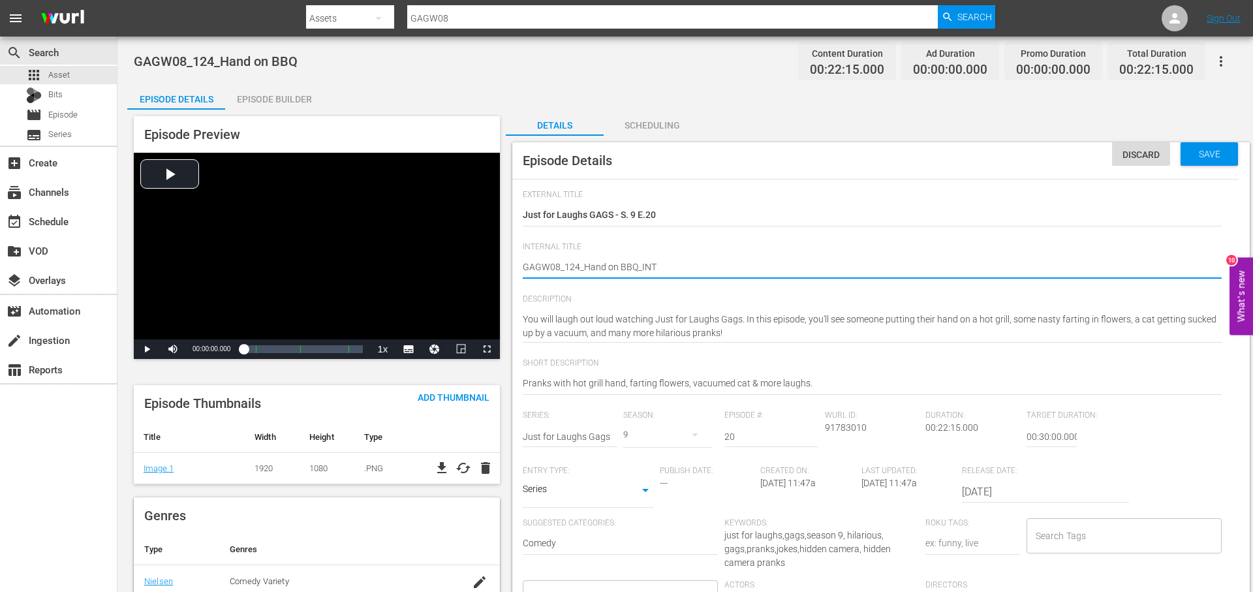
scroll to position [112, 0]
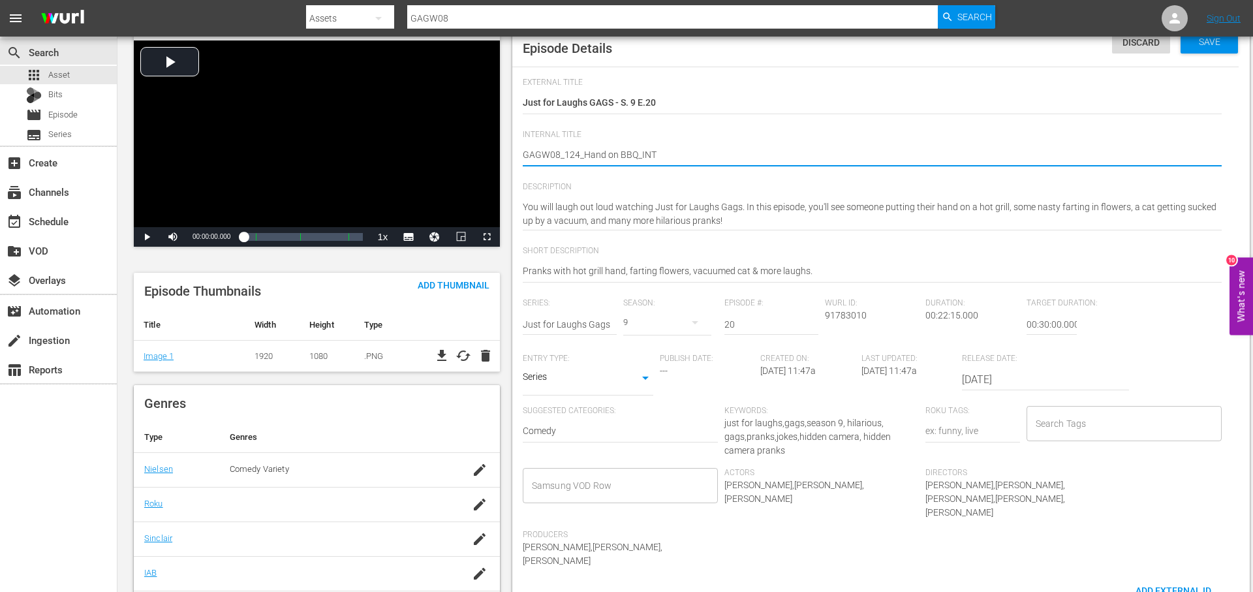
click at [1141, 429] on input "Search Tags" at bounding box center [1114, 423] width 164 height 23
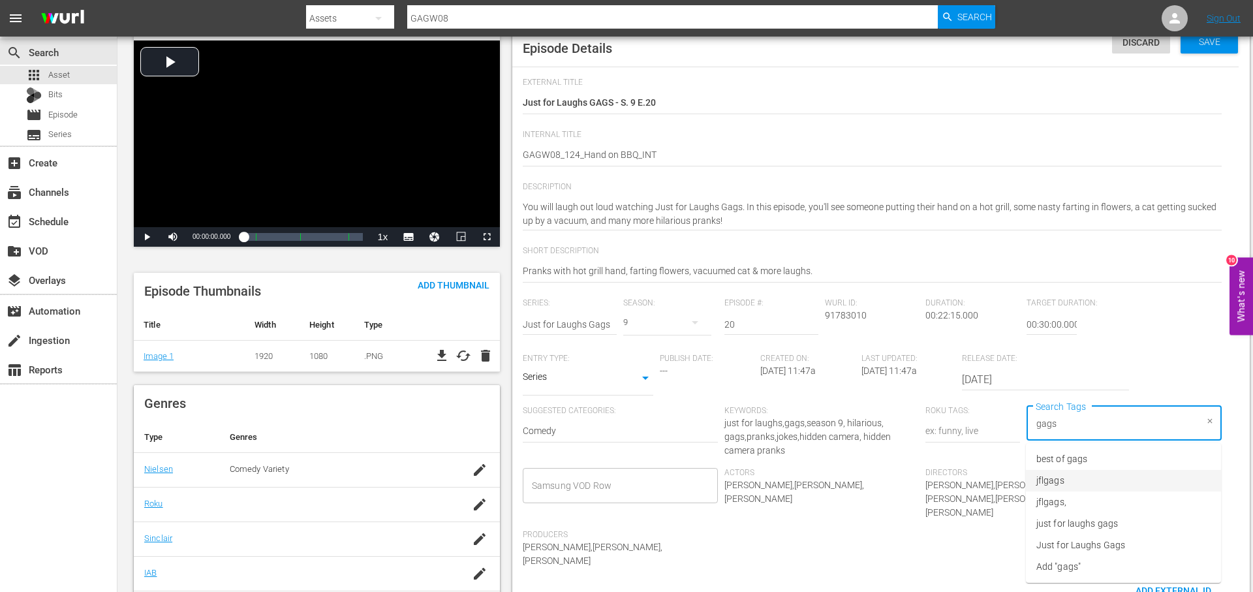
click at [1129, 476] on li "jflgags" at bounding box center [1123, 481] width 195 height 22
click at [1167, 527] on li "just for laughs gags" at bounding box center [1123, 524] width 195 height 22
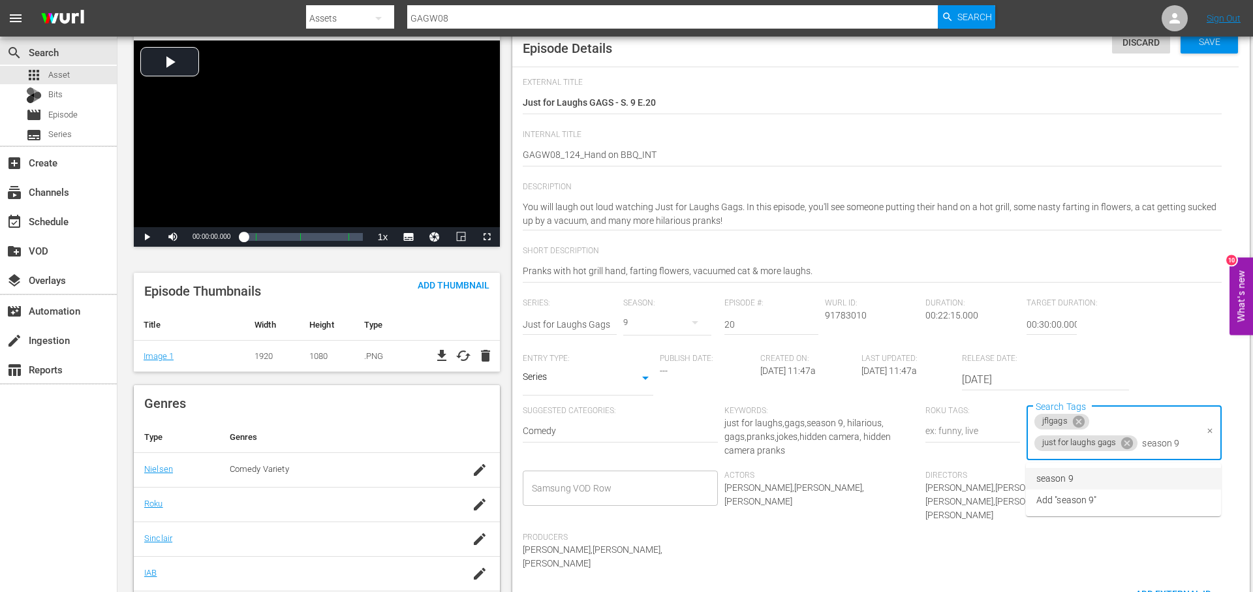
click at [1148, 476] on li "season 9" at bounding box center [1123, 479] width 195 height 22
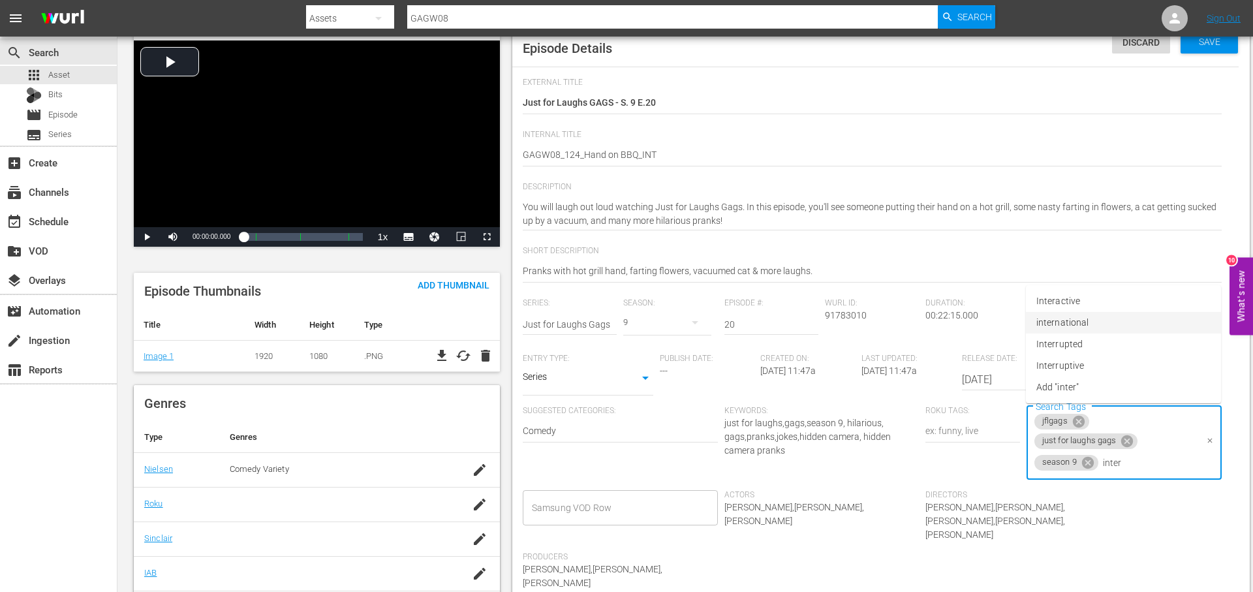
drag, startPoint x: 1168, startPoint y: 318, endPoint x: 1110, endPoint y: 316, distance: 58.1
click at [1167, 318] on li "international" at bounding box center [1123, 323] width 195 height 22
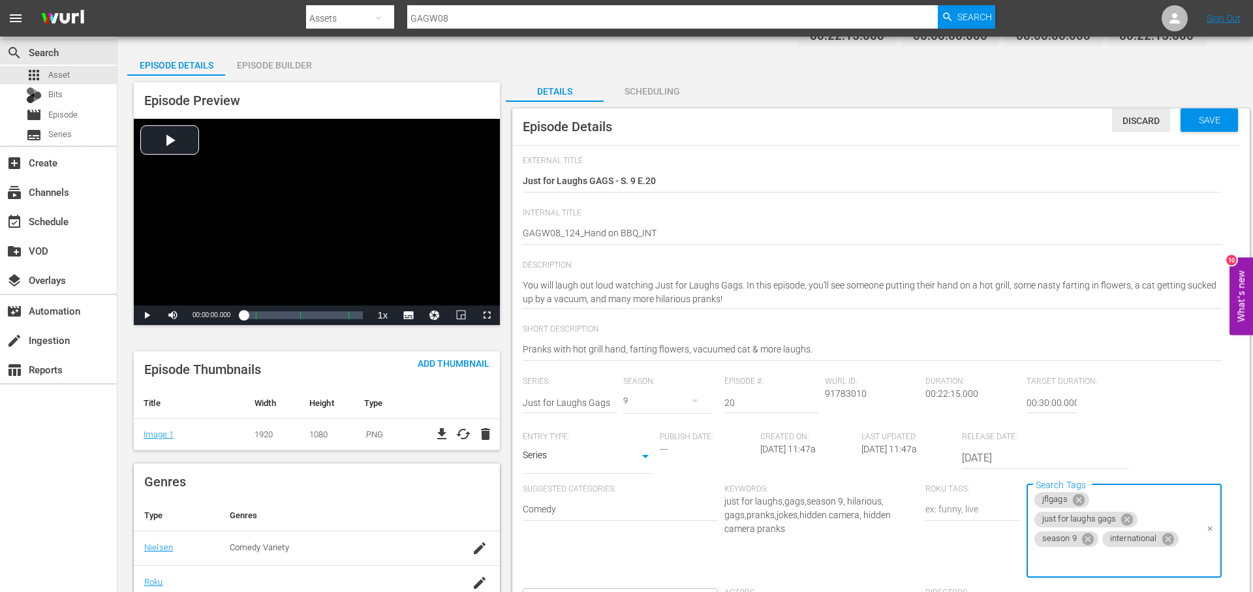
scroll to position [0, 0]
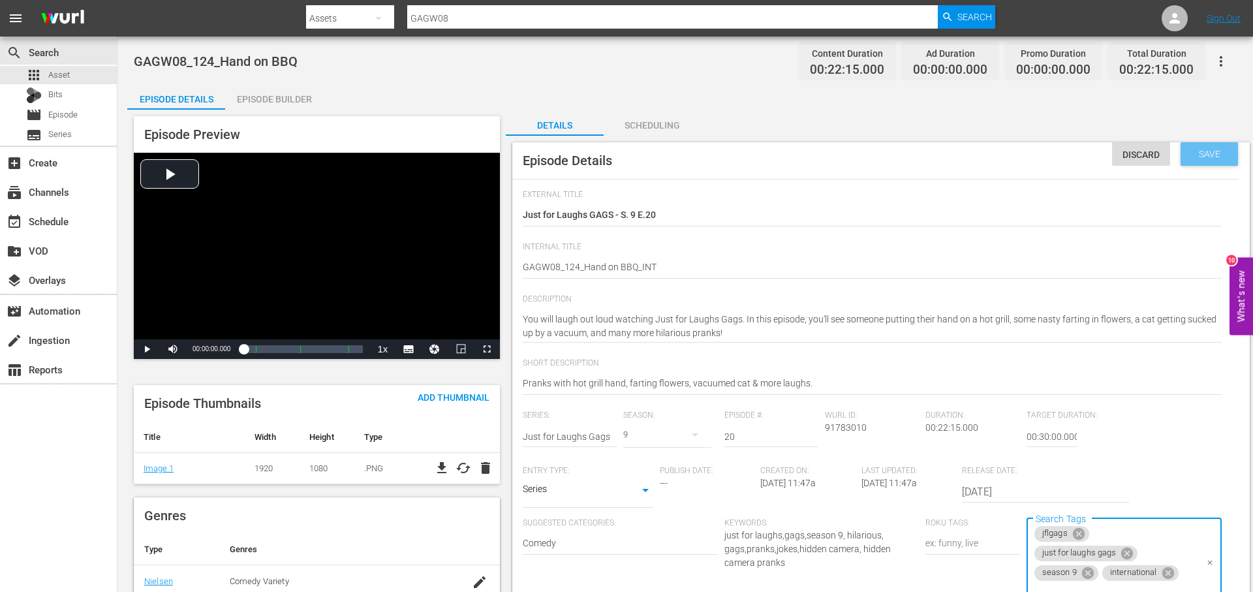
click at [1208, 154] on span "Save" at bounding box center [1209, 154] width 42 height 10
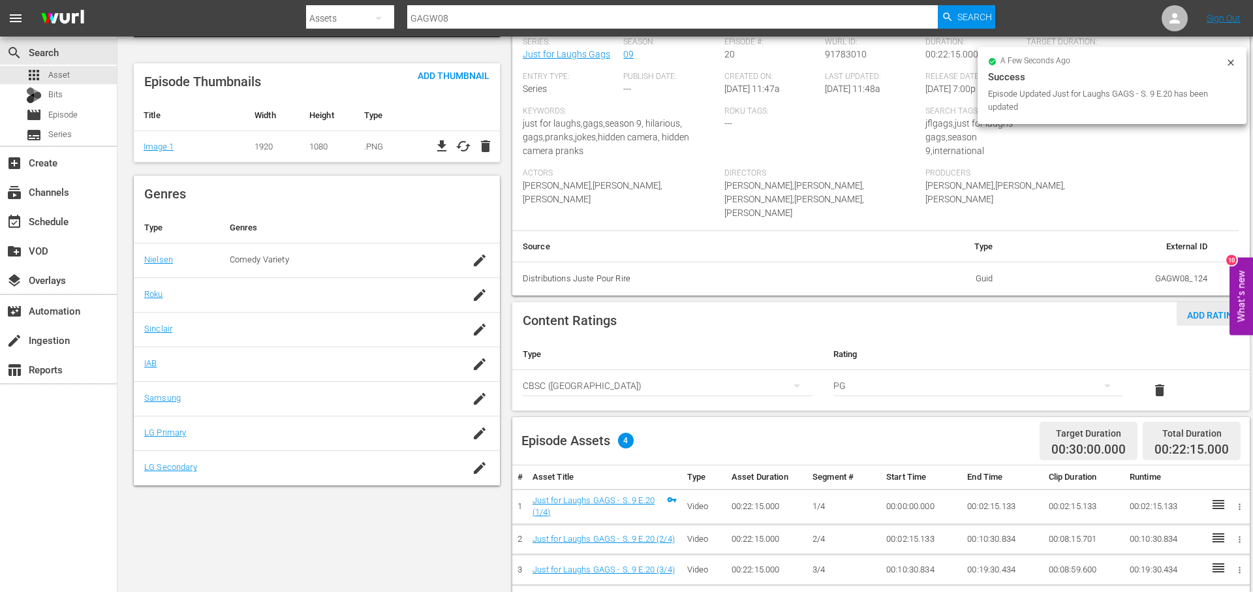
scroll to position [363, 0]
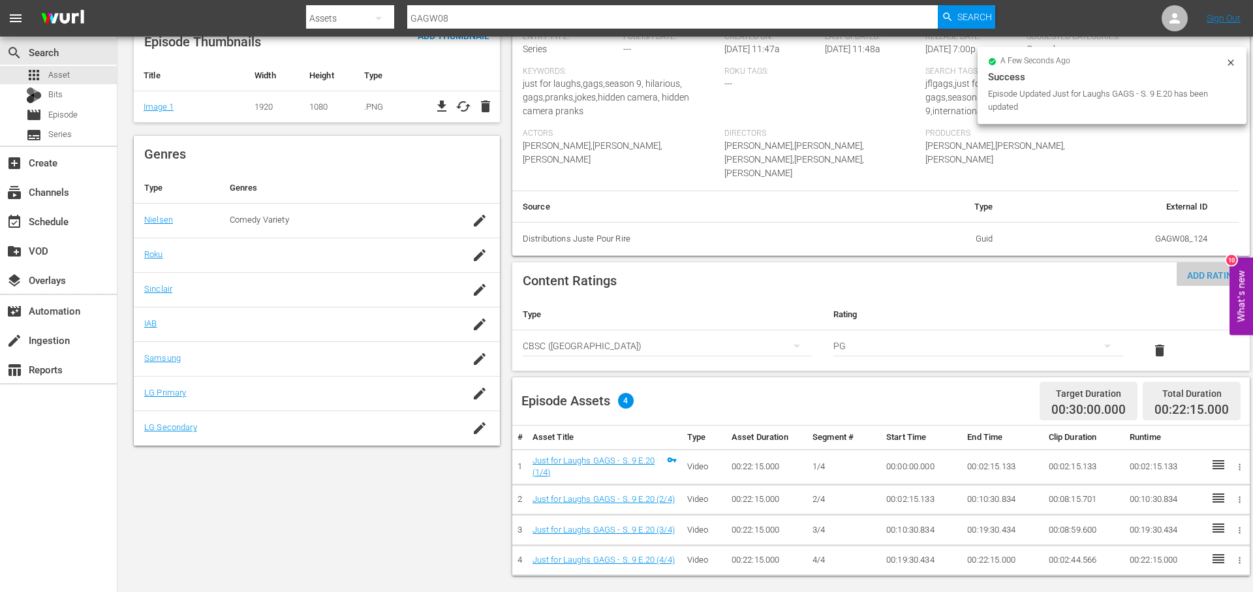
click at [1204, 270] on span "Add Rating" at bounding box center [1212, 275] width 73 height 10
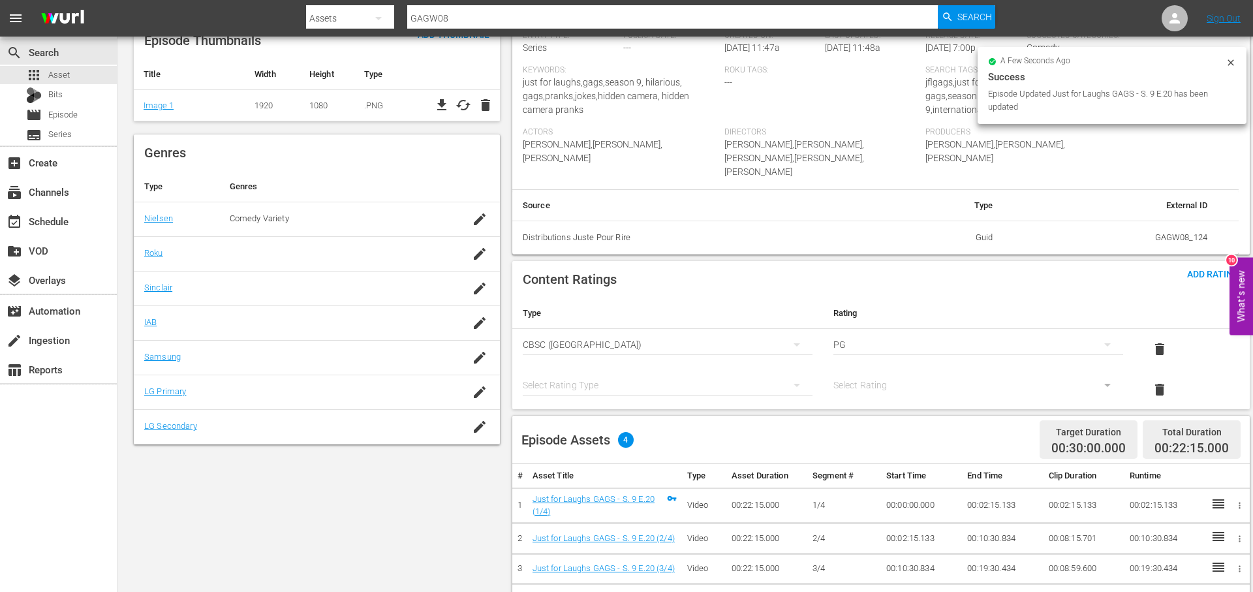
click at [675, 372] on div "simple table" at bounding box center [668, 385] width 290 height 37
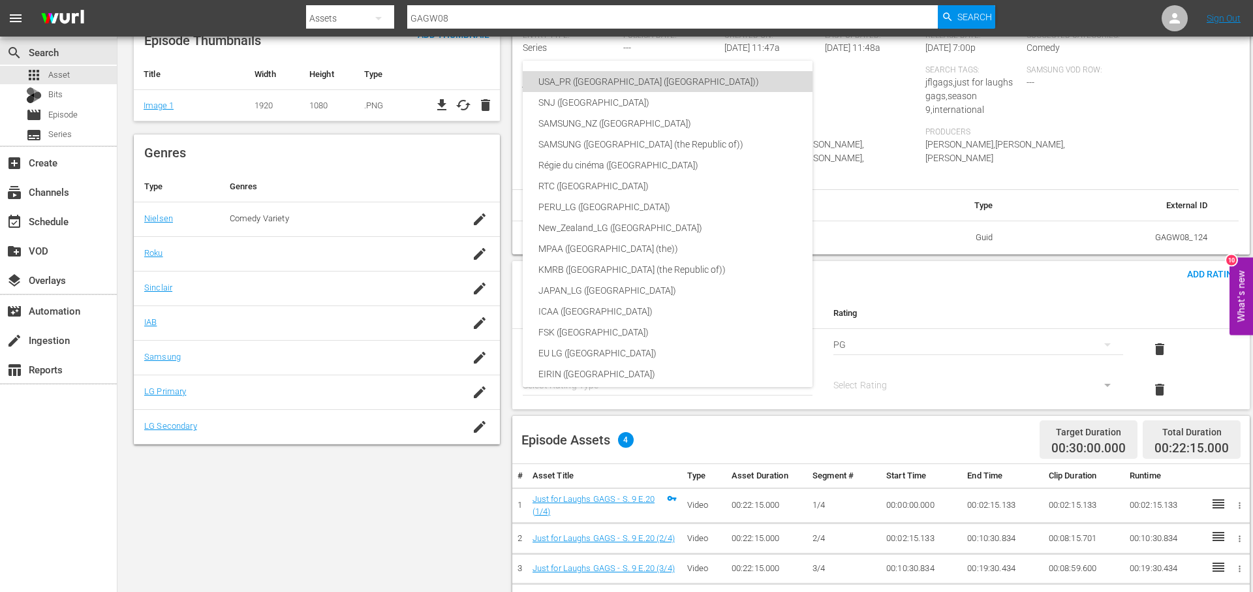
drag, startPoint x: 667, startPoint y: 82, endPoint x: 731, endPoint y: 108, distance: 68.8
click at [669, 82] on div "USA_PR ([GEOGRAPHIC_DATA] ([GEOGRAPHIC_DATA]))" at bounding box center [698, 81] width 320 height 21
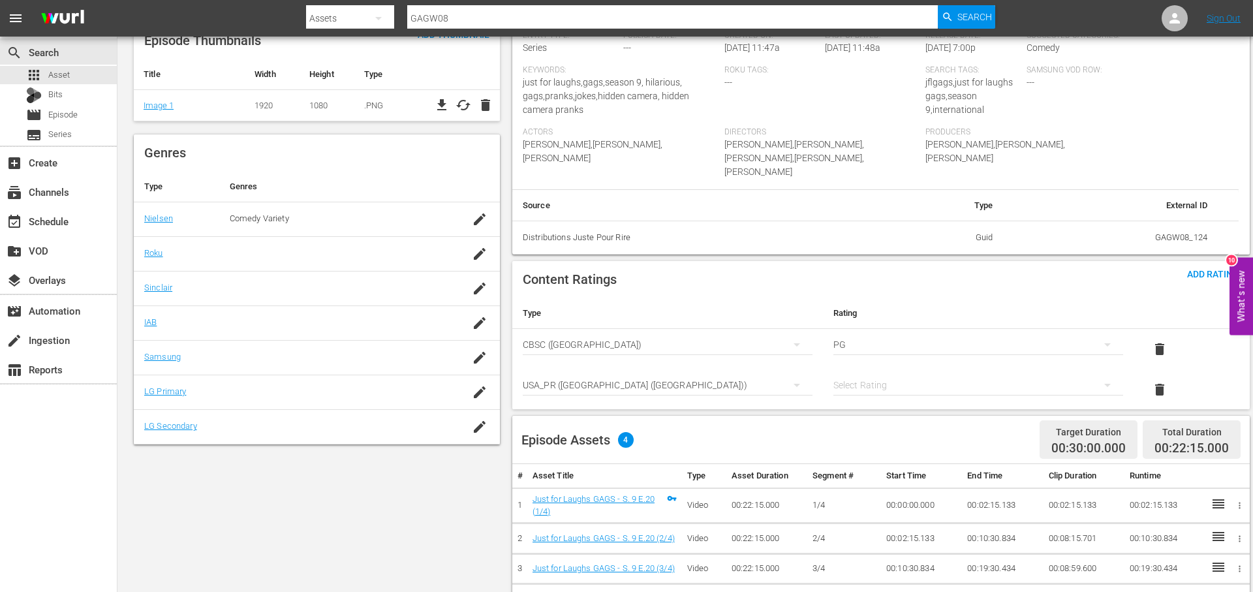
click at [891, 373] on div "simple table" at bounding box center [978, 385] width 290 height 37
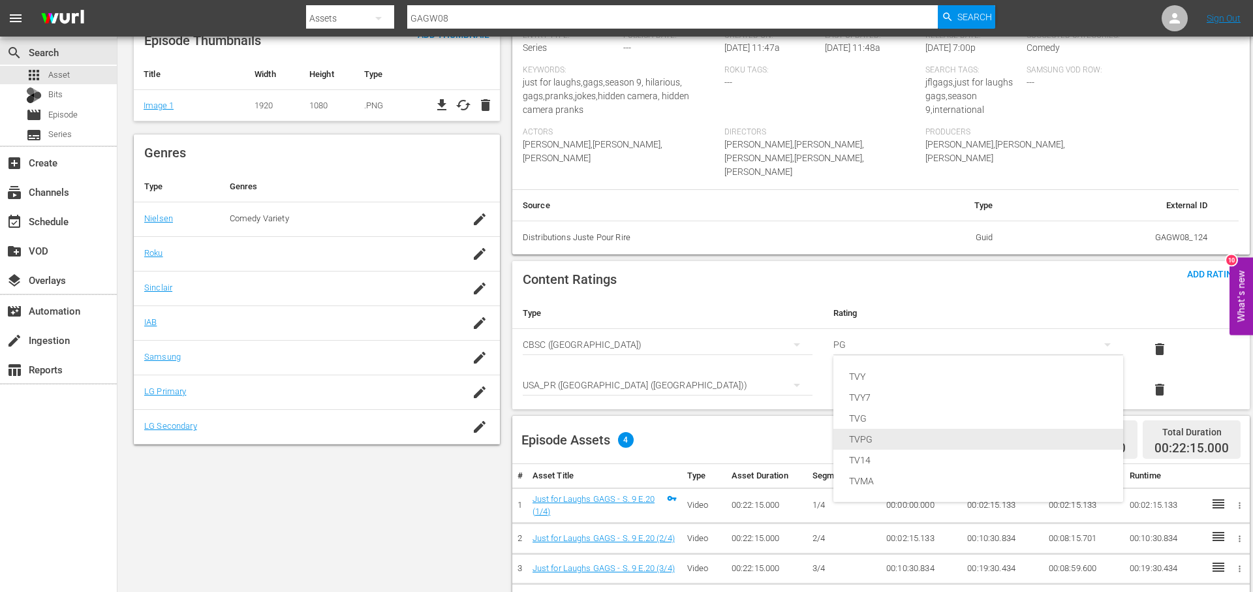
drag, startPoint x: 898, startPoint y: 439, endPoint x: 792, endPoint y: 423, distance: 107.0
click at [898, 439] on div "TVPG" at bounding box center [978, 439] width 258 height 21
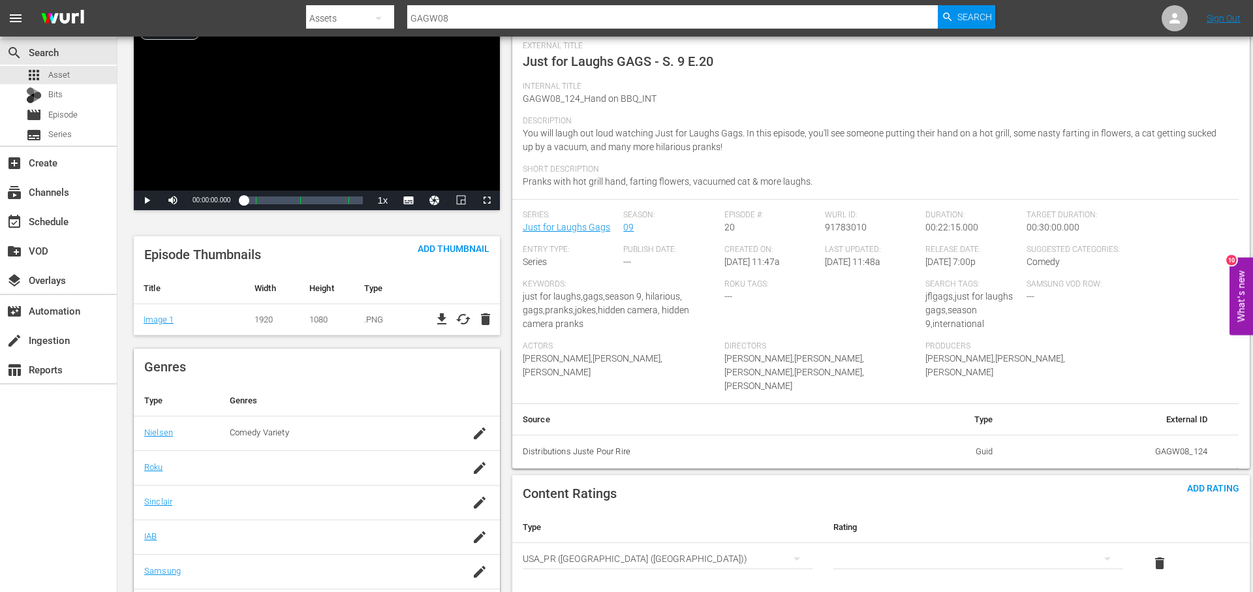
scroll to position [0, 0]
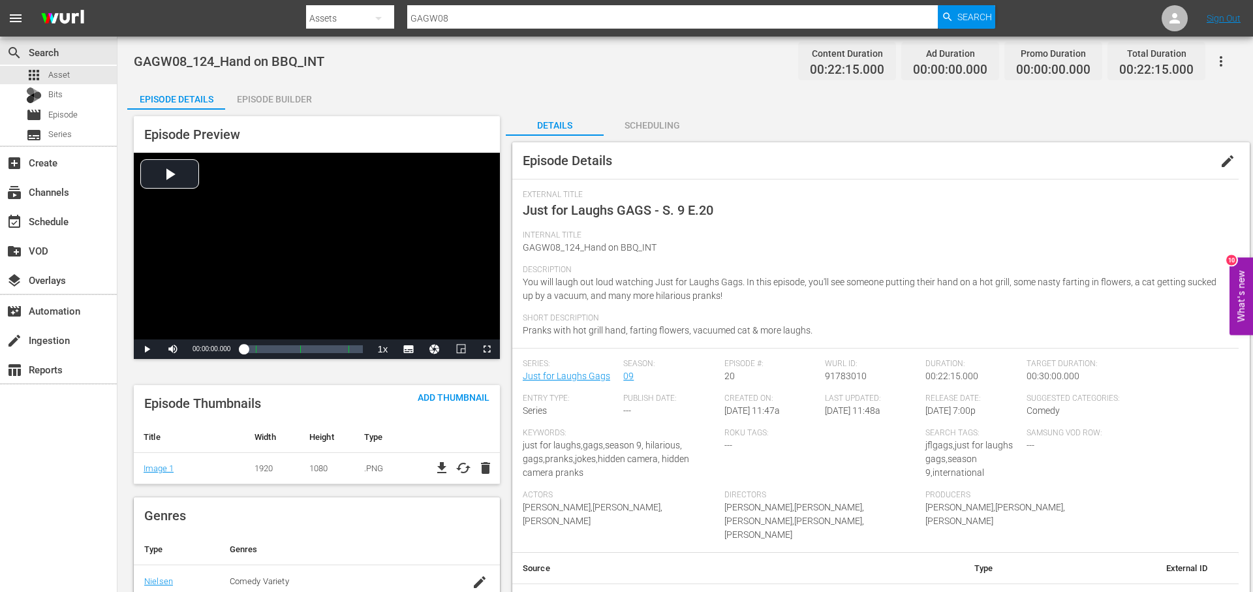
click at [271, 93] on div "Episode Builder" at bounding box center [274, 99] width 98 height 31
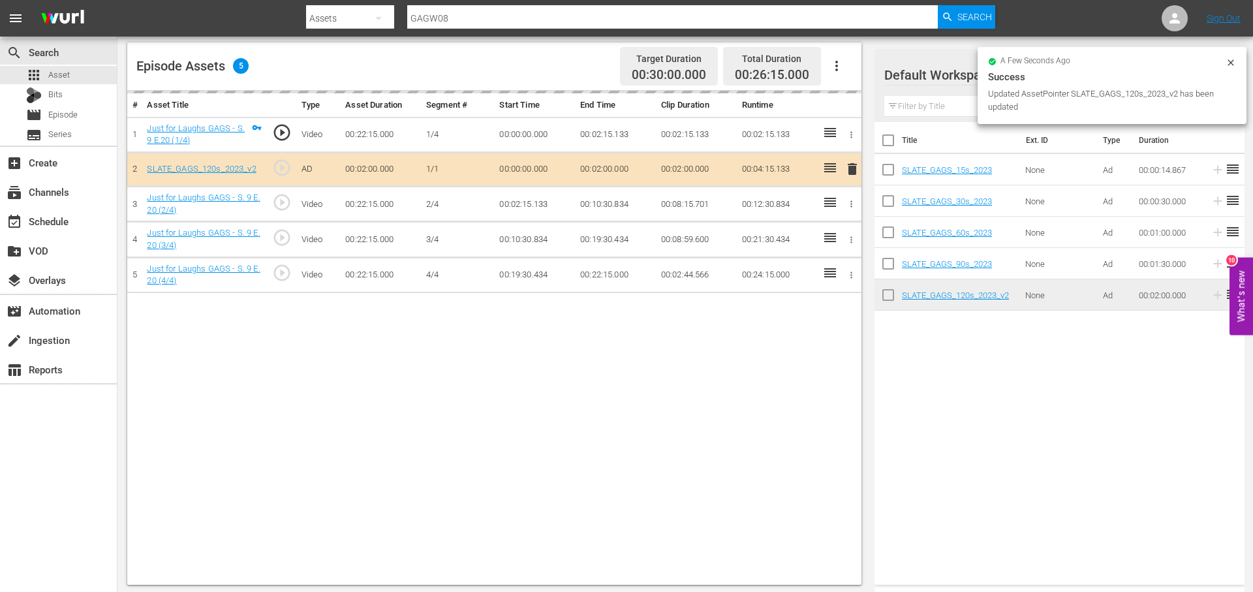
scroll to position [335, 0]
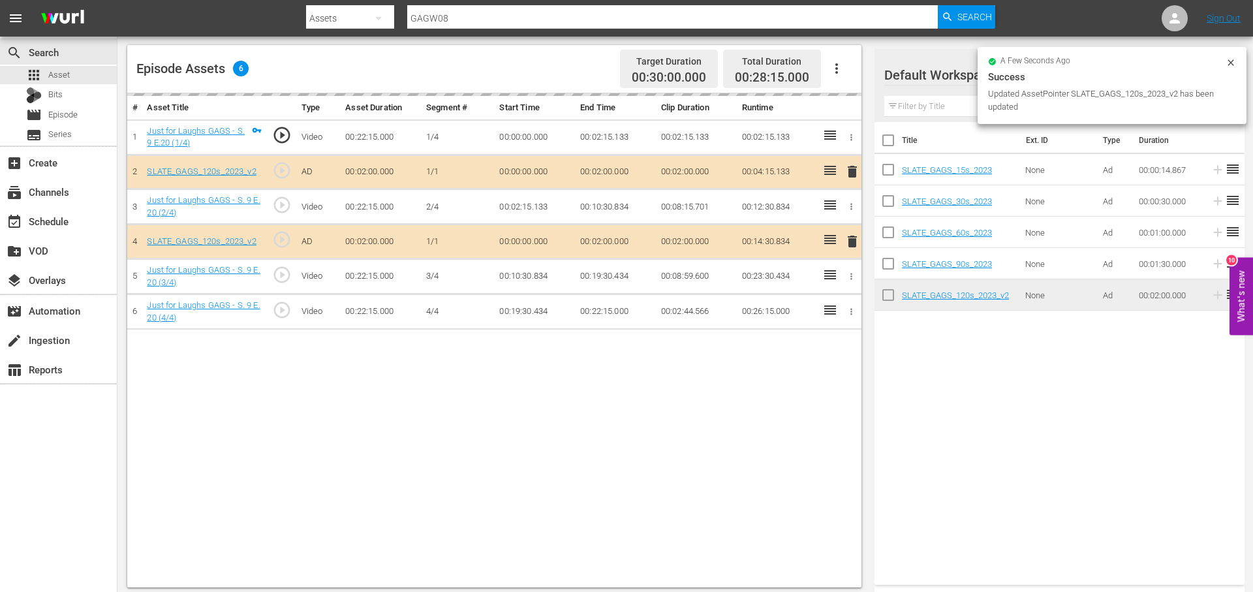
drag, startPoint x: 1067, startPoint y: 296, endPoint x: 537, endPoint y: 586, distance: 603.8
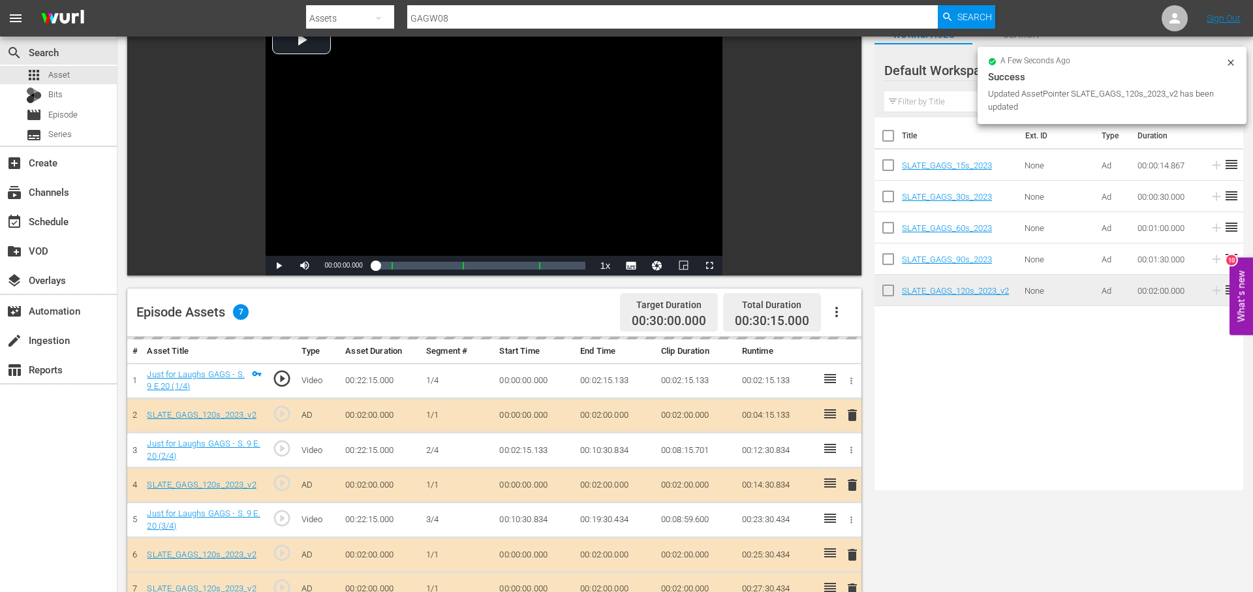
scroll to position [0, 0]
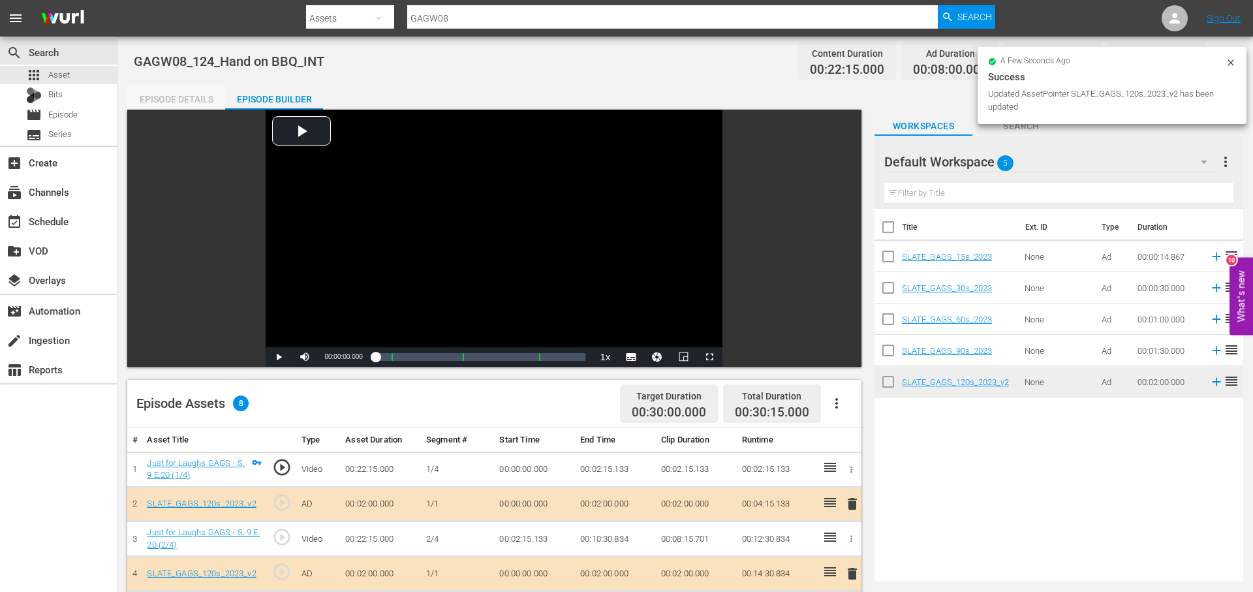
click at [198, 102] on div "Episode Details" at bounding box center [176, 99] width 98 height 31
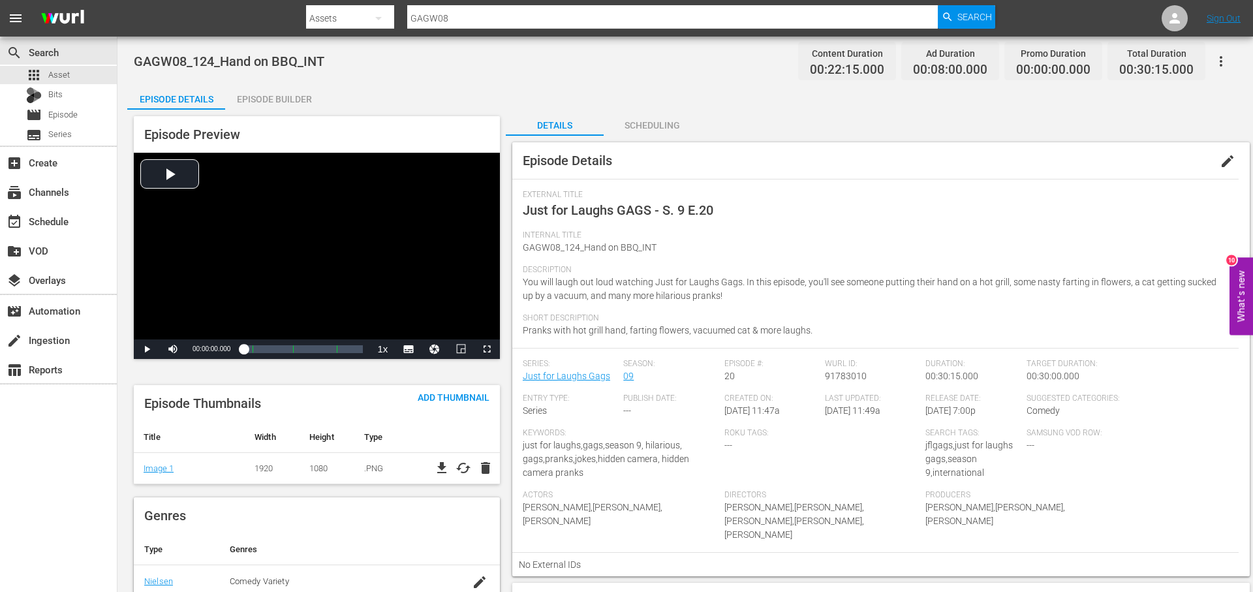
click at [1221, 60] on icon "button" at bounding box center [1220, 61] width 3 height 10
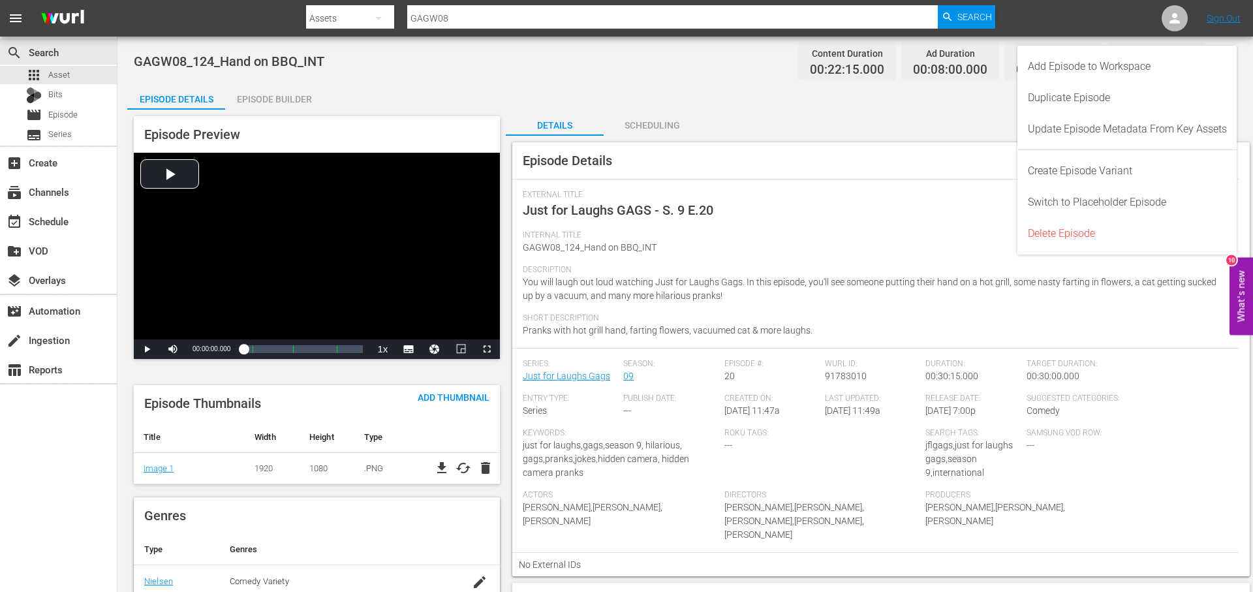
click at [831, 102] on div "Episode Details Episode Builder Episode Preview Video Player is loading. Play V…" at bounding box center [685, 574] width 1116 height 981
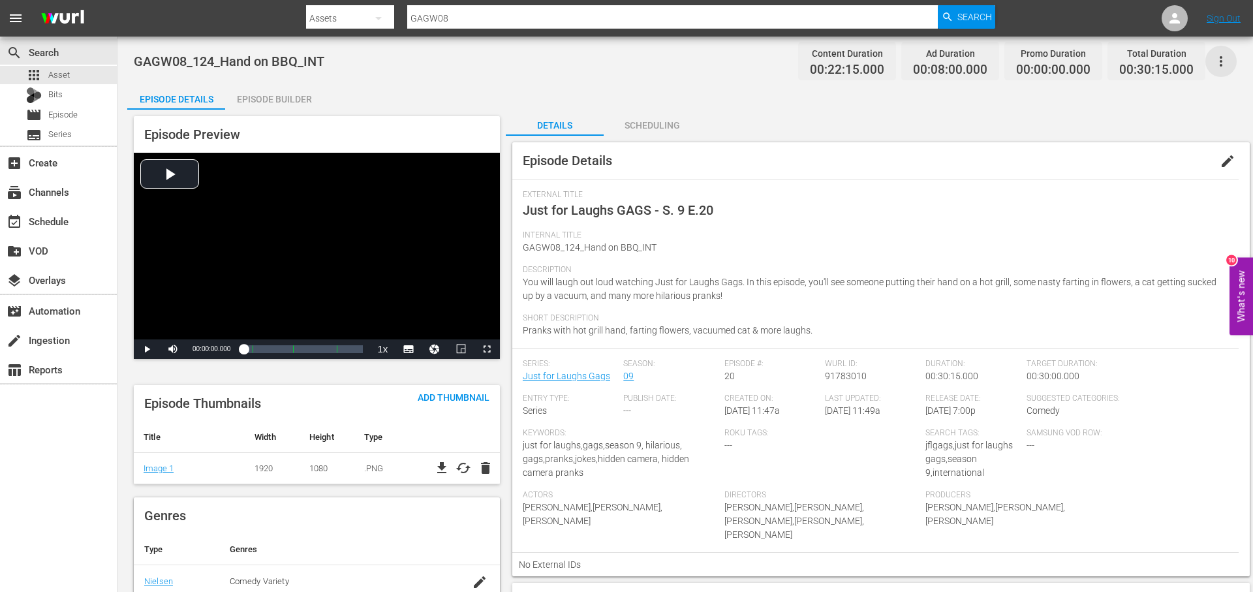
click at [1221, 67] on icon "button" at bounding box center [1221, 62] width 16 height 16
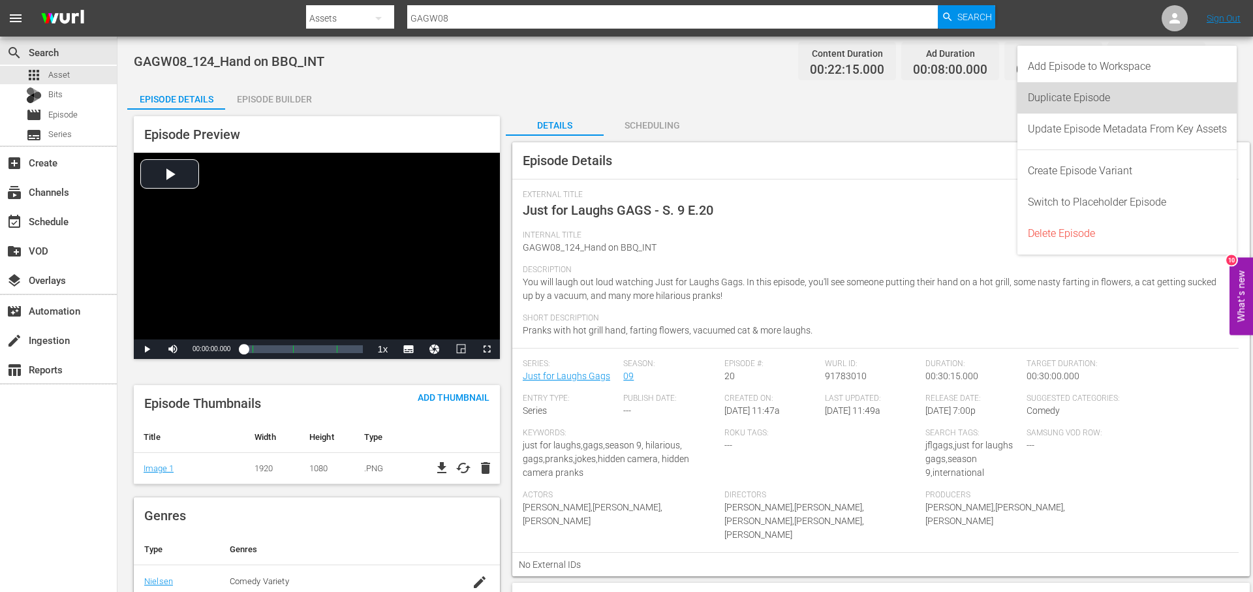
click at [1139, 93] on div "Duplicate Episode" at bounding box center [1127, 97] width 199 height 31
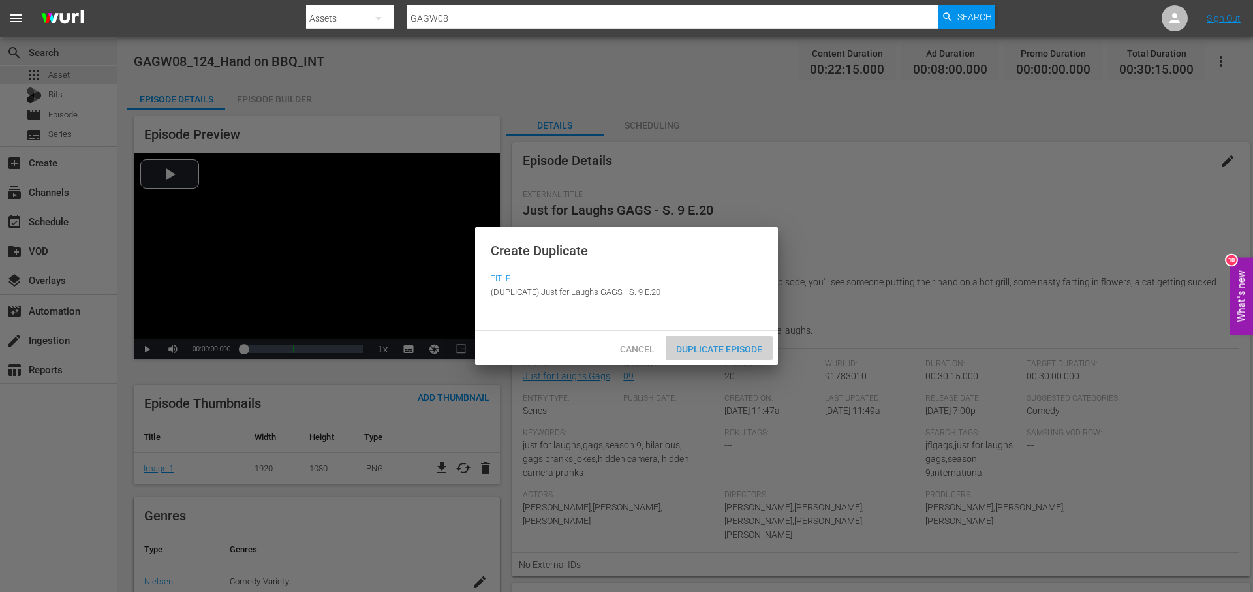
click at [739, 355] on div "Duplicate Episode" at bounding box center [719, 348] width 107 height 24
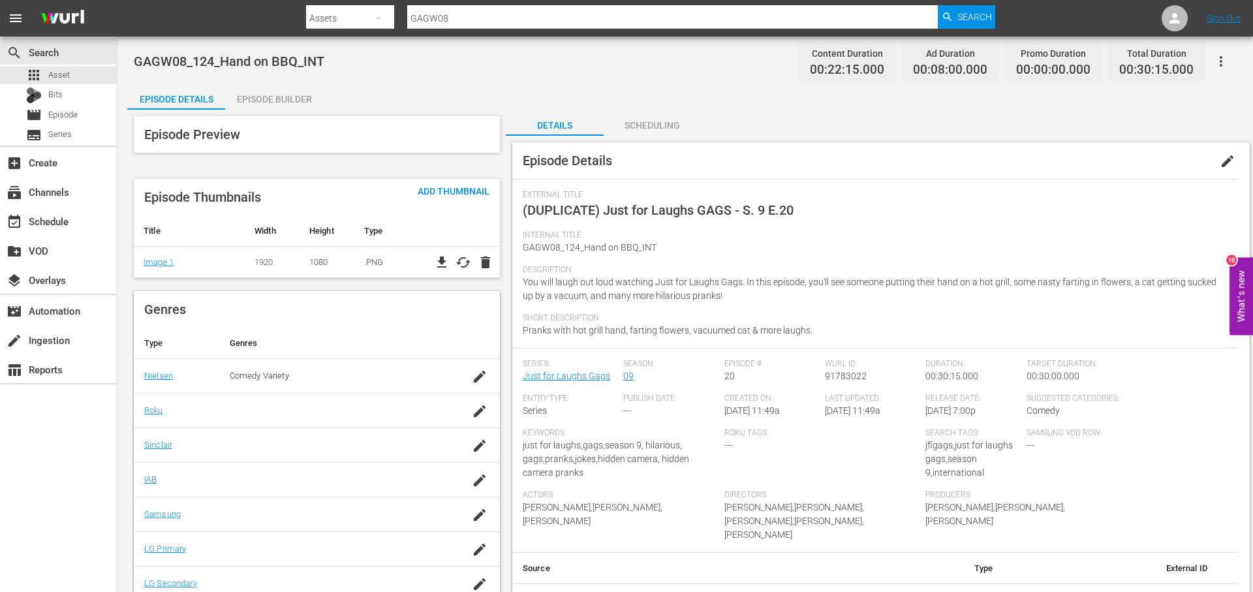
click at [1223, 159] on span "edit" at bounding box center [1227, 161] width 16 height 16
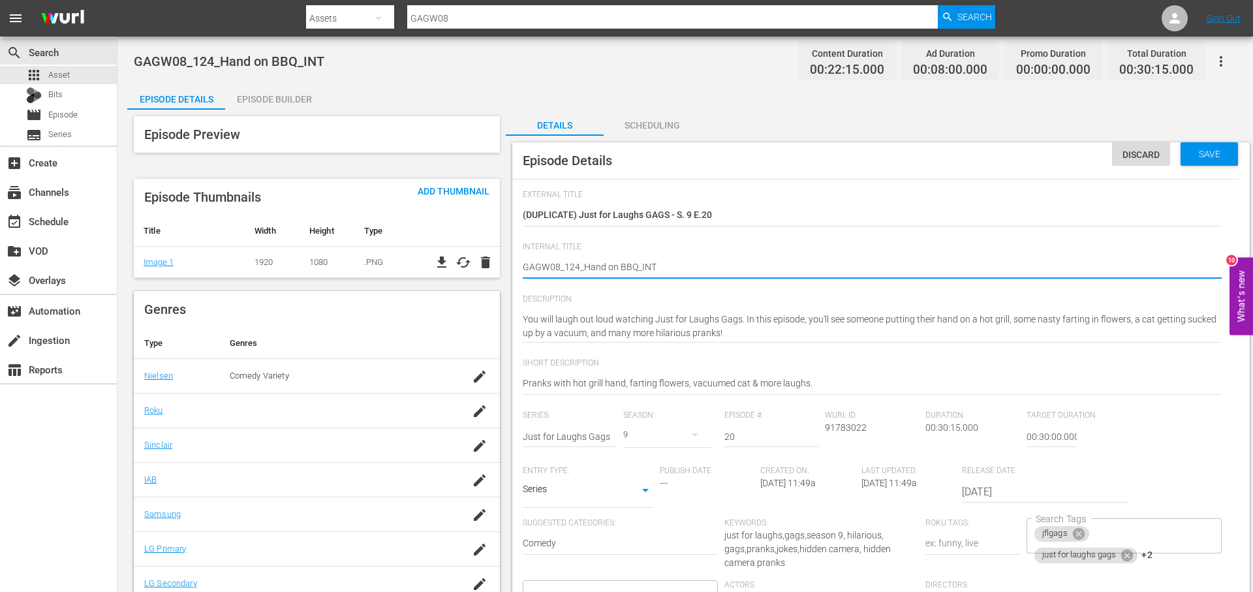
drag, startPoint x: 635, startPoint y: 267, endPoint x: 579, endPoint y: 273, distance: 56.5
click at [583, 271] on textarea "GAGW08_124_Hand on BBQ_INT" at bounding box center [872, 268] width 699 height 16
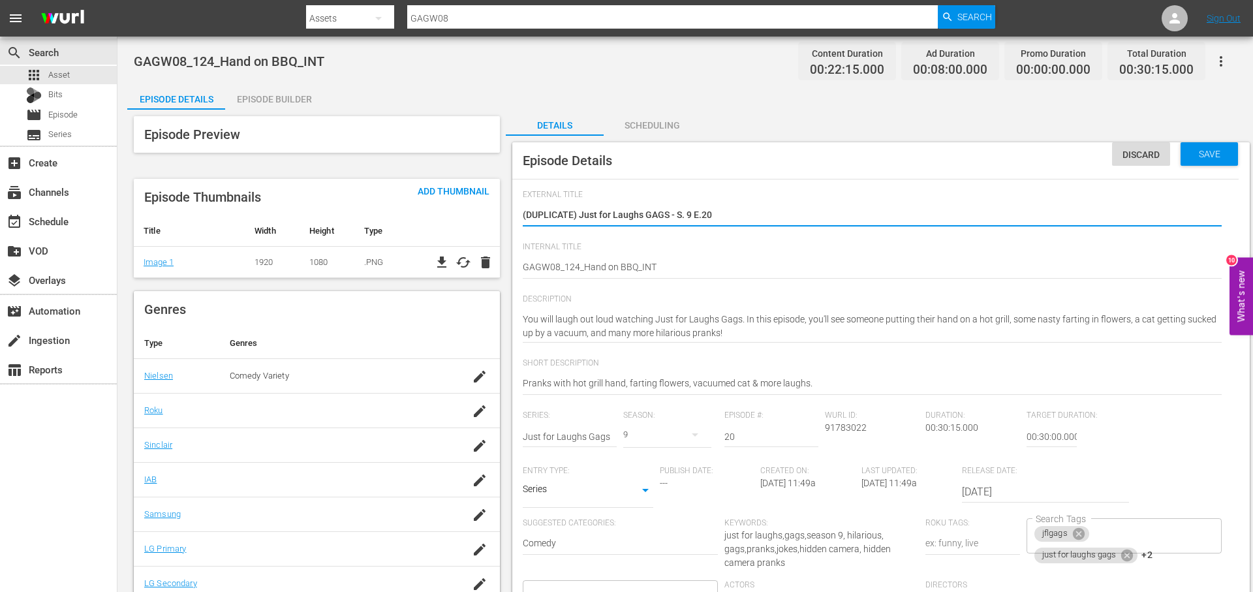
drag, startPoint x: 705, startPoint y: 212, endPoint x: 450, endPoint y: 213, distance: 255.1
paste textarea "Hand on BBQ"
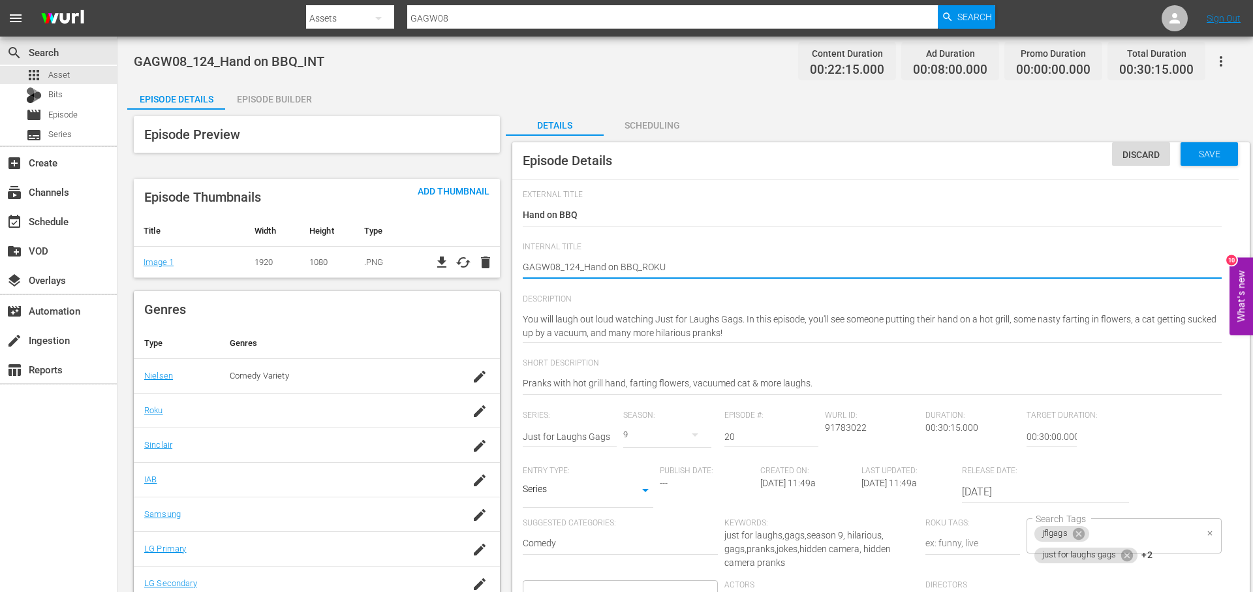
scroll to position [216, 0]
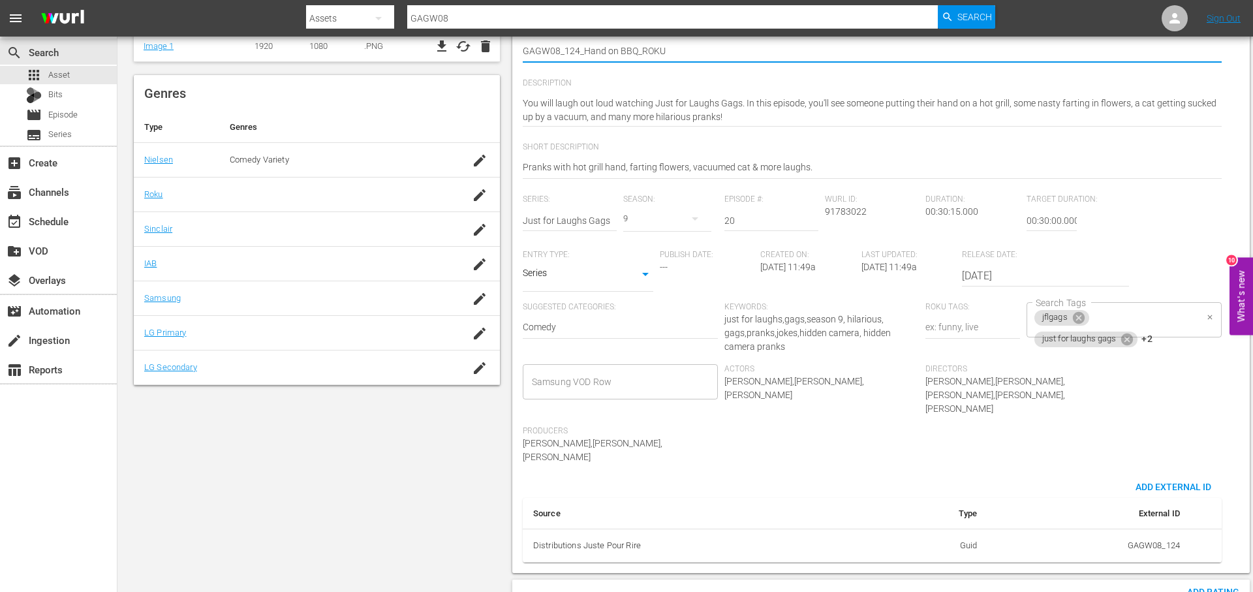
click at [1156, 318] on div "jflgags just for laughs gags +2 Search Tags" at bounding box center [1123, 319] width 195 height 35
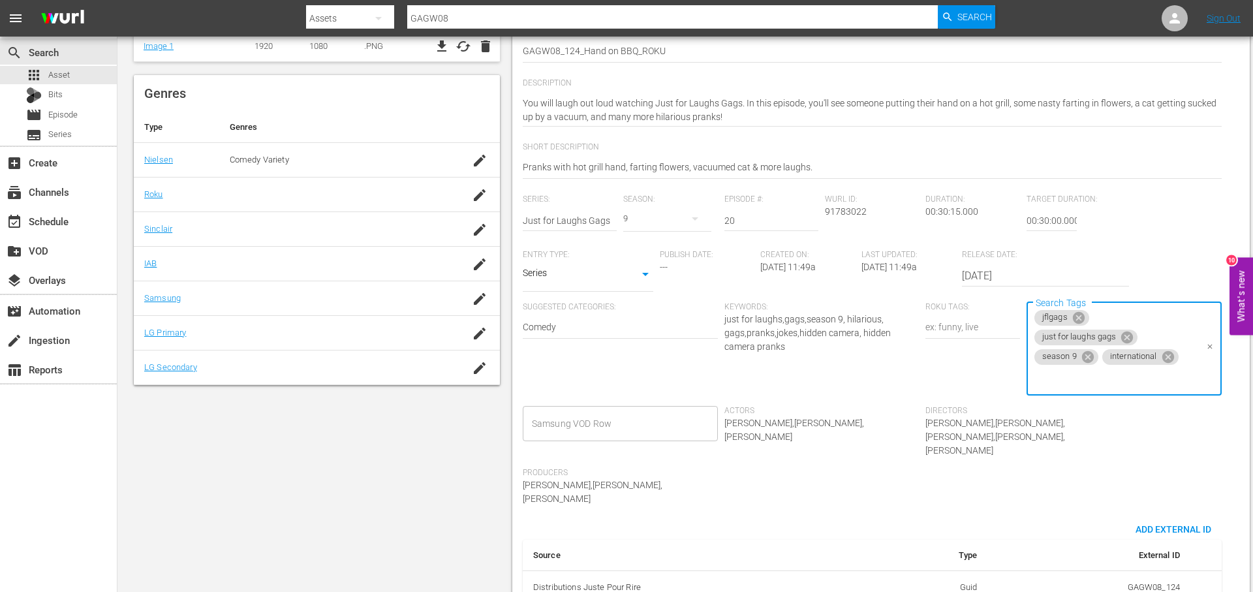
click at [1172, 355] on icon at bounding box center [1167, 357] width 12 height 12
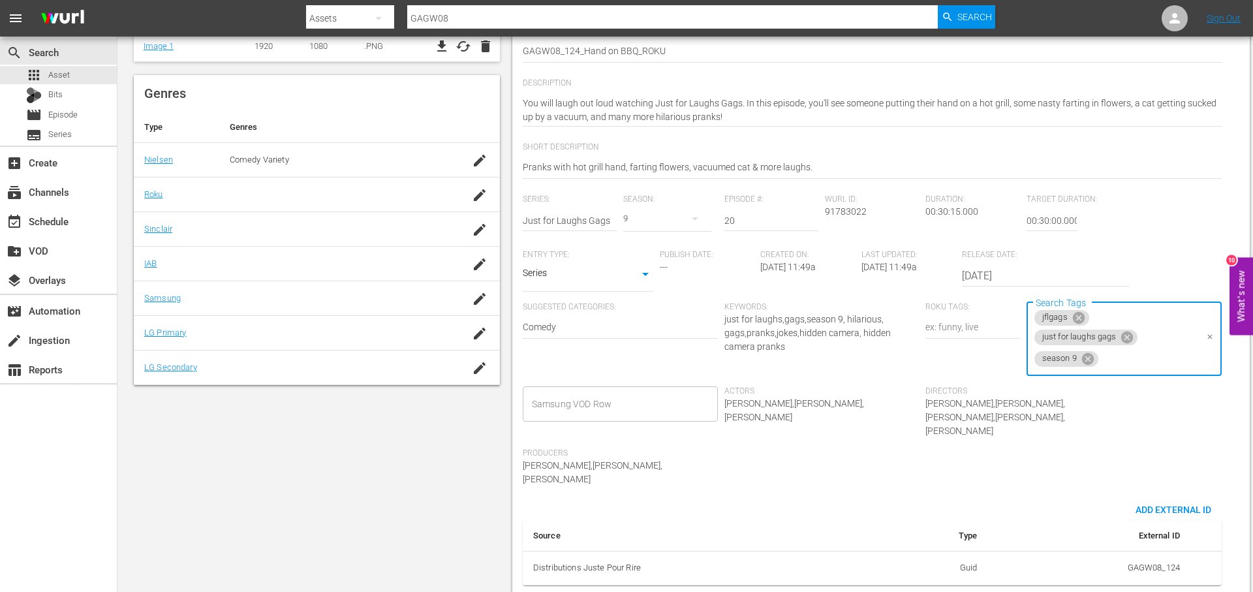
click at [1172, 355] on input "Search Tags" at bounding box center [1148, 358] width 96 height 23
drag, startPoint x: 1112, startPoint y: 388, endPoint x: 1057, endPoint y: 386, distance: 55.5
click at [1111, 387] on li "roku" at bounding box center [1123, 395] width 195 height 22
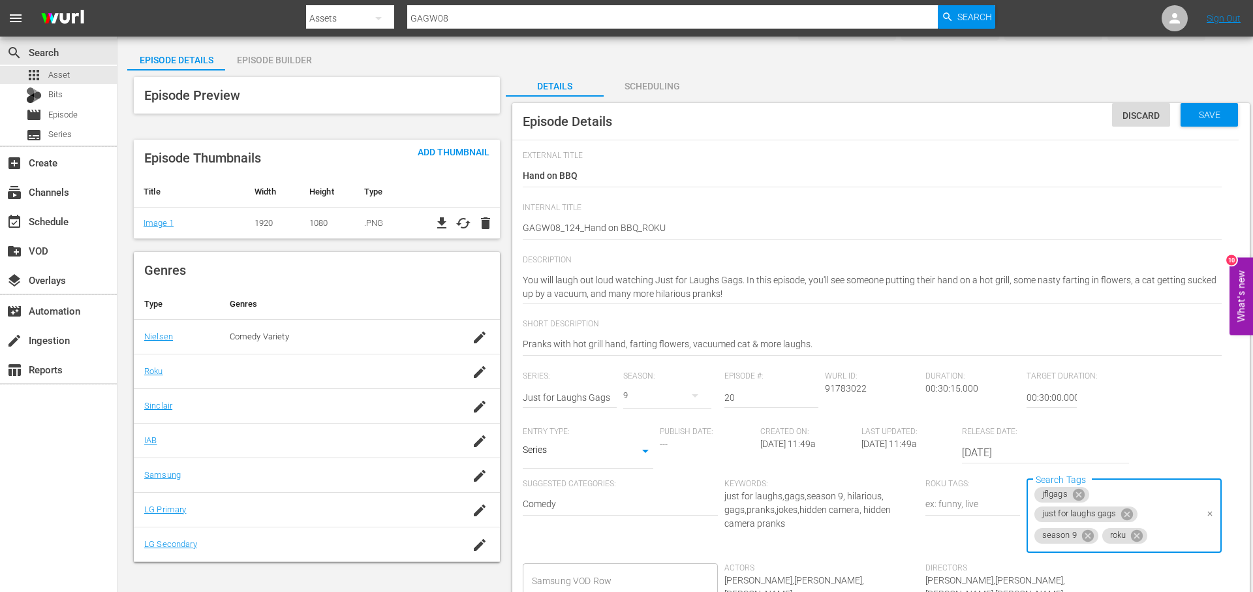
scroll to position [0, 0]
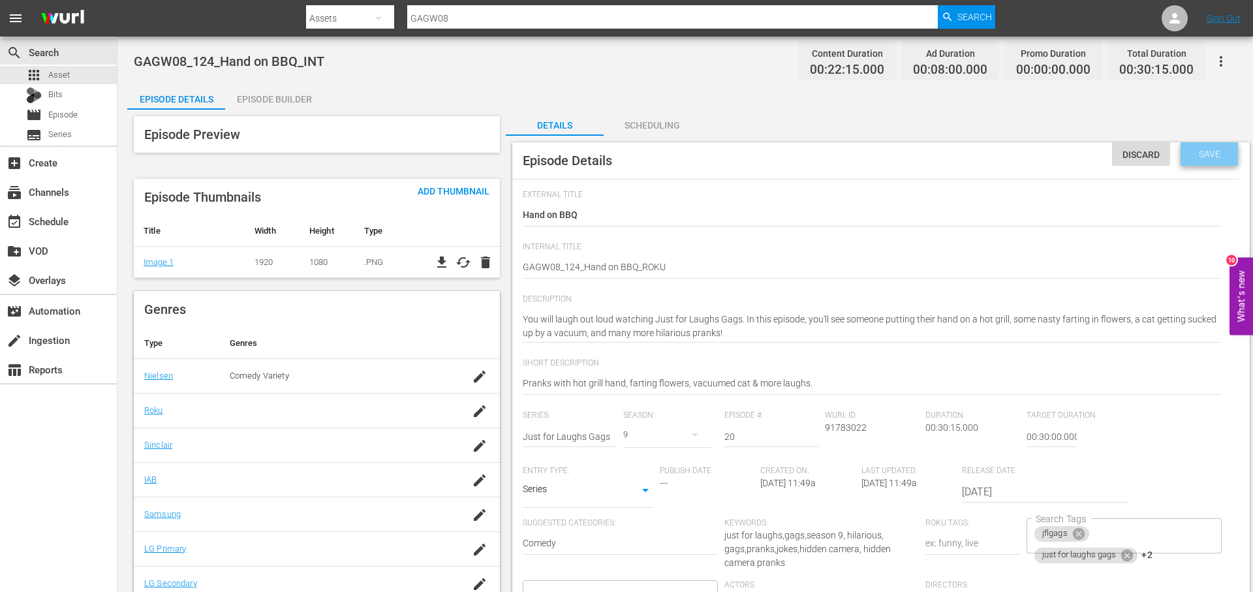
drag, startPoint x: 1212, startPoint y: 158, endPoint x: 1203, endPoint y: 155, distance: 10.3
click at [1212, 158] on span "Save" at bounding box center [1209, 154] width 42 height 10
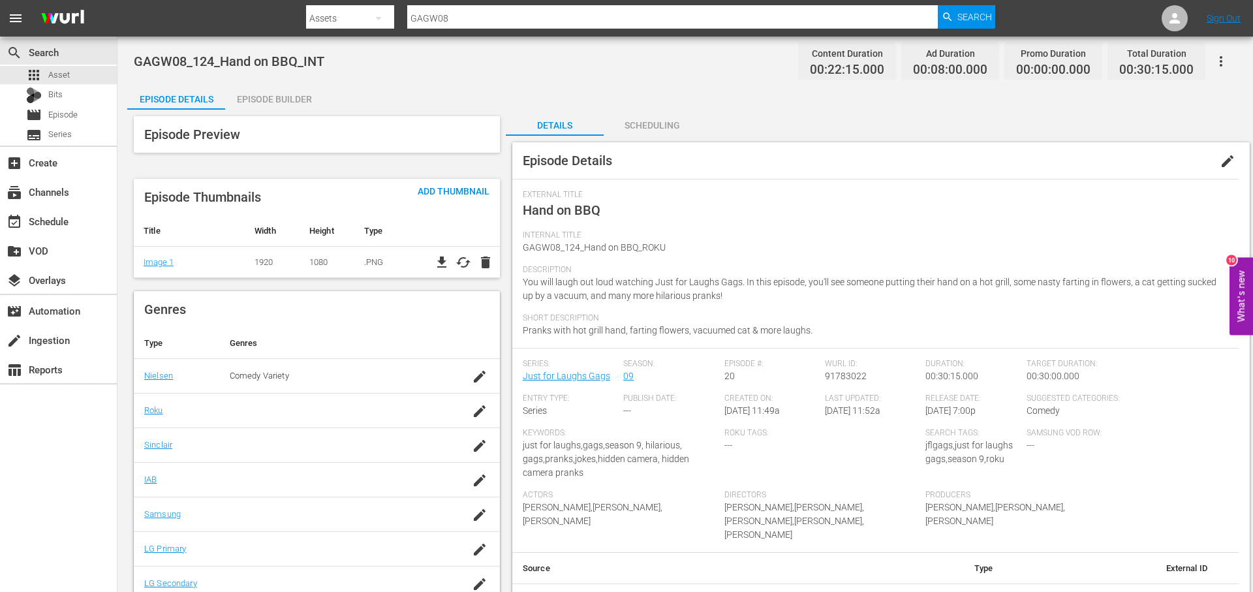
click at [281, 99] on div "Episode Builder" at bounding box center [274, 99] width 98 height 31
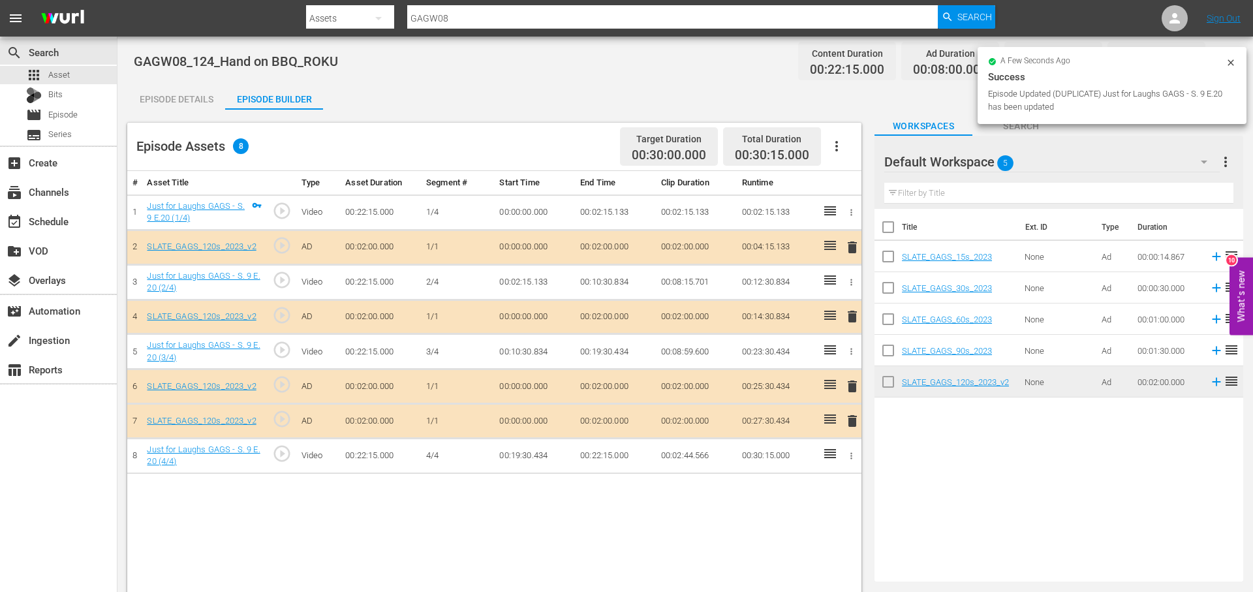
click at [853, 246] on span "delete" at bounding box center [852, 247] width 16 height 16
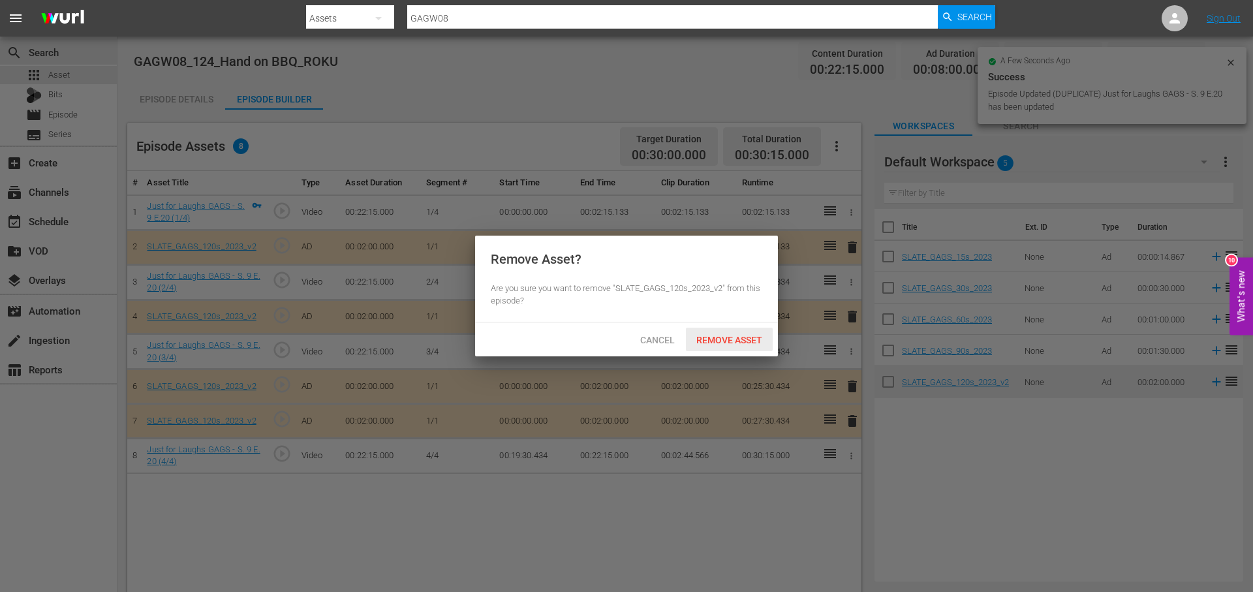
drag, startPoint x: 719, startPoint y: 335, endPoint x: 731, endPoint y: 328, distance: 14.3
click at [719, 335] on span "Remove Asset" at bounding box center [729, 340] width 87 height 10
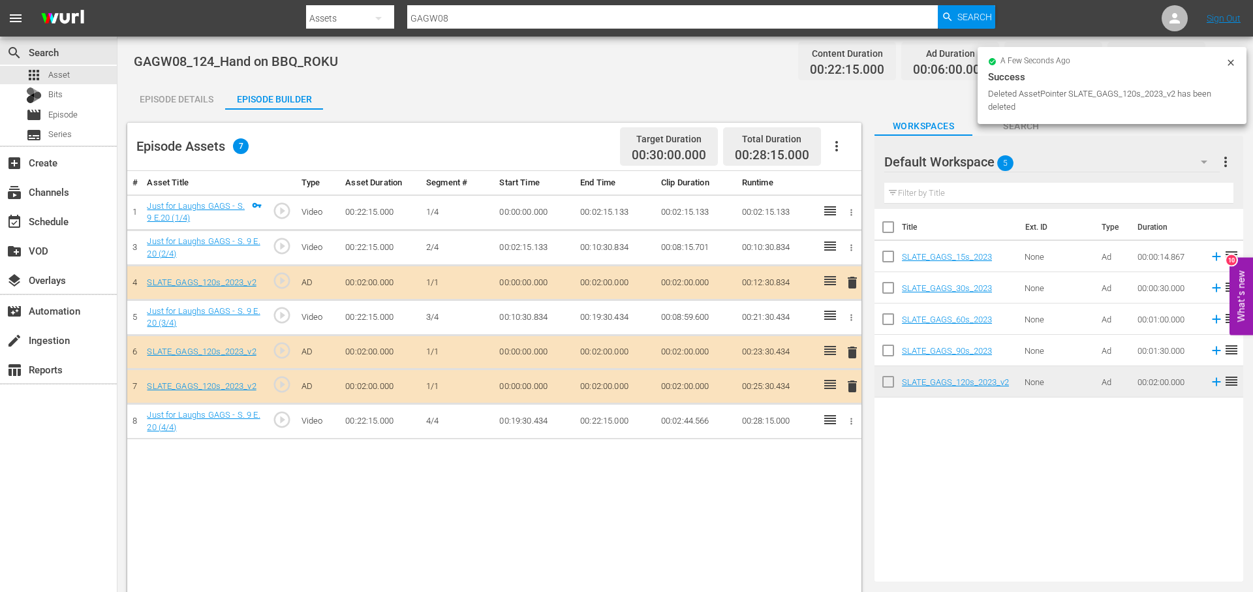
click at [857, 417] on div at bounding box center [851, 421] width 14 height 14
click at [850, 385] on span "delete" at bounding box center [852, 386] width 16 height 16
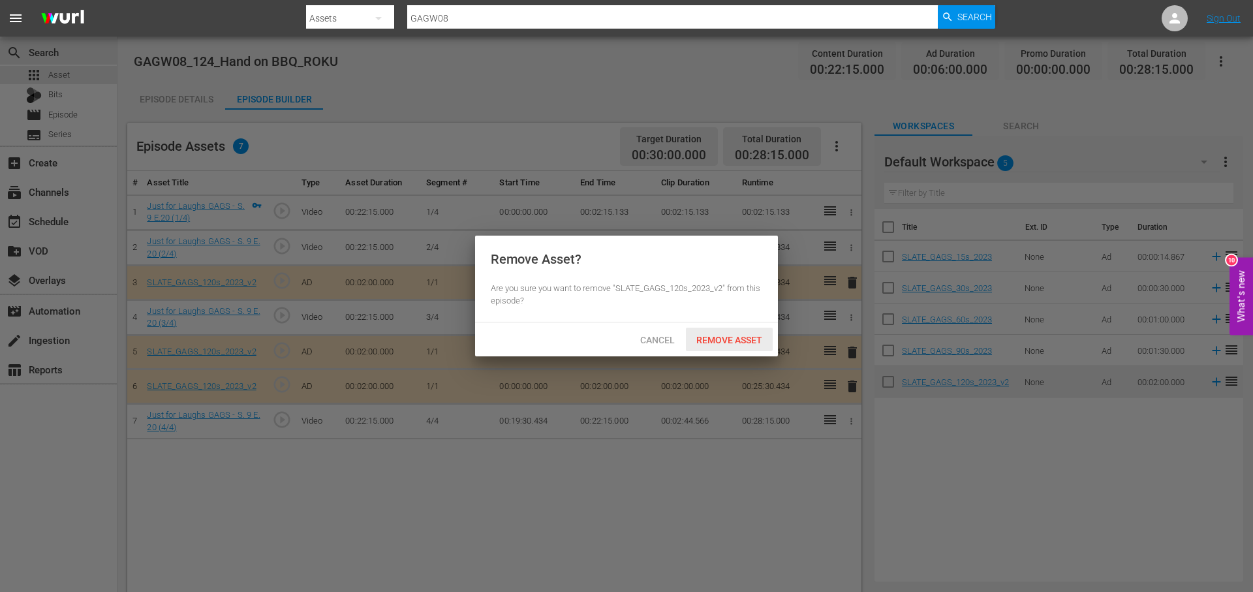
click at [733, 339] on span "Remove Asset" at bounding box center [729, 340] width 87 height 10
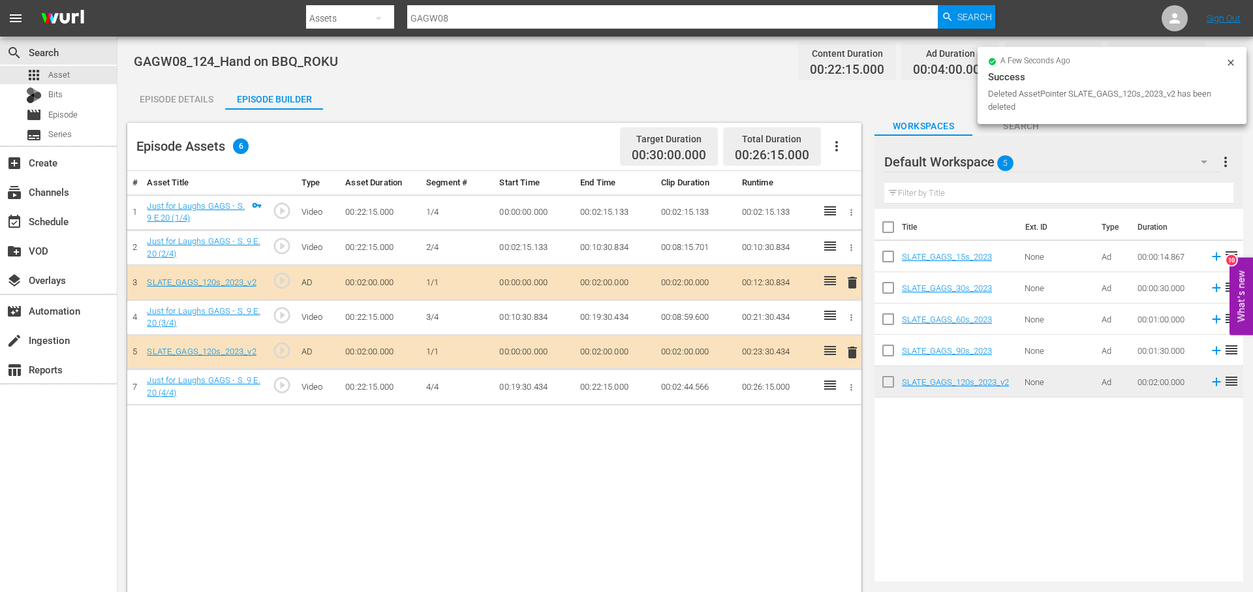
click at [176, 90] on div "Episode Details" at bounding box center [176, 99] width 98 height 31
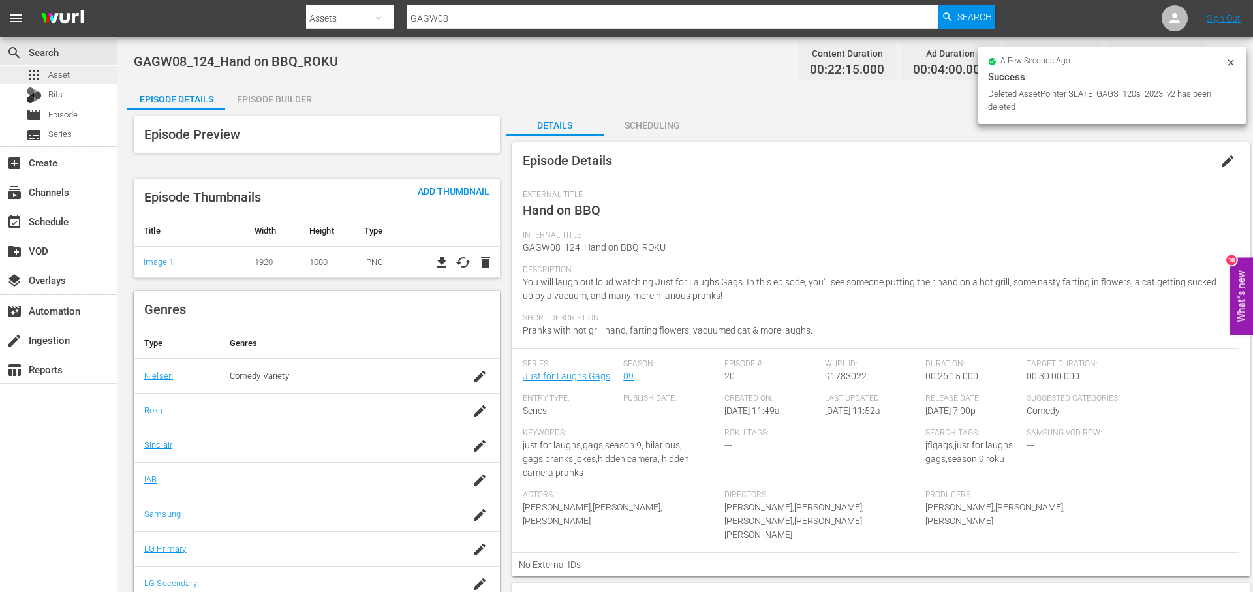
click at [87, 74] on div "apps Asset" at bounding box center [58, 75] width 117 height 18
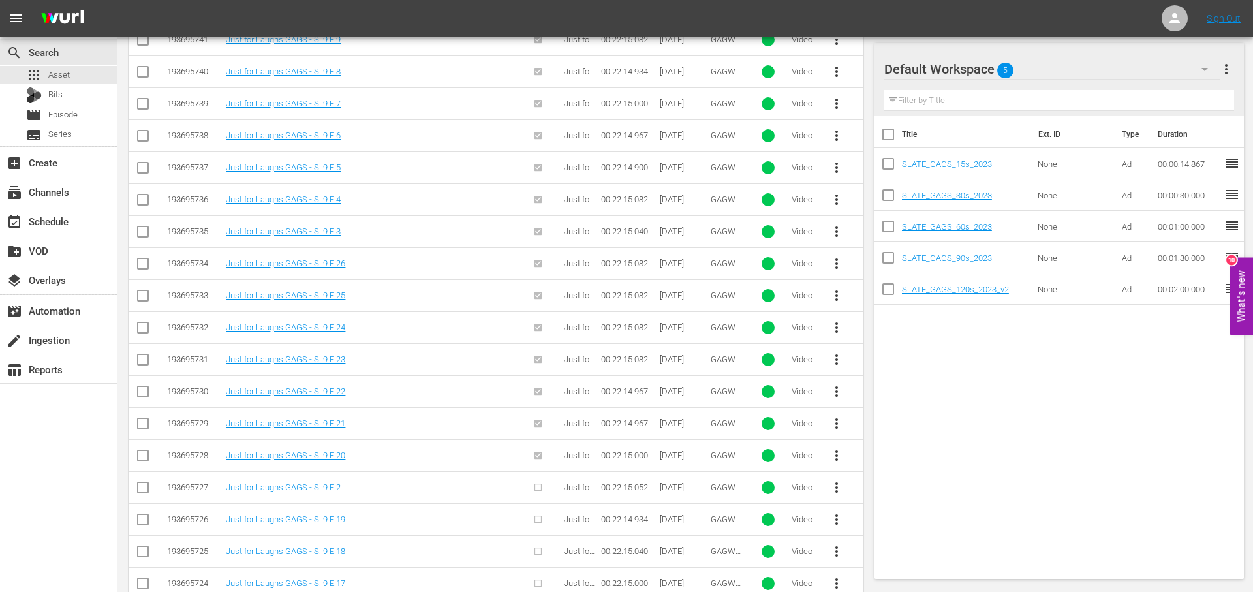
scroll to position [511, 0]
click at [832, 359] on span "more_vert" at bounding box center [837, 360] width 16 height 16
drag, startPoint x: 924, startPoint y: 453, endPoint x: 921, endPoint y: 444, distance: 9.1
click at [924, 453] on div "Episode" at bounding box center [907, 459] width 89 height 31
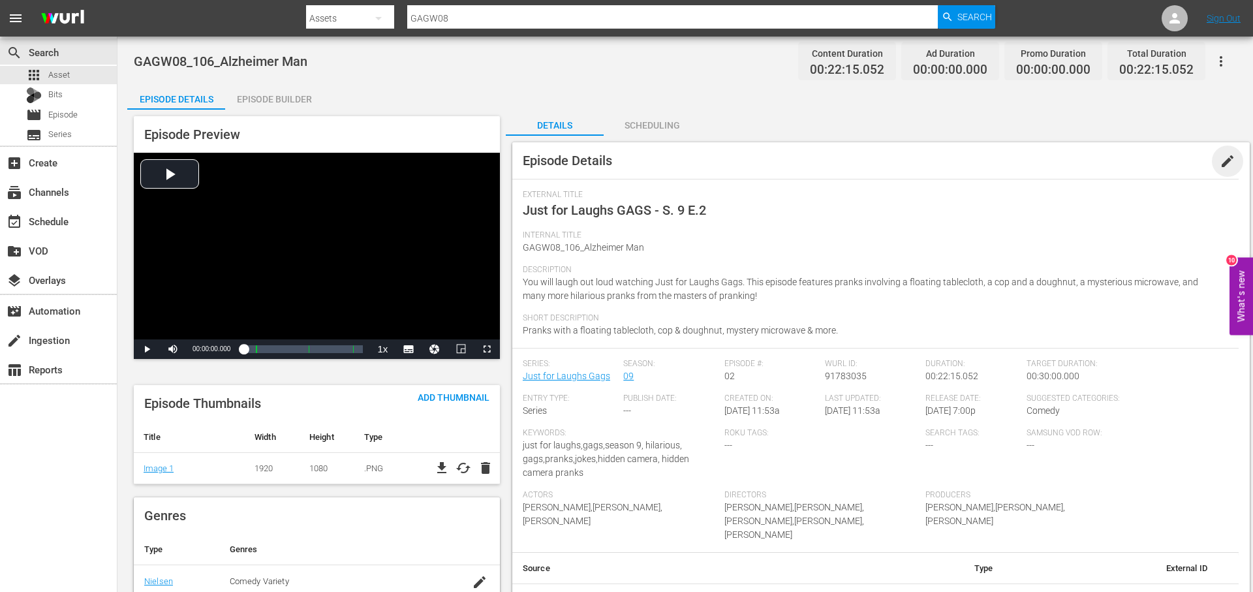
drag, startPoint x: 1225, startPoint y: 160, endPoint x: 1219, endPoint y: 168, distance: 10.3
click at [1225, 161] on span "edit" at bounding box center [1227, 161] width 16 height 16
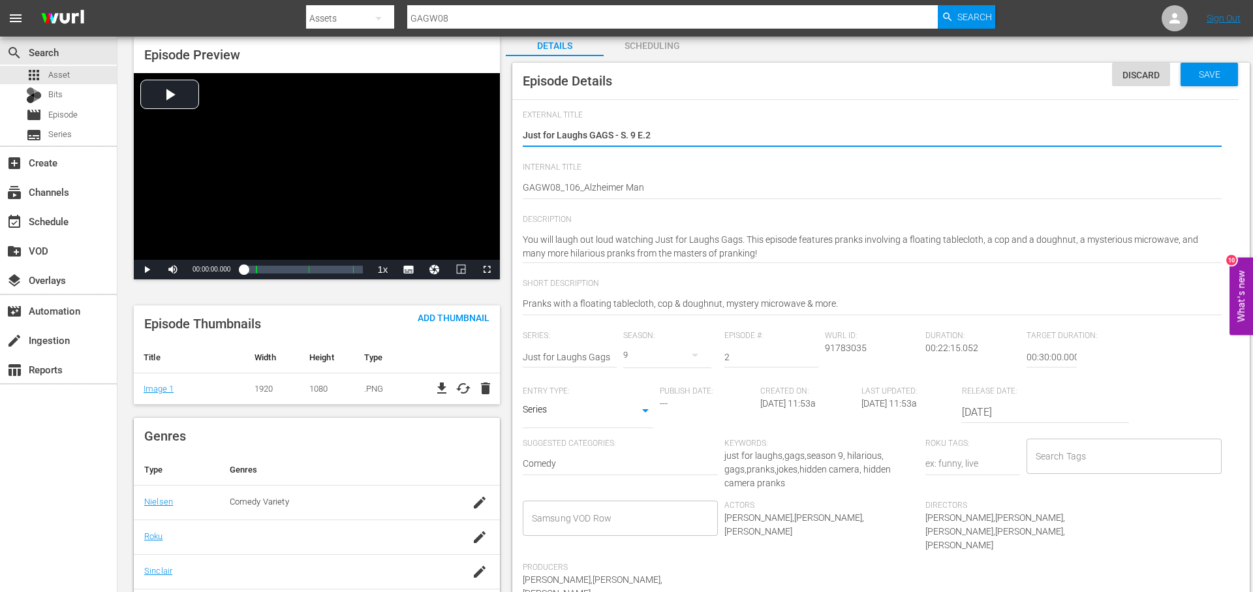
scroll to position [82, 0]
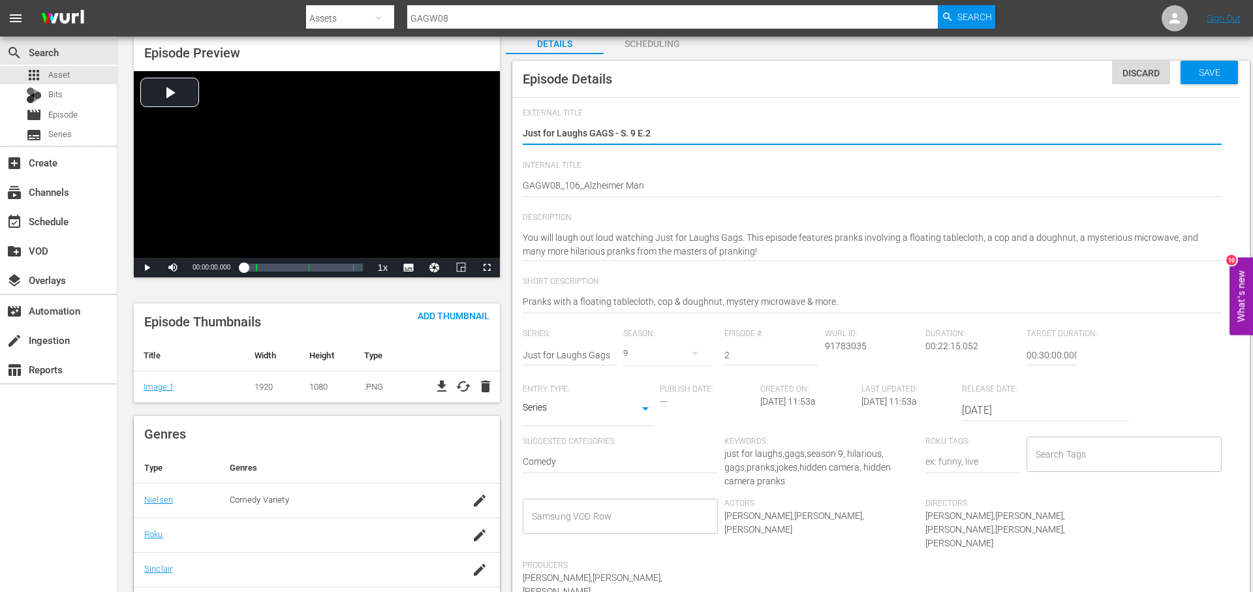
click at [1094, 461] on input "Search Tags" at bounding box center [1114, 453] width 164 height 23
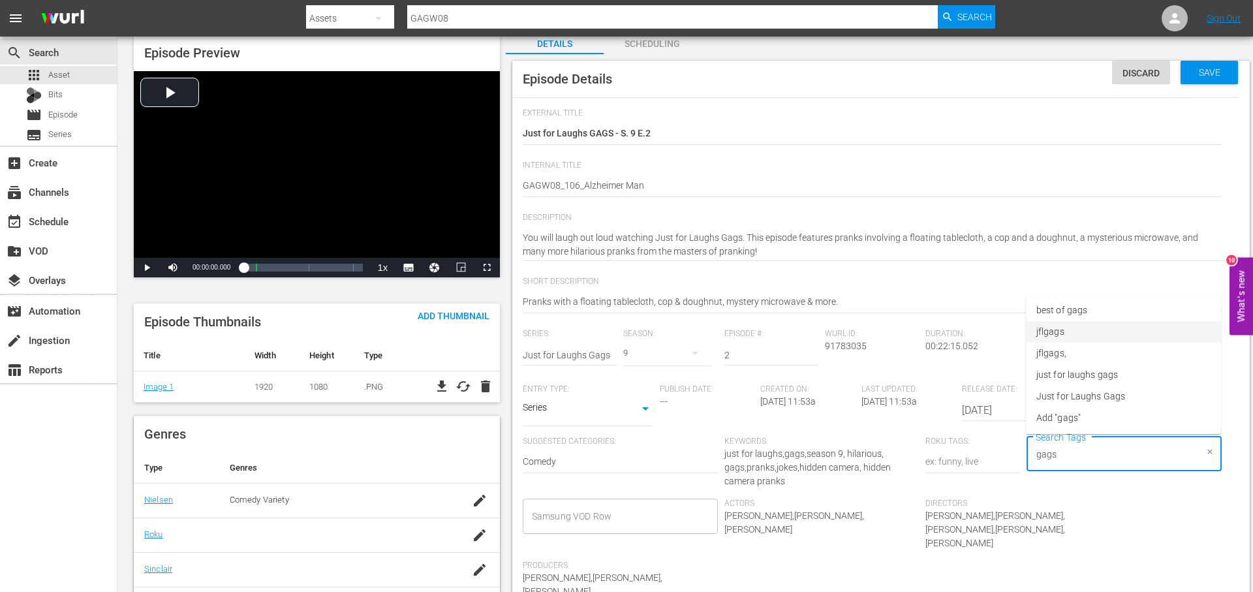
drag, startPoint x: 1075, startPoint y: 334, endPoint x: 1096, endPoint y: 361, distance: 34.3
click at [1075, 334] on li "jflgags" at bounding box center [1123, 332] width 195 height 22
click at [1129, 379] on li "just for laughs gags" at bounding box center [1123, 375] width 195 height 22
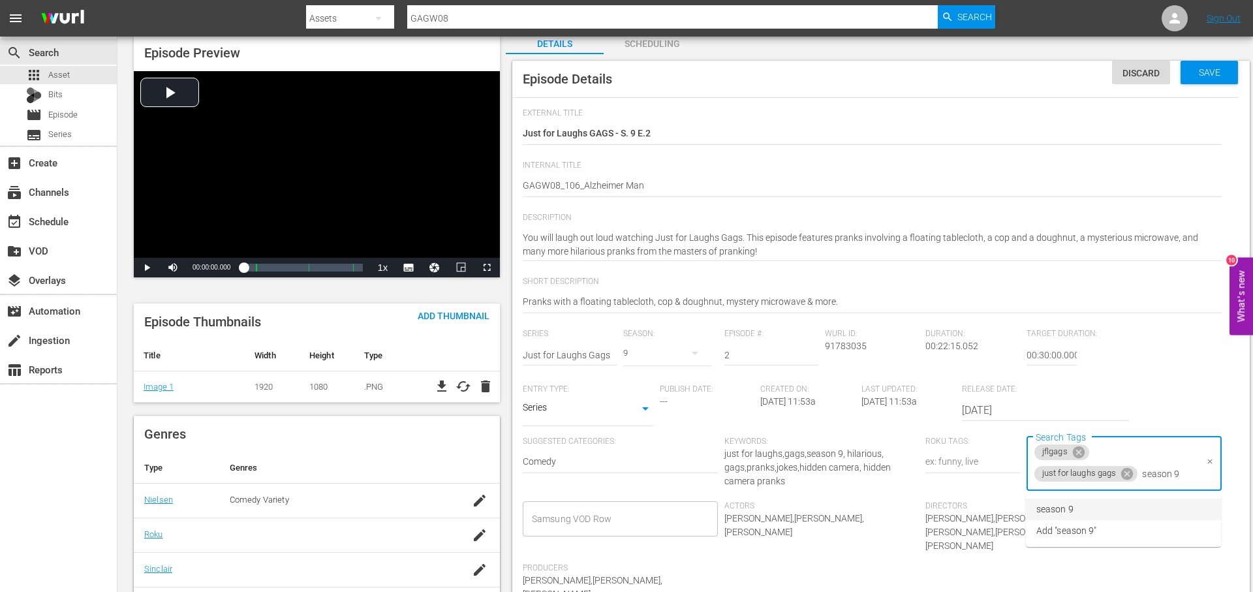
click at [1112, 508] on li "season 9" at bounding box center [1123, 509] width 195 height 22
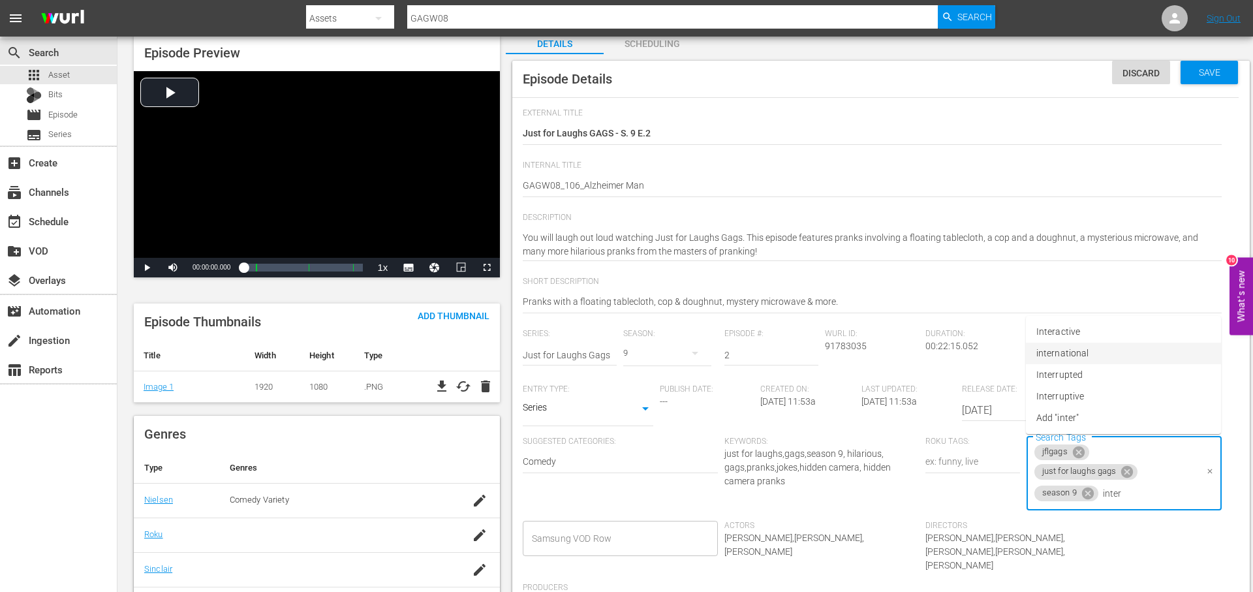
drag, startPoint x: 1139, startPoint y: 347, endPoint x: 1154, endPoint y: 307, distance: 42.8
click at [1138, 345] on li "international" at bounding box center [1123, 354] width 195 height 22
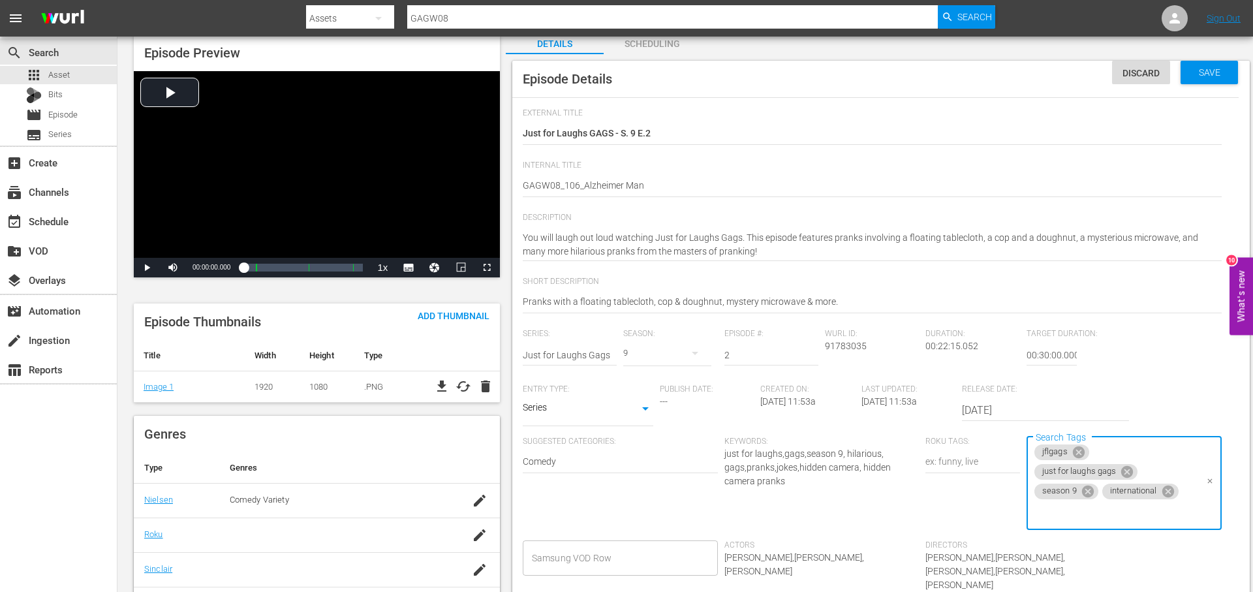
click at [1204, 75] on span "Save" at bounding box center [1209, 72] width 42 height 10
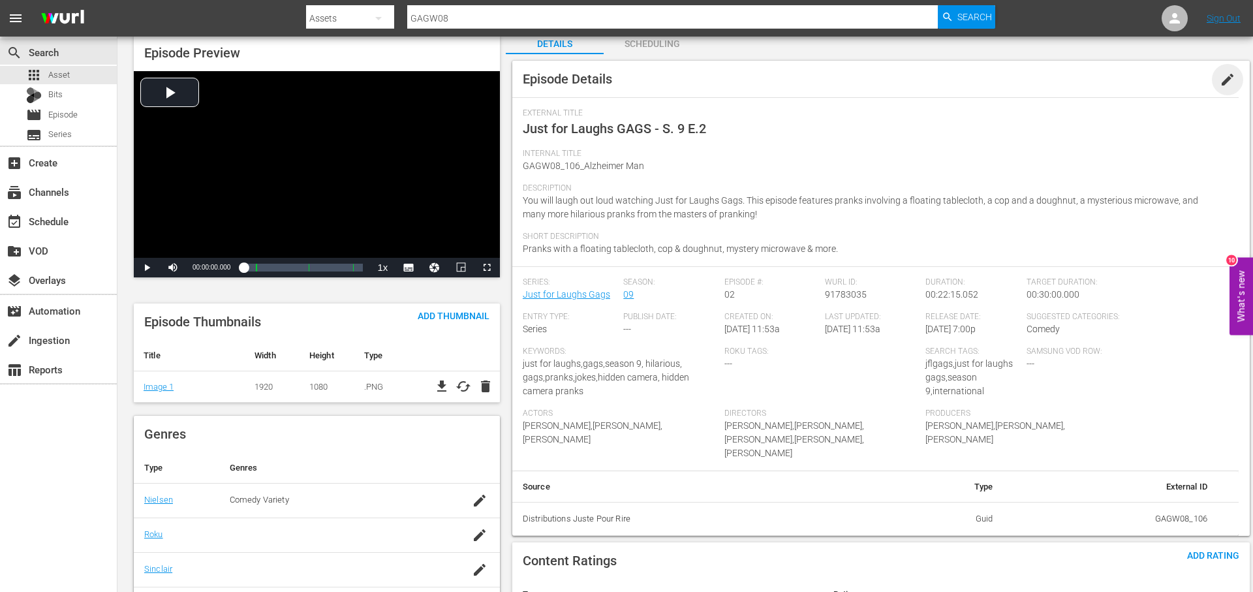
drag, startPoint x: 1228, startPoint y: 75, endPoint x: 1106, endPoint y: 102, distance: 125.1
click at [1221, 78] on span "edit" at bounding box center [1227, 80] width 16 height 16
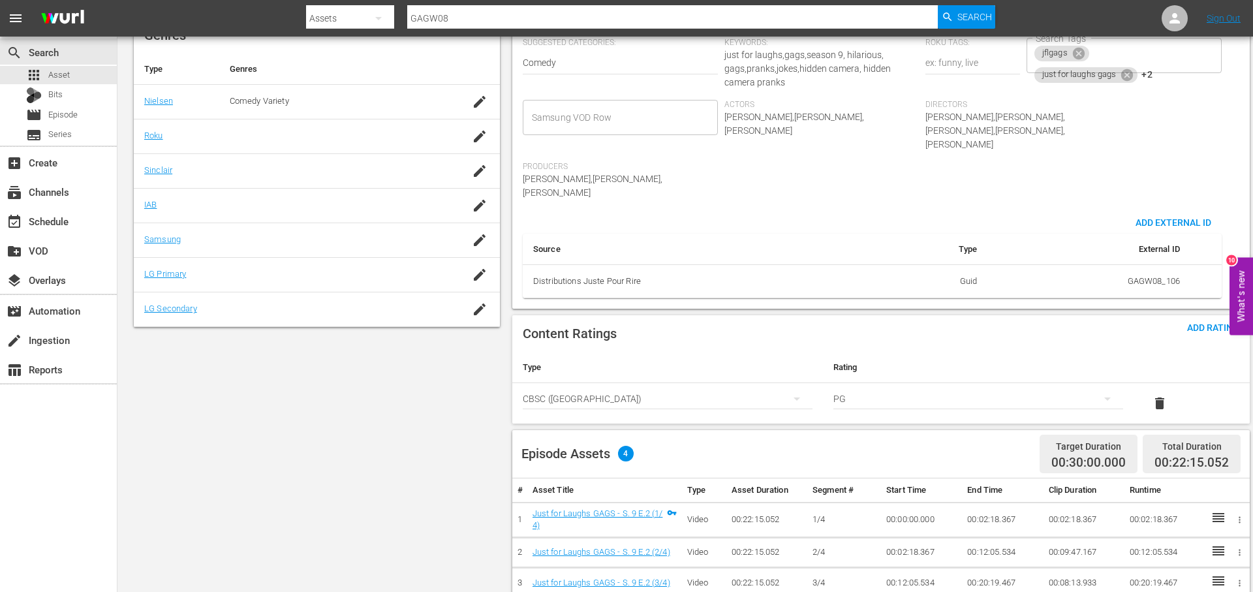
scroll to position [483, 0]
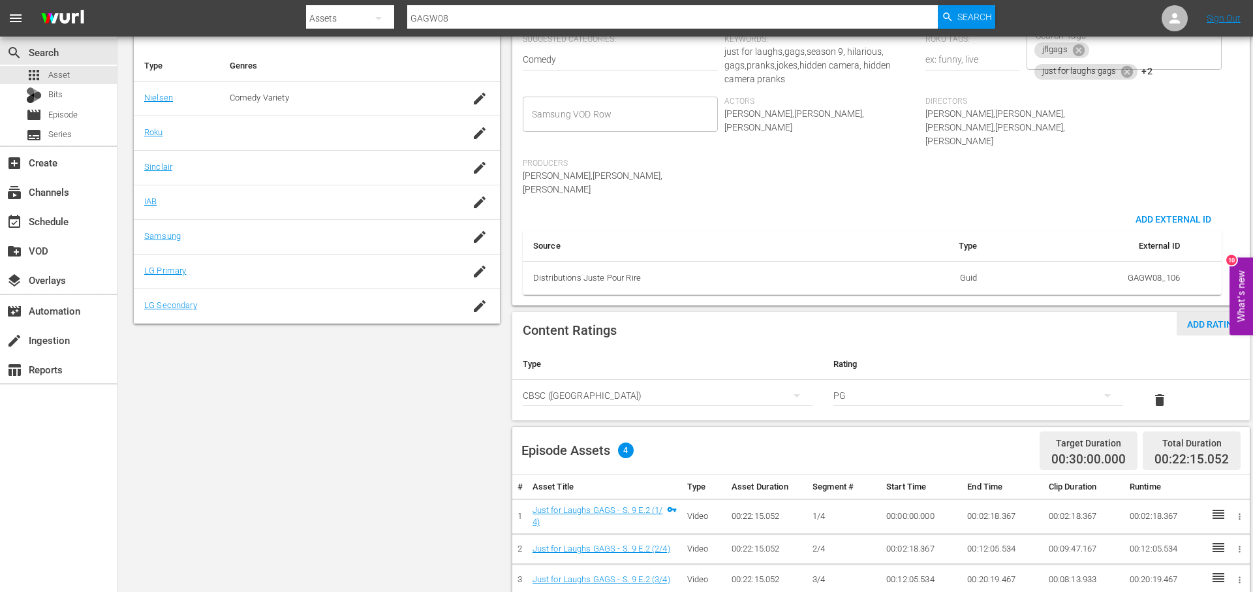
click at [1196, 319] on span "Add Rating" at bounding box center [1212, 324] width 73 height 10
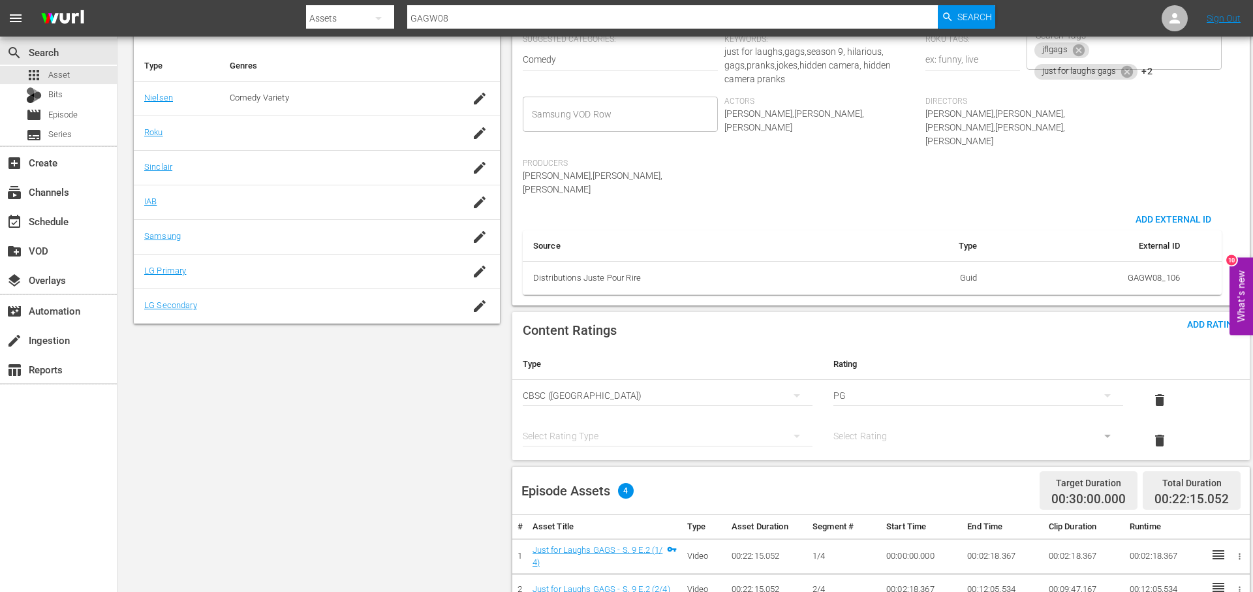
click at [650, 418] on div "simple table" at bounding box center [668, 436] width 290 height 37
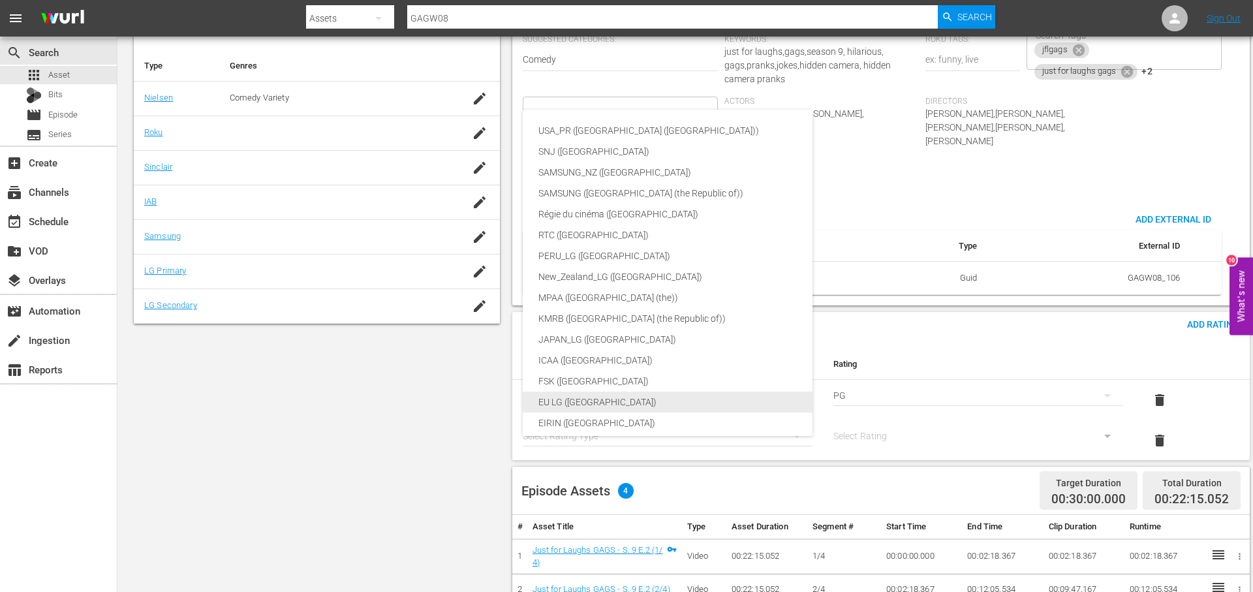
scroll to position [472, 0]
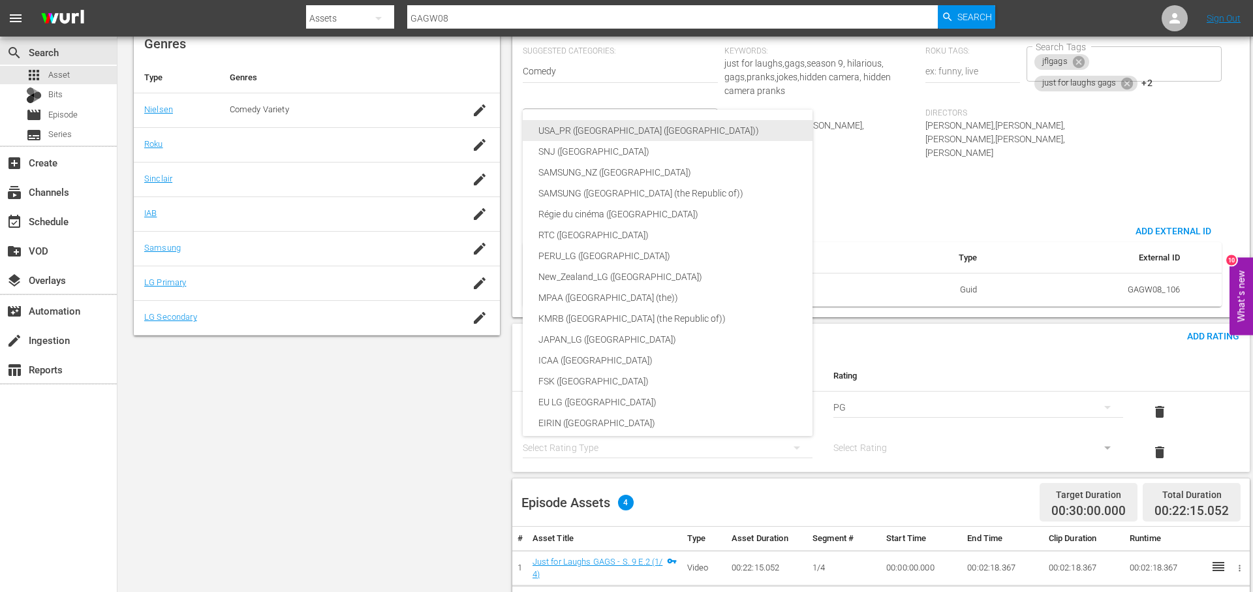
drag, startPoint x: 647, startPoint y: 134, endPoint x: 854, endPoint y: 134, distance: 207.5
click at [647, 134] on div "USA_PR ([GEOGRAPHIC_DATA] ([GEOGRAPHIC_DATA]))" at bounding box center [698, 130] width 320 height 21
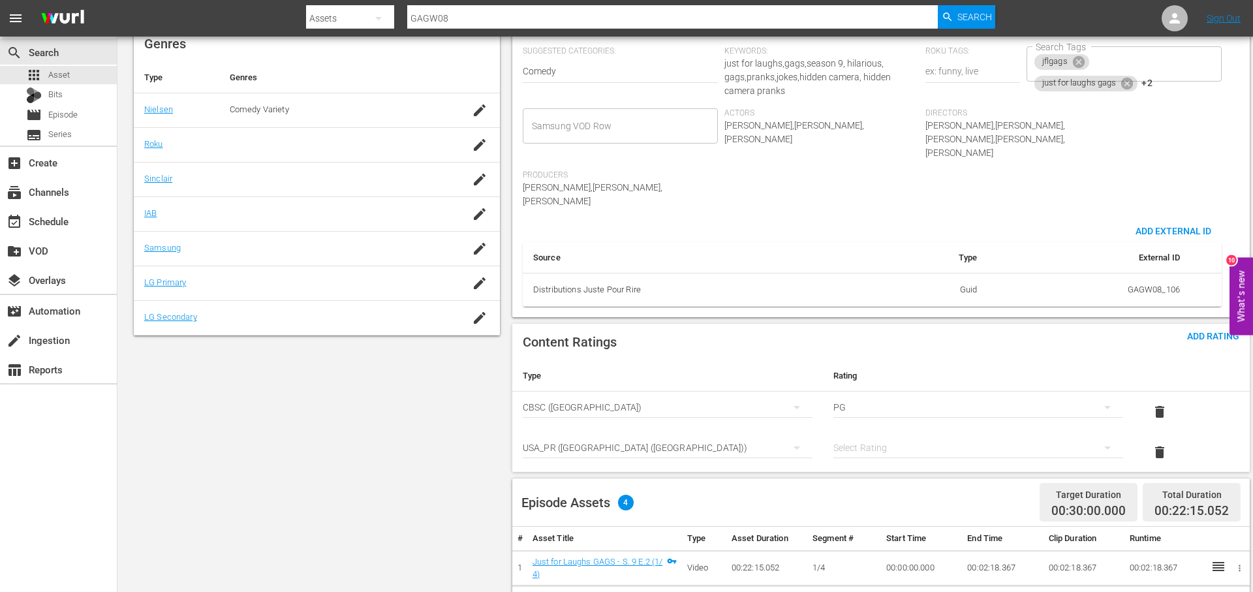
click at [913, 429] on div "simple table" at bounding box center [978, 447] width 290 height 37
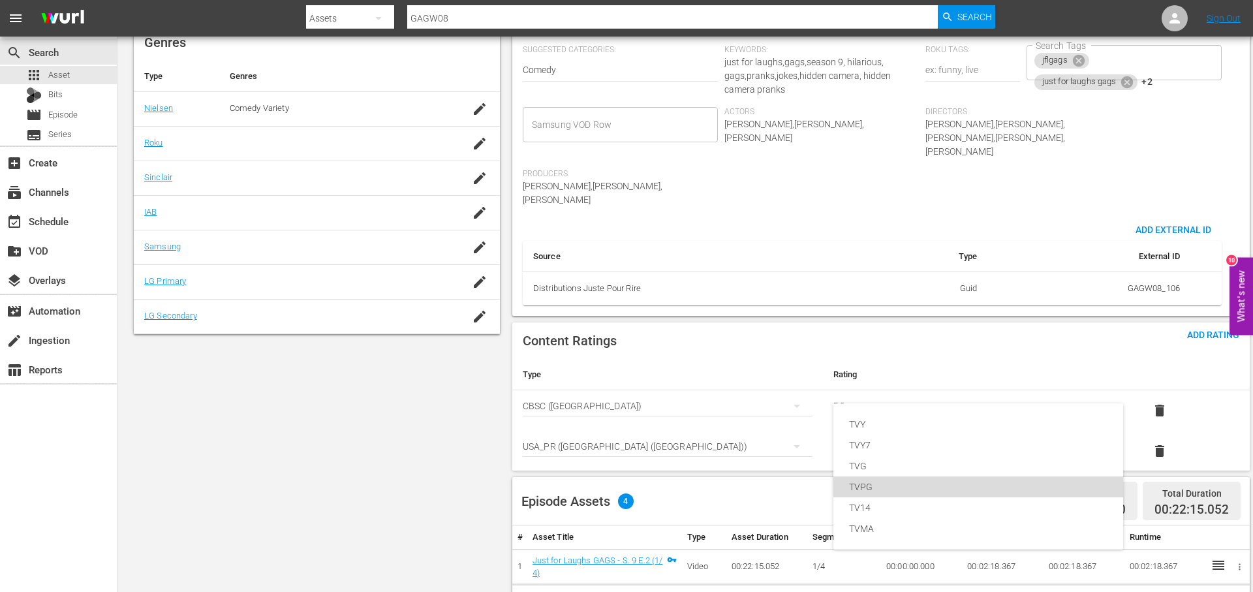
click at [884, 482] on div "TVPG" at bounding box center [978, 486] width 258 height 21
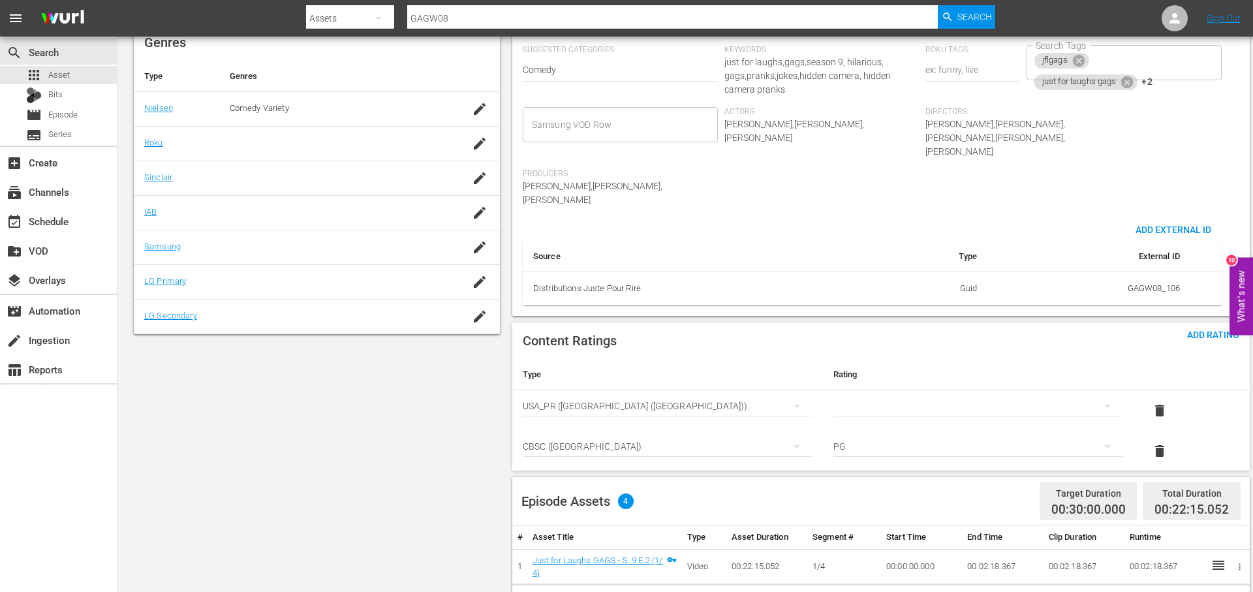
scroll to position [0, 0]
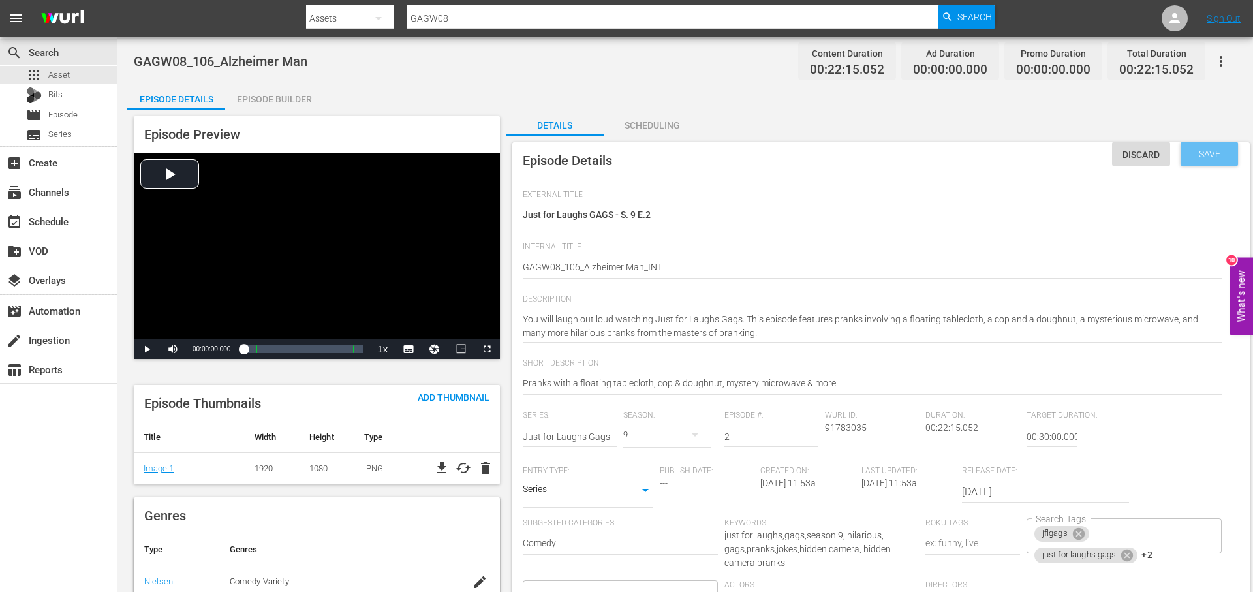
drag, startPoint x: 1213, startPoint y: 155, endPoint x: 1150, endPoint y: 140, distance: 64.4
click at [1211, 155] on span "Save" at bounding box center [1209, 154] width 42 height 10
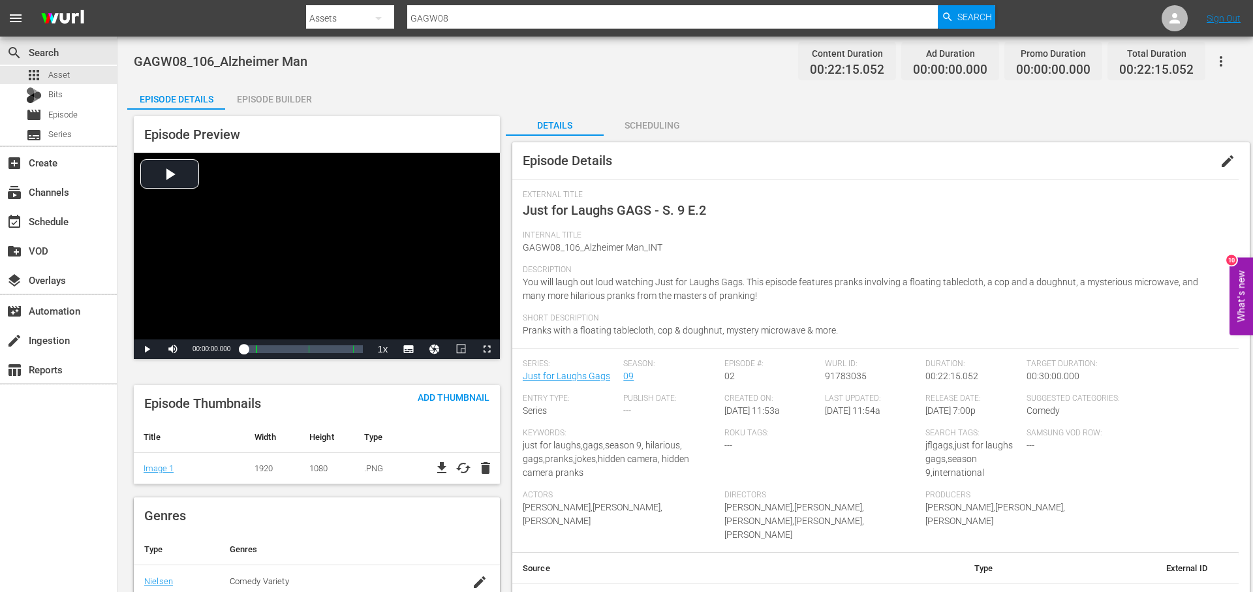
click at [298, 97] on div "Episode Builder" at bounding box center [274, 99] width 98 height 31
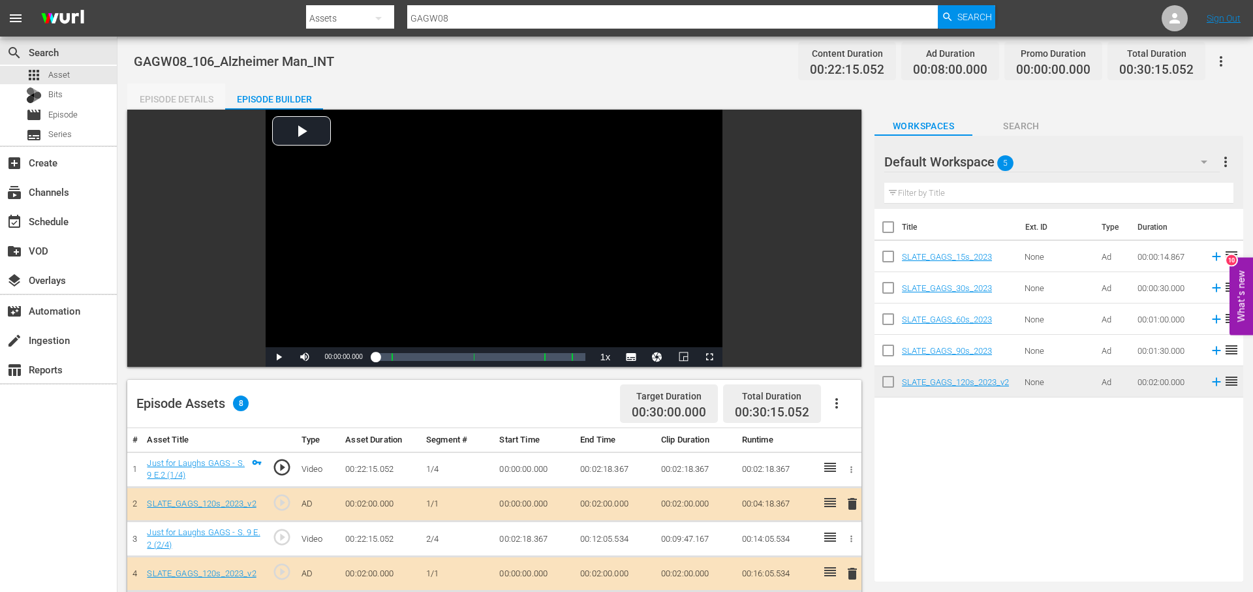
click at [178, 100] on div "Episode Details" at bounding box center [176, 99] width 98 height 31
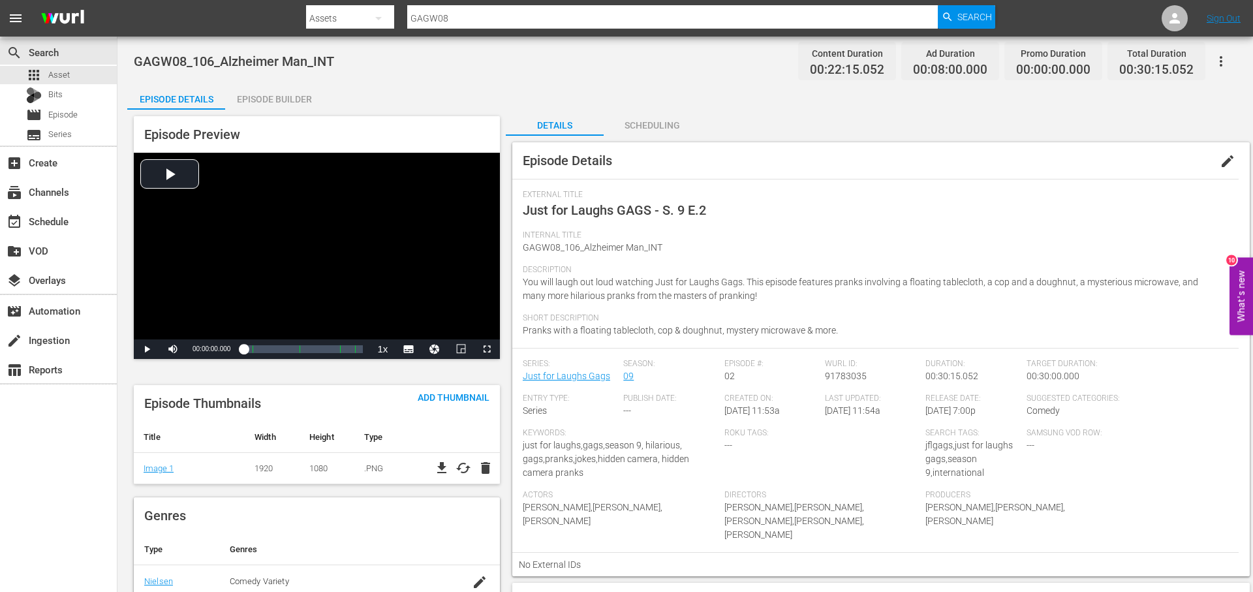
click at [1216, 59] on icon "button" at bounding box center [1221, 62] width 16 height 16
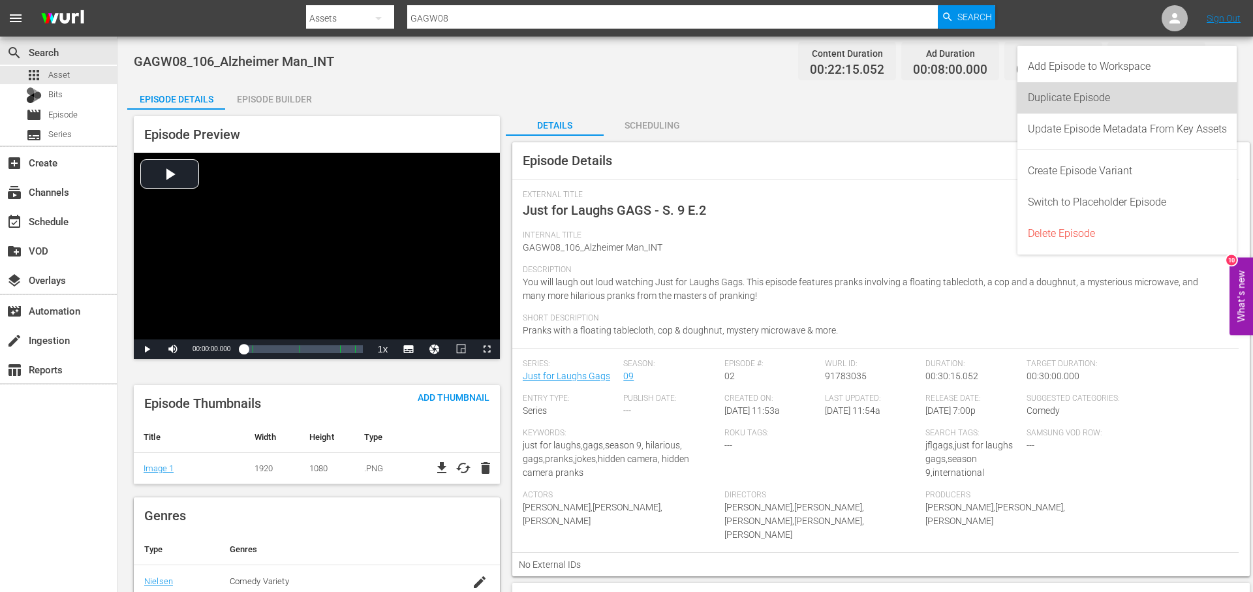
click at [1118, 91] on div "Duplicate Episode" at bounding box center [1127, 97] width 199 height 31
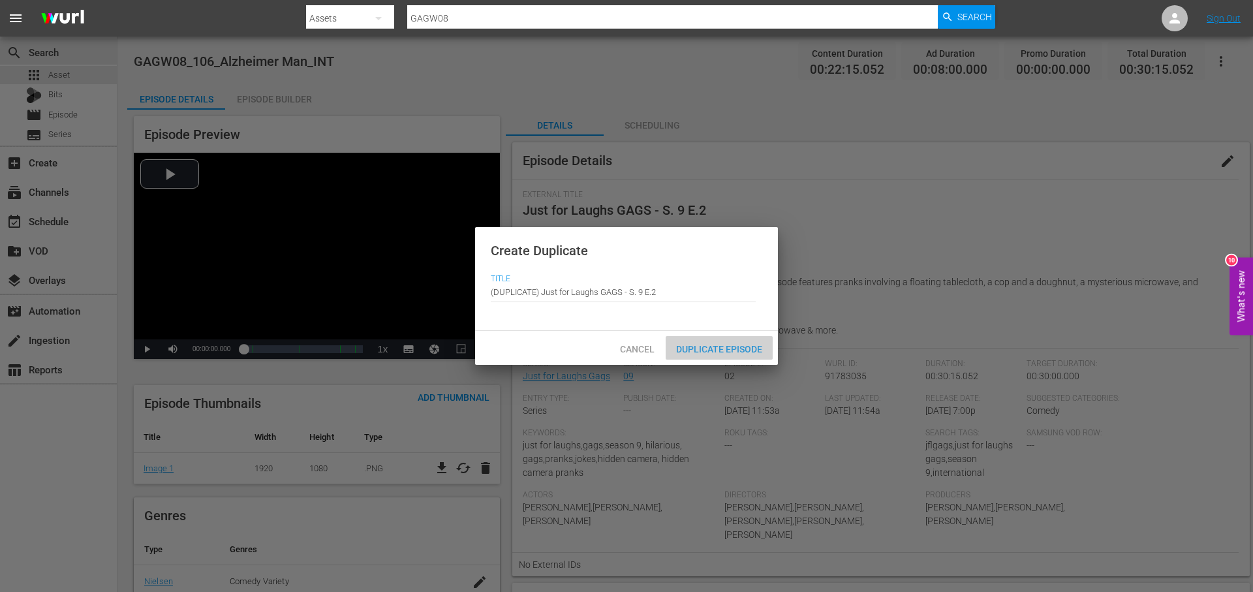
click at [713, 342] on div "Duplicate Episode" at bounding box center [719, 348] width 107 height 24
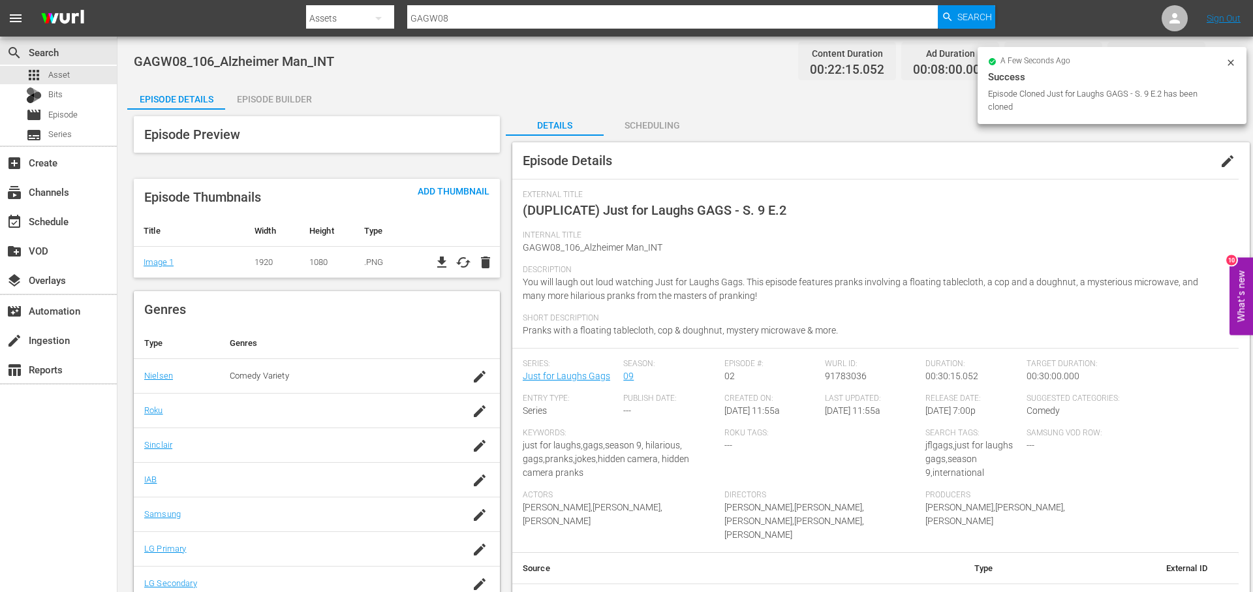
drag, startPoint x: 1229, startPoint y: 154, endPoint x: 1125, endPoint y: 172, distance: 105.9
click at [1229, 155] on span "edit" at bounding box center [1227, 161] width 16 height 16
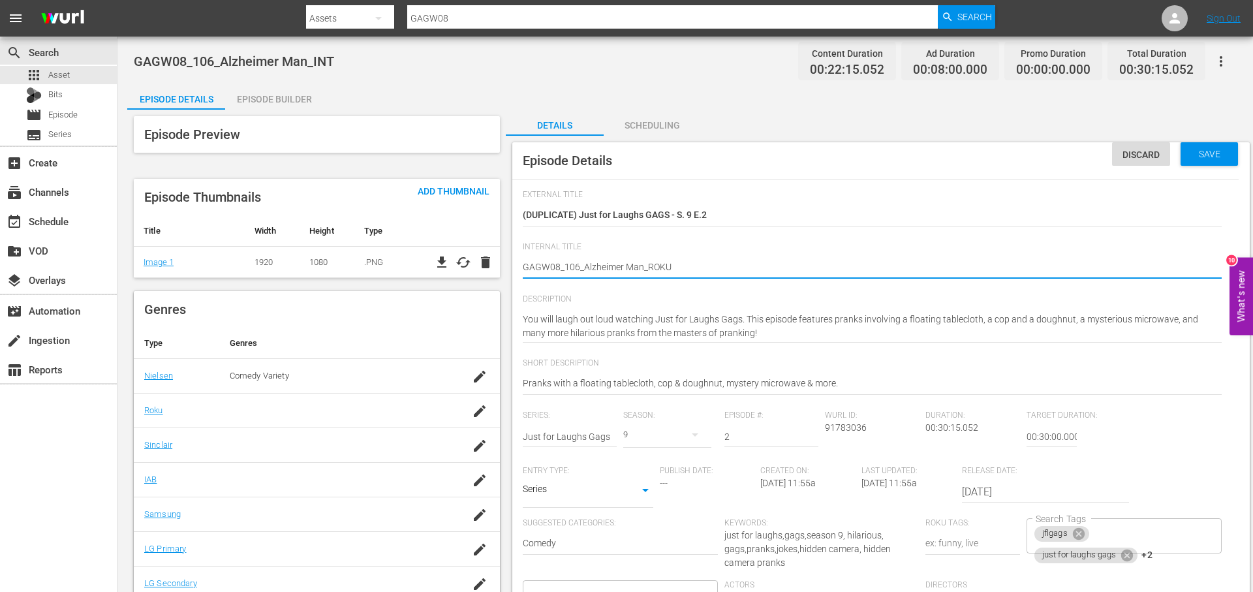
drag, startPoint x: 638, startPoint y: 267, endPoint x: 585, endPoint y: 273, distance: 53.8
click at [583, 273] on textarea "GAGW08_106_Alzheimer Man_INT" at bounding box center [872, 268] width 699 height 16
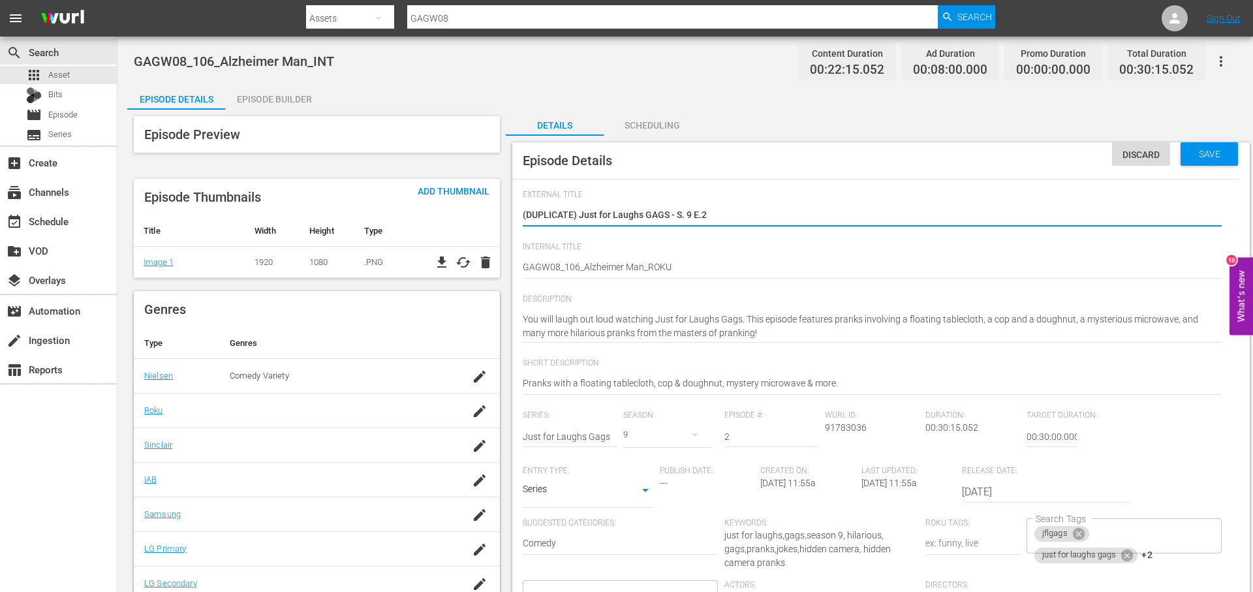
click at [739, 216] on textarea "(DUPLICATE) Just for Laughs GAGS - S. 9 E.2" at bounding box center [872, 216] width 699 height 16
paste textarea "Alzheimer Man"
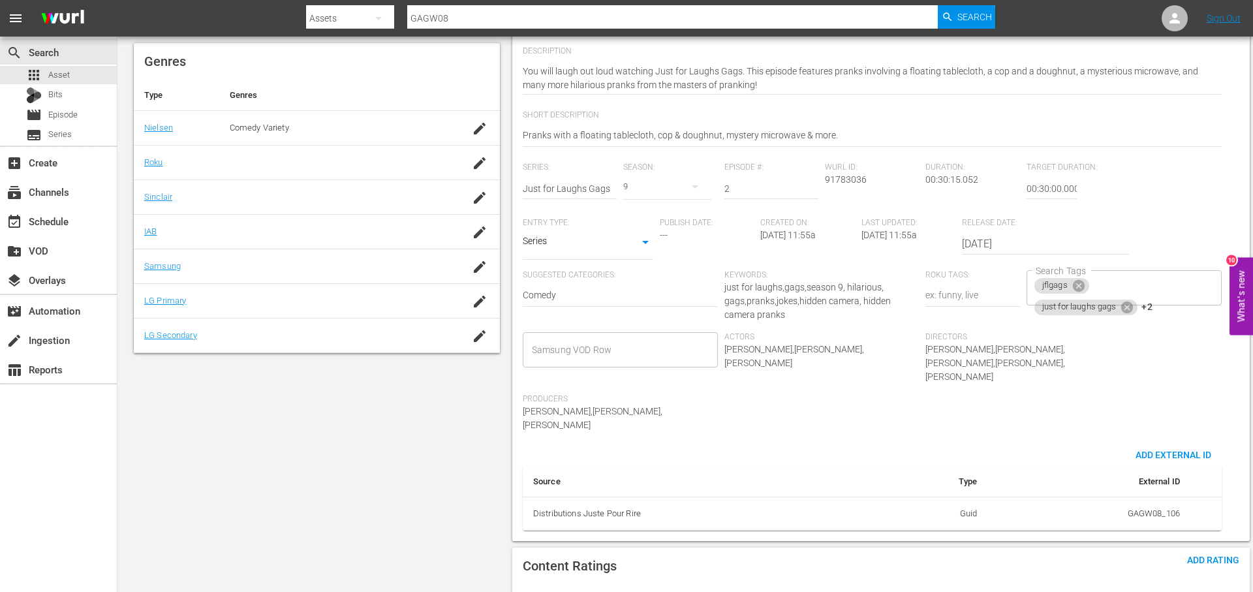
scroll to position [284, 0]
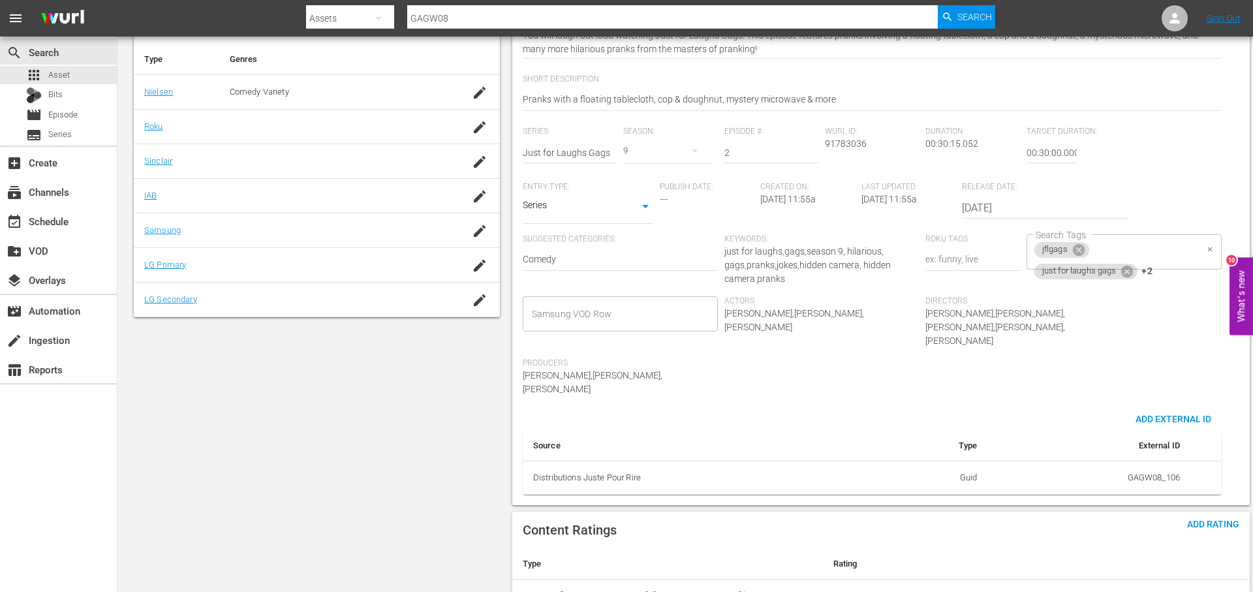
drag, startPoint x: 1154, startPoint y: 256, endPoint x: 1179, endPoint y: 259, distance: 24.9
click at [1154, 256] on div "jflgags just for laughs gags +2 Search Tags" at bounding box center [1123, 251] width 195 height 35
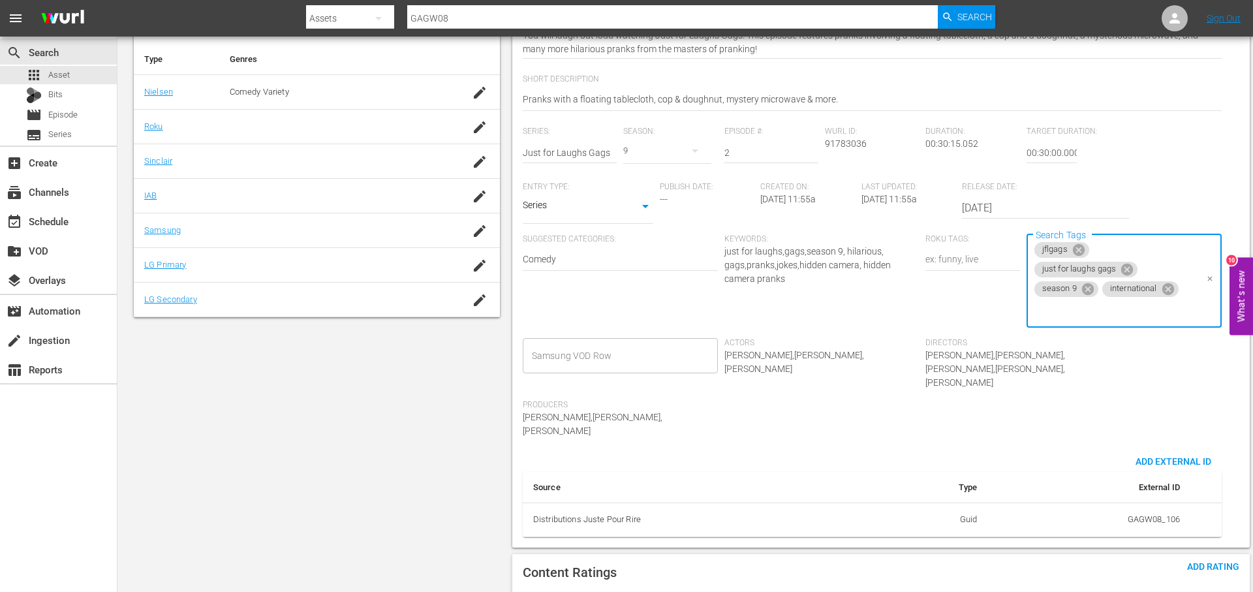
click at [1170, 289] on icon at bounding box center [1167, 289] width 12 height 12
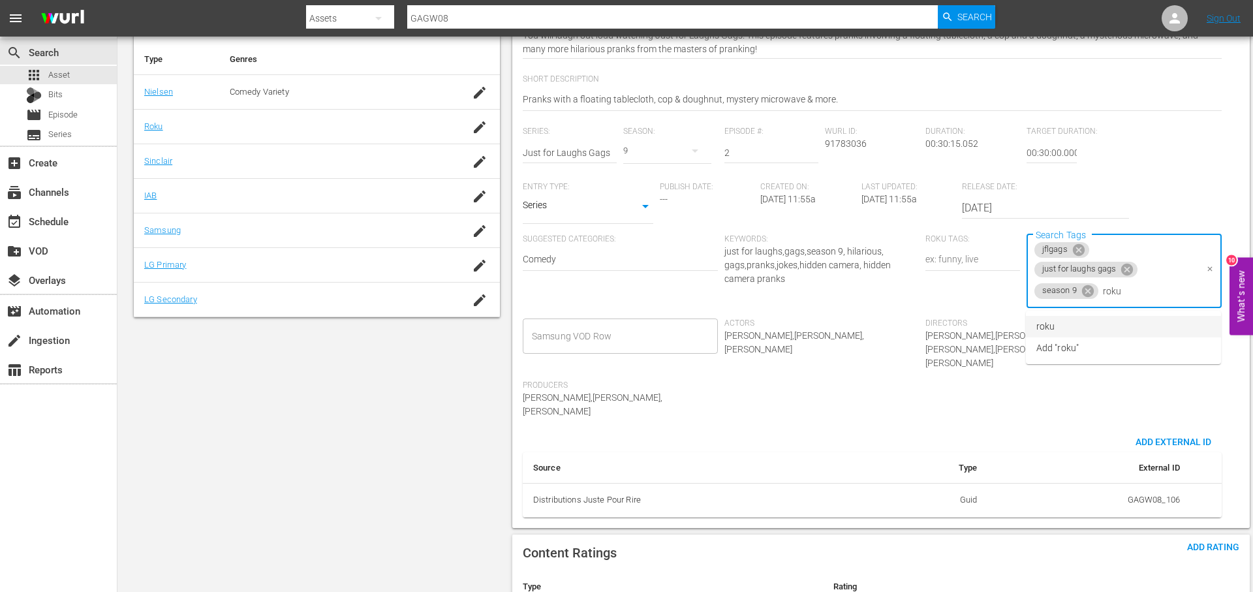
drag, startPoint x: 1082, startPoint y: 326, endPoint x: 934, endPoint y: 333, distance: 148.3
click at [1074, 327] on li "roku" at bounding box center [1123, 327] width 195 height 22
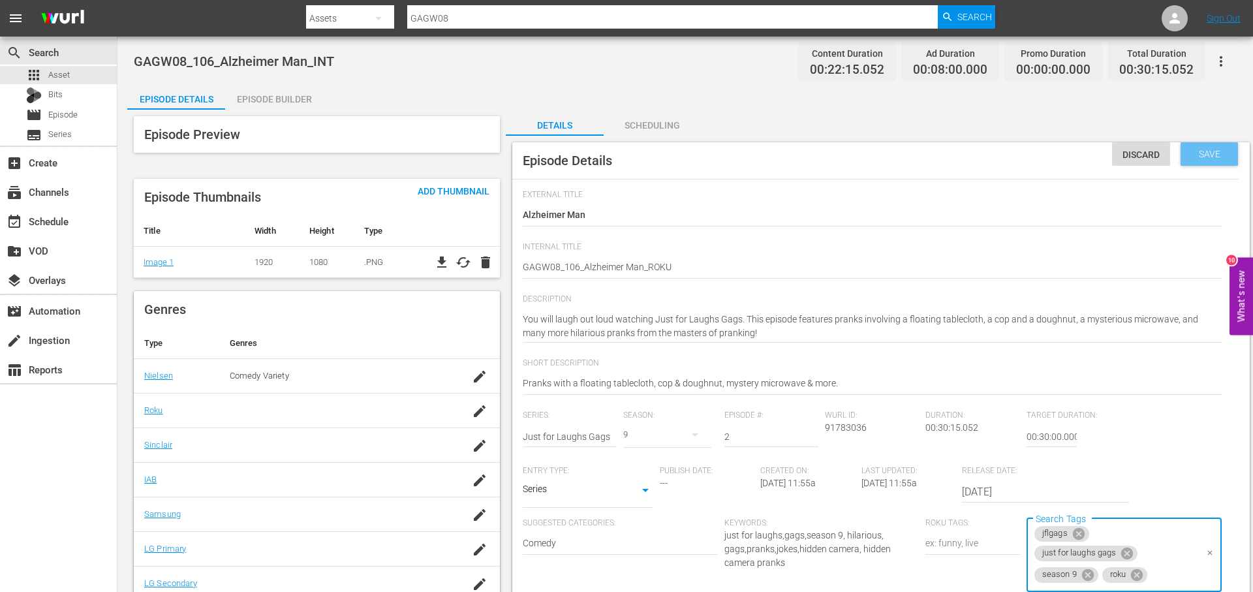
drag, startPoint x: 1218, startPoint y: 152, endPoint x: 1208, endPoint y: 154, distance: 10.0
click at [1216, 153] on span "Save" at bounding box center [1209, 154] width 42 height 10
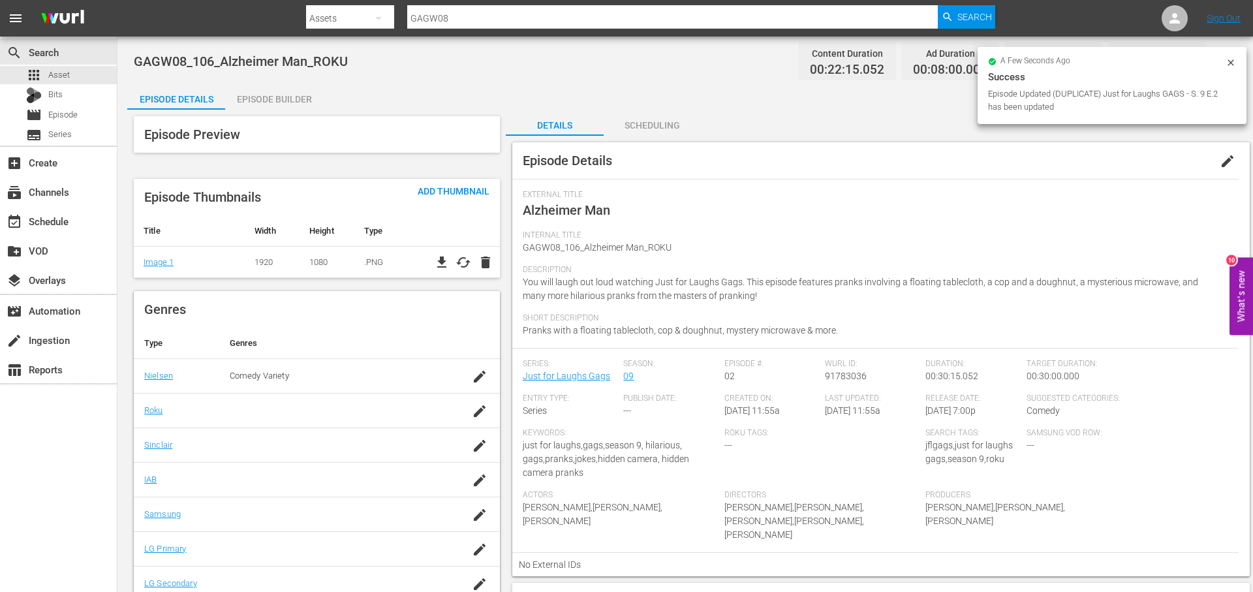
click at [268, 93] on div "Episode Builder" at bounding box center [274, 99] width 98 height 31
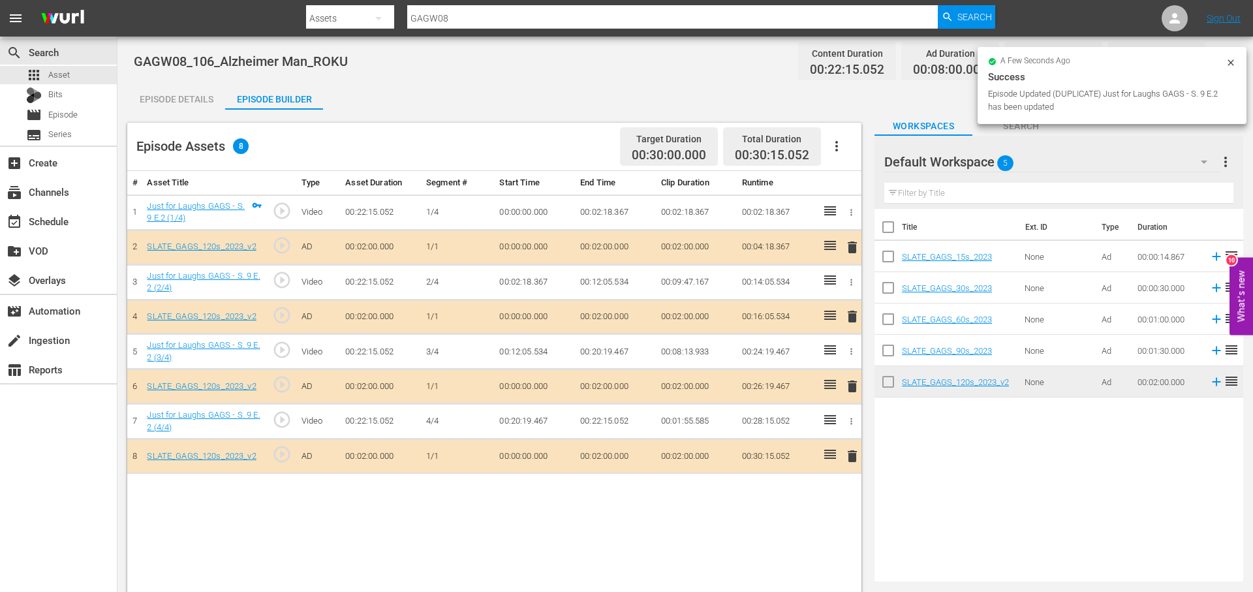
click at [853, 247] on span "delete" at bounding box center [852, 247] width 16 height 16
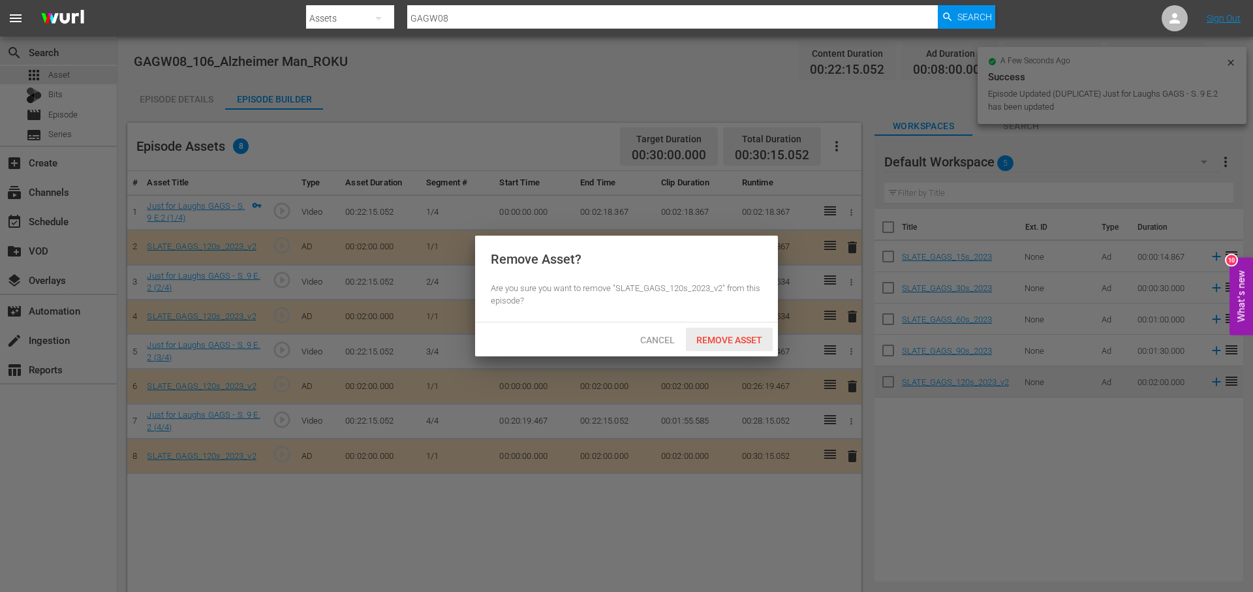
click at [751, 343] on span "Remove Asset" at bounding box center [729, 340] width 87 height 10
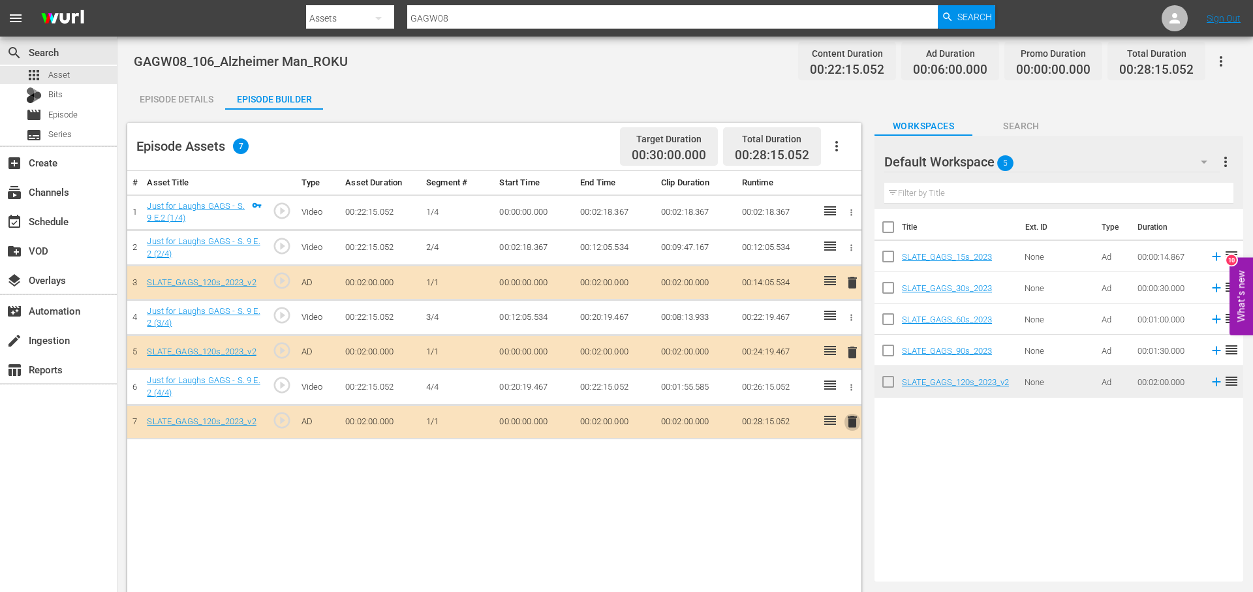
click at [851, 419] on span "delete" at bounding box center [852, 422] width 16 height 16
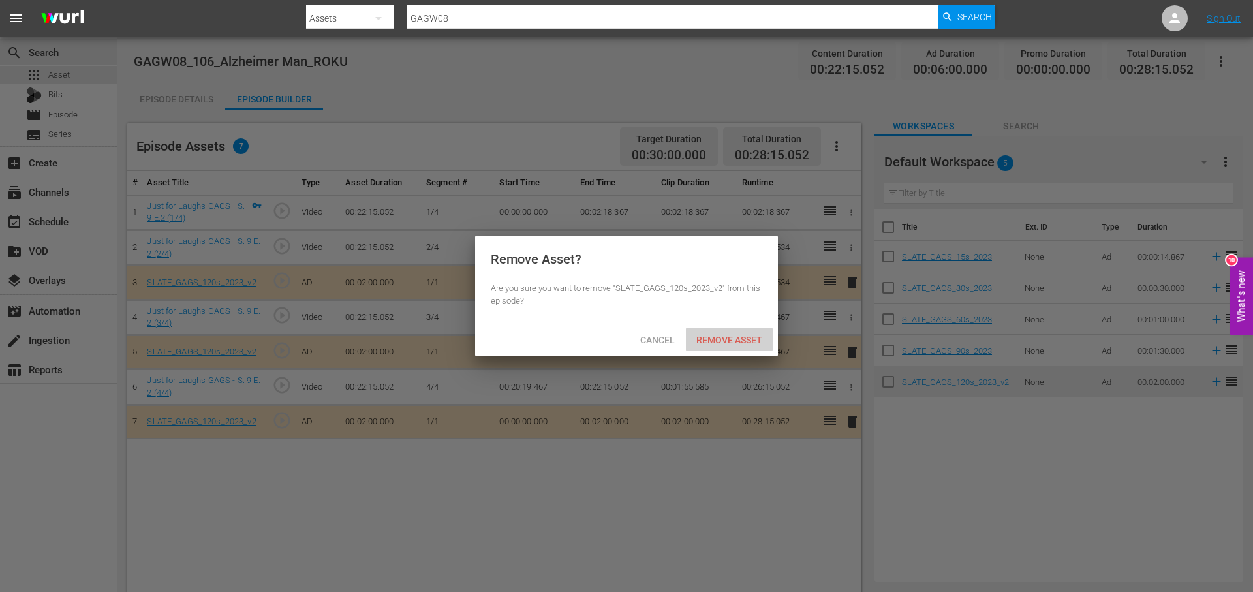
click at [737, 340] on span "Remove Asset" at bounding box center [729, 340] width 87 height 10
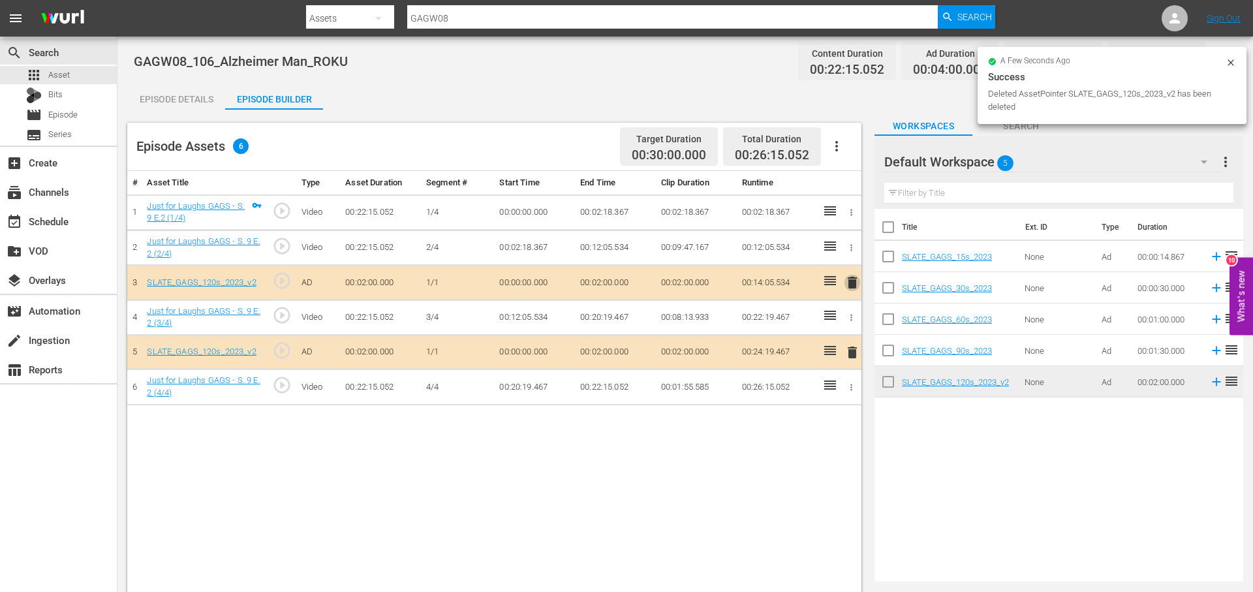
click at [854, 277] on span "delete" at bounding box center [852, 283] width 16 height 16
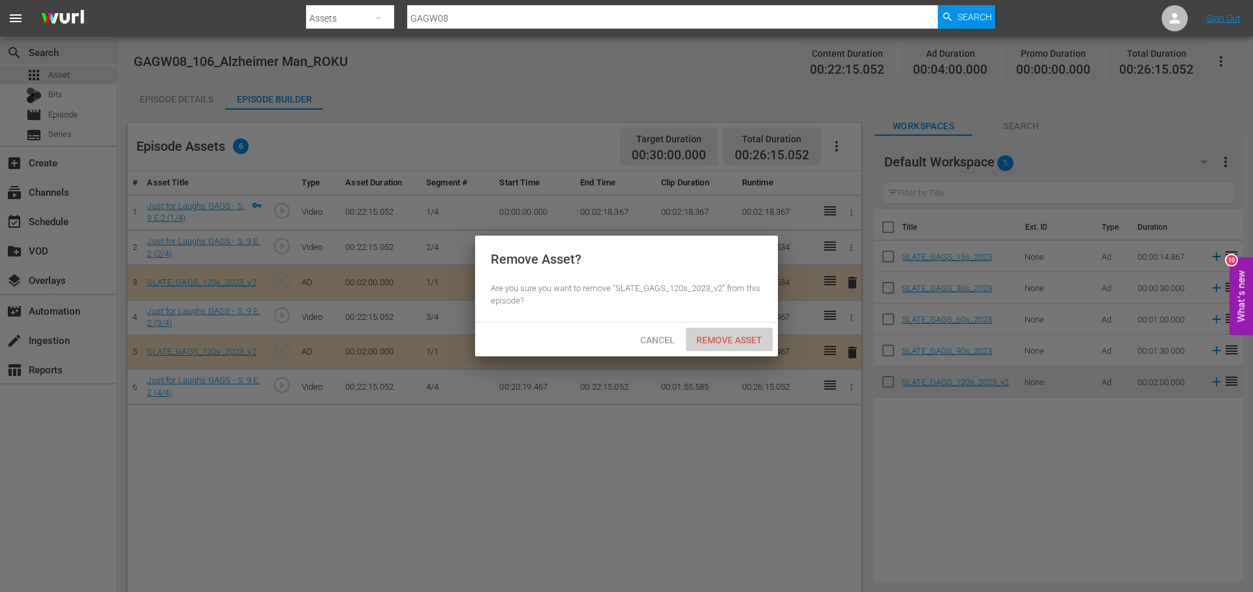
click at [755, 338] on span "Remove Asset" at bounding box center [729, 340] width 87 height 10
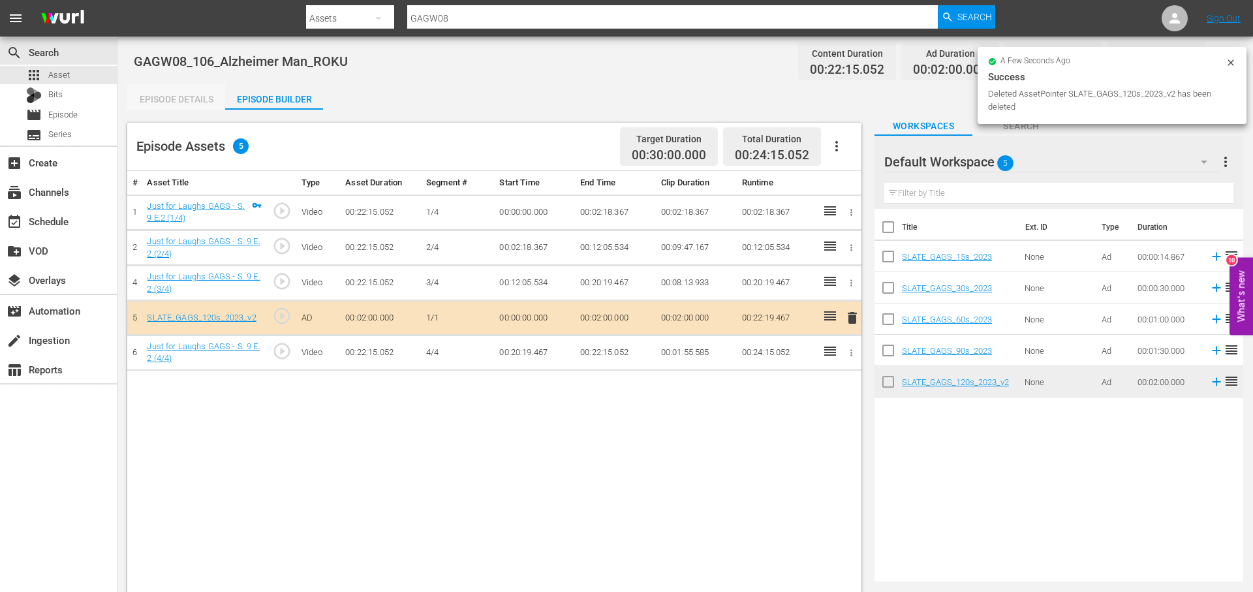
drag, startPoint x: 177, startPoint y: 100, endPoint x: 152, endPoint y: 95, distance: 26.0
click at [176, 101] on div "Episode Details" at bounding box center [176, 99] width 98 height 31
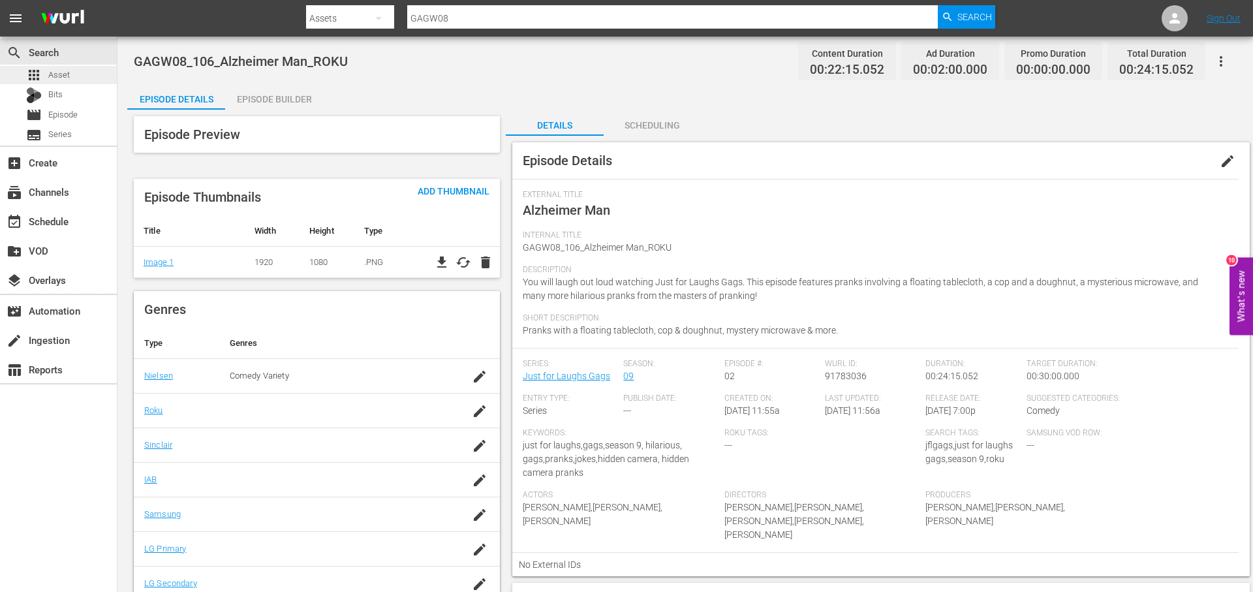
click at [72, 70] on div "apps Asset" at bounding box center [58, 75] width 117 height 18
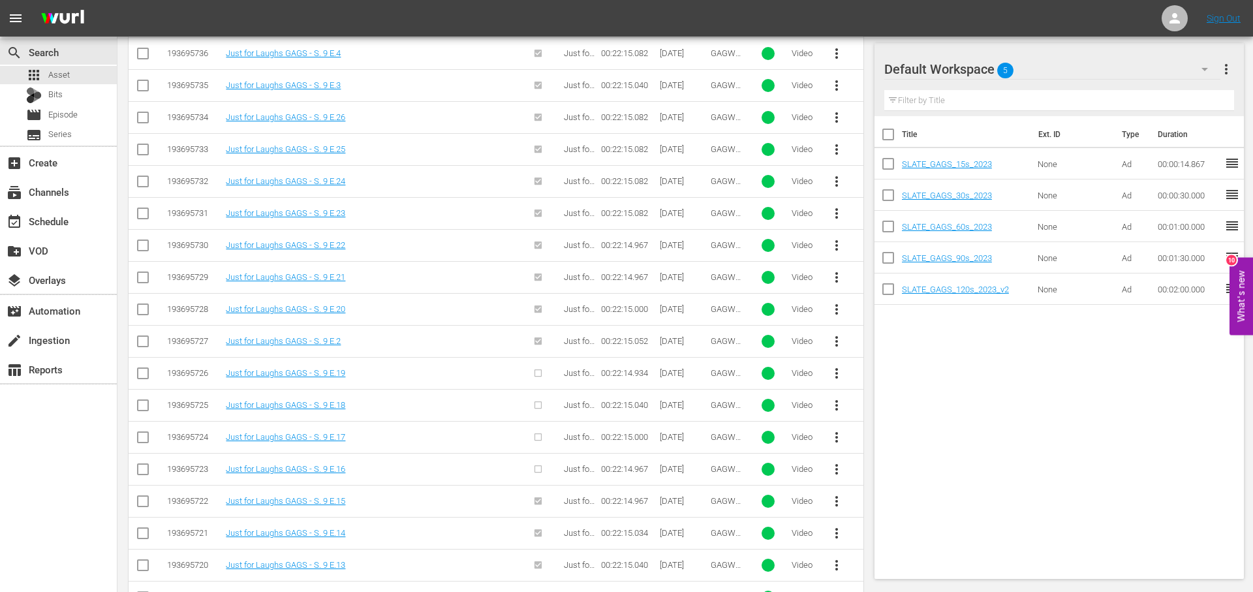
scroll to position [532, 0]
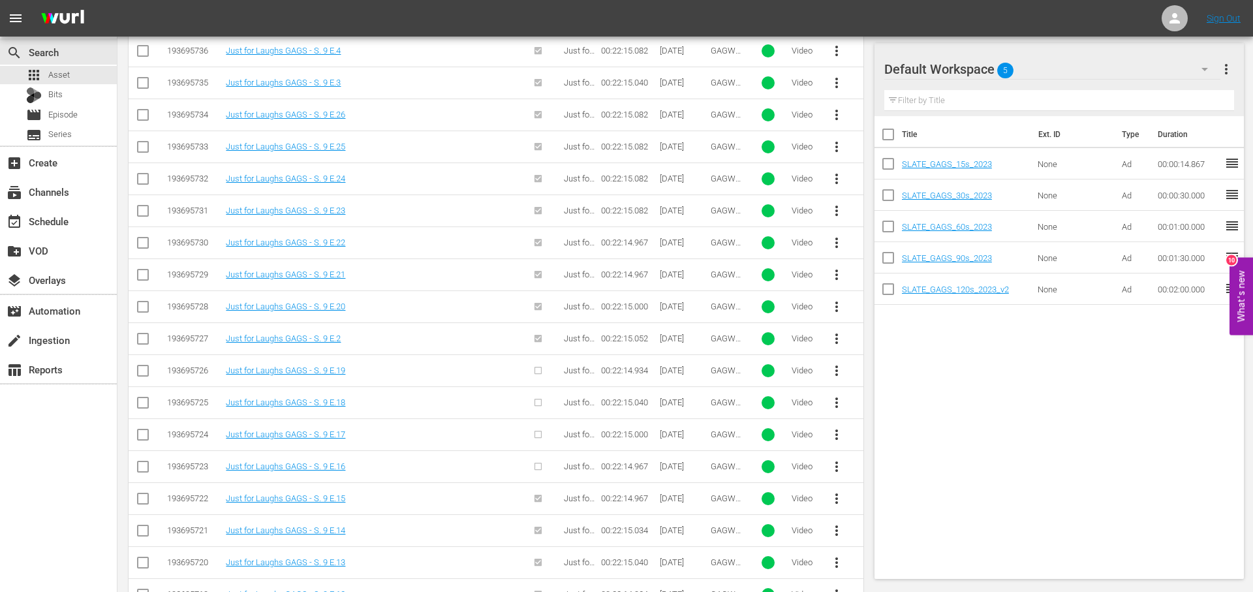
click at [842, 376] on span "more_vert" at bounding box center [837, 371] width 16 height 16
click at [919, 473] on div "Episode" at bounding box center [907, 469] width 89 height 31
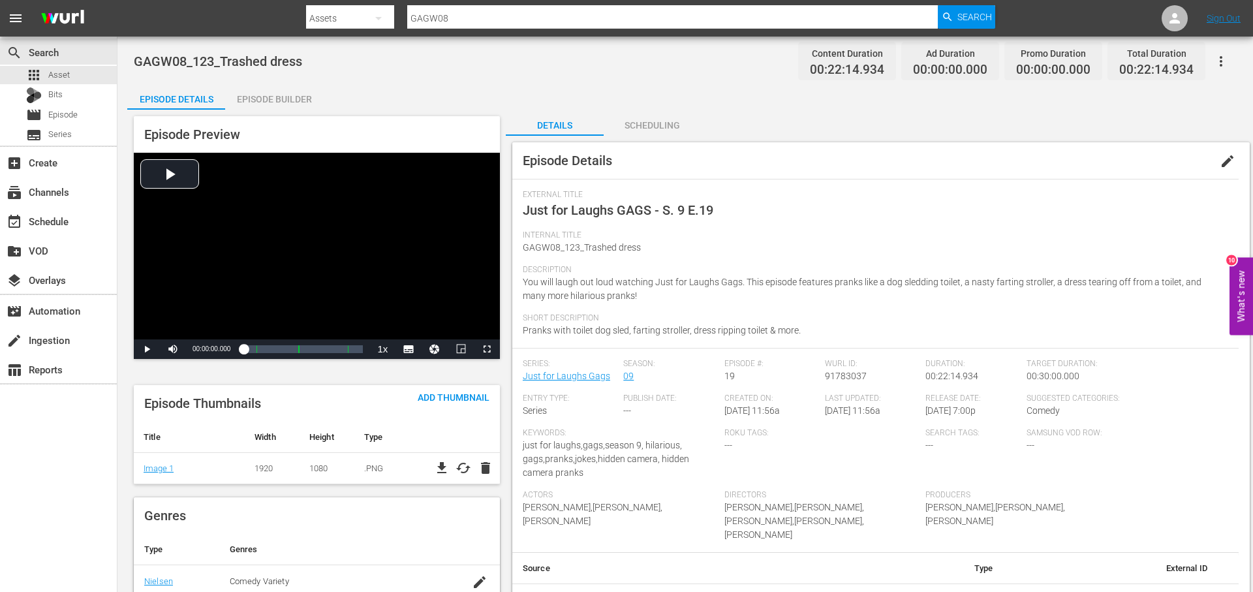
click at [1227, 159] on span "edit" at bounding box center [1227, 161] width 16 height 16
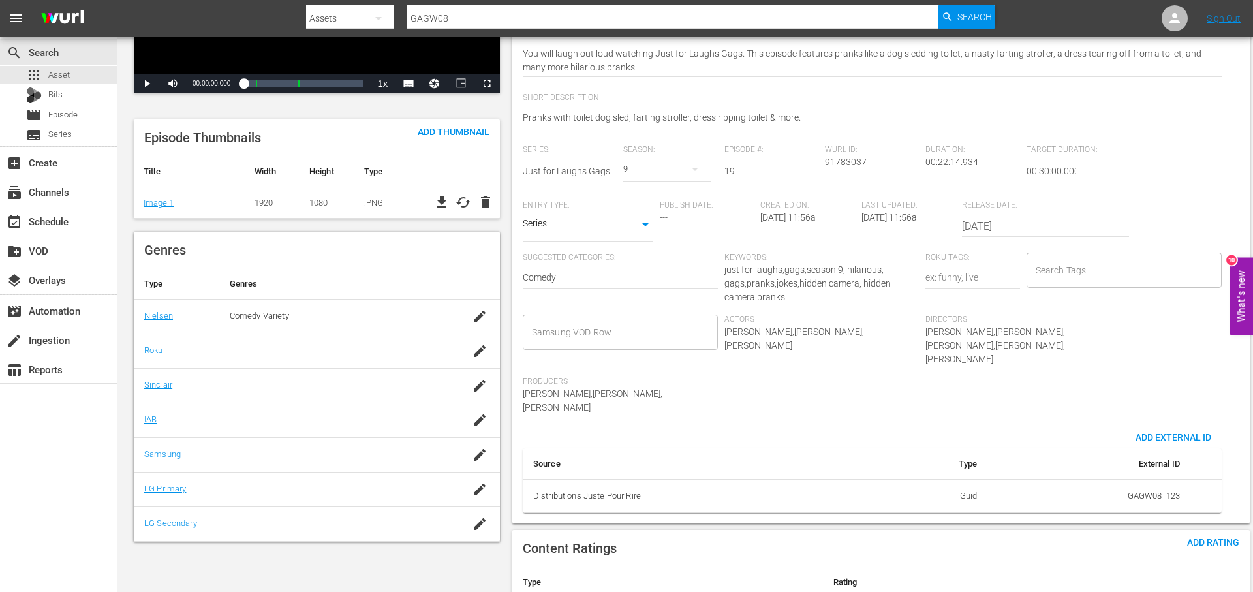
click at [1122, 271] on input "Search Tags" at bounding box center [1114, 269] width 164 height 23
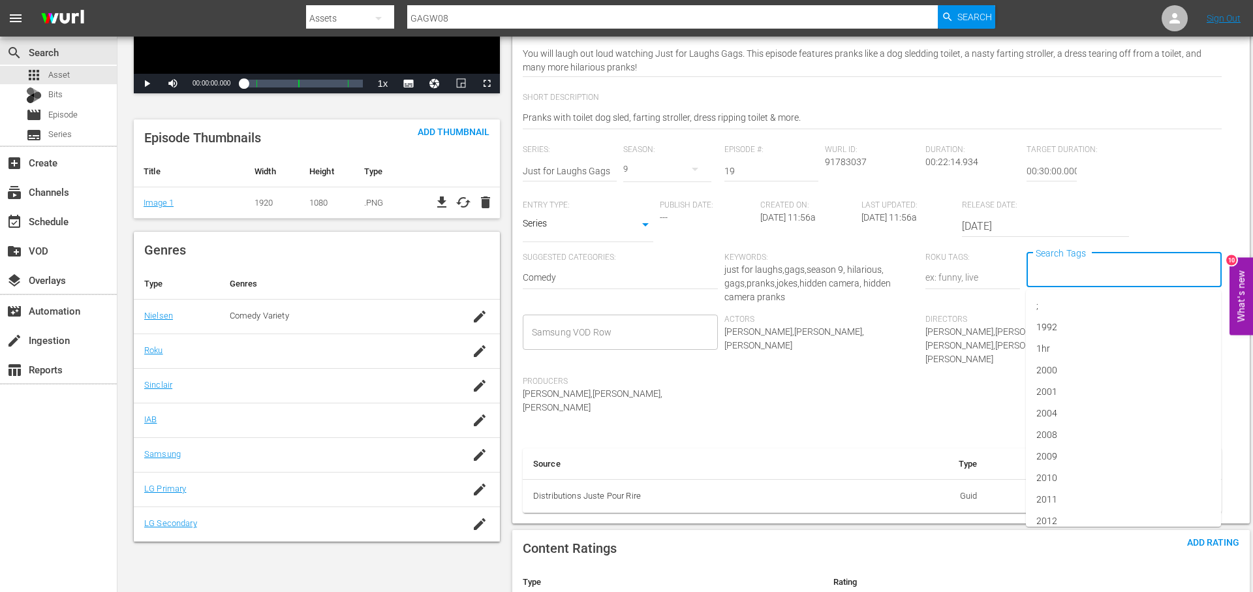
scroll to position [266, 0]
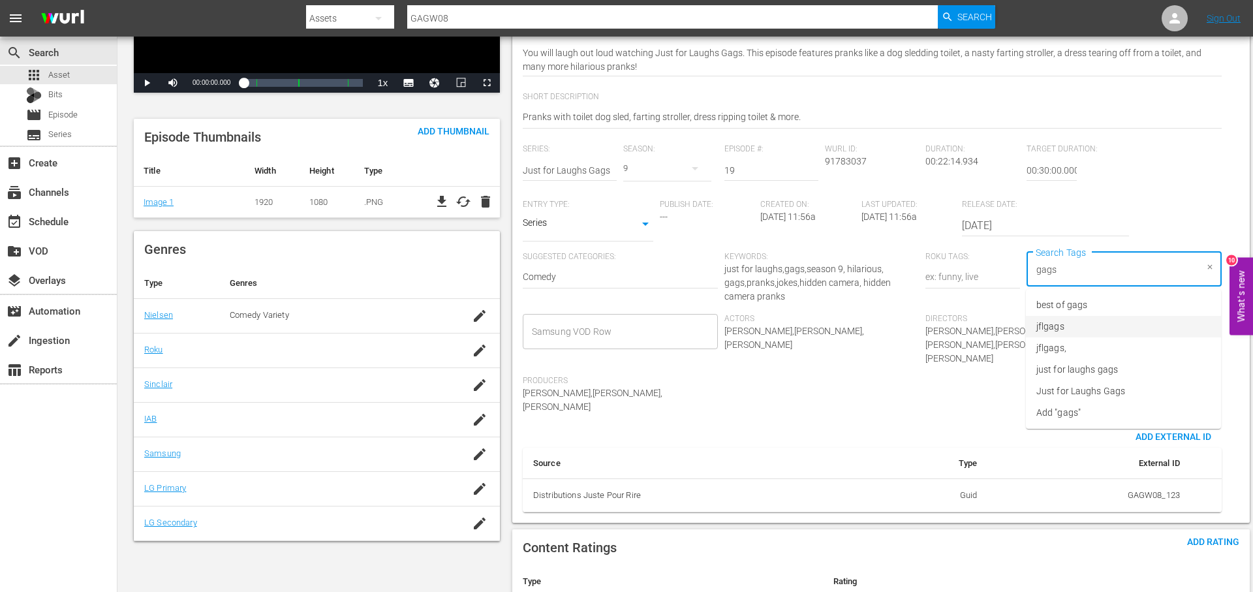
click at [1070, 320] on li "jflgags" at bounding box center [1123, 327] width 195 height 22
click at [1122, 375] on li "just for laughs gags" at bounding box center [1123, 370] width 195 height 22
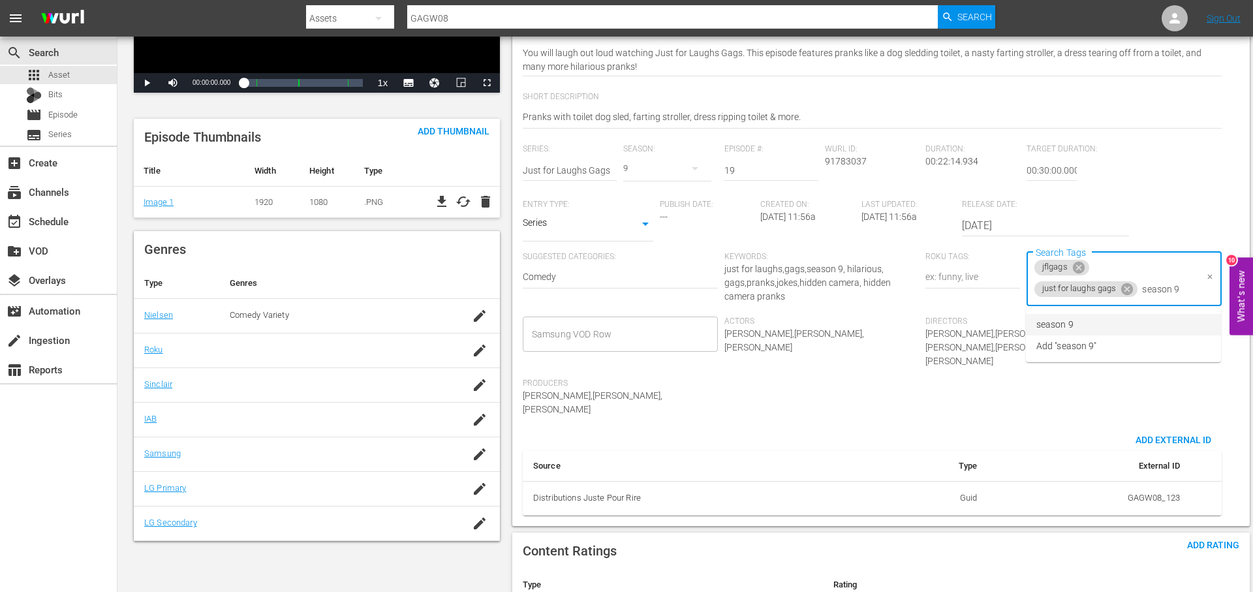
click at [1090, 316] on li "season 9" at bounding box center [1123, 325] width 195 height 22
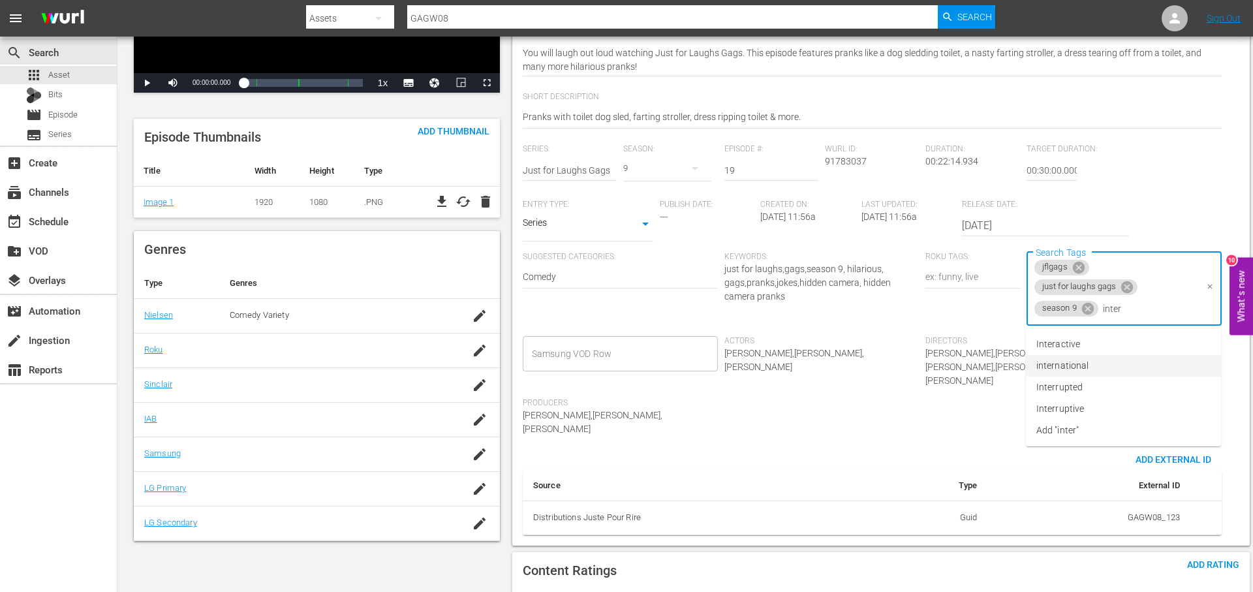
click at [1105, 357] on li "international" at bounding box center [1123, 366] width 195 height 22
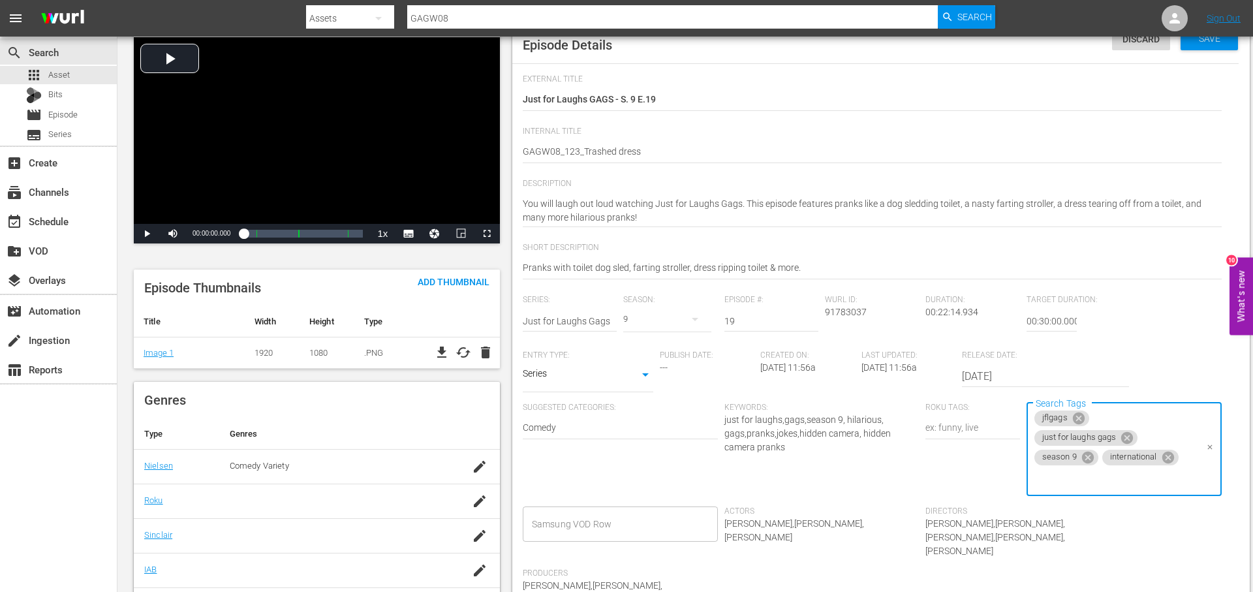
scroll to position [0, 0]
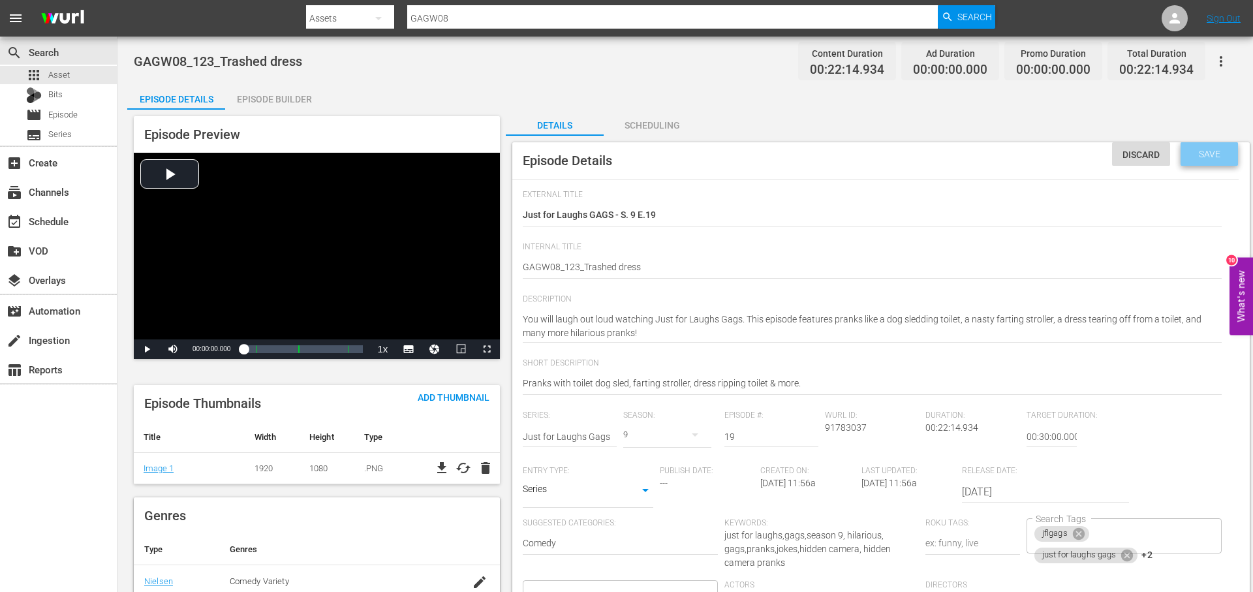
click at [1225, 149] on span "Save" at bounding box center [1209, 154] width 42 height 10
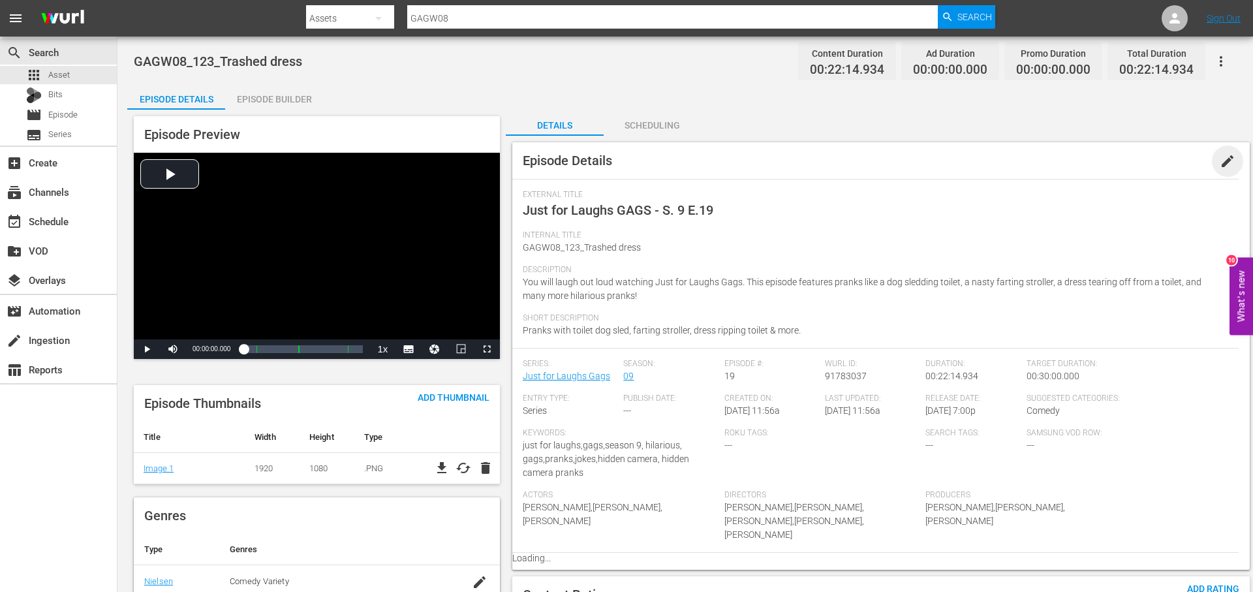
drag, startPoint x: 1230, startPoint y: 158, endPoint x: 1037, endPoint y: 185, distance: 194.3
click at [1229, 159] on span "edit" at bounding box center [1227, 161] width 16 height 16
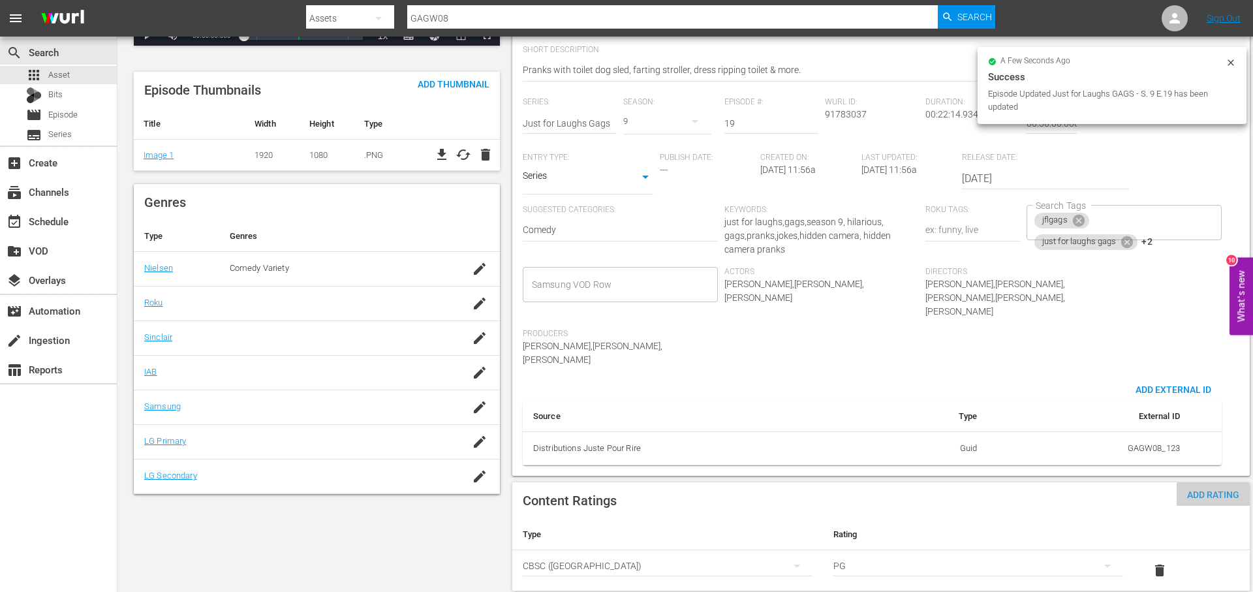
click at [1204, 489] on span "Add Rating" at bounding box center [1212, 494] width 73 height 10
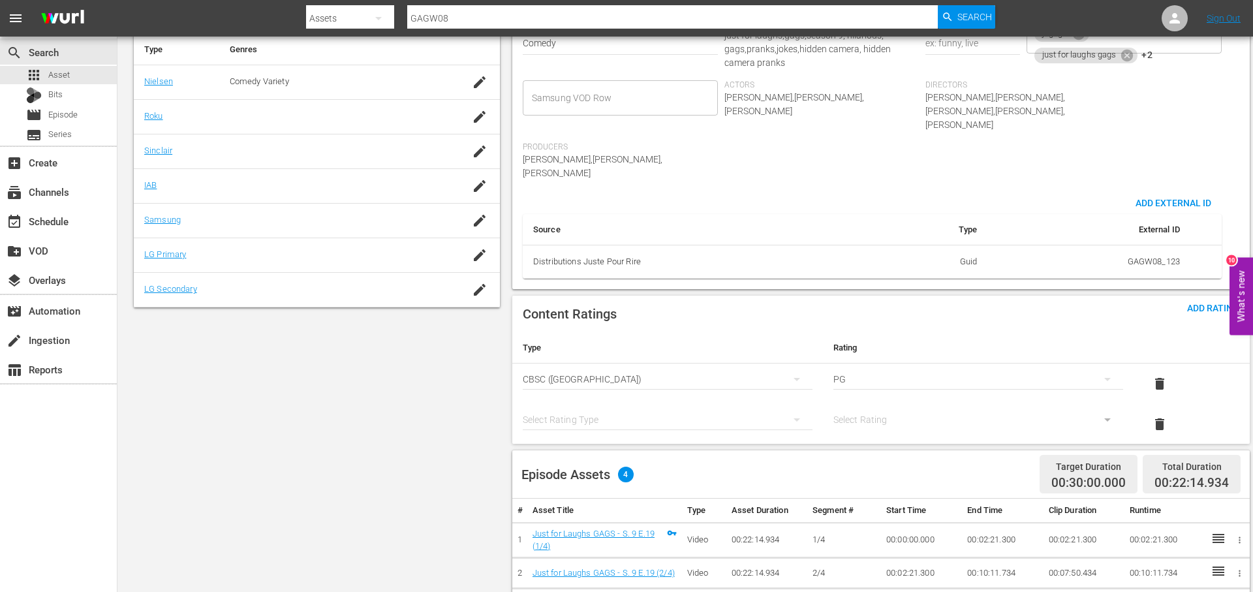
scroll to position [525, 0]
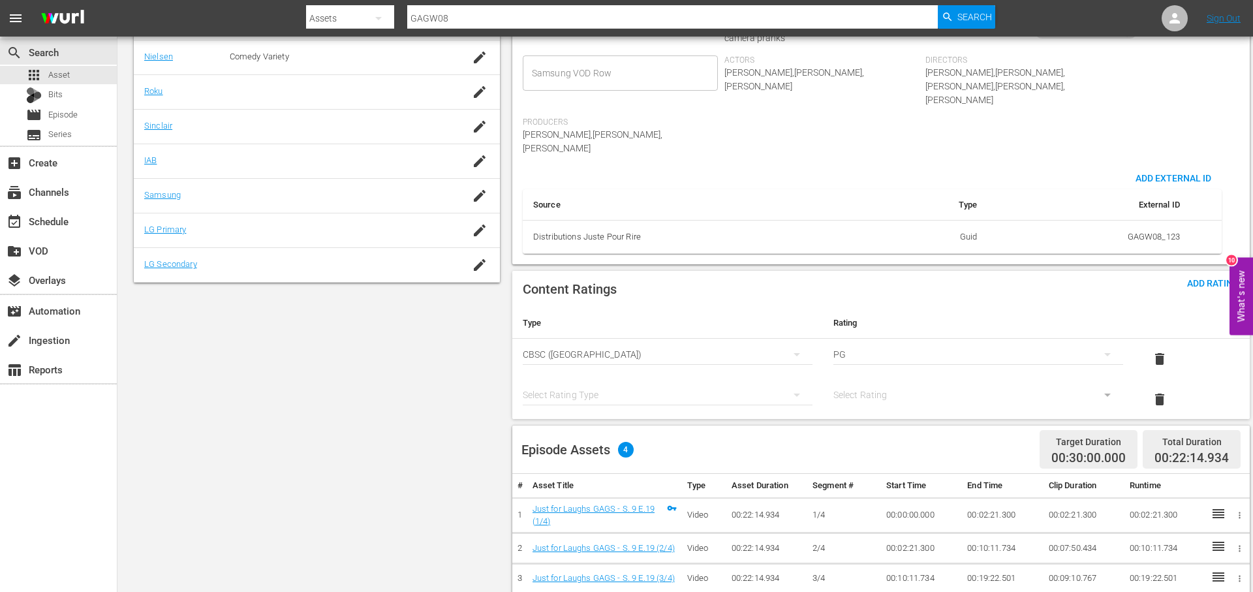
click at [696, 376] on div "simple table" at bounding box center [668, 394] width 290 height 37
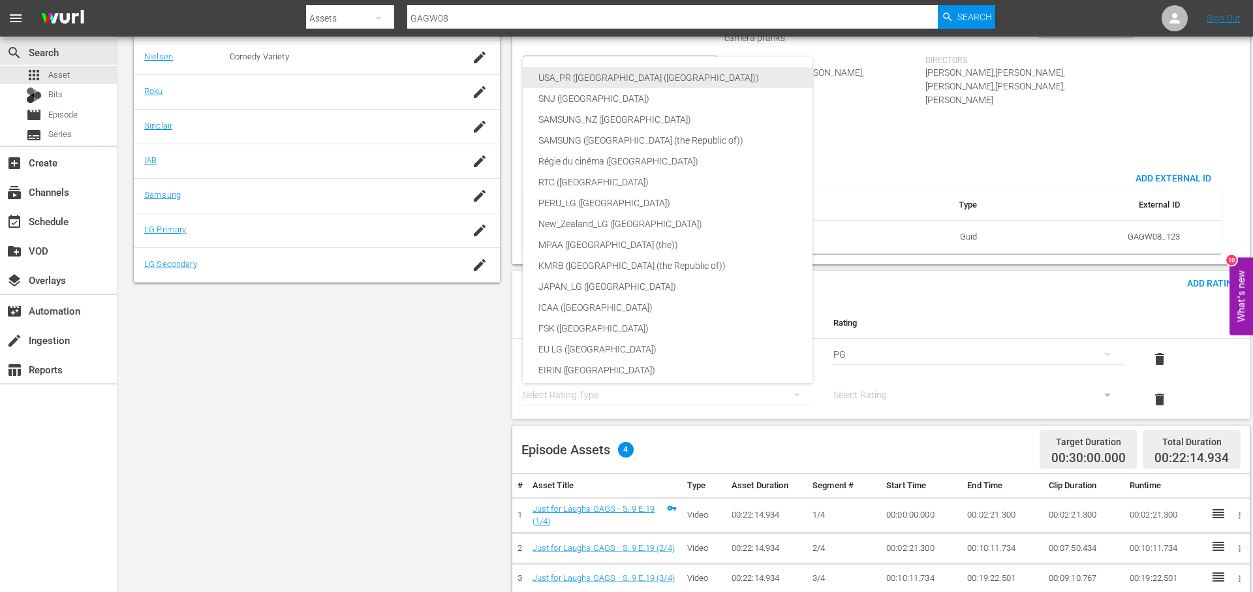
click at [682, 82] on div "USA_PR ([GEOGRAPHIC_DATA] ([GEOGRAPHIC_DATA]))" at bounding box center [698, 77] width 320 height 21
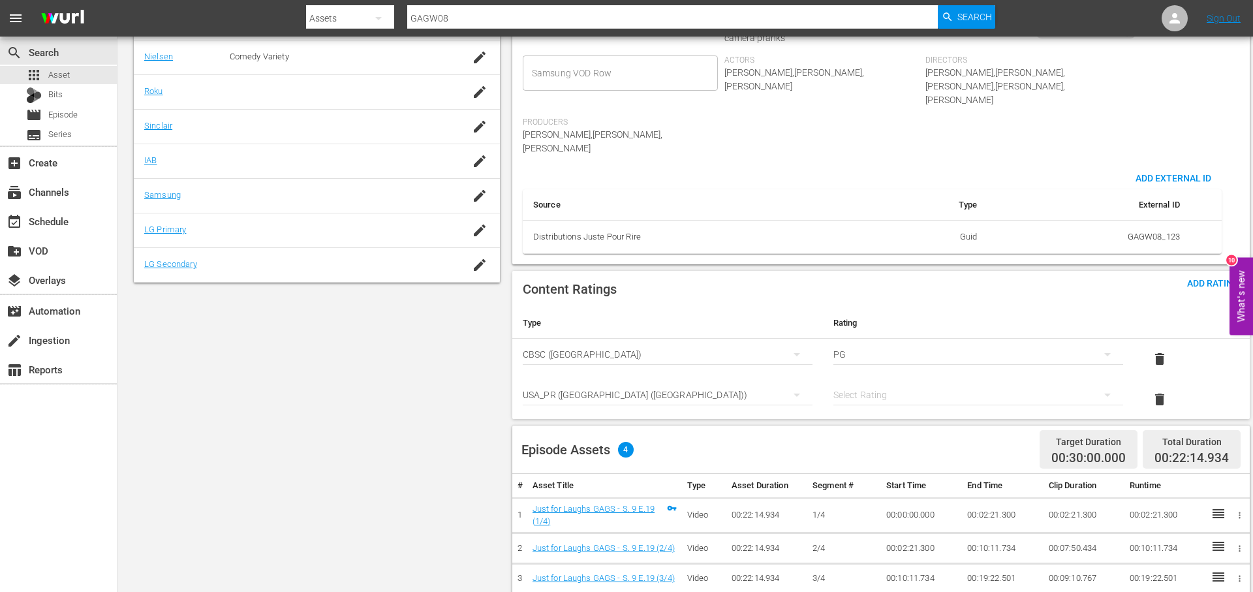
click at [903, 376] on div "simple table" at bounding box center [978, 394] width 290 height 37
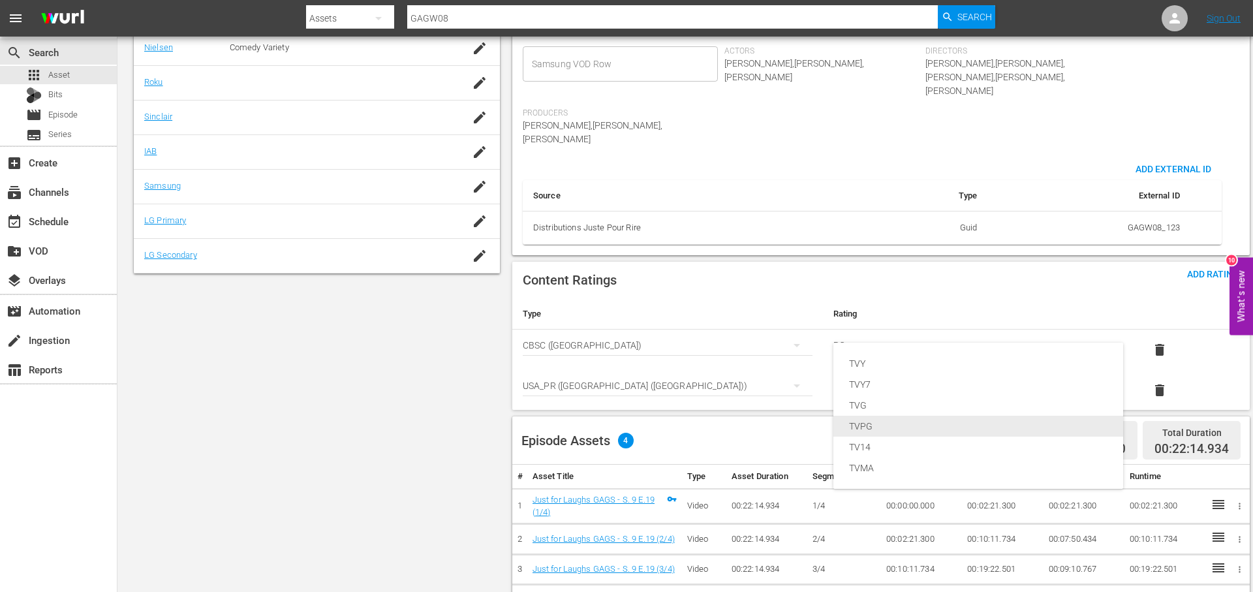
scroll to position [530, 0]
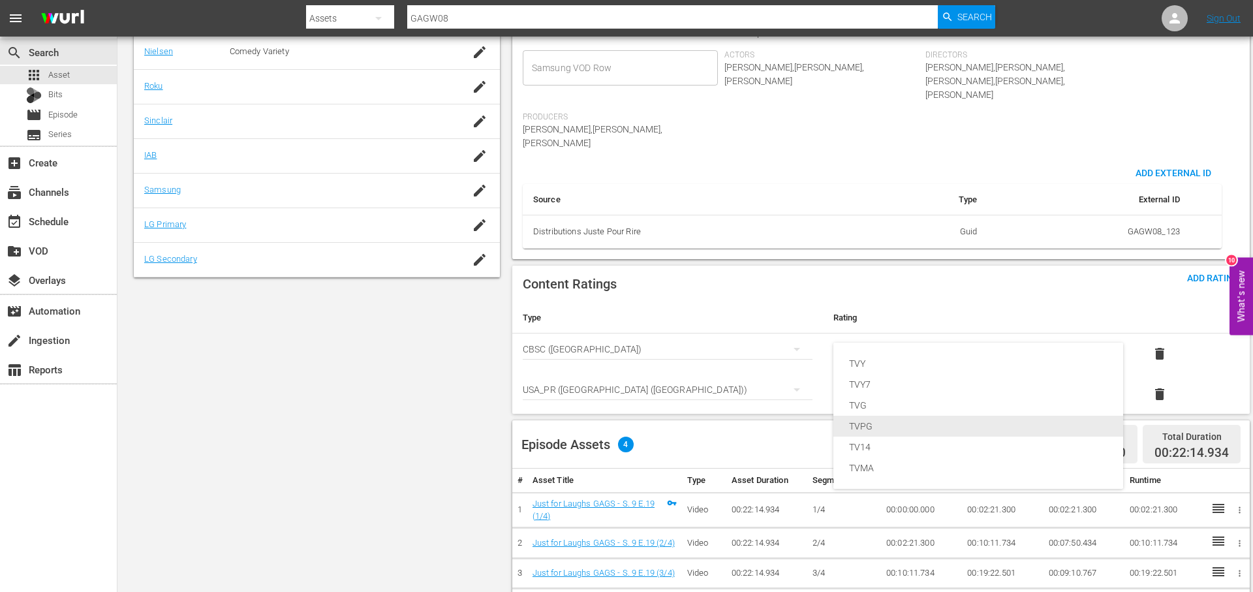
click at [906, 429] on div "TVPG" at bounding box center [978, 426] width 258 height 21
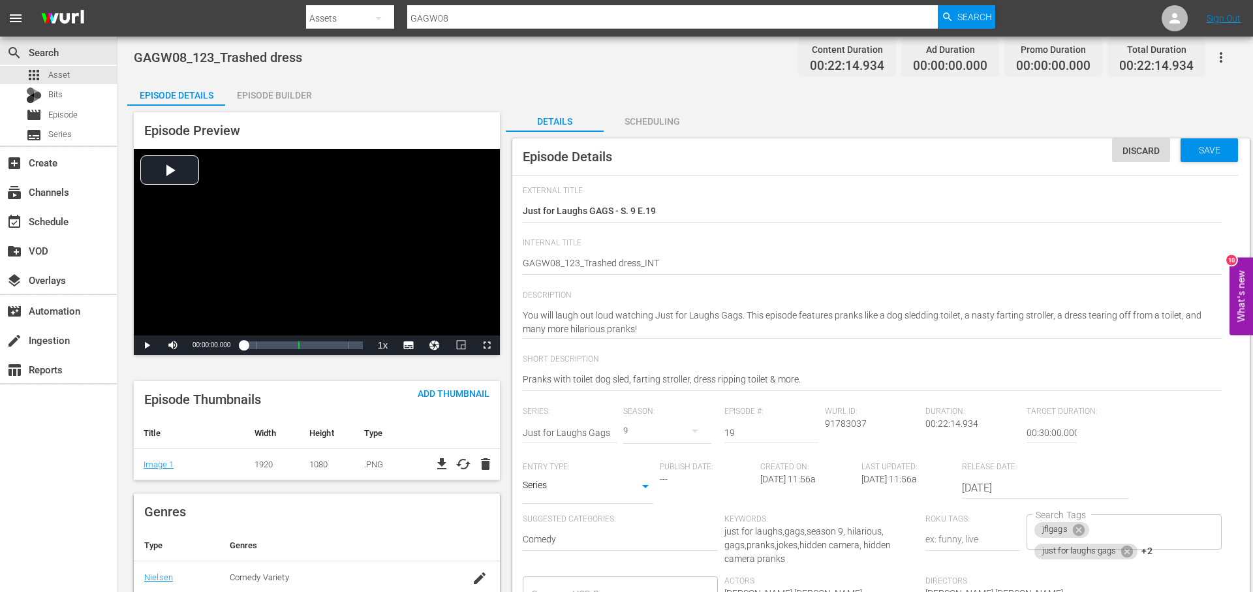
scroll to position [0, 0]
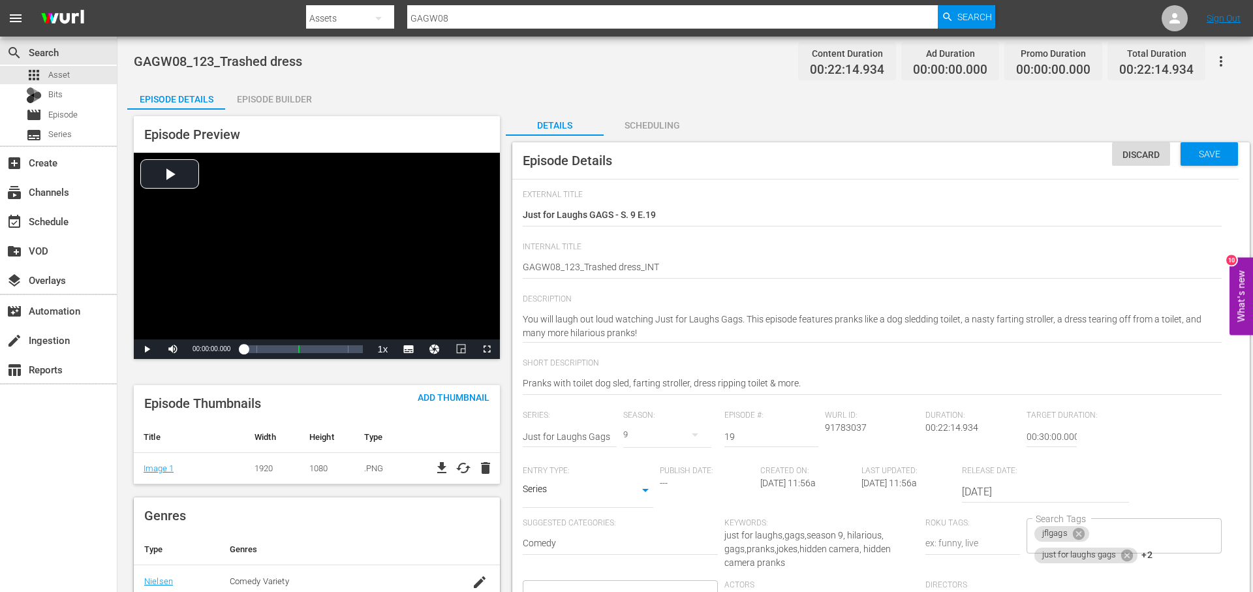
click at [289, 97] on div "Episode Builder" at bounding box center [274, 99] width 98 height 31
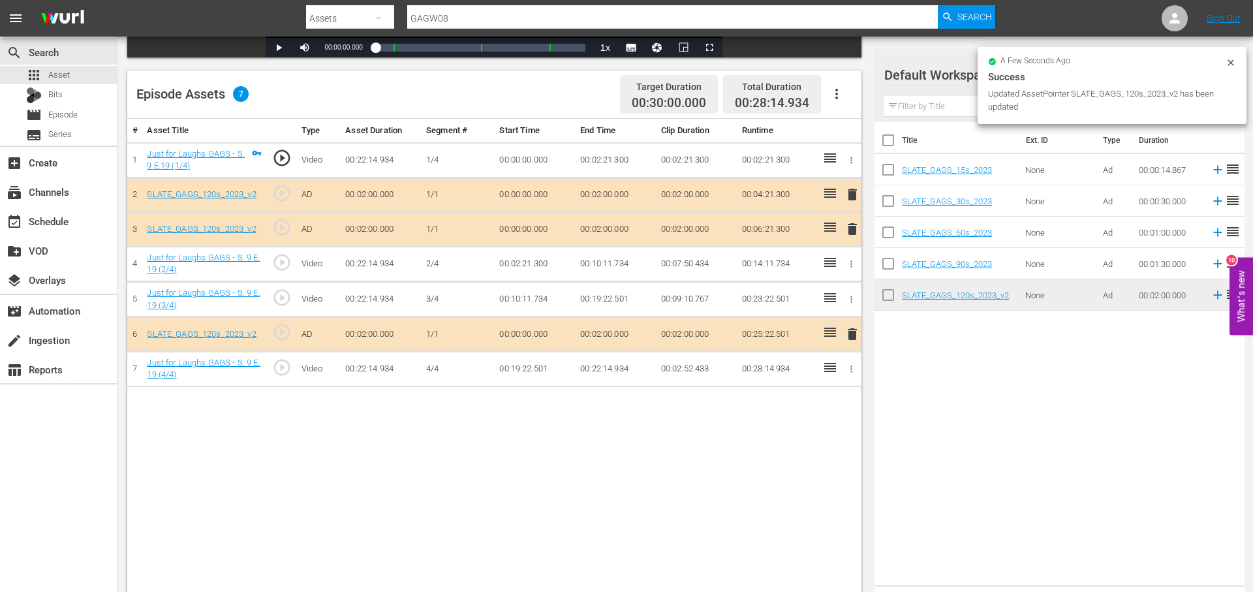
scroll to position [340, 0]
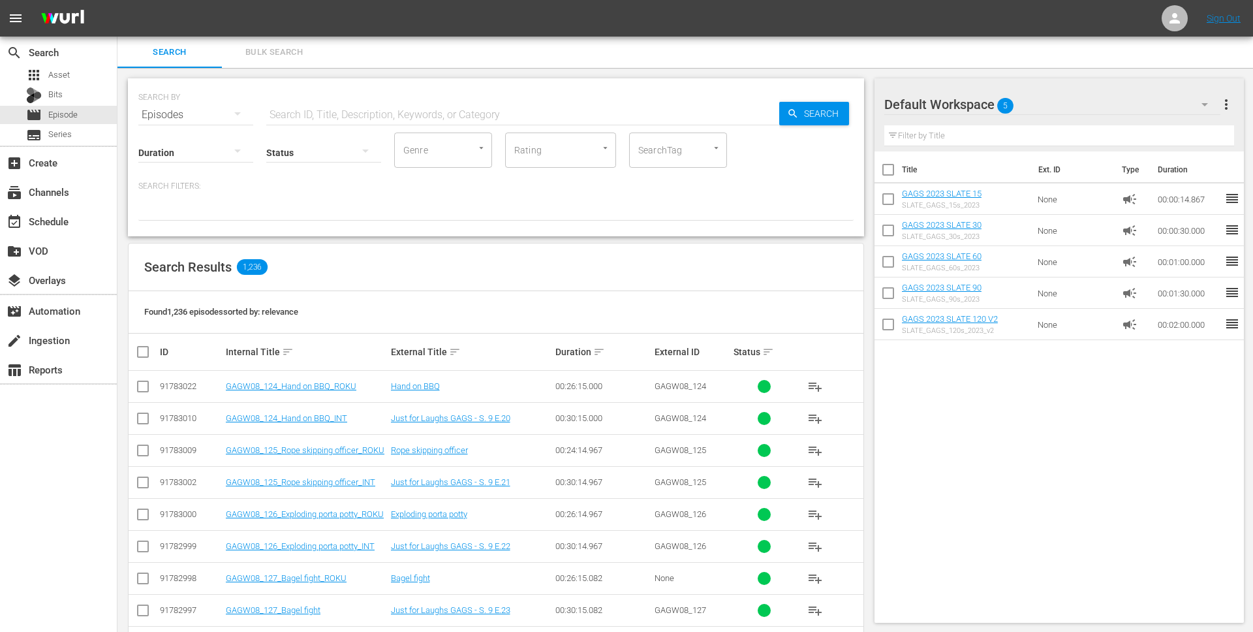
click at [410, 115] on input "text" at bounding box center [522, 114] width 513 height 31
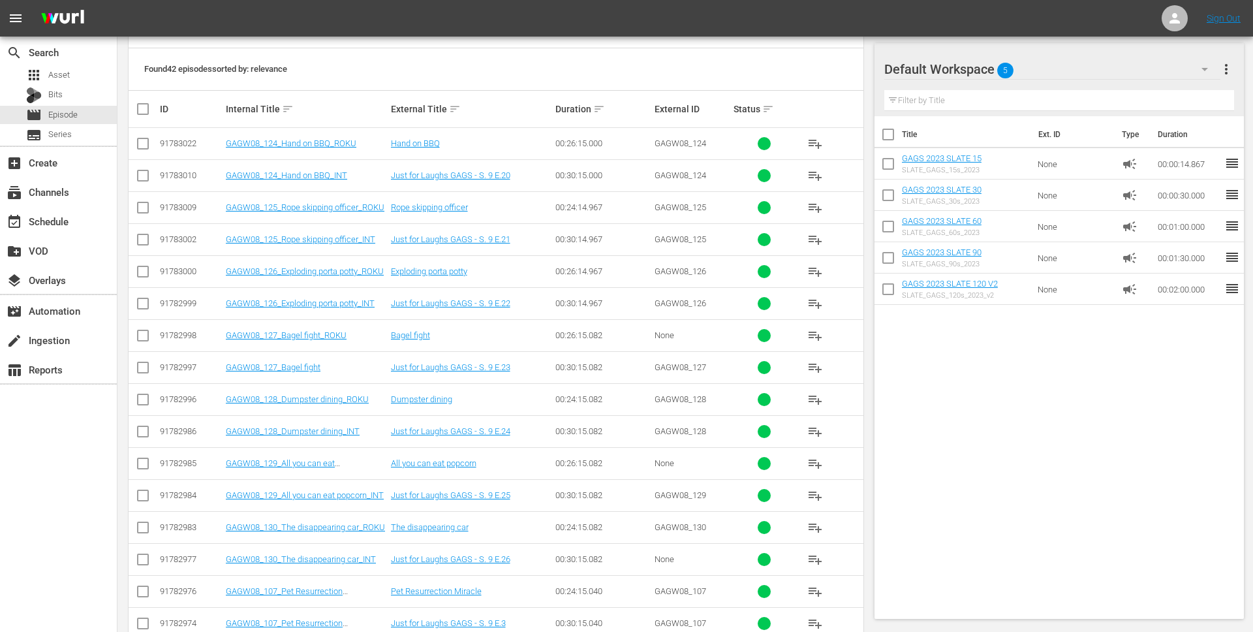
scroll to position [240, 0]
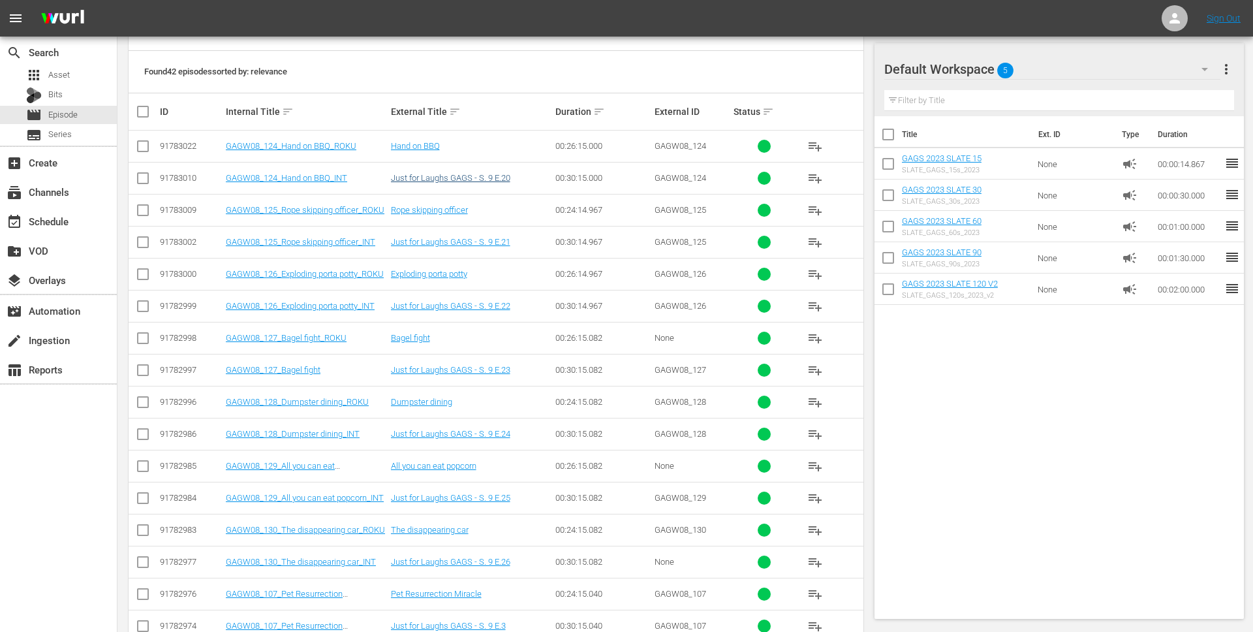
type input "gagw08"
click at [486, 176] on link "Just for Laughs GAGS - S. 9 E.20" at bounding box center [450, 178] width 119 height 10
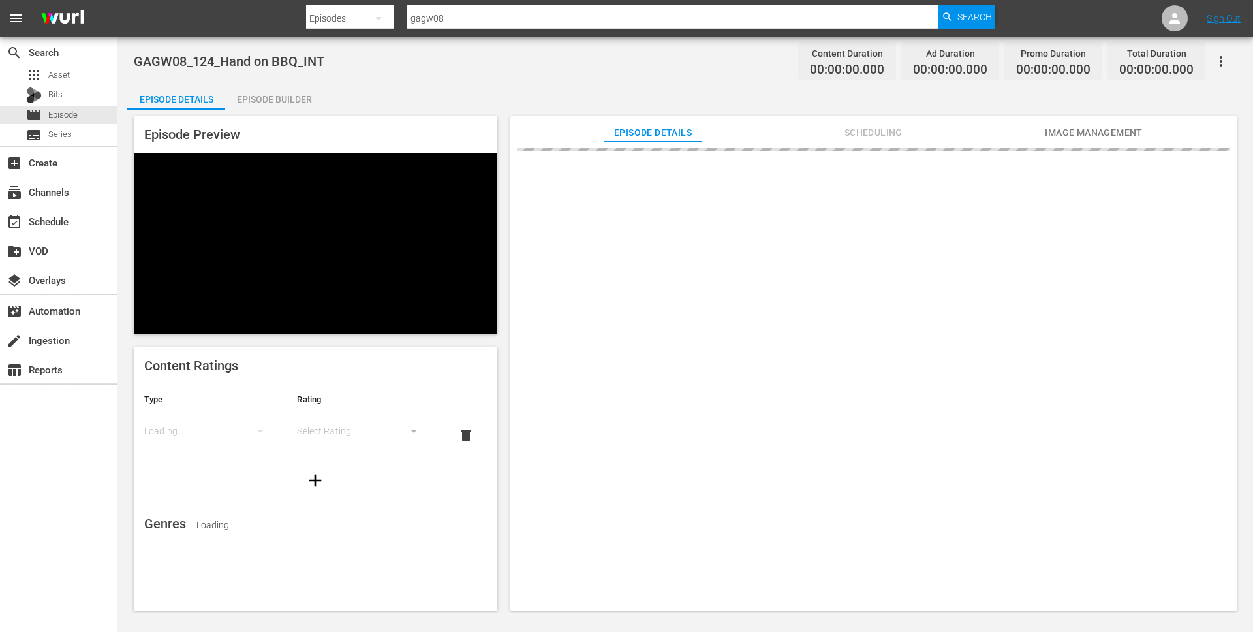
click at [306, 97] on div "Episode Builder" at bounding box center [274, 99] width 98 height 31
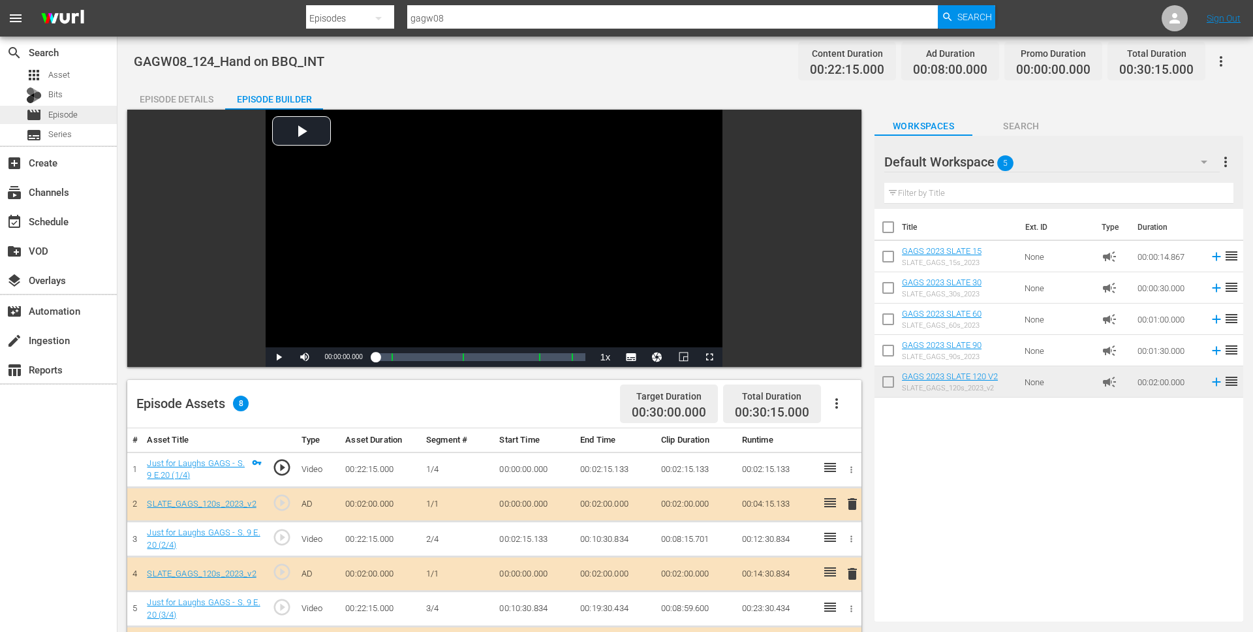
click at [81, 115] on div "movie Episode" at bounding box center [58, 115] width 117 height 18
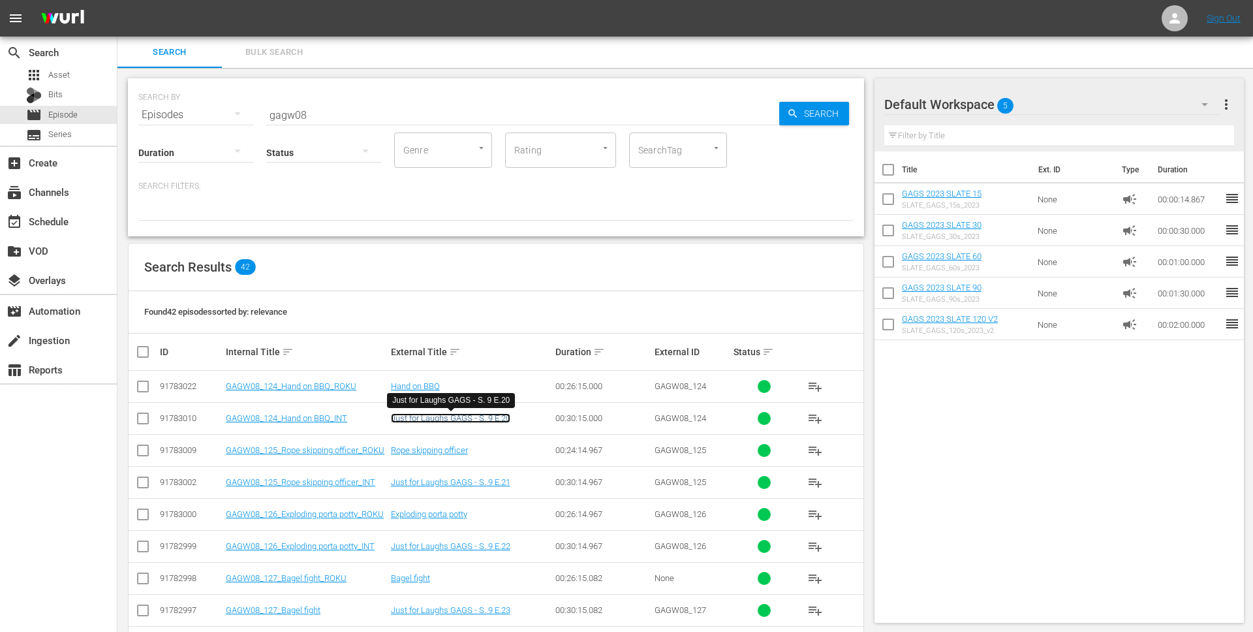
click at [460, 421] on link "Just for Laughs GAGS - S. 9 E.20" at bounding box center [450, 418] width 119 height 10
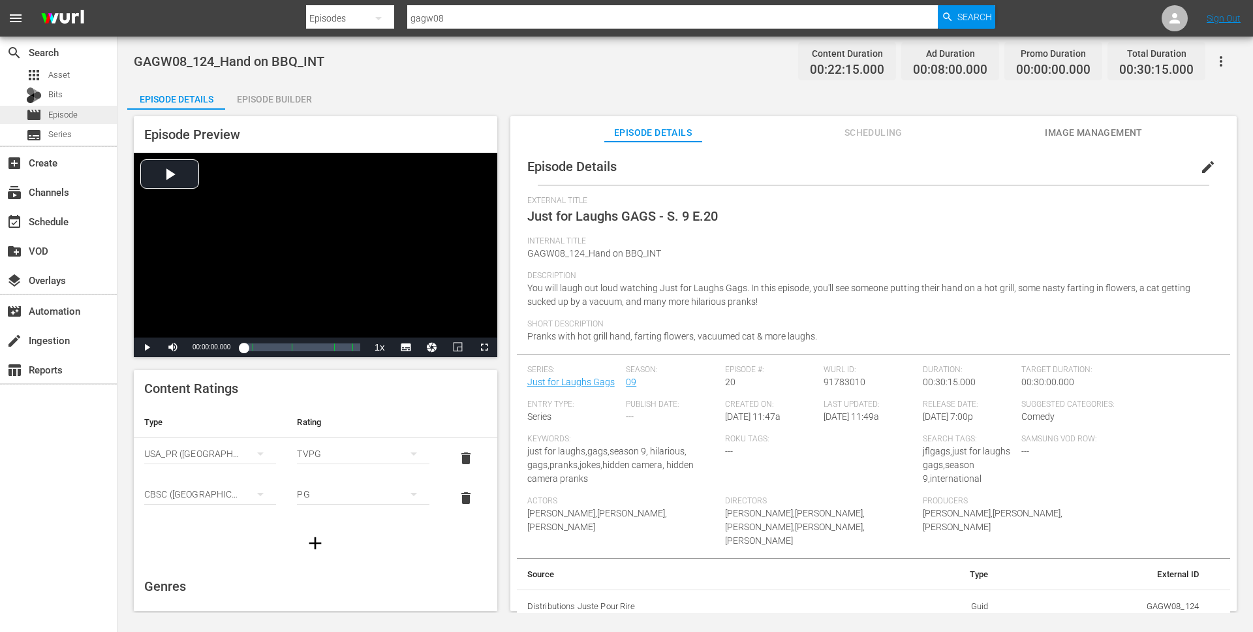
click at [85, 112] on div "movie Episode" at bounding box center [58, 115] width 117 height 18
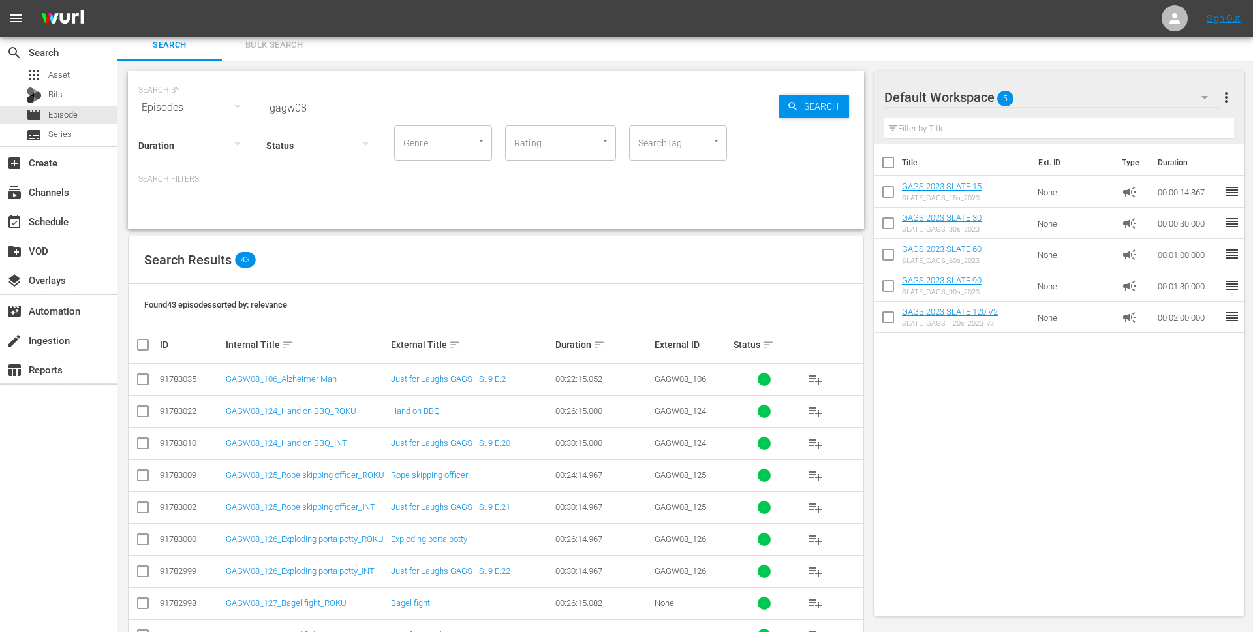
scroll to position [8, 0]
click at [346, 109] on input "gagw08" at bounding box center [522, 106] width 513 height 31
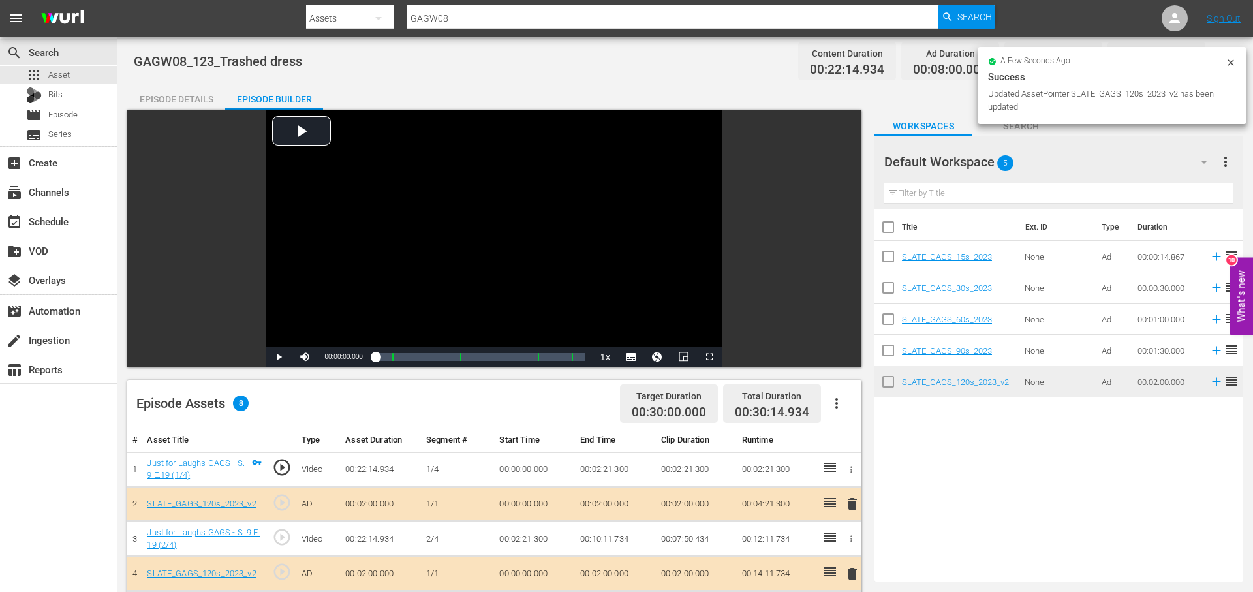
click at [197, 93] on div "Episode Details" at bounding box center [176, 99] width 98 height 31
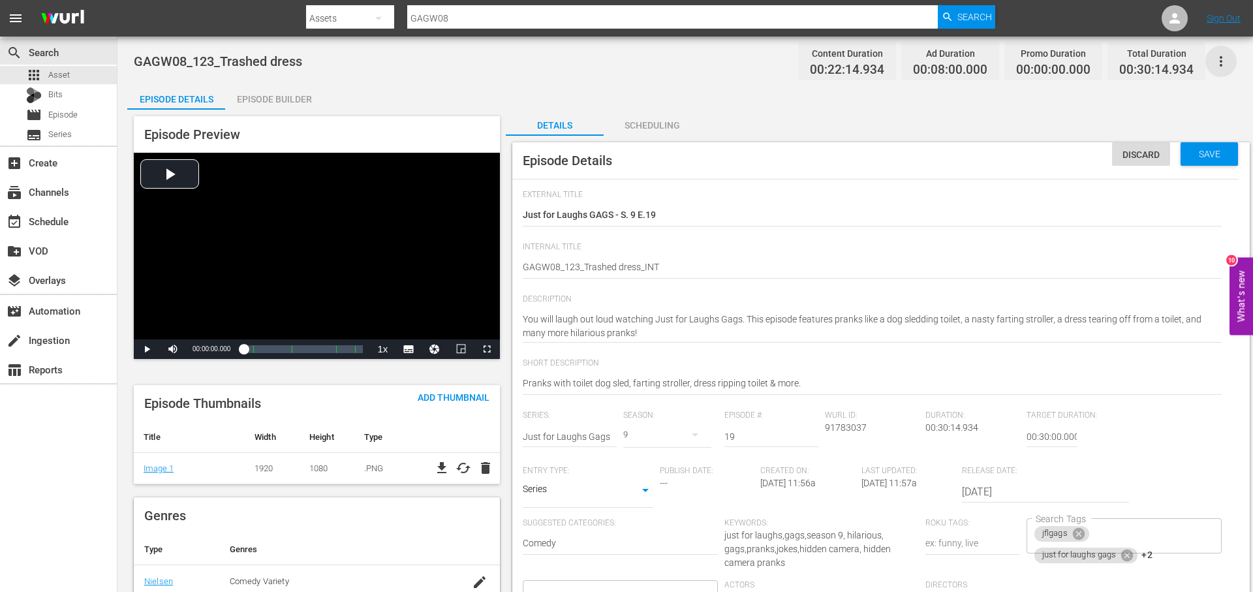
click at [1226, 59] on icon "button" at bounding box center [1221, 62] width 16 height 16
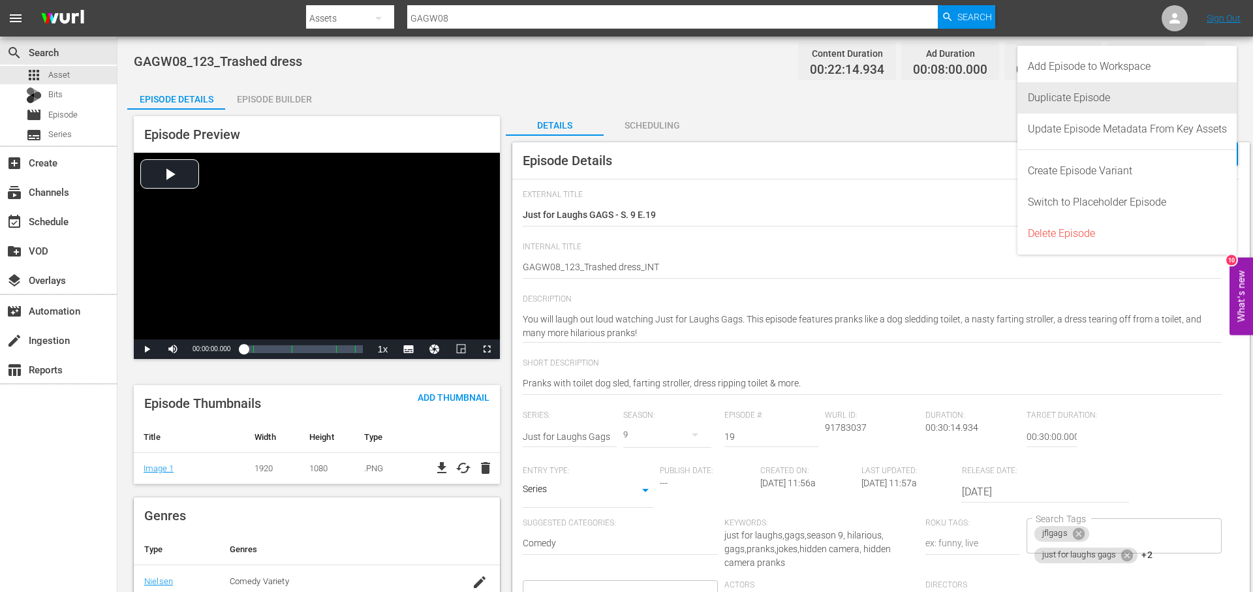
click at [1100, 91] on div "Duplicate Episode" at bounding box center [1127, 97] width 199 height 31
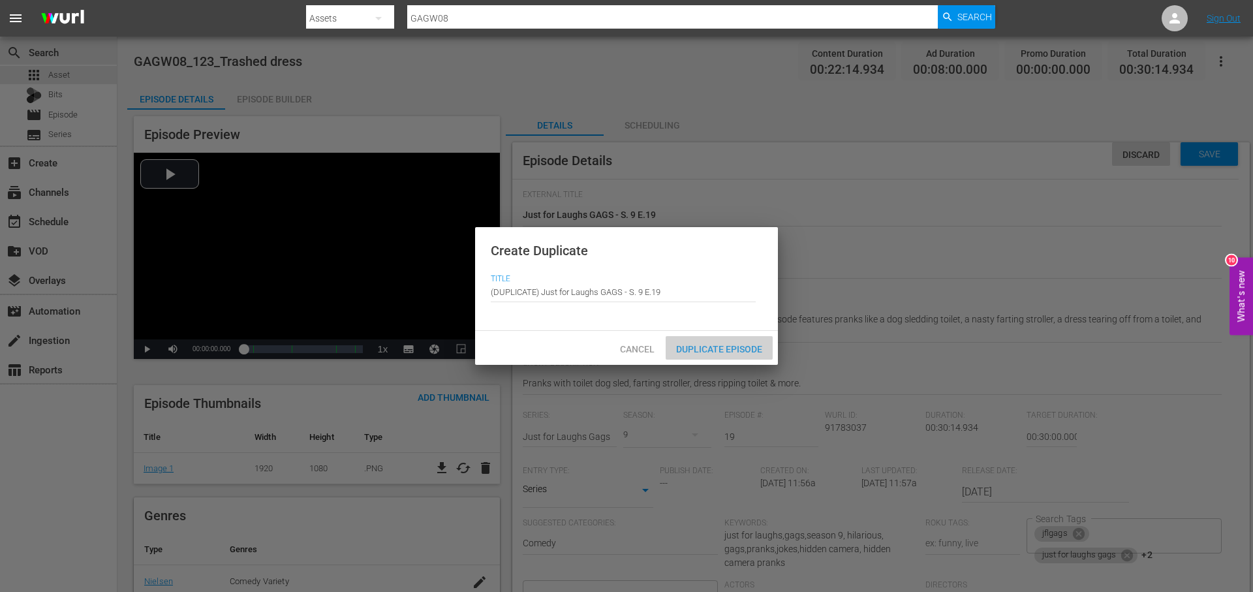
drag, startPoint x: 721, startPoint y: 345, endPoint x: 846, endPoint y: 262, distance: 150.2
click at [720, 345] on span "Duplicate Episode" at bounding box center [719, 349] width 107 height 10
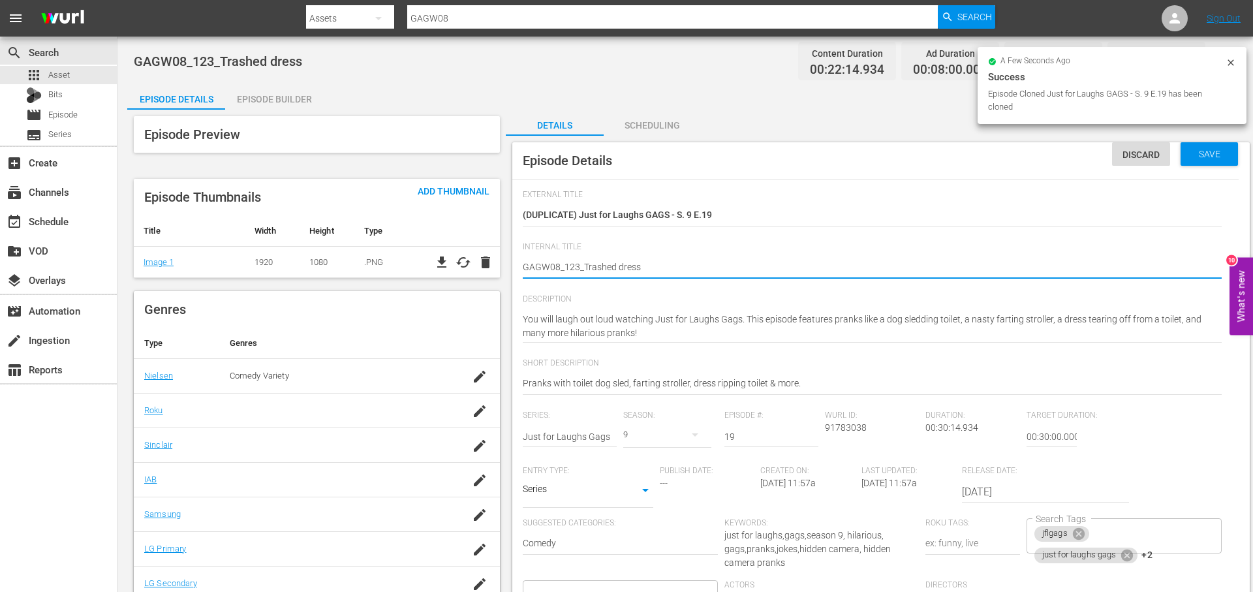
type textarea "GAGW08_123_Trashed dress_"
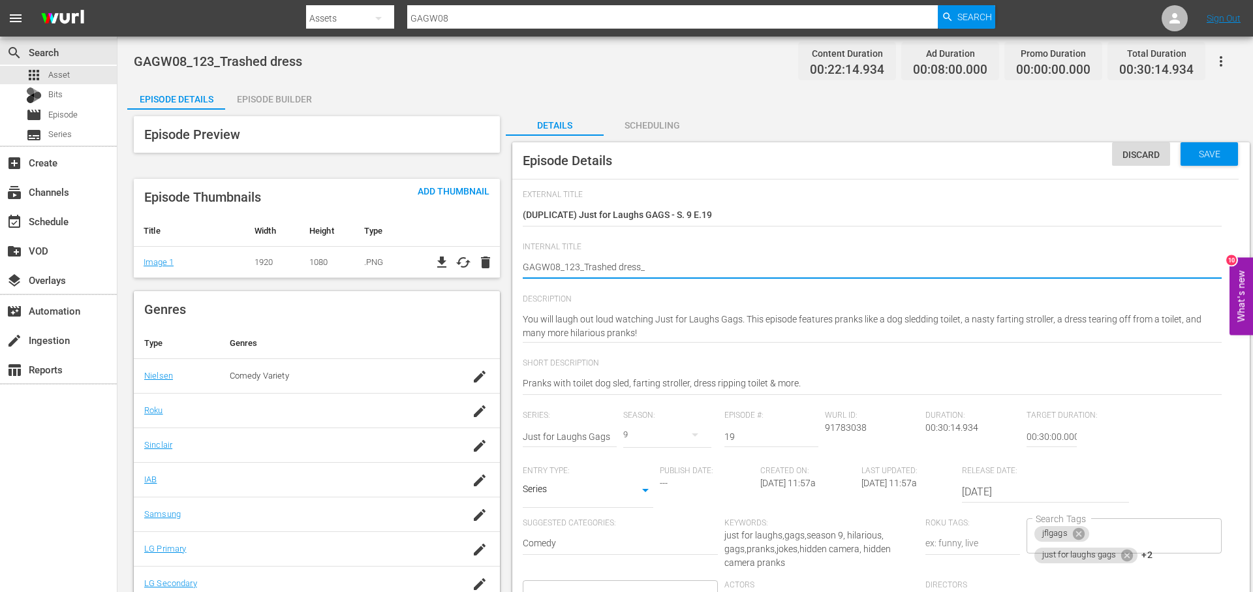
type textarea "GAGW08_123_Trashed dress_R"
type textarea "GAGW08_123_Trashed dress_RO"
type textarea "GAGW08_123_Trashed dress_ROK"
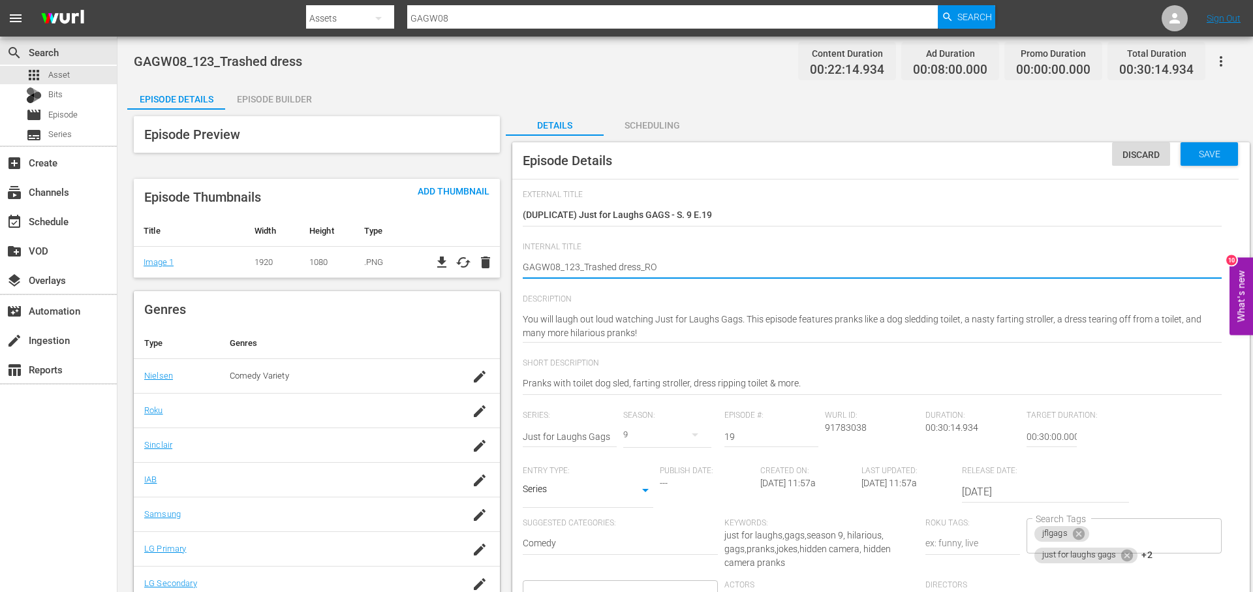
type textarea "GAGW08_123_Trashed dress_ROK"
type textarea "GAGW08_123_Trashed dress_ROKU"
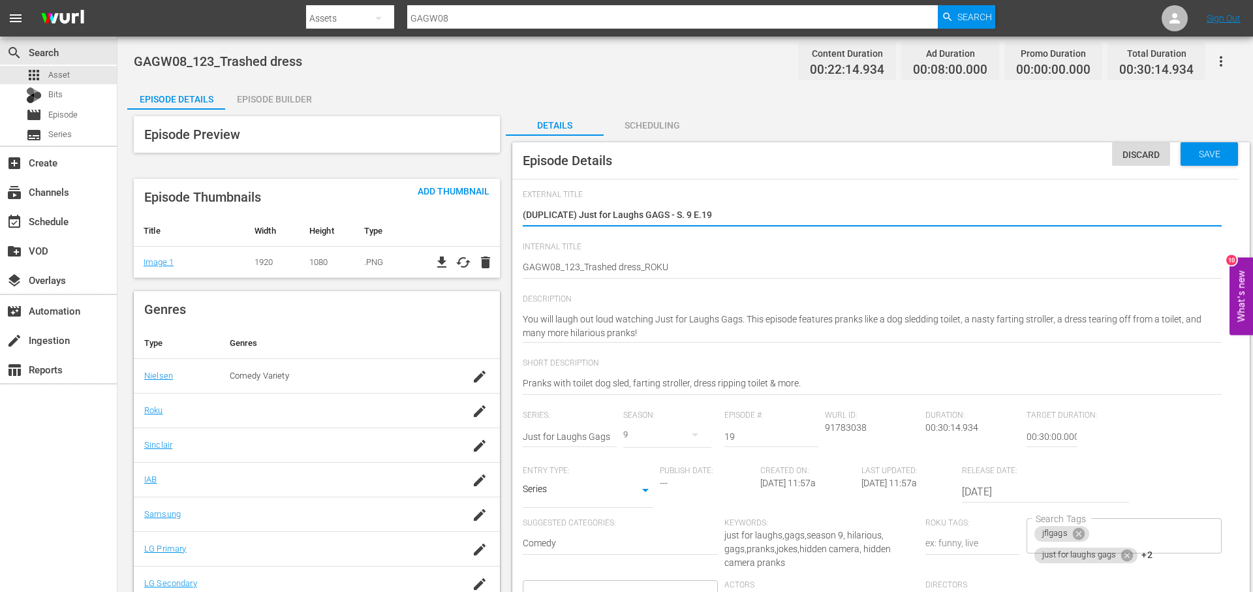
drag, startPoint x: 438, startPoint y: 218, endPoint x: 354, endPoint y: 221, distance: 84.2
type textarea "T"
type textarea "Tr"
type textarea "Tra"
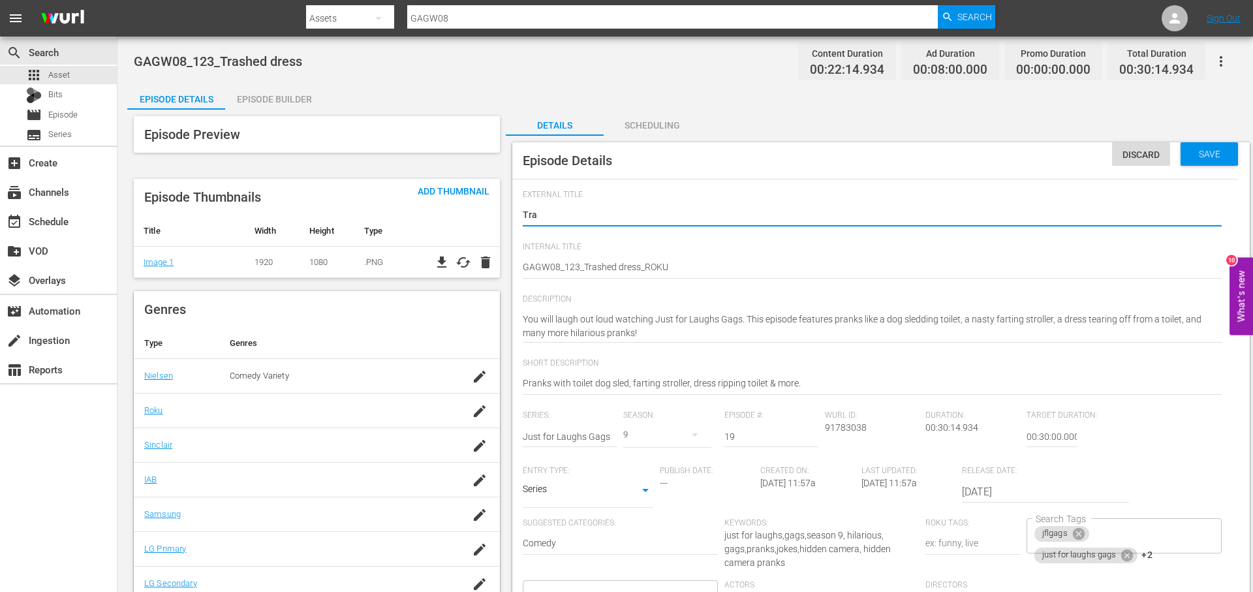
type textarea "Tras"
type textarea "Trash"
type textarea "Trashe"
type textarea "Trashed"
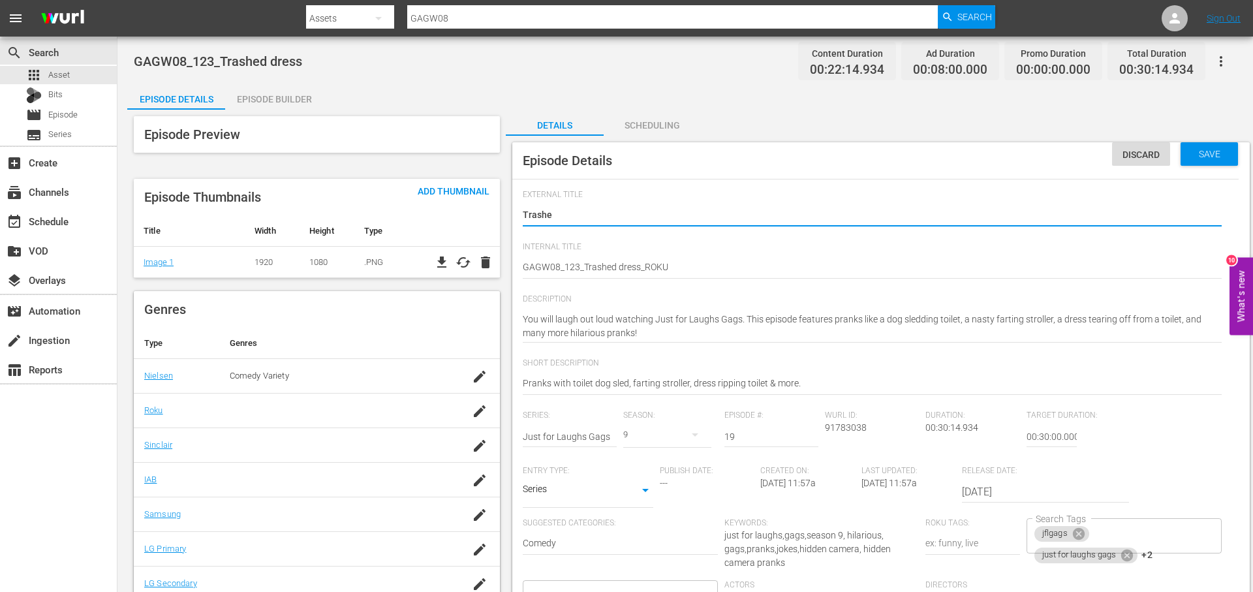
type textarea "Trashed"
type textarea "Trashed D"
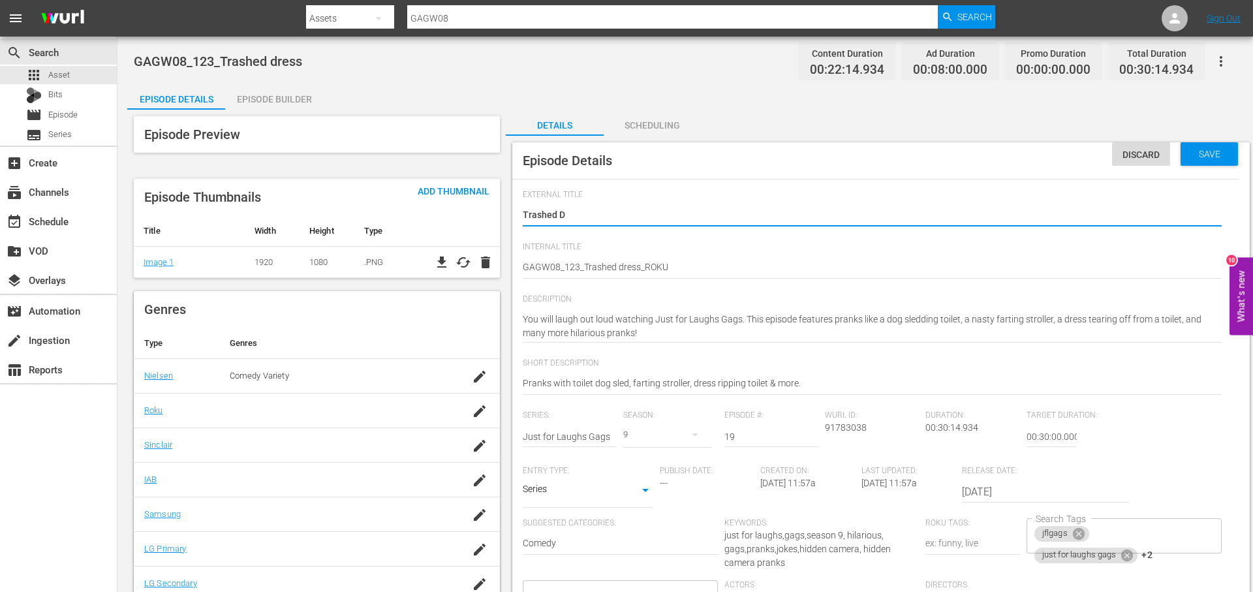
type textarea "Trashed Dr"
type textarea "Trashed Dre"
type textarea "Trashed Dres"
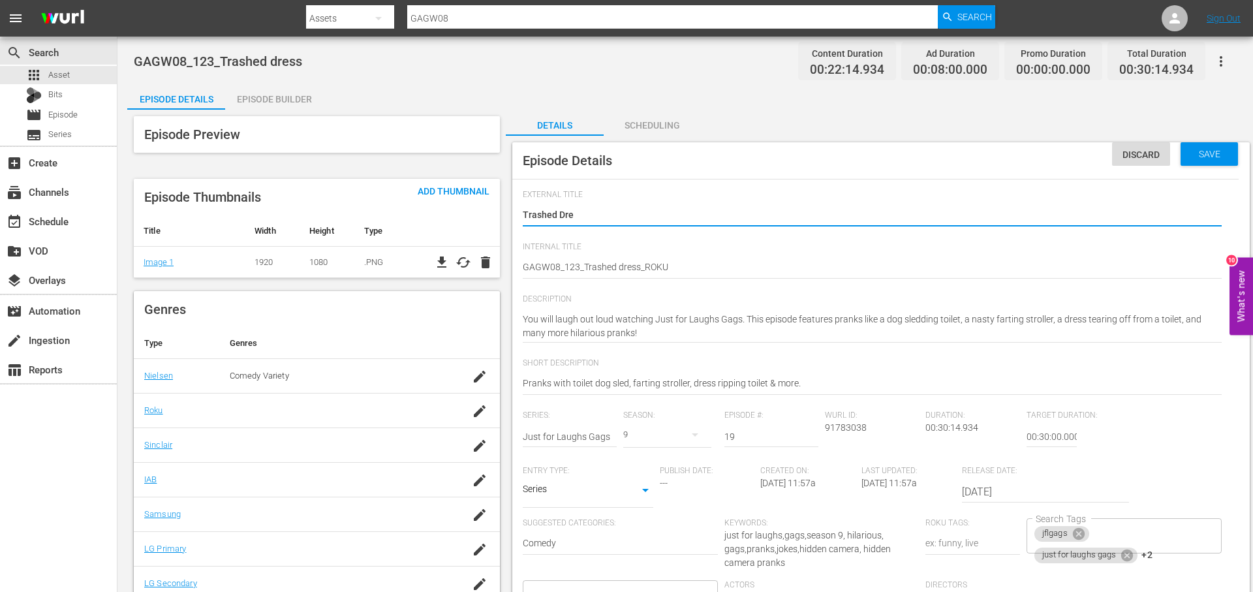
type textarea "Trashed Dres"
type textarea "Trashed Dress"
click at [1171, 544] on div "jflgags just for laughs gags +2 Search Tags" at bounding box center [1123, 535] width 195 height 35
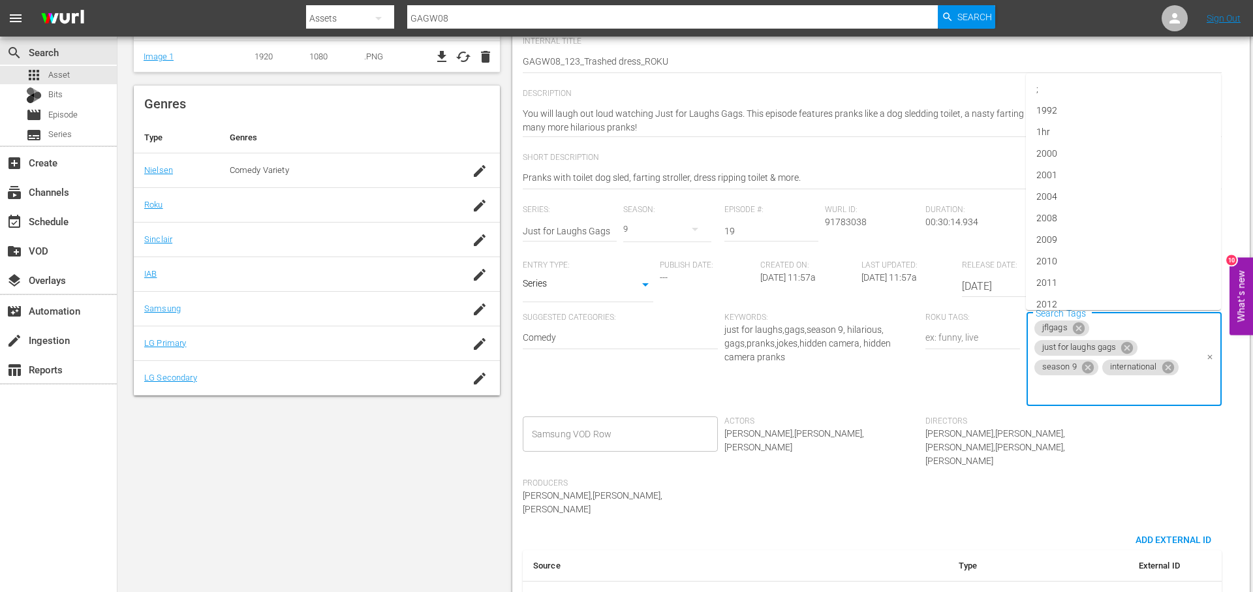
scroll to position [215, 0]
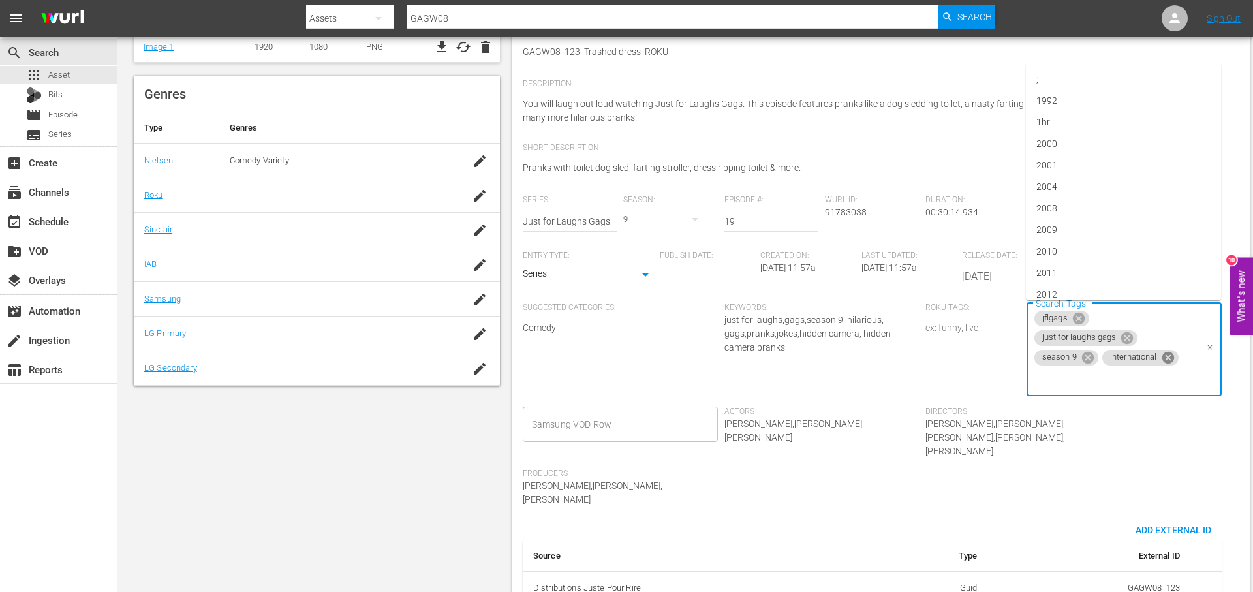
click at [1169, 359] on icon at bounding box center [1168, 357] width 14 height 14
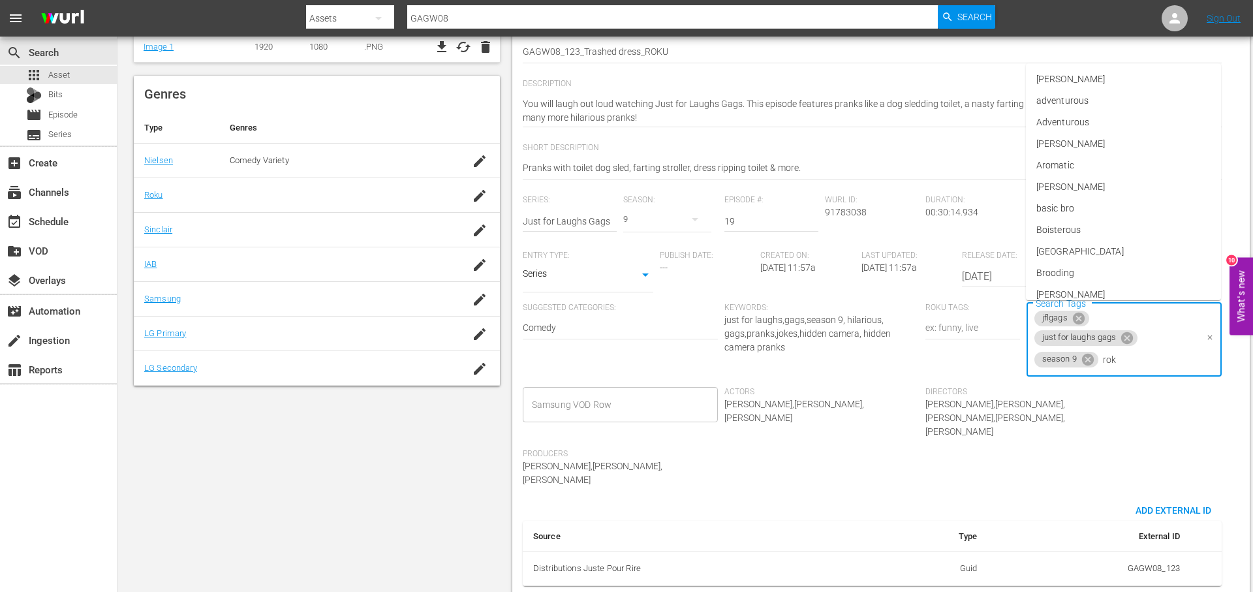
type input "roku"
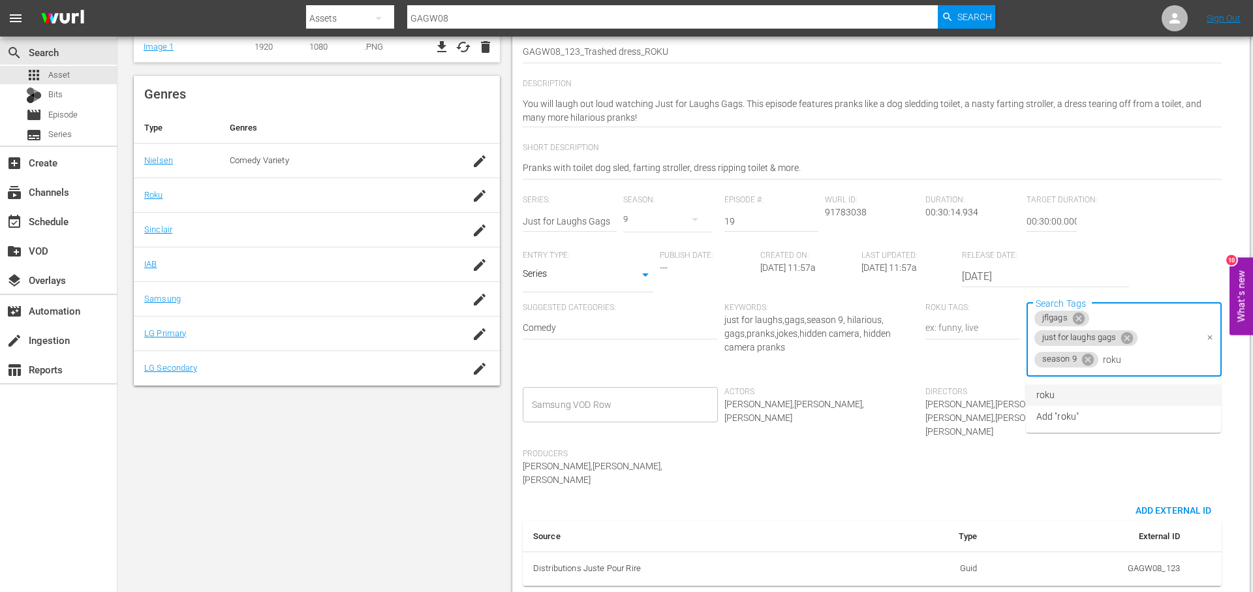
drag, startPoint x: 1113, startPoint y: 393, endPoint x: 861, endPoint y: 394, distance: 252.5
click at [1112, 393] on li "roku" at bounding box center [1123, 395] width 195 height 22
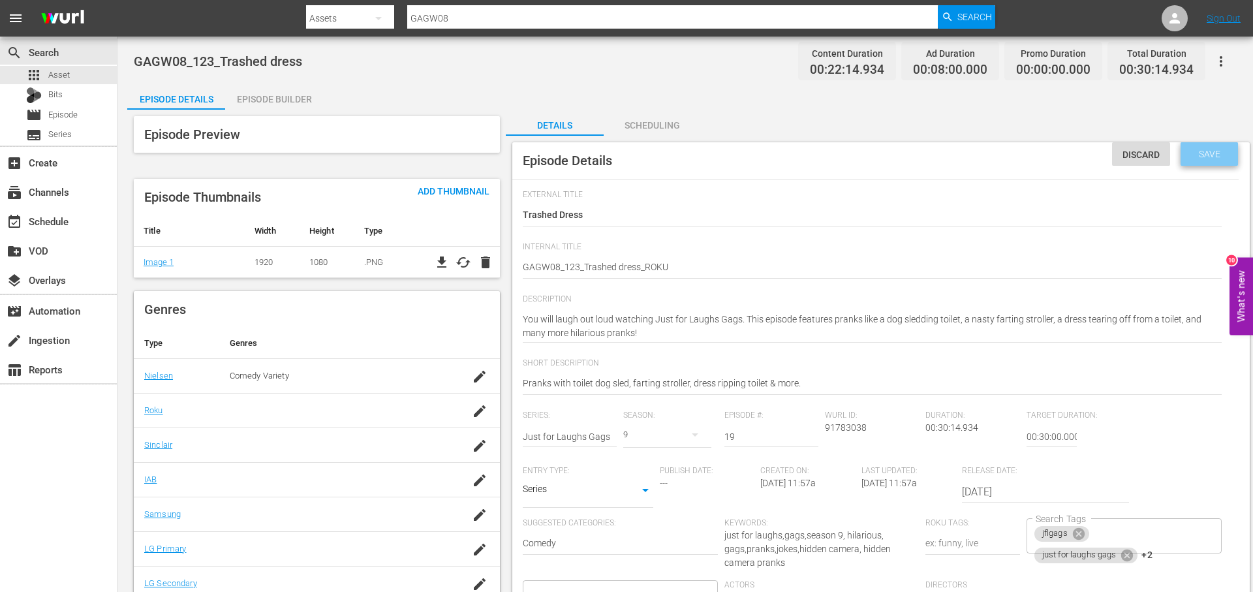
drag, startPoint x: 1223, startPoint y: 152, endPoint x: 756, endPoint y: 147, distance: 466.5
click at [1221, 151] on span "Save" at bounding box center [1209, 154] width 42 height 10
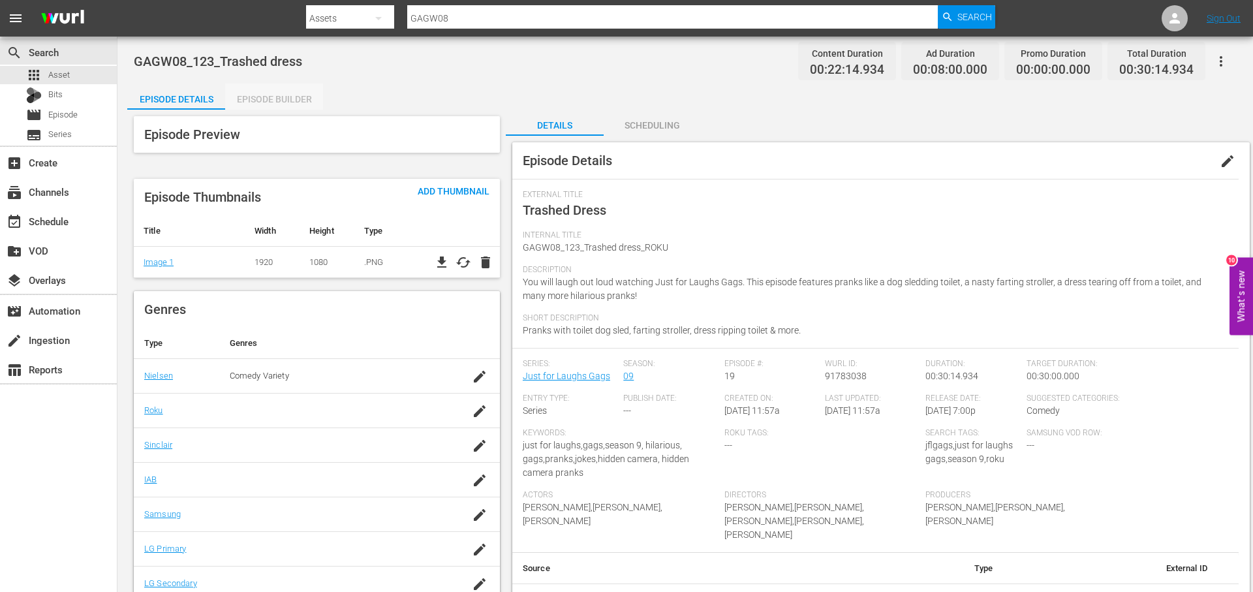
drag, startPoint x: 286, startPoint y: 105, endPoint x: 663, endPoint y: 81, distance: 377.9
click at [285, 105] on div "Episode Builder" at bounding box center [274, 99] width 98 height 31
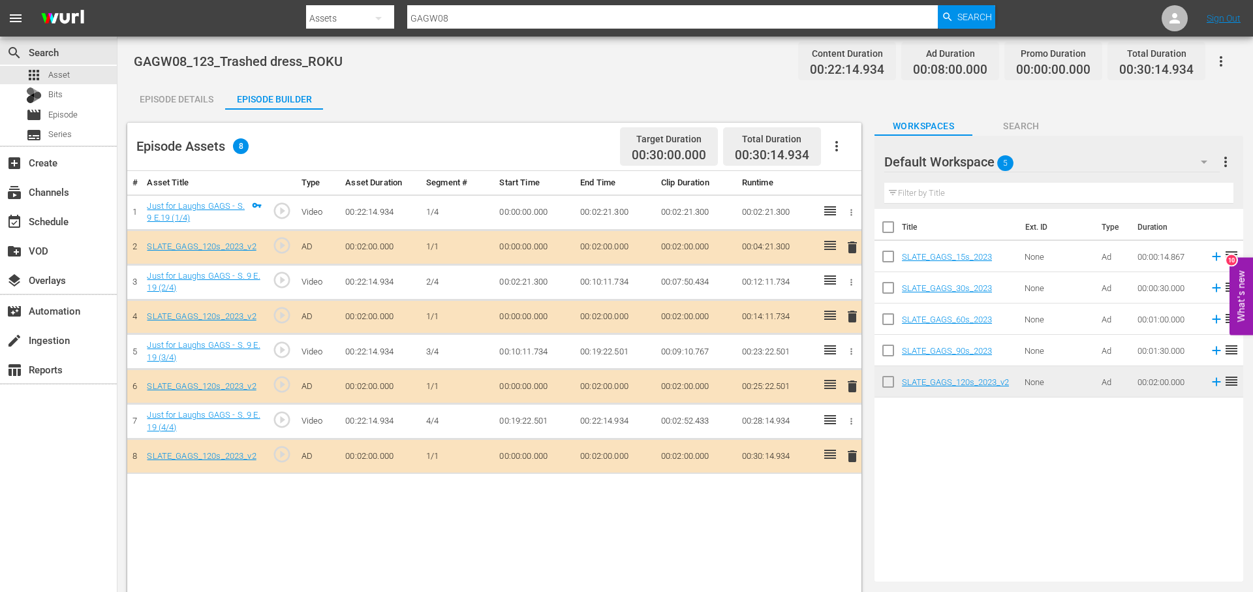
click at [853, 241] on span "delete" at bounding box center [852, 247] width 16 height 16
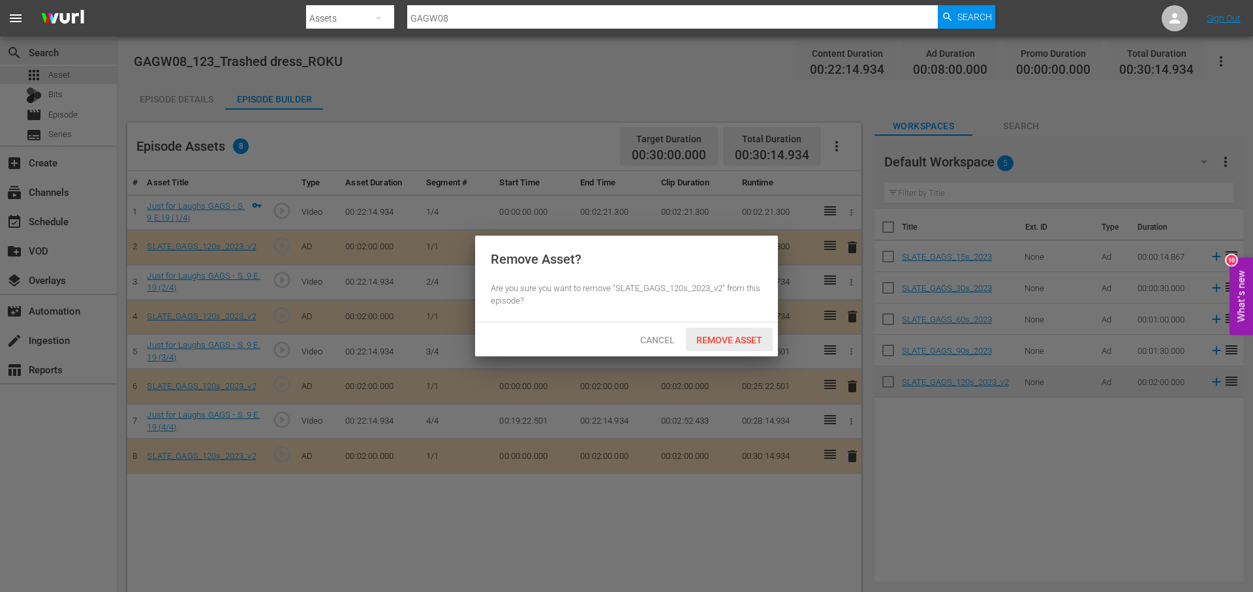
click at [743, 332] on div "Remove Asset" at bounding box center [729, 340] width 87 height 24
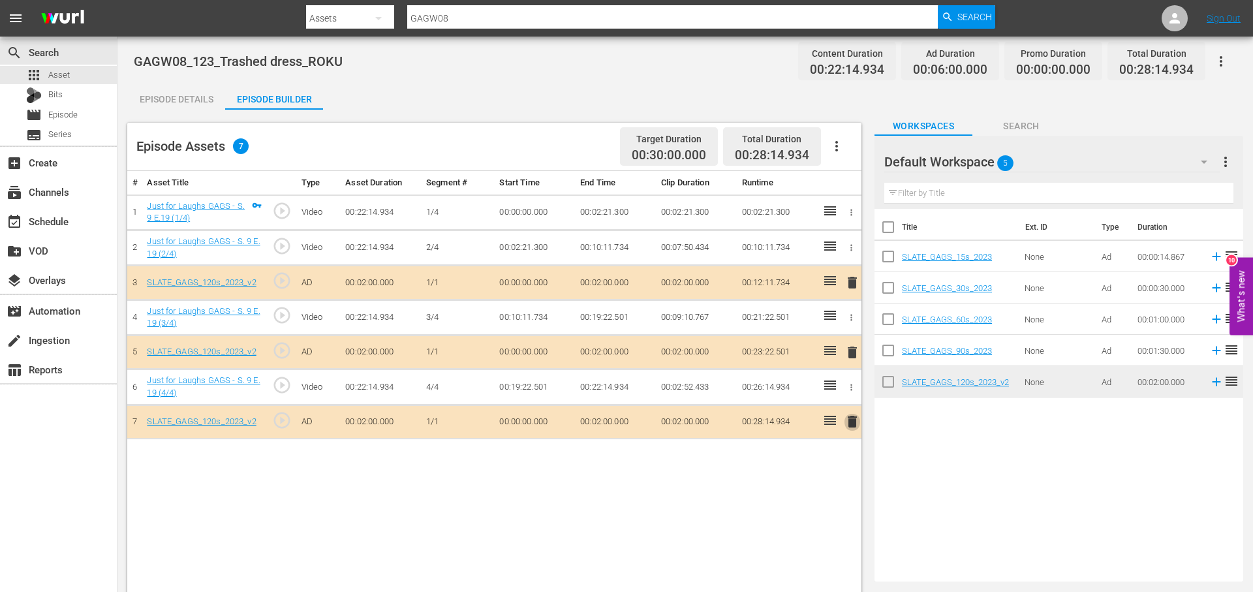
click at [851, 428] on span "delete" at bounding box center [852, 422] width 16 height 16
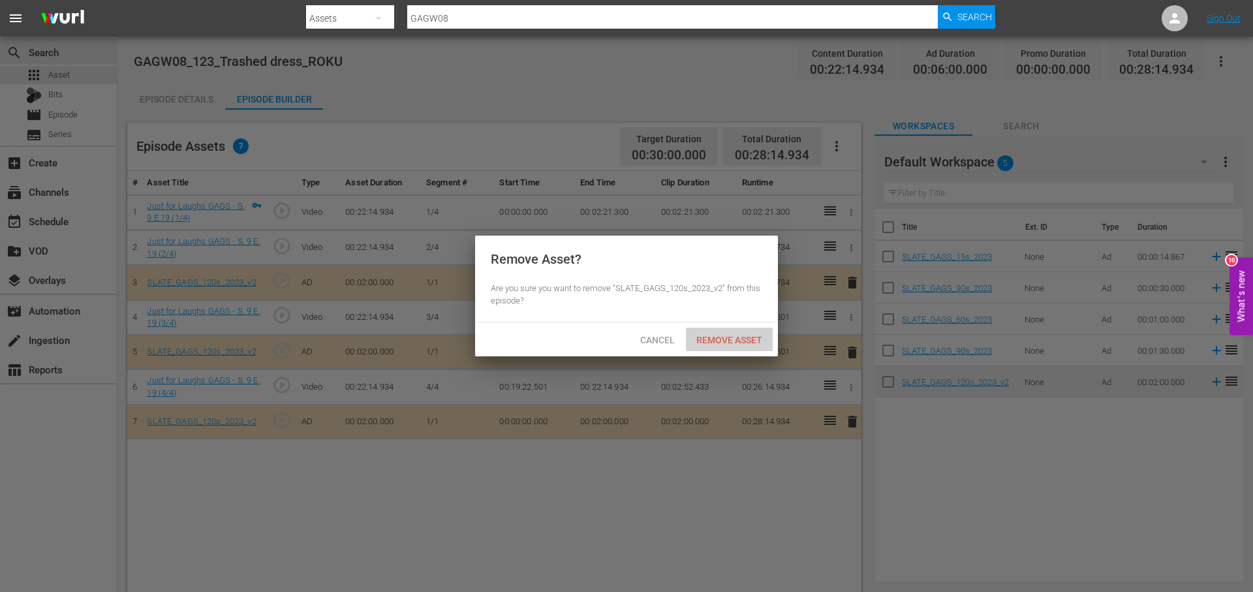
click at [752, 331] on div "Remove Asset" at bounding box center [729, 340] width 87 height 24
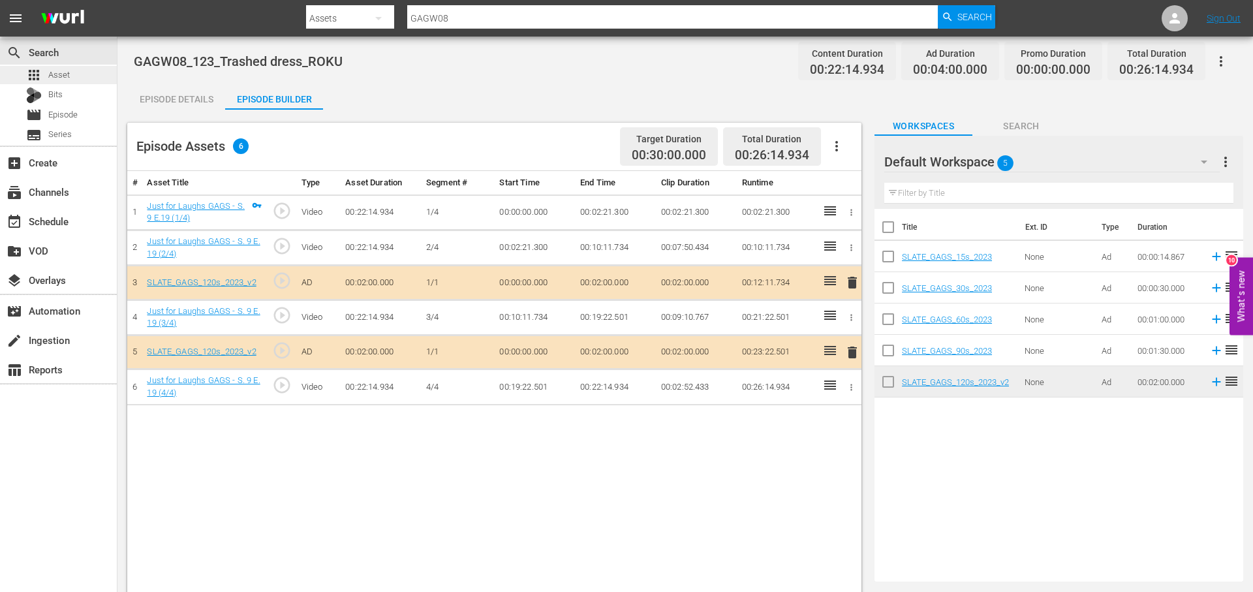
click at [89, 74] on div "apps Asset" at bounding box center [58, 75] width 117 height 18
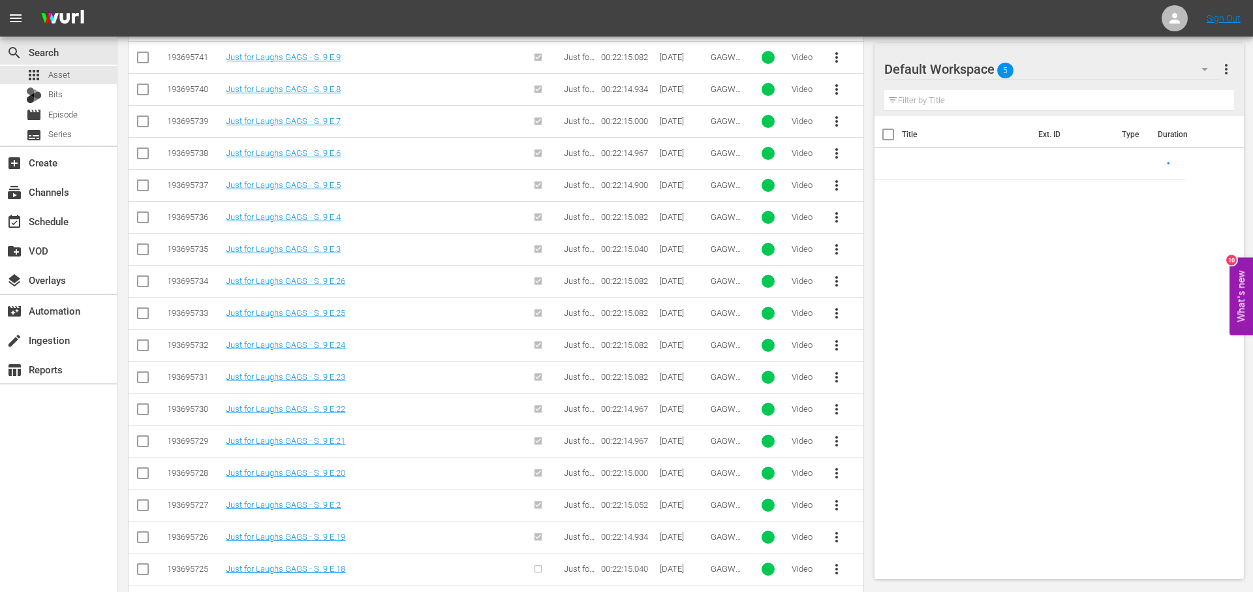
scroll to position [511, 0]
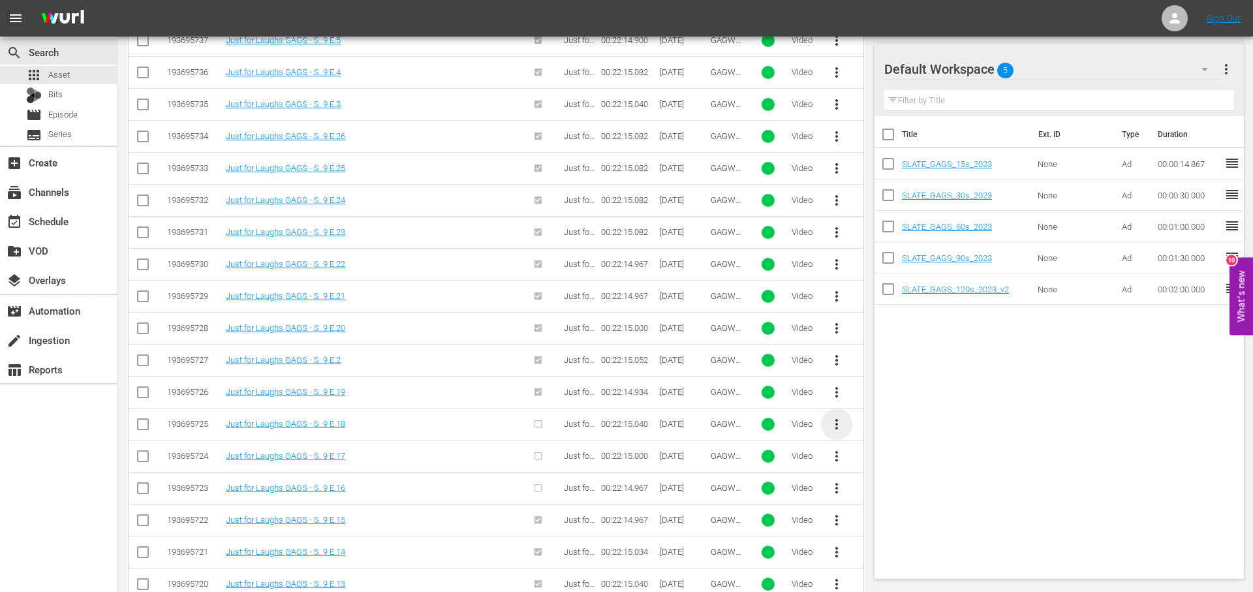
click at [837, 425] on span "more_vert" at bounding box center [837, 424] width 16 height 16
click at [942, 521] on div "Episode" at bounding box center [907, 523] width 89 height 31
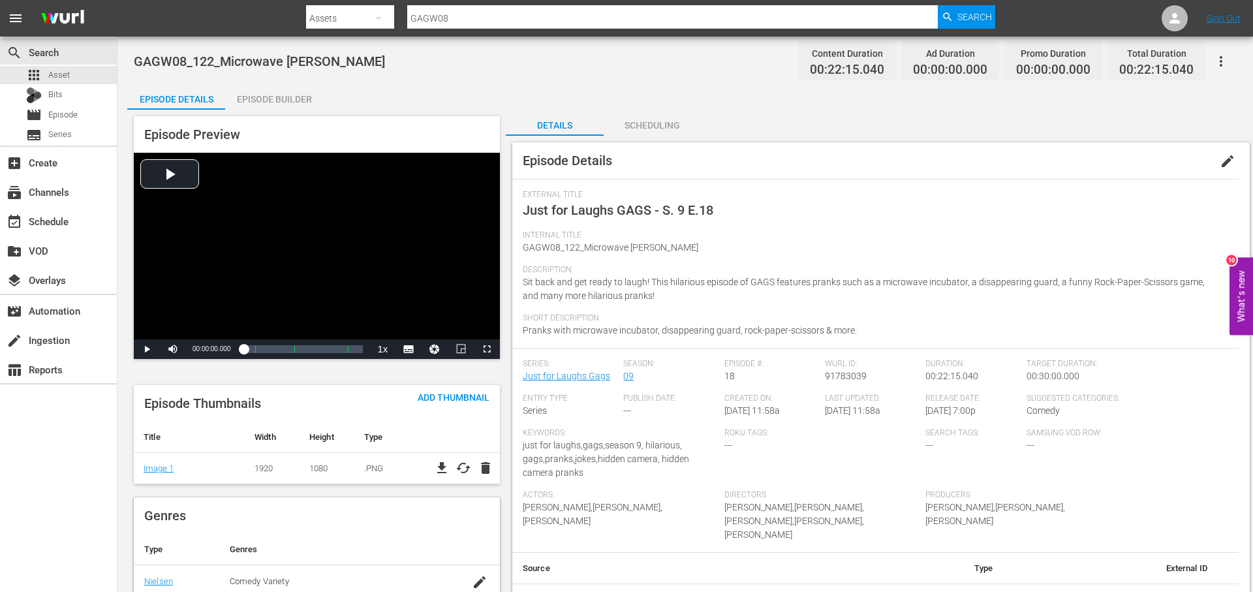
drag, startPoint x: 1234, startPoint y: 158, endPoint x: 1083, endPoint y: 204, distance: 158.3
click at [1194, 164] on div "Episode Details edit" at bounding box center [880, 160] width 737 height 37
drag, startPoint x: 1232, startPoint y: 161, endPoint x: 1163, endPoint y: 166, distance: 69.4
click at [1231, 161] on span "edit" at bounding box center [1227, 161] width 16 height 16
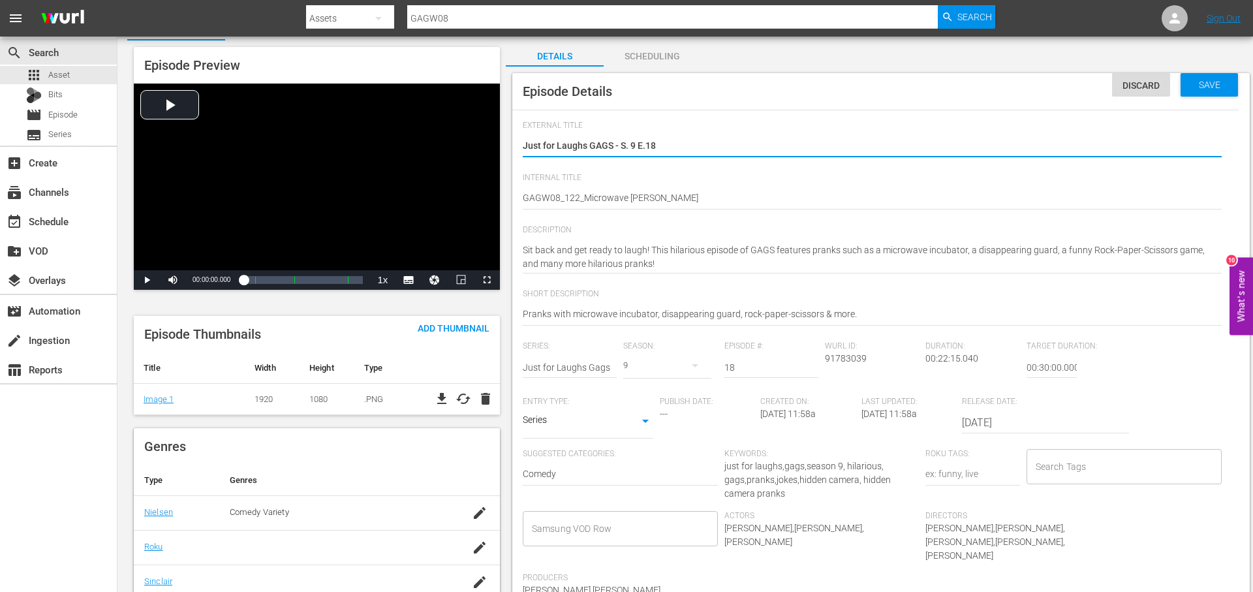
scroll to position [210, 0]
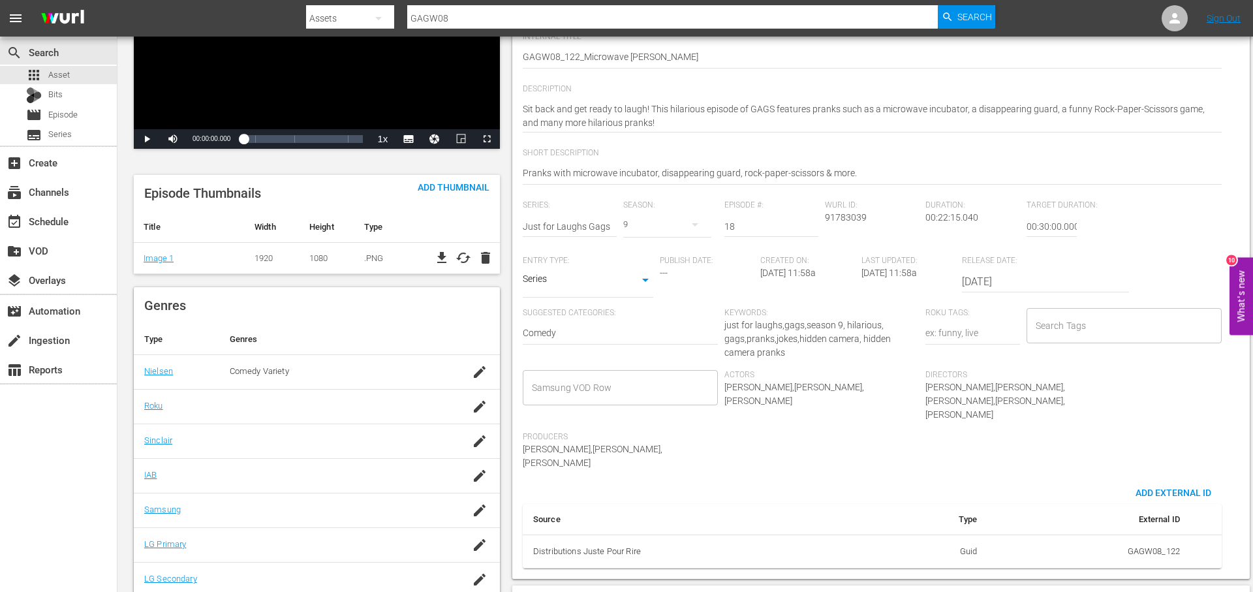
click at [1102, 328] on input "Search Tags" at bounding box center [1114, 325] width 164 height 23
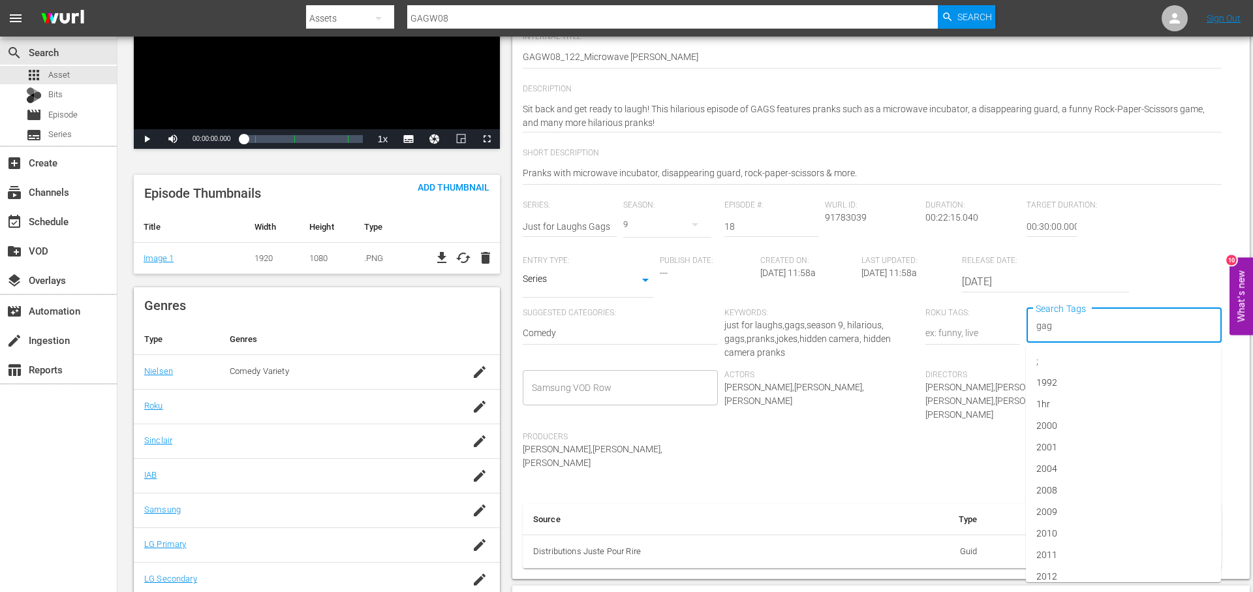
type input "gags"
click at [1090, 379] on li "jflgags" at bounding box center [1123, 383] width 195 height 22
type input "gags"
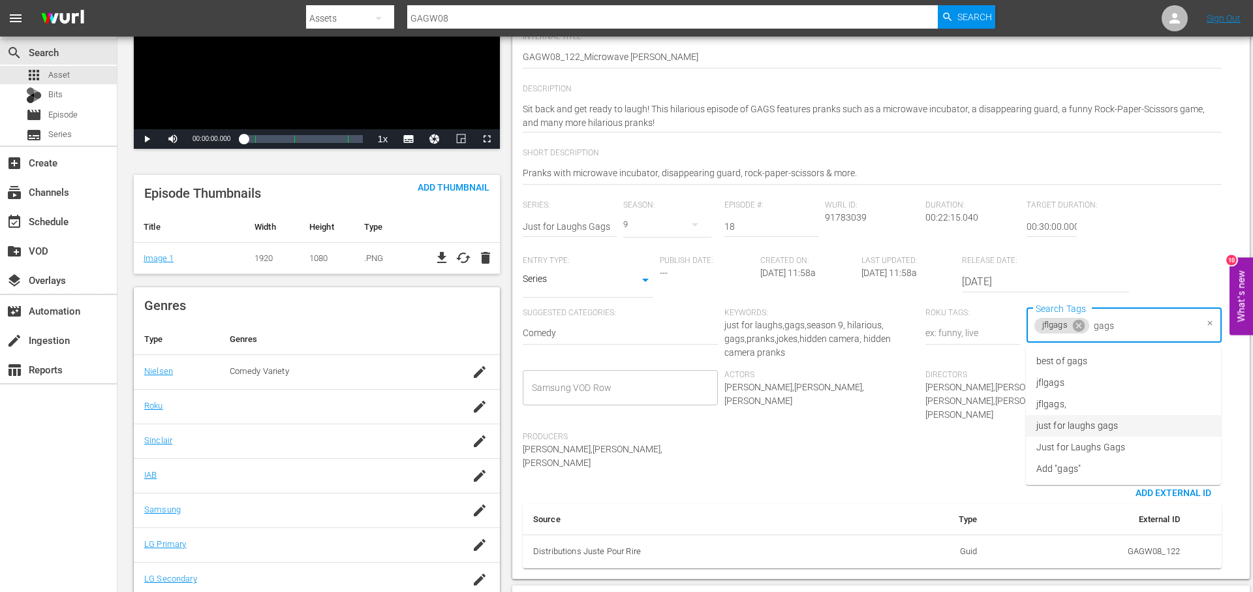
click at [1111, 427] on span "just for laughs gags" at bounding box center [1077, 426] width 82 height 14
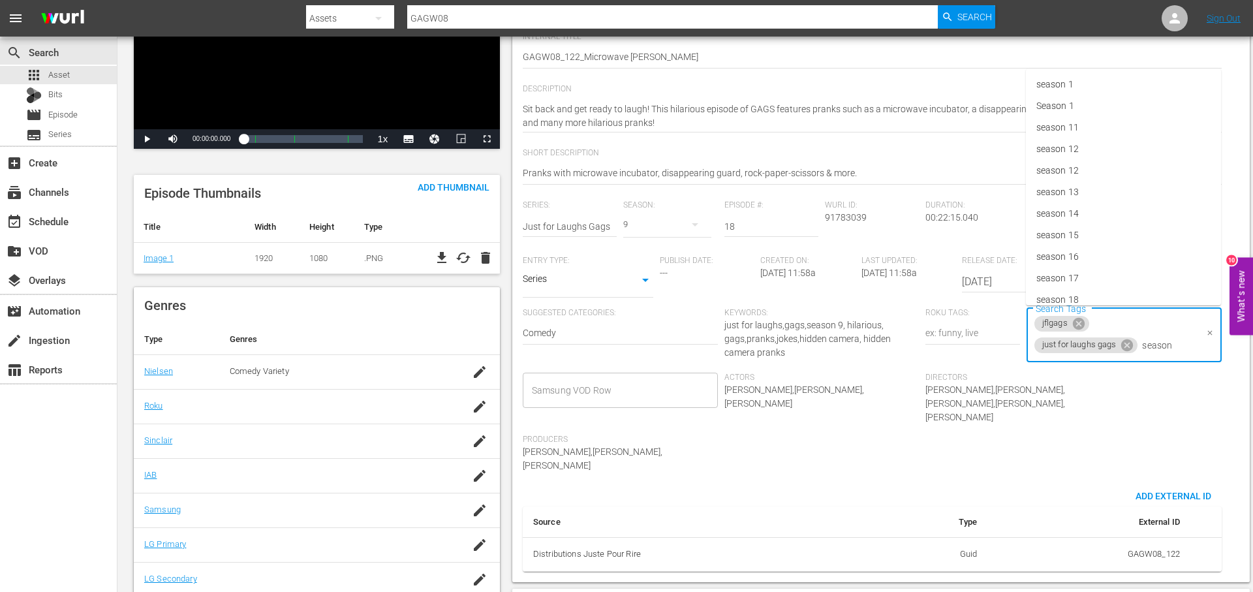
type input "season 9"
click at [1107, 371] on li "season 9" at bounding box center [1123, 381] width 195 height 22
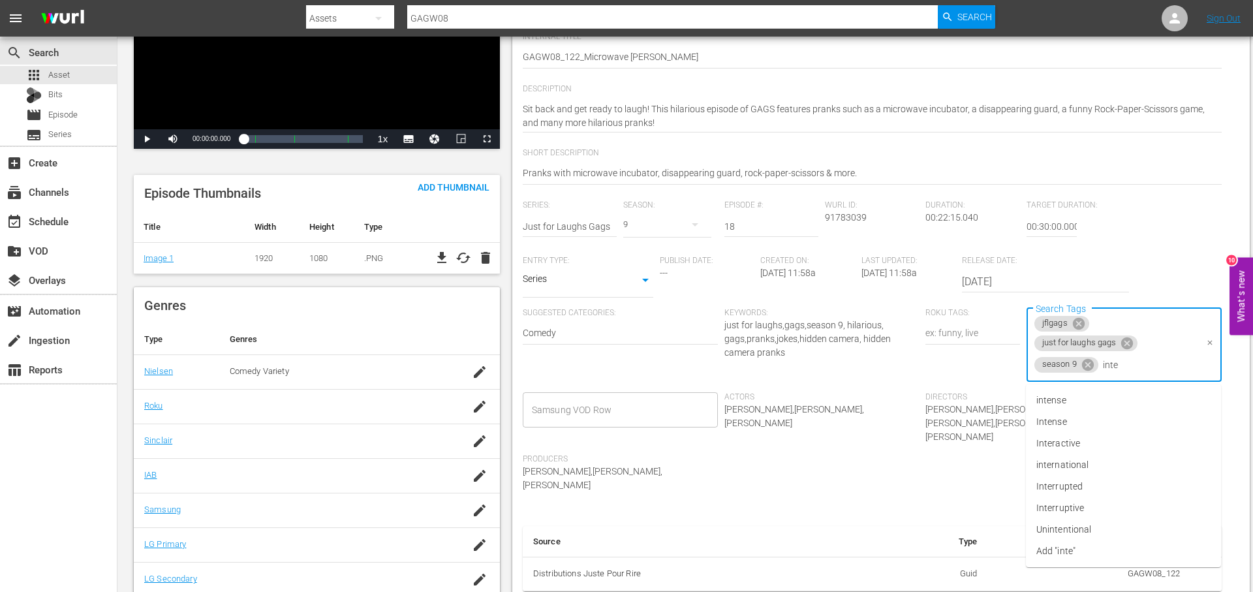
type input "inter"
click at [1109, 418] on li "international" at bounding box center [1123, 422] width 195 height 22
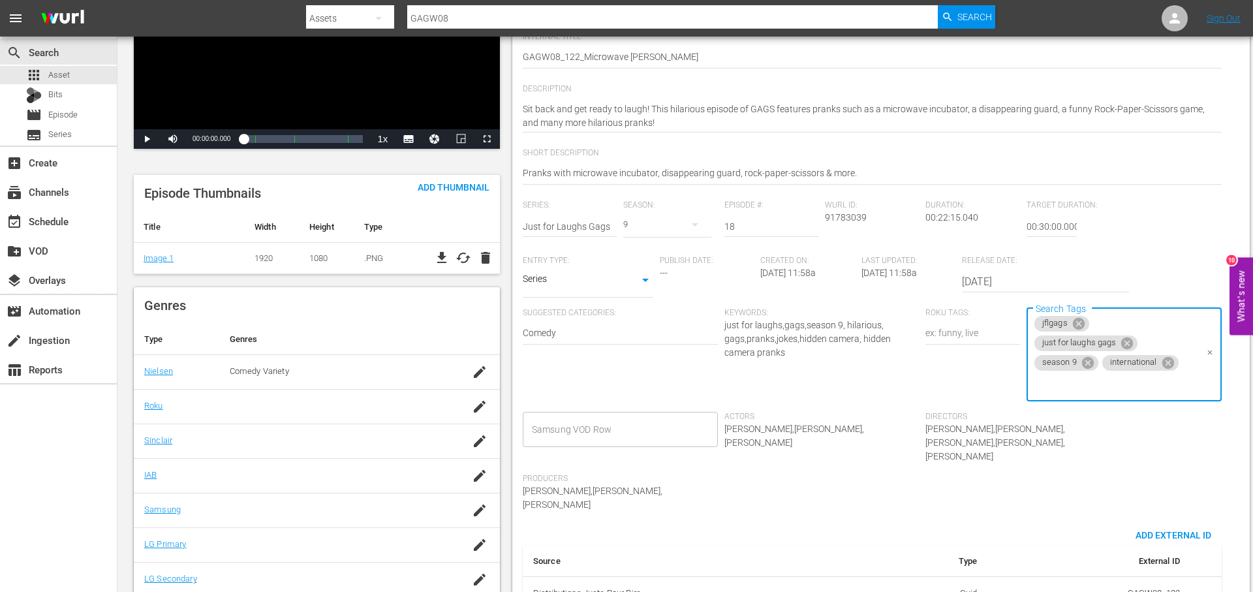
scroll to position [0, 0]
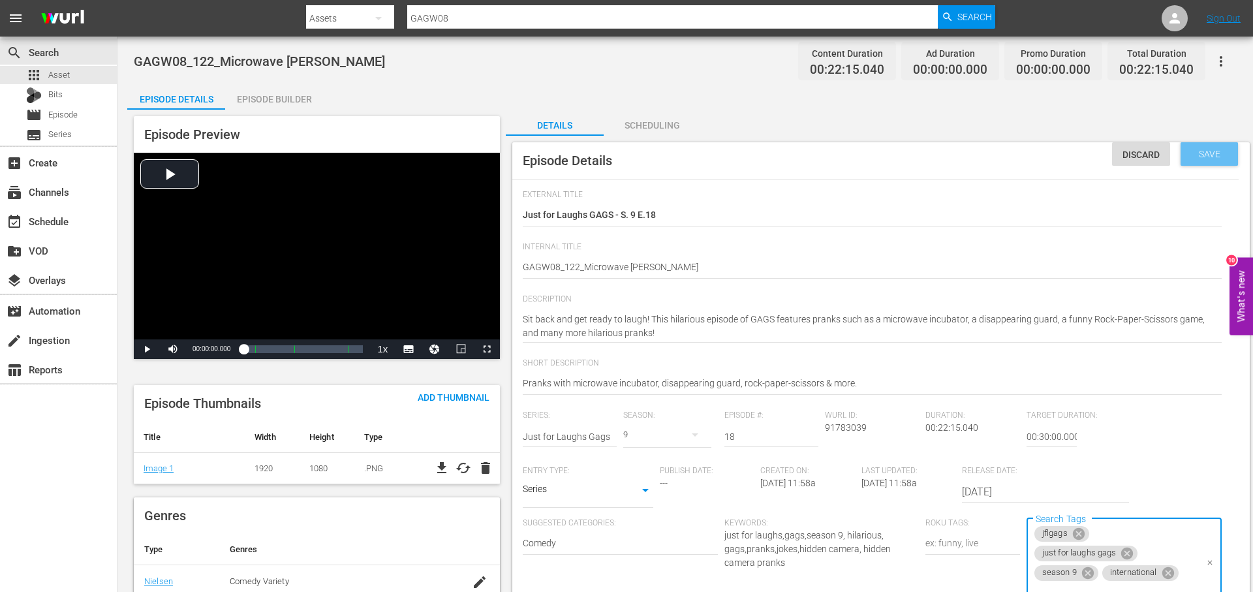
click at [1208, 158] on span "Save" at bounding box center [1209, 154] width 42 height 10
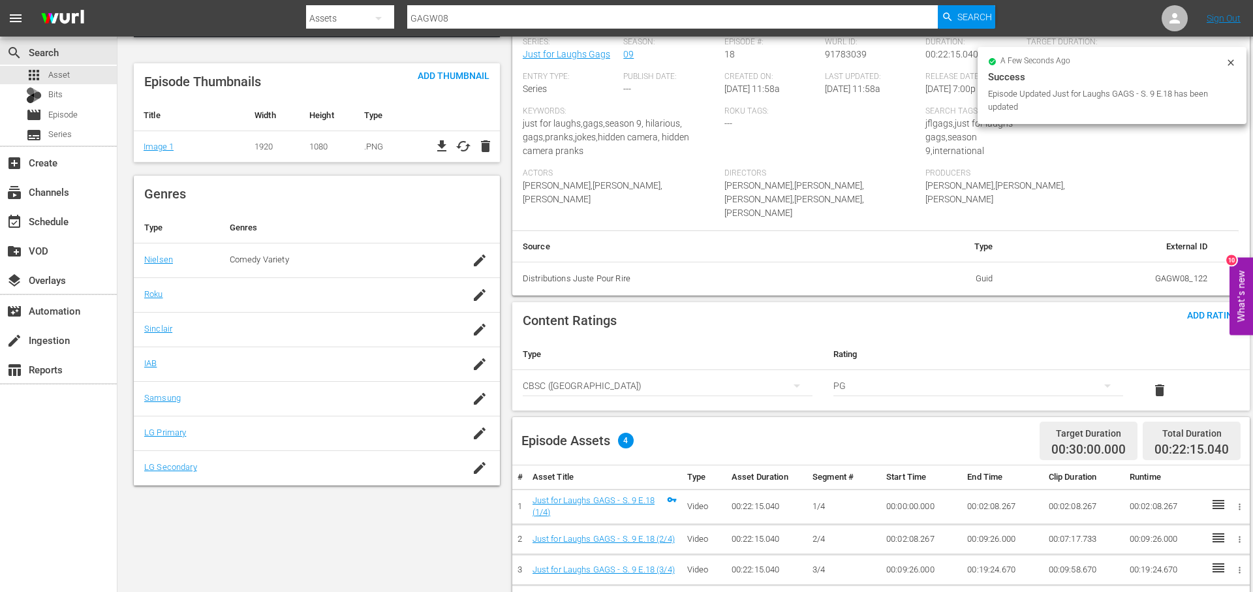
scroll to position [363, 0]
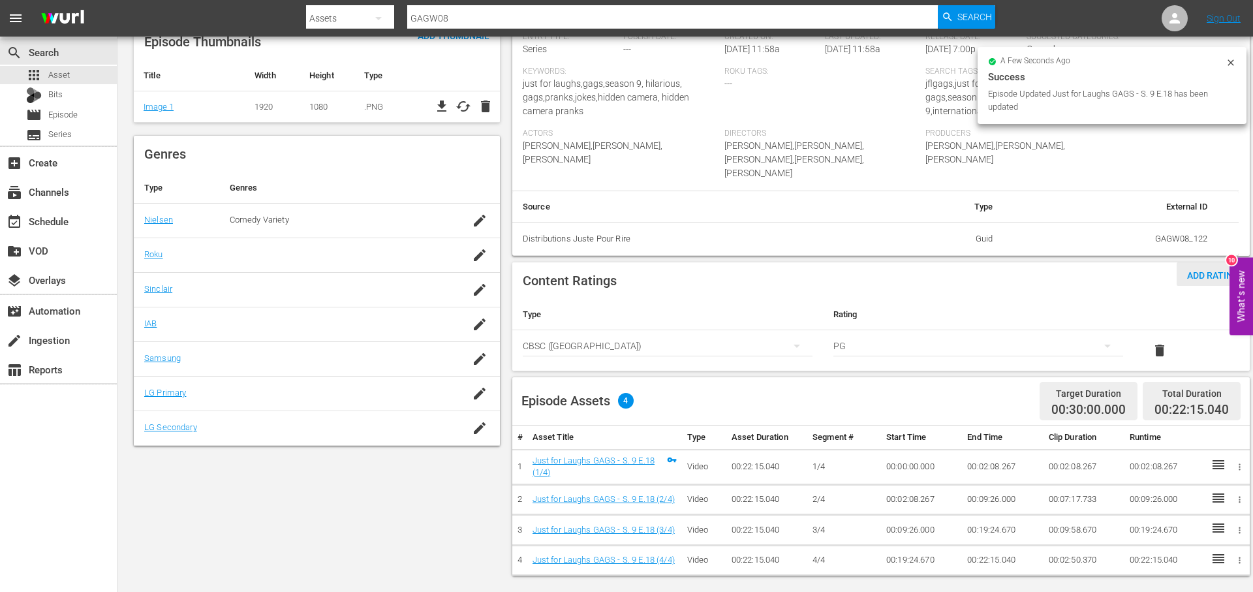
click at [1195, 270] on span "Add Rating" at bounding box center [1212, 275] width 73 height 10
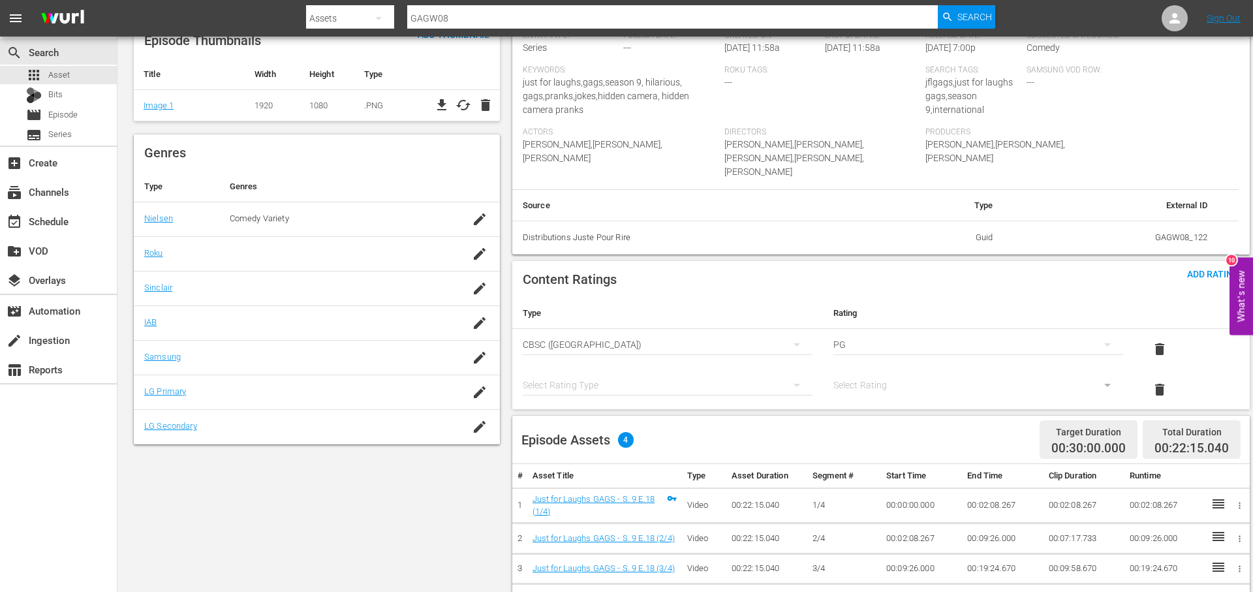
click at [614, 367] on div "simple table" at bounding box center [668, 385] width 290 height 37
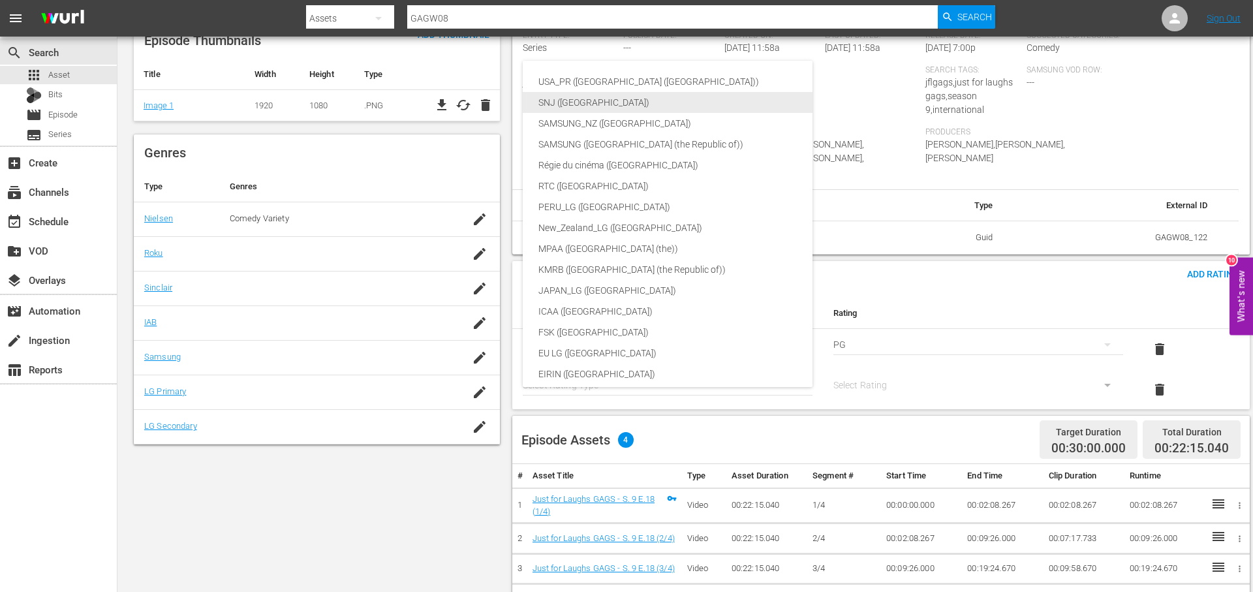
scroll to position [3, 0]
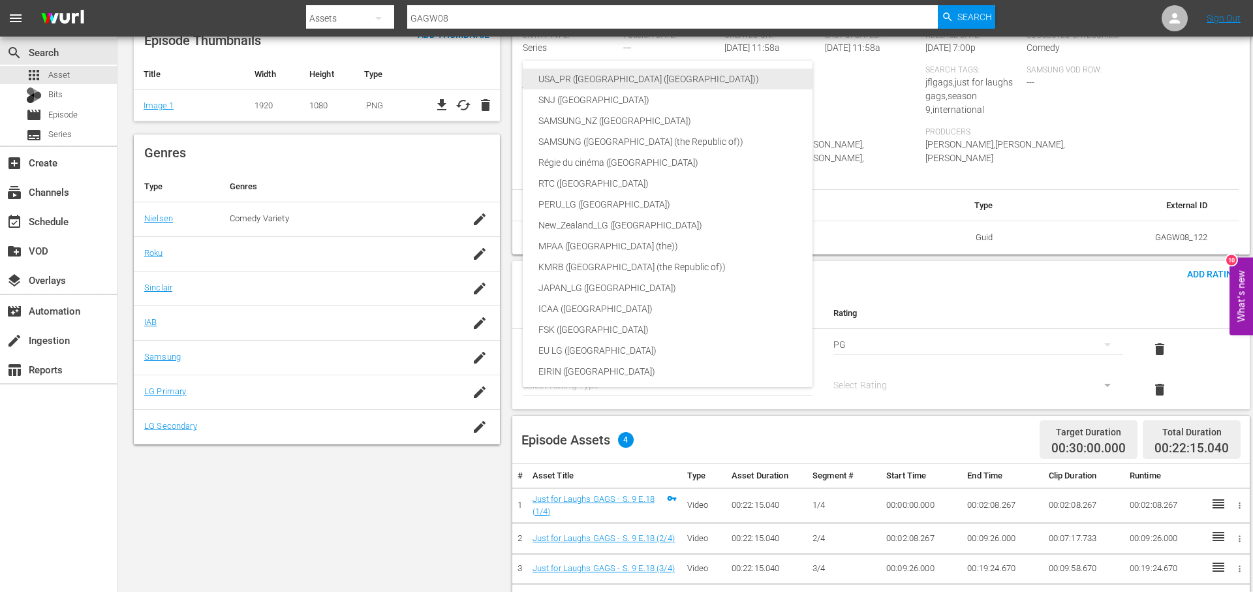
click at [719, 72] on div "USA_PR ([GEOGRAPHIC_DATA] ([GEOGRAPHIC_DATA]))" at bounding box center [698, 79] width 320 height 21
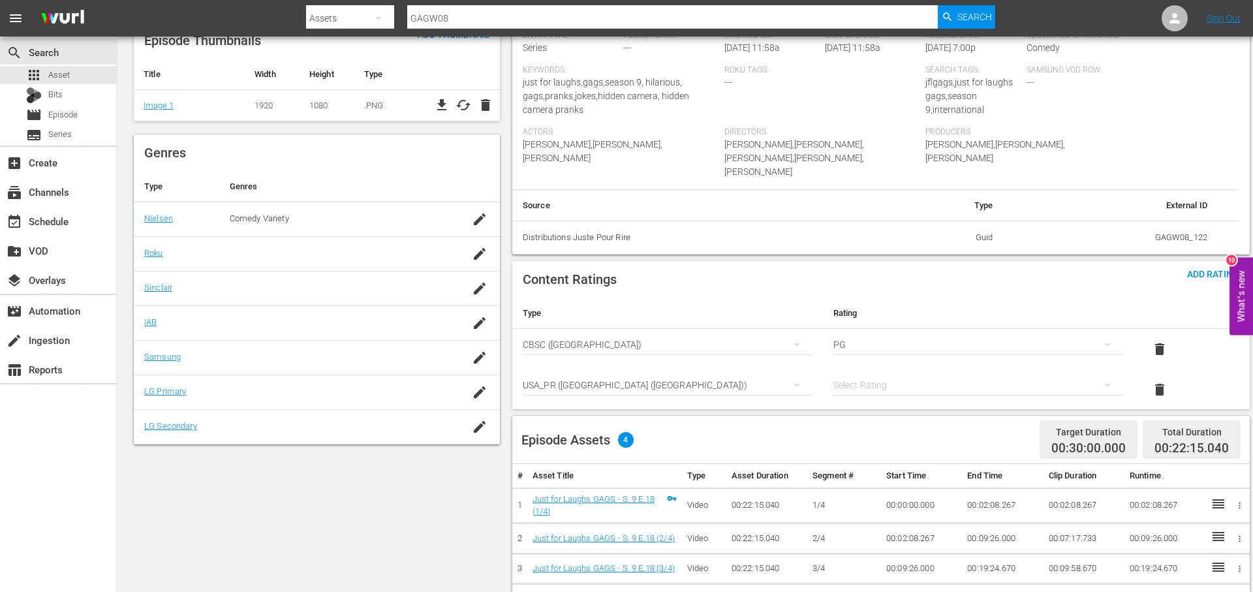
click at [898, 385] on div "simple table" at bounding box center [978, 385] width 290 height 37
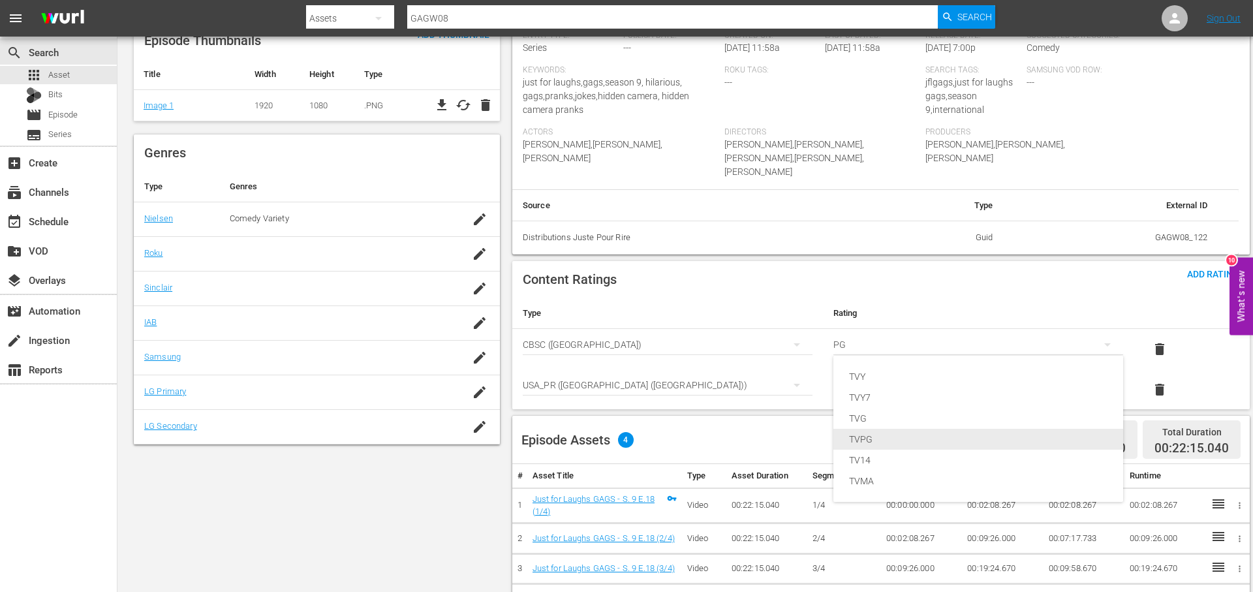
drag, startPoint x: 897, startPoint y: 433, endPoint x: 761, endPoint y: 381, distance: 145.8
click at [897, 433] on div "TVPG" at bounding box center [978, 439] width 258 height 21
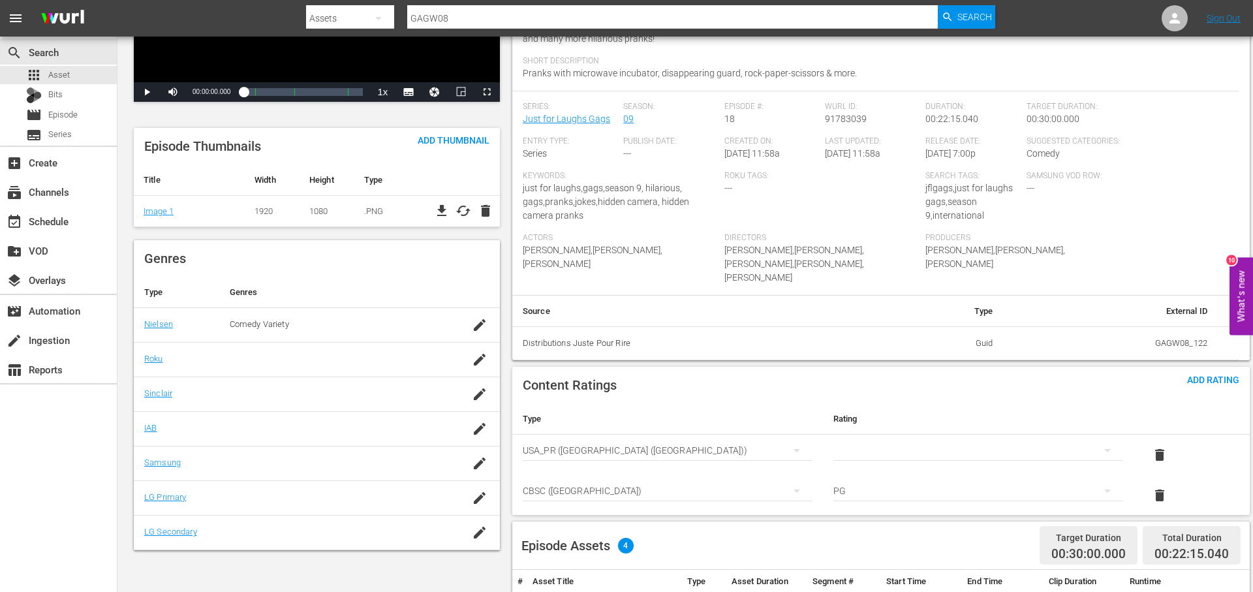
scroll to position [0, 0]
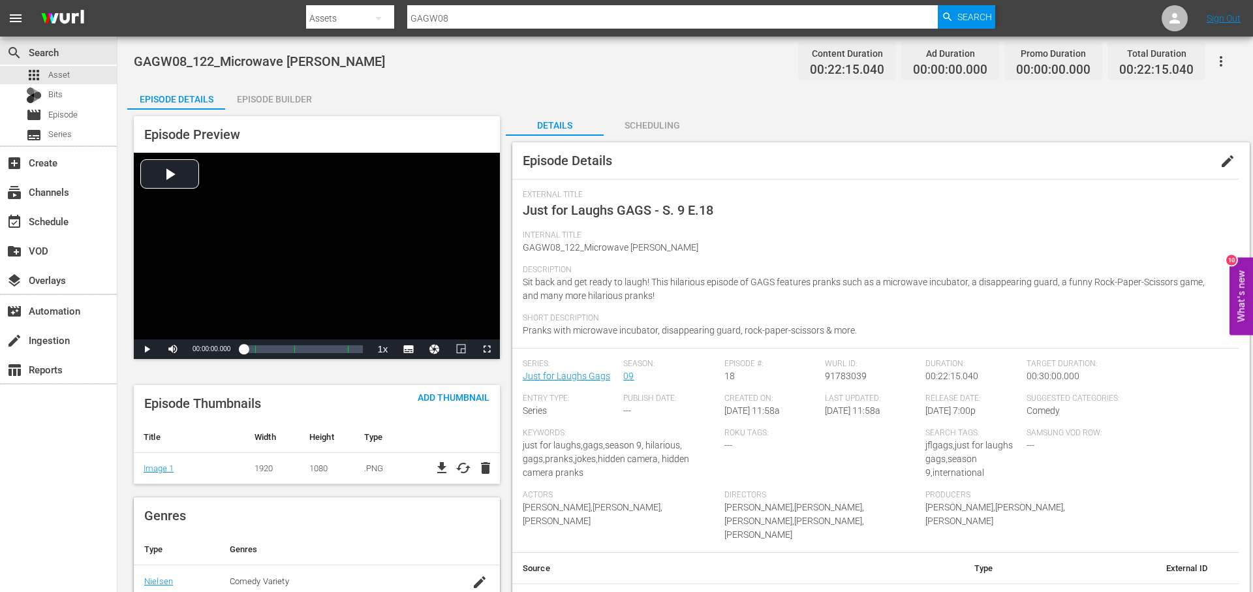
click at [264, 97] on div "Episode Builder" at bounding box center [274, 99] width 98 height 31
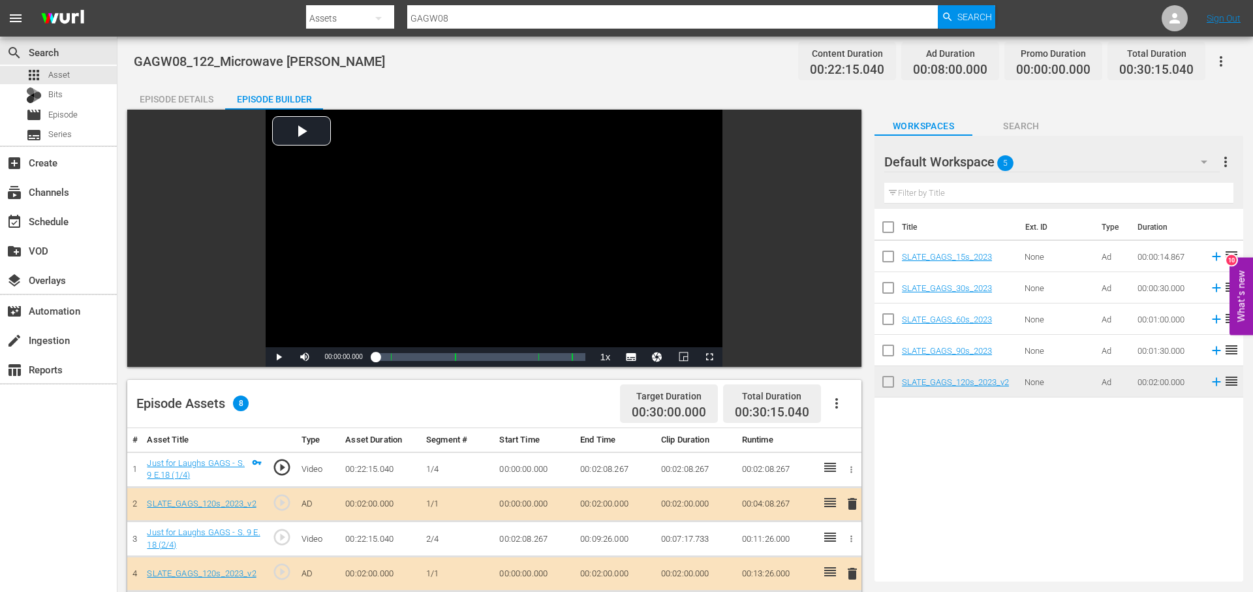
click at [194, 99] on div "Episode Details" at bounding box center [176, 99] width 98 height 31
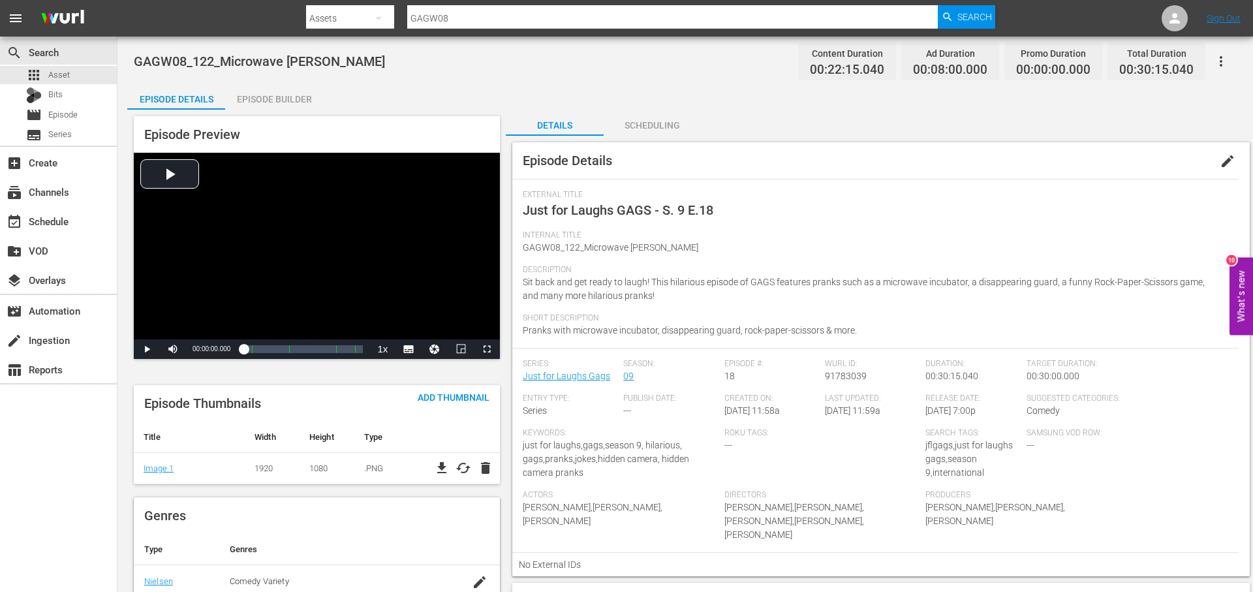
click at [1230, 155] on span "edit" at bounding box center [1227, 161] width 16 height 16
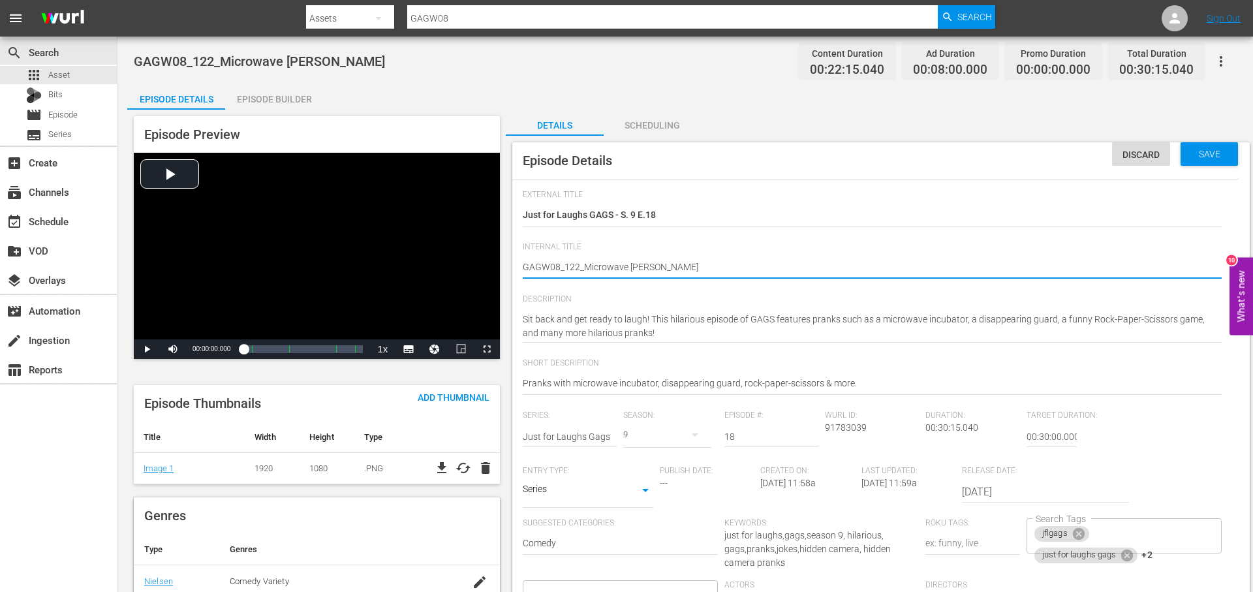
type textarea "GAGW08_122_Microwave hatcher_"
type textarea "GAGW08_122_Microwave hatcher_I"
type textarea "GAGW08_122_Microwave hatcher_IN"
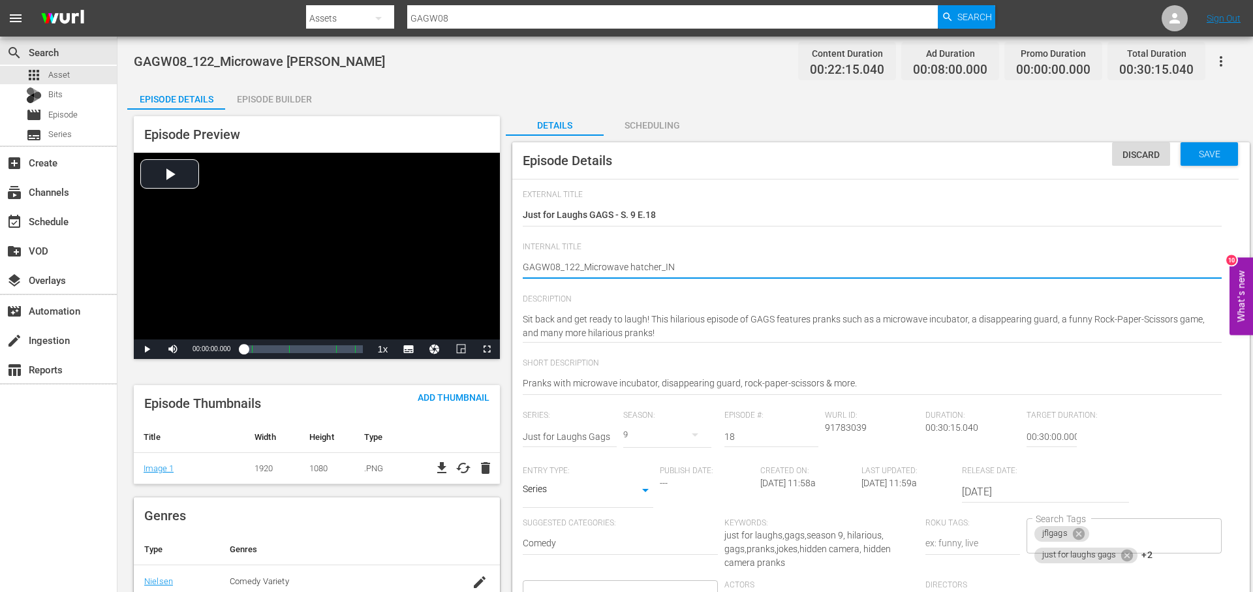
type textarea "GAGW08_122_Microwave hatcher_INT"
click at [1228, 144] on div "Save" at bounding box center [1208, 153] width 57 height 23
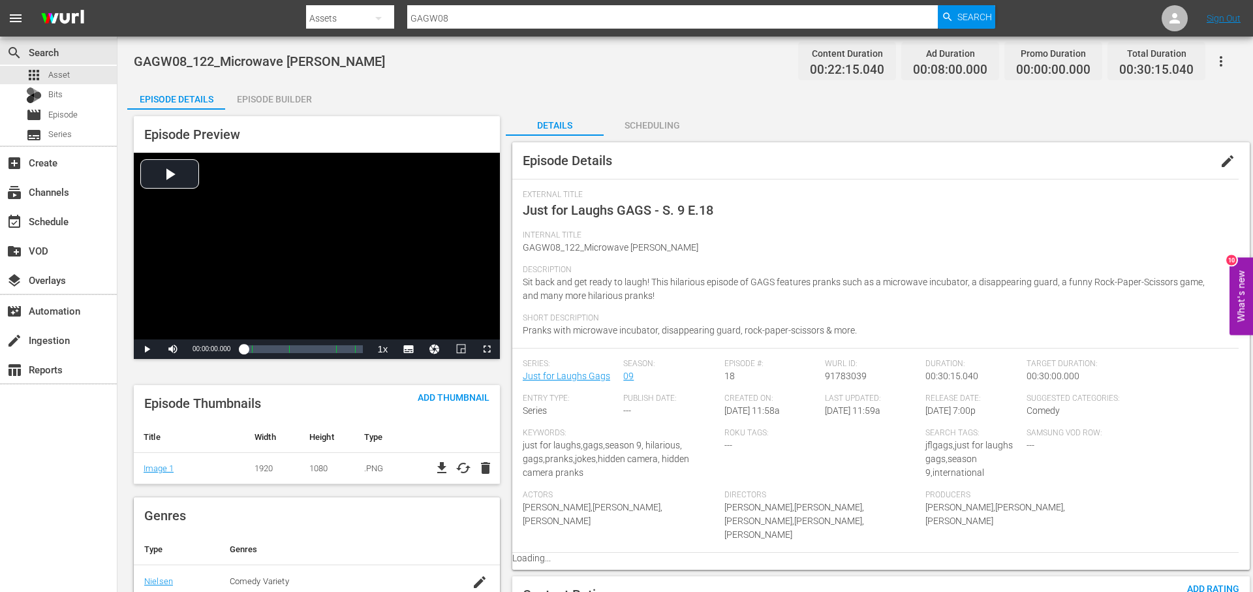
click at [1221, 68] on icon "button" at bounding box center [1221, 62] width 16 height 16
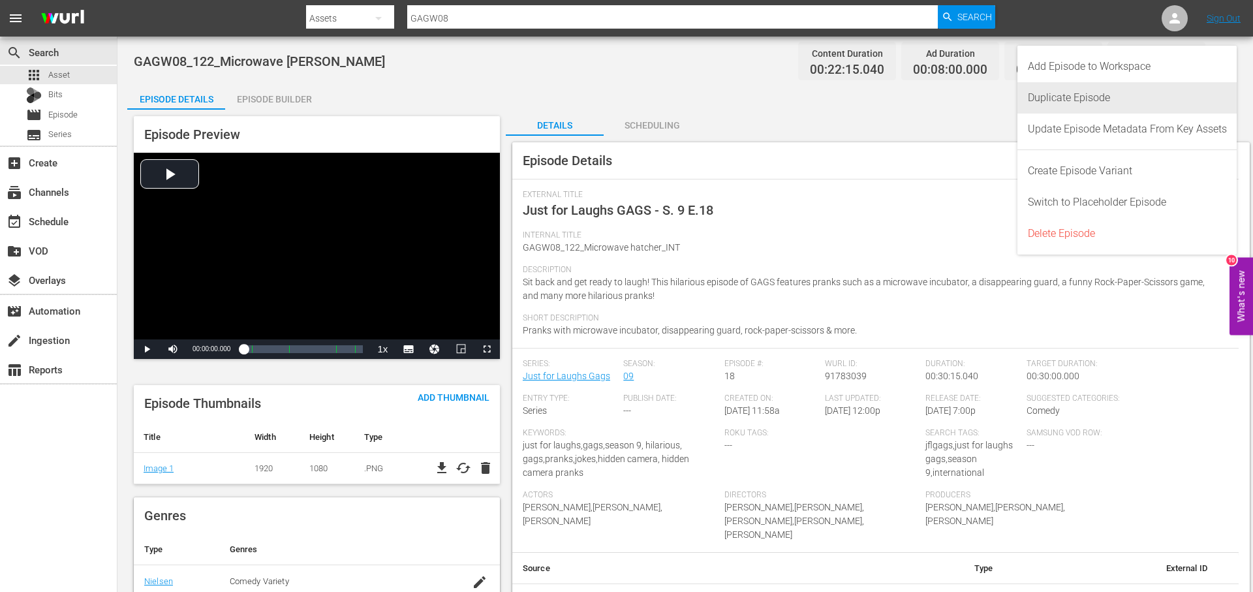
drag, startPoint x: 1060, startPoint y: 99, endPoint x: 1059, endPoint y: 106, distance: 7.3
click at [1060, 99] on div "Duplicate Episode" at bounding box center [1127, 97] width 199 height 31
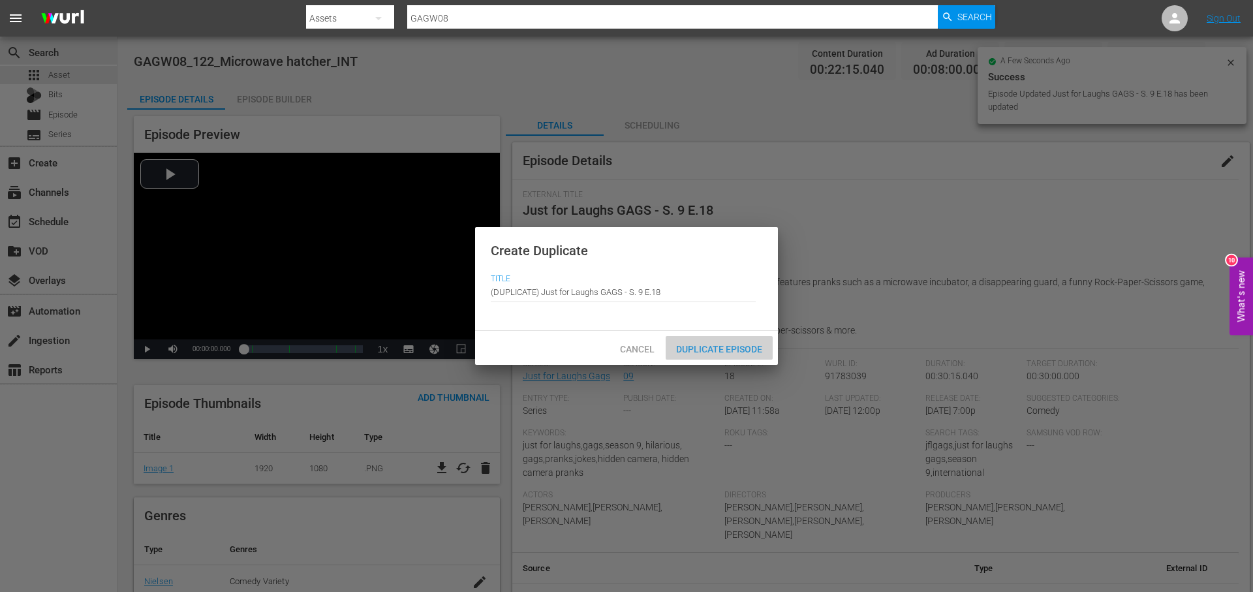
click at [720, 346] on span "Duplicate Episode" at bounding box center [719, 349] width 107 height 10
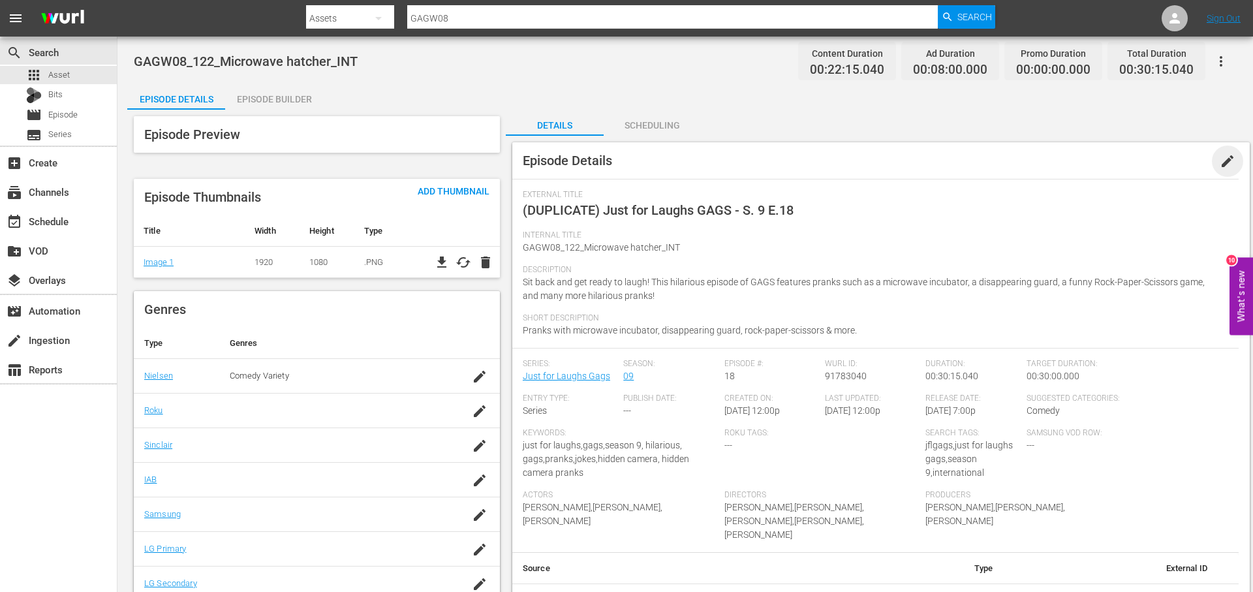
drag, startPoint x: 1231, startPoint y: 155, endPoint x: 1041, endPoint y: 166, distance: 190.2
click at [1220, 153] on span "edit" at bounding box center [1227, 161] width 16 height 16
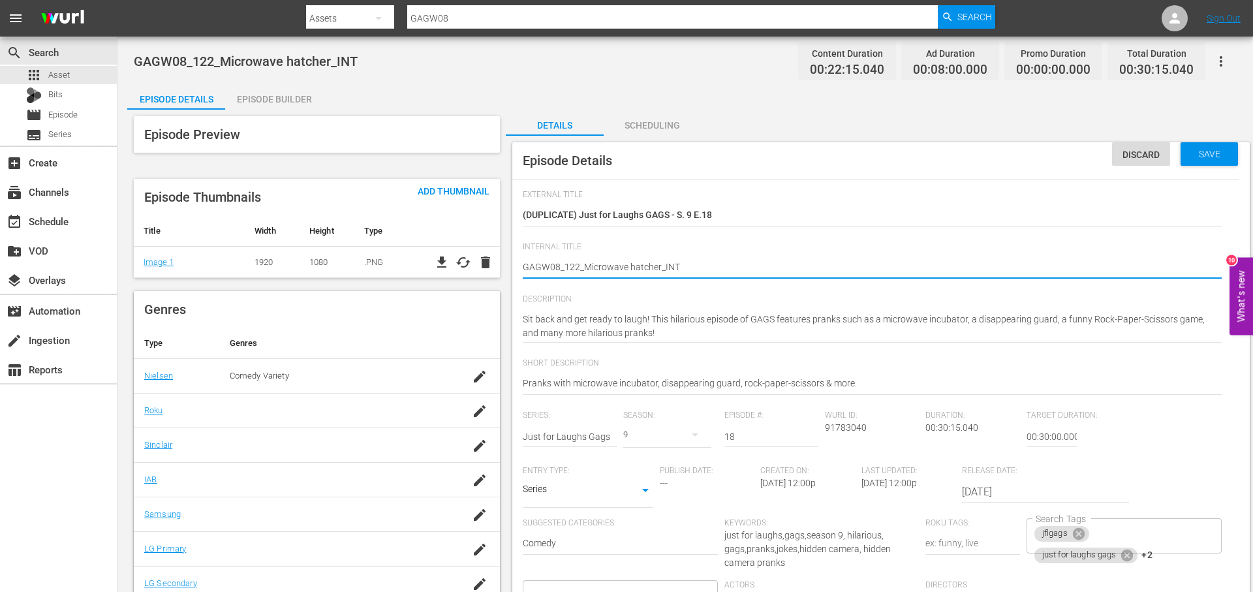
drag, startPoint x: 657, startPoint y: 268, endPoint x: 583, endPoint y: 271, distance: 74.5
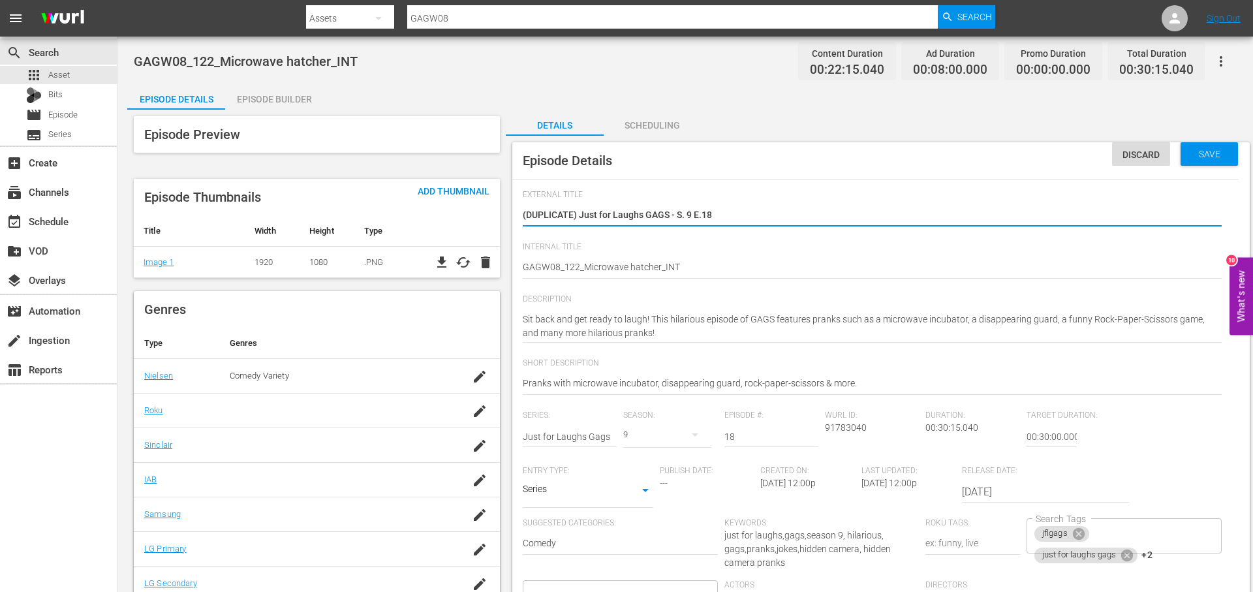
drag, startPoint x: 624, startPoint y: 213, endPoint x: 395, endPoint y: 212, distance: 229.7
paste textarea "Microwave [PERSON_NAME]"
type textarea "Microwave [PERSON_NAME]"
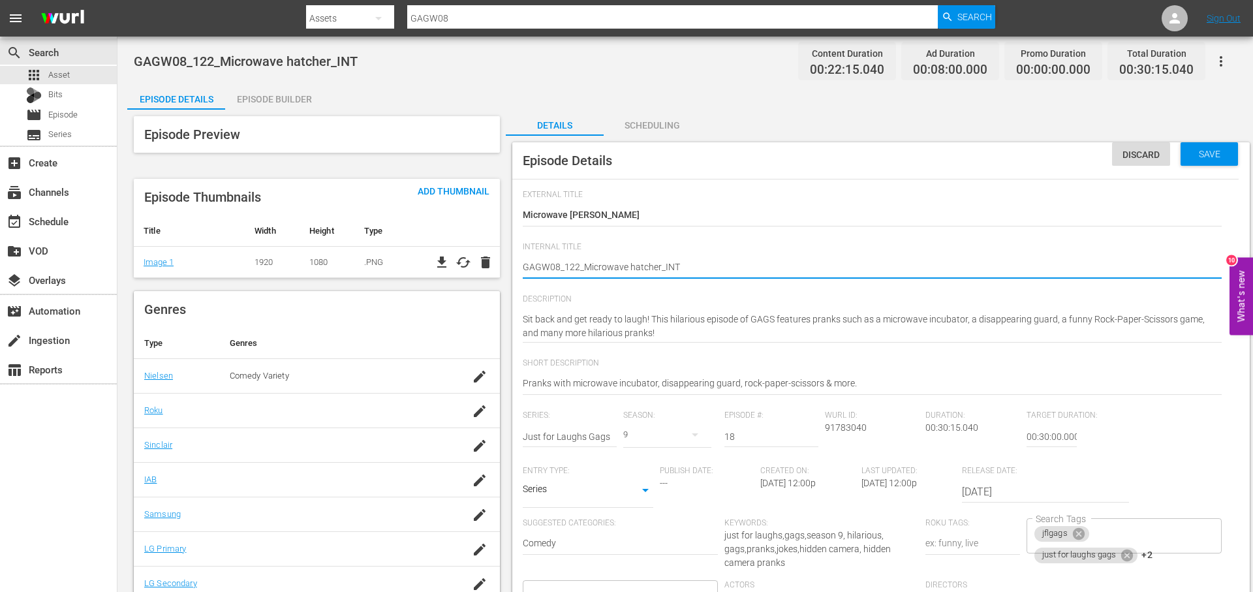
type textarea "GAGW08_122_Microwave hatcher_IN"
type textarea "GAGW08_122_Microwave hatcher_I"
type textarea "GAGW08_122_Microwave hatcher_"
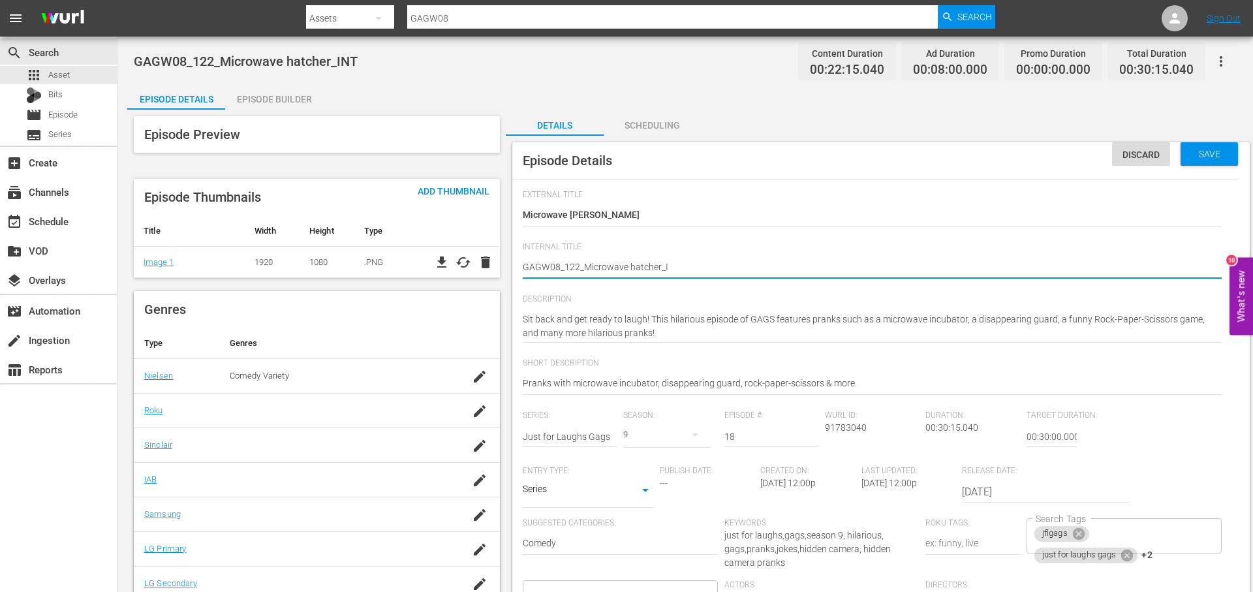
type textarea "GAGW08_122_Microwave hatcher_"
type textarea "GAGW08_122_Microwave hatcher_R"
type textarea "GAGW08_122_Microwave hatcher_RO"
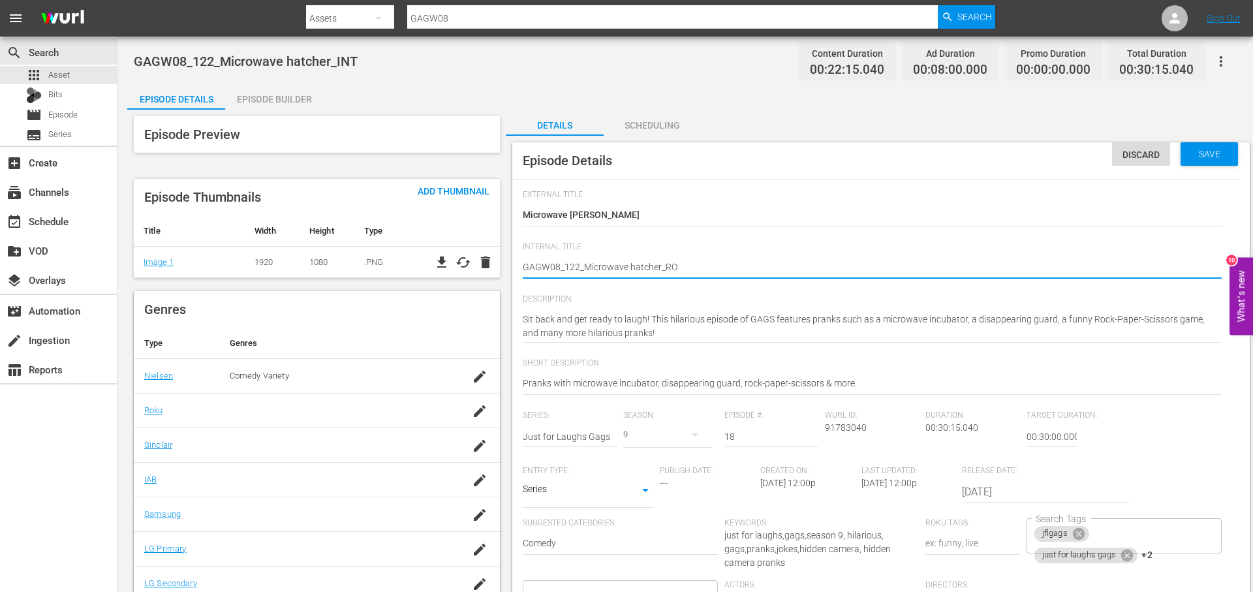
type textarea "GAGW08_122_Microwave hatcher_ROK"
type textarea "GAGW08_122_Microwave hatcher_ROKU"
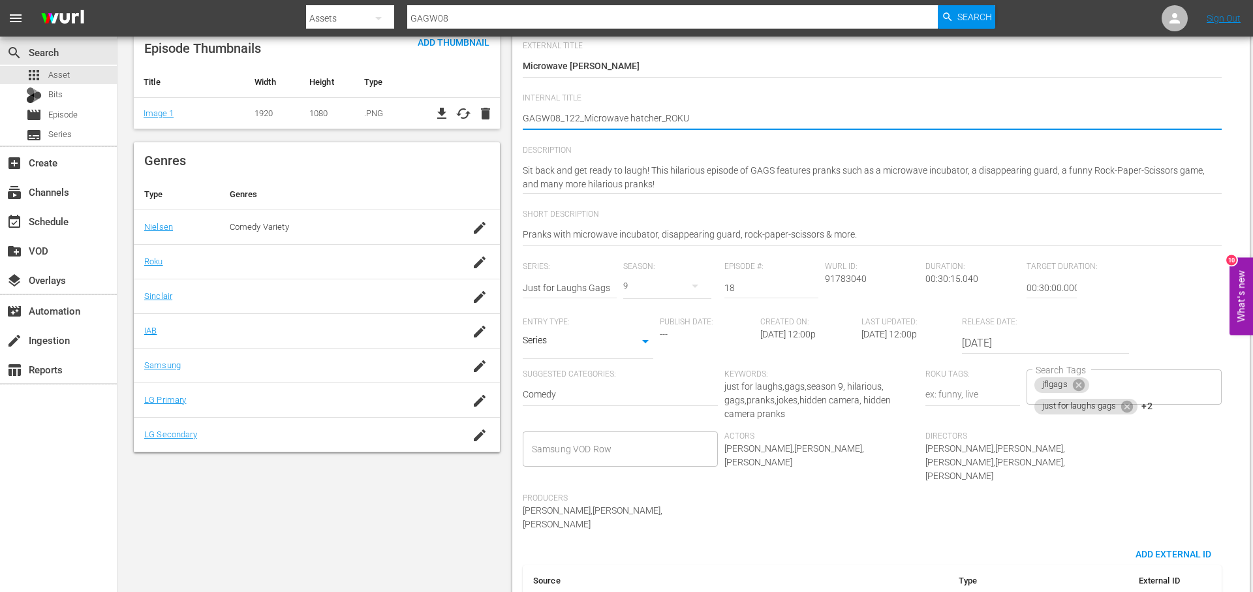
scroll to position [161, 0]
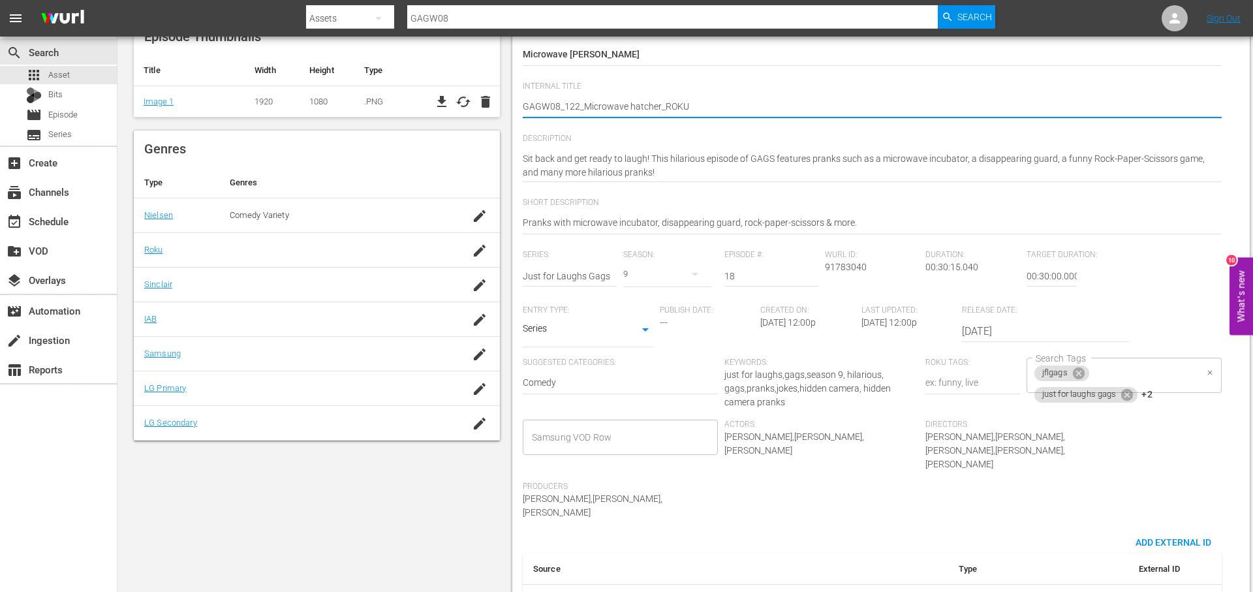
drag, startPoint x: 1193, startPoint y: 375, endPoint x: 1180, endPoint y: 408, distance: 36.0
click at [1193, 375] on div "jflgags just for laughs gags +2 Search Tags" at bounding box center [1123, 375] width 195 height 35
type textarea "GAGW08_122_Microwave hatcher_ROKU"
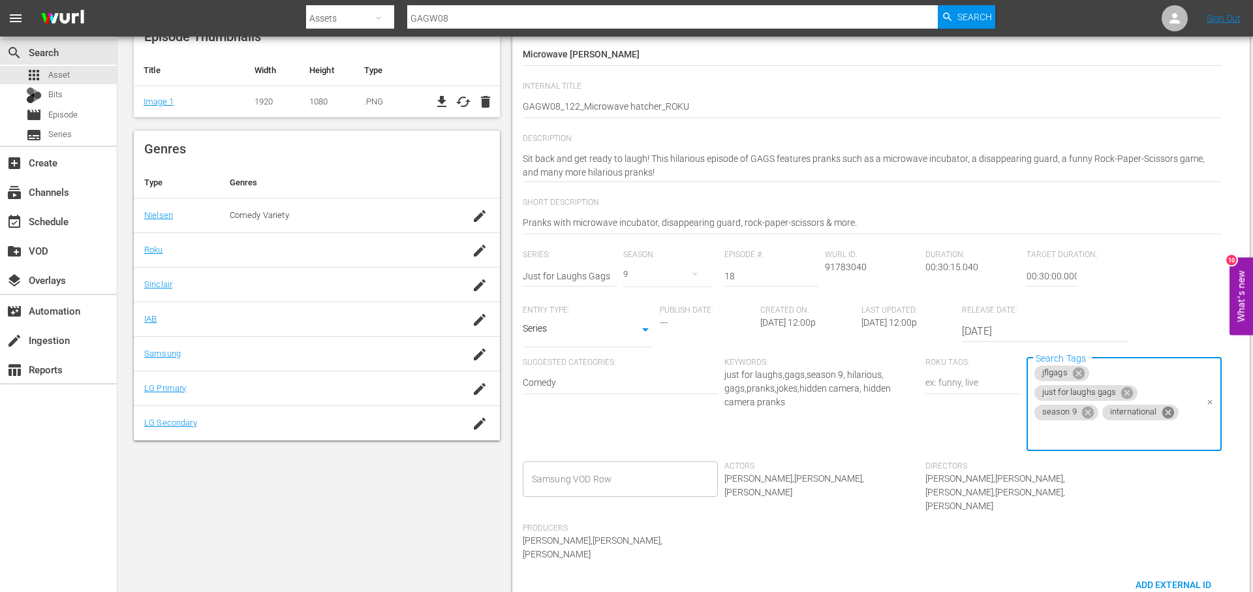
click at [1164, 412] on icon at bounding box center [1167, 412] width 12 height 12
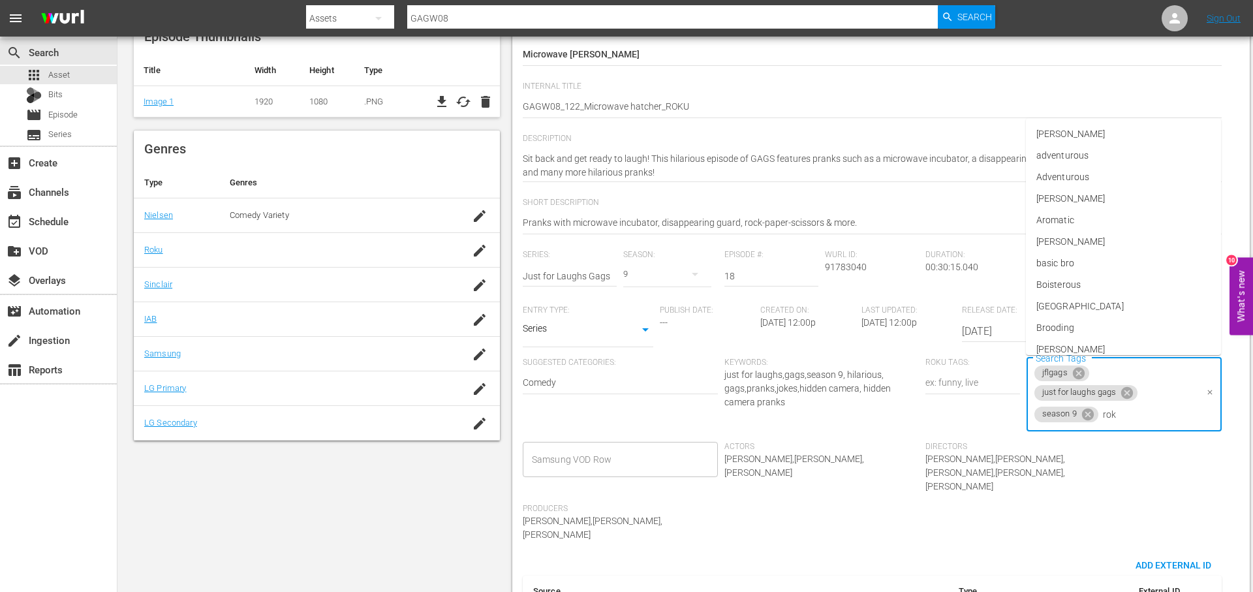
type input "roku"
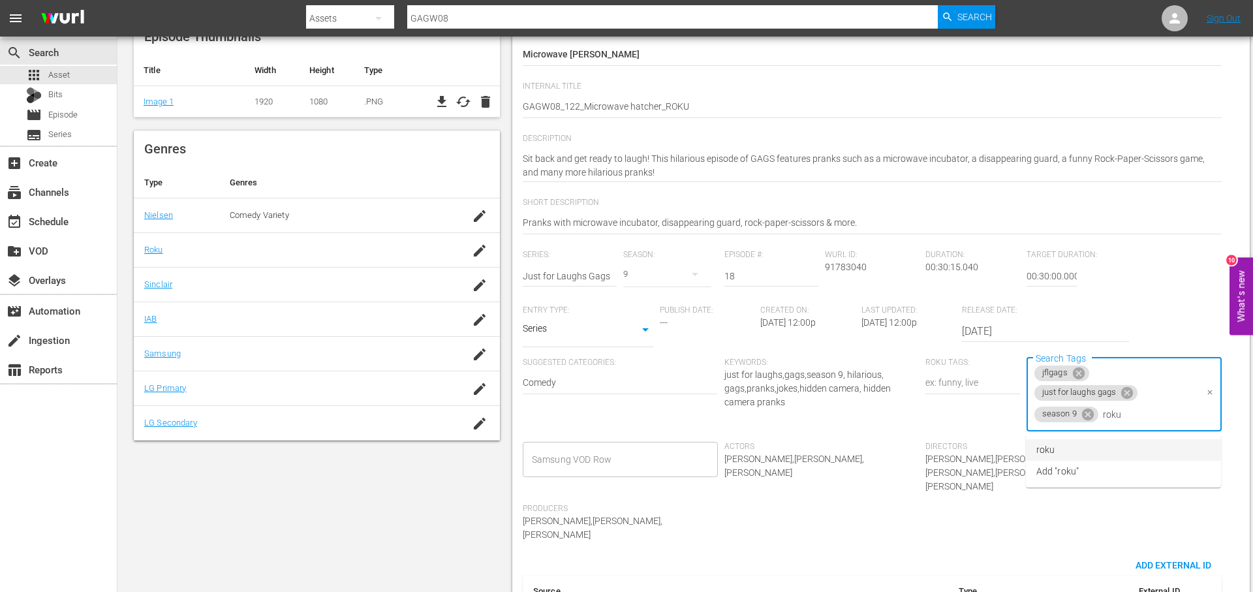
drag, startPoint x: 1159, startPoint y: 444, endPoint x: 1120, endPoint y: 444, distance: 39.2
click at [1149, 444] on li "roku" at bounding box center [1123, 450] width 195 height 22
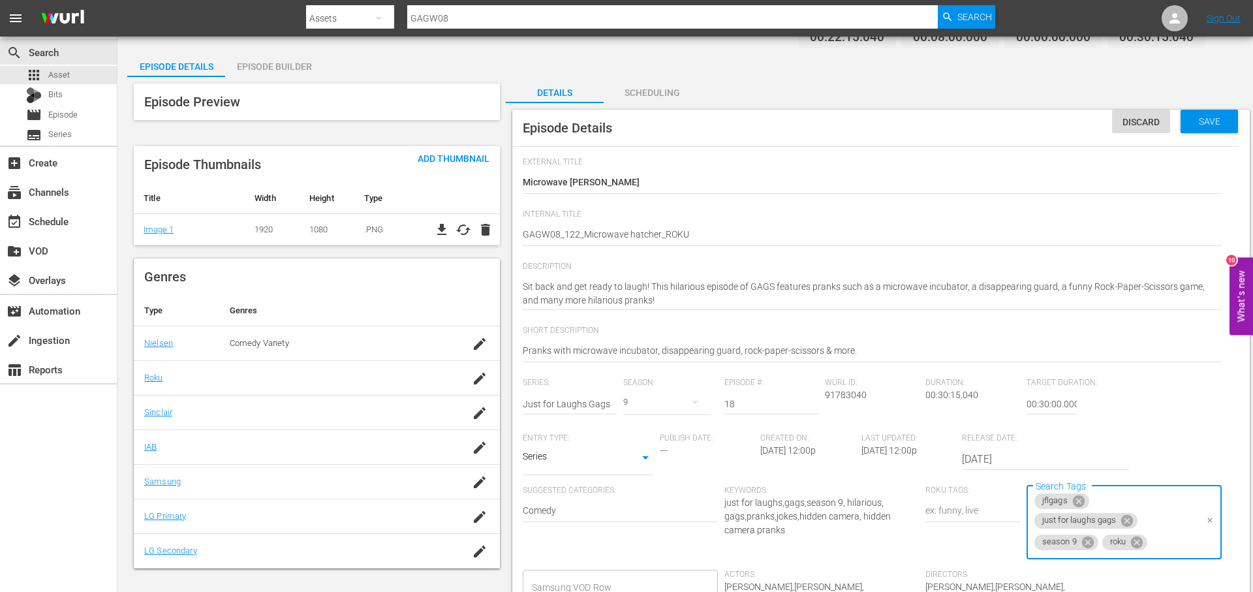
scroll to position [0, 0]
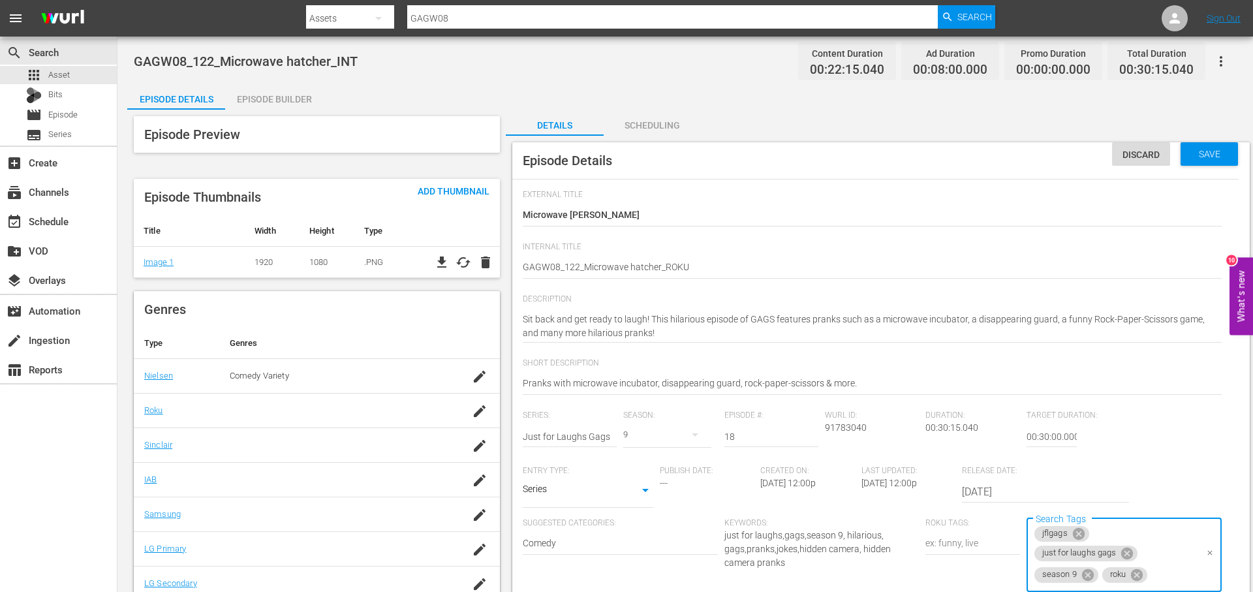
click at [296, 97] on div "Episode Builder" at bounding box center [274, 99] width 98 height 31
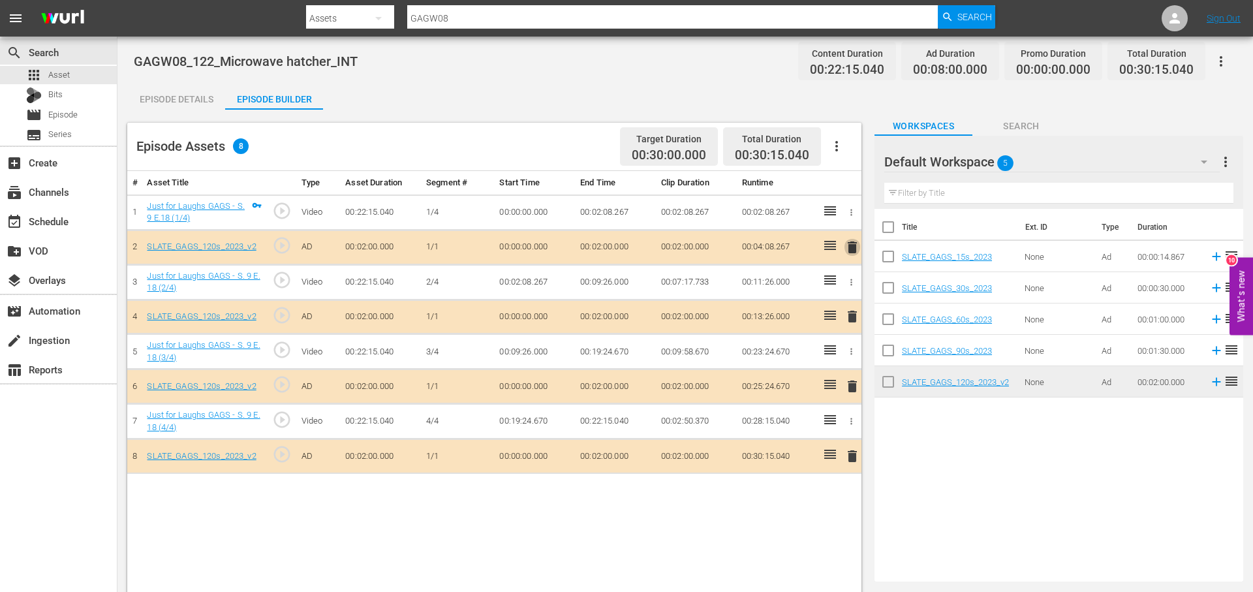
click at [846, 244] on span "delete" at bounding box center [852, 247] width 16 height 16
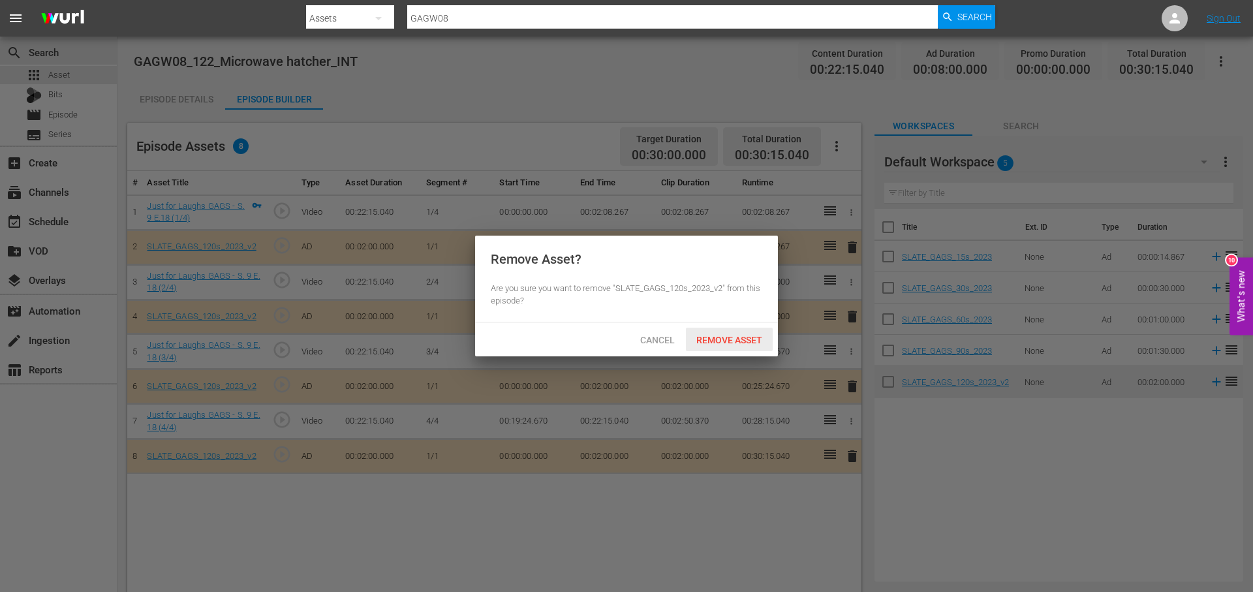
click at [750, 341] on span "Remove Asset" at bounding box center [729, 340] width 87 height 10
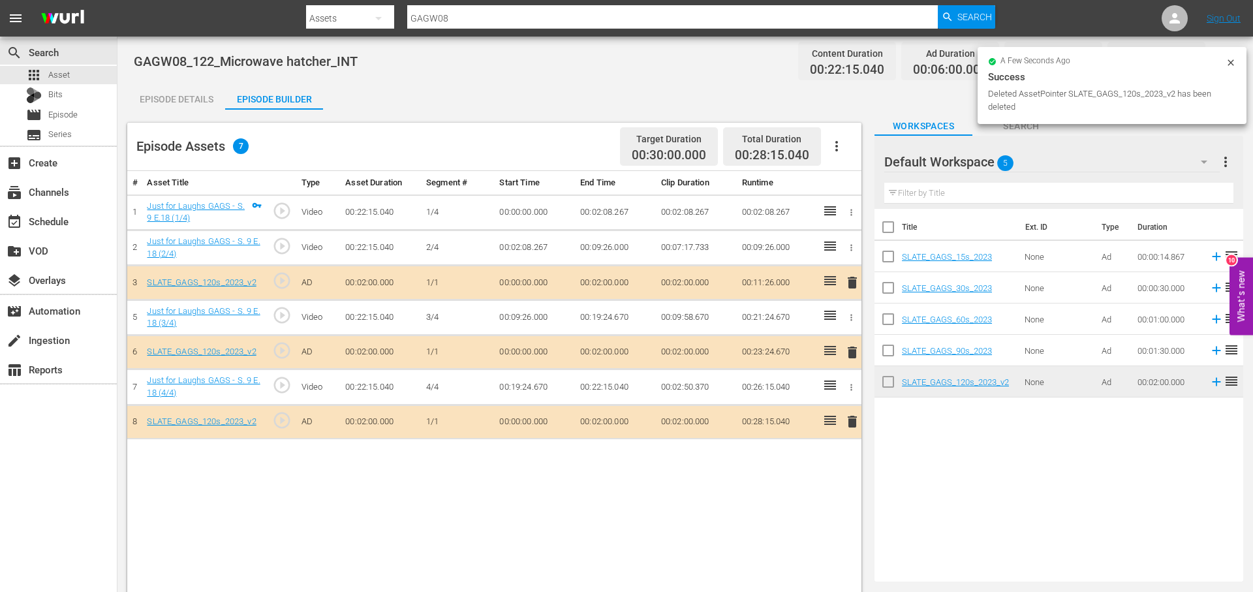
click at [856, 421] on span "delete" at bounding box center [852, 422] width 16 height 16
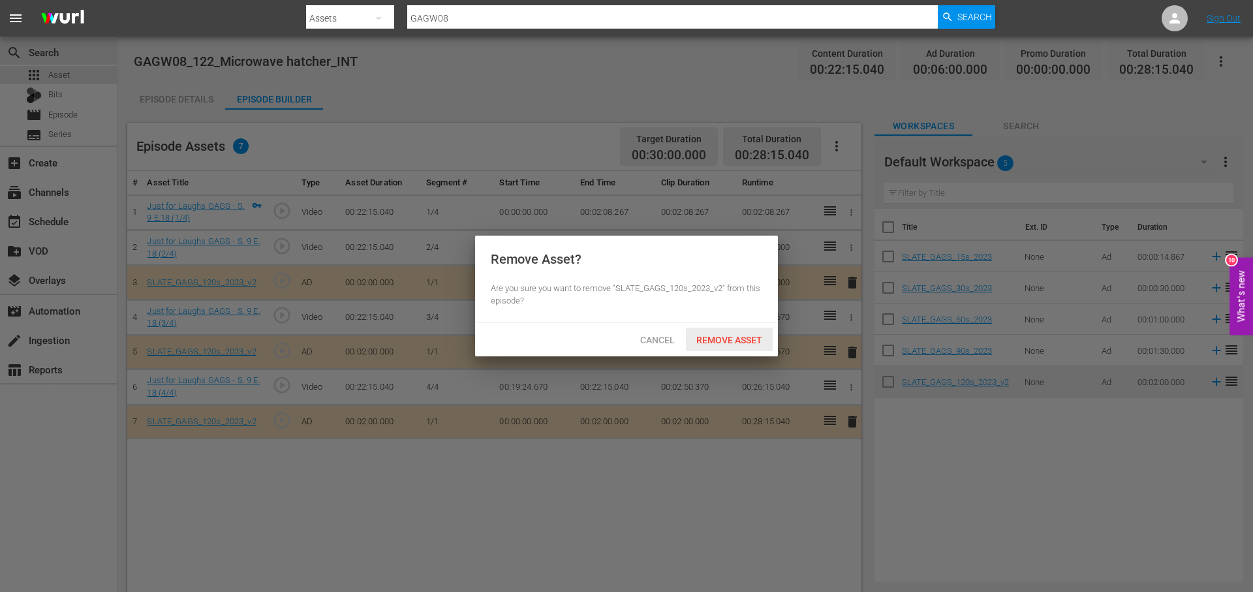
click at [739, 340] on span "Remove Asset" at bounding box center [729, 340] width 87 height 10
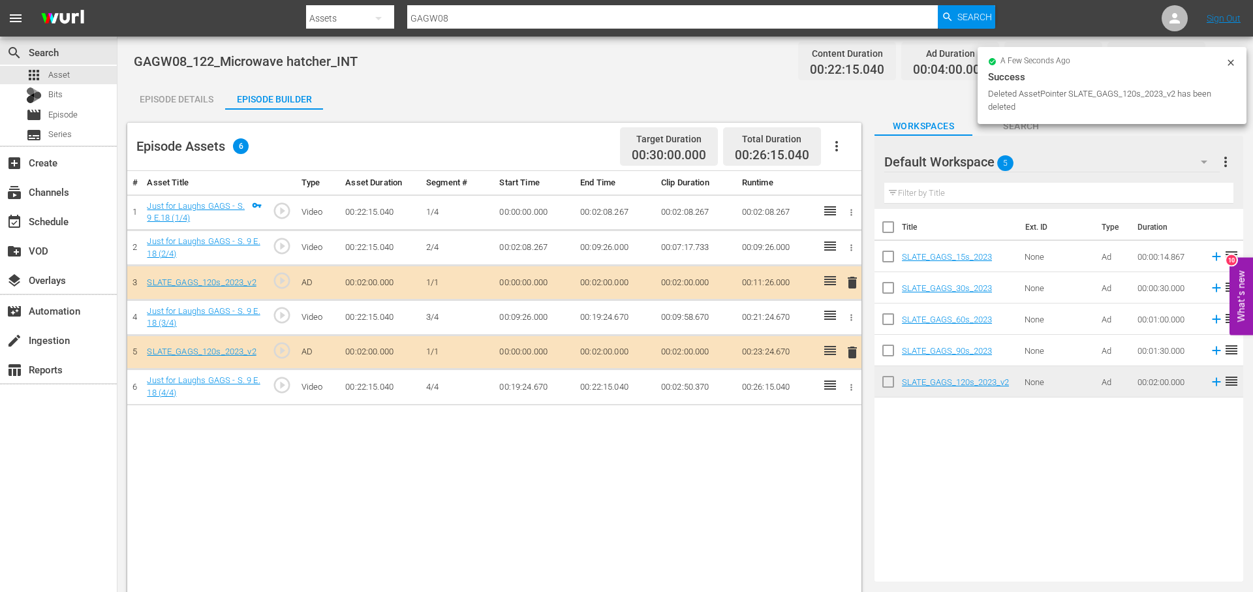
click at [853, 356] on span "delete" at bounding box center [852, 353] width 16 height 16
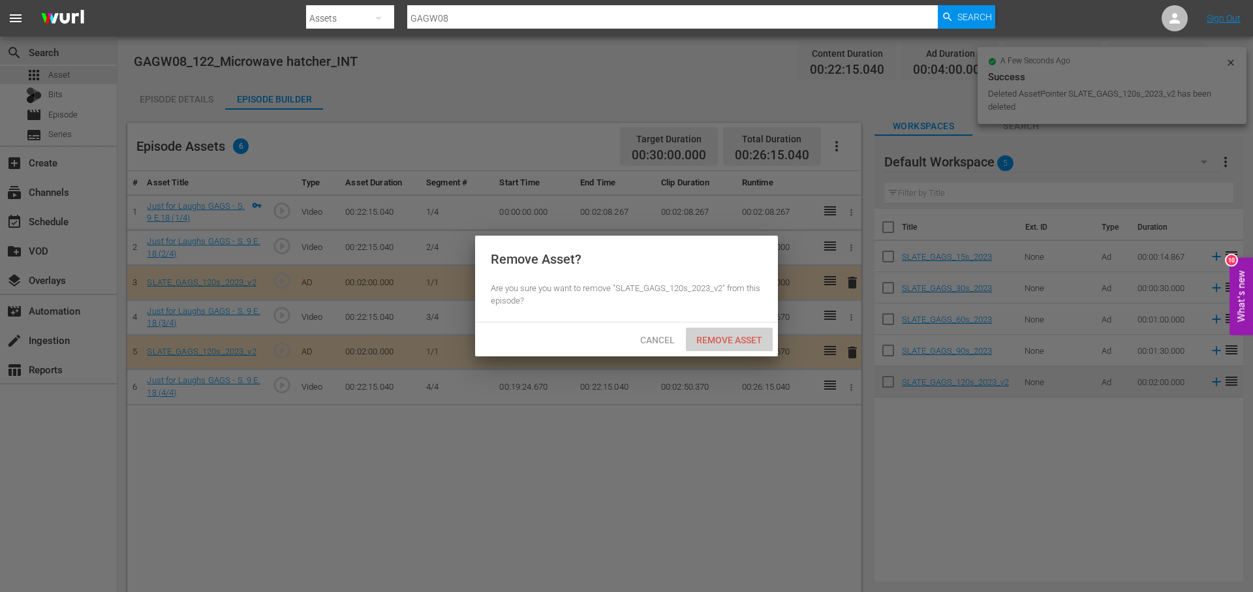
drag, startPoint x: 740, startPoint y: 344, endPoint x: 748, endPoint y: 343, distance: 8.5
click at [740, 344] on span "Remove Asset" at bounding box center [729, 340] width 87 height 10
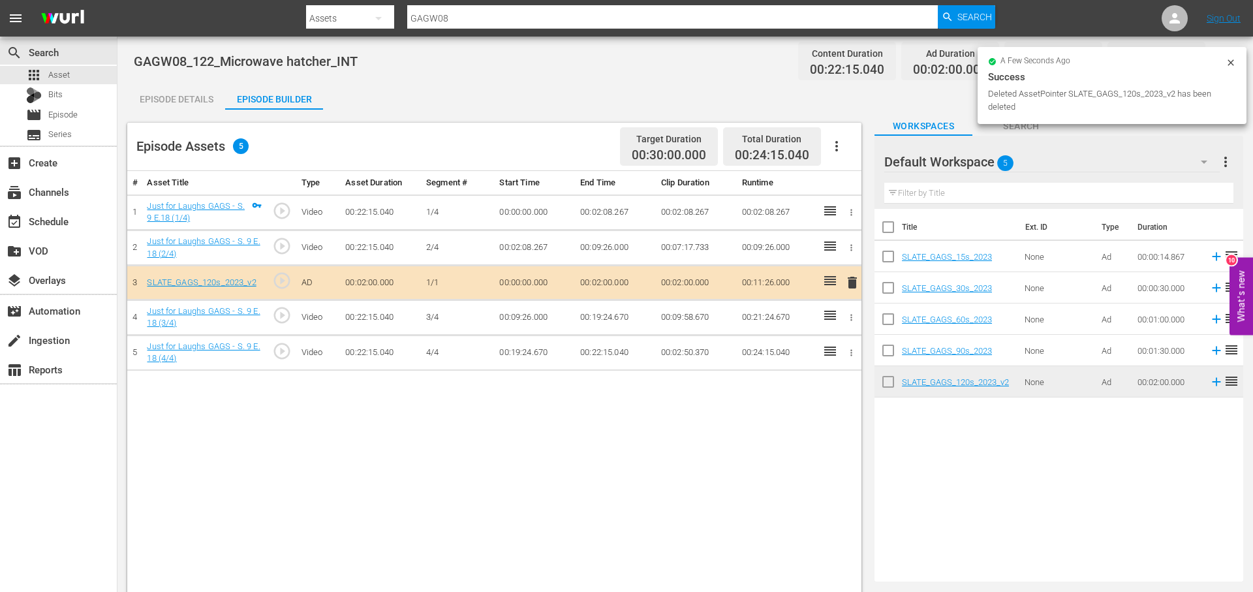
click at [195, 104] on div "Episode Details" at bounding box center [176, 99] width 98 height 31
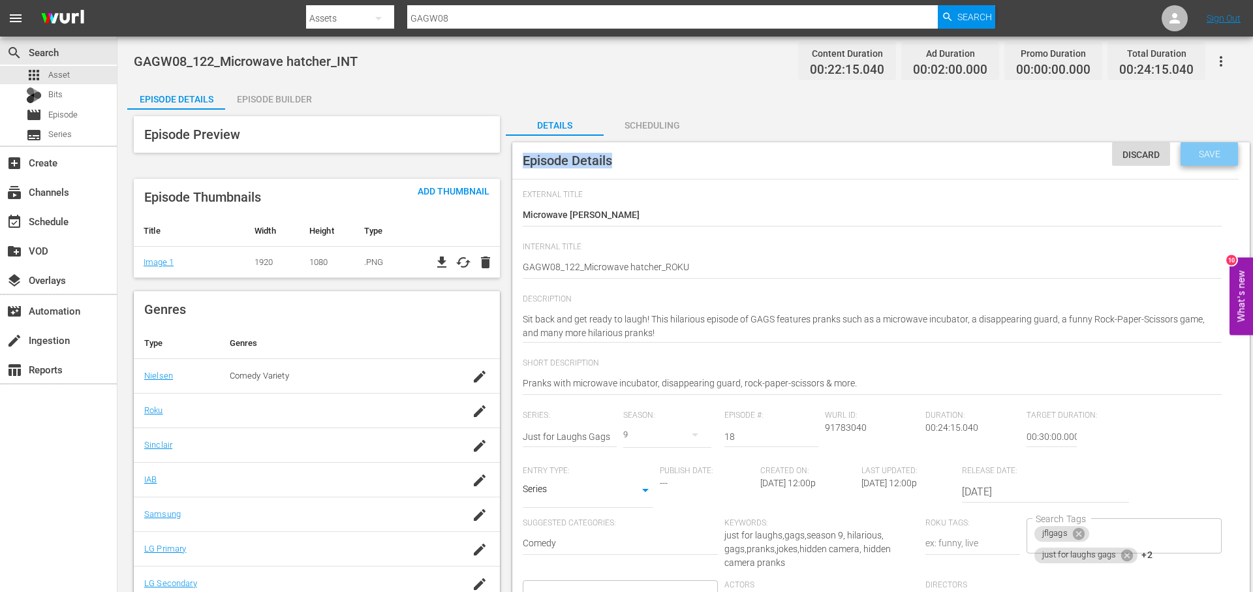
click at [1208, 157] on span "Save" at bounding box center [1209, 154] width 42 height 10
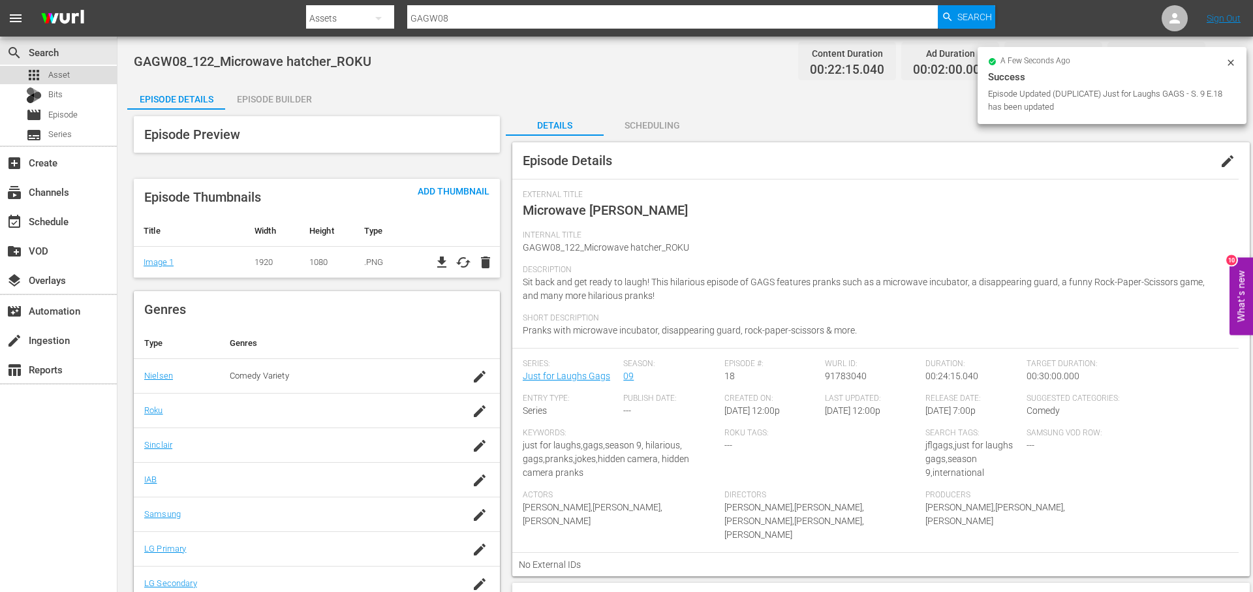
click at [84, 70] on div "apps Asset" at bounding box center [58, 75] width 117 height 18
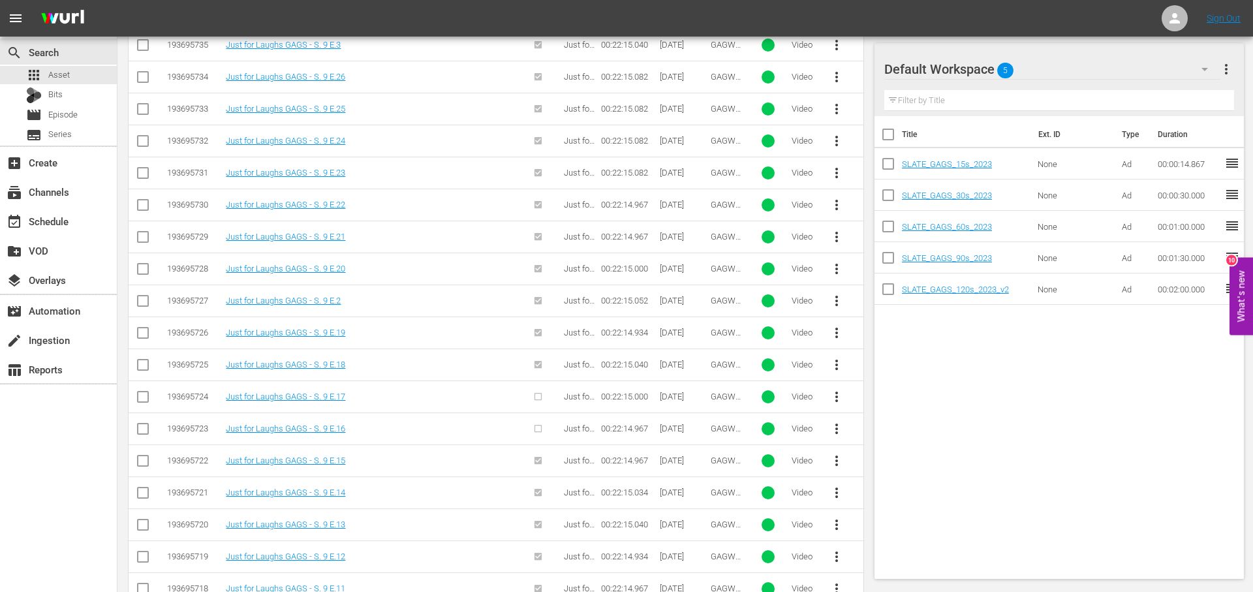
scroll to position [574, 0]
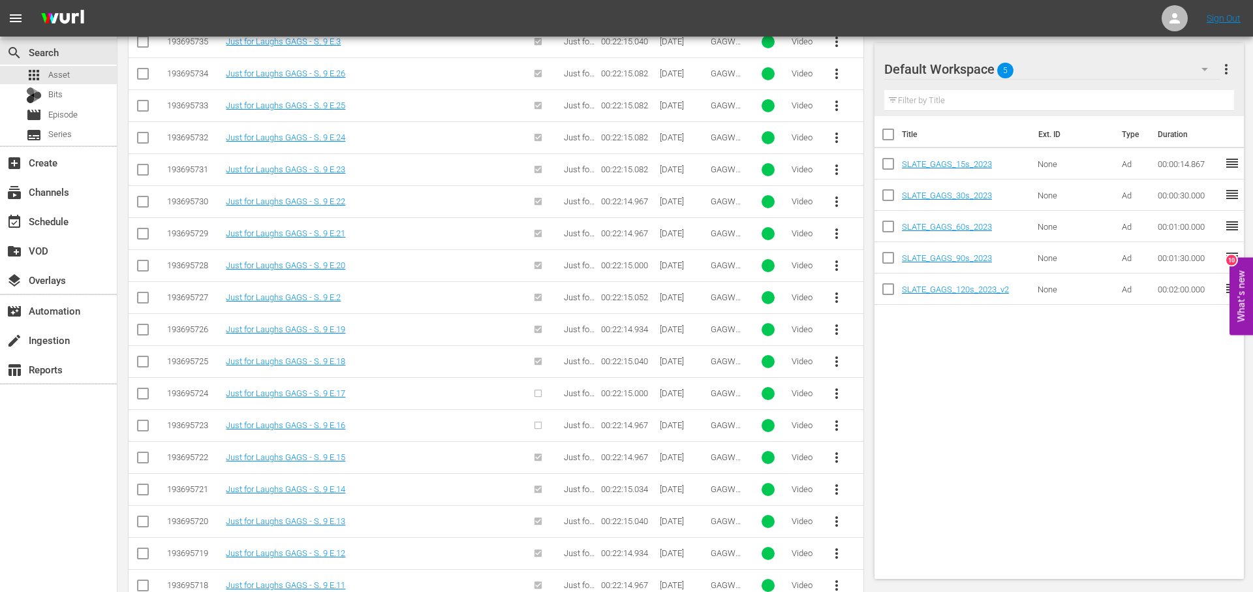
click at [841, 396] on span "more_vert" at bounding box center [837, 394] width 16 height 16
click at [940, 496] on div "Episode" at bounding box center [907, 492] width 89 height 31
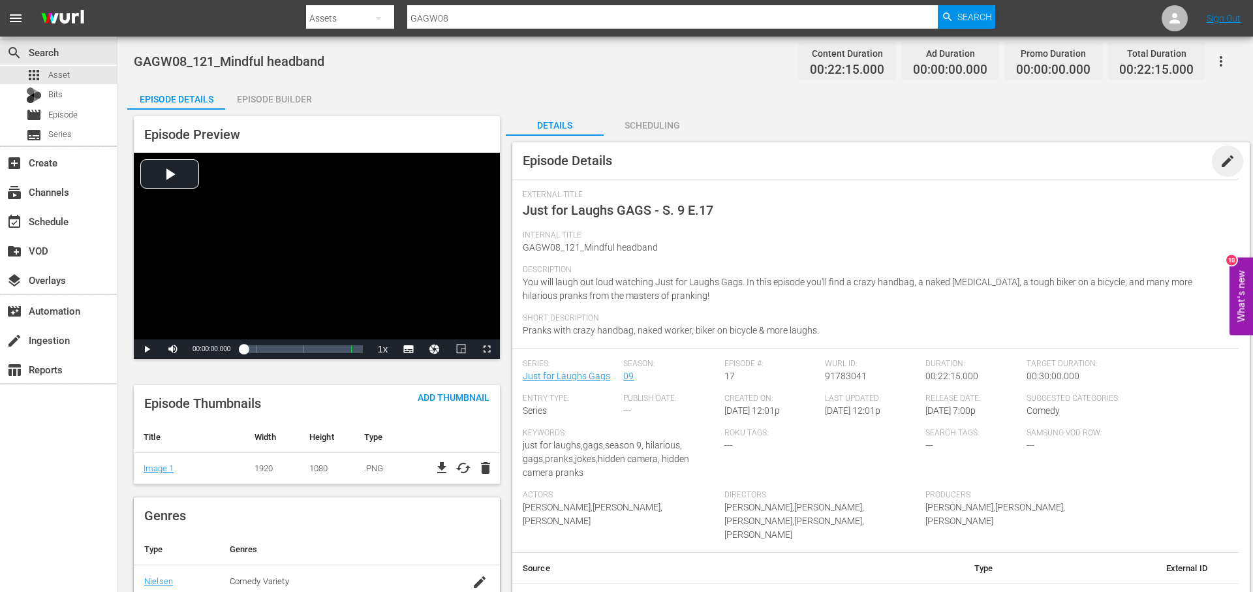
drag, startPoint x: 1227, startPoint y: 156, endPoint x: 1202, endPoint y: 174, distance: 30.4
click at [1227, 157] on span "edit" at bounding box center [1227, 161] width 16 height 16
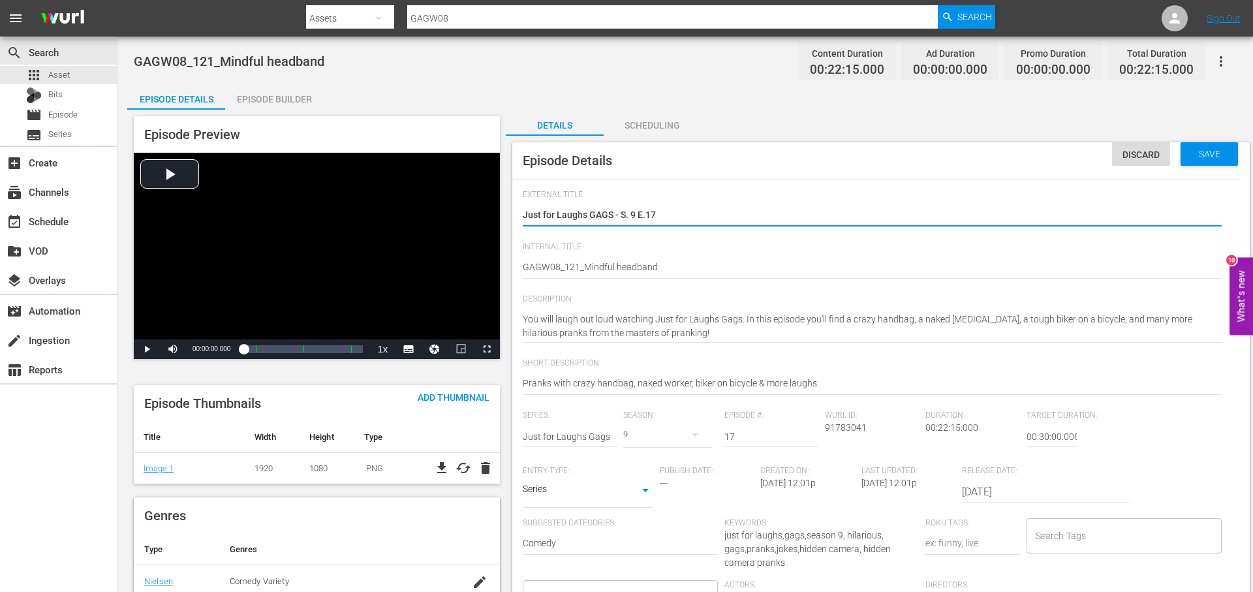
click at [1111, 543] on input "Search Tags" at bounding box center [1114, 535] width 164 height 23
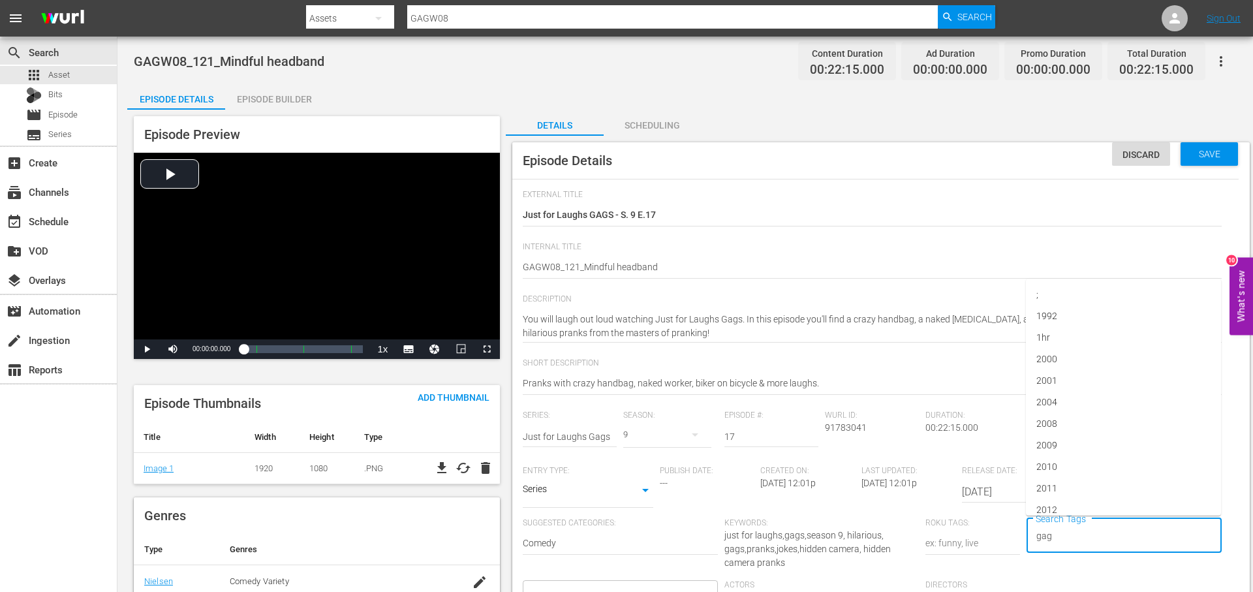
type input "gags"
click at [1090, 416] on li "jflgags" at bounding box center [1123, 414] width 195 height 22
type input "gags"
click at [1127, 454] on li "just for laughs gags" at bounding box center [1123, 457] width 195 height 22
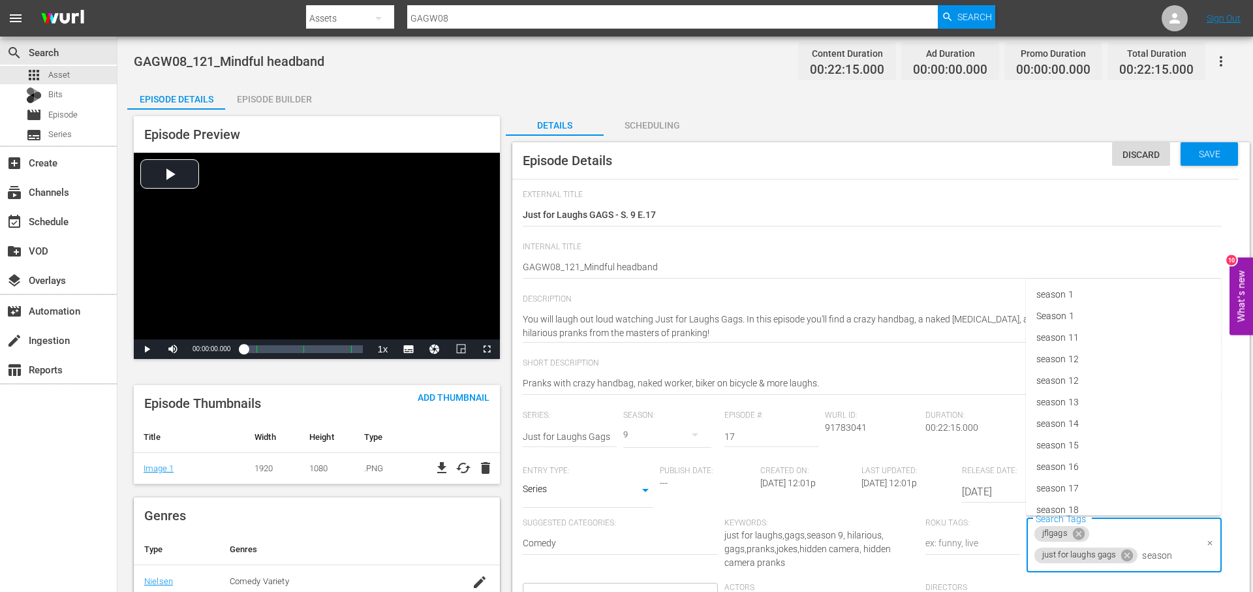
type input "season 9"
click at [1107, 476] on li "season 9" at bounding box center [1123, 478] width 195 height 22
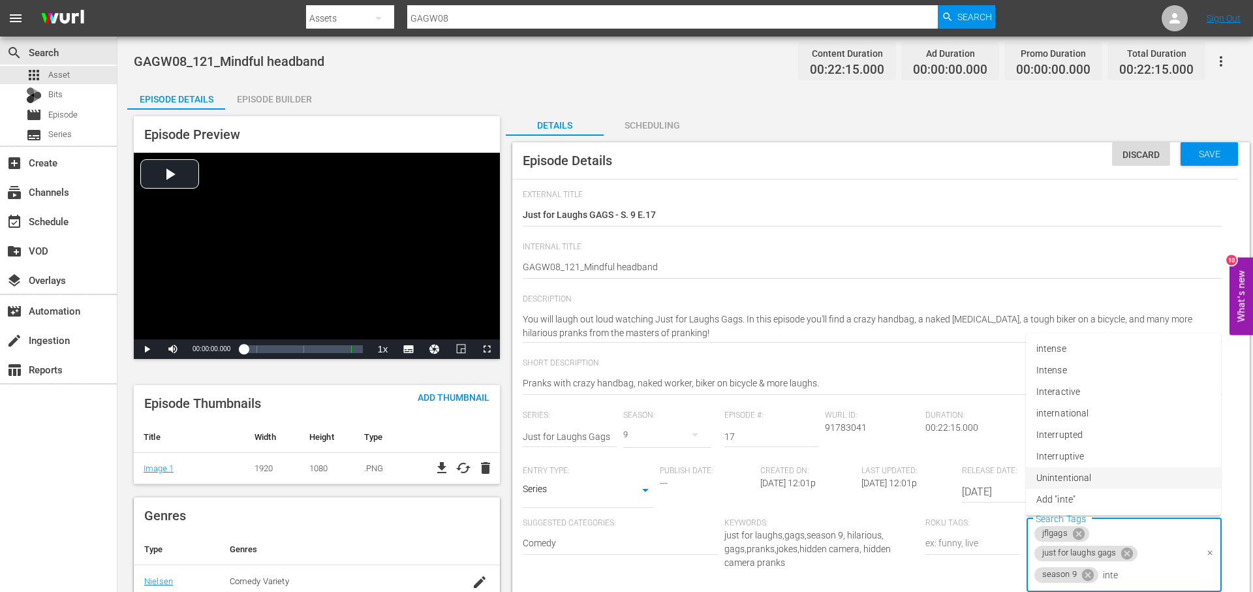
type input "inter"
click at [1106, 436] on li "international" at bounding box center [1123, 435] width 195 height 22
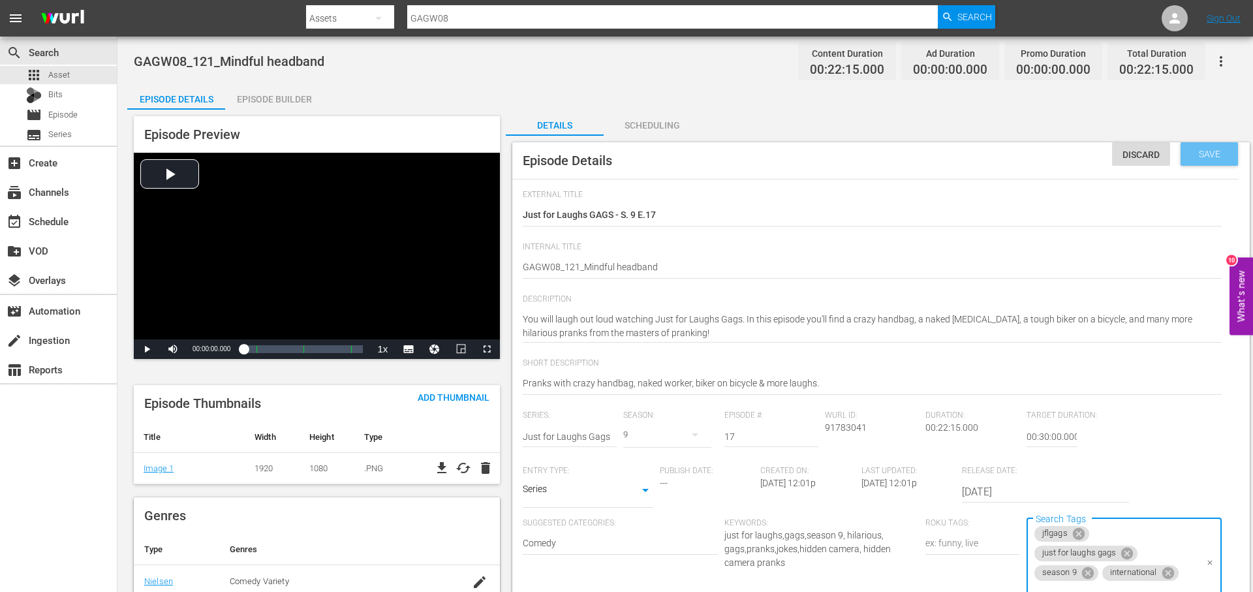
drag, startPoint x: 1227, startPoint y: 153, endPoint x: 1097, endPoint y: 174, distance: 132.2
click at [1226, 153] on span "Save" at bounding box center [1209, 154] width 42 height 10
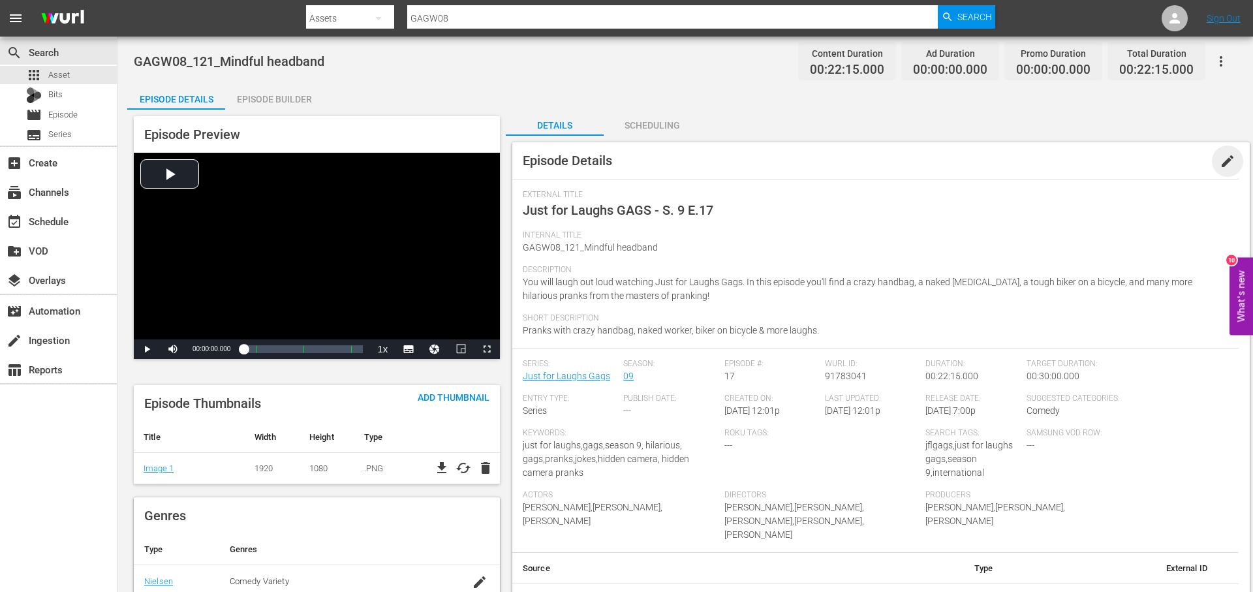
drag, startPoint x: 1227, startPoint y: 162, endPoint x: 1067, endPoint y: 187, distance: 161.8
click at [1227, 162] on span "edit" at bounding box center [1227, 161] width 16 height 16
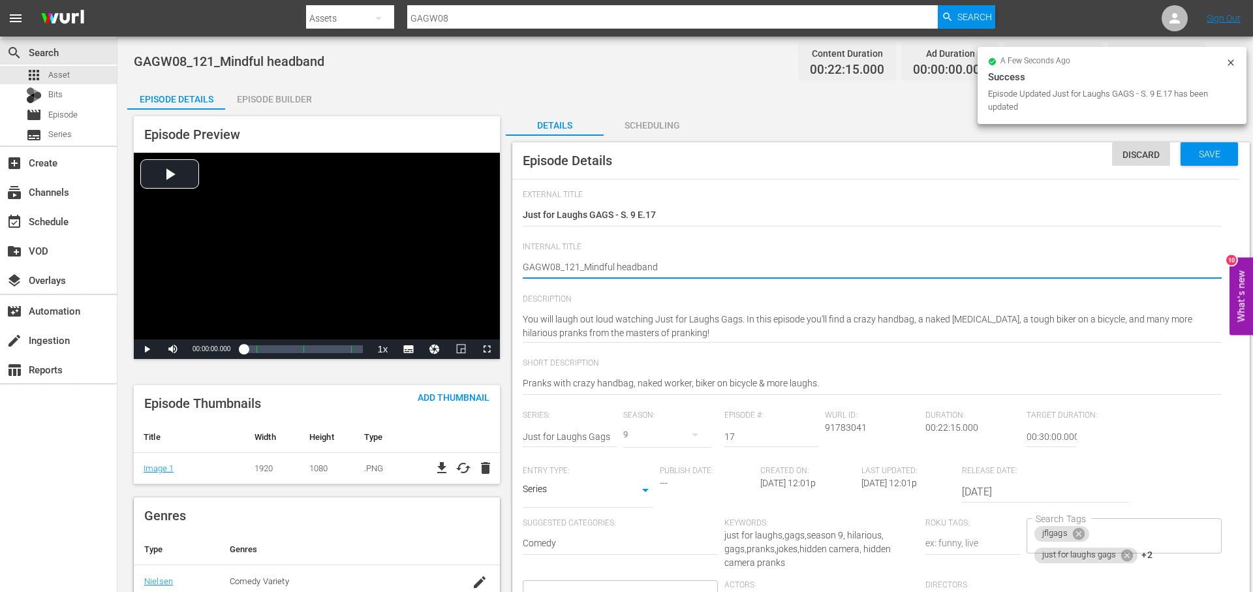
type textarea "GAGW08_121_Mindful headband_"
type textarea "GAGW08_121_Mindful headband_I"
type textarea "GAGW08_121_Mindful headband_IN"
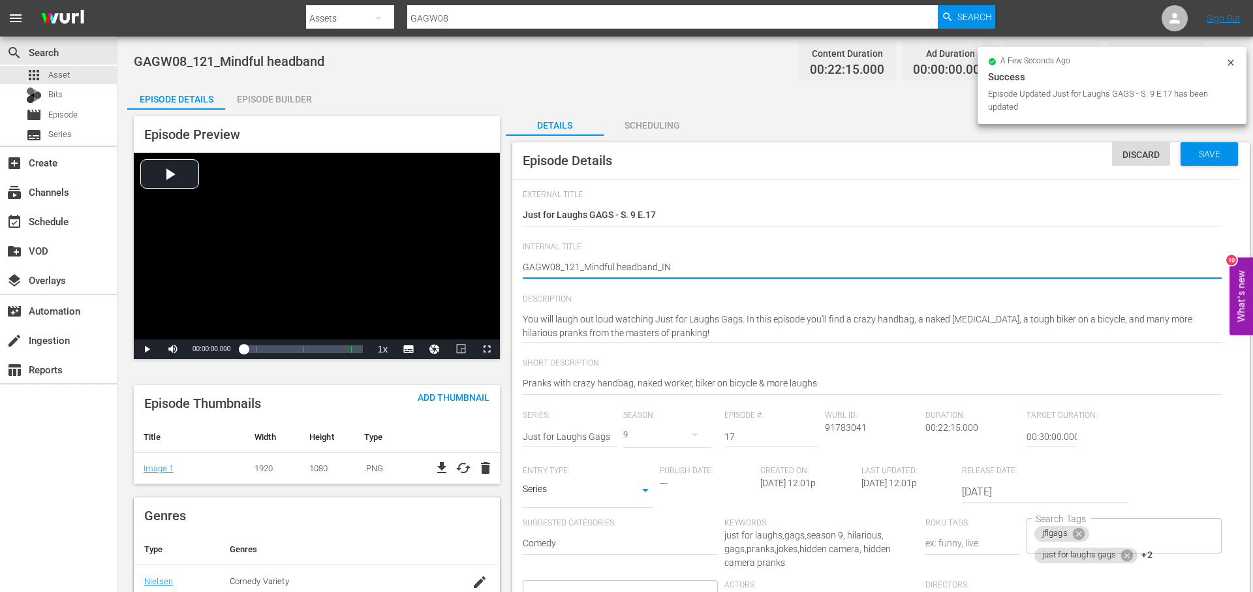
type textarea "GAGW08_121_Mindful headband_INT"
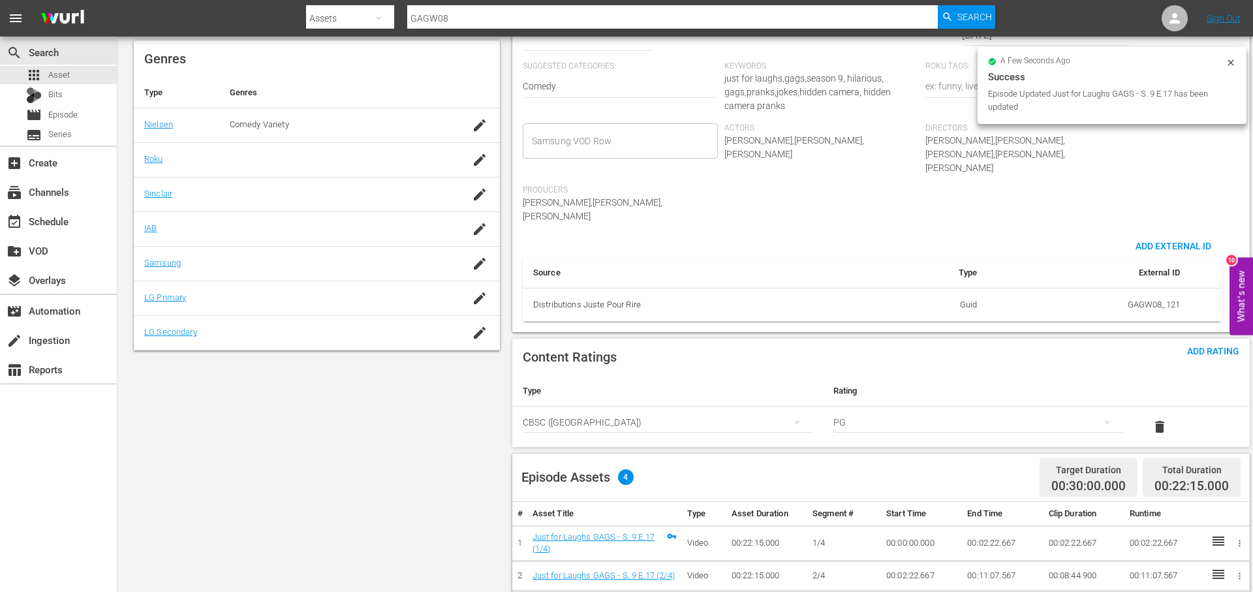
scroll to position [521, 0]
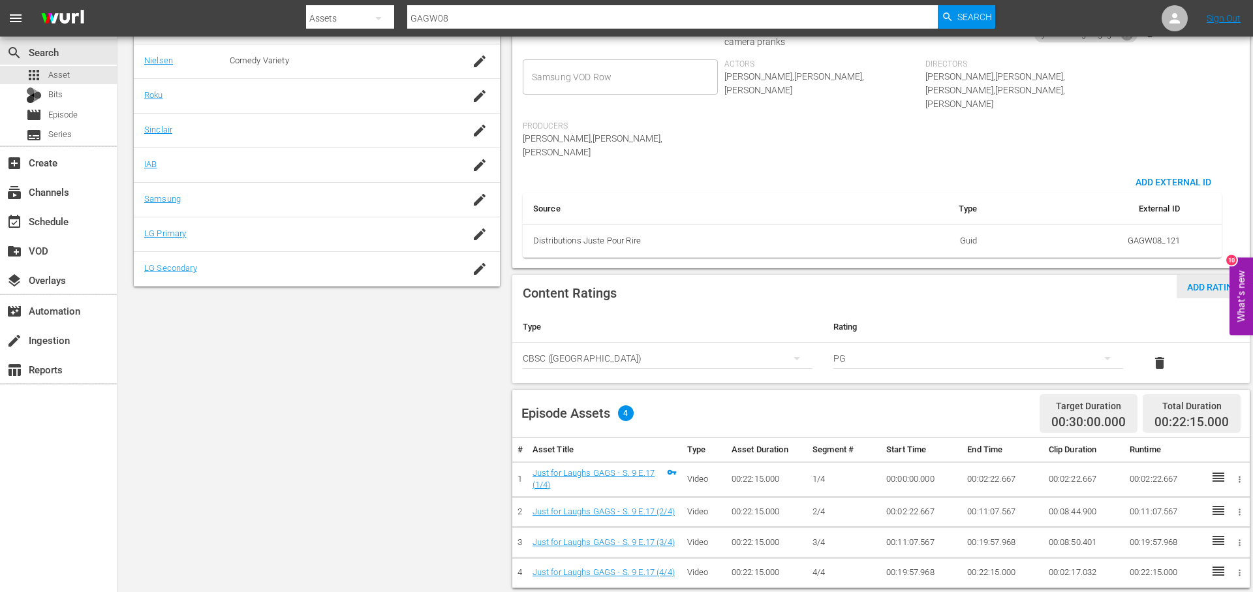
type textarea "GAGW08_121_Mindful headband_INT"
drag, startPoint x: 1196, startPoint y: 256, endPoint x: 1160, endPoint y: 259, distance: 36.0
click at [1195, 282] on span "Add Rating" at bounding box center [1212, 287] width 73 height 10
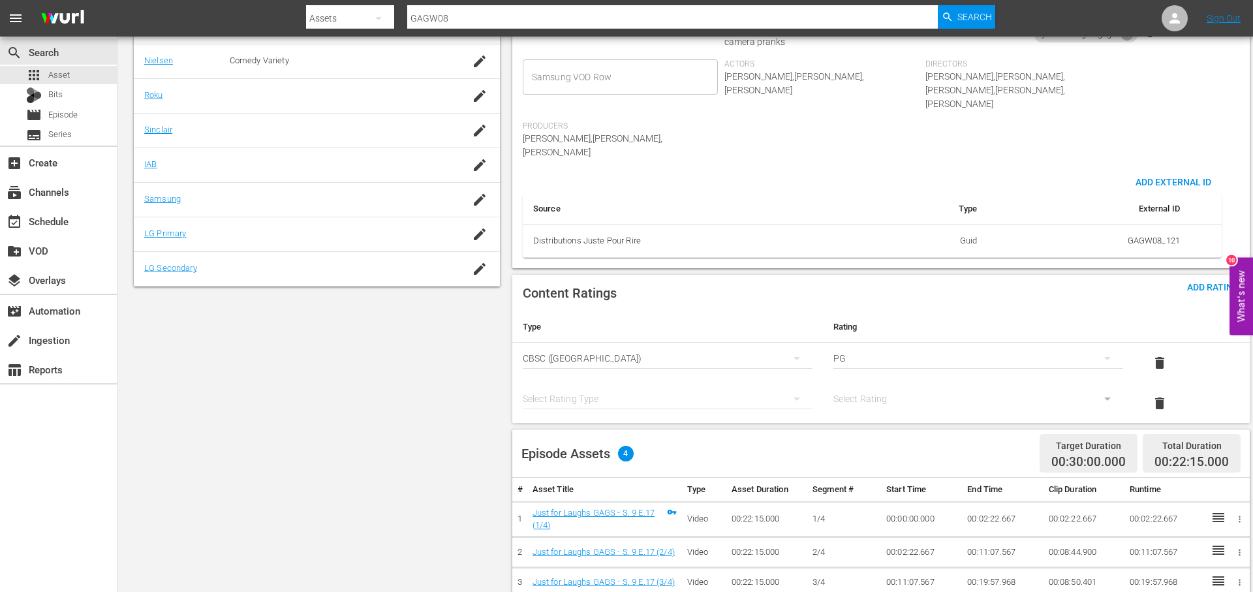
click at [666, 380] on div "simple table" at bounding box center [668, 398] width 290 height 37
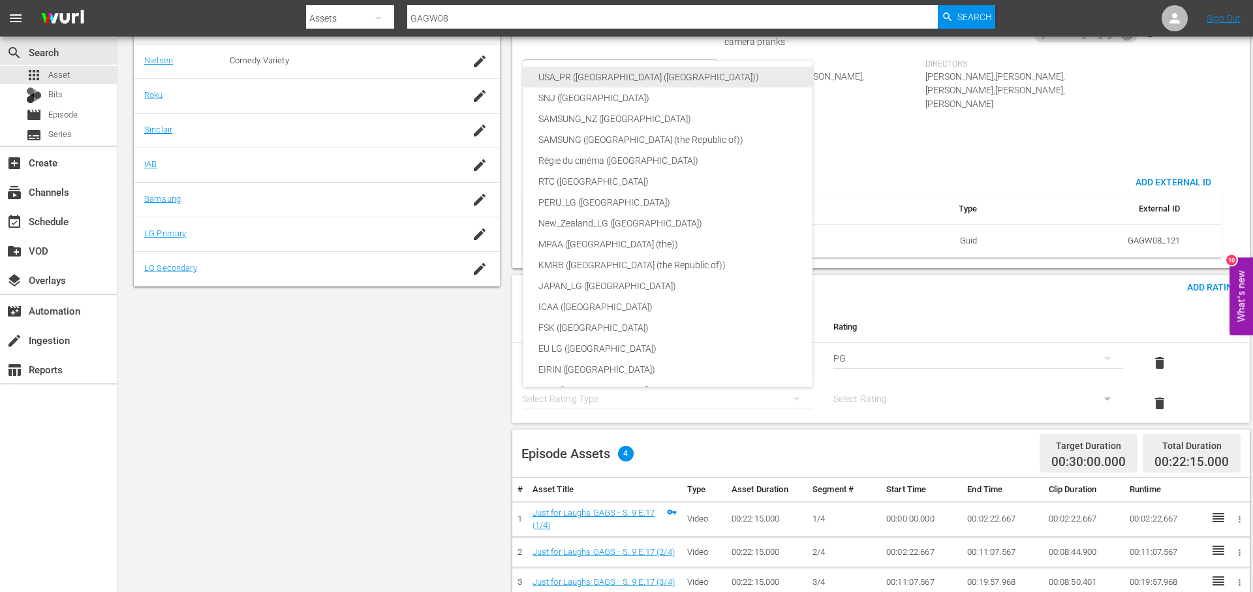
click at [710, 85] on div "USA_PR ([GEOGRAPHIC_DATA] ([GEOGRAPHIC_DATA]))" at bounding box center [698, 77] width 320 height 21
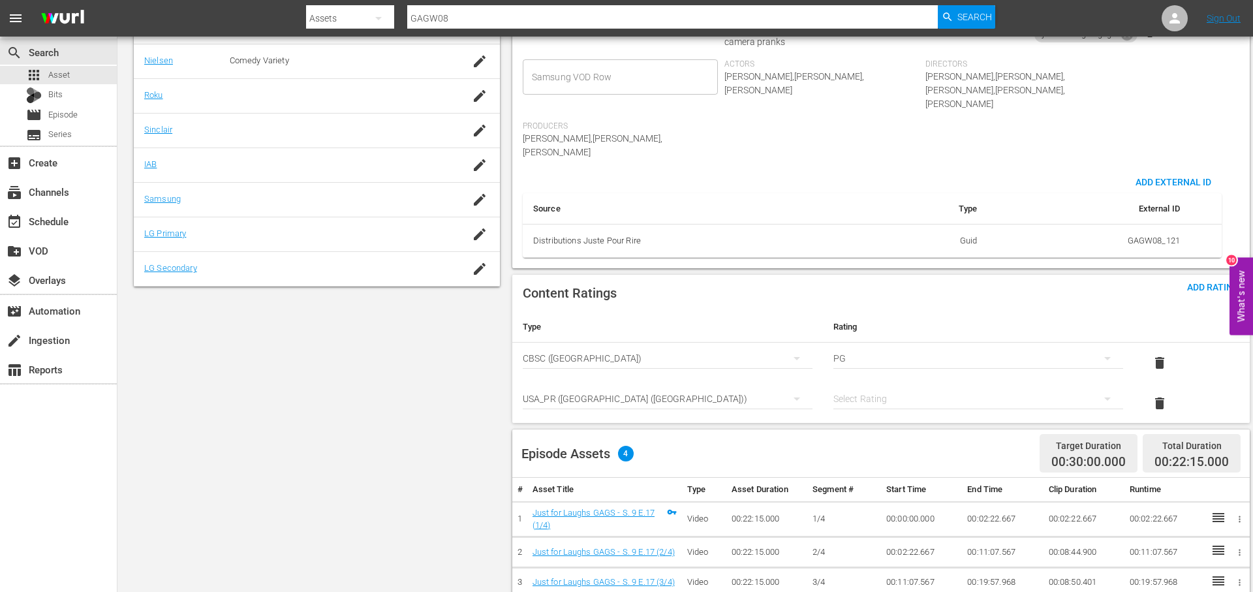
scroll to position [2, 0]
click at [878, 380] on div "simple table" at bounding box center [978, 398] width 290 height 37
drag, startPoint x: 900, startPoint y: 443, endPoint x: 853, endPoint y: 430, distance: 48.1
click at [897, 442] on div "TVPG" at bounding box center [978, 439] width 258 height 21
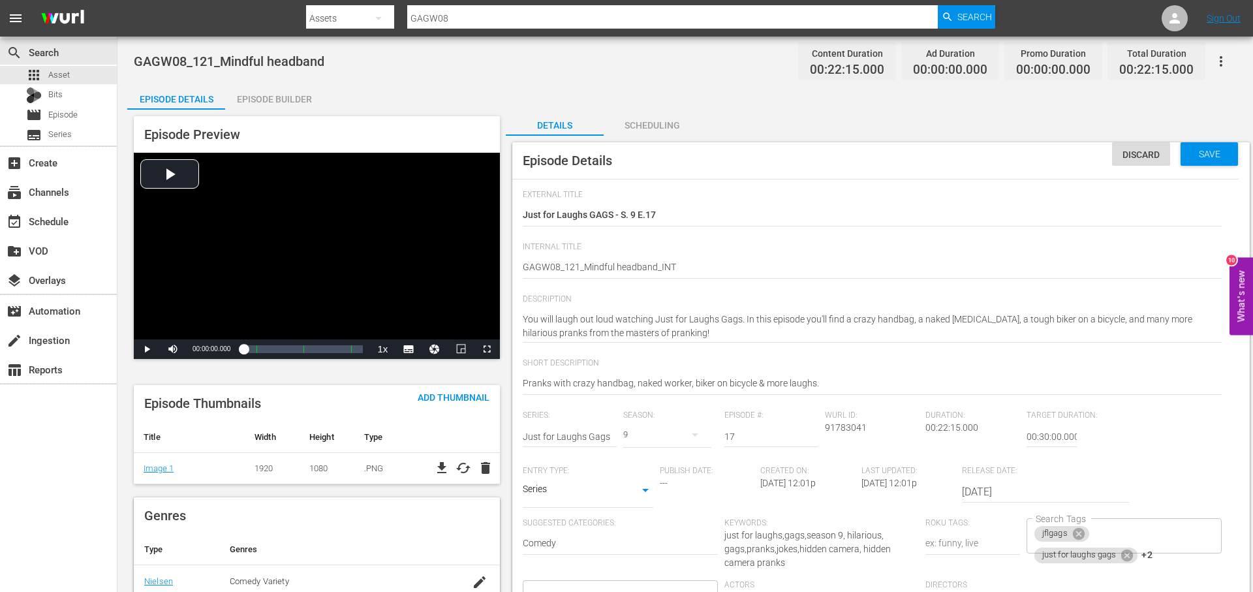
click at [274, 97] on div "Episode Builder" at bounding box center [274, 99] width 98 height 31
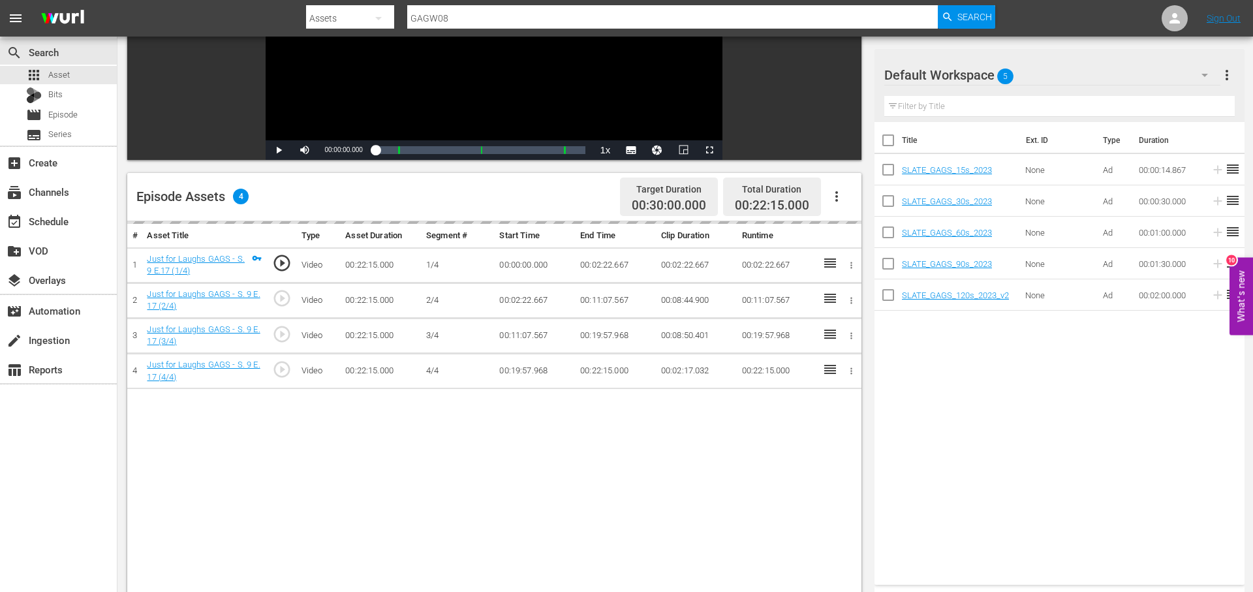
scroll to position [208, 0]
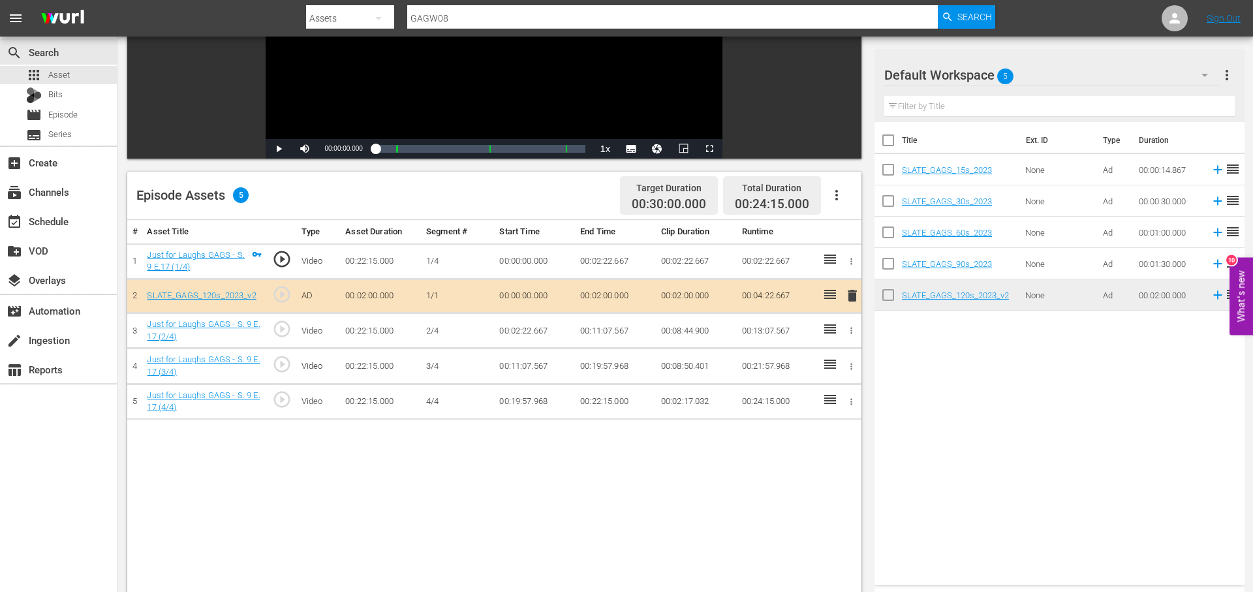
click at [870, 303] on div "Video Player is loading. Play Video Play Mute Current Time 00:00:00.000 / Durat…" at bounding box center [685, 307] width 1116 height 812
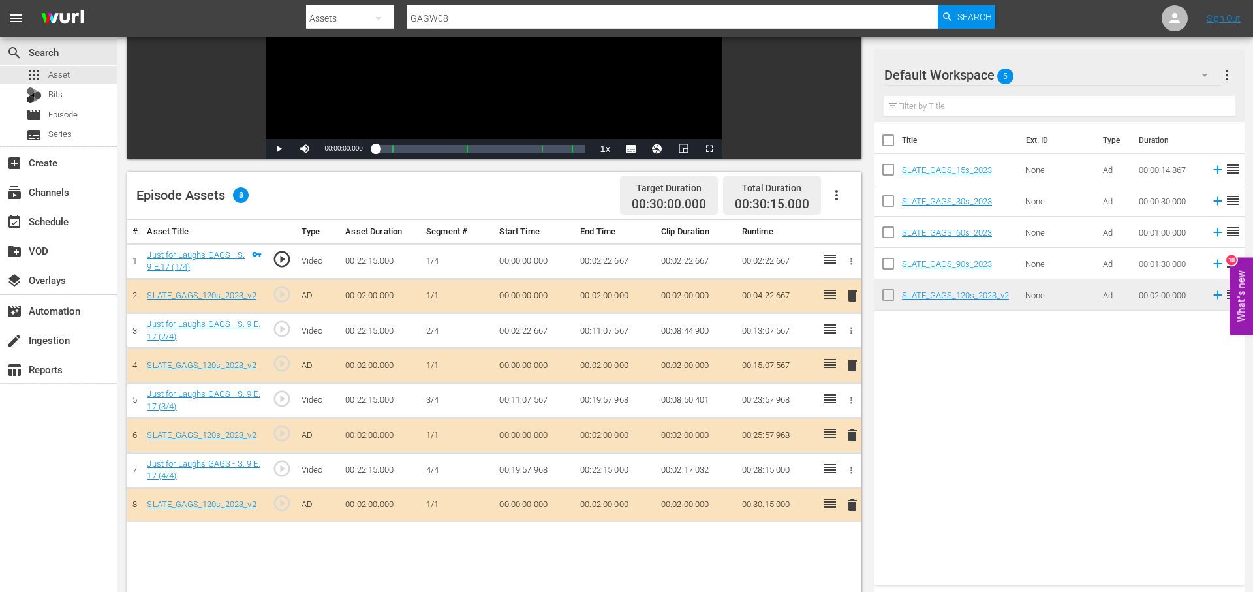
scroll to position [0, 0]
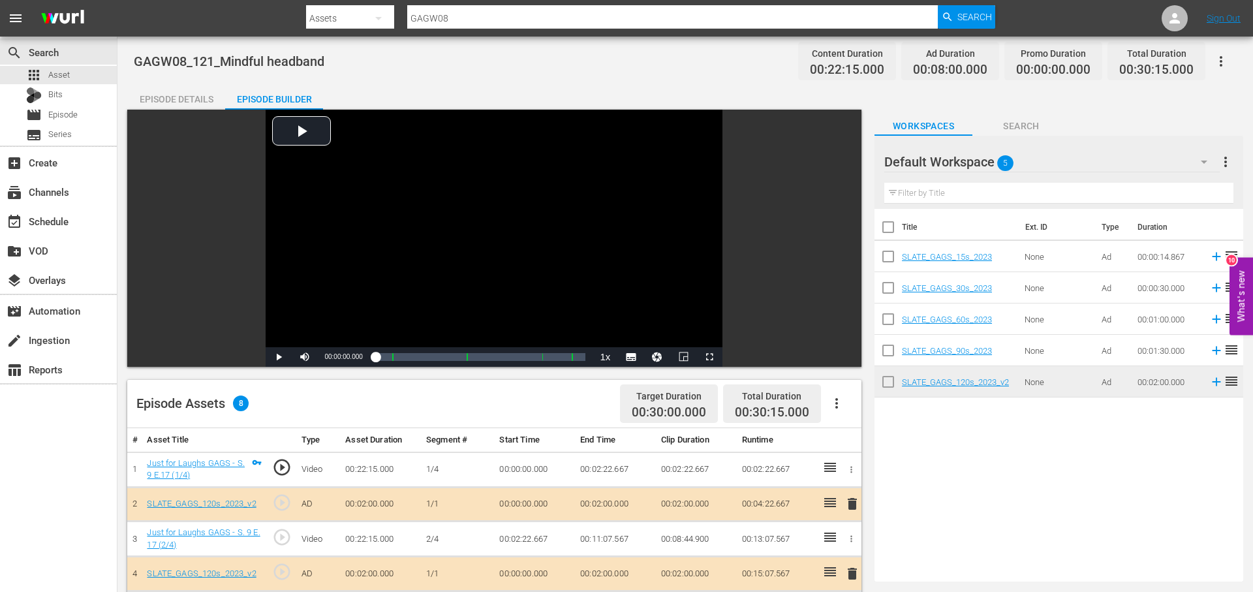
click at [202, 99] on div "Episode Details" at bounding box center [176, 99] width 98 height 31
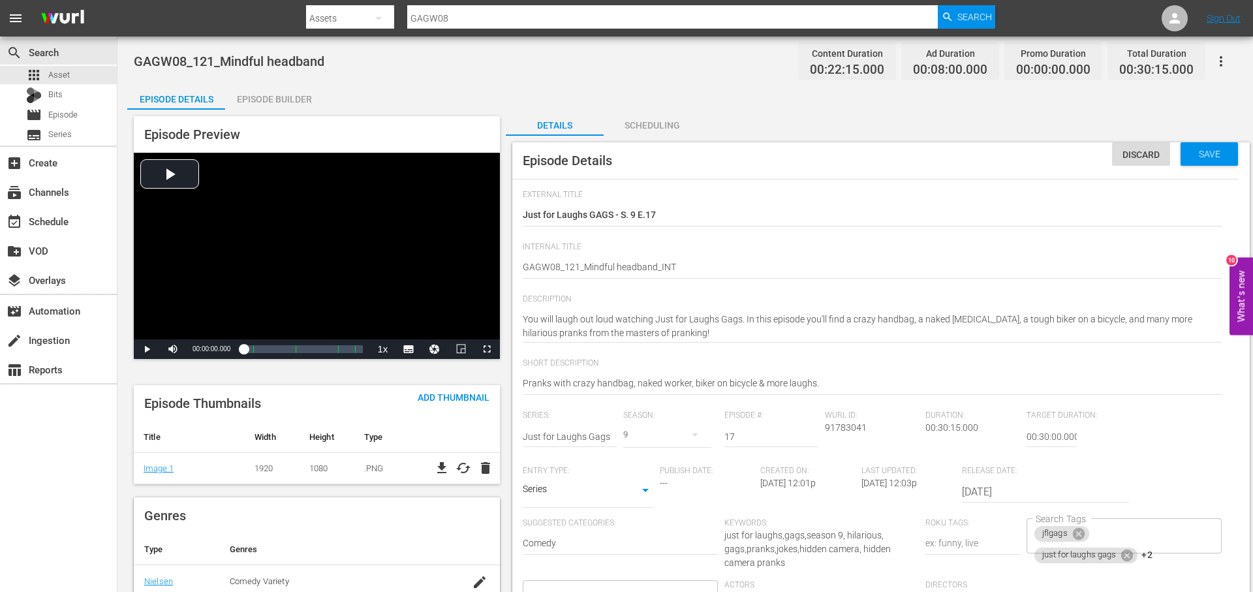
click at [1215, 57] on icon "button" at bounding box center [1221, 62] width 16 height 16
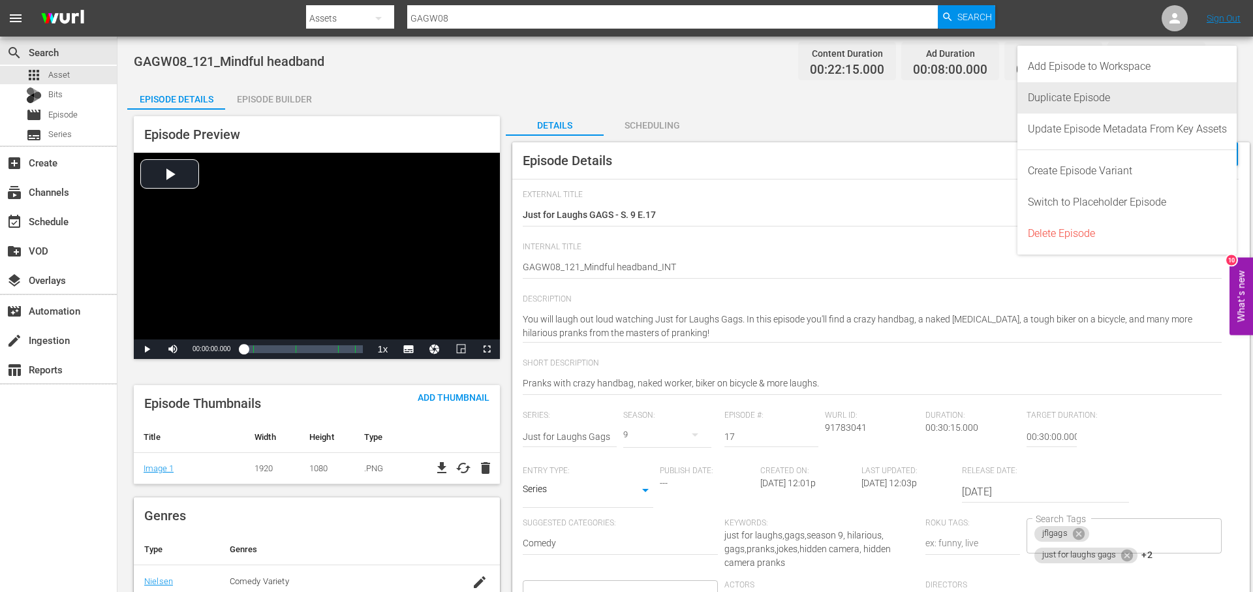
click at [1097, 96] on div "Duplicate Episode" at bounding box center [1127, 97] width 199 height 31
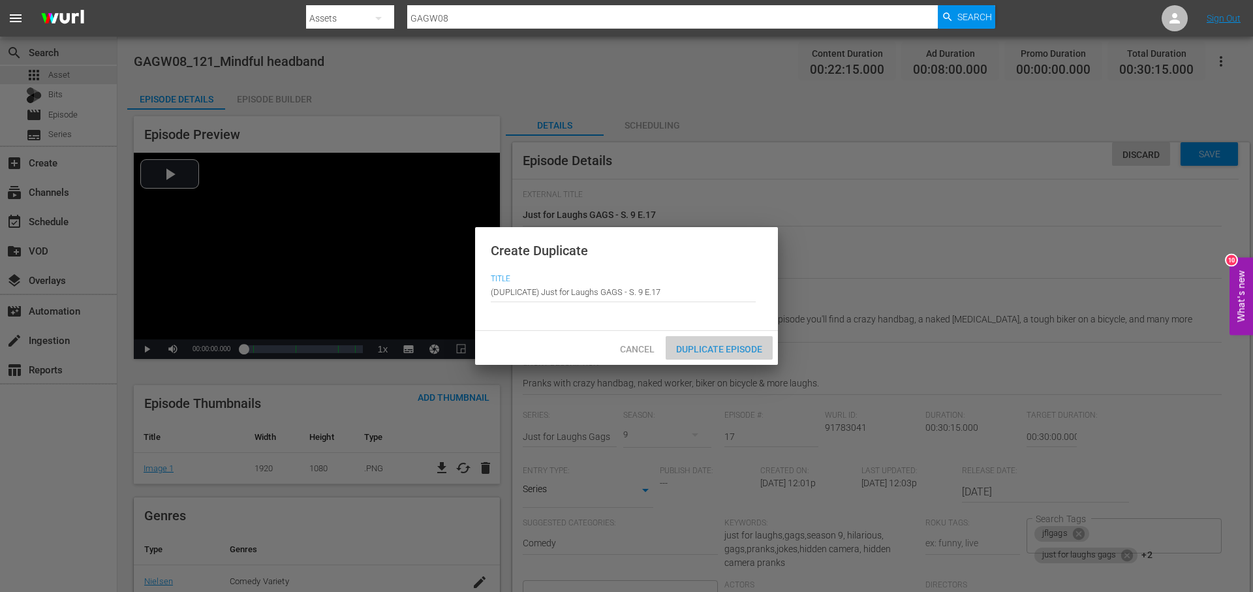
click at [739, 358] on div "Duplicate Episode" at bounding box center [719, 348] width 107 height 24
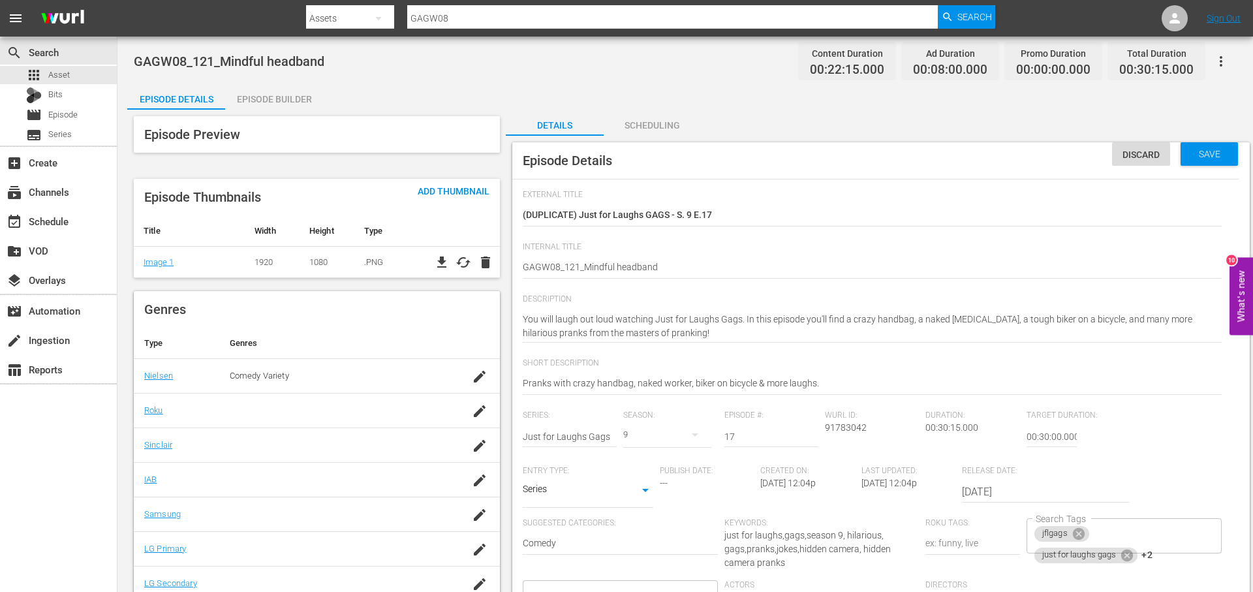
click at [648, 125] on div "Scheduling" at bounding box center [653, 125] width 98 height 31
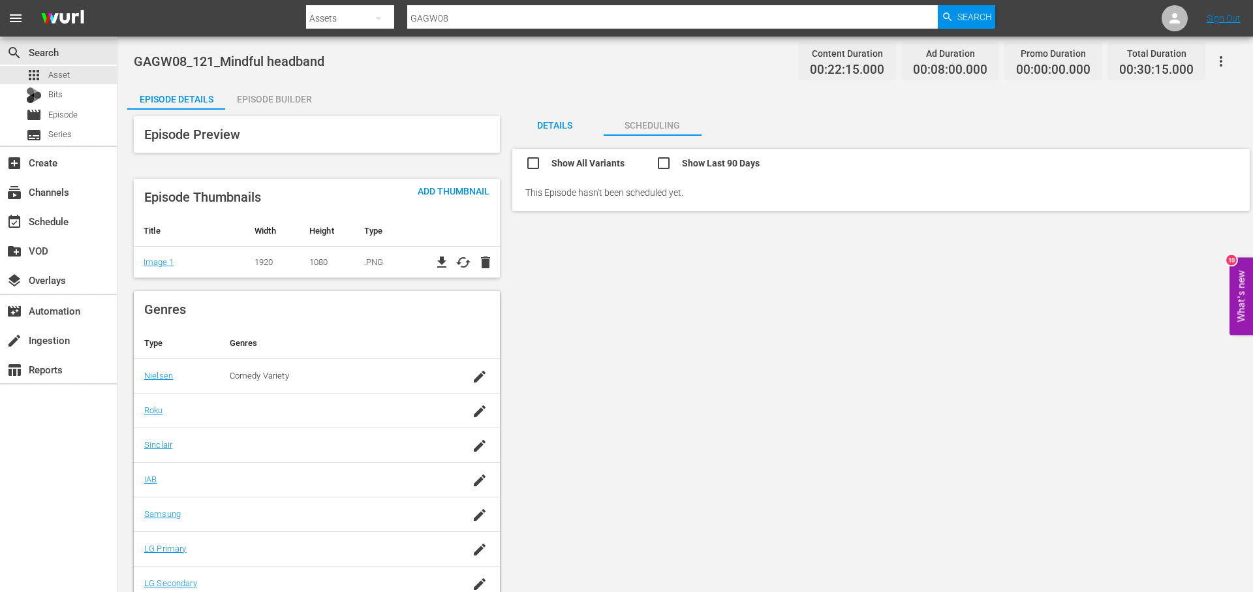
drag, startPoint x: 532, startPoint y: 131, endPoint x: 543, endPoint y: 130, distance: 11.2
click at [532, 131] on div "Details" at bounding box center [555, 125] width 98 height 31
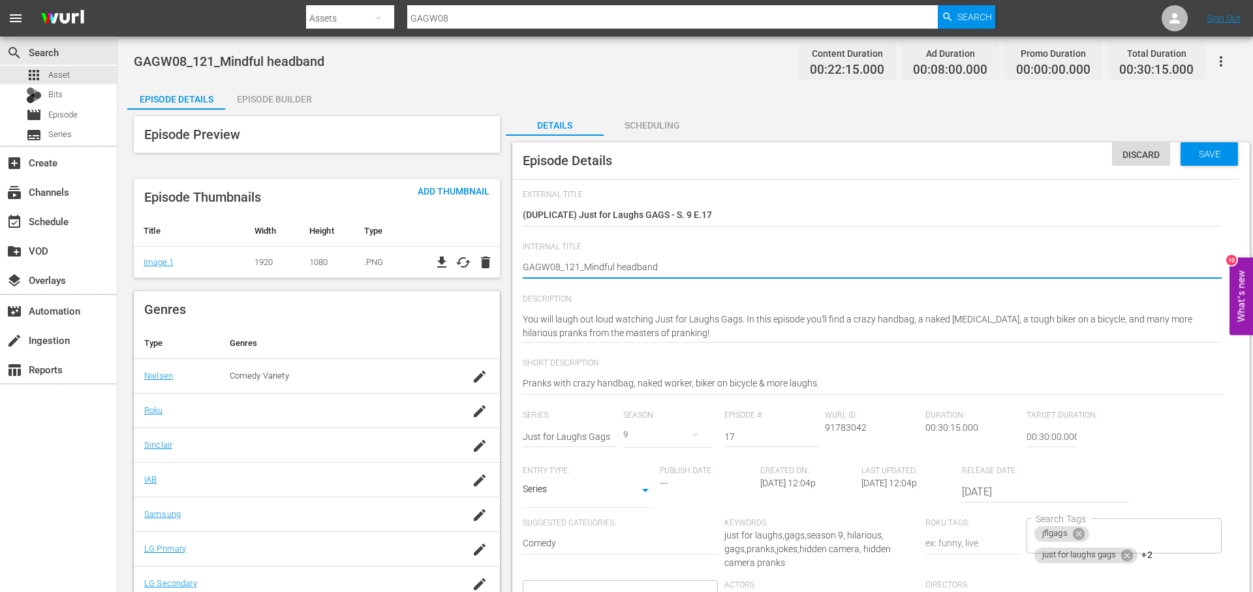
drag, startPoint x: 594, startPoint y: 266, endPoint x: 767, endPoint y: 272, distance: 173.7
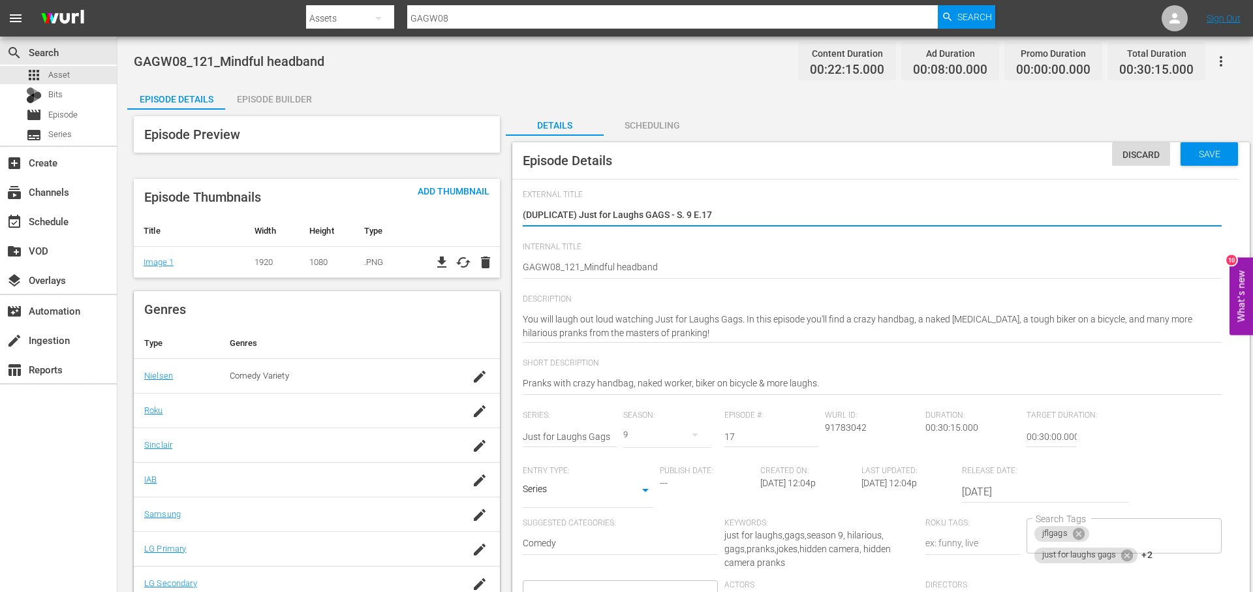
click at [749, 210] on textarea "(DUPLICATE) Just for Laughs GAGS - S. 9 E.17" at bounding box center [872, 216] width 699 height 16
click at [748, 210] on textarea "(DUPLICATE) Just for Laughs GAGS - S. 9 E.17" at bounding box center [872, 216] width 699 height 16
paste textarea "Mindful headband"
type textarea "Mindful headband"
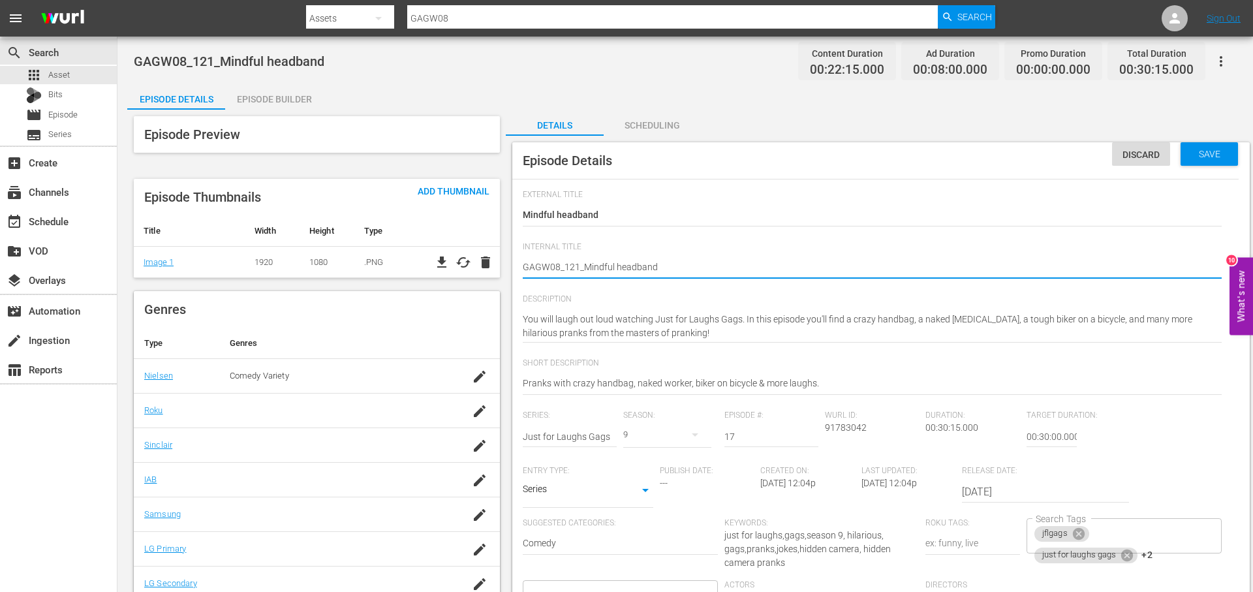
type textarea "GAGW08_121_Mindful headband_"
type textarea "GAGW08_121_Mindful headband_R"
type textarea "GAGW08_121_Mindful headband_RO"
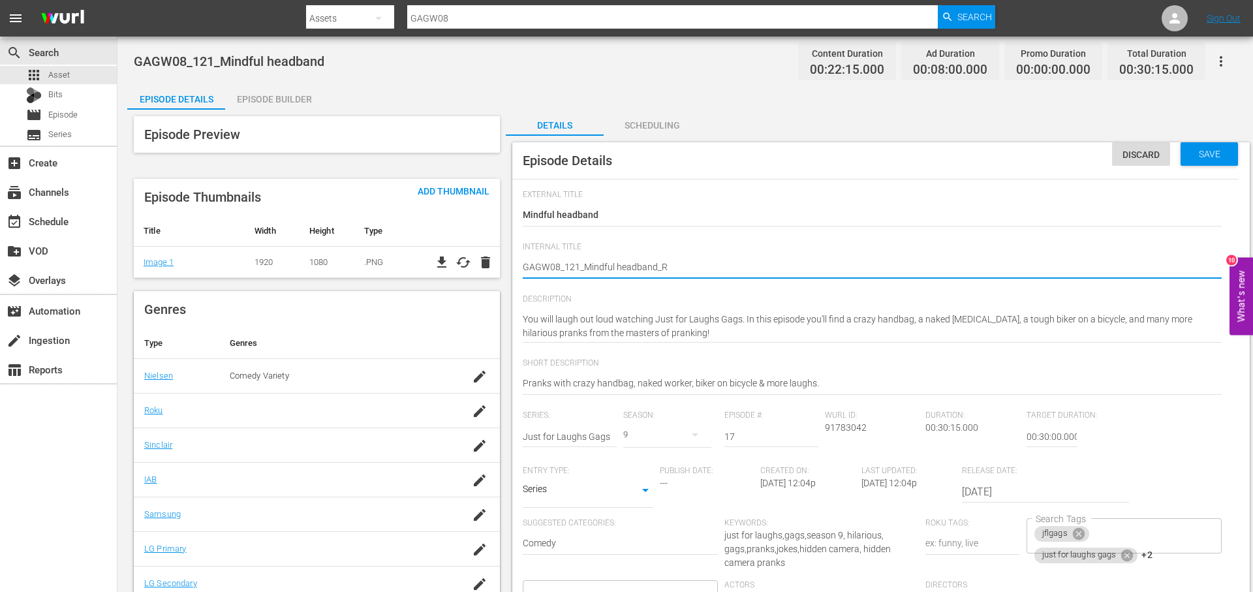
type textarea "GAGW08_121_Mindful headband_RO"
type textarea "GAGW08_121_Mindful headband_ROK"
type textarea "GAGW08_121_Mindful headband_ROKU"
click at [1189, 541] on div "jflgags just for laughs gags +2 Search Tags" at bounding box center [1123, 535] width 195 height 35
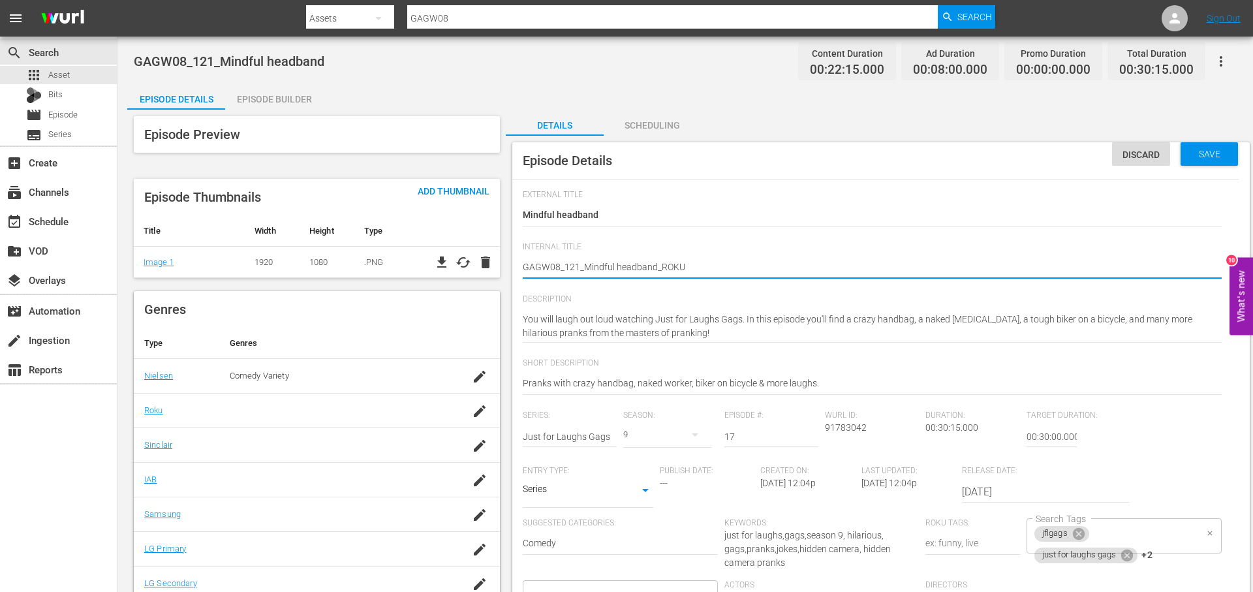
type textarea "GAGW08_121_Mindful headband_ROKU"
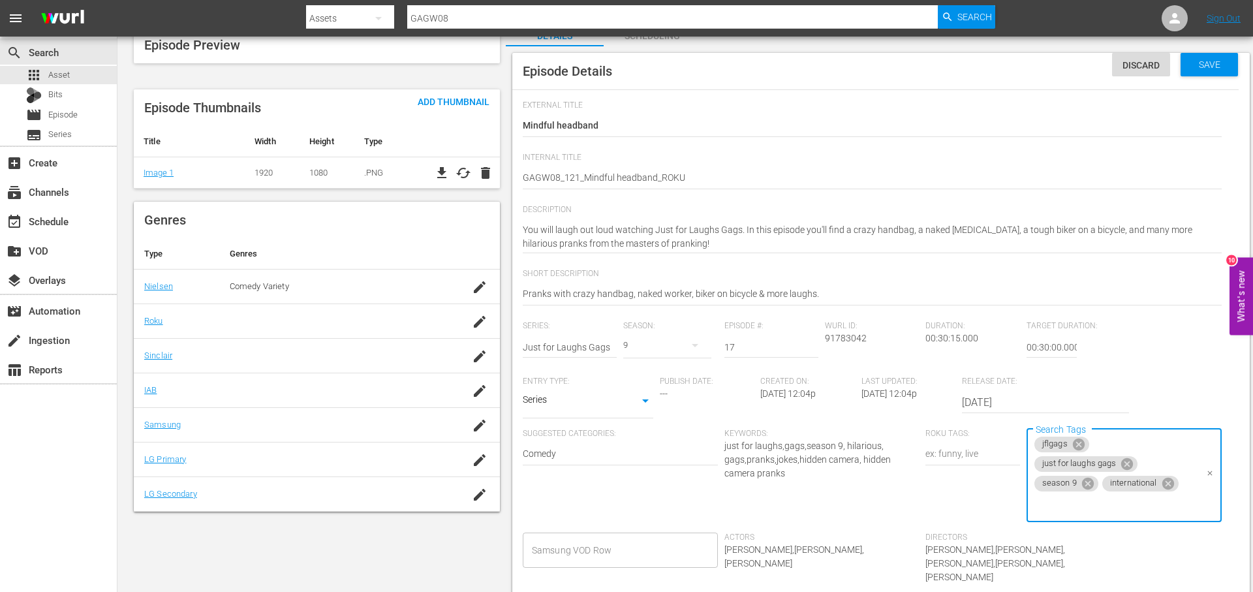
scroll to position [121, 0]
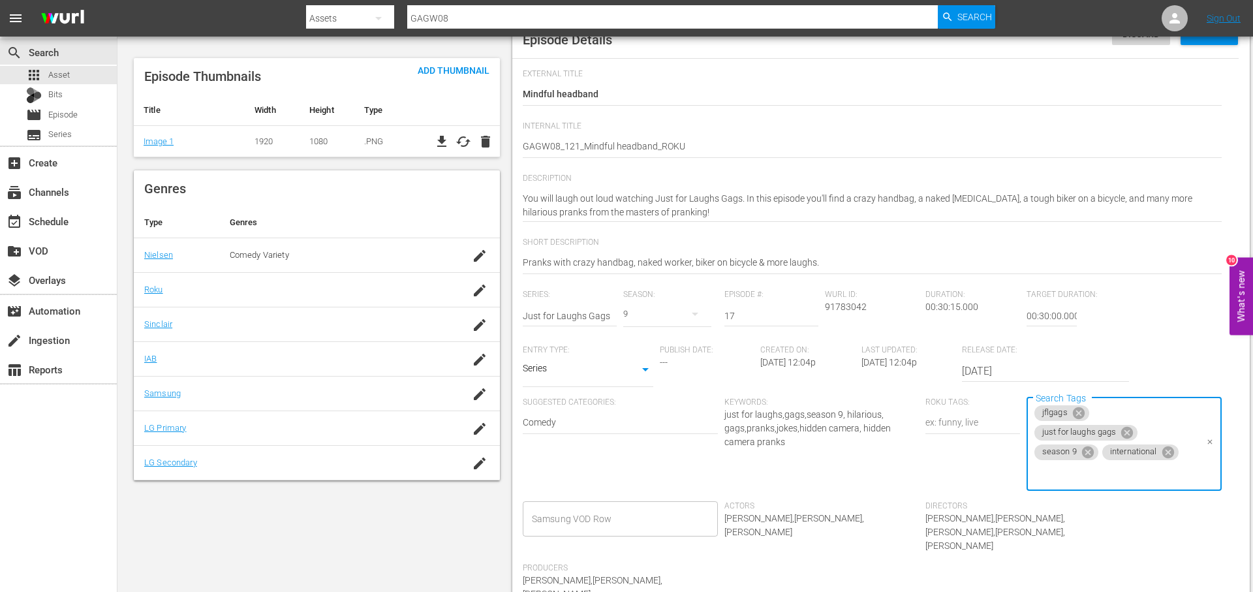
click at [1167, 448] on icon at bounding box center [1167, 452] width 12 height 12
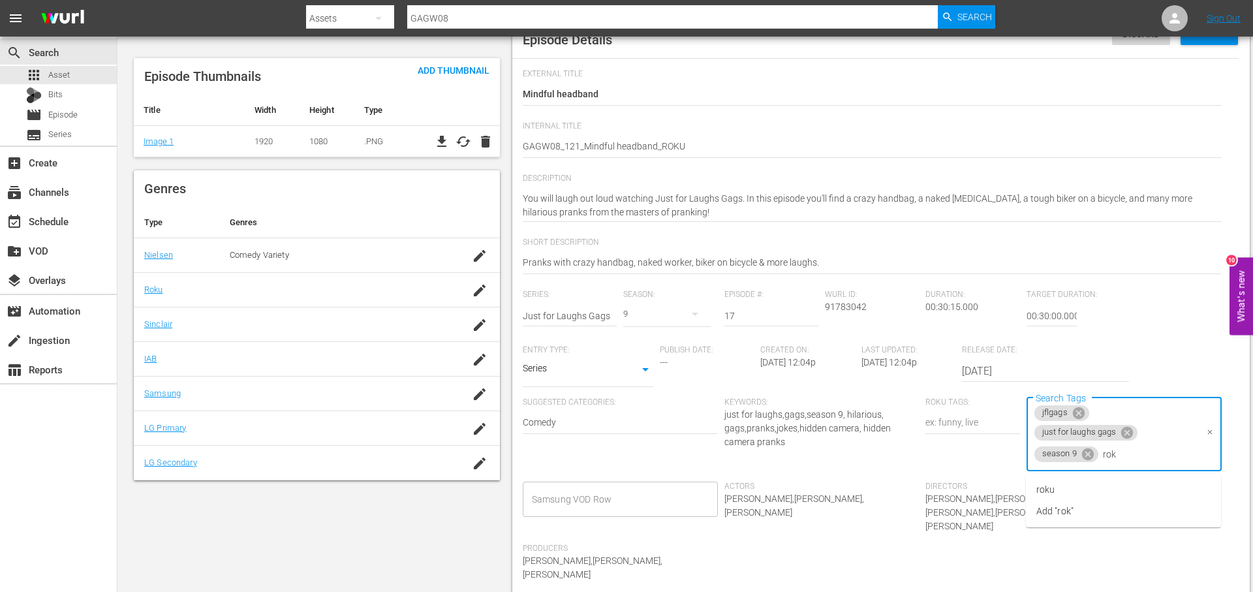
type input "roku"
click at [1121, 489] on li "roku" at bounding box center [1123, 490] width 195 height 22
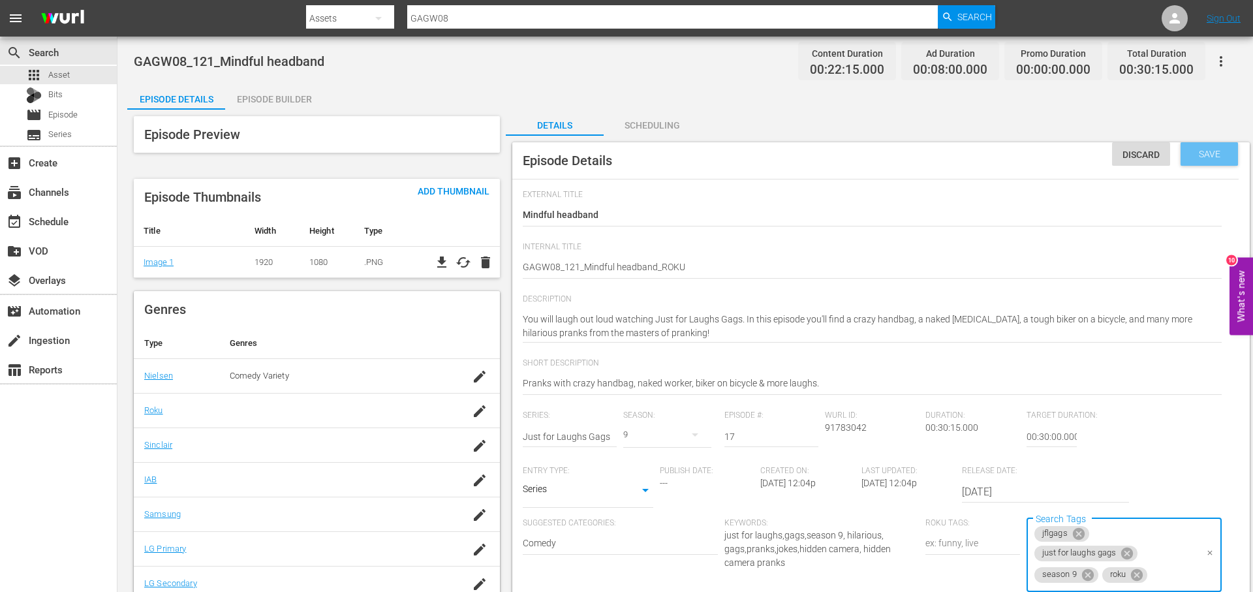
click at [1221, 153] on span "Save" at bounding box center [1209, 154] width 42 height 10
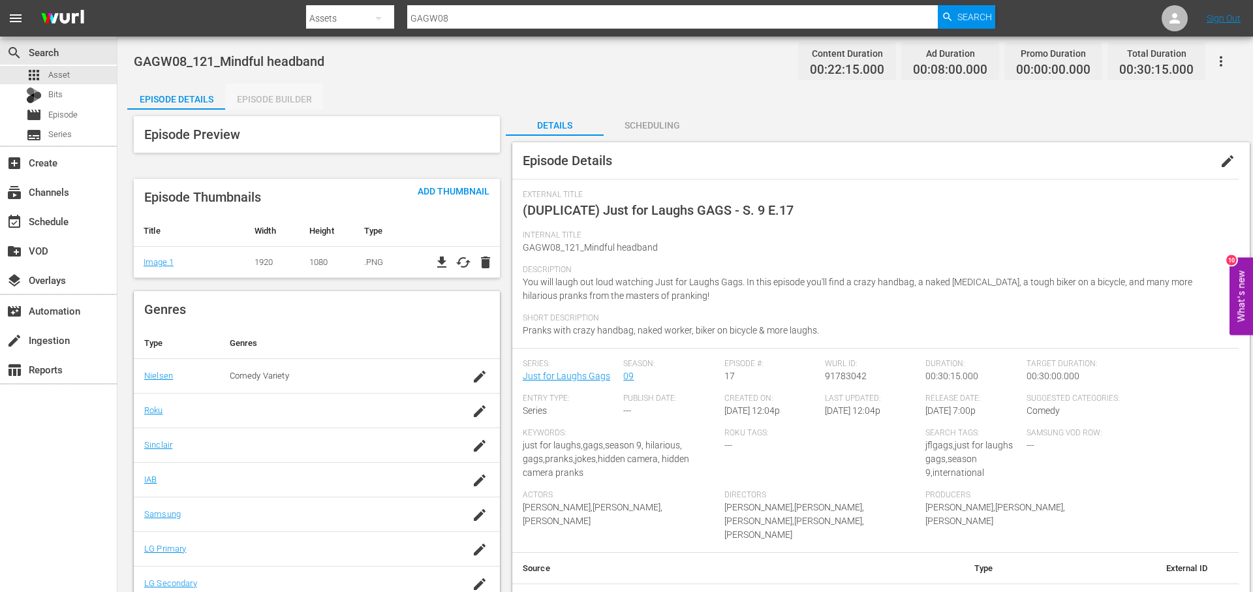
drag, startPoint x: 298, startPoint y: 100, endPoint x: 464, endPoint y: 92, distance: 165.9
click at [298, 100] on div "Episode Builder" at bounding box center [274, 99] width 98 height 31
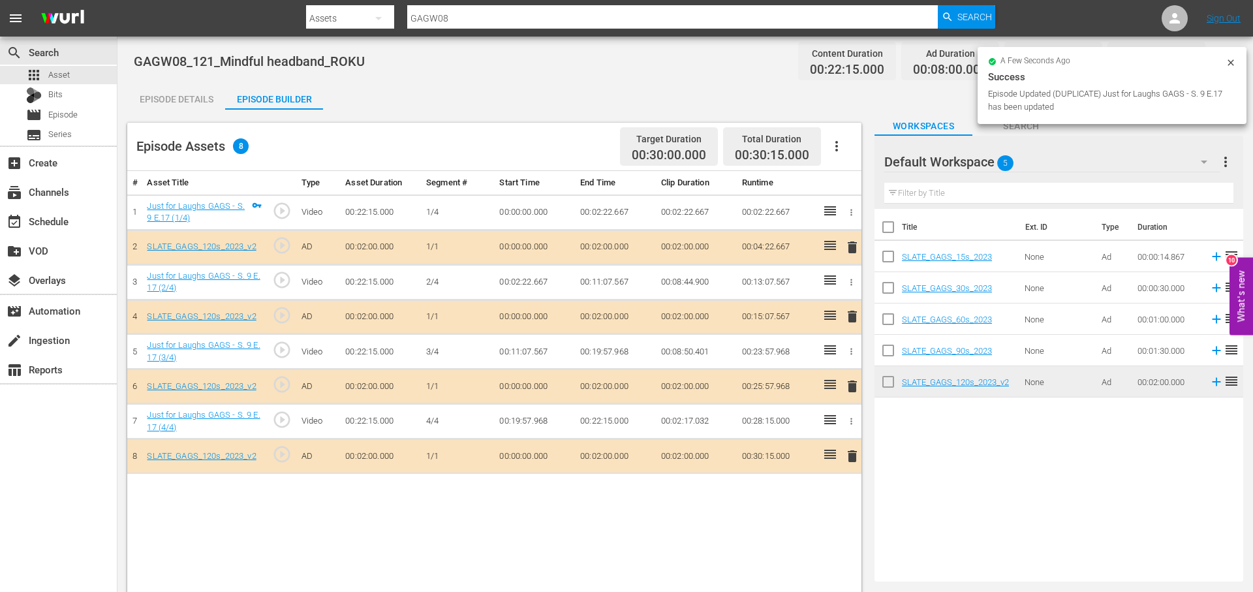
click at [851, 244] on span "delete" at bounding box center [852, 247] width 16 height 16
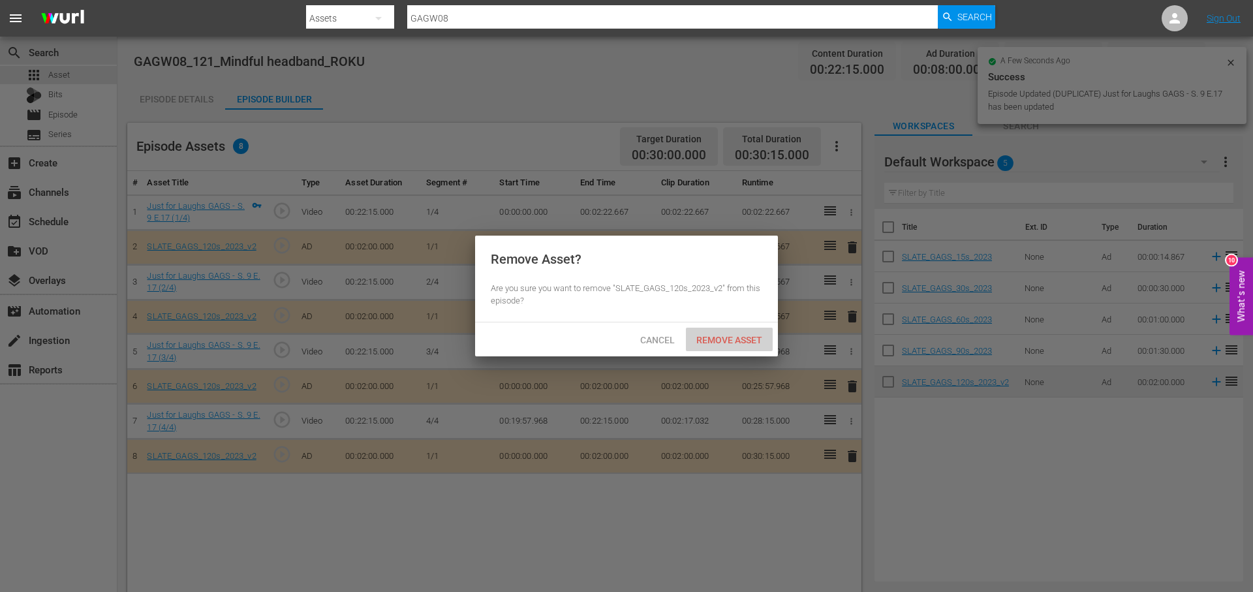
drag, startPoint x: 746, startPoint y: 339, endPoint x: 769, endPoint y: 345, distance: 22.9
click at [746, 340] on span "Remove Asset" at bounding box center [729, 340] width 87 height 10
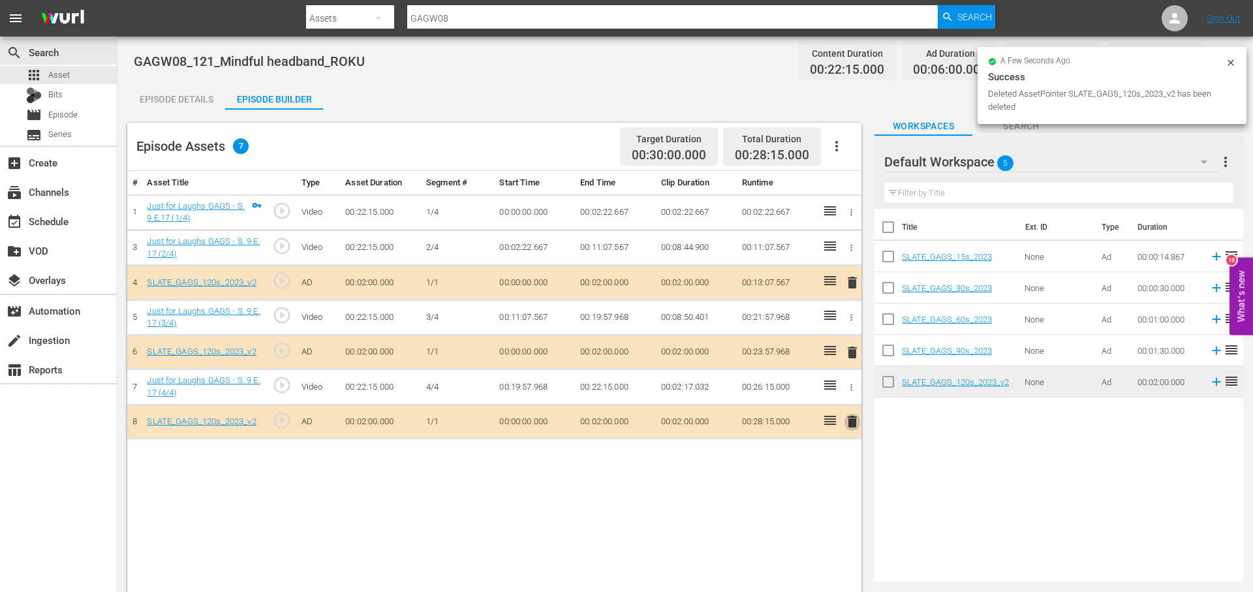
click at [856, 421] on span "delete" at bounding box center [852, 422] width 16 height 16
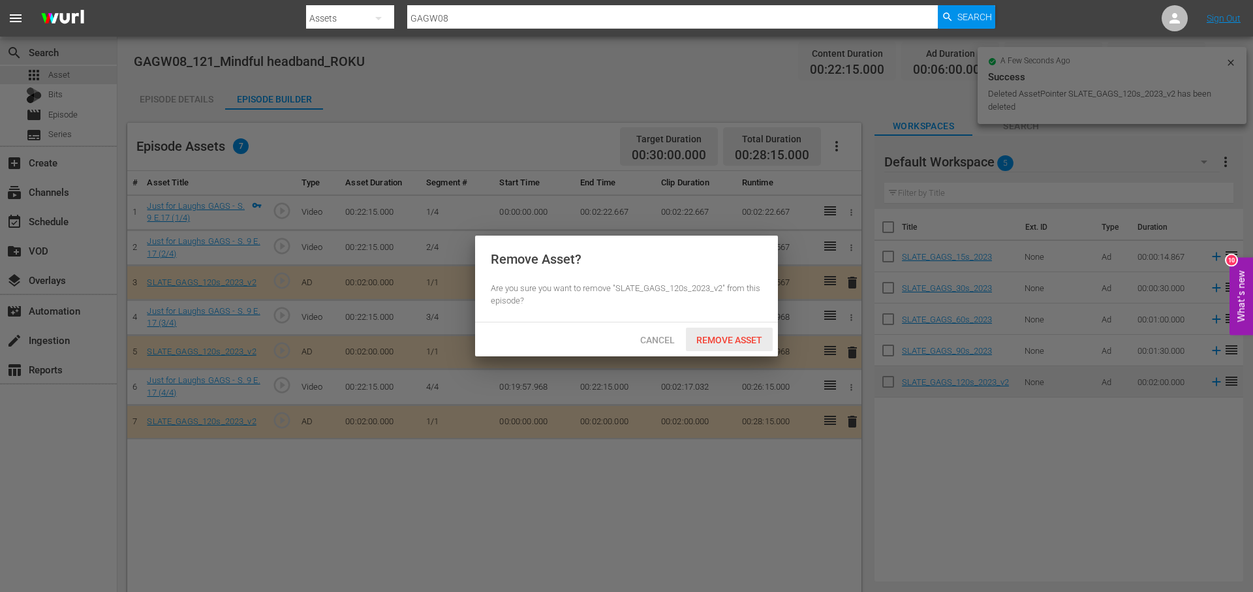
click at [750, 342] on span "Remove Asset" at bounding box center [729, 340] width 87 height 10
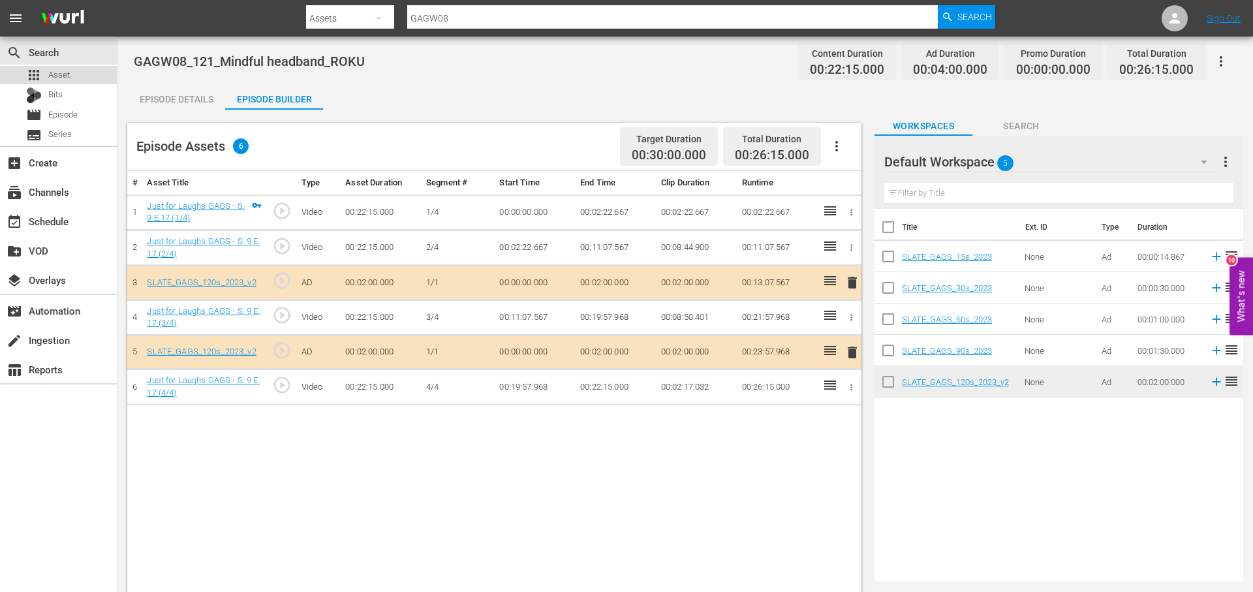
click at [84, 69] on div "apps Asset" at bounding box center [58, 75] width 117 height 18
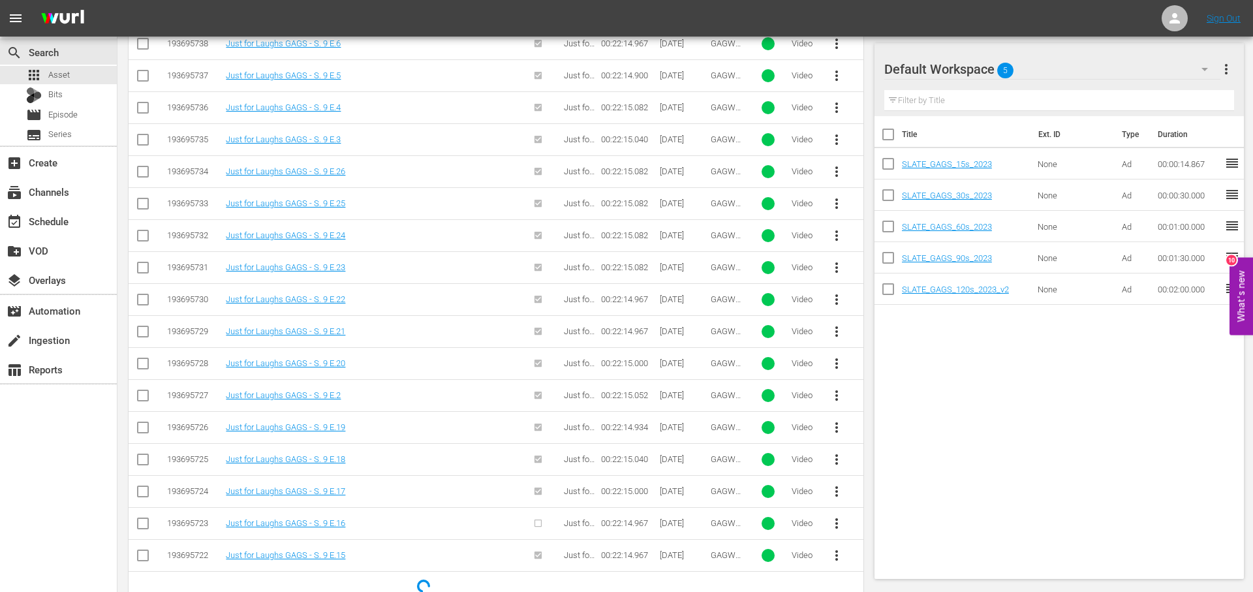
scroll to position [511, 0]
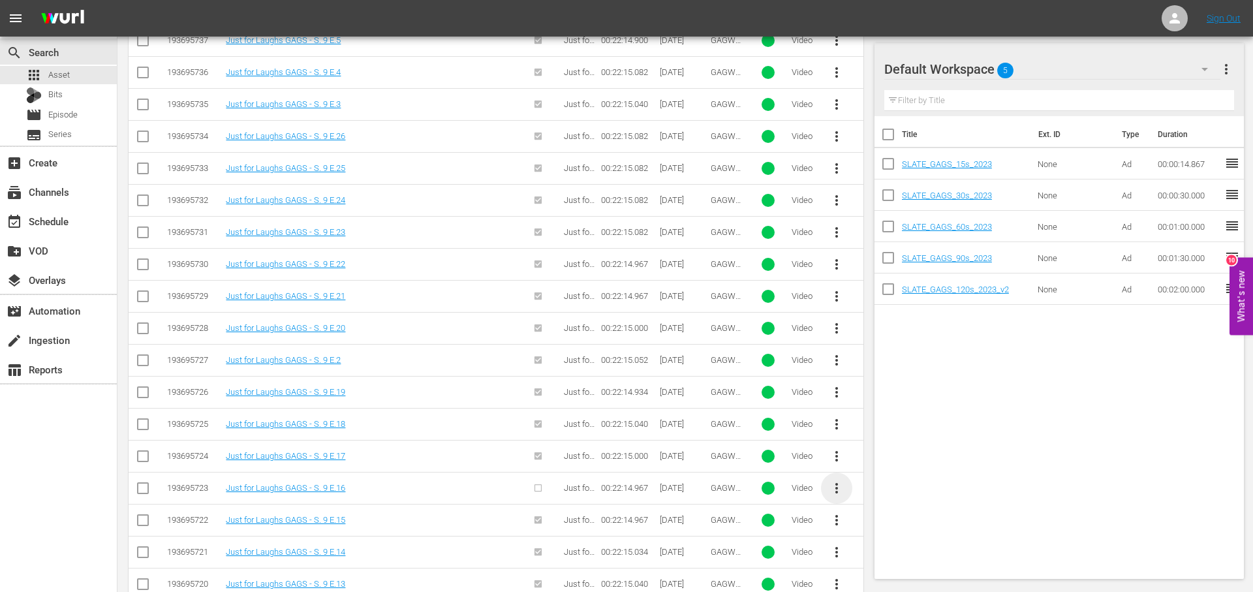
click at [836, 489] on span "more_vert" at bounding box center [837, 488] width 16 height 16
click at [902, 475] on div "Episode" at bounding box center [907, 482] width 89 height 31
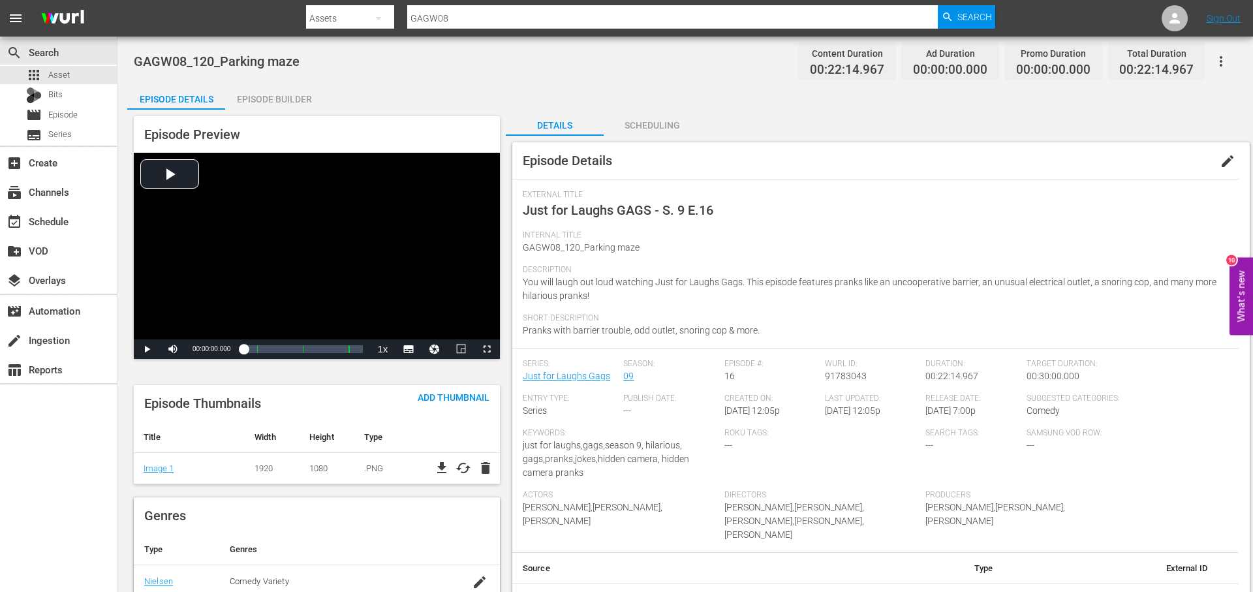
click at [1227, 157] on span "edit" at bounding box center [1227, 161] width 16 height 16
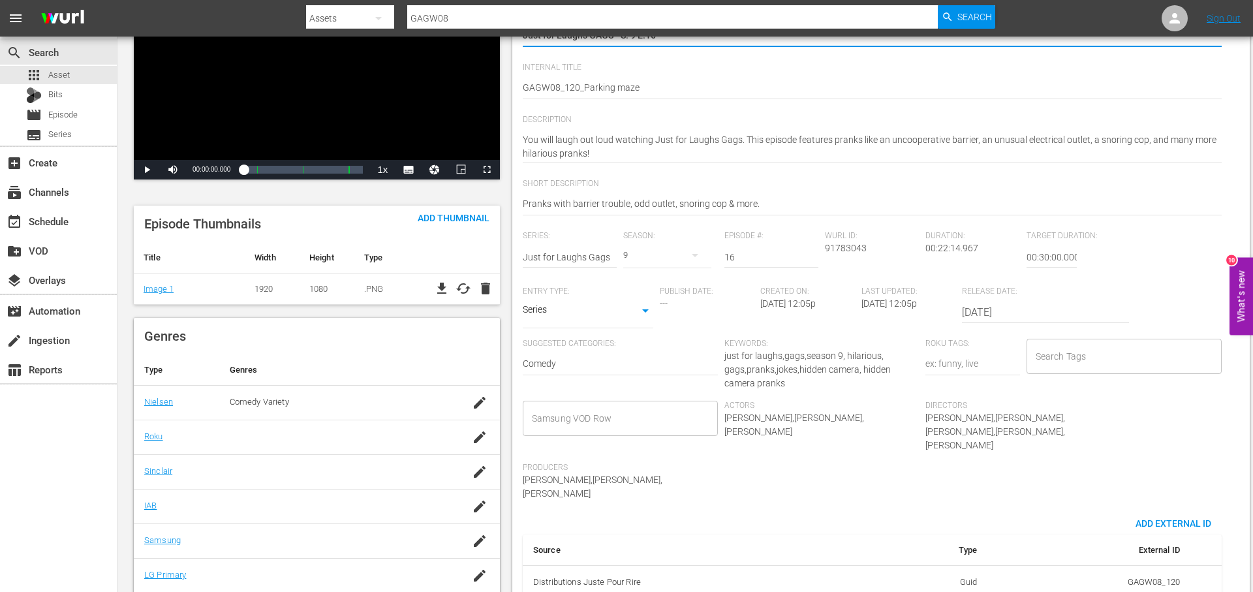
scroll to position [182, 0]
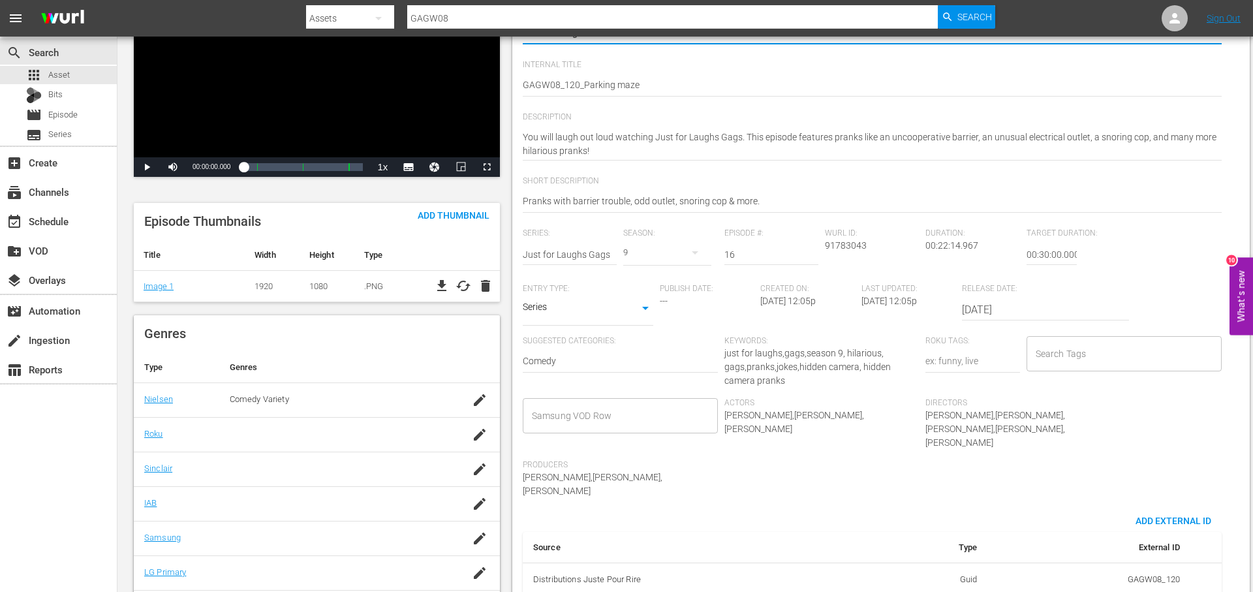
click at [1082, 339] on div "Search Tags" at bounding box center [1123, 353] width 195 height 35
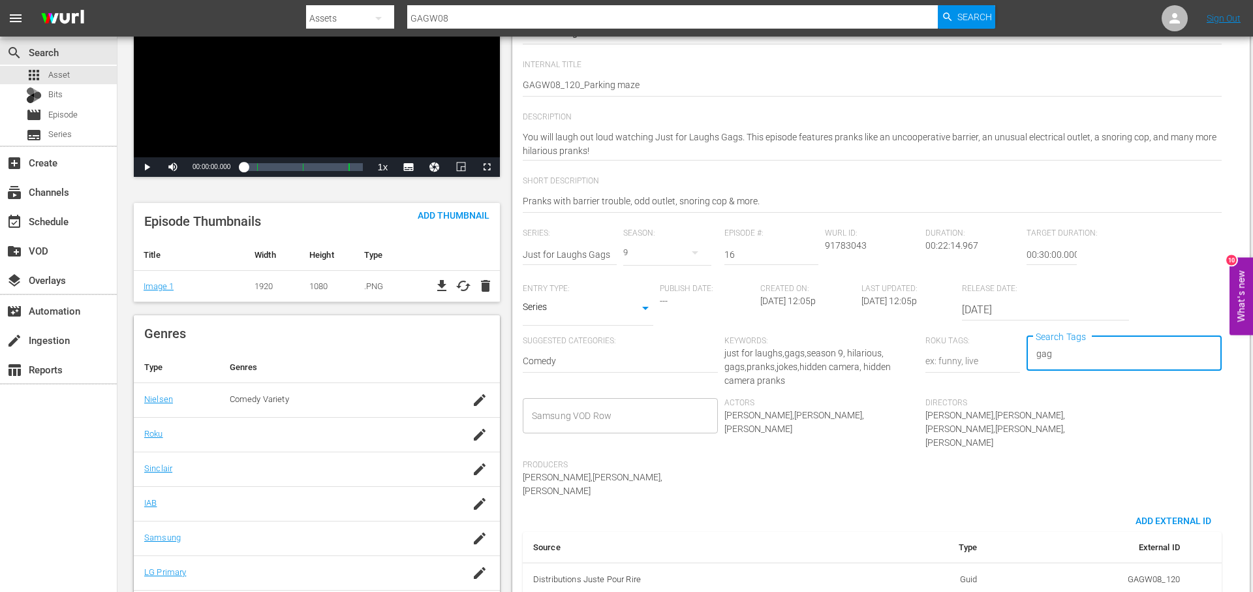
type input "gags"
click at [1086, 404] on li "jflgags" at bounding box center [1123, 411] width 195 height 22
type input "gags"
click at [1161, 446] on li "just for laughs gags" at bounding box center [1123, 454] width 195 height 22
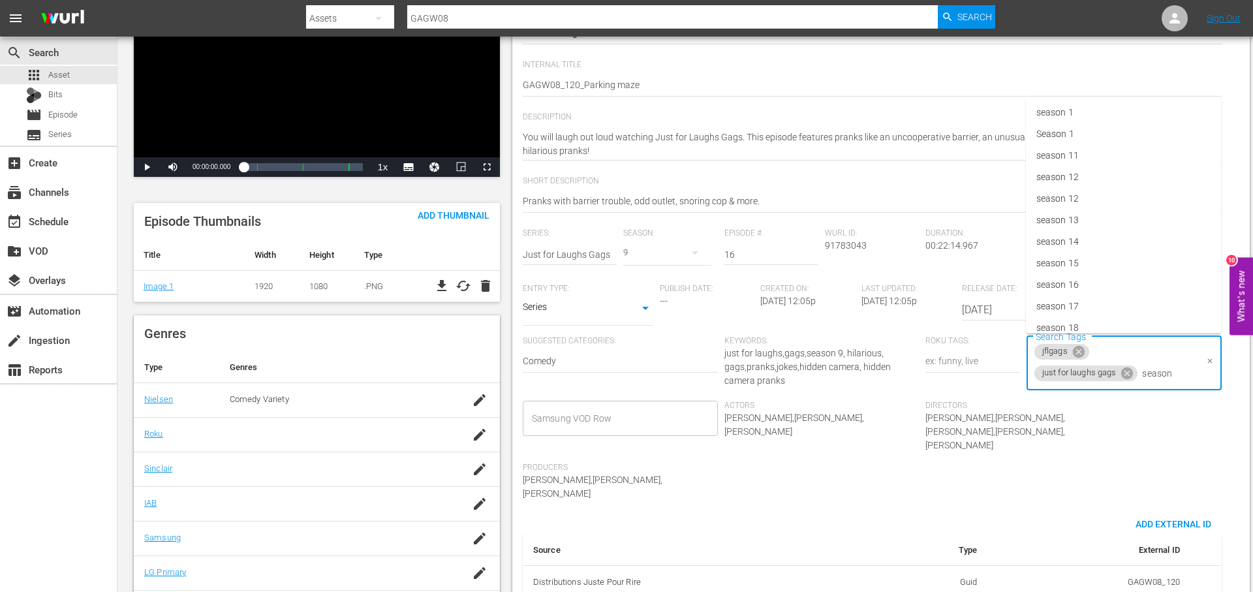
type input "season 9"
click at [1103, 401] on li "season 9" at bounding box center [1123, 409] width 195 height 22
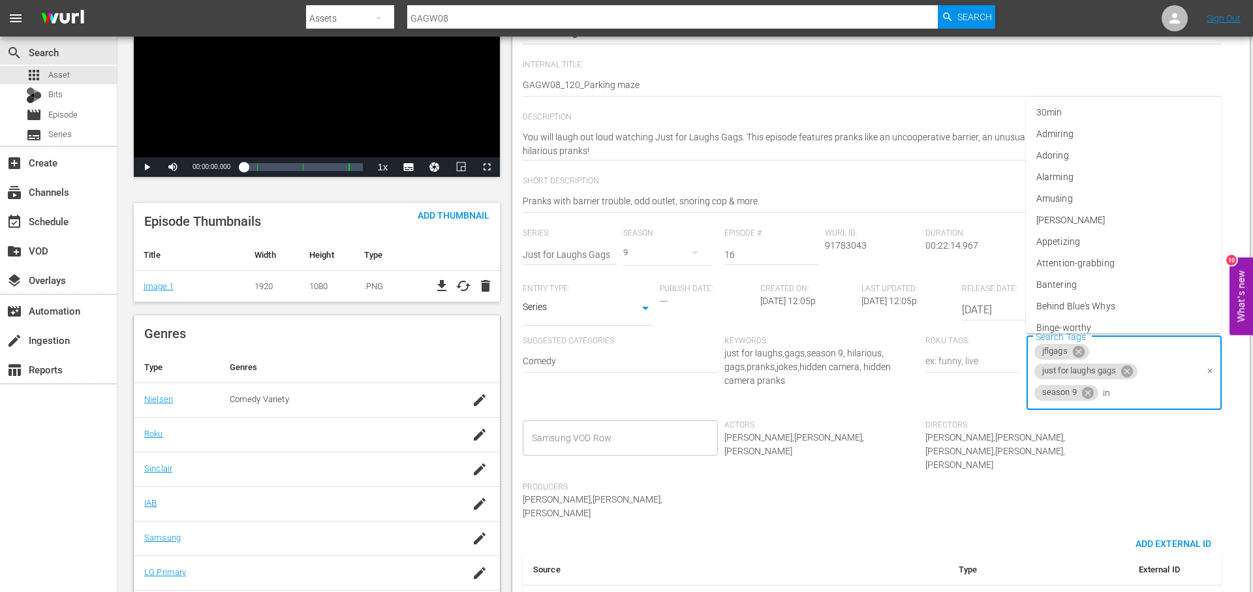
type input "int"
click at [1123, 171] on li "international" at bounding box center [1123, 177] width 195 height 22
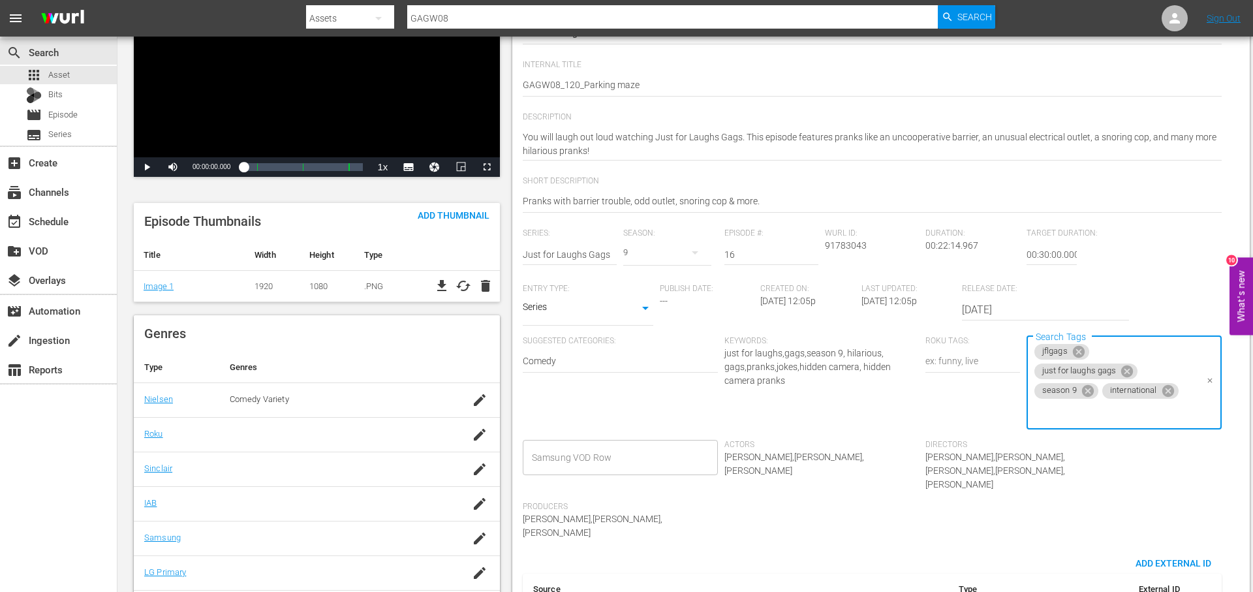
scroll to position [0, 0]
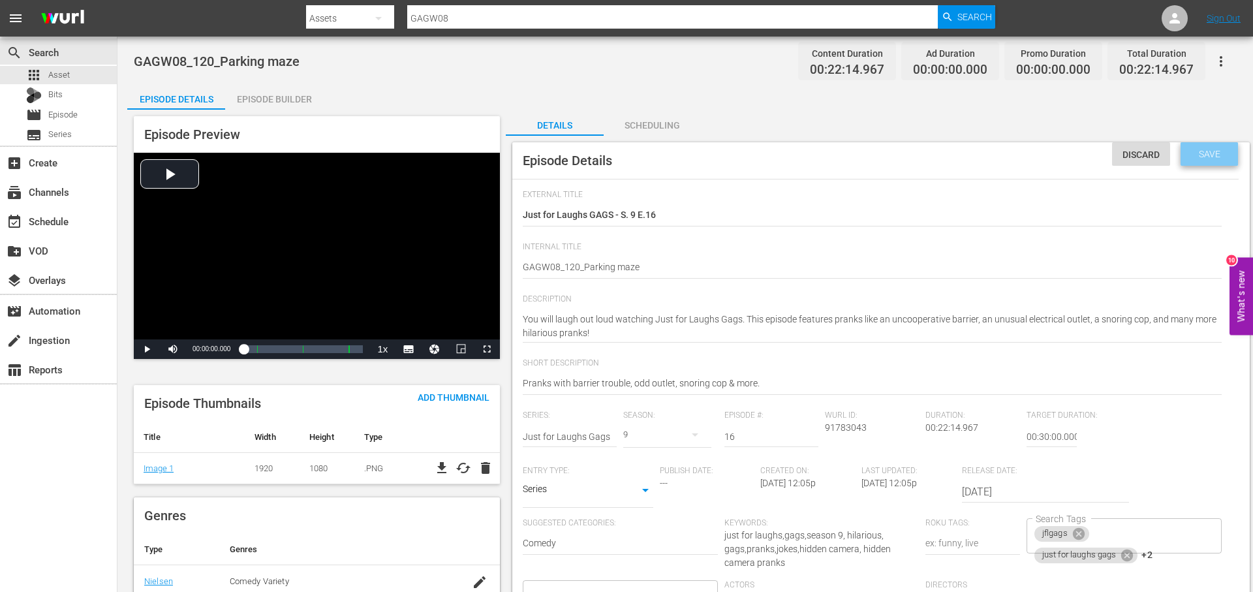
click at [1218, 161] on div "Save" at bounding box center [1208, 153] width 57 height 23
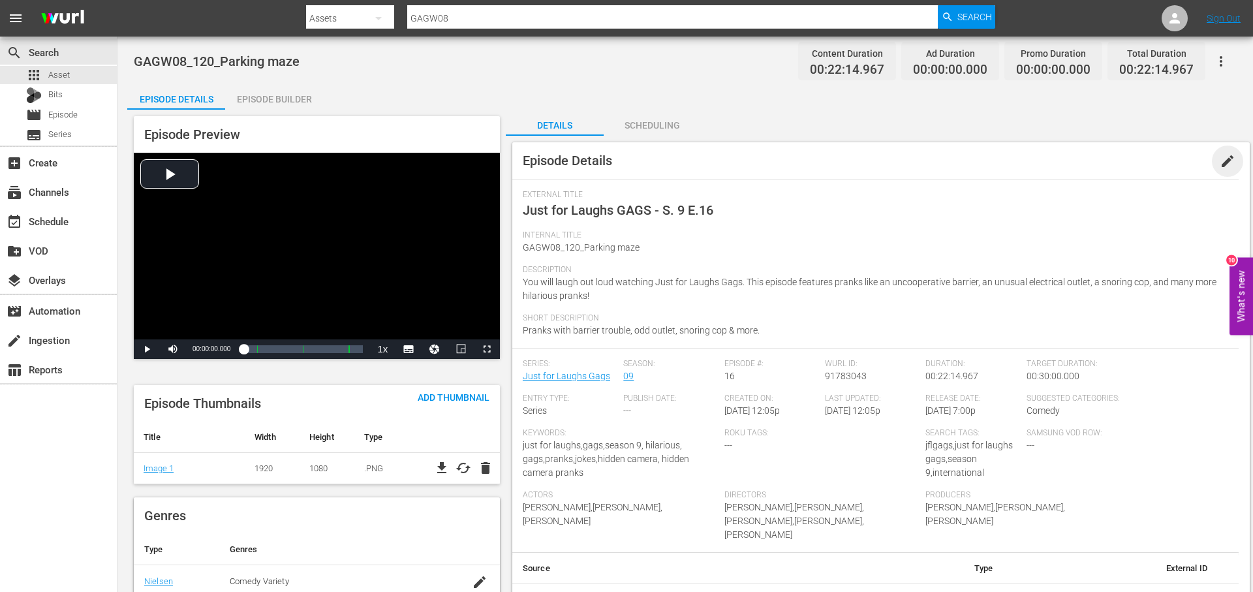
drag, startPoint x: 1225, startPoint y: 157, endPoint x: 1174, endPoint y: 168, distance: 52.7
click at [1210, 159] on div "Episode Details edit" at bounding box center [880, 160] width 737 height 37
click at [1231, 157] on span "edit" at bounding box center [1227, 161] width 16 height 16
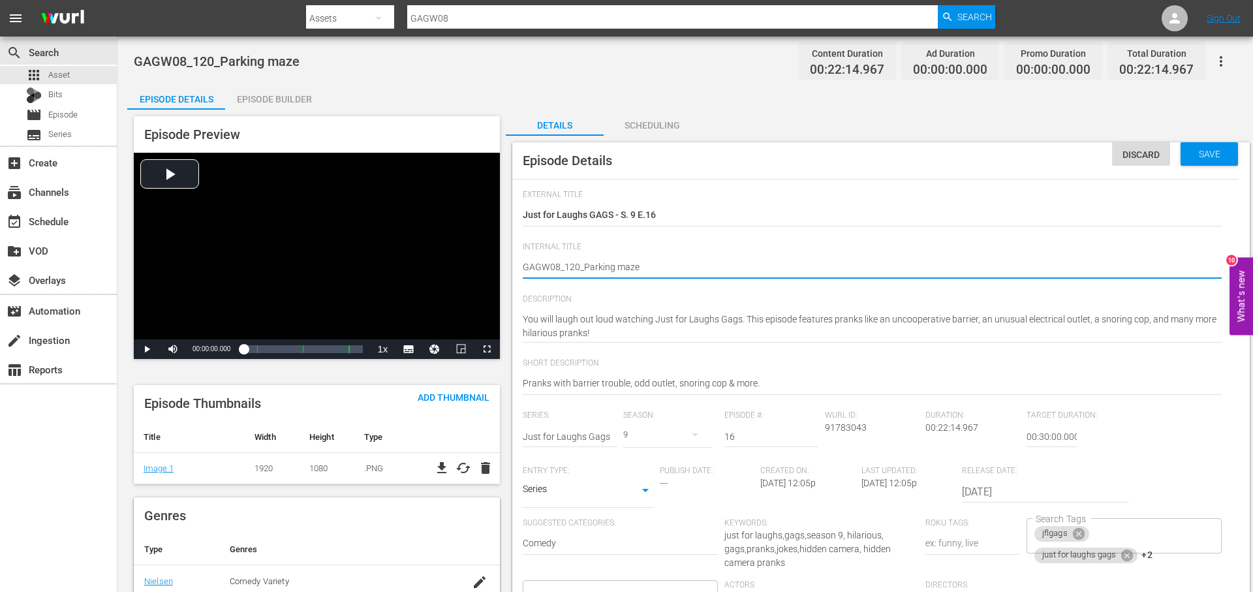
type textarea "GAGW08_120_Parking maze_"
type textarea "GAGW08_120_Parking maze_I"
type textarea "GAGW08_120_Parking maze_IN"
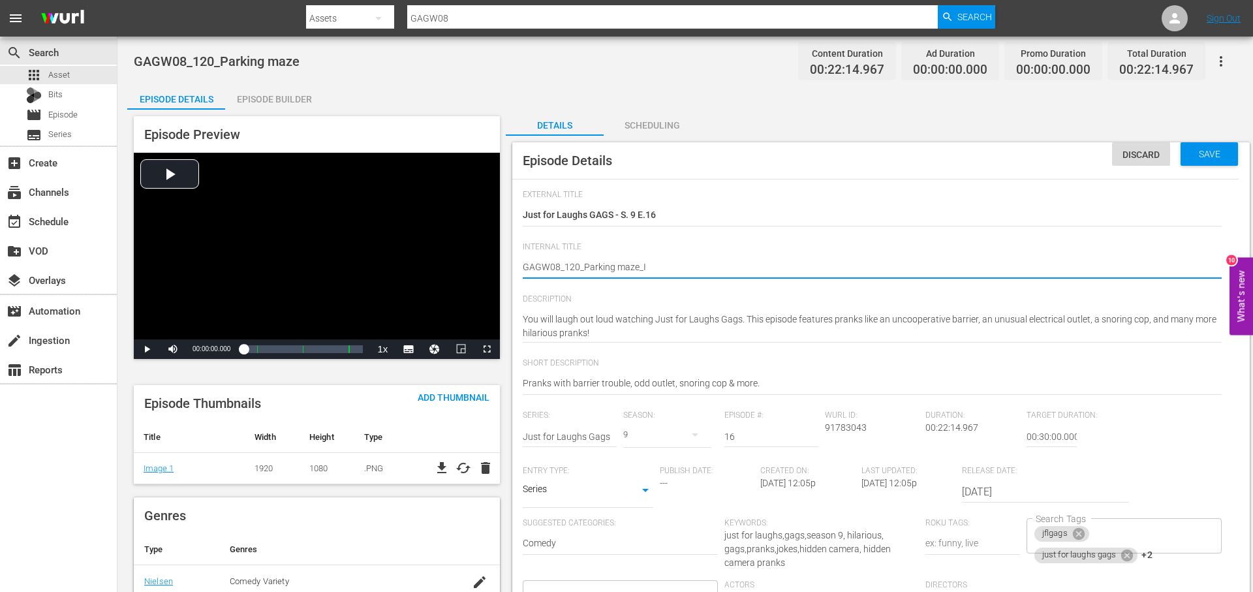
type textarea "GAGW08_120_Parking maze_IN"
type textarea "GAGW08_120_Parking maze_INT"
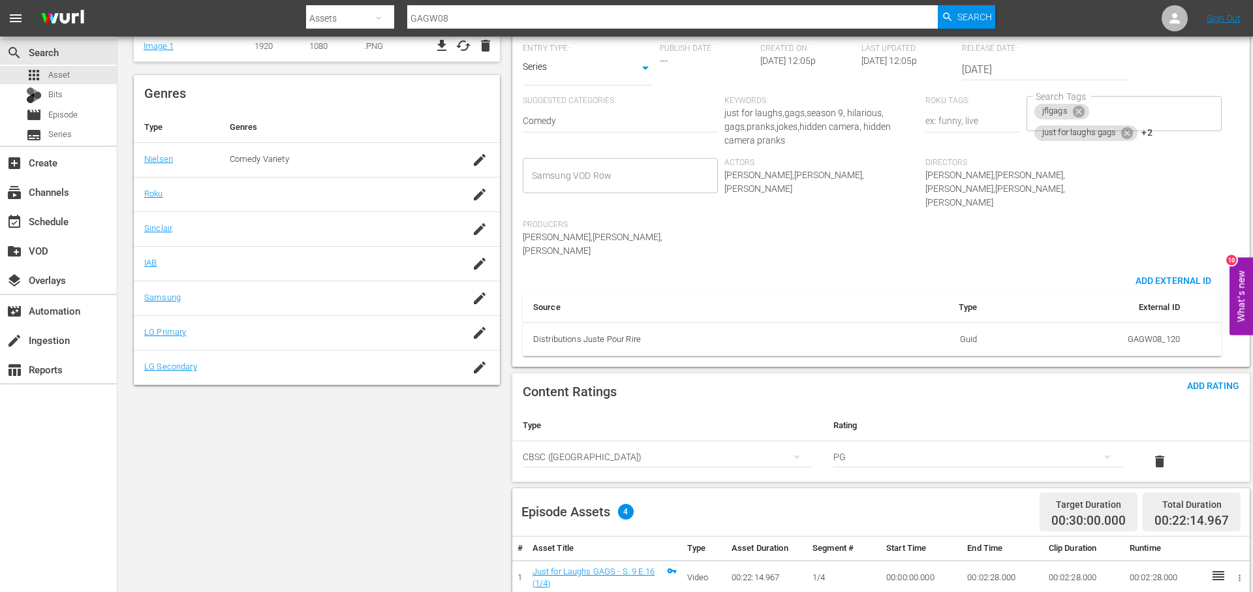
scroll to position [521, 0]
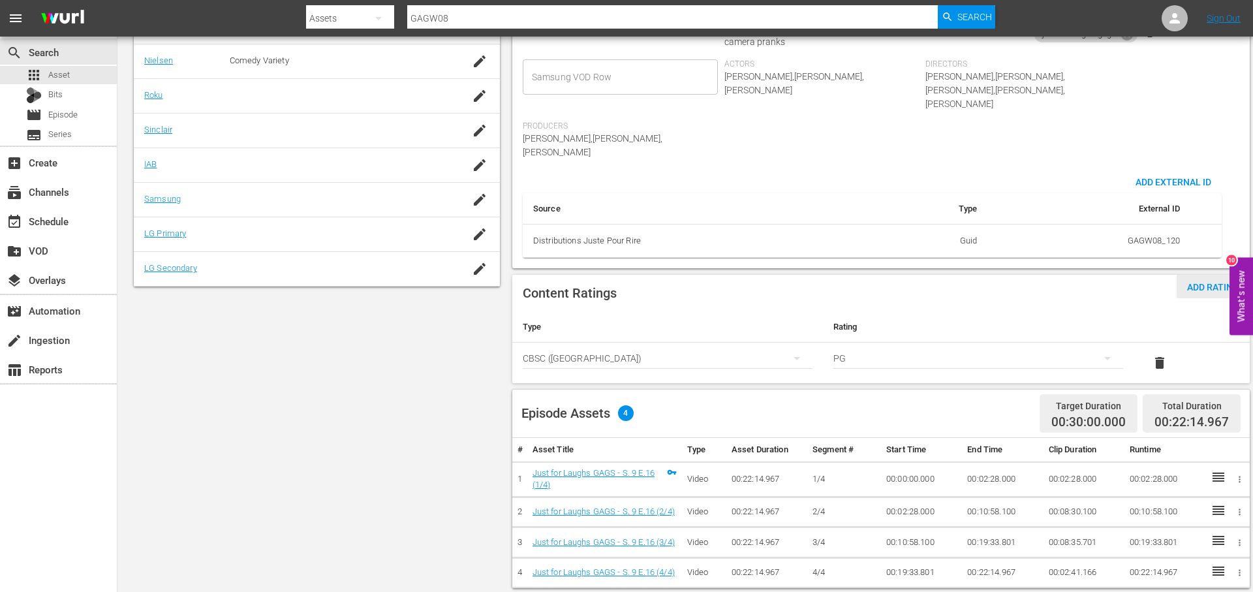
type textarea "GAGW08_120_Parking maze_INT"
drag, startPoint x: 1198, startPoint y: 260, endPoint x: 984, endPoint y: 307, distance: 219.0
click at [1198, 282] on span "Add Rating" at bounding box center [1212, 287] width 73 height 10
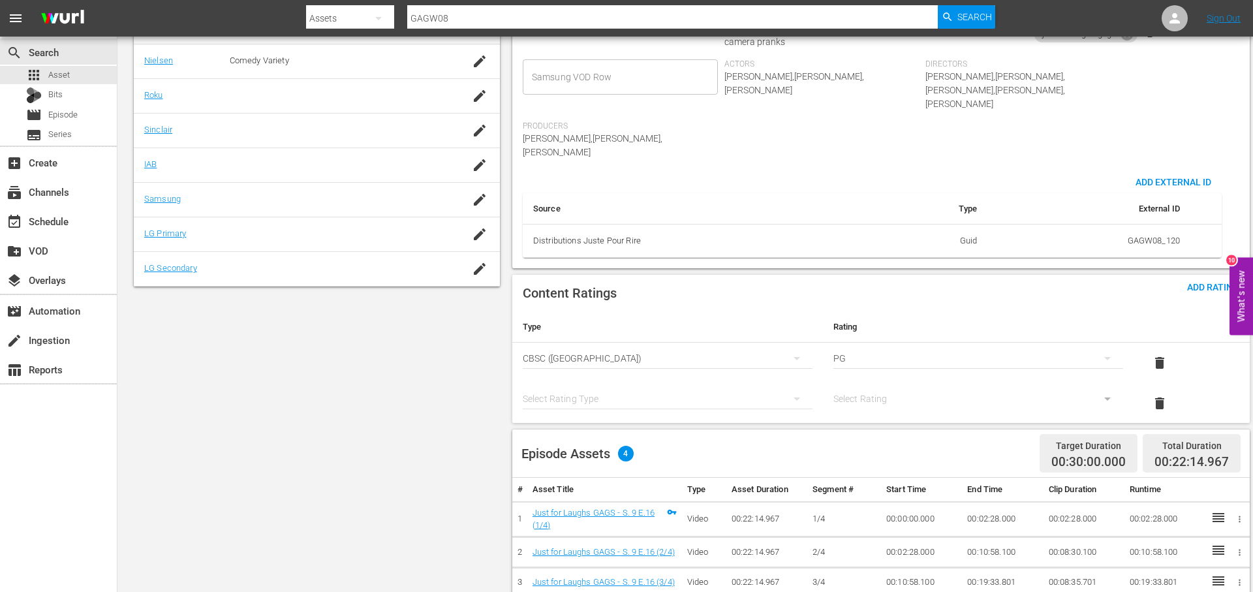
click at [630, 380] on div "simple table" at bounding box center [668, 398] width 290 height 37
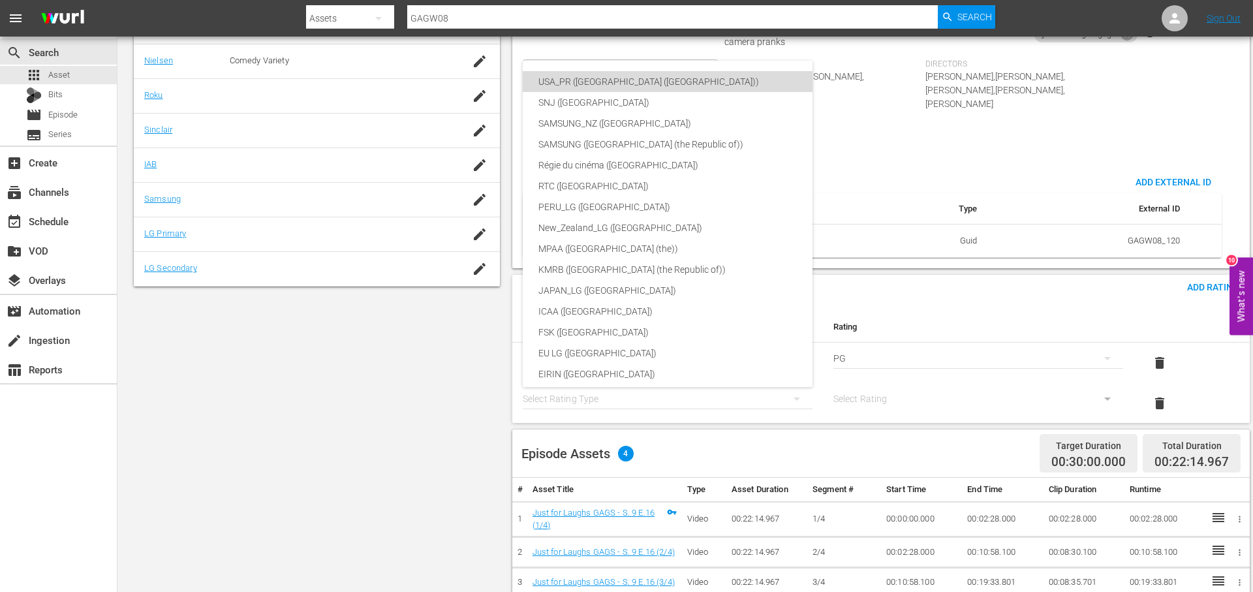
click at [681, 82] on div "USA_PR ([GEOGRAPHIC_DATA] ([GEOGRAPHIC_DATA]))" at bounding box center [698, 81] width 320 height 21
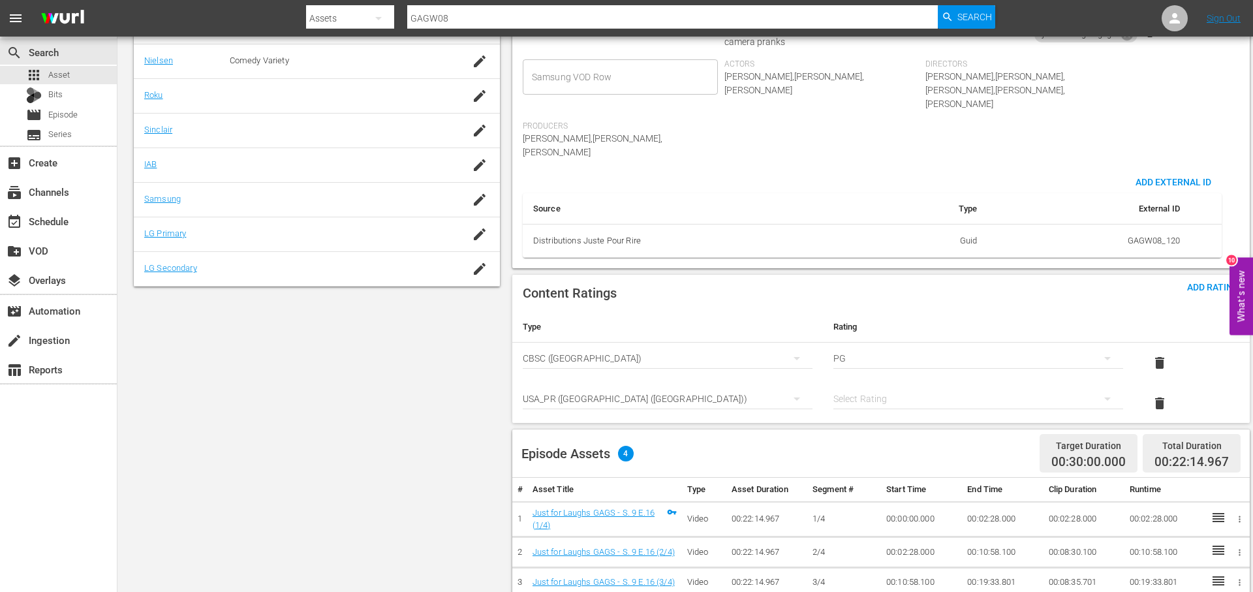
click at [880, 380] on div "simple table" at bounding box center [978, 398] width 290 height 37
click at [940, 445] on div "TVPG" at bounding box center [978, 439] width 258 height 21
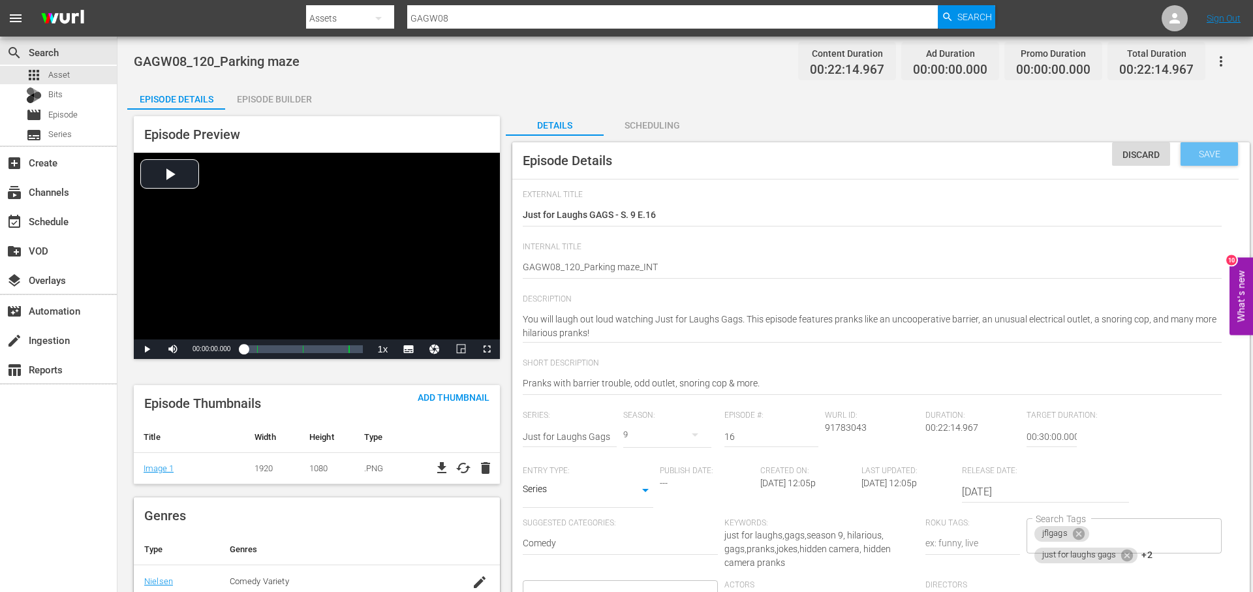
drag, startPoint x: 1210, startPoint y: 154, endPoint x: 1188, endPoint y: 153, distance: 22.2
click at [1210, 153] on span "Save" at bounding box center [1209, 154] width 42 height 10
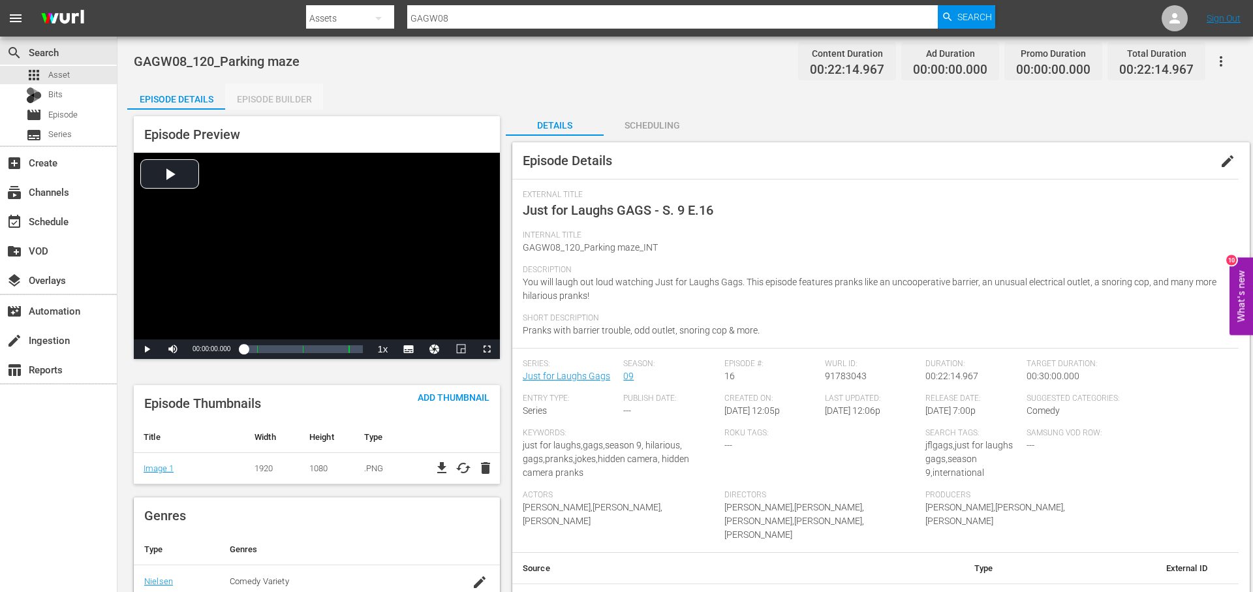
drag, startPoint x: 283, startPoint y: 102, endPoint x: 423, endPoint y: 97, distance: 141.0
click at [284, 104] on div "Episode Builder" at bounding box center [274, 99] width 98 height 31
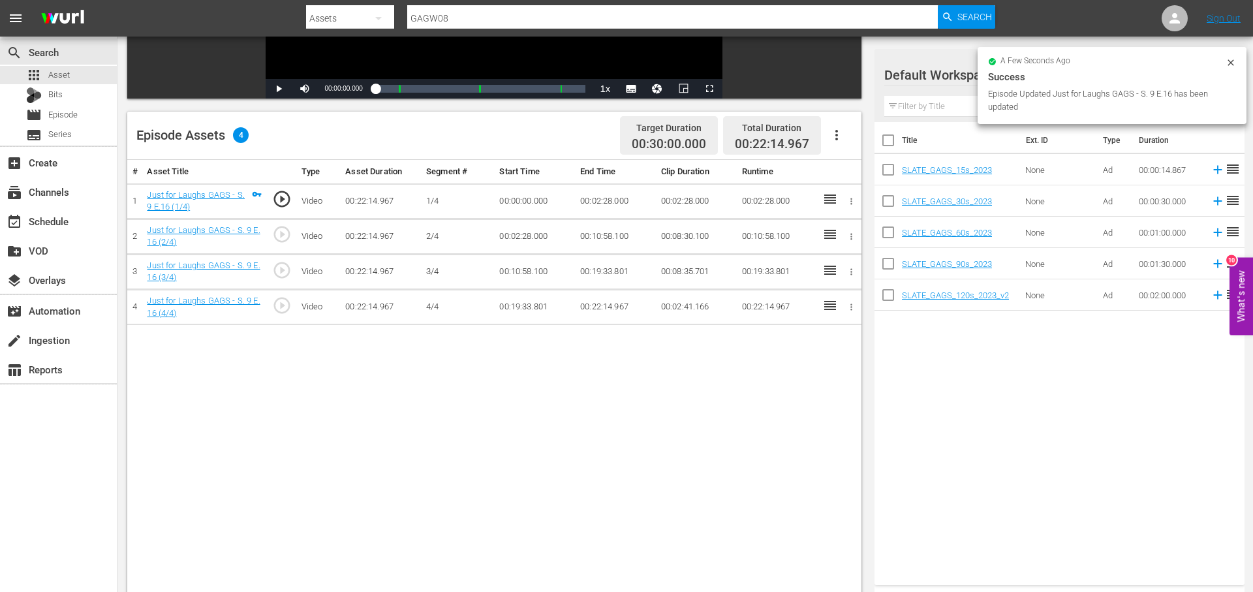
scroll to position [269, 0]
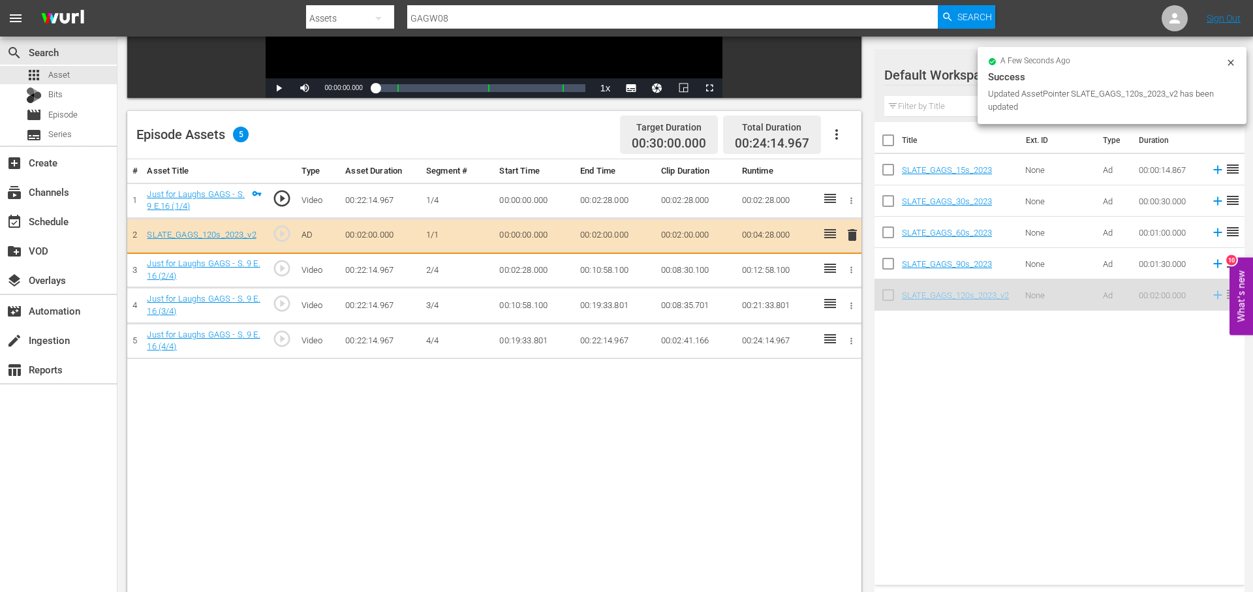
click at [799, 264] on td "00:12:58.100" at bounding box center [777, 270] width 81 height 35
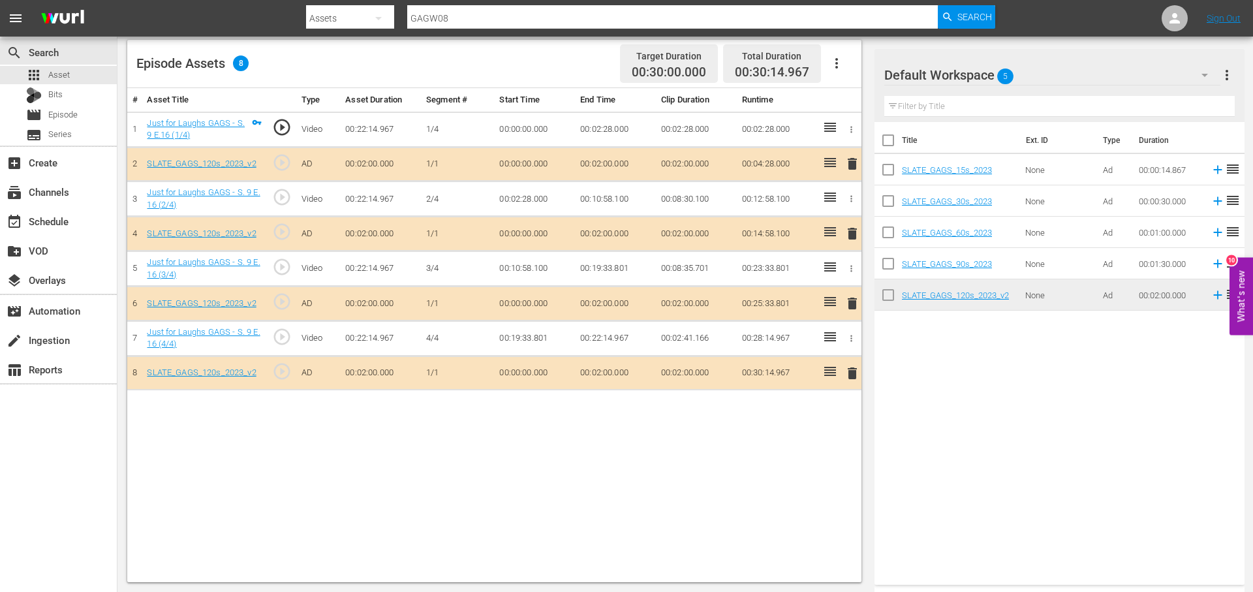
scroll to position [0, 0]
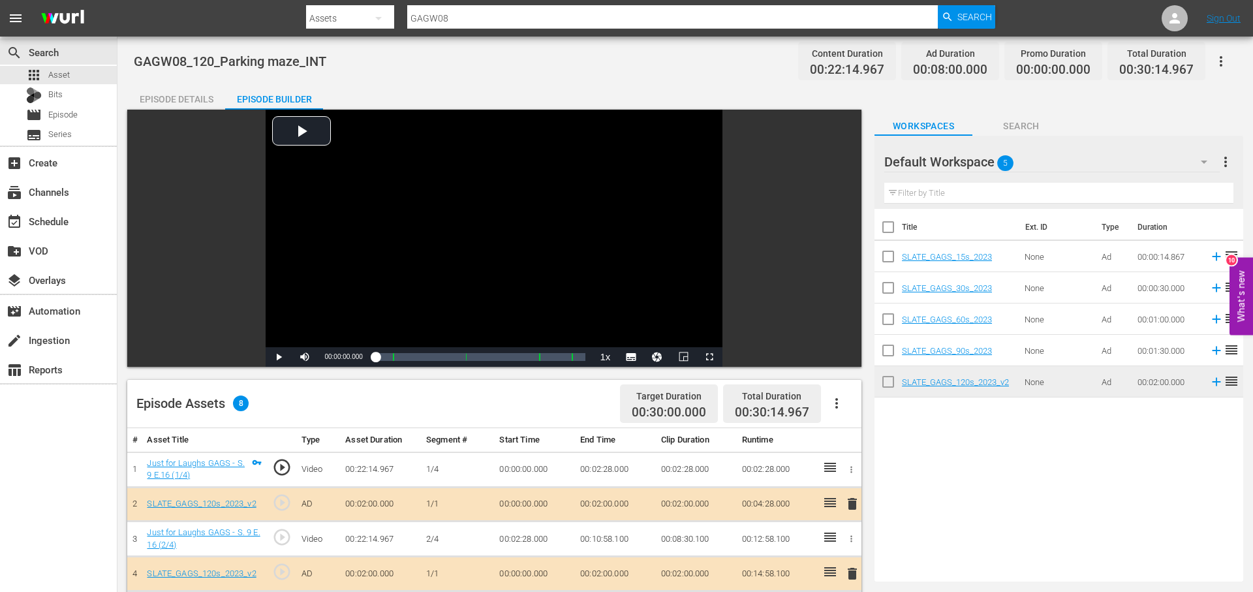
click at [187, 99] on div "Episode Details" at bounding box center [176, 99] width 98 height 31
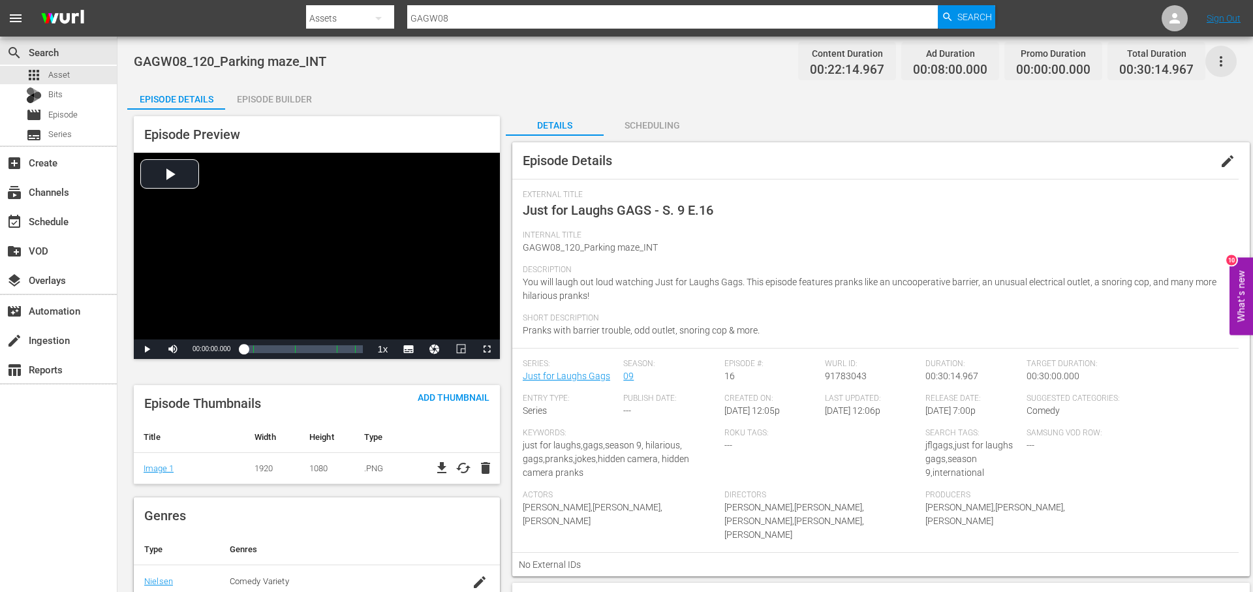
click at [1219, 65] on icon "button" at bounding box center [1221, 62] width 16 height 16
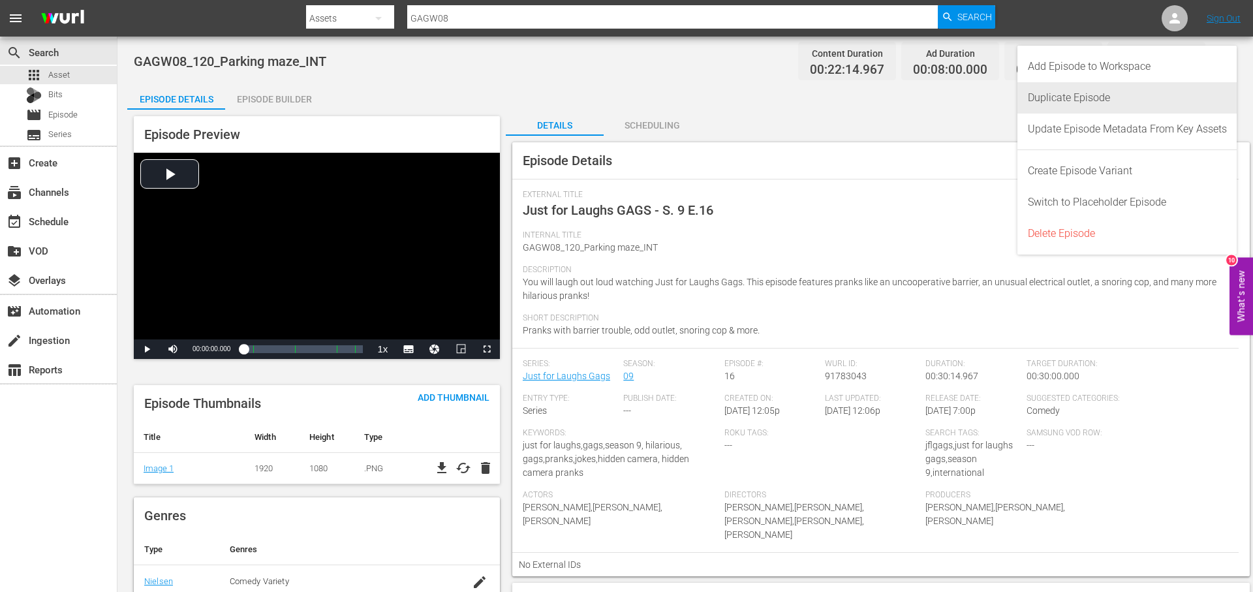
drag, startPoint x: 1112, startPoint y: 90, endPoint x: 1084, endPoint y: 162, distance: 77.1
click at [1112, 91] on div "Duplicate Episode" at bounding box center [1127, 97] width 199 height 31
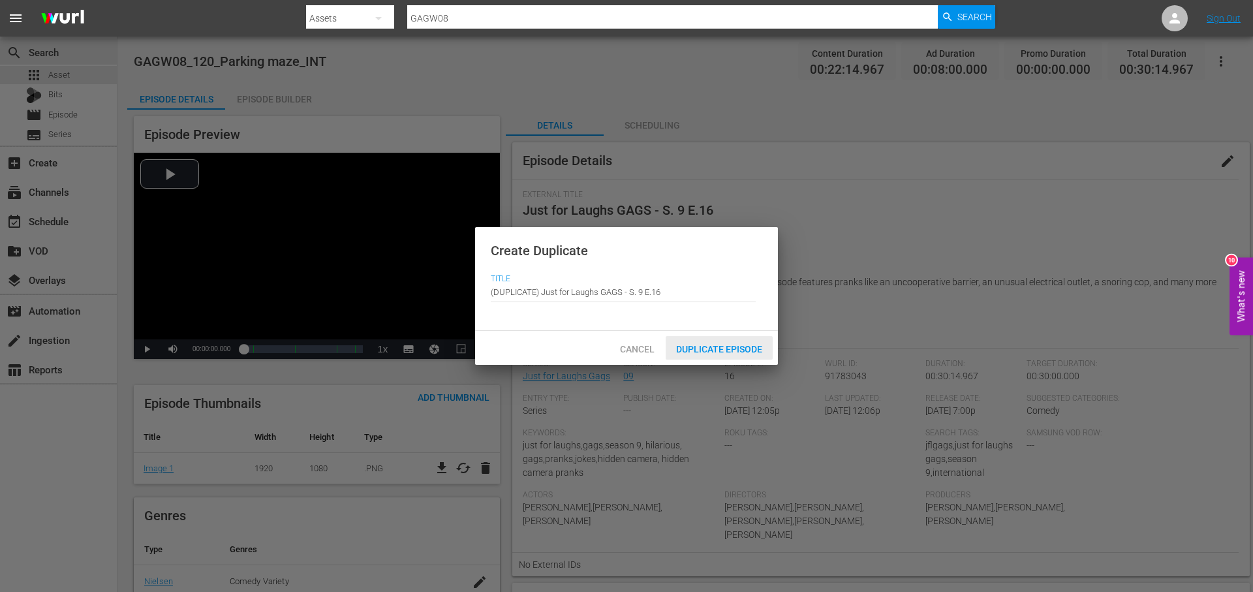
click at [714, 352] on span "Duplicate Episode" at bounding box center [719, 349] width 107 height 10
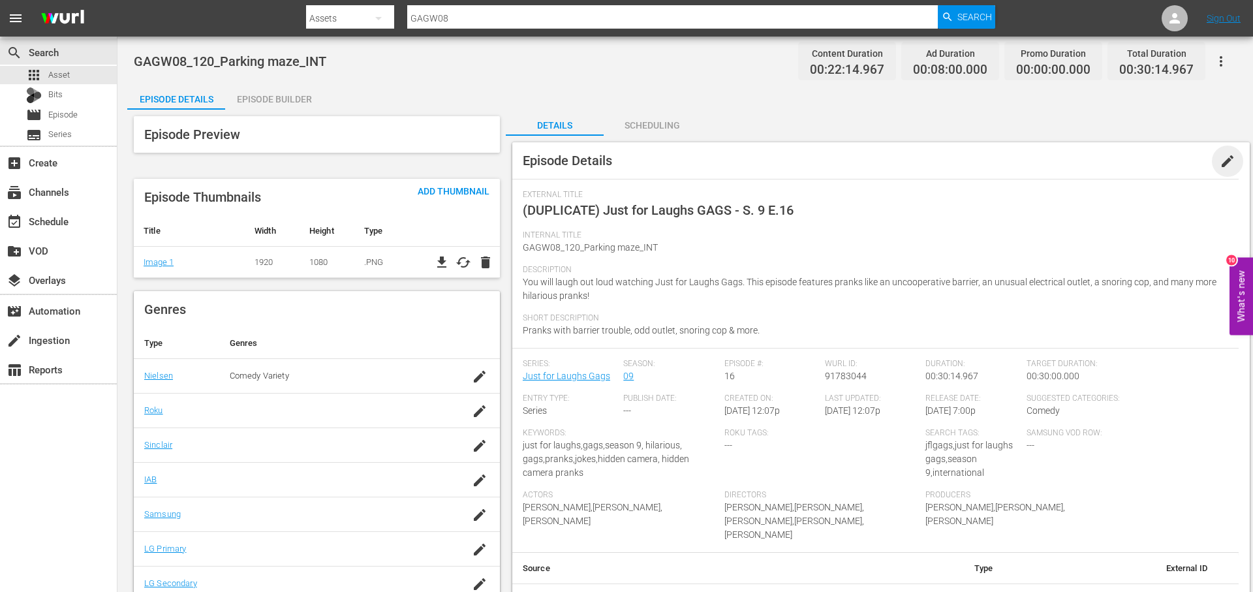
click at [1221, 156] on span "edit" at bounding box center [1227, 161] width 16 height 16
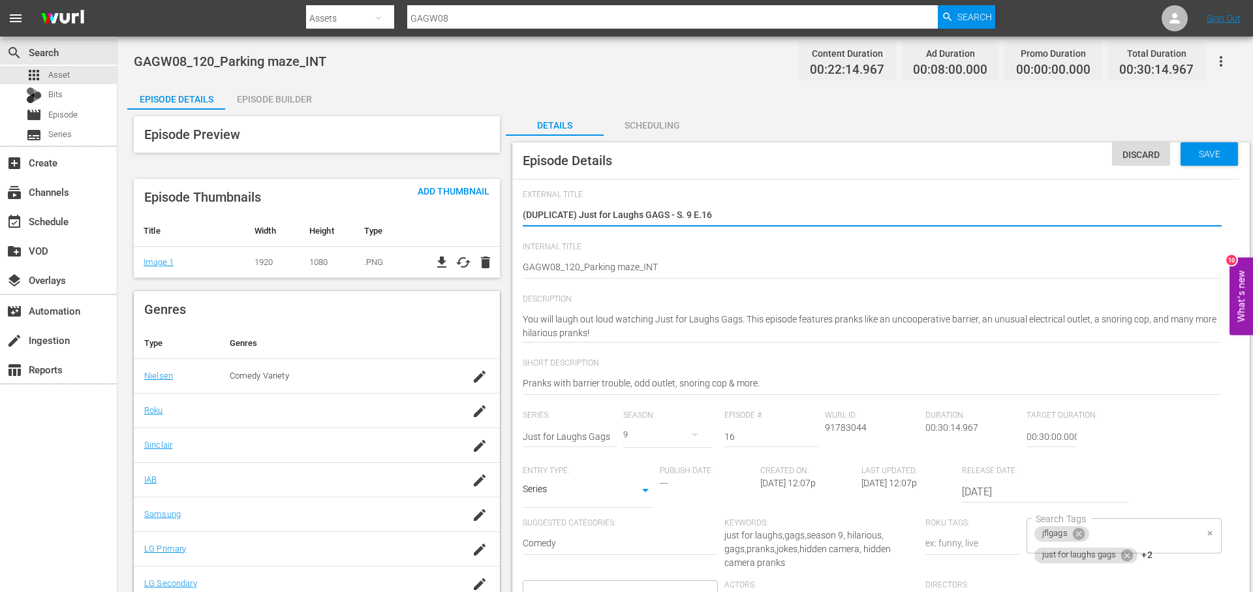
drag, startPoint x: 1156, startPoint y: 536, endPoint x: 1165, endPoint y: 538, distance: 8.9
click at [1156, 536] on div "jflgags just for laughs gags +2 Search Tags" at bounding box center [1123, 535] width 195 height 35
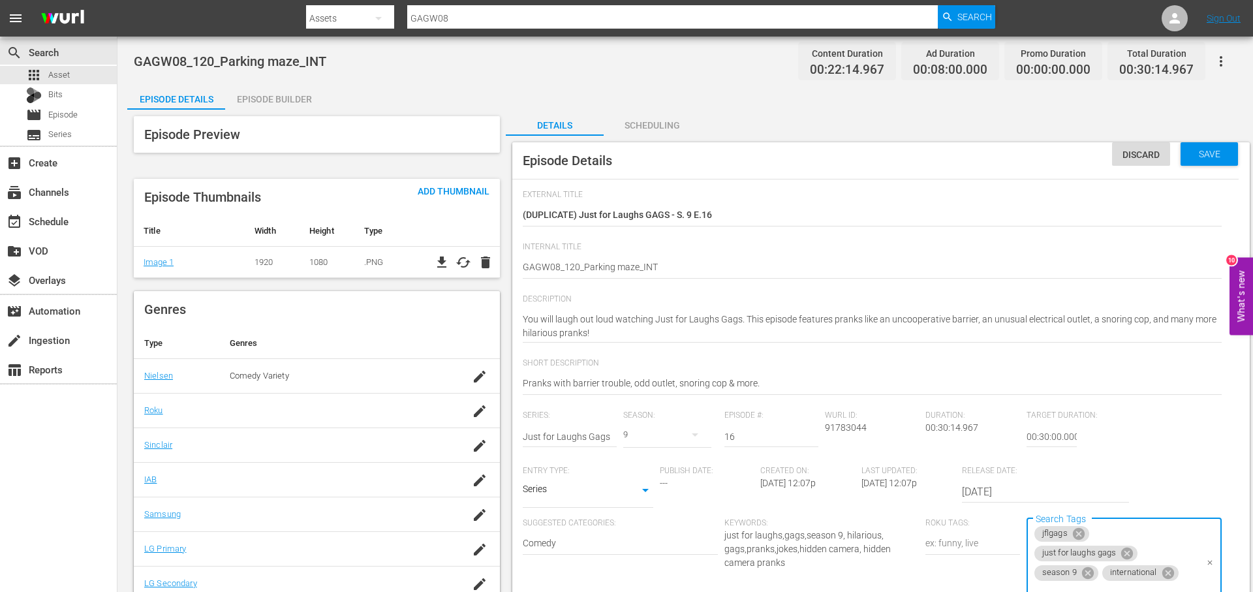
click at [1169, 573] on icon at bounding box center [1168, 573] width 14 height 14
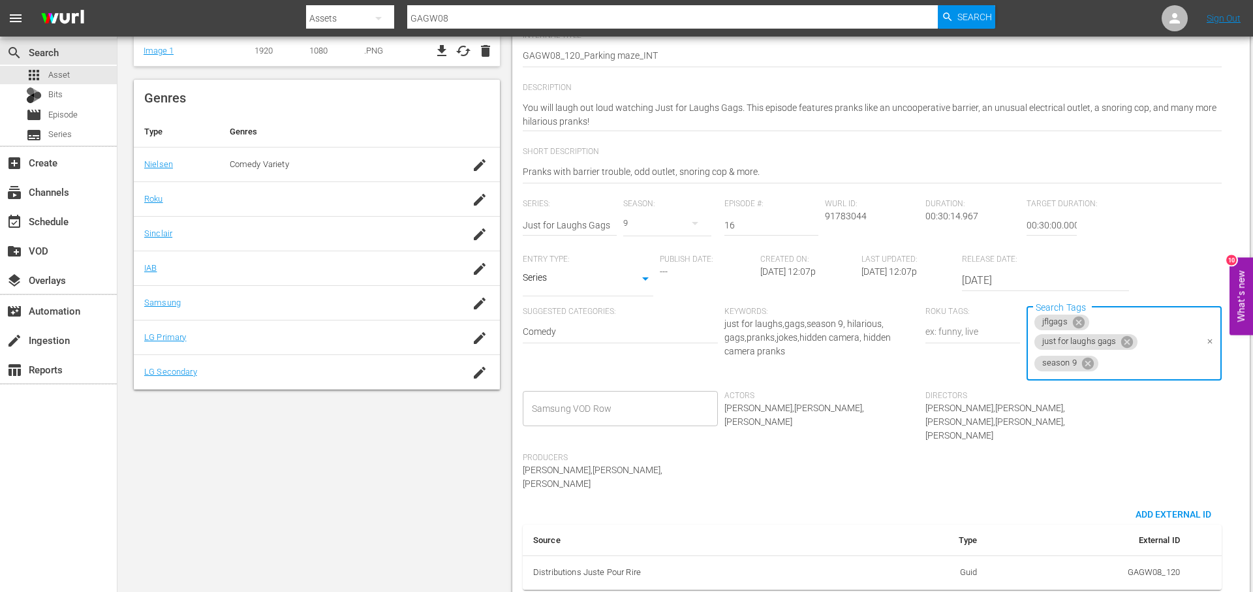
scroll to position [215, 0]
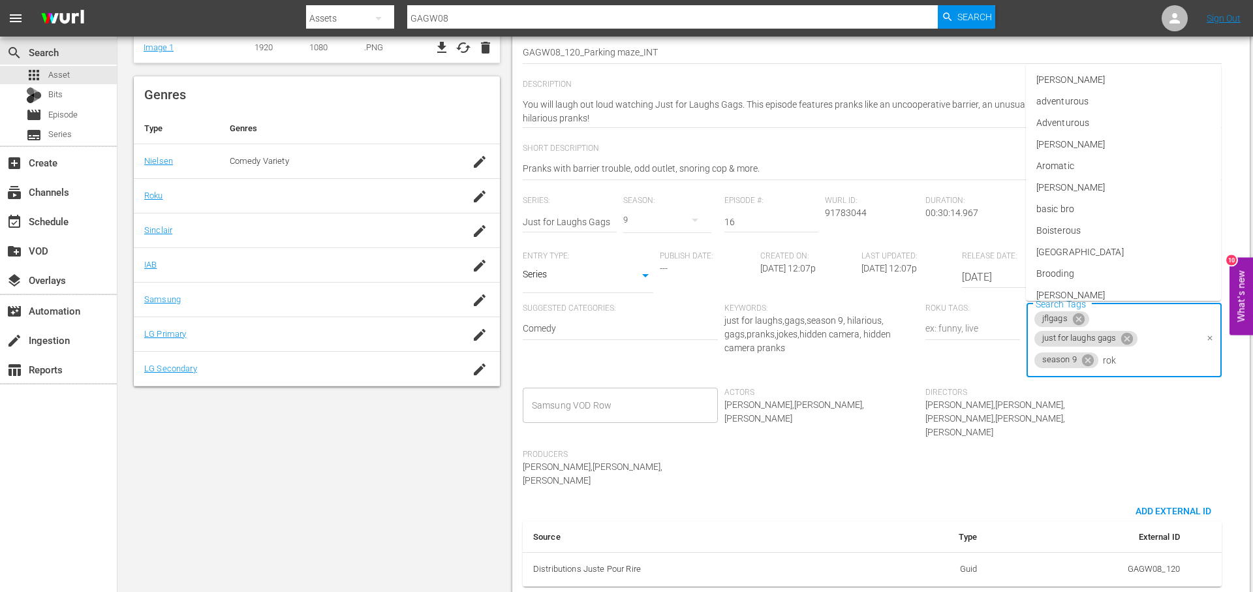
type input "roku"
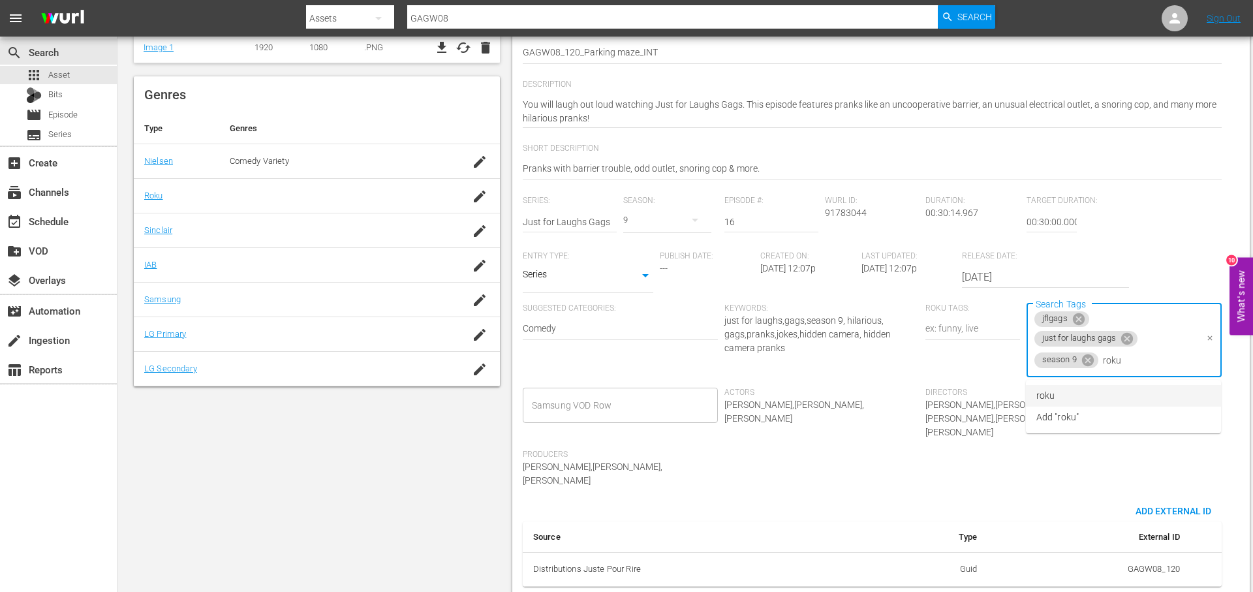
click at [1075, 390] on li "roku" at bounding box center [1123, 396] width 195 height 22
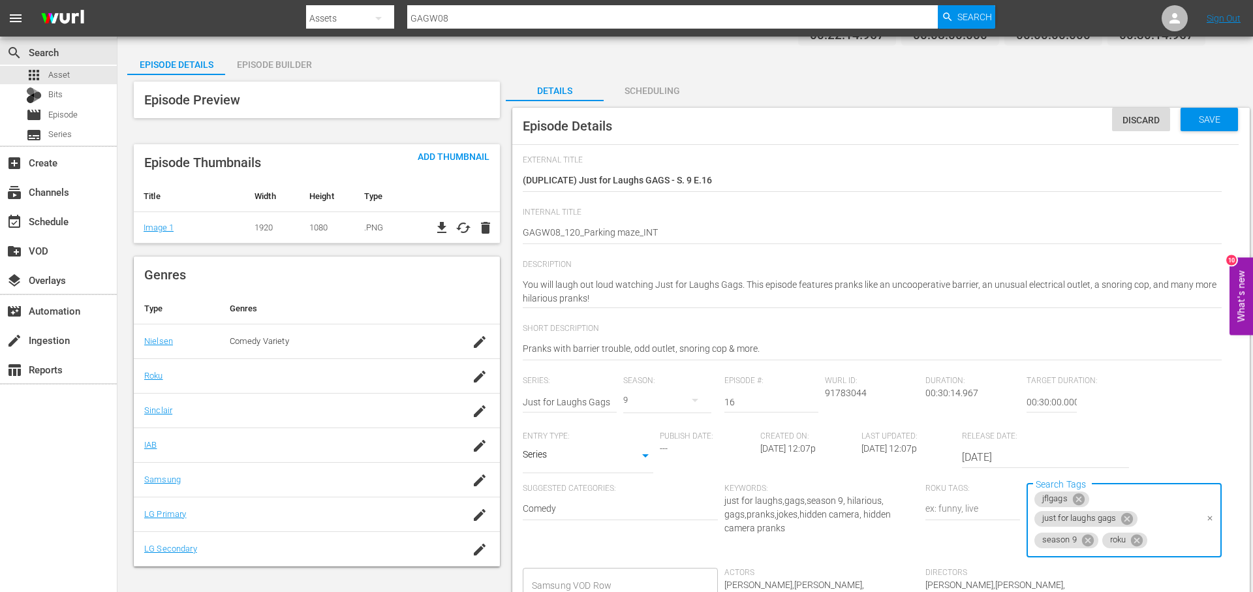
scroll to position [23, 0]
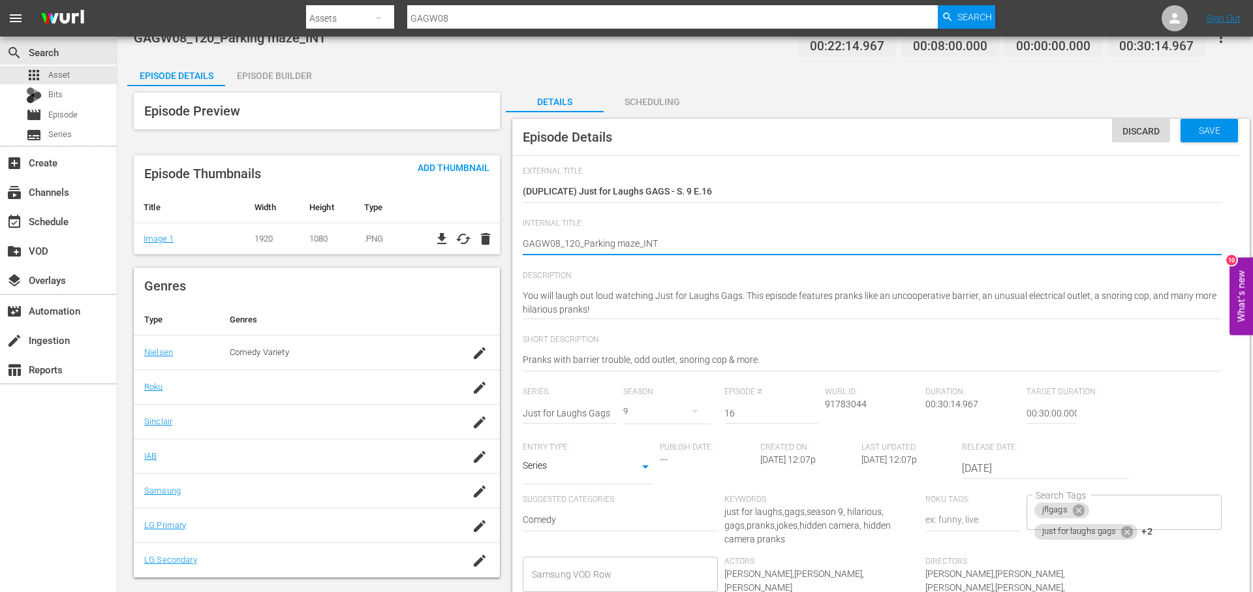
drag, startPoint x: 636, startPoint y: 245, endPoint x: 583, endPoint y: 248, distance: 52.3
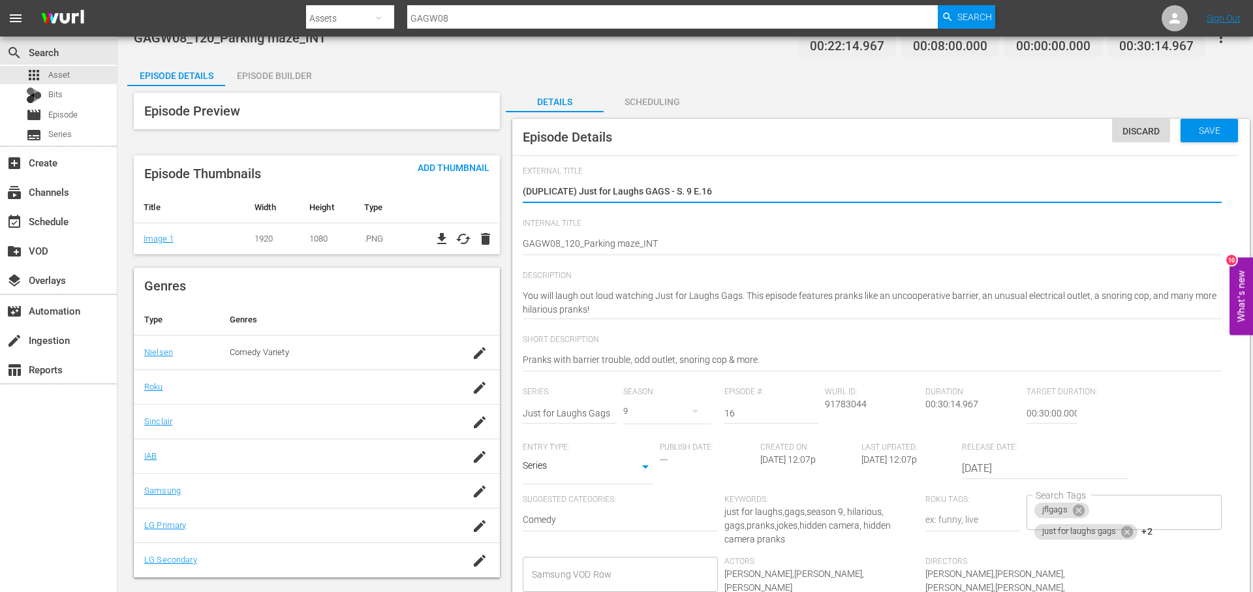
drag, startPoint x: 580, startPoint y: 189, endPoint x: 517, endPoint y: 185, distance: 63.4
paste textarea "Parking maze"
type textarea "Parking maze"
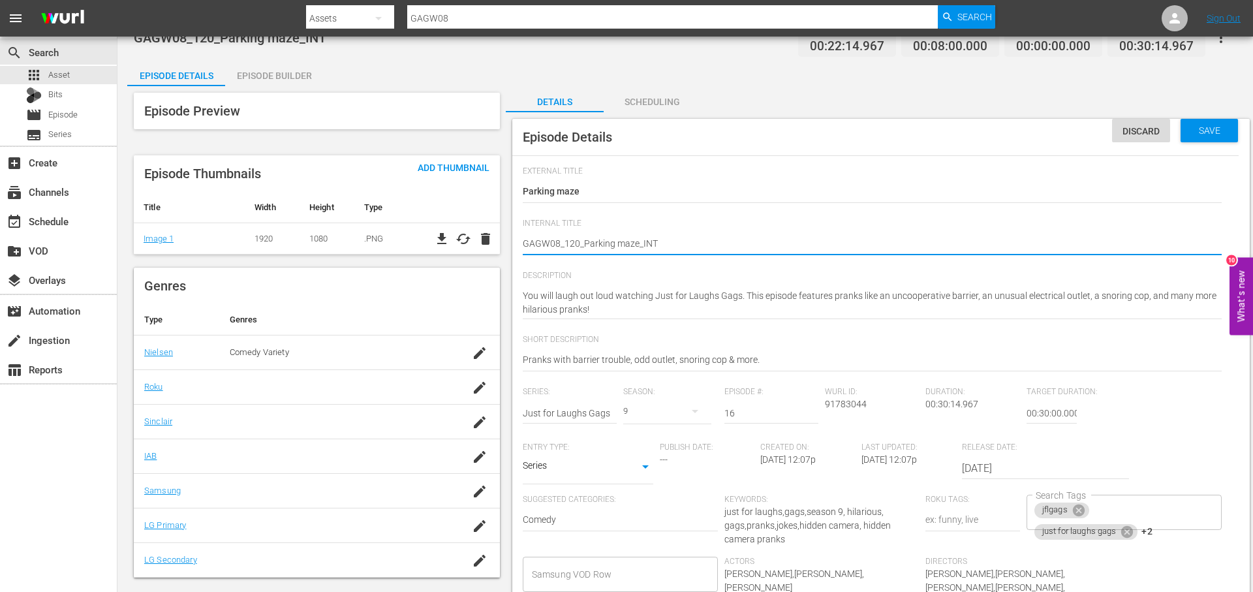
type textarea "GAGW08_120_Parking maze_IN"
type textarea "GAGW08_120_Parking maze_I"
type textarea "GAGW08_120_Parking maze_"
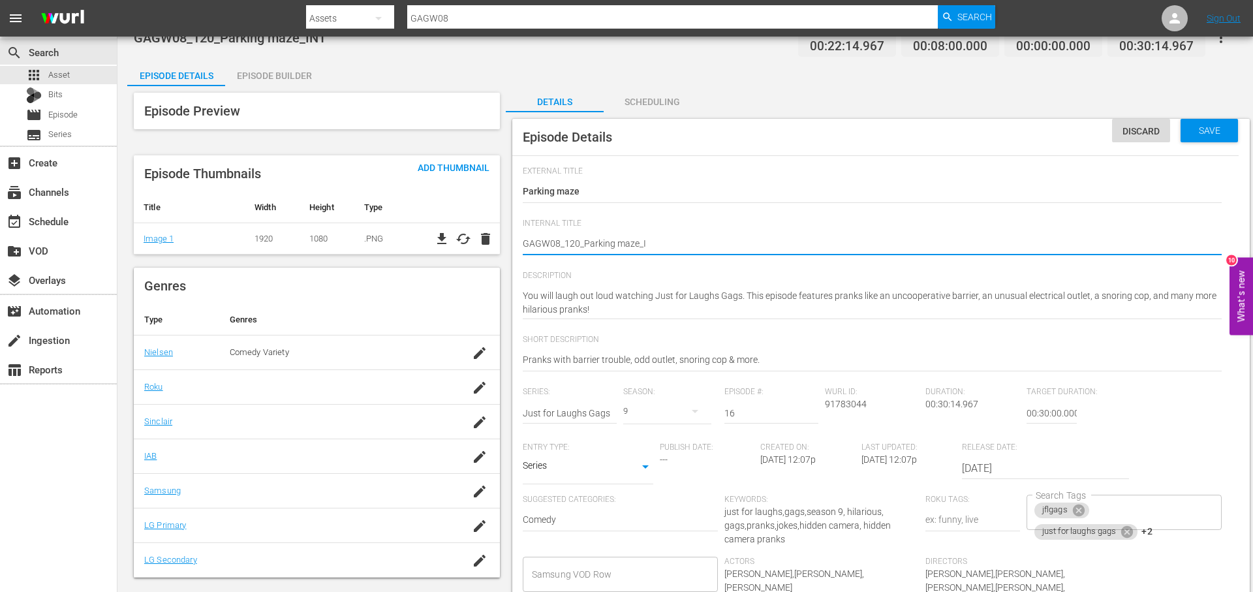
type textarea "GAGW08_120_Parking maze_"
type textarea "GAGW08_120_Parking maze_R"
type textarea "GAGW08_120_Parking maze_RO"
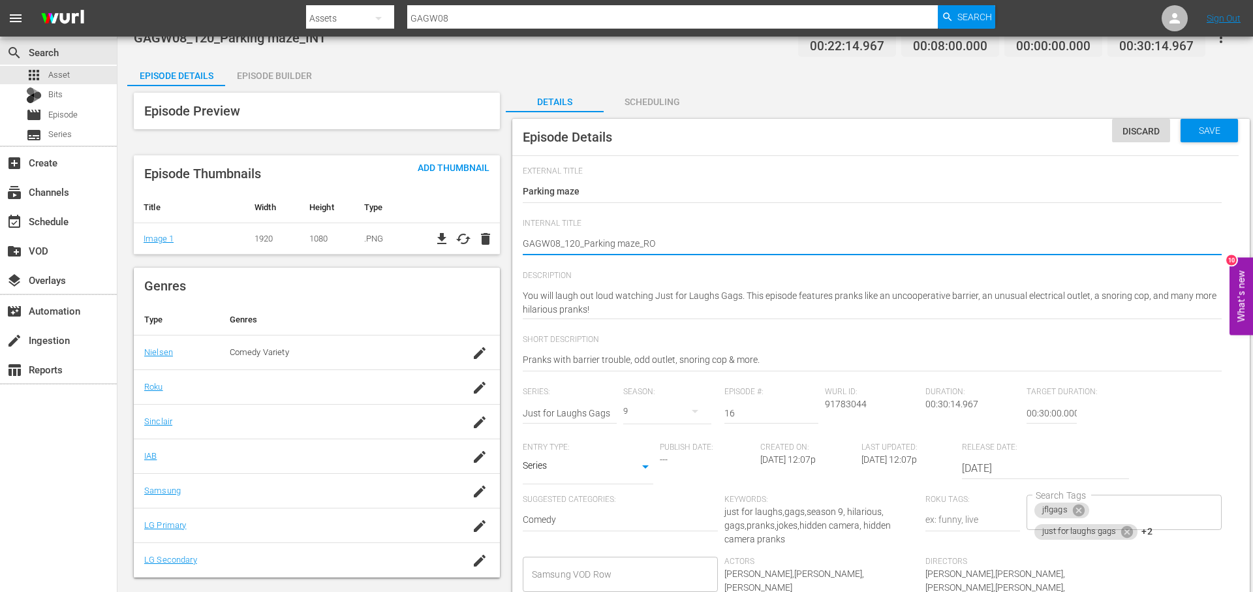
type textarea "GAGW08_120_Parking maze_ROK"
type textarea "GAGW08_120_Parking maze_ROKU"
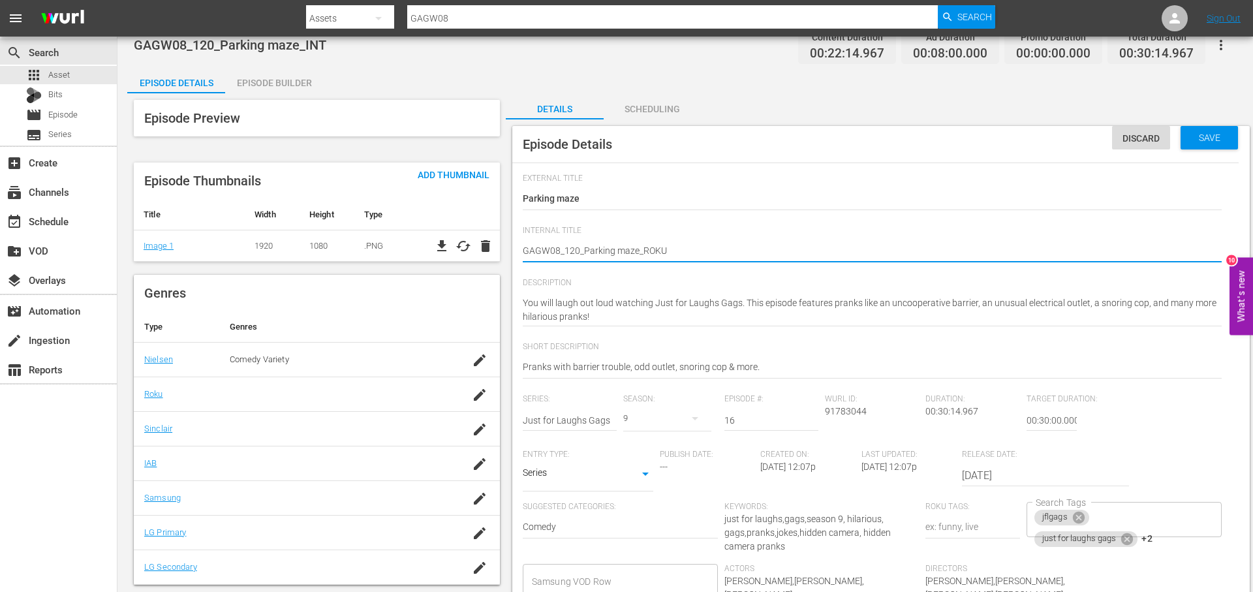
type textarea "GAGW08_120_Parking maze_ROKU"
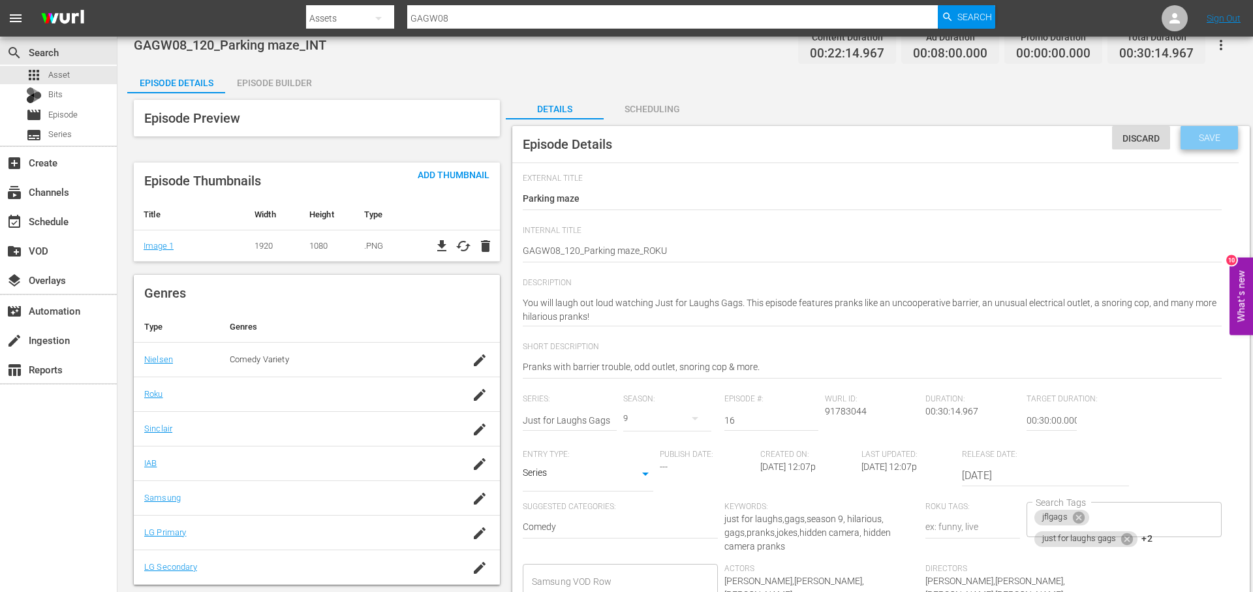
click at [1211, 143] on div "Save" at bounding box center [1208, 137] width 57 height 23
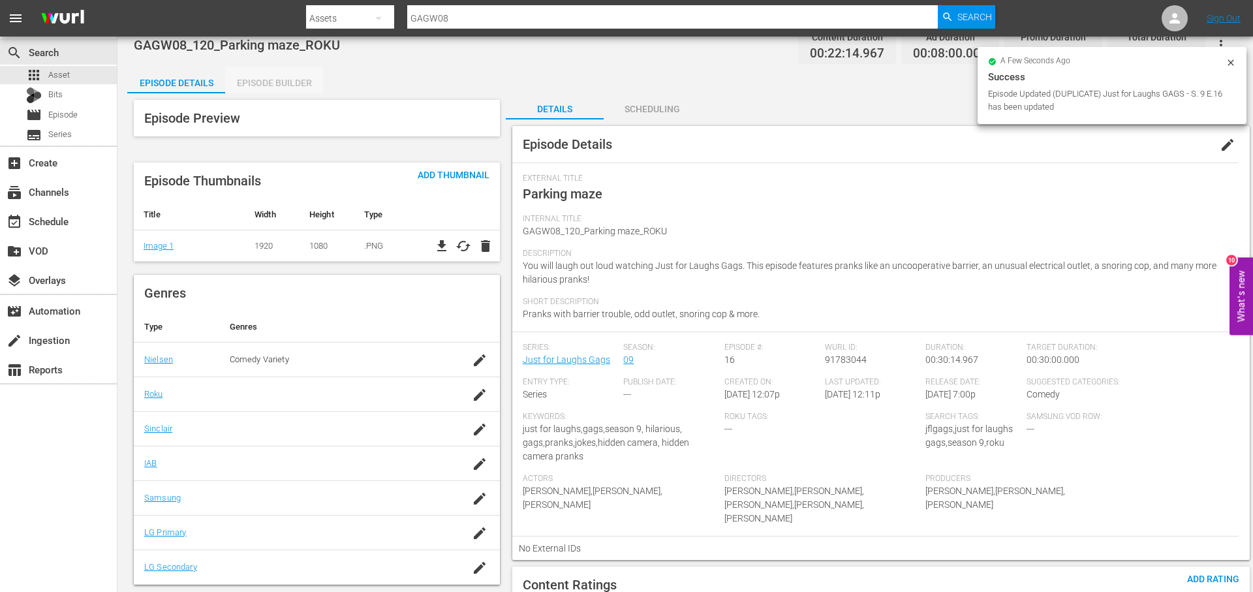
drag, startPoint x: 292, startPoint y: 84, endPoint x: 343, endPoint y: 91, distance: 51.5
click at [292, 84] on div "Episode Builder" at bounding box center [274, 82] width 98 height 31
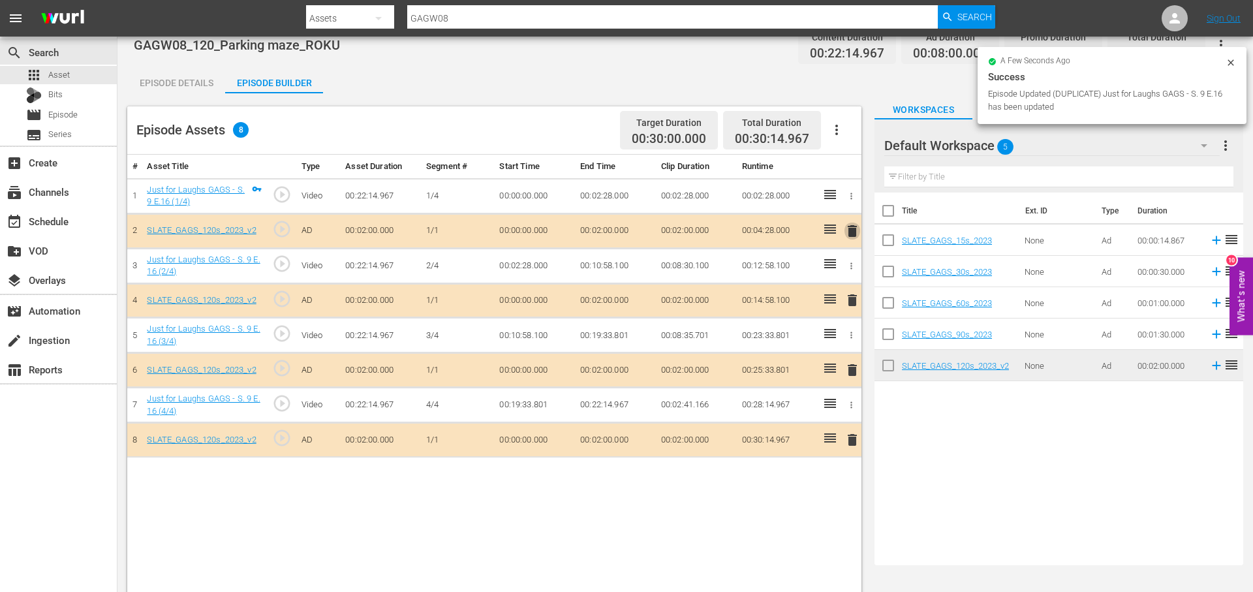
click at [848, 232] on span "delete" at bounding box center [852, 231] width 16 height 16
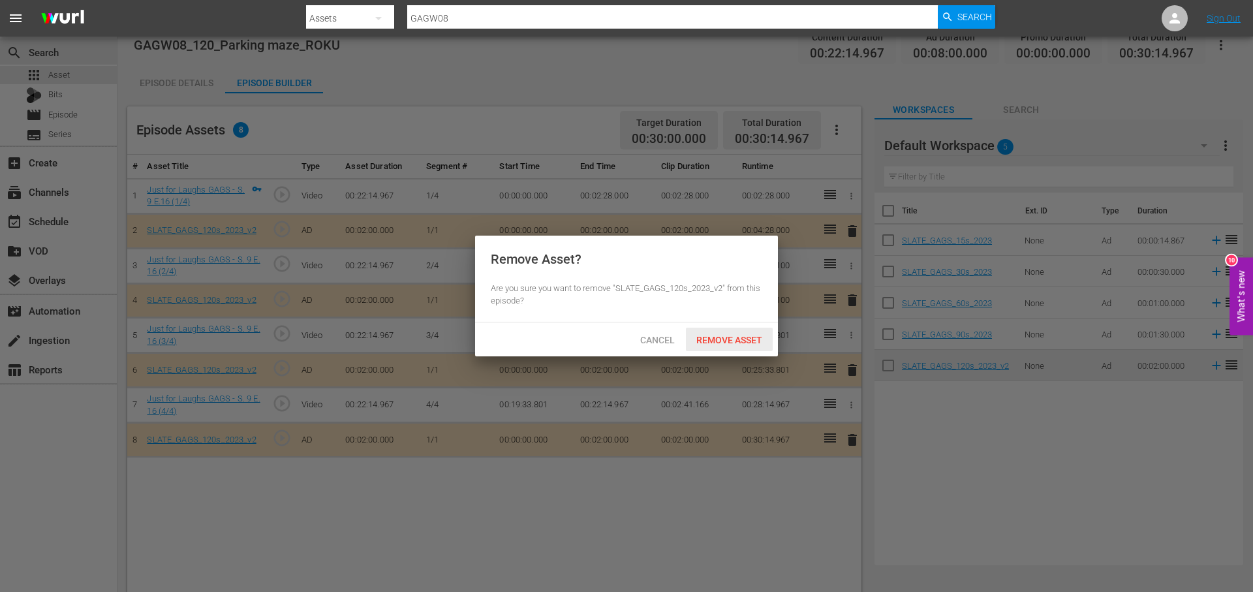
click at [741, 330] on div "Remove Asset" at bounding box center [729, 340] width 87 height 24
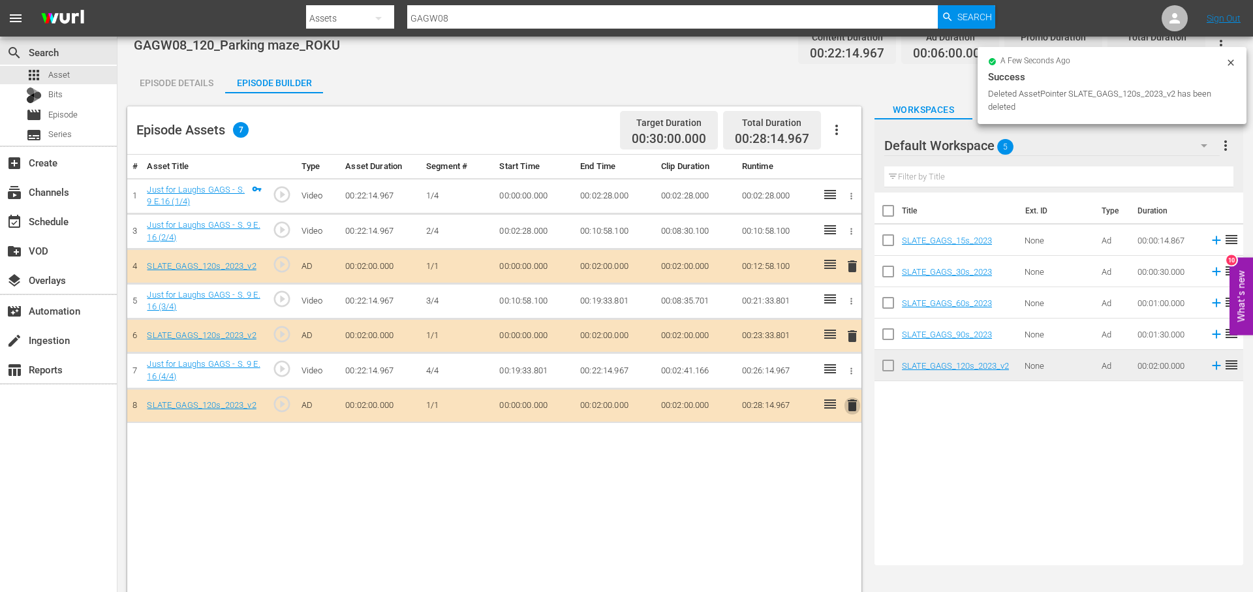
click at [848, 406] on span "delete" at bounding box center [852, 405] width 16 height 16
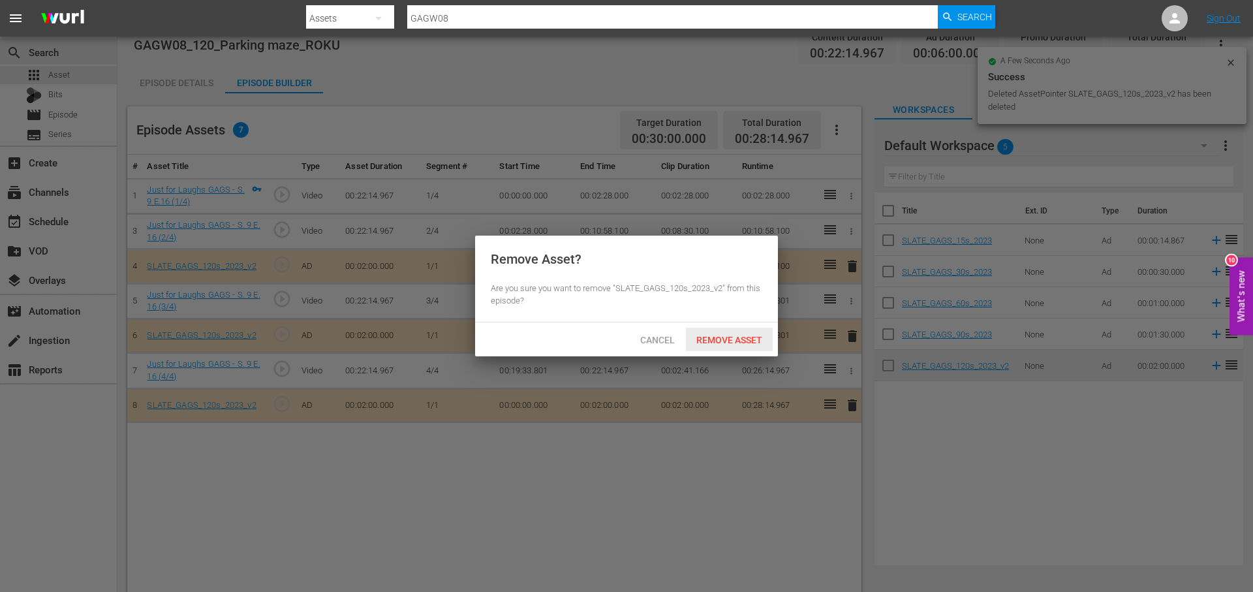
click at [701, 336] on span "Remove Asset" at bounding box center [729, 340] width 87 height 10
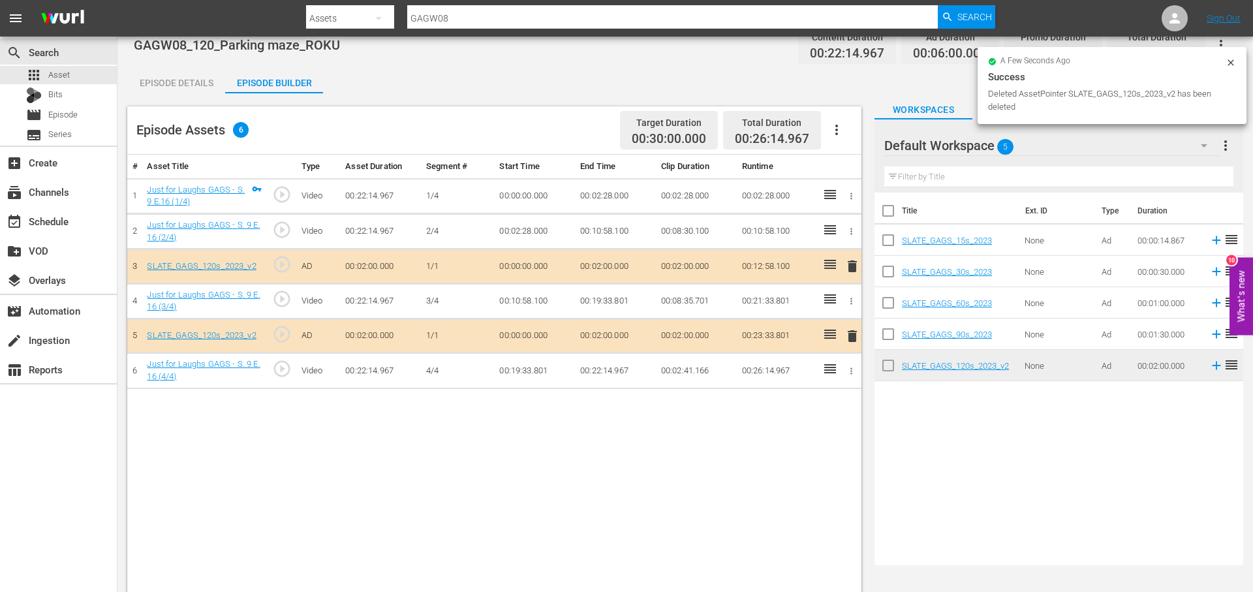
click at [852, 336] on span "delete" at bounding box center [852, 336] width 16 height 16
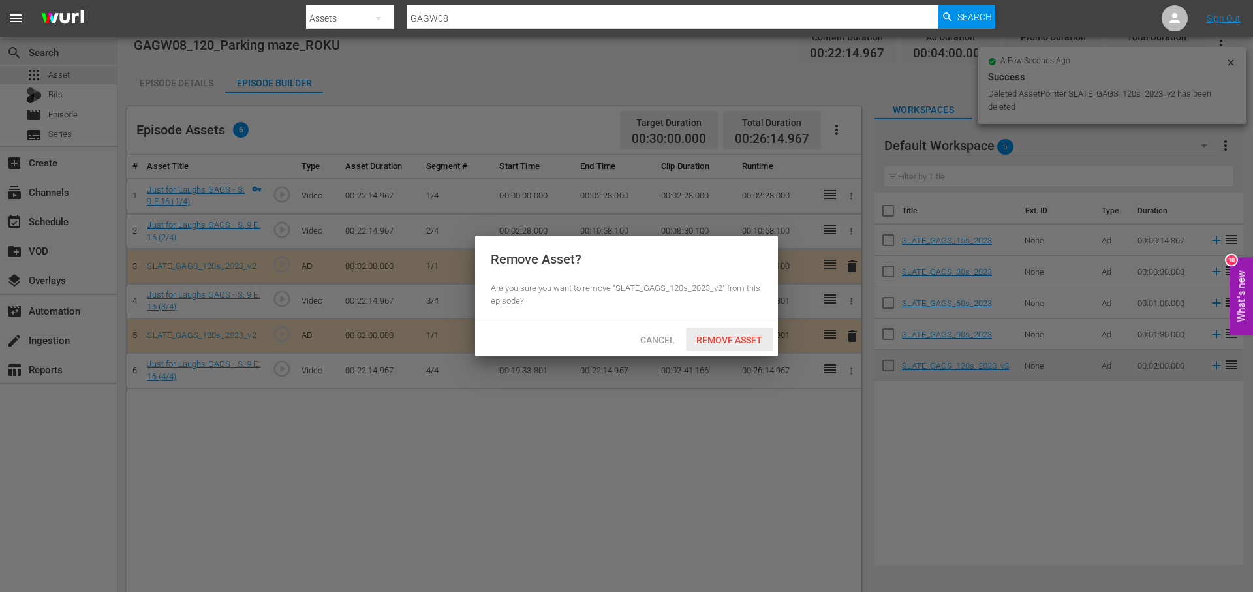
click at [741, 337] on span "Remove Asset" at bounding box center [729, 340] width 87 height 10
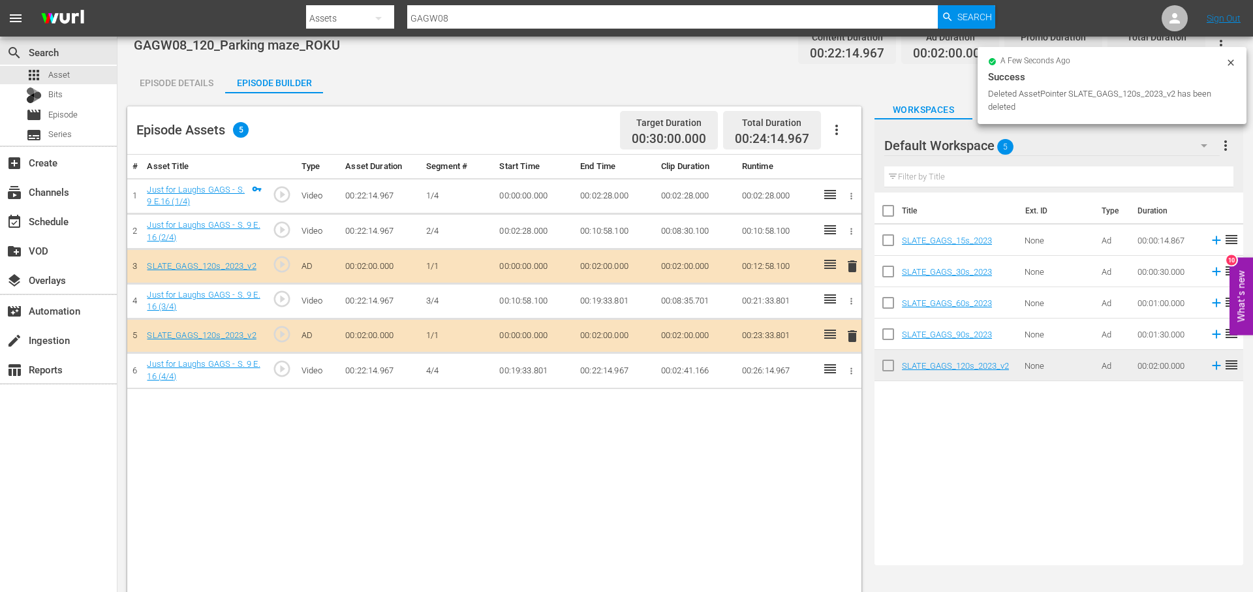
drag, startPoint x: 180, startPoint y: 84, endPoint x: 268, endPoint y: 83, distance: 88.1
click at [181, 84] on div "Episode Details" at bounding box center [176, 82] width 98 height 31
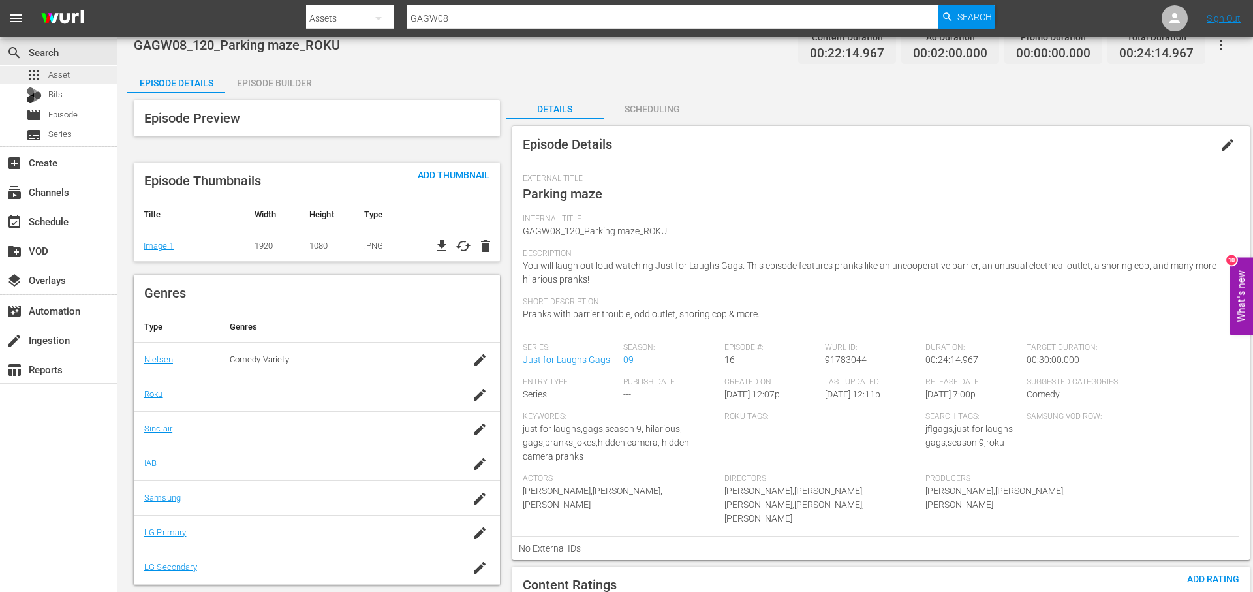
click at [93, 70] on div "apps Asset" at bounding box center [58, 75] width 117 height 18
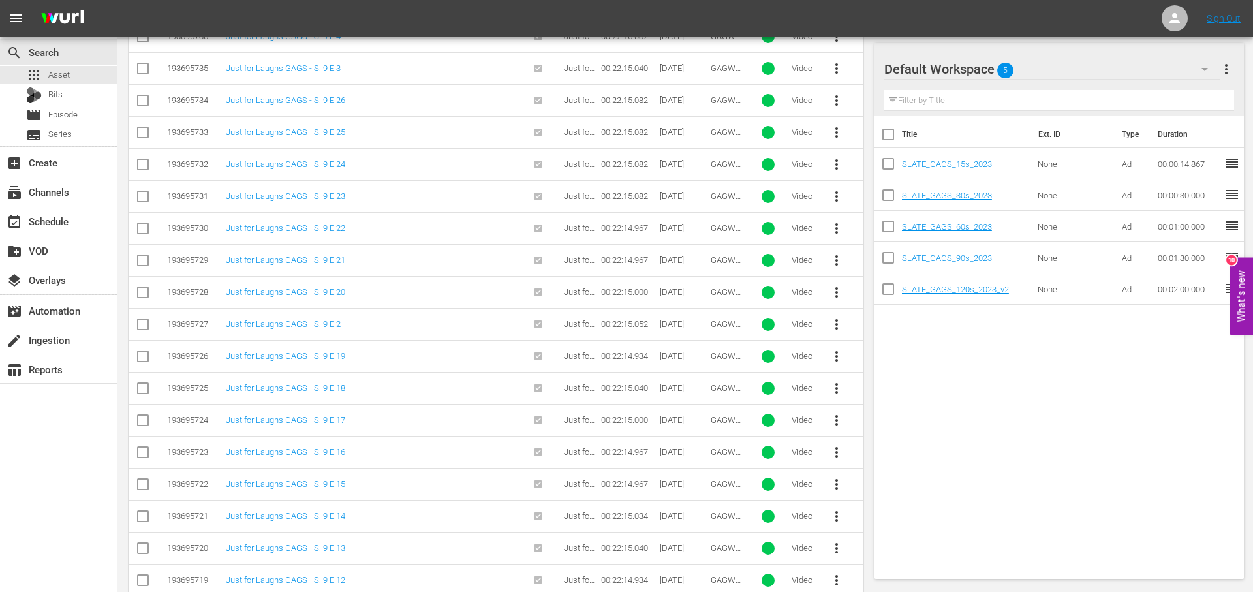
scroll to position [551, 0]
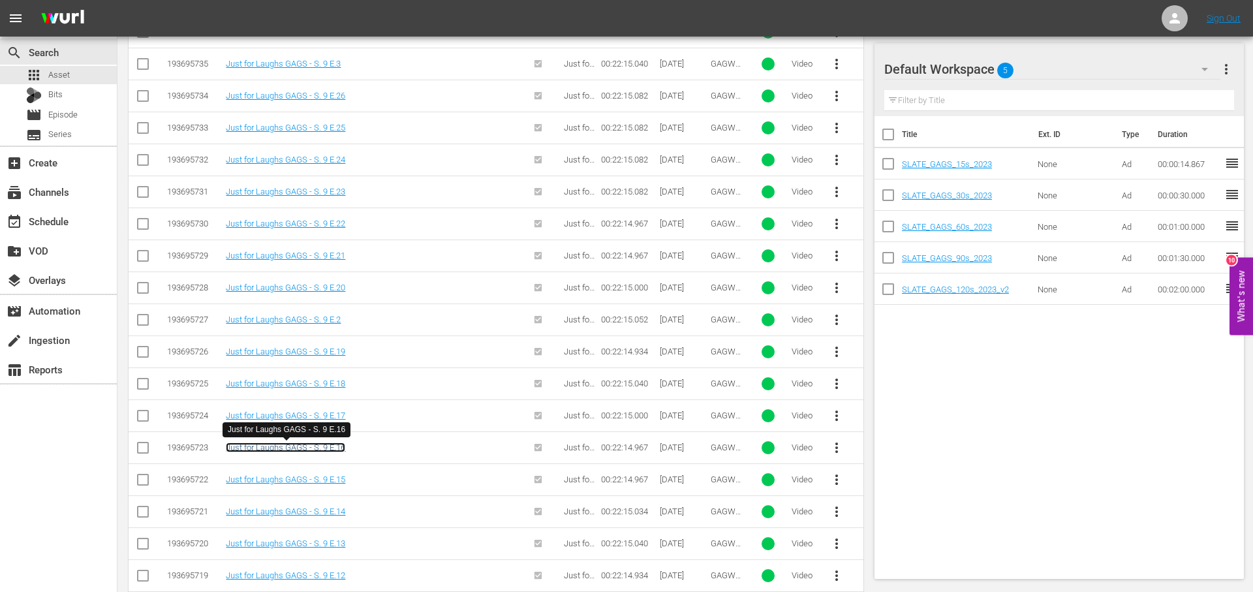
click at [319, 452] on link "Just for Laughs GAGS - S. 9 E.16" at bounding box center [285, 447] width 119 height 10
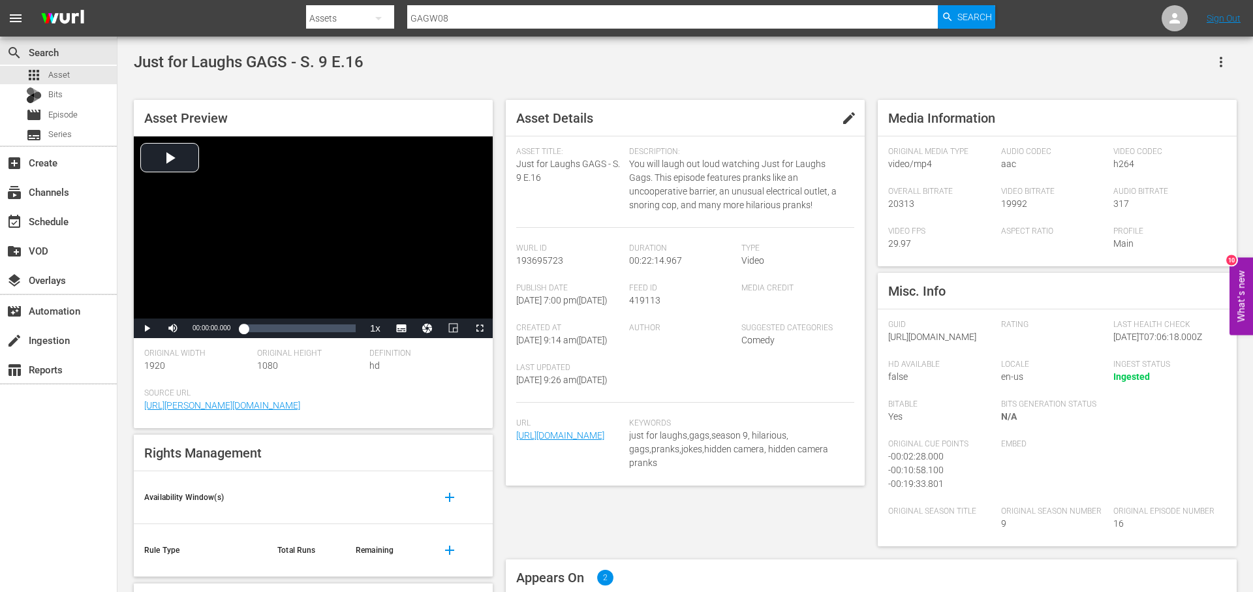
scroll to position [175, 0]
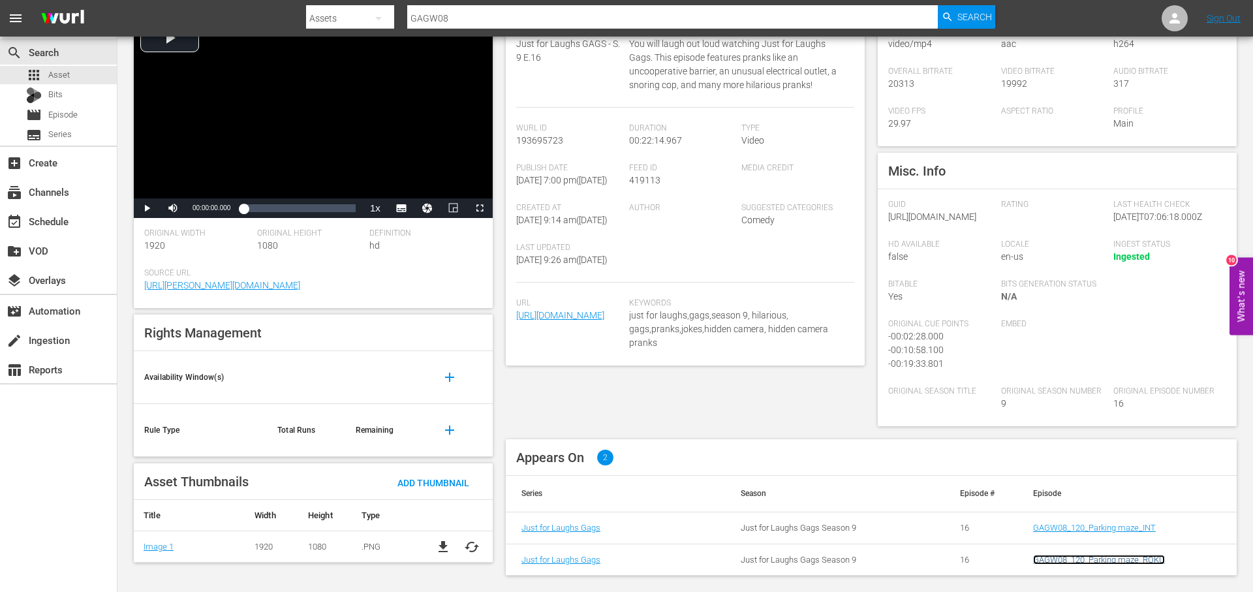
click at [1088, 557] on link "GAGW08_120_Parking maze_ROKU" at bounding box center [1099, 560] width 132 height 10
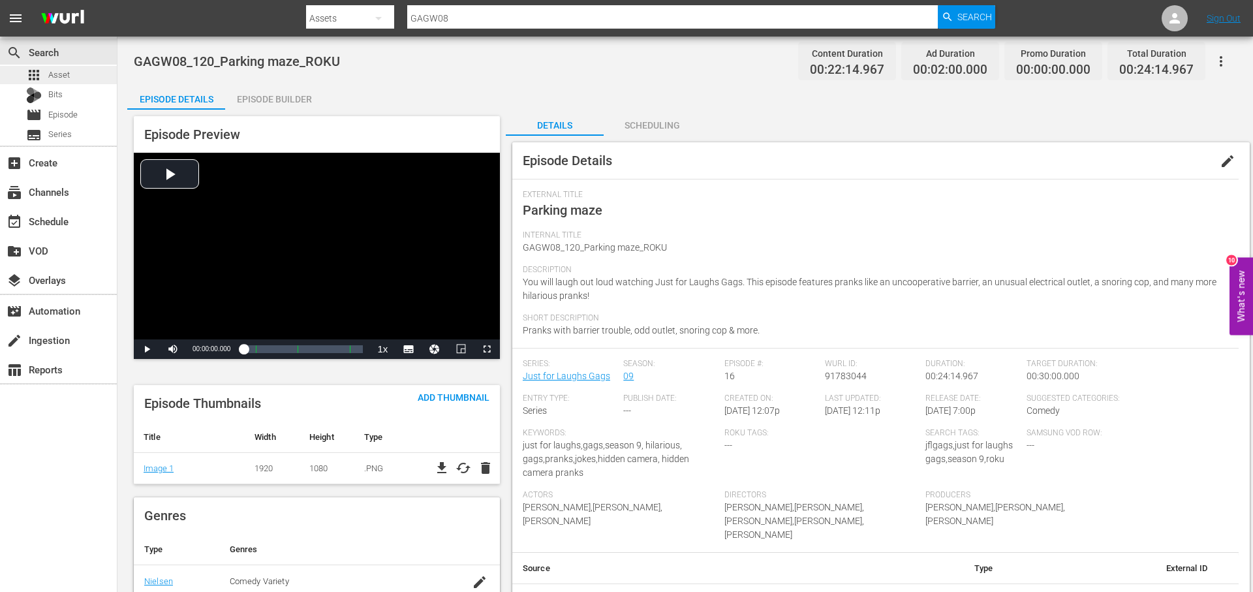
click at [62, 76] on span "Asset" at bounding box center [59, 75] width 22 height 13
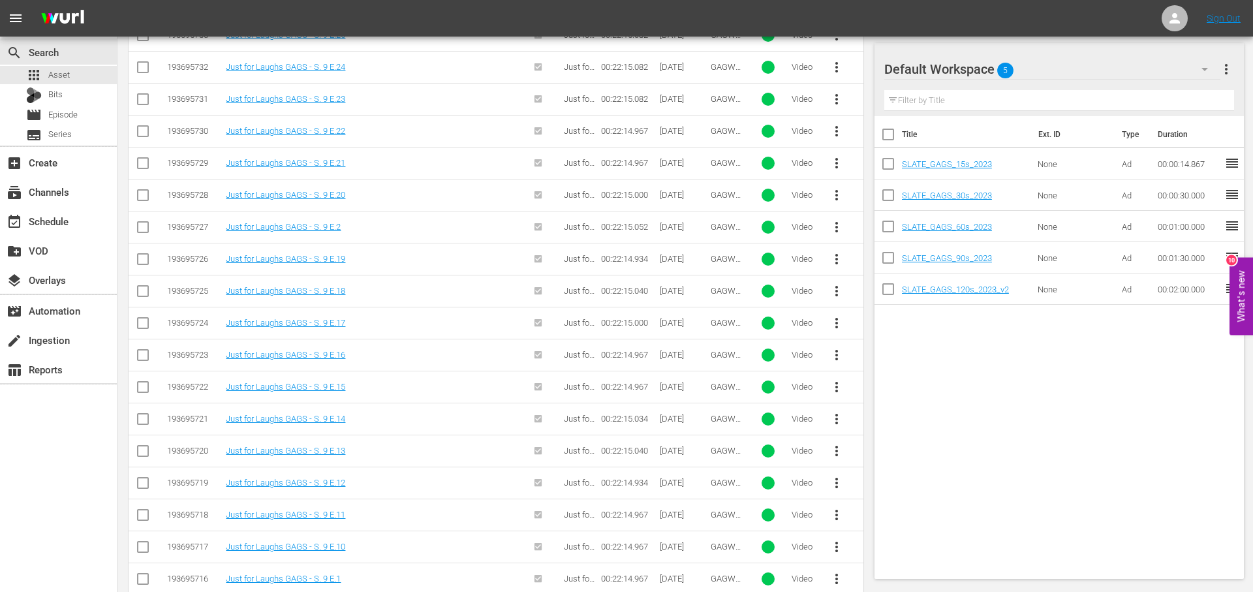
scroll to position [671, 0]
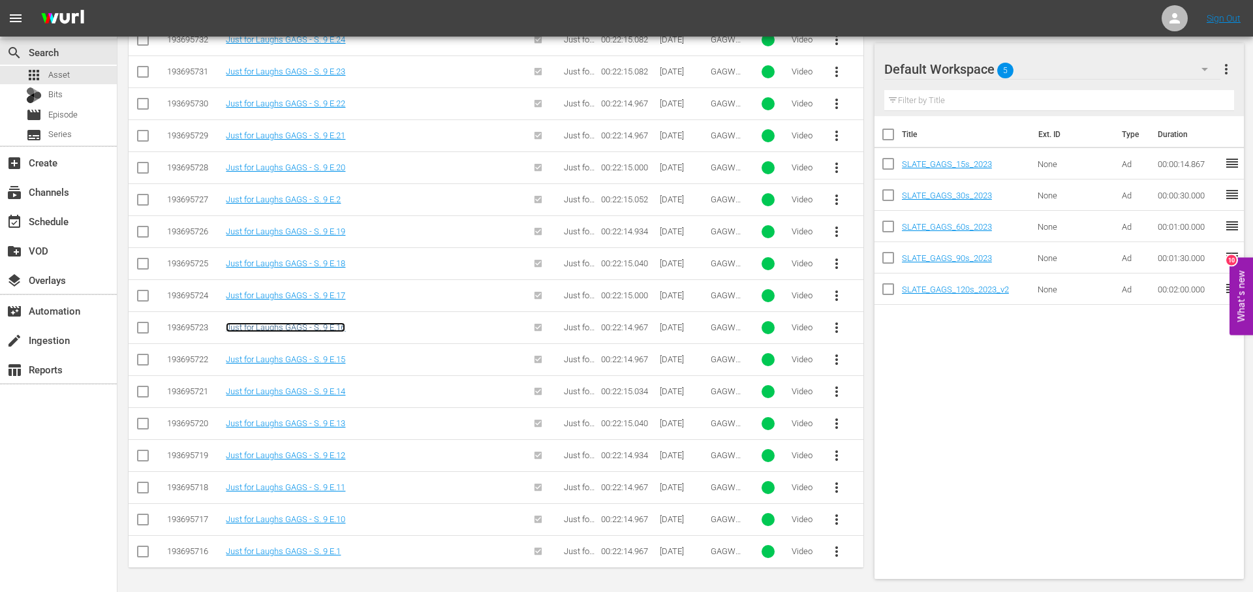
click at [328, 326] on link "Just for Laughs GAGS - S. 9 E.16" at bounding box center [285, 327] width 119 height 10
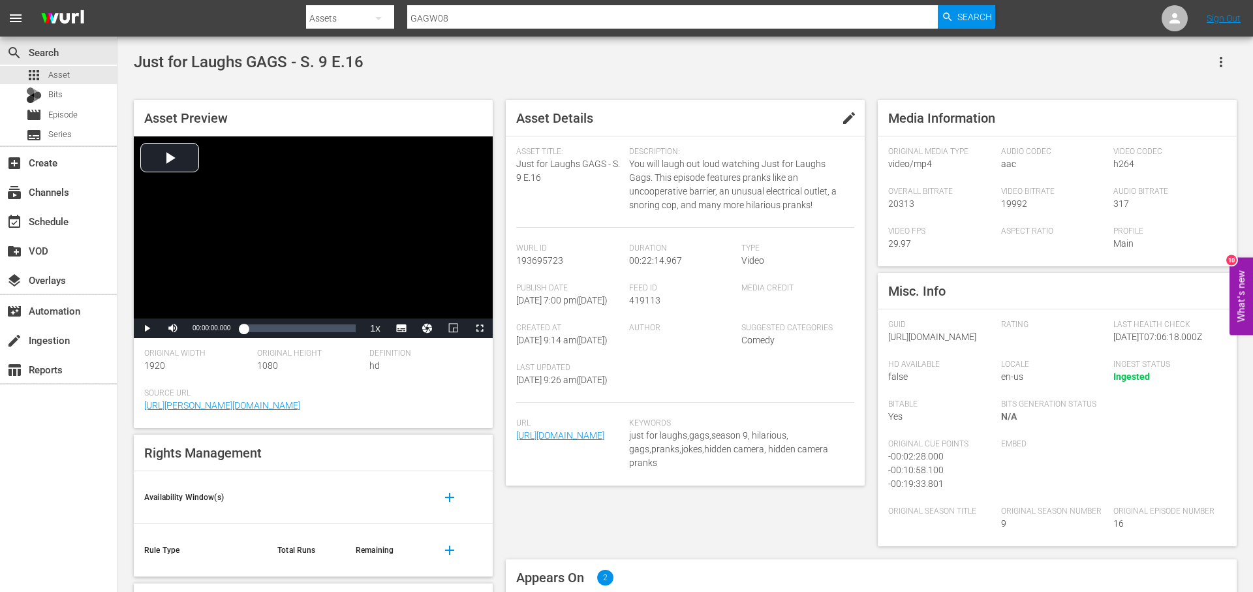
scroll to position [175, 0]
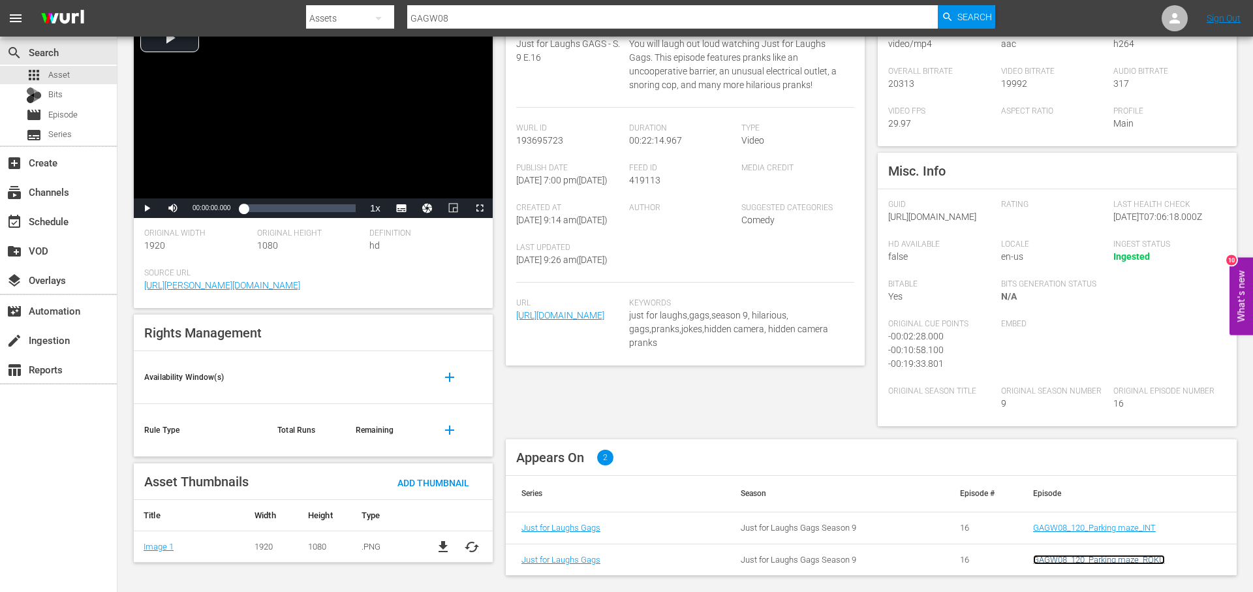
click at [1068, 557] on link "GAGW08_120_Parking maze_ROKU" at bounding box center [1099, 560] width 132 height 10
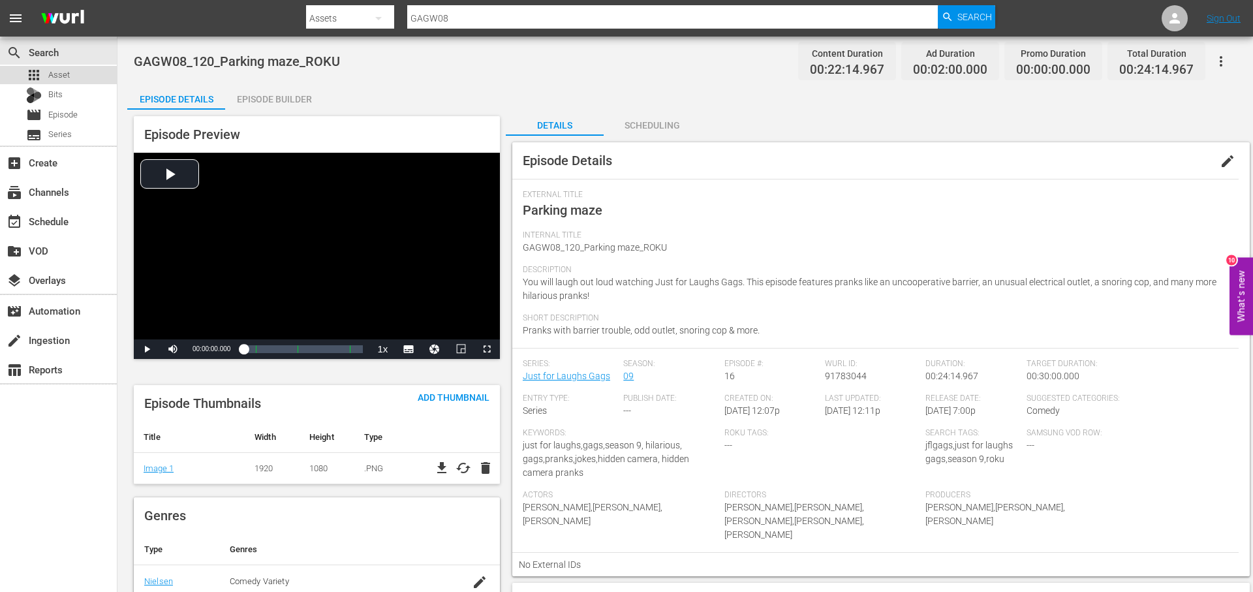
click at [77, 80] on div "apps Asset" at bounding box center [58, 75] width 117 height 18
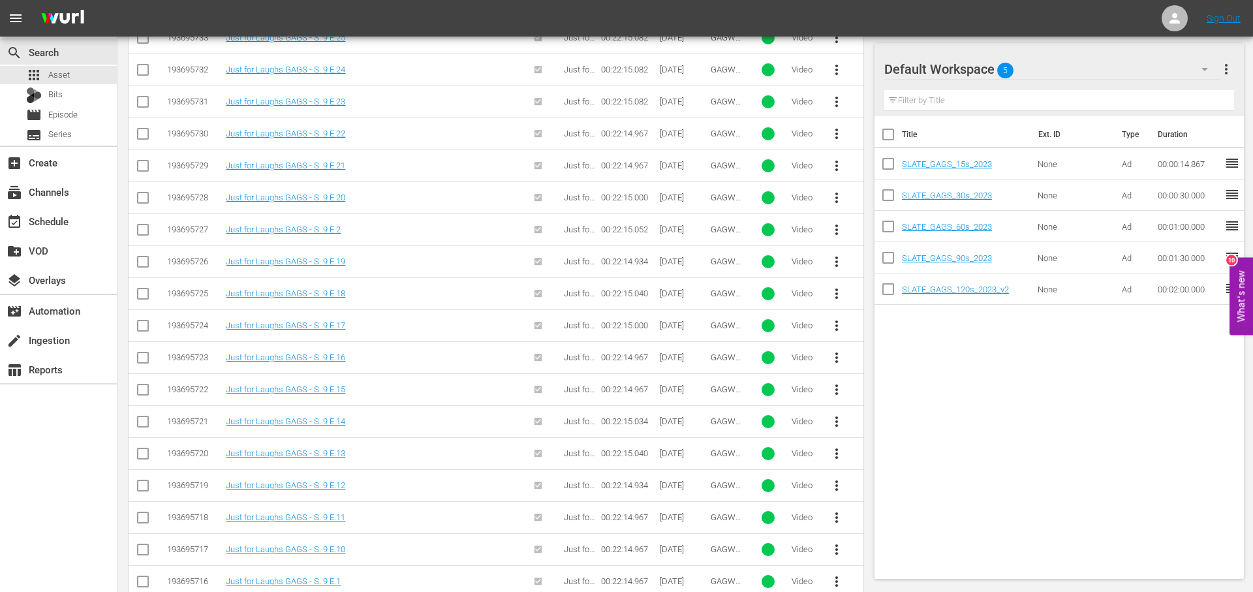
scroll to position [671, 0]
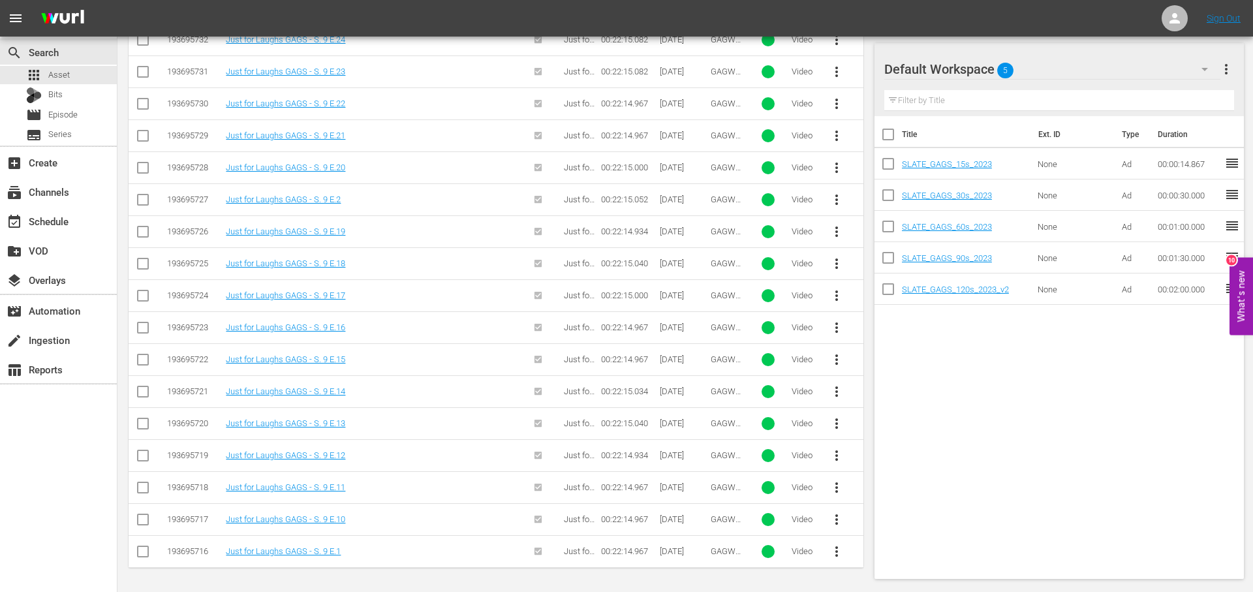
click at [271, 460] on td "Just for Laughs GAGS - S. 9 E.12" at bounding box center [319, 455] width 191 height 32
click at [264, 452] on link "Just for Laughs GAGS - S. 9 E.12" at bounding box center [285, 455] width 119 height 10
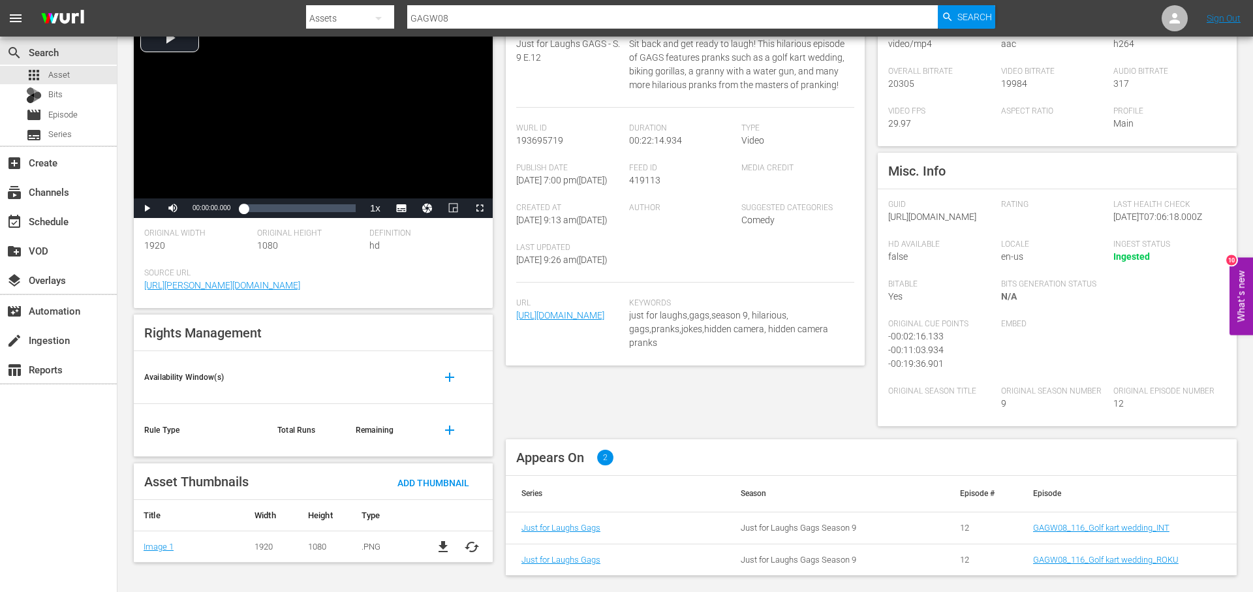
scroll to position [175, 0]
click at [1077, 559] on link "GAGW08_116_Golf kart wedding_ROKU" at bounding box center [1106, 560] width 146 height 10
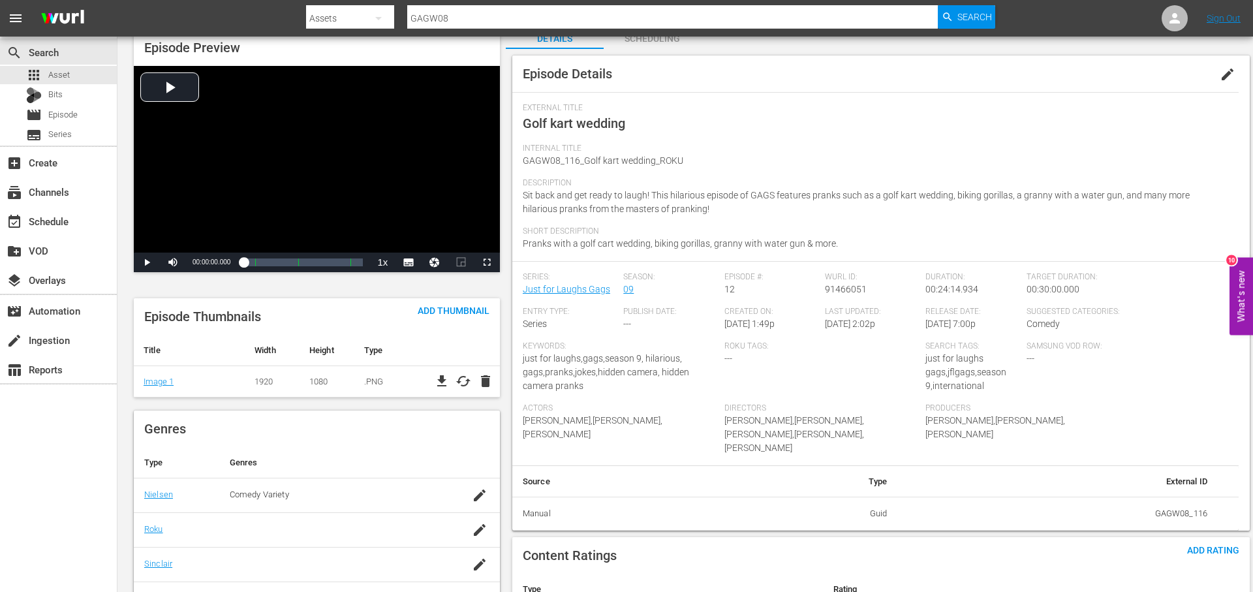
scroll to position [76, 0]
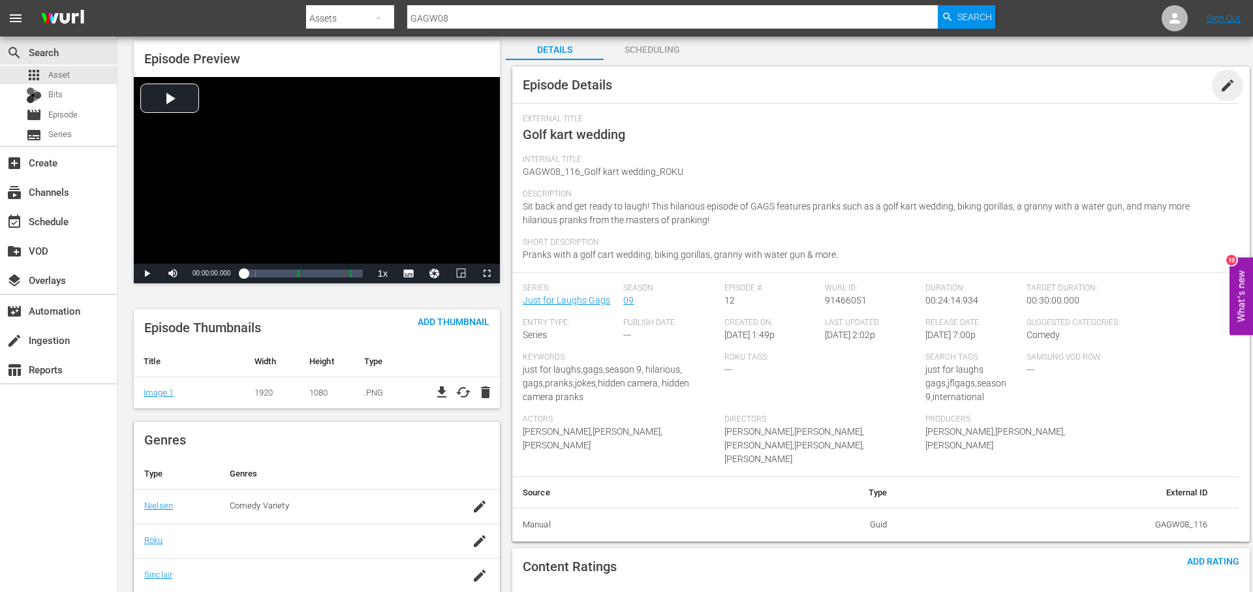
click at [1227, 87] on span "edit" at bounding box center [1227, 86] width 16 height 16
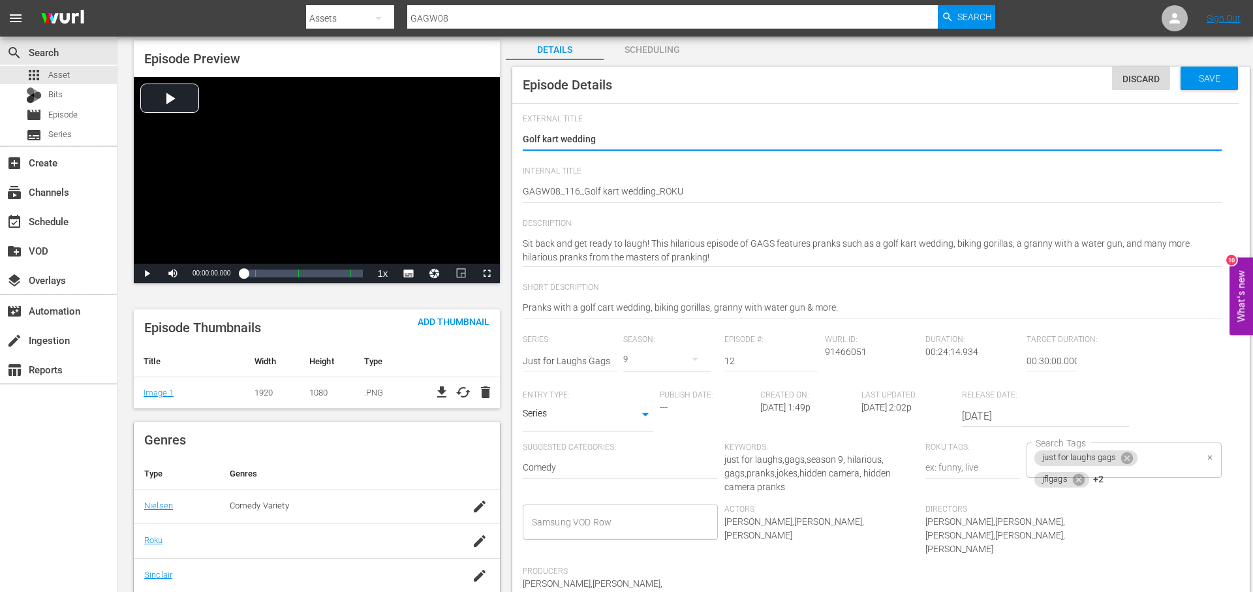
drag, startPoint x: 1173, startPoint y: 463, endPoint x: 1168, endPoint y: 474, distance: 11.7
click at [1173, 463] on div "just for laughs gags jflgags +2 Search Tags" at bounding box center [1123, 459] width 195 height 35
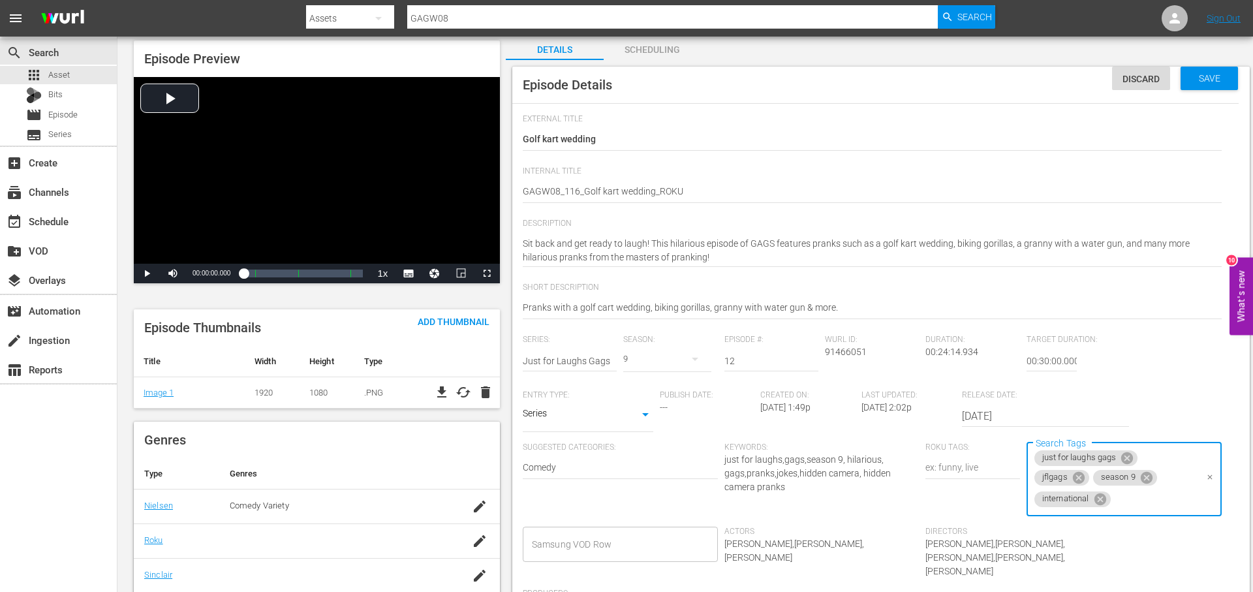
click at [1099, 498] on icon at bounding box center [1100, 499] width 12 height 12
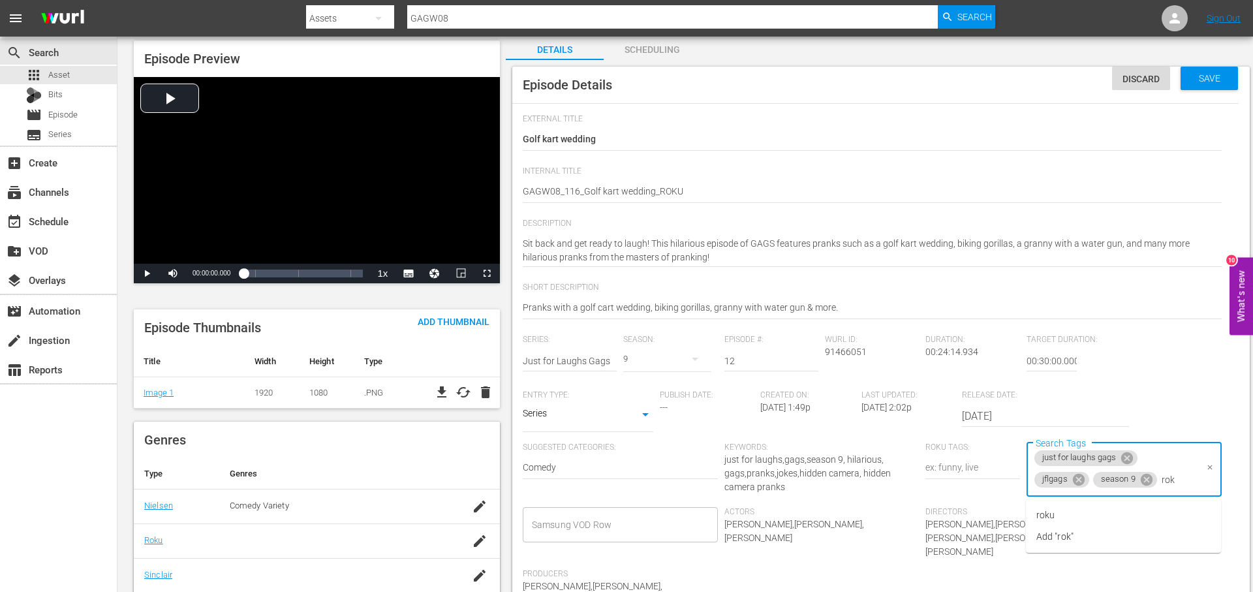
type input "roku"
click at [1120, 517] on li "roku" at bounding box center [1123, 515] width 195 height 22
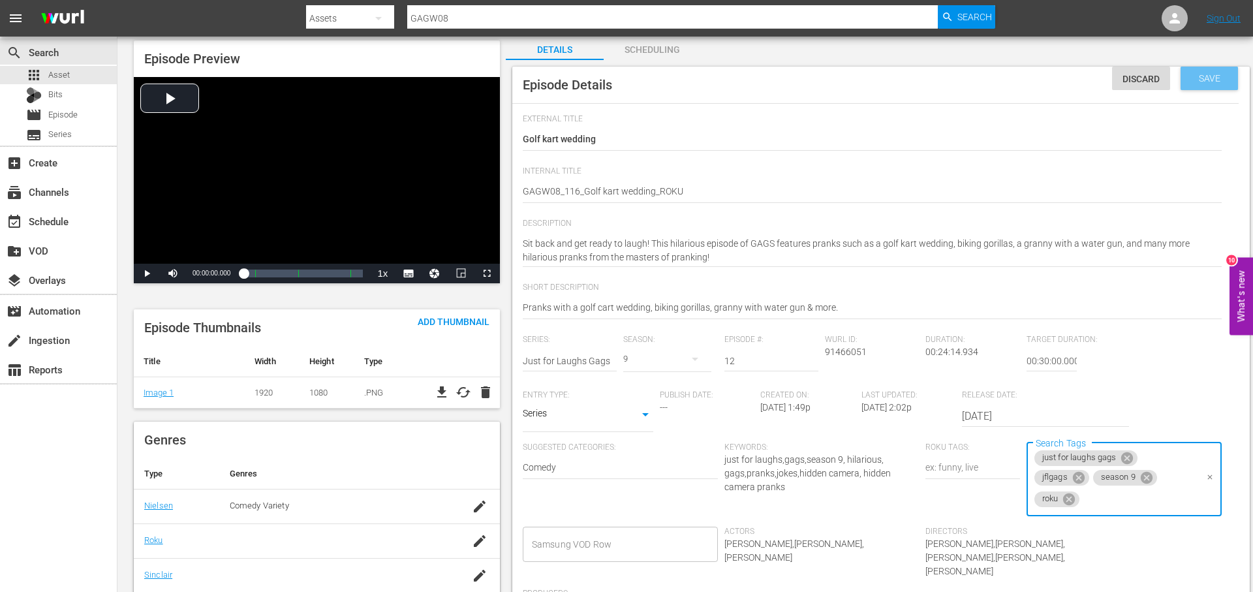
click at [1193, 81] on span "Save" at bounding box center [1209, 78] width 42 height 10
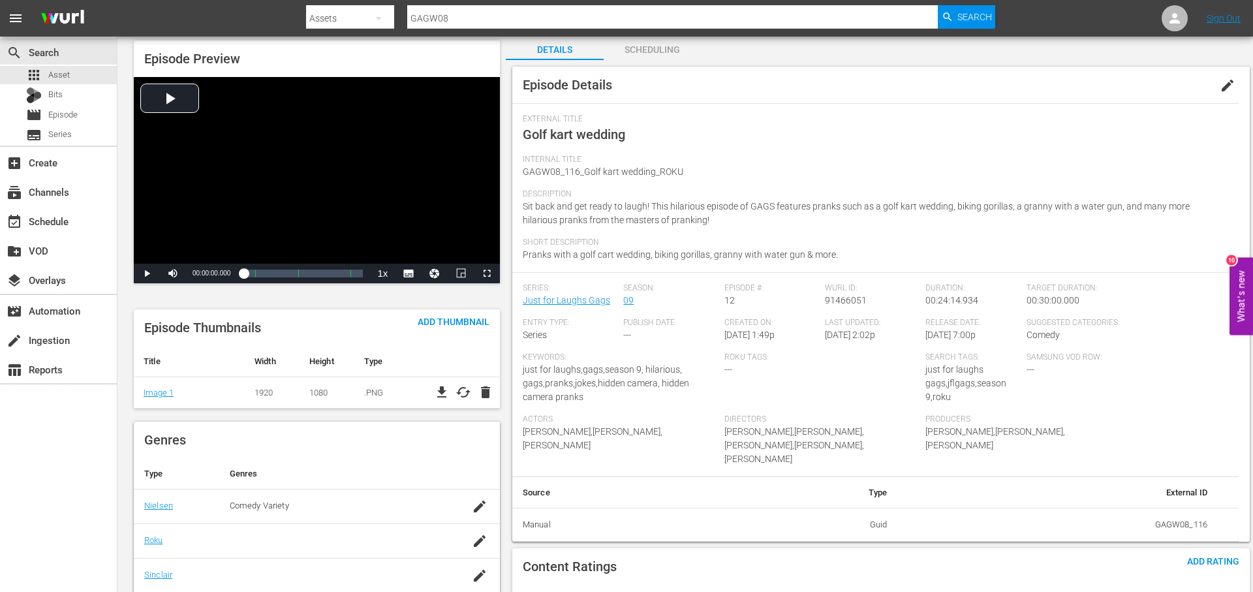
scroll to position [0, 0]
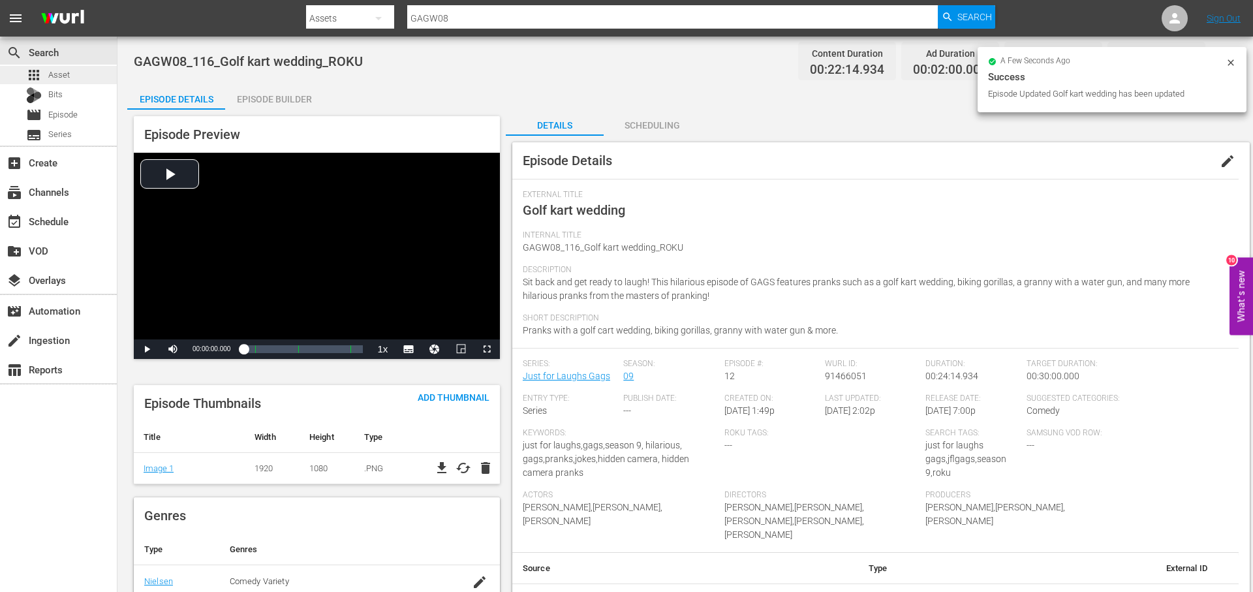
click at [59, 79] on span "Asset" at bounding box center [59, 75] width 22 height 13
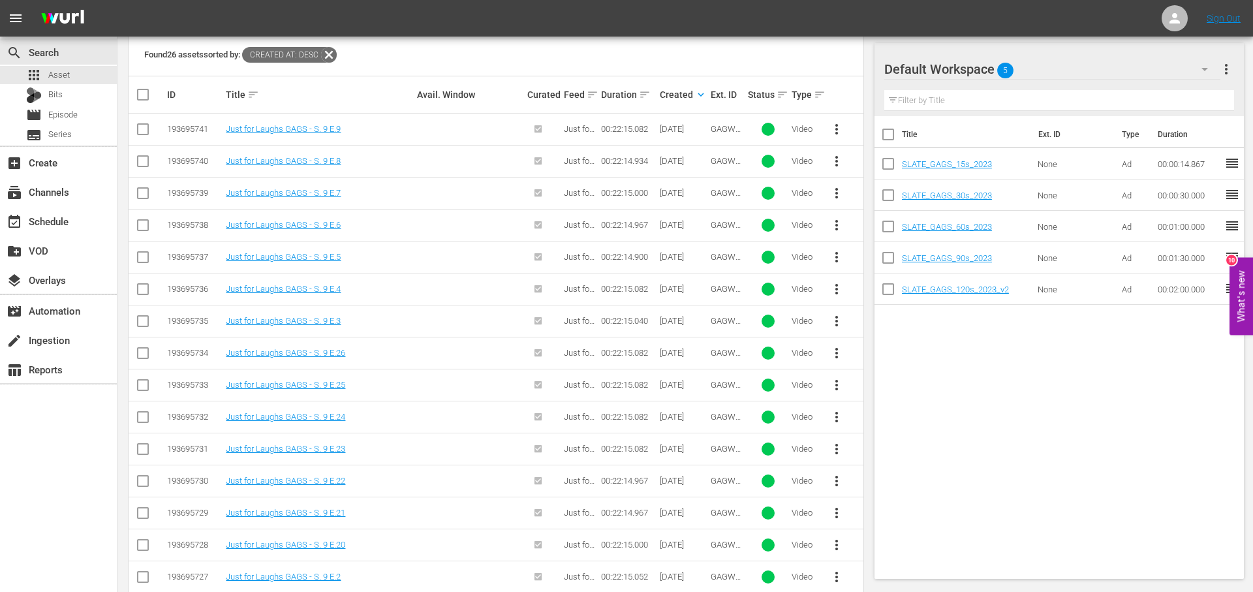
scroll to position [241, 0]
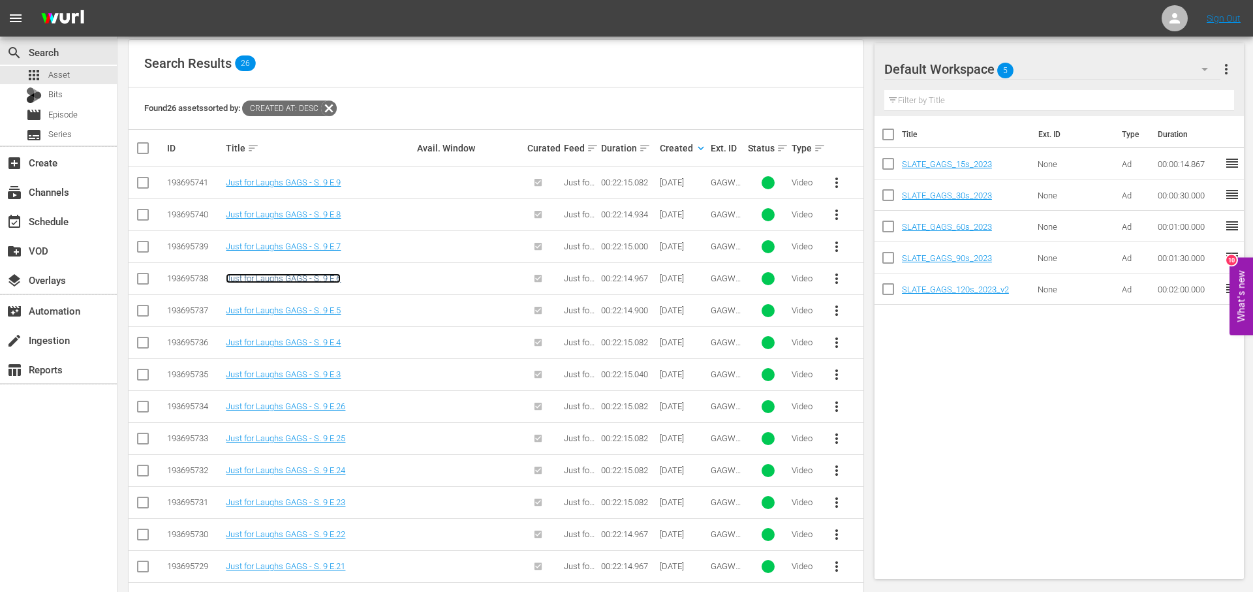
click at [271, 279] on link "Just for Laughs GAGS - S. 9 E.6" at bounding box center [283, 278] width 115 height 10
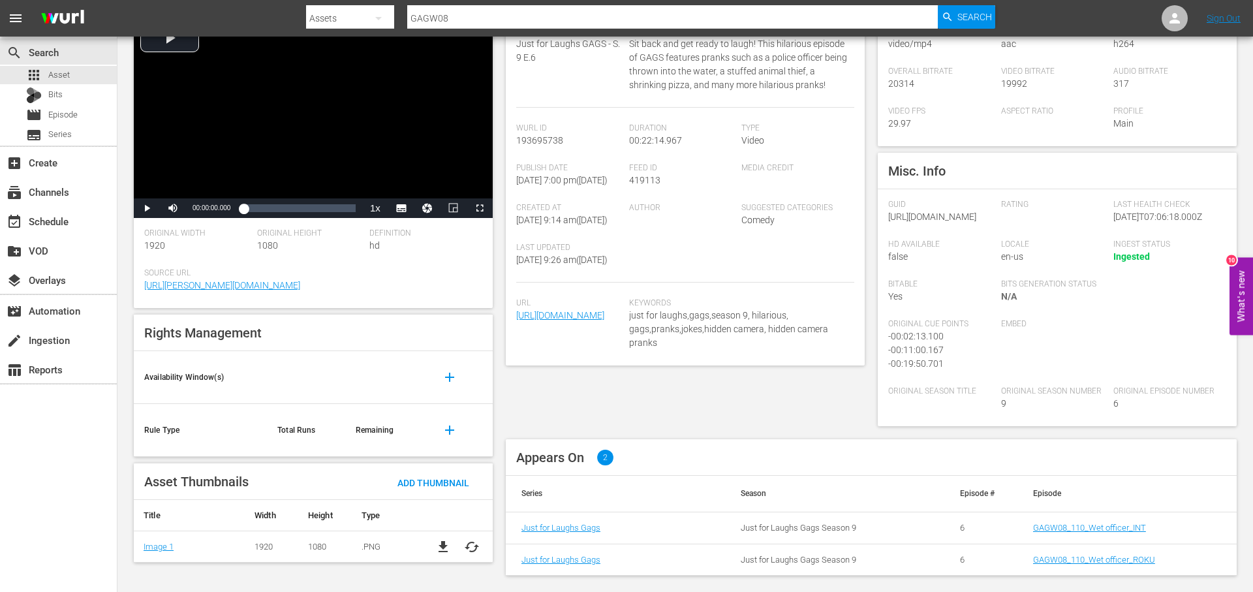
scroll to position [175, 0]
click at [1062, 527] on link "GAGW08_110_Wet officer_INT" at bounding box center [1089, 528] width 113 height 10
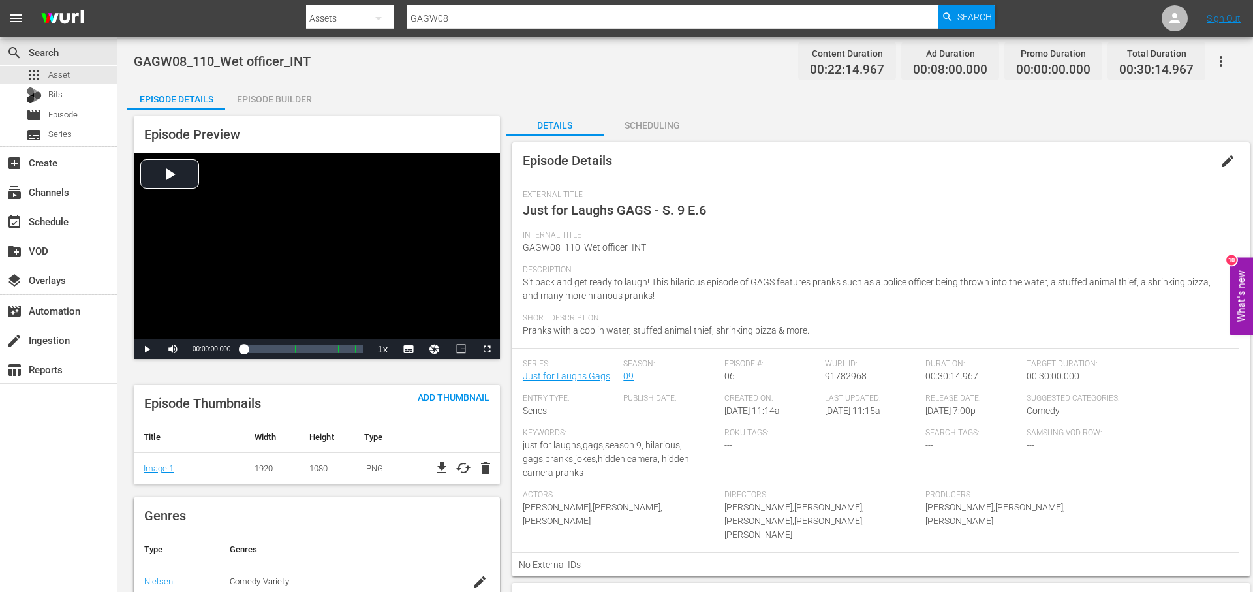
click at [1220, 158] on span "edit" at bounding box center [1227, 161] width 16 height 16
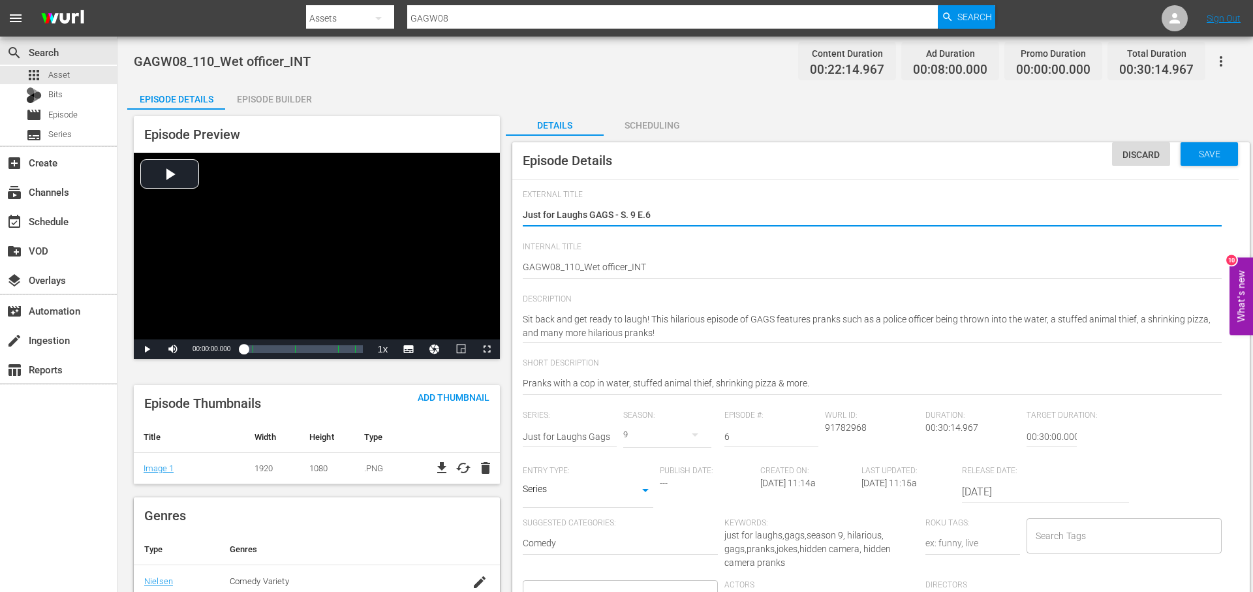
scroll to position [53, 0]
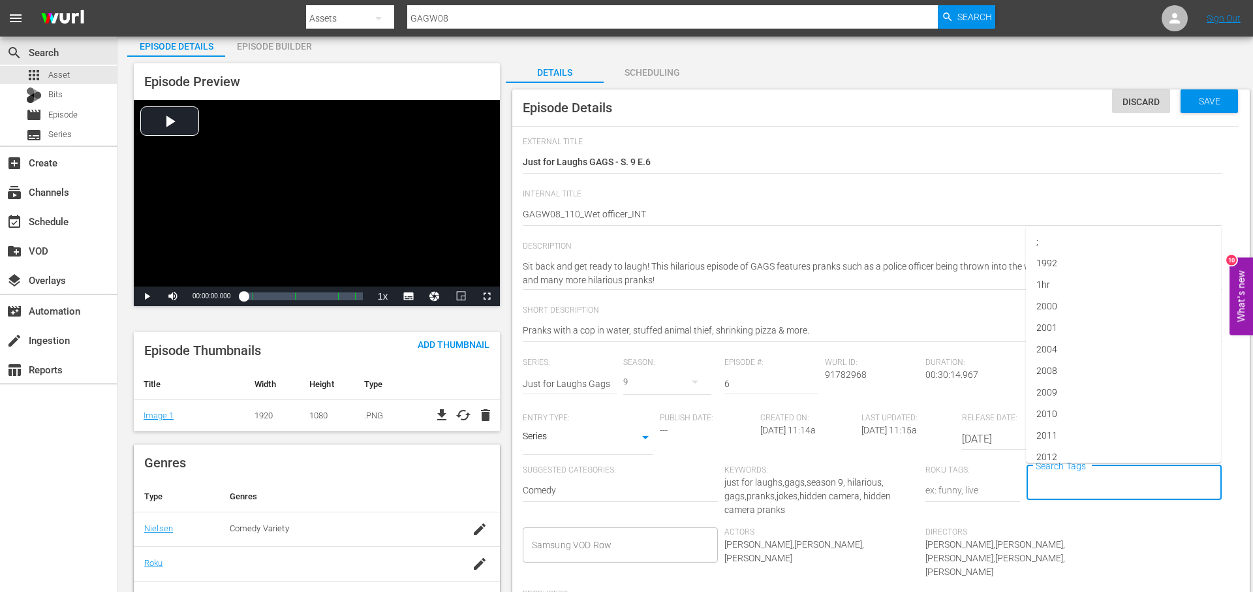
click at [1108, 478] on input "Search Tags" at bounding box center [1114, 482] width 164 height 23
type input "gags"
click at [1062, 365] on span "jflgags" at bounding box center [1050, 361] width 28 height 14
type input "gags"
click at [1149, 410] on li "just for laughs gags" at bounding box center [1123, 404] width 195 height 22
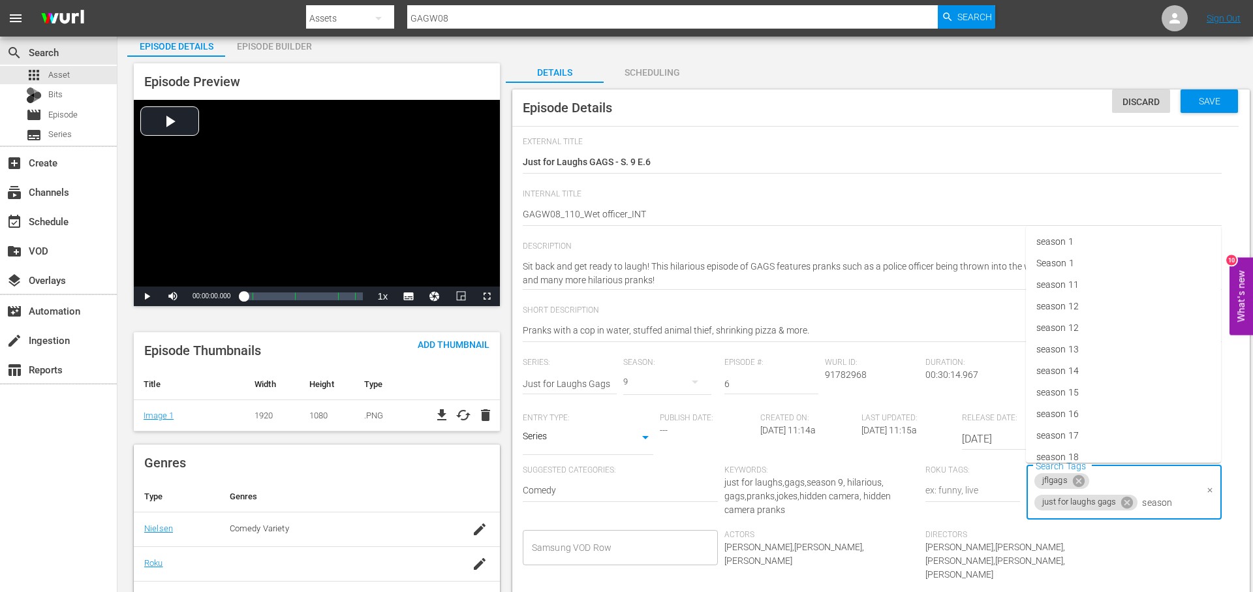
type input "season 9"
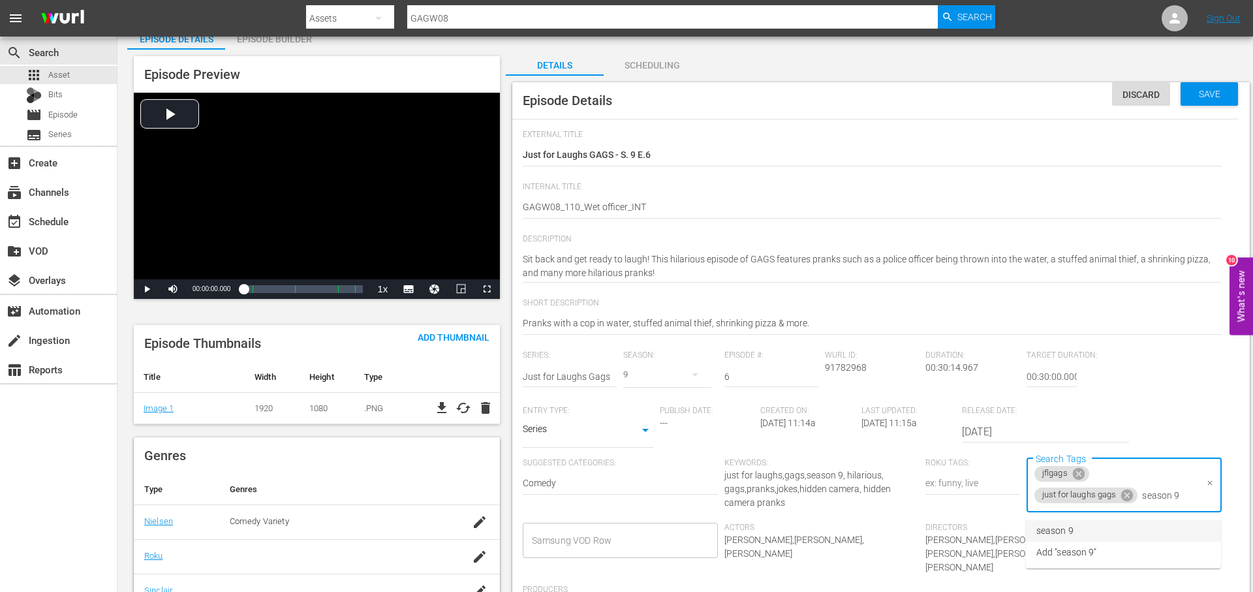
click at [1137, 534] on li "season 9" at bounding box center [1123, 531] width 195 height 22
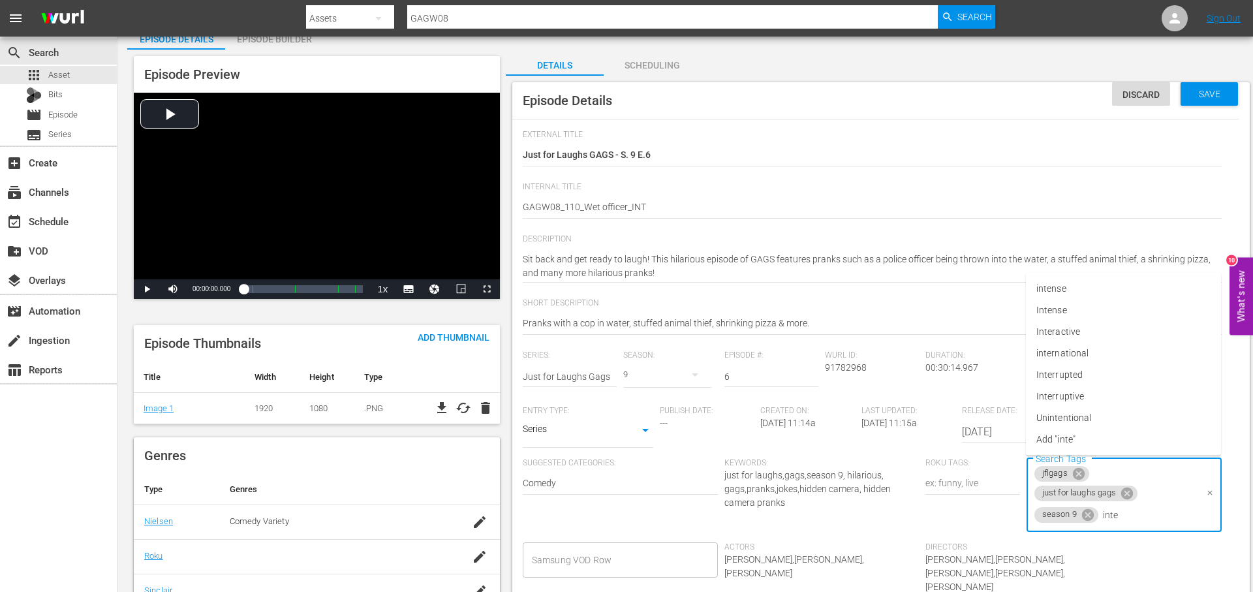
type input "inter"
click at [1115, 364] on li "international" at bounding box center [1123, 375] width 195 height 22
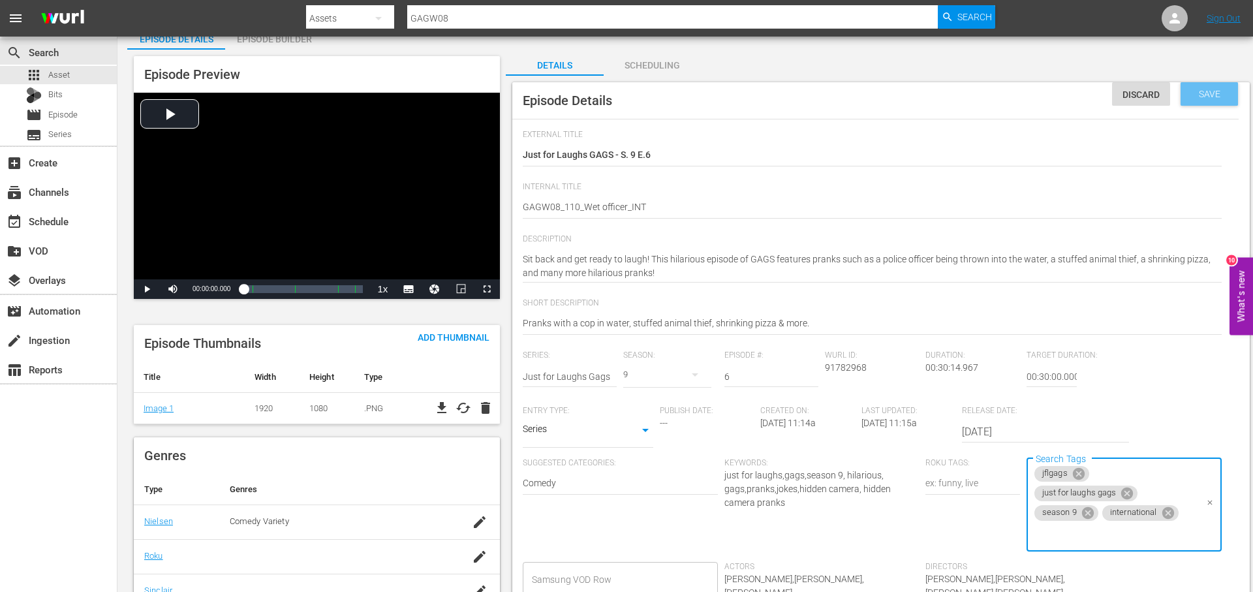
click at [1219, 91] on span "Save" at bounding box center [1209, 94] width 42 height 10
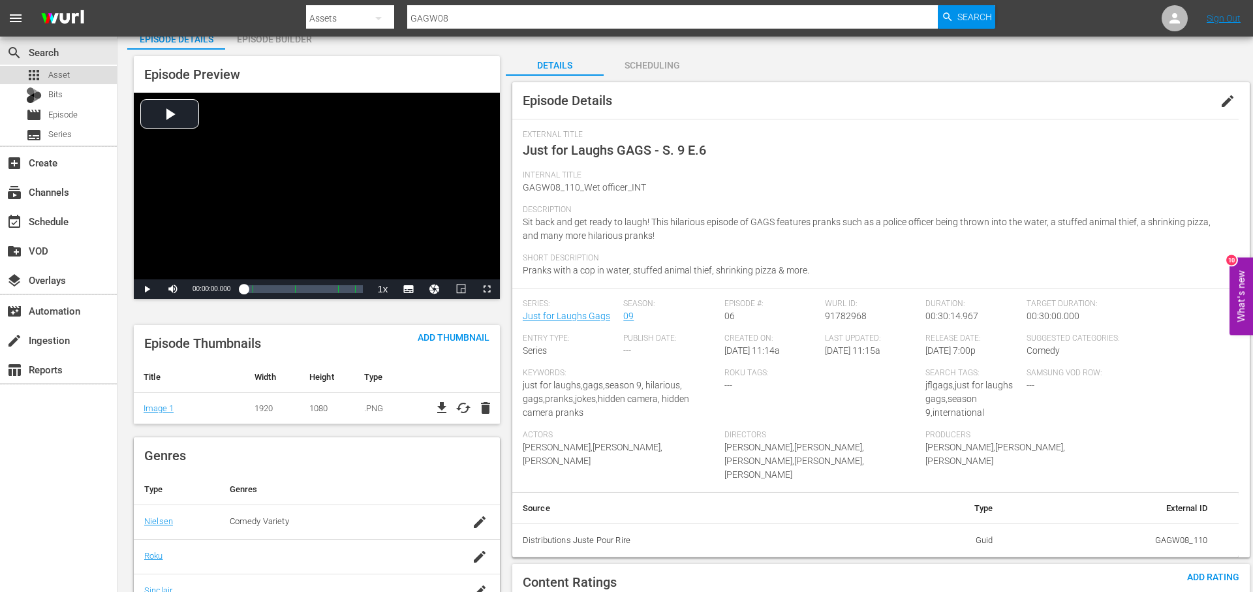
click at [73, 76] on div "apps Asset" at bounding box center [58, 75] width 117 height 18
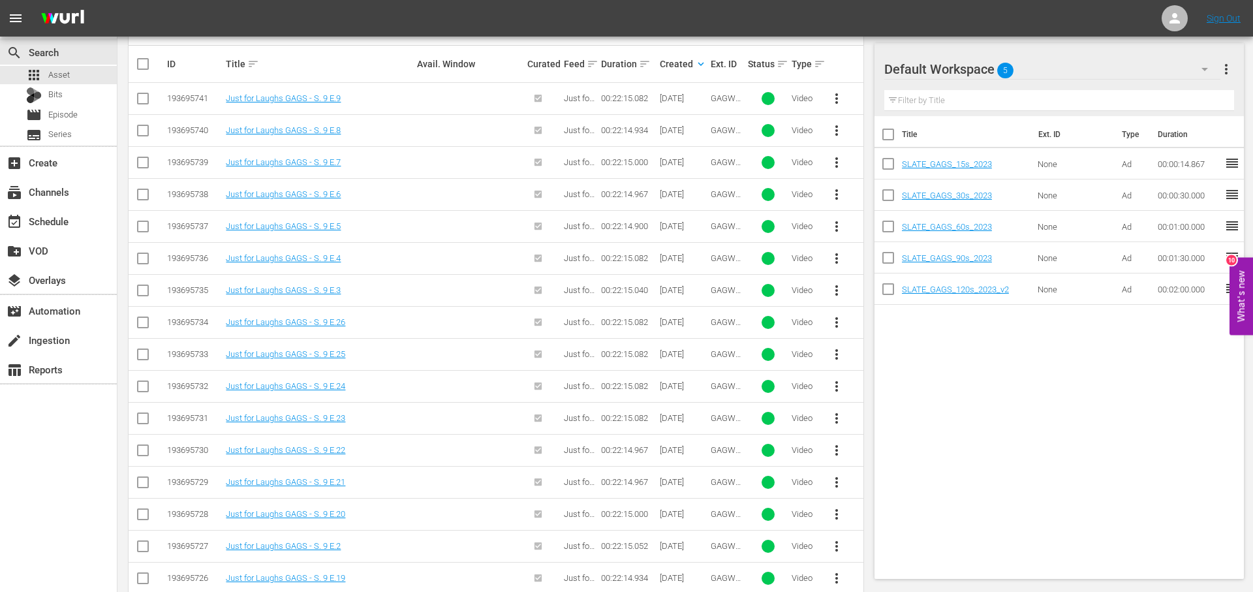
scroll to position [326, 0]
click at [322, 156] on link "Just for Laughs GAGS - S. 9 E.7" at bounding box center [283, 161] width 115 height 10
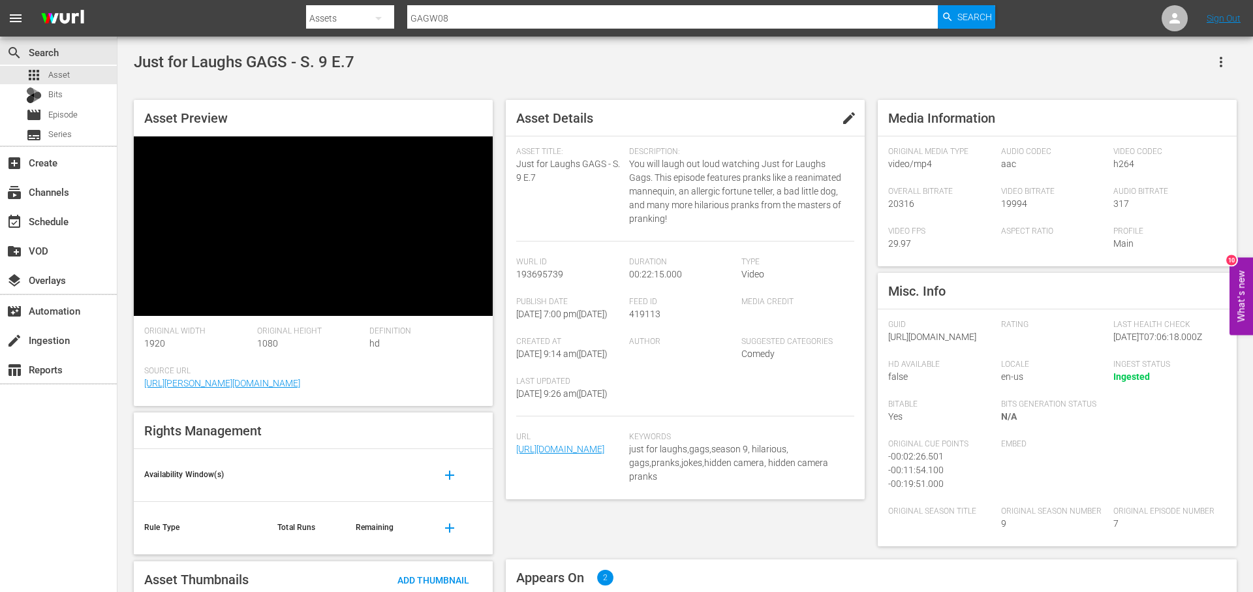
scroll to position [175, 0]
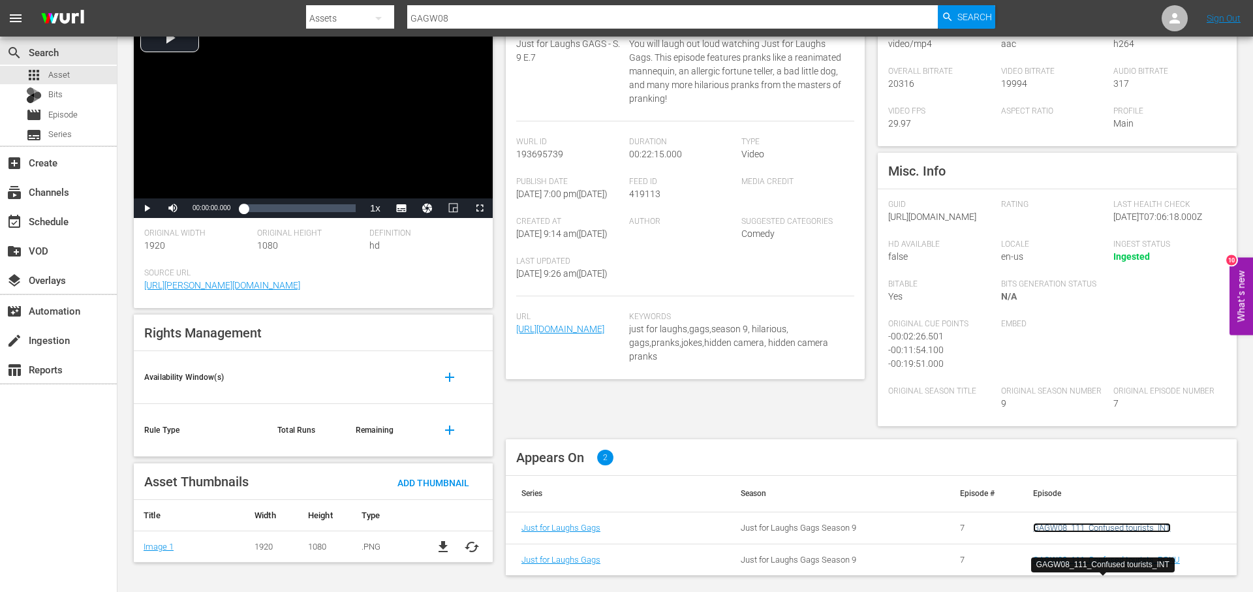
click at [1150, 527] on link "GAGW08_111_Confused tourists_INT" at bounding box center [1102, 528] width 138 height 10
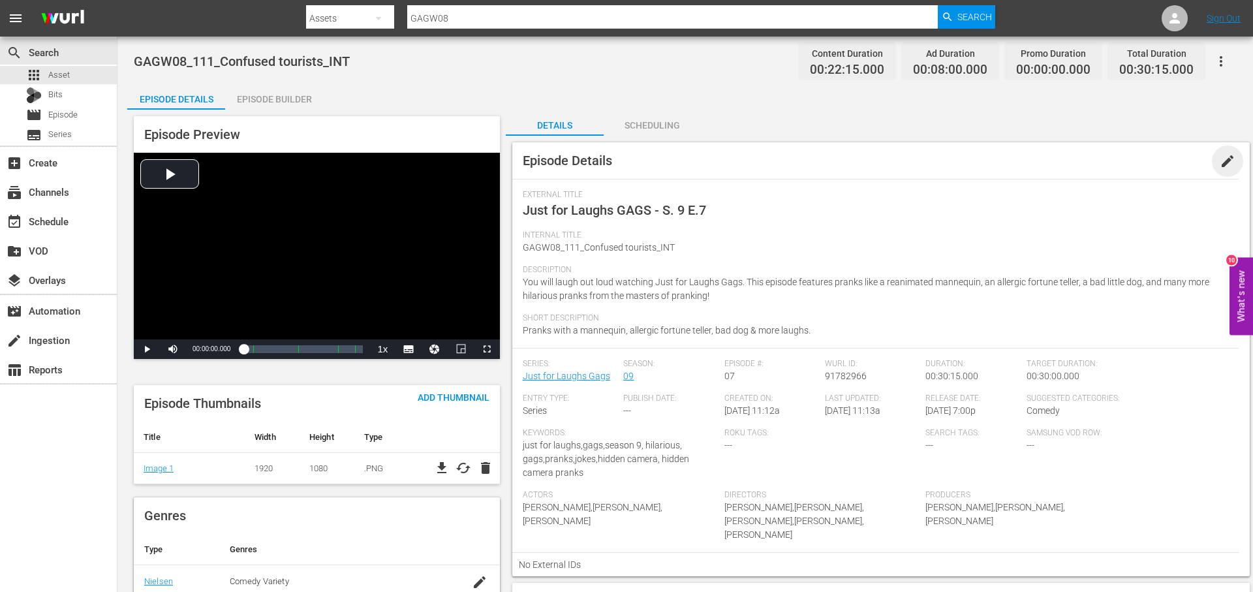
drag, startPoint x: 1229, startPoint y: 159, endPoint x: 1189, endPoint y: 179, distance: 43.8
click at [1227, 159] on span "edit" at bounding box center [1227, 161] width 16 height 16
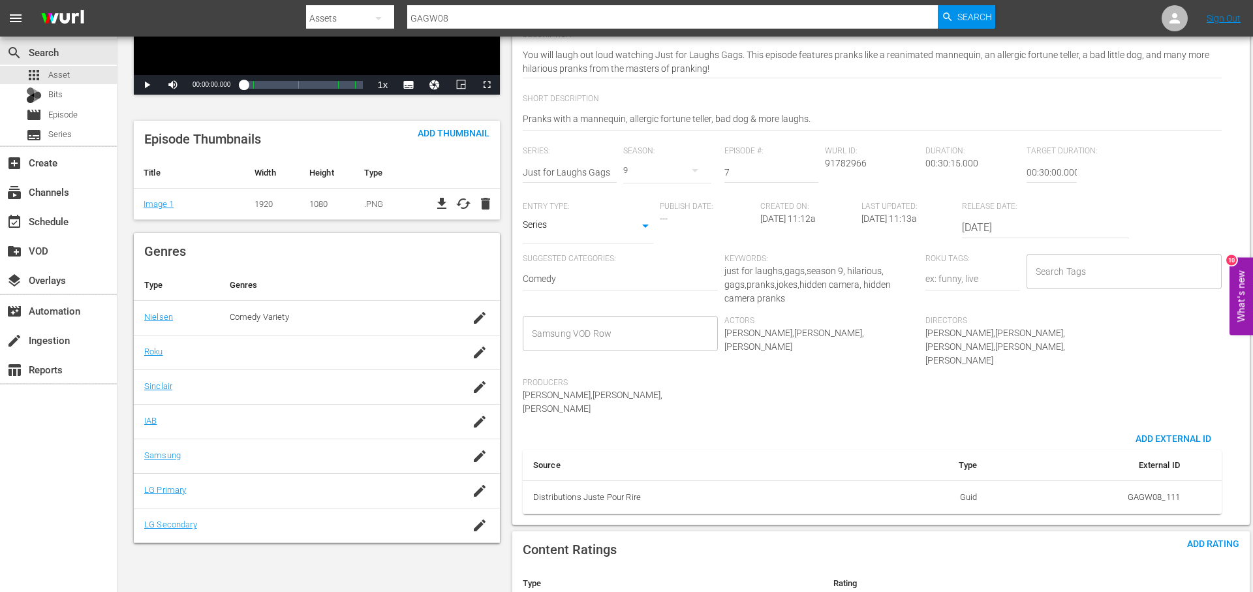
click at [1079, 238] on input "[DATE]" at bounding box center [1045, 227] width 167 height 31
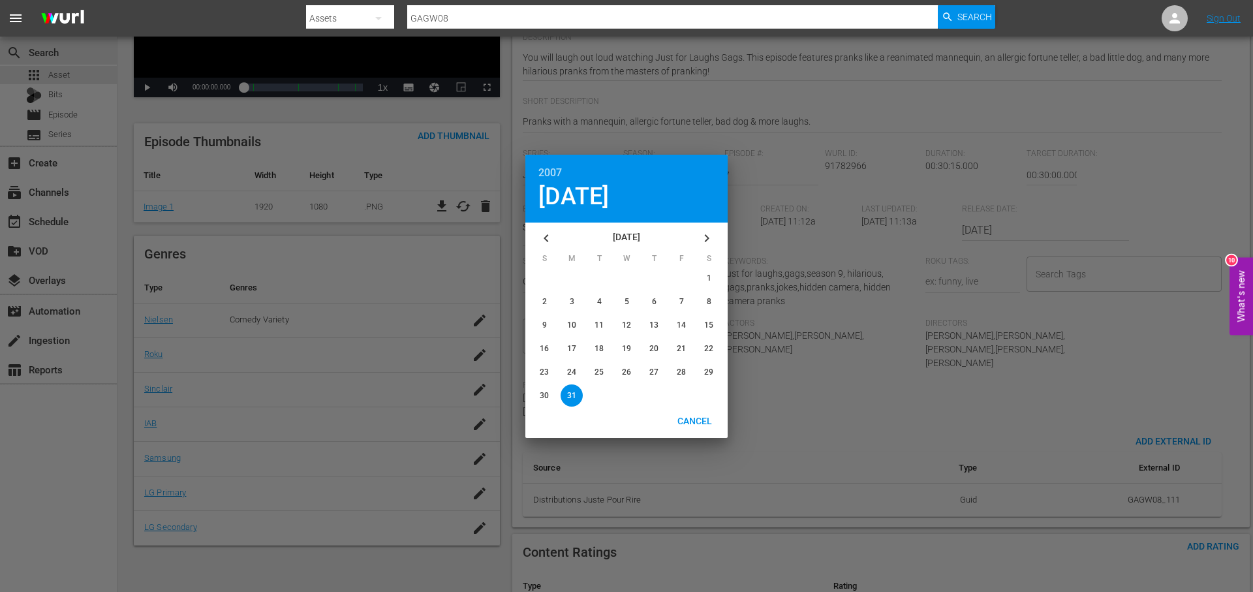
click at [1075, 283] on div at bounding box center [626, 296] width 1253 height 592
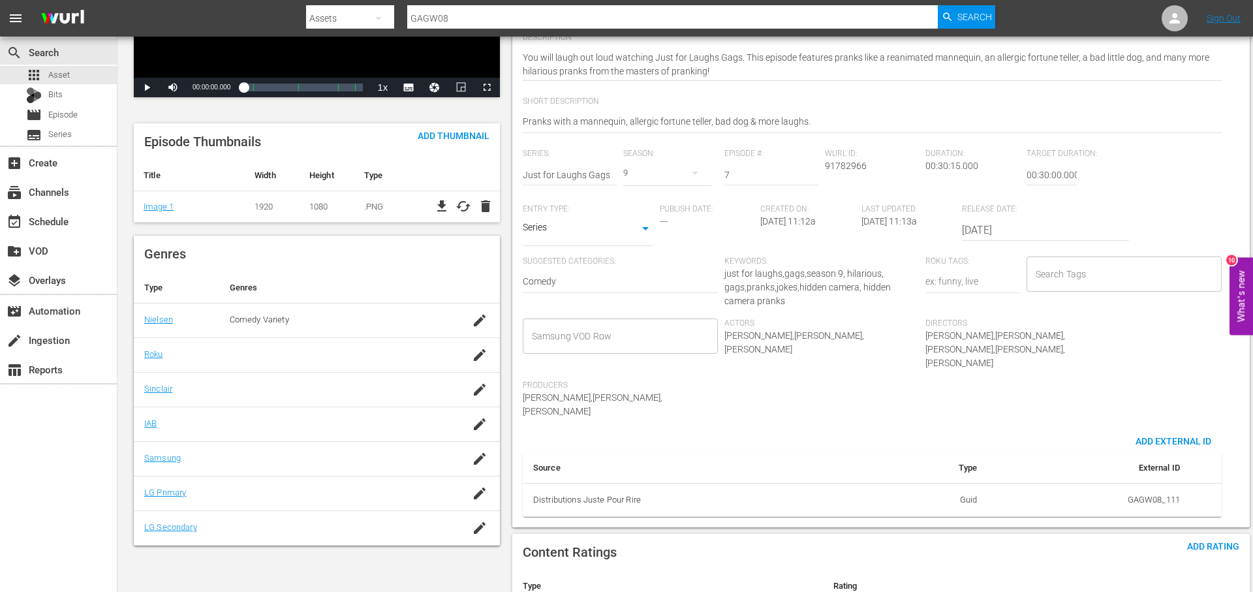
click at [1075, 274] on input "Search Tags" at bounding box center [1114, 273] width 164 height 23
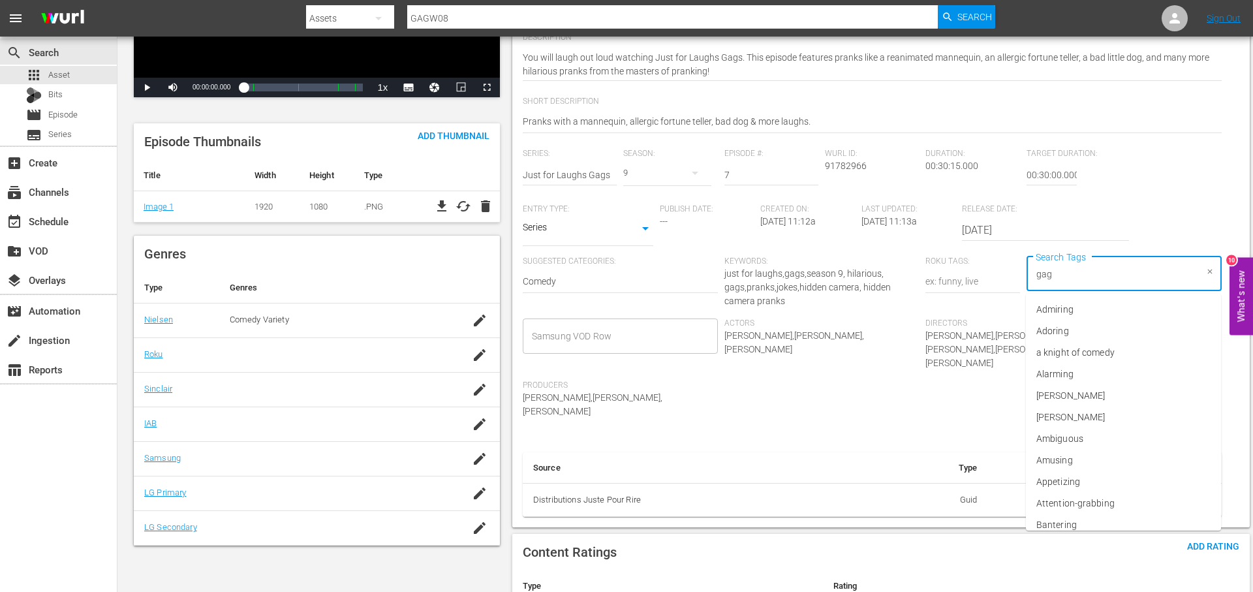
type input "gags"
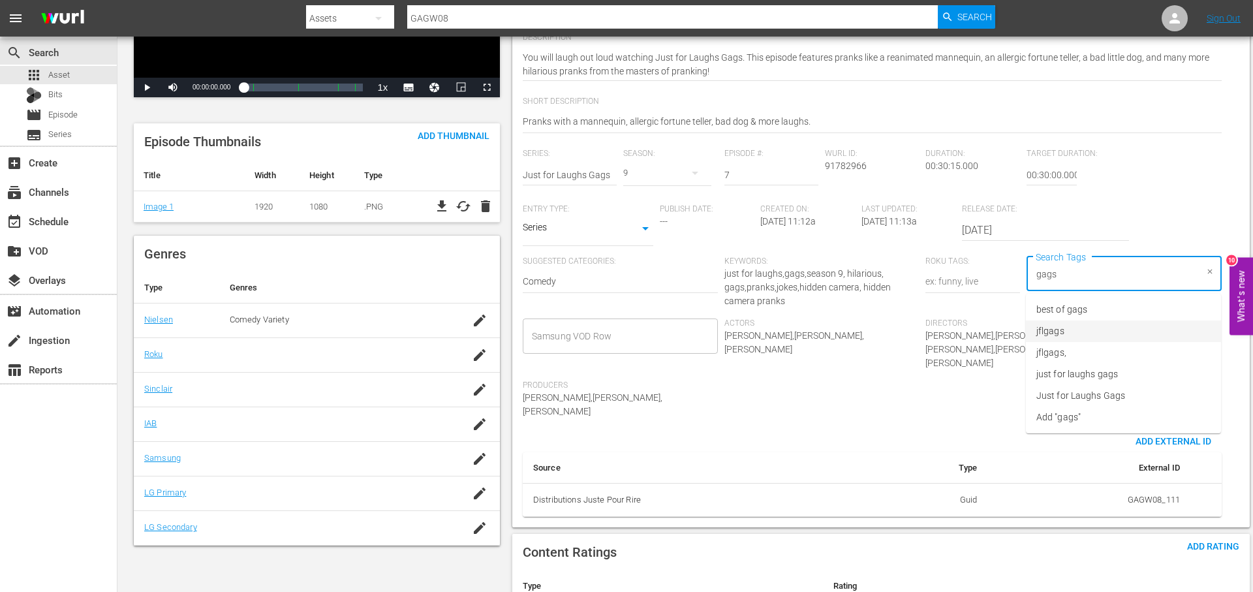
click at [1060, 332] on span "jflgags" at bounding box center [1050, 331] width 28 height 14
type input "gags"
click at [1070, 377] on span "just for laughs gags" at bounding box center [1077, 374] width 82 height 14
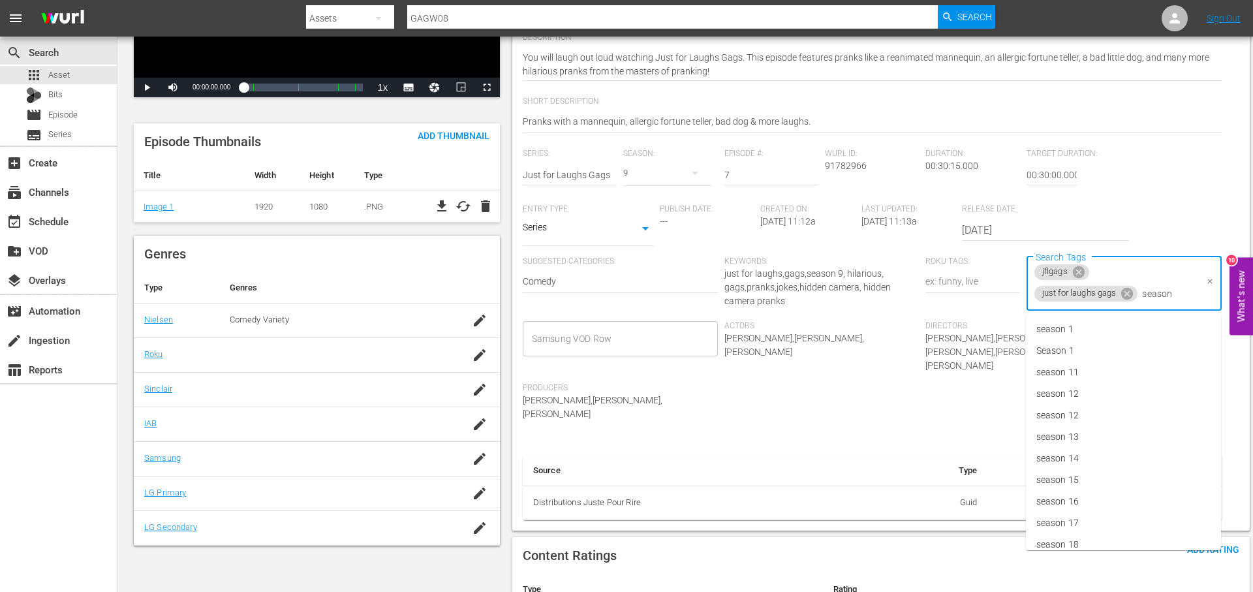
type input "season 9"
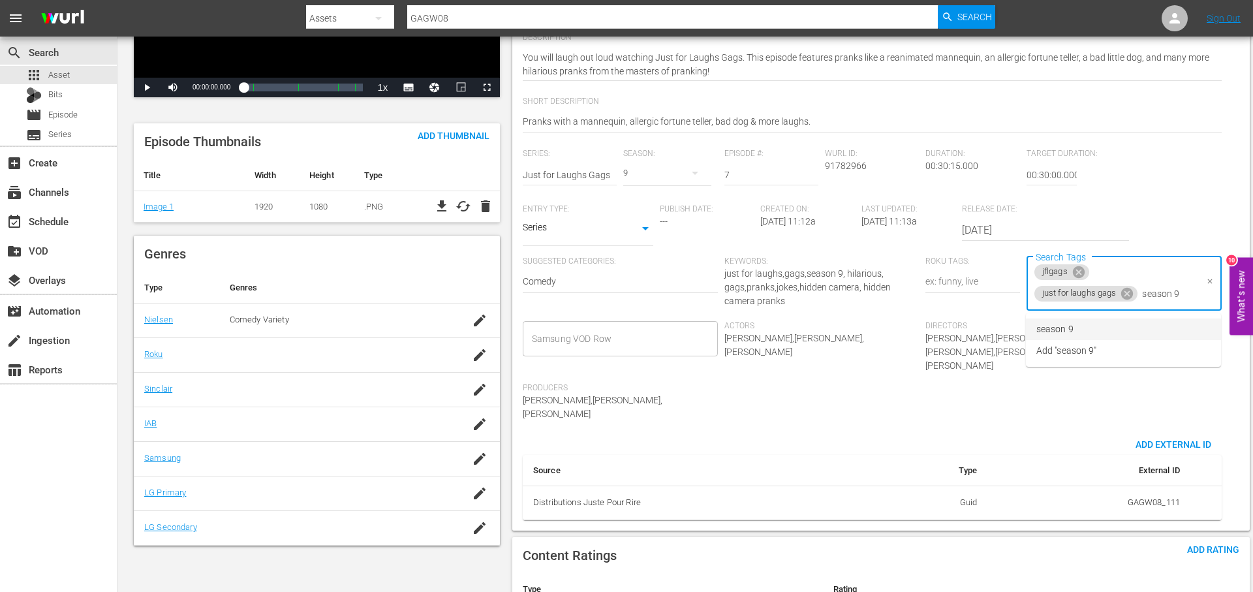
click at [1109, 334] on li "season 9" at bounding box center [1123, 329] width 195 height 22
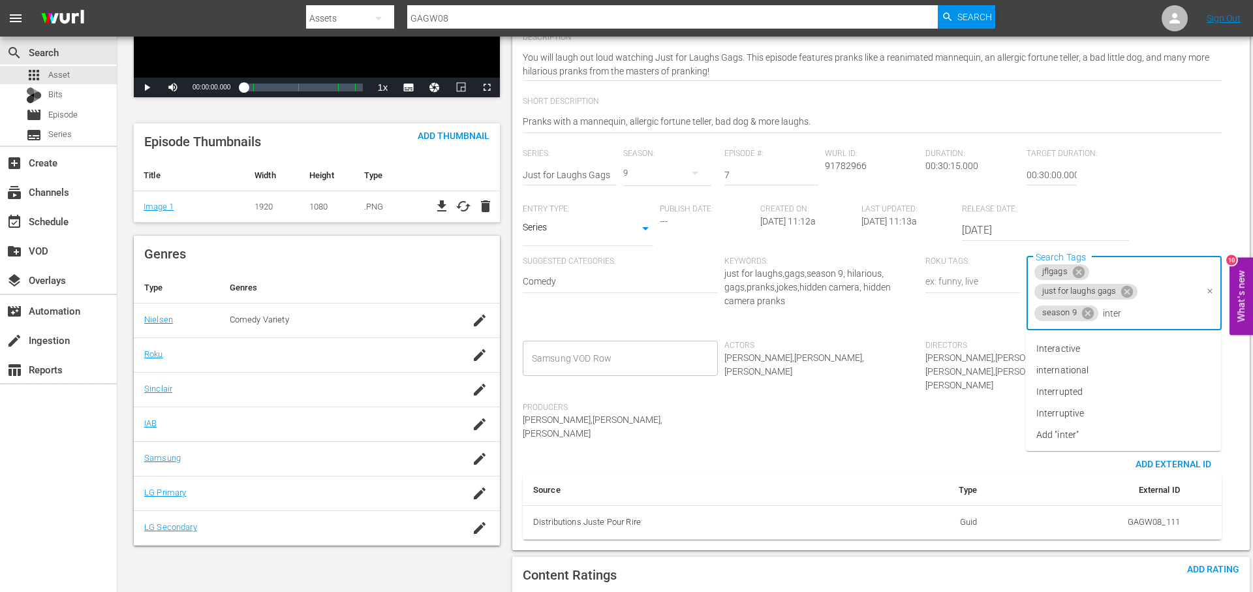
type input "intern"
click at [1105, 343] on li "international" at bounding box center [1123, 349] width 195 height 22
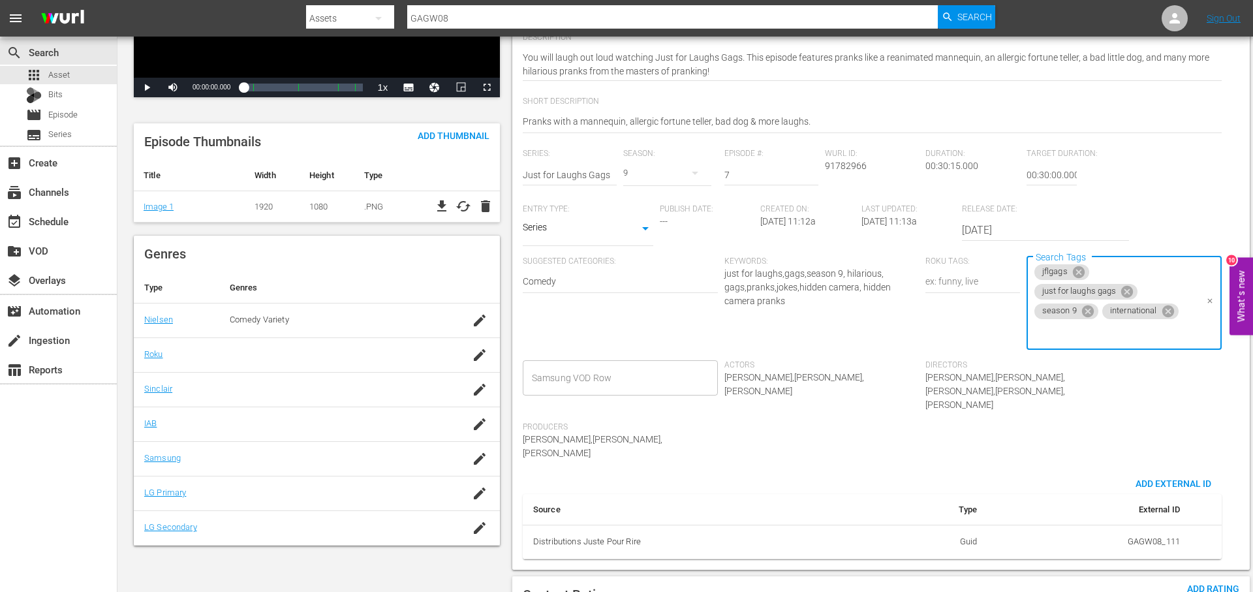
scroll to position [0, 0]
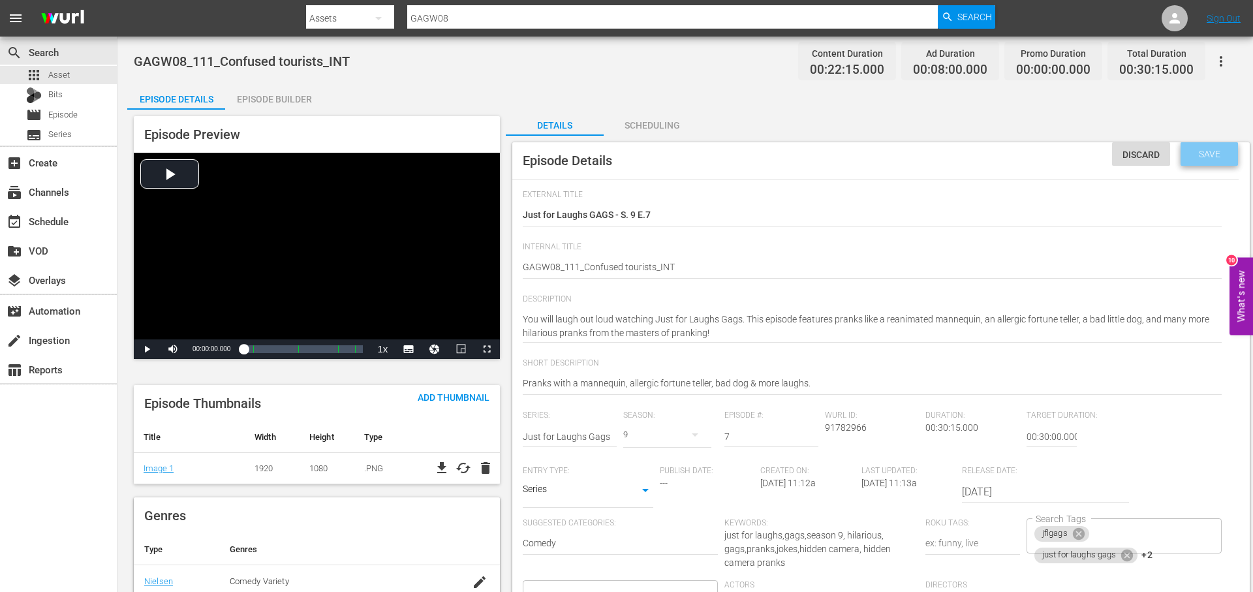
click at [1208, 150] on span "Save" at bounding box center [1209, 154] width 42 height 10
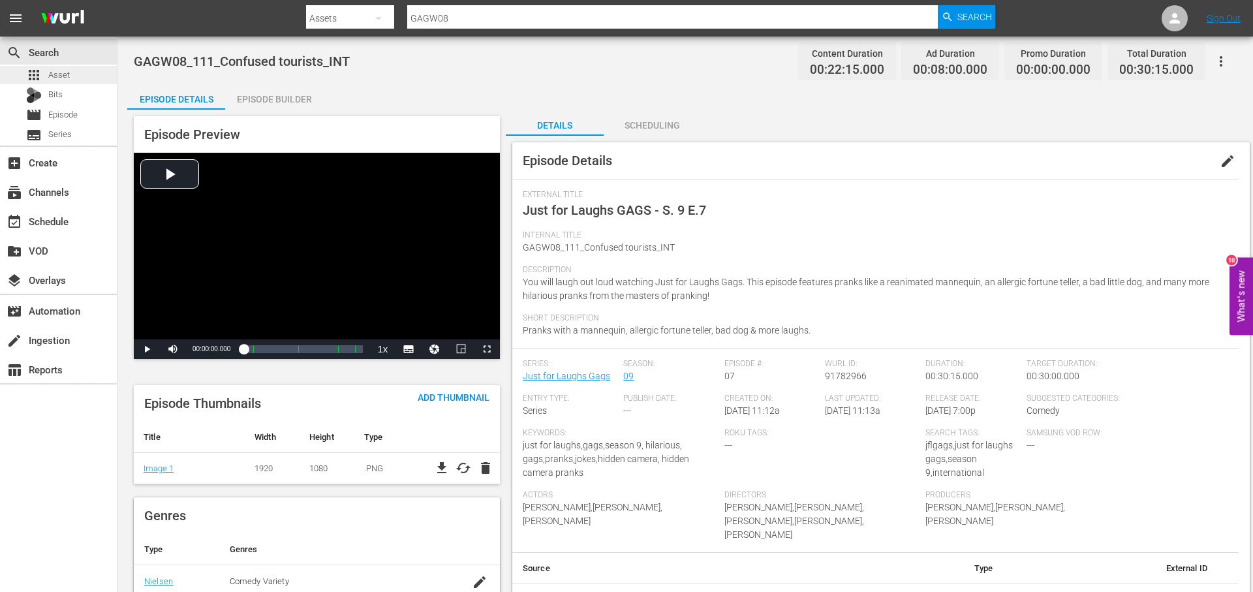
click at [67, 70] on span "Asset" at bounding box center [59, 75] width 22 height 13
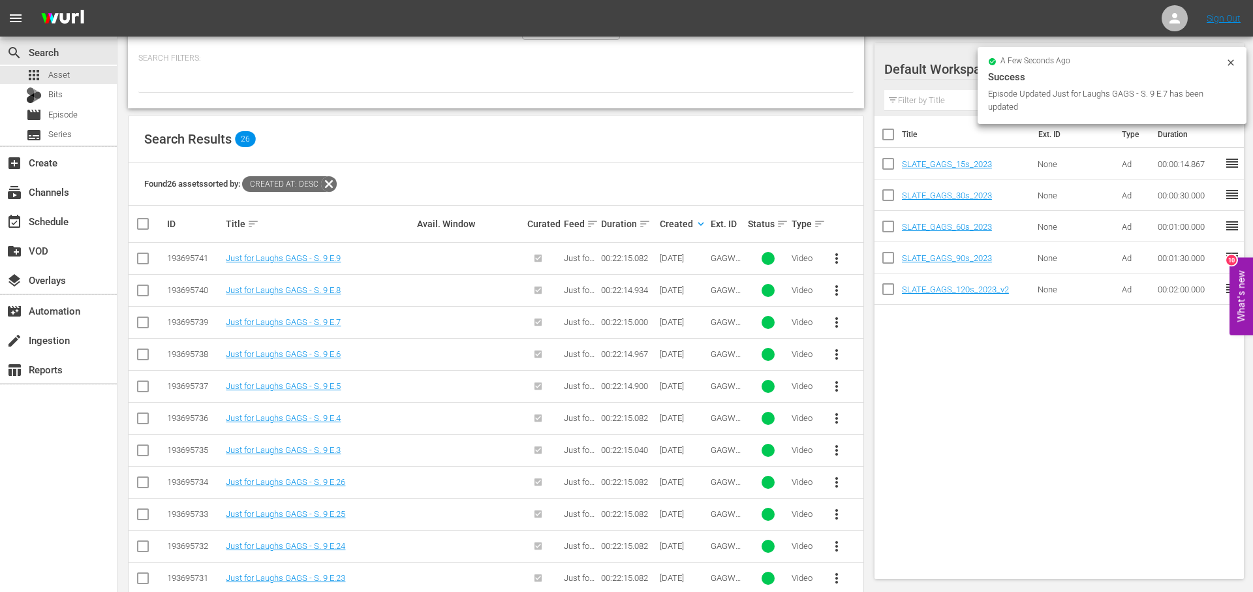
scroll to position [166, 0]
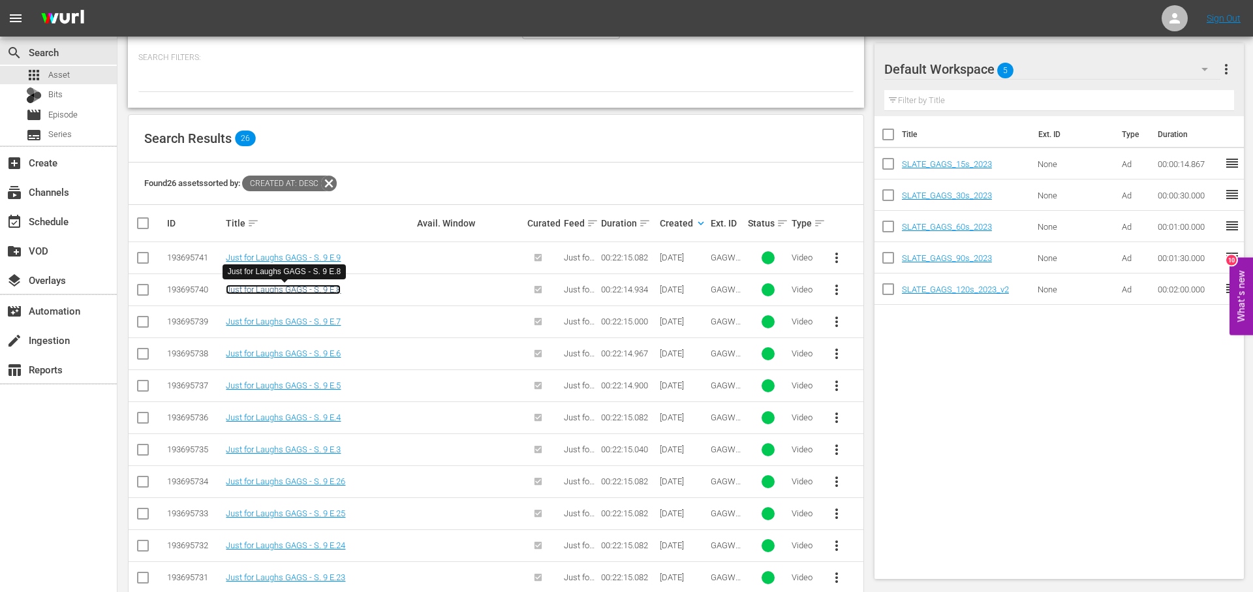
click at [284, 289] on link "Just for Laughs GAGS - S. 9 E.8" at bounding box center [283, 289] width 115 height 10
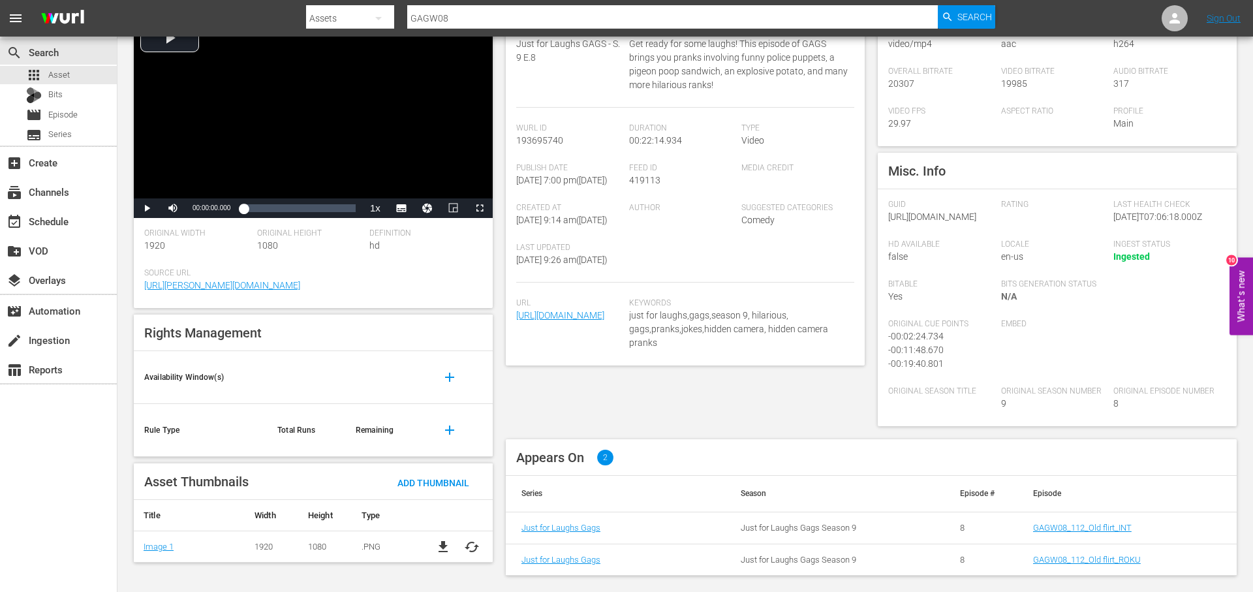
scroll to position [175, 0]
click at [1110, 560] on link "GAGW08_112_Old flirt_ROKU" at bounding box center [1087, 560] width 108 height 10
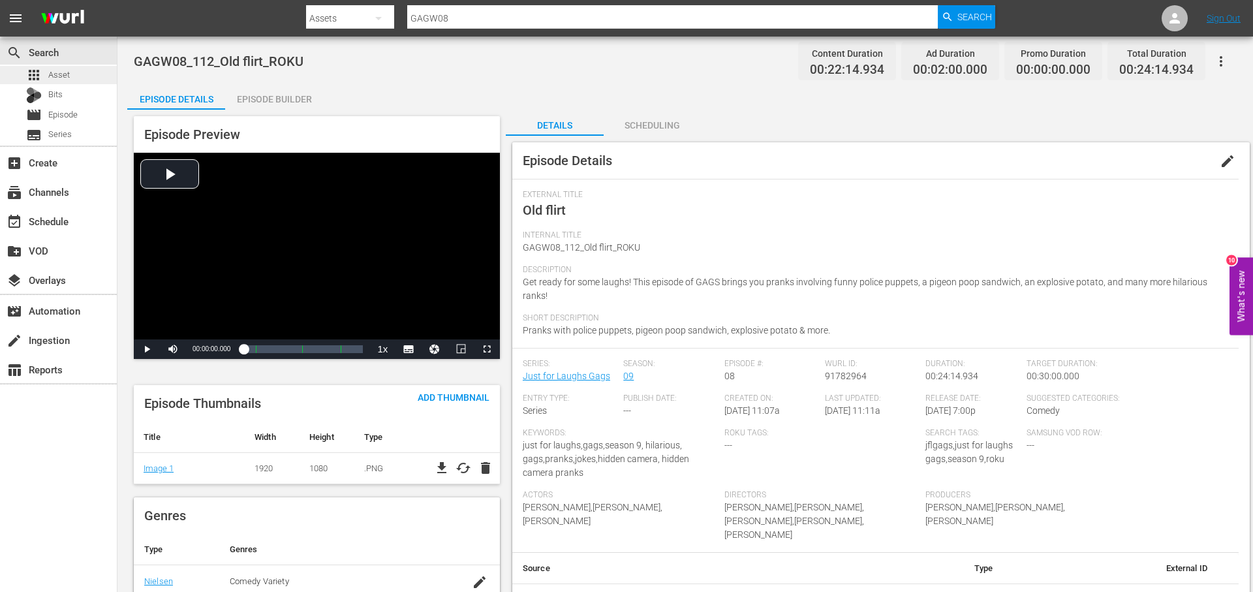
click at [72, 72] on div "apps Asset" at bounding box center [58, 75] width 117 height 18
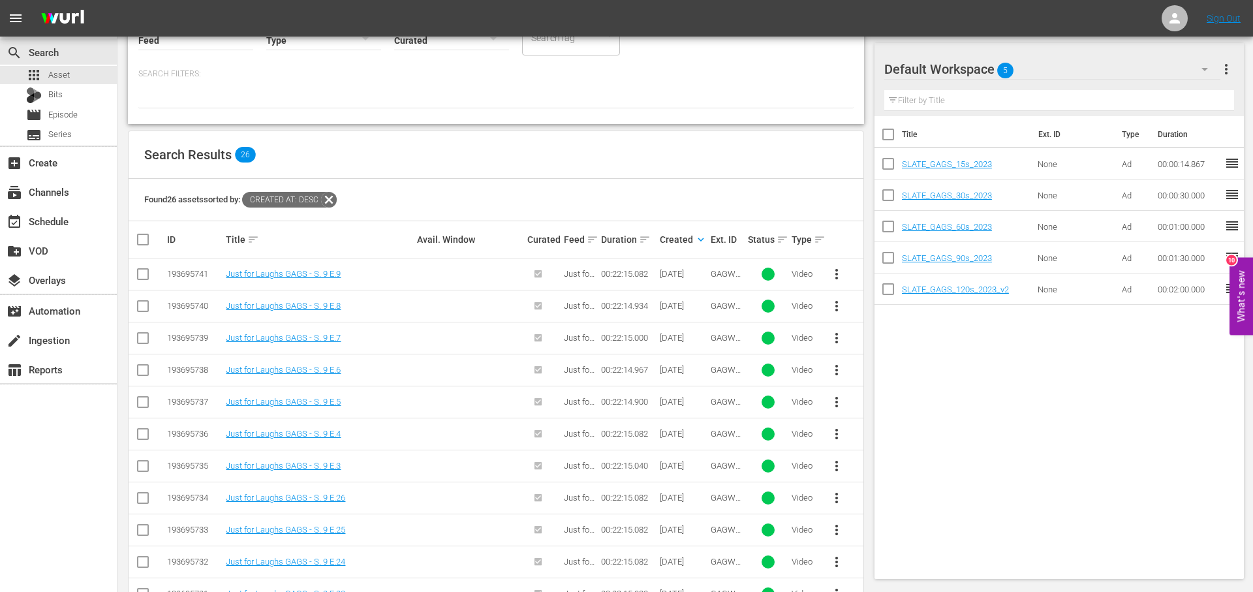
scroll to position [153, 0]
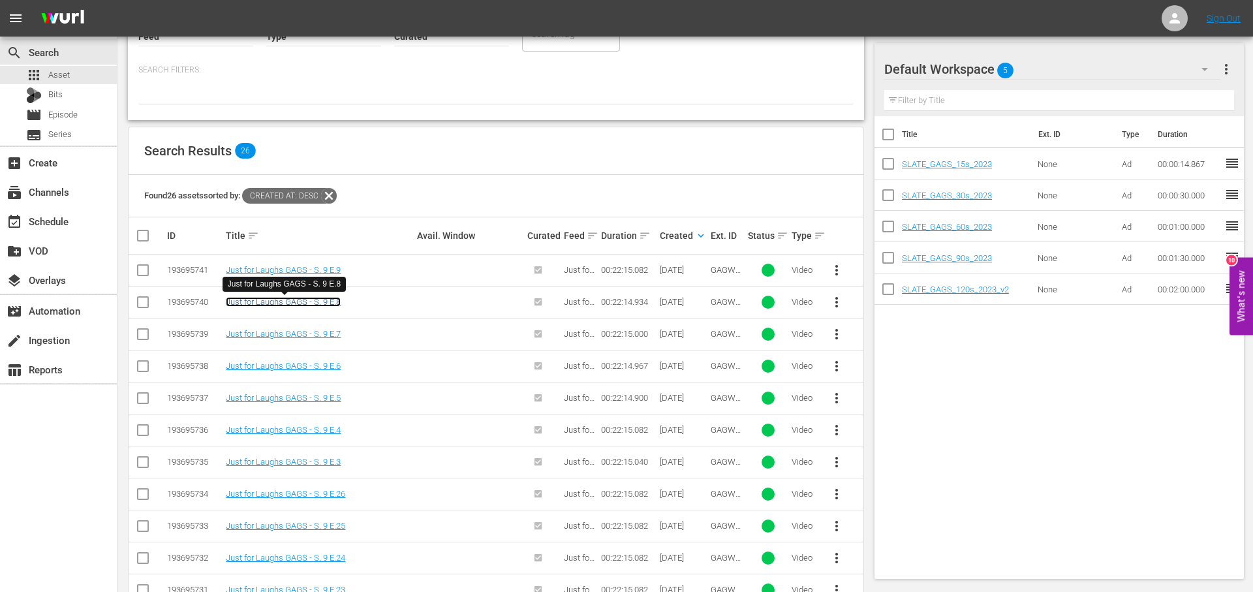
click at [324, 300] on link "Just for Laughs GAGS - S. 9 E.8" at bounding box center [283, 302] width 115 height 10
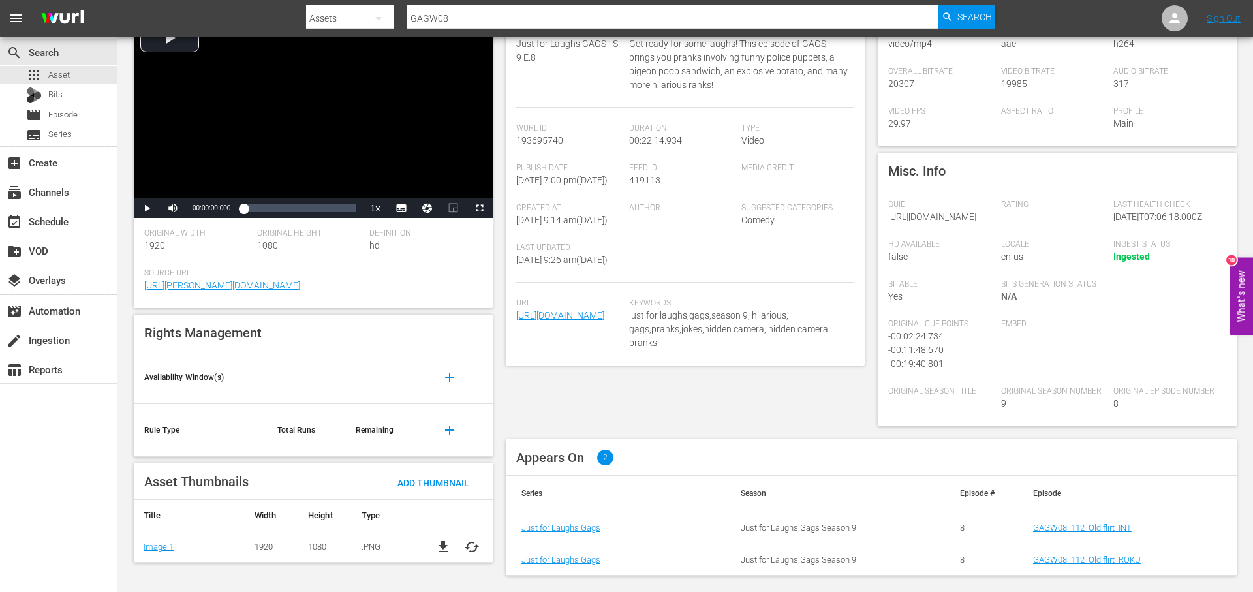
scroll to position [175, 0]
click at [1116, 528] on link "GAGW08_112_Old flirt_INT" at bounding box center [1082, 528] width 99 height 10
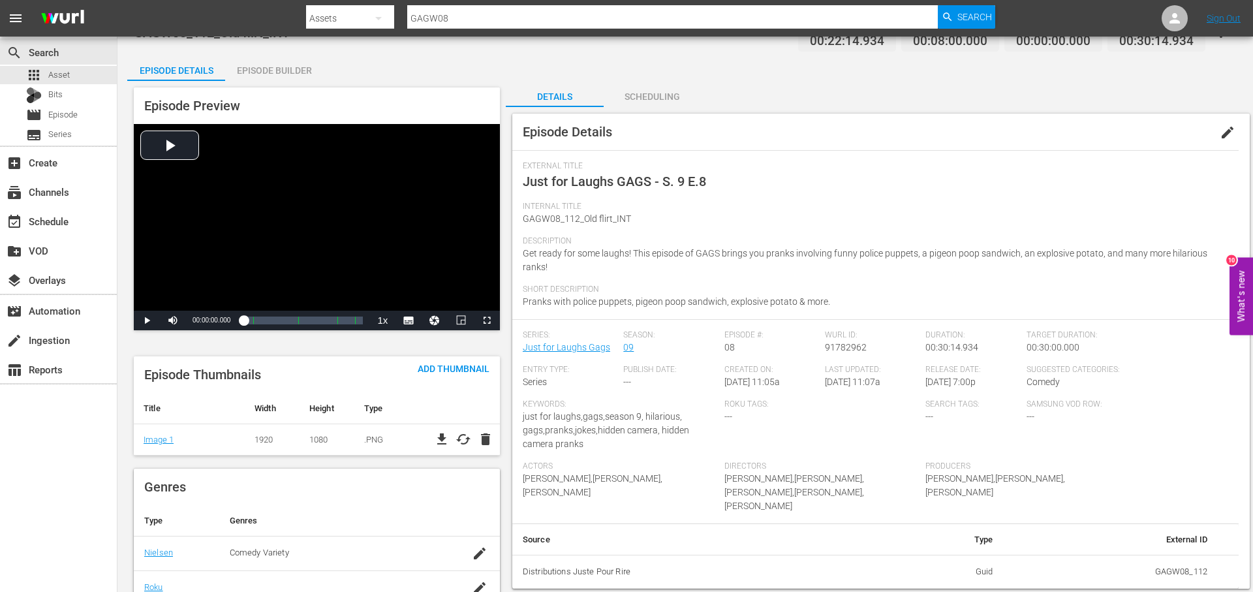
scroll to position [28, 0]
click at [1223, 134] on span "edit" at bounding box center [1227, 133] width 16 height 16
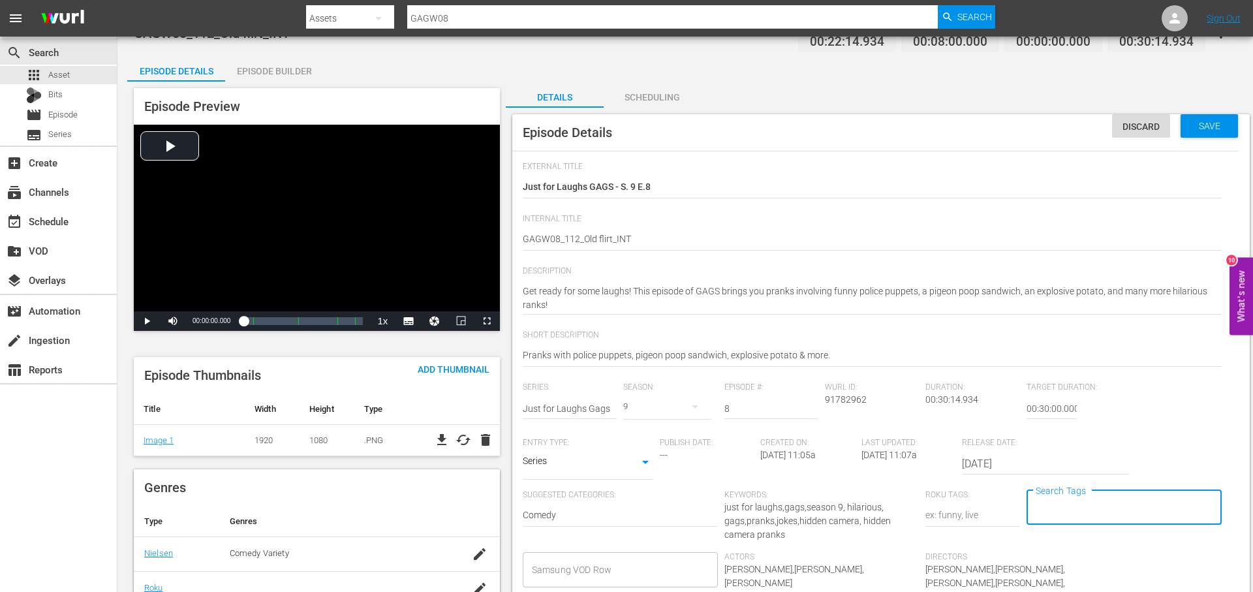
click at [1075, 504] on input "Search Tags" at bounding box center [1114, 507] width 164 height 23
type input "just for"
click at [1134, 343] on li "just for laughs" at bounding box center [1123, 342] width 195 height 22
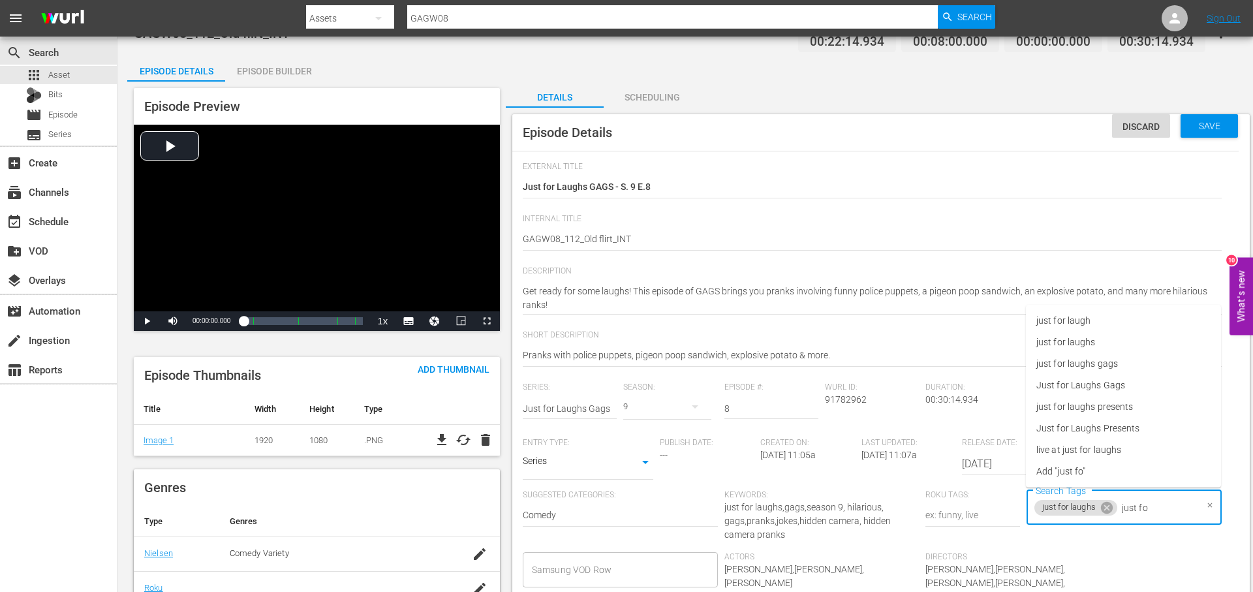
type input "just for"
click at [1090, 360] on span "just for laughs gags" at bounding box center [1077, 364] width 82 height 14
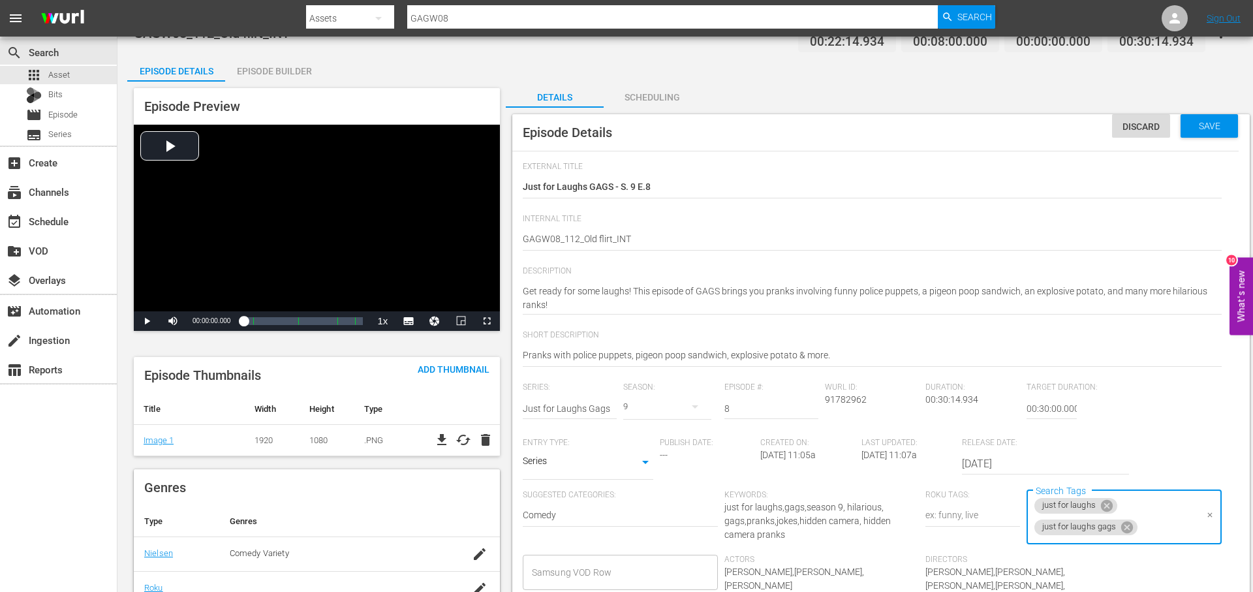
drag, startPoint x: 1103, startPoint y: 502, endPoint x: 1143, endPoint y: 501, distance: 39.8
click at [1104, 502] on icon at bounding box center [1107, 506] width 12 height 12
drag, startPoint x: 1127, startPoint y: 509, endPoint x: 1134, endPoint y: 508, distance: 6.6
click at [1128, 508] on icon at bounding box center [1127, 507] width 14 height 14
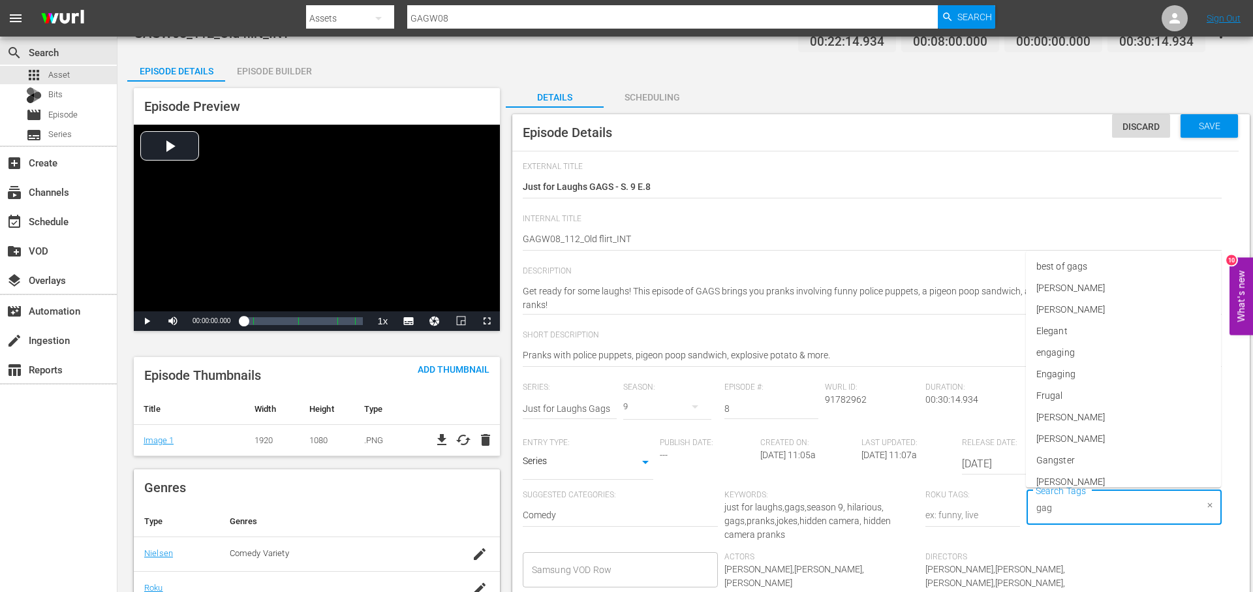
type input "gags"
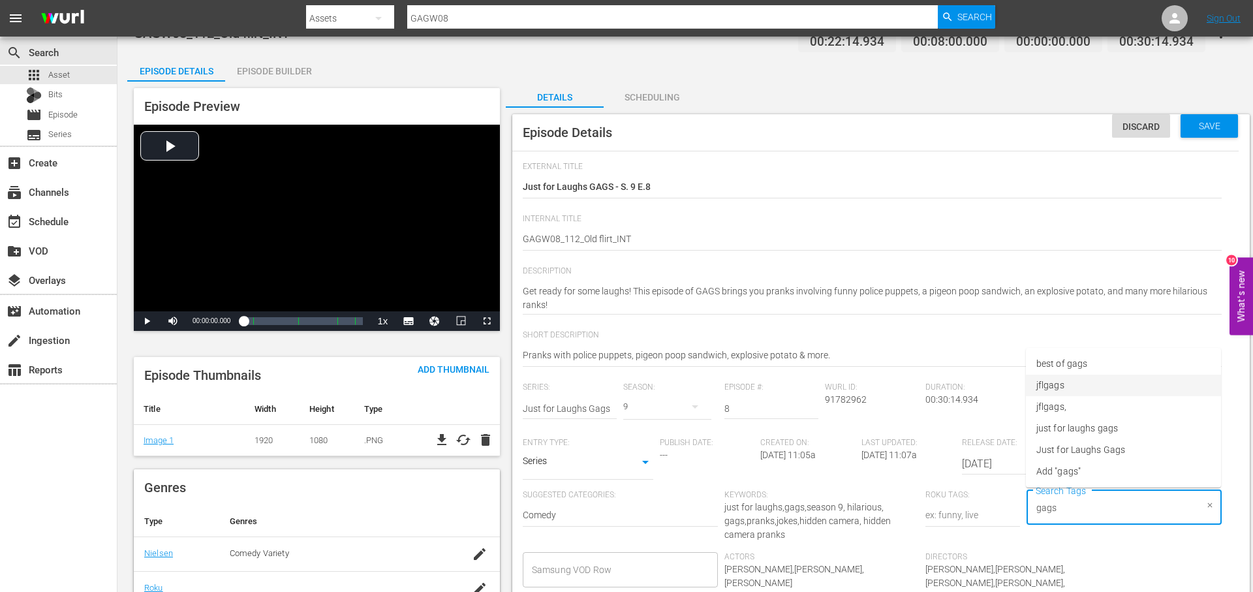
click at [1093, 382] on li "jflgags" at bounding box center [1123, 386] width 195 height 22
type input "gags"
click at [1124, 423] on li "just for laughs gags" at bounding box center [1123, 429] width 195 height 22
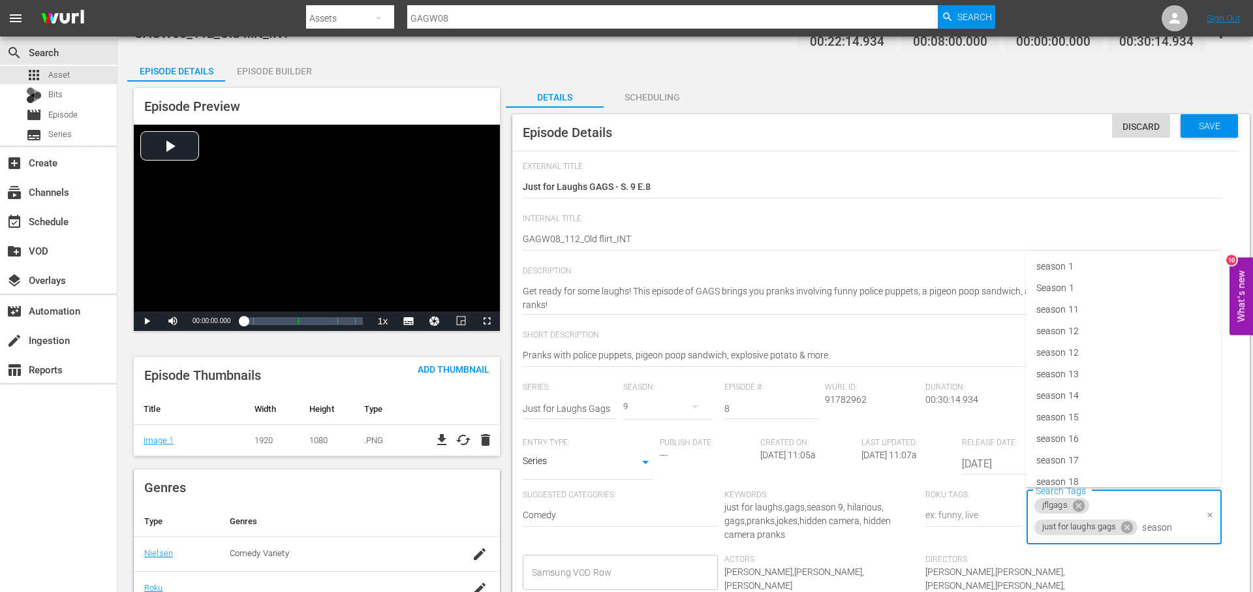
type input "season 9"
click at [1102, 454] on li "season 9" at bounding box center [1123, 450] width 195 height 22
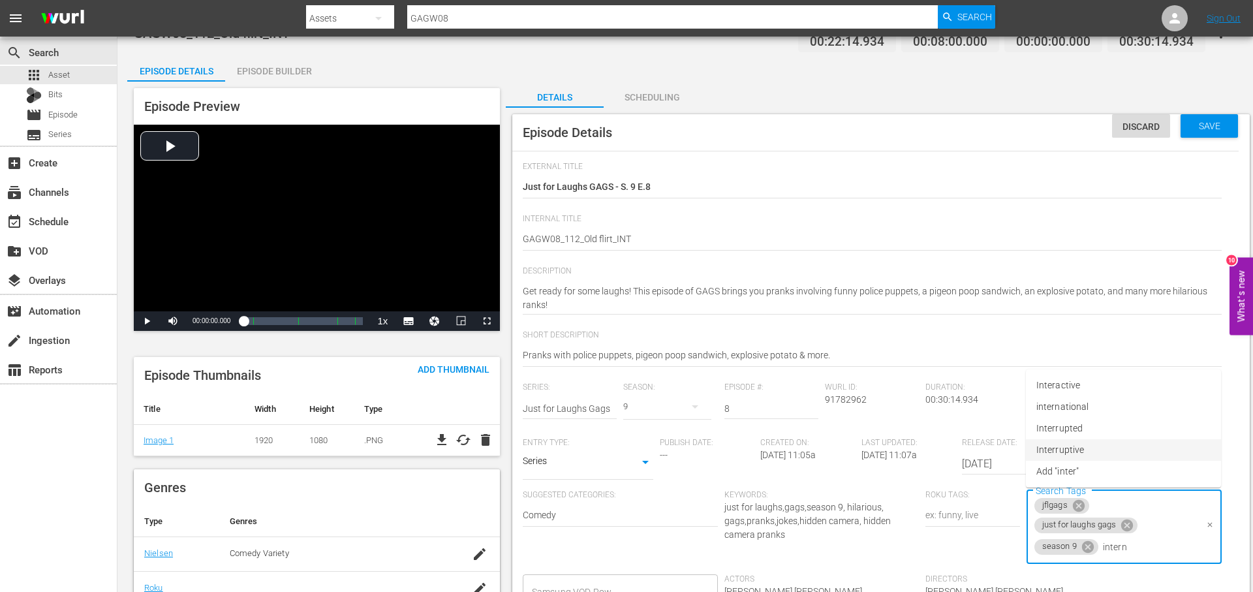
type input "interna"
click at [1091, 449] on li "international" at bounding box center [1123, 450] width 195 height 22
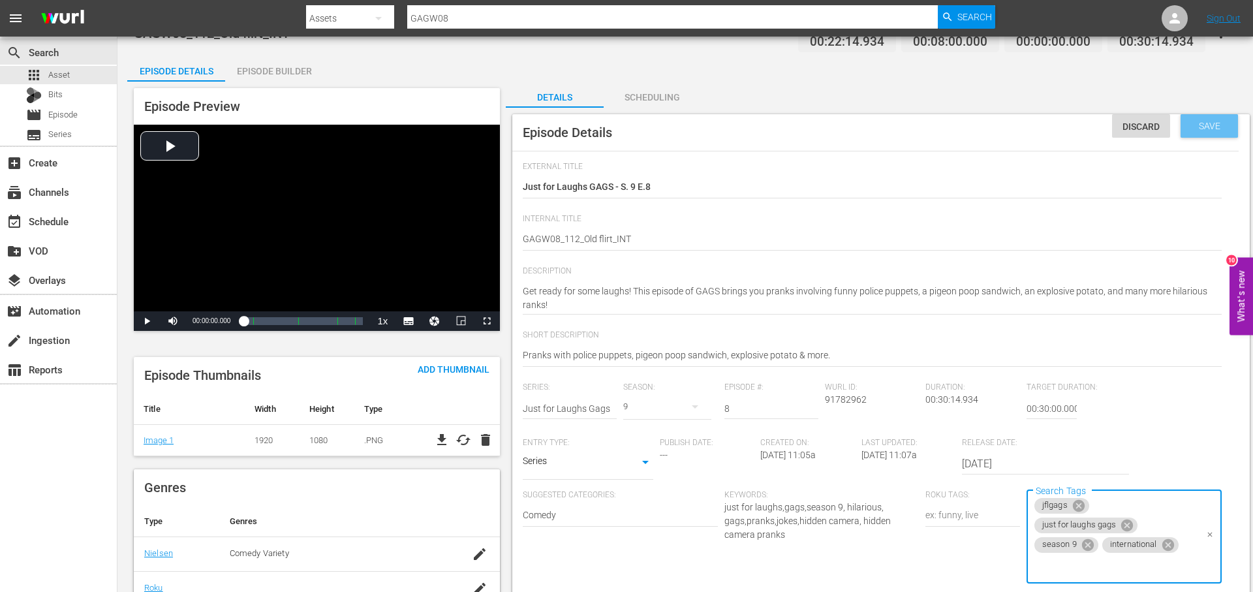
click at [1218, 134] on div "Save" at bounding box center [1208, 125] width 57 height 23
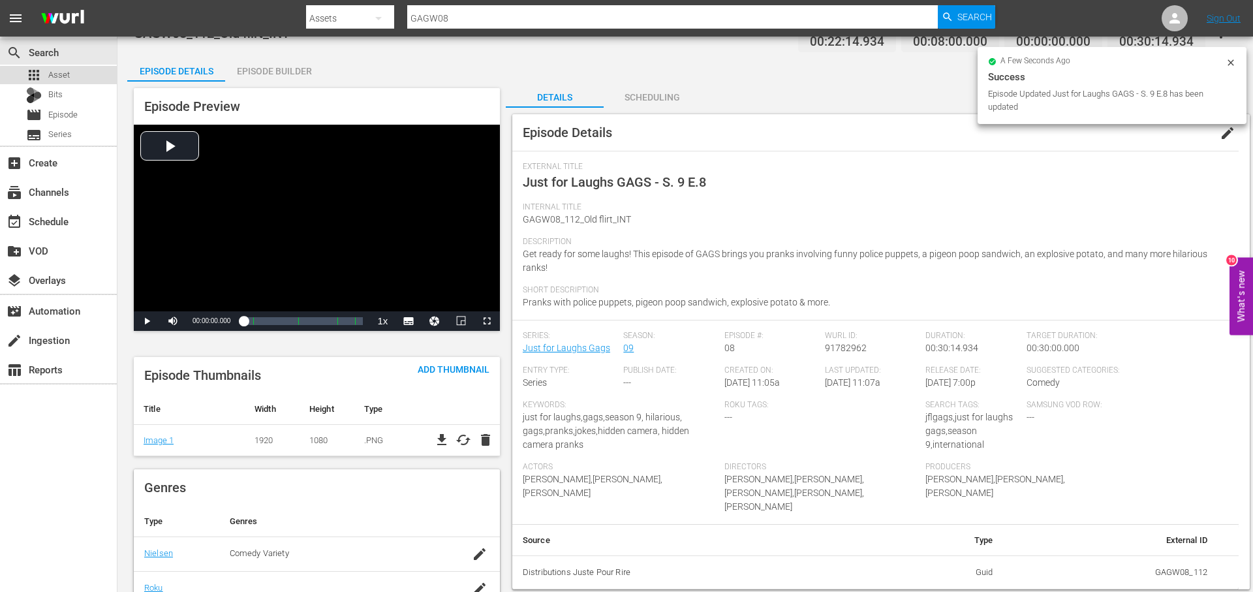
click at [76, 77] on div "apps Asset" at bounding box center [58, 75] width 117 height 18
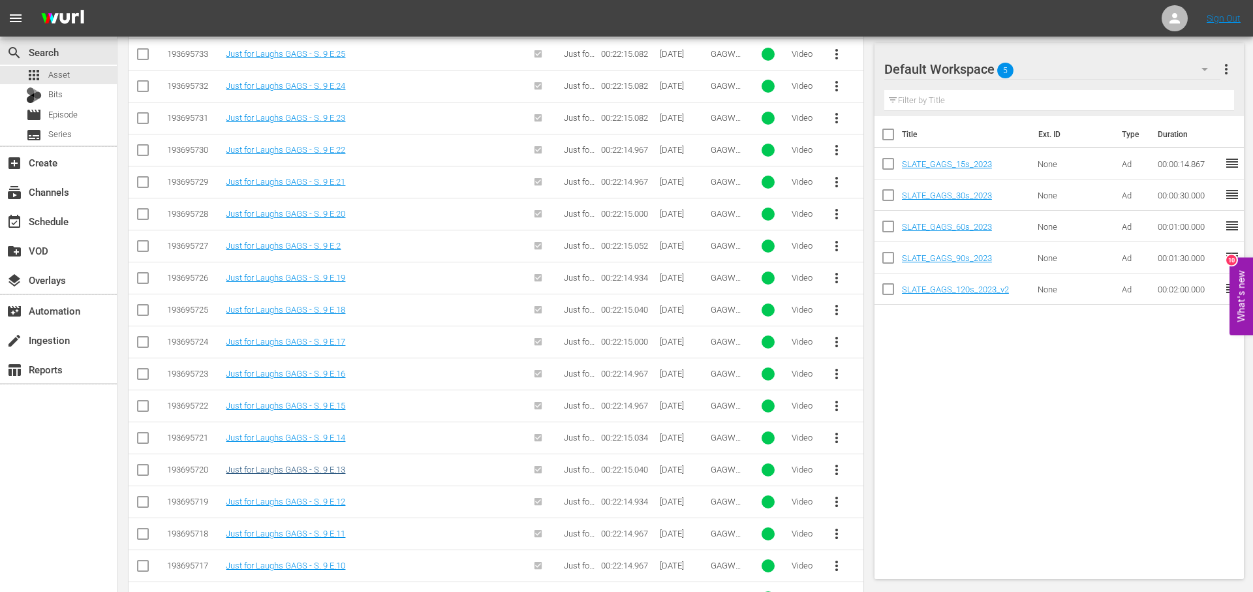
scroll to position [626, 0]
click at [299, 465] on link "Just for Laughs GAGS - S. 9 E.13" at bounding box center [285, 469] width 119 height 10
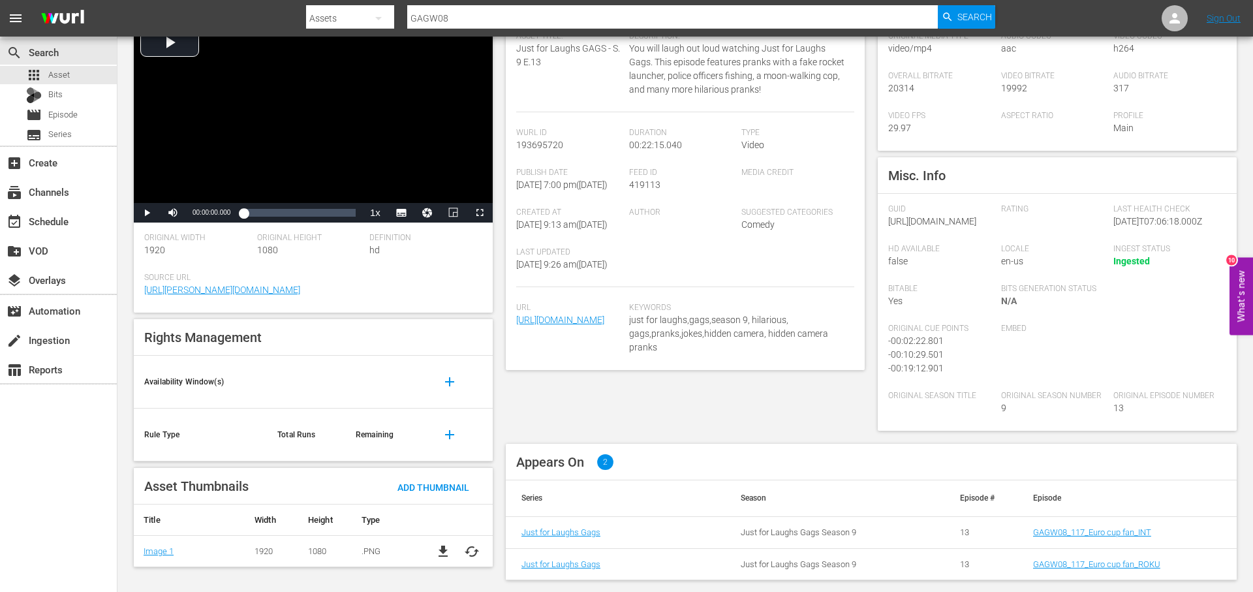
scroll to position [175, 0]
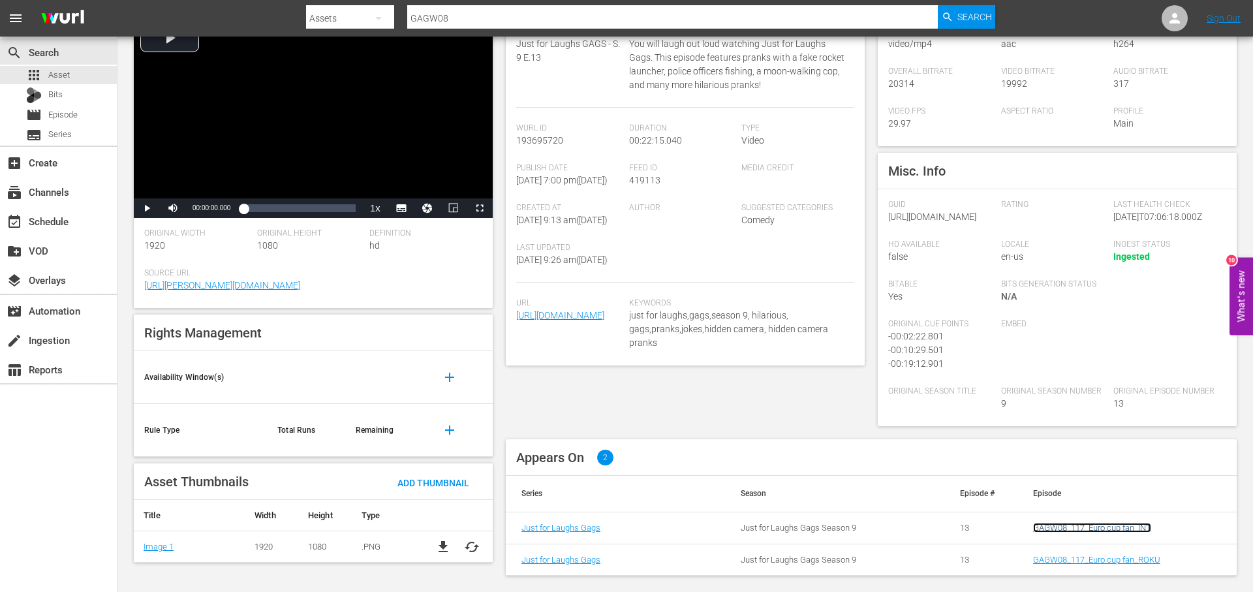
click at [1103, 527] on link "GAGW08_117_Euro cup fan_INT" at bounding box center [1092, 528] width 118 height 10
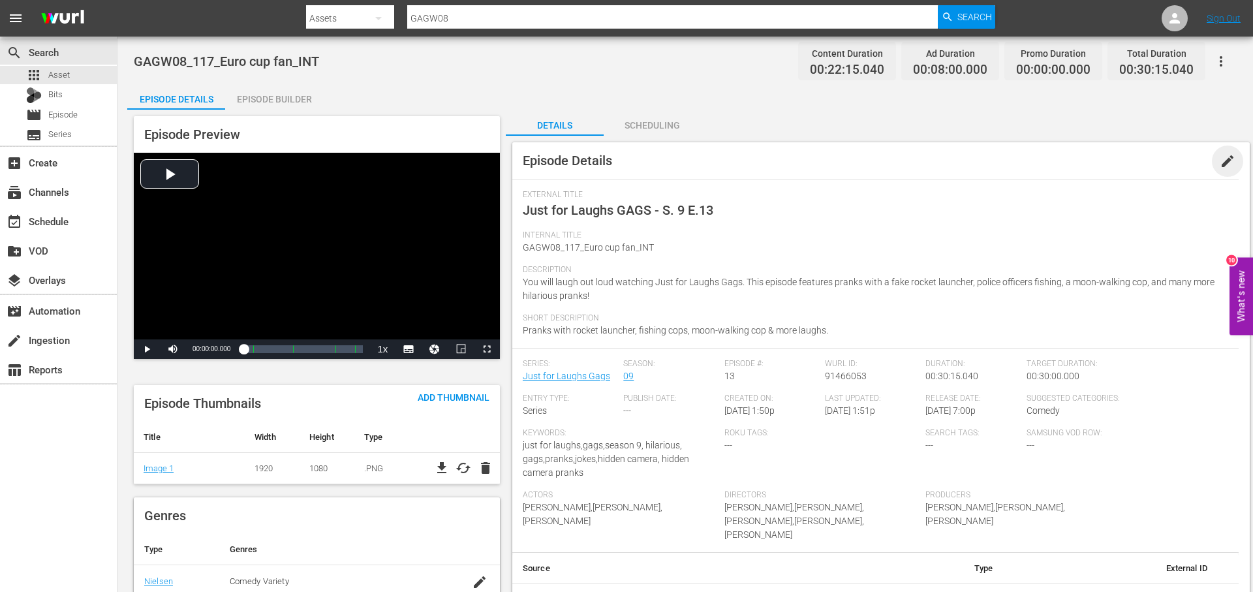
drag, startPoint x: 1221, startPoint y: 164, endPoint x: 1188, endPoint y: 178, distance: 36.2
click at [1221, 164] on span "edit" at bounding box center [1227, 161] width 16 height 16
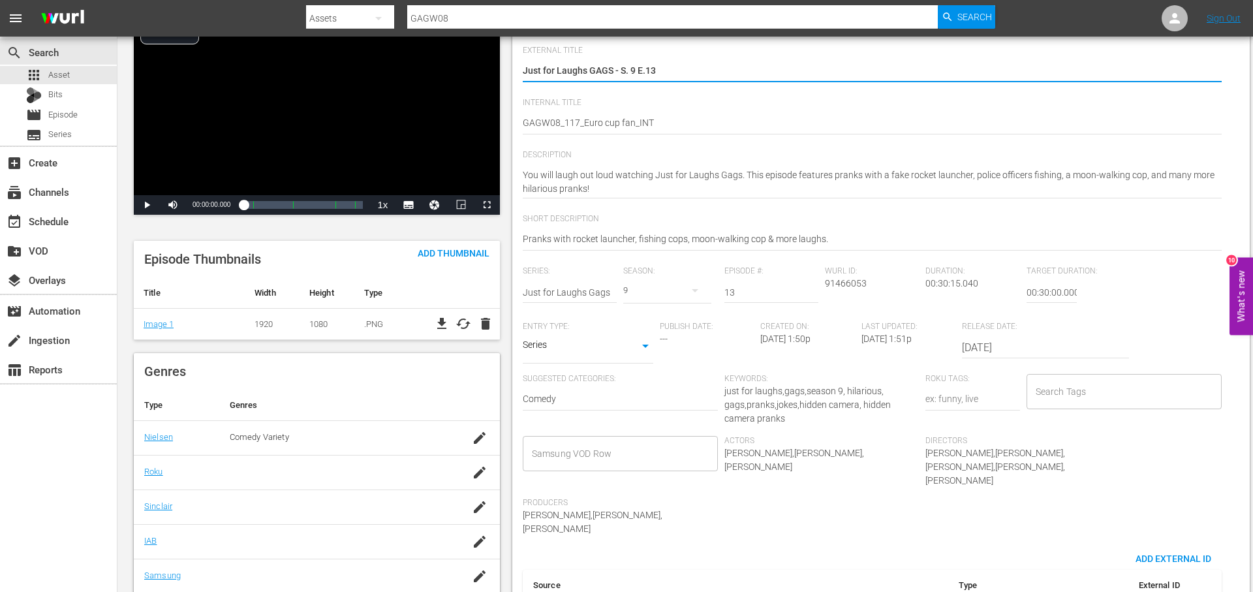
scroll to position [155, 0]
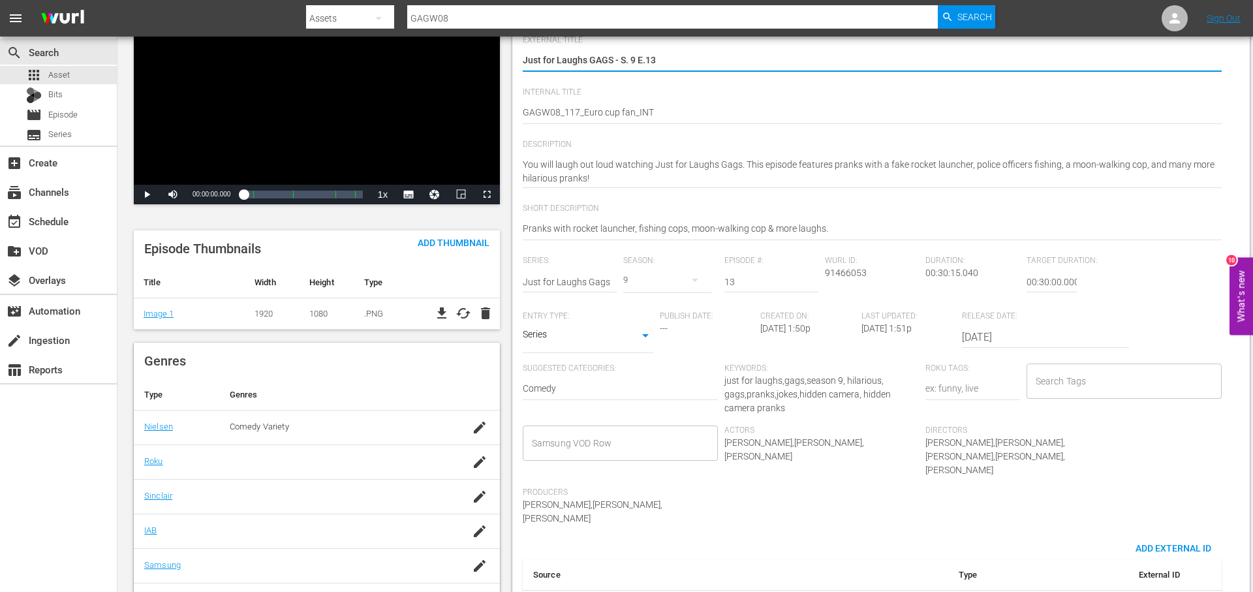
click at [1043, 373] on input "Search Tags" at bounding box center [1114, 380] width 164 height 23
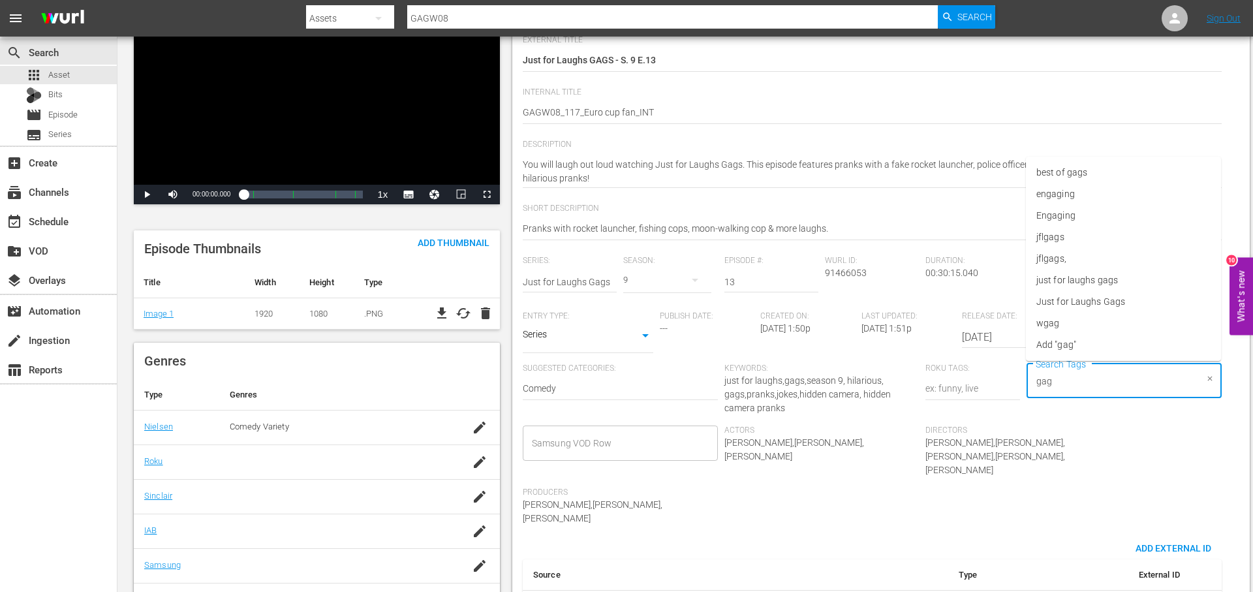
type input "gags"
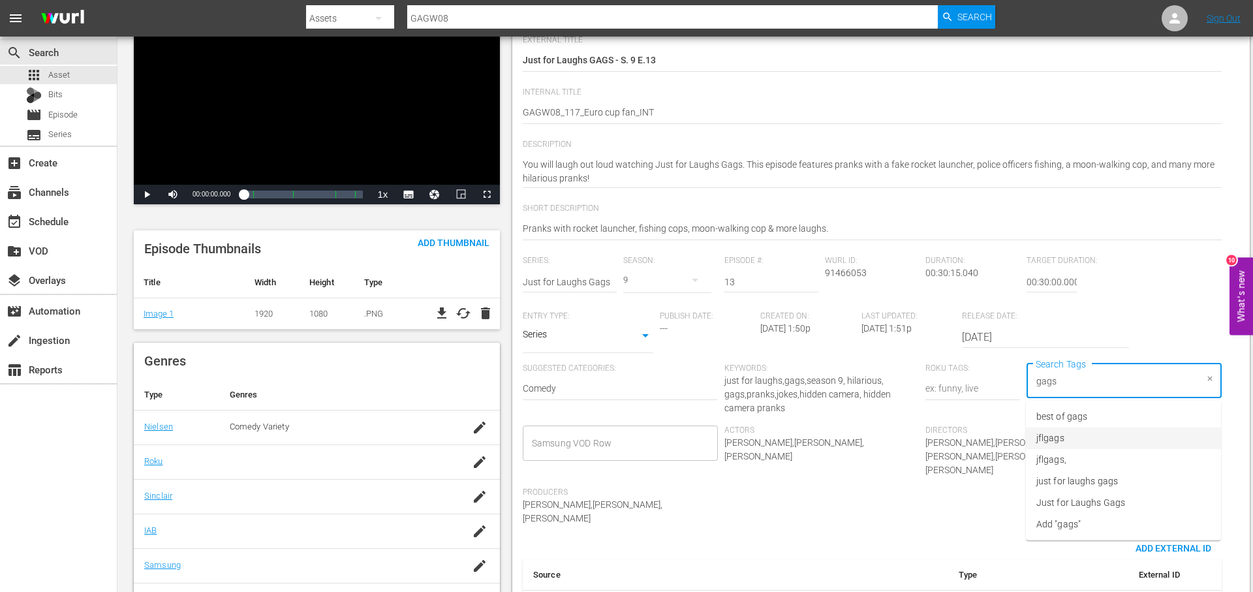
click at [1117, 435] on li "jflgags" at bounding box center [1123, 438] width 195 height 22
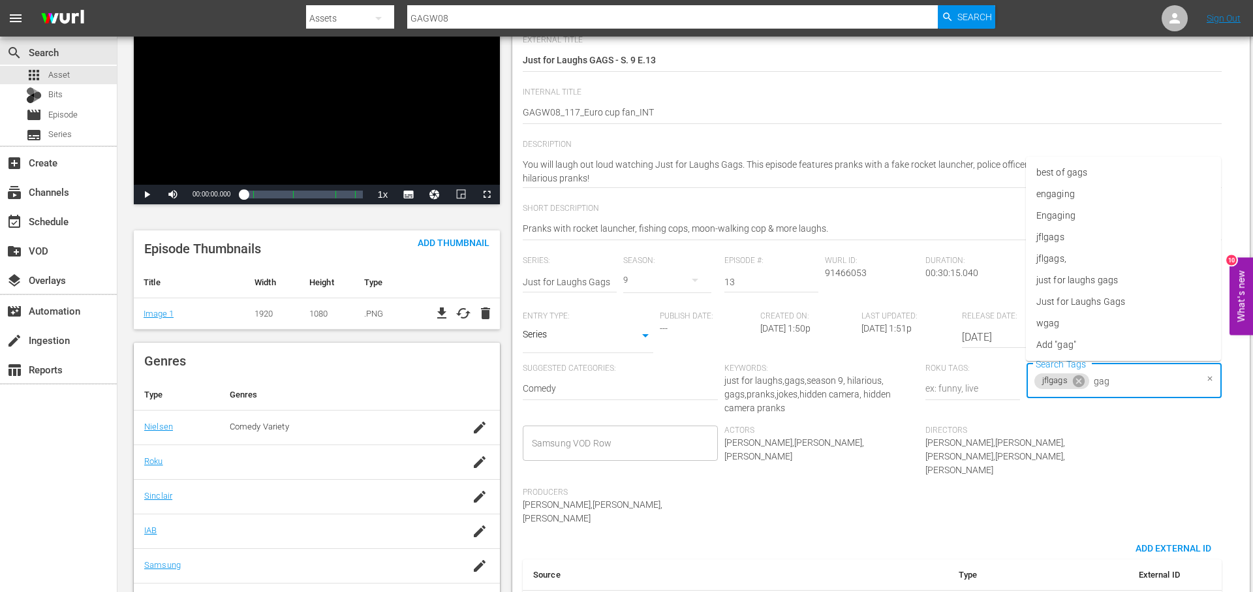
type input "gags"
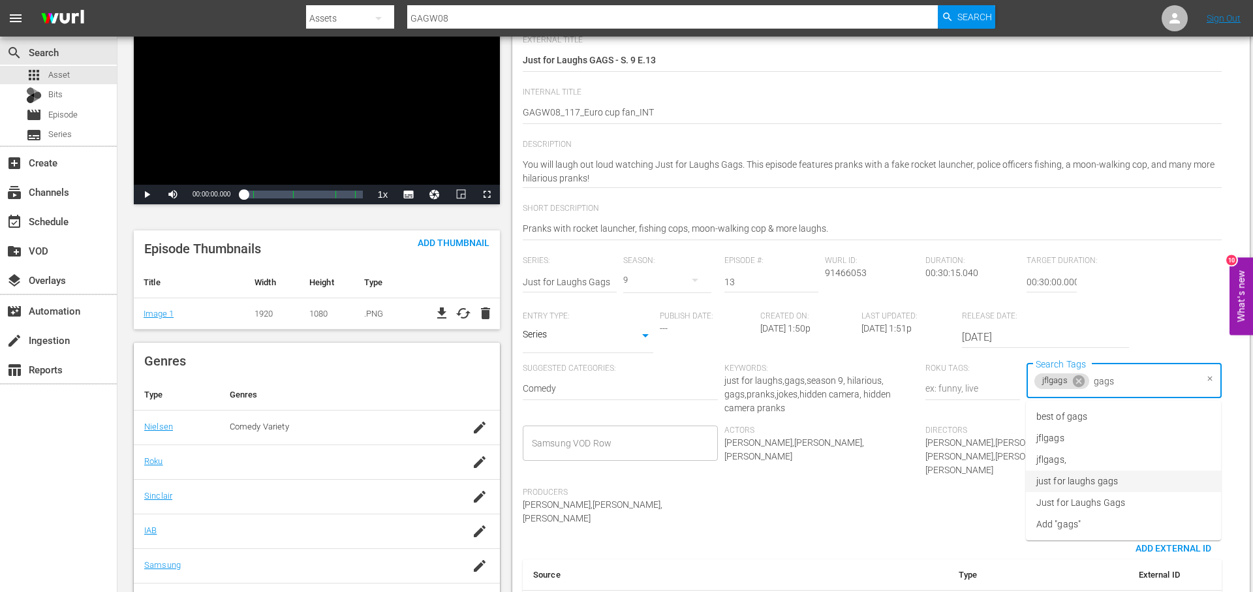
click at [1125, 478] on li "just for laughs gags" at bounding box center [1123, 481] width 195 height 22
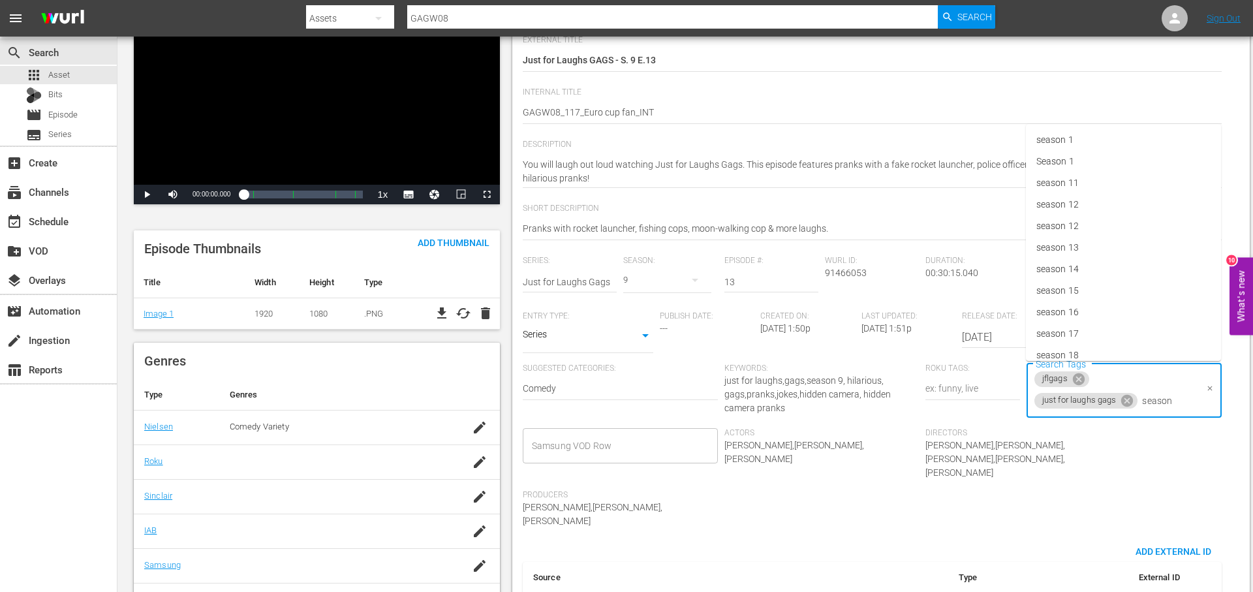
type input "season 9"
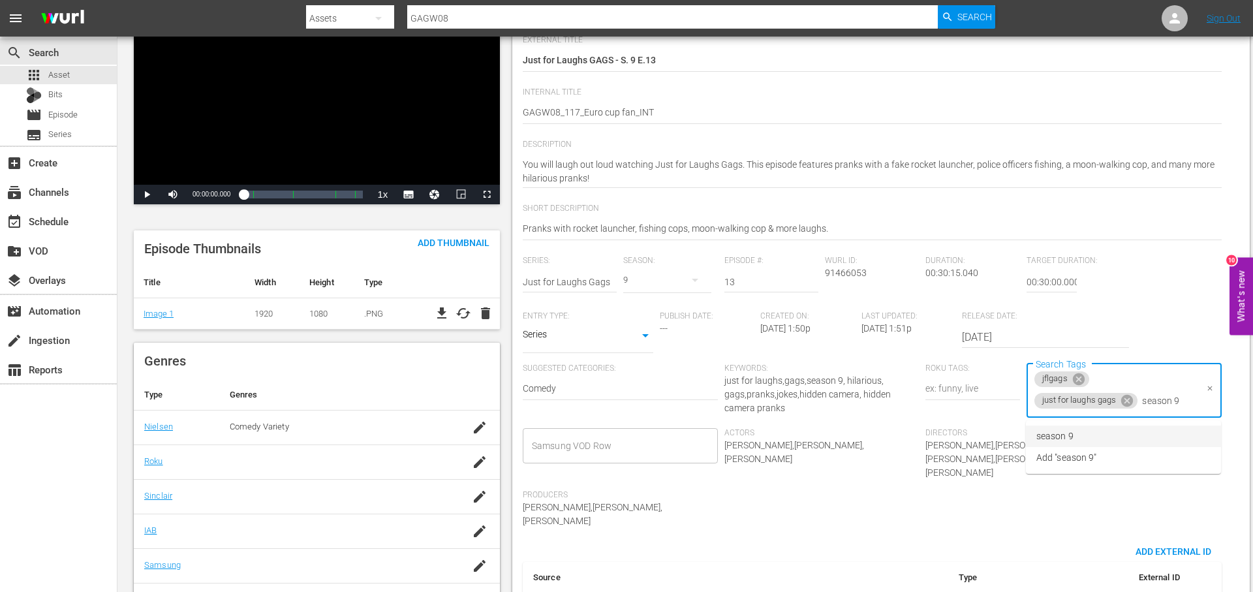
click at [1097, 429] on li "season 9" at bounding box center [1123, 436] width 195 height 22
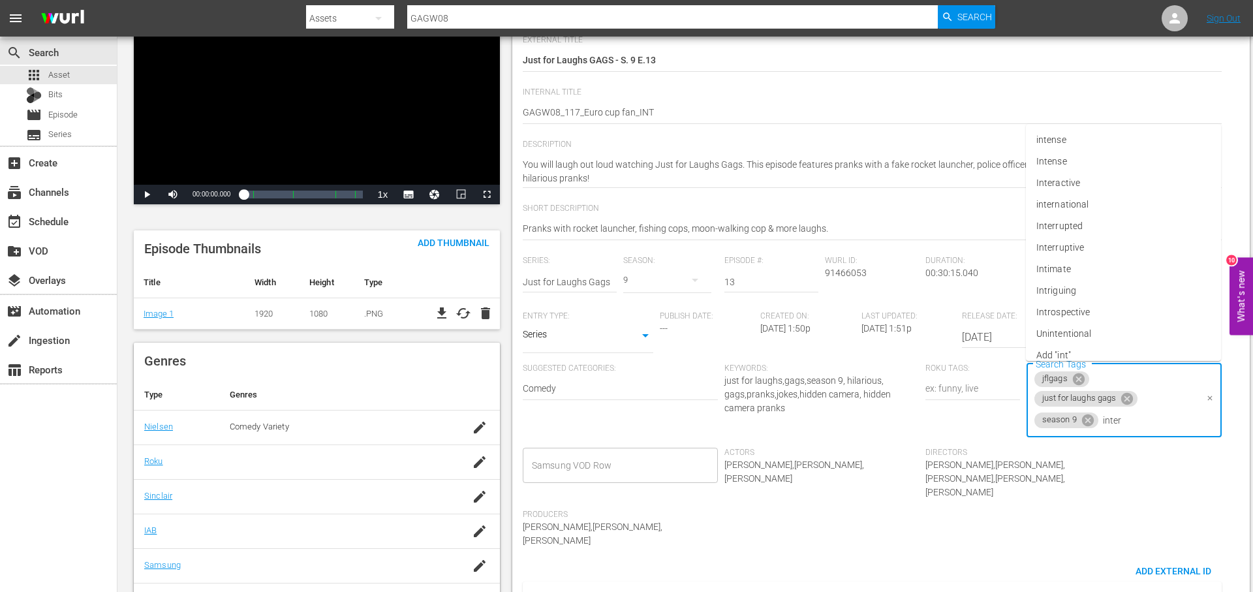
type input "intern"
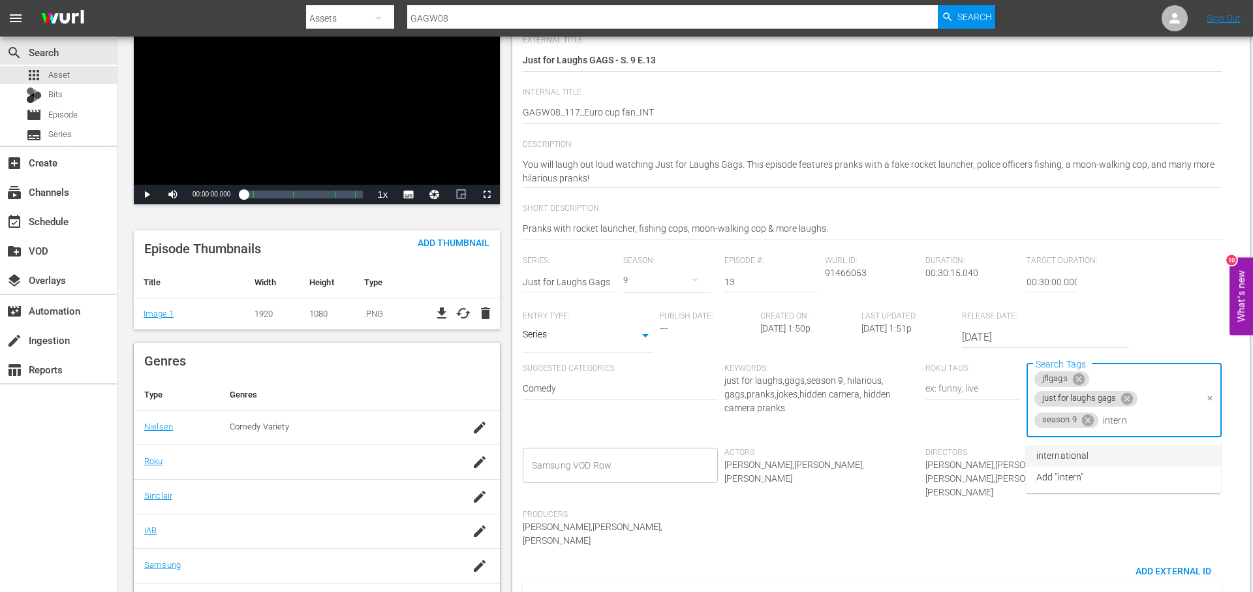
drag, startPoint x: 1103, startPoint y: 453, endPoint x: 1094, endPoint y: 452, distance: 9.2
click at [1104, 453] on li "international" at bounding box center [1123, 456] width 195 height 22
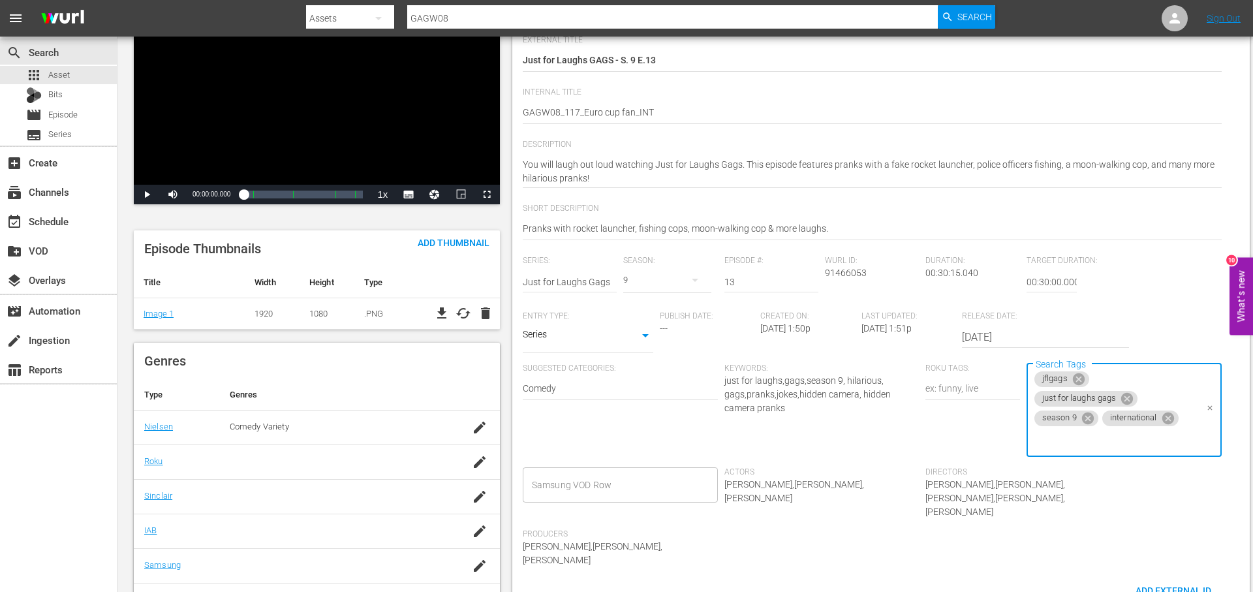
scroll to position [0, 0]
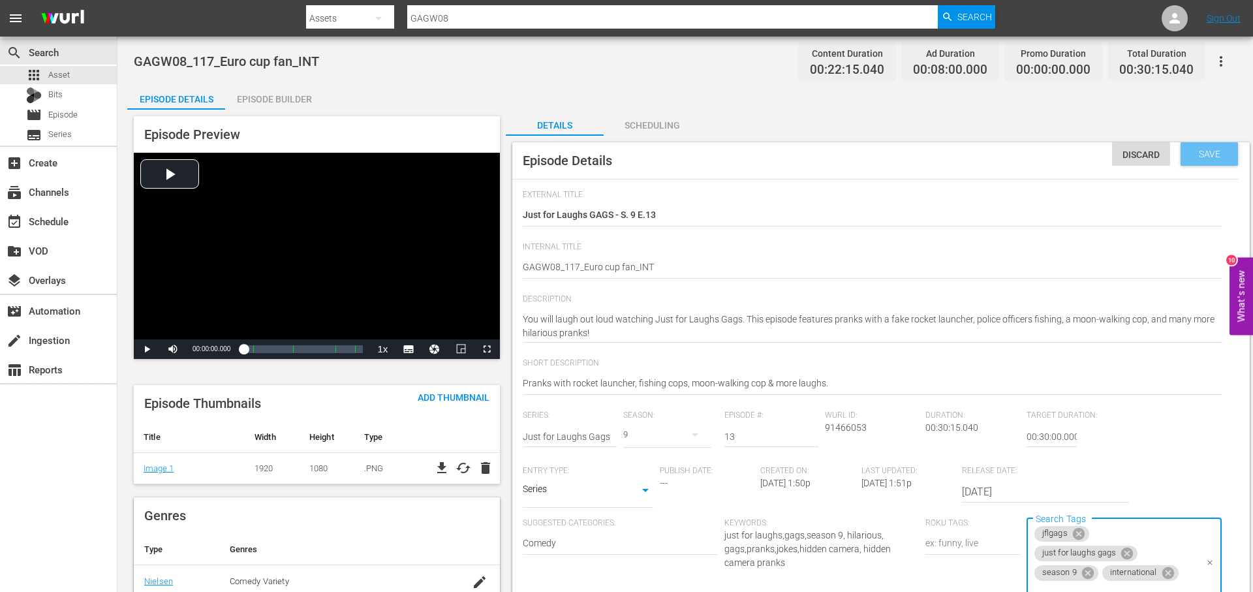
click at [1214, 157] on span "Save" at bounding box center [1209, 154] width 42 height 10
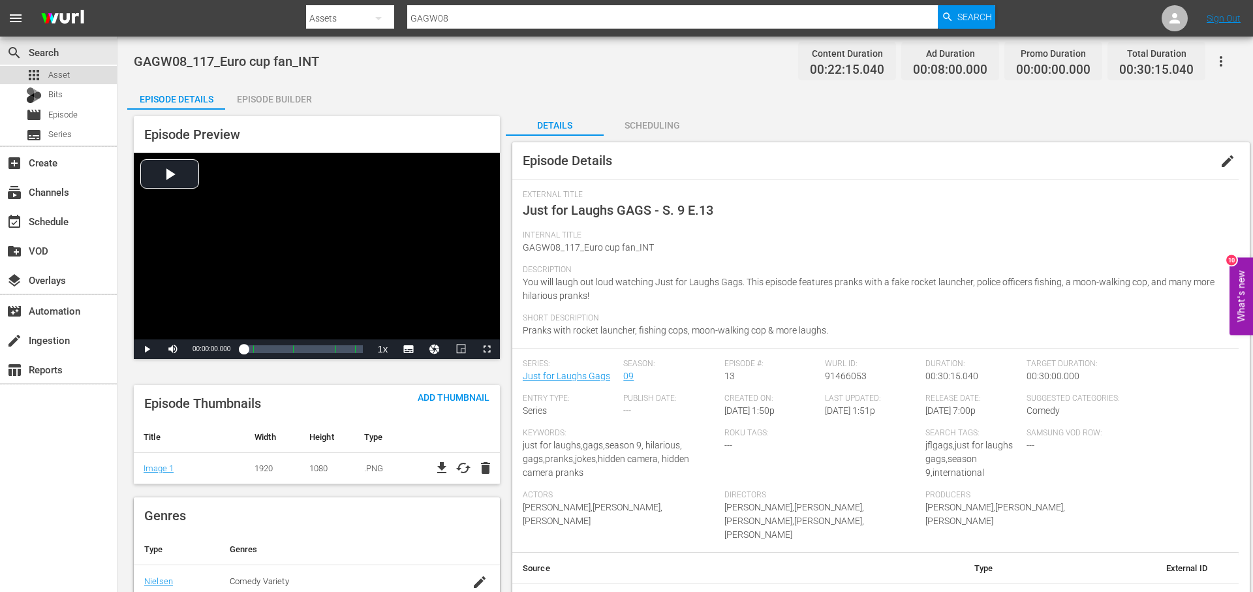
click at [75, 75] on div "apps Asset" at bounding box center [58, 75] width 117 height 18
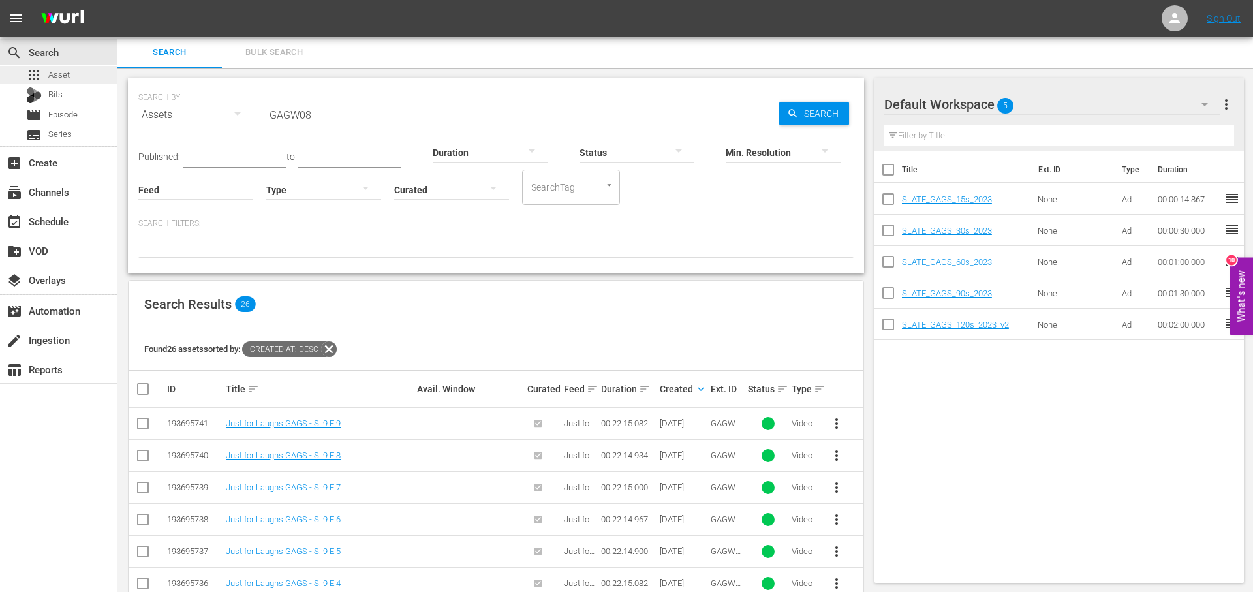
click at [85, 78] on div "apps Asset" at bounding box center [58, 75] width 117 height 18
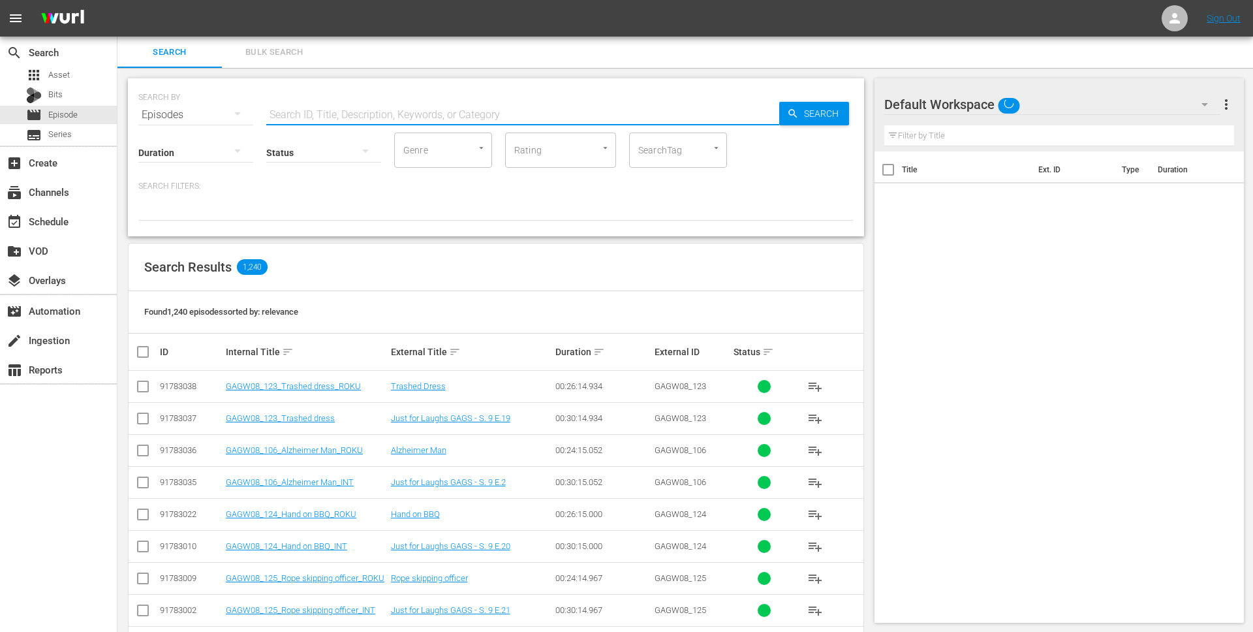
click at [371, 118] on input "text" at bounding box center [522, 114] width 513 height 31
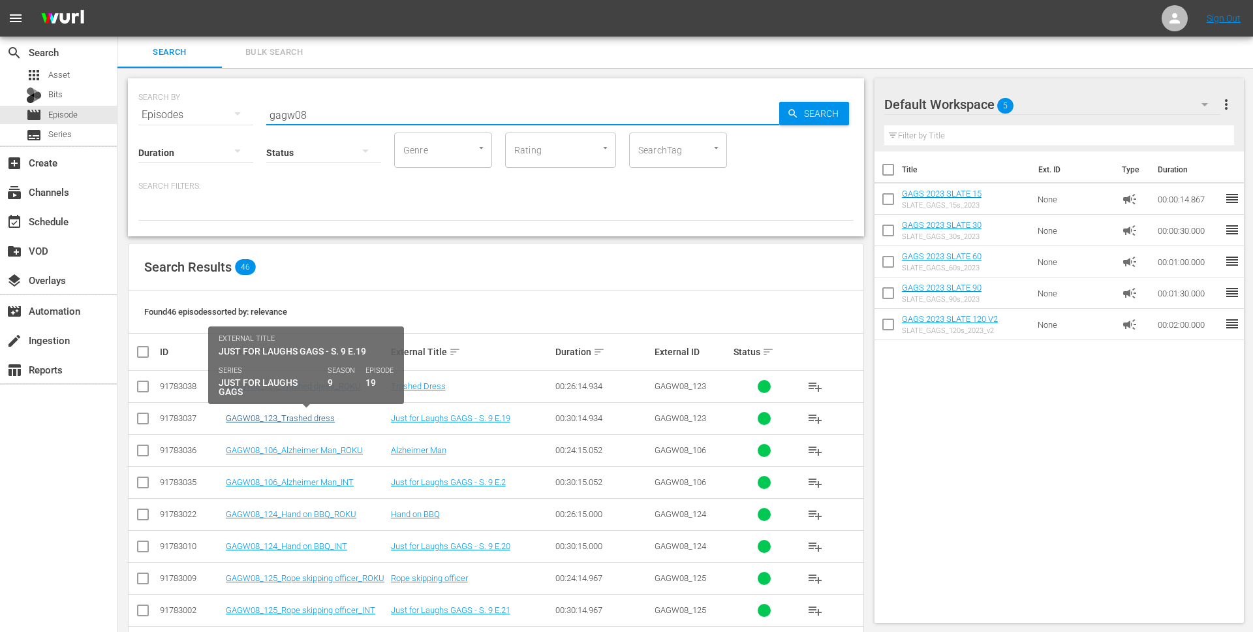
type input "gagw08"
click at [284, 416] on link "GAGW08_123_Trashed dress" at bounding box center [280, 418] width 109 height 10
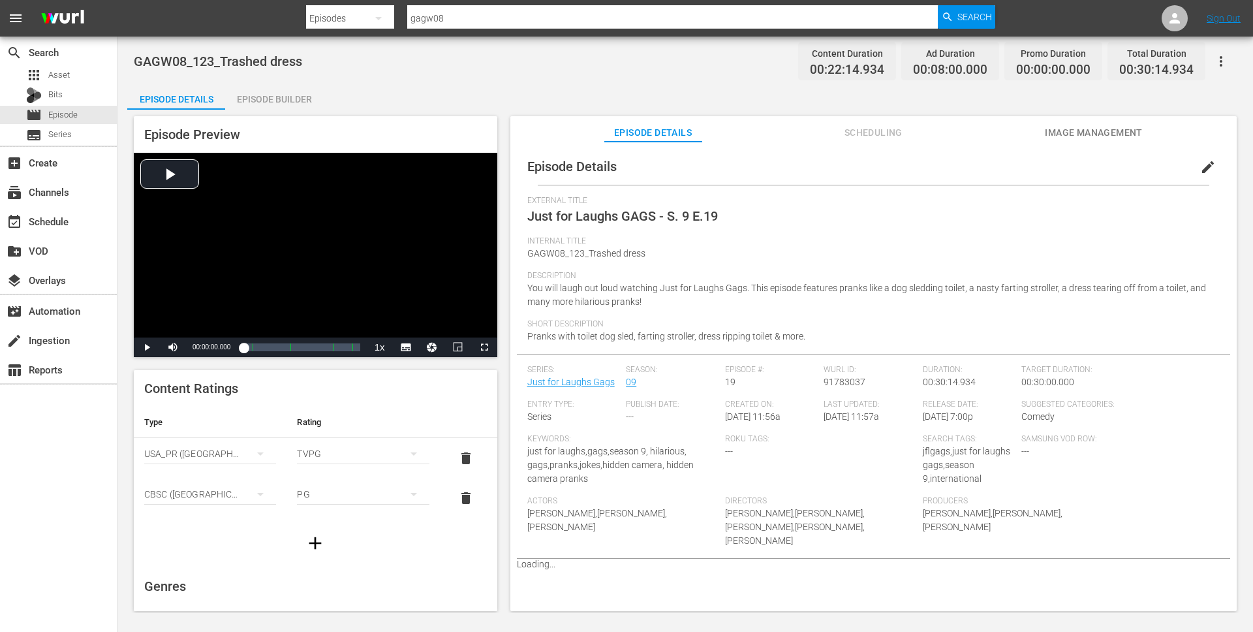
click at [1192, 165] on button "edit" at bounding box center [1207, 166] width 31 height 31
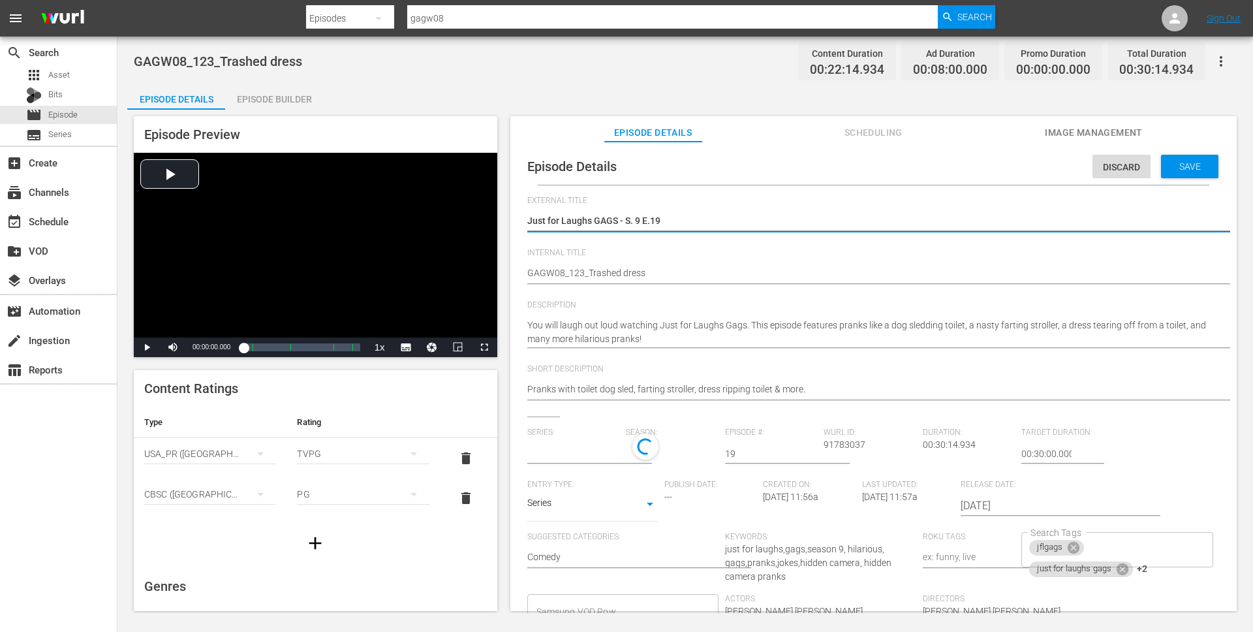
type input "Just for Laughs Gags"
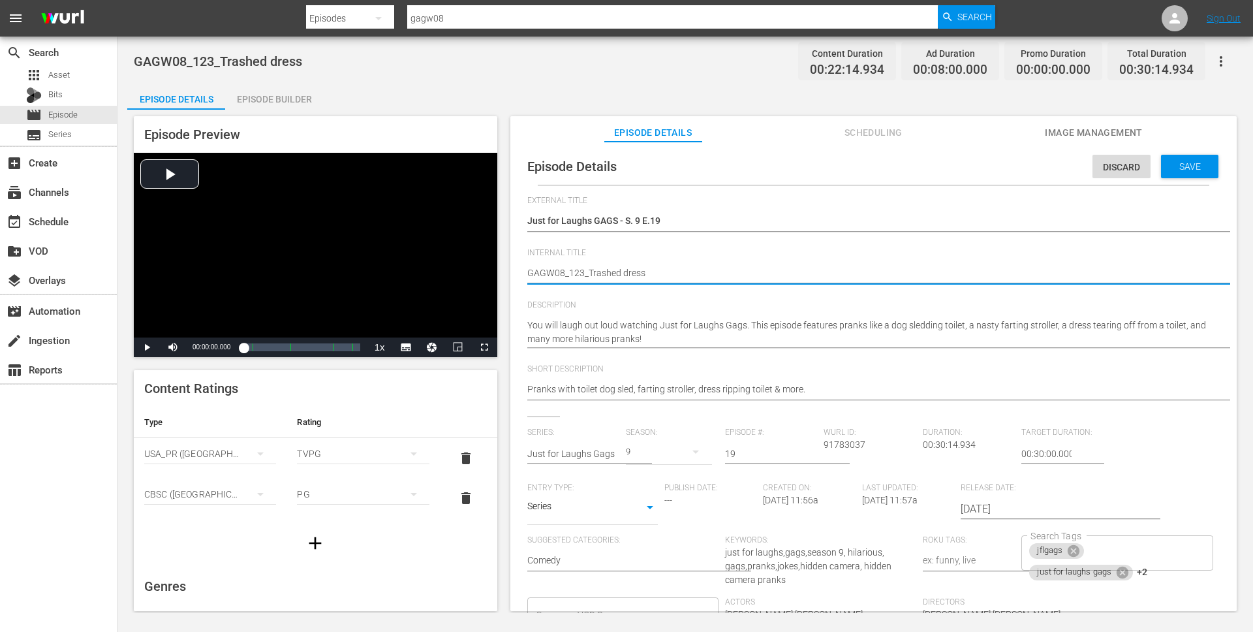
type textarea "GAGW08_123_Trashed dress_"
type textarea "GAGW08_123_Trashed dress_I"
type textarea "GAGW08_123_Trashed dress_IN"
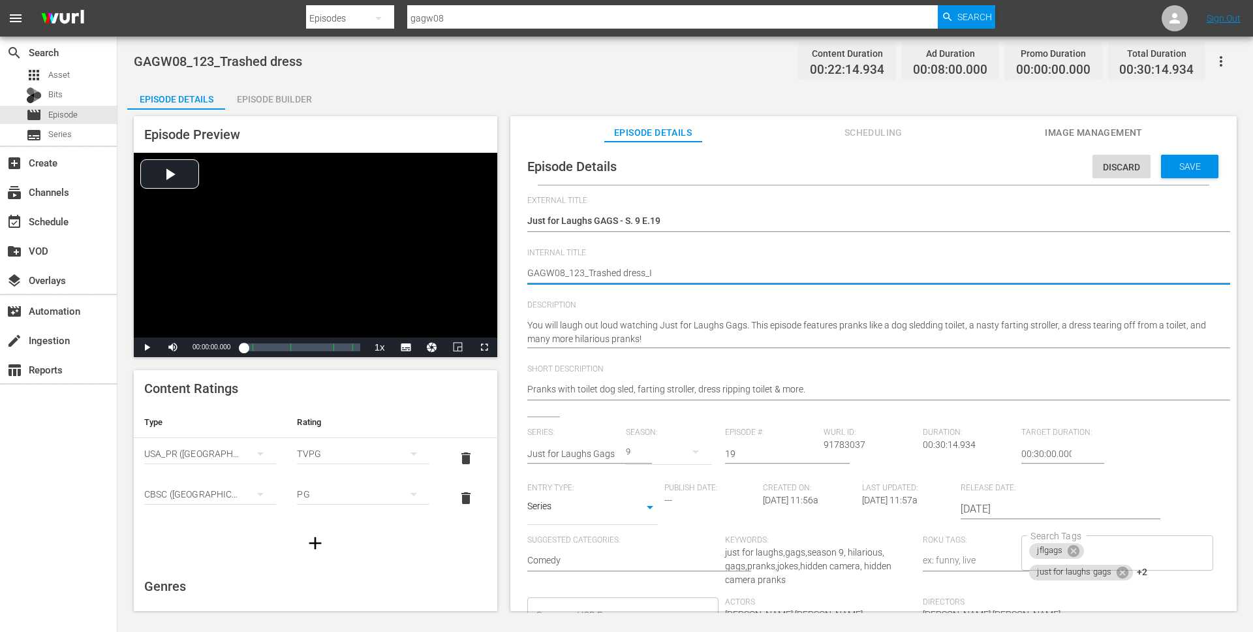
type textarea "GAGW08_123_Trashed dress_IN"
type textarea "GAGW08_123_Trashed dress_INT"
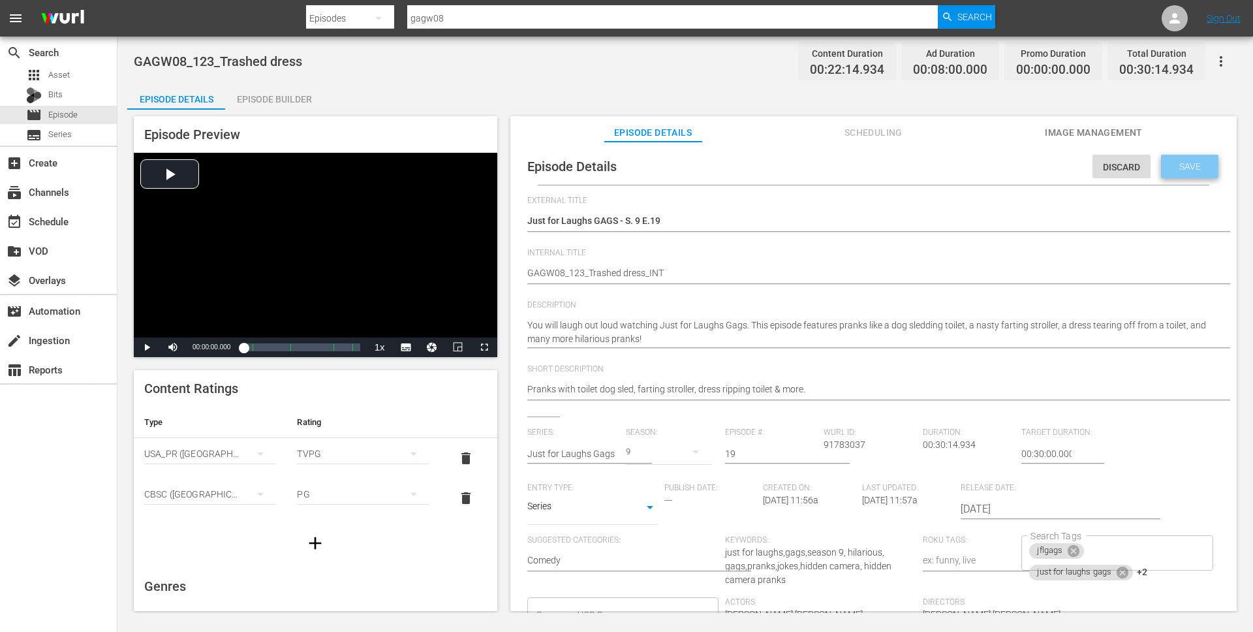
click at [1189, 162] on span "Save" at bounding box center [1190, 166] width 42 height 10
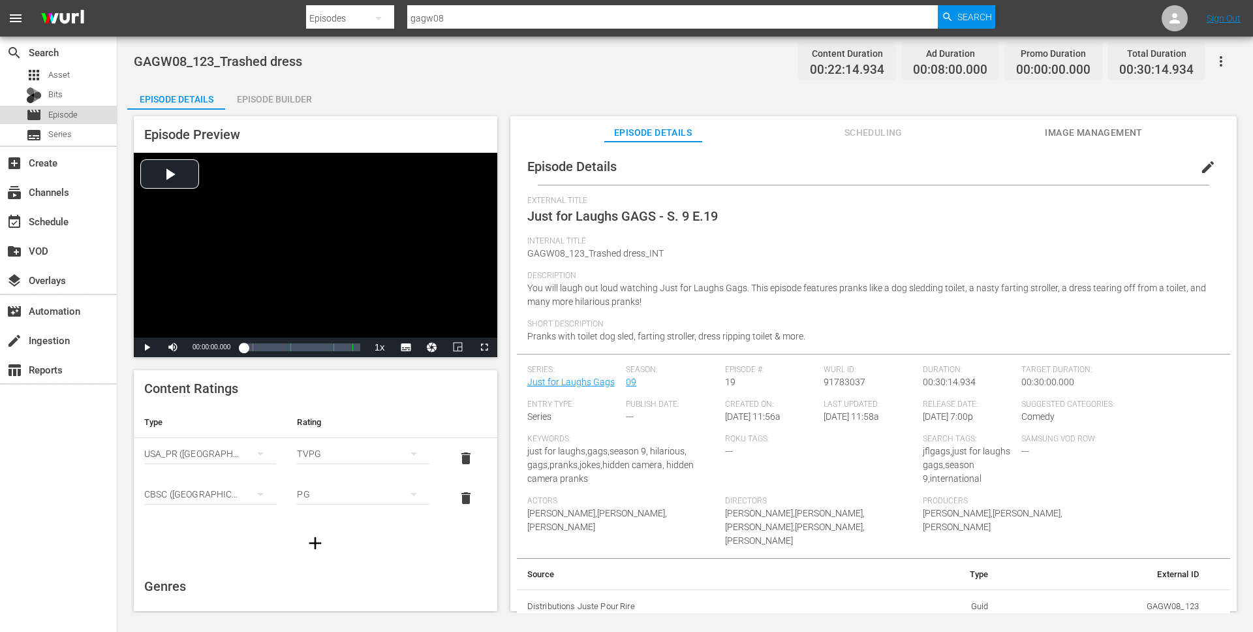
click at [91, 115] on div "movie Episode" at bounding box center [58, 115] width 117 height 18
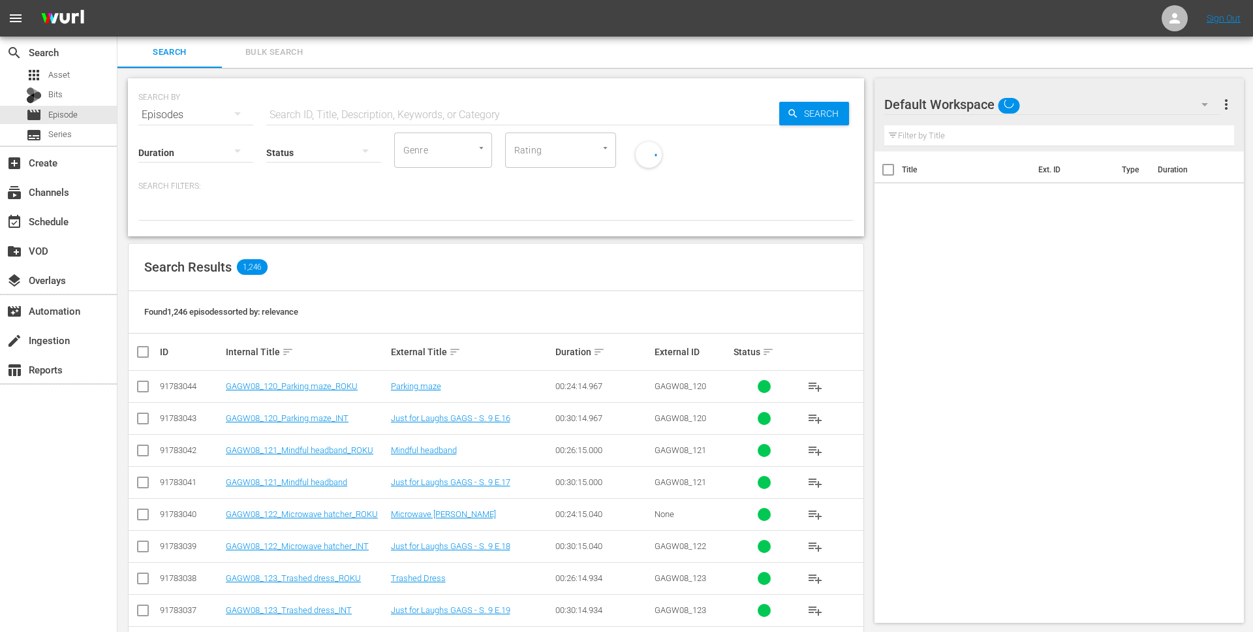
click at [391, 114] on input "text" at bounding box center [522, 114] width 513 height 31
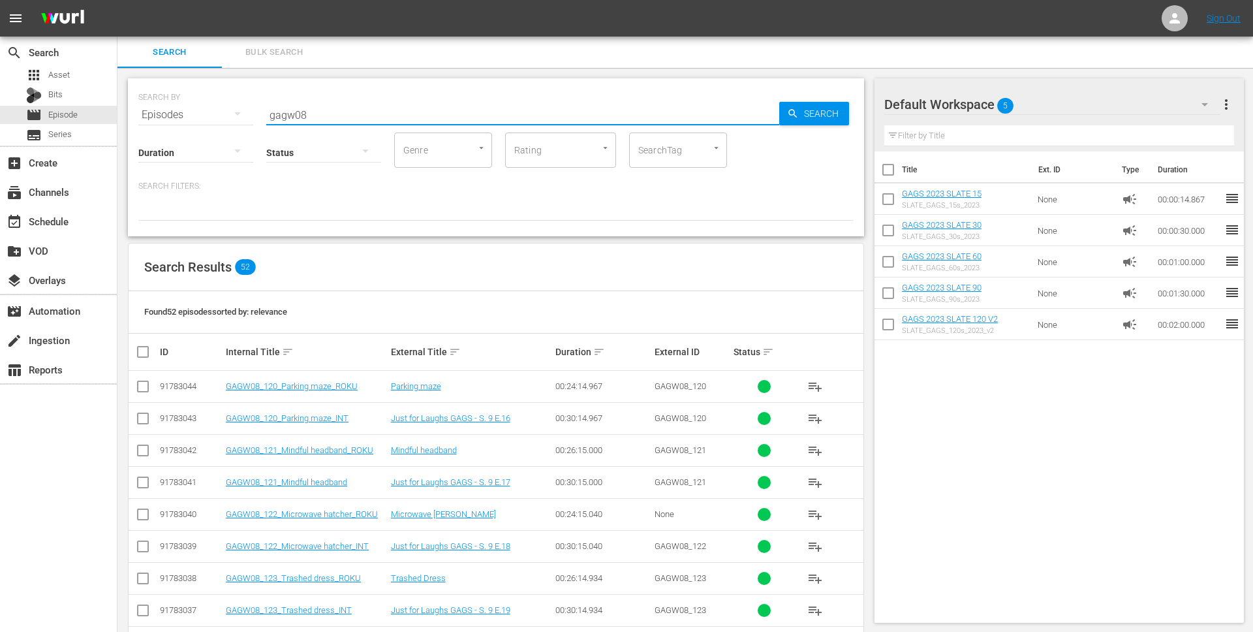
scroll to position [70, 0]
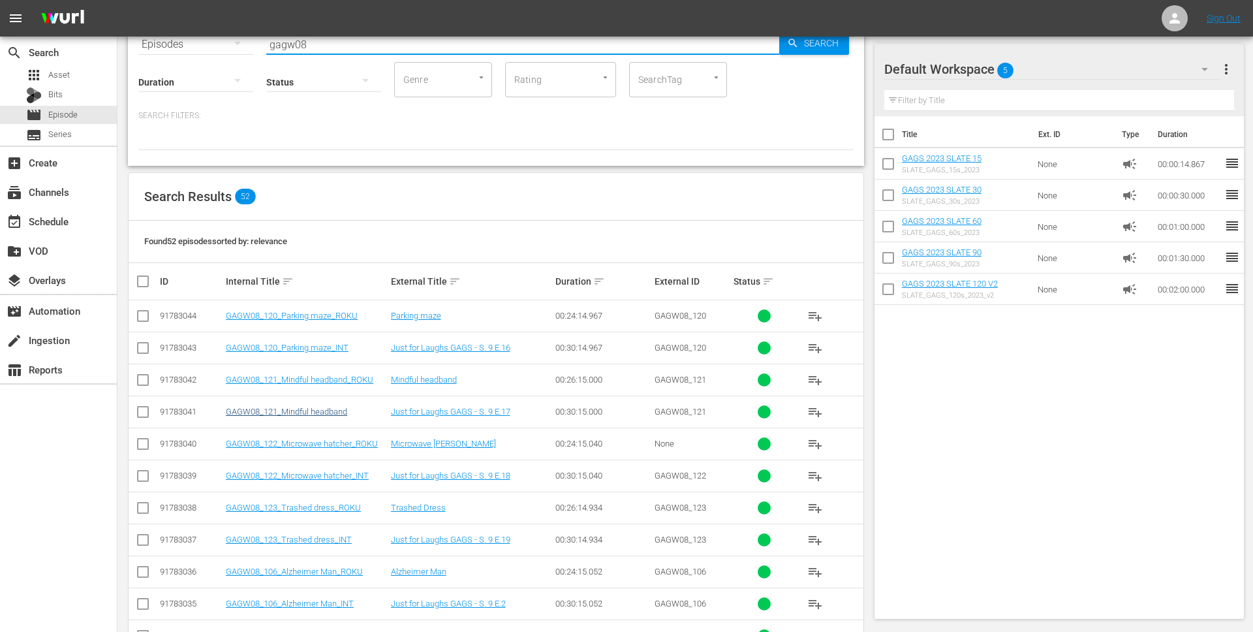
type input "gagw08"
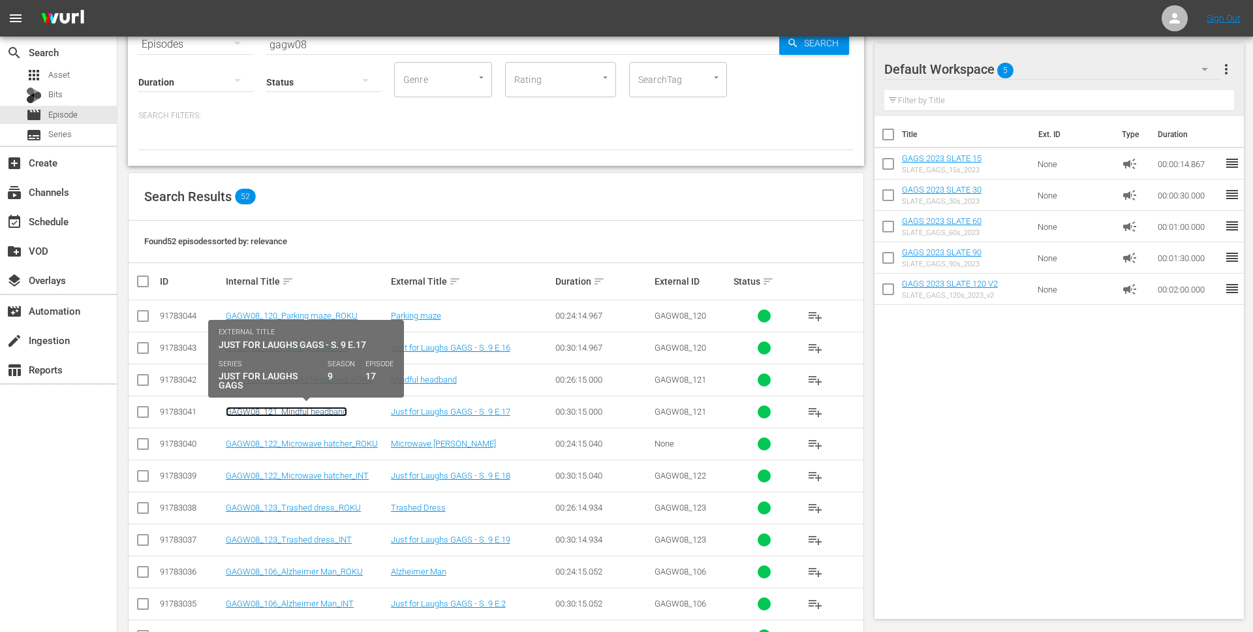
click at [292, 412] on link "GAGW08_121_Mindful headband" at bounding box center [286, 411] width 121 height 10
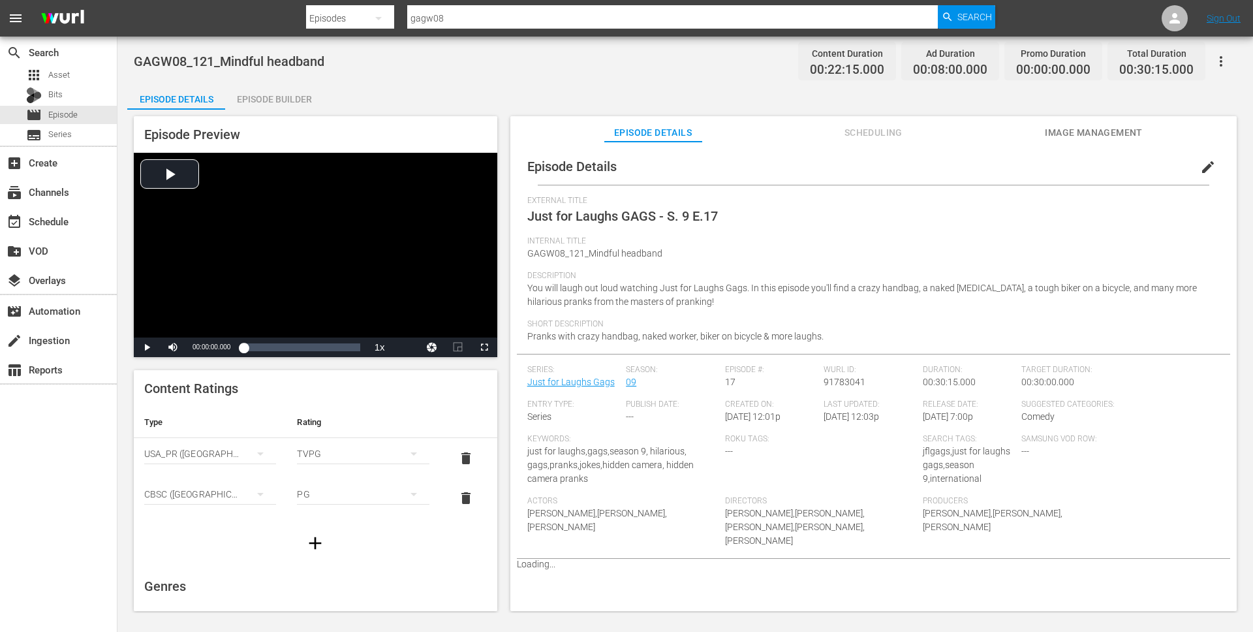
click at [1200, 163] on span "edit" at bounding box center [1208, 167] width 16 height 16
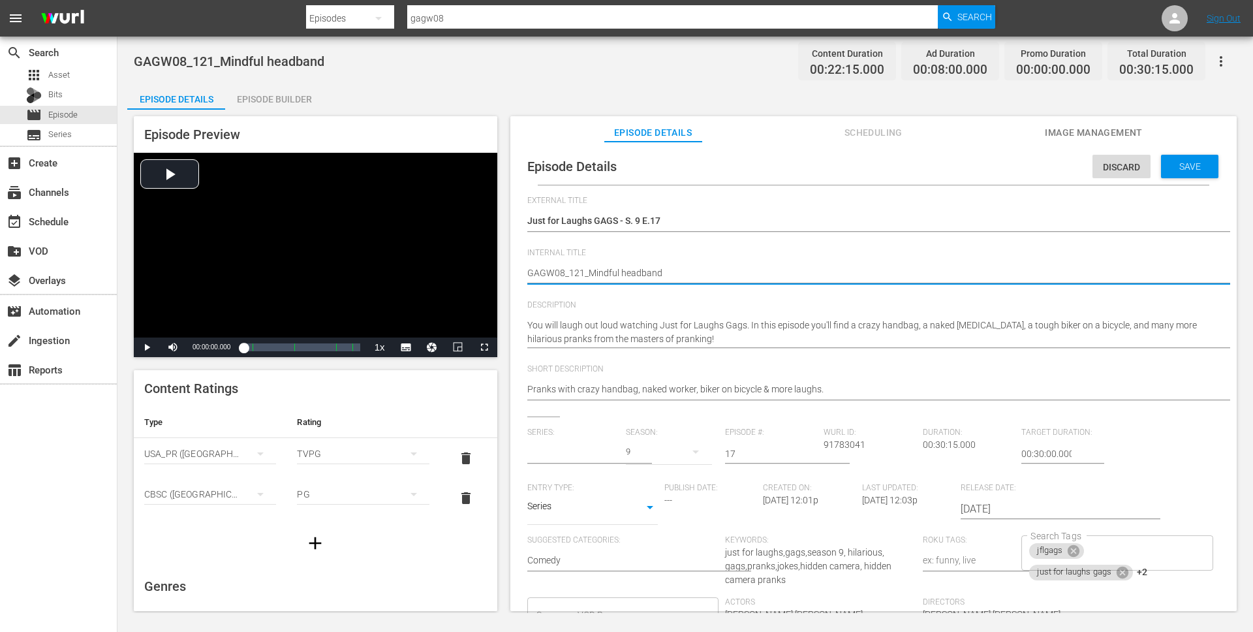
type input "Just for Laughs Gags"
type textarea "GAGW08_121_Mindful headband_"
type textarea "GAGW08_121_Mindful headband_I"
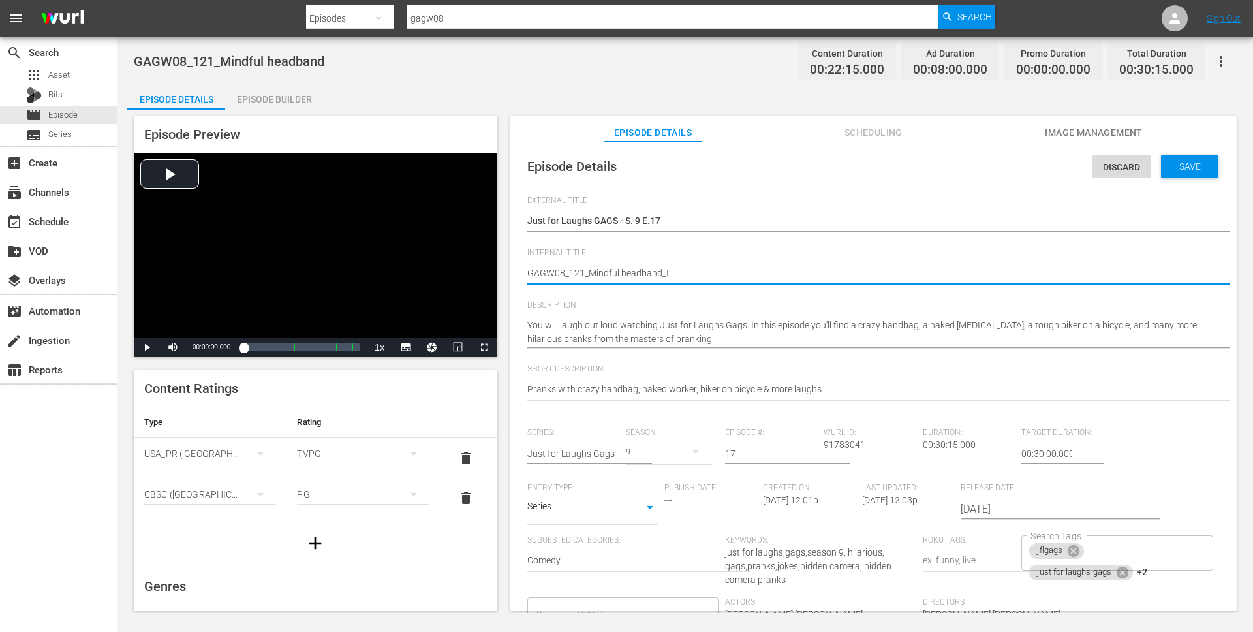
type textarea "GAGW08_121_Mindful headband_IN"
type textarea "GAGW08_121_Mindful headband_INT"
click at [1157, 549] on div "jflgags just for laughs gags +2 Search Tags" at bounding box center [1116, 552] width 191 height 35
type textarea "GAGW08_121_Mindful headband_INT"
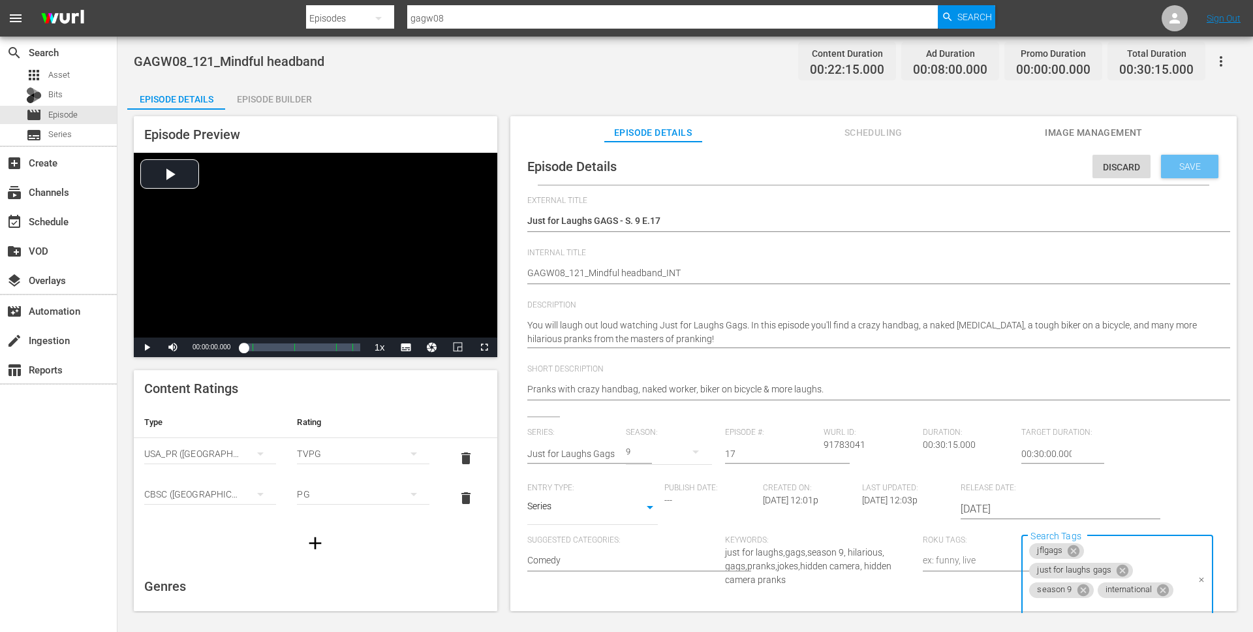
click at [1197, 171] on div "Save" at bounding box center [1189, 166] width 57 height 23
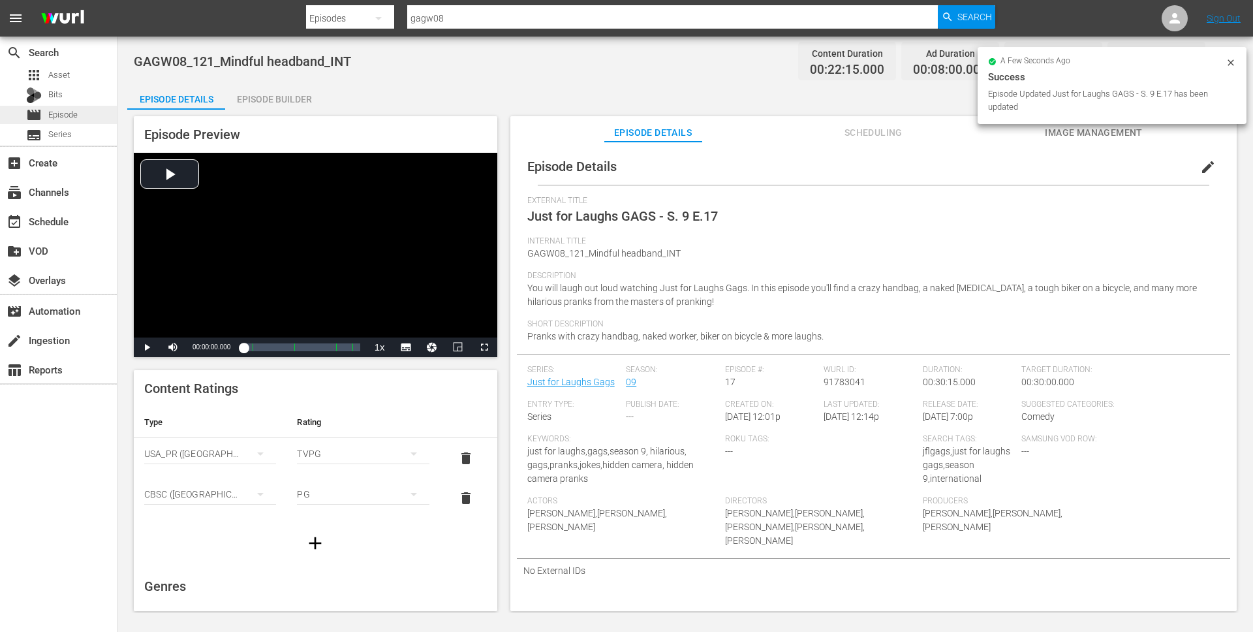
click at [84, 107] on div "movie Episode" at bounding box center [58, 115] width 117 height 18
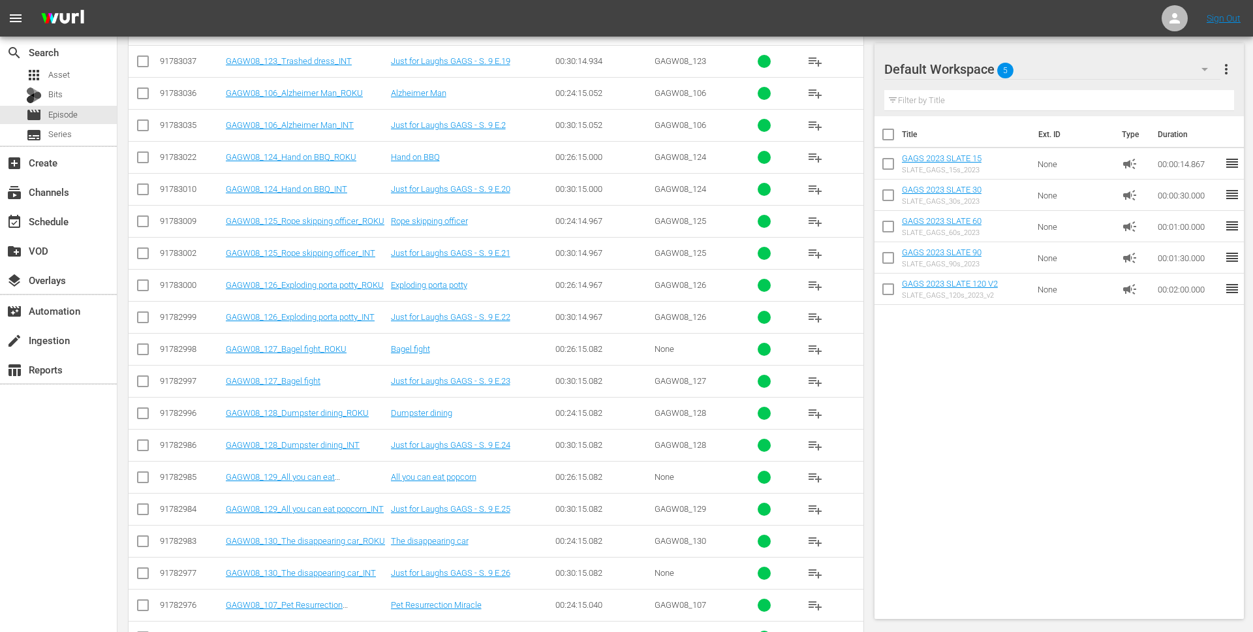
scroll to position [549, 0]
click at [482, 375] on link "Just for Laughs GAGS - S. 9 E.23" at bounding box center [450, 380] width 119 height 10
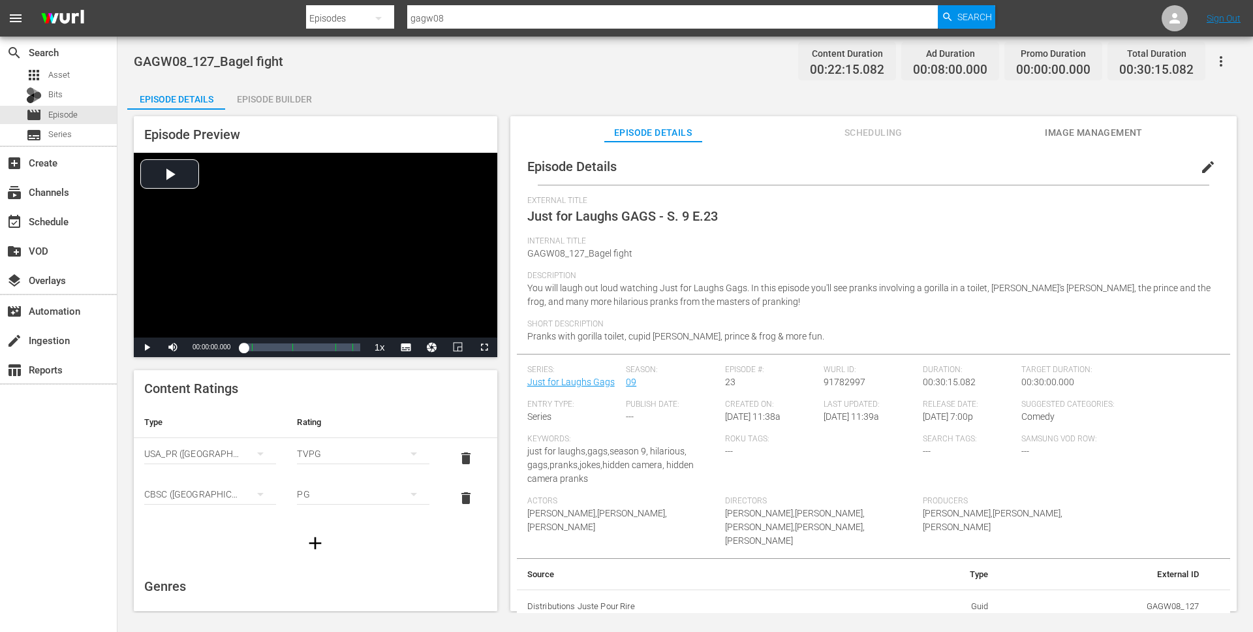
click at [1208, 159] on button "edit" at bounding box center [1207, 166] width 31 height 31
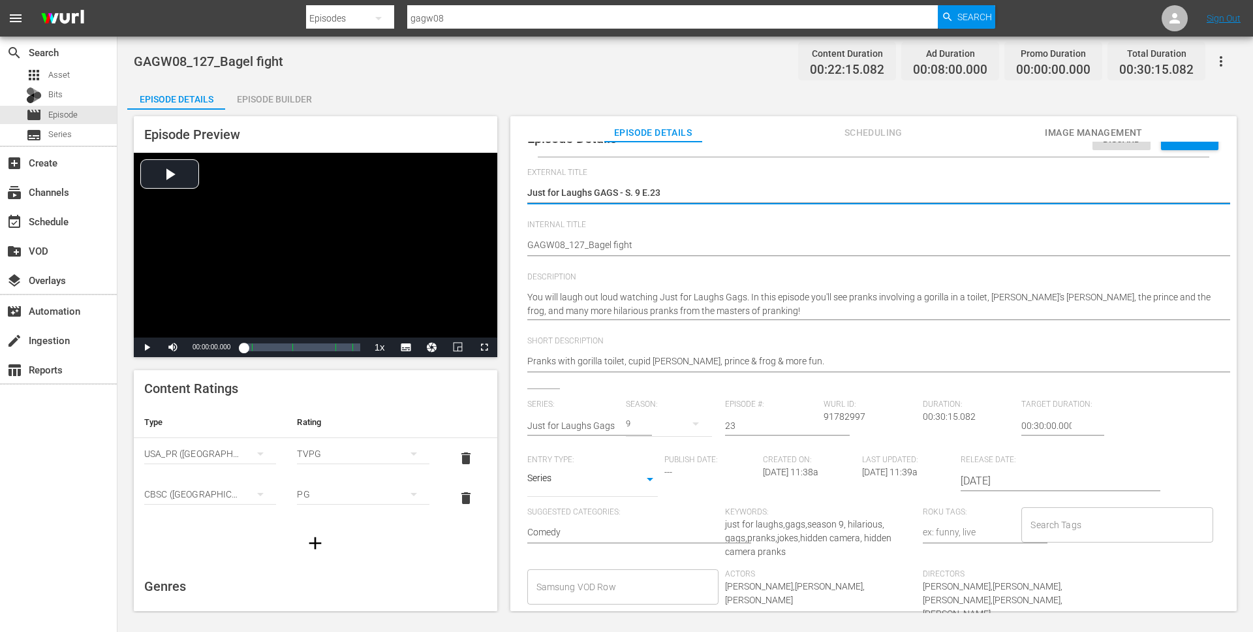
scroll to position [39, 0]
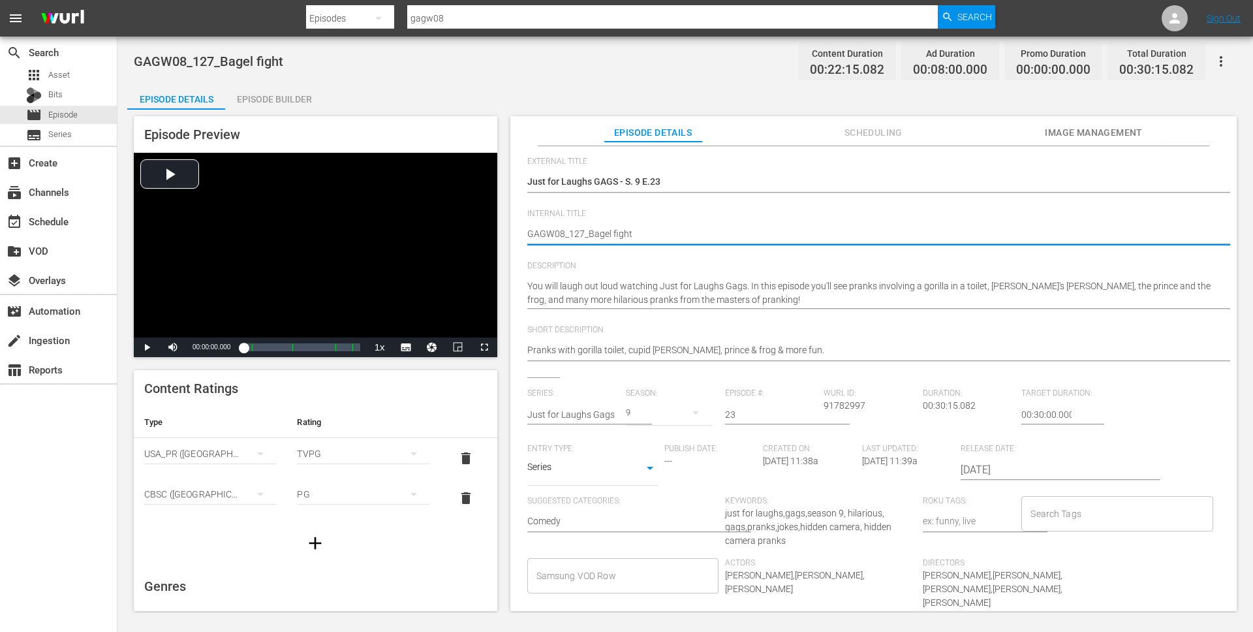
type textarea "GAGW08_127_Bagel fight_"
type textarea "GAGW08_127_Bagel fight_I"
type textarea "GAGW08_127_Bagel fight_IN"
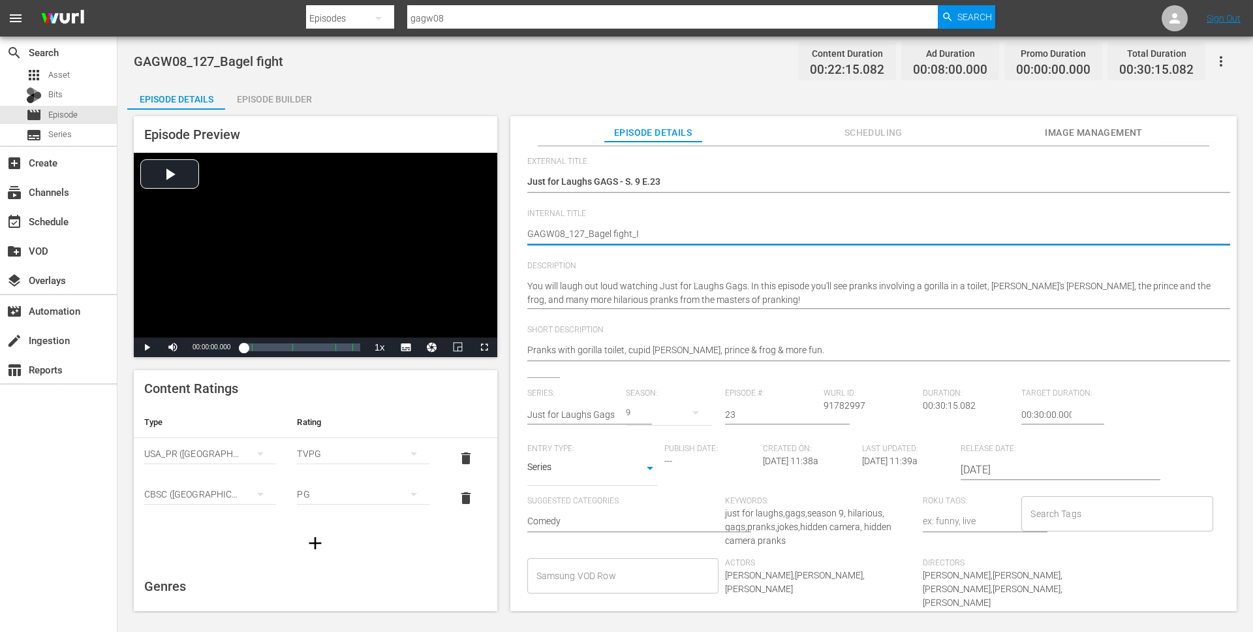
type textarea "GAGW08_127_Bagel fight_IN"
type textarea "GAGW08_127_Bagel fight_INT"
click at [1110, 516] on input "Search Tags" at bounding box center [1107, 513] width 160 height 23
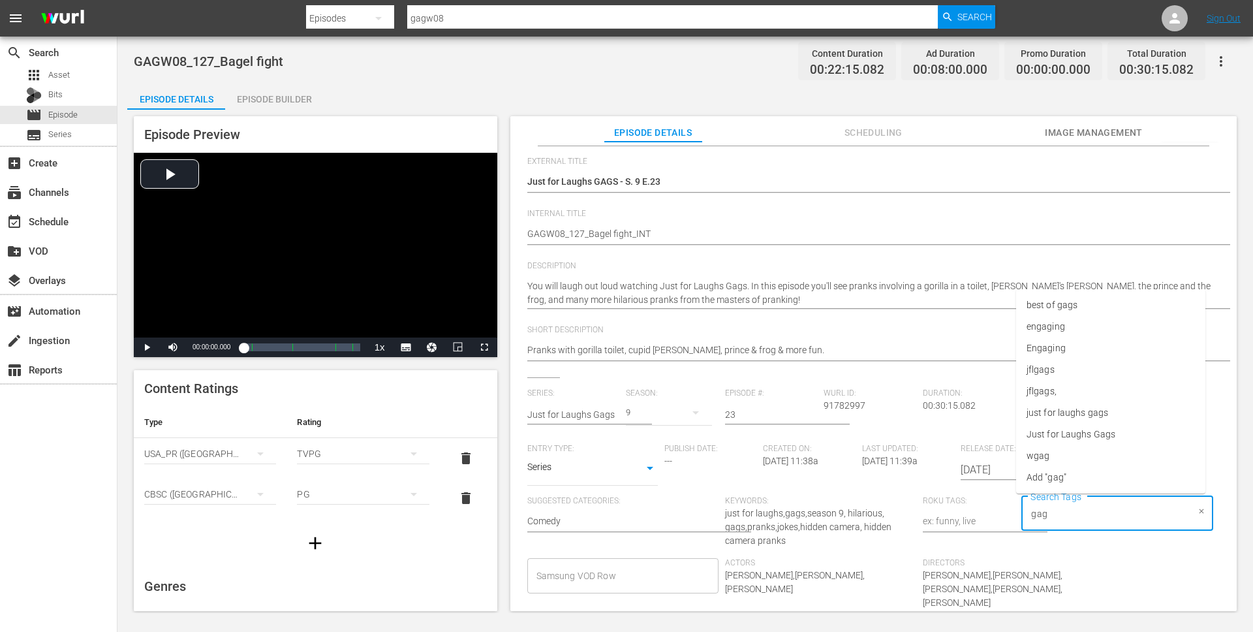
type input "gags"
click at [1130, 396] on li "jflgags" at bounding box center [1110, 391] width 189 height 22
type input "gags"
click at [1122, 432] on li "just for laughs gags" at bounding box center [1110, 434] width 189 height 22
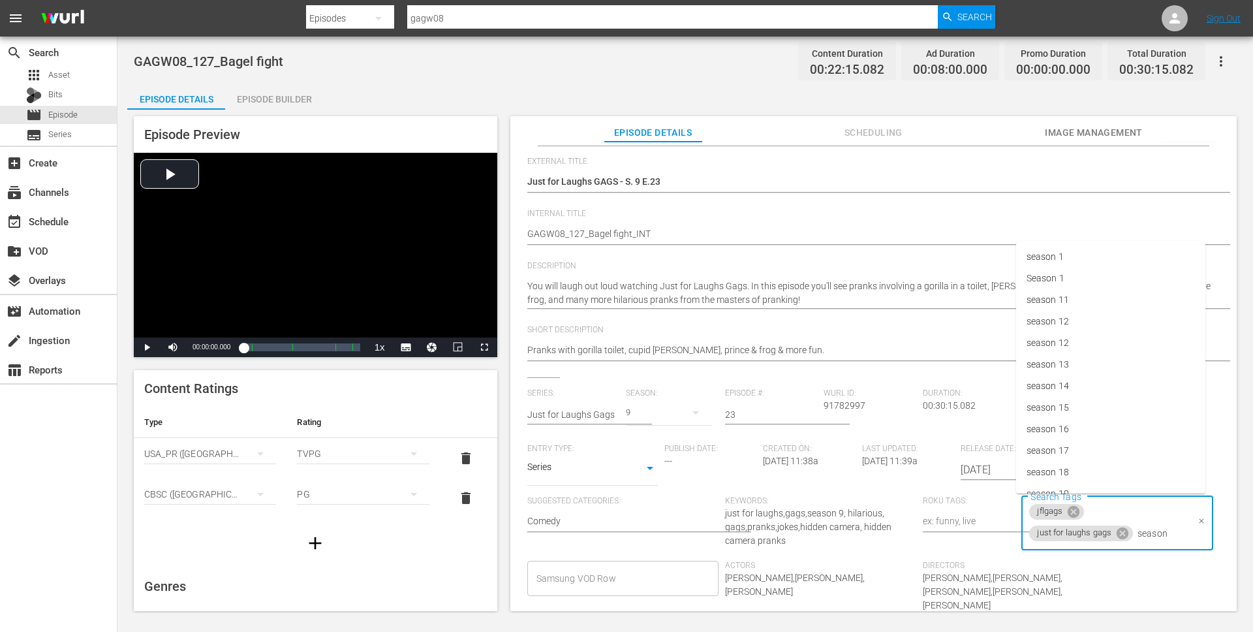
type input "season 9"
click at [1099, 559] on li "season 9" at bounding box center [1110, 569] width 189 height 22
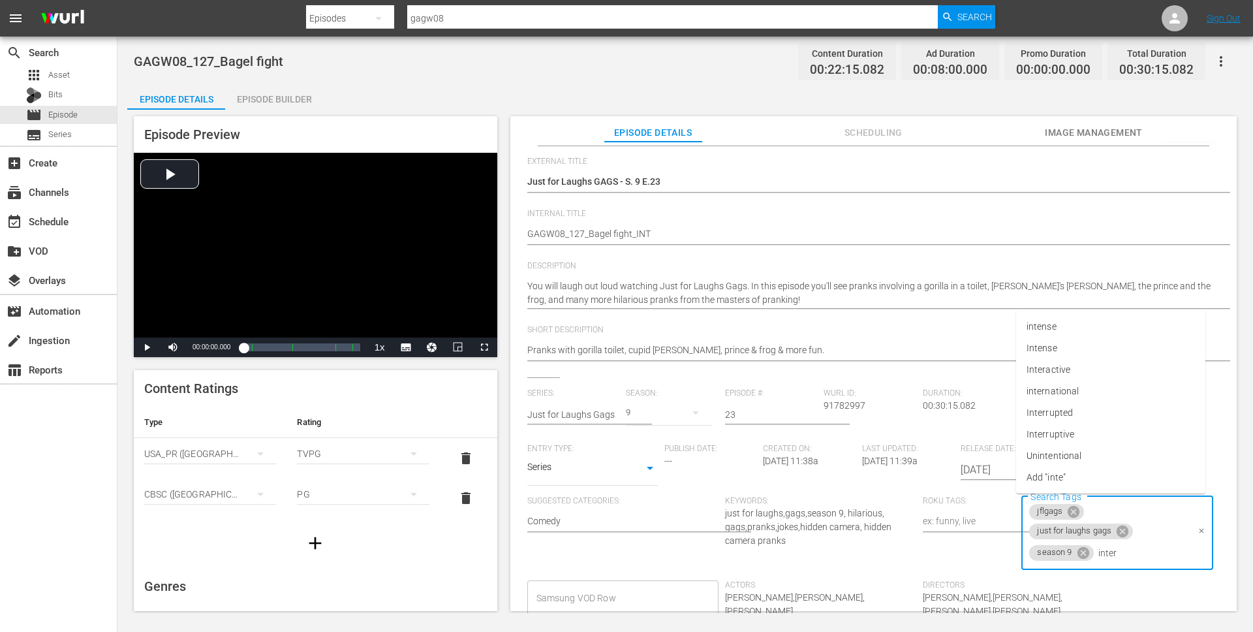
type input "intern"
click at [1111, 591] on li "international" at bounding box center [1110, 588] width 189 height 22
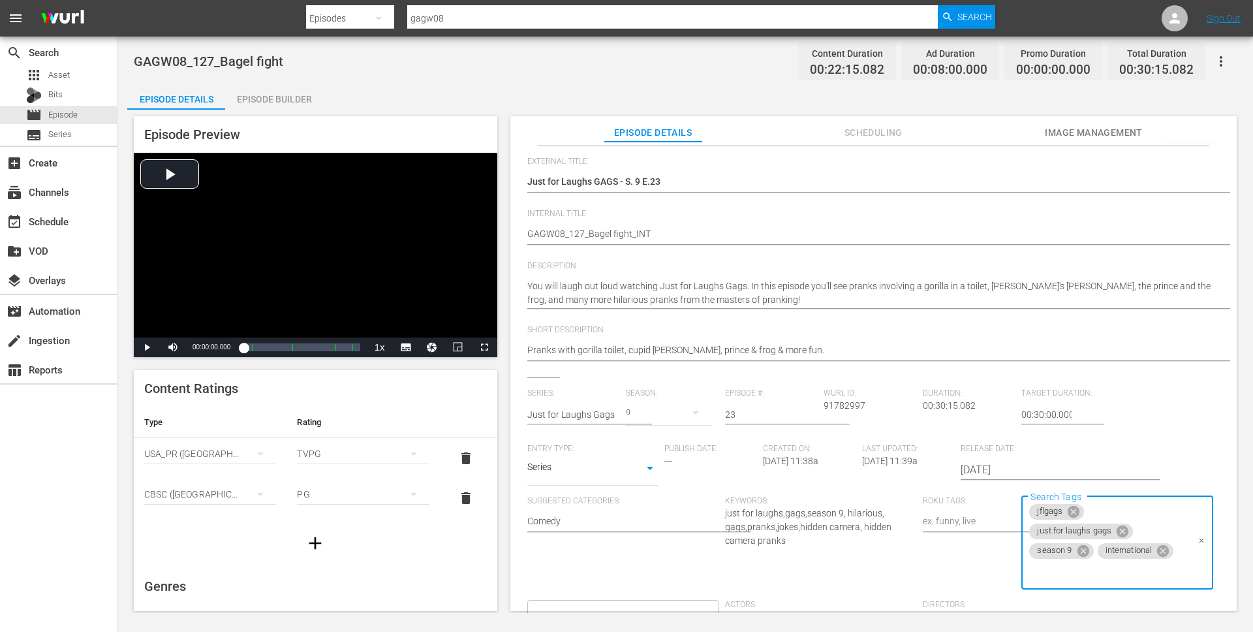
scroll to position [0, 0]
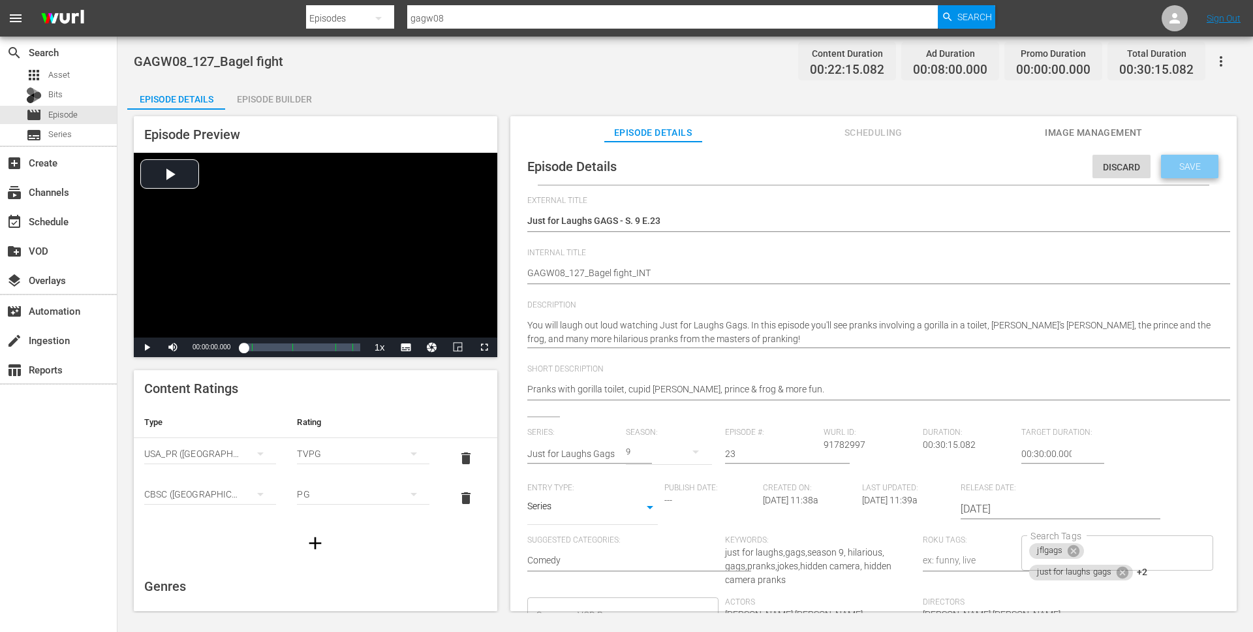
click at [1179, 167] on span "Save" at bounding box center [1190, 166] width 42 height 10
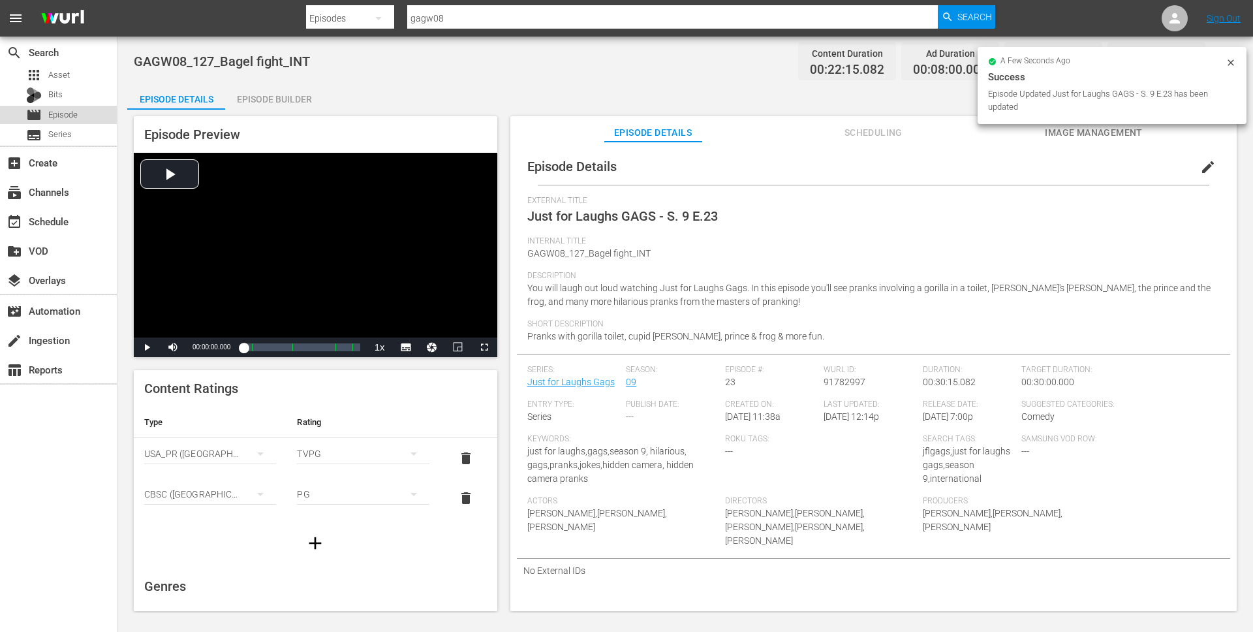
click at [91, 111] on div "movie Episode" at bounding box center [58, 115] width 117 height 18
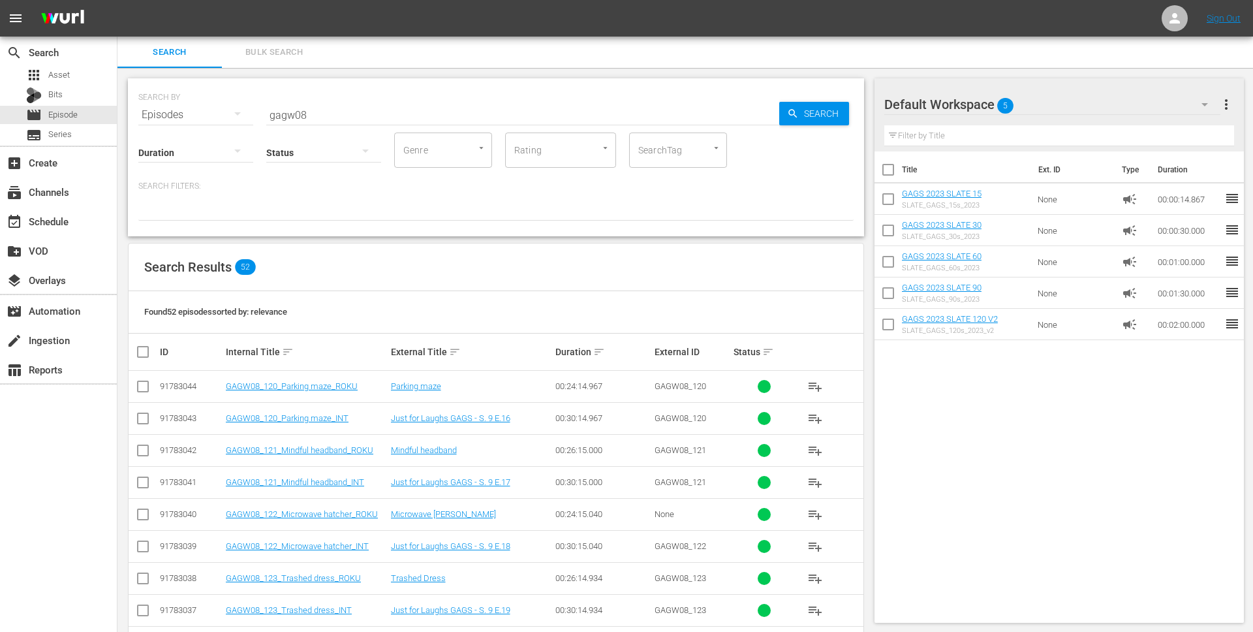
click at [683, 157] on input "SearchTag" at bounding box center [660, 149] width 50 height 23
type input "intern"
click at [679, 187] on span "international" at bounding box center [665, 186] width 52 height 14
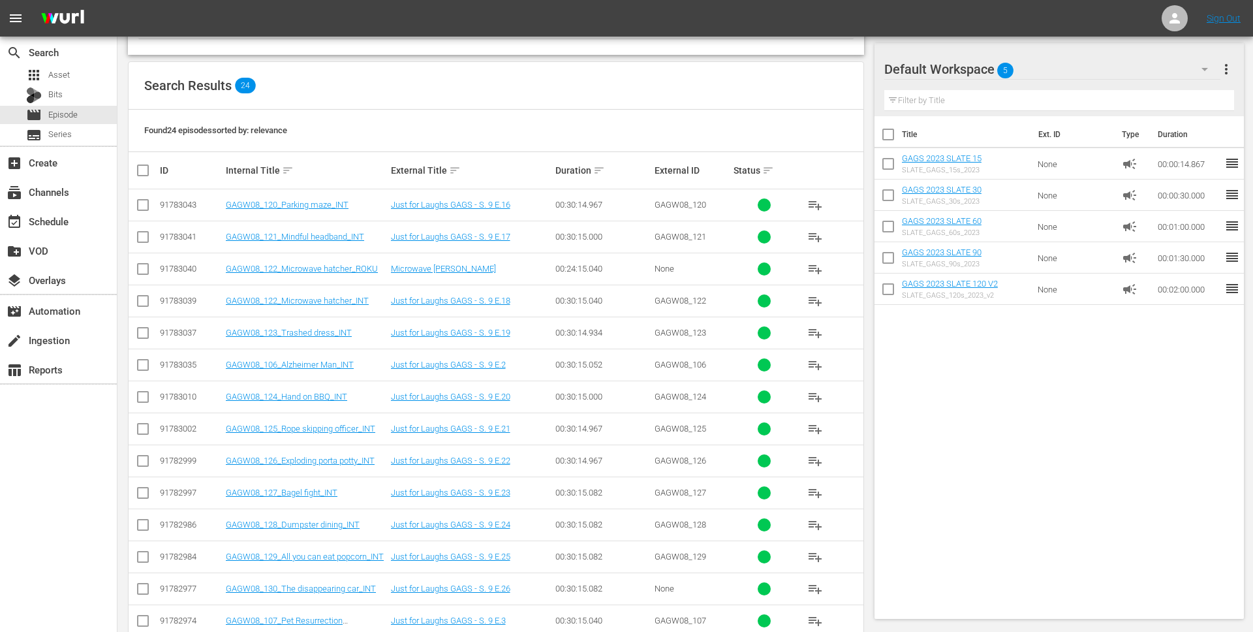
scroll to position [197, 0]
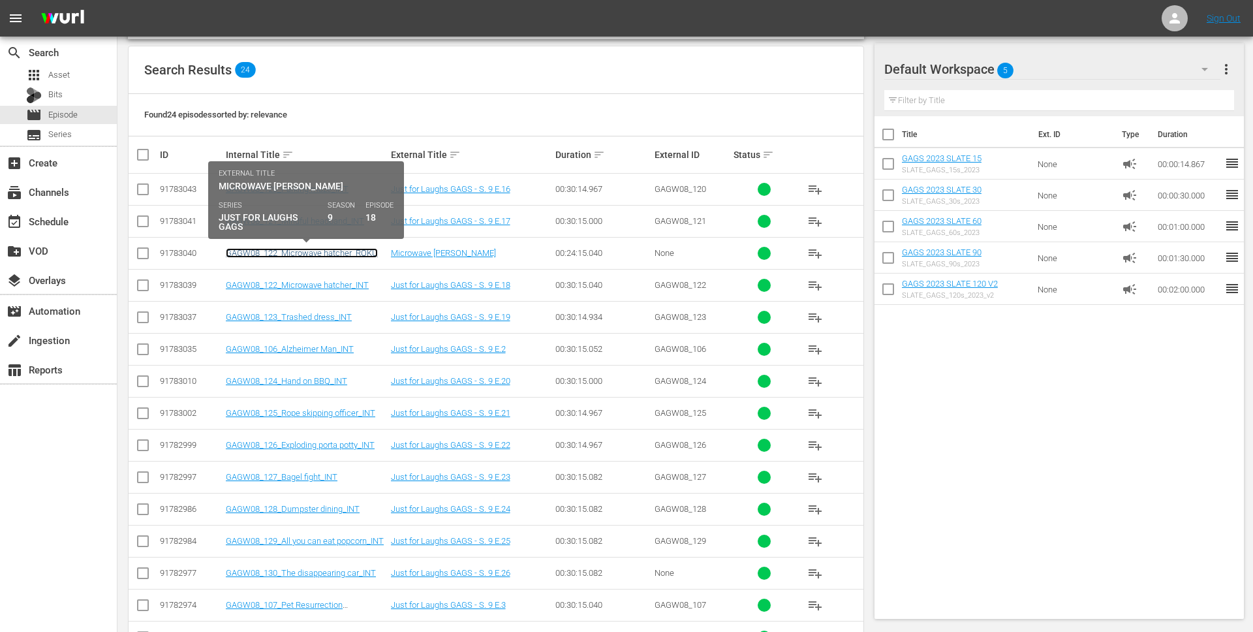
click at [364, 253] on link "GAGW08_122_Microwave hatcher_ROKU" at bounding box center [302, 253] width 152 height 10
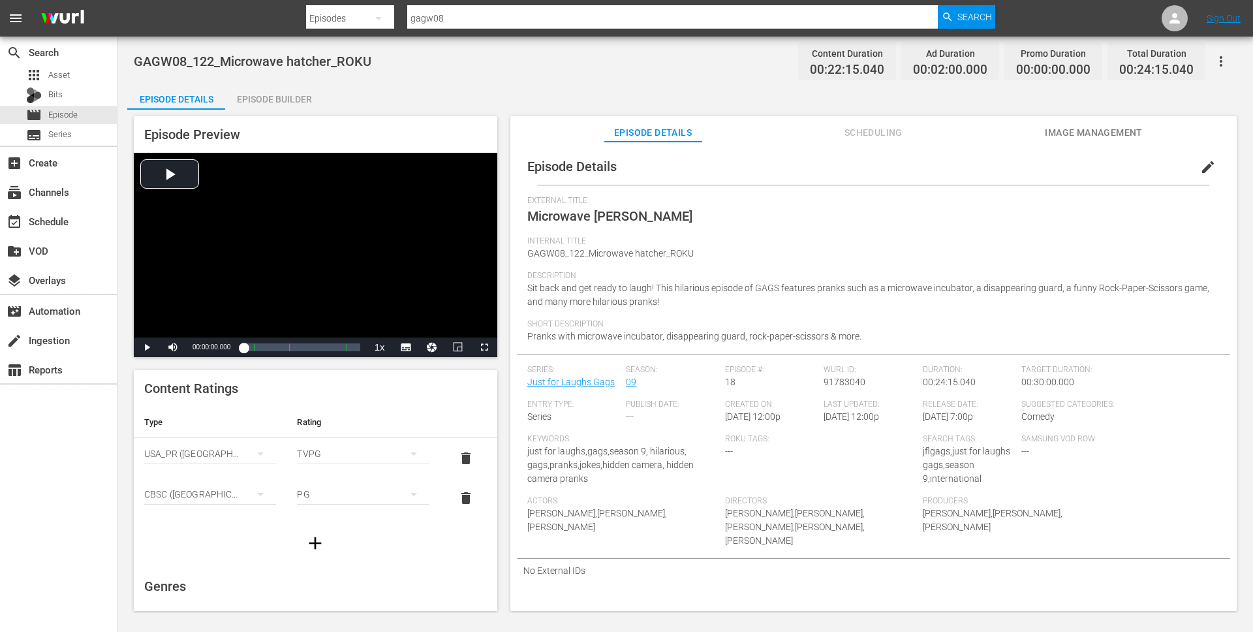
click at [1200, 168] on span "edit" at bounding box center [1208, 167] width 16 height 16
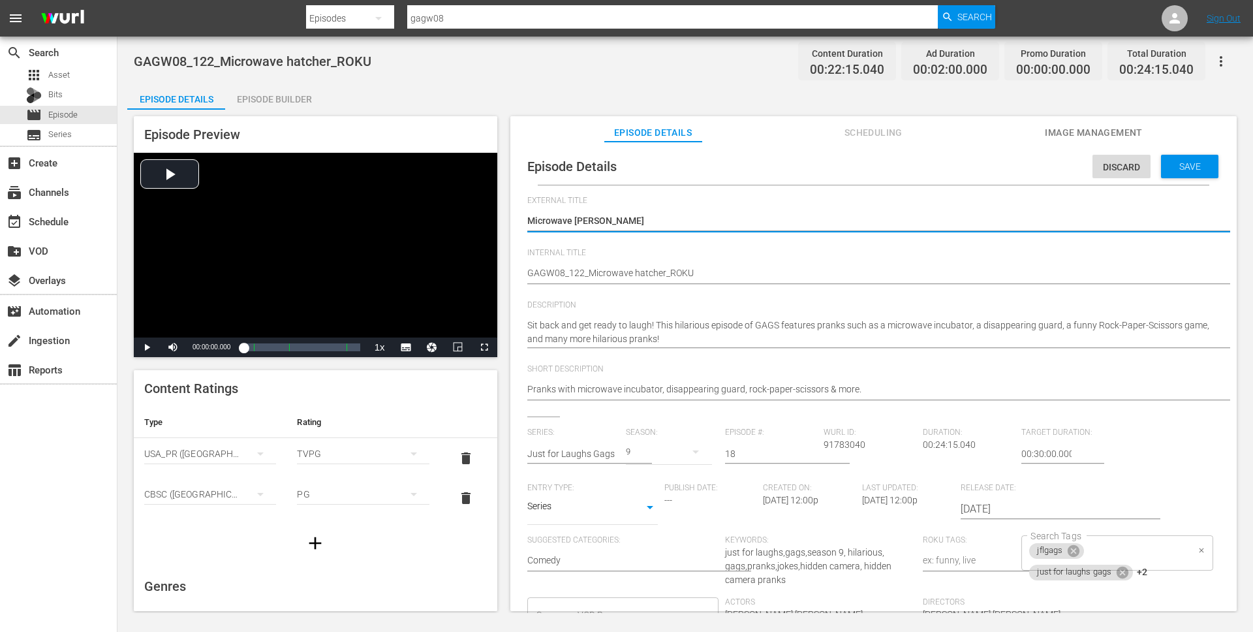
drag, startPoint x: 1141, startPoint y: 538, endPoint x: 1164, endPoint y: 547, distance: 24.6
click at [1142, 537] on div "jflgags just for laughs gags +2 Search Tags" at bounding box center [1116, 552] width 191 height 35
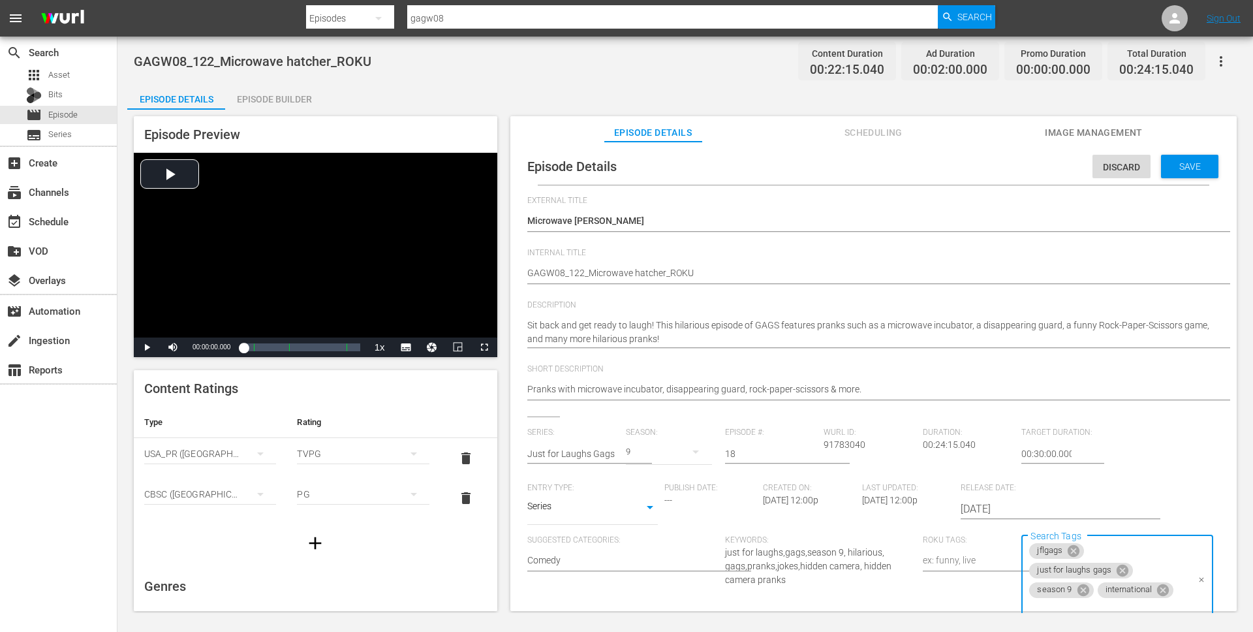
drag, startPoint x: 1156, startPoint y: 588, endPoint x: 1161, endPoint y: 576, distance: 12.9
click at [1156, 588] on icon at bounding box center [1163, 590] width 14 height 14
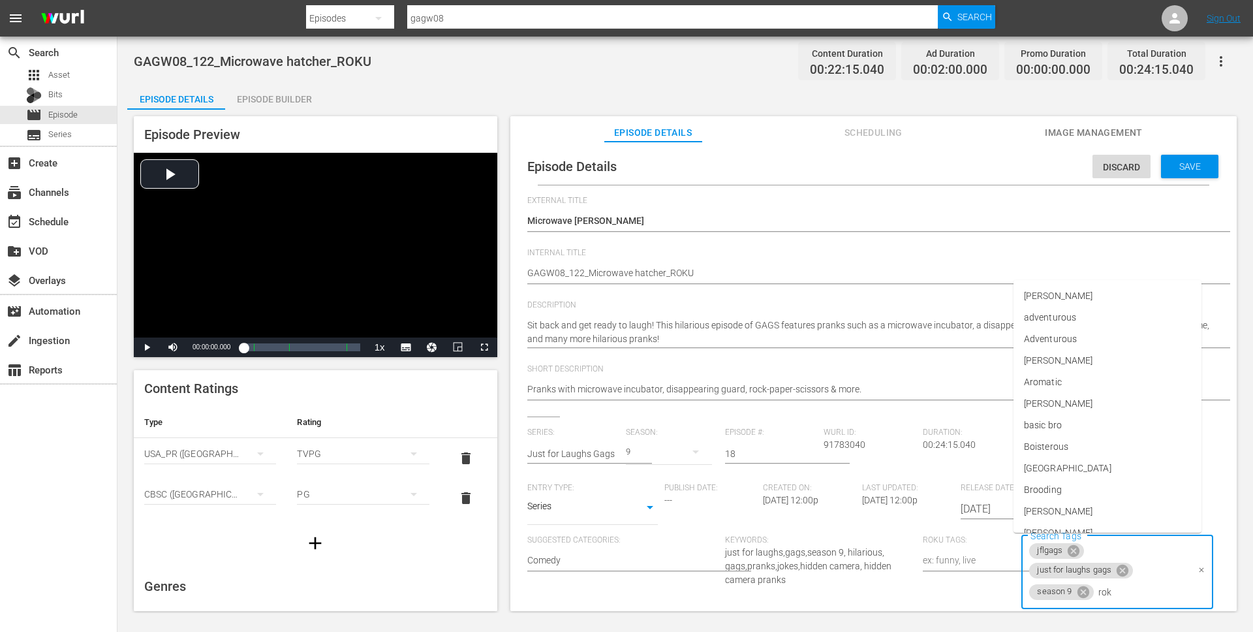
type input "roku"
click at [1107, 493] on li "roku" at bounding box center [1107, 495] width 188 height 22
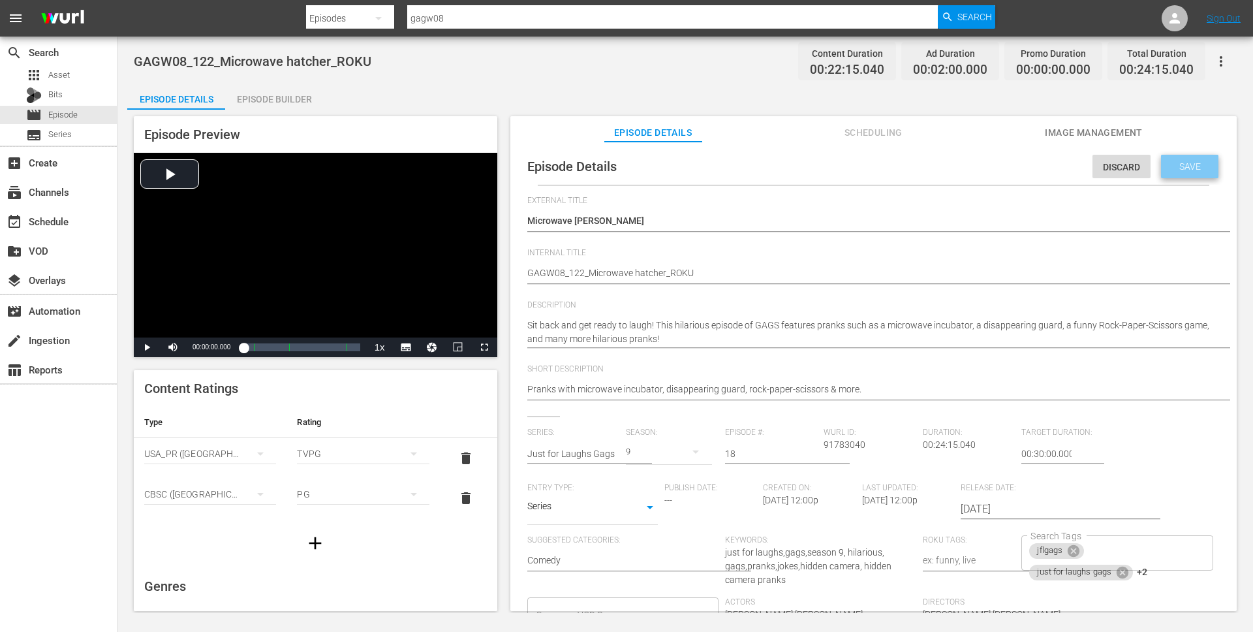
click at [1184, 160] on div "Save" at bounding box center [1189, 166] width 57 height 23
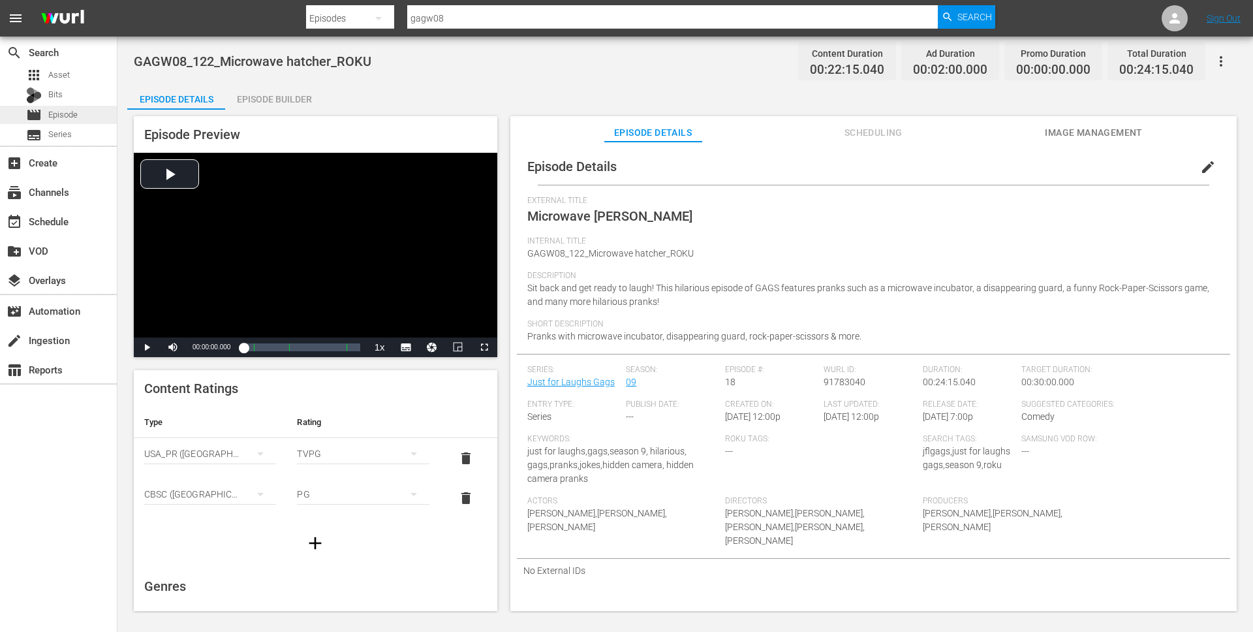
click at [99, 108] on div "movie Episode" at bounding box center [58, 115] width 117 height 18
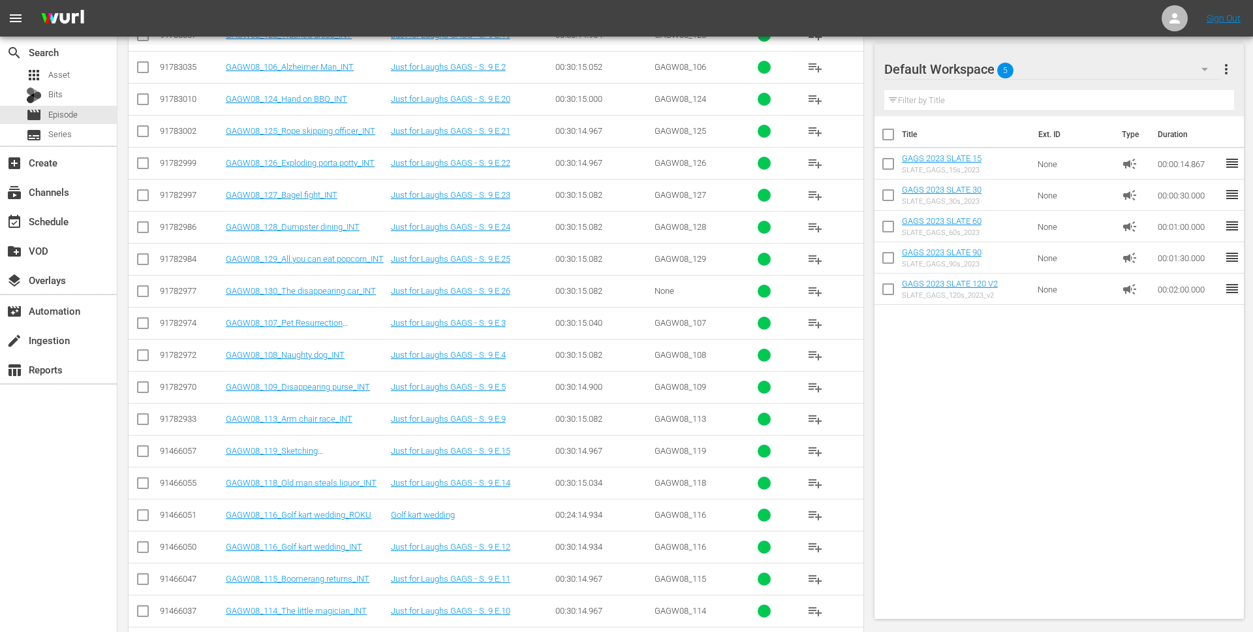
scroll to position [498, 0]
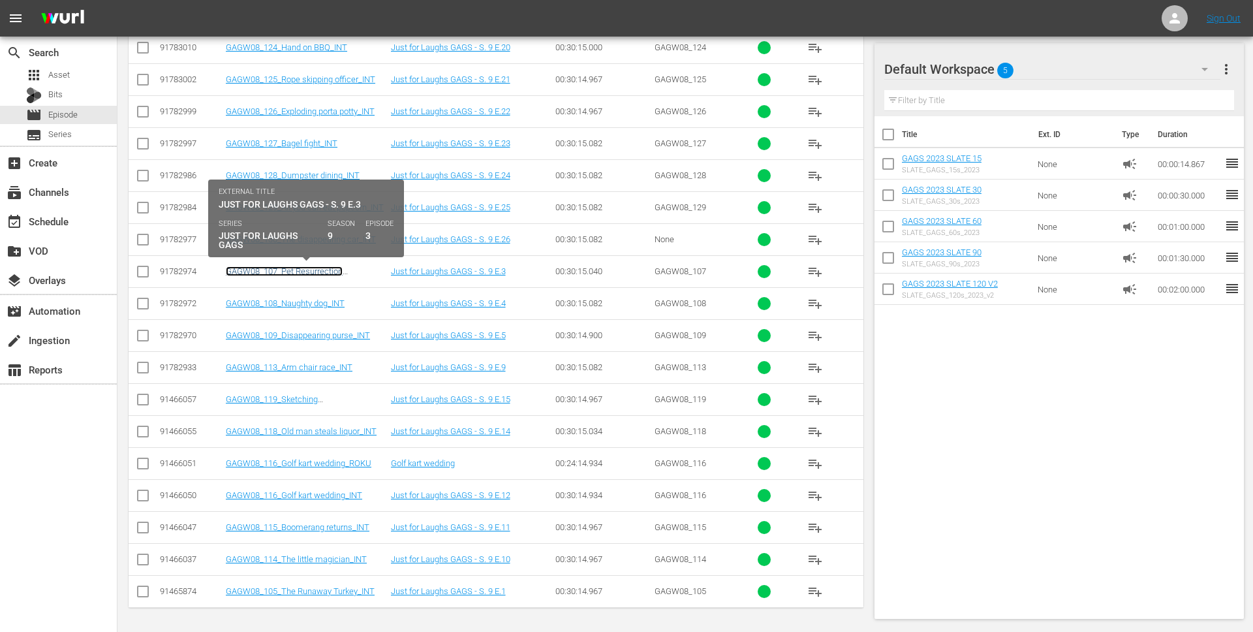
click at [303, 267] on link "GAGW08_107_Pet Resurrection Miracle_INT" at bounding box center [284, 276] width 117 height 20
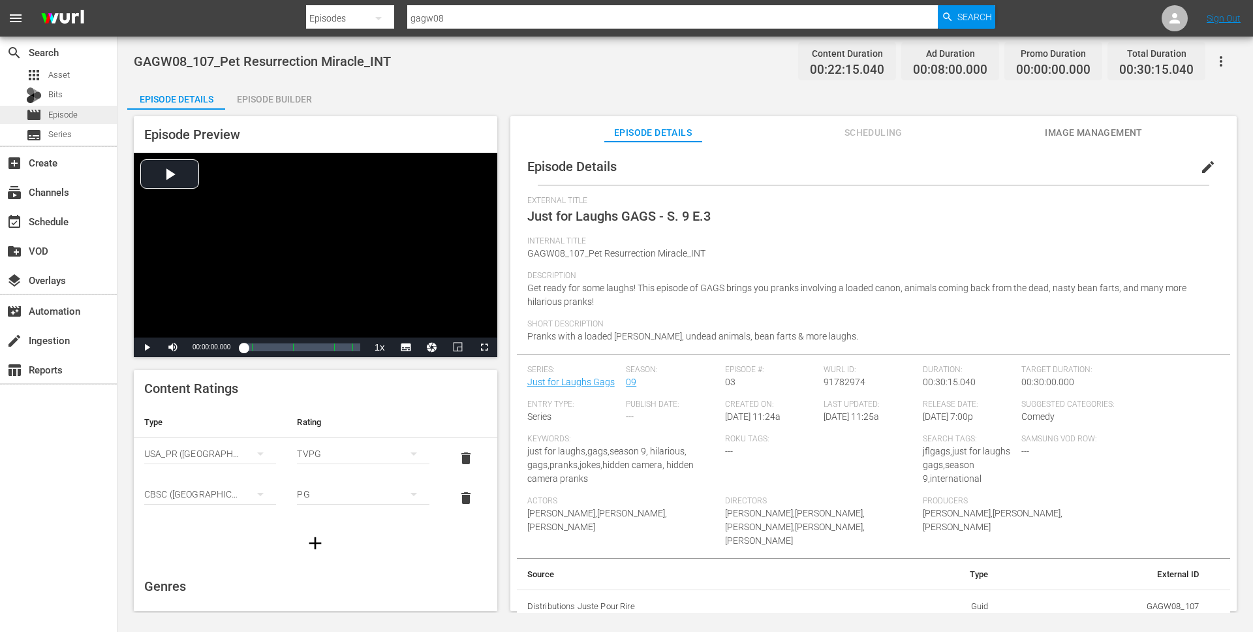
click at [89, 115] on div "movie Episode" at bounding box center [58, 115] width 117 height 18
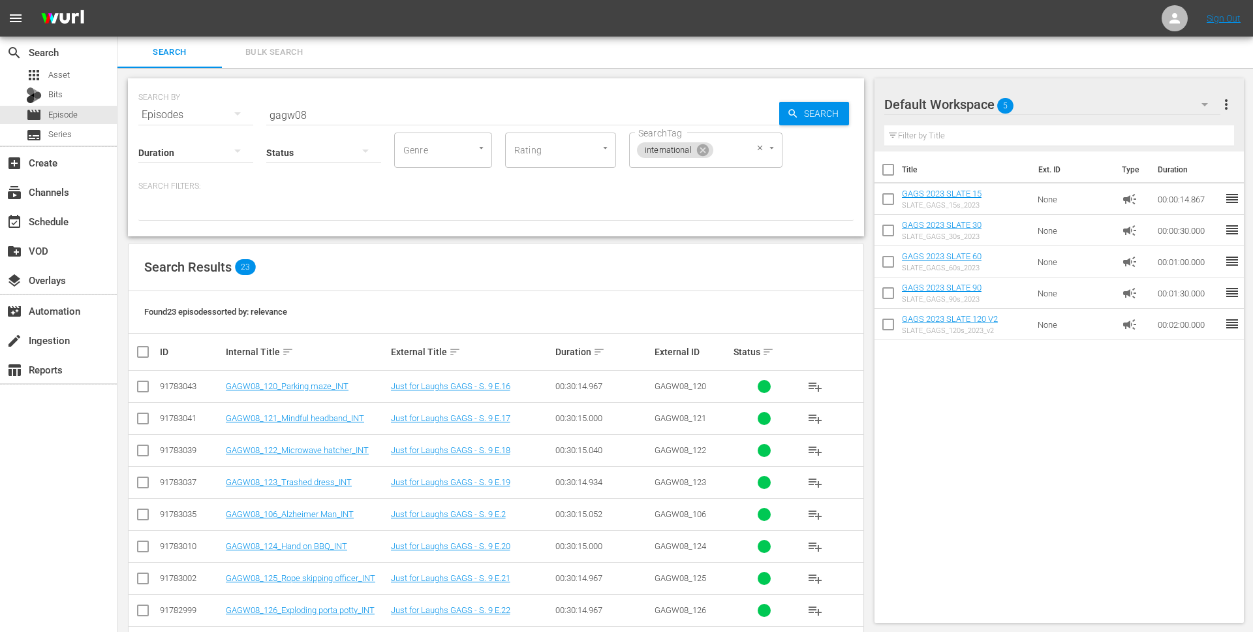
click at [735, 152] on input "SearchTag" at bounding box center [727, 149] width 25 height 23
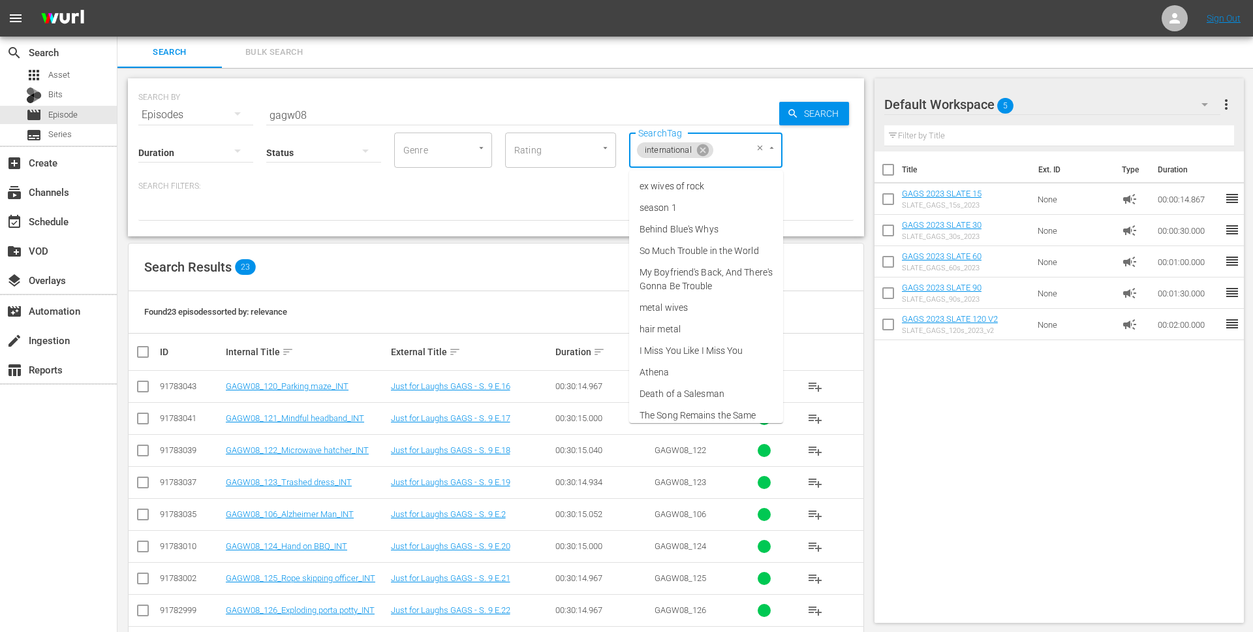
click at [704, 150] on icon at bounding box center [703, 150] width 12 height 12
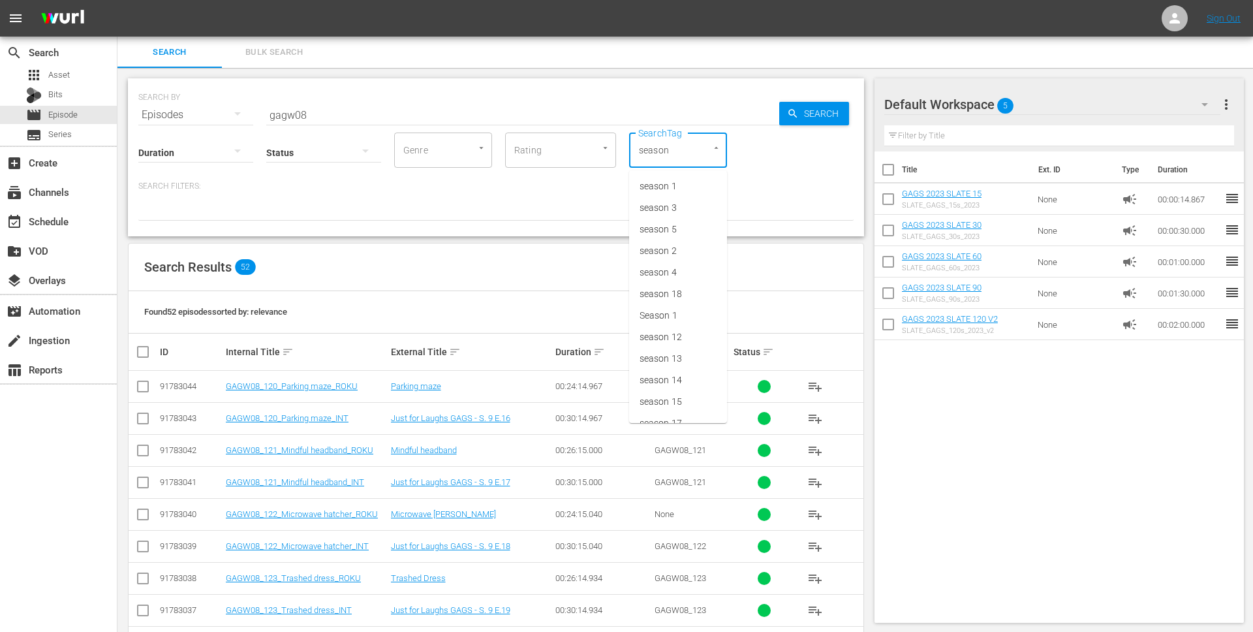
type input "season 9"
click at [662, 186] on span "season 9" at bounding box center [657, 186] width 37 height 14
type input "gags"
click at [724, 224] on li "jflgags" at bounding box center [699, 230] width 141 height 22
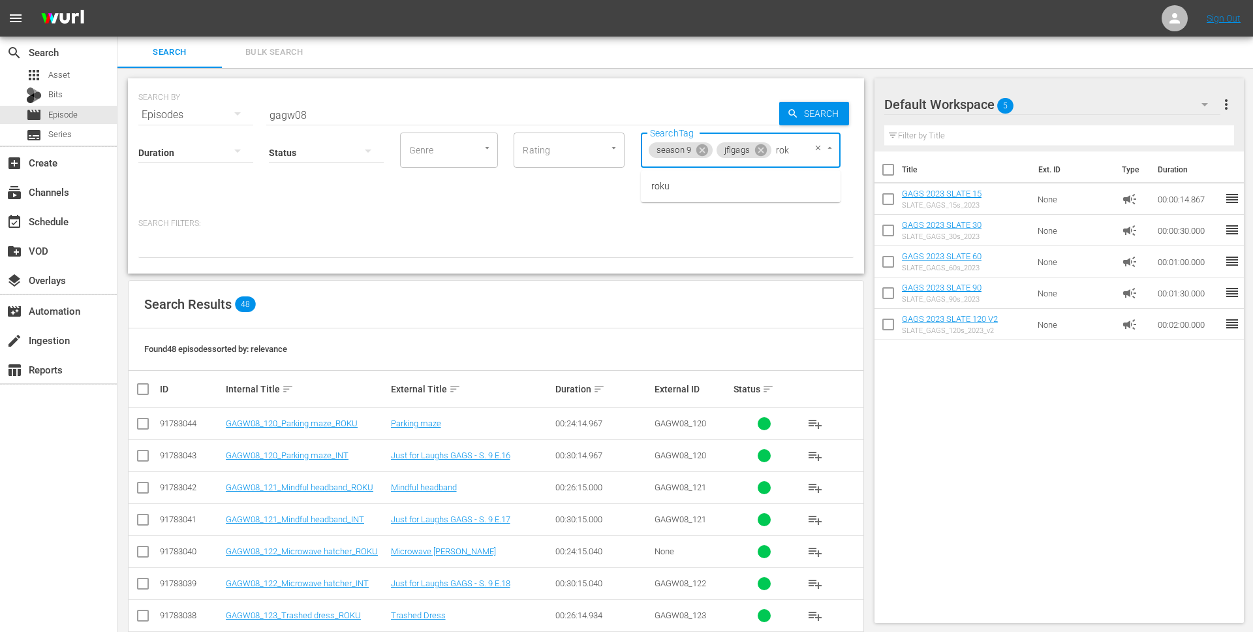
type input "roku"
click at [693, 185] on li "roku" at bounding box center [741, 187] width 200 height 22
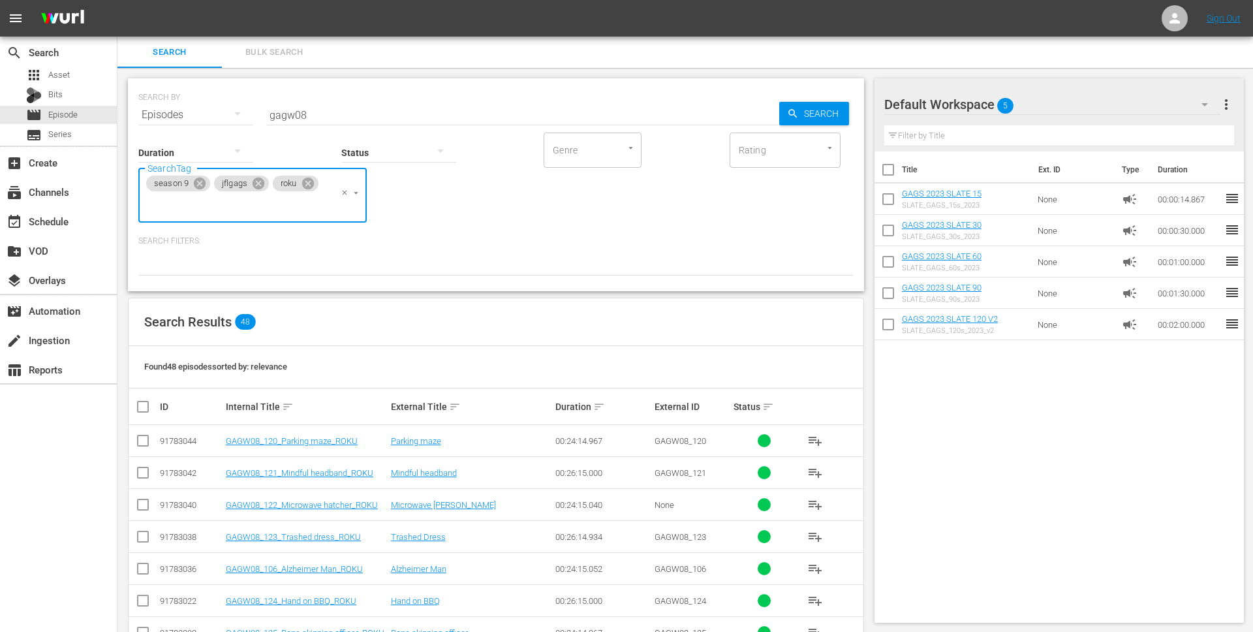
click at [149, 401] on th at bounding box center [143, 406] width 29 height 37
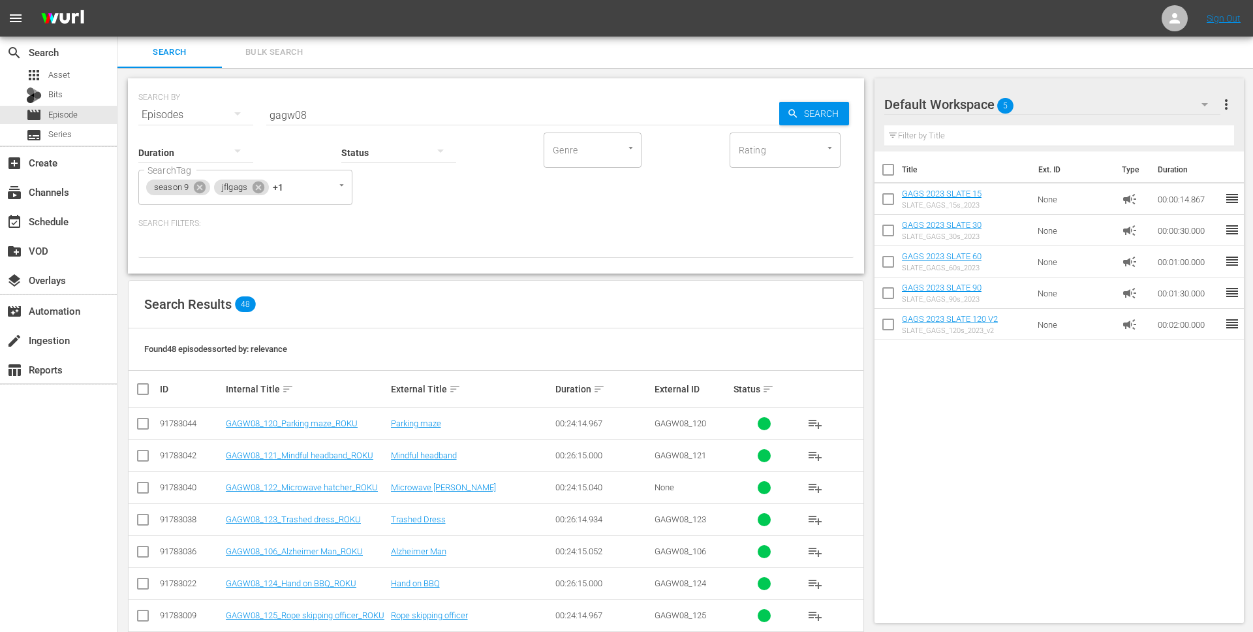
click at [143, 393] on input "checkbox" at bounding box center [148, 389] width 26 height 16
checkbox input "true"
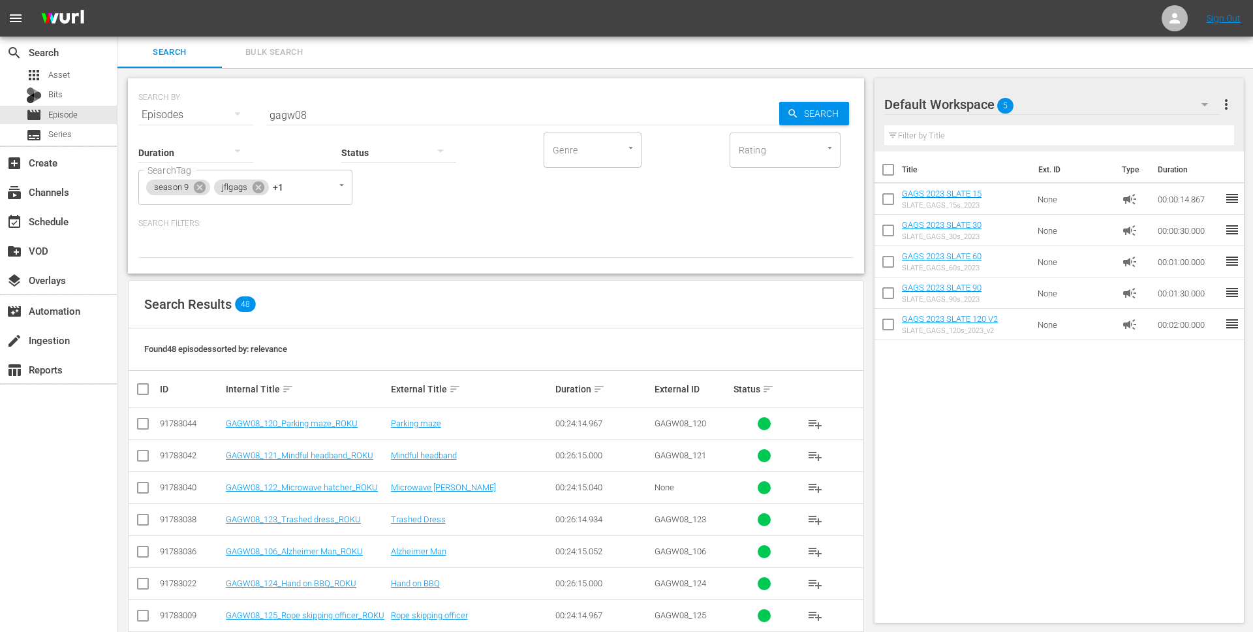
checkbox input "true"
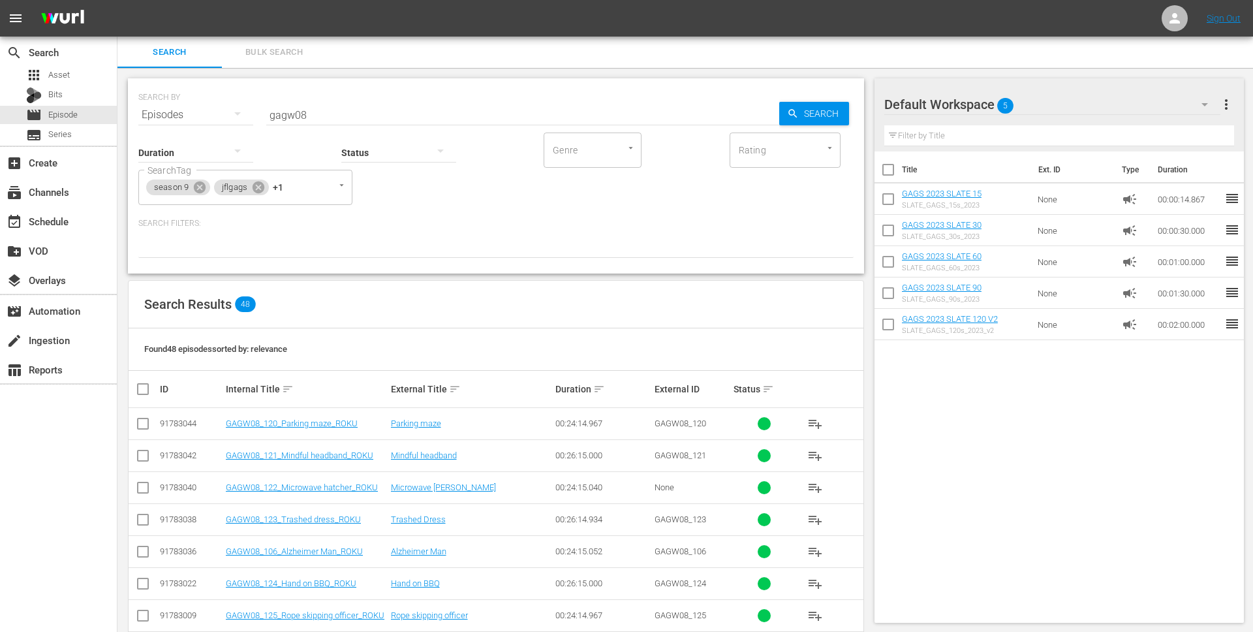
checkbox input "true"
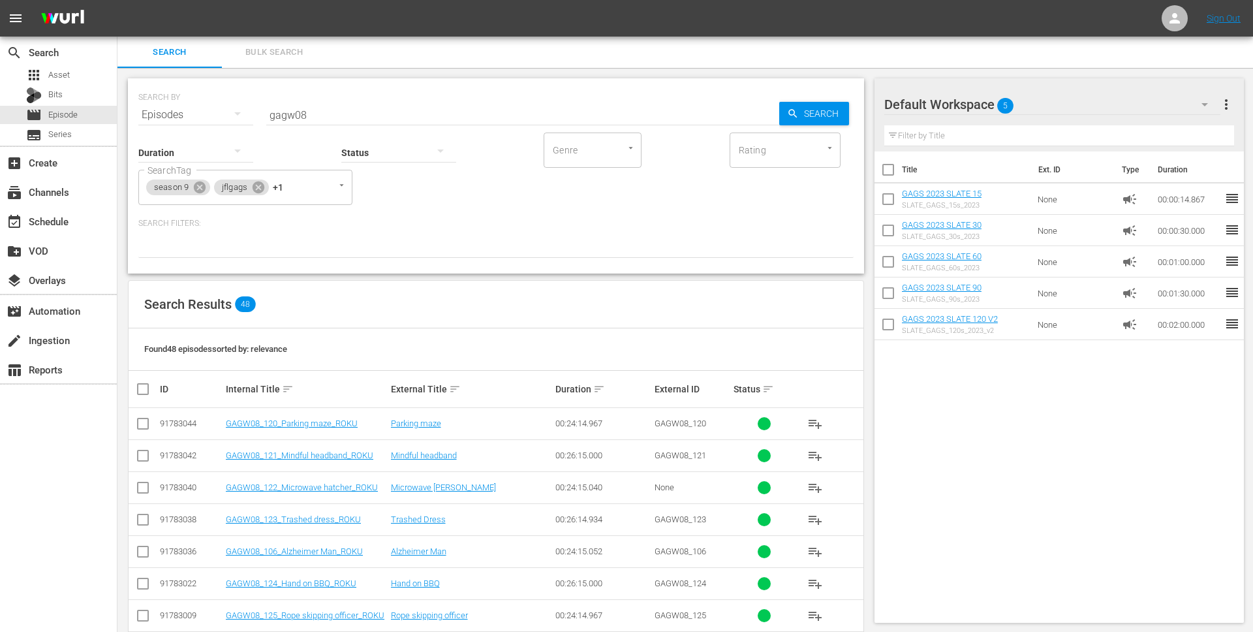
checkbox input "true"
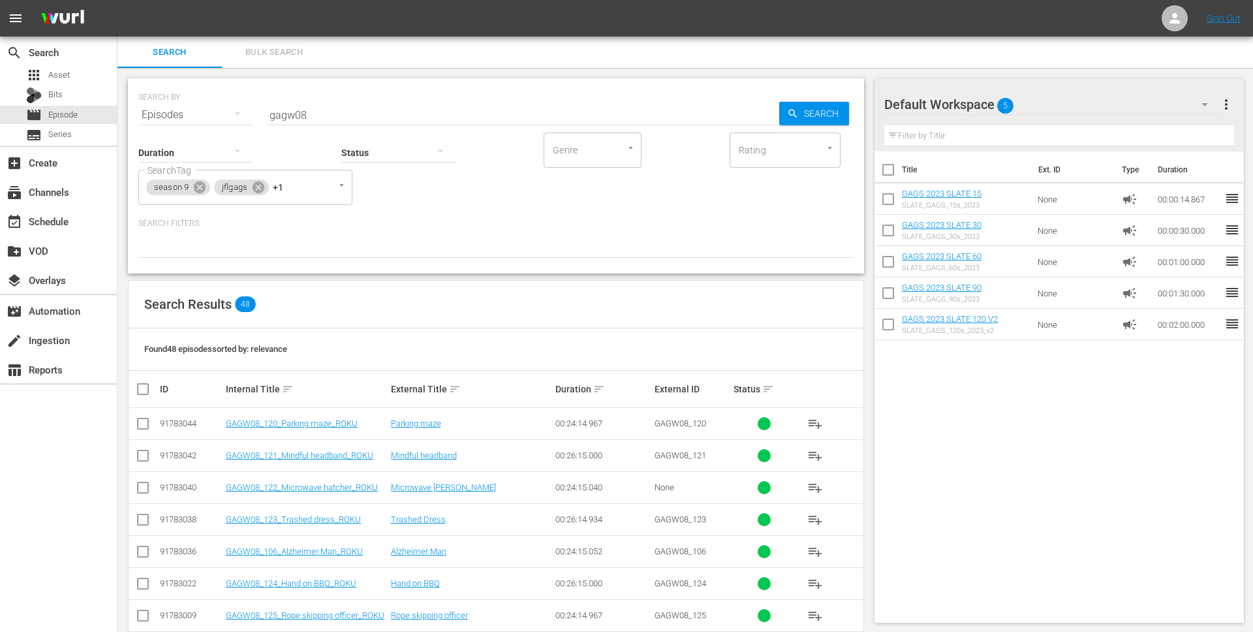
checkbox input "true"
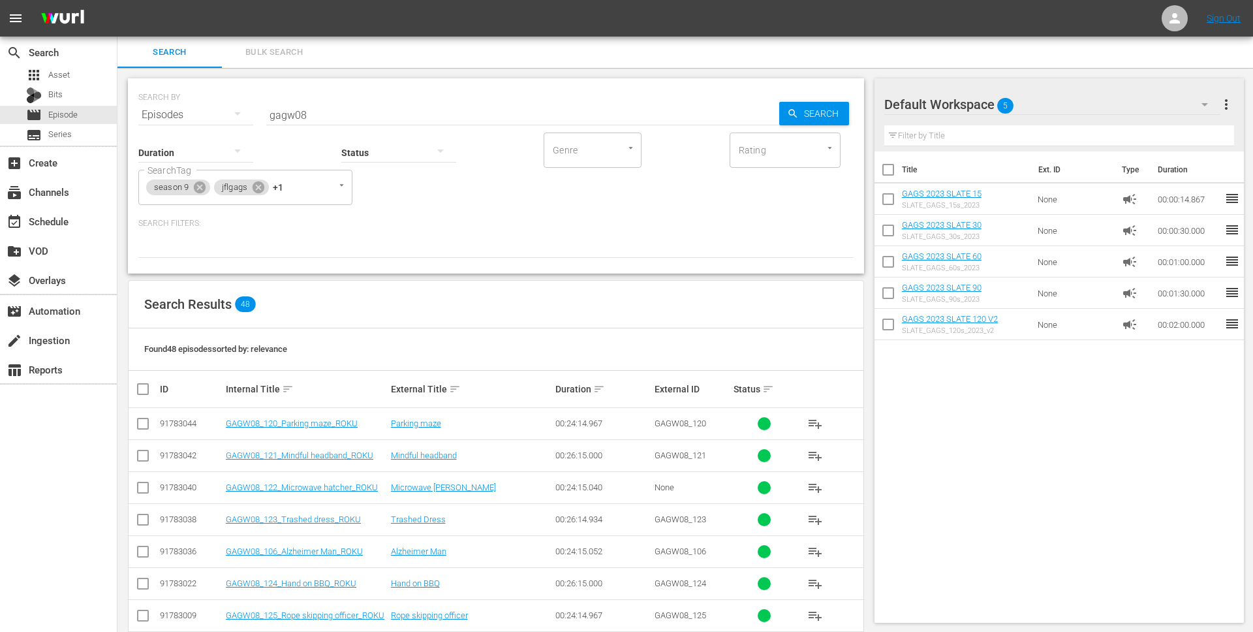
checkbox input "true"
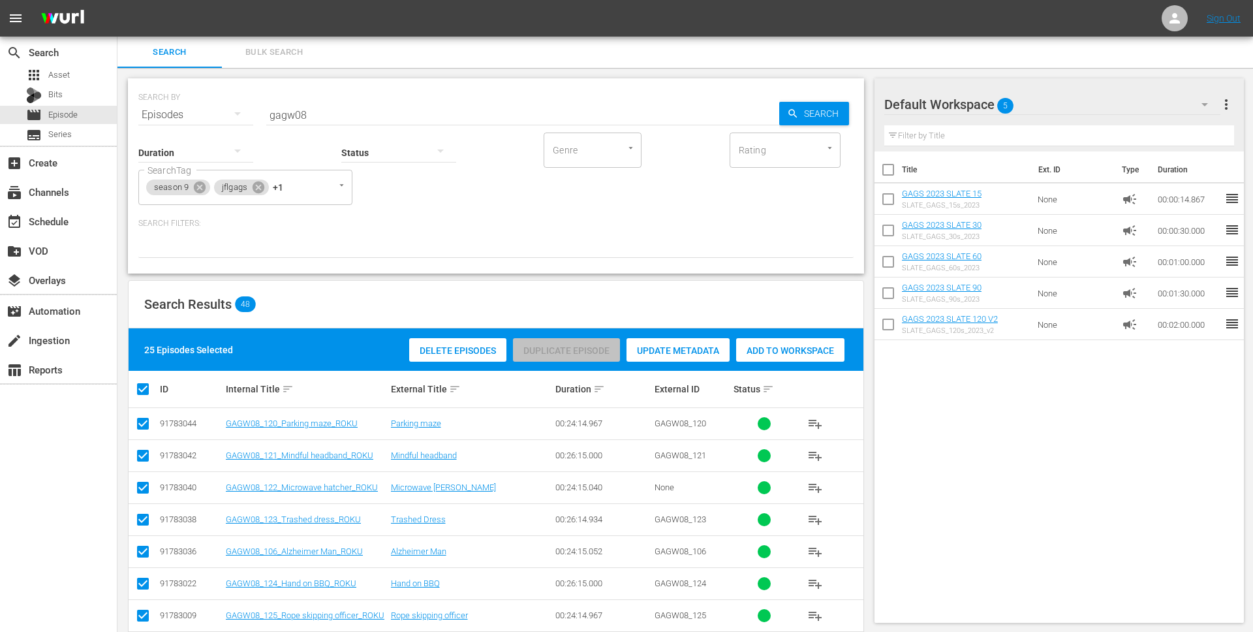
click at [142, 387] on input "checkbox" at bounding box center [148, 389] width 26 height 16
checkbox input "false"
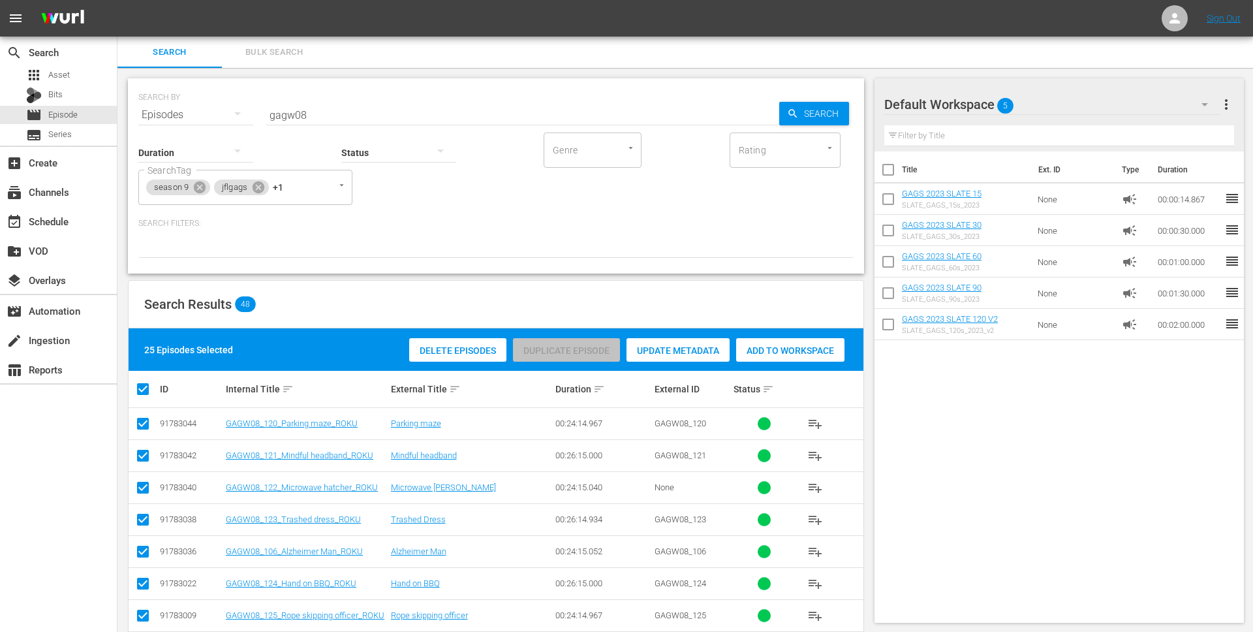
checkbox input "false"
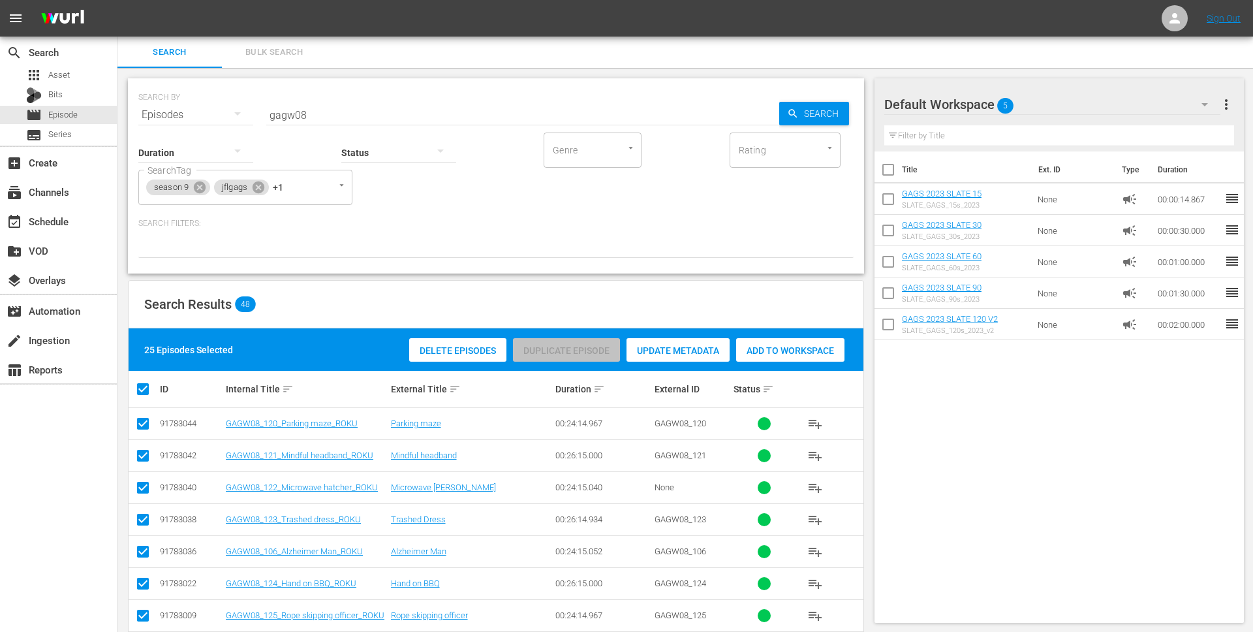
checkbox input "false"
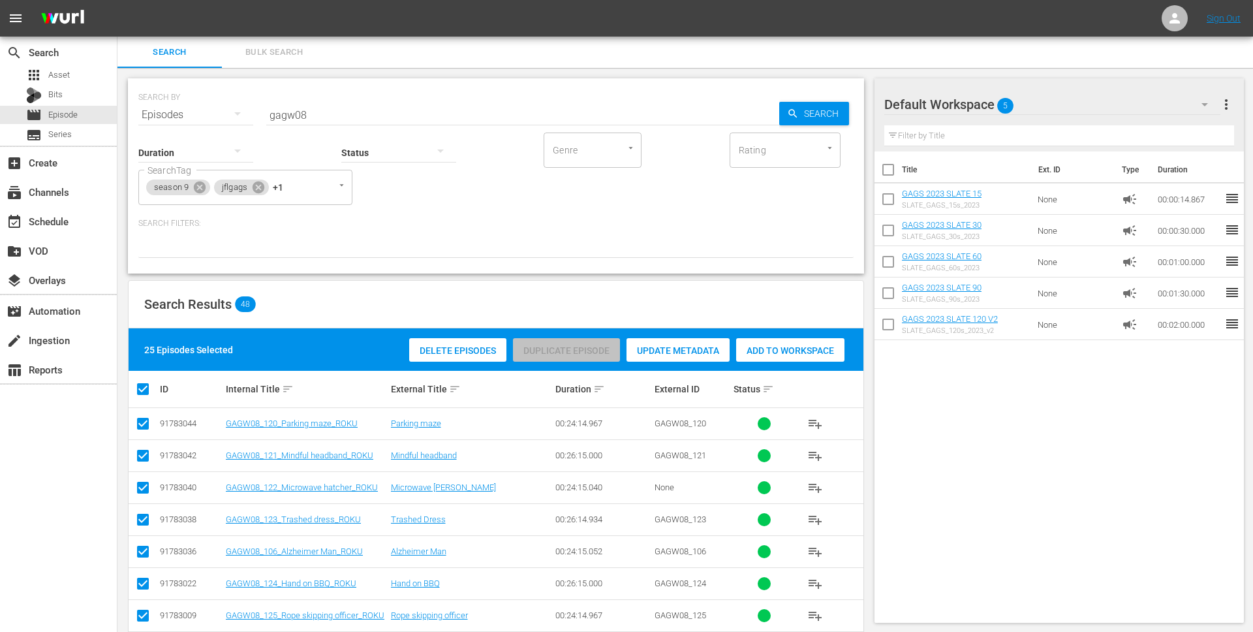
checkbox input "false"
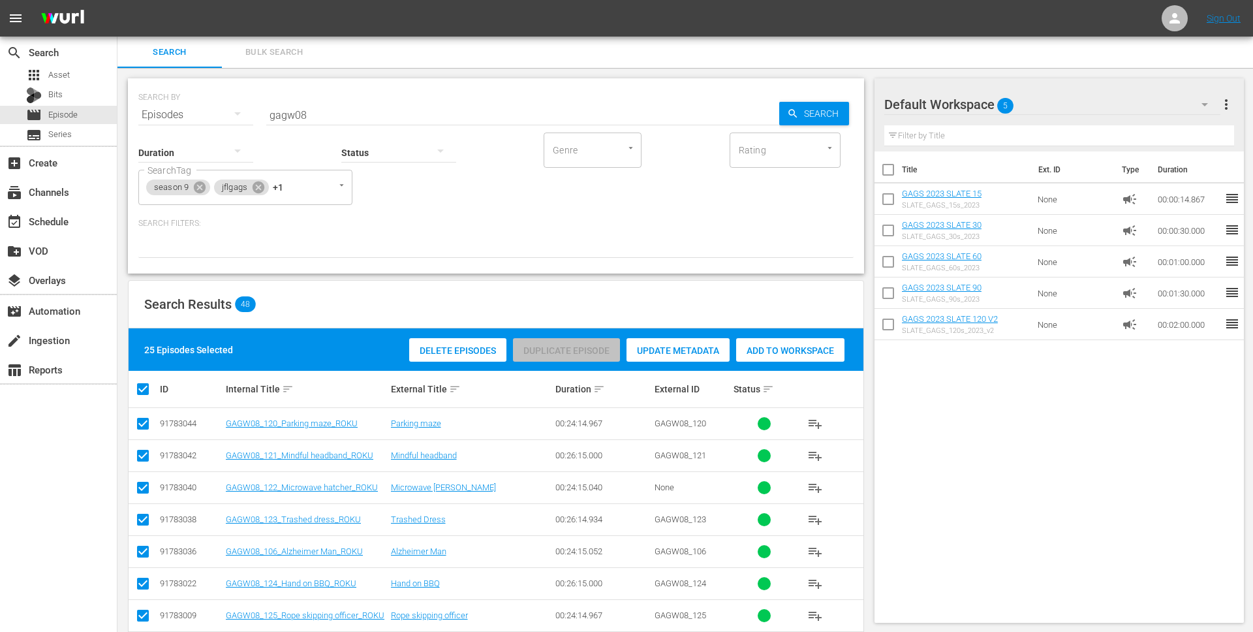
checkbox input "false"
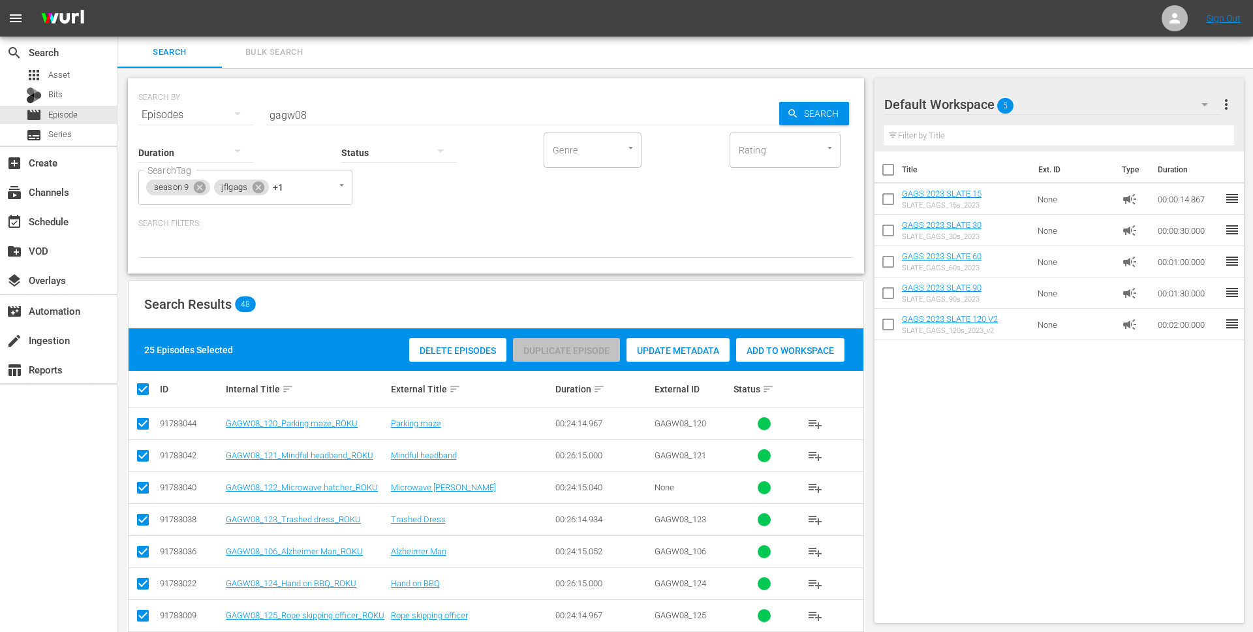
checkbox input "false"
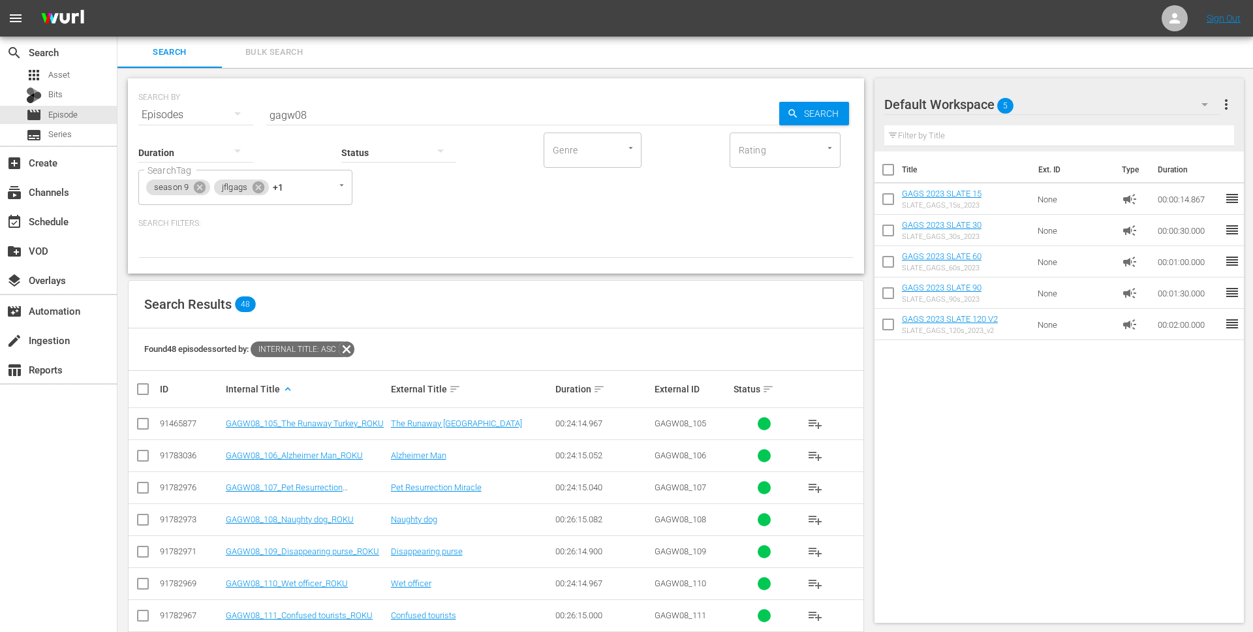
click at [146, 389] on input "checkbox" at bounding box center [148, 389] width 26 height 16
checkbox input "true"
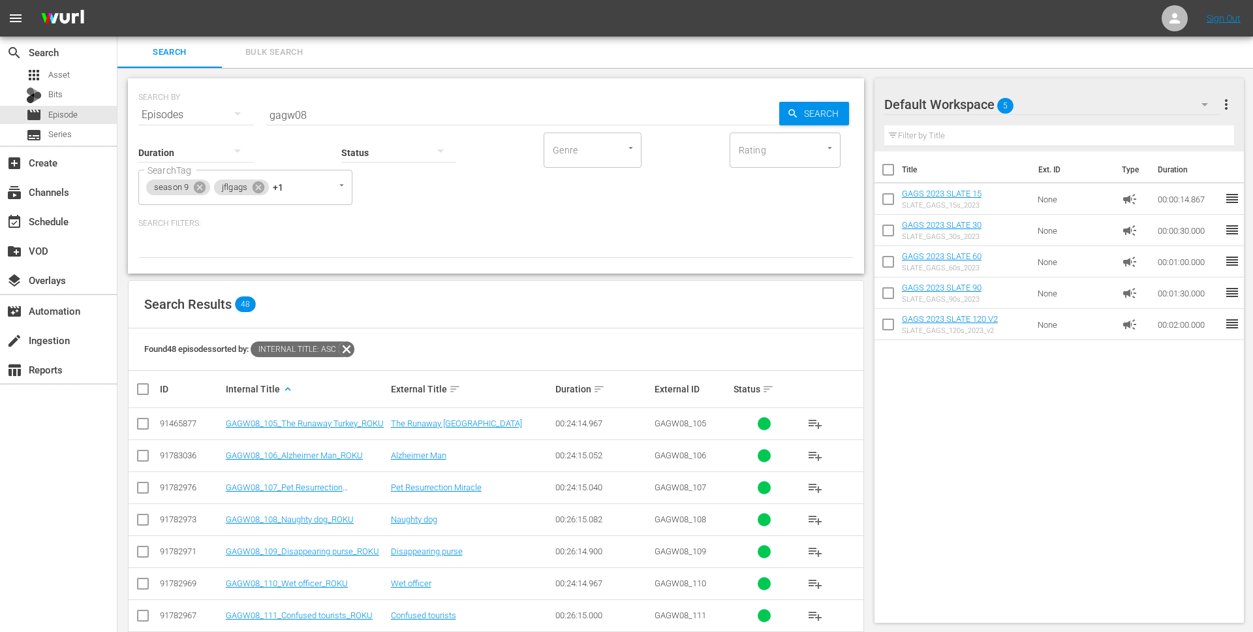
checkbox input "true"
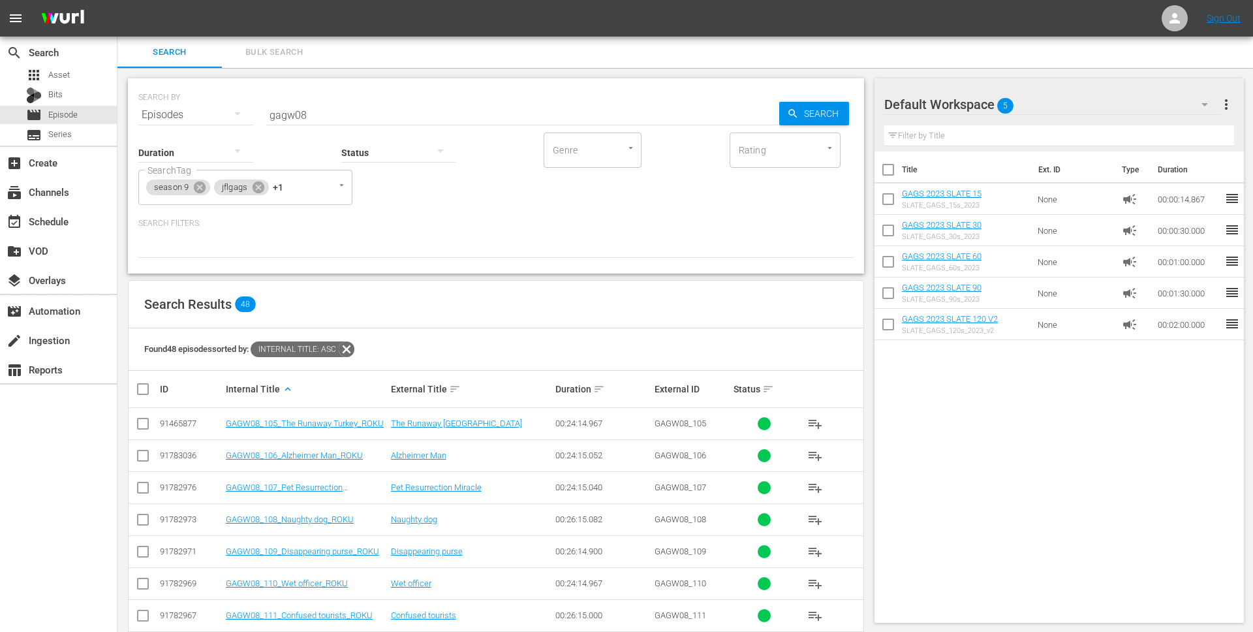
checkbox input "true"
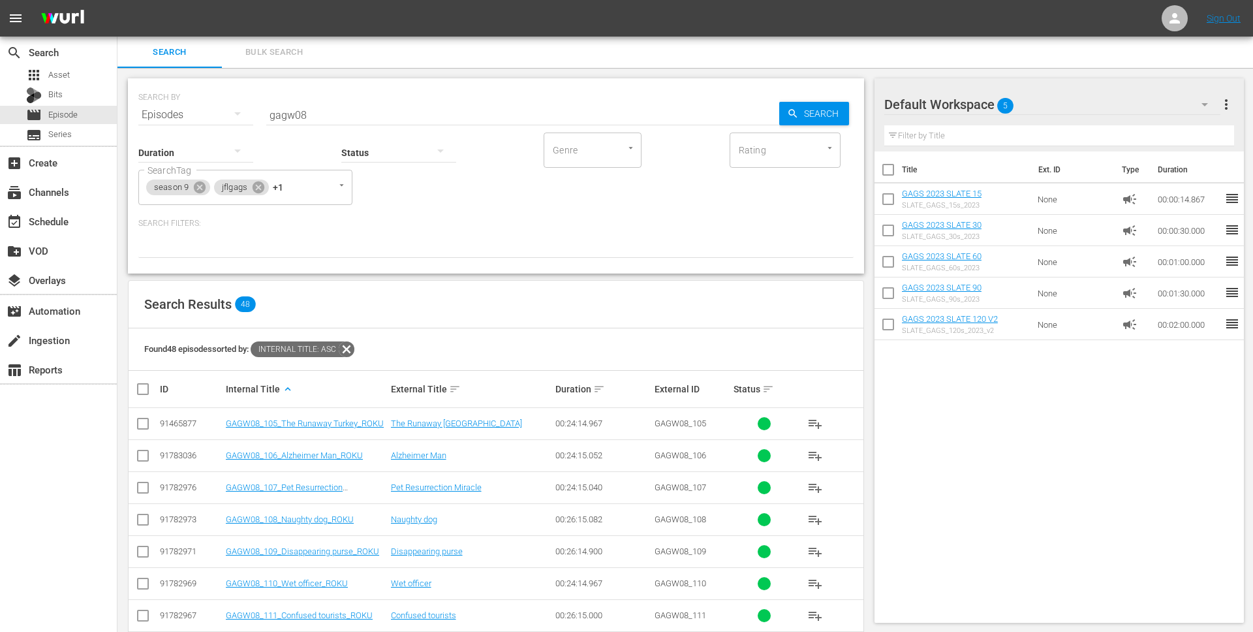
checkbox input "true"
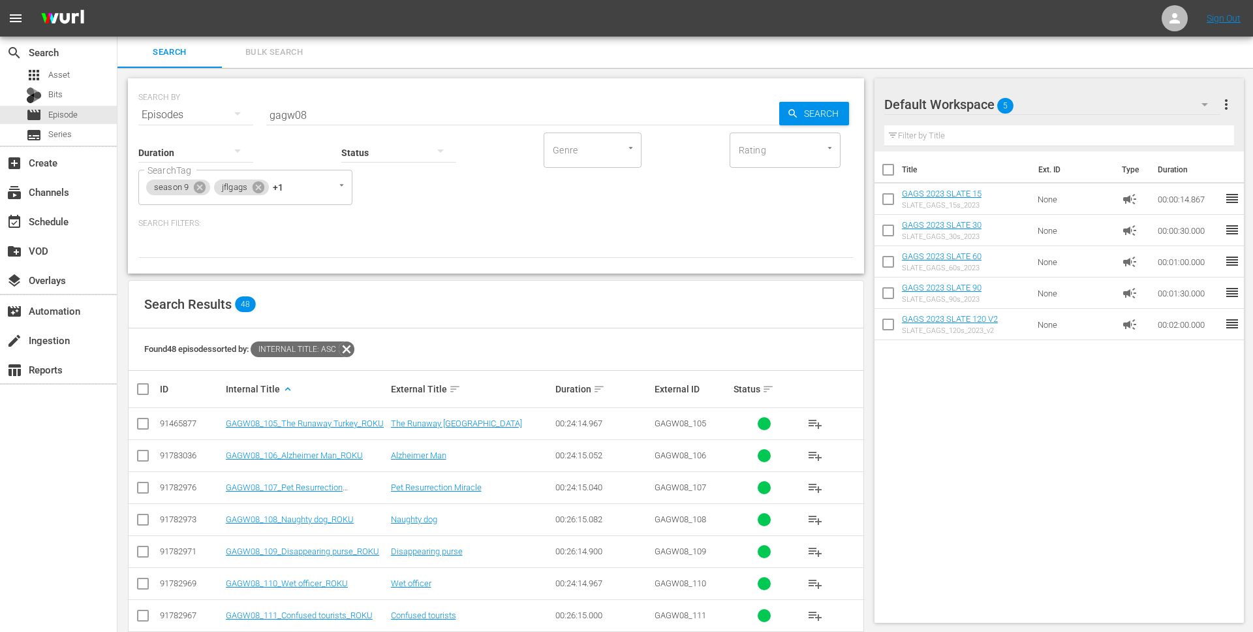
checkbox input "true"
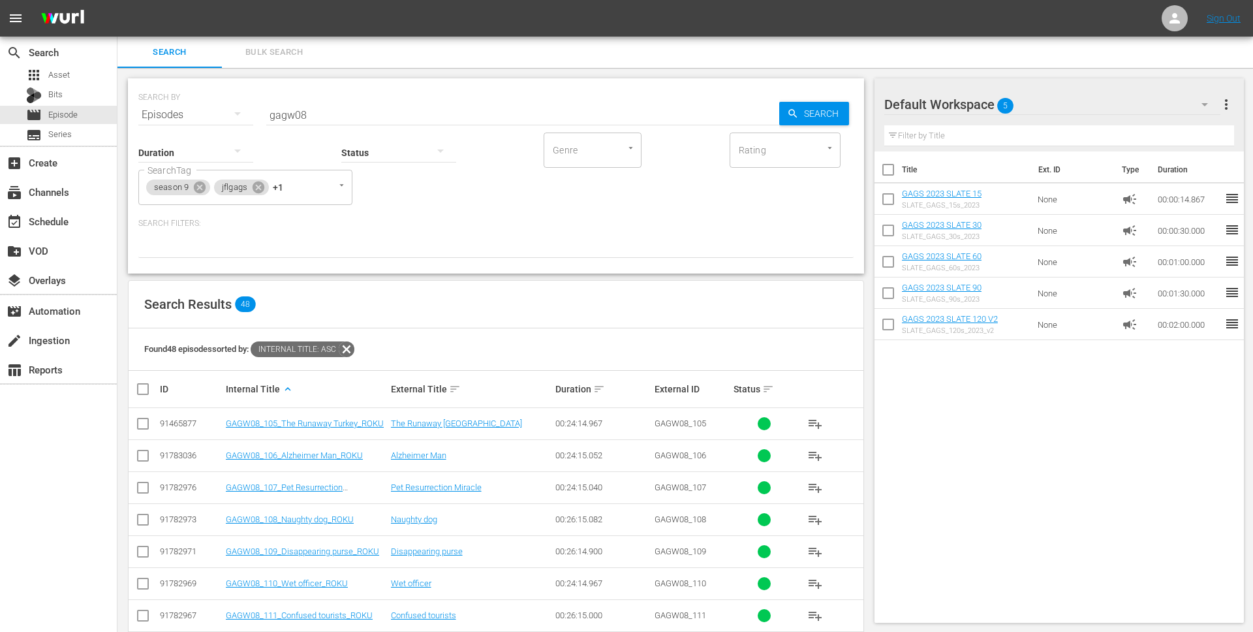
checkbox input "true"
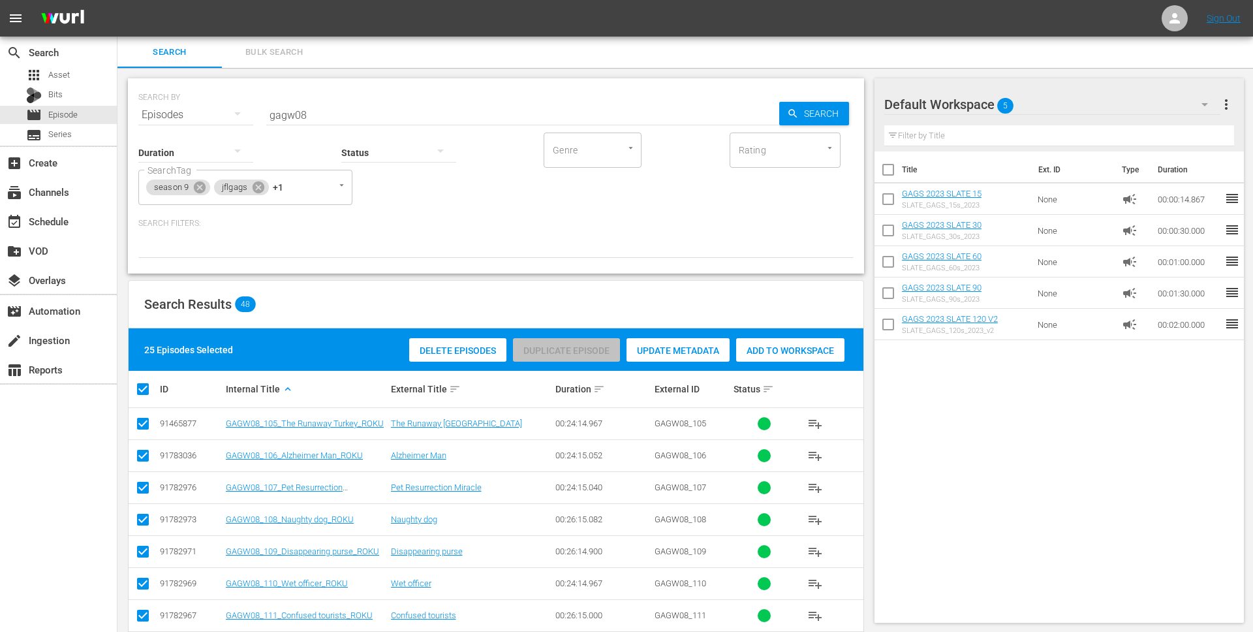
click at [146, 390] on input "checkbox" at bounding box center [148, 389] width 26 height 16
checkbox input "false"
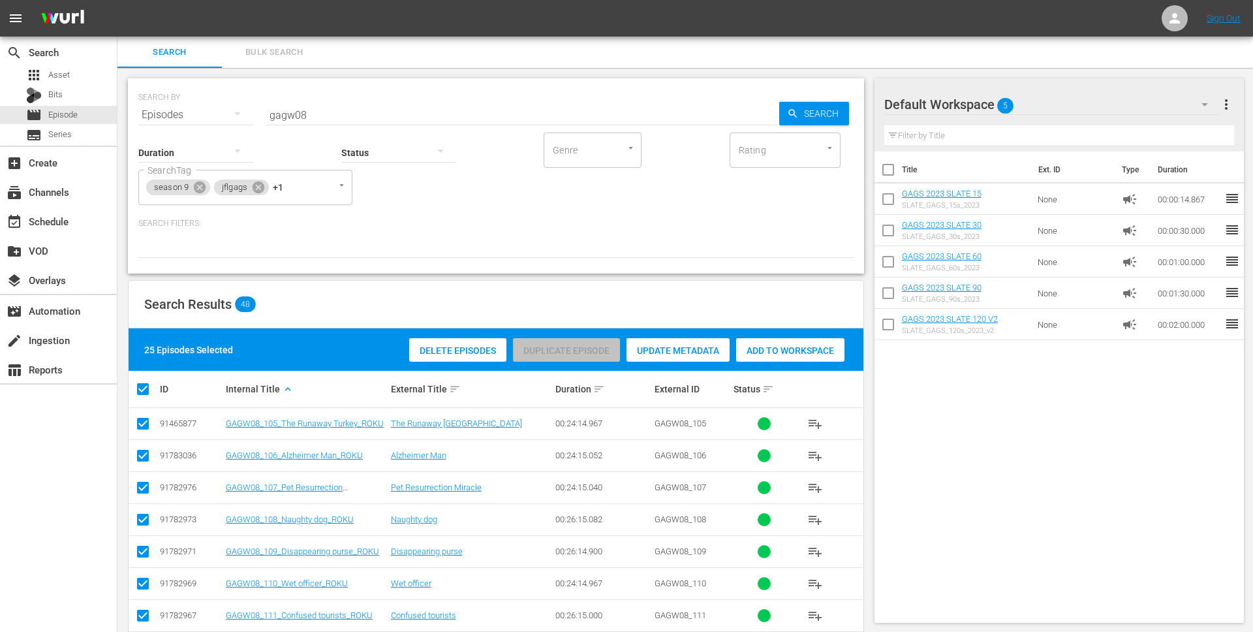
checkbox input "false"
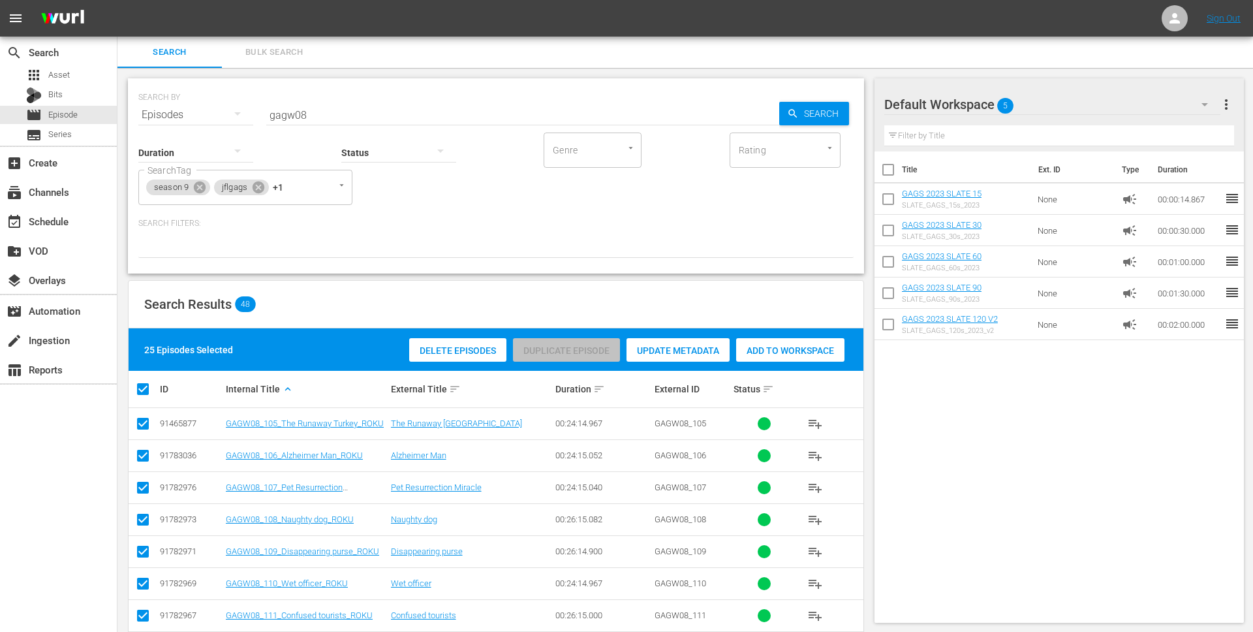
checkbox input "false"
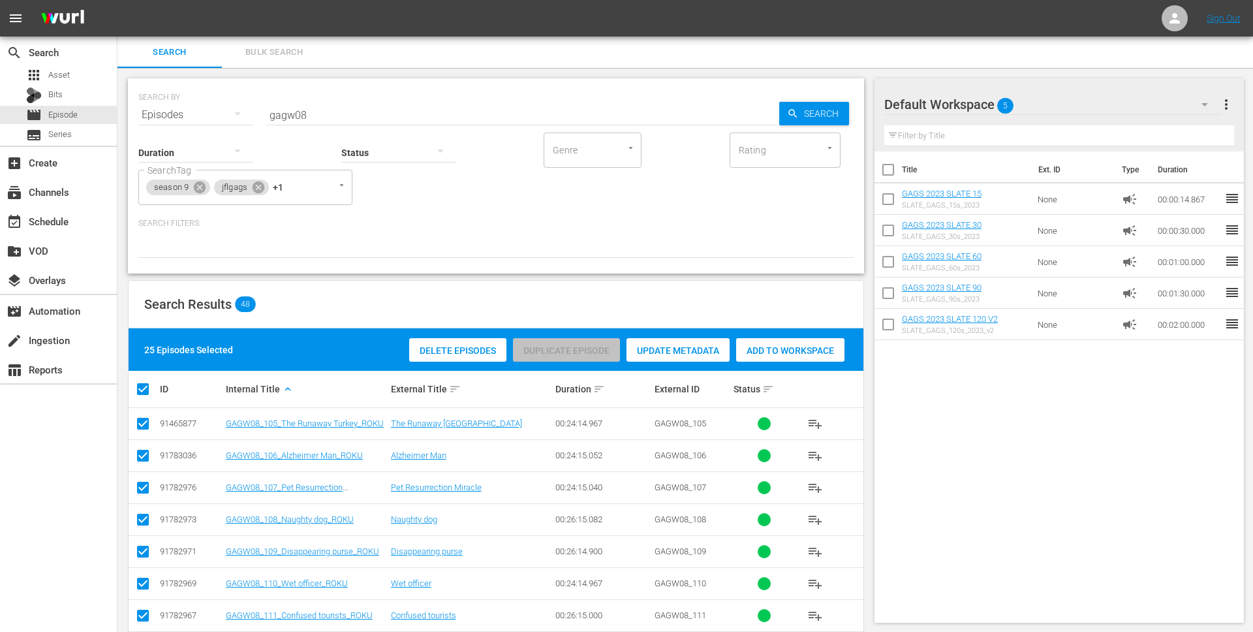
checkbox input "false"
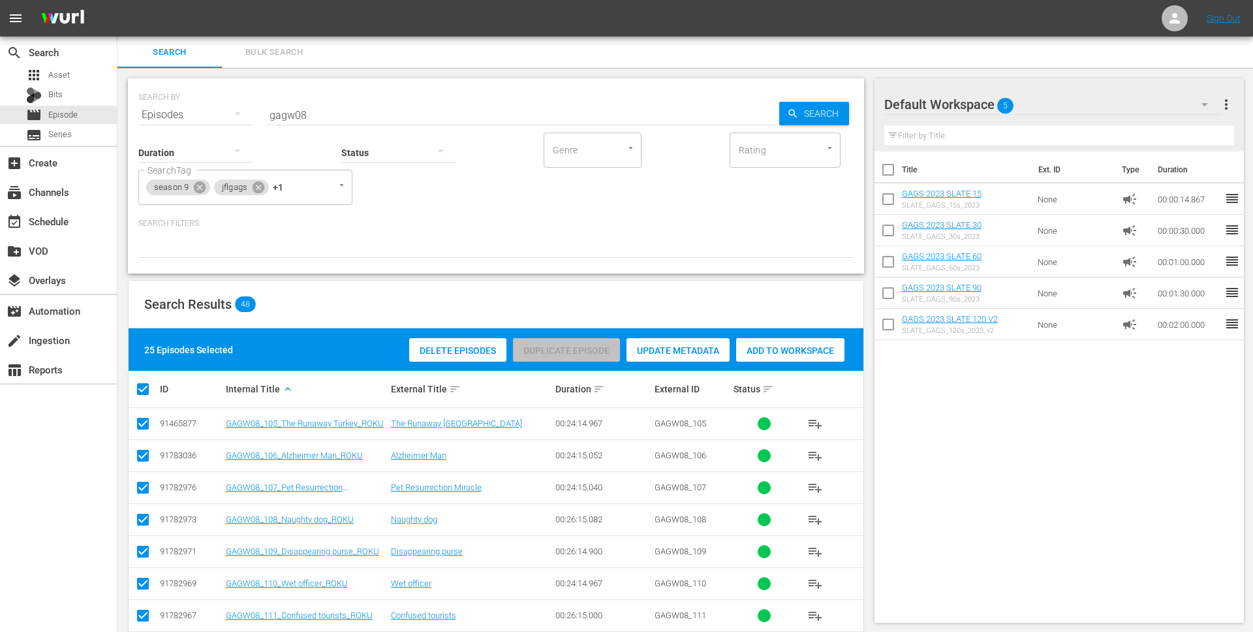
checkbox input "false"
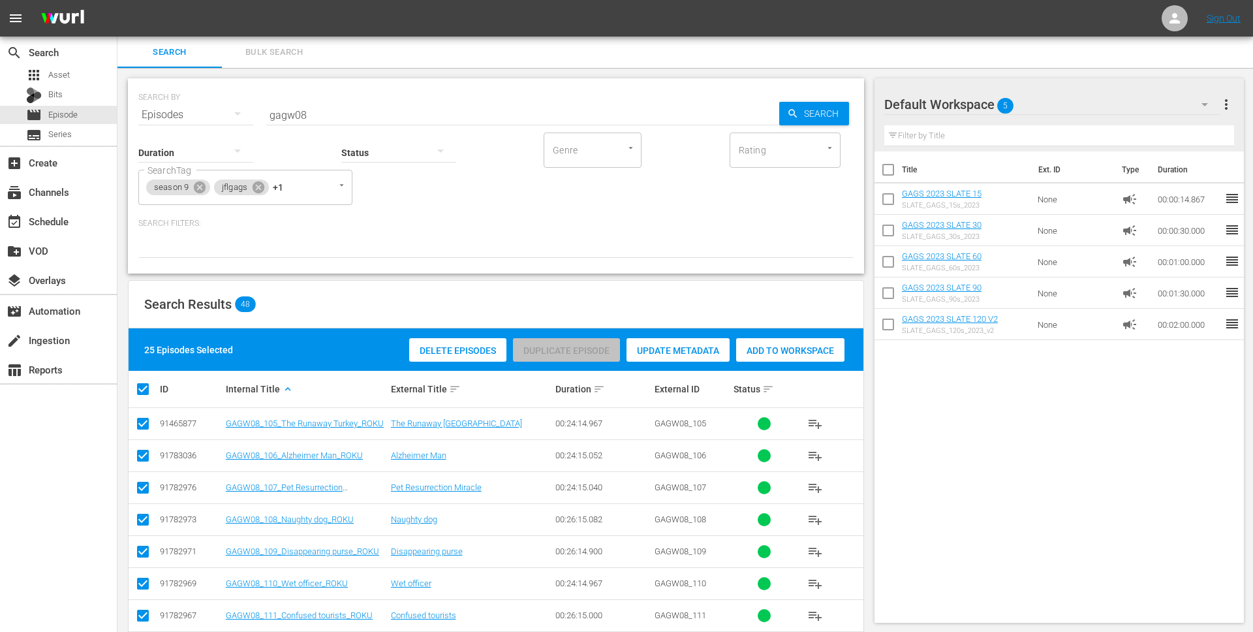
checkbox input "false"
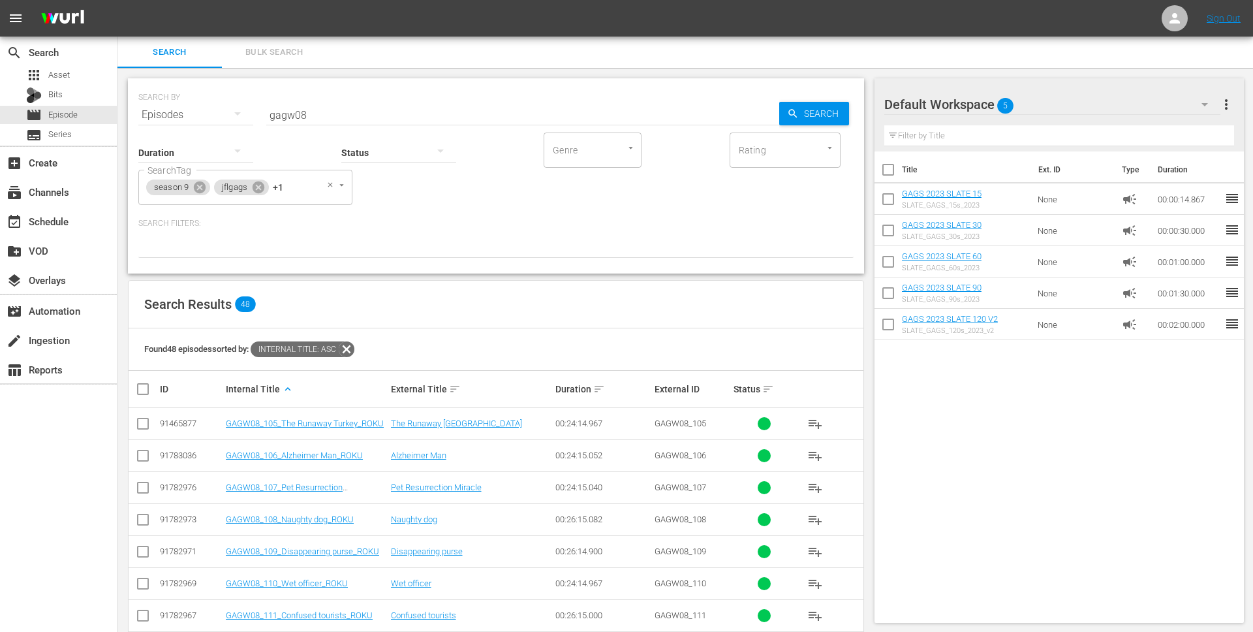
click at [292, 183] on div "season 9 jflgags +1 SearchTag" at bounding box center [245, 187] width 214 height 35
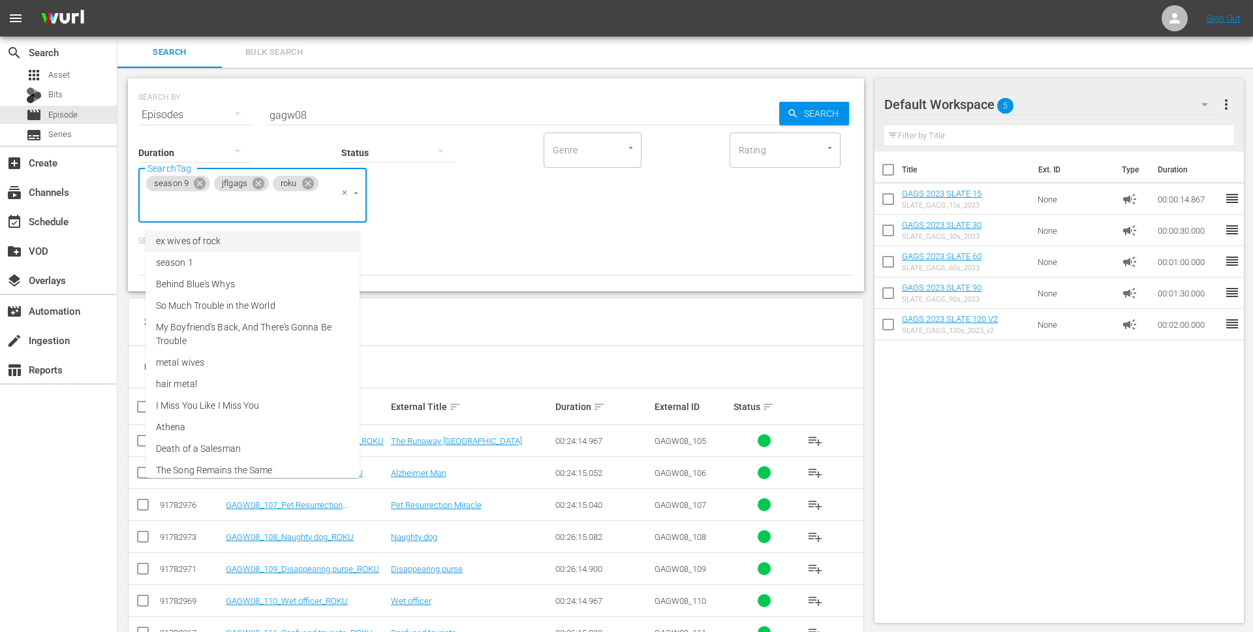
click at [311, 181] on icon at bounding box center [307, 183] width 12 height 12
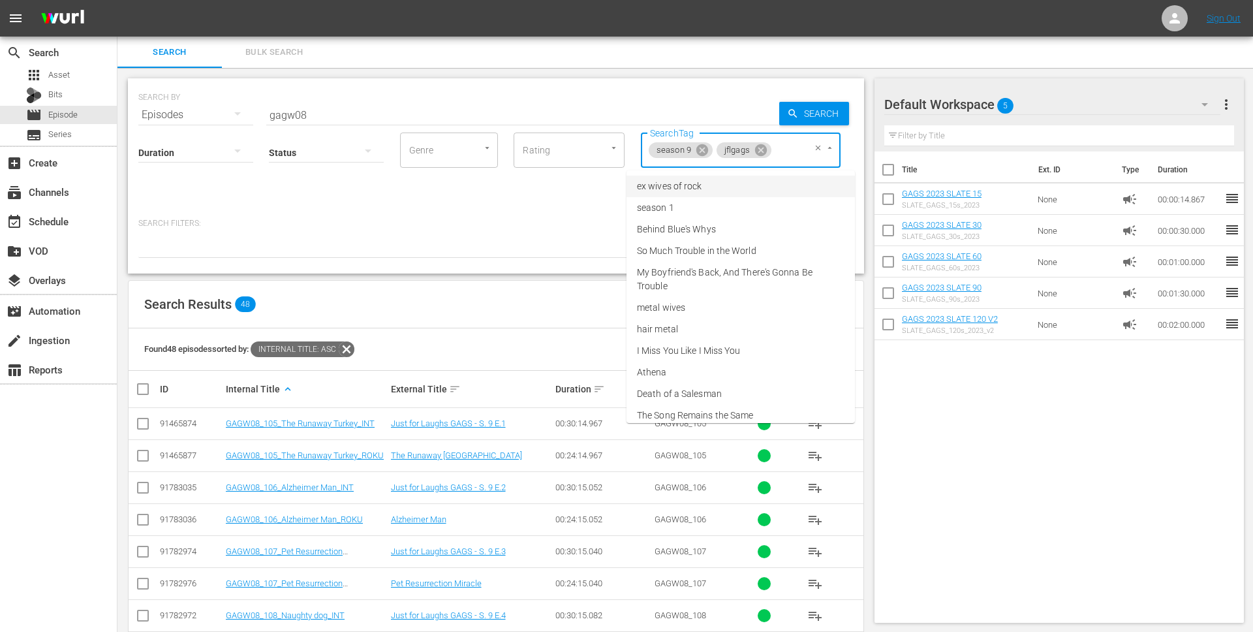
click at [797, 153] on input "SearchTag" at bounding box center [785, 149] width 25 height 23
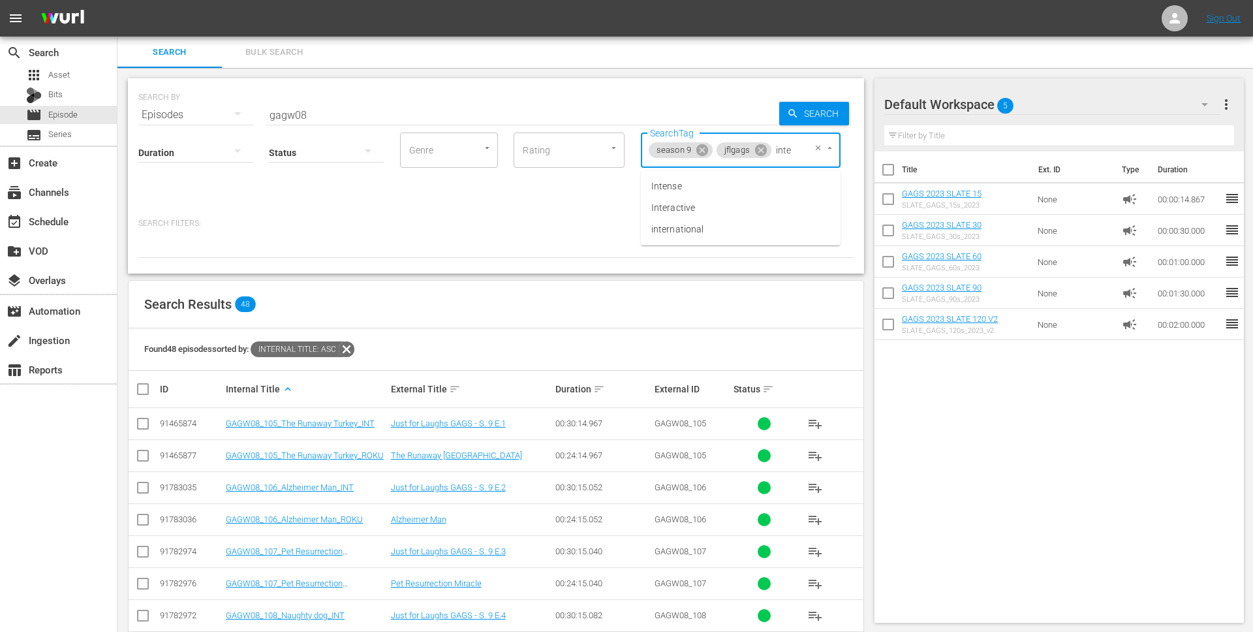
type input "inter"
click at [726, 202] on li "international" at bounding box center [741, 208] width 200 height 22
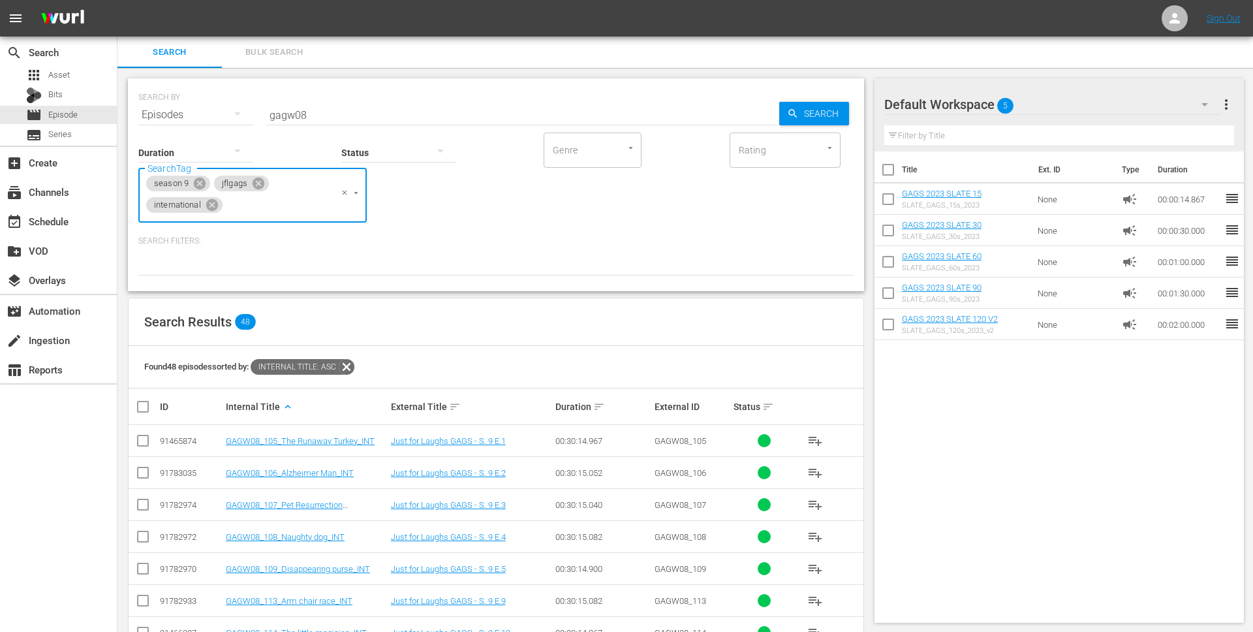
click at [134, 404] on th at bounding box center [143, 406] width 29 height 37
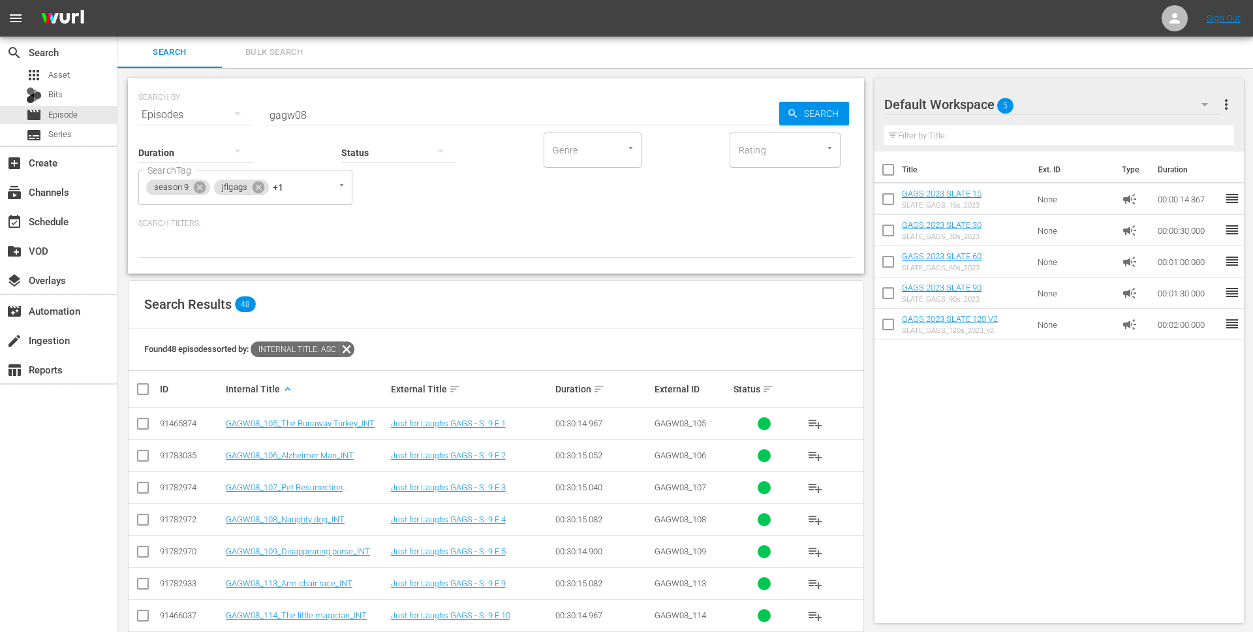
click at [142, 394] on input "checkbox" at bounding box center [148, 389] width 26 height 16
checkbox input "true"
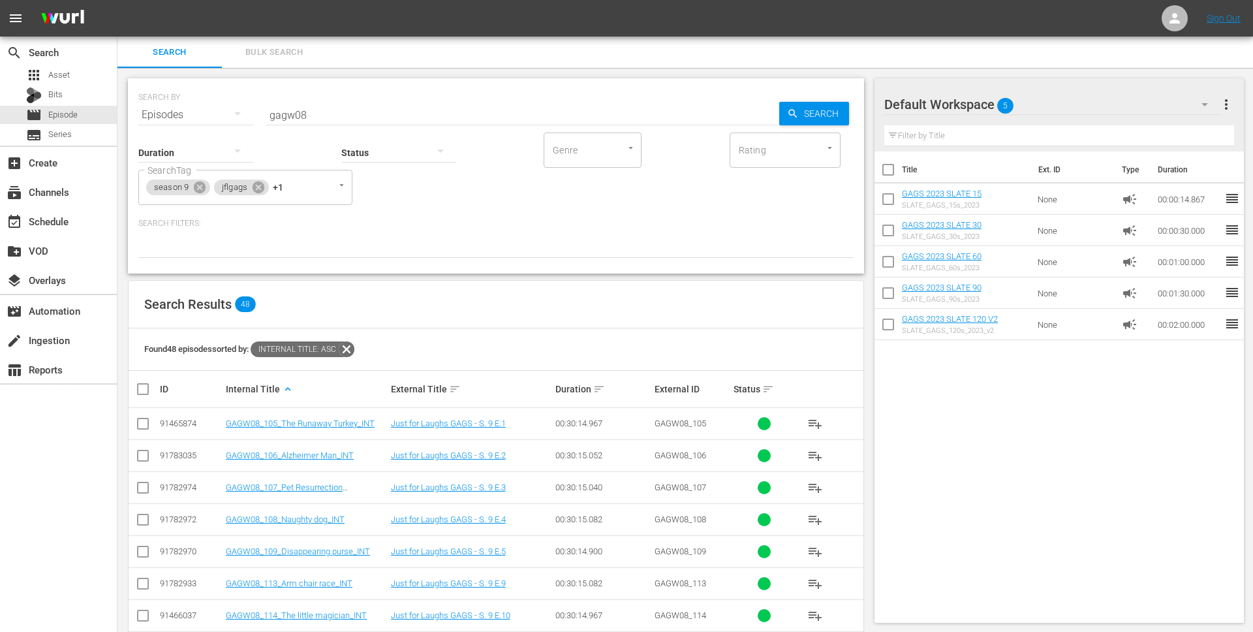
checkbox input "true"
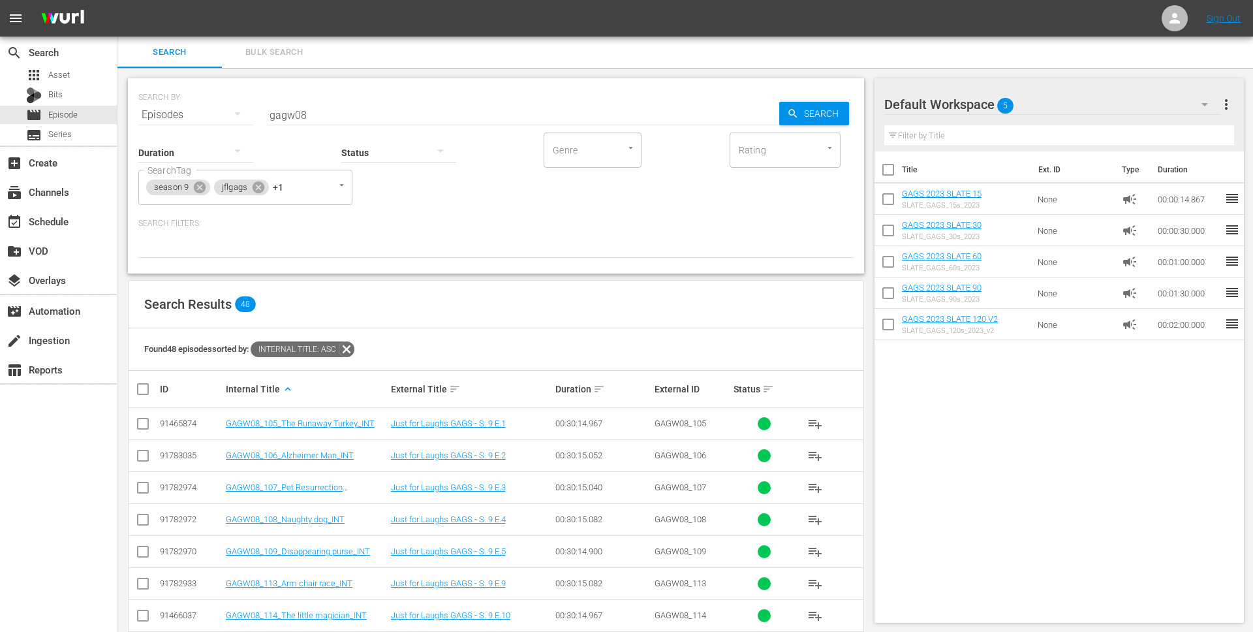
checkbox input "true"
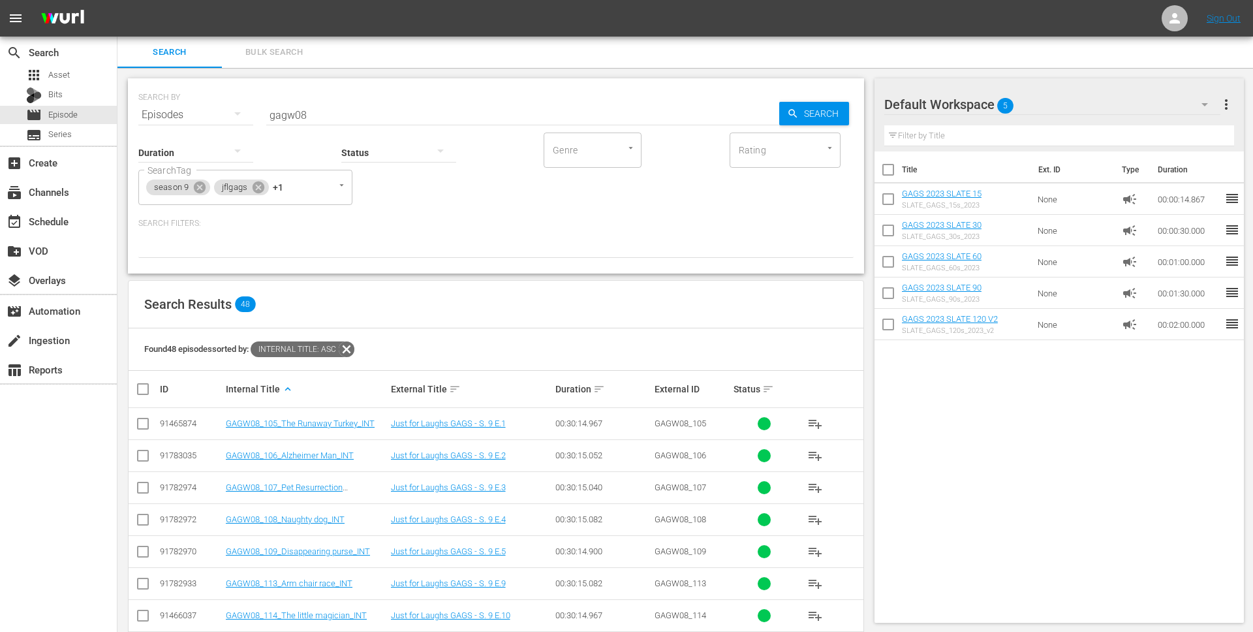
checkbox input "true"
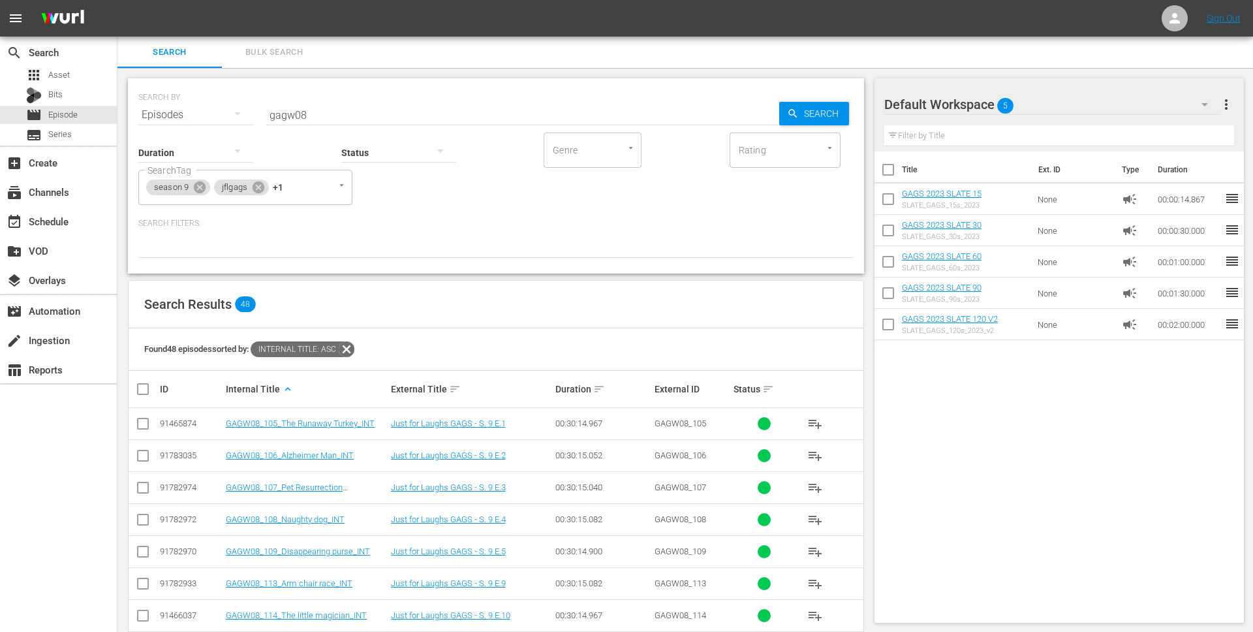
checkbox input "true"
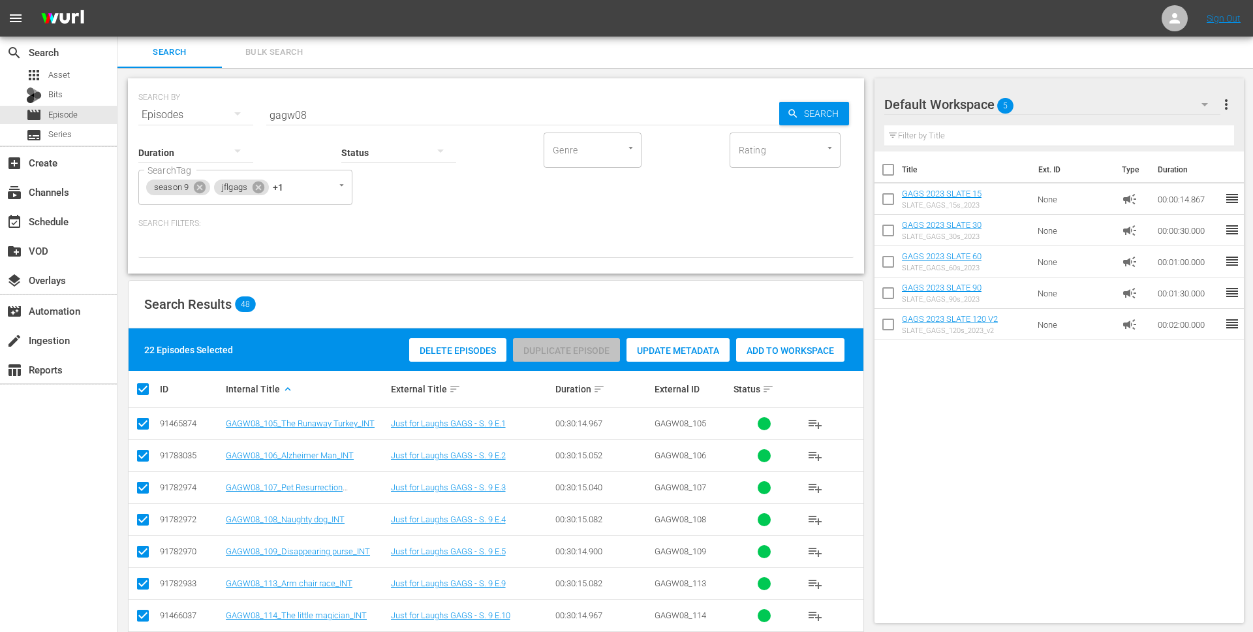
drag, startPoint x: 144, startPoint y: 390, endPoint x: 157, endPoint y: 387, distance: 14.1
click at [144, 390] on input "checkbox" at bounding box center [148, 389] width 26 height 16
checkbox input "false"
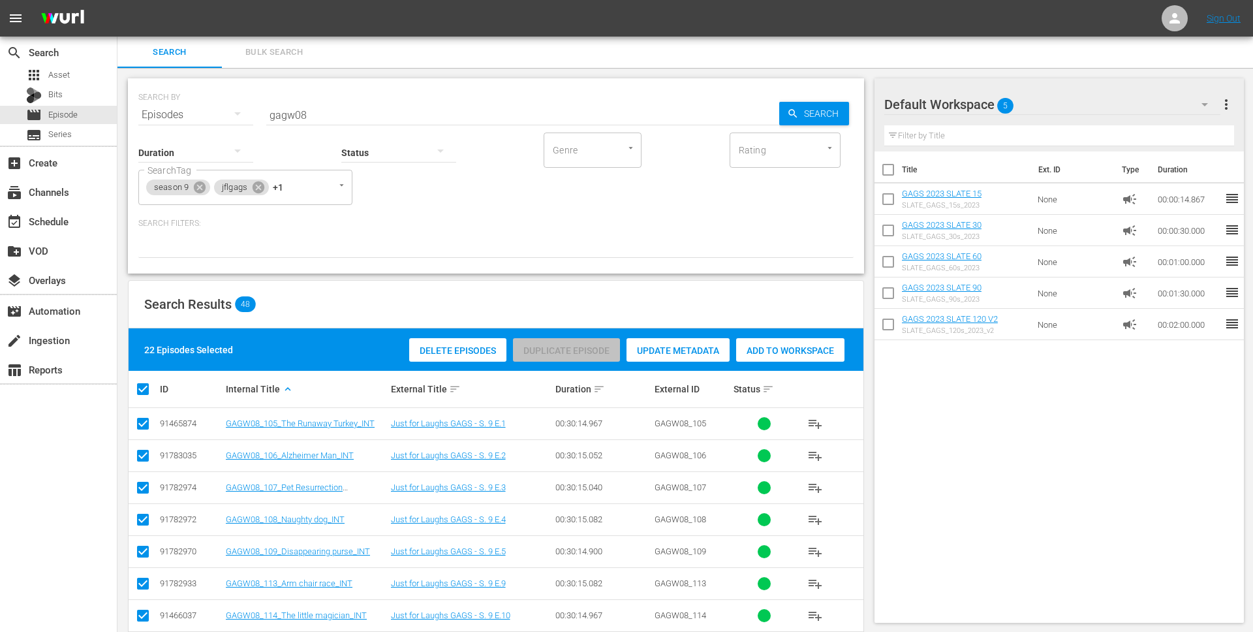
checkbox input "false"
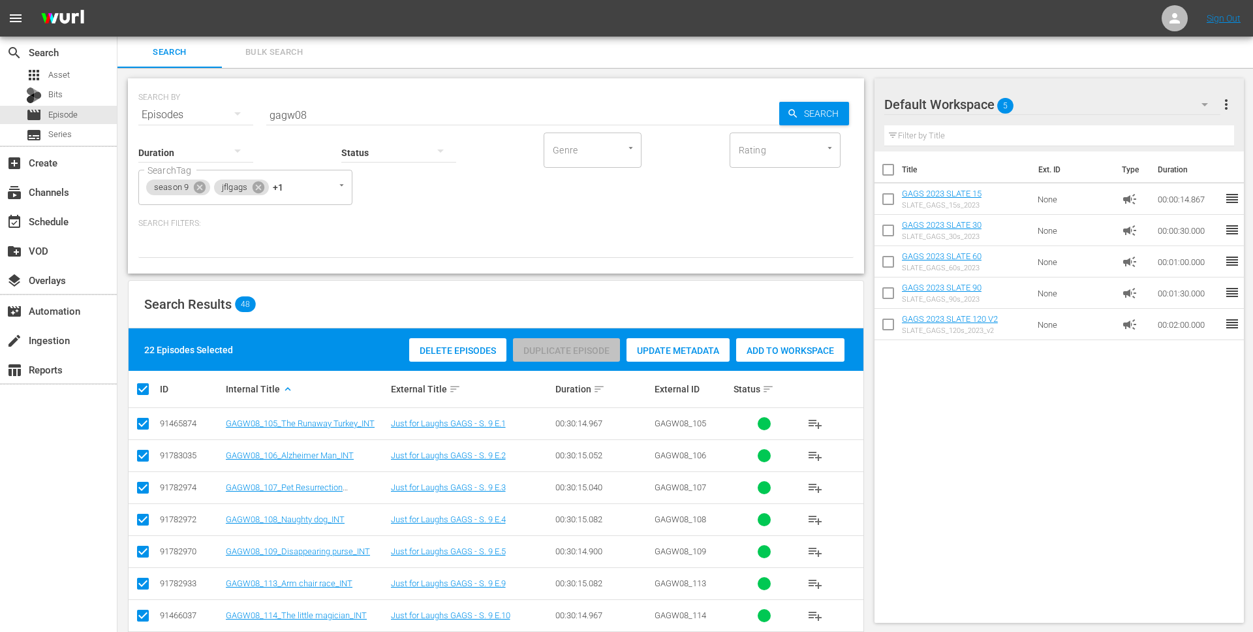
checkbox input "false"
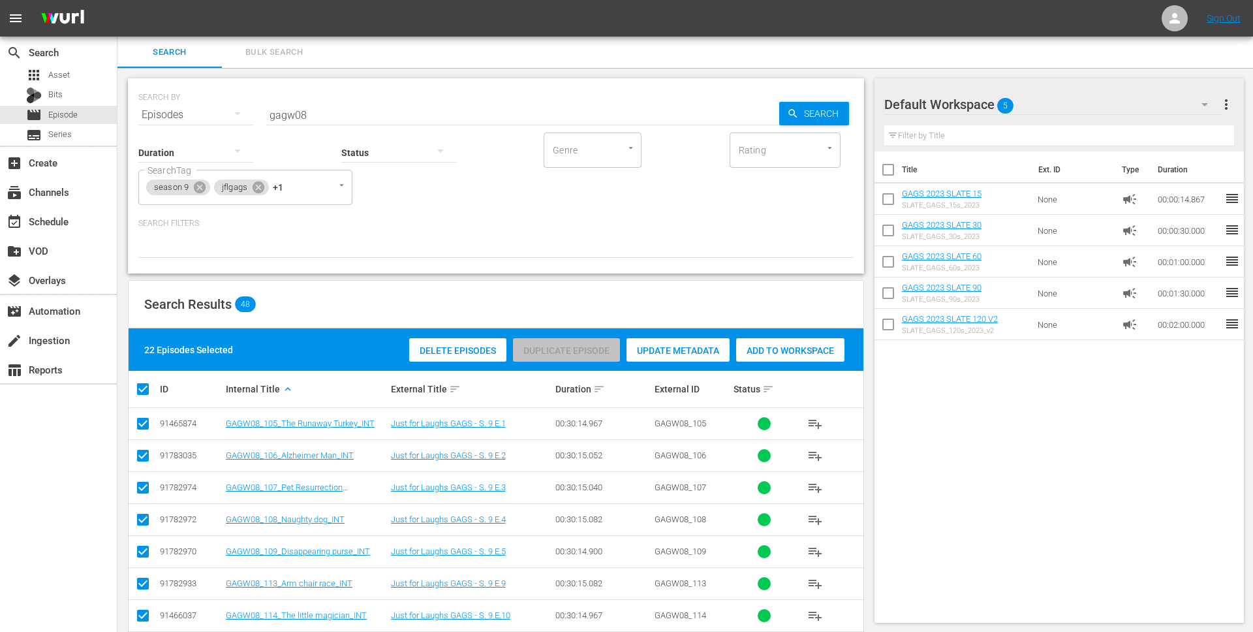
checkbox input "false"
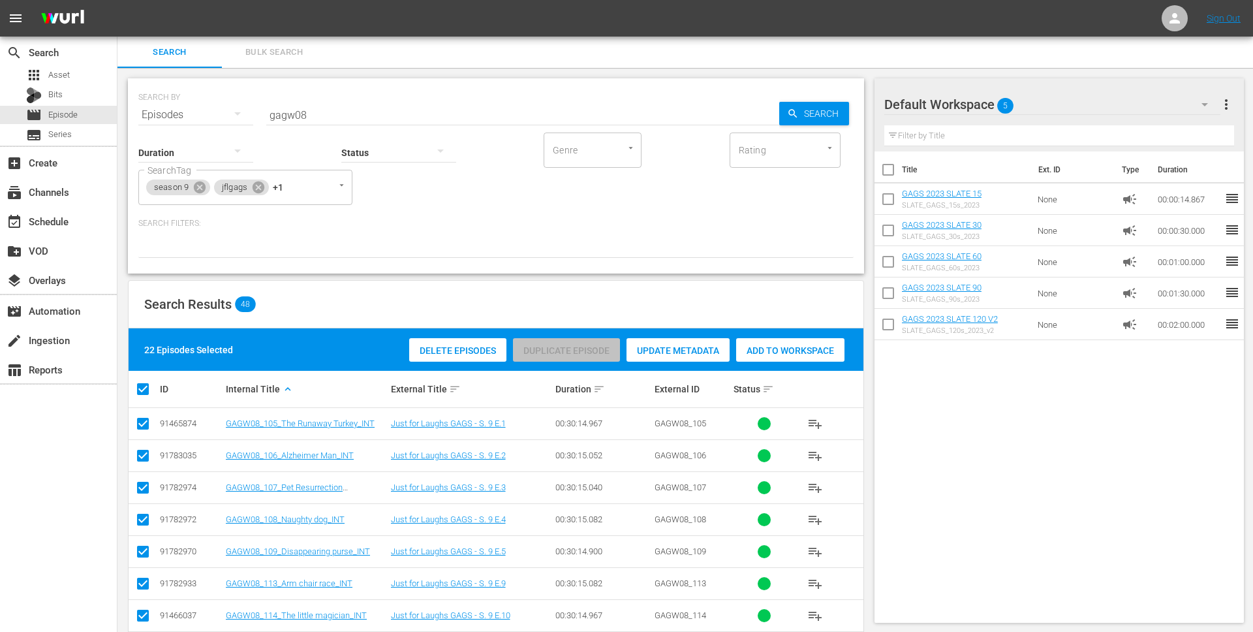
checkbox input "false"
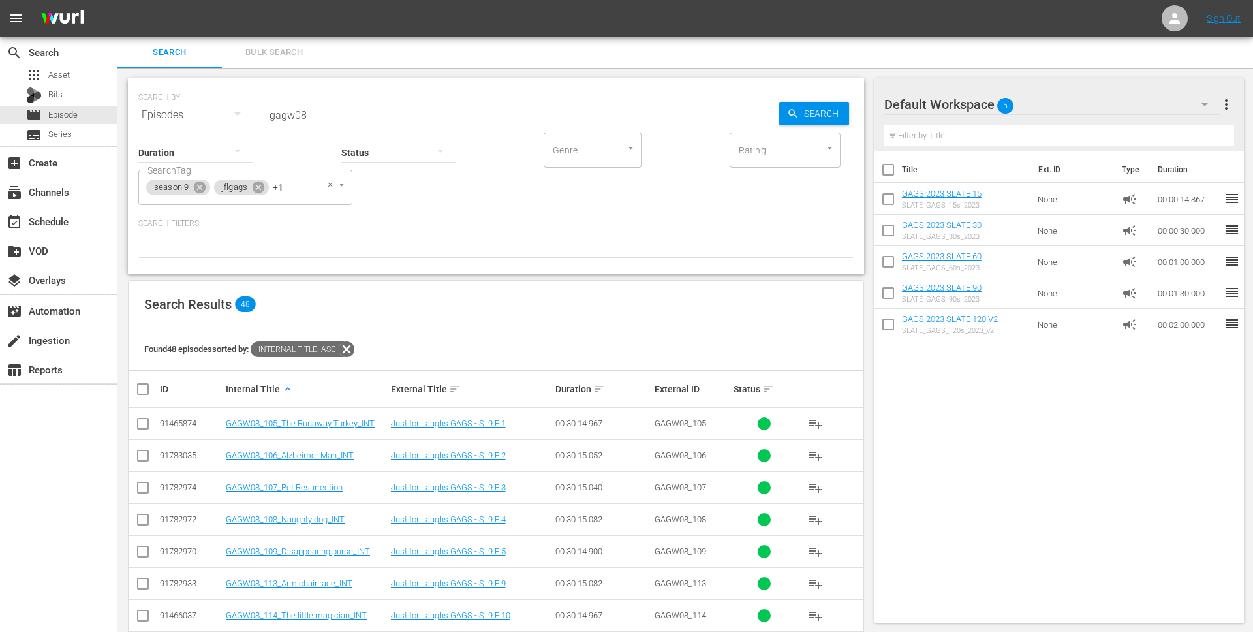
click at [306, 184] on div "season 9 jflgags +1 SearchTag" at bounding box center [245, 187] width 214 height 35
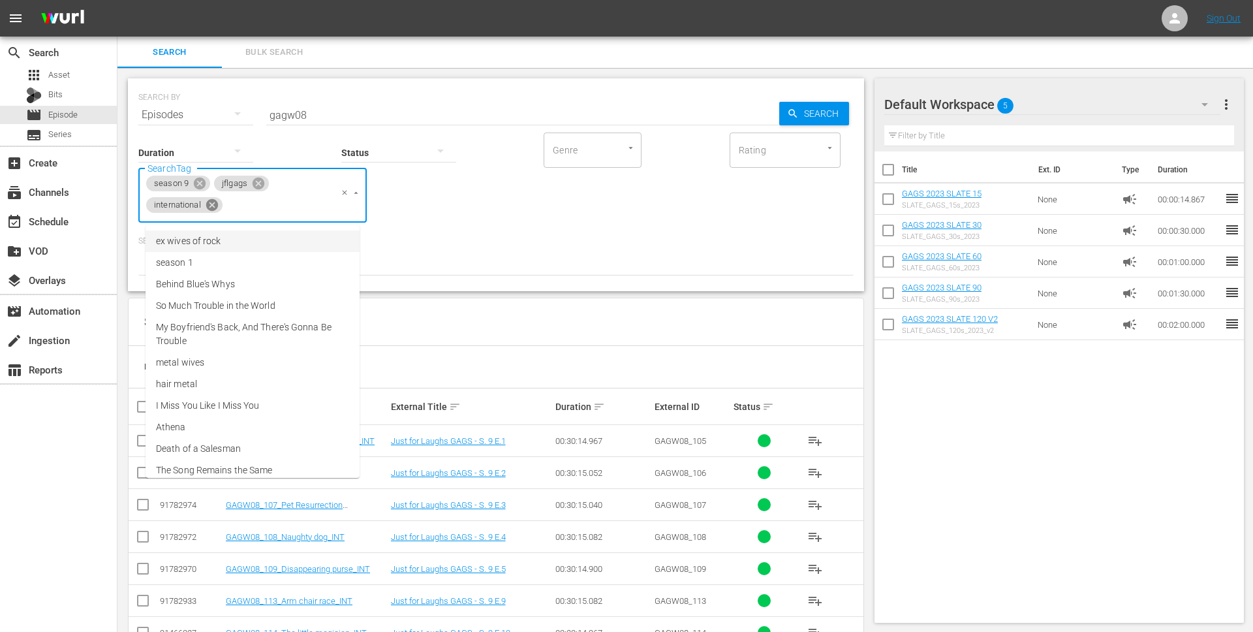
click at [216, 205] on icon at bounding box center [212, 205] width 12 height 12
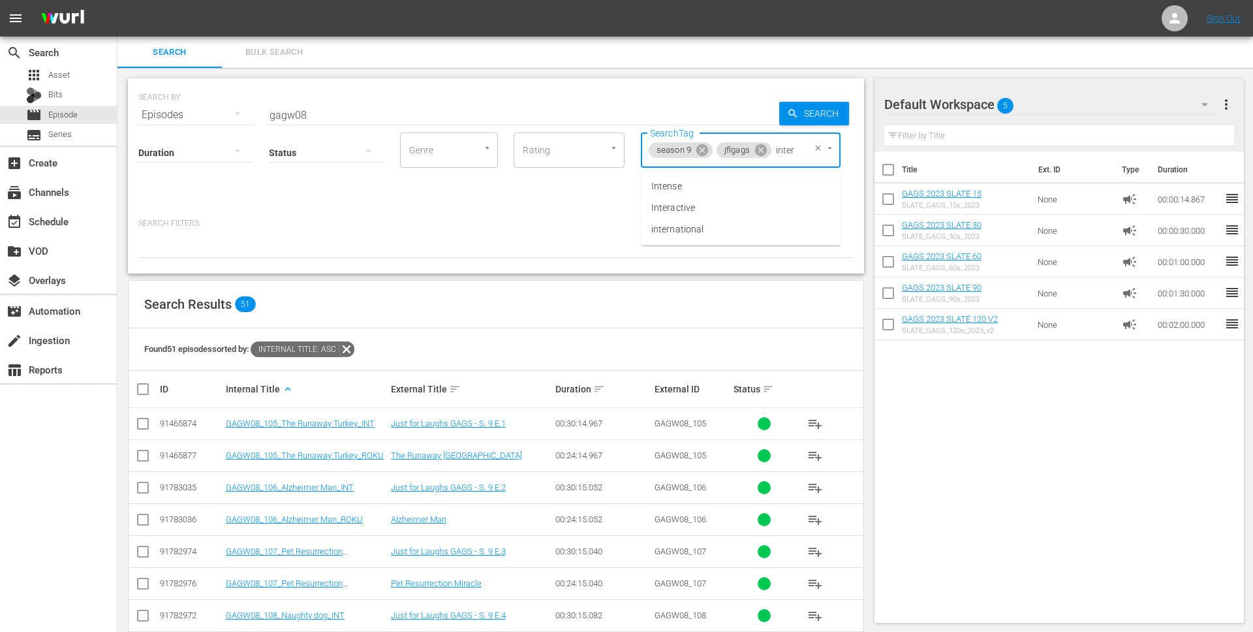
type input "intern"
click at [742, 190] on li "international" at bounding box center [741, 187] width 200 height 22
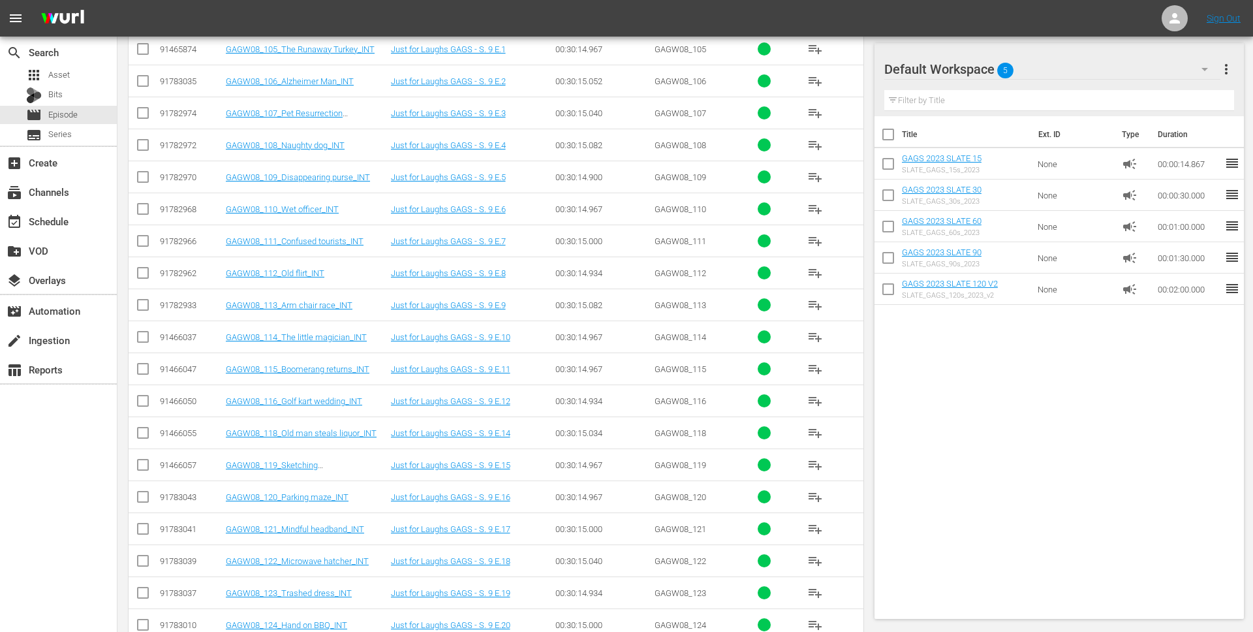
scroll to position [0, 0]
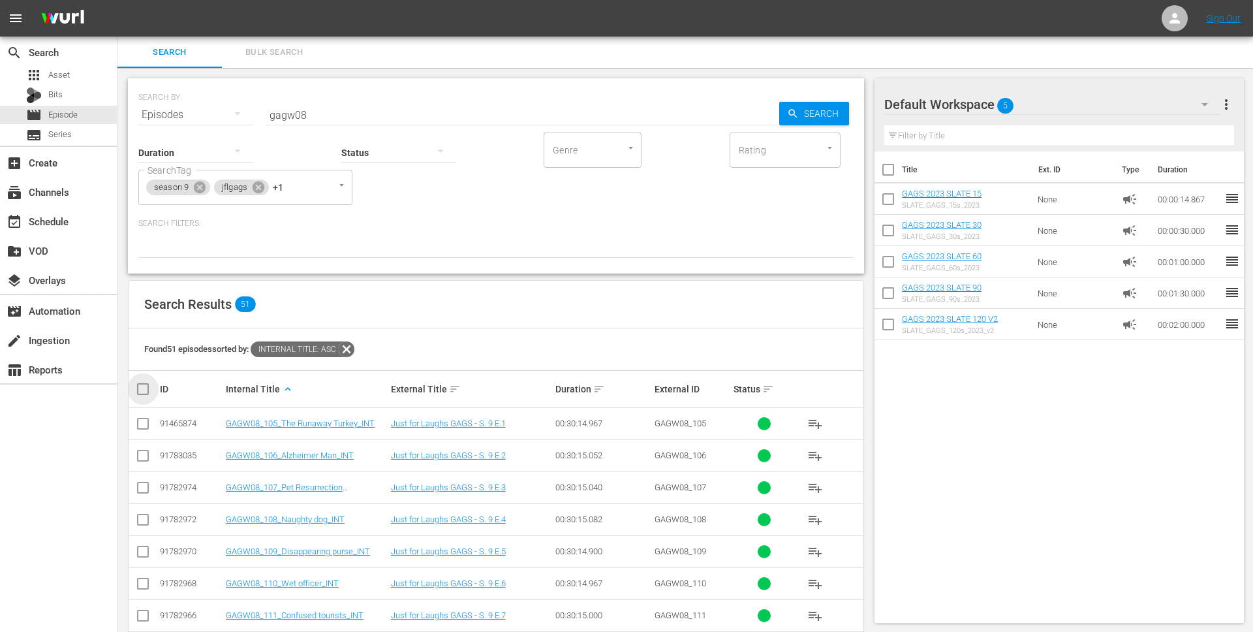
click at [144, 390] on input "checkbox" at bounding box center [148, 389] width 26 height 16
checkbox input "true"
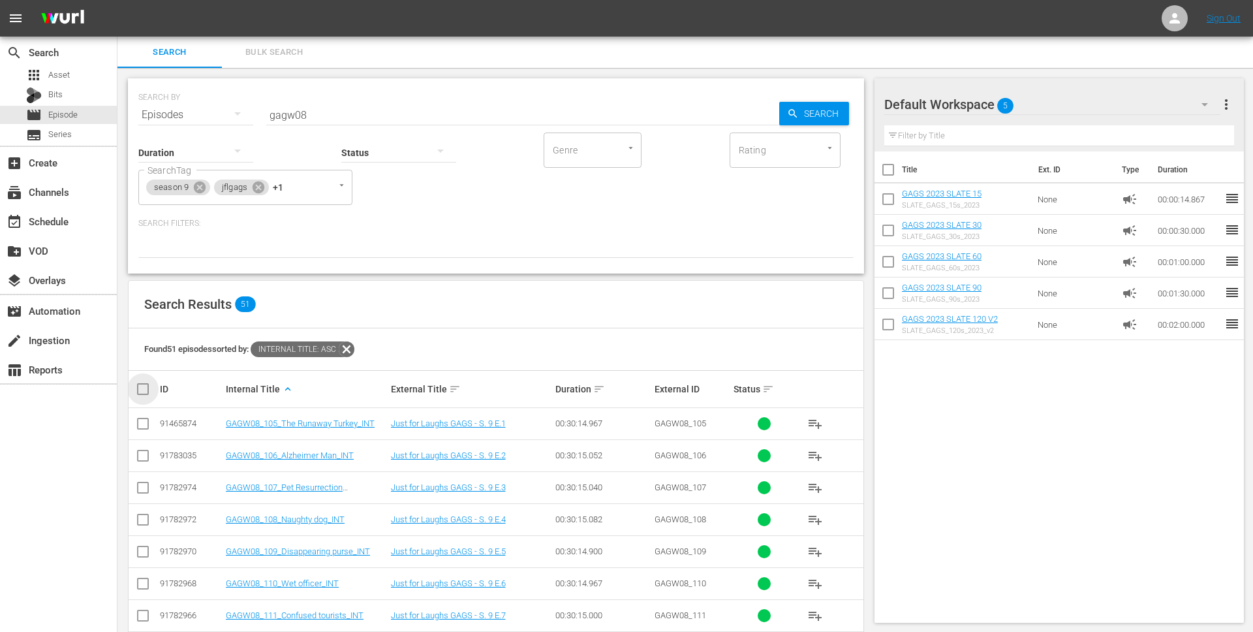
checkbox input "true"
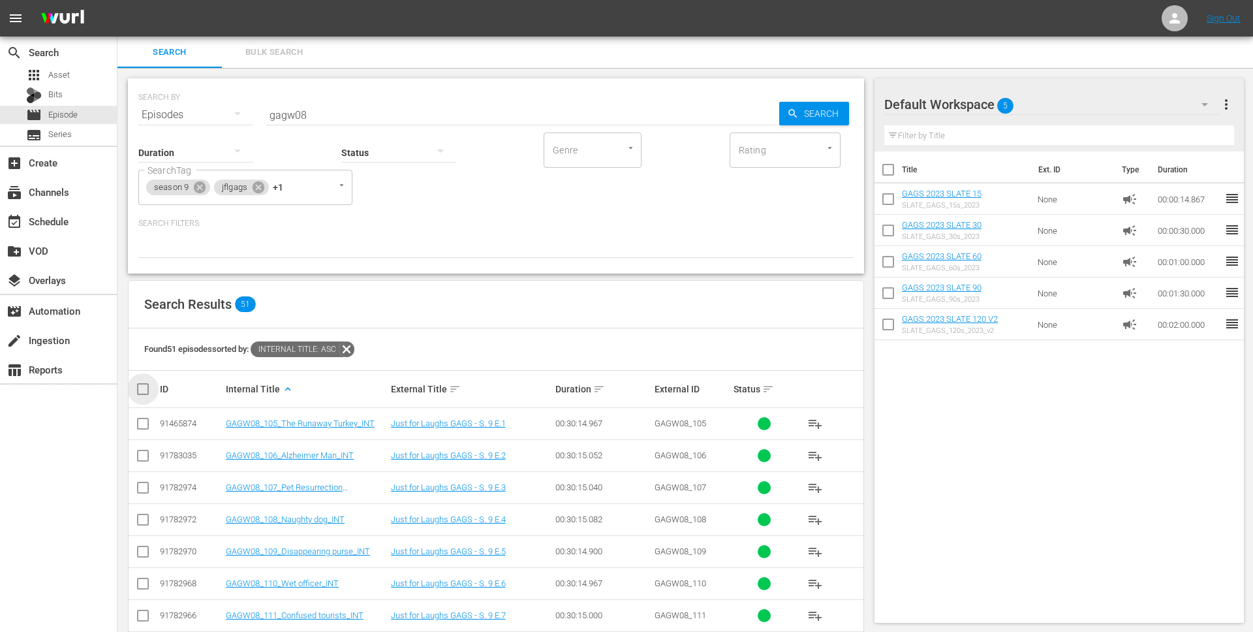
checkbox input "true"
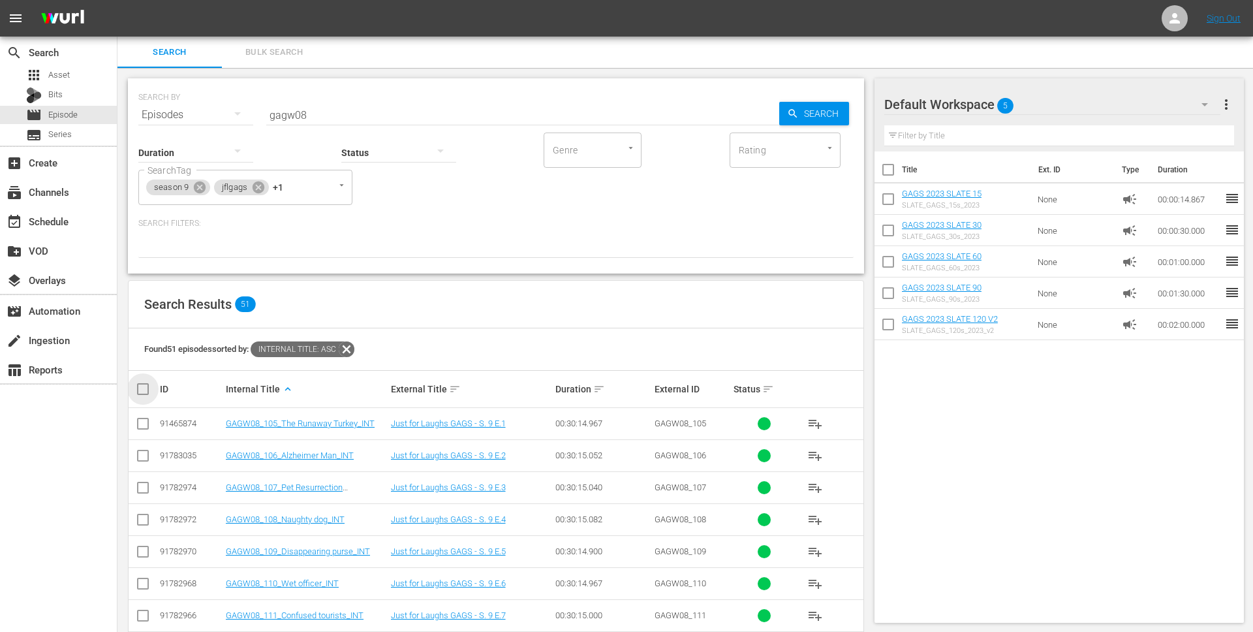
checkbox input "true"
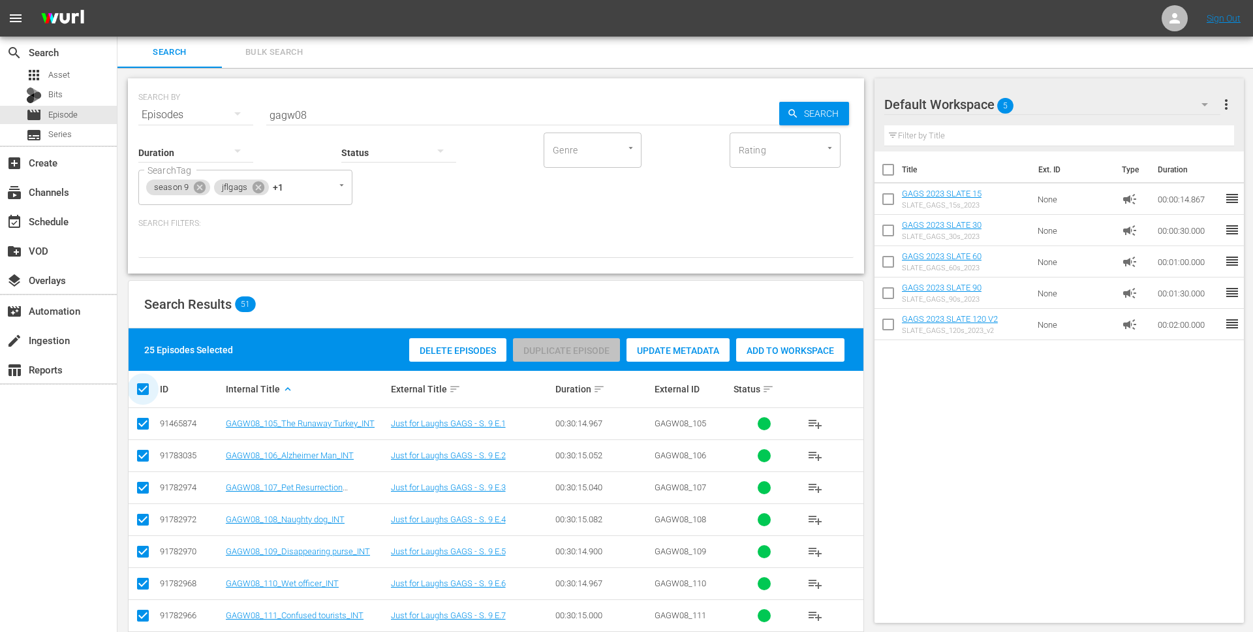
click at [144, 390] on input "checkbox" at bounding box center [148, 389] width 26 height 16
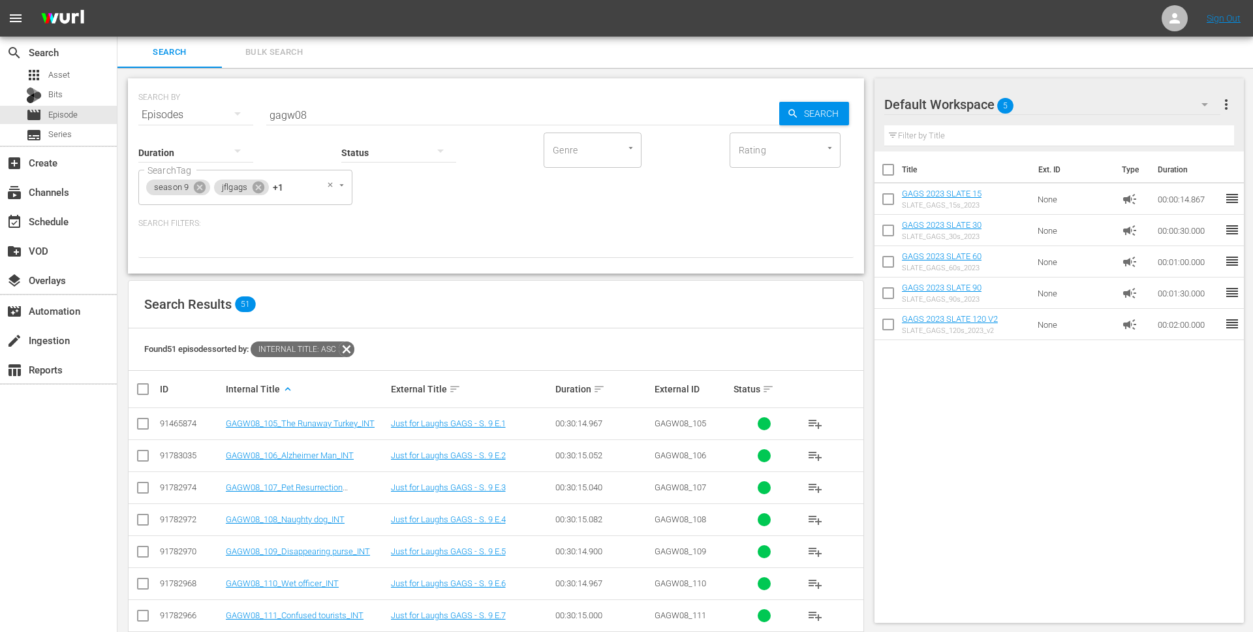
click at [306, 178] on div "season 9 jflgags +1 SearchTag" at bounding box center [245, 187] width 214 height 35
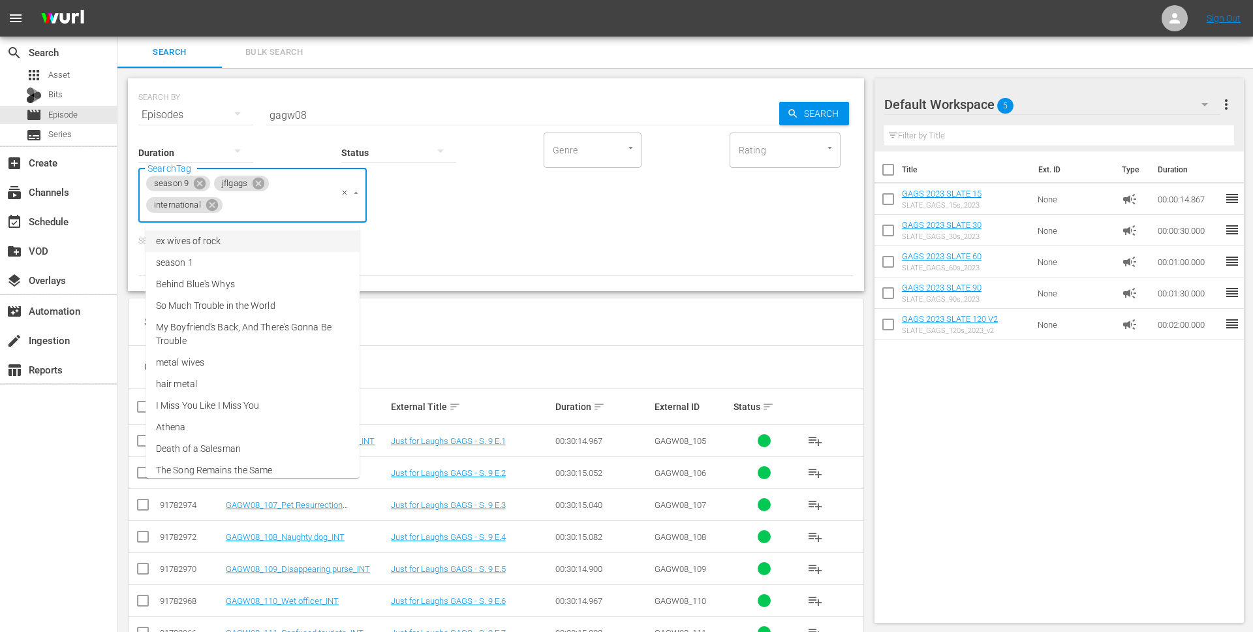
click at [213, 204] on icon at bounding box center [212, 205] width 14 height 14
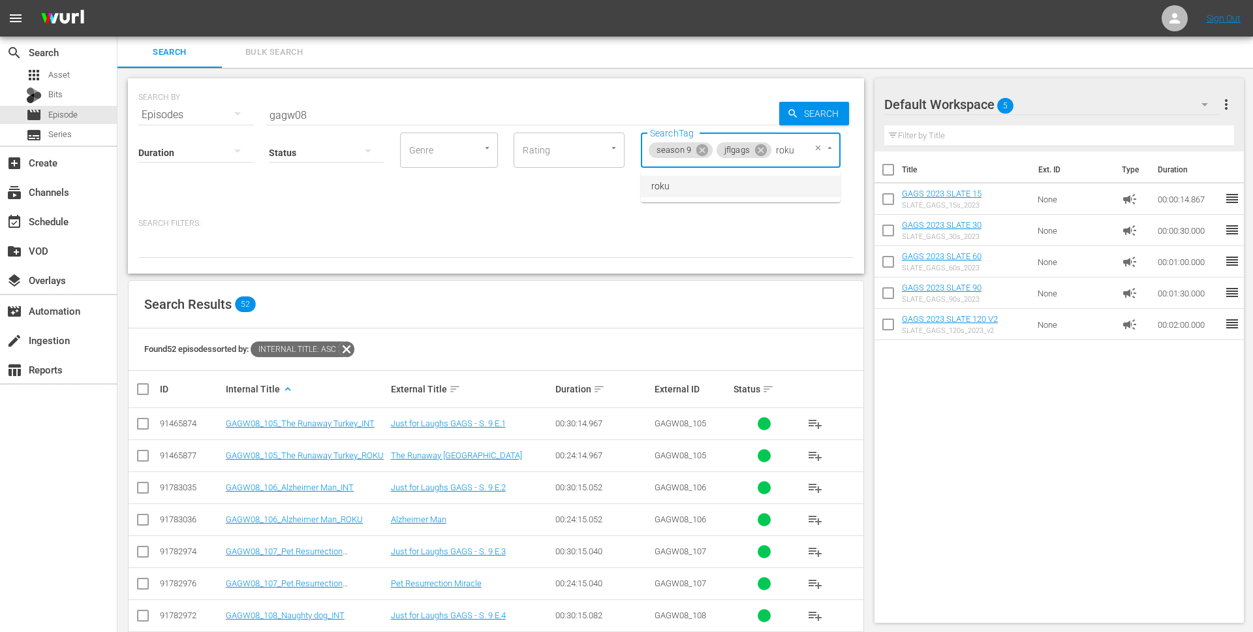
click at [761, 179] on li "roku" at bounding box center [741, 187] width 200 height 22
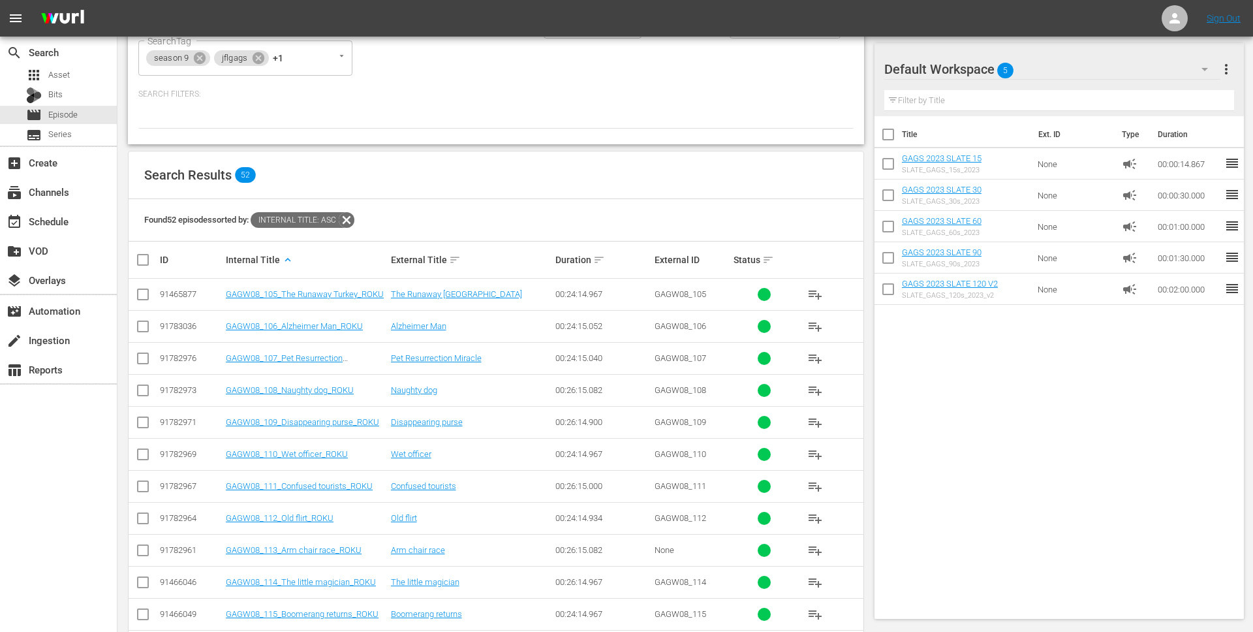
scroll to position [139, 0]
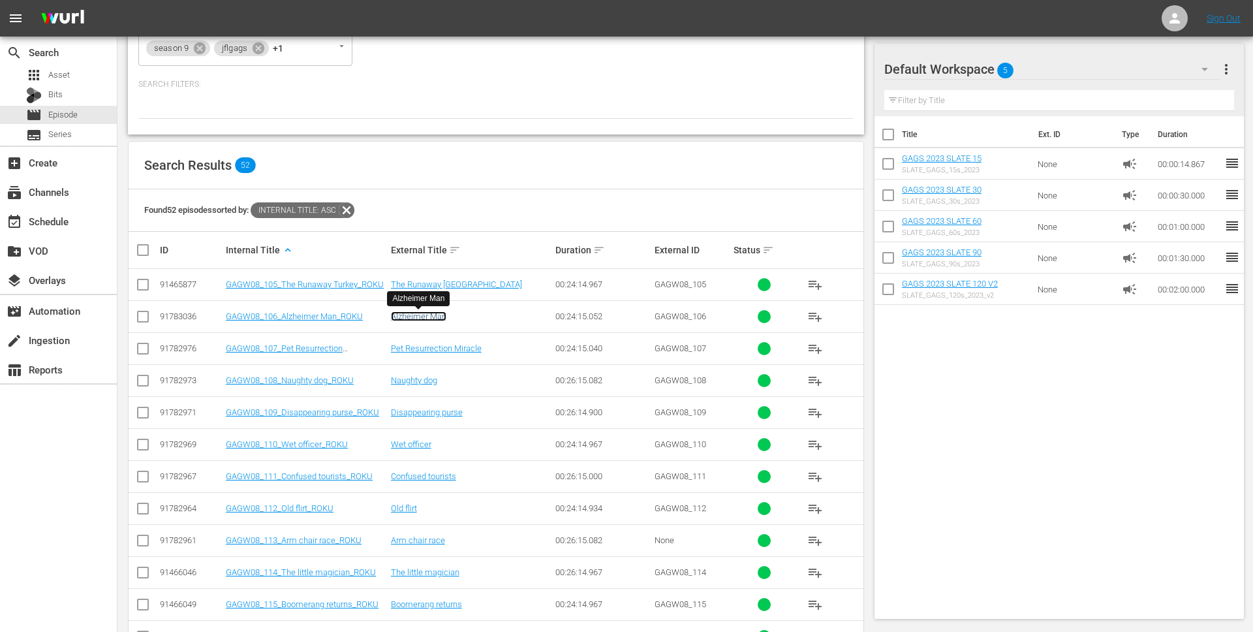
click at [433, 318] on link "Alzheimer Man" at bounding box center [418, 316] width 55 height 10
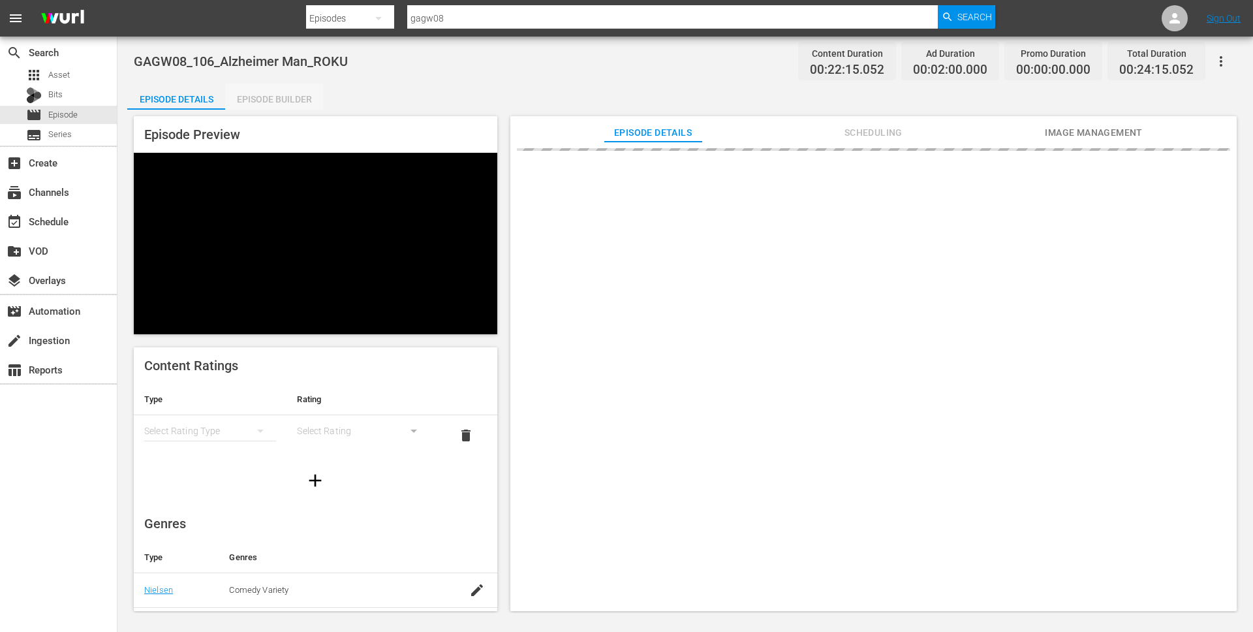
drag, startPoint x: 293, startPoint y: 100, endPoint x: 361, endPoint y: 106, distance: 68.8
click at [293, 100] on div "Episode Builder" at bounding box center [274, 99] width 98 height 31
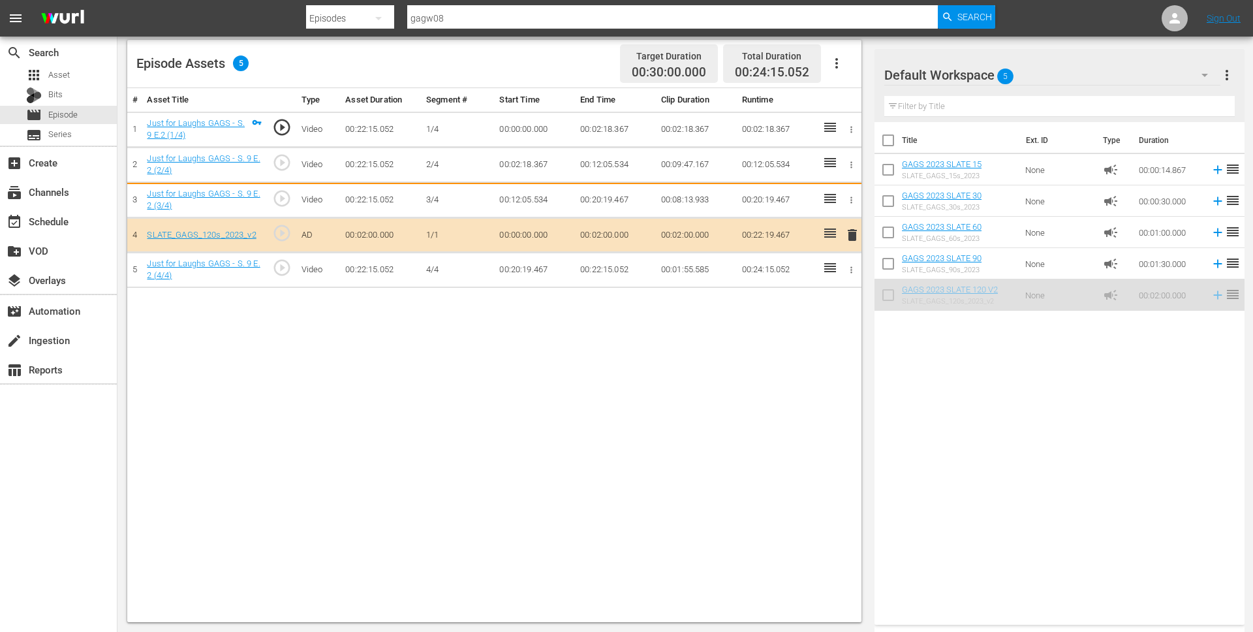
scroll to position [338, 0]
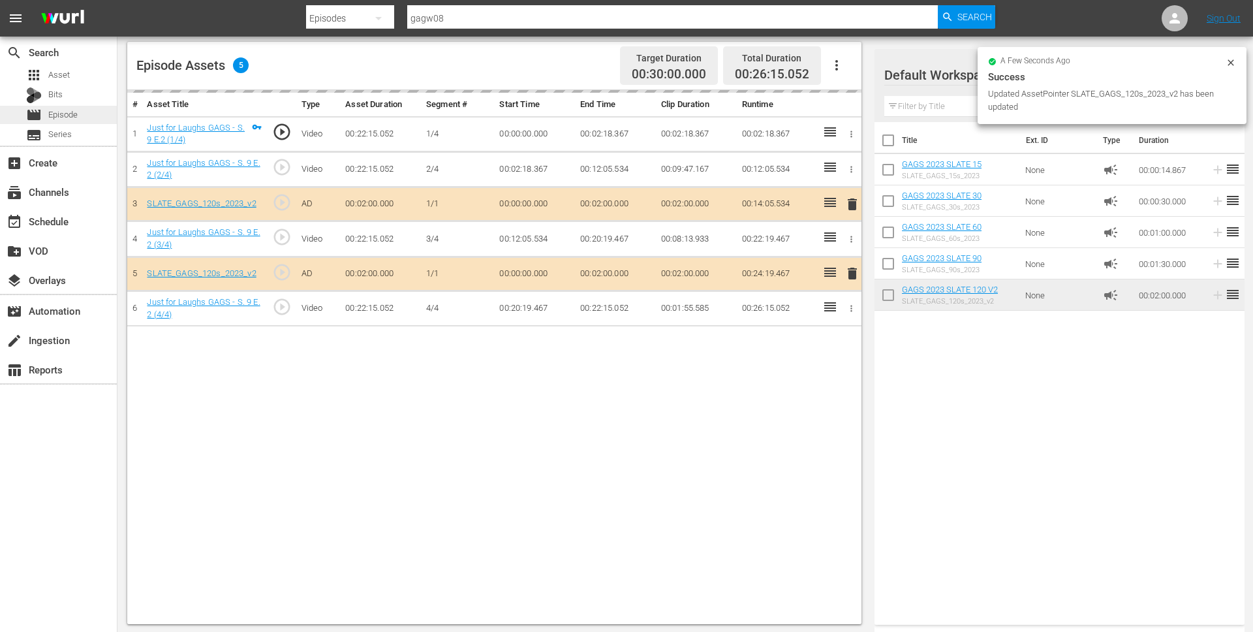
click at [74, 116] on span "Episode" at bounding box center [62, 114] width 29 height 13
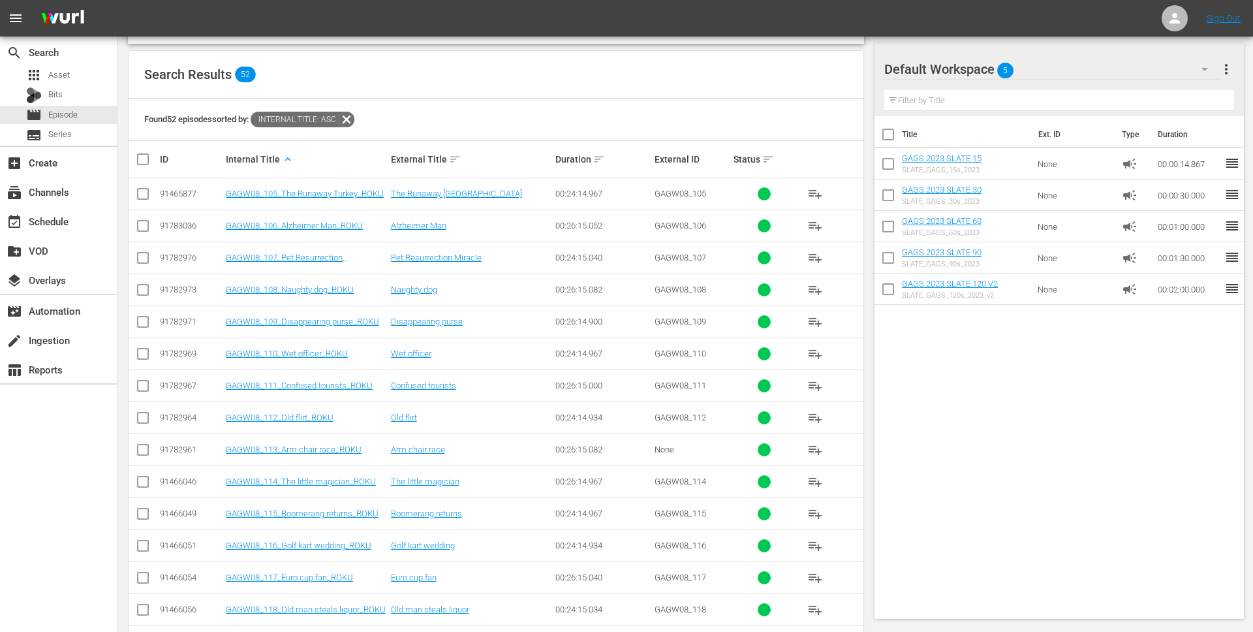
scroll to position [229, 0]
click at [428, 318] on link "Disappearing purse" at bounding box center [427, 322] width 72 height 10
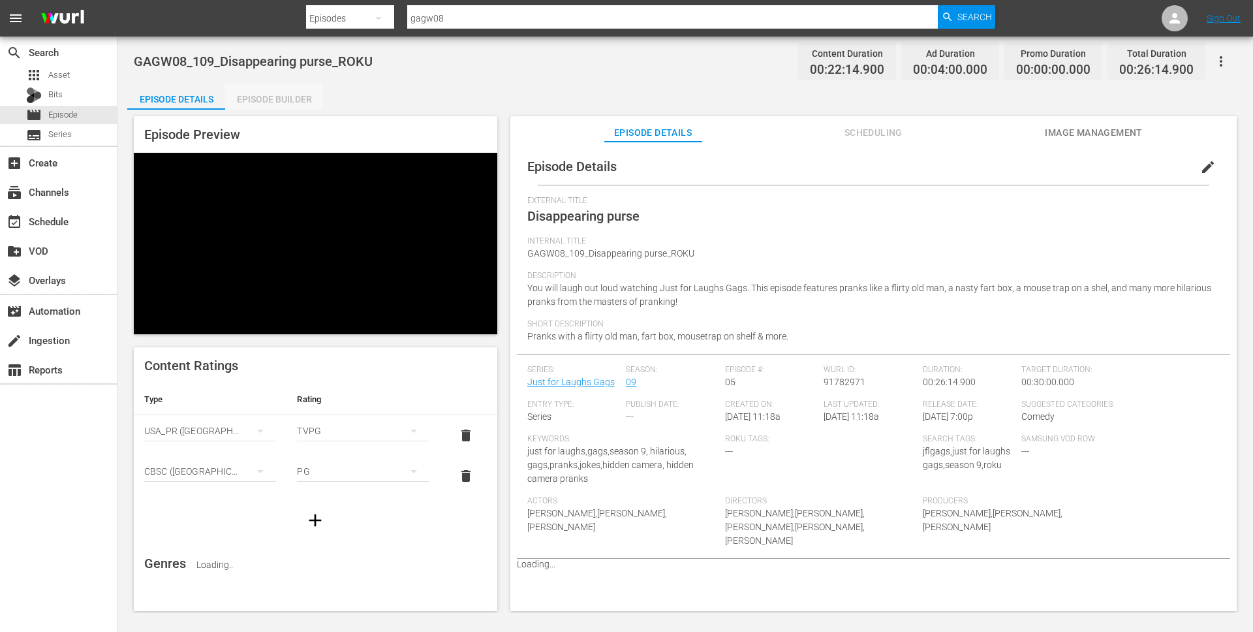
drag, startPoint x: 278, startPoint y: 91, endPoint x: 285, endPoint y: 91, distance: 7.2
click at [278, 91] on div "Episode Builder" at bounding box center [274, 99] width 98 height 31
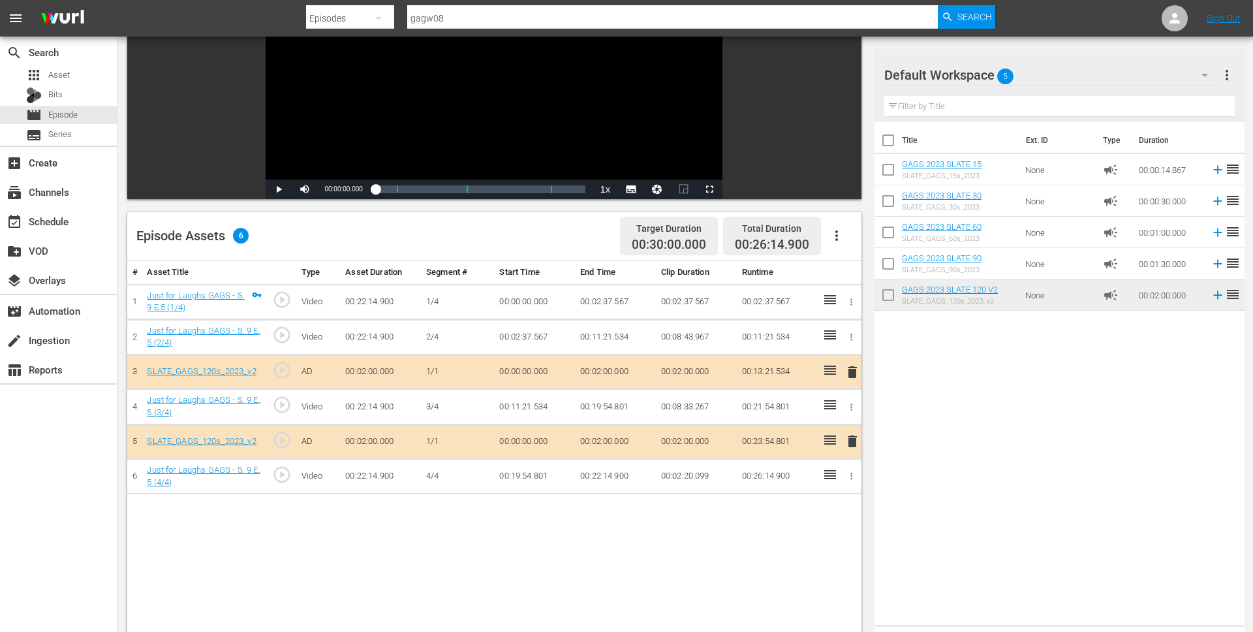
scroll to position [221, 0]
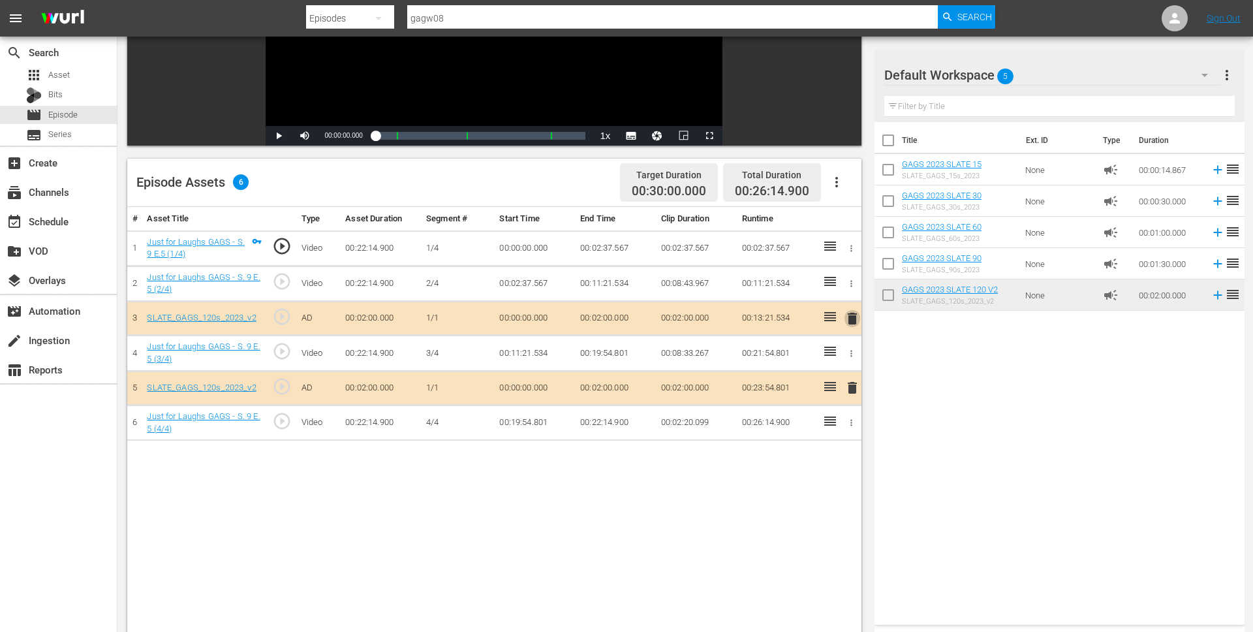
click at [850, 317] on span "delete" at bounding box center [852, 319] width 16 height 16
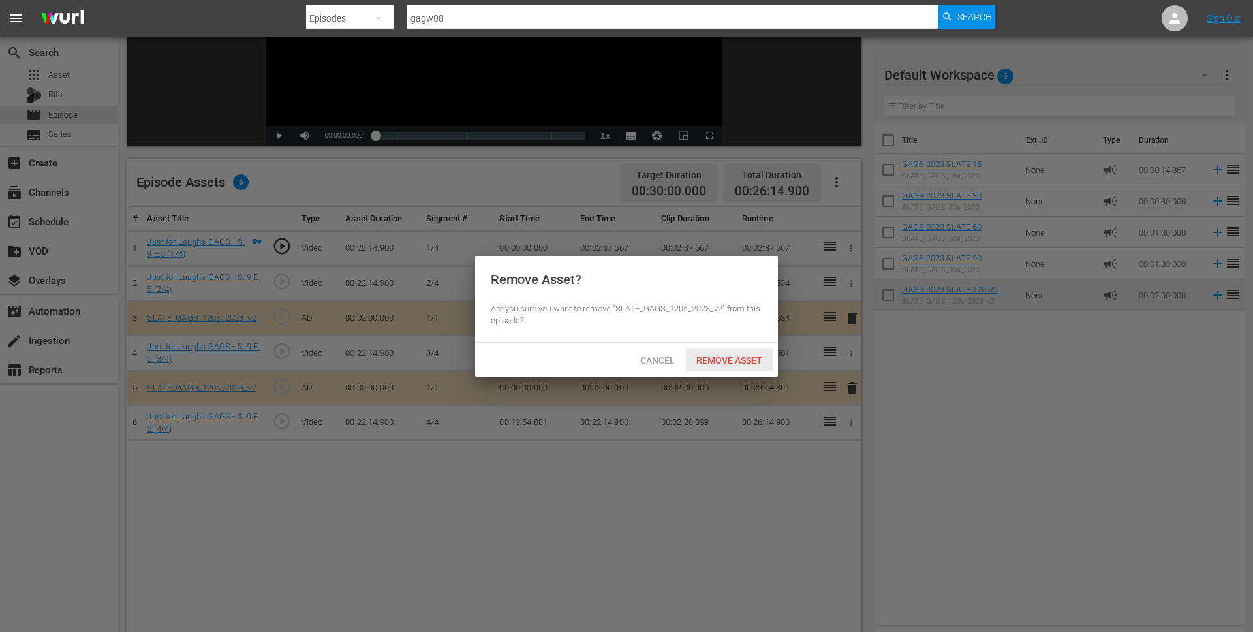
drag, startPoint x: 728, startPoint y: 356, endPoint x: 665, endPoint y: 343, distance: 64.0
click at [728, 356] on span "Remove Asset" at bounding box center [729, 360] width 87 height 10
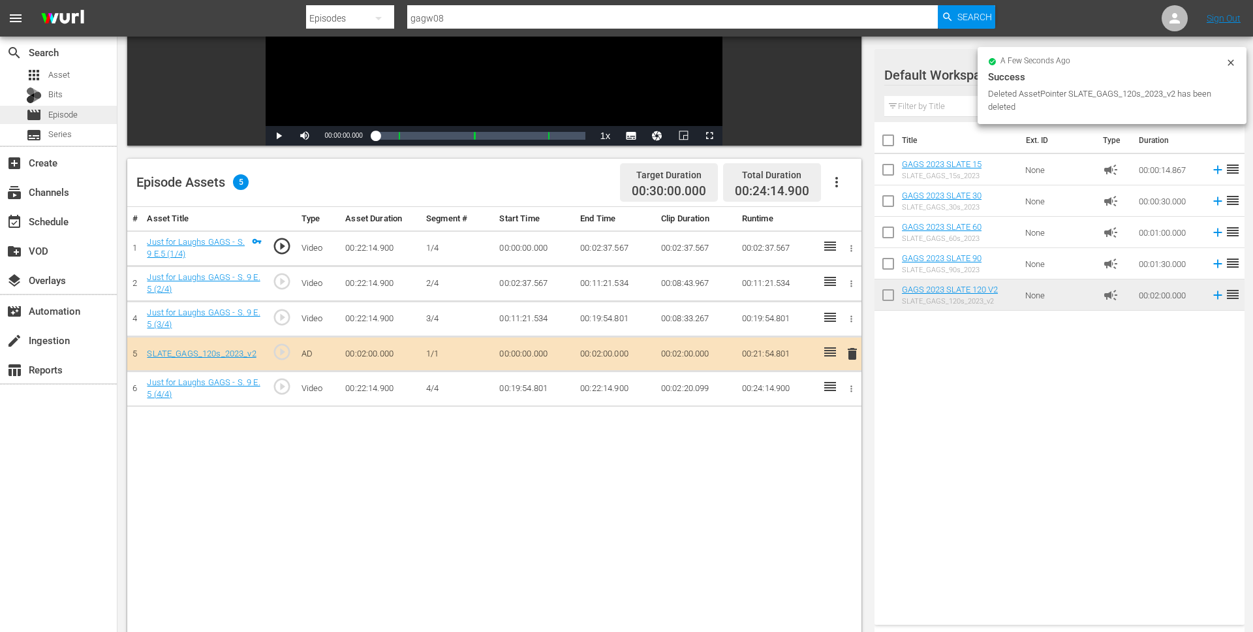
click at [74, 108] on span "Episode" at bounding box center [62, 114] width 29 height 13
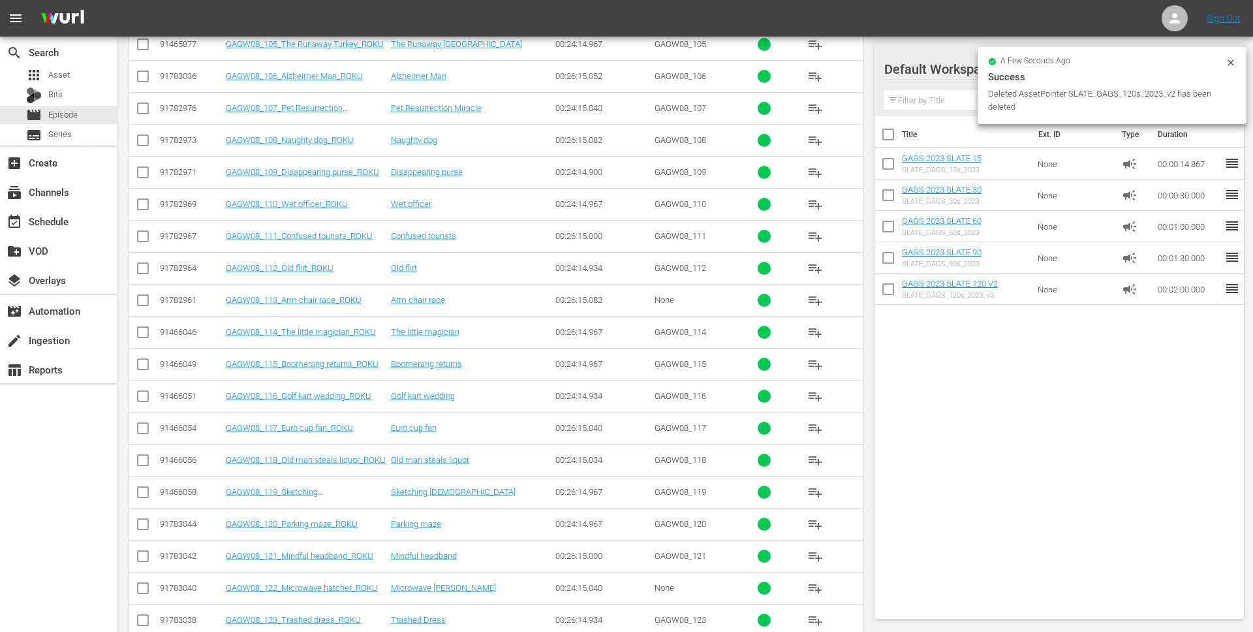
scroll to position [372, 0]
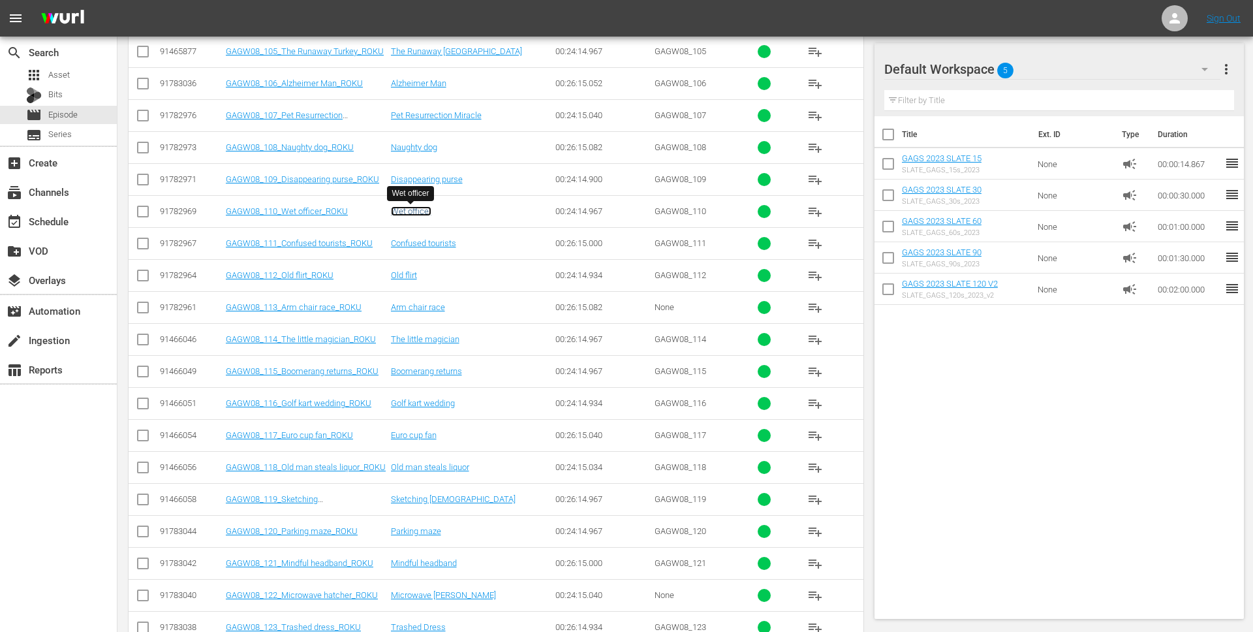
click at [421, 213] on link "Wet officer" at bounding box center [411, 211] width 40 height 10
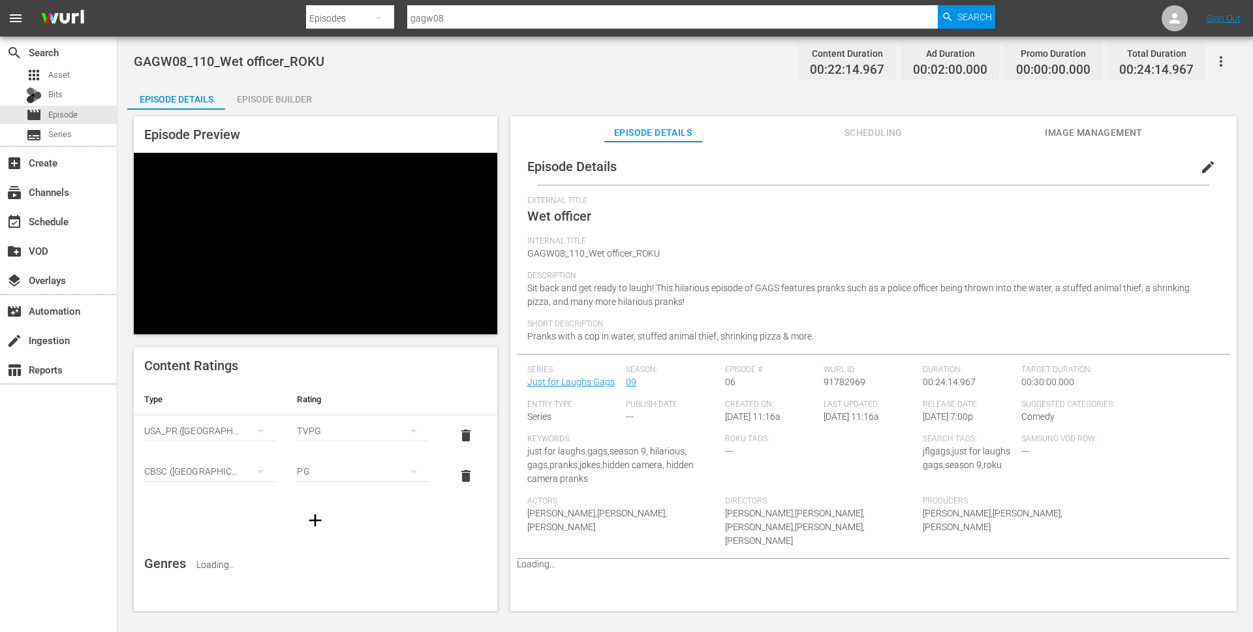
click at [269, 95] on div "Episode Builder" at bounding box center [274, 99] width 98 height 31
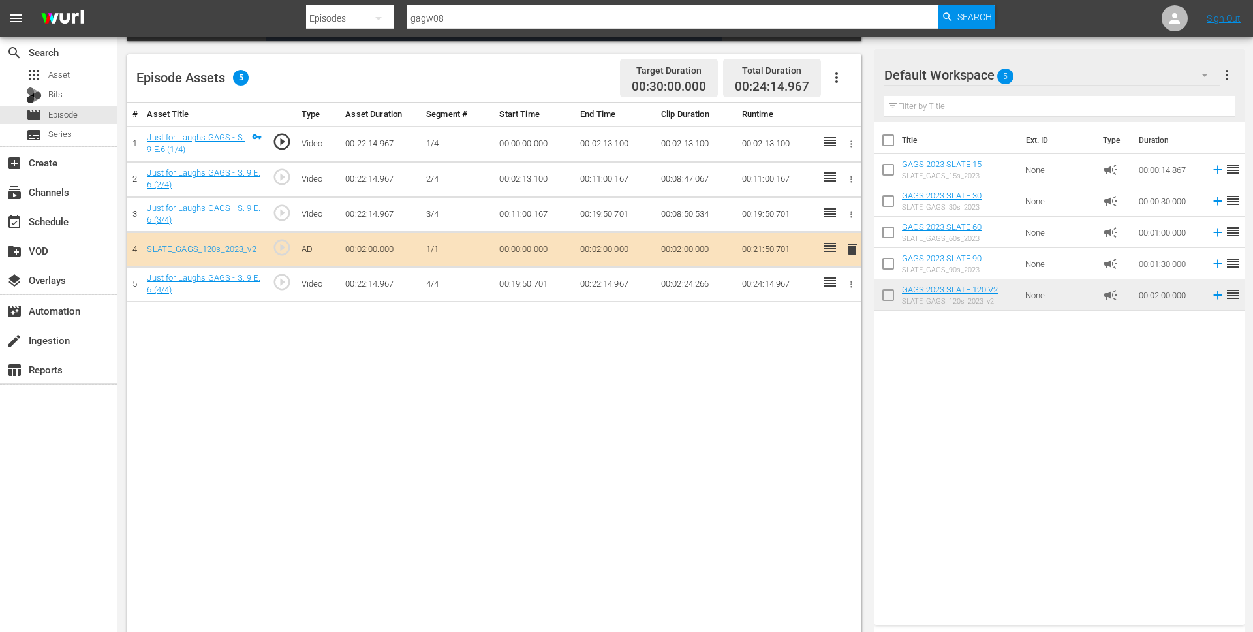
scroll to position [328, 0]
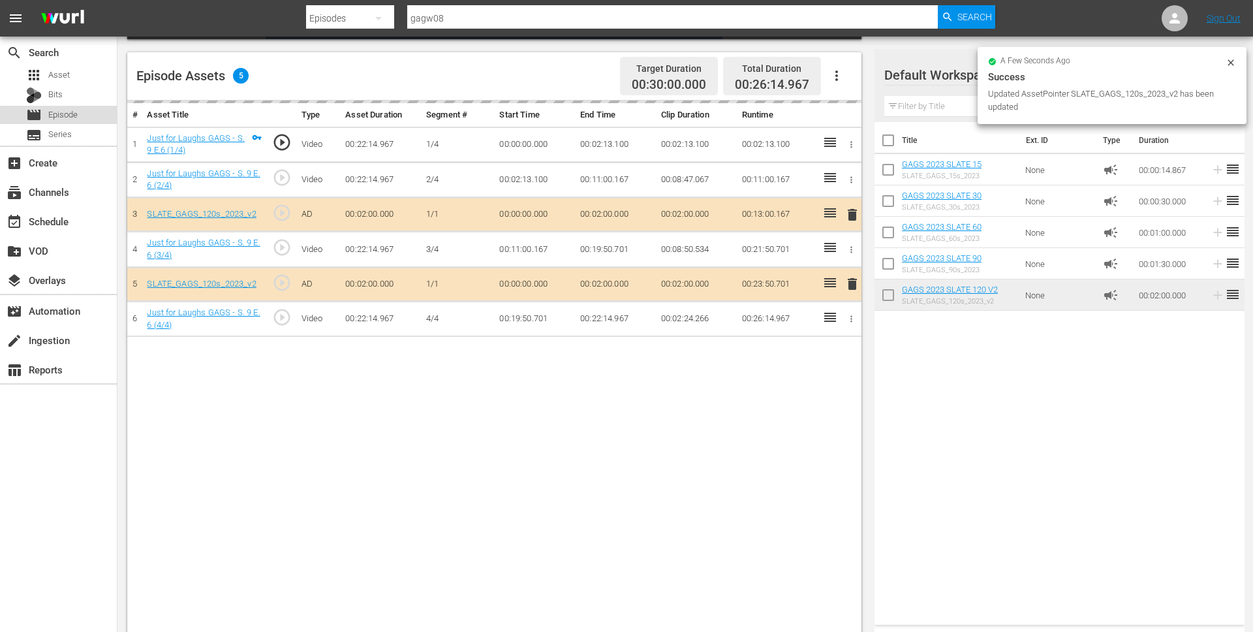
click at [76, 110] on span "Episode" at bounding box center [62, 114] width 29 height 13
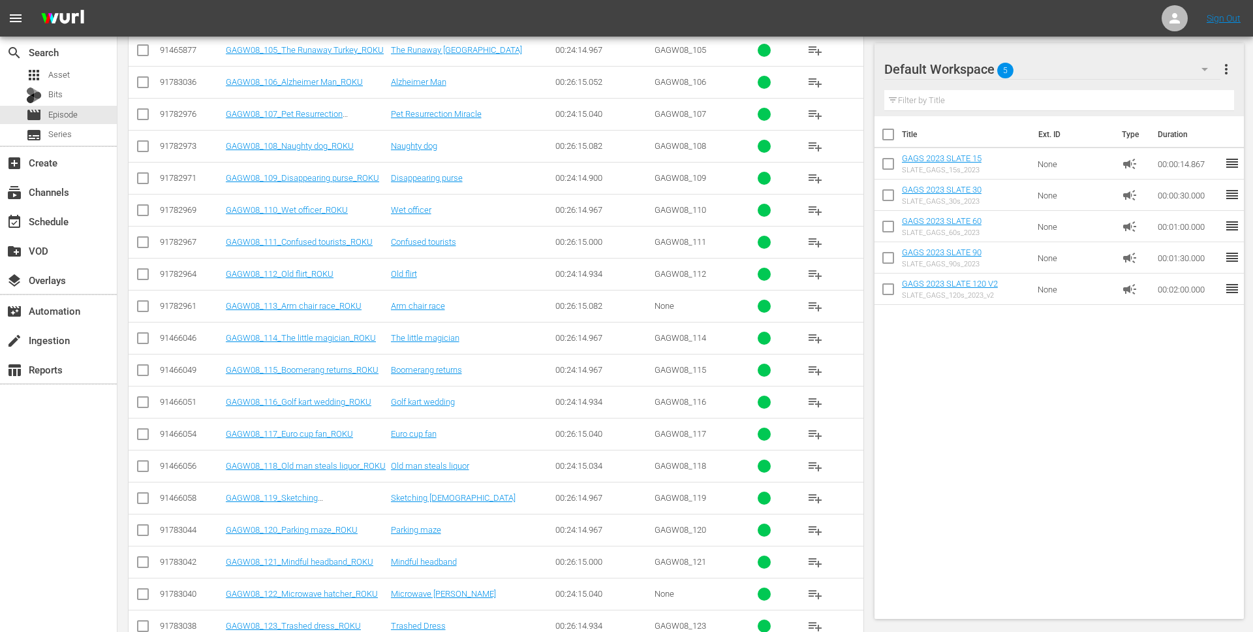
scroll to position [375, 0]
click at [411, 241] on link "Confused tourists" at bounding box center [423, 241] width 65 height 10
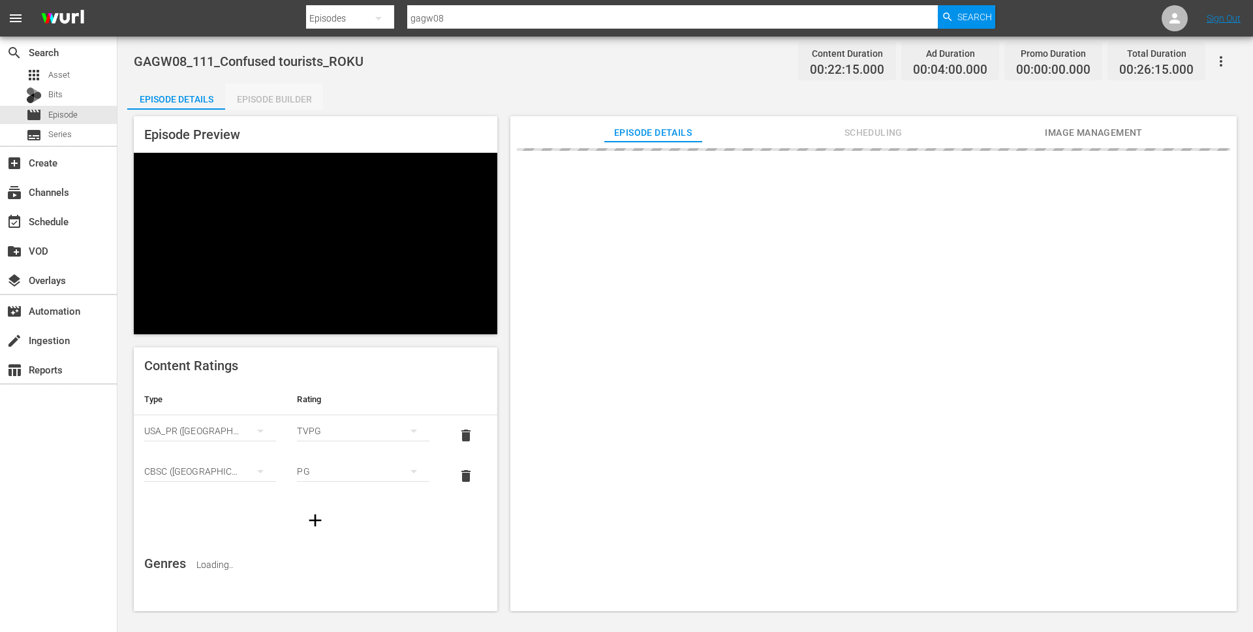
click at [290, 104] on div "Episode Builder" at bounding box center [274, 99] width 98 height 31
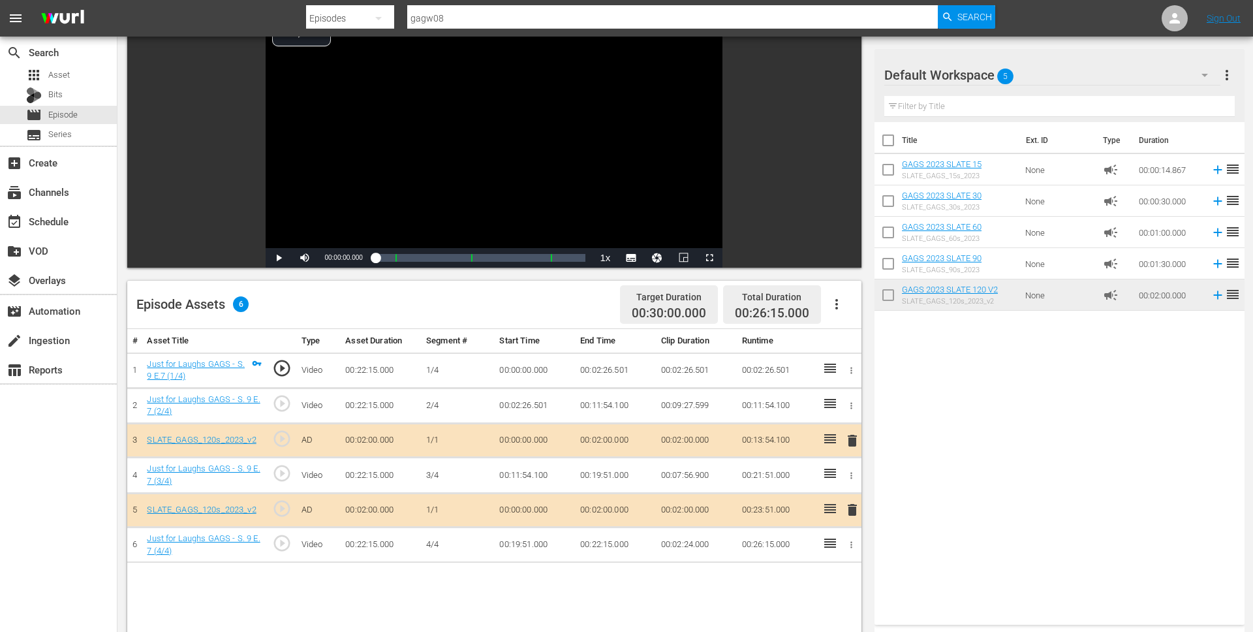
scroll to position [105, 0]
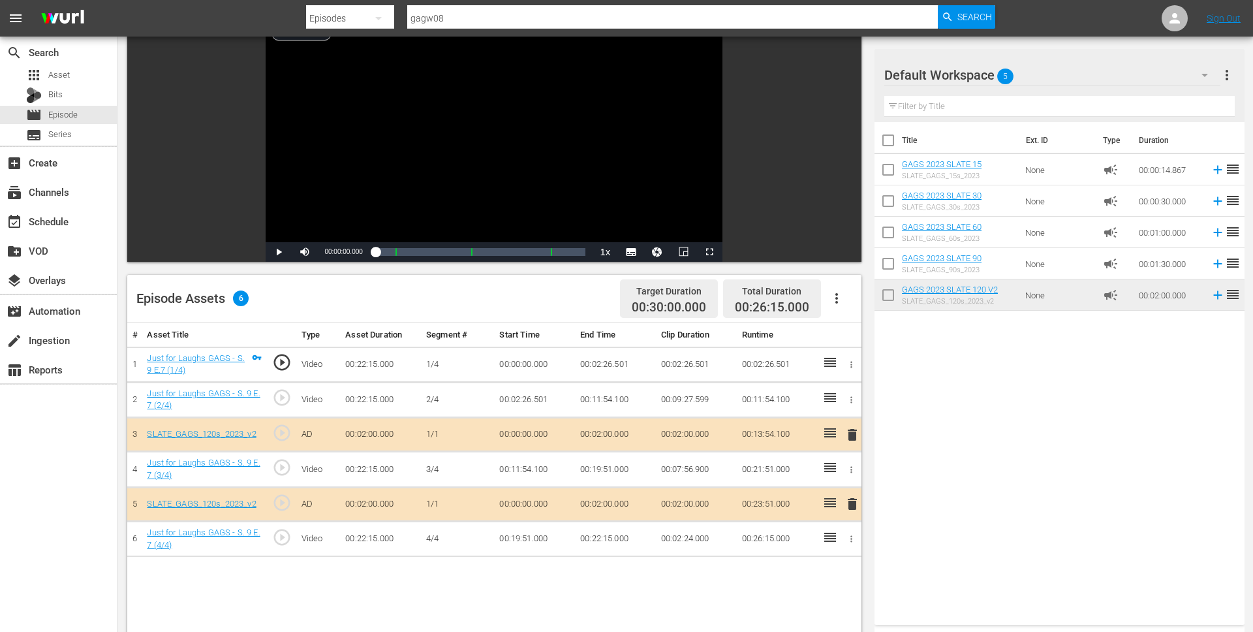
click at [850, 433] on span "delete" at bounding box center [852, 435] width 16 height 16
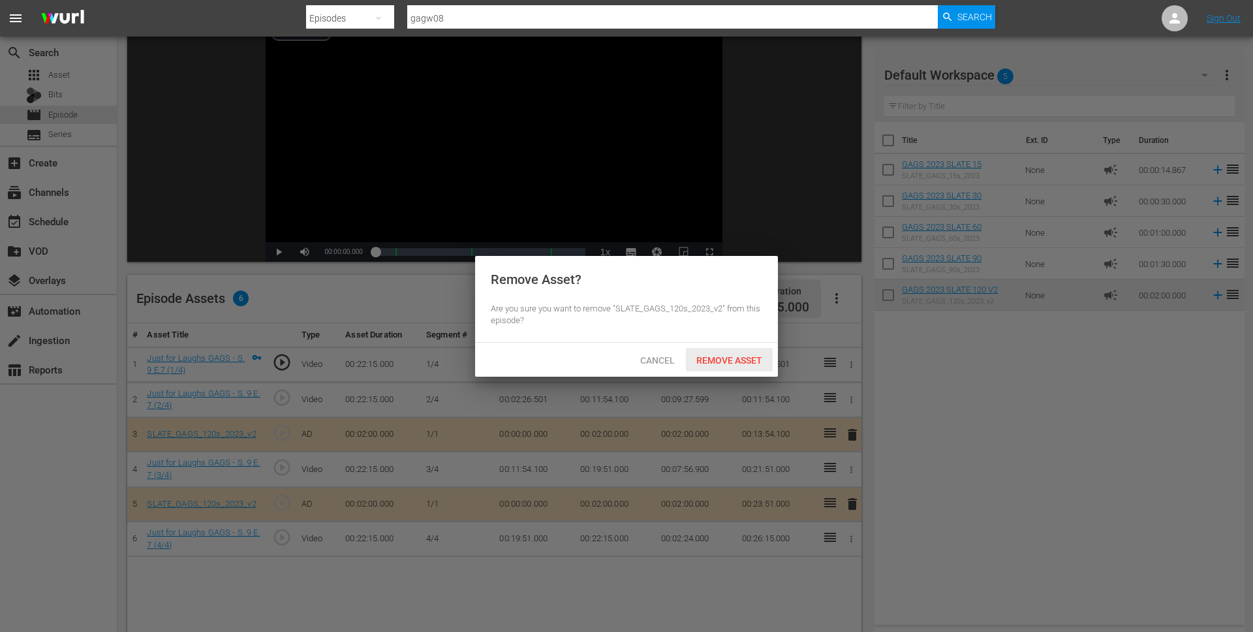
click at [727, 367] on div "Remove Asset" at bounding box center [729, 360] width 87 height 24
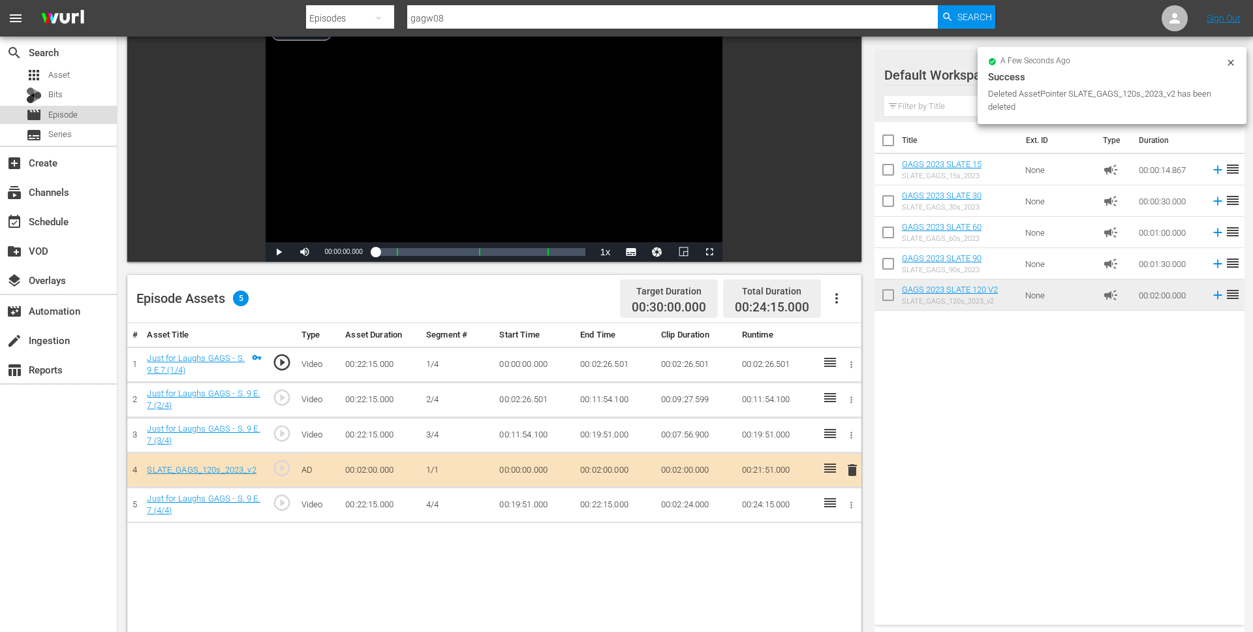
click at [76, 113] on span "Episode" at bounding box center [62, 114] width 29 height 13
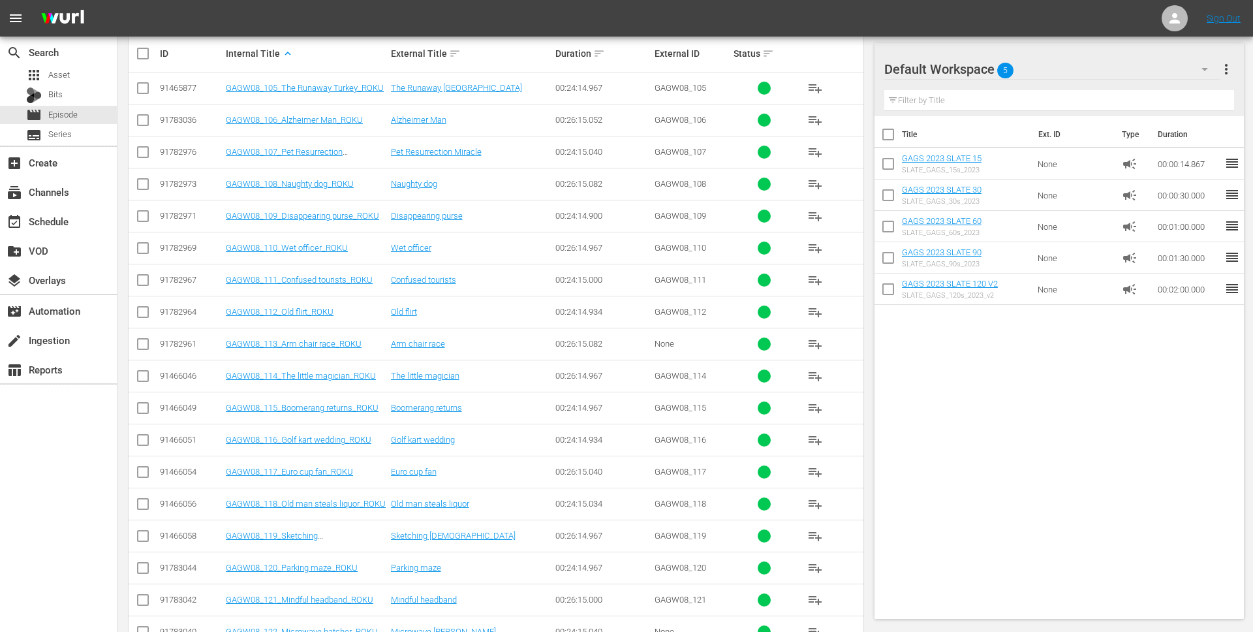
scroll to position [343, 0]
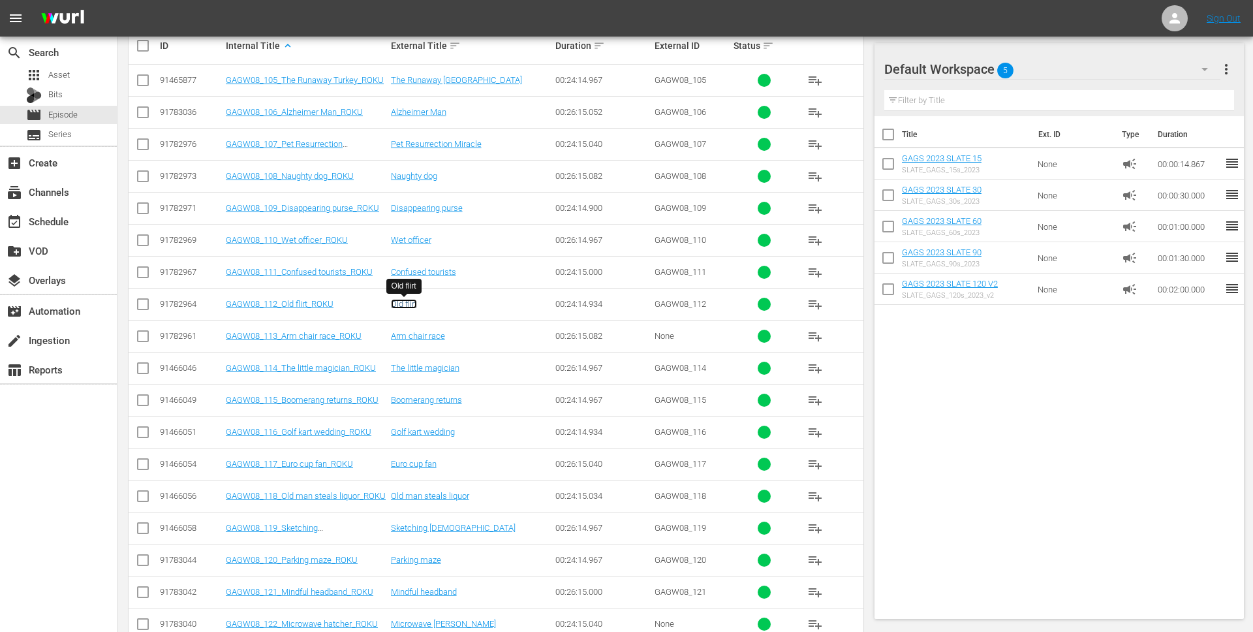
click at [395, 301] on link "Old flirt" at bounding box center [404, 304] width 26 height 10
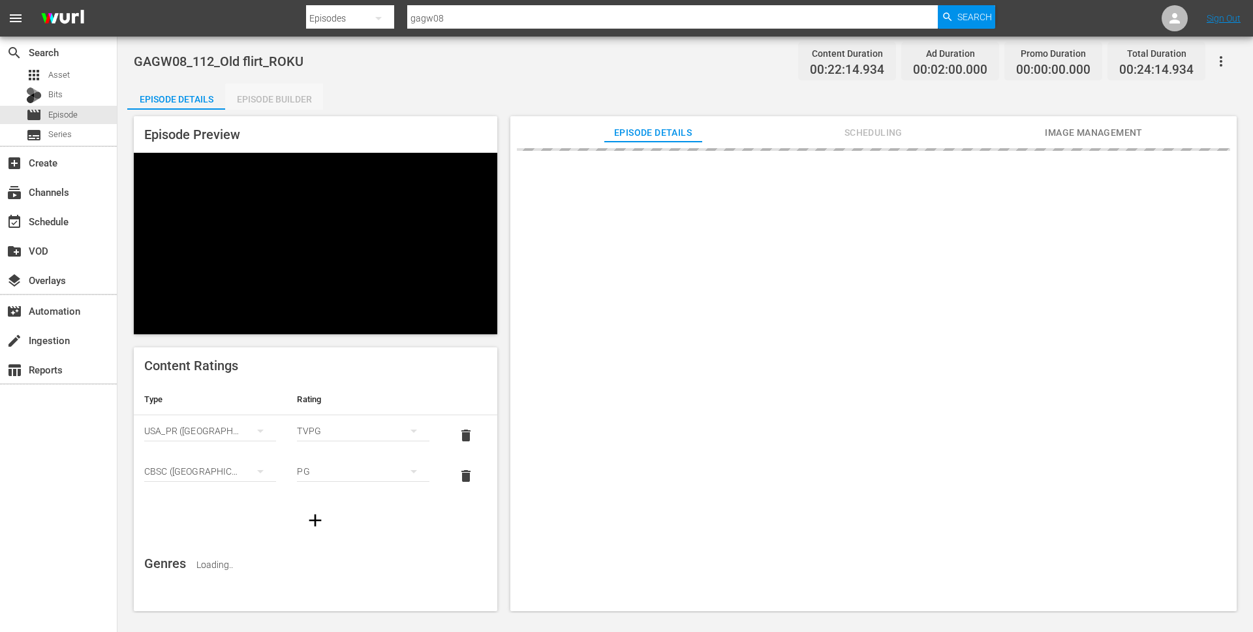
drag, startPoint x: 284, startPoint y: 102, endPoint x: 309, endPoint y: 104, distance: 24.2
click at [284, 102] on div "Episode Builder" at bounding box center [274, 99] width 98 height 31
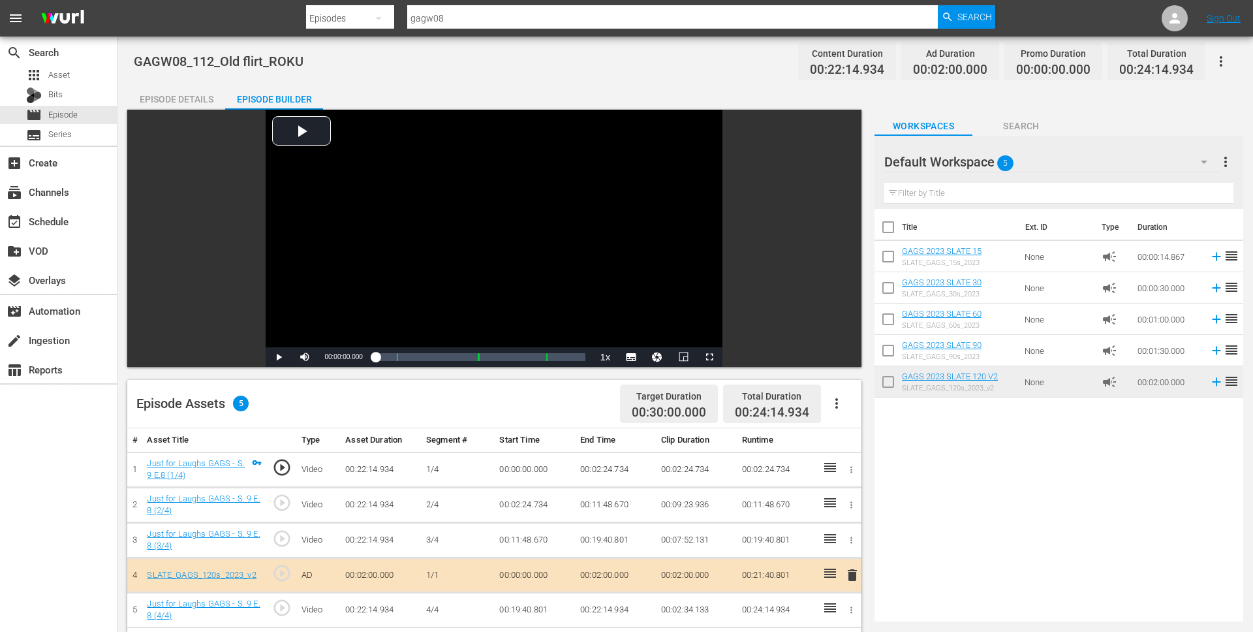
scroll to position [340, 0]
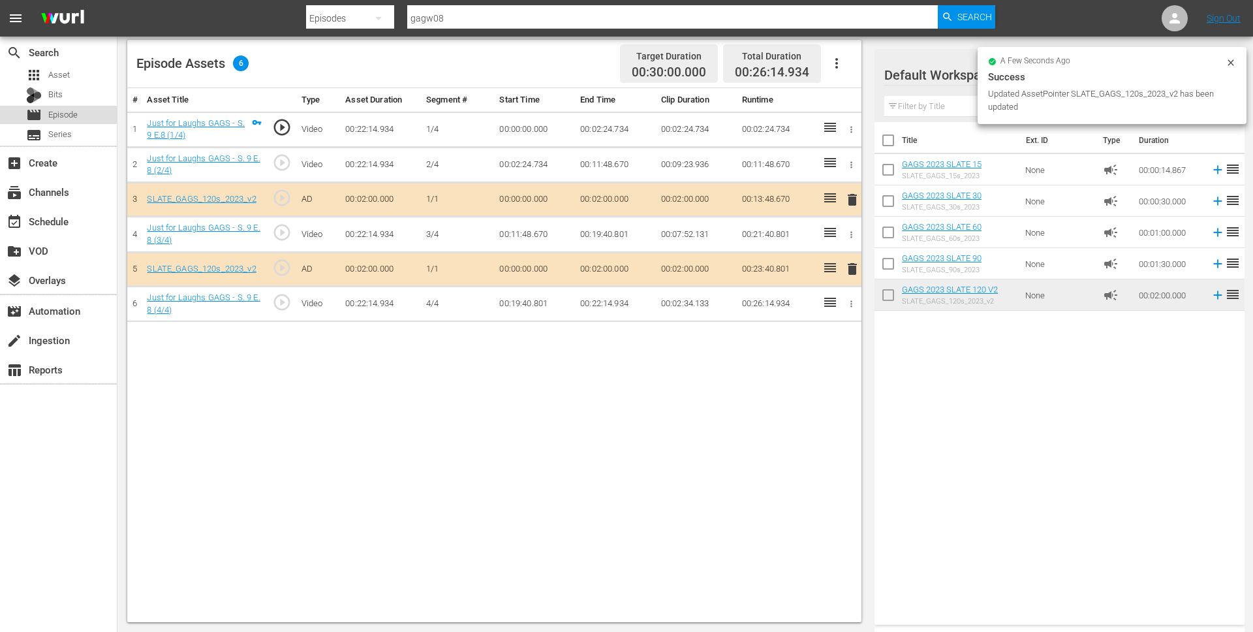
click at [63, 114] on span "Episode" at bounding box center [62, 114] width 29 height 13
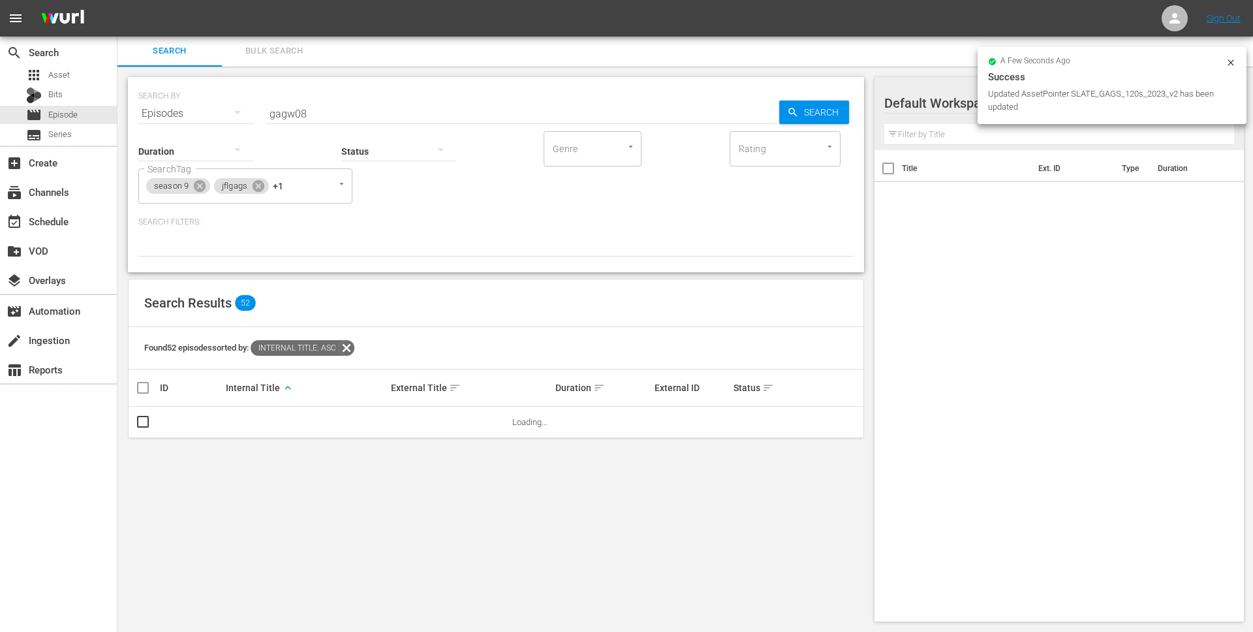
scroll to position [340, 0]
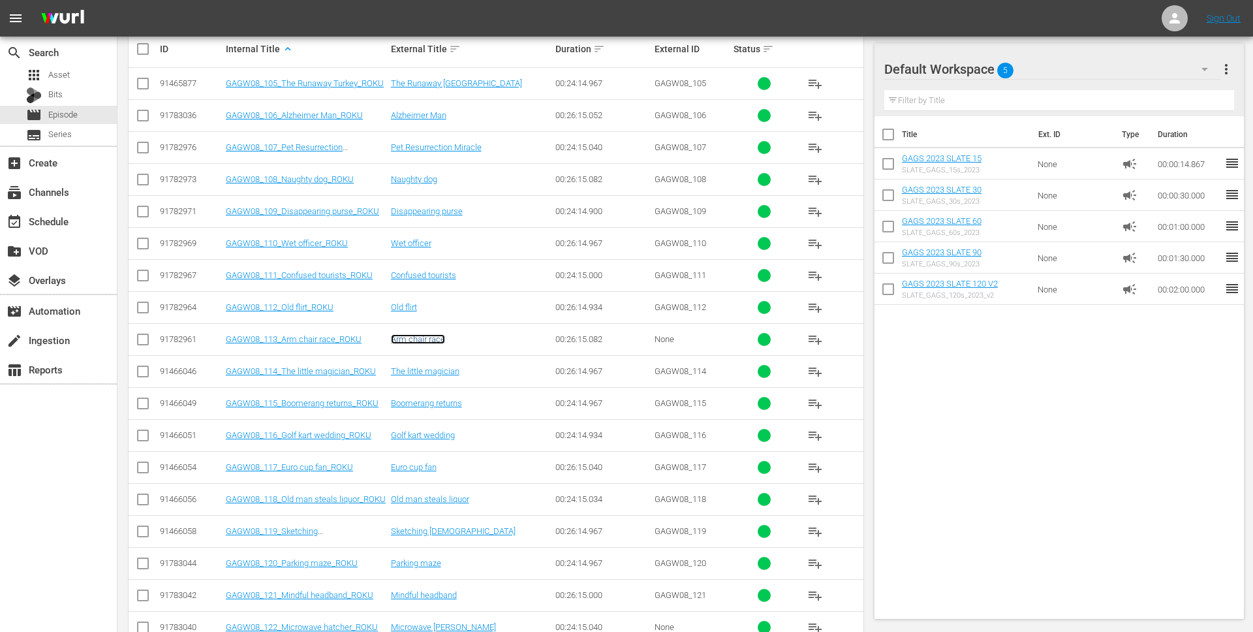
click at [416, 339] on link "Arm chair race" at bounding box center [418, 339] width 54 height 10
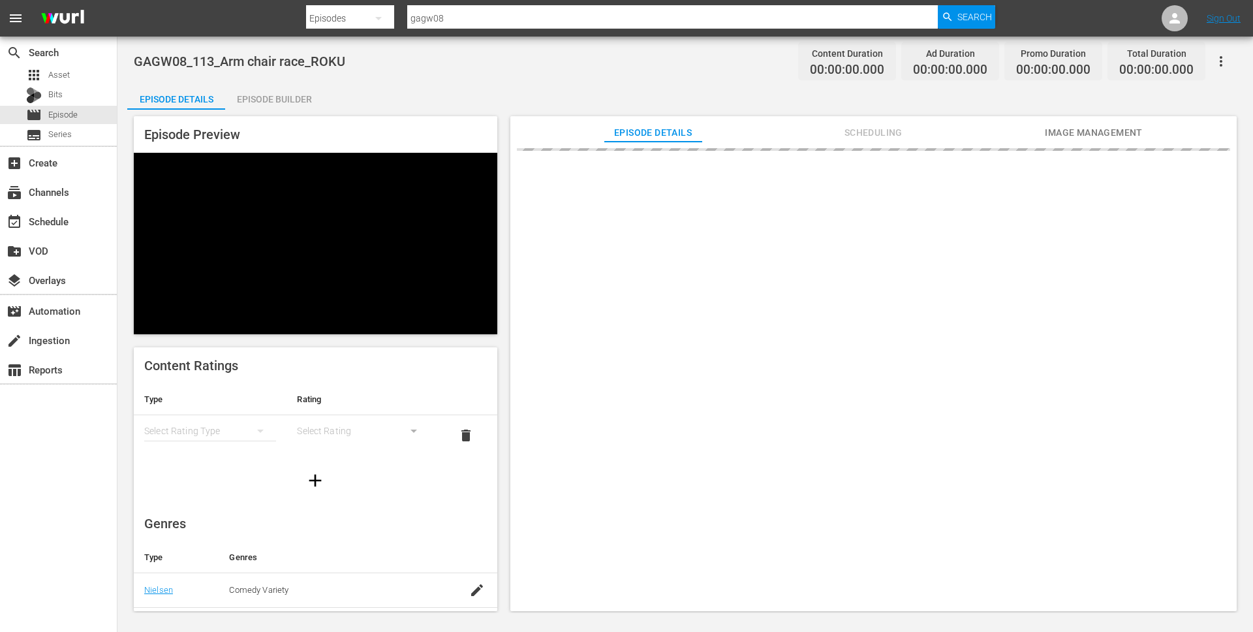
drag, startPoint x: 268, startPoint y: 95, endPoint x: 339, endPoint y: 110, distance: 72.7
click at [268, 95] on div "Episode Builder" at bounding box center [274, 99] width 98 height 31
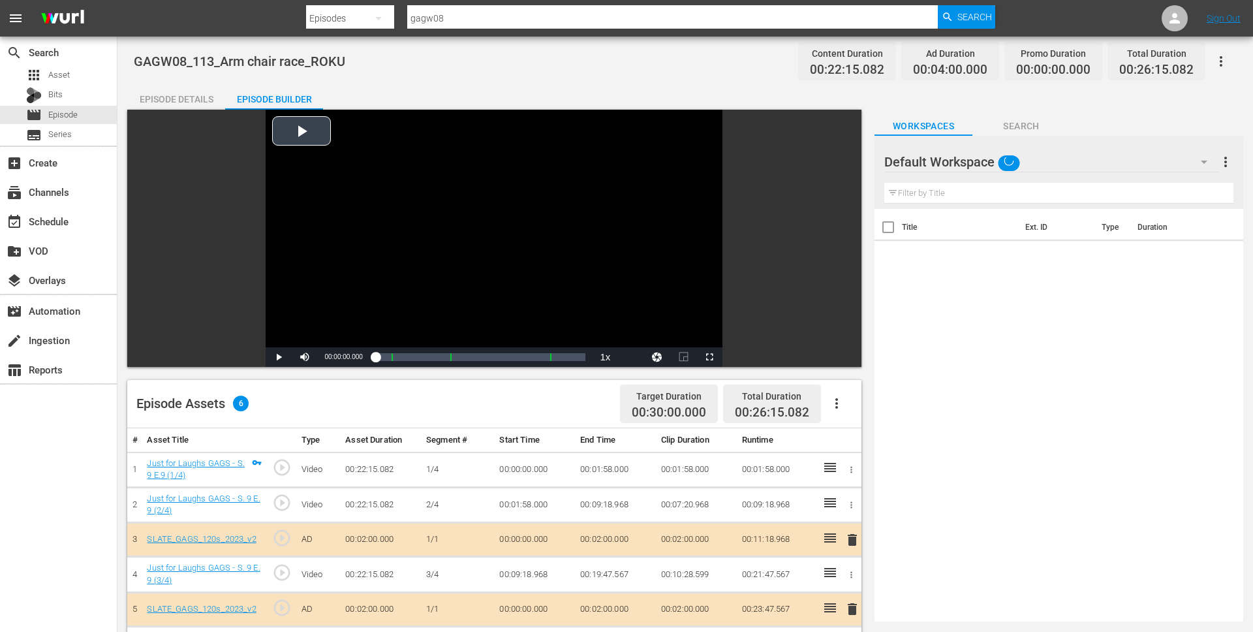
click at [777, 270] on div "Video Player is loading. Play Video Play Mute Current Time 00:00:00.000 / Durat…" at bounding box center [494, 238] width 734 height 257
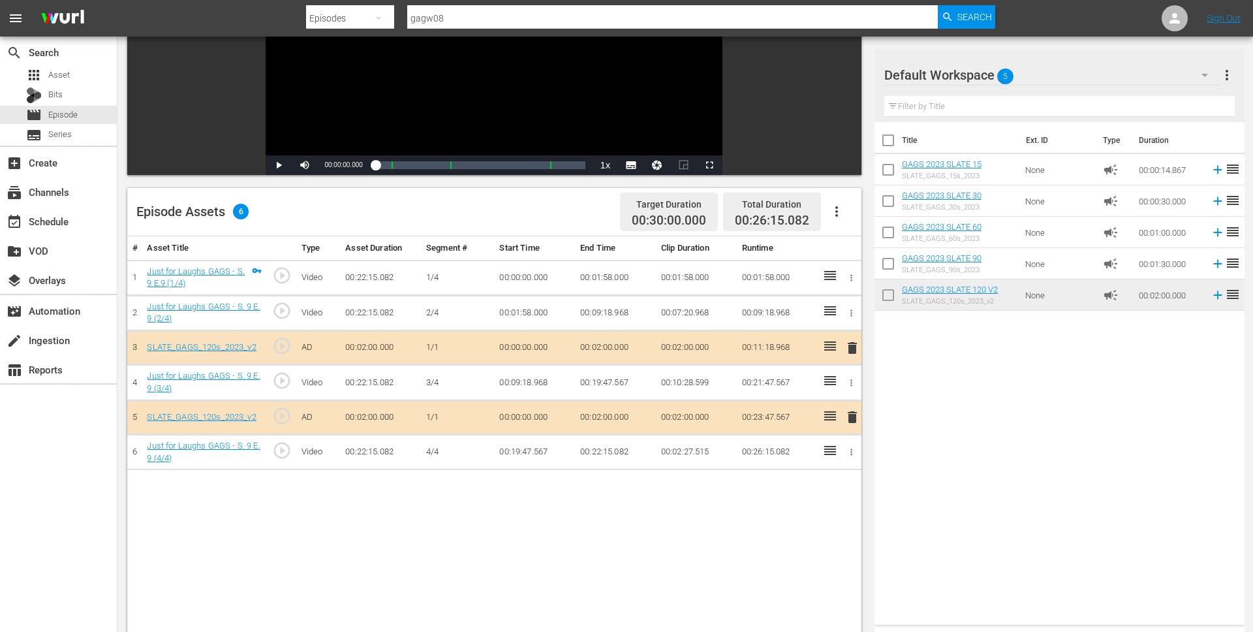
scroll to position [220, 0]
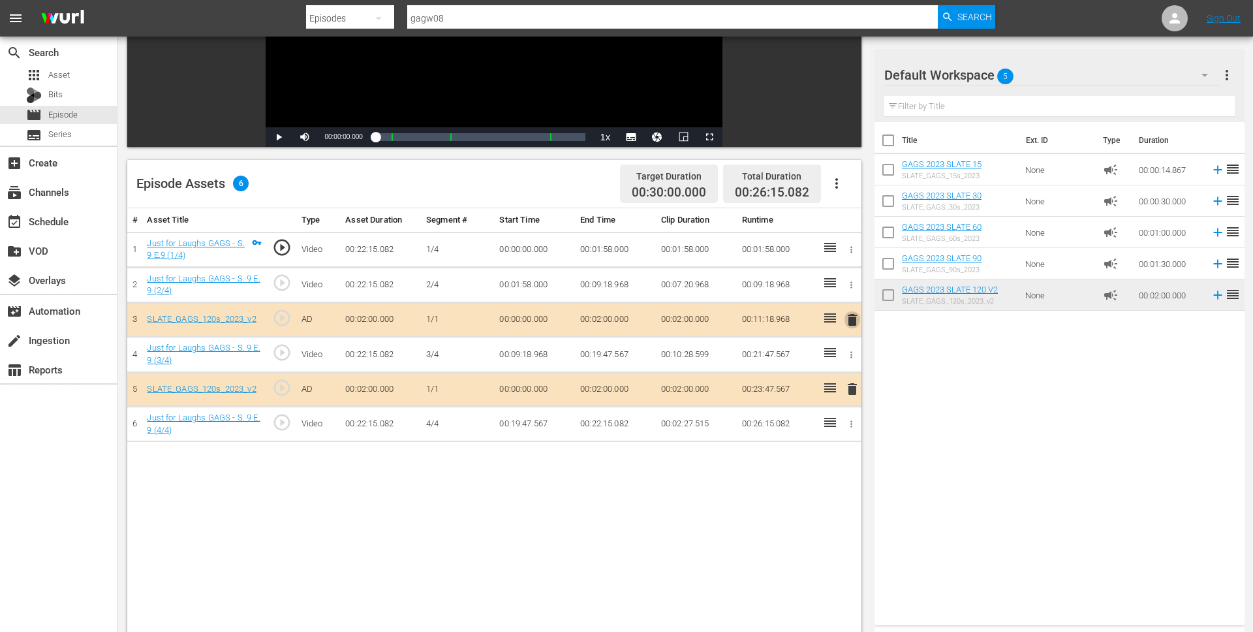
click at [851, 317] on span "delete" at bounding box center [852, 320] width 16 height 16
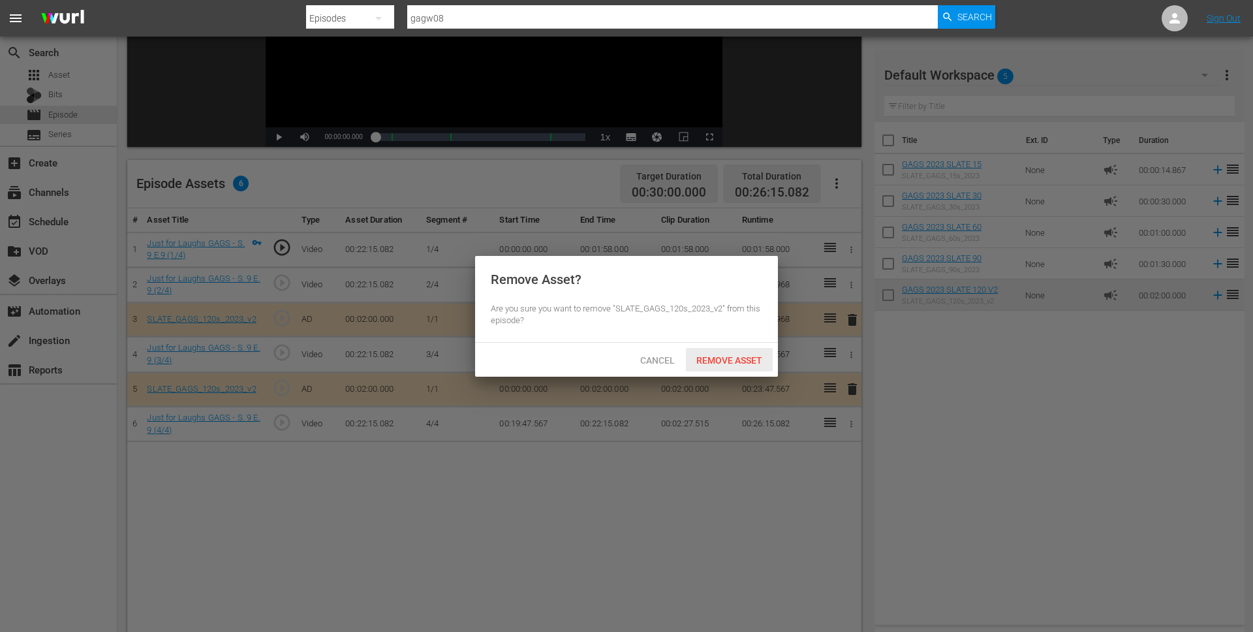
drag, startPoint x: 740, startPoint y: 360, endPoint x: 744, endPoint y: 367, distance: 8.8
click at [741, 360] on span "Remove Asset" at bounding box center [729, 360] width 87 height 10
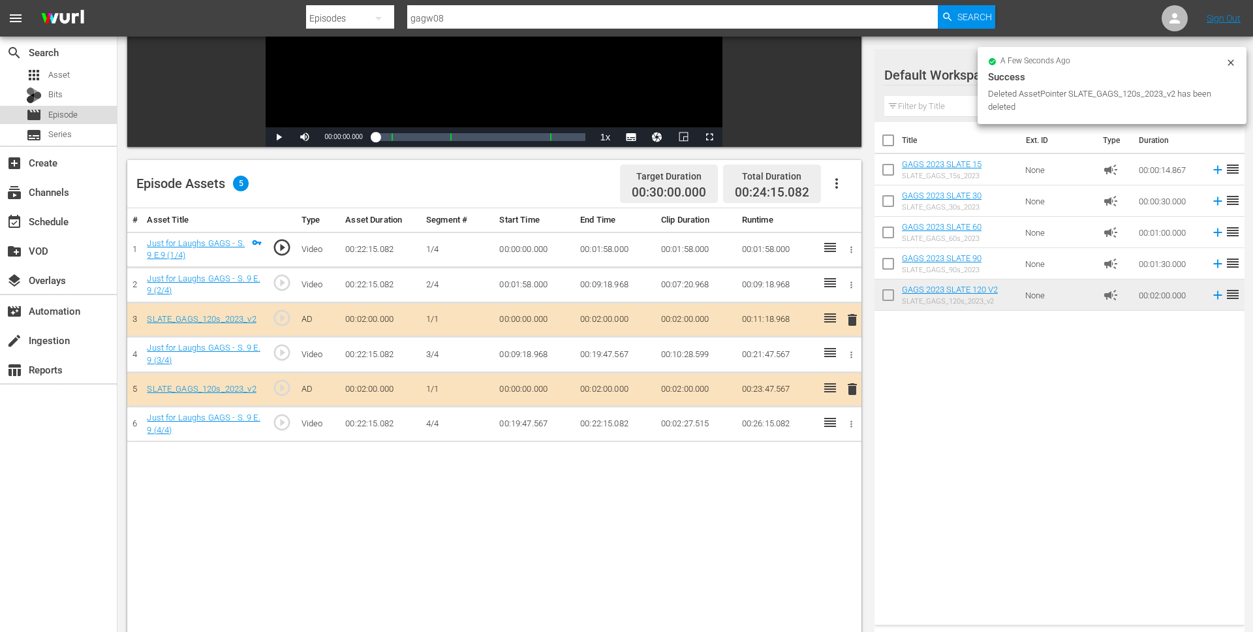
click at [61, 114] on span "Episode" at bounding box center [62, 114] width 29 height 13
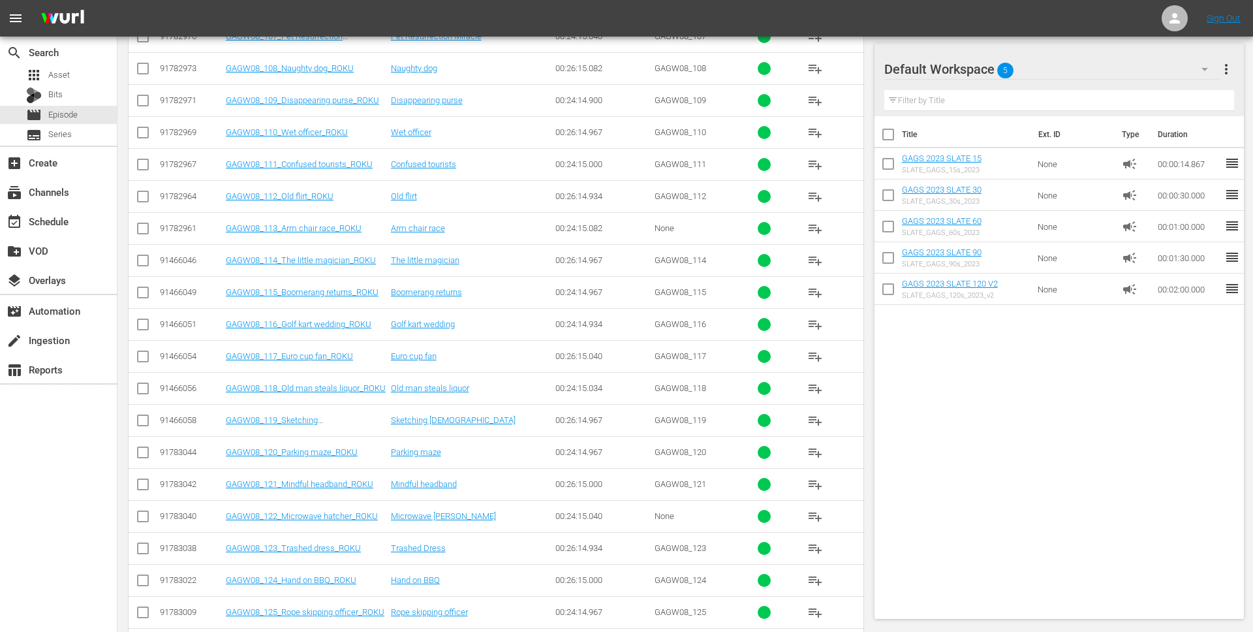
scroll to position [455, 0]
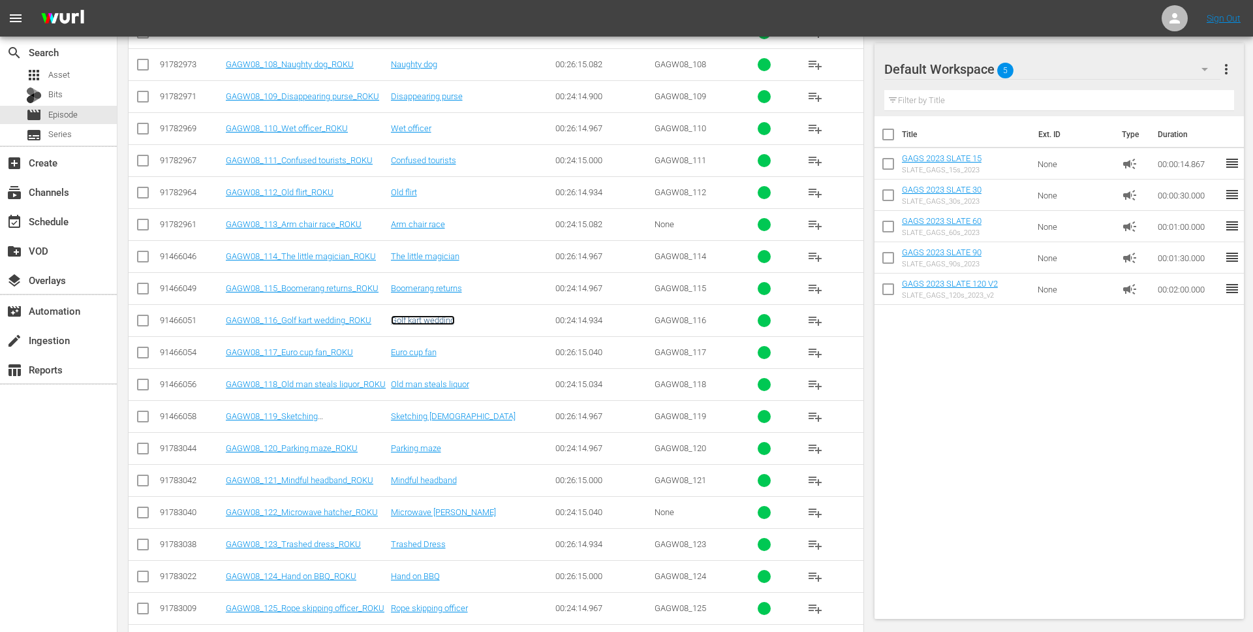
click at [397, 320] on link "Golf kart wedding" at bounding box center [423, 320] width 64 height 10
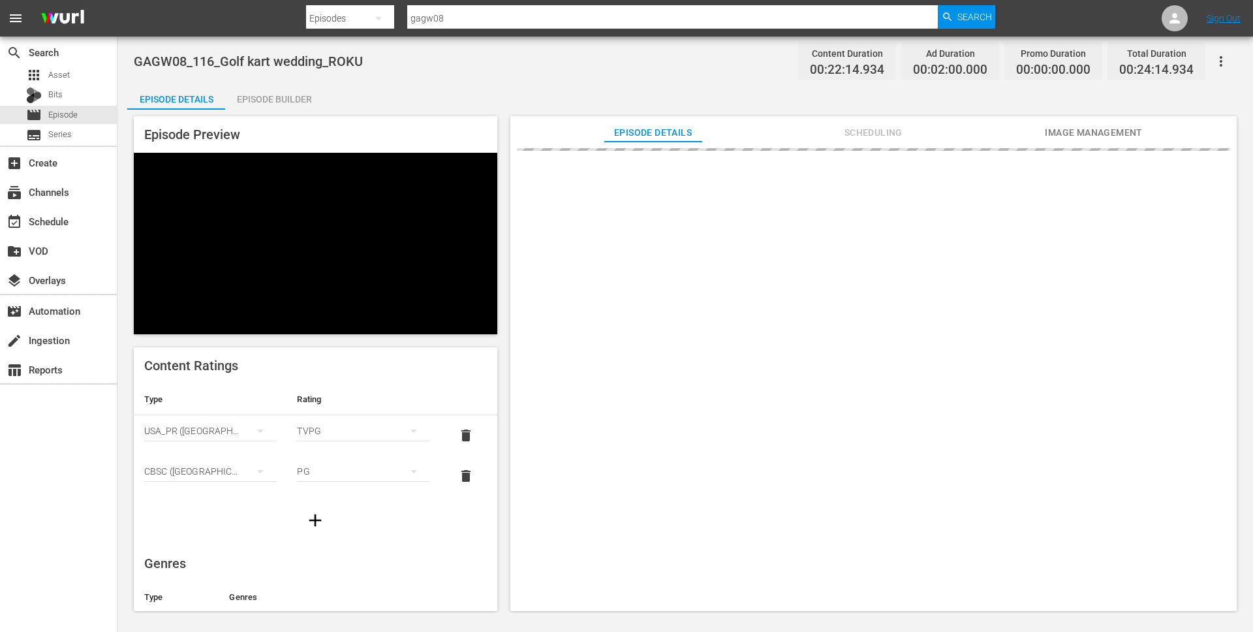
click at [273, 97] on div "Episode Builder" at bounding box center [274, 99] width 98 height 31
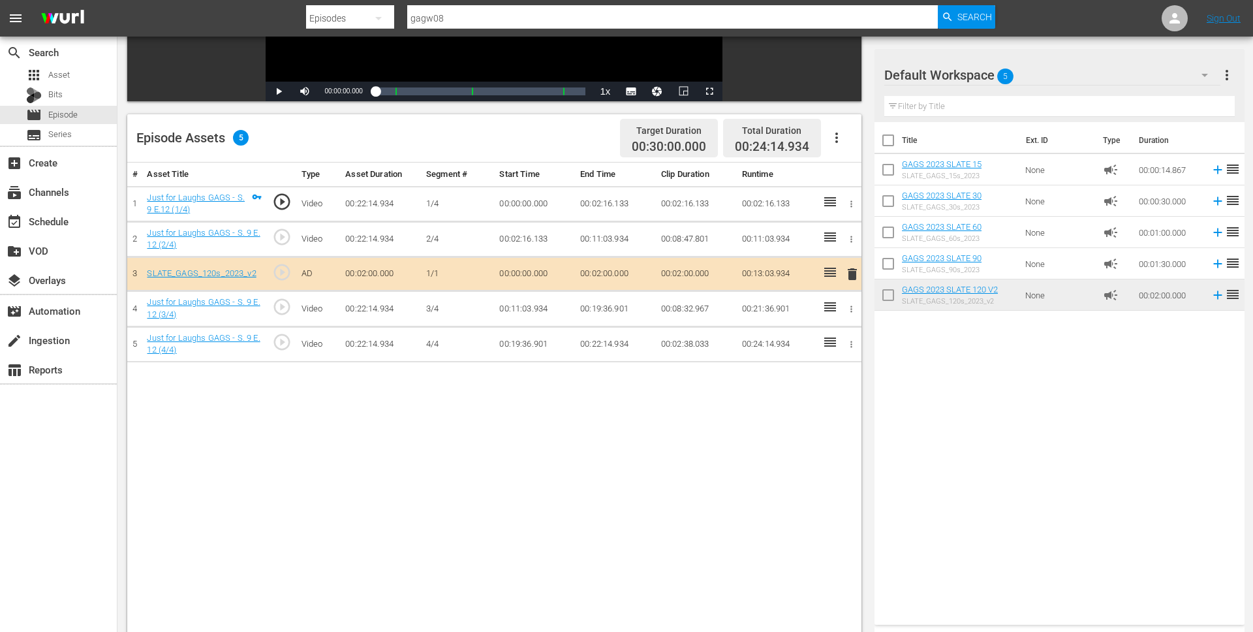
scroll to position [340, 0]
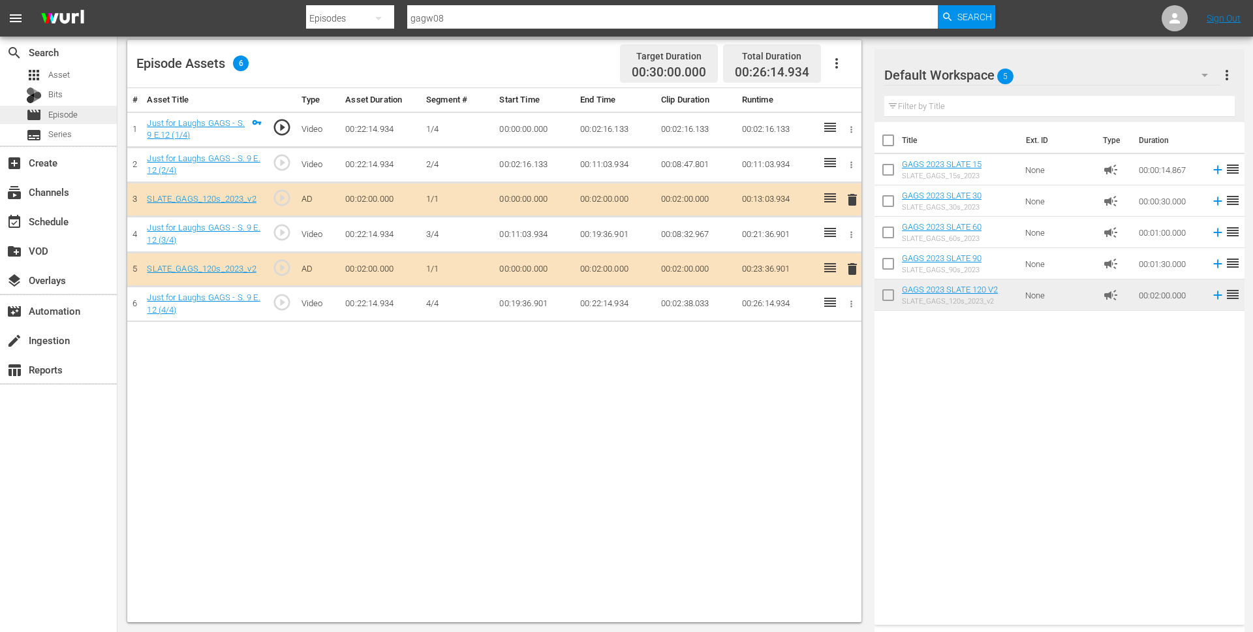
click at [60, 121] on span "Episode" at bounding box center [62, 114] width 29 height 13
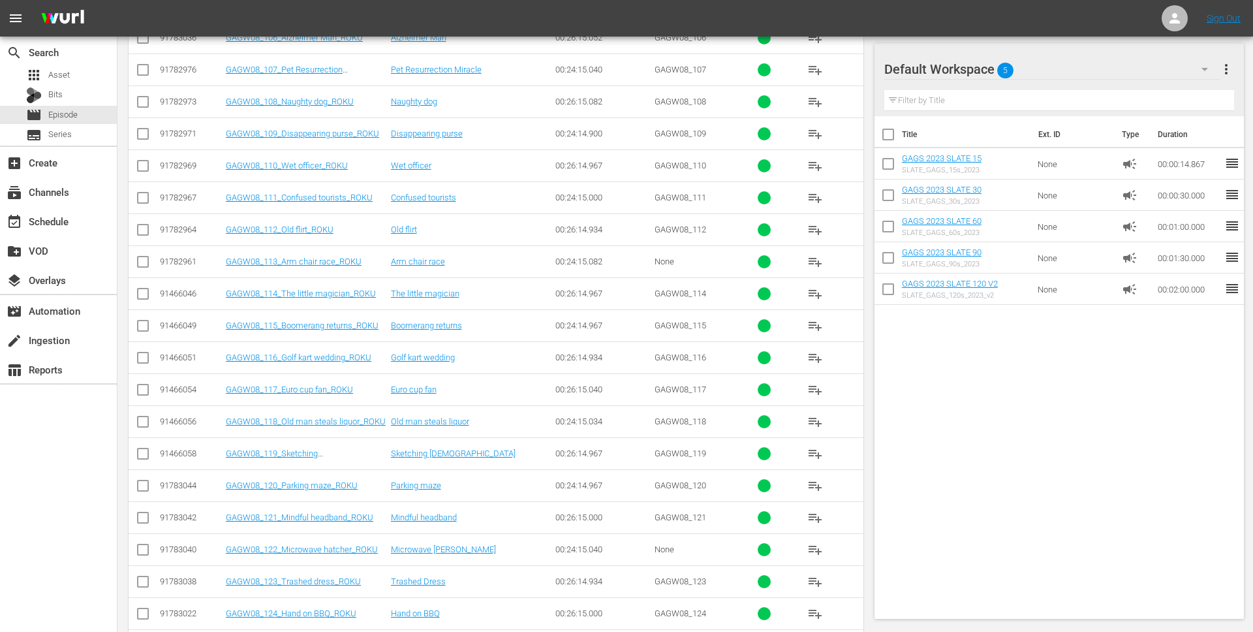
scroll to position [419, 0]
click at [431, 387] on link "Euro cup fan" at bounding box center [414, 388] width 46 height 10
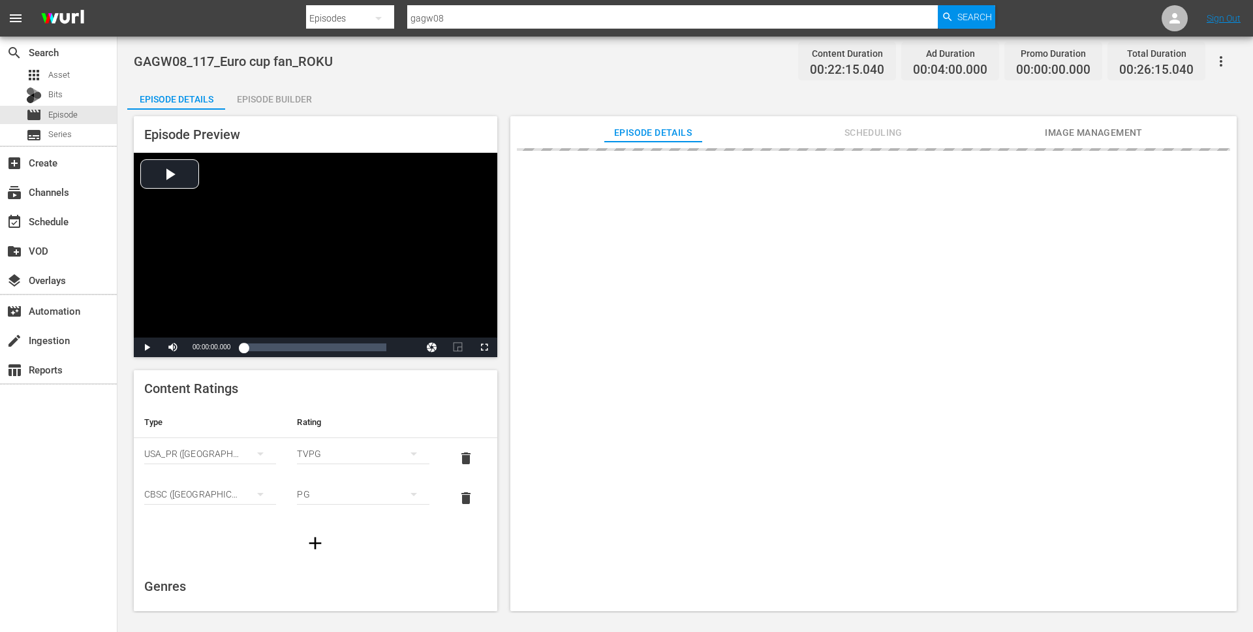
click at [307, 95] on div "Episode Builder" at bounding box center [274, 99] width 98 height 31
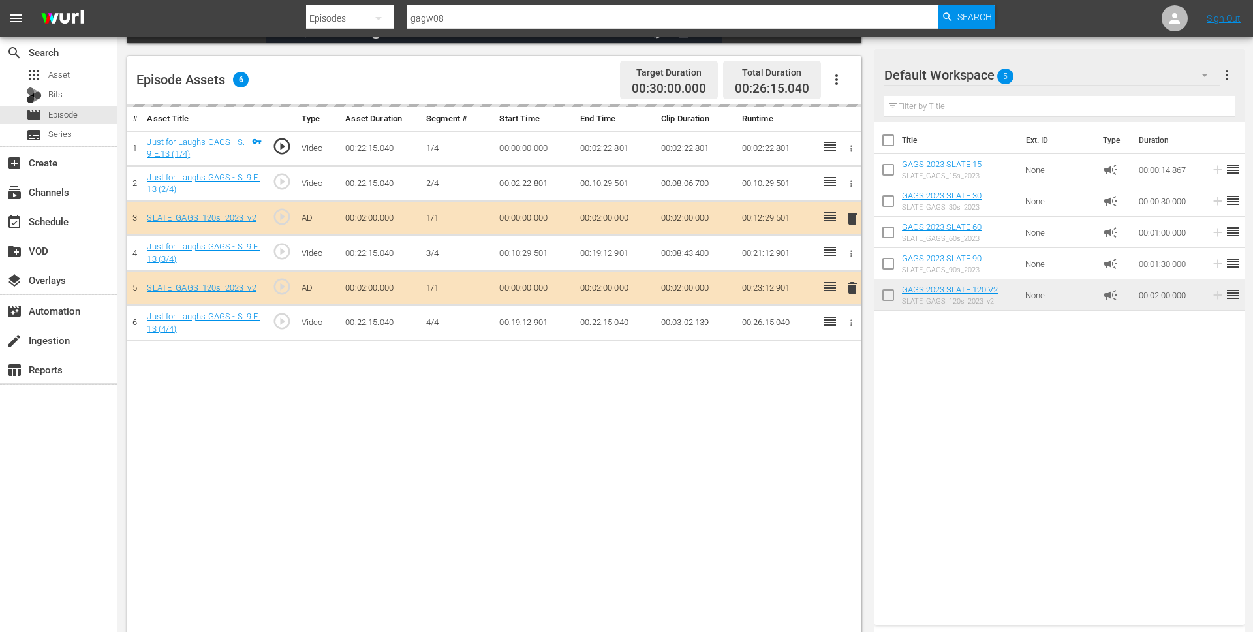
scroll to position [340, 0]
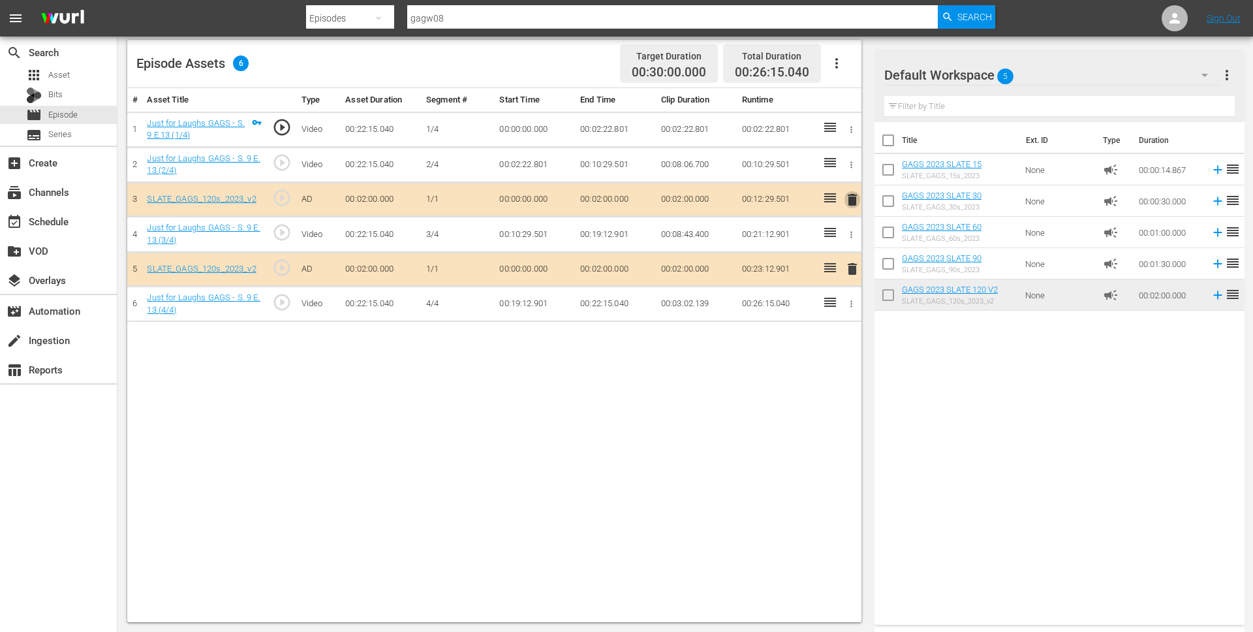
drag, startPoint x: 851, startPoint y: 200, endPoint x: 816, endPoint y: 212, distance: 36.7
click at [851, 200] on span "delete" at bounding box center [852, 200] width 16 height 16
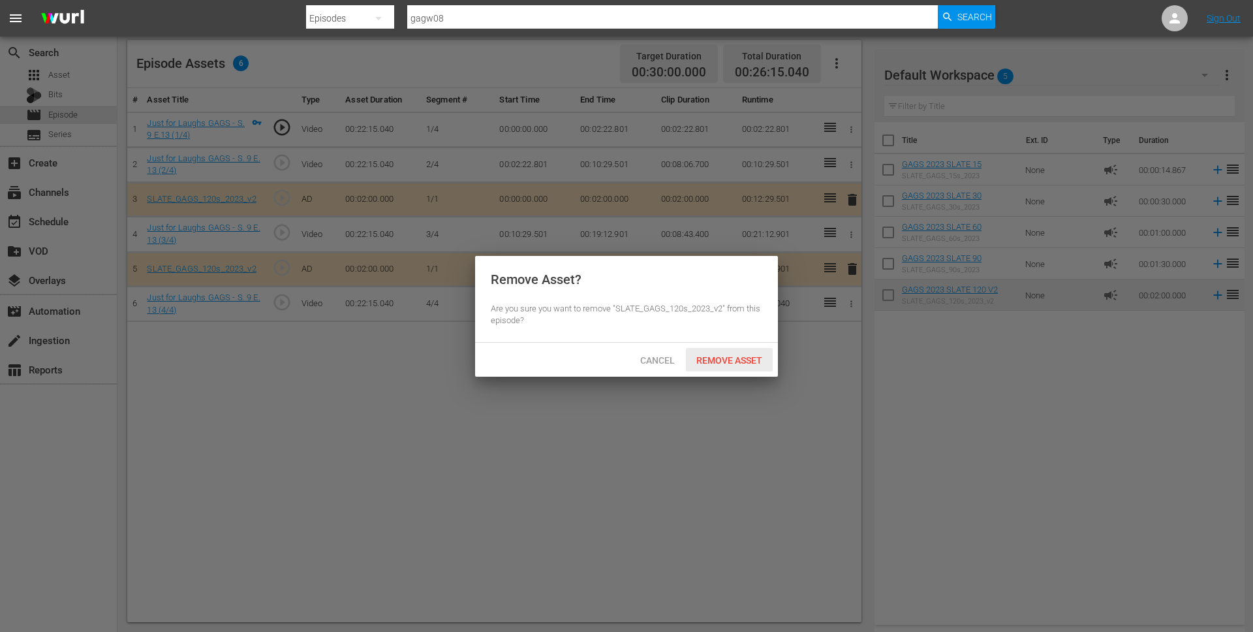
drag, startPoint x: 727, startPoint y: 363, endPoint x: 700, endPoint y: 341, distance: 34.3
click at [724, 361] on span "Remove Asset" at bounding box center [729, 360] width 87 height 10
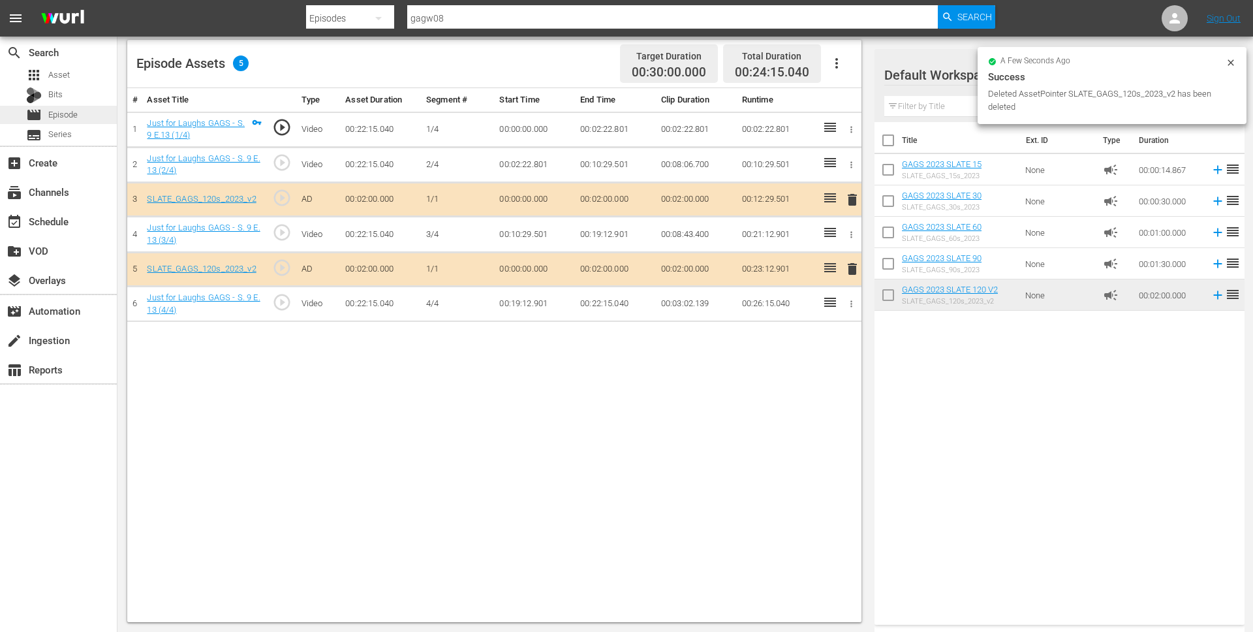
click at [72, 113] on span "Episode" at bounding box center [62, 114] width 29 height 13
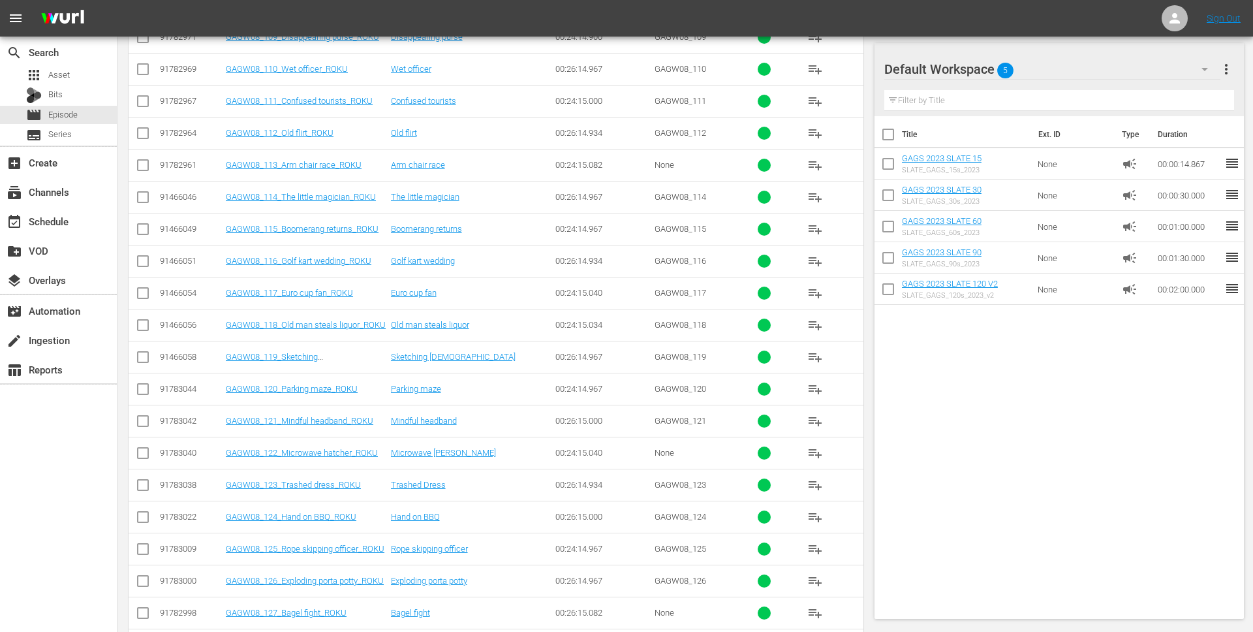
scroll to position [517, 0]
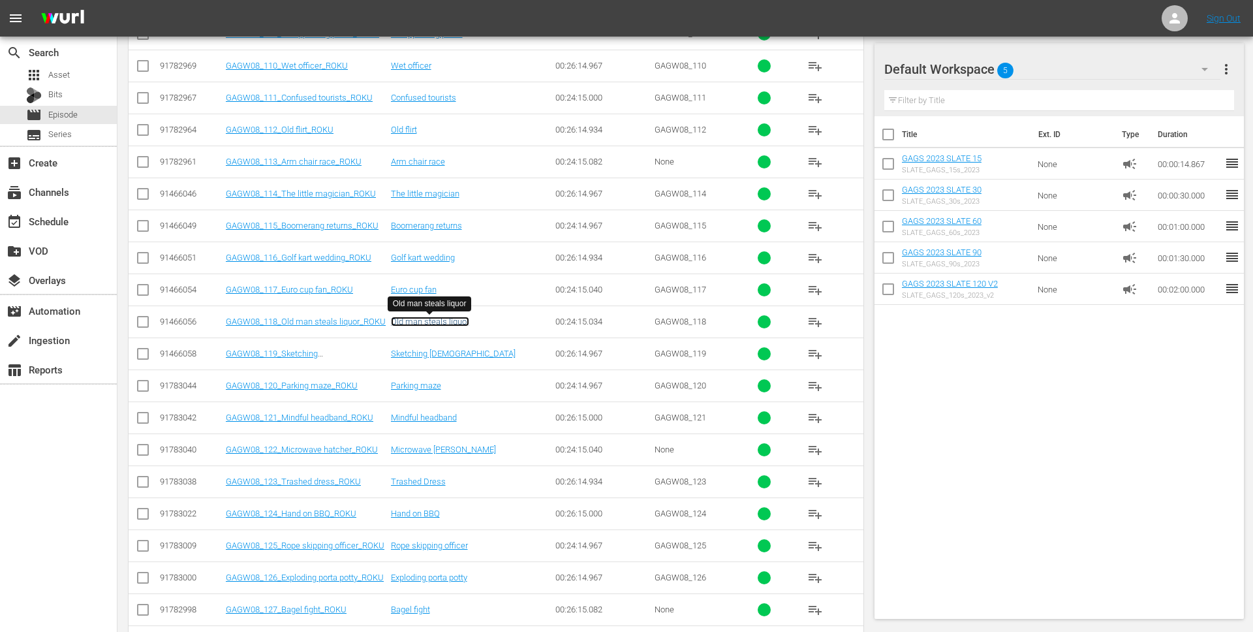
click at [456, 324] on link "Old man steals liquor" at bounding box center [430, 321] width 78 height 10
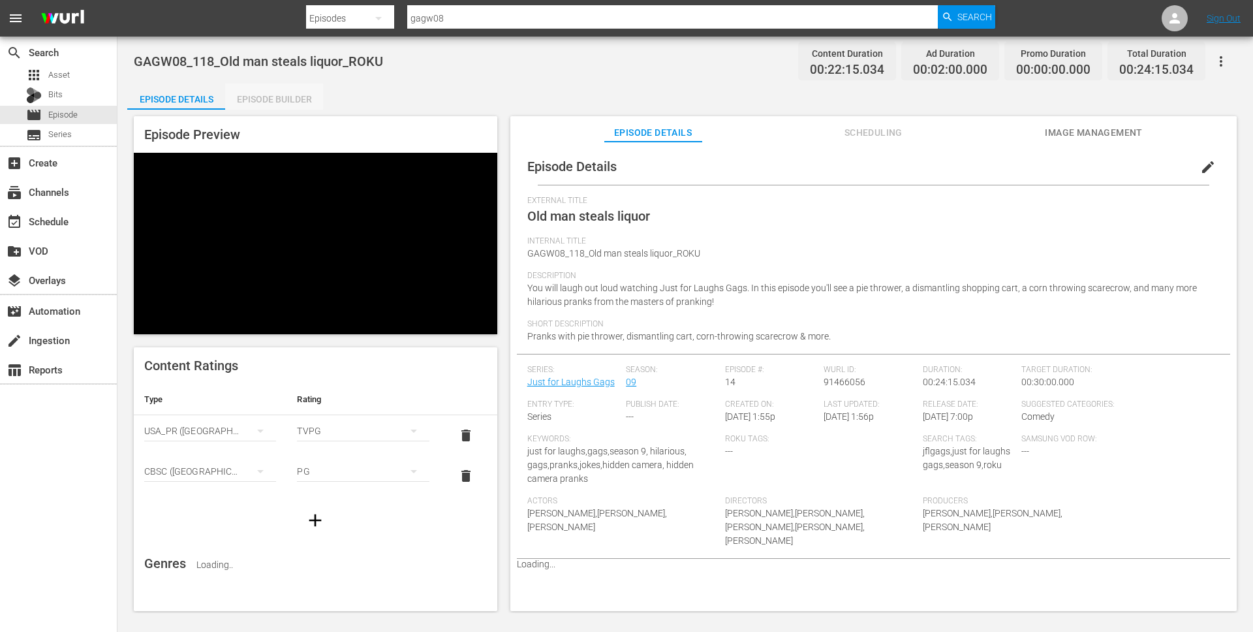
drag, startPoint x: 280, startPoint y: 93, endPoint x: 437, endPoint y: 108, distance: 158.0
click at [280, 93] on div "Episode Builder" at bounding box center [274, 99] width 98 height 31
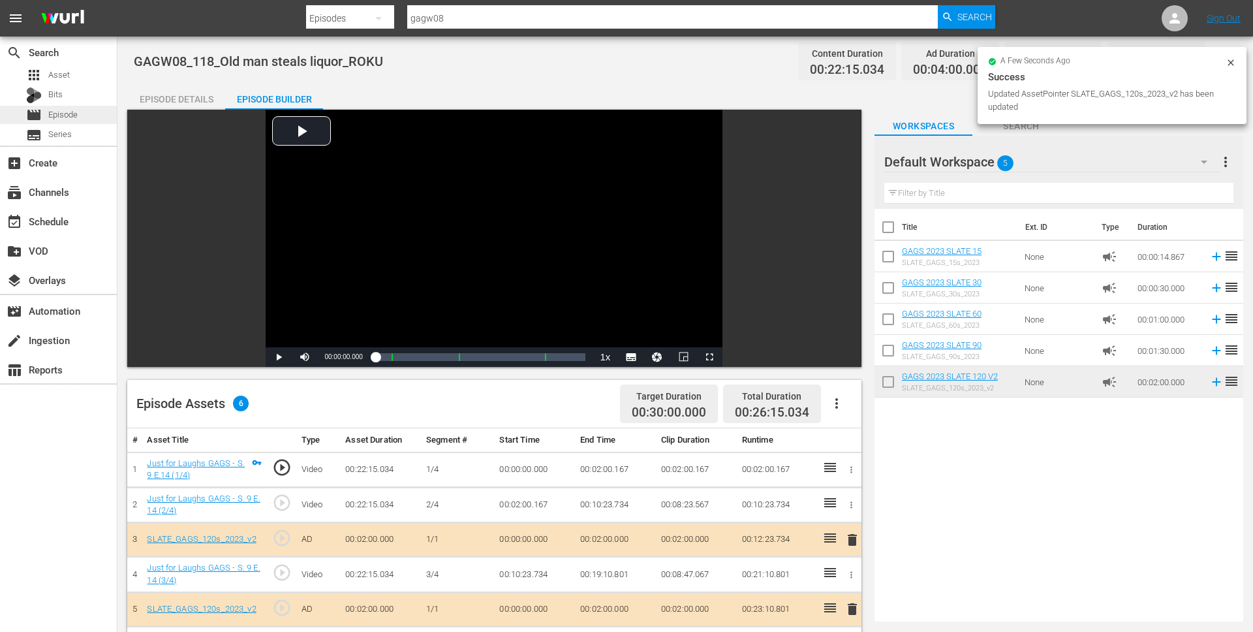
click at [87, 114] on div "movie Episode" at bounding box center [58, 115] width 117 height 18
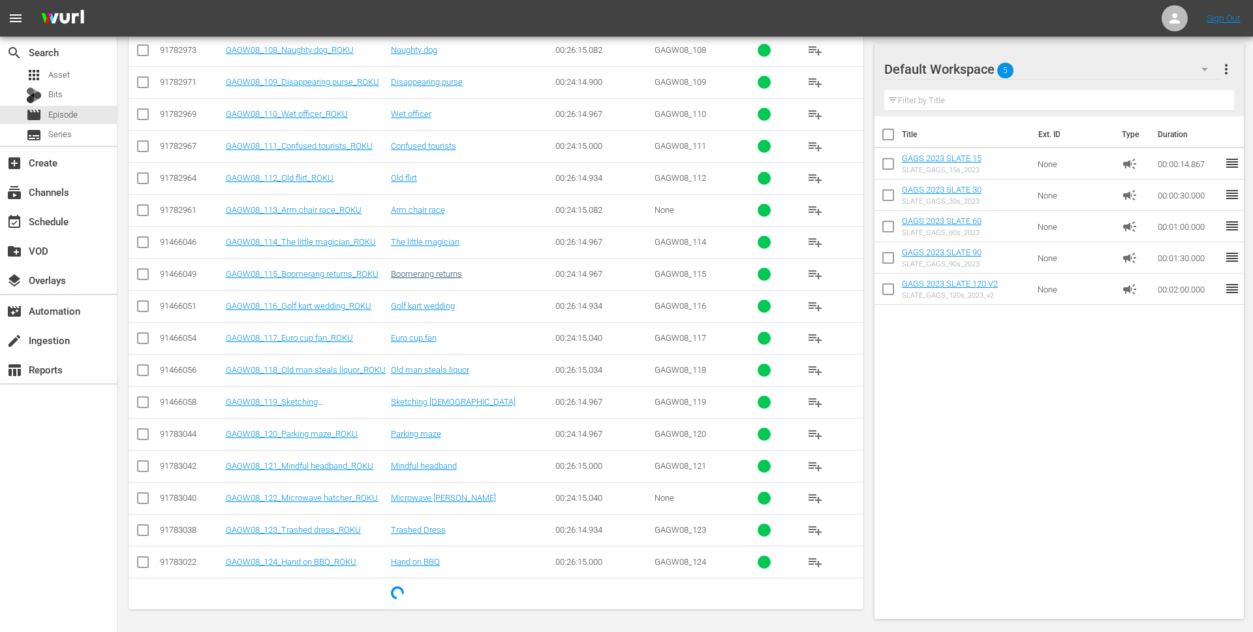
scroll to position [471, 0]
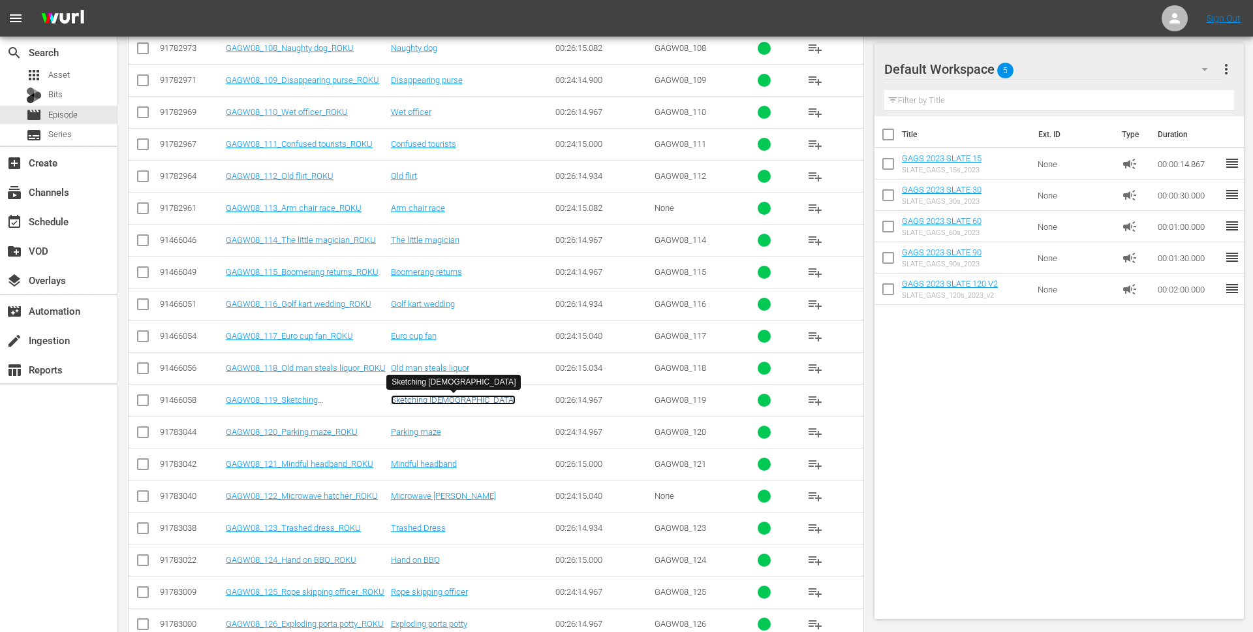
click at [405, 397] on link "Sketching [DEMOGRAPHIC_DATA]" at bounding box center [453, 400] width 125 height 10
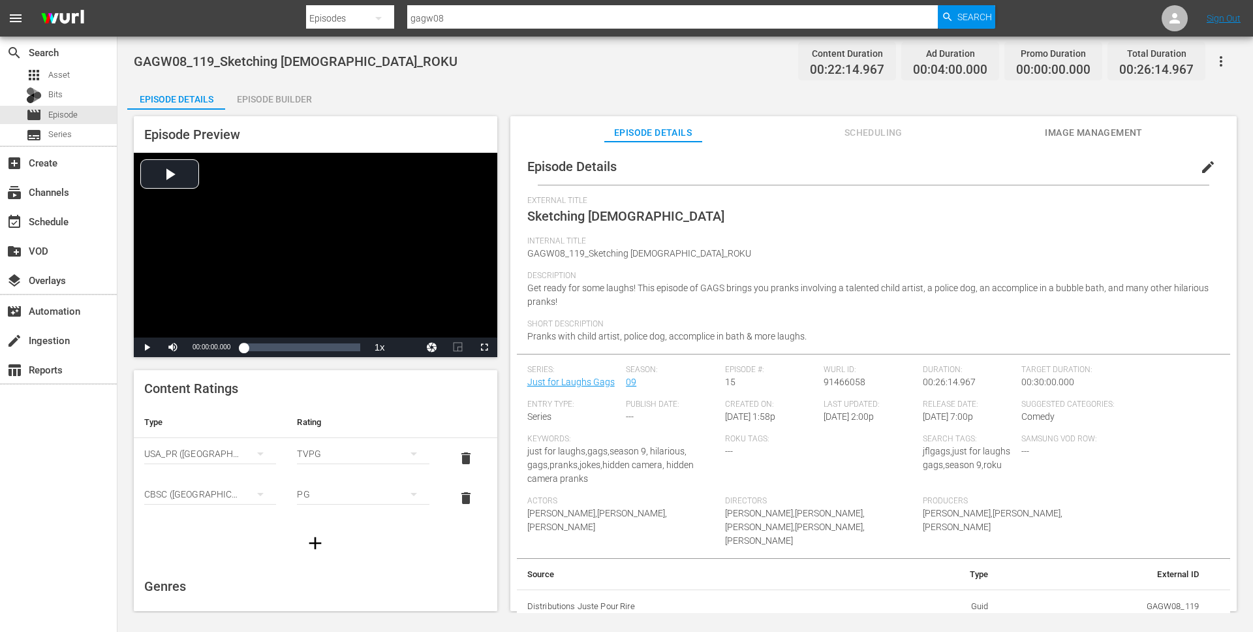
click at [296, 94] on div "Episode Builder" at bounding box center [274, 99] width 98 height 31
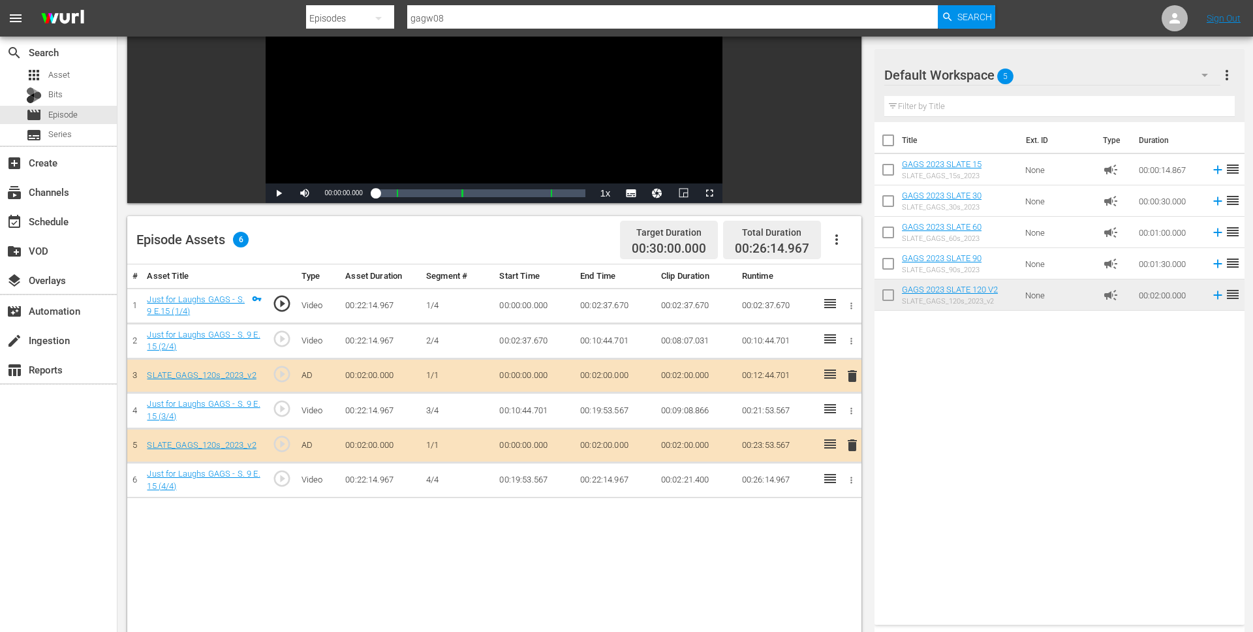
scroll to position [184, 0]
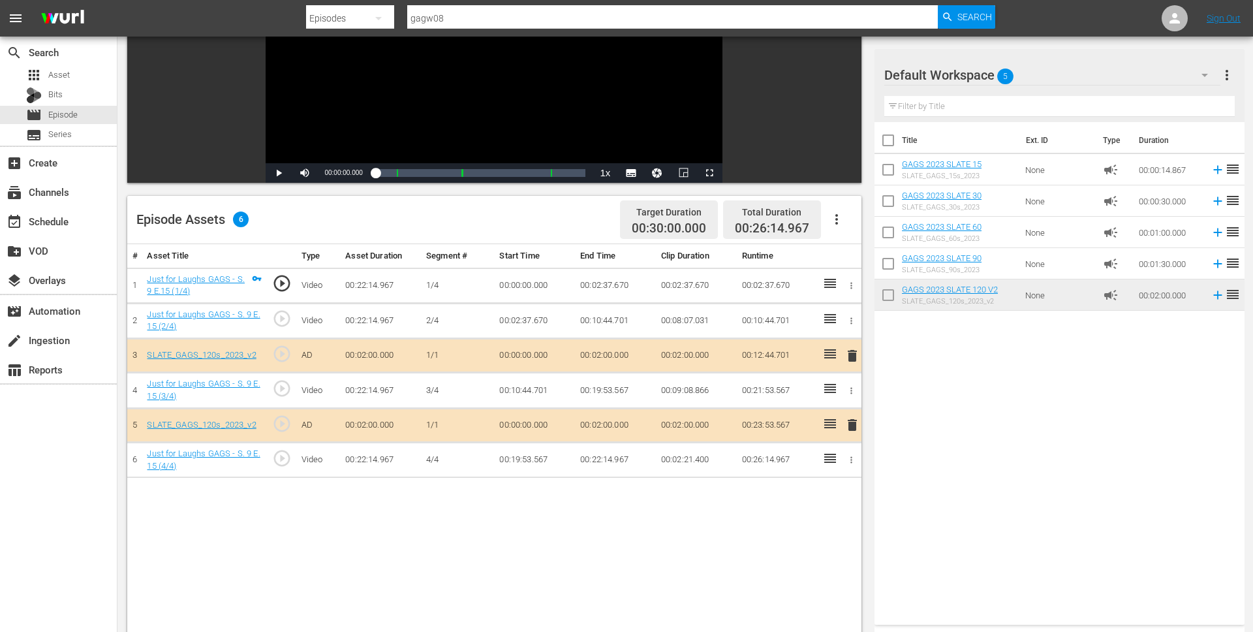
click at [830, 367] on tbody "1 Just for Laughs GAGS - S. 9 E.15 (1/4) play_circle_outline Video 00:22:14.967…" at bounding box center [494, 373] width 734 height 210
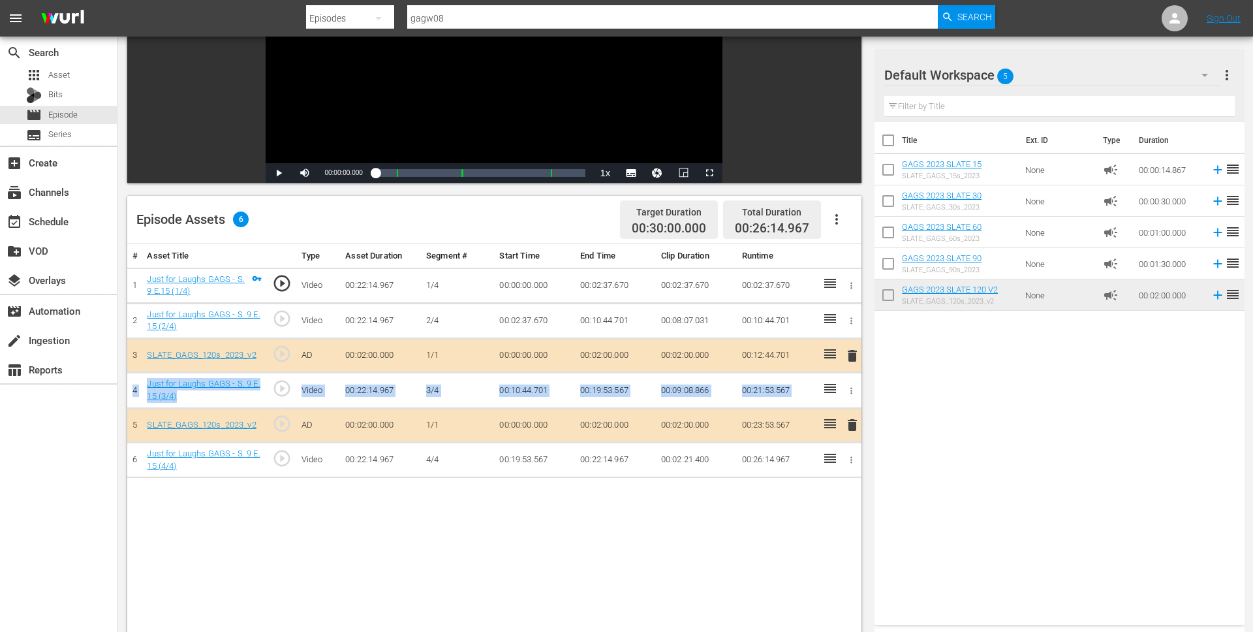
click at [846, 354] on span "delete" at bounding box center [852, 356] width 16 height 16
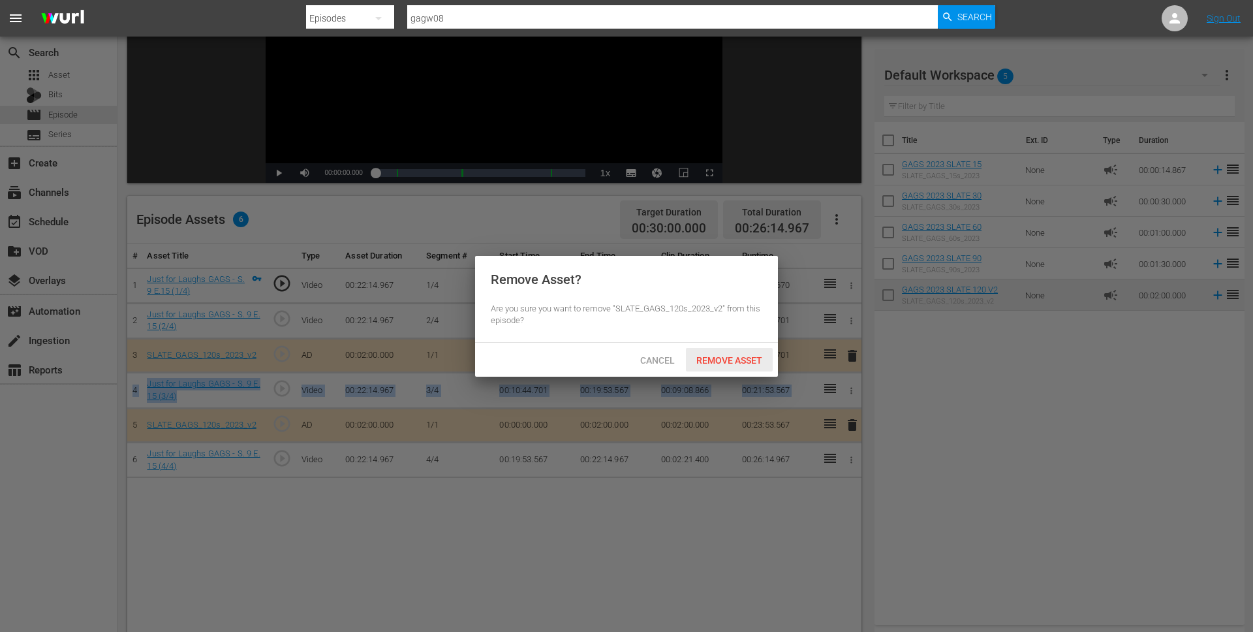
click at [728, 361] on span "Remove Asset" at bounding box center [729, 360] width 87 height 10
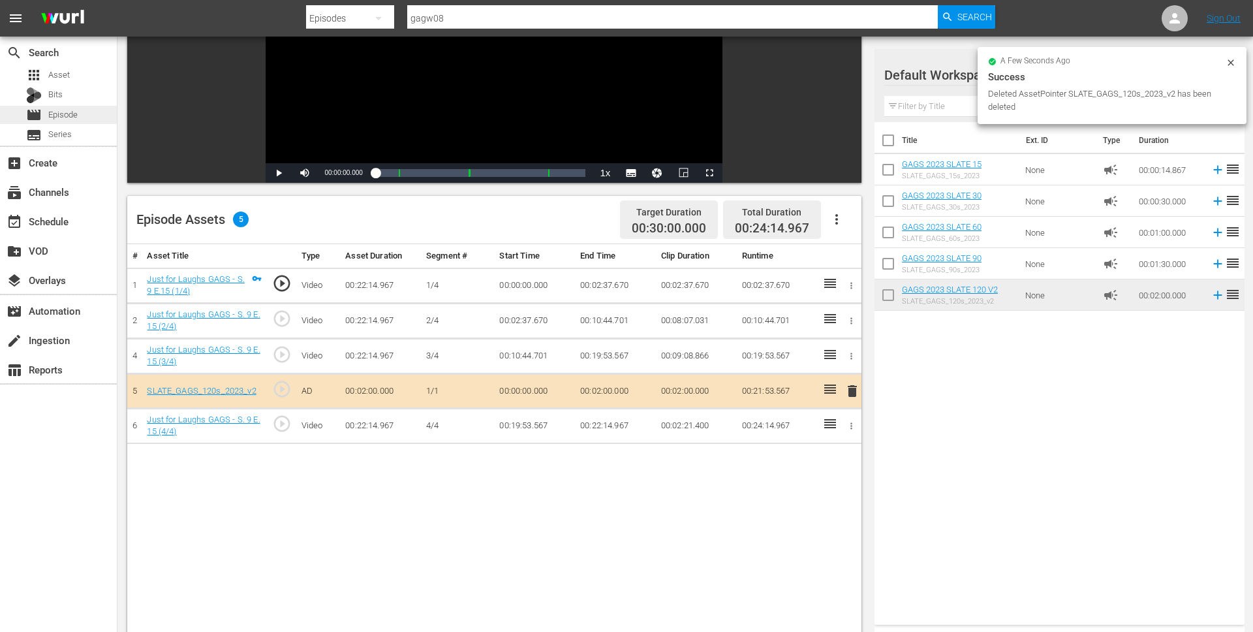
click at [78, 115] on div "movie Episode" at bounding box center [58, 115] width 117 height 18
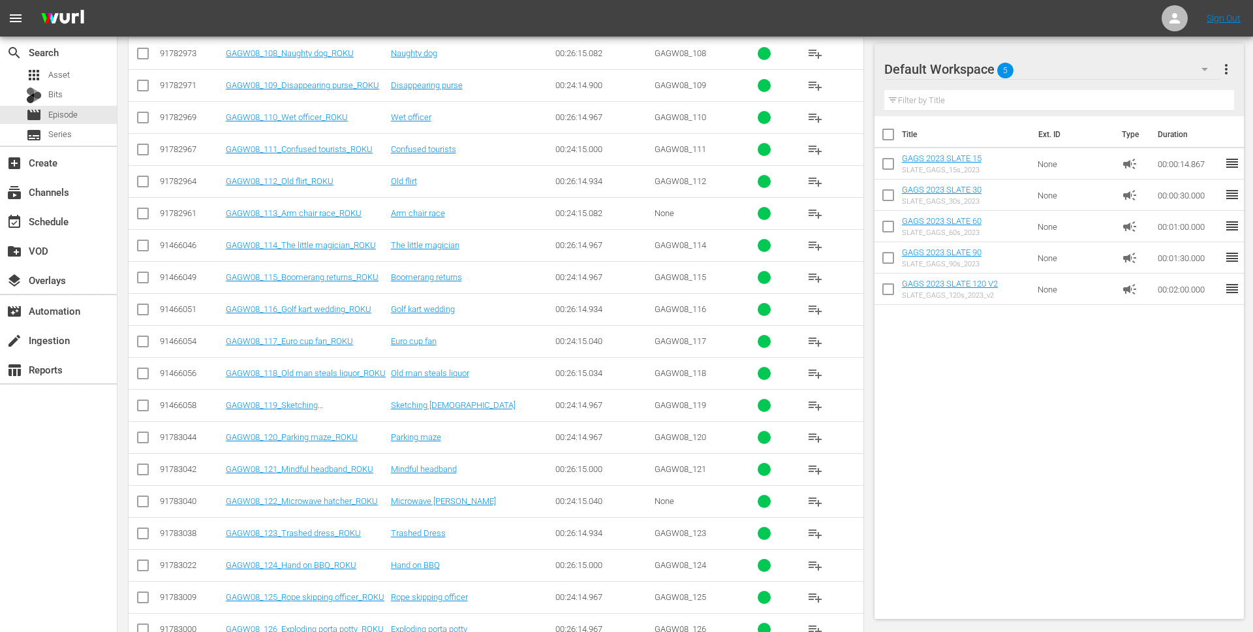
scroll to position [474, 0]
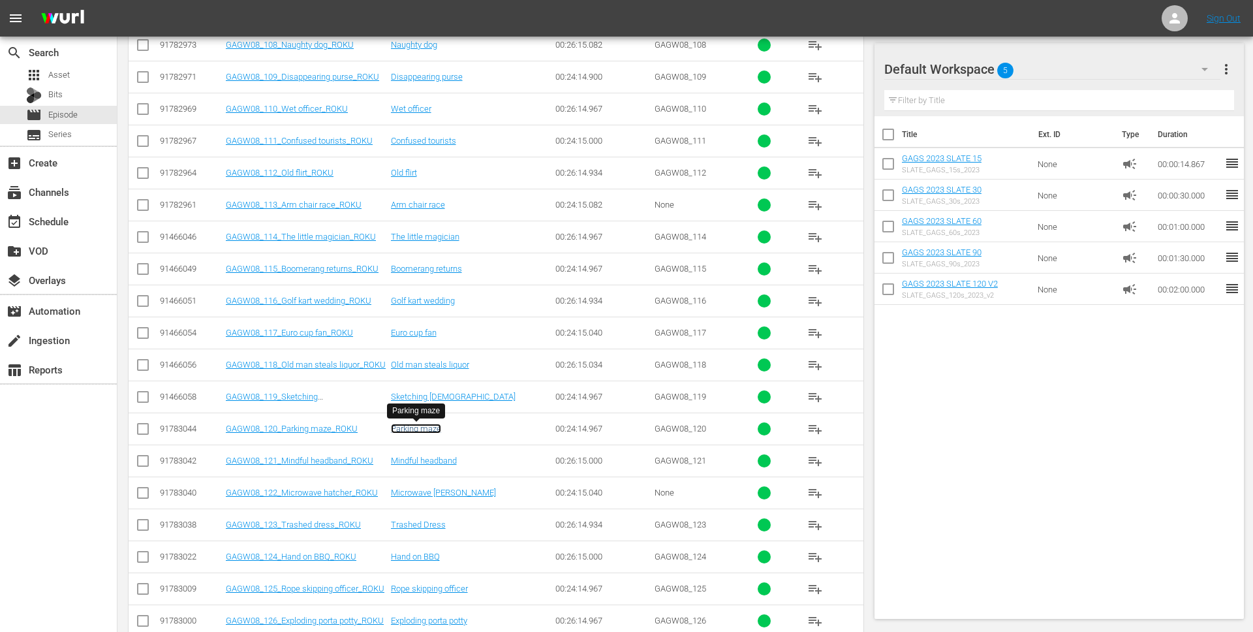
click at [415, 424] on link "Parking maze" at bounding box center [416, 428] width 50 height 10
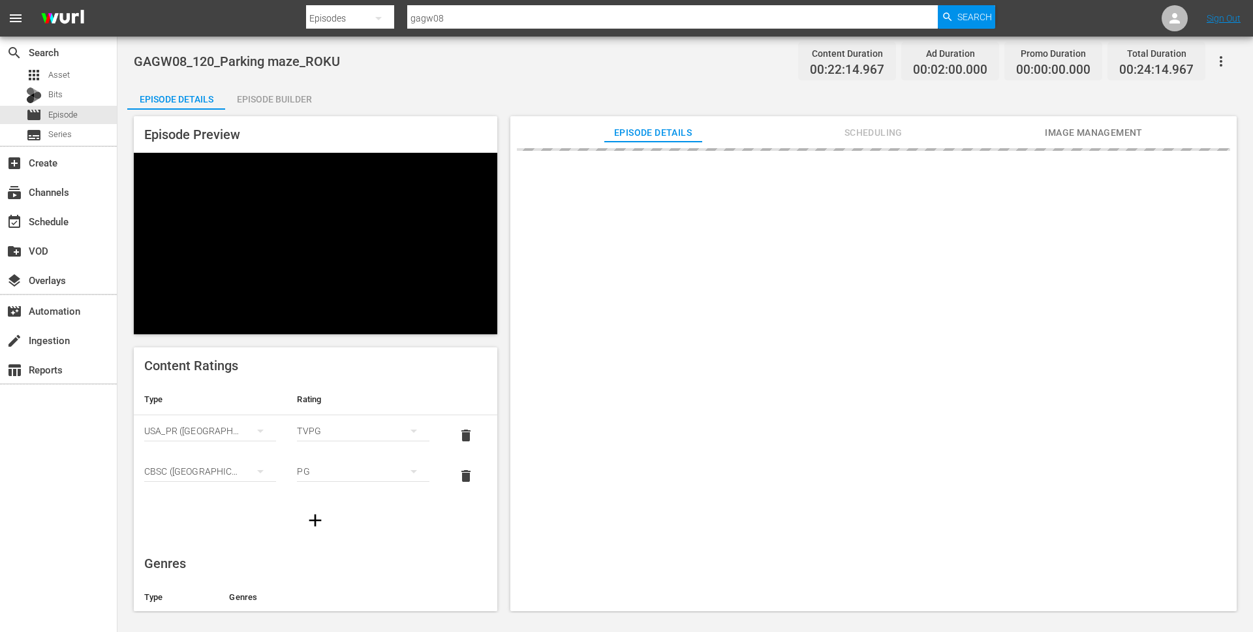
click at [294, 99] on div "Episode Builder" at bounding box center [274, 99] width 98 height 31
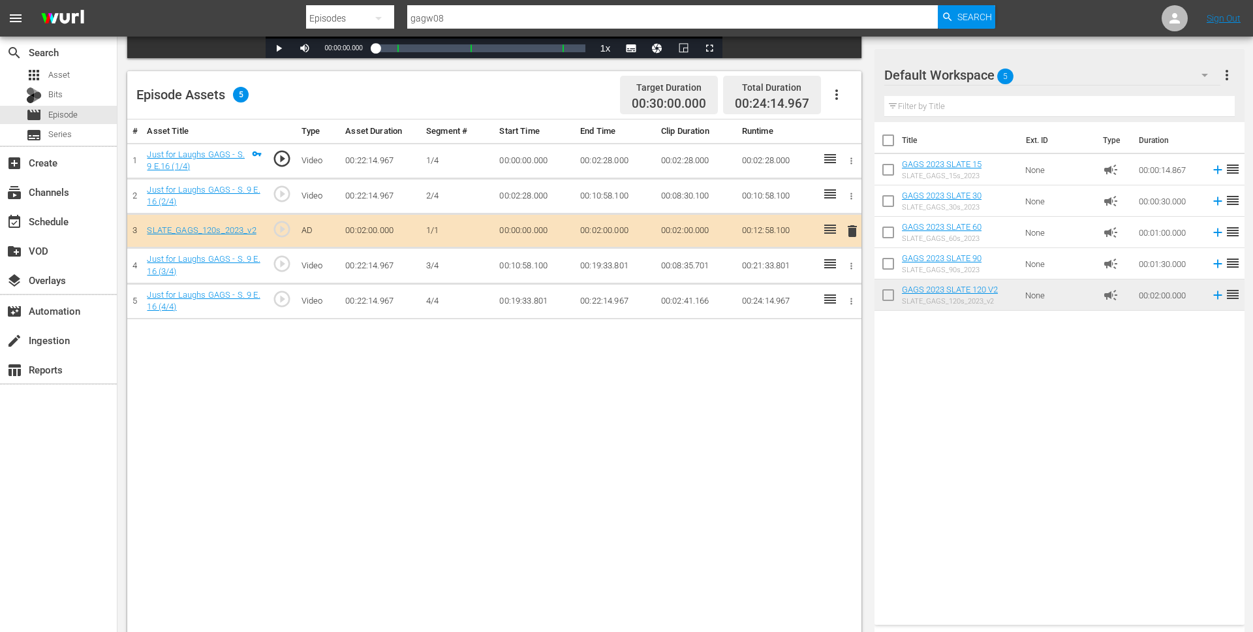
scroll to position [318, 0]
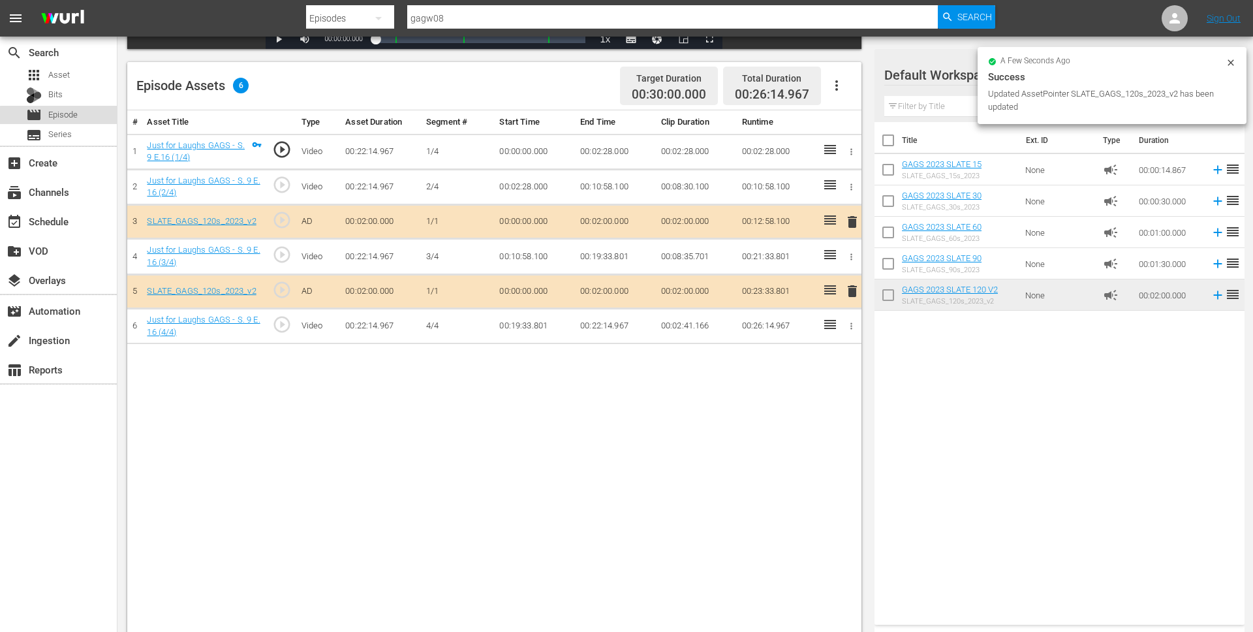
click at [82, 114] on div "movie Episode" at bounding box center [58, 115] width 117 height 18
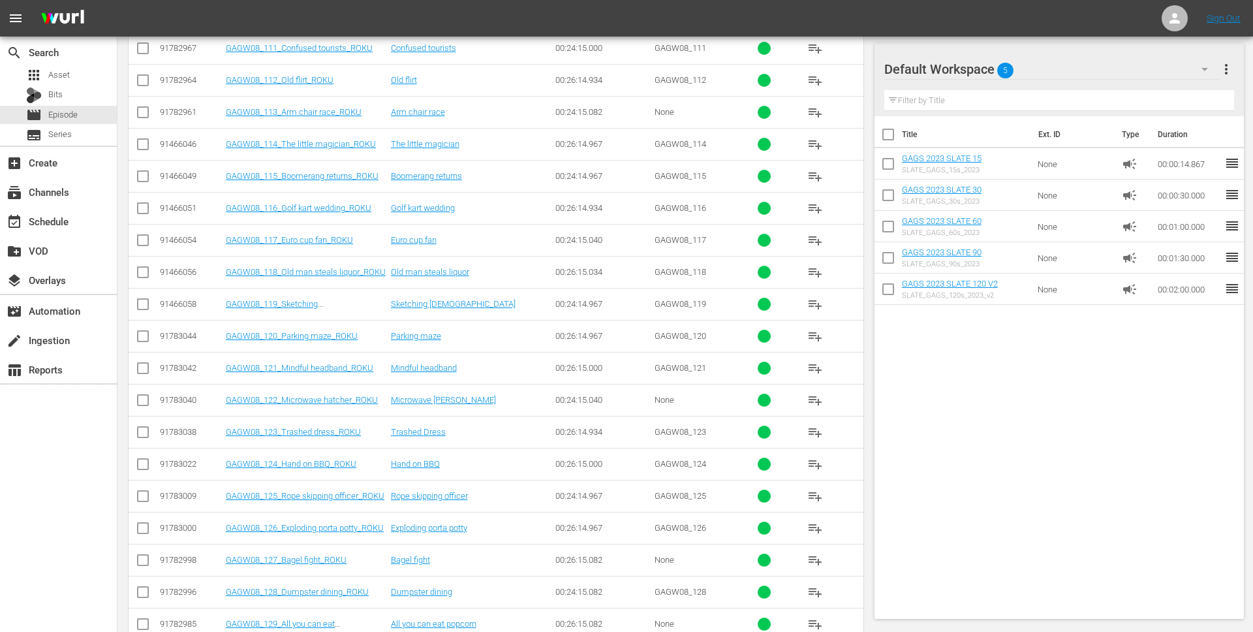
scroll to position [568, 0]
click at [440, 368] on link "Mindful headband" at bounding box center [424, 367] width 66 height 10
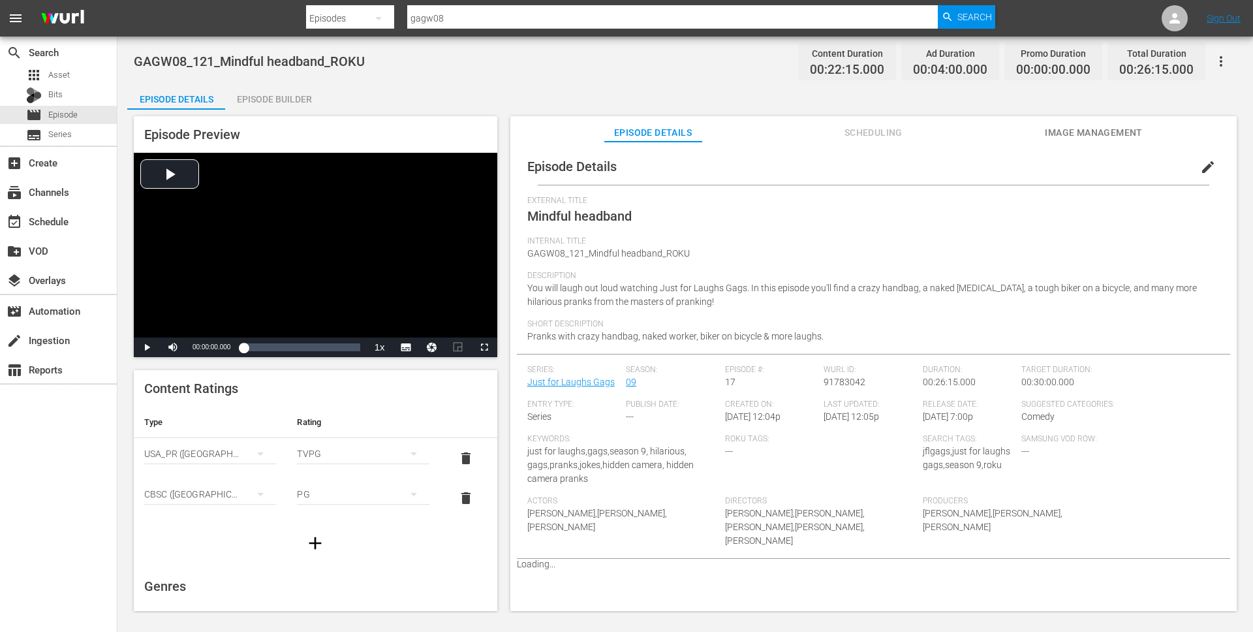
click at [286, 97] on div "Episode Builder" at bounding box center [274, 99] width 98 height 31
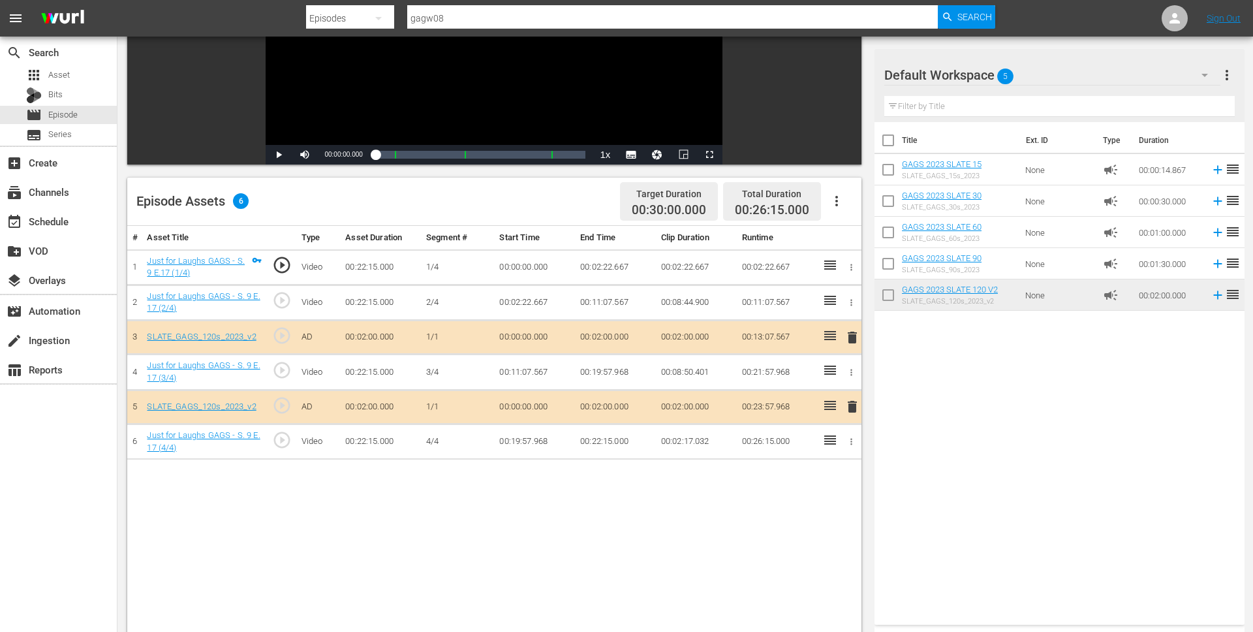
scroll to position [214, 0]
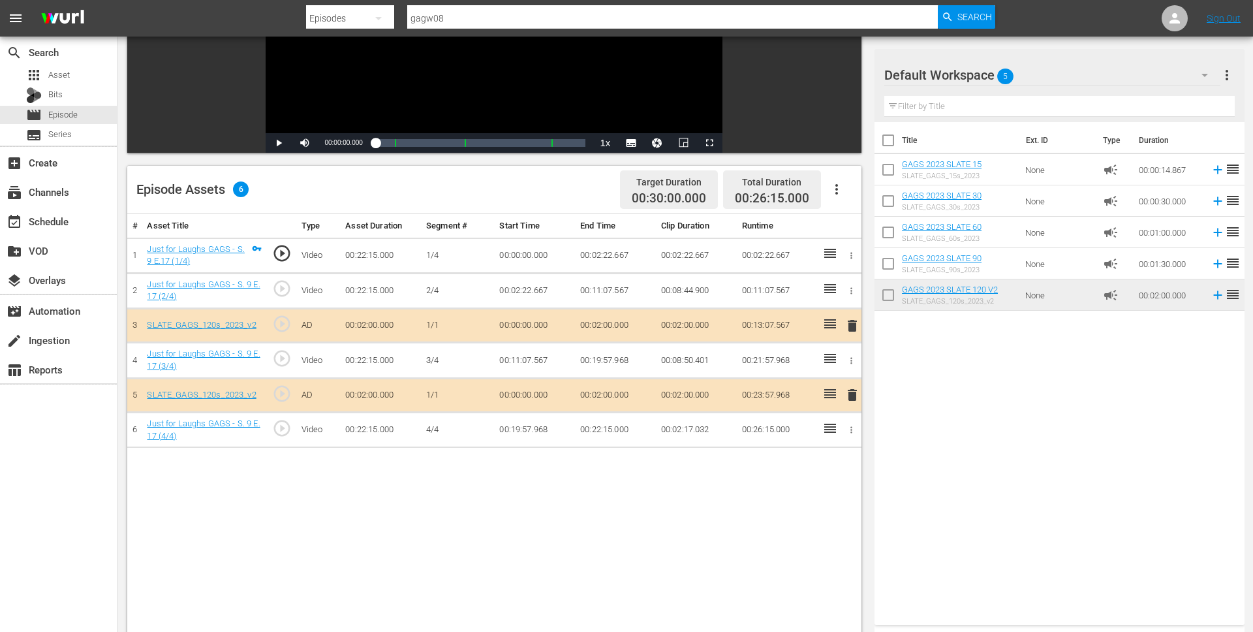
click at [846, 321] on span "delete" at bounding box center [852, 326] width 16 height 16
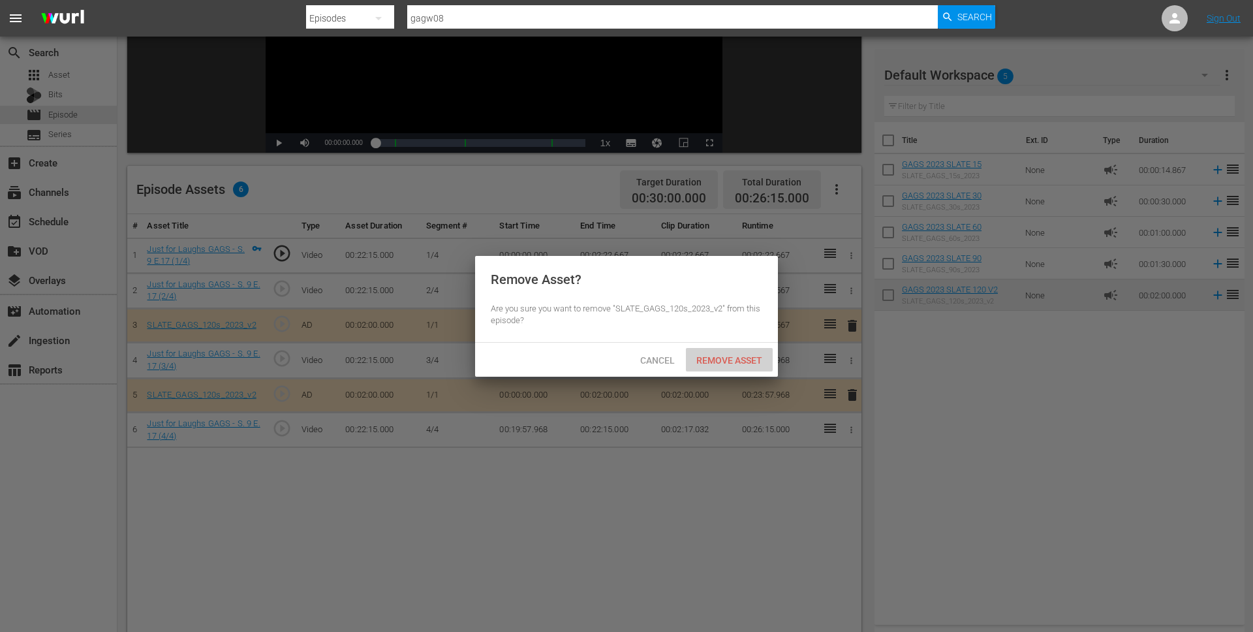
drag, startPoint x: 724, startPoint y: 360, endPoint x: 731, endPoint y: 365, distance: 9.1
click at [725, 360] on span "Remove Asset" at bounding box center [729, 360] width 87 height 10
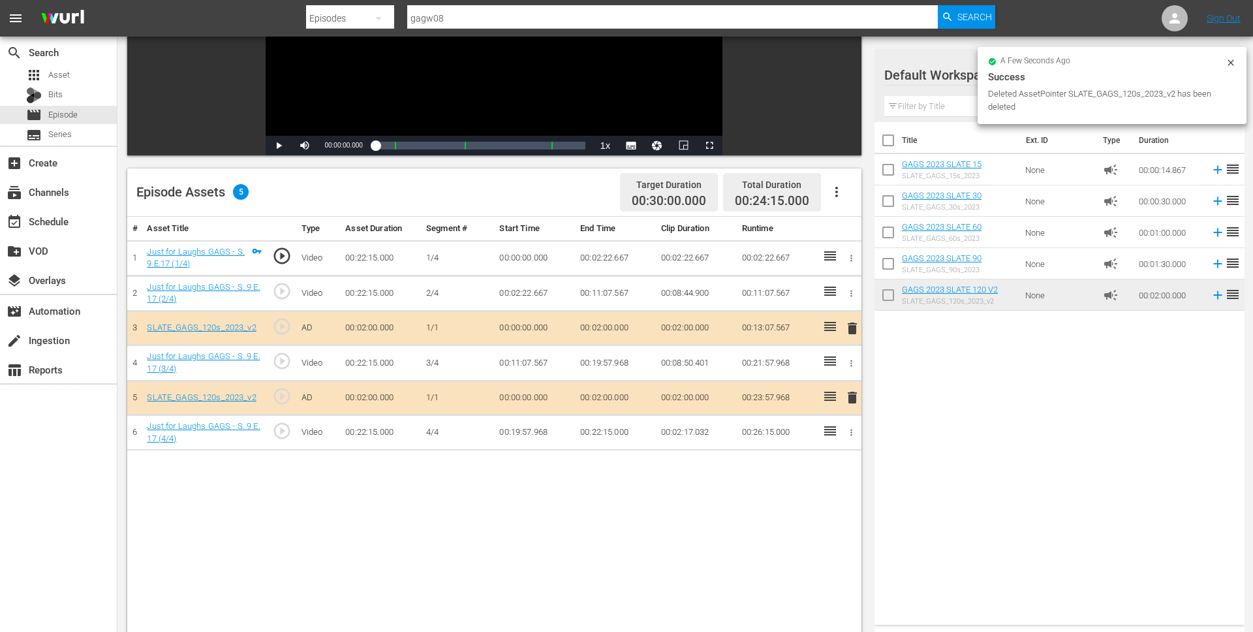
scroll to position [219, 0]
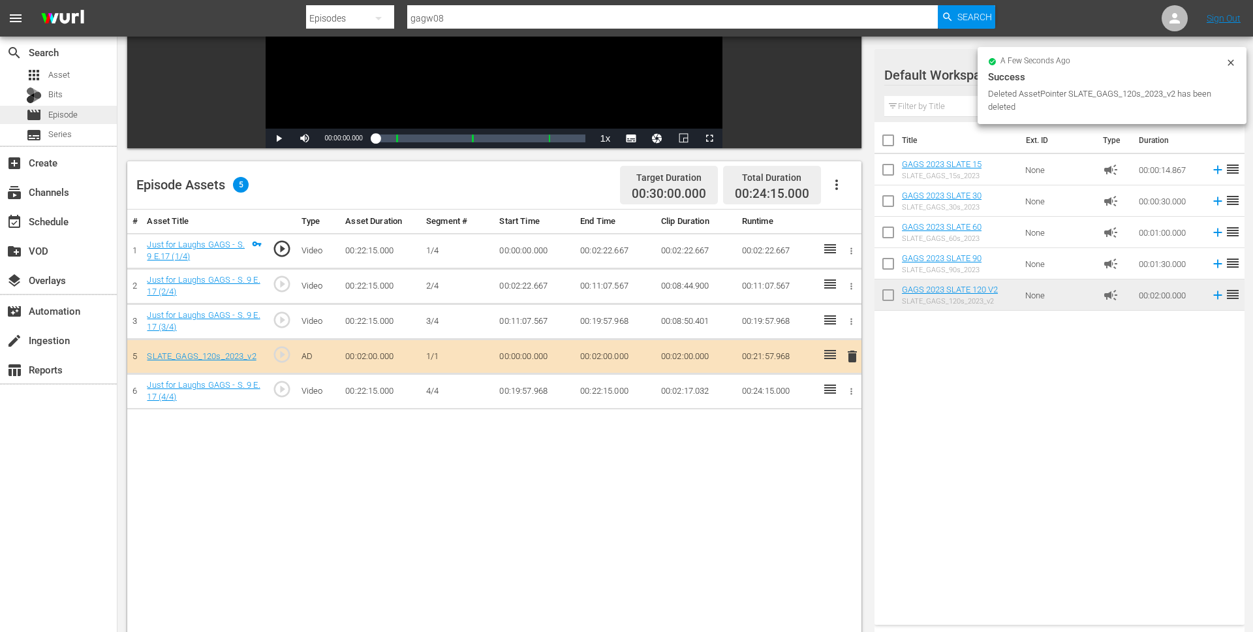
click at [84, 114] on div "movie Episode" at bounding box center [58, 115] width 117 height 18
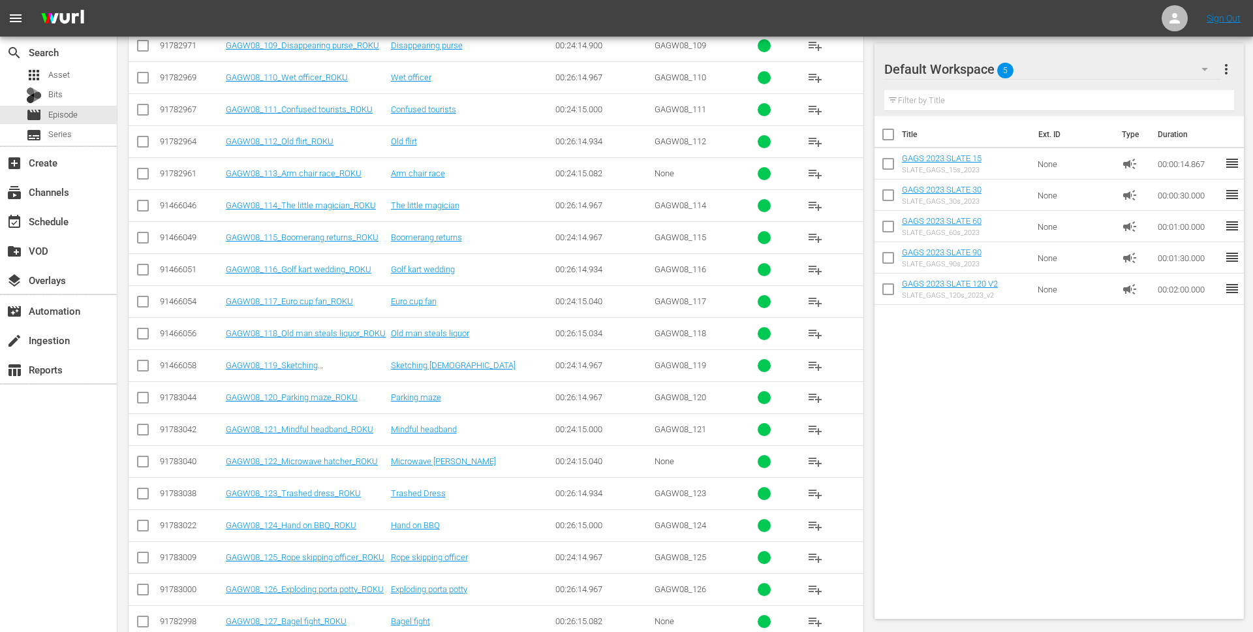
scroll to position [525, 0]
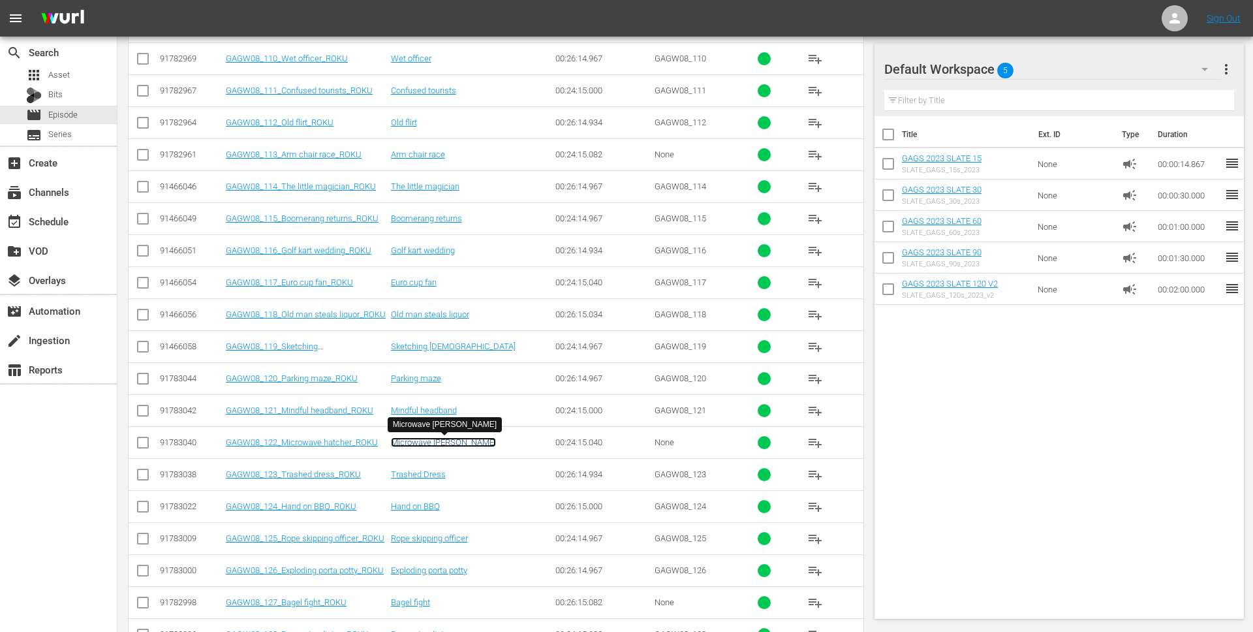
click at [444, 438] on link "Microwave [PERSON_NAME]" at bounding box center [443, 442] width 105 height 10
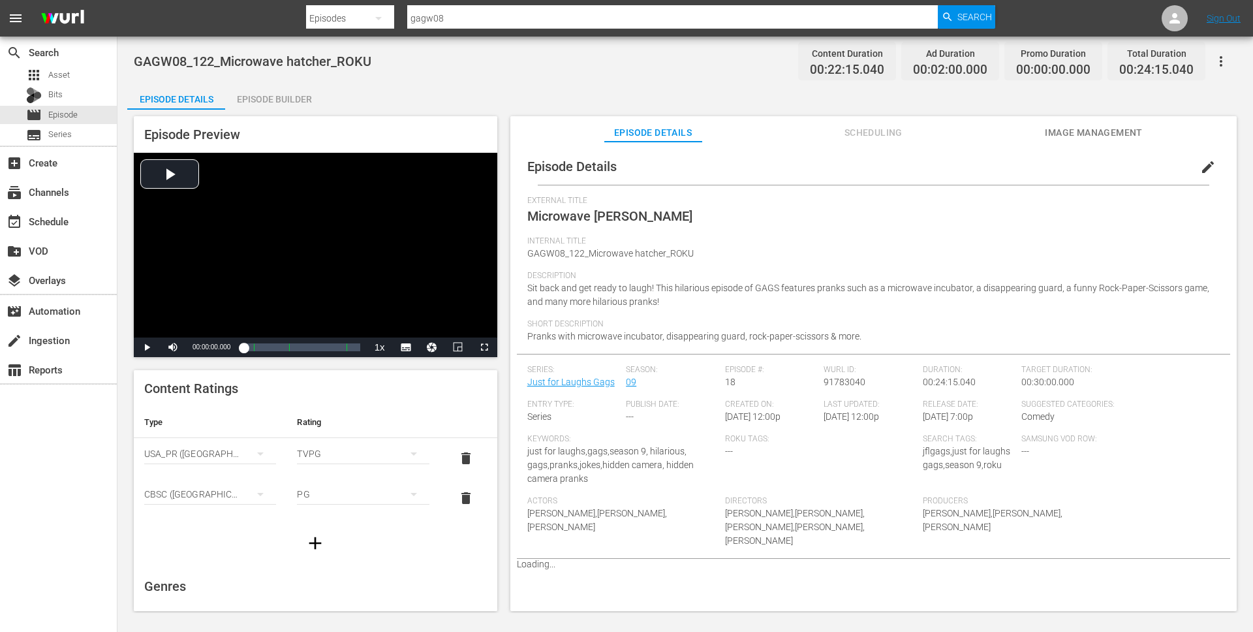
drag, startPoint x: 286, startPoint y: 98, endPoint x: 445, endPoint y: 103, distance: 159.3
click at [290, 98] on div "Episode Builder" at bounding box center [274, 99] width 98 height 31
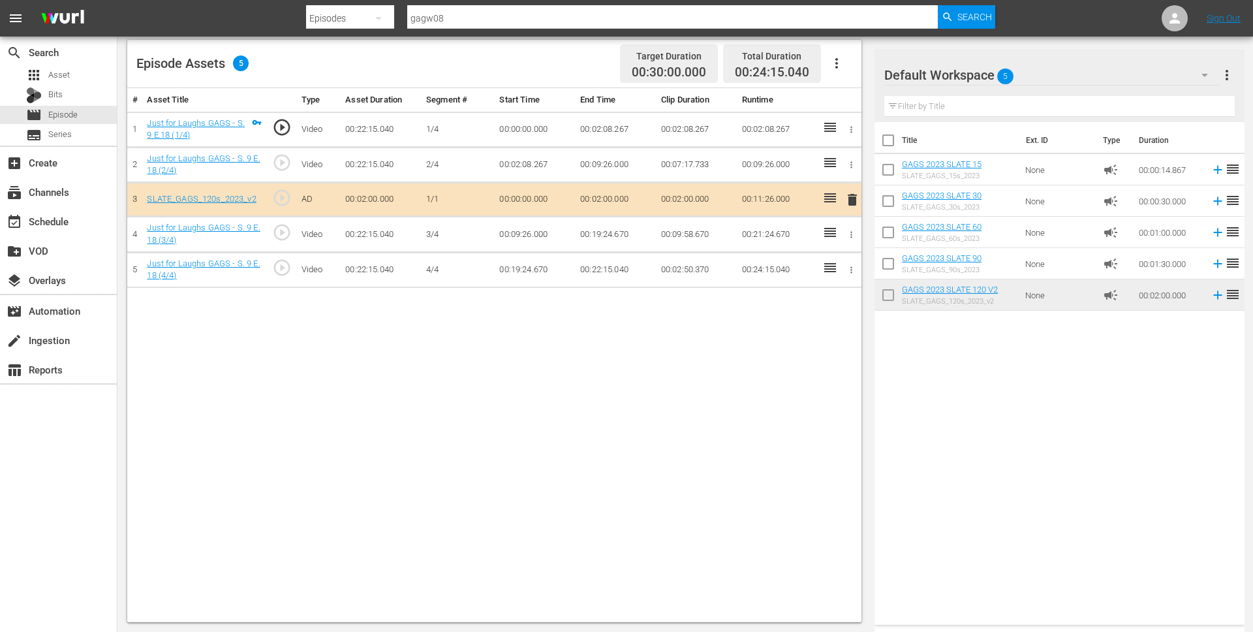
scroll to position [337, 0]
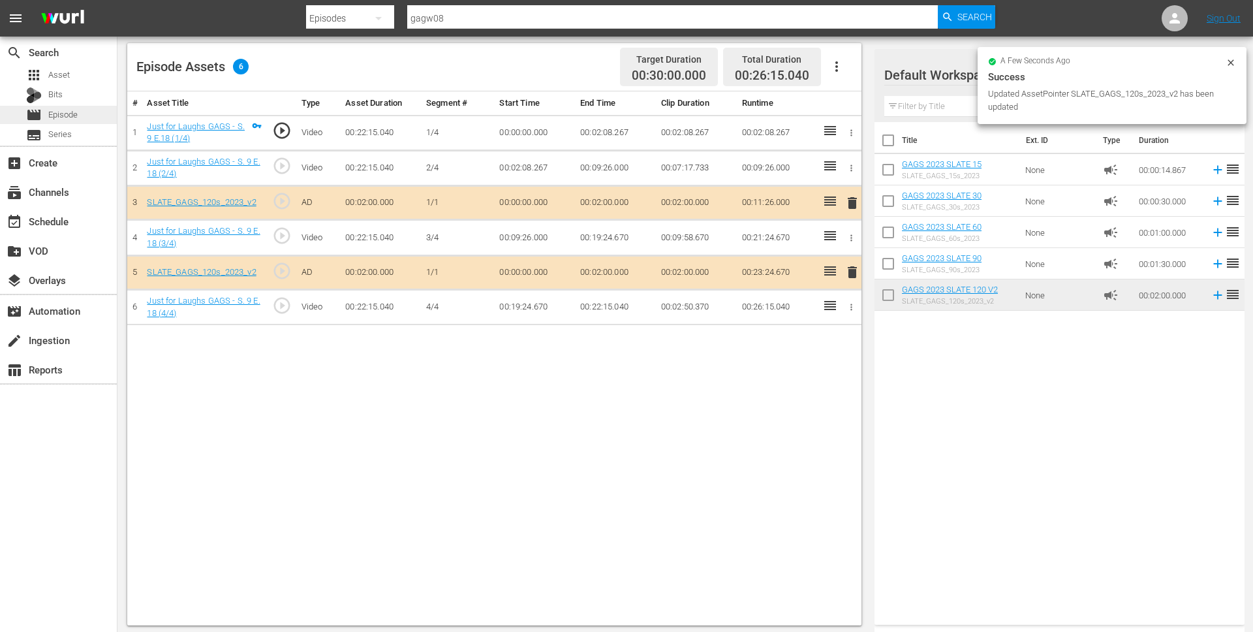
click at [85, 117] on div "movie Episode" at bounding box center [58, 115] width 117 height 18
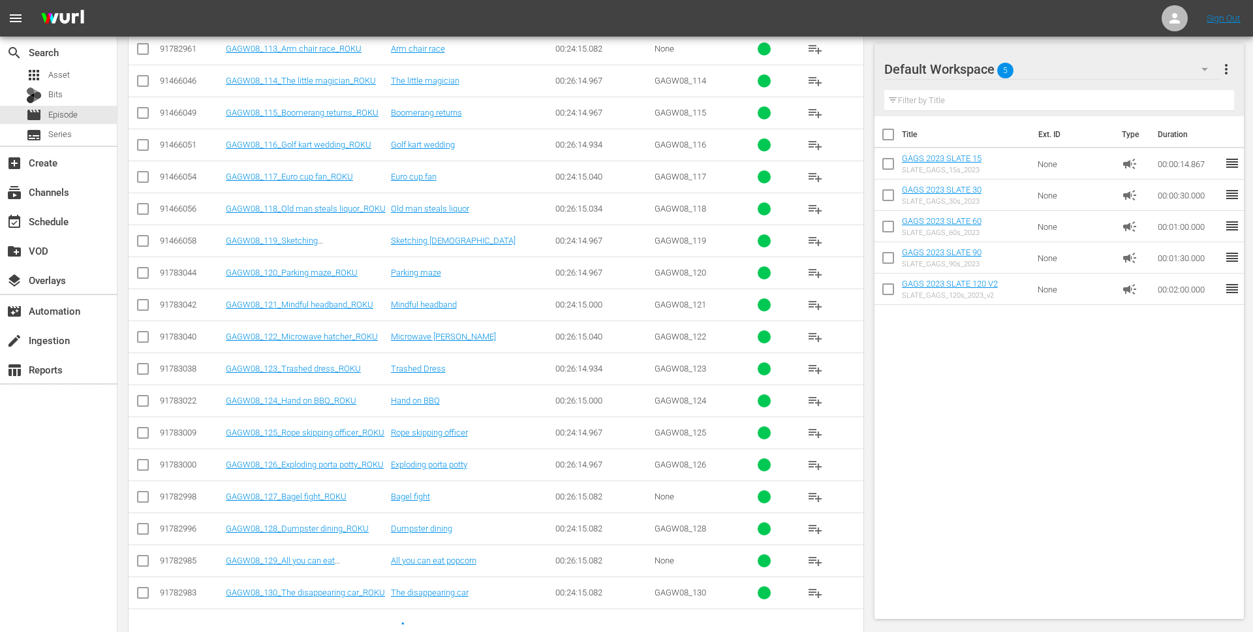
scroll to position [631, 0]
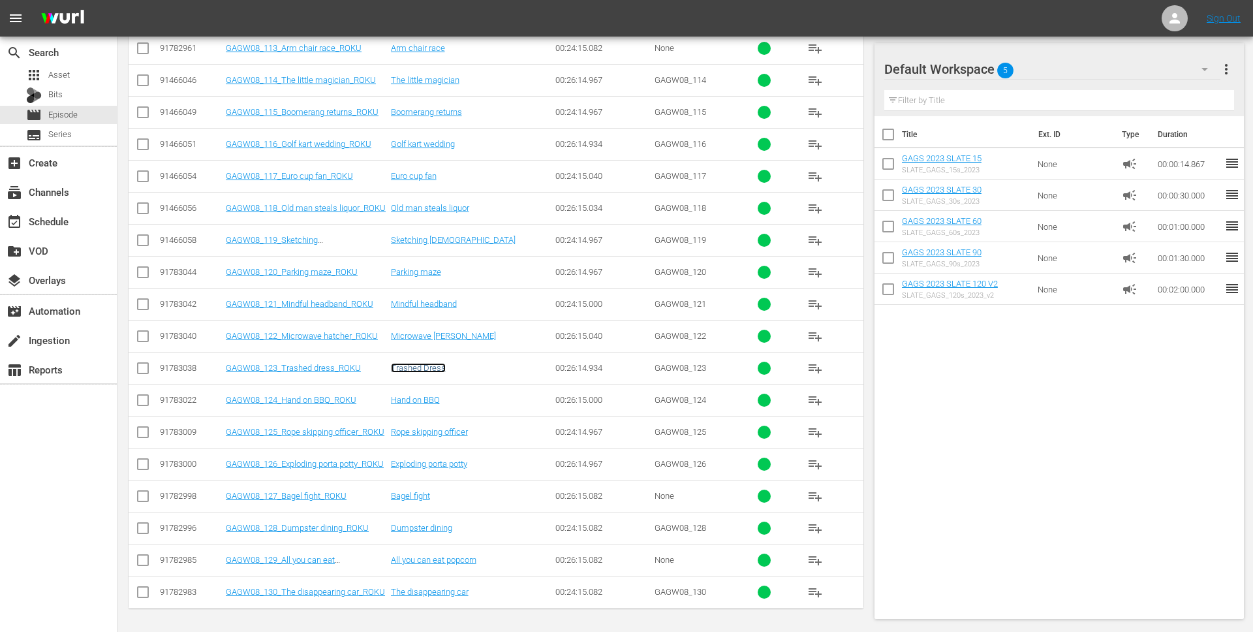
click at [420, 365] on link "Trashed Dress" at bounding box center [418, 368] width 55 height 10
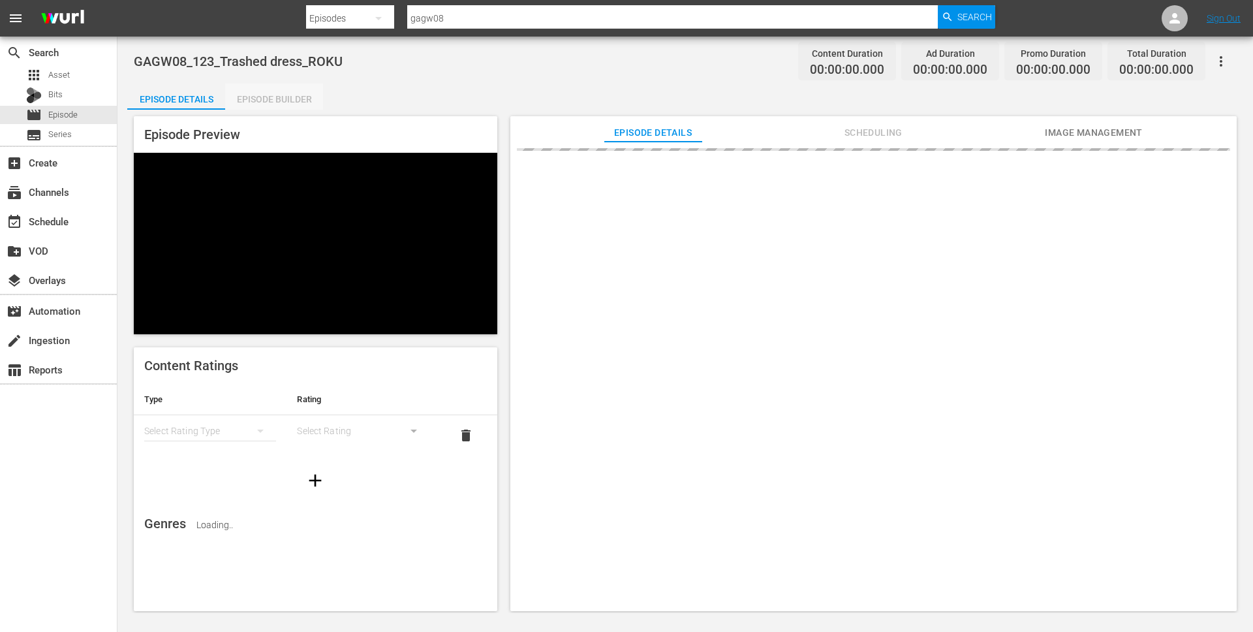
drag, startPoint x: 281, startPoint y: 106, endPoint x: 519, endPoint y: 109, distance: 237.5
click at [284, 107] on div "Episode Builder" at bounding box center [274, 99] width 98 height 31
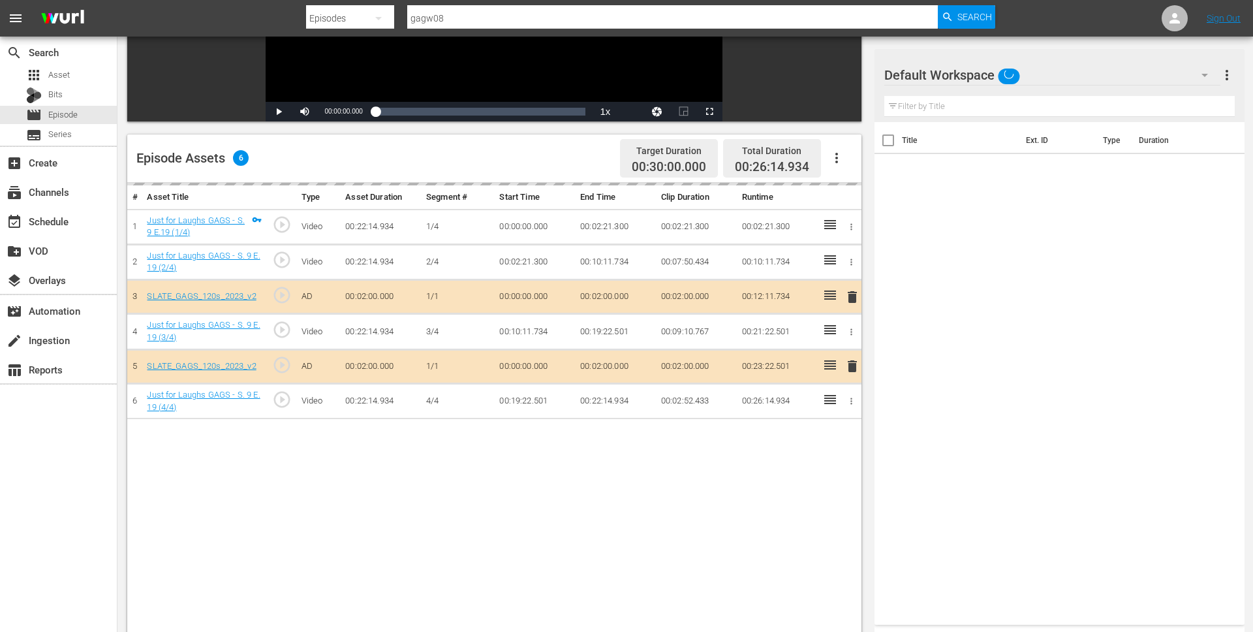
scroll to position [247, 0]
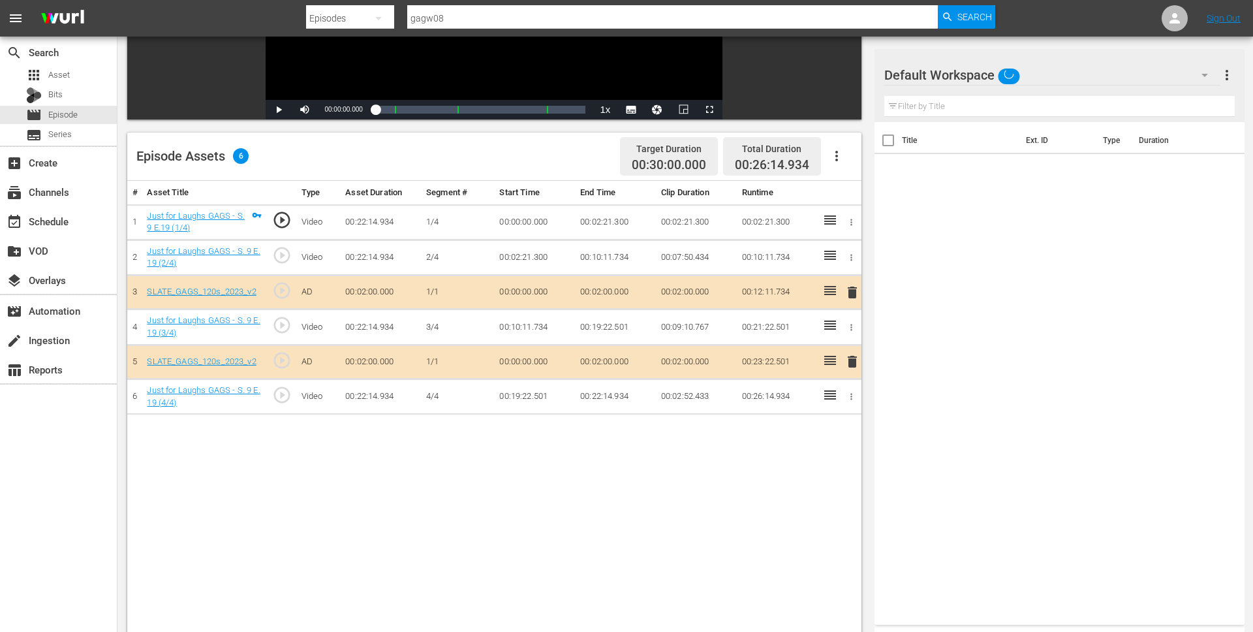
click at [850, 292] on span "delete" at bounding box center [852, 292] width 16 height 16
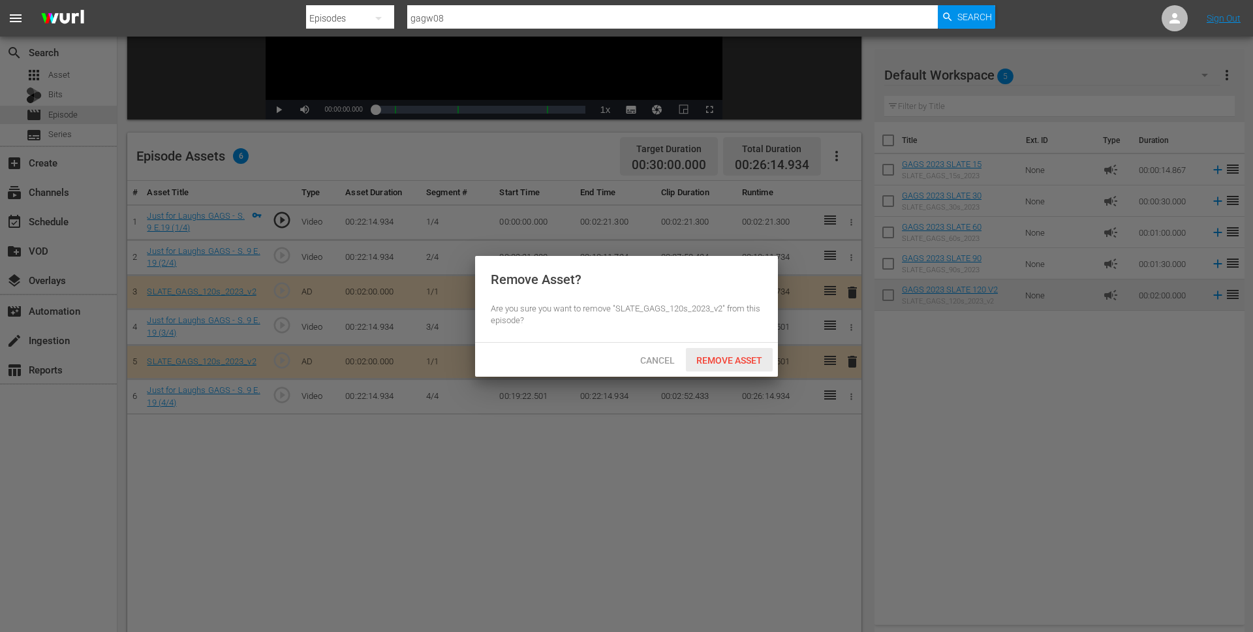
click at [740, 356] on span "Remove Asset" at bounding box center [729, 360] width 87 height 10
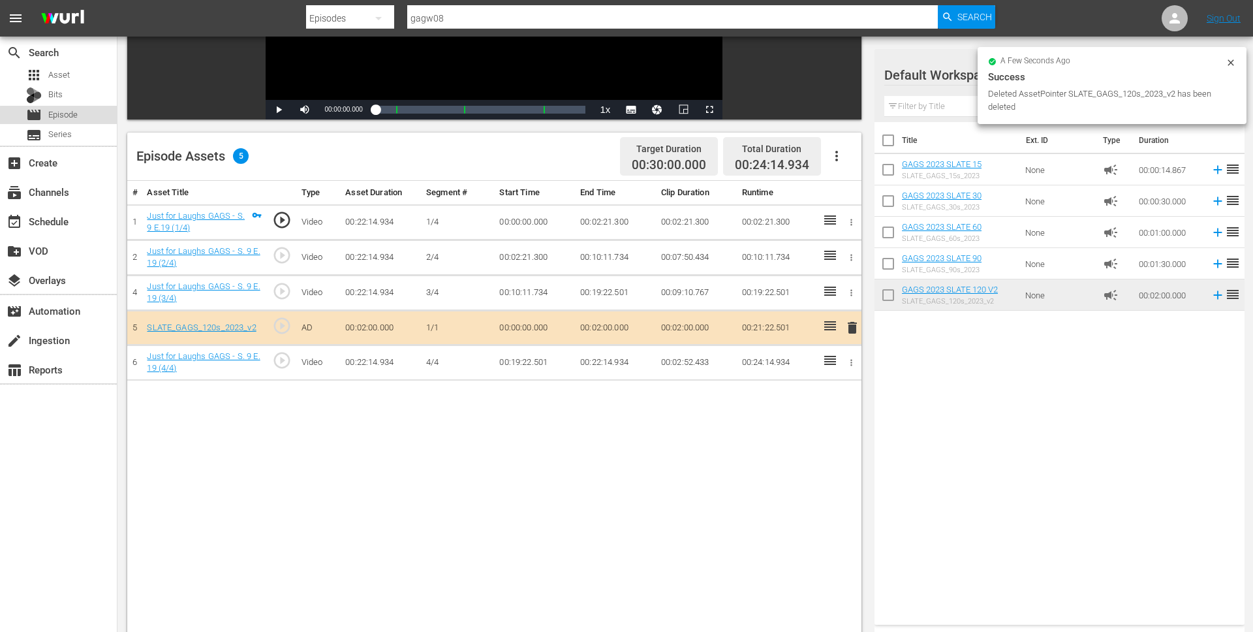
click at [82, 117] on div "movie Episode" at bounding box center [58, 115] width 117 height 18
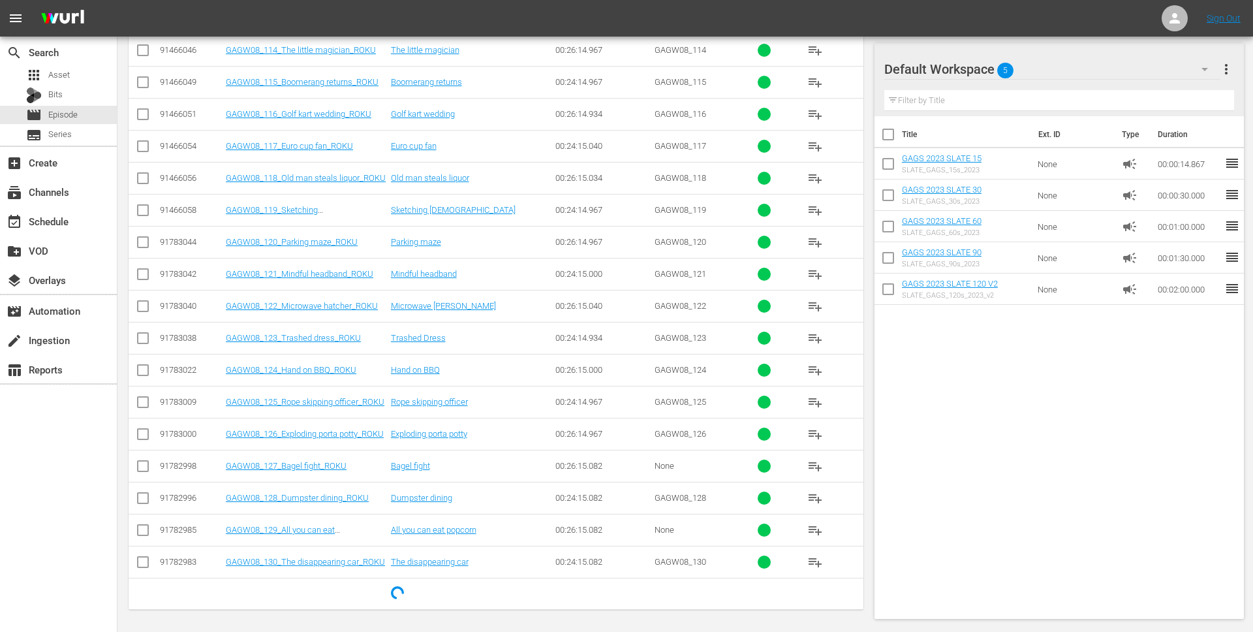
scroll to position [663, 0]
click at [428, 465] on link "Bagel fight" at bounding box center [410, 464] width 39 height 10
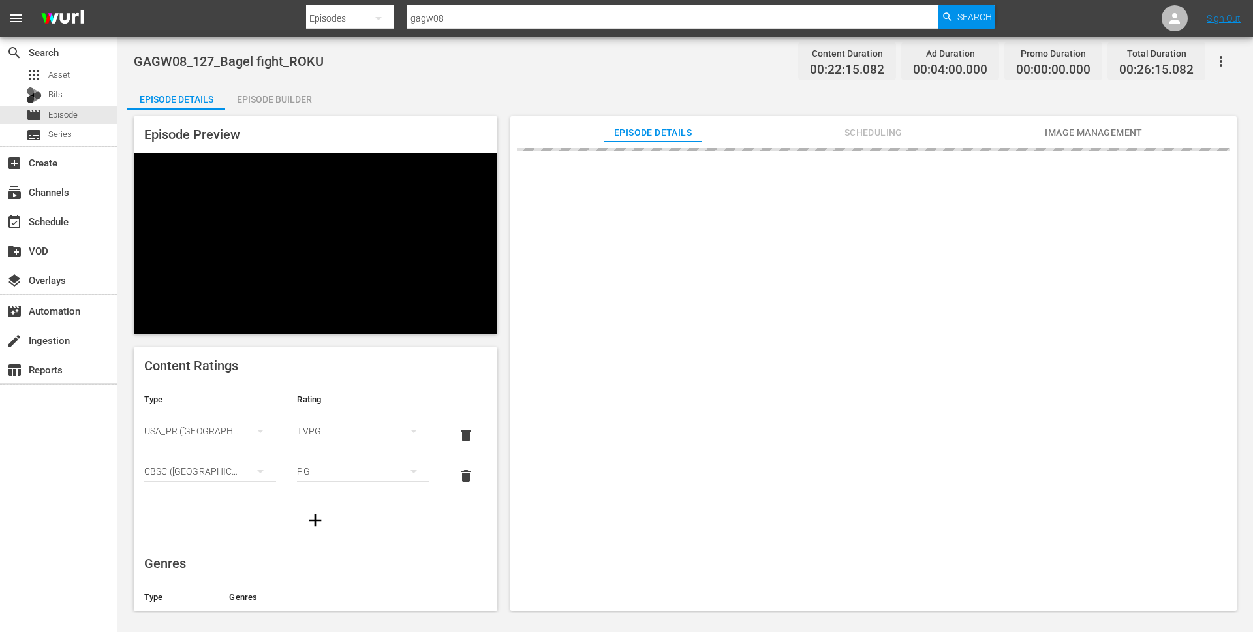
click at [311, 103] on div "Episode Builder" at bounding box center [274, 99] width 98 height 31
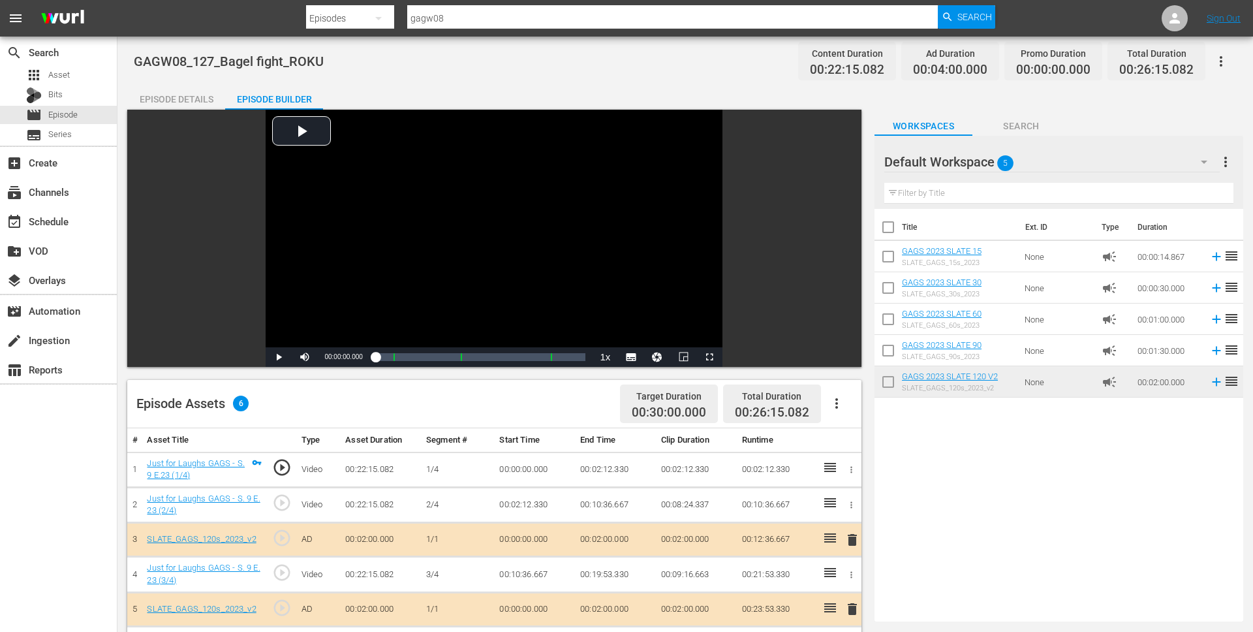
click at [851, 543] on span "delete" at bounding box center [852, 540] width 16 height 16
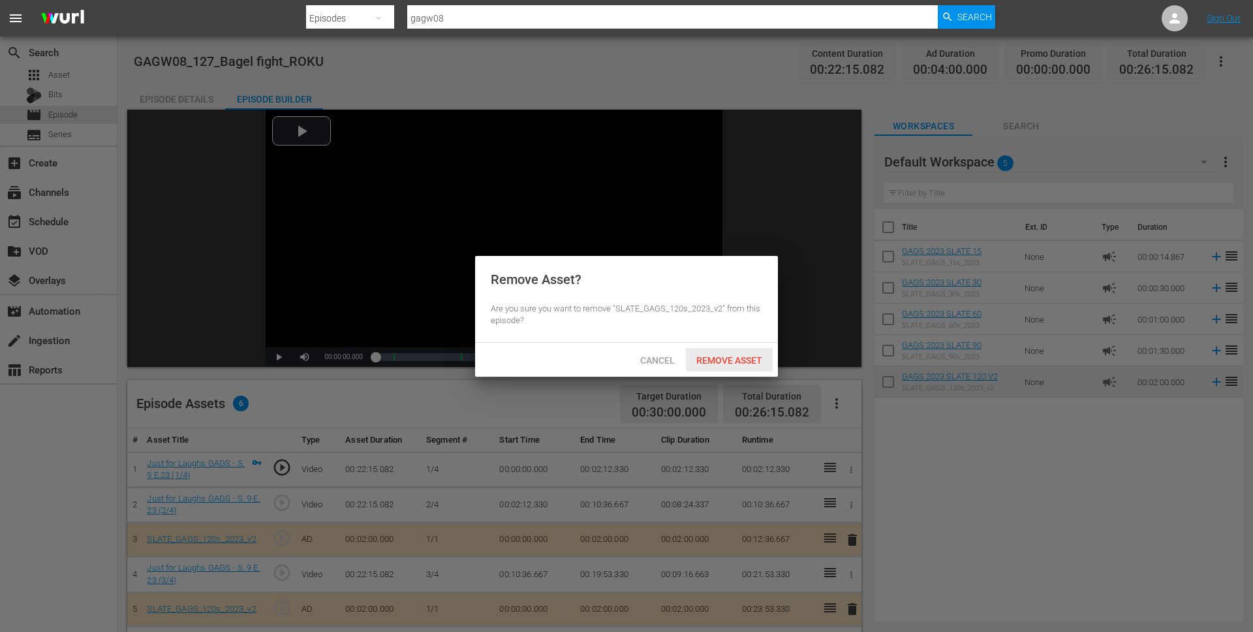
drag, startPoint x: 712, startPoint y: 362, endPoint x: 734, endPoint y: 348, distance: 26.1
click at [712, 362] on span "Remove Asset" at bounding box center [729, 360] width 87 height 10
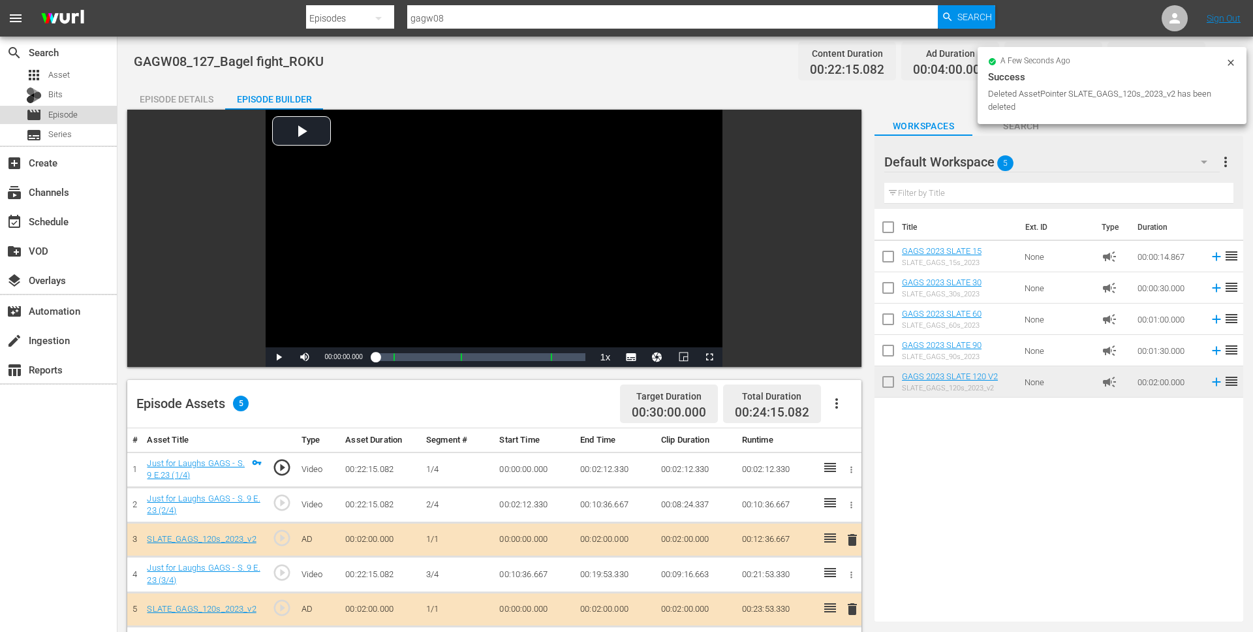
click at [89, 117] on div "movie Episode" at bounding box center [58, 115] width 117 height 18
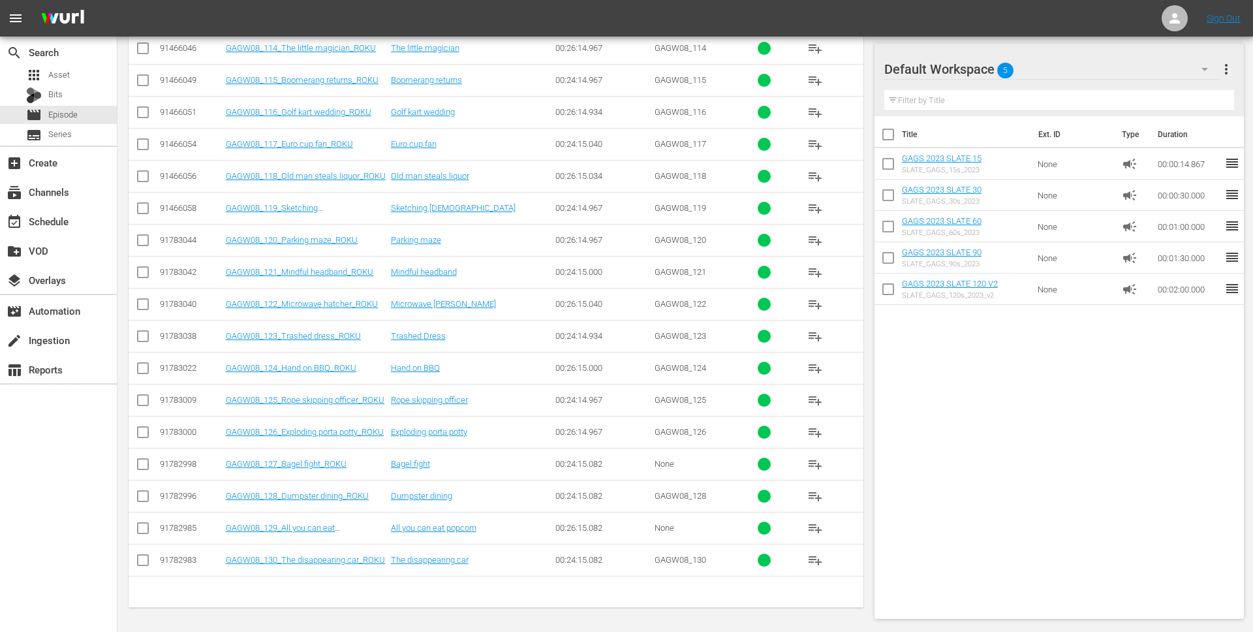
scroll to position [632, 0]
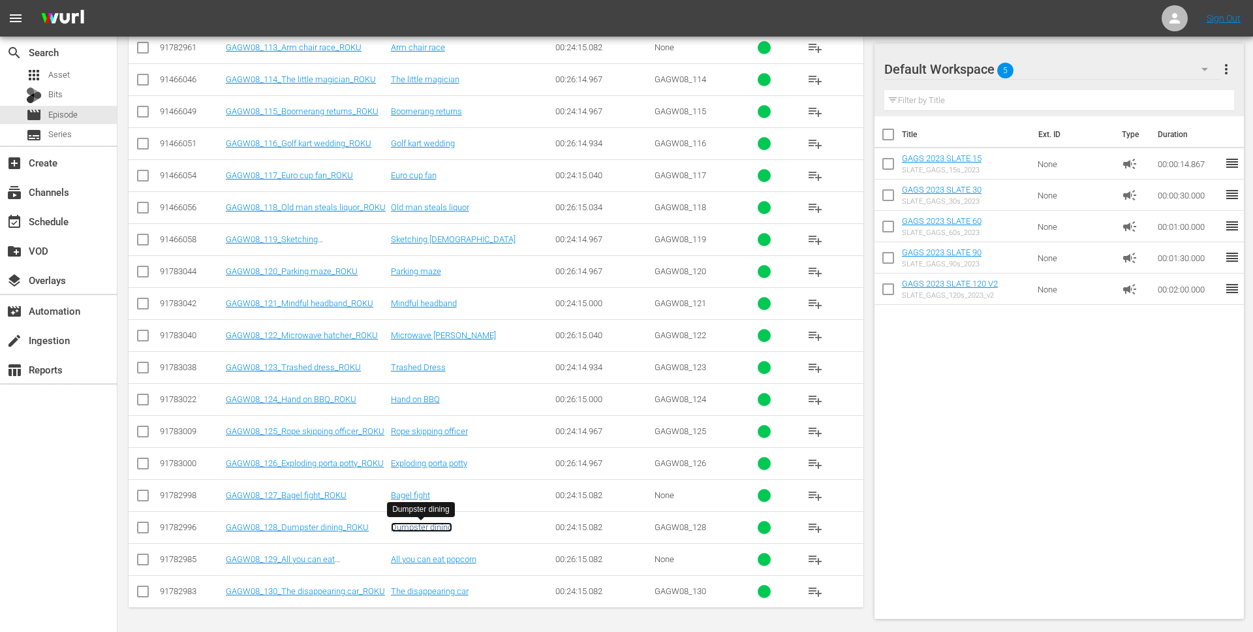
click at [411, 528] on link "Dumpster dining" at bounding box center [421, 527] width 61 height 10
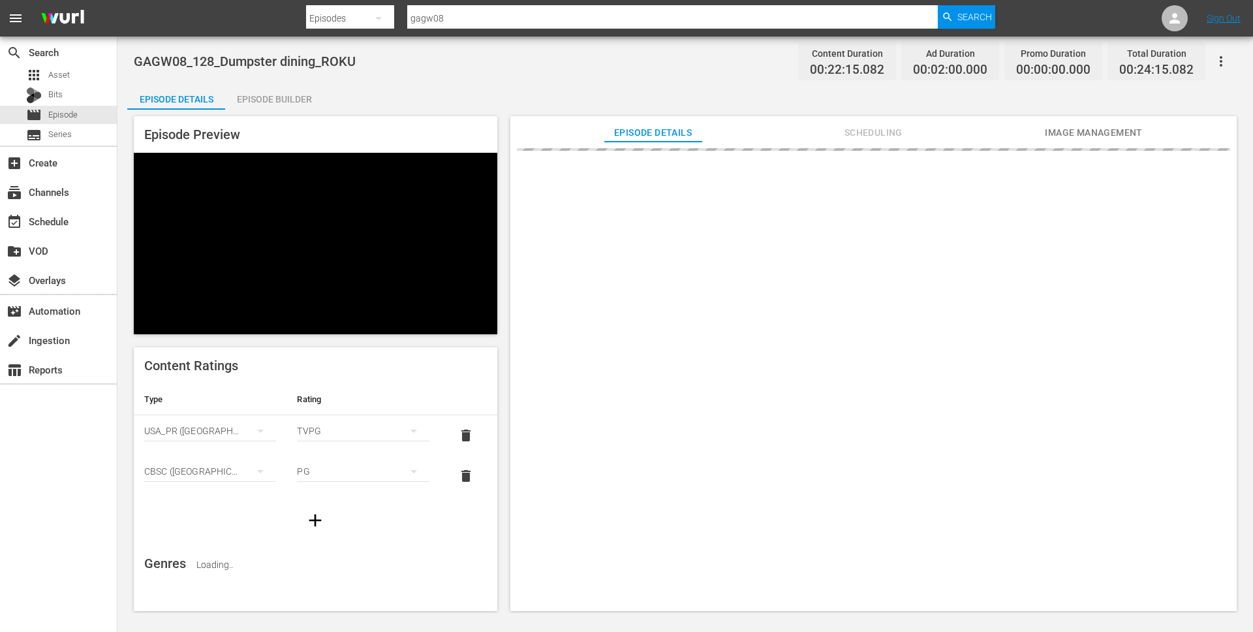
click at [291, 97] on div "Episode Builder" at bounding box center [274, 99] width 98 height 31
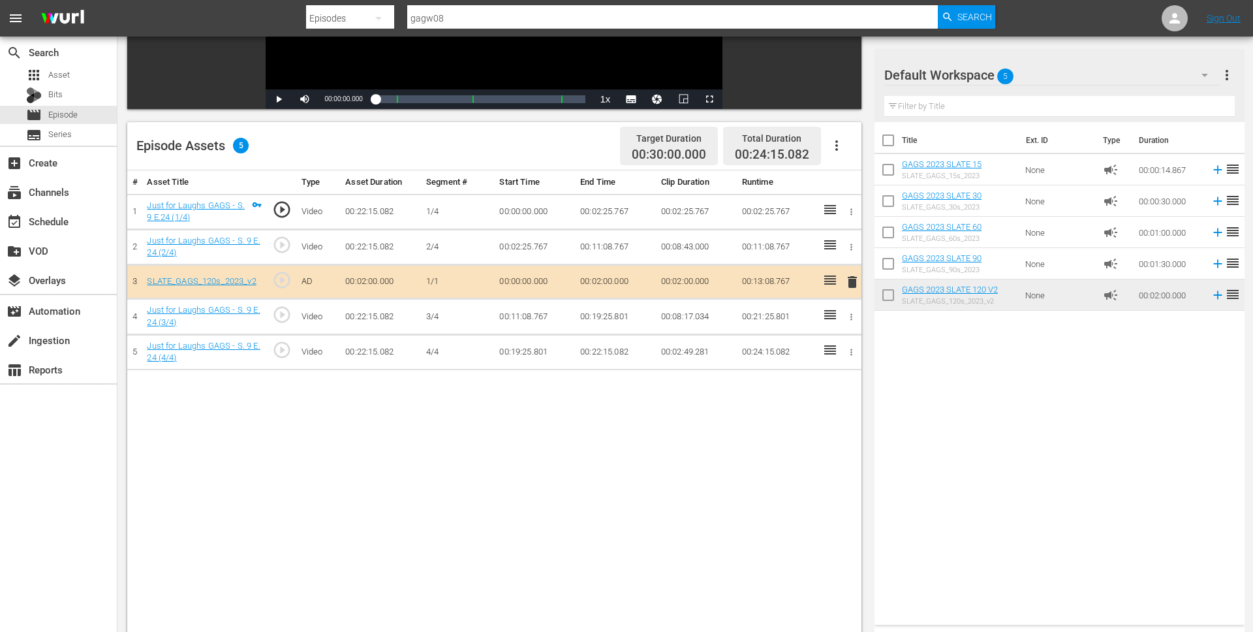
scroll to position [260, 0]
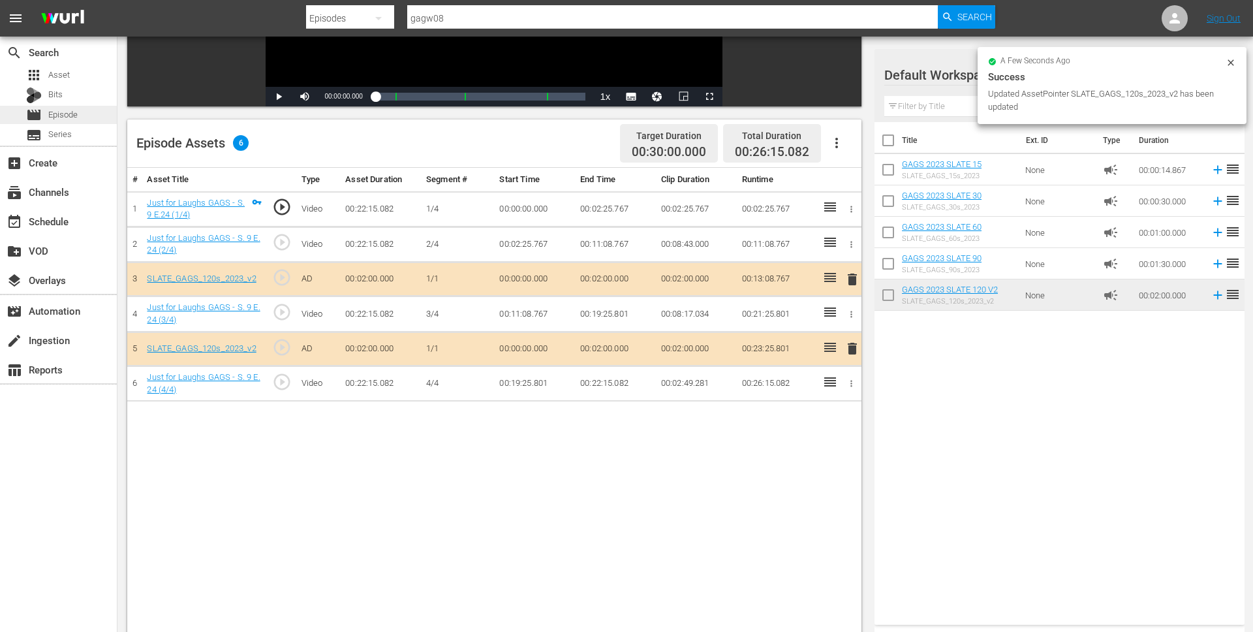
click at [92, 114] on div "movie Episode" at bounding box center [58, 115] width 117 height 18
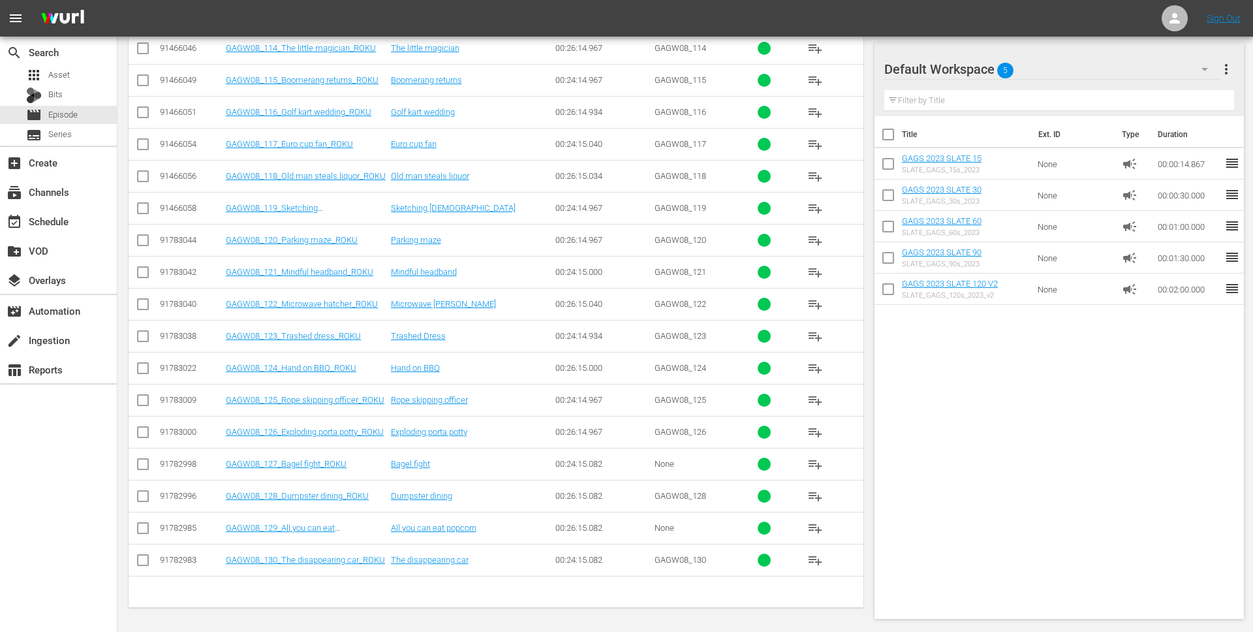
scroll to position [632, 0]
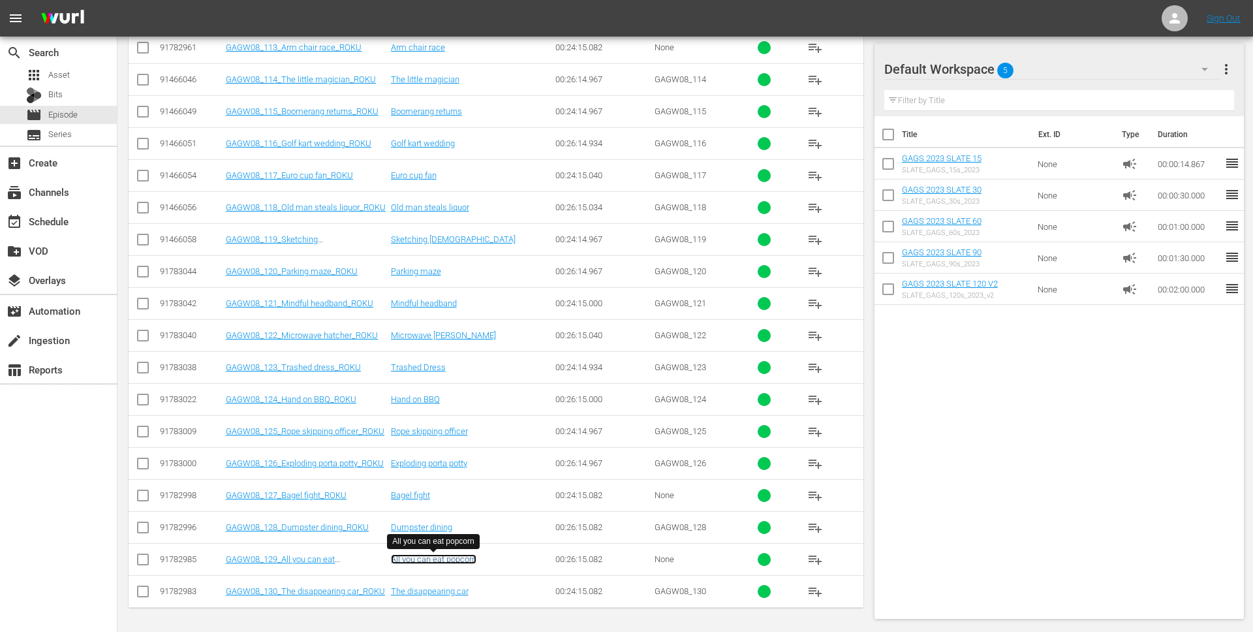
click at [446, 559] on link "All you can eat popcorn" at bounding box center [433, 559] width 85 height 10
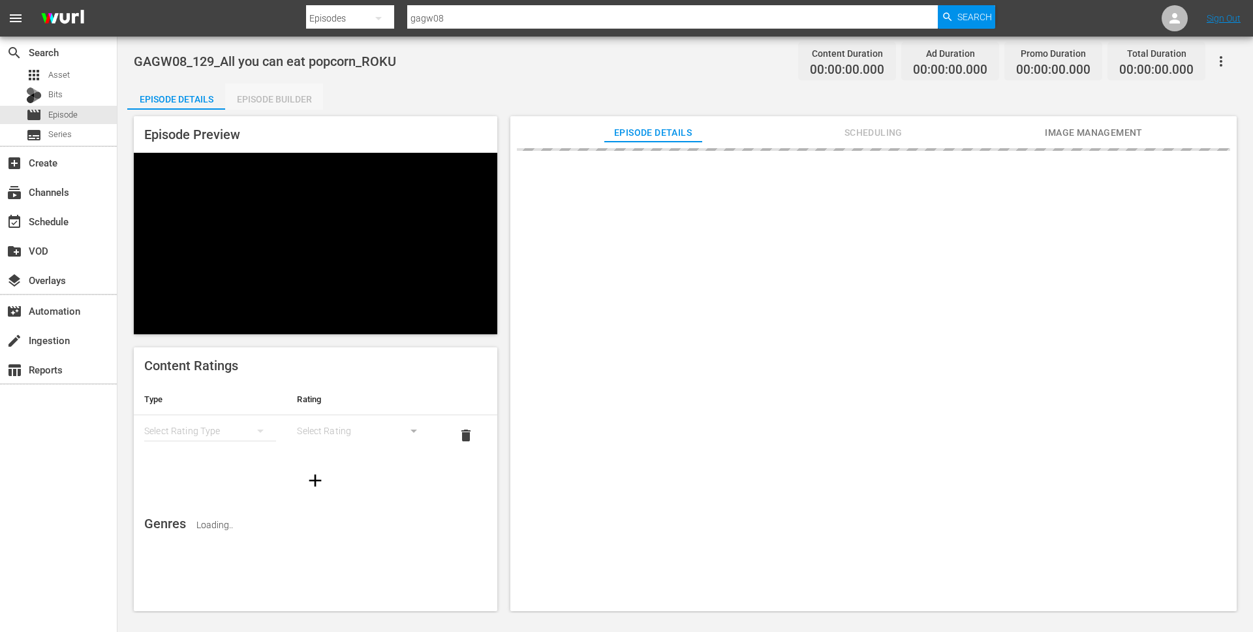
drag, startPoint x: 284, startPoint y: 97, endPoint x: 440, endPoint y: 91, distance: 155.4
click at [288, 97] on div "Episode Builder" at bounding box center [274, 99] width 98 height 31
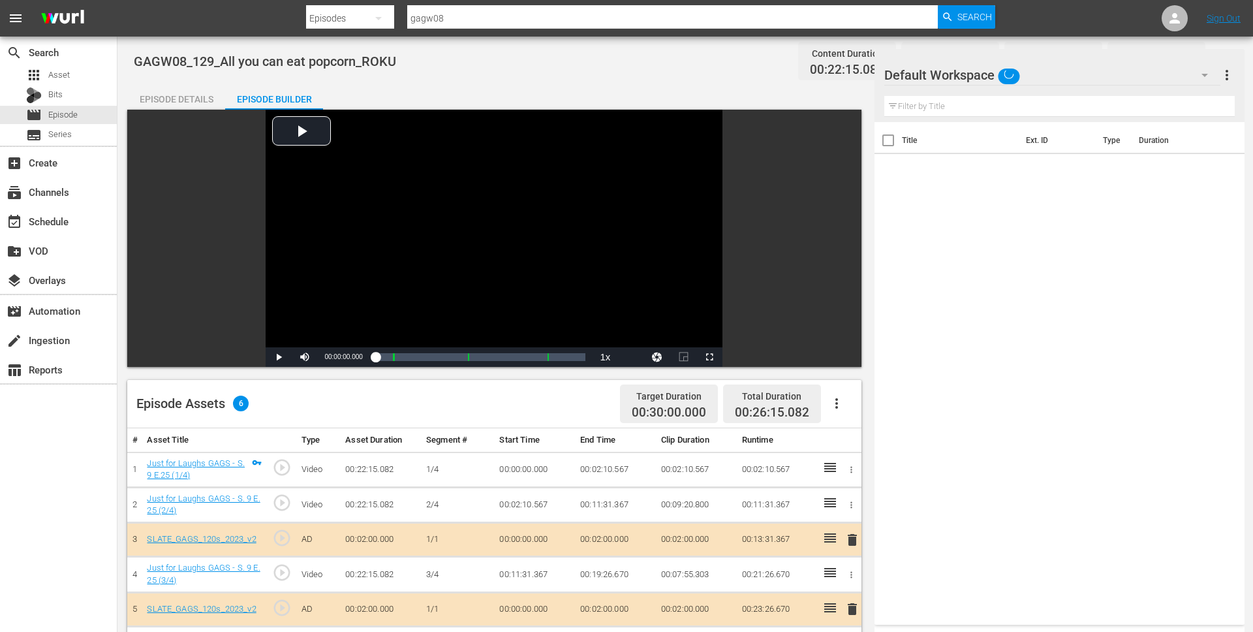
scroll to position [340, 0]
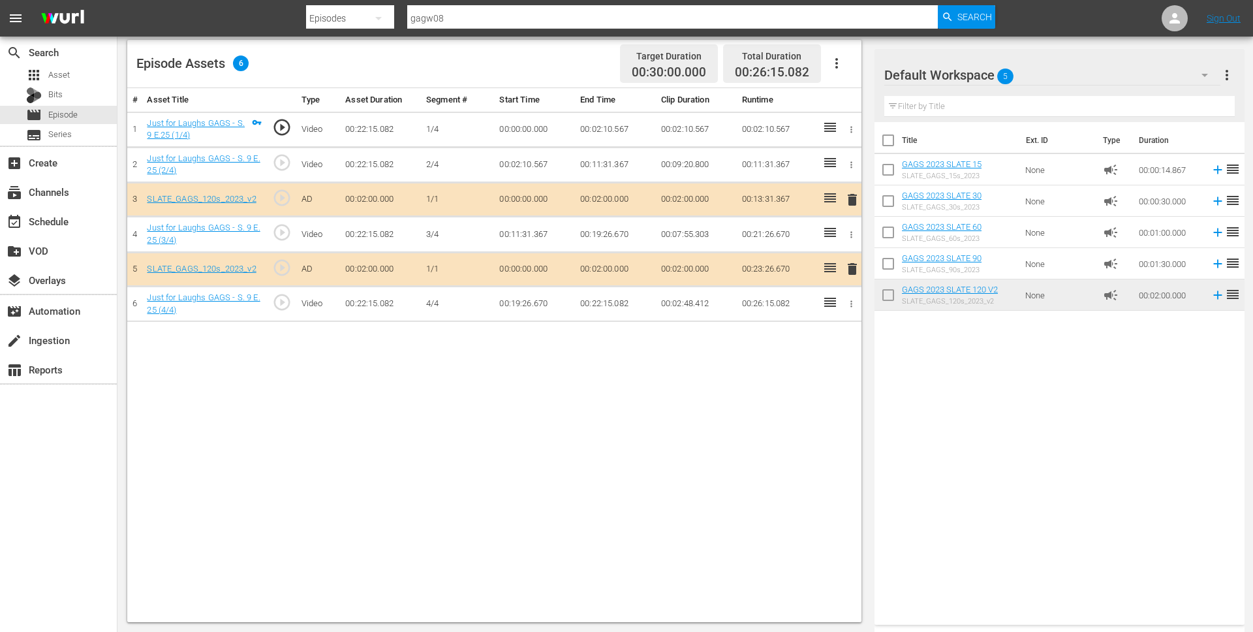
click at [858, 273] on span "delete" at bounding box center [852, 269] width 16 height 16
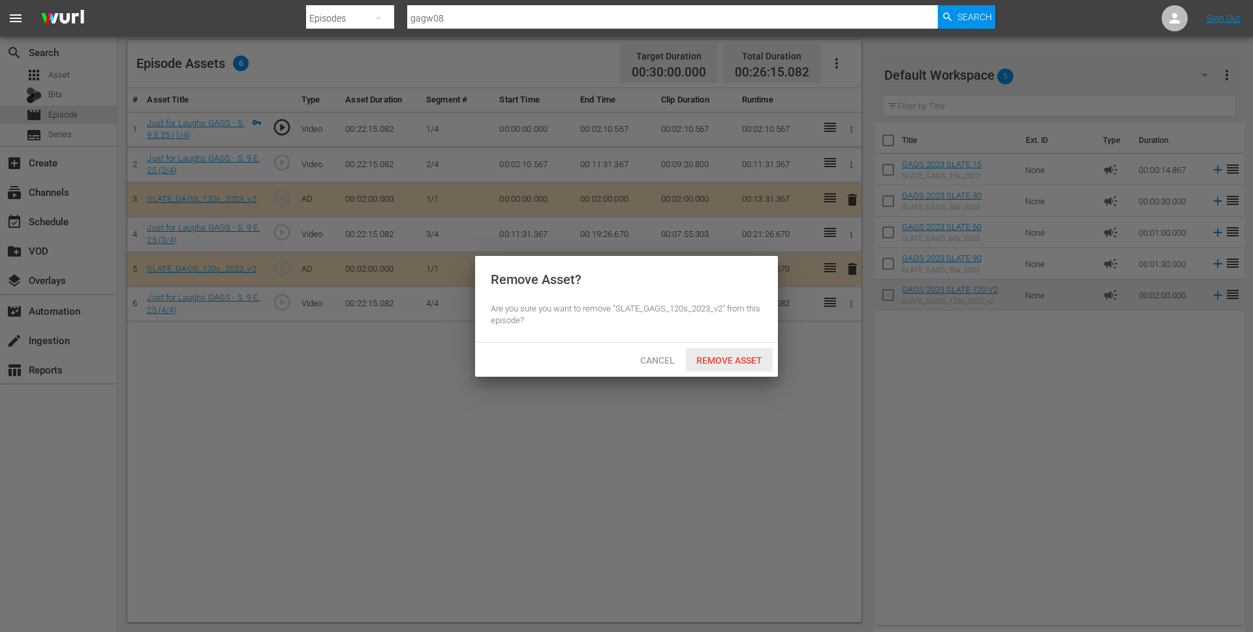
drag, startPoint x: 731, startPoint y: 360, endPoint x: 716, endPoint y: 356, distance: 15.4
click at [731, 359] on span "Remove Asset" at bounding box center [729, 360] width 87 height 10
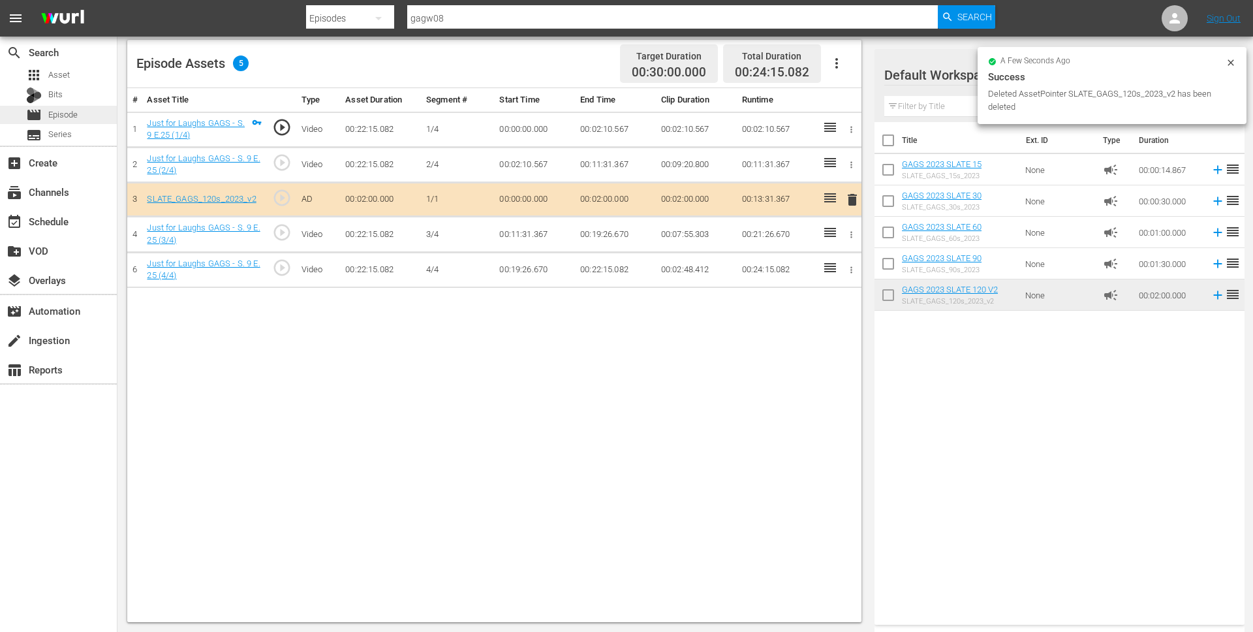
click at [77, 118] on span "Episode" at bounding box center [62, 114] width 29 height 13
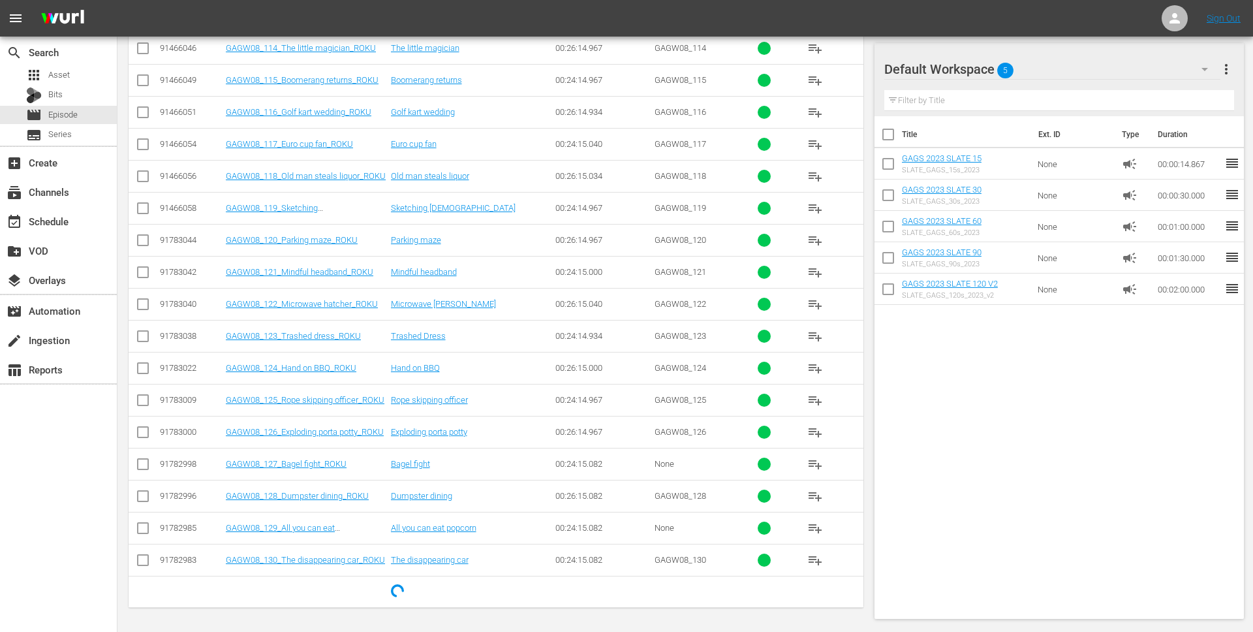
scroll to position [632, 0]
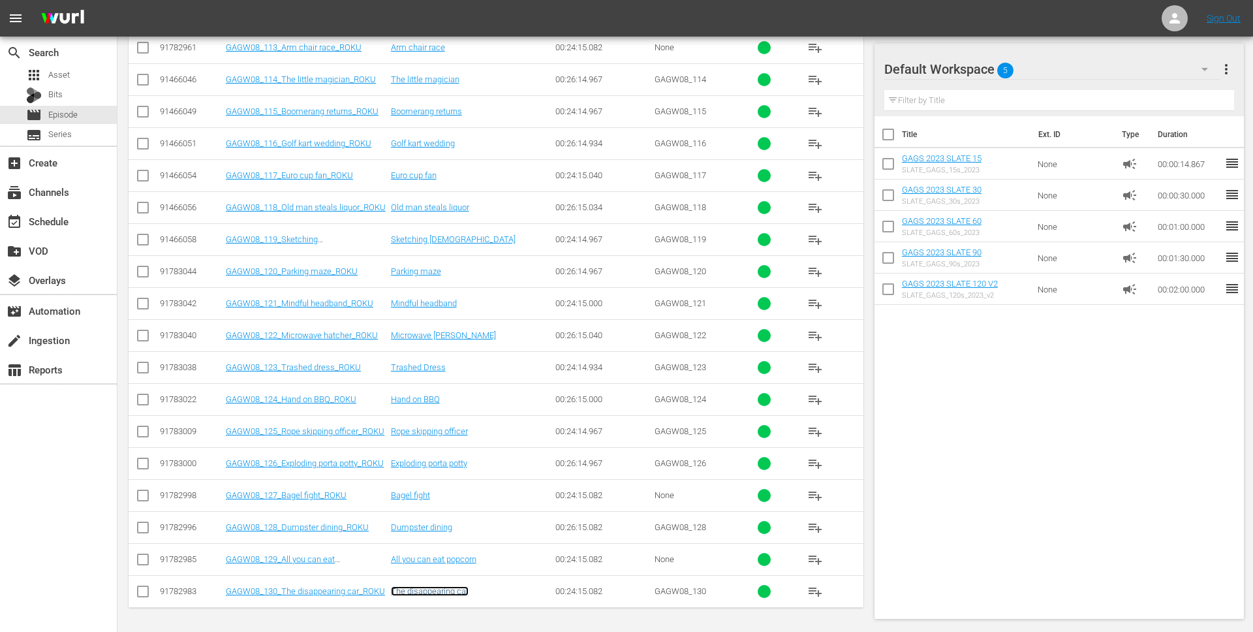
click at [438, 586] on link "The disappearing car" at bounding box center [430, 591] width 78 height 10
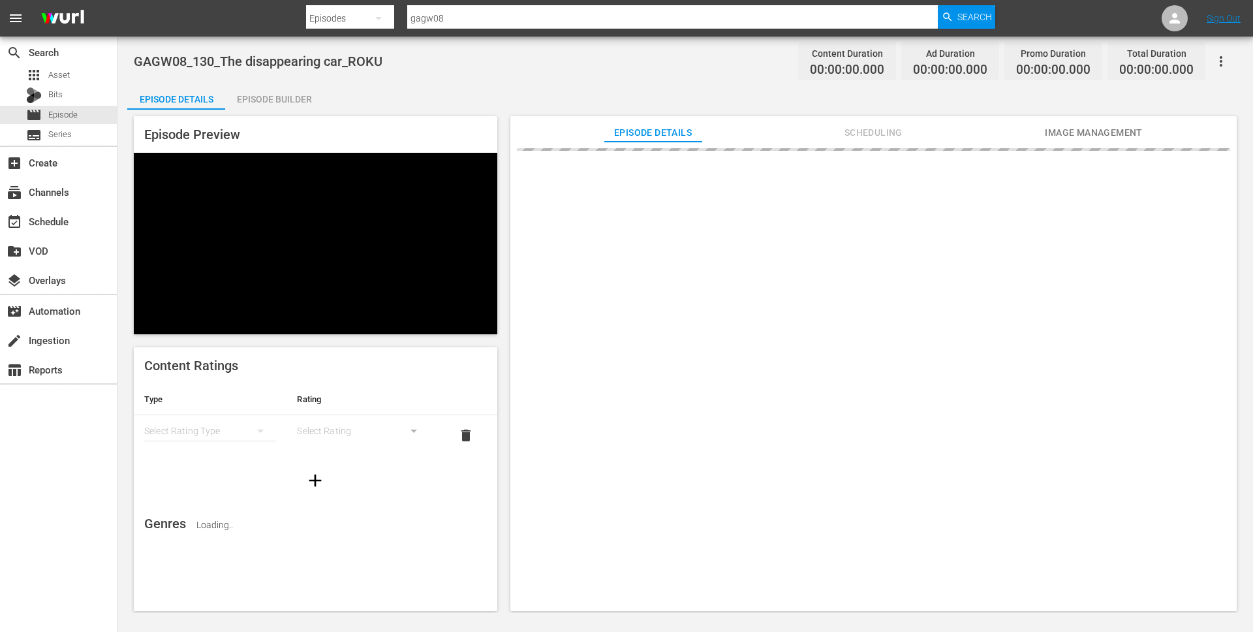
click at [298, 96] on div "Episode Builder" at bounding box center [274, 99] width 98 height 31
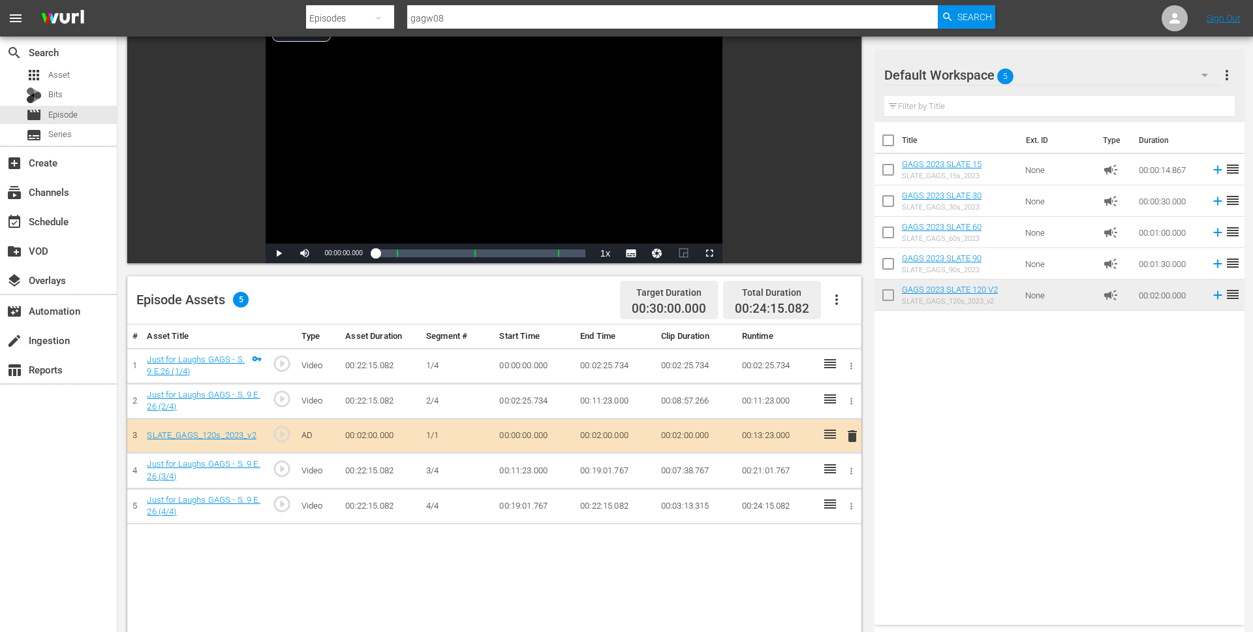
scroll to position [108, 0]
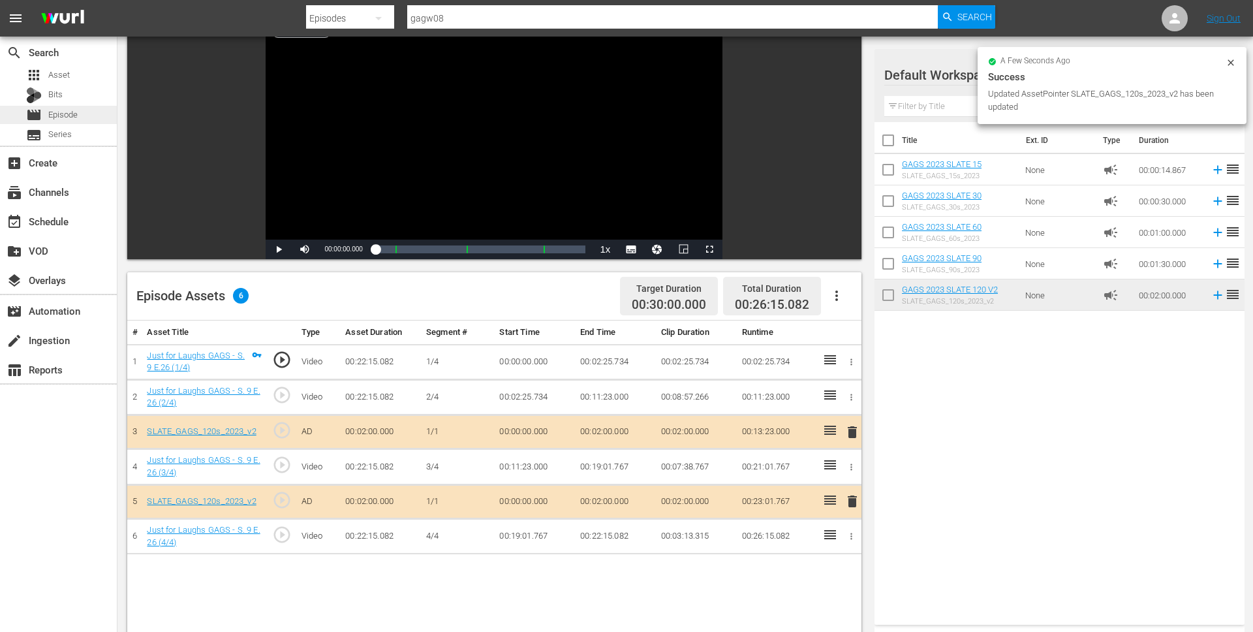
click at [94, 119] on div "movie Episode" at bounding box center [58, 115] width 117 height 18
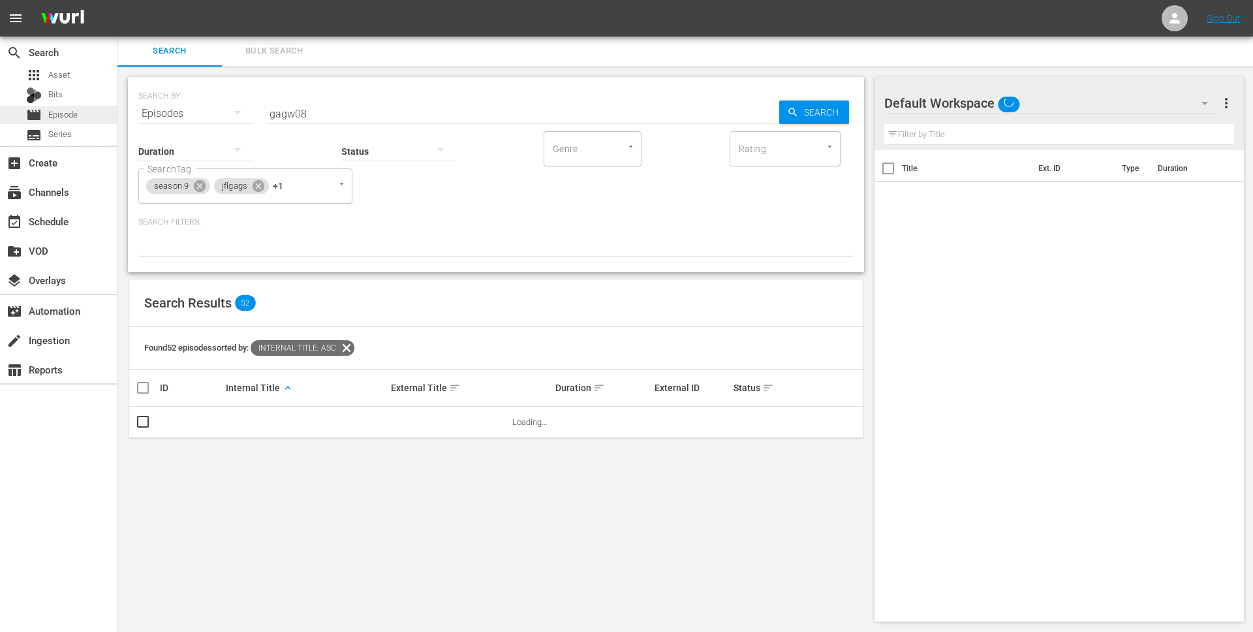
scroll to position [108, 0]
